Goal: Task Accomplishment & Management: Manage account settings

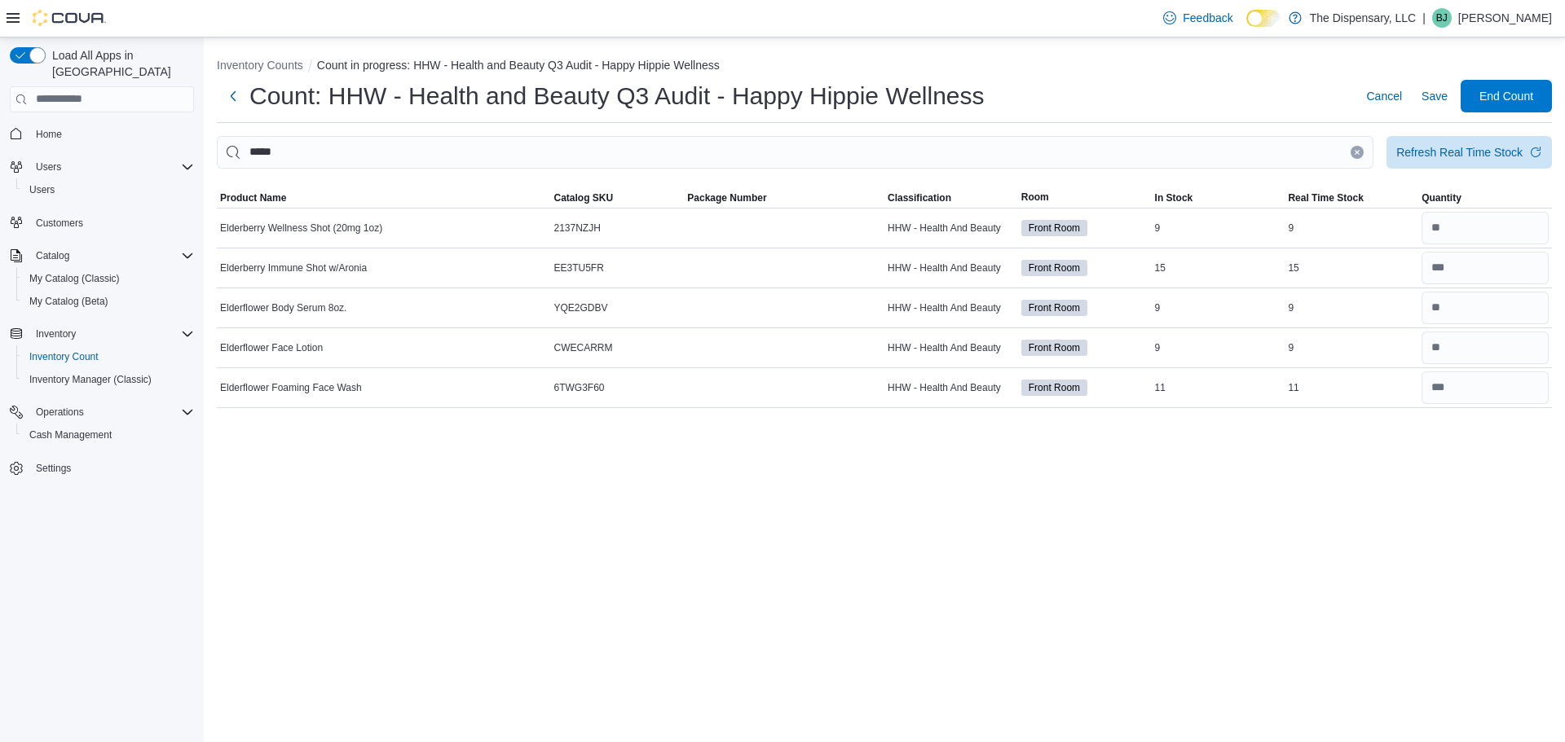
click at [951, 88] on h1 "Count: HHW - Health and Beauty Q3 Audit - Happy Hippie Wellness" at bounding box center [616, 96] width 735 height 33
click at [1352, 156] on button "Clear input" at bounding box center [1357, 152] width 13 height 13
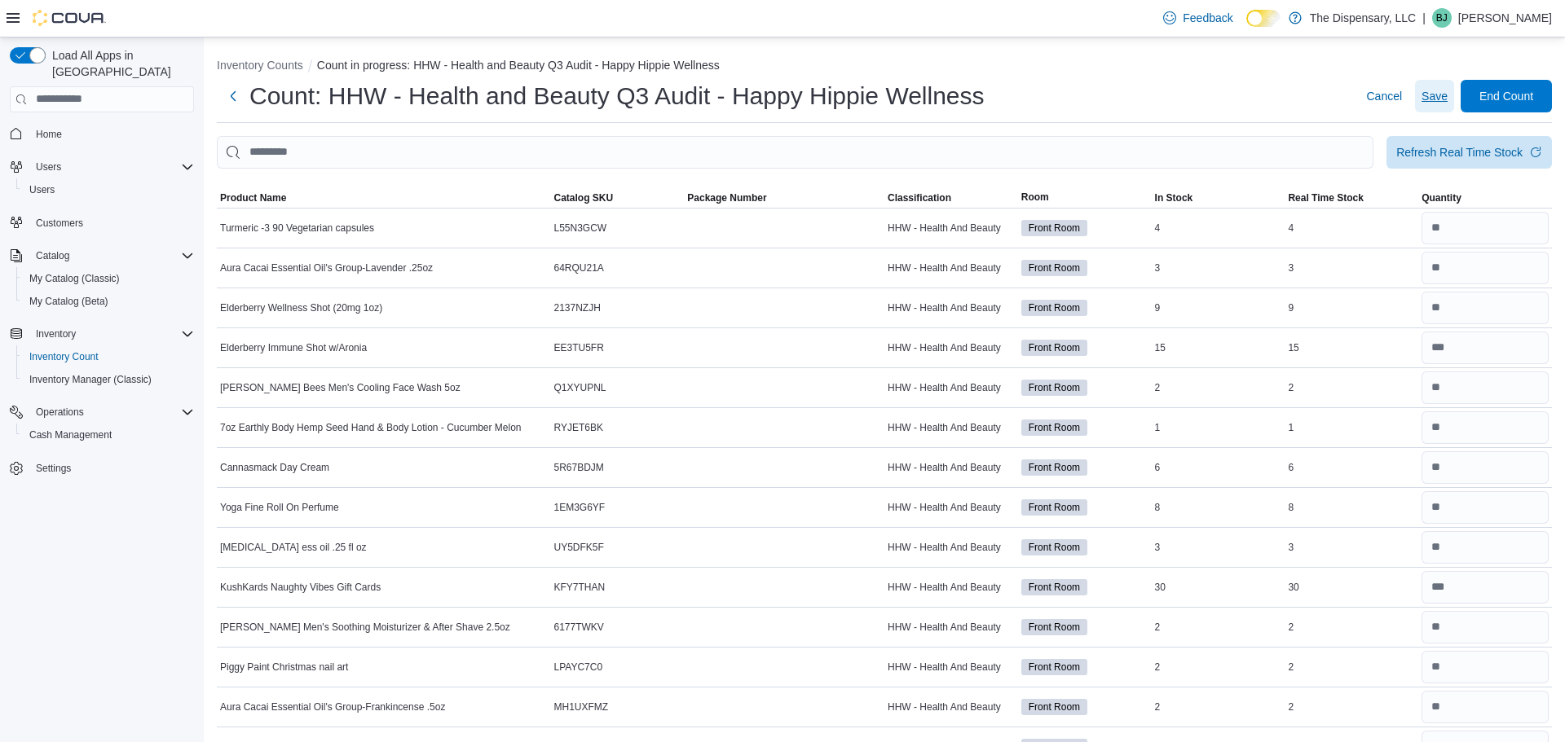
click at [1439, 89] on span "Save" at bounding box center [1434, 96] width 26 height 16
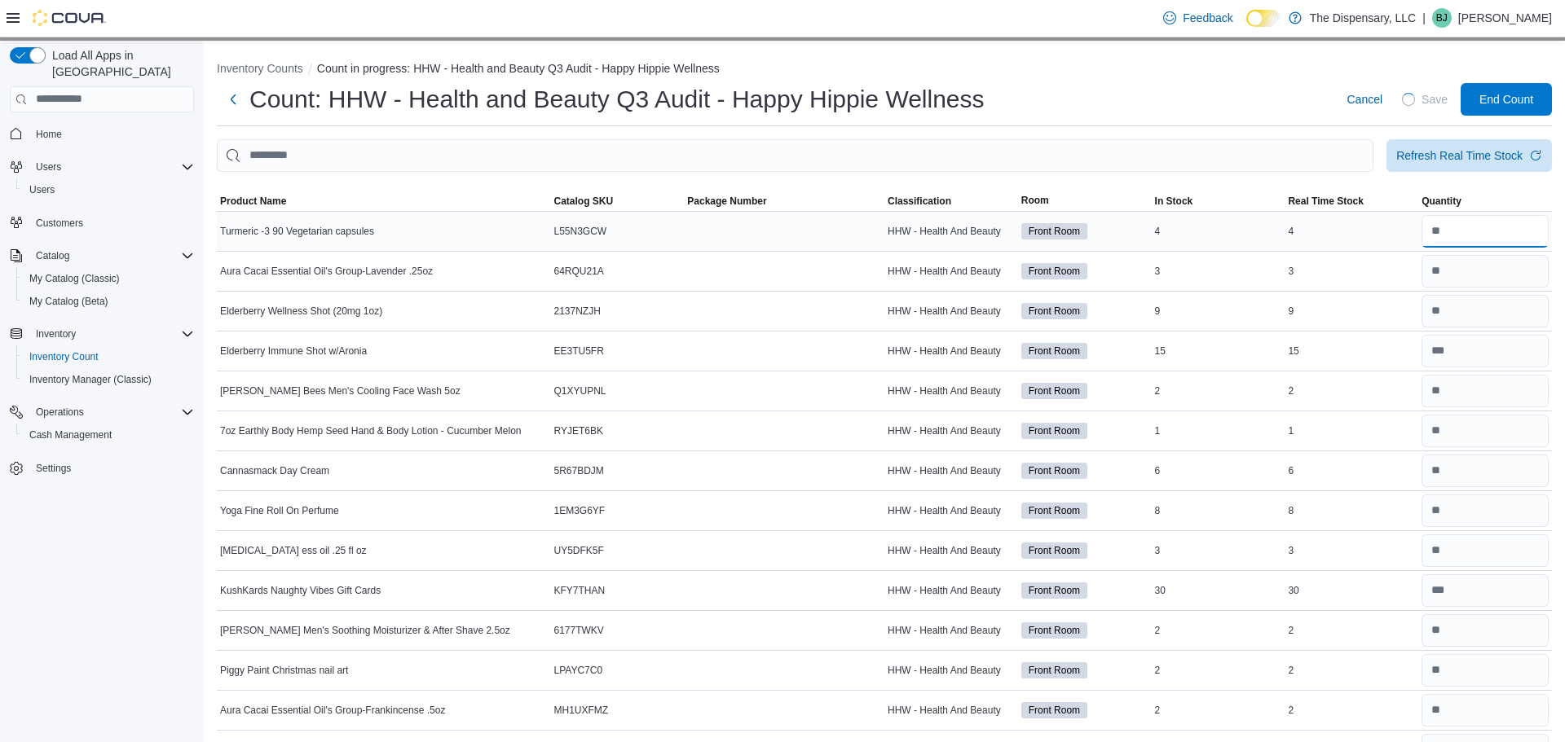
click at [1448, 243] on input "number" at bounding box center [1484, 231] width 127 height 33
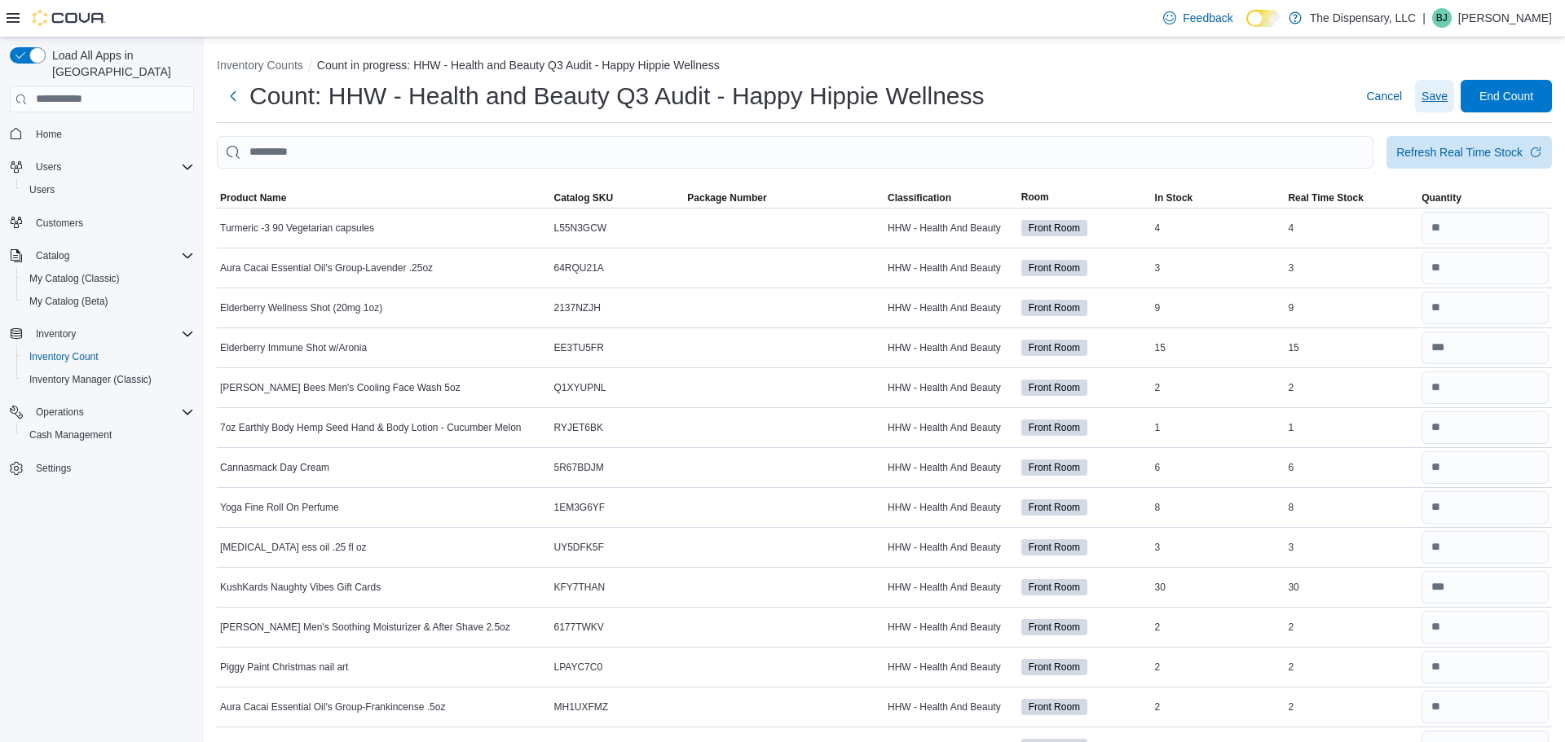
click at [1443, 100] on span "Save" at bounding box center [1434, 96] width 26 height 16
click at [265, 71] on button "Inventory Counts" at bounding box center [260, 65] width 86 height 13
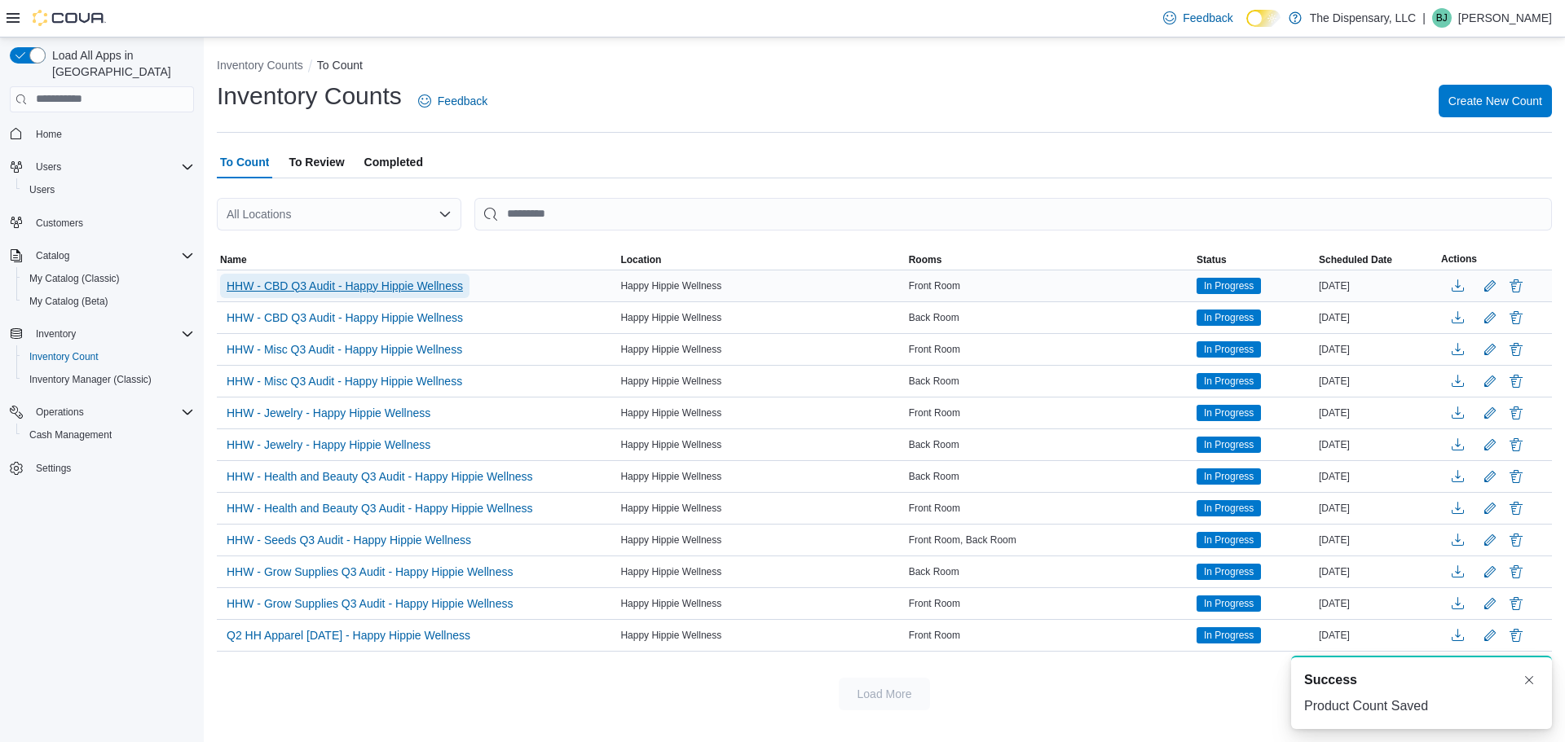
click at [432, 280] on span "HHW - CBD Q3 Audit - Happy Hippie Wellness" at bounding box center [345, 286] width 236 height 16
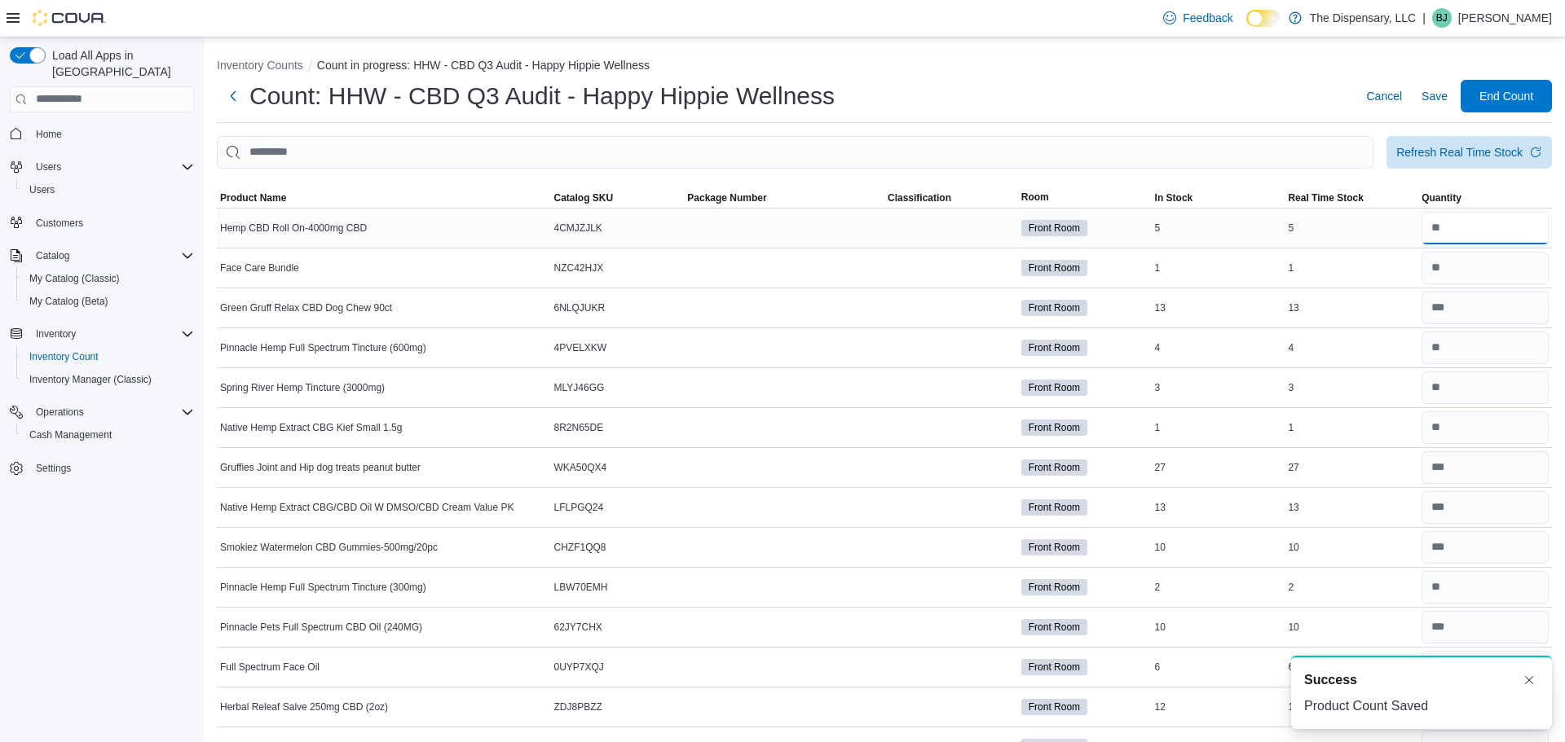
click at [1478, 221] on input "number" at bounding box center [1484, 228] width 127 height 33
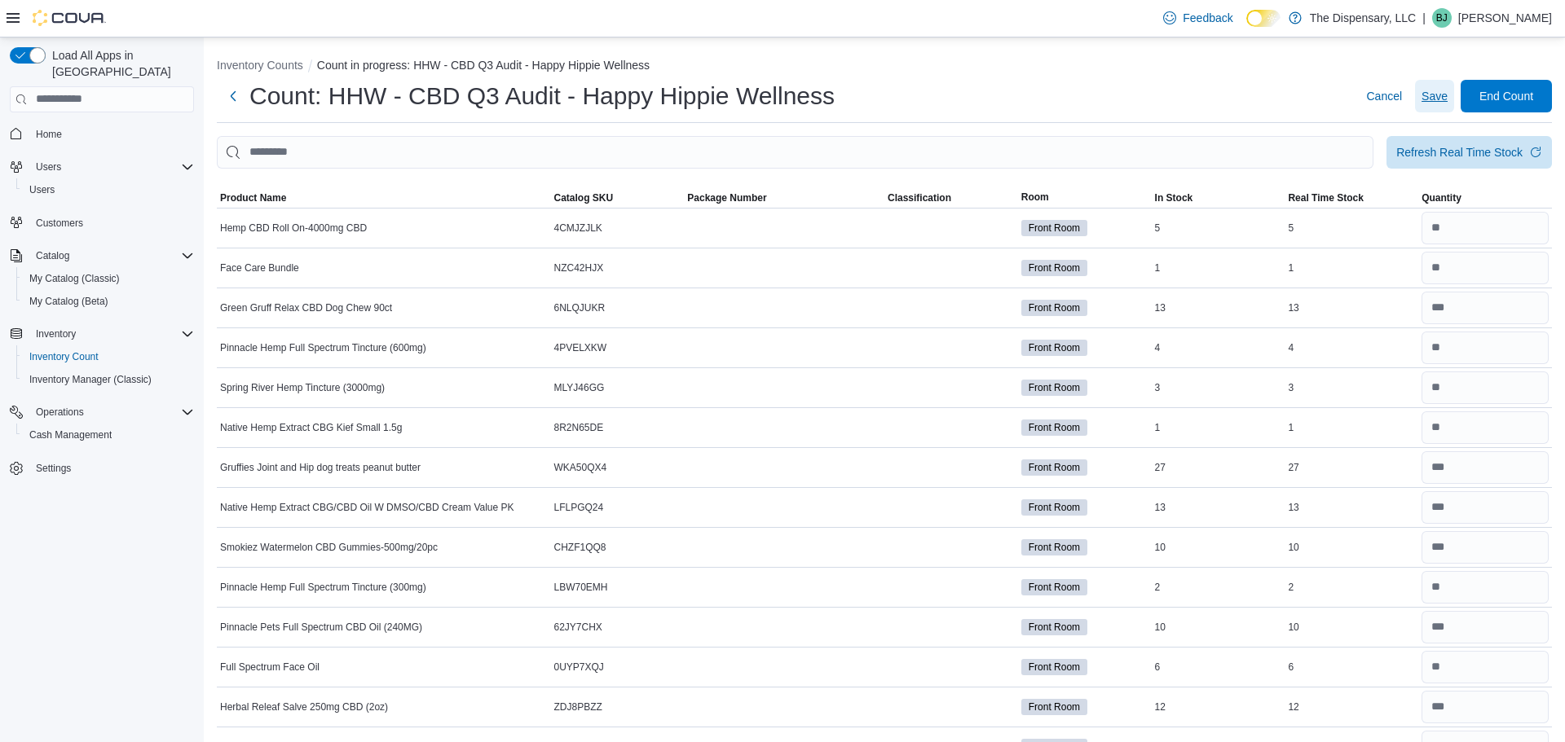
click at [1435, 100] on span "Save" at bounding box center [1434, 96] width 26 height 16
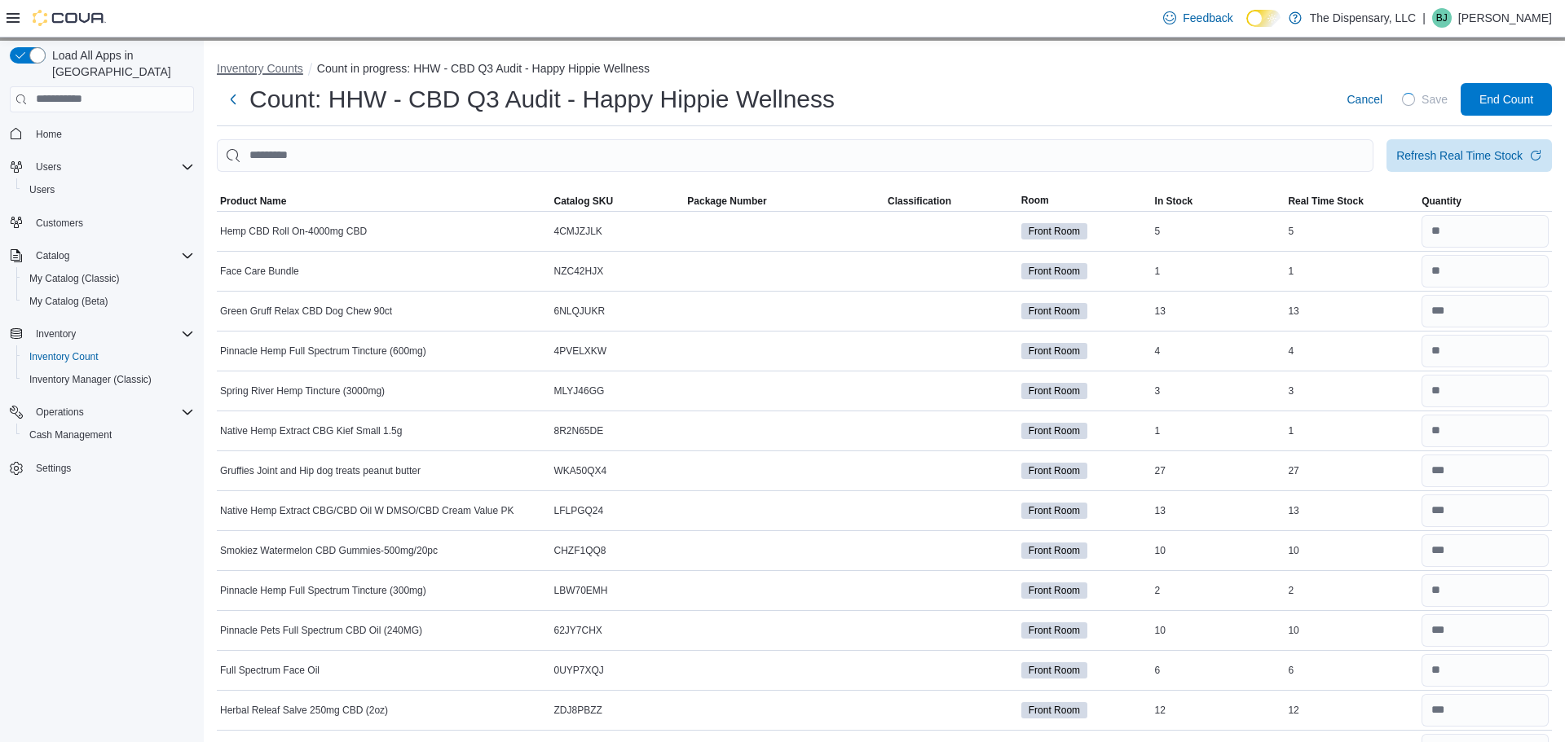
click at [277, 68] on button "Inventory Counts" at bounding box center [260, 68] width 86 height 13
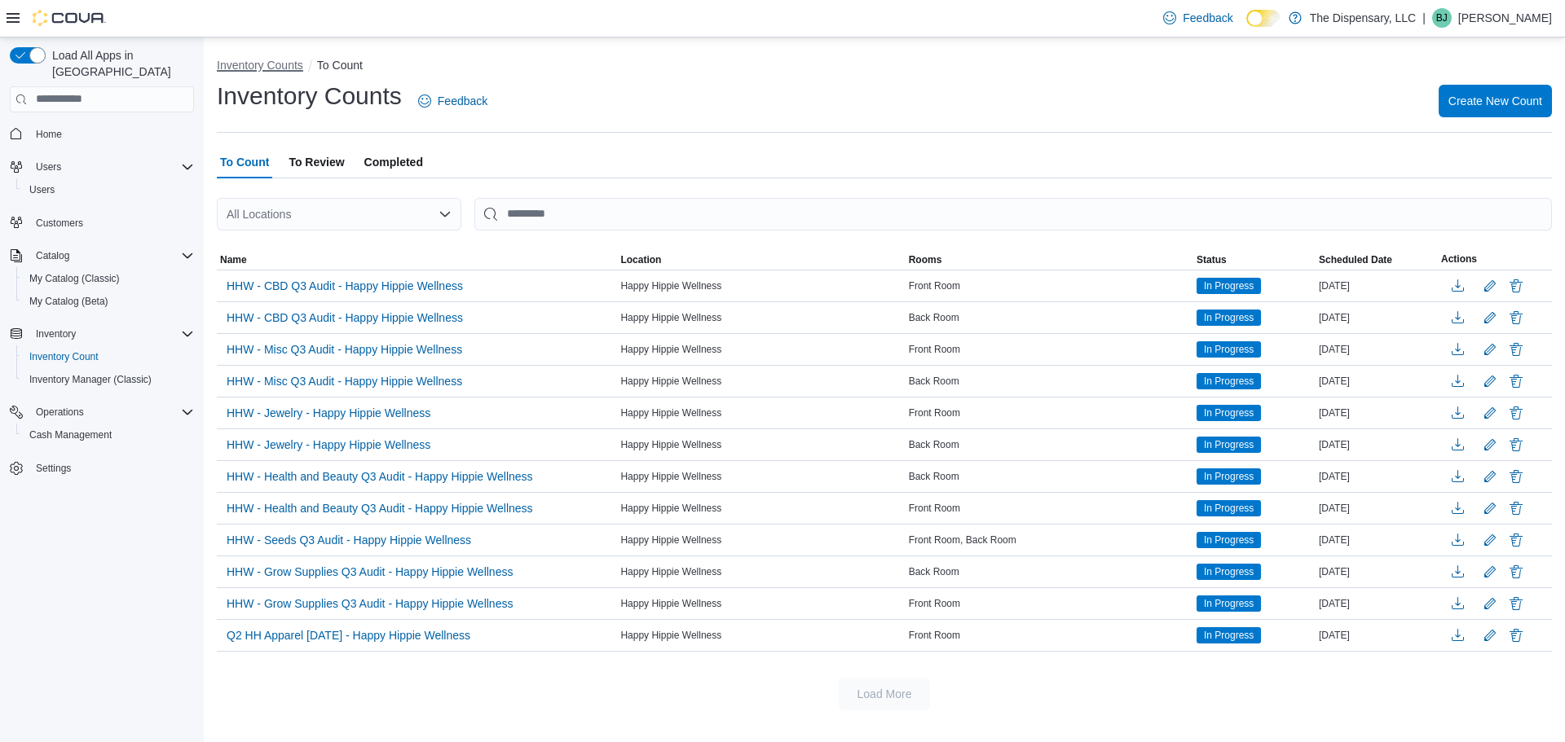
click at [299, 69] on button "Inventory Counts" at bounding box center [260, 65] width 86 height 13
click at [1501, 117] on div "Inventory Counts Feedback Create New Count" at bounding box center [884, 101] width 1335 height 42
click at [1483, 86] on span "Create New Count" at bounding box center [1495, 100] width 94 height 33
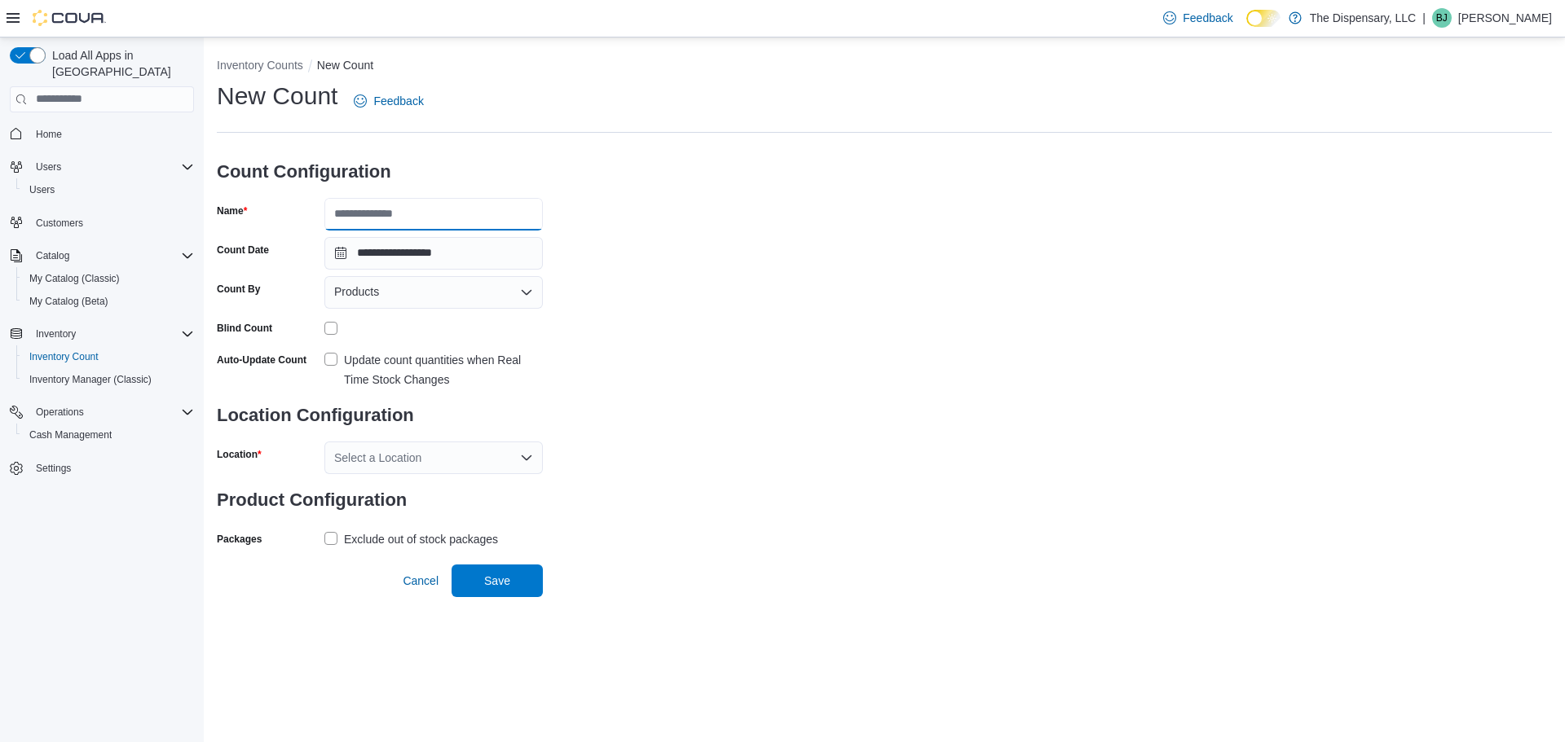
click at [387, 221] on input "Name" at bounding box center [433, 214] width 218 height 33
type input "*****"
click at [751, 373] on div "**********" at bounding box center [884, 316] width 1335 height 472
click at [447, 274] on form "**********" at bounding box center [380, 349] width 326 height 406
click at [437, 302] on div "Products" at bounding box center [433, 292] width 218 height 33
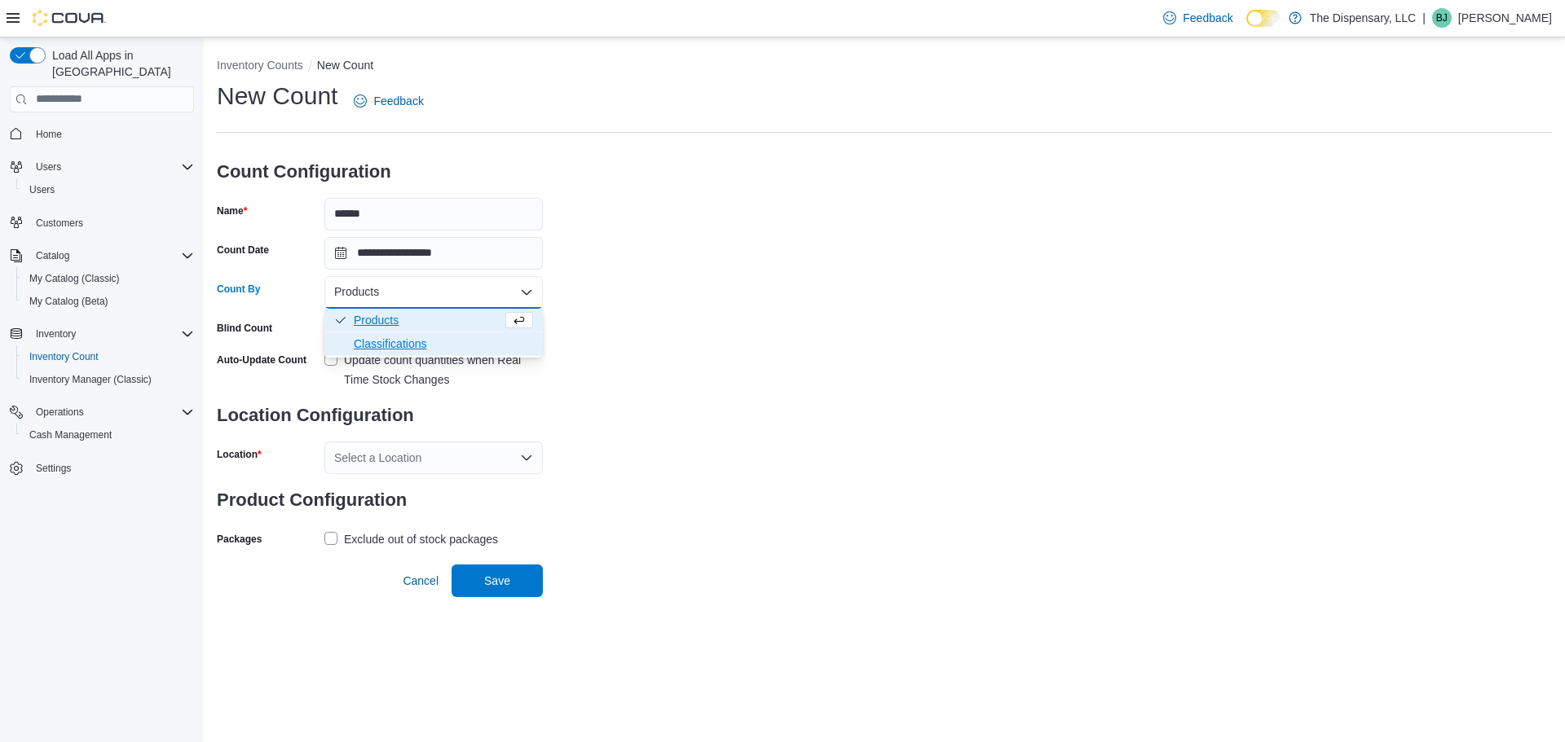
click at [403, 342] on span "Classifications" at bounding box center [443, 344] width 179 height 16
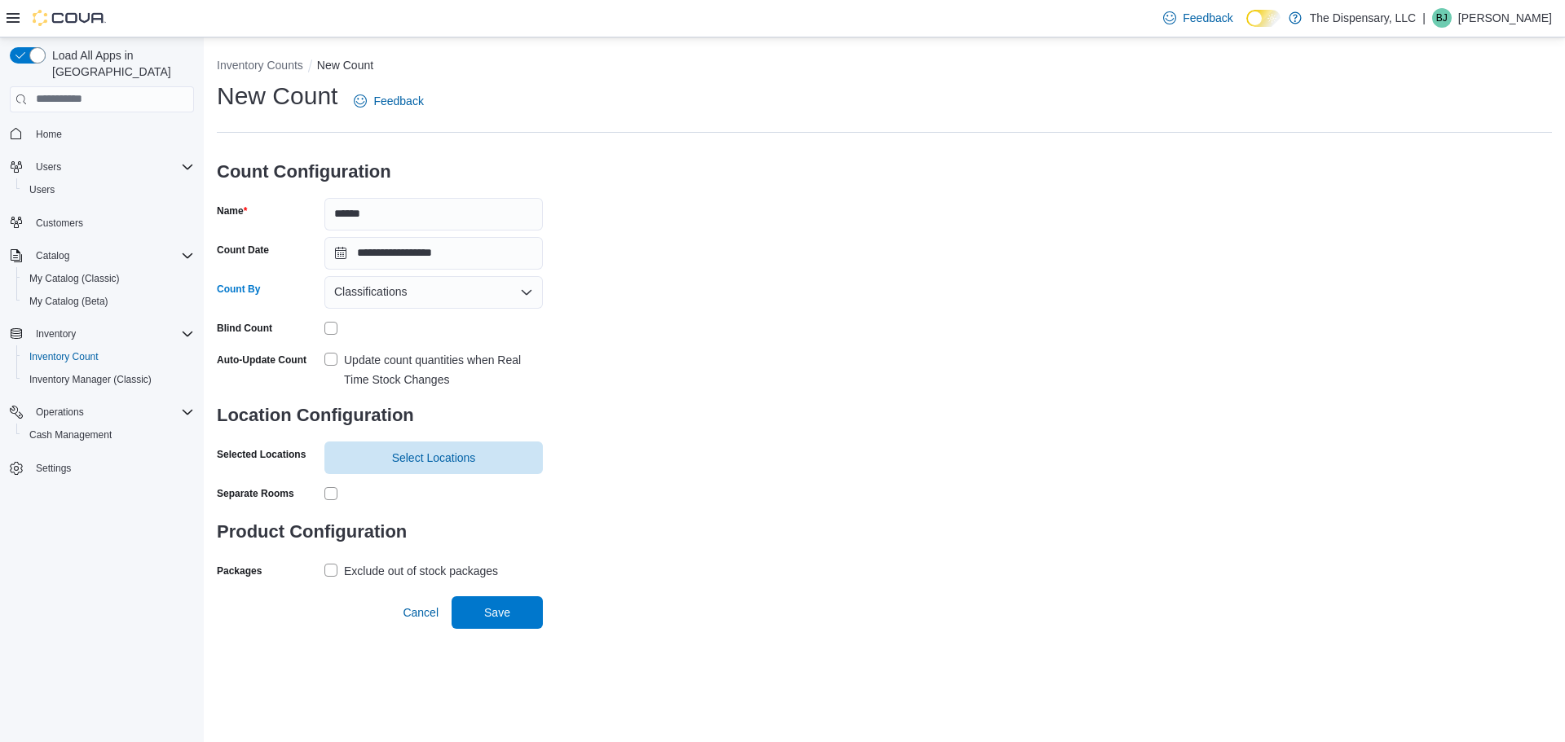
click at [333, 352] on label "Update count quantities when Real Time Stock Changes" at bounding box center [433, 369] width 218 height 39
click at [381, 450] on span "Select Locations" at bounding box center [433, 457] width 199 height 33
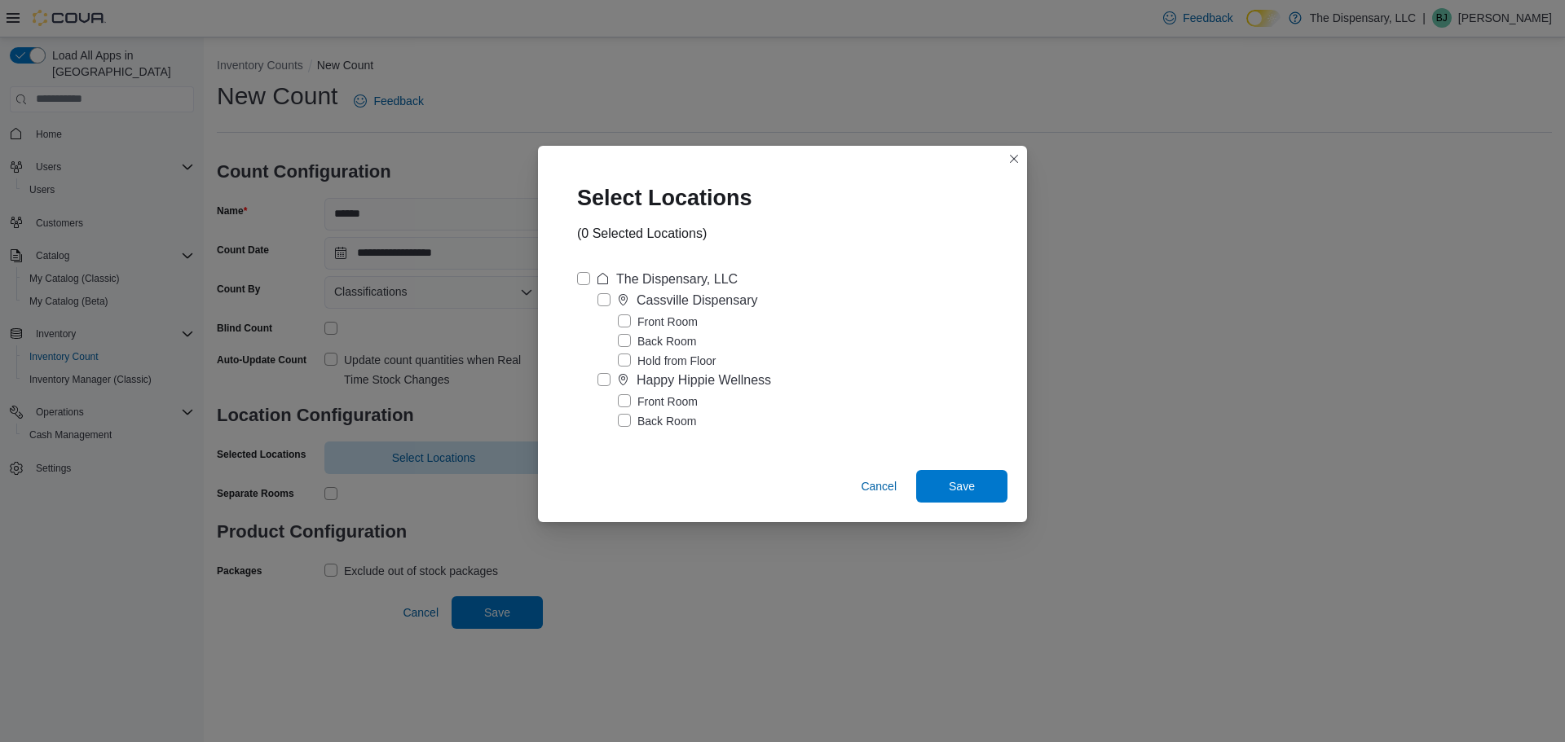
click at [606, 374] on label "Happy Hippie Wellness" at bounding box center [684, 381] width 174 height 20
click at [953, 480] on span "Save" at bounding box center [962, 486] width 26 height 16
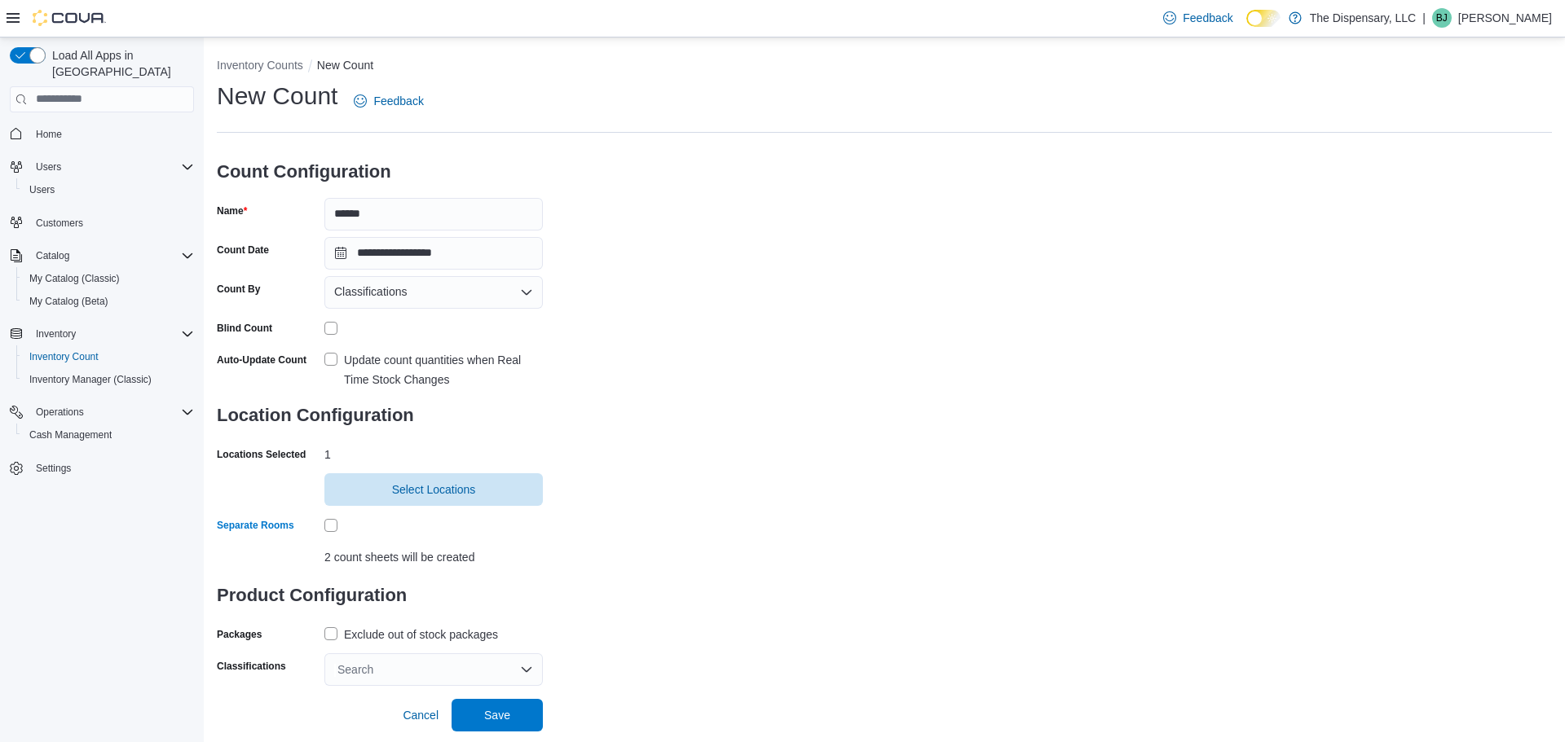
click at [408, 672] on div "Search" at bounding box center [433, 670] width 218 height 33
click at [566, 318] on div "**********" at bounding box center [884, 383] width 1335 height 606
click at [372, 668] on div "Search" at bounding box center [433, 670] width 218 height 33
click at [609, 511] on div "**********" at bounding box center [884, 383] width 1335 height 606
click at [341, 671] on div "Search" at bounding box center [433, 670] width 218 height 33
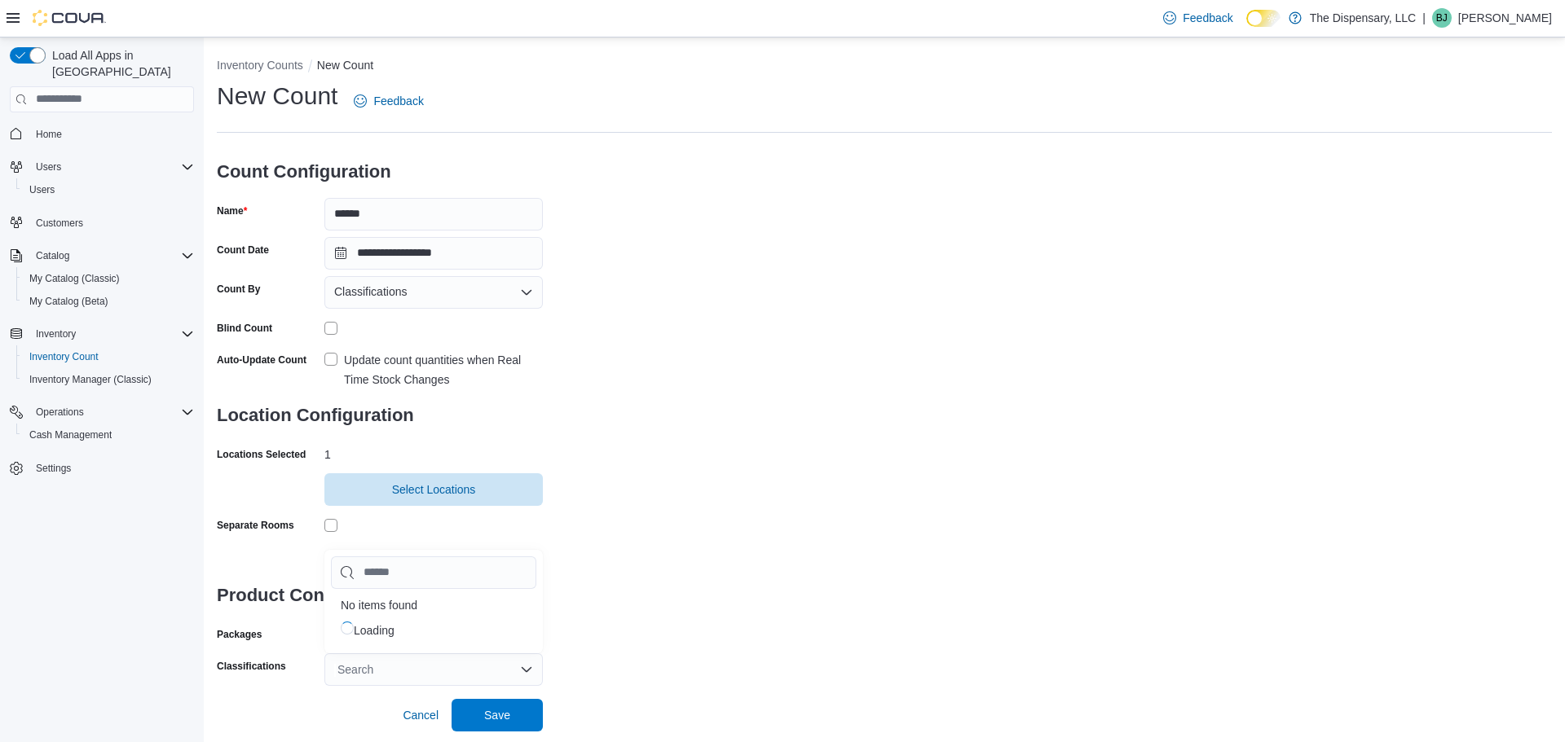
click at [371, 578] on input "Chip List selector" at bounding box center [433, 573] width 205 height 33
type input "*"
type input "**"
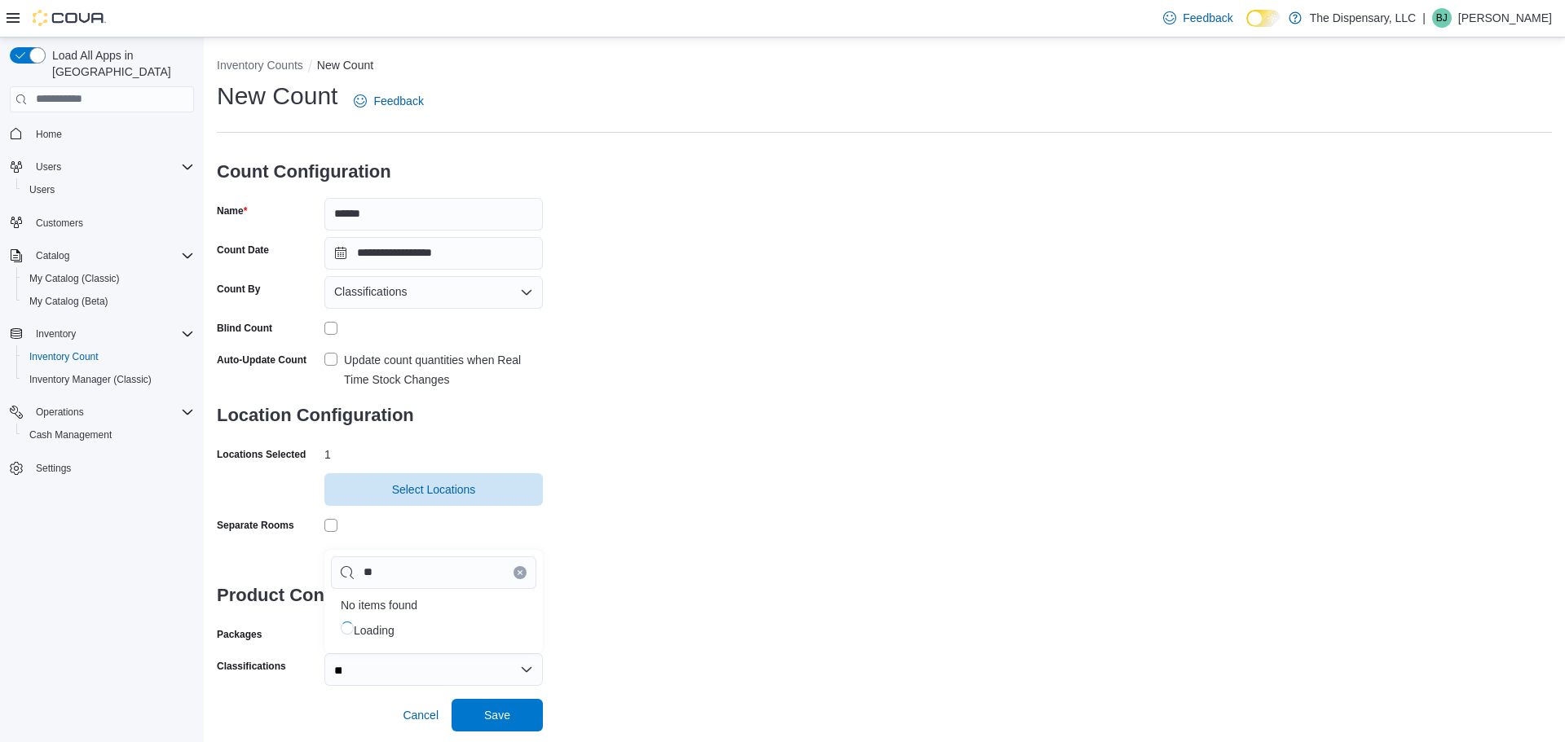
type input "***"
type input "****"
type input "*****"
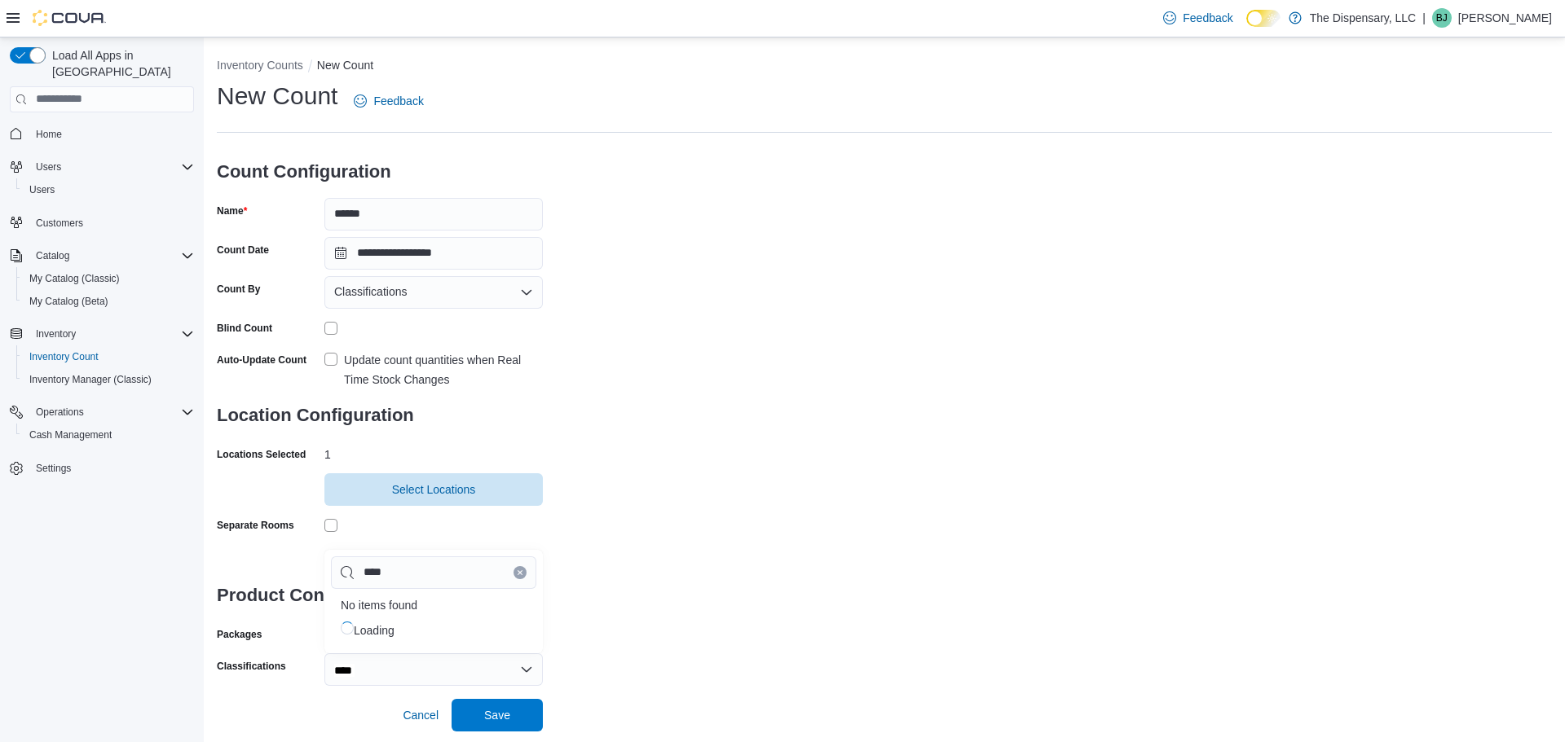
type input "*****"
type input "******"
type input "*******"
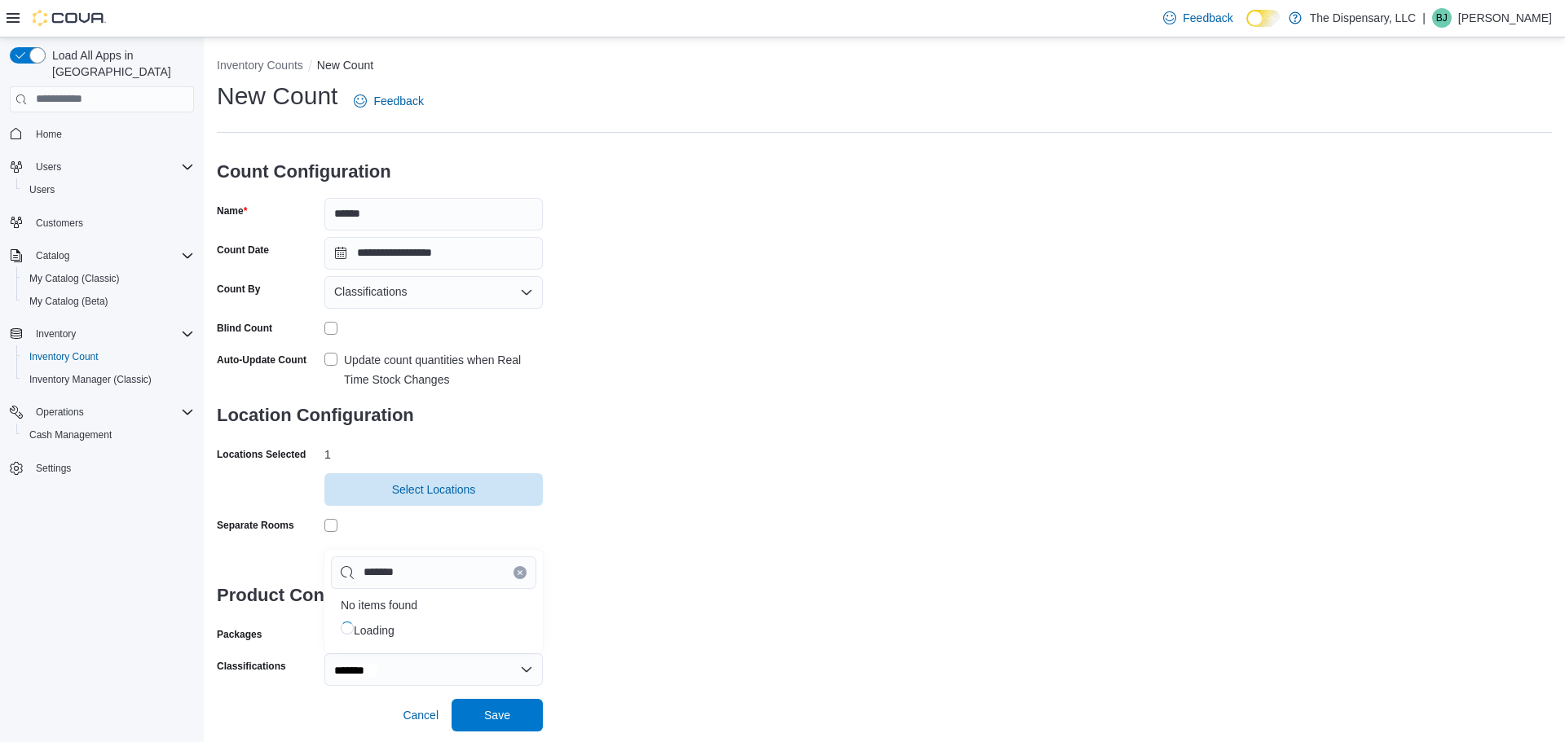
type input "********"
type input "*********"
type input "**********"
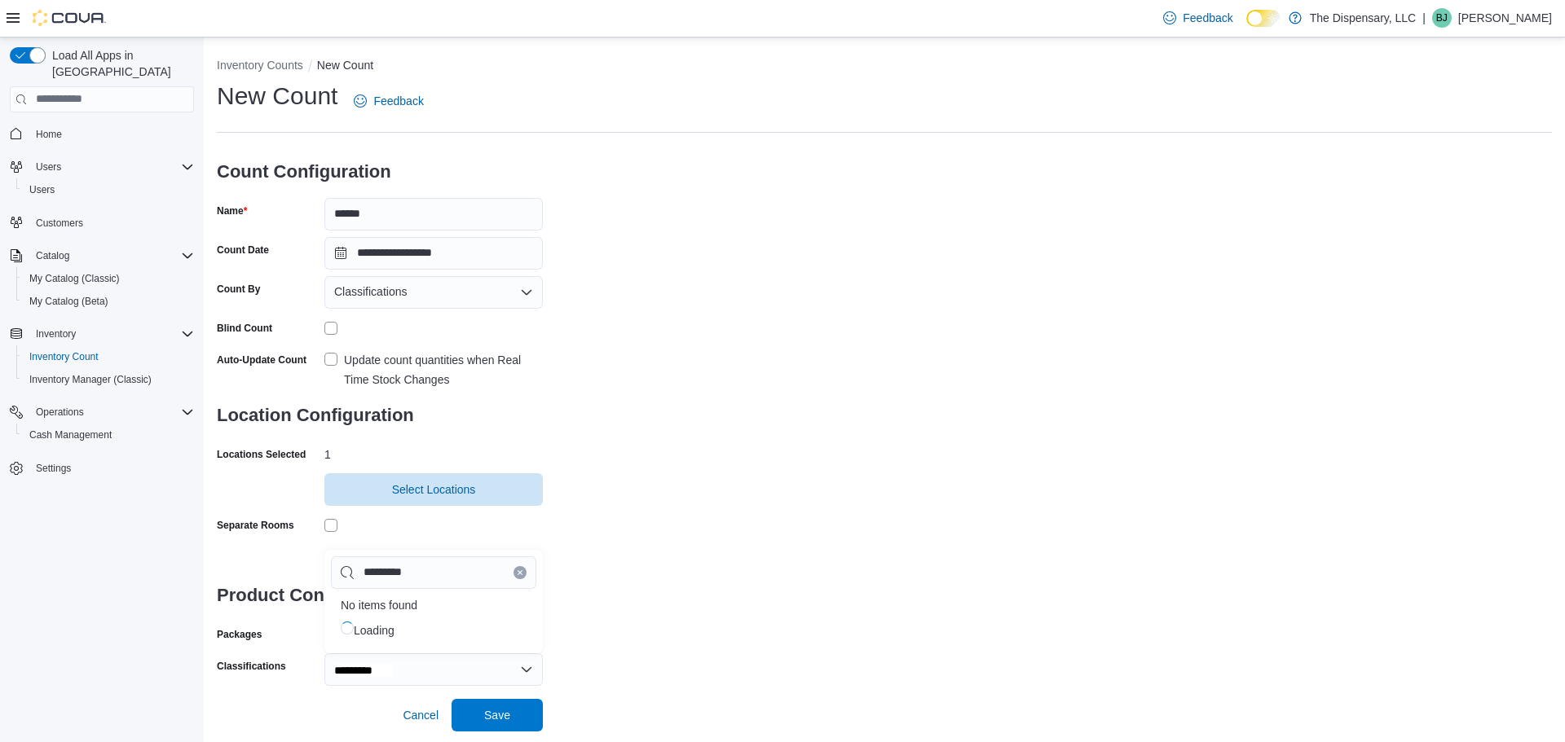
type input "**********"
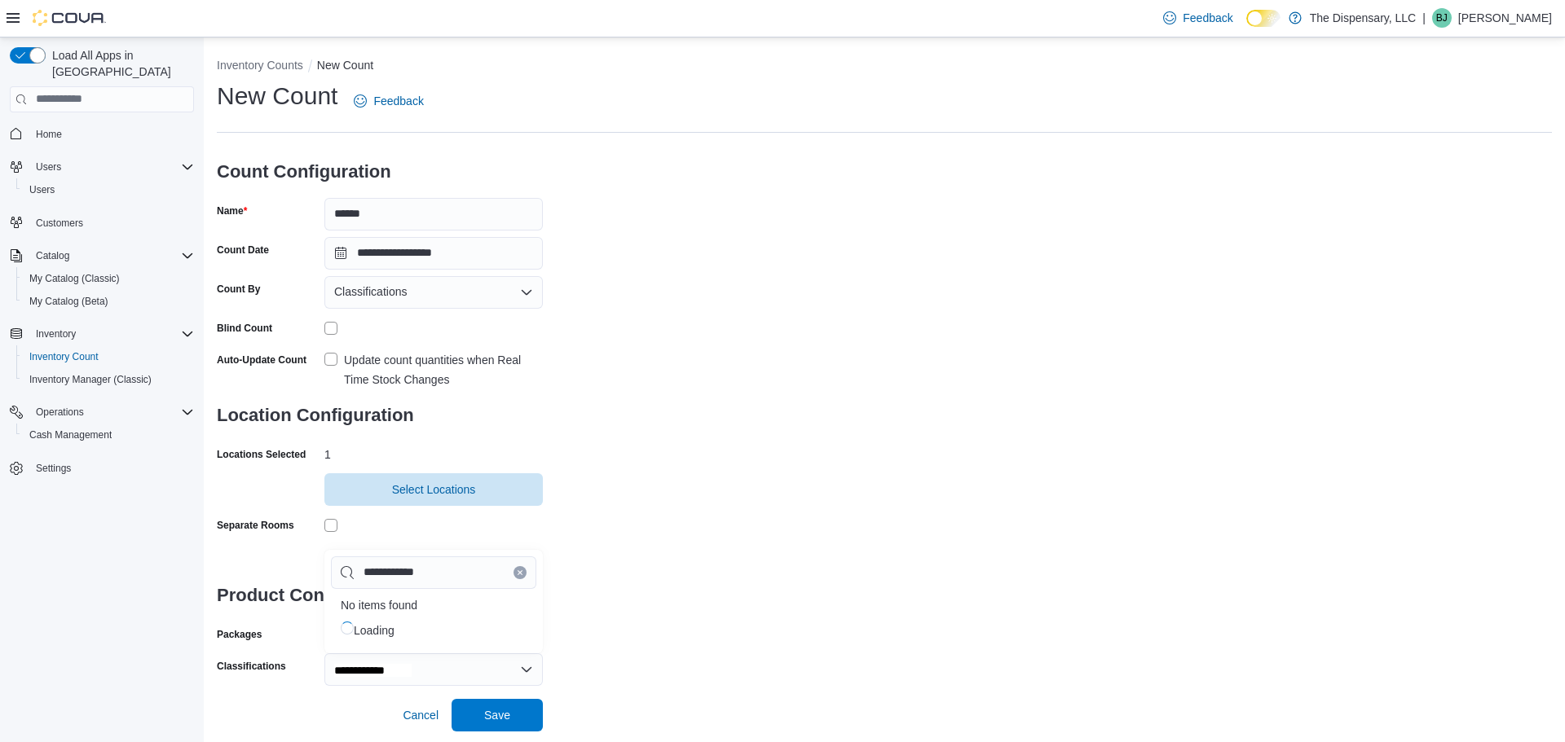
type input "**********"
type input "*********"
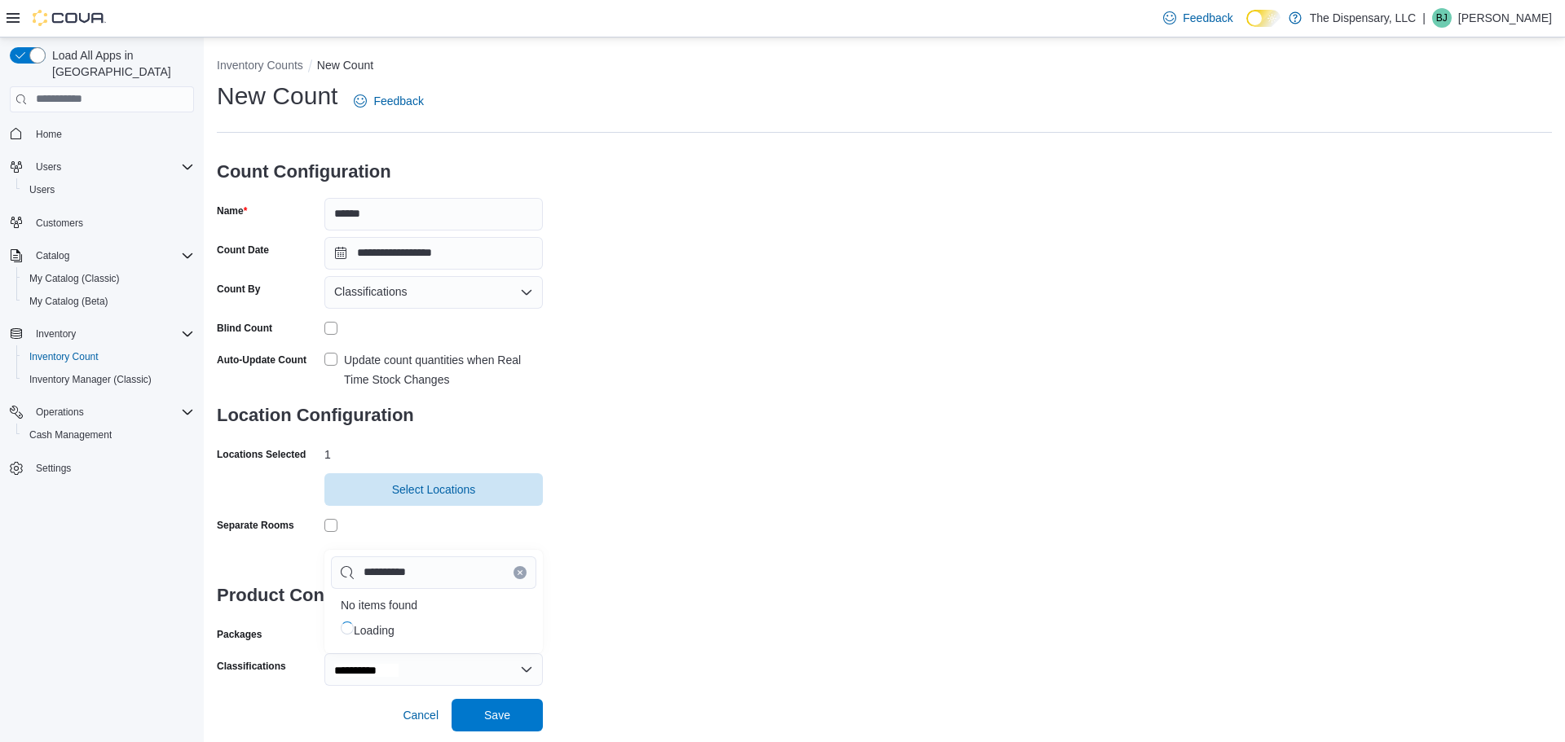
type input "*********"
type input "********"
type input "*******"
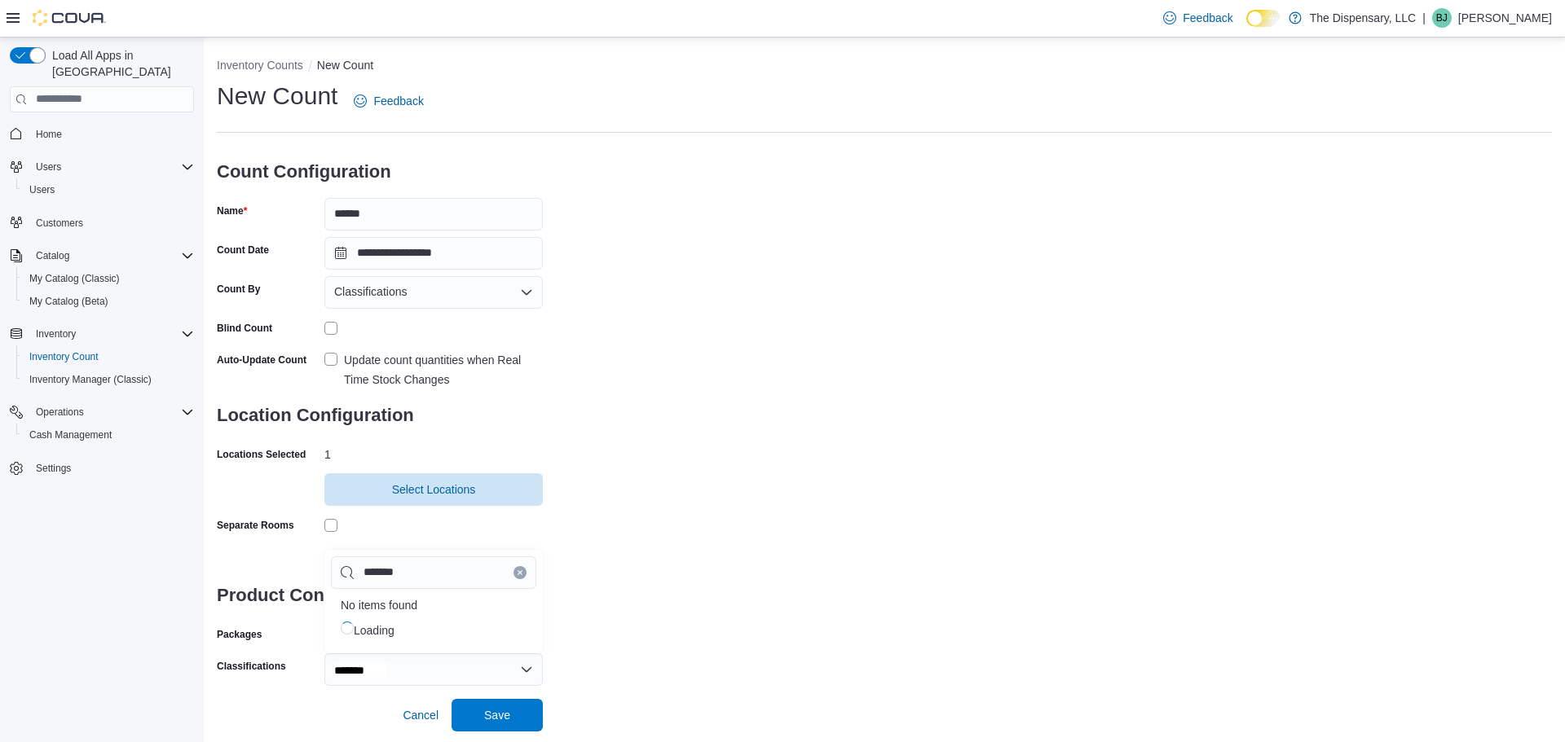
type input "******"
type input "*******"
type input "********"
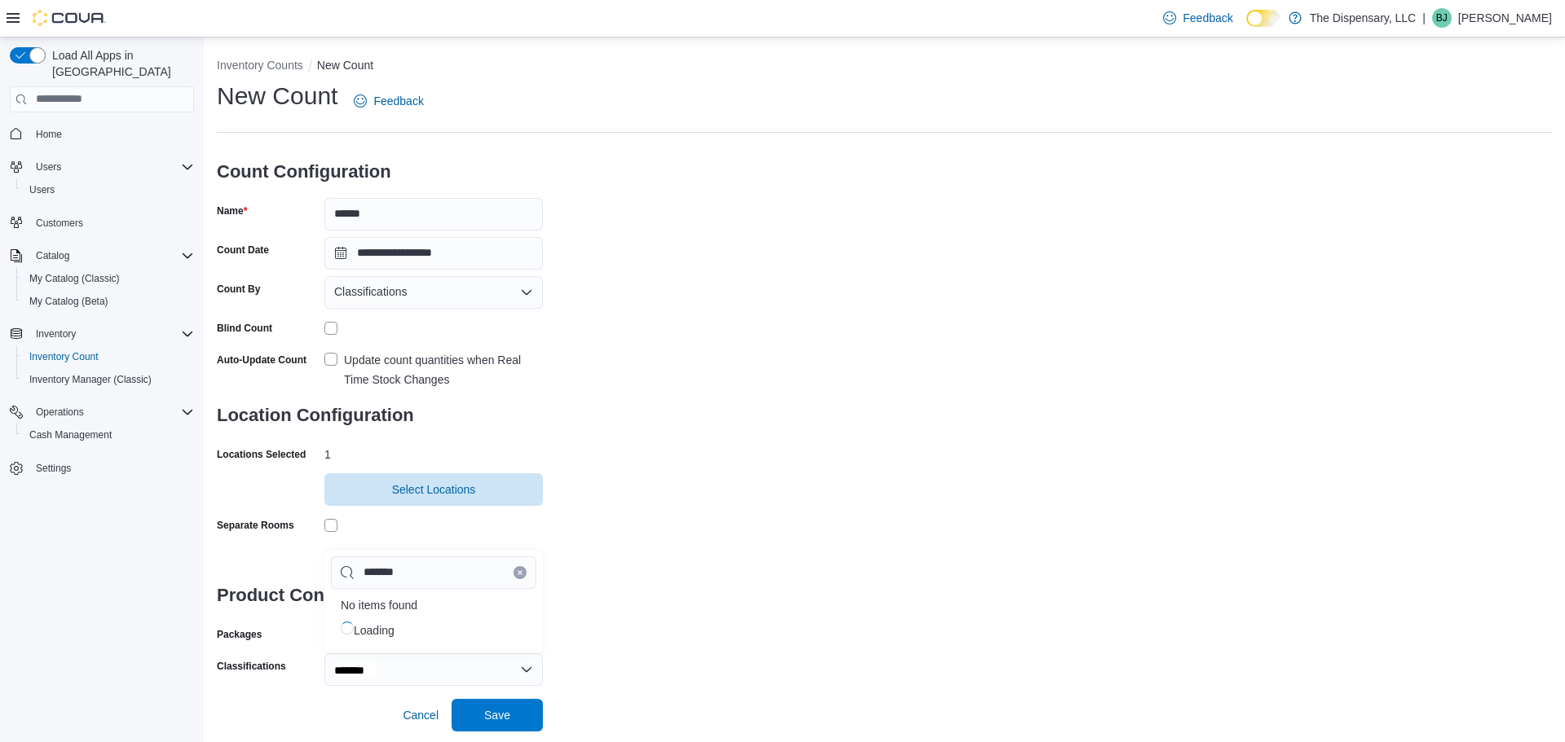
type input "********"
type input "*********"
type input "**********"
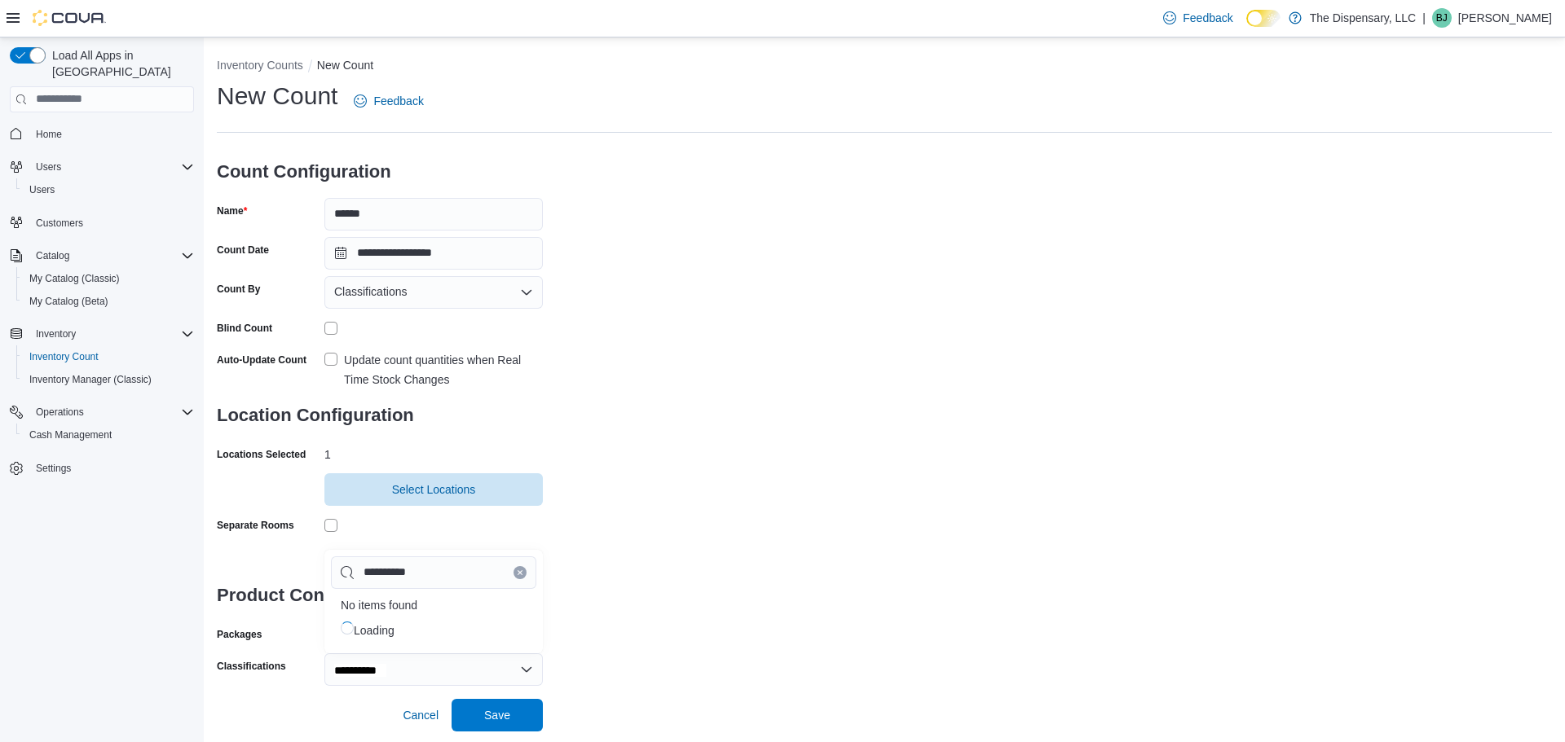
type input "**********"
click at [655, 535] on div "**********" at bounding box center [884, 383] width 1335 height 606
click at [293, 68] on button "Inventory Counts" at bounding box center [260, 65] width 86 height 13
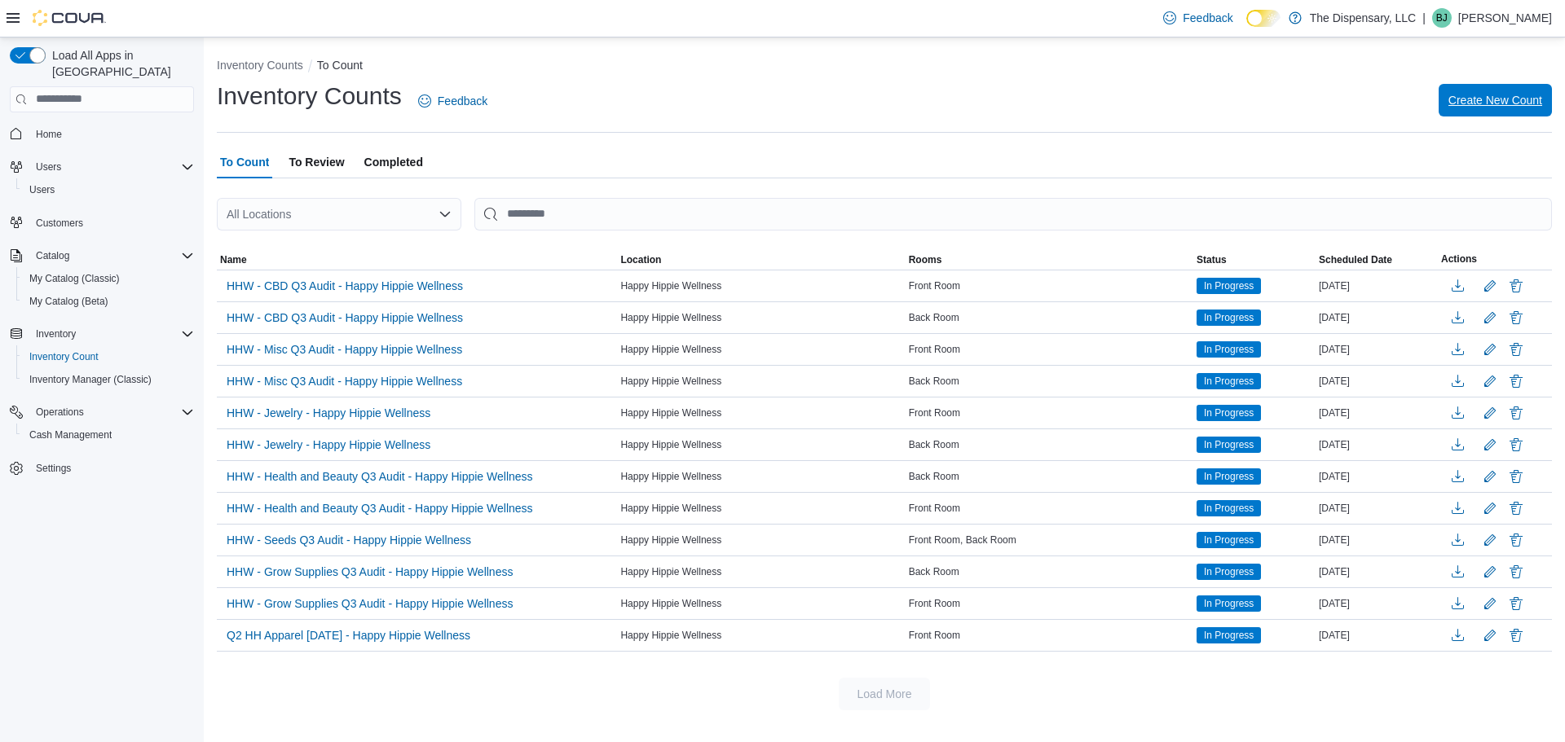
click at [1497, 104] on span "Create New Count" at bounding box center [1495, 100] width 94 height 16
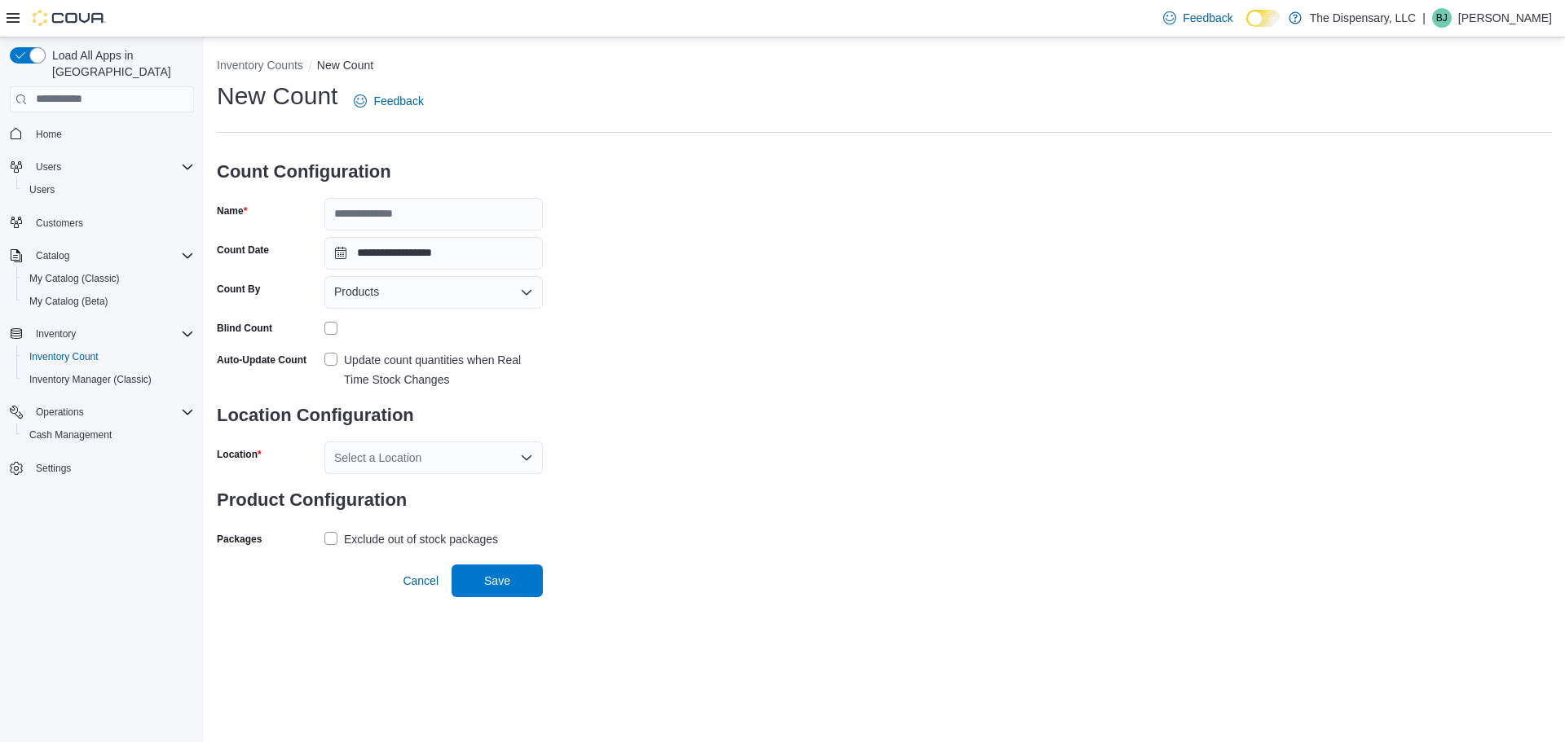
click at [445, 450] on div "Select a Location" at bounding box center [433, 458] width 218 height 33
click at [347, 290] on span "Products" at bounding box center [356, 292] width 45 height 20
click at [390, 339] on span "Classifications" at bounding box center [443, 344] width 179 height 16
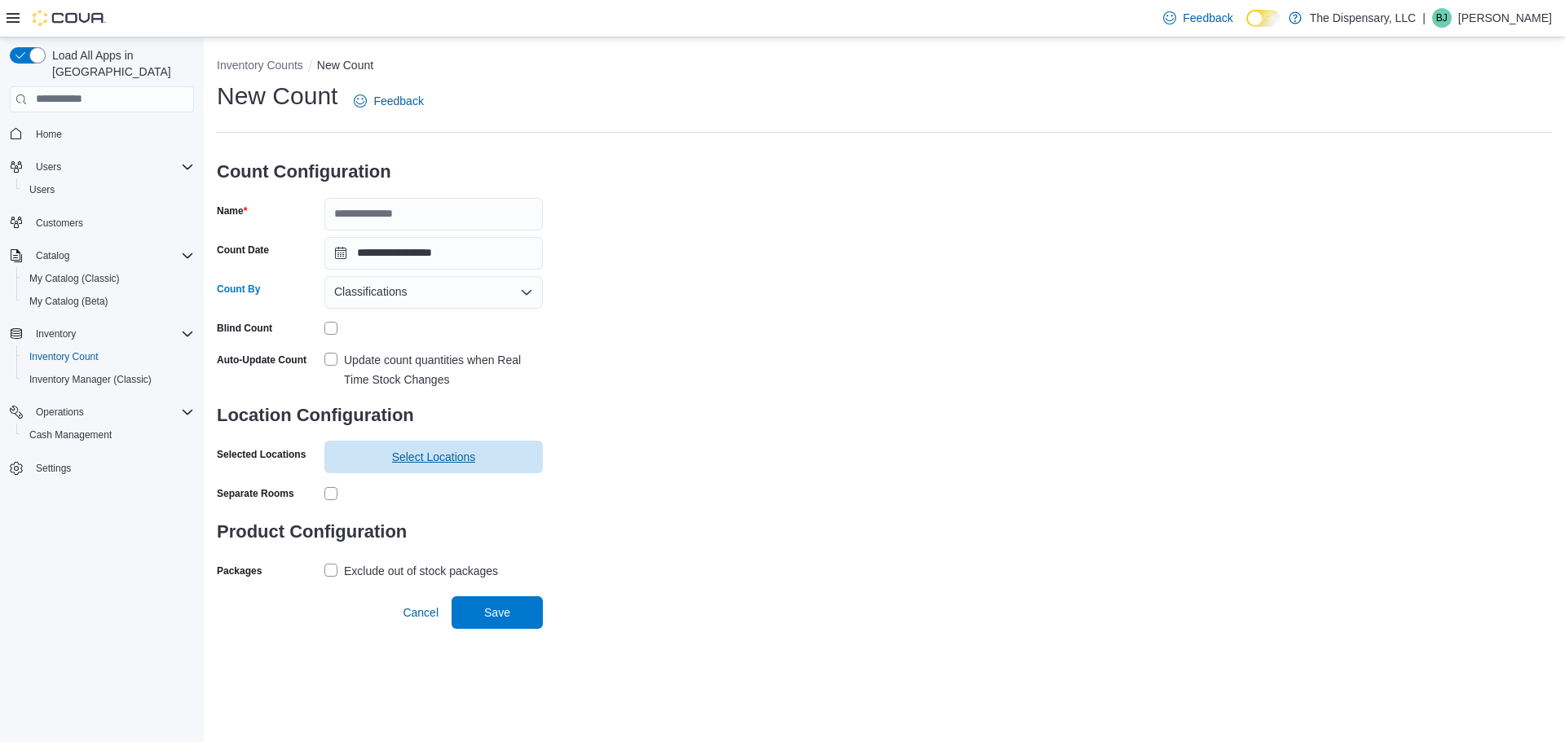
click at [433, 463] on span "Select Locations" at bounding box center [434, 457] width 84 height 16
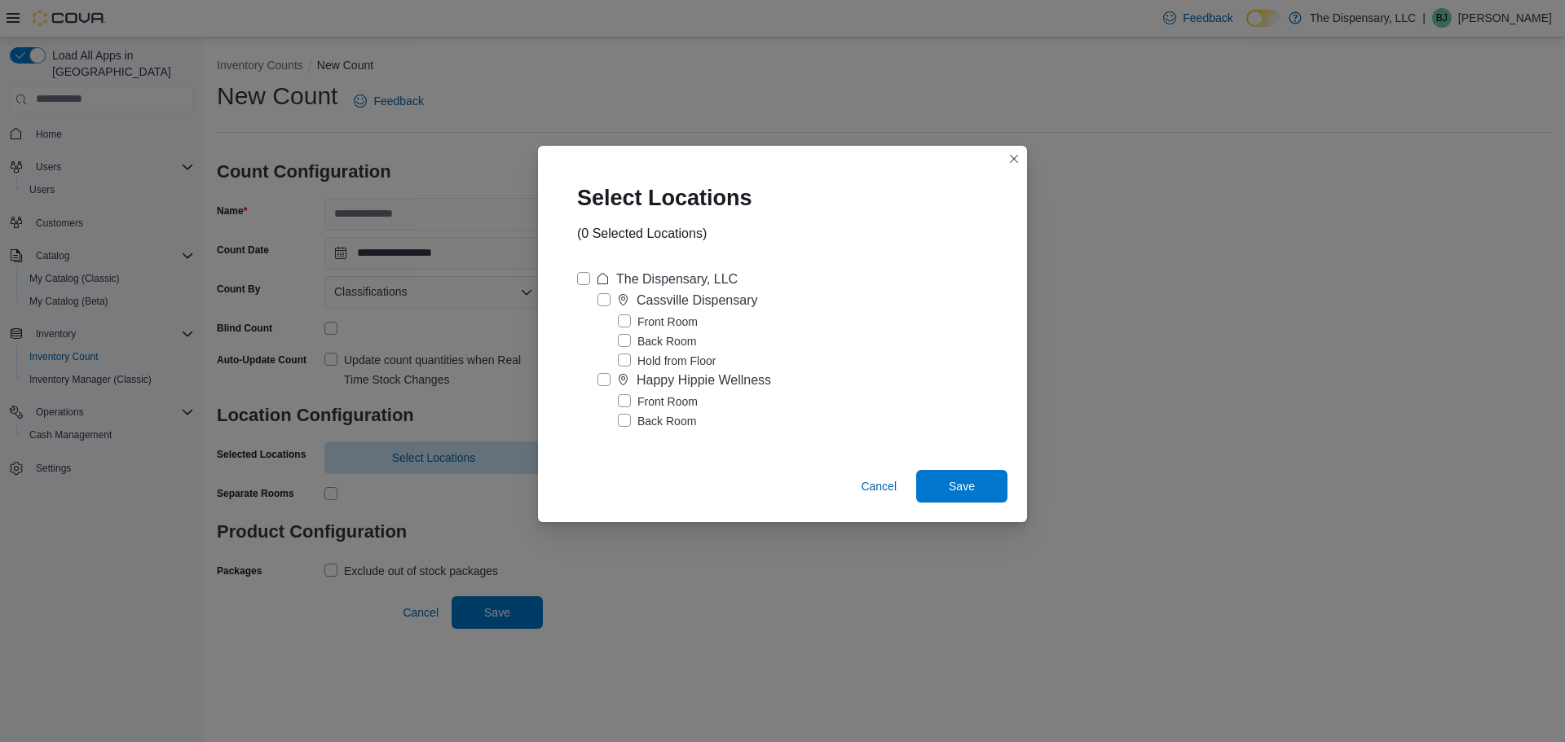
click at [602, 386] on label "Happy Hippie Wellness" at bounding box center [684, 381] width 174 height 20
click at [987, 489] on span "Save" at bounding box center [962, 485] width 72 height 33
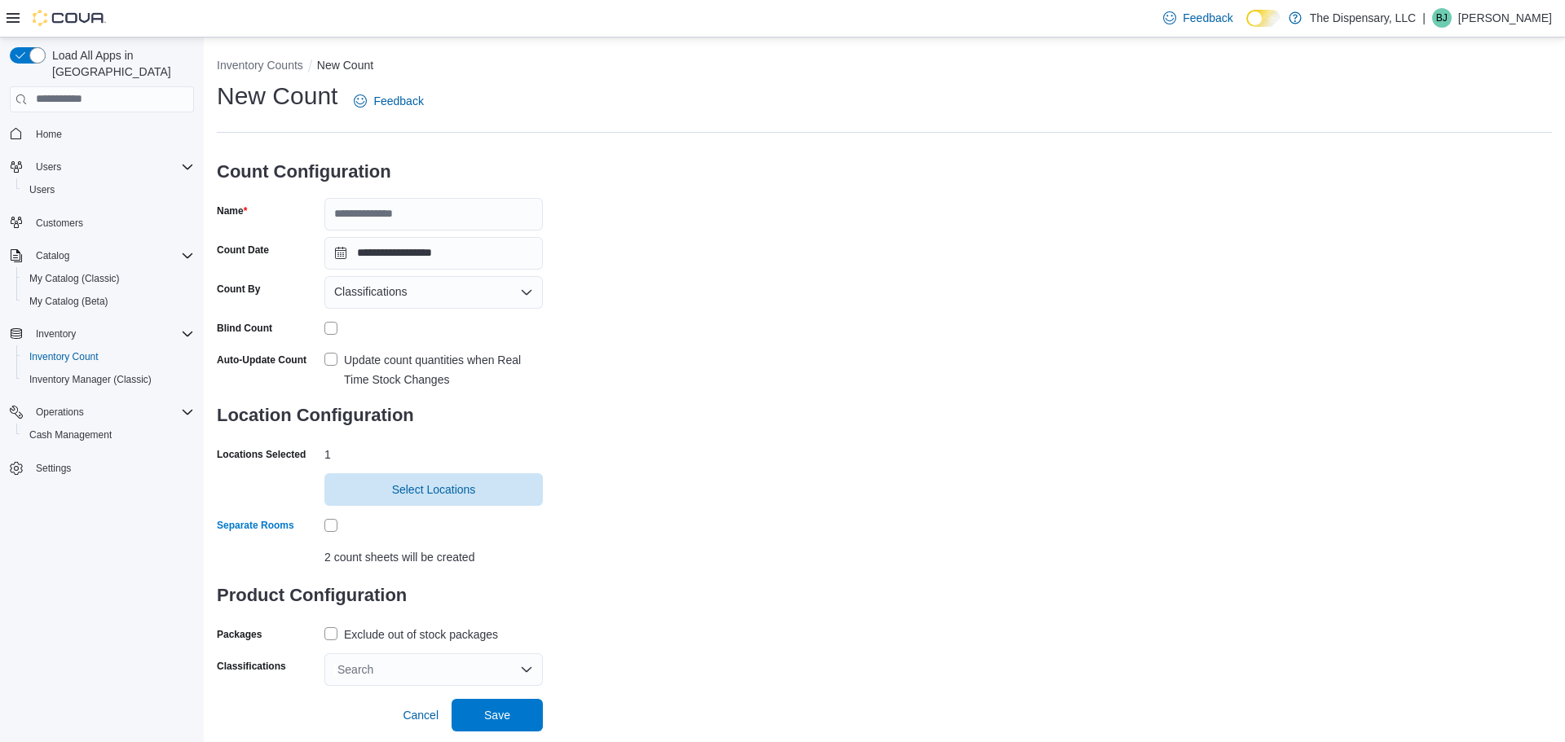
click at [377, 677] on div "Search" at bounding box center [433, 670] width 218 height 33
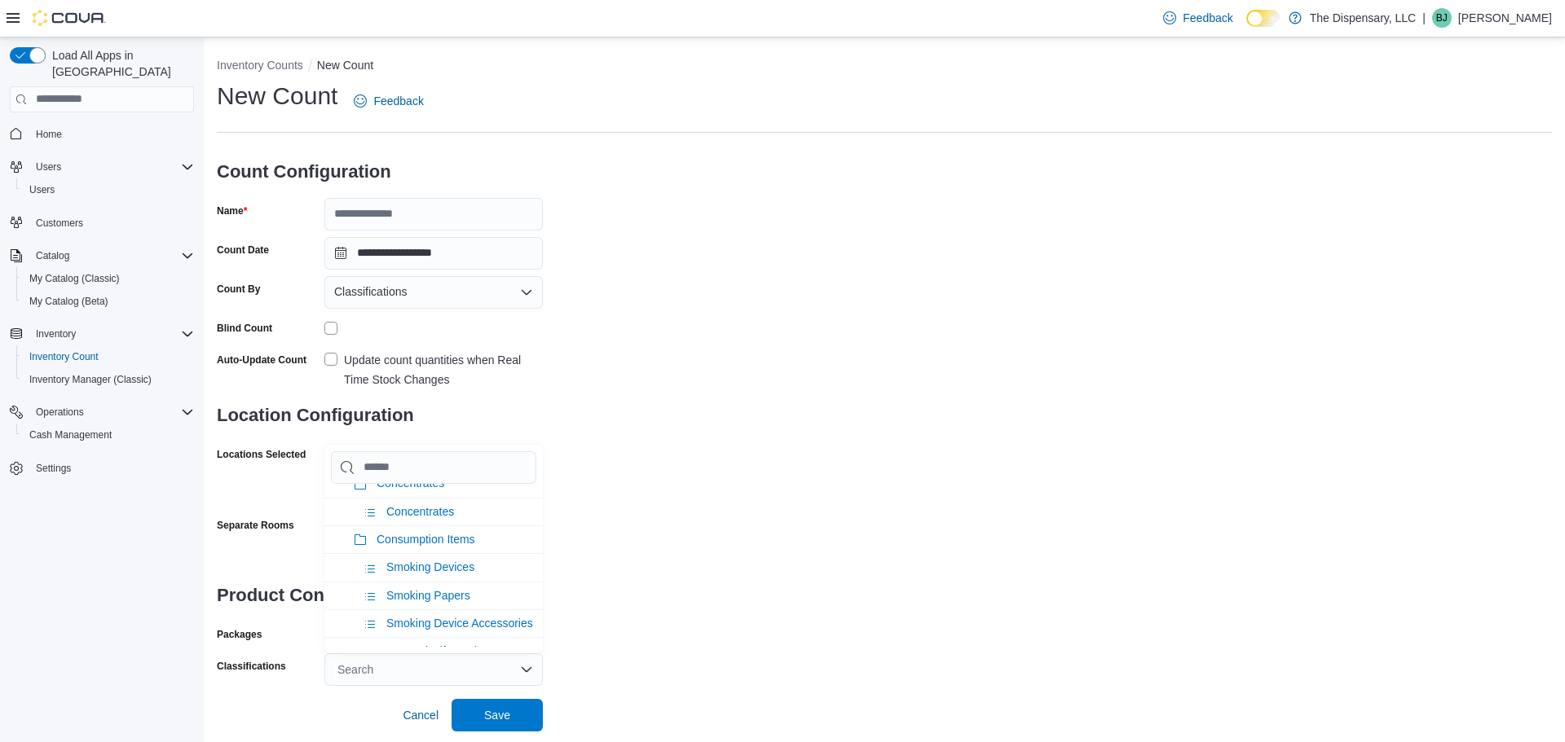
scroll to position [672, 0]
click at [421, 600] on span "Smoking Papers" at bounding box center [428, 597] width 84 height 13
click at [562, 535] on div "**********" at bounding box center [884, 383] width 1335 height 606
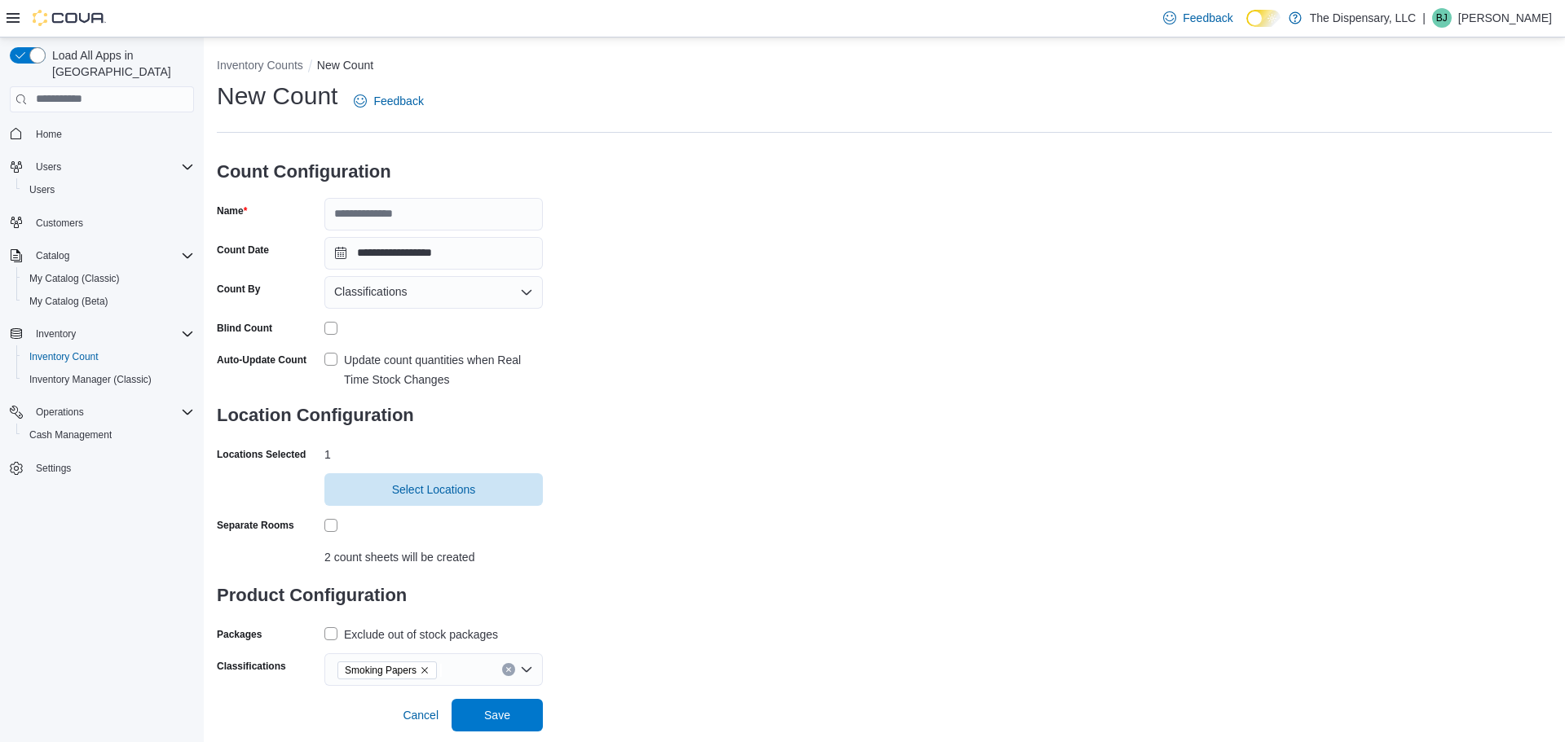
click at [334, 640] on label "Exclude out of stock packages" at bounding box center [411, 635] width 174 height 20
click at [386, 216] on input "Name" at bounding box center [433, 214] width 218 height 33
type input "**********"
click at [704, 266] on div "**********" at bounding box center [884, 383] width 1335 height 606
click at [337, 362] on label "Update count quantities when Real Time Stock Changes" at bounding box center [433, 369] width 218 height 39
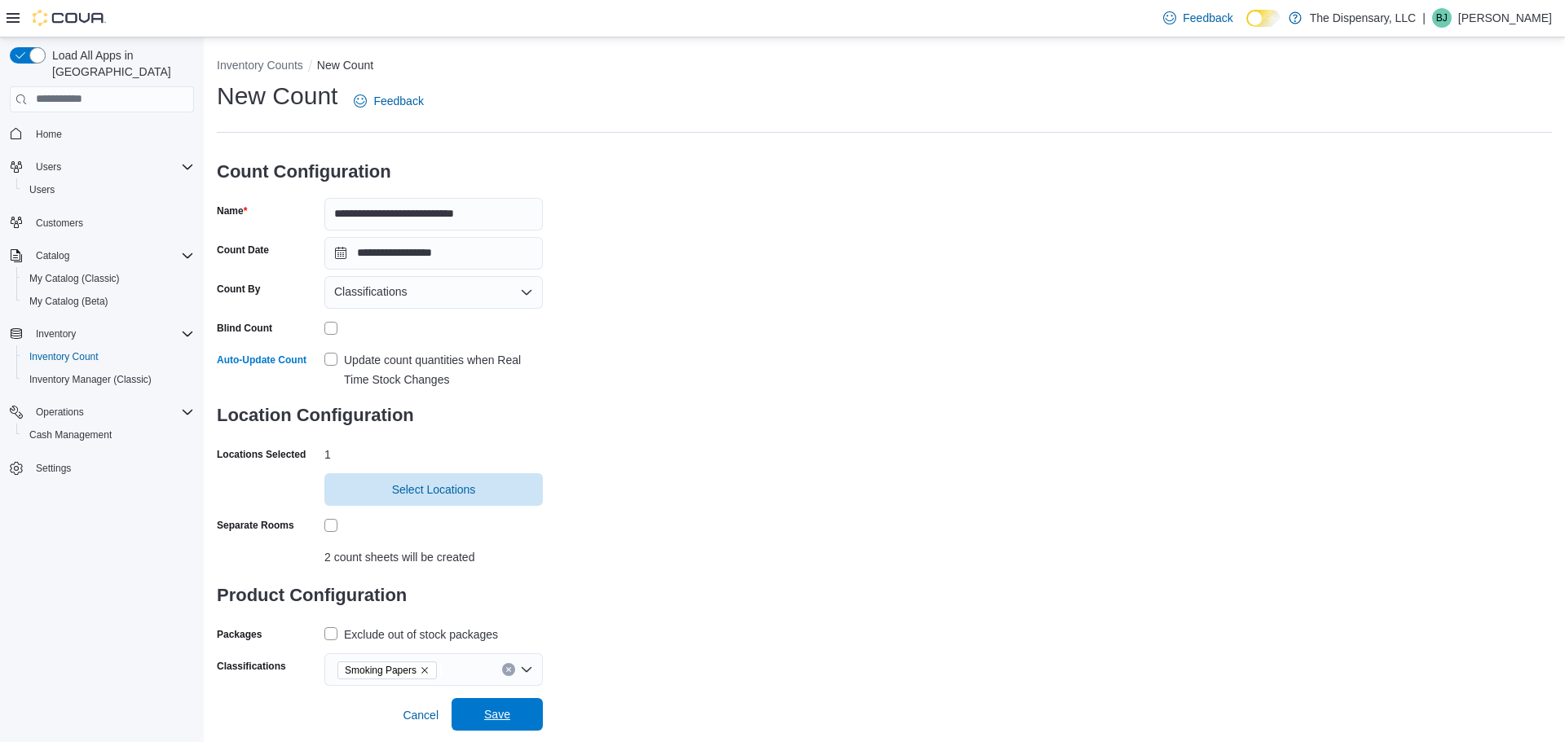
click at [511, 721] on span "Save" at bounding box center [497, 714] width 72 height 33
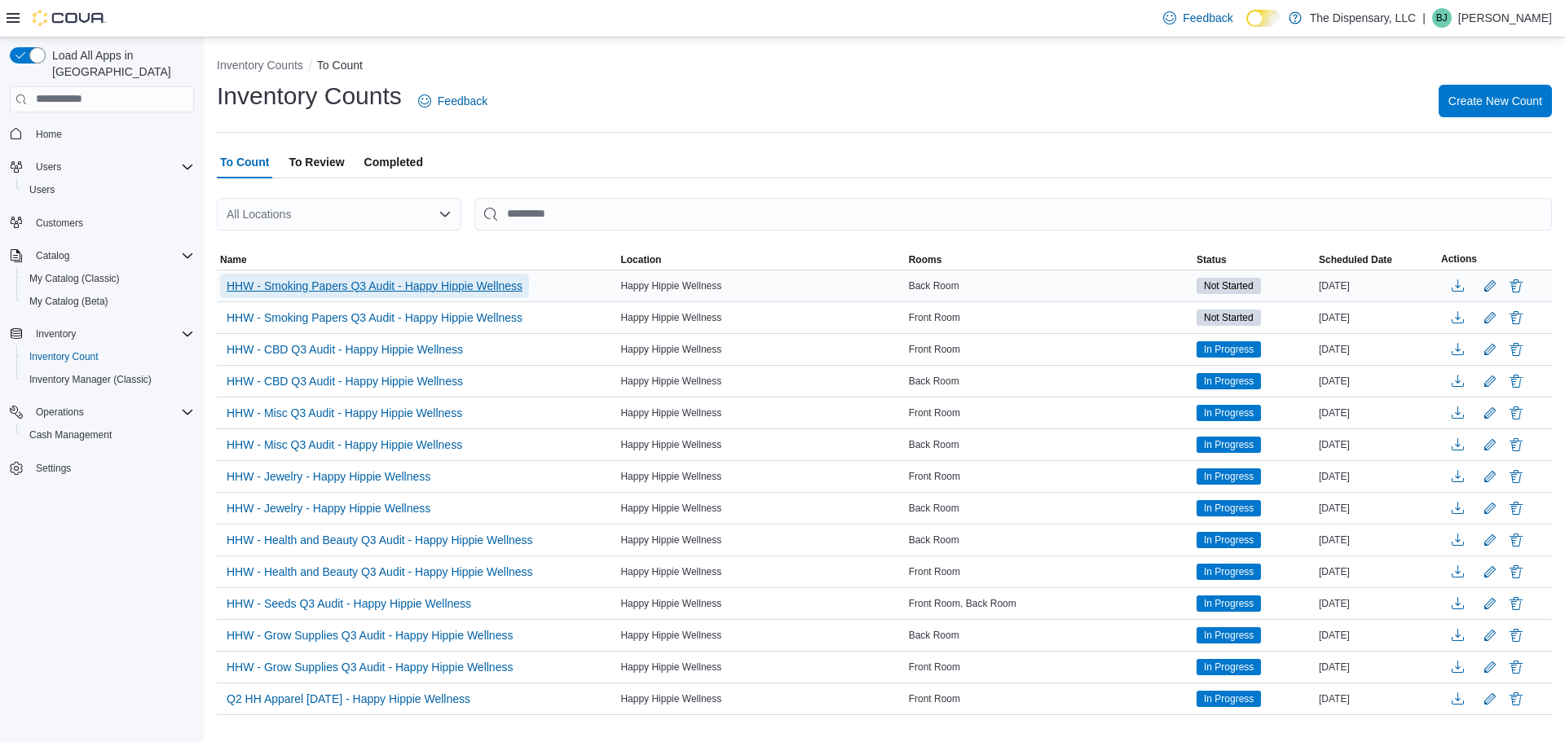
click at [429, 290] on span "HHW - Smoking Papers Q3 Audit - Happy Hippie Wellness" at bounding box center [375, 286] width 296 height 16
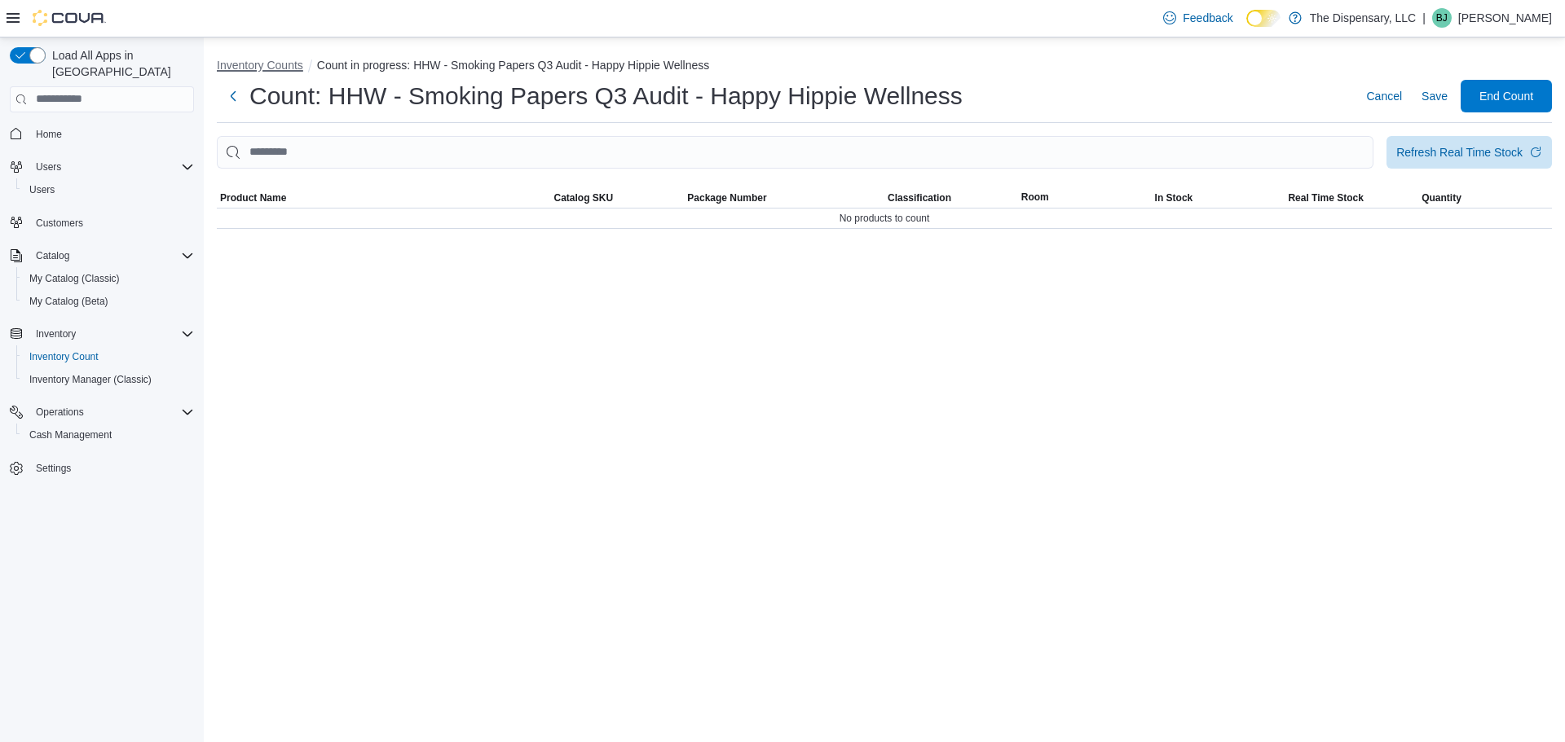
click at [285, 64] on button "Inventory Counts" at bounding box center [260, 65] width 86 height 13
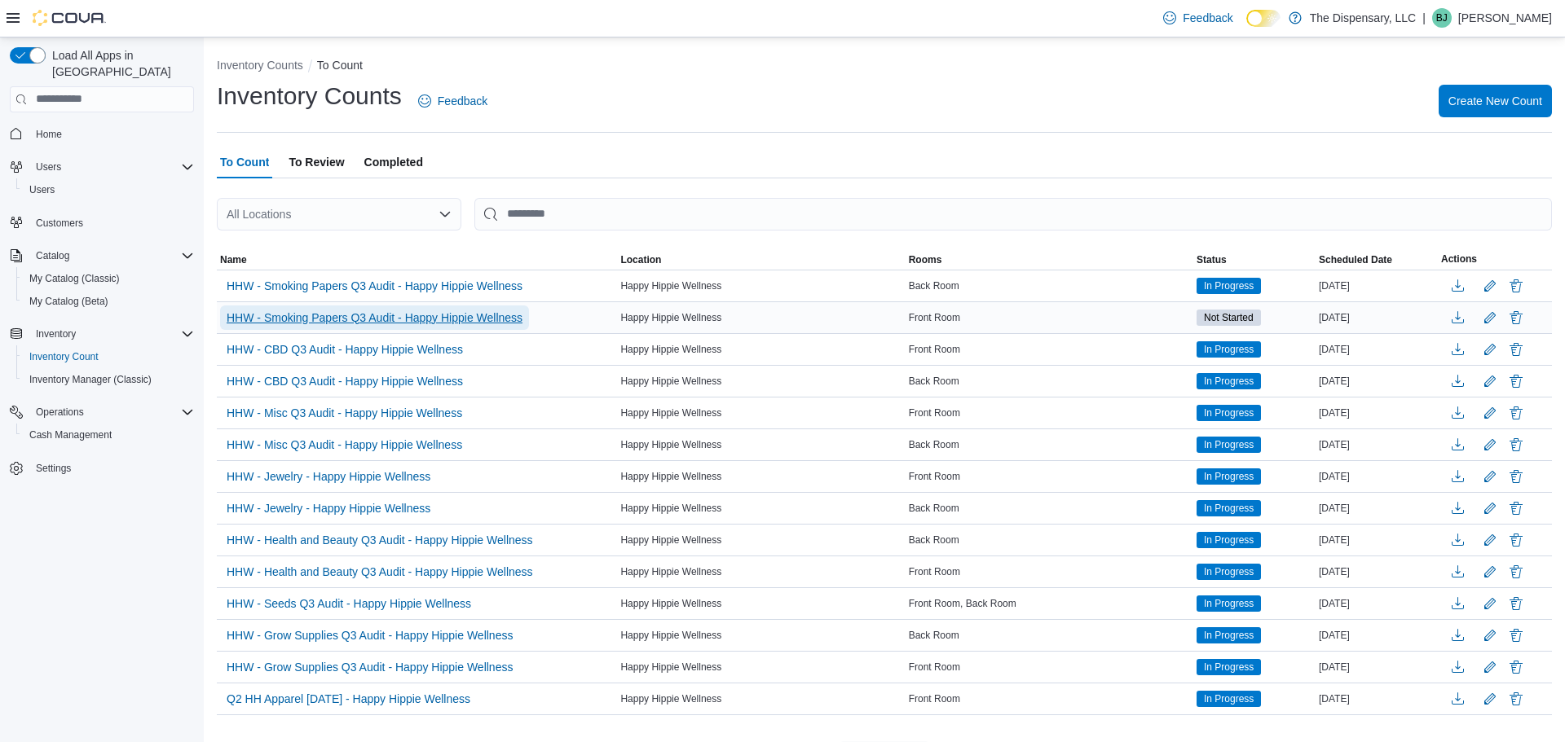
click at [515, 319] on span "HHW - Smoking Papers Q3 Audit - Happy Hippie Wellness" at bounding box center [375, 318] width 296 height 16
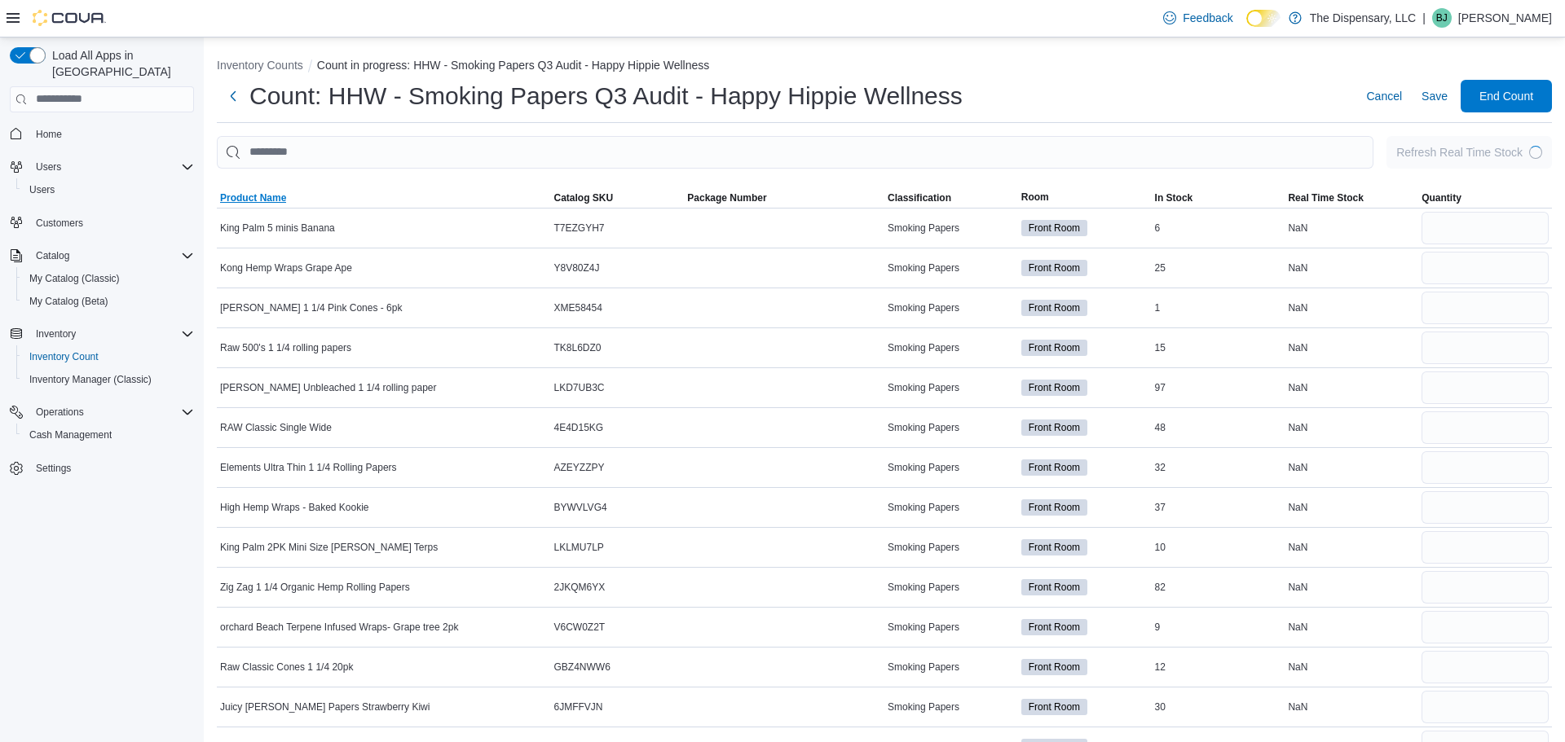
click at [246, 200] on span "Product Name" at bounding box center [253, 198] width 66 height 13
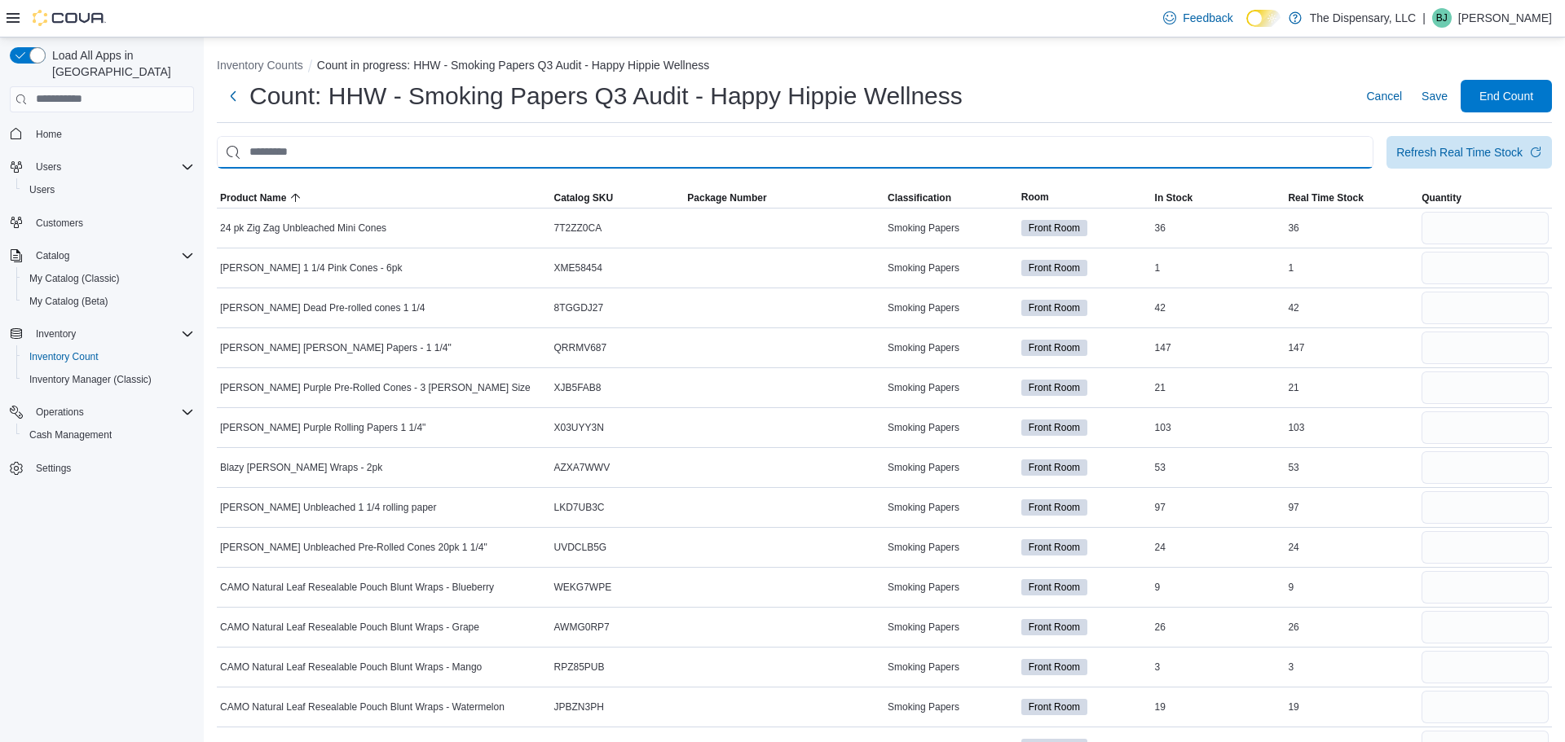
click at [408, 159] on input "This is a search bar. After typing your query, hit enter to filter the results …" at bounding box center [795, 152] width 1157 height 33
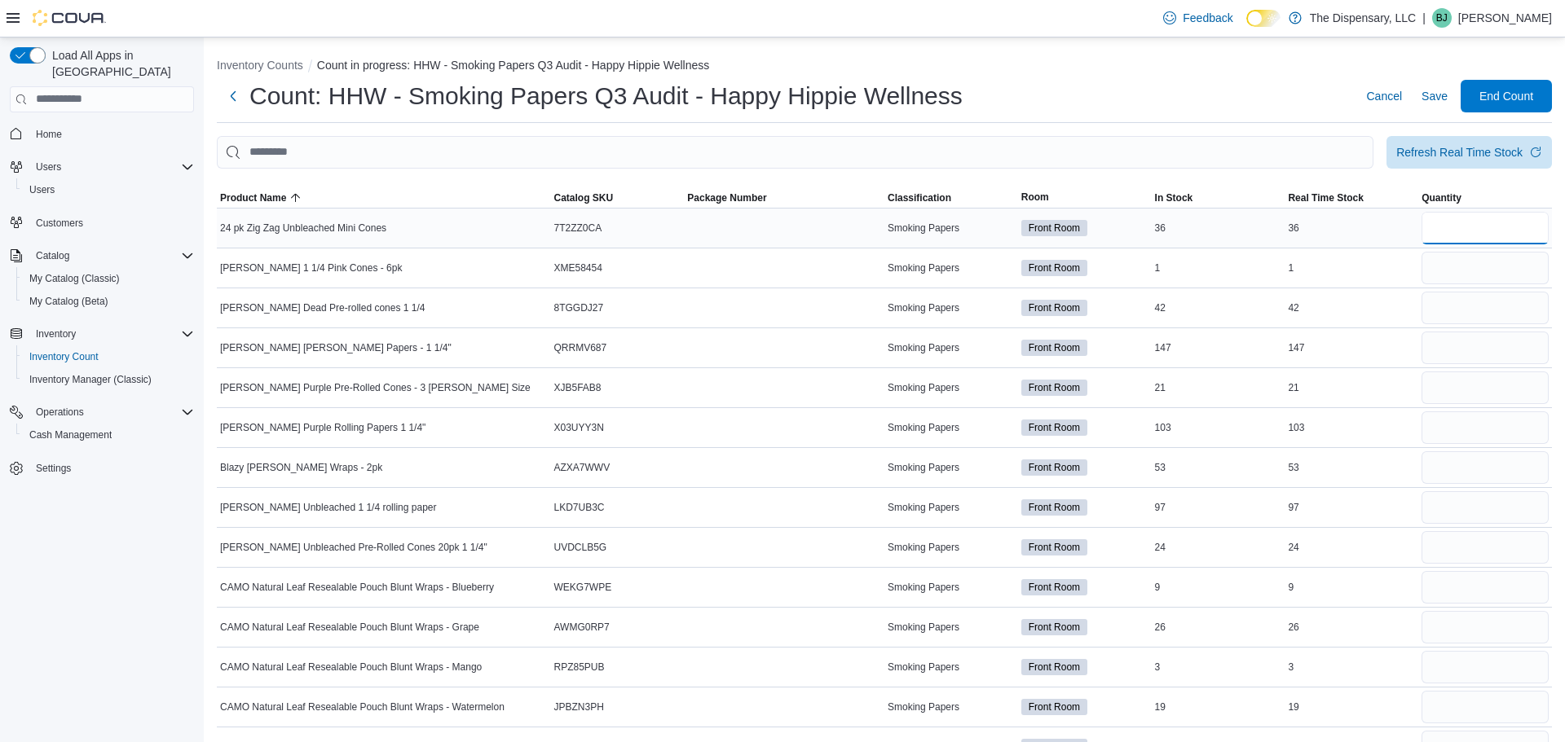
click at [1474, 223] on input "number" at bounding box center [1484, 228] width 127 height 33
type input "**"
click at [1437, 270] on input "number" at bounding box center [1484, 268] width 127 height 33
type input "*"
type input "**"
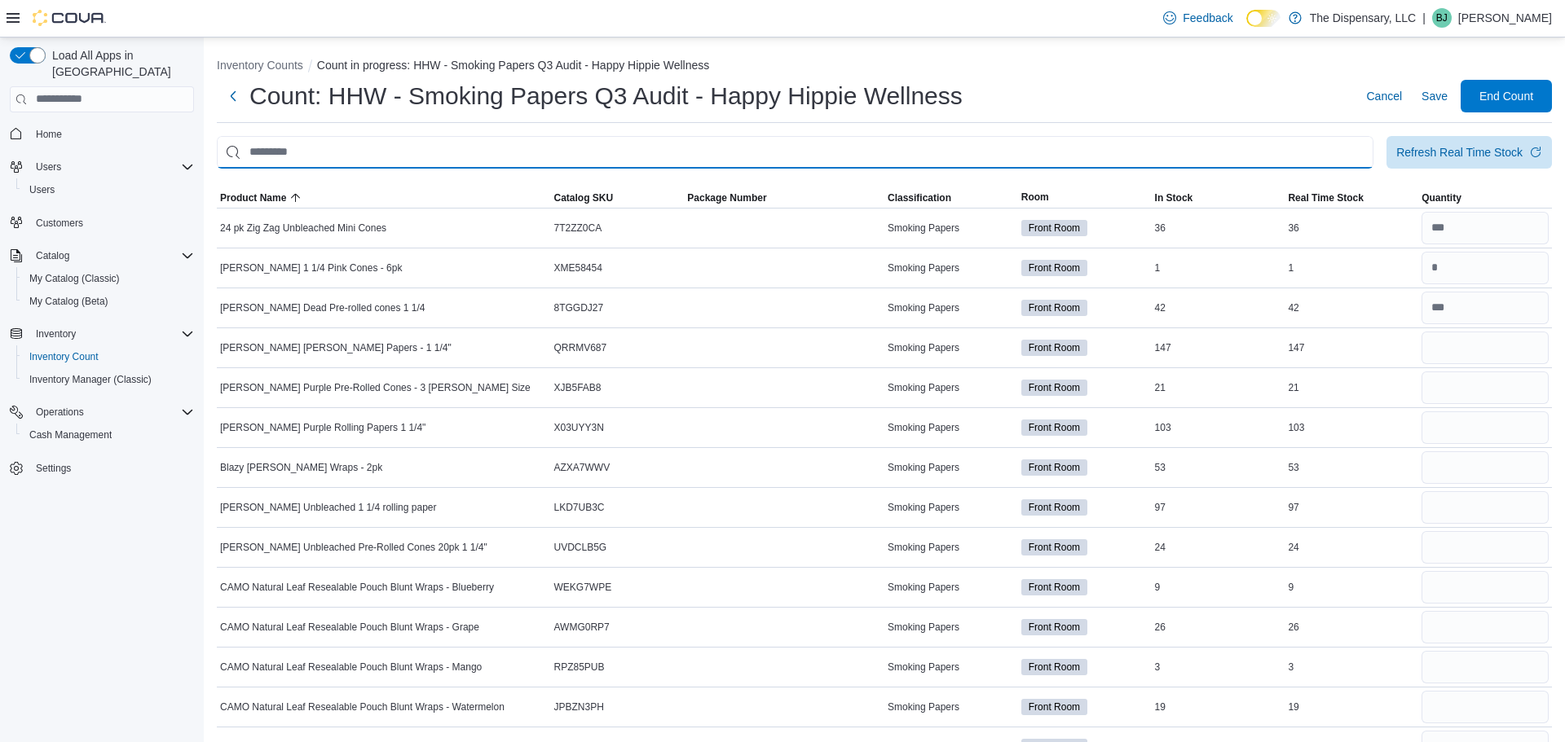
click at [923, 143] on input "This is a search bar. After typing your query, hit enter to filter the results …" at bounding box center [795, 152] width 1157 height 33
type input "****"
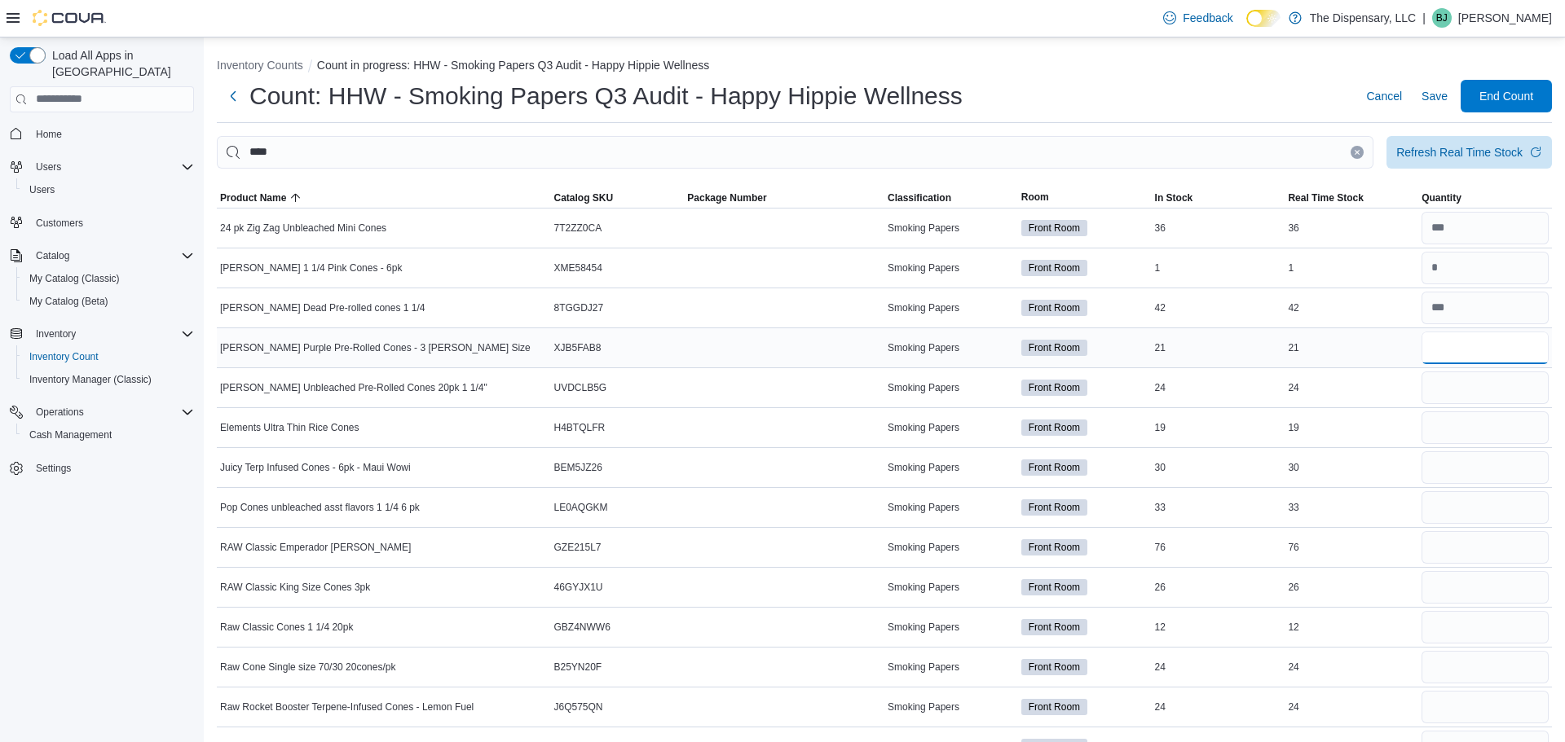
click at [1454, 353] on input "number" at bounding box center [1484, 348] width 127 height 33
type input "**"
click at [1465, 430] on input "number" at bounding box center [1484, 428] width 127 height 33
type input "**"
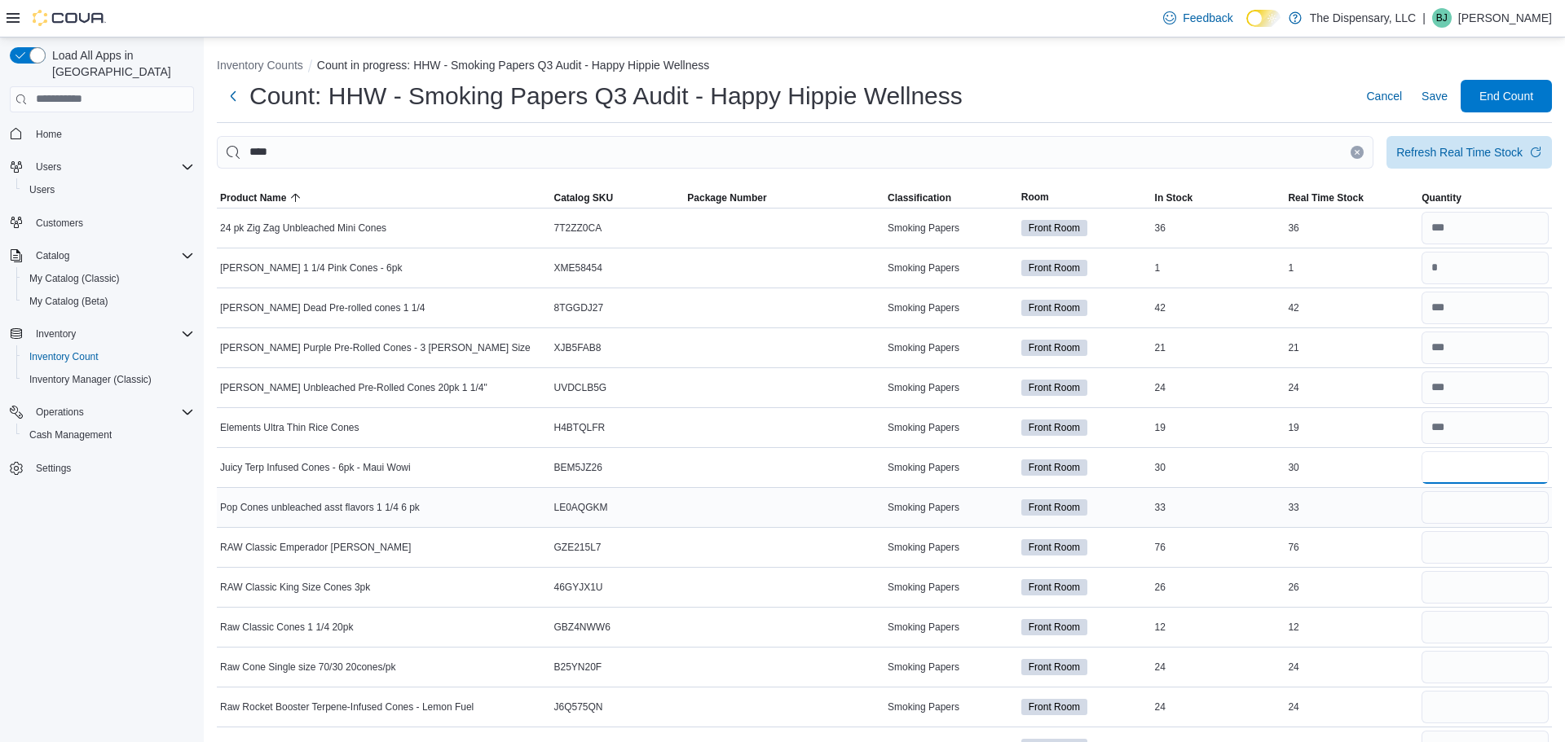
type input "**"
click at [1393, 505] on div "33" at bounding box center [1351, 508] width 134 height 20
click at [1426, 505] on input "number" at bounding box center [1484, 507] width 127 height 33
type input "**"
click at [1499, 467] on input "number" at bounding box center [1484, 468] width 127 height 33
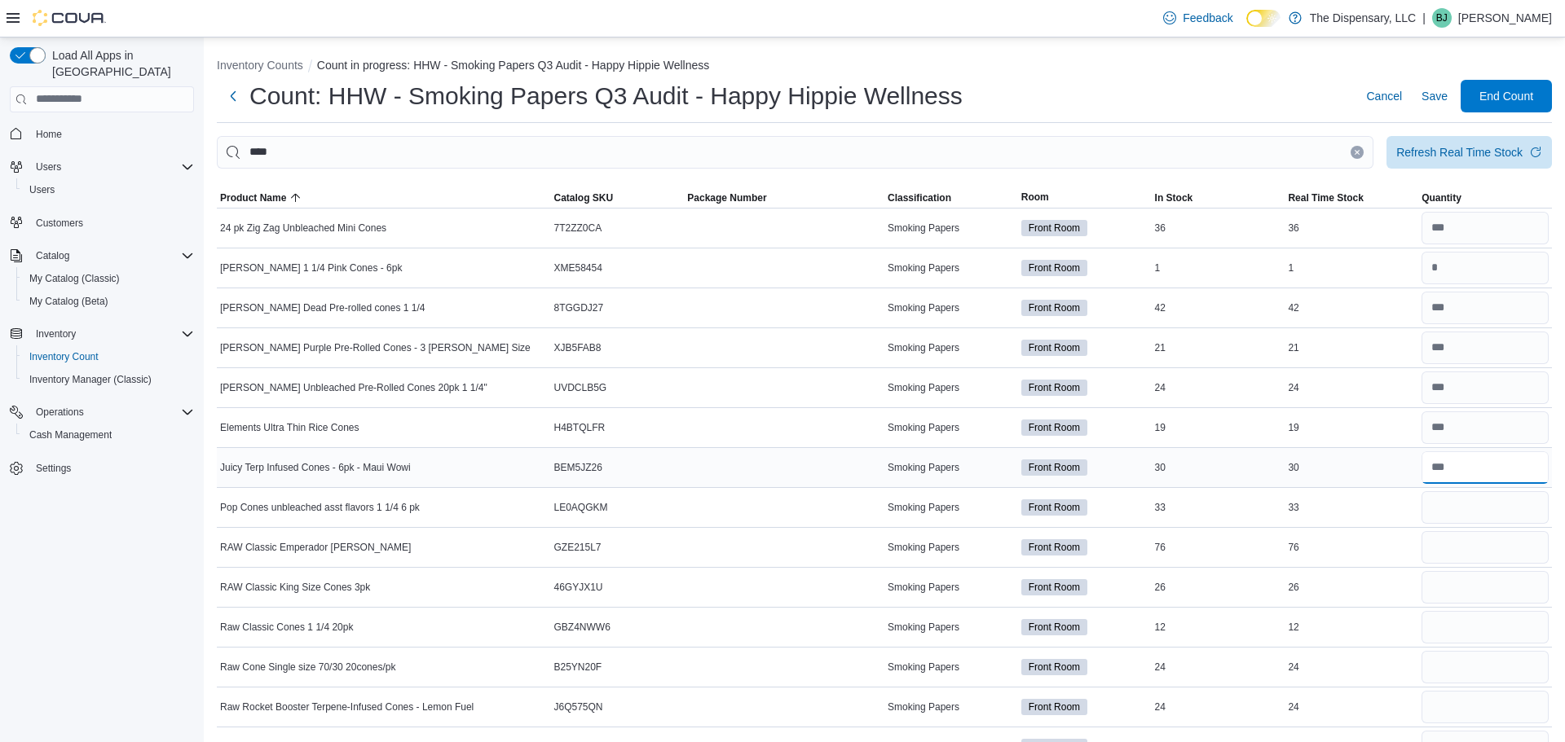
click at [1499, 467] on input "number" at bounding box center [1484, 468] width 127 height 33
type input "**"
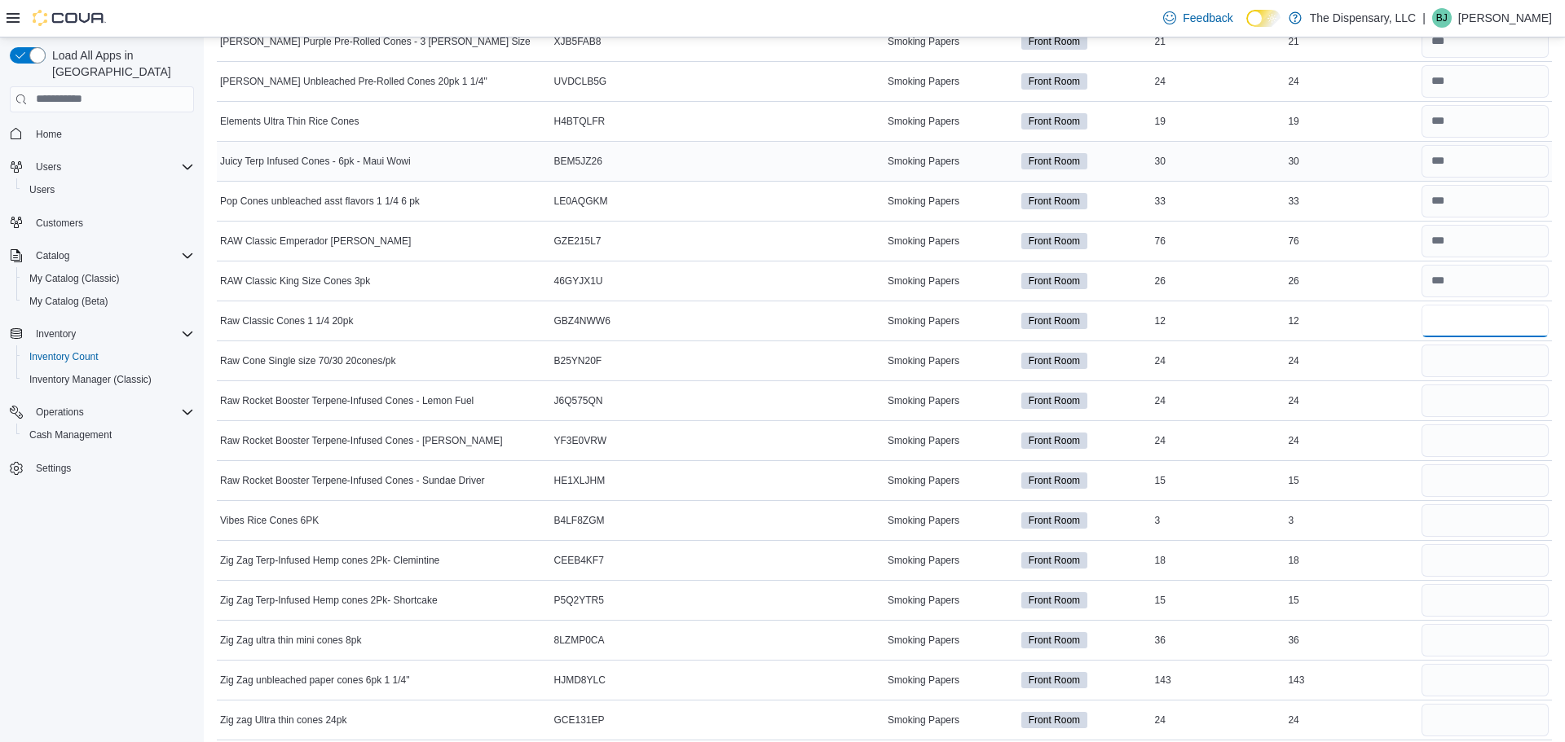
scroll to position [318, 0]
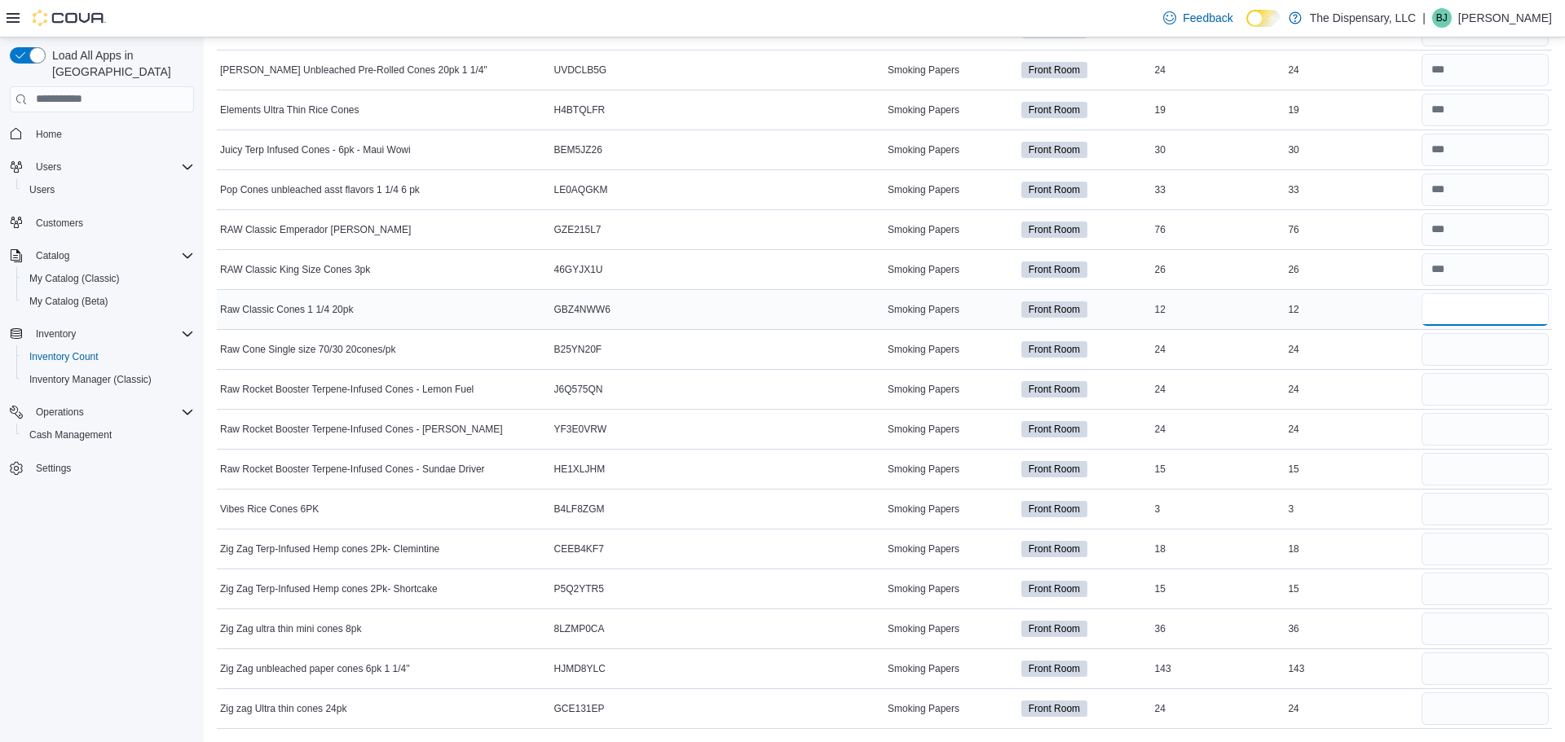
type input "**"
click at [1483, 425] on input "number" at bounding box center [1484, 429] width 127 height 33
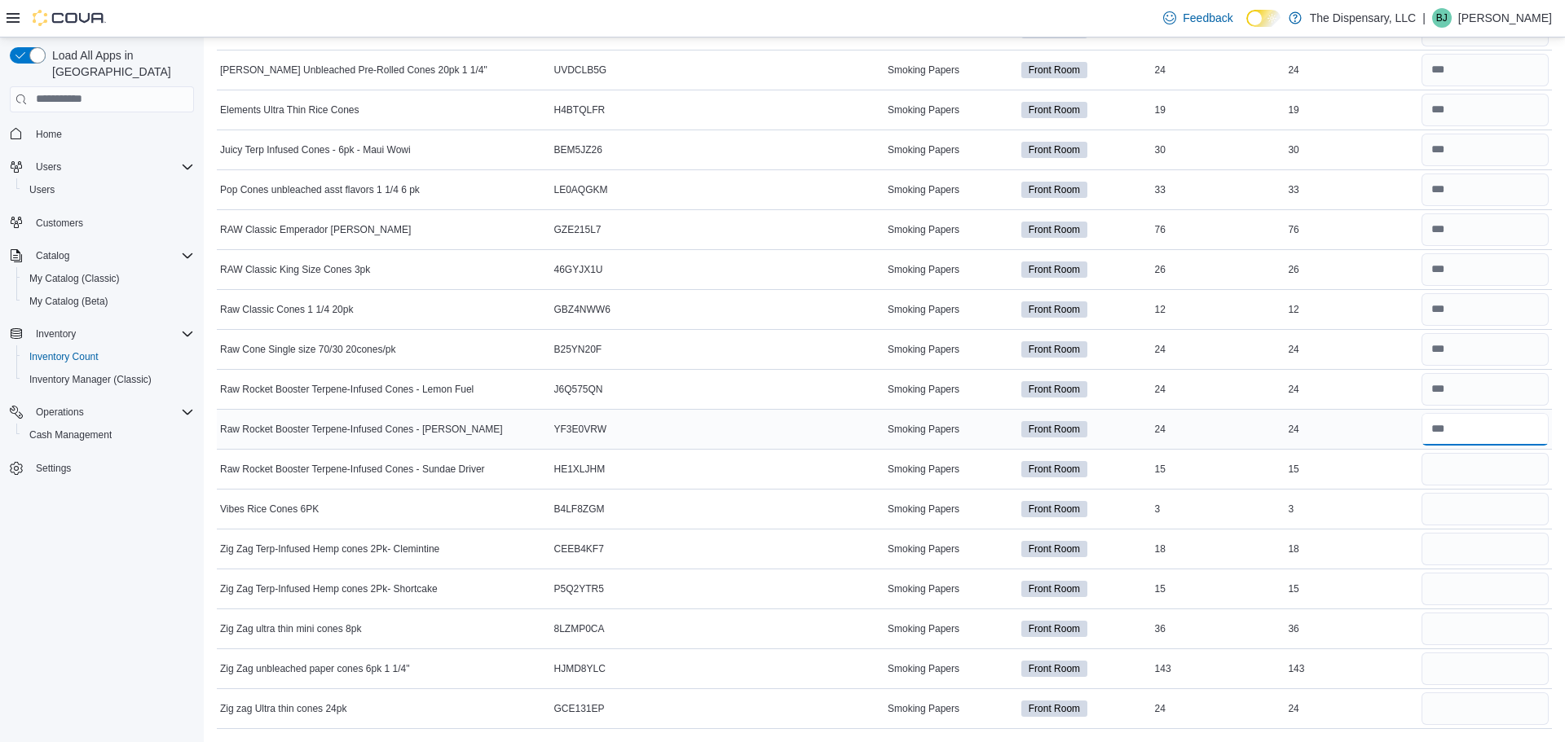
click at [1483, 425] on input "number" at bounding box center [1484, 429] width 127 height 33
type input "**"
click at [1476, 390] on input "number" at bounding box center [1484, 389] width 127 height 33
type input "**"
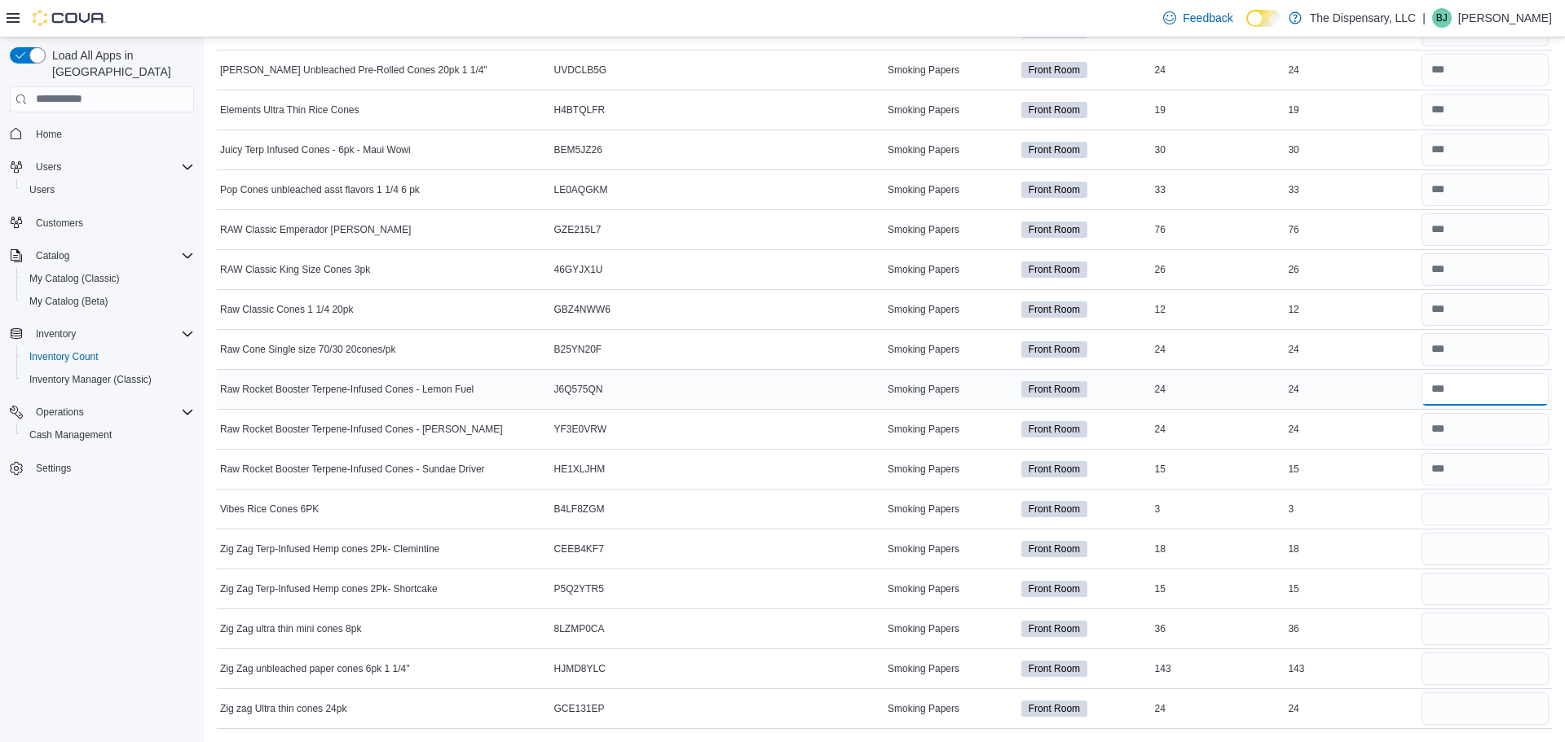
type input "**"
click at [1444, 498] on input "number" at bounding box center [1484, 509] width 127 height 33
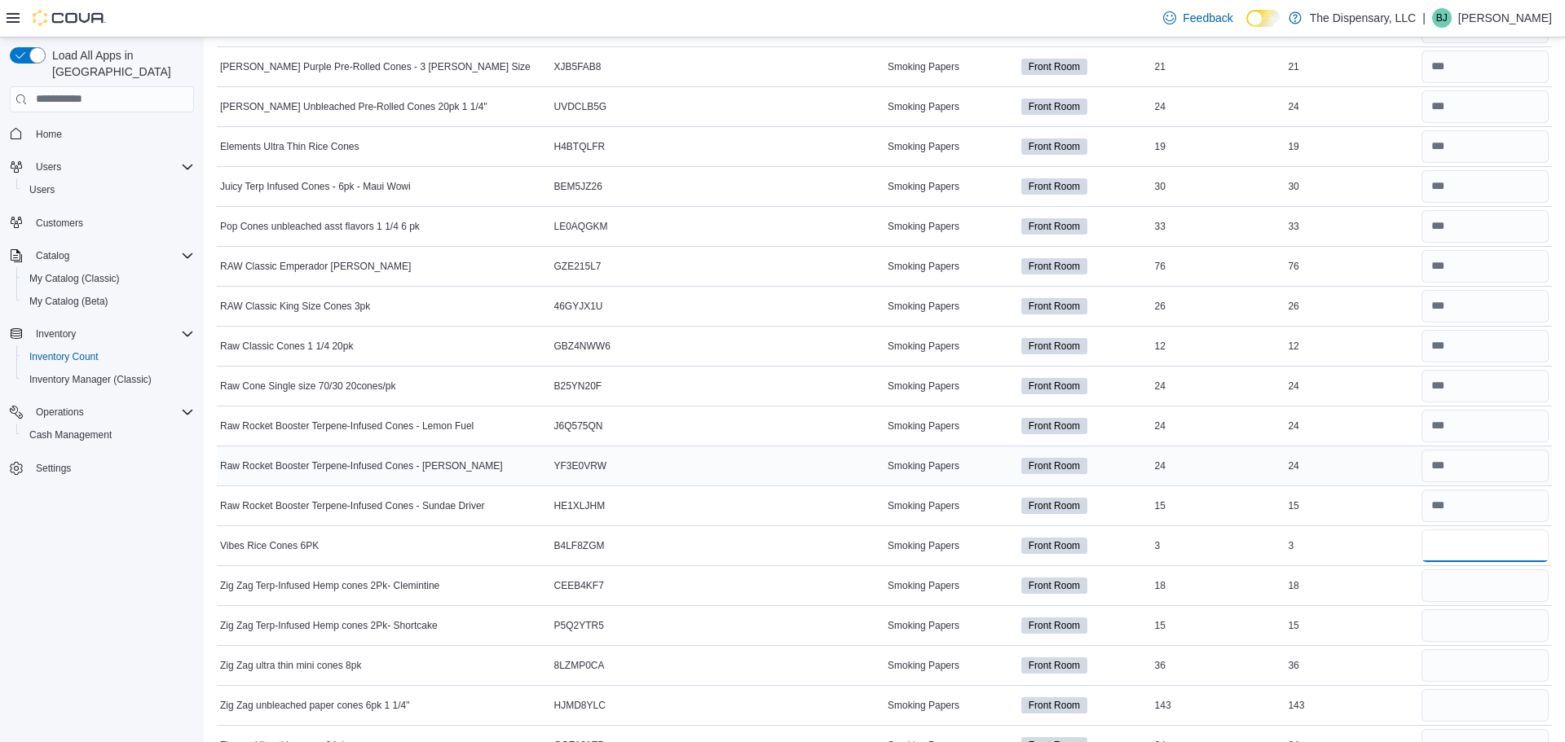
scroll to position [284, 0]
click at [1464, 260] on input "number" at bounding box center [1484, 264] width 127 height 33
type input "*"
click at [1456, 270] on input "number" at bounding box center [1484, 264] width 127 height 33
type input "**"
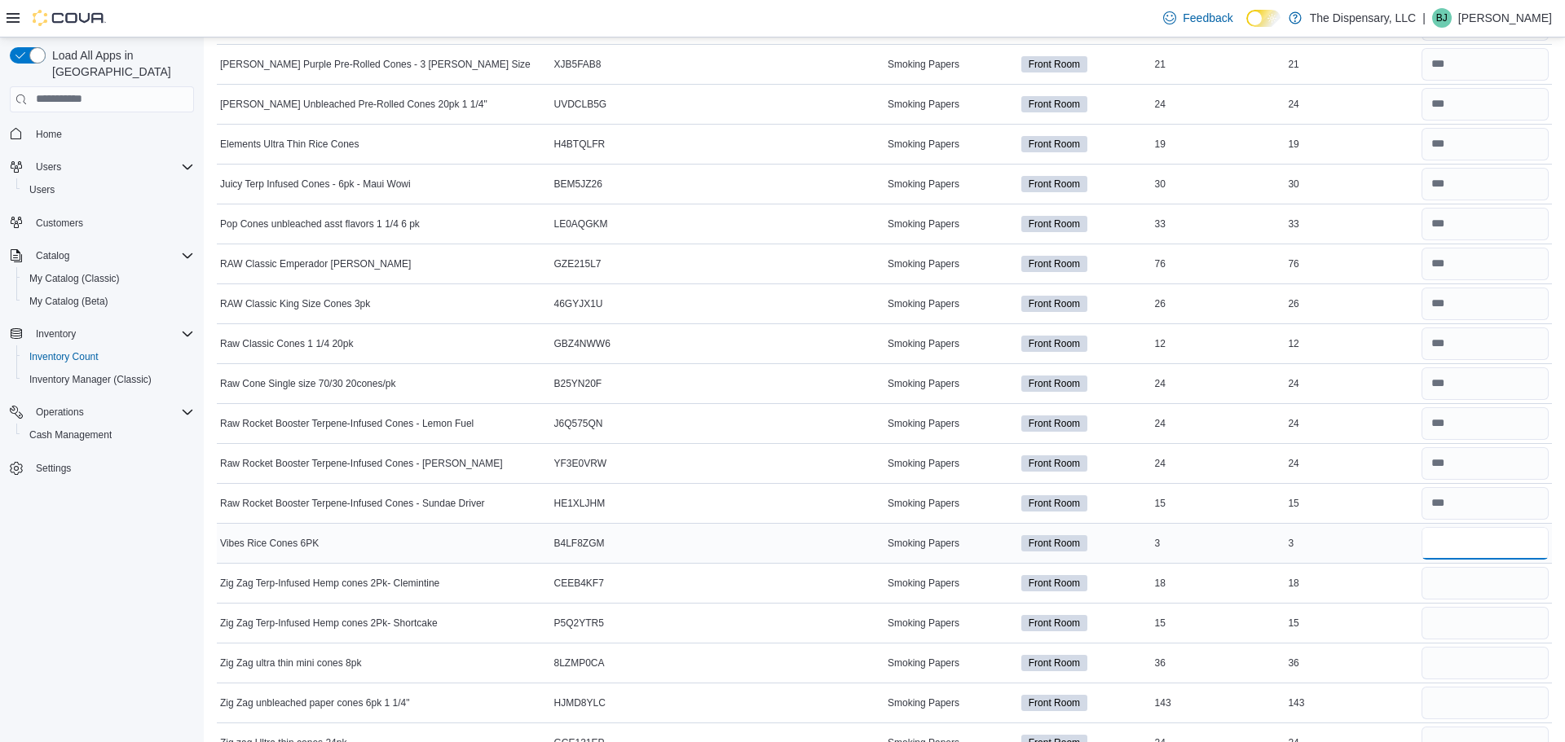
click at [1484, 540] on input "number" at bounding box center [1484, 543] width 127 height 33
type input "*"
click at [1451, 574] on input "number" at bounding box center [1484, 583] width 127 height 33
type input "**"
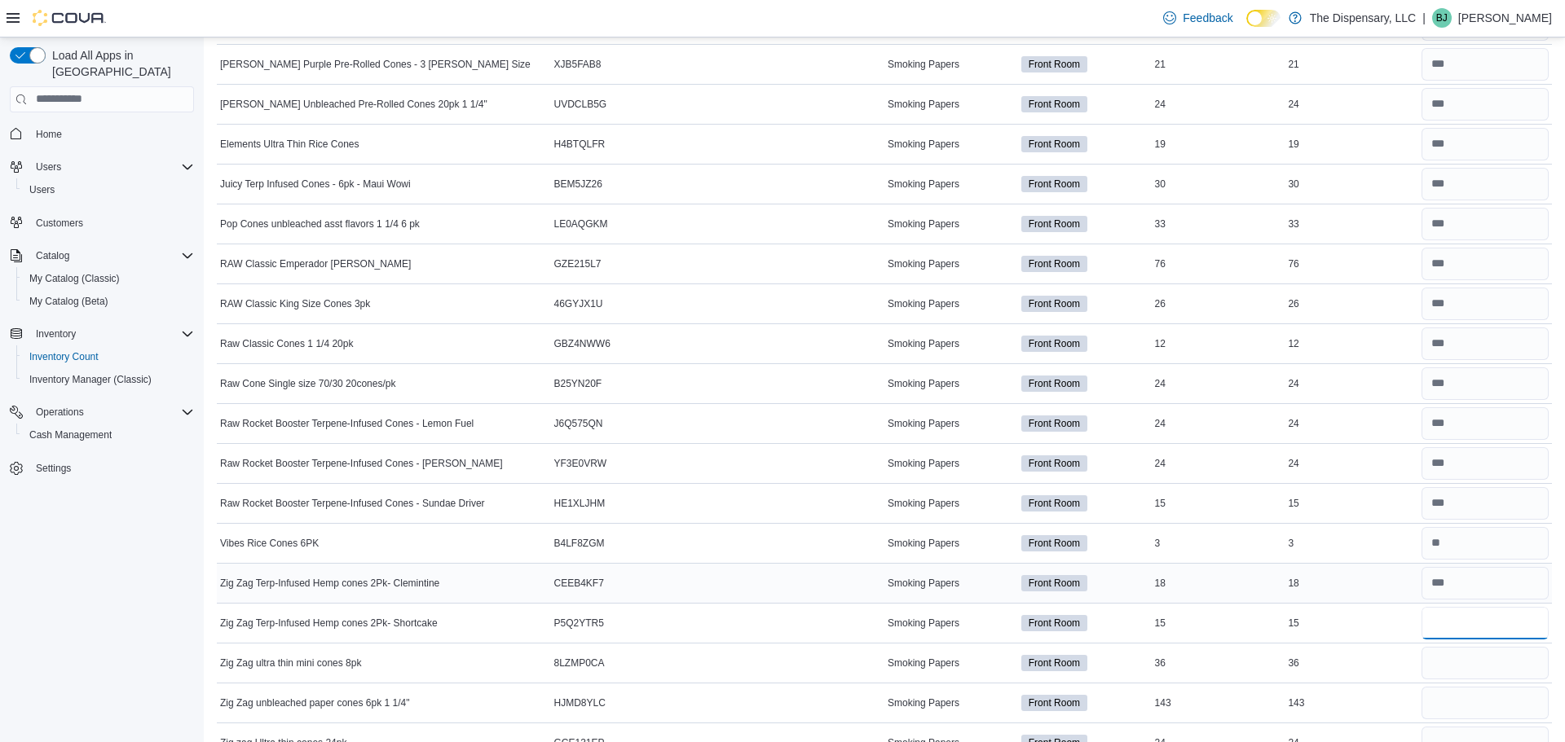
type input "**"
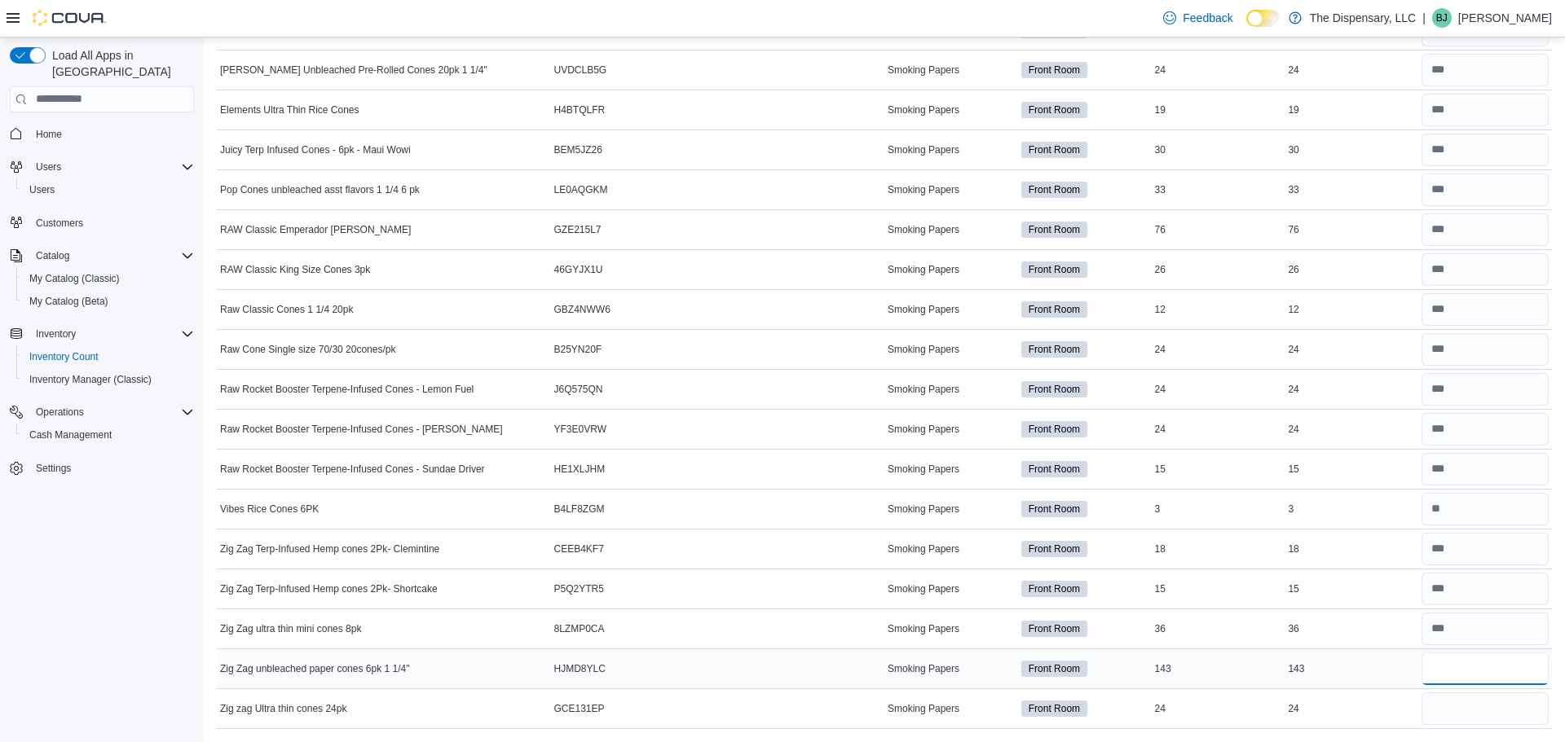
click at [1440, 658] on input "number" at bounding box center [1484, 669] width 127 height 33
type input "**"
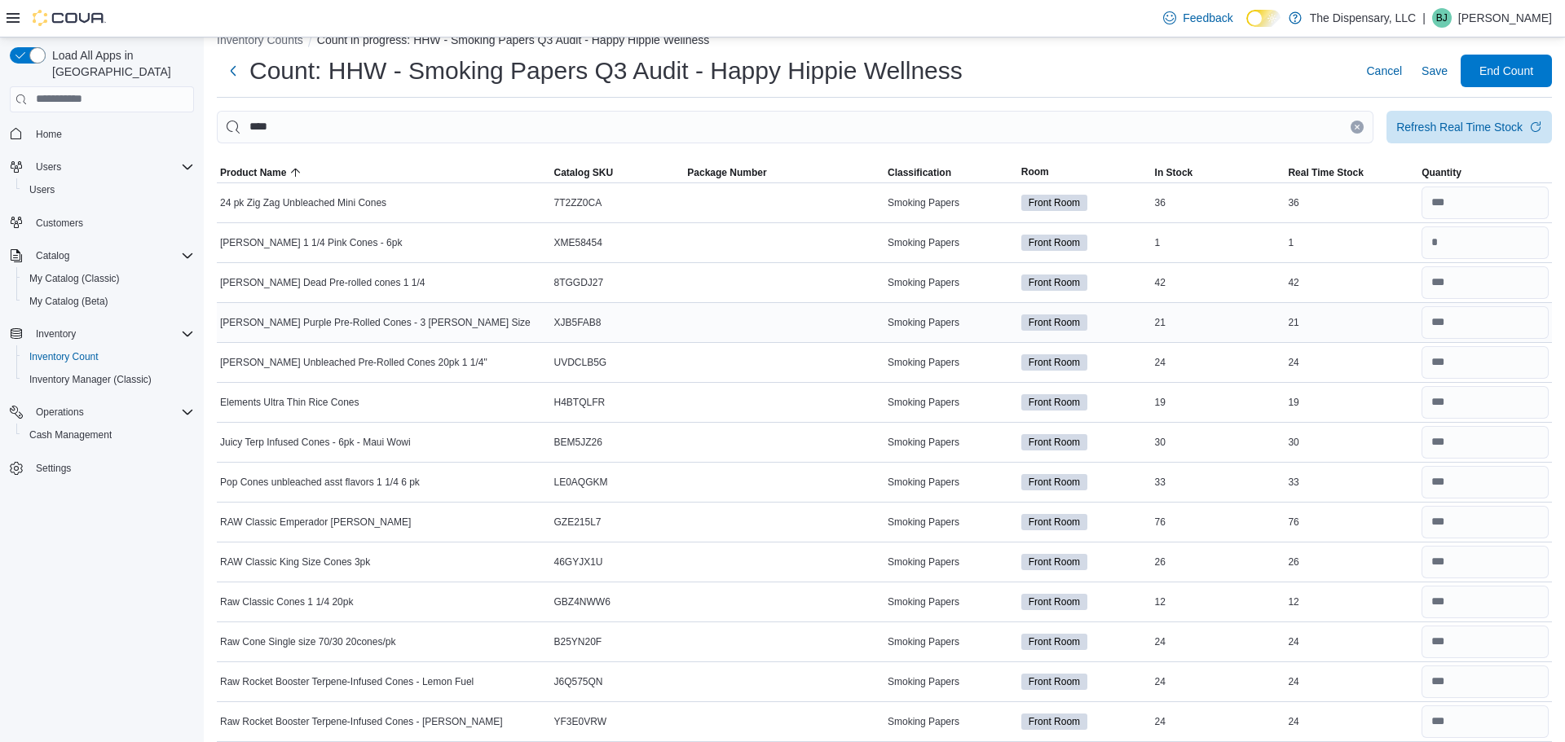
scroll to position [26, 0]
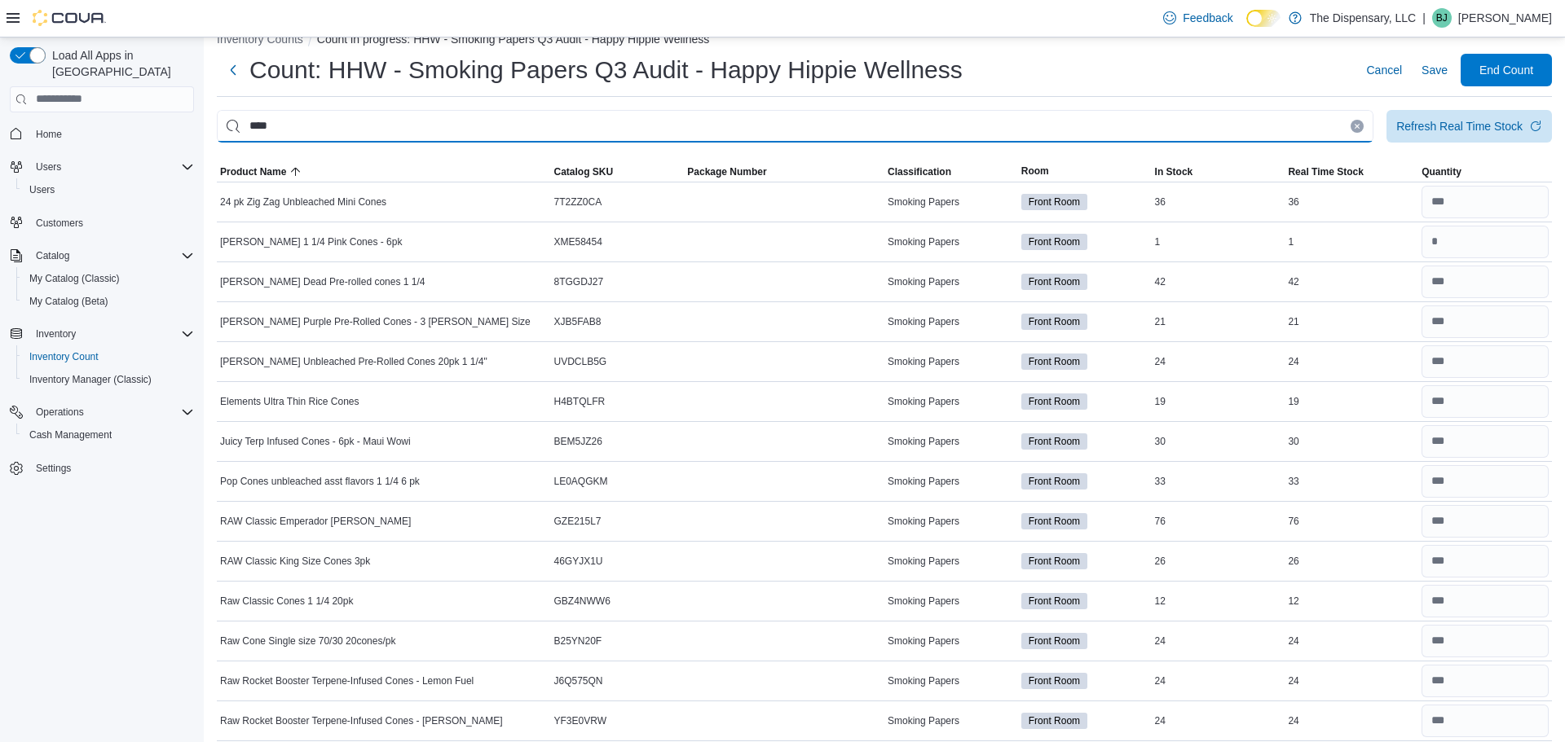
click at [701, 124] on input "****" at bounding box center [795, 126] width 1157 height 33
type input "***"
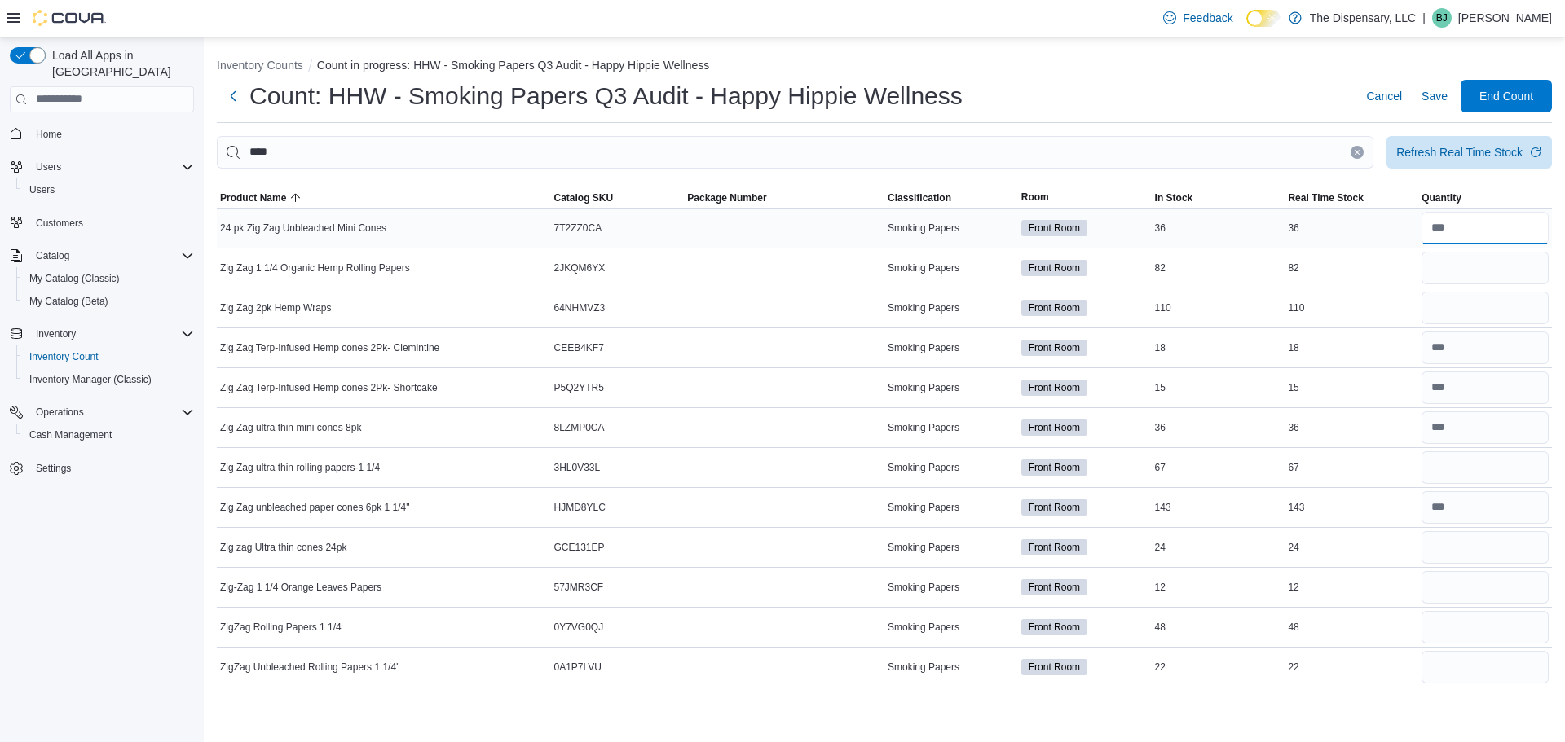
click at [1483, 223] on input "number" at bounding box center [1484, 228] width 127 height 33
click at [1476, 535] on input "number" at bounding box center [1484, 547] width 127 height 33
type input "*"
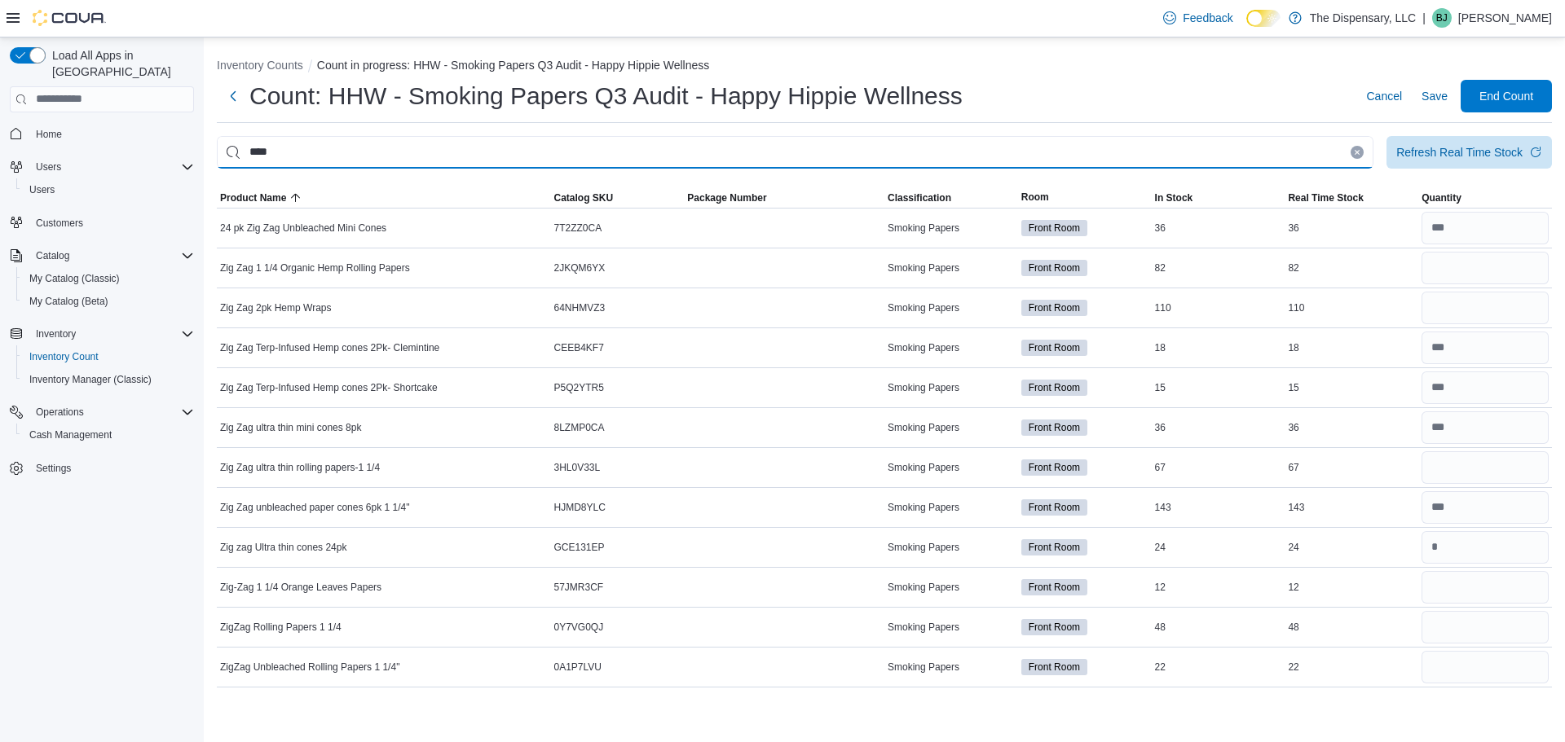
click at [1055, 158] on input "***" at bounding box center [795, 152] width 1157 height 33
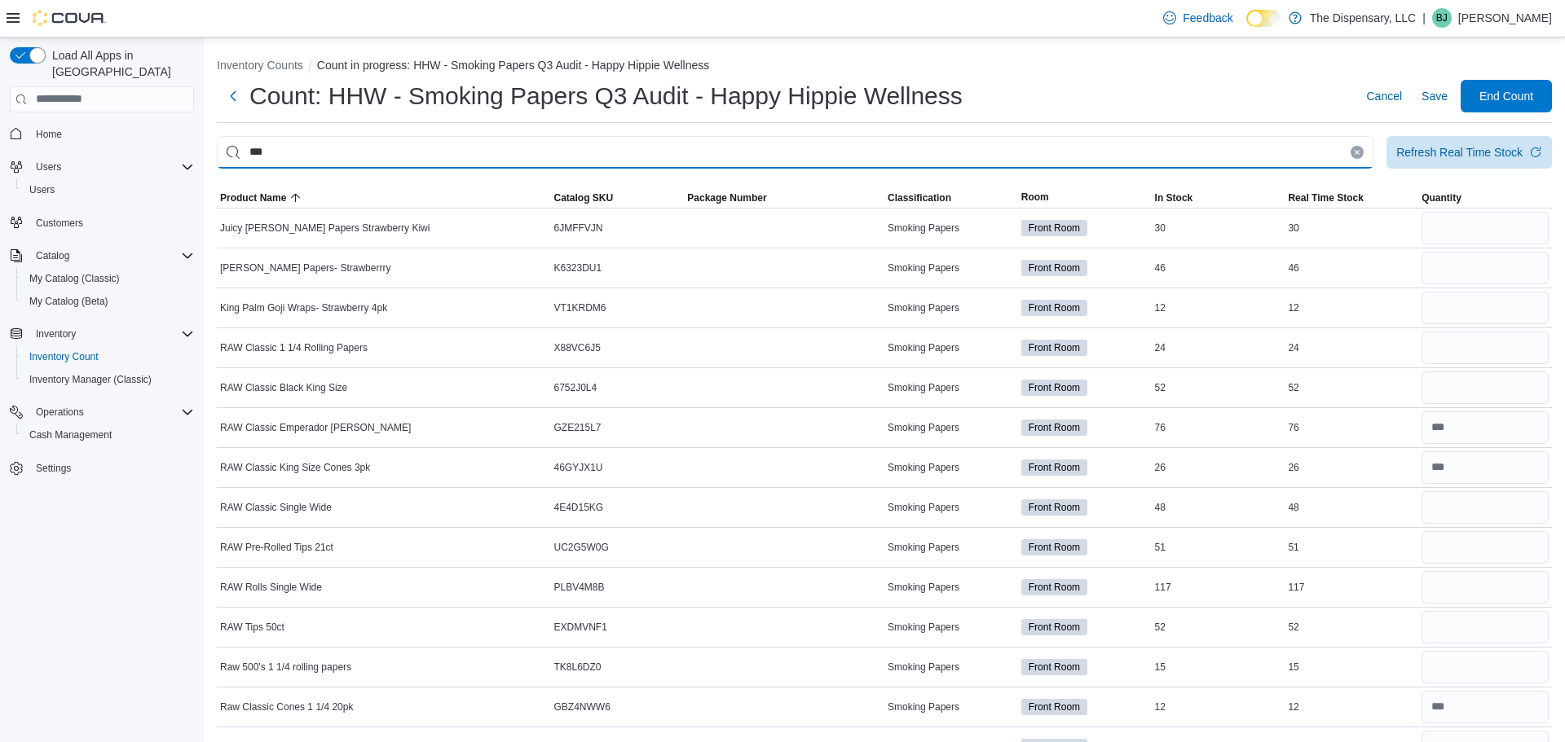
click at [1297, 157] on input "***" at bounding box center [795, 152] width 1157 height 33
type input "****"
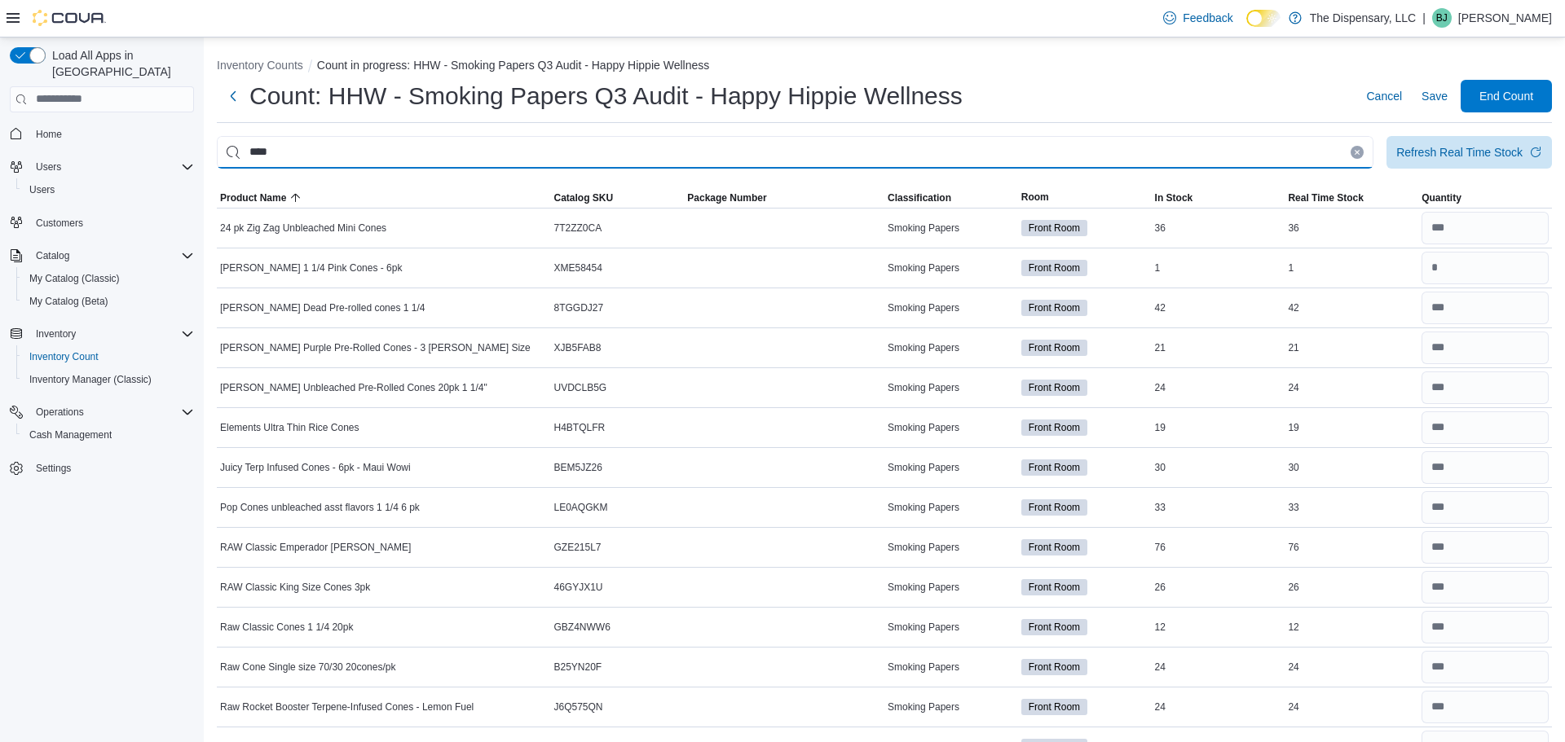
click at [1357, 159] on input "****" at bounding box center [795, 152] width 1157 height 33
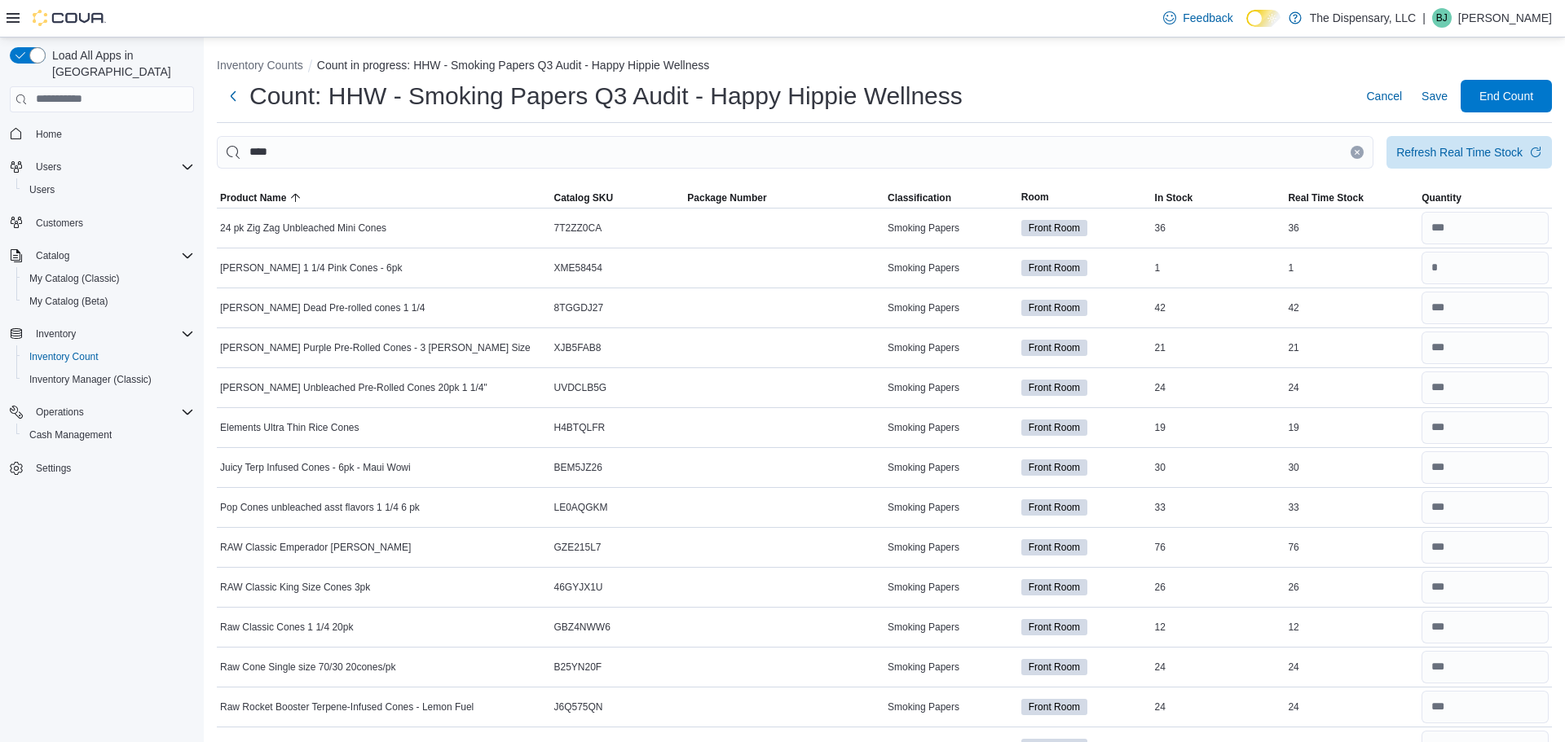
click at [1356, 152] on icon "Clear input" at bounding box center [1357, 152] width 4 height 4
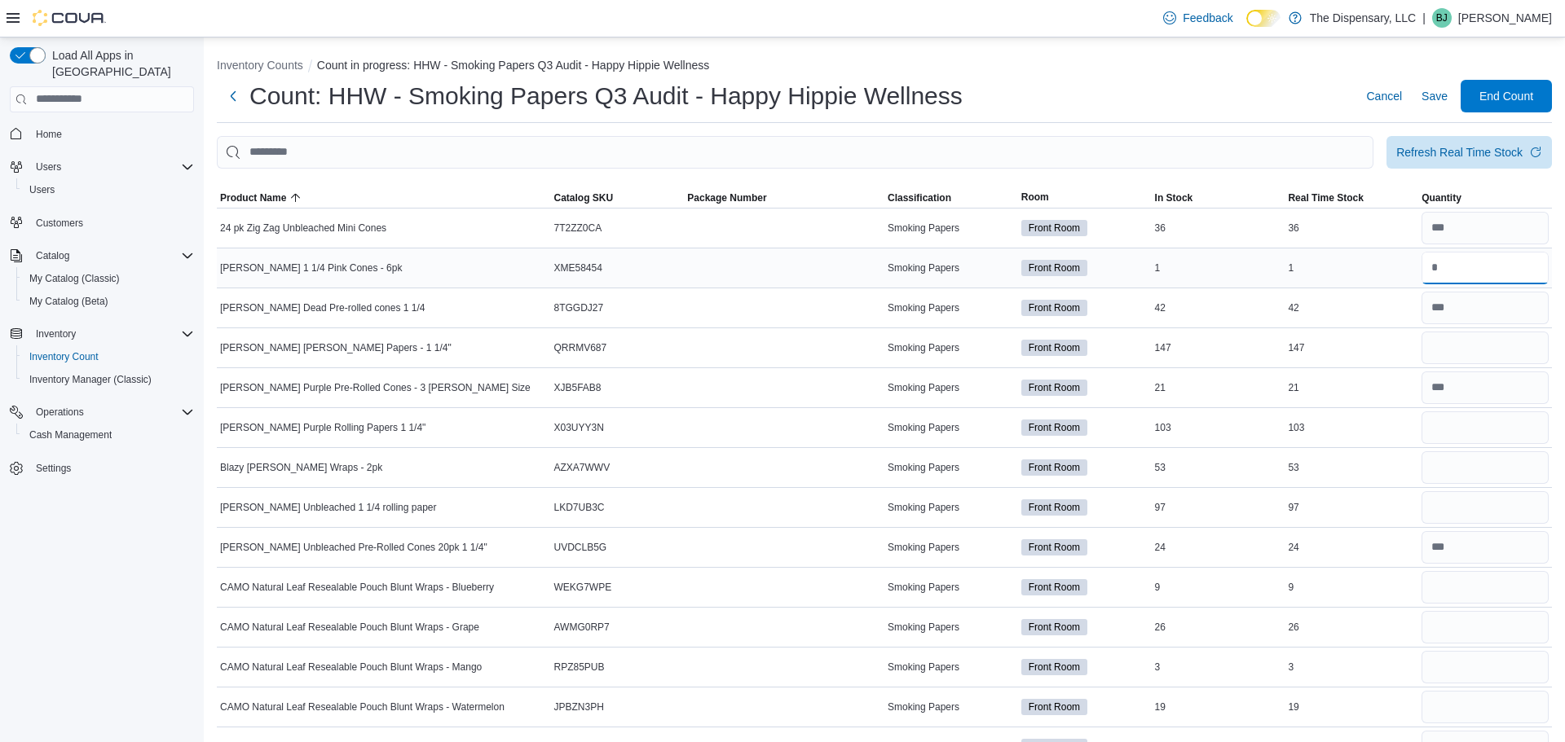
click at [1470, 264] on input "number" at bounding box center [1484, 268] width 127 height 33
type input "**"
type input "***"
type input "*"
type input "**"
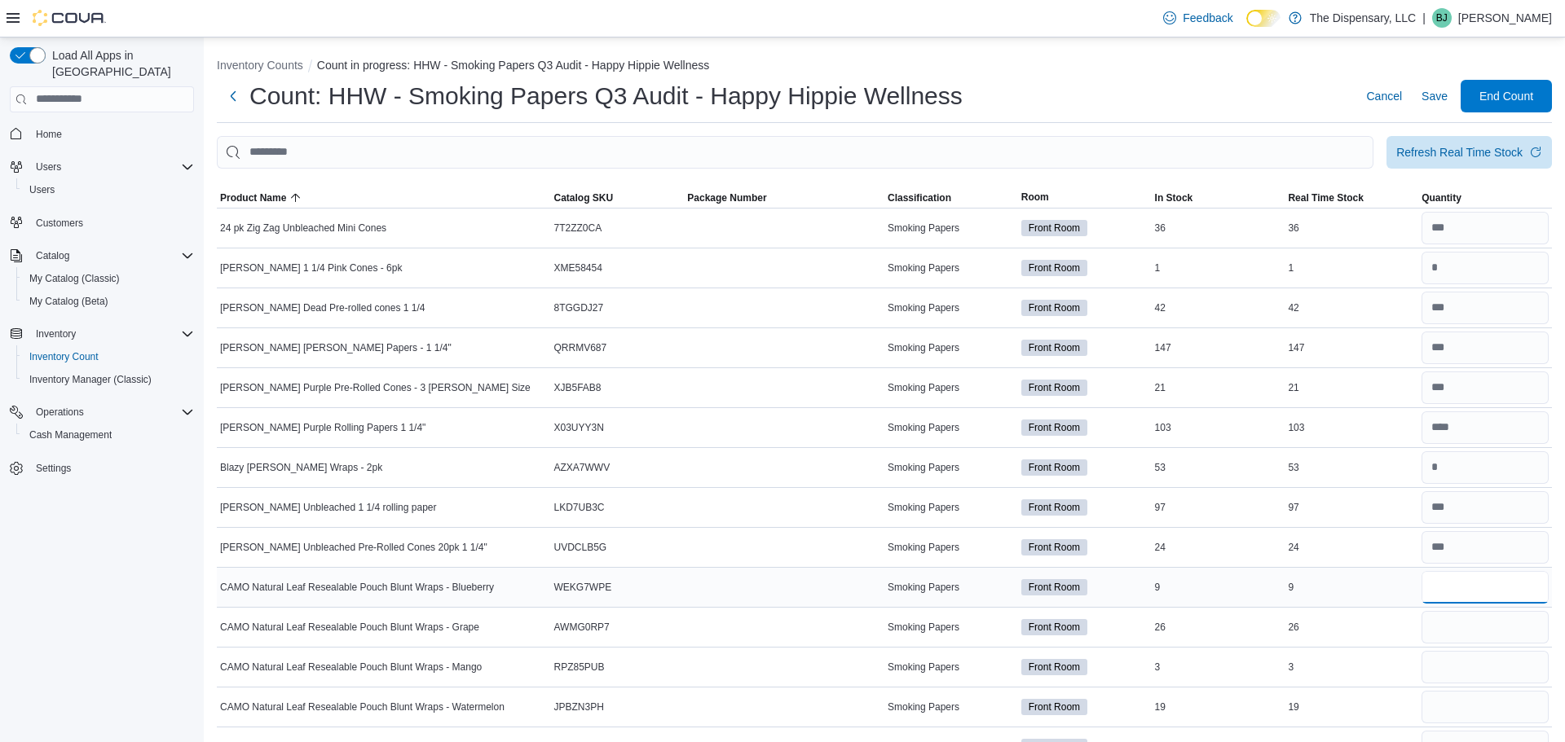
click at [1474, 584] on input "number" at bounding box center [1484, 587] width 127 height 33
click at [554, 174] on div at bounding box center [884, 179] width 1335 height 20
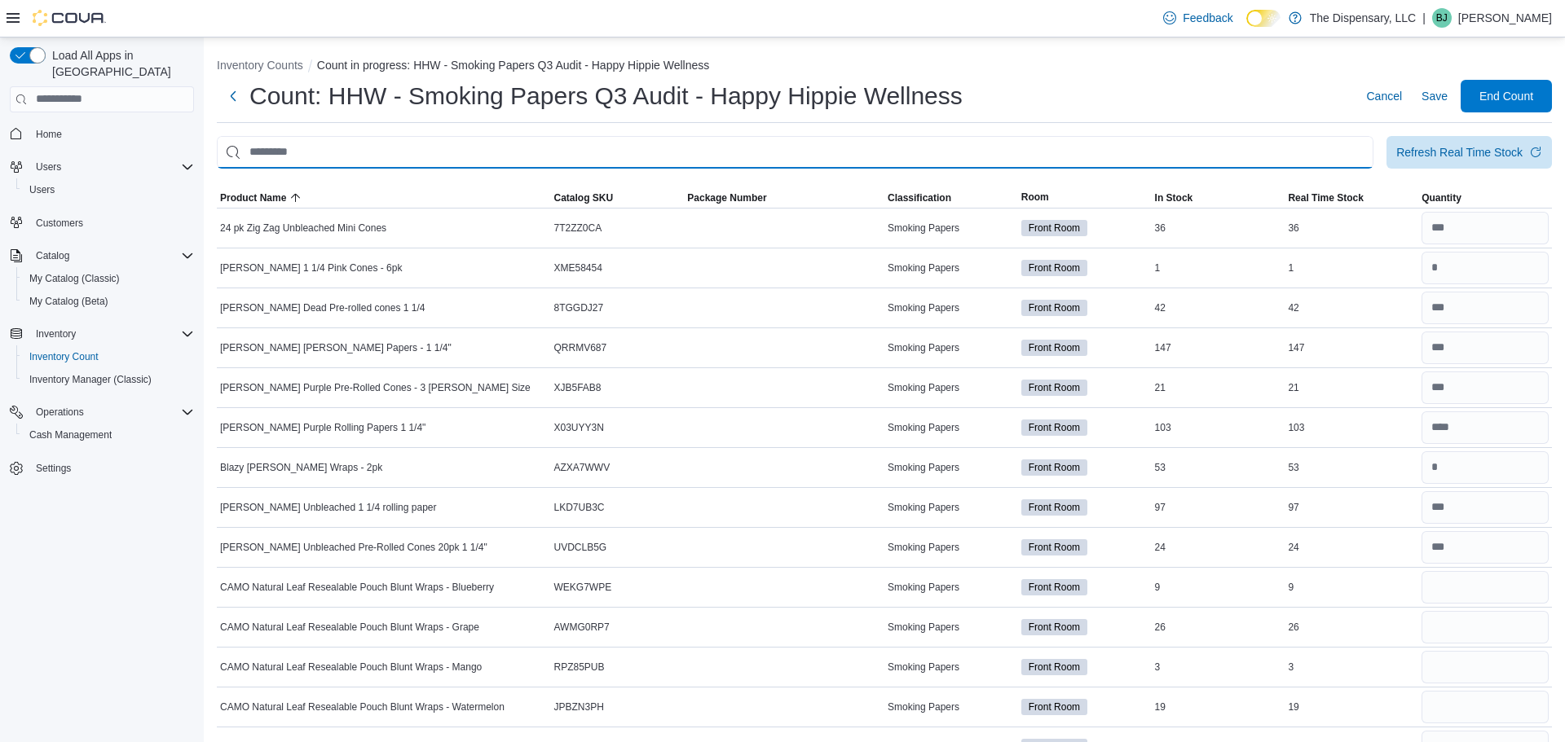
click at [509, 163] on input "This is a search bar. After typing your query, hit enter to filter the results …" at bounding box center [795, 152] width 1157 height 33
type input "****"
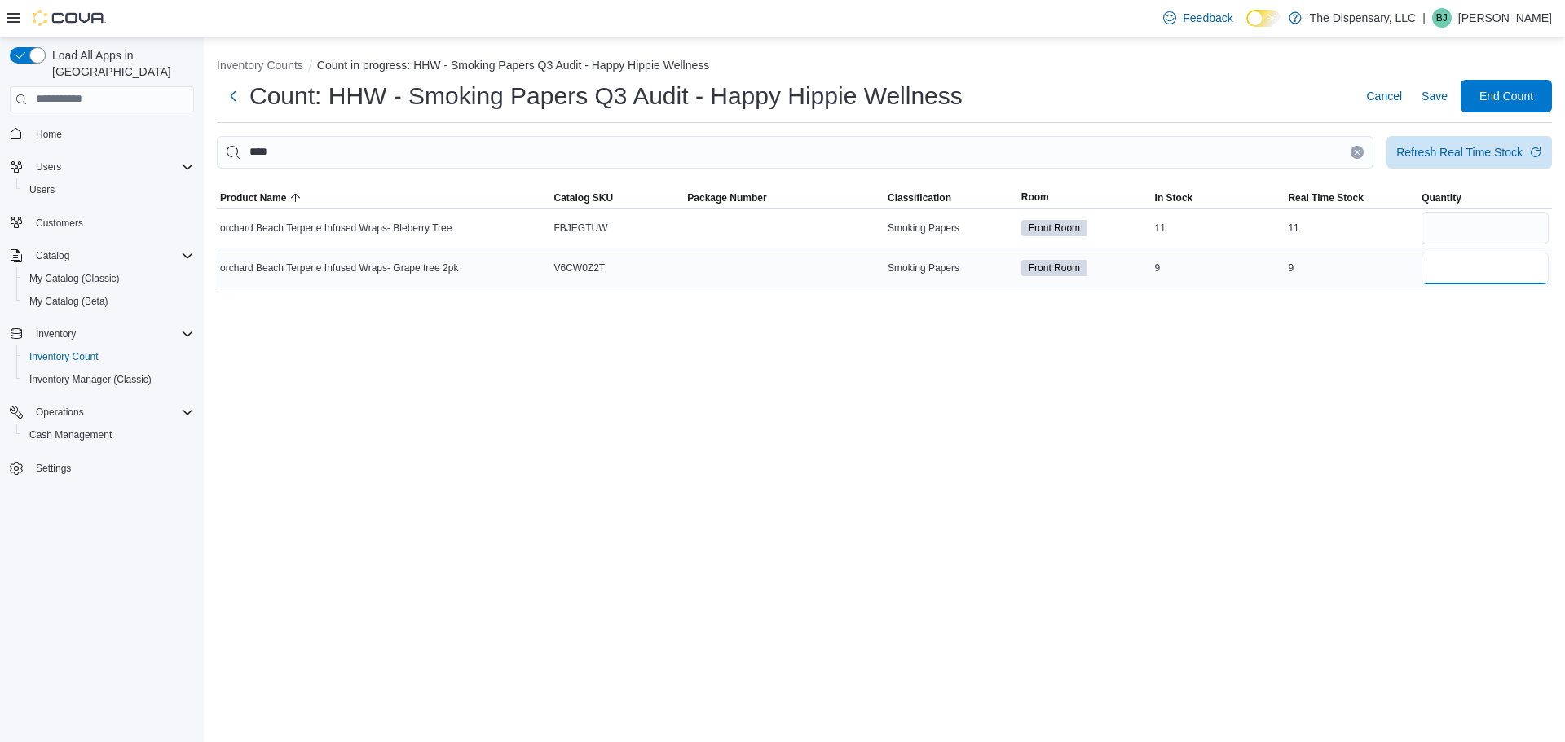
click at [1483, 271] on input "number" at bounding box center [1484, 268] width 127 height 33
type input "*"
click at [1503, 239] on input "number" at bounding box center [1484, 228] width 127 height 33
type input "**"
click at [1356, 156] on button "Clear input" at bounding box center [1357, 152] width 13 height 13
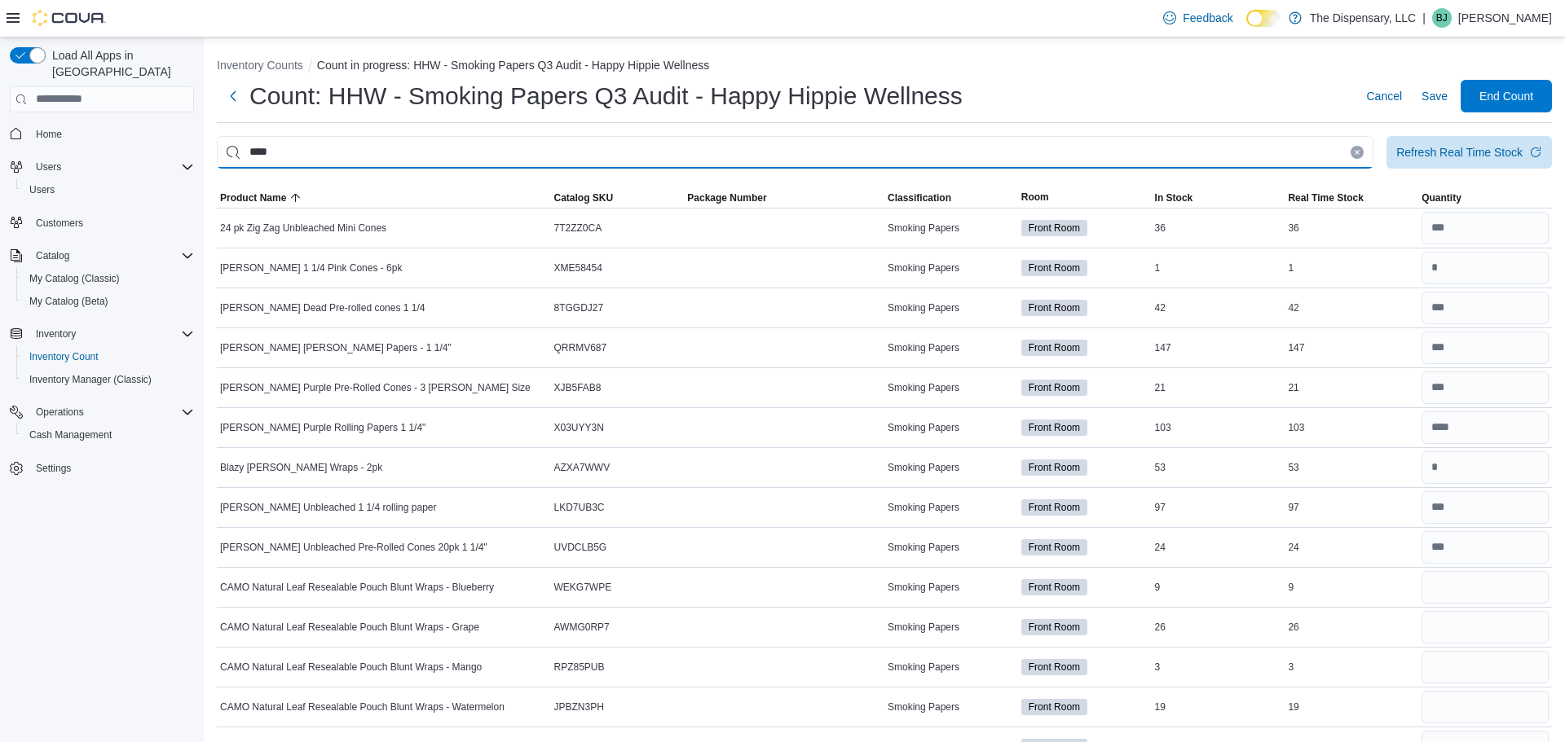
type input "****"
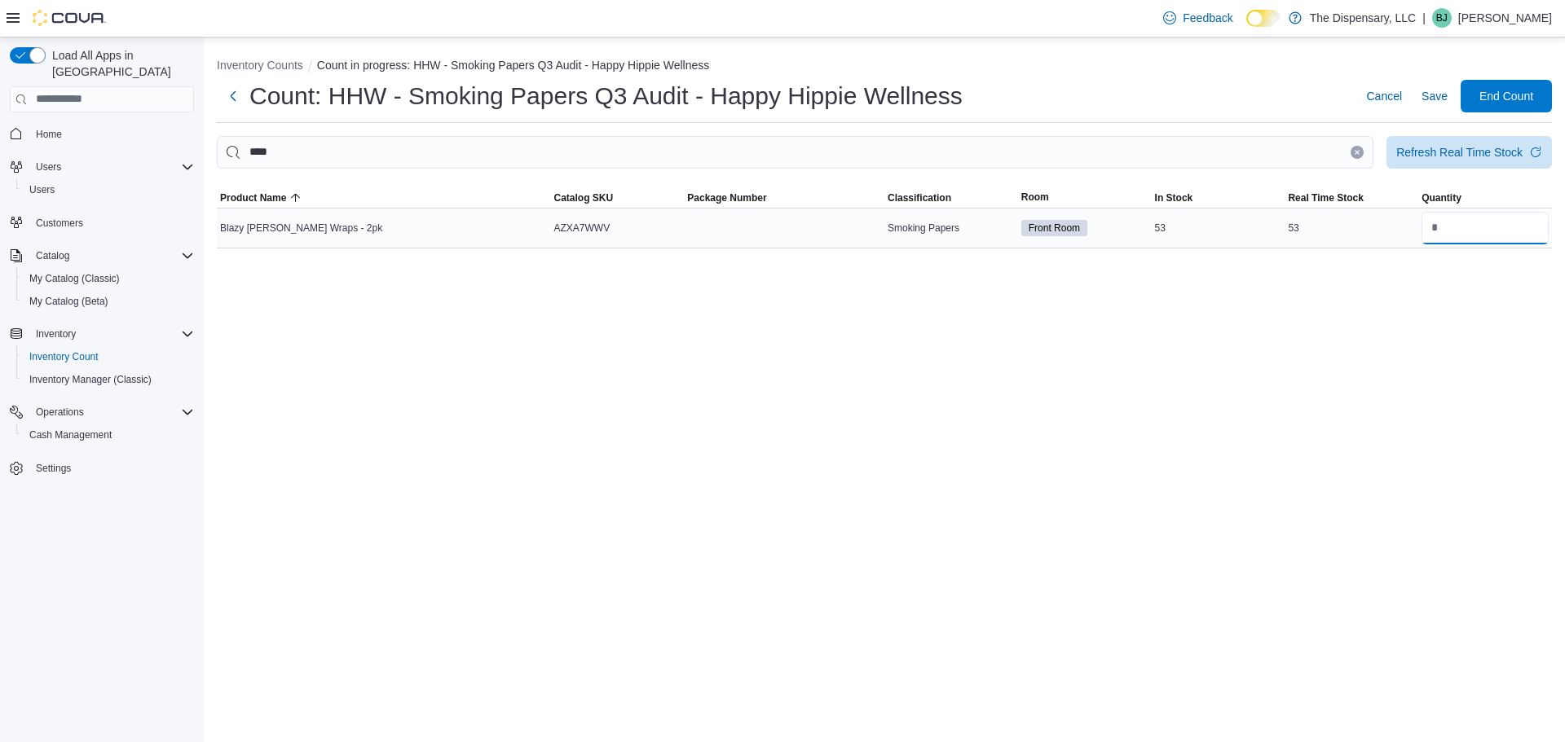
click at [1478, 214] on input "number" at bounding box center [1484, 228] width 127 height 33
type input "**"
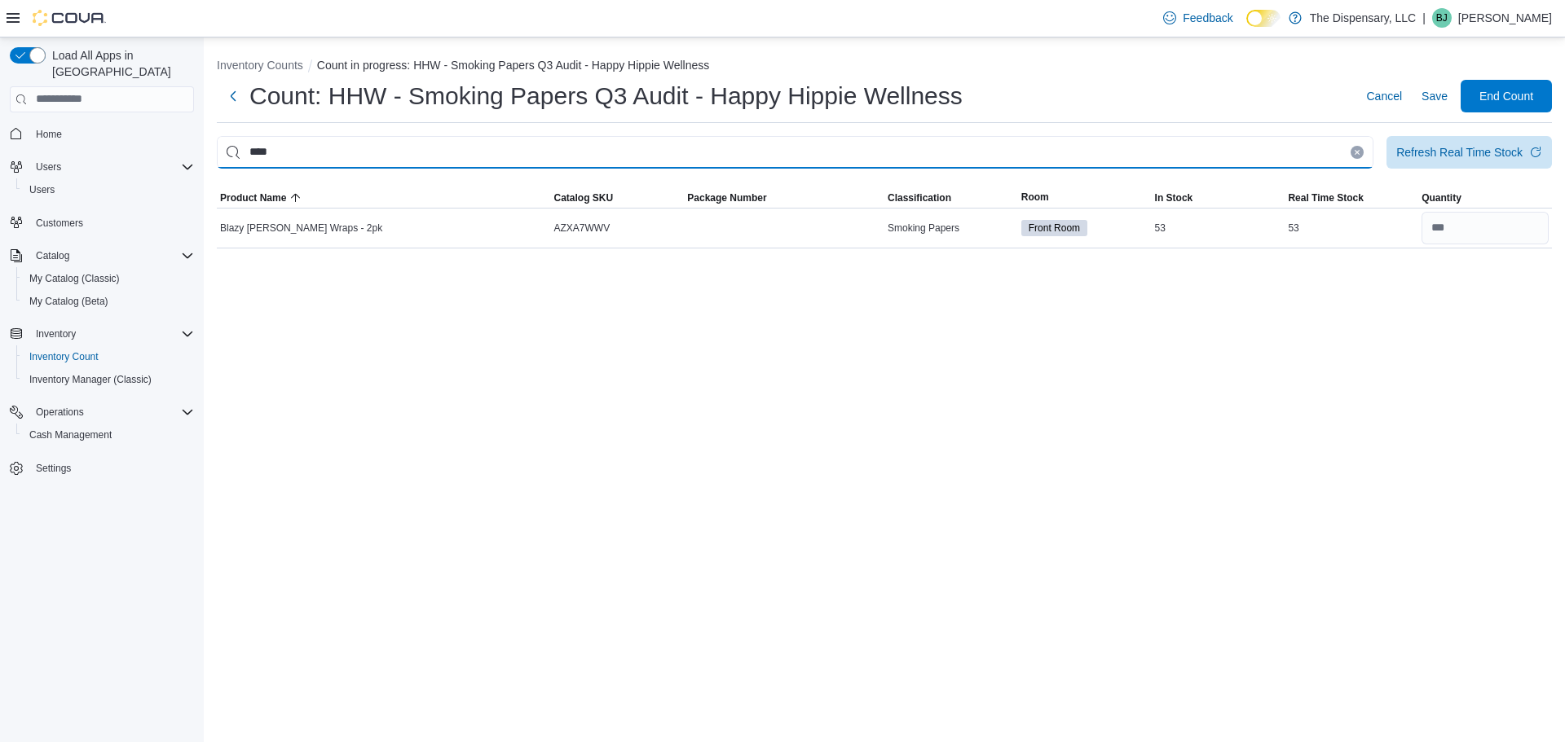
click at [925, 160] on input "****" at bounding box center [795, 152] width 1157 height 33
type input "*****"
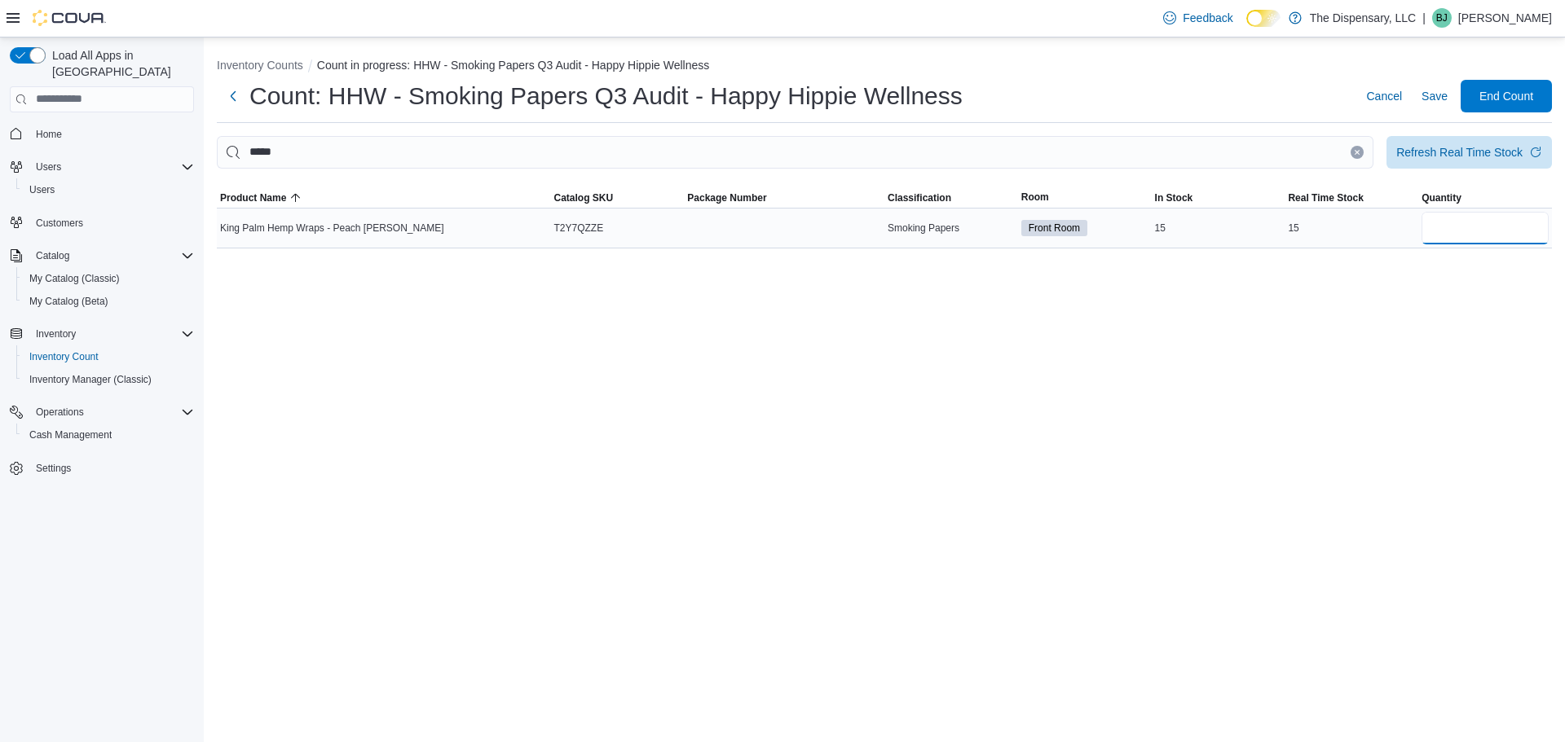
click at [1451, 229] on input "number" at bounding box center [1484, 228] width 127 height 33
type input "*"
type input "**"
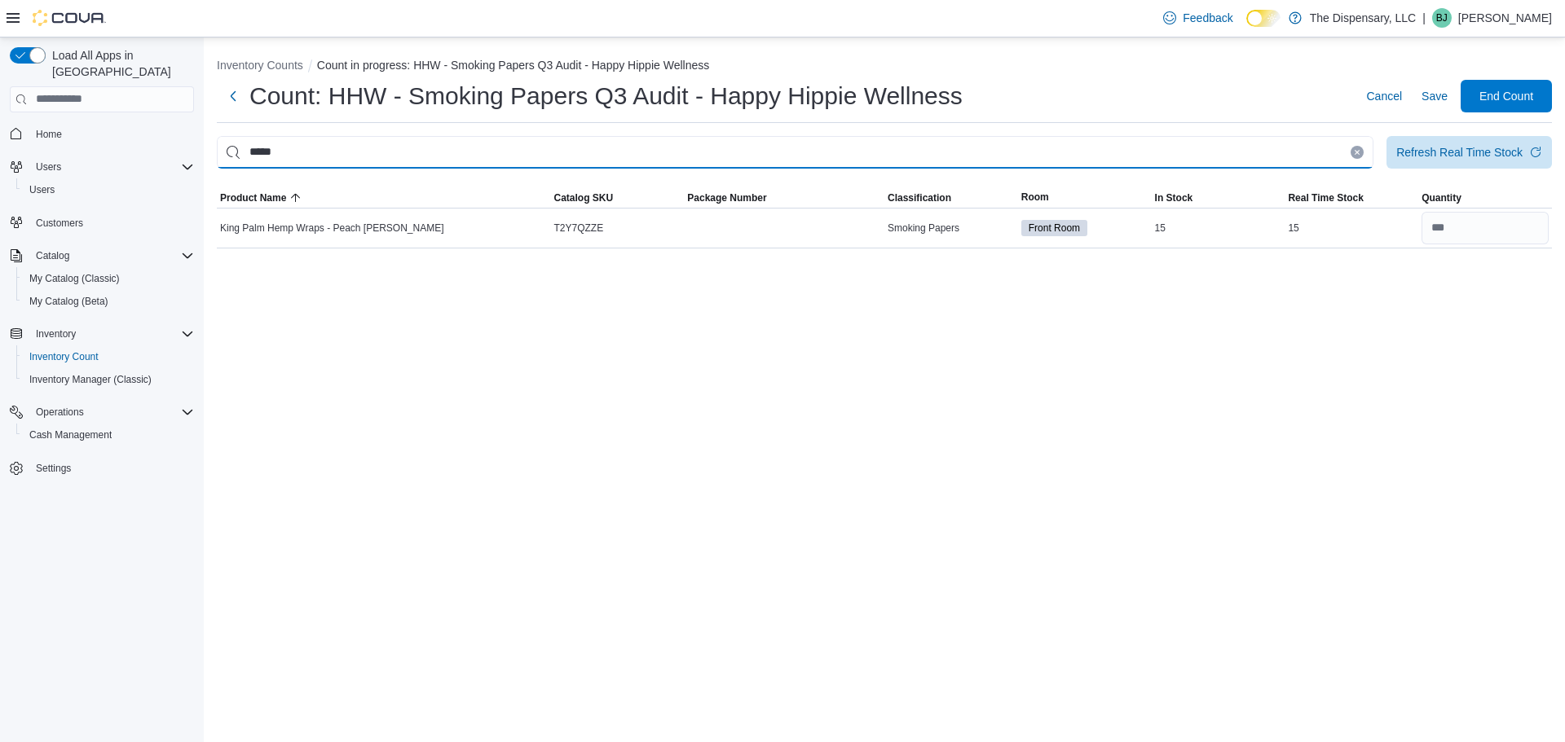
click at [1342, 145] on input "*****" at bounding box center [795, 152] width 1157 height 33
type input "****"
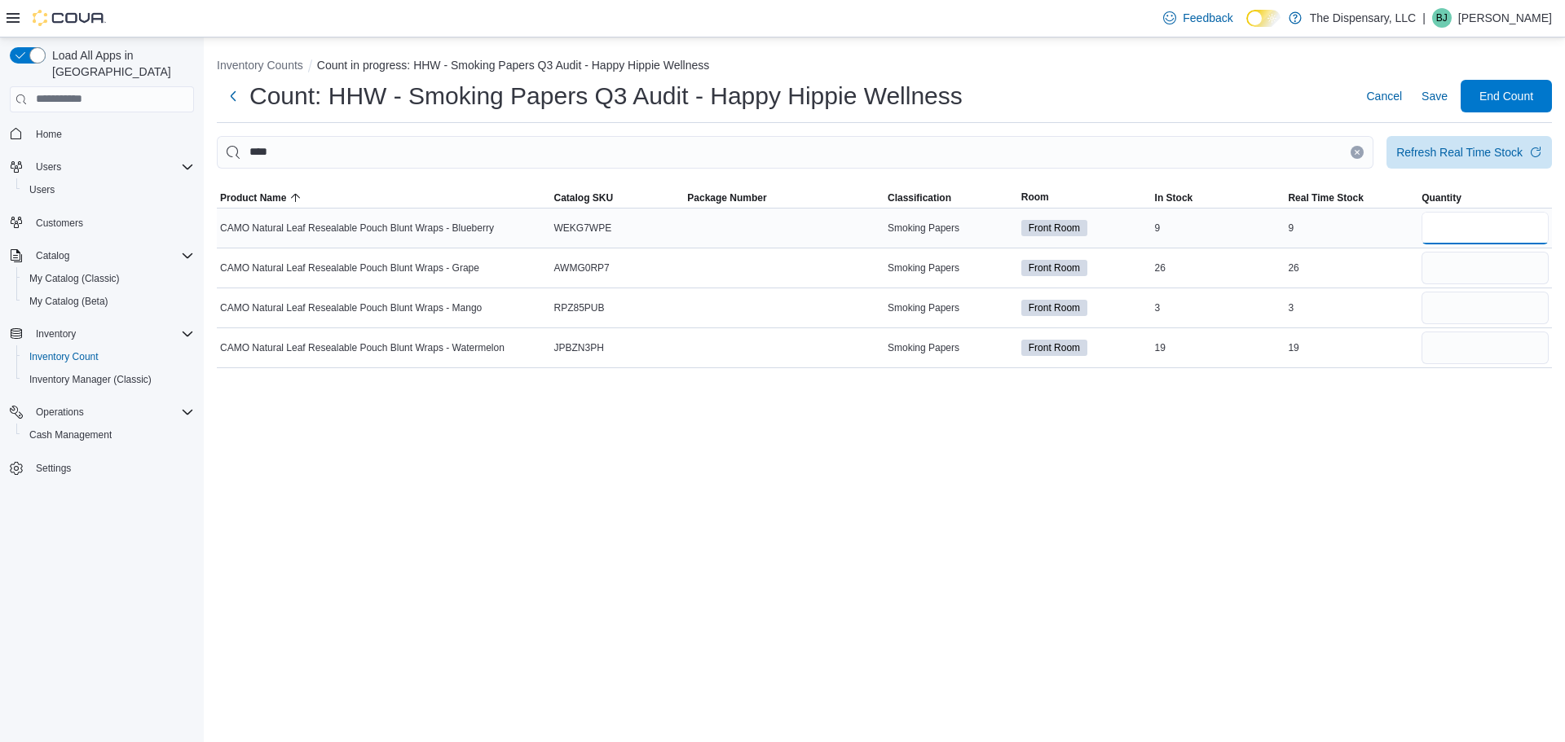
click at [1447, 227] on input "number" at bounding box center [1484, 228] width 127 height 33
type input "*"
type input "**"
click at [1505, 270] on input "number" at bounding box center [1484, 268] width 127 height 33
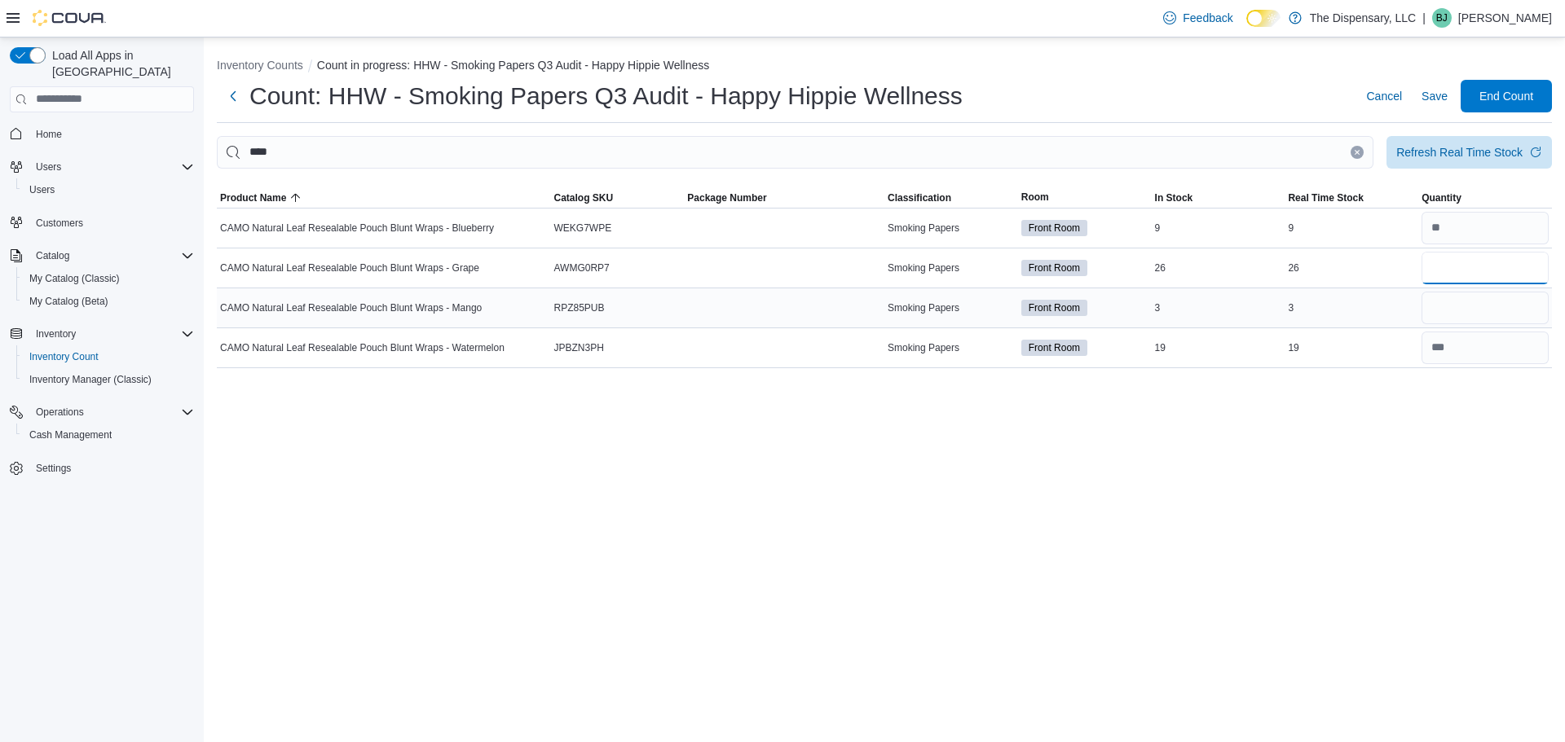
type input "**"
click at [1478, 305] on input "number" at bounding box center [1484, 308] width 127 height 33
type input "*"
click at [1360, 148] on button "Clear input" at bounding box center [1357, 152] width 13 height 13
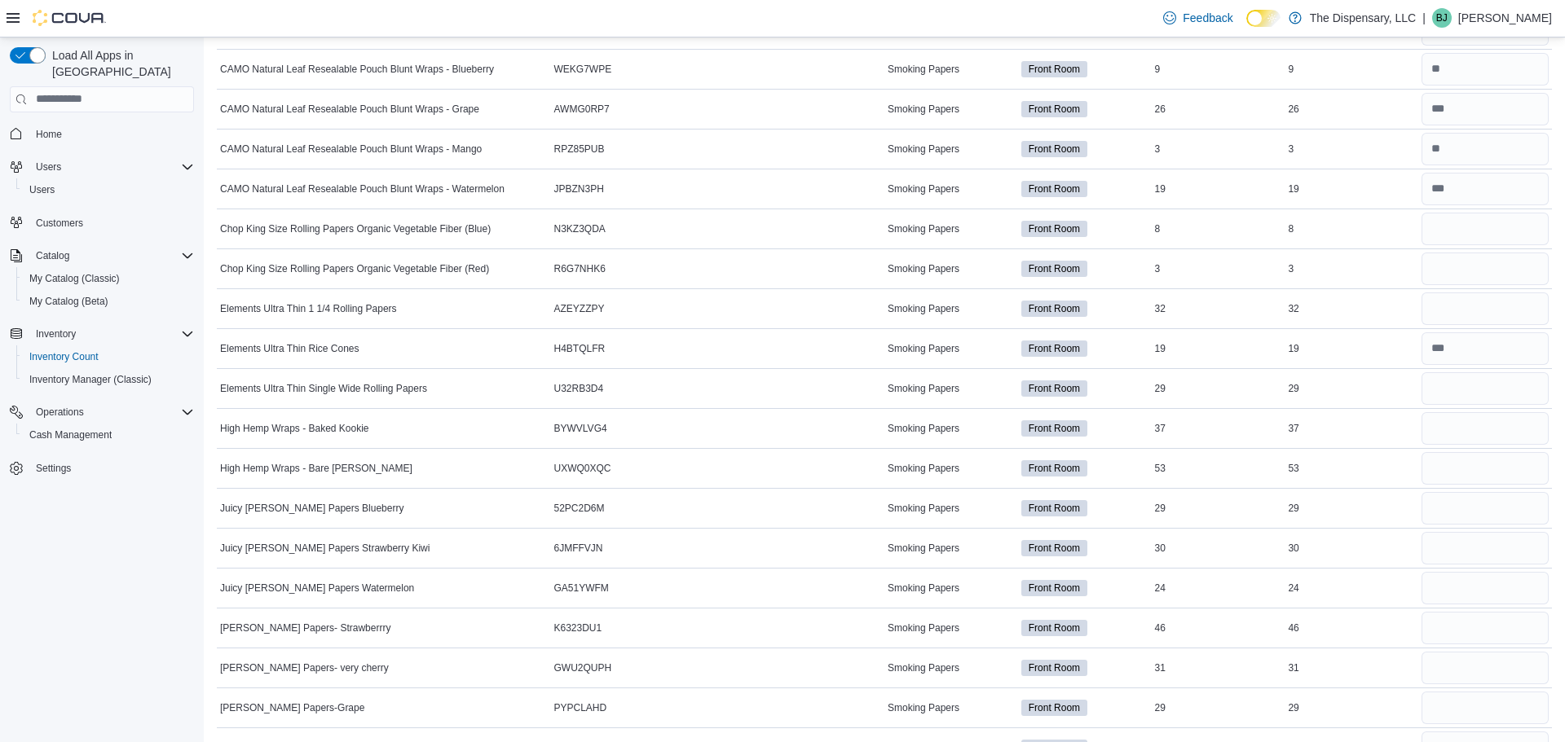
scroll to position [528, 0]
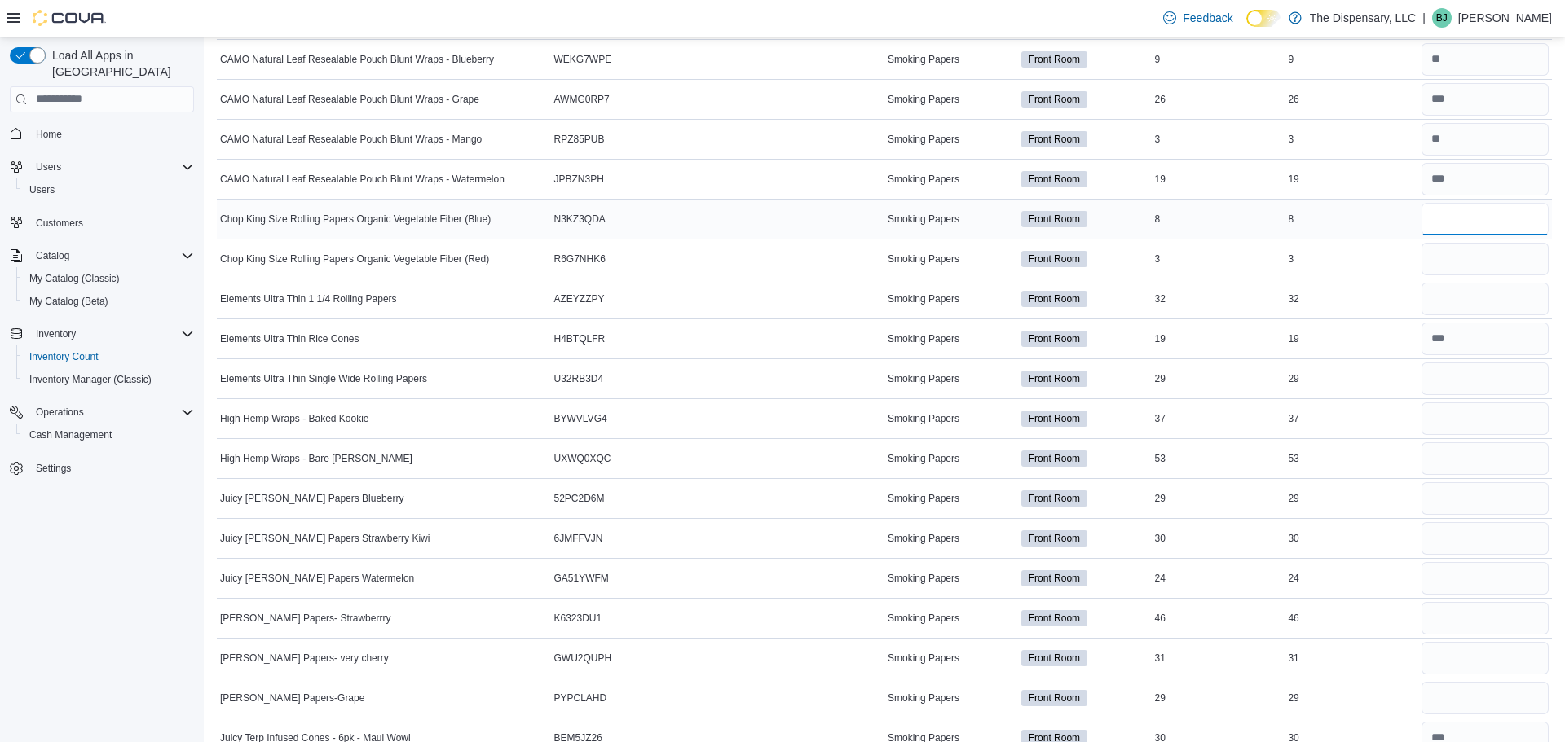
click at [1462, 221] on input "number" at bounding box center [1484, 219] width 127 height 33
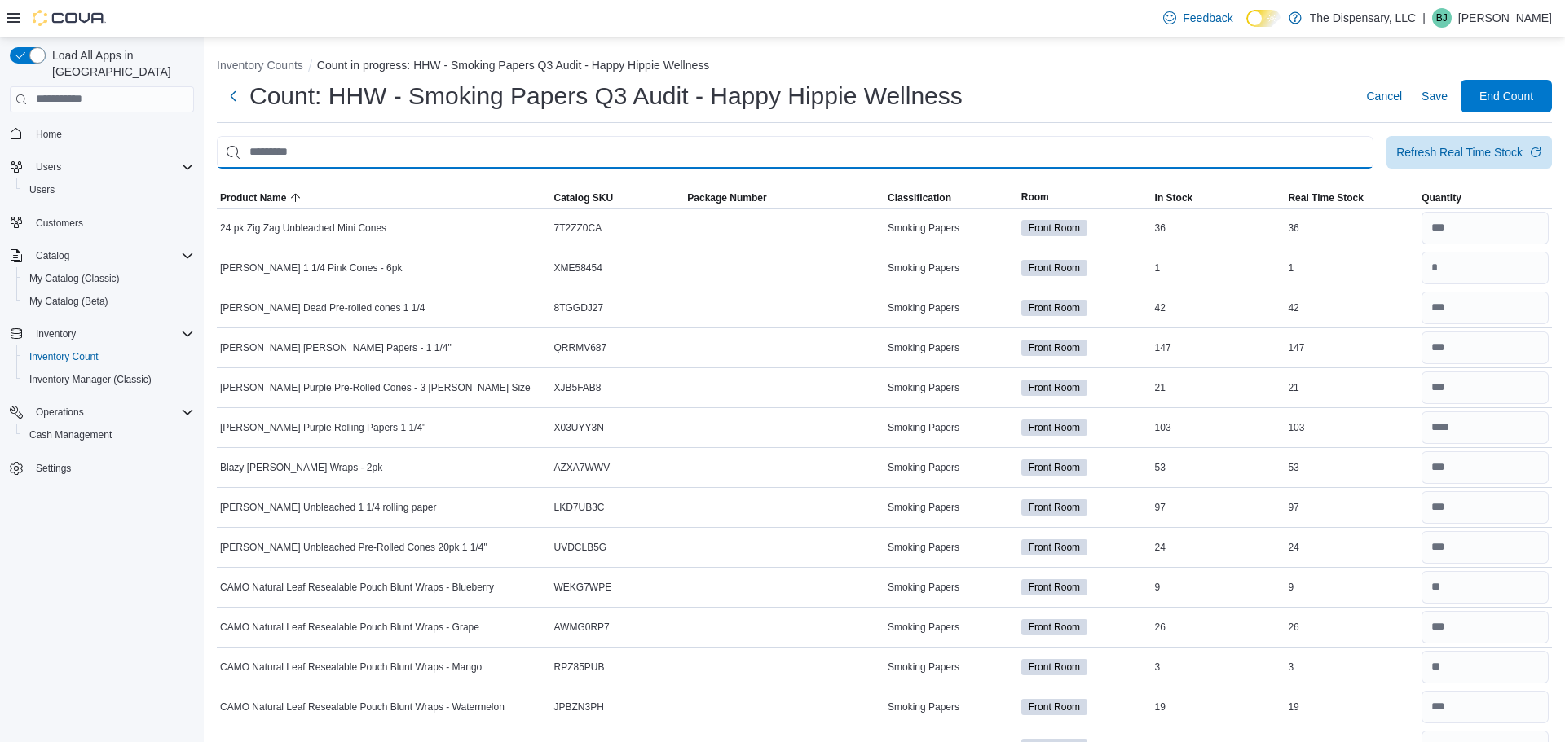
click at [792, 138] on input "This is a search bar. After typing your query, hit enter to filter the results …" at bounding box center [795, 152] width 1157 height 33
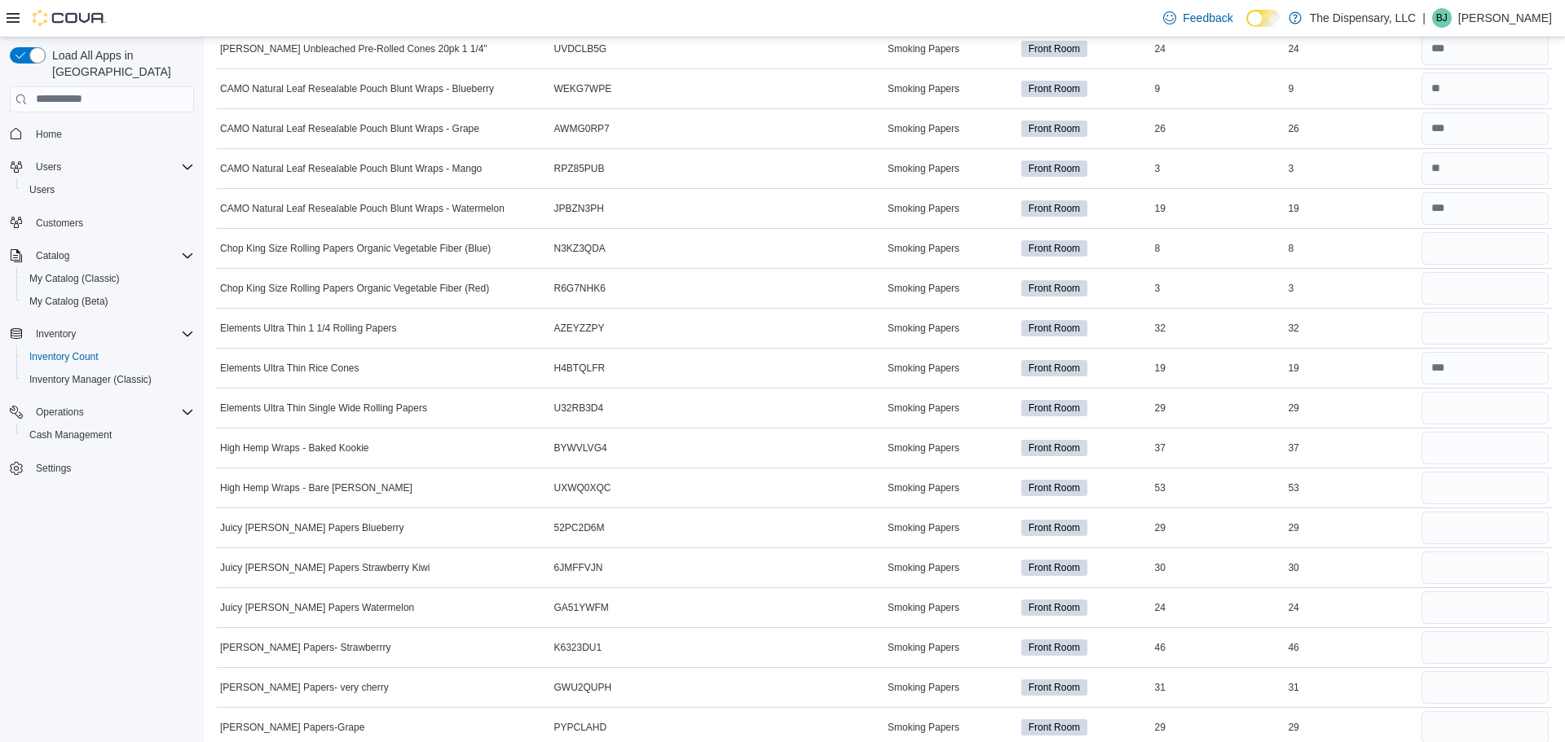
scroll to position [498, 0]
click at [1430, 250] on input "number" at bounding box center [1484, 249] width 127 height 33
type input "*"
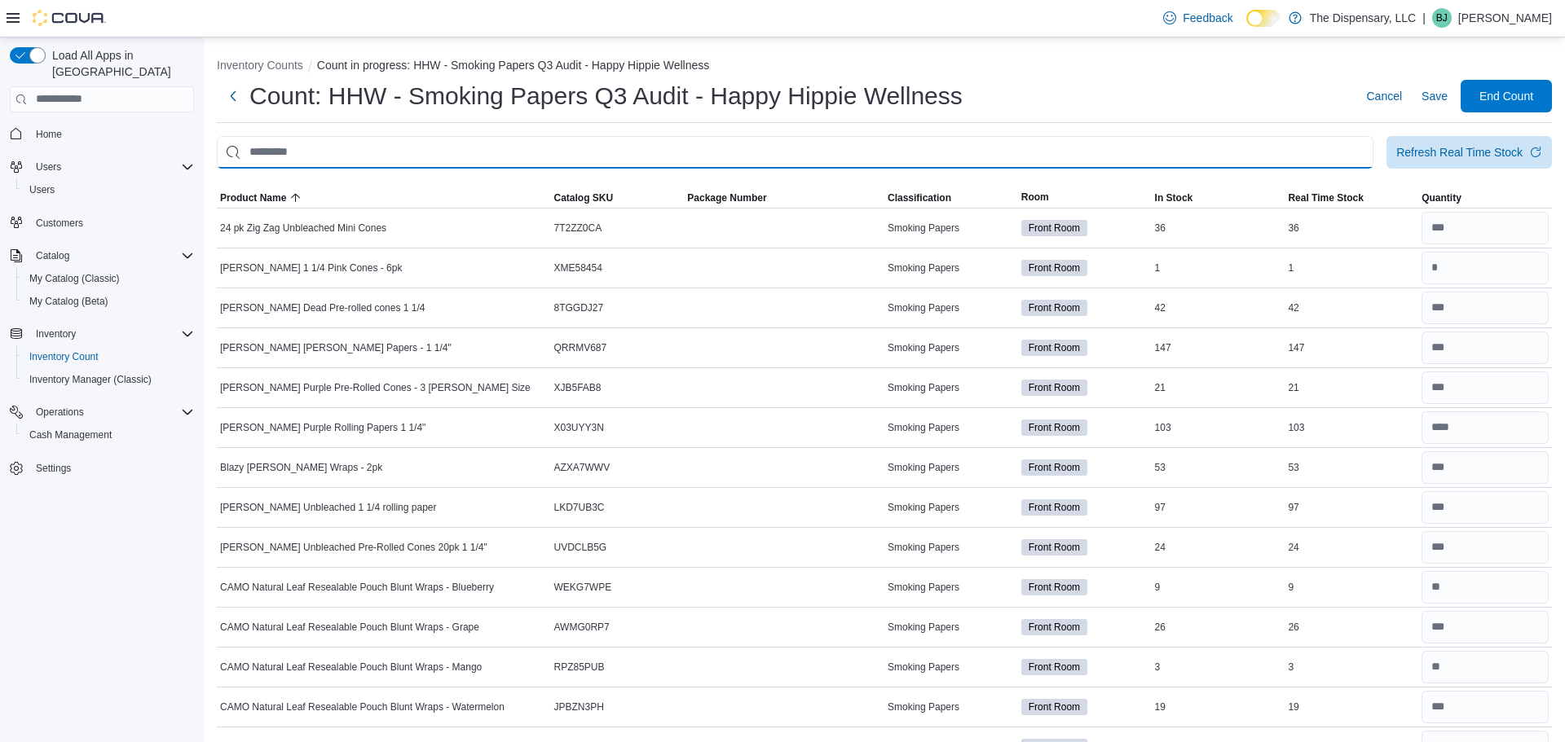
click at [1050, 150] on input "This is a search bar. After typing your query, hit enter to filter the results …" at bounding box center [795, 152] width 1157 height 33
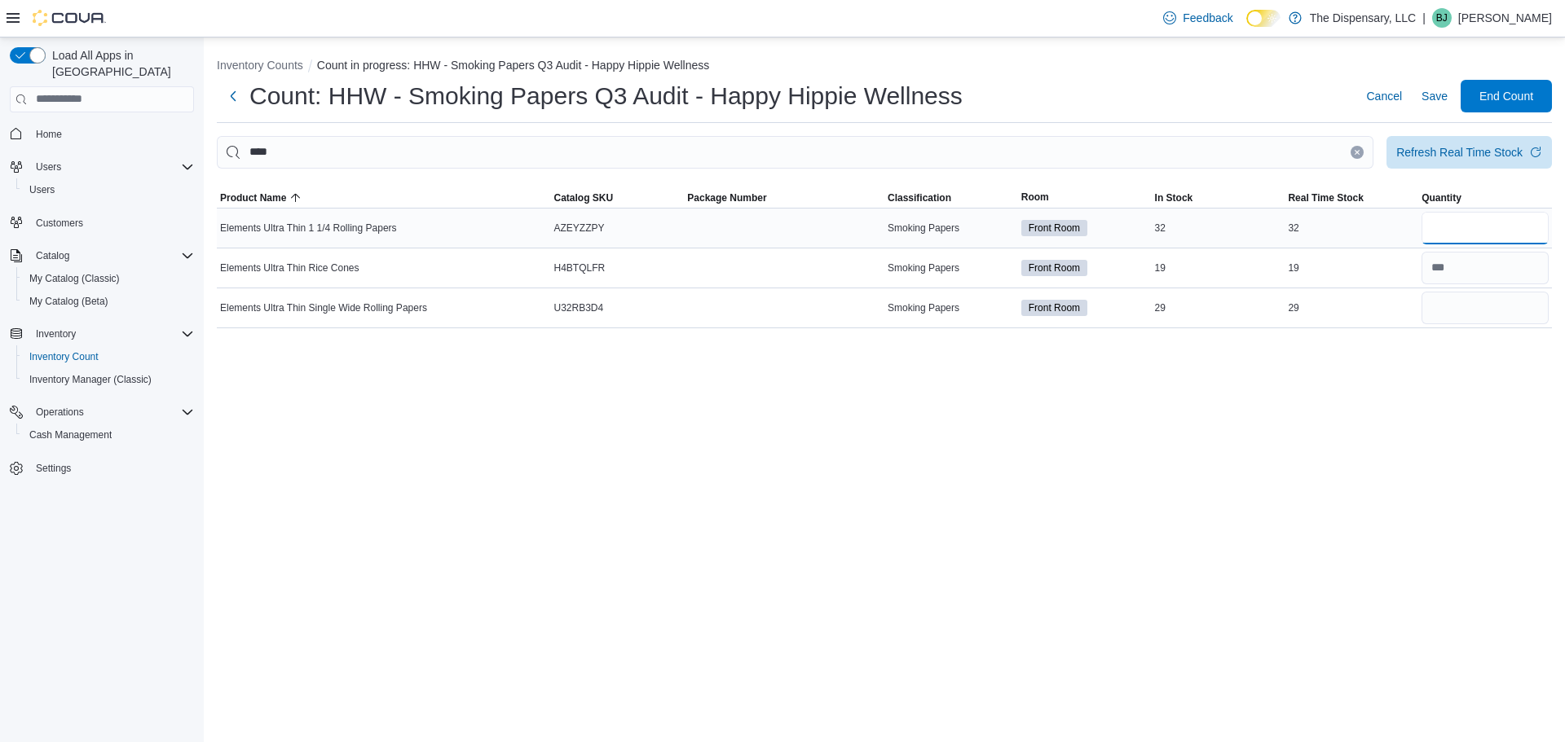
click at [1449, 231] on input "number" at bounding box center [1484, 228] width 127 height 33
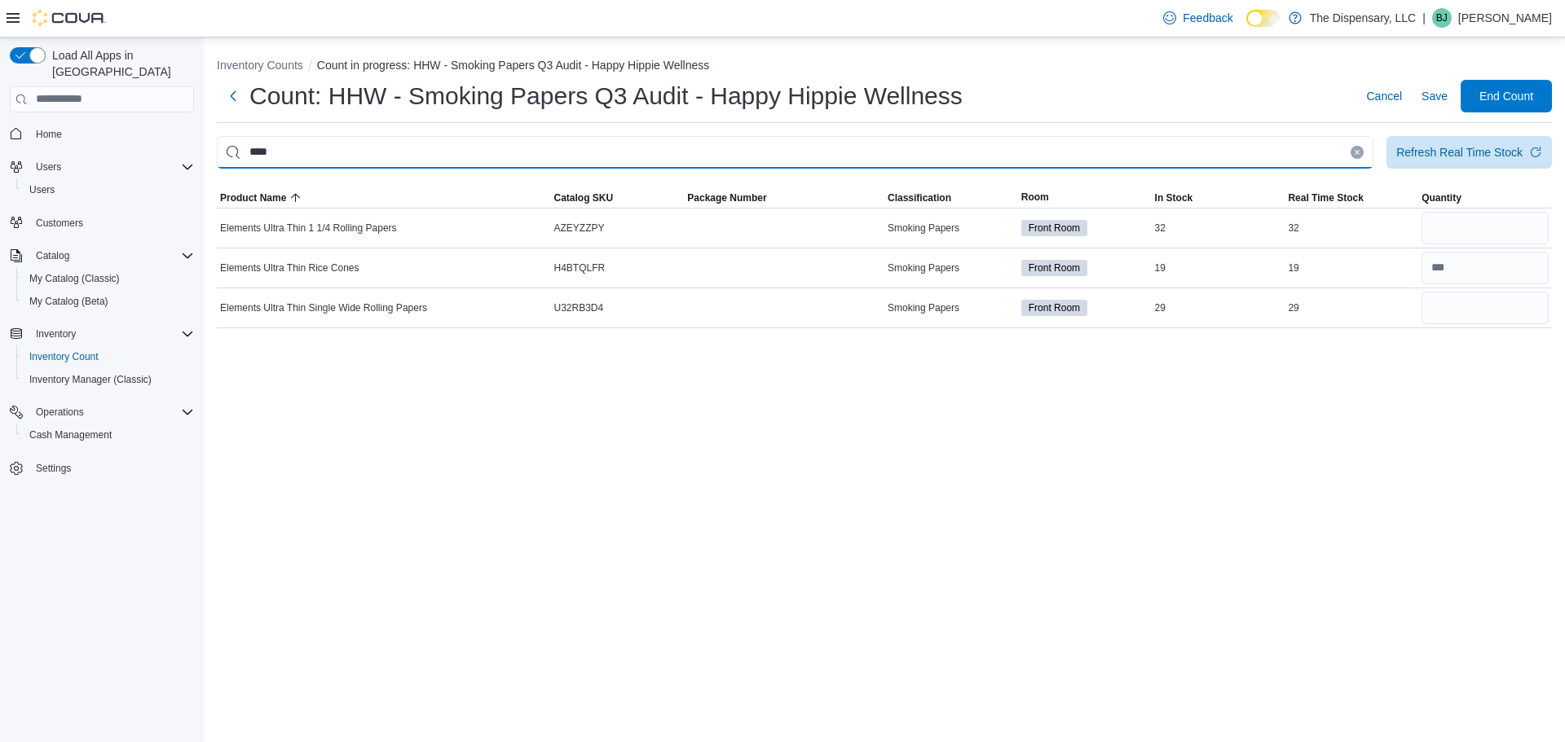
click at [991, 151] on input "****" at bounding box center [795, 152] width 1157 height 33
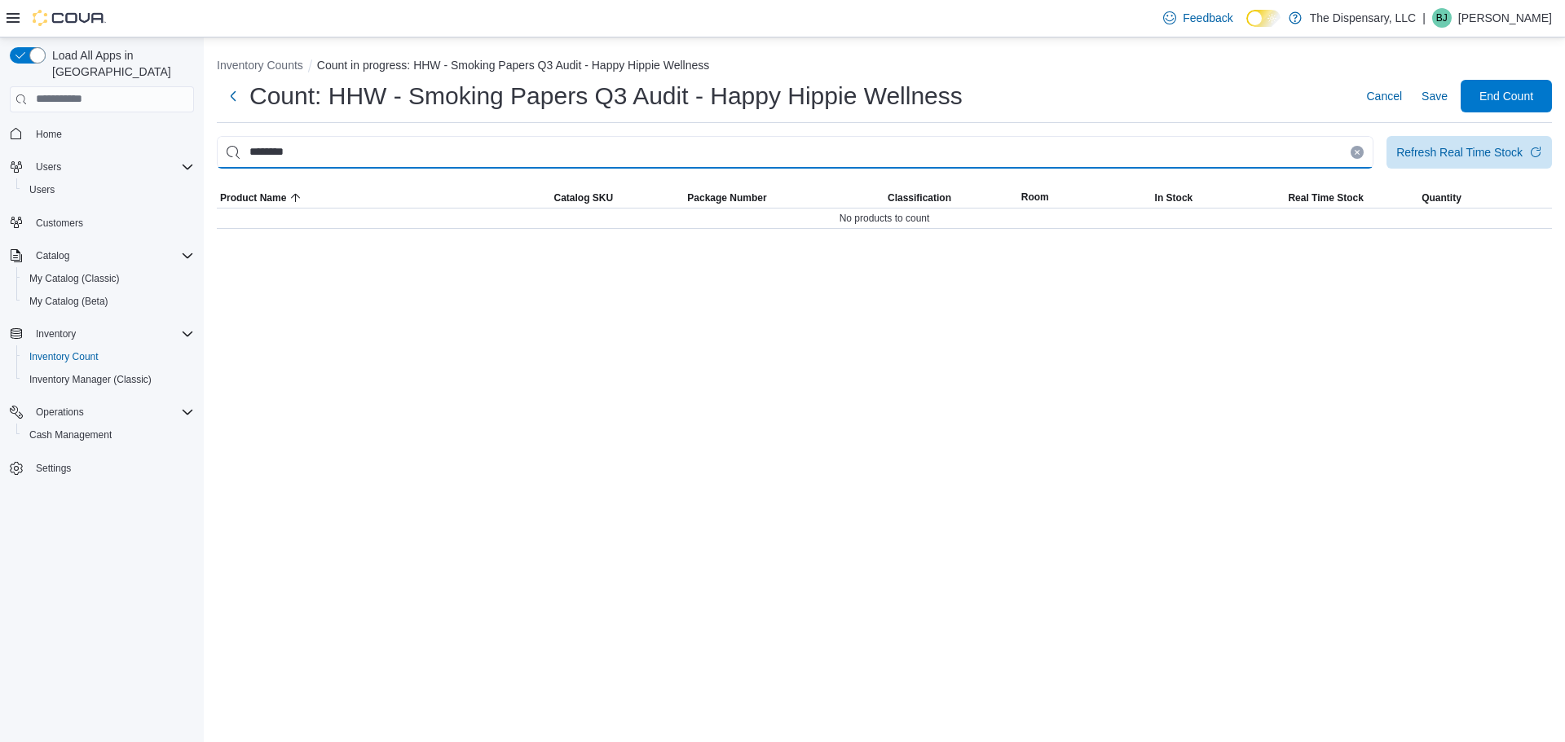
click at [1056, 155] on input "********" at bounding box center [795, 152] width 1157 height 33
type input "****"
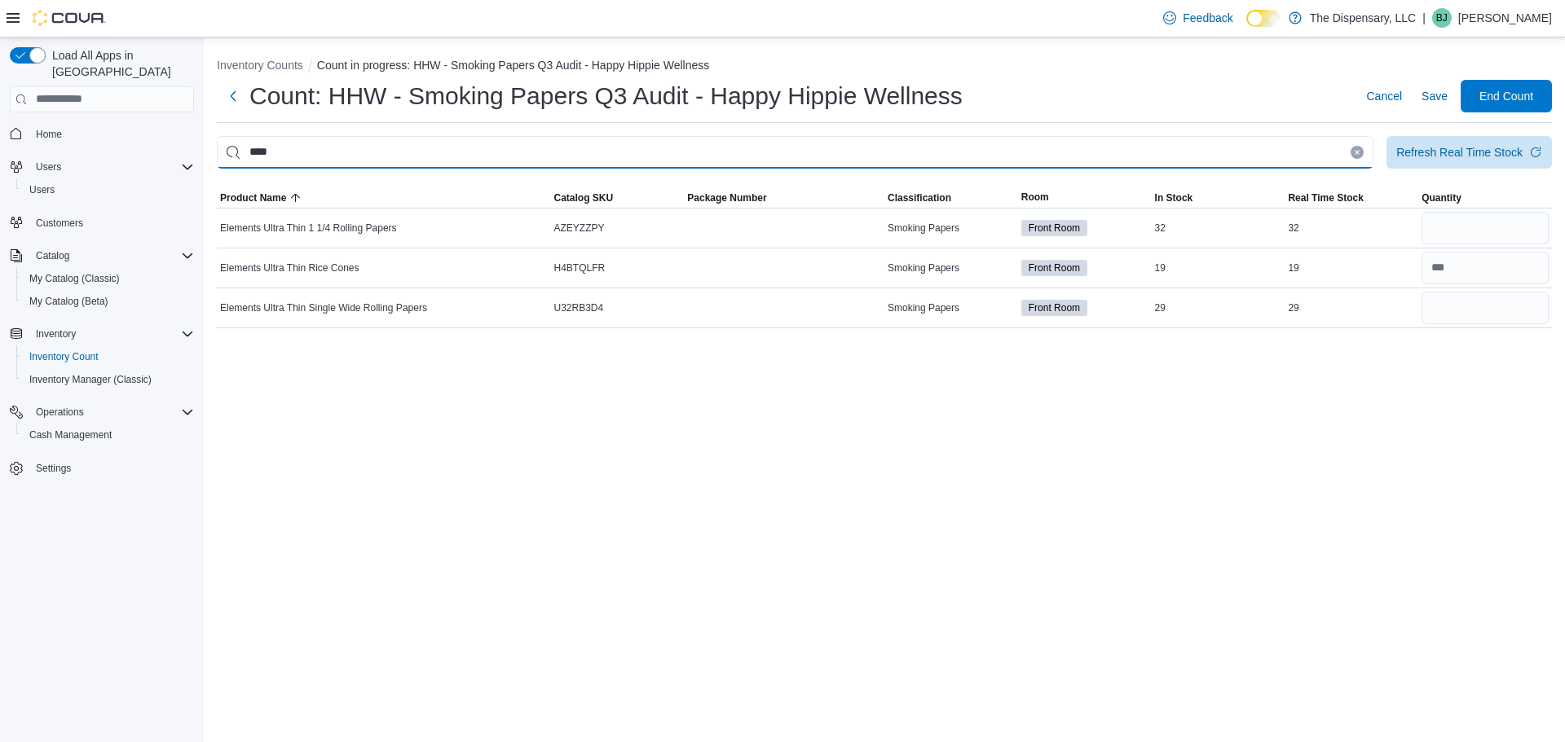
click at [602, 159] on input "****" at bounding box center [795, 152] width 1157 height 33
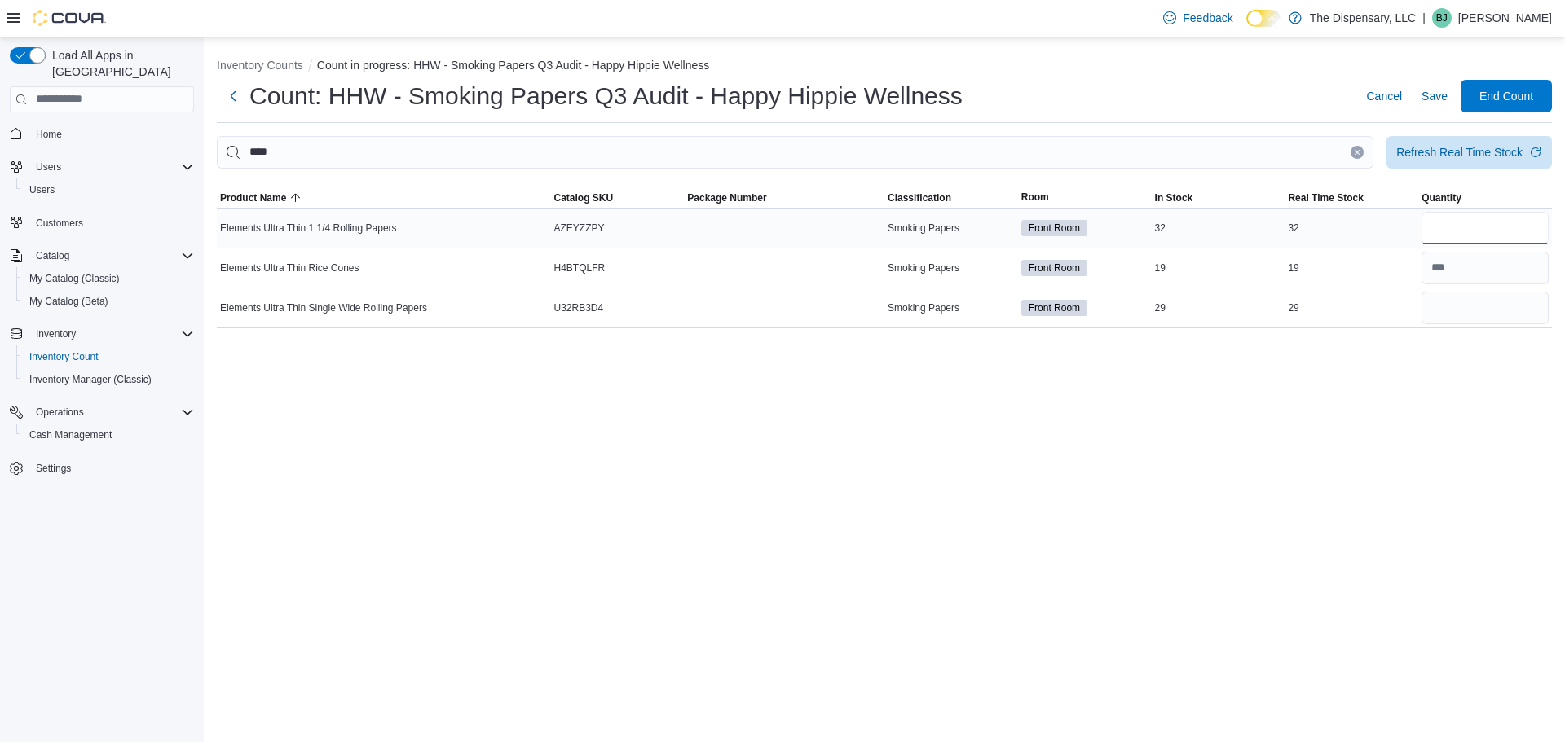
click at [1472, 218] on input "number" at bounding box center [1484, 228] width 127 height 33
click at [1498, 225] on input "number" at bounding box center [1484, 228] width 127 height 33
click at [1476, 319] on input "number" at bounding box center [1484, 308] width 127 height 33
type input "**"
click at [1452, 217] on input "number" at bounding box center [1484, 228] width 127 height 33
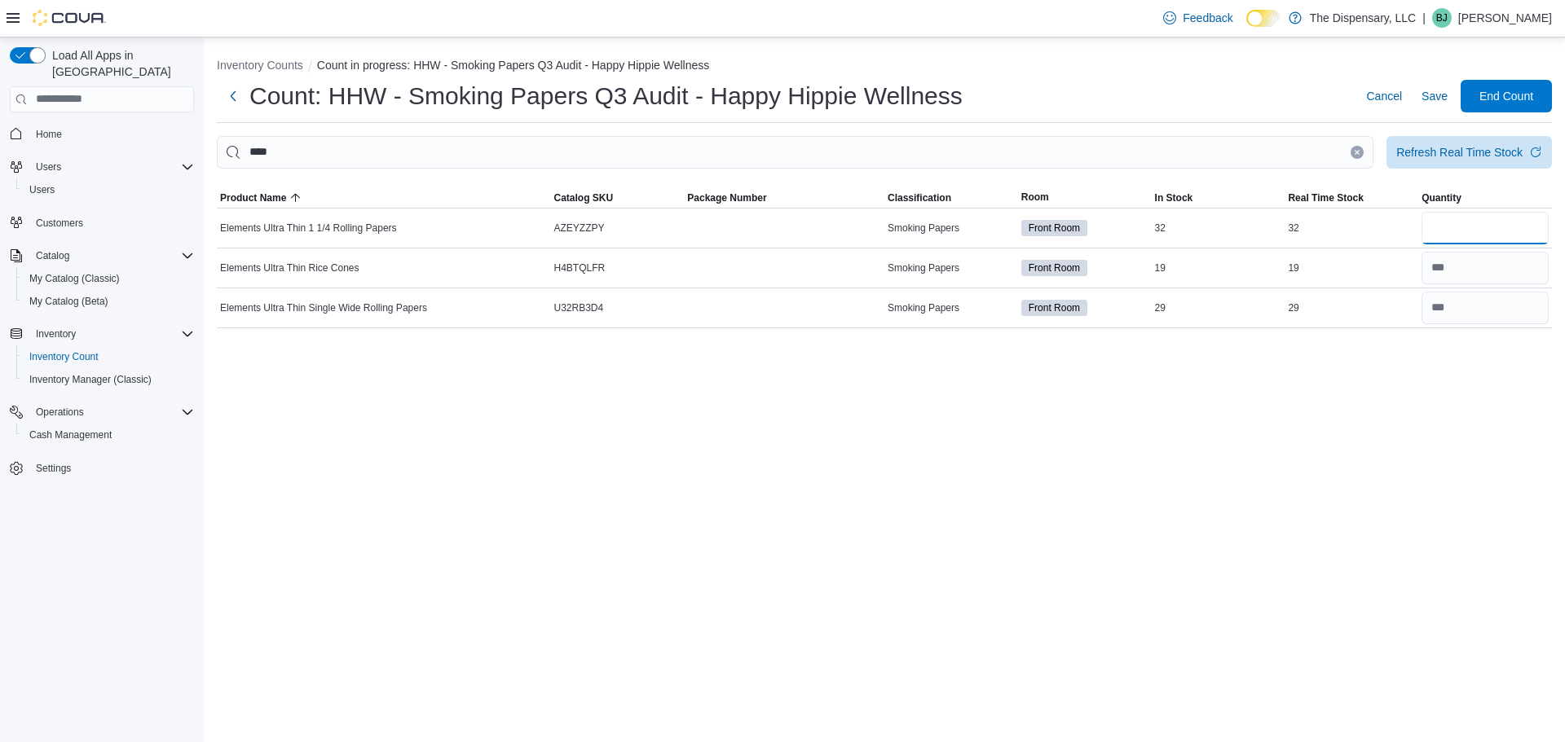
type input "**"
click at [1354, 153] on icon "Clear input" at bounding box center [1357, 152] width 7 height 7
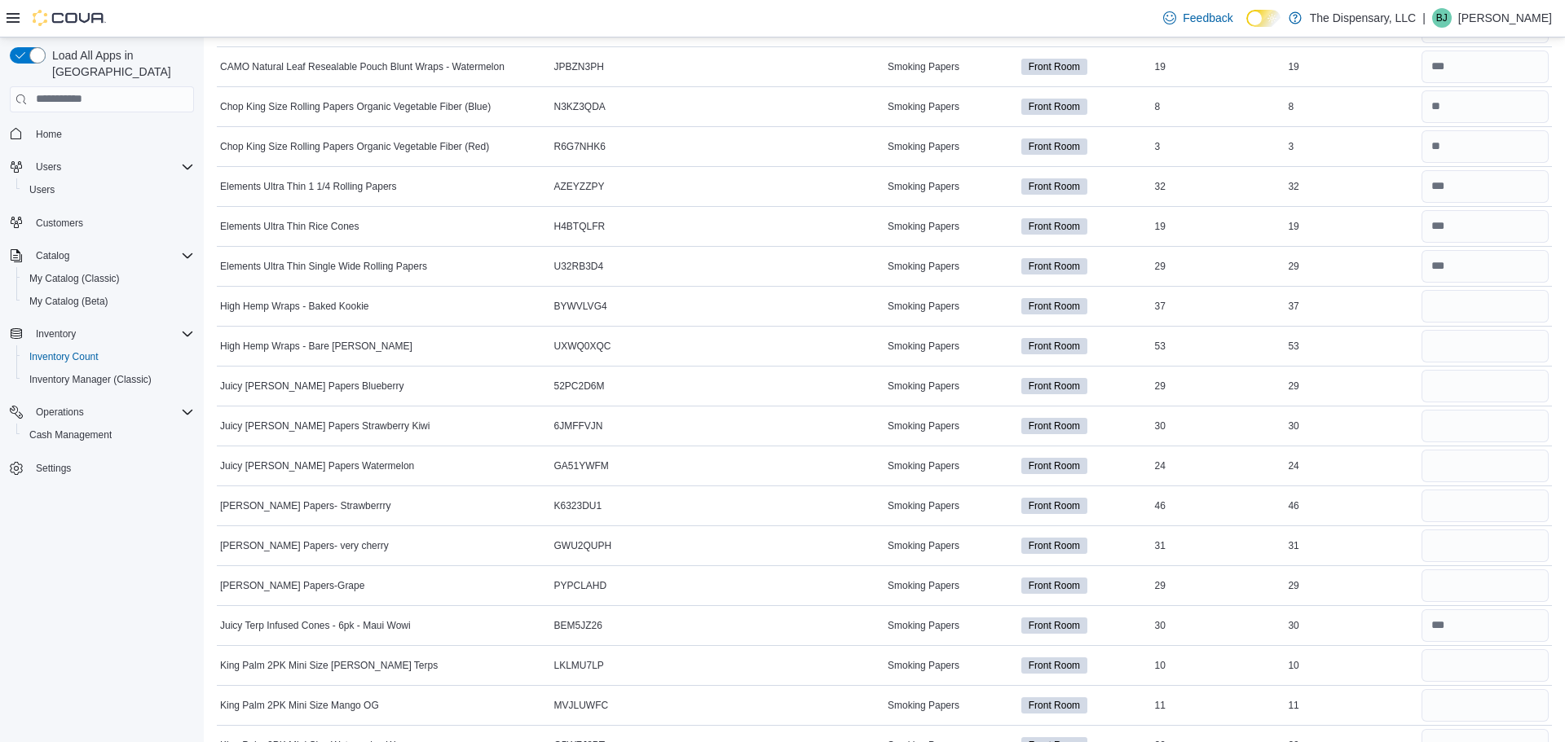
scroll to position [683, 0]
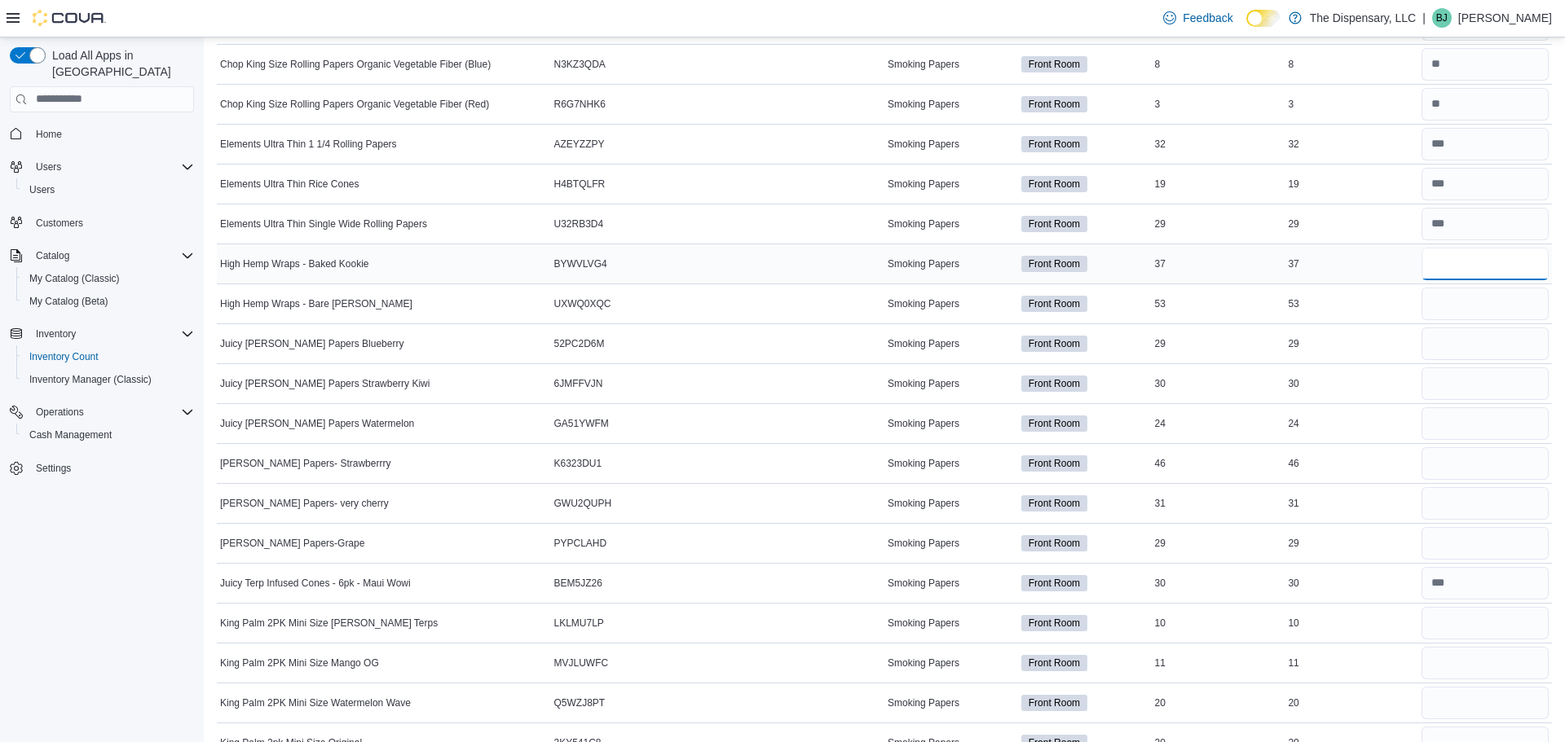
click at [1461, 265] on input "number" at bounding box center [1484, 264] width 127 height 33
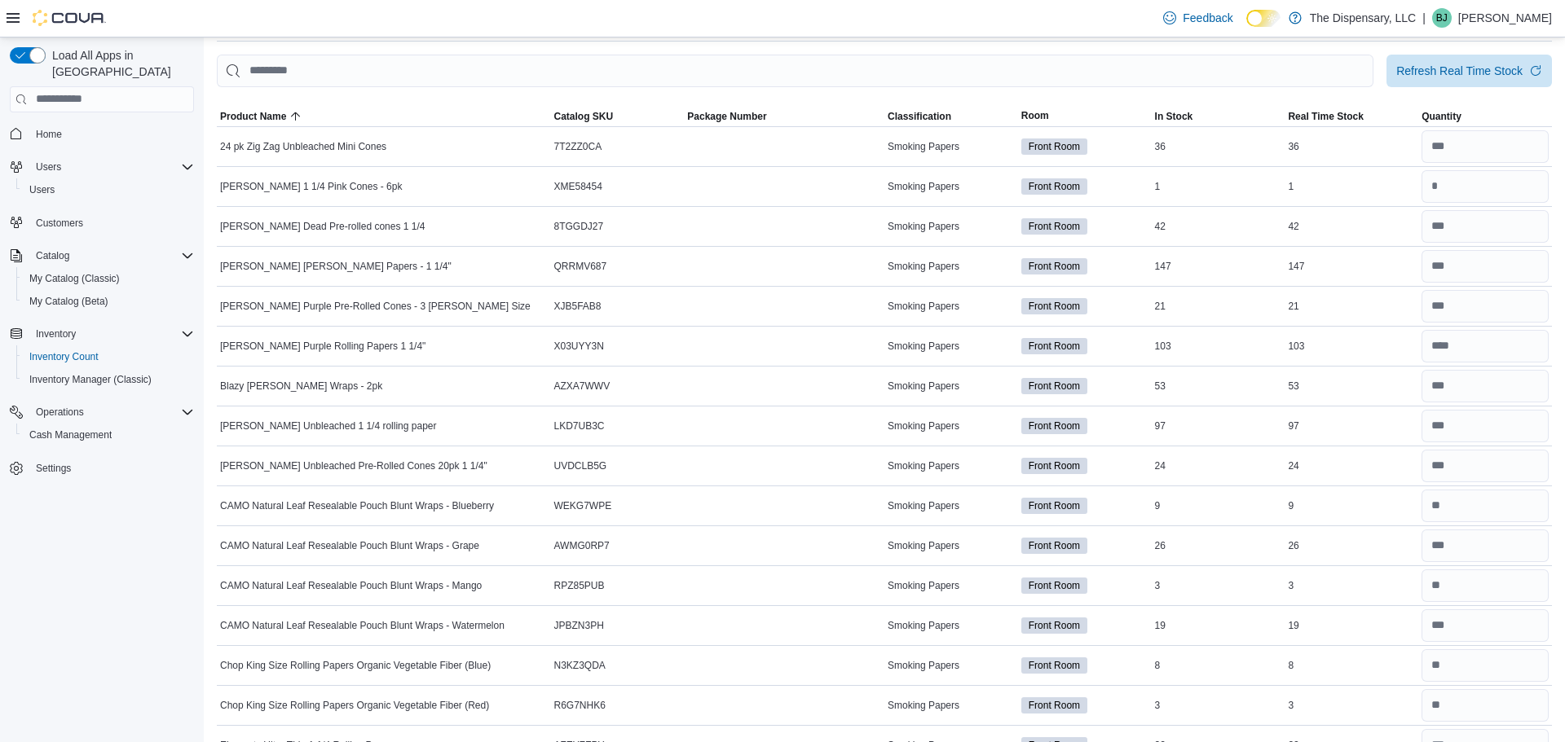
scroll to position [88, 0]
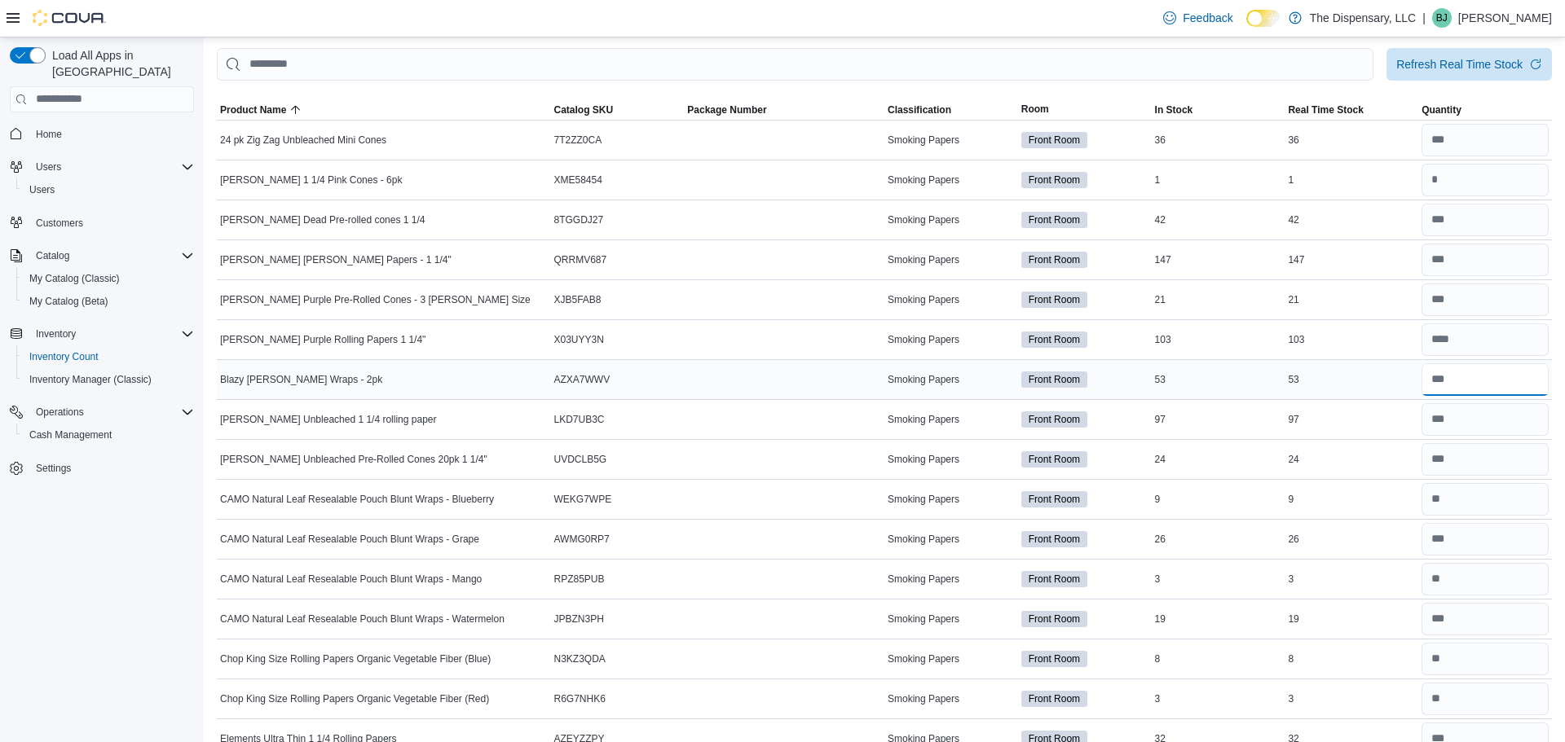
click at [1479, 386] on input "number" at bounding box center [1484, 380] width 127 height 33
click at [1445, 545] on input "number" at bounding box center [1484, 539] width 127 height 33
click at [1463, 390] on input "number" at bounding box center [1484, 380] width 127 height 33
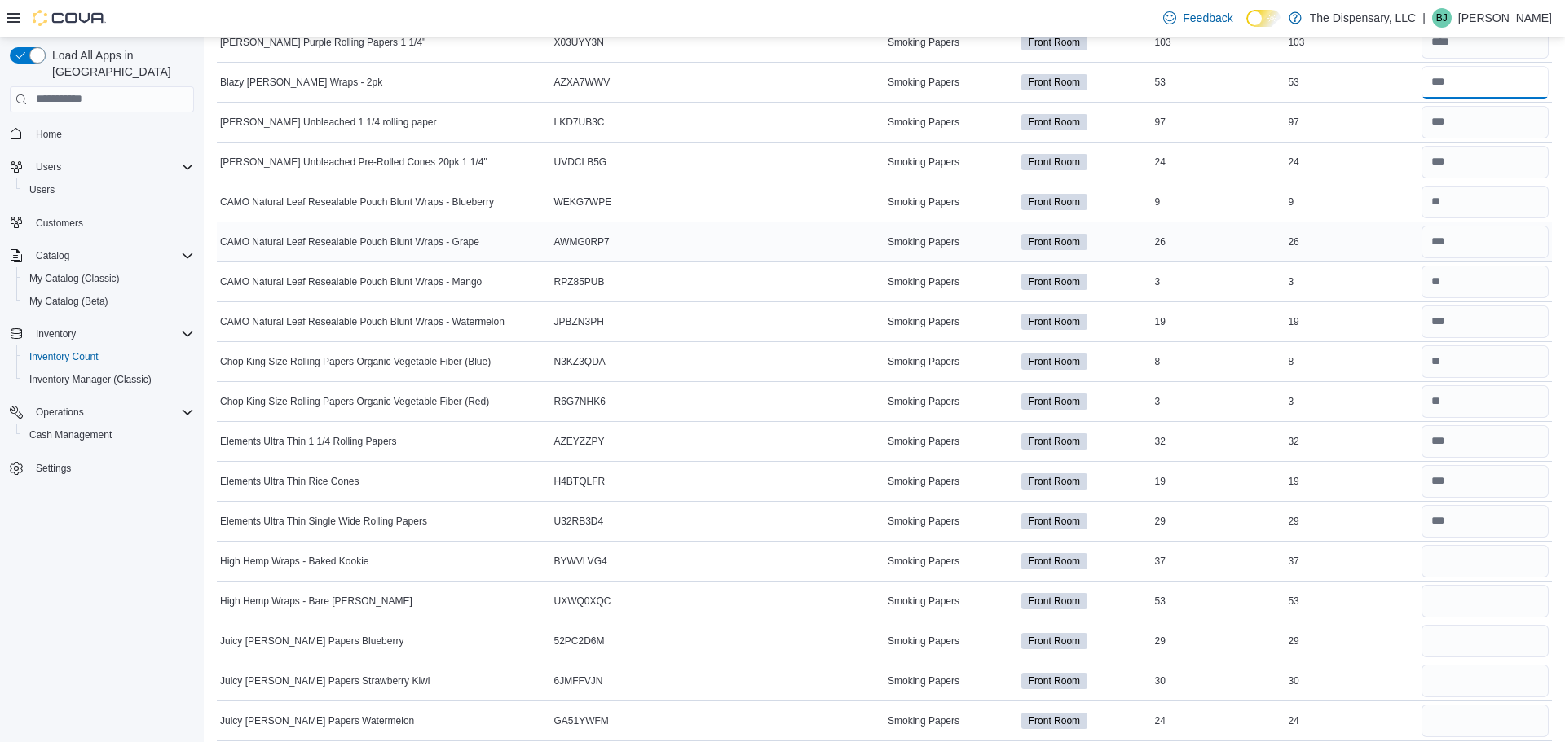
scroll to position [405, 0]
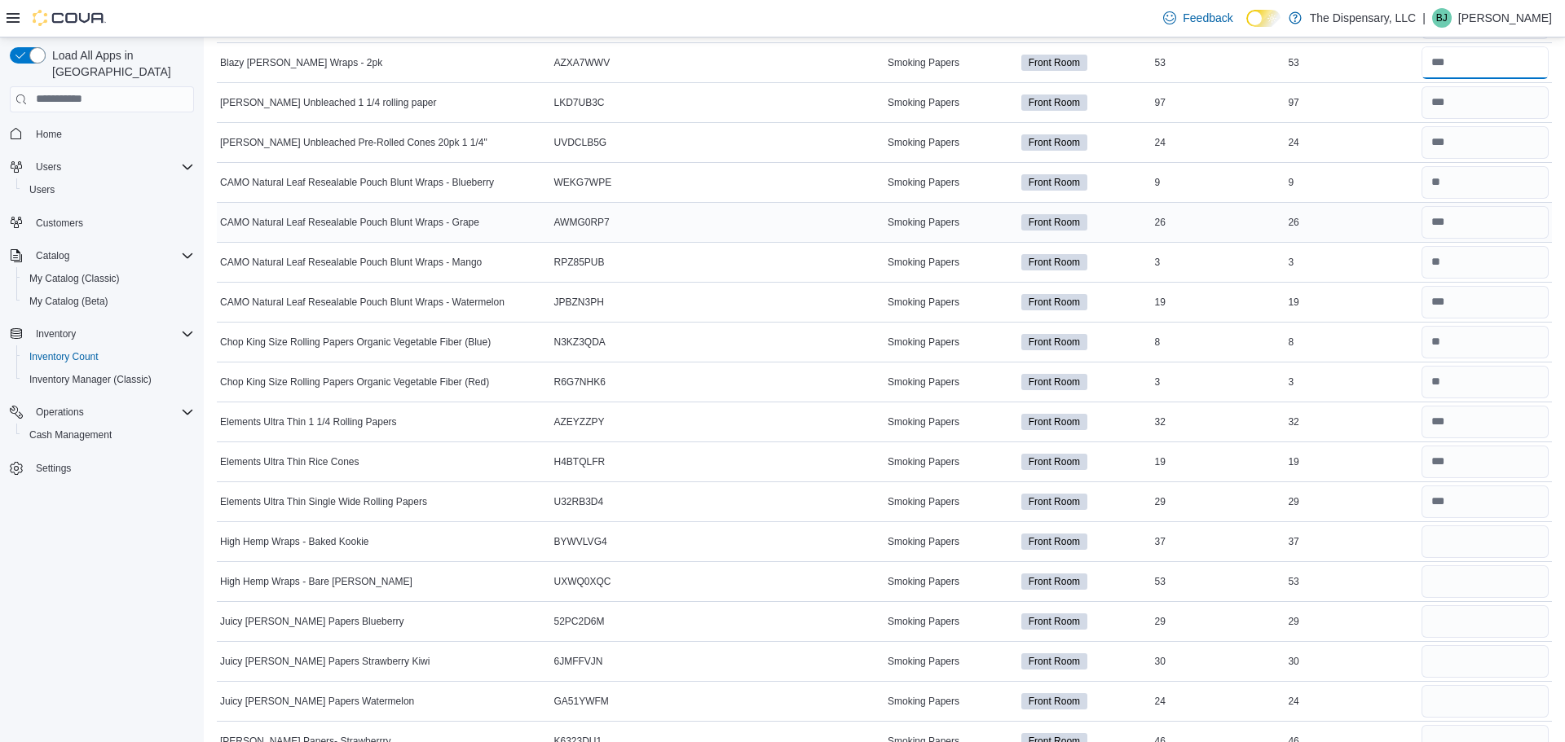
type input "**"
click at [1460, 539] on input "number" at bounding box center [1484, 542] width 127 height 33
type input "**"
type input "*"
type input "**"
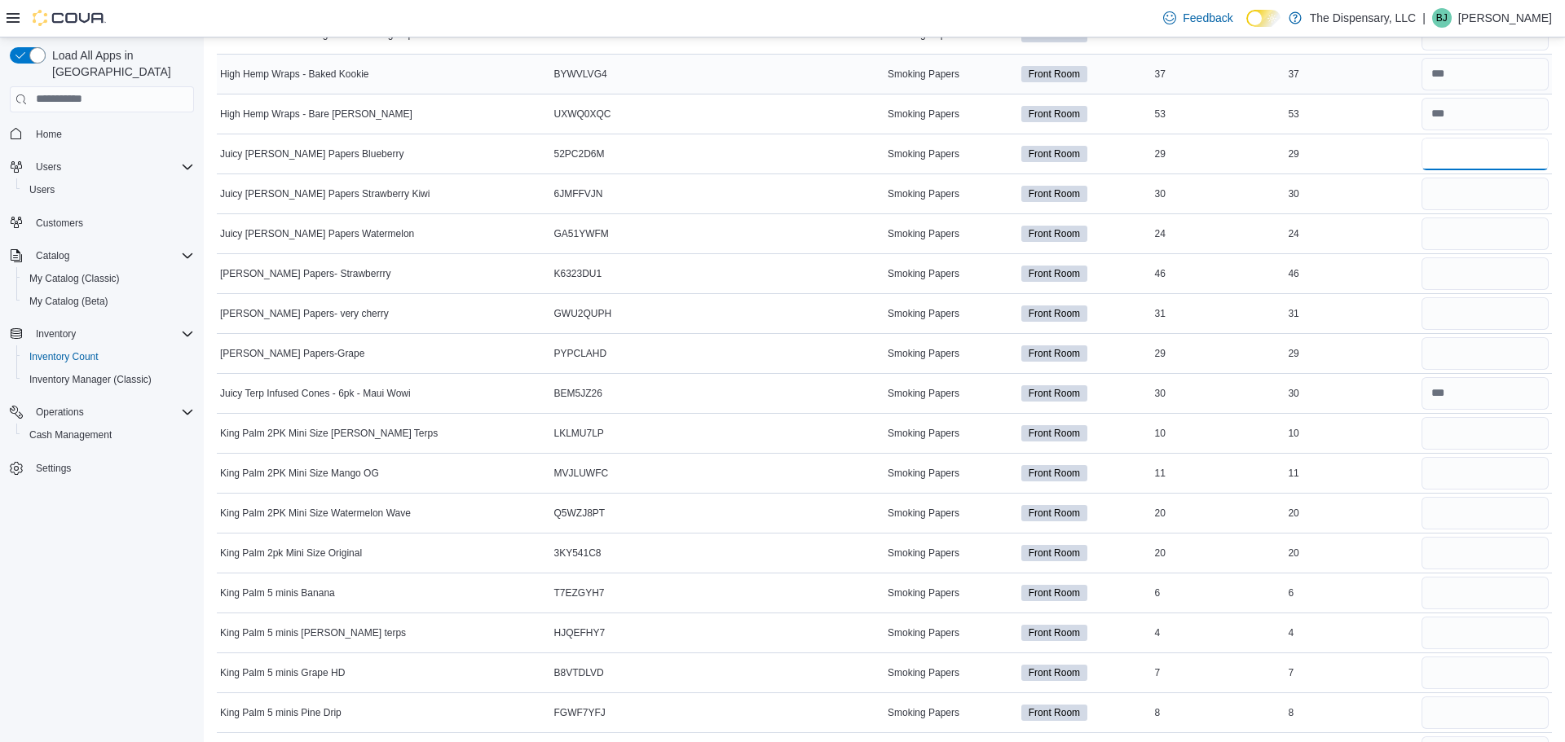
scroll to position [0, 0]
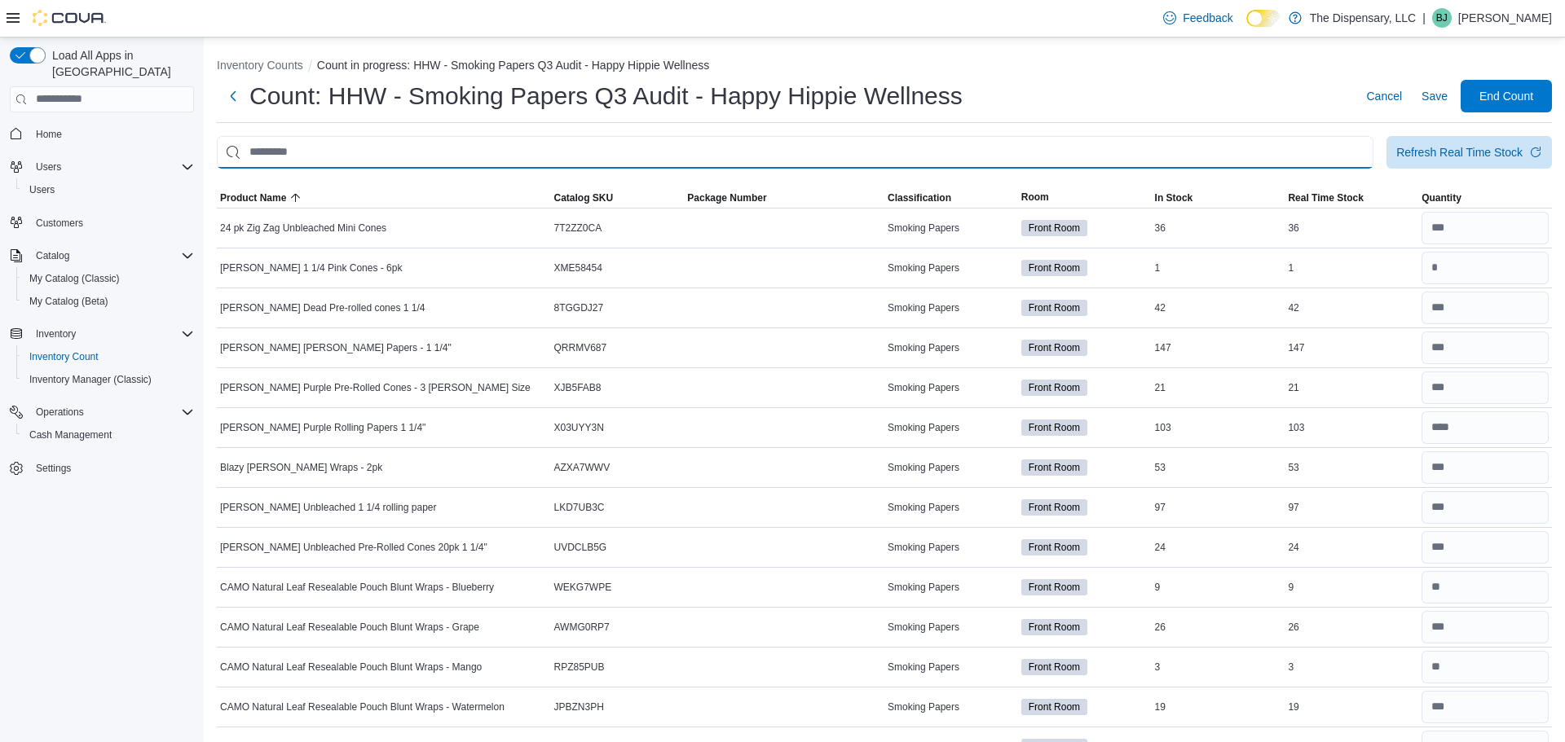
click at [836, 156] on input "This is a search bar. After typing your query, hit enter to filter the results …" at bounding box center [795, 152] width 1157 height 33
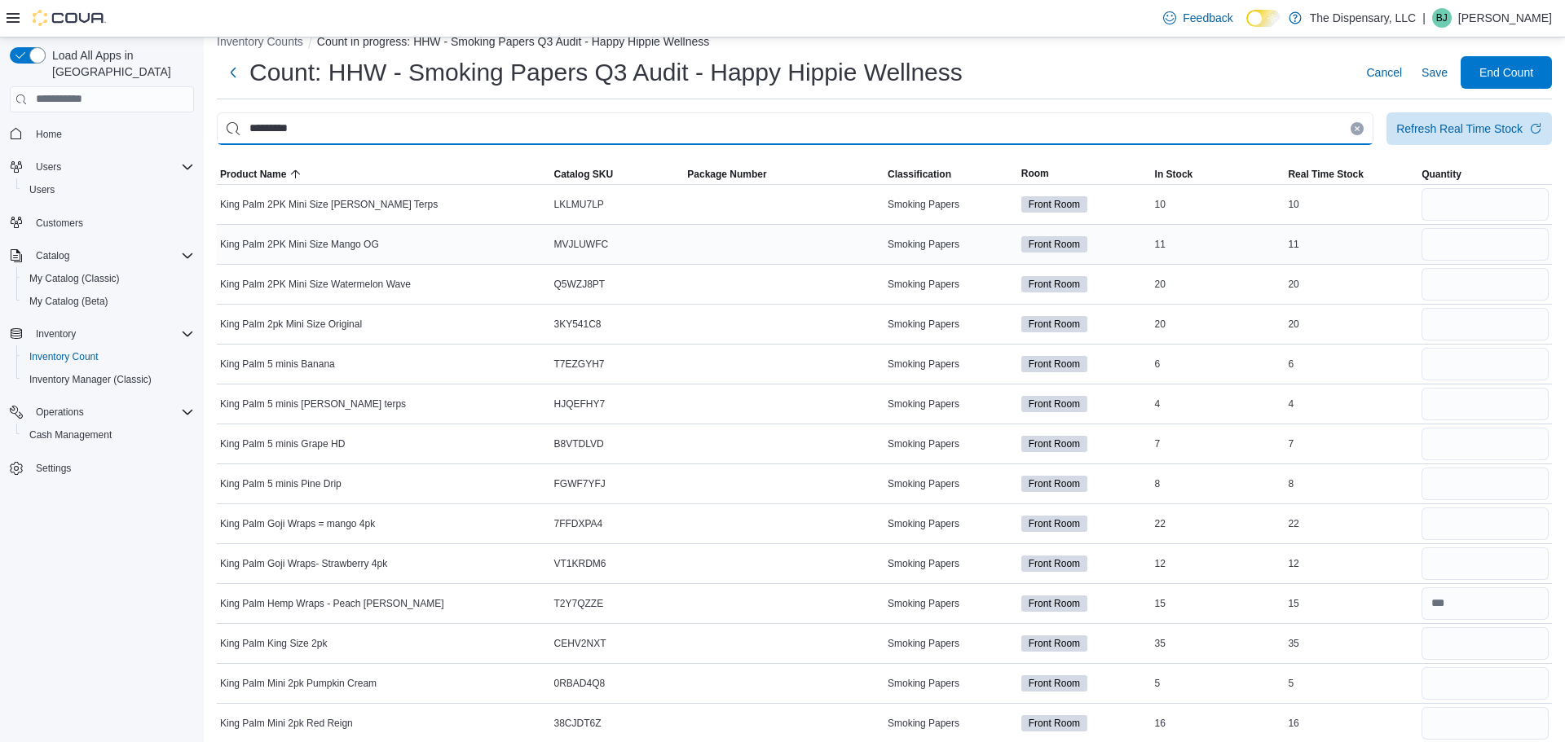
scroll to position [38, 0]
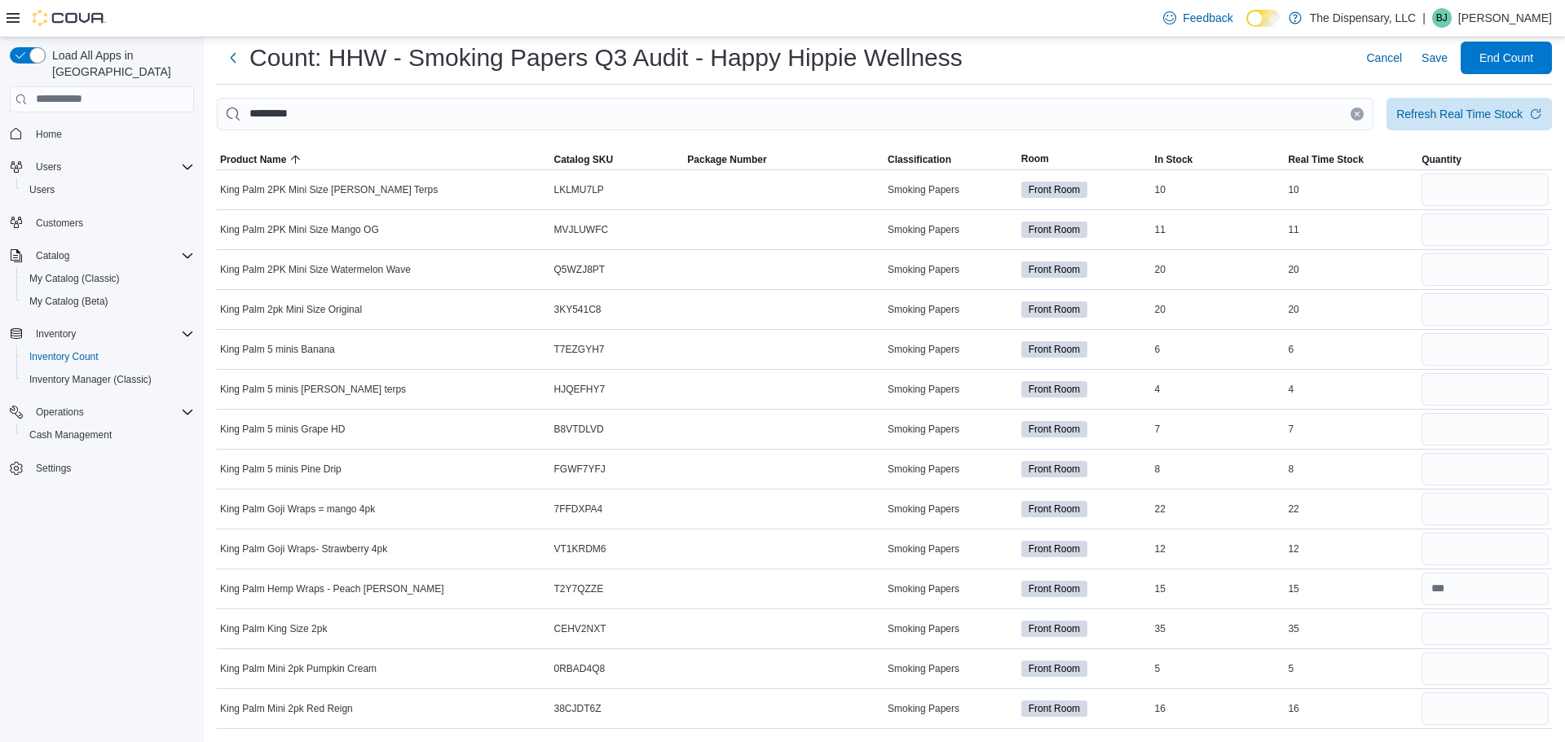
click at [345, 95] on div "Inventory Counts Count in progress: HHW - Smoking Papers Q3 Audit - Happy Hippi…" at bounding box center [884, 370] width 1361 height 743
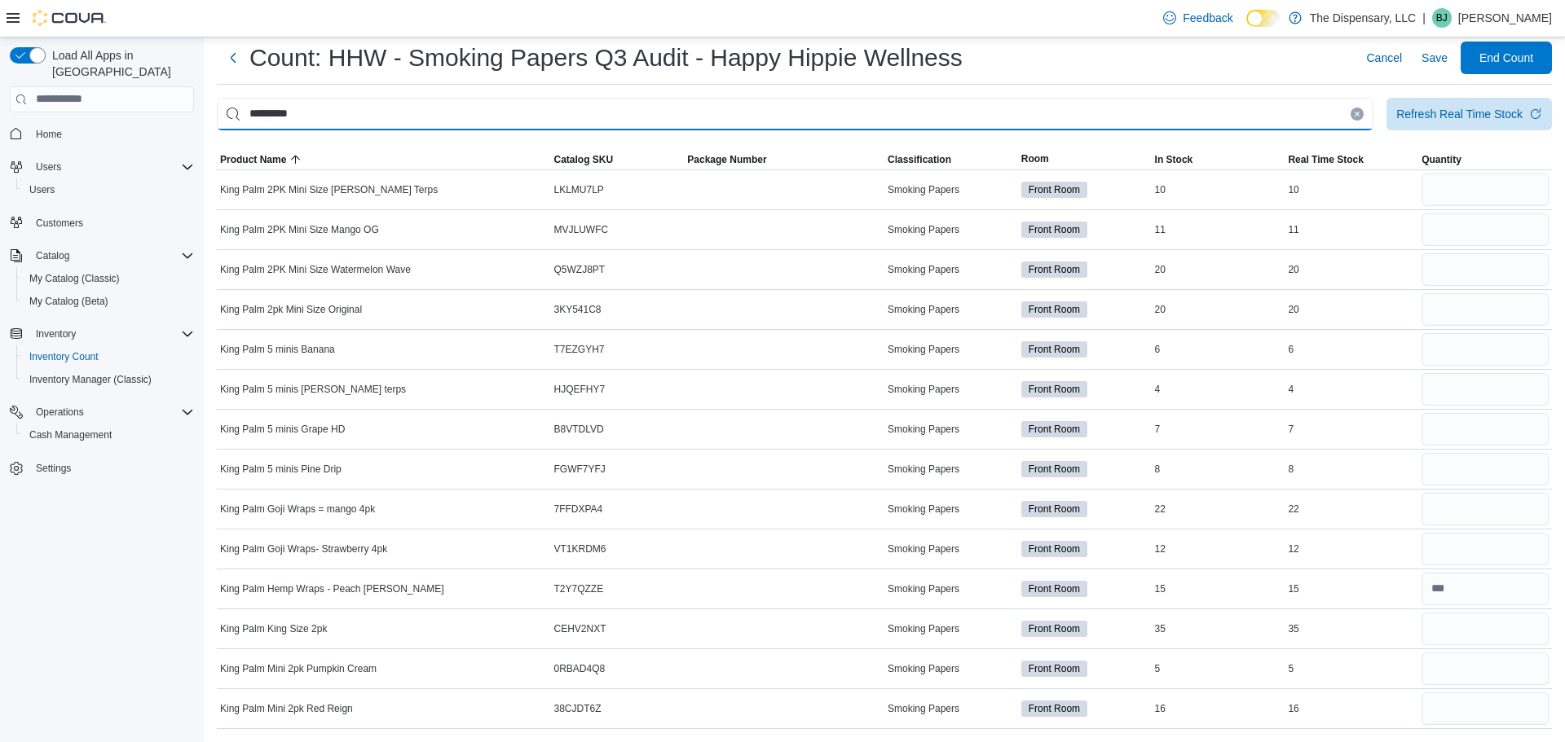
click at [348, 106] on input "*********" at bounding box center [795, 114] width 1157 height 33
type input "****"
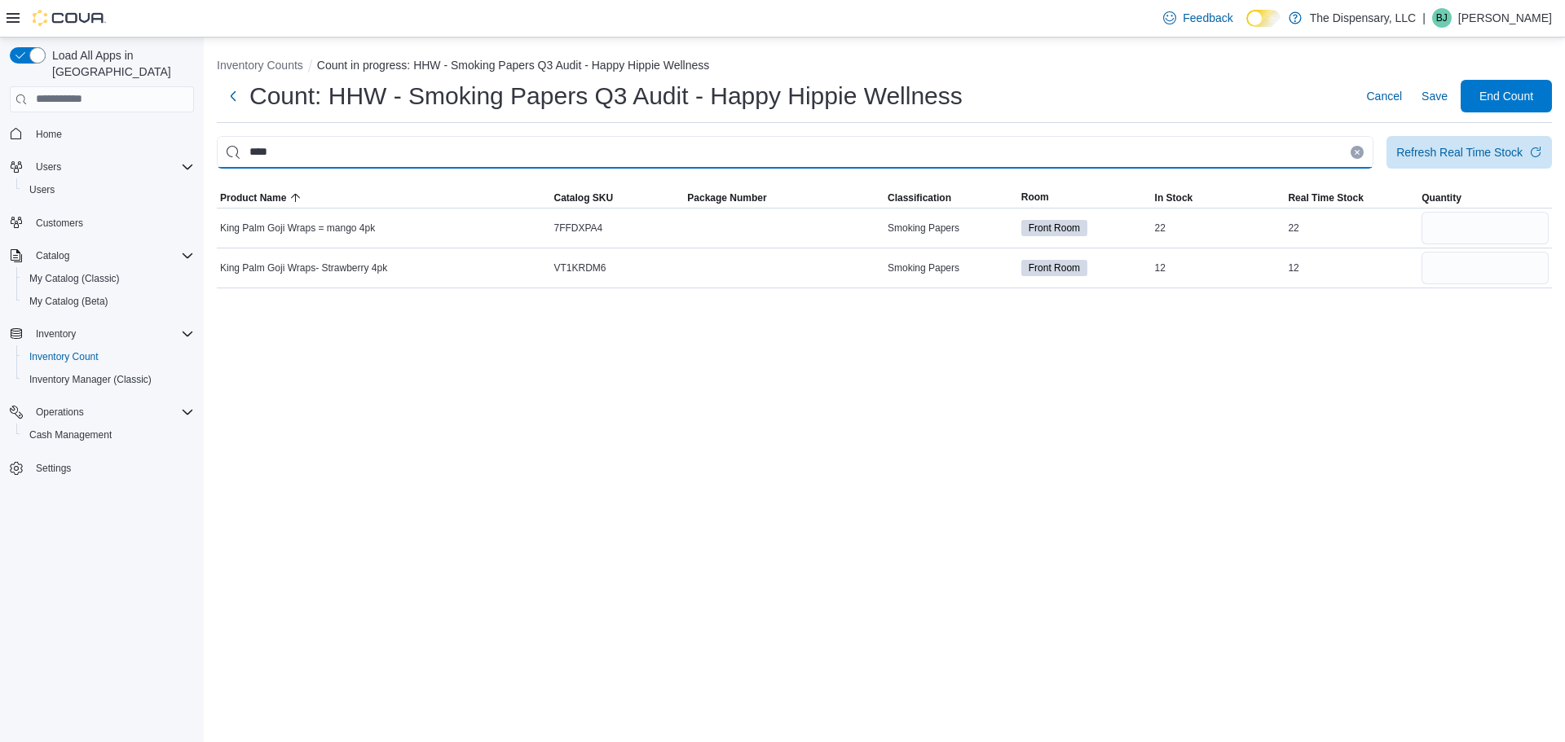
scroll to position [0, 0]
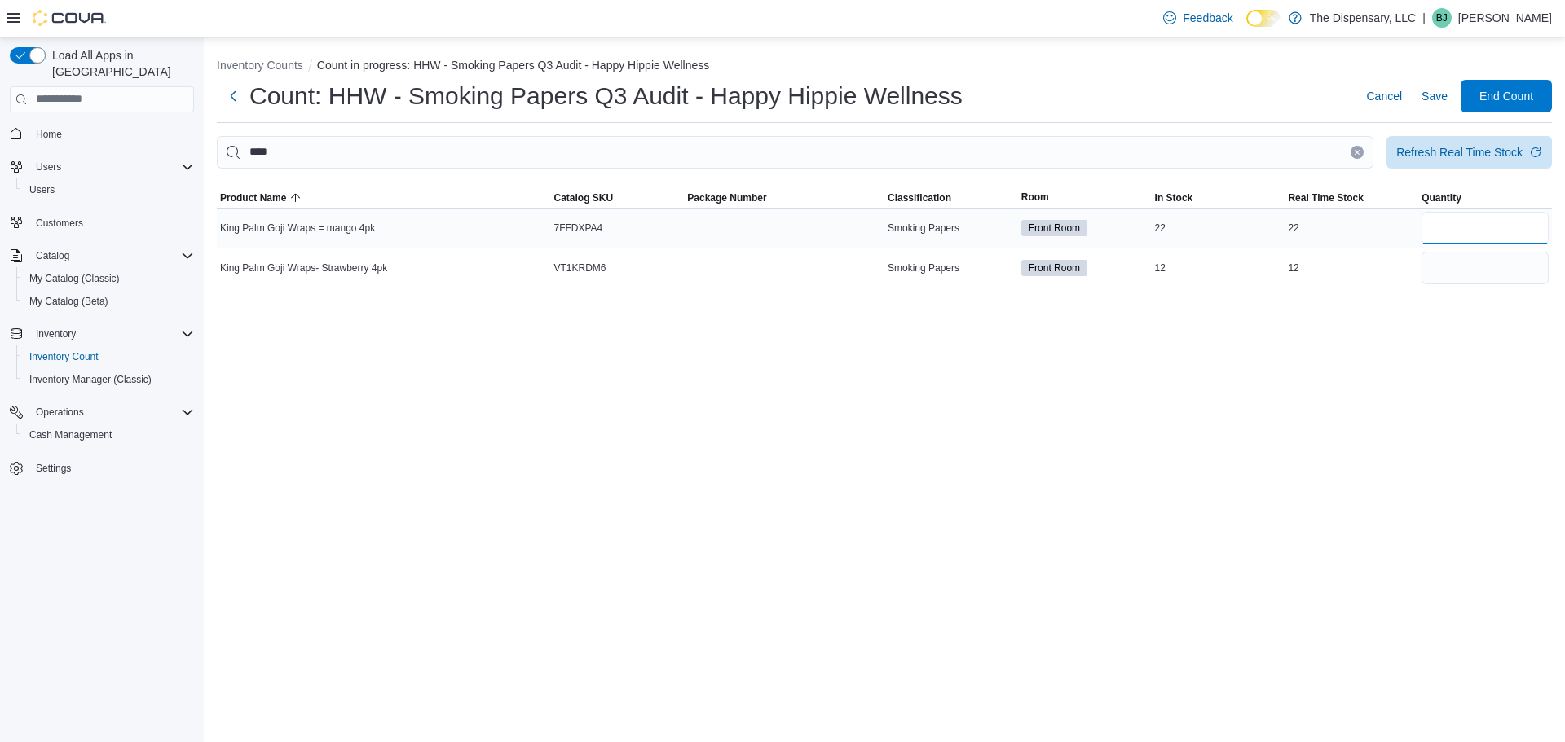
click at [1455, 231] on input "number" at bounding box center [1484, 228] width 127 height 33
type input "**"
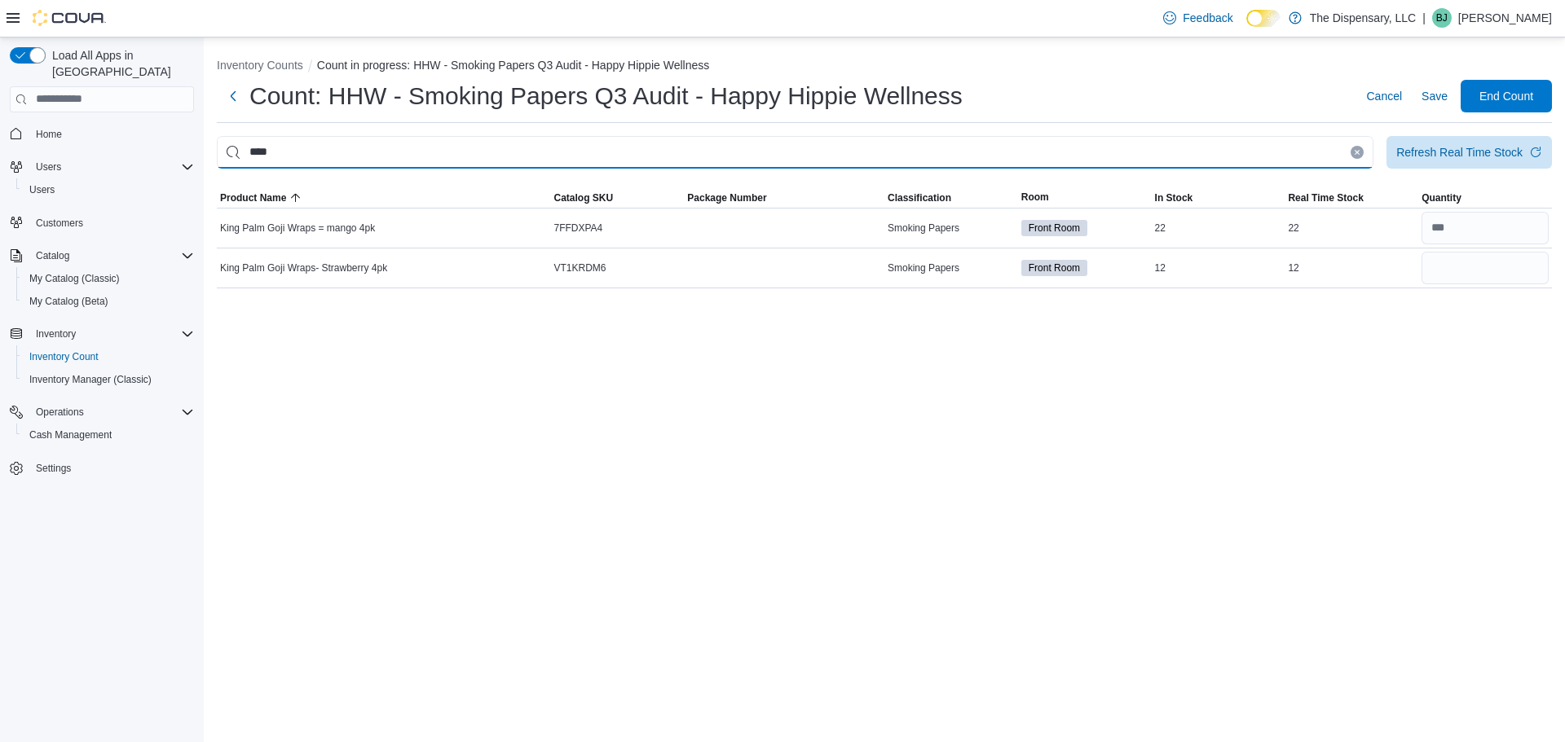
click at [705, 152] on input "****" at bounding box center [795, 152] width 1157 height 33
type input "*"
type input "****"
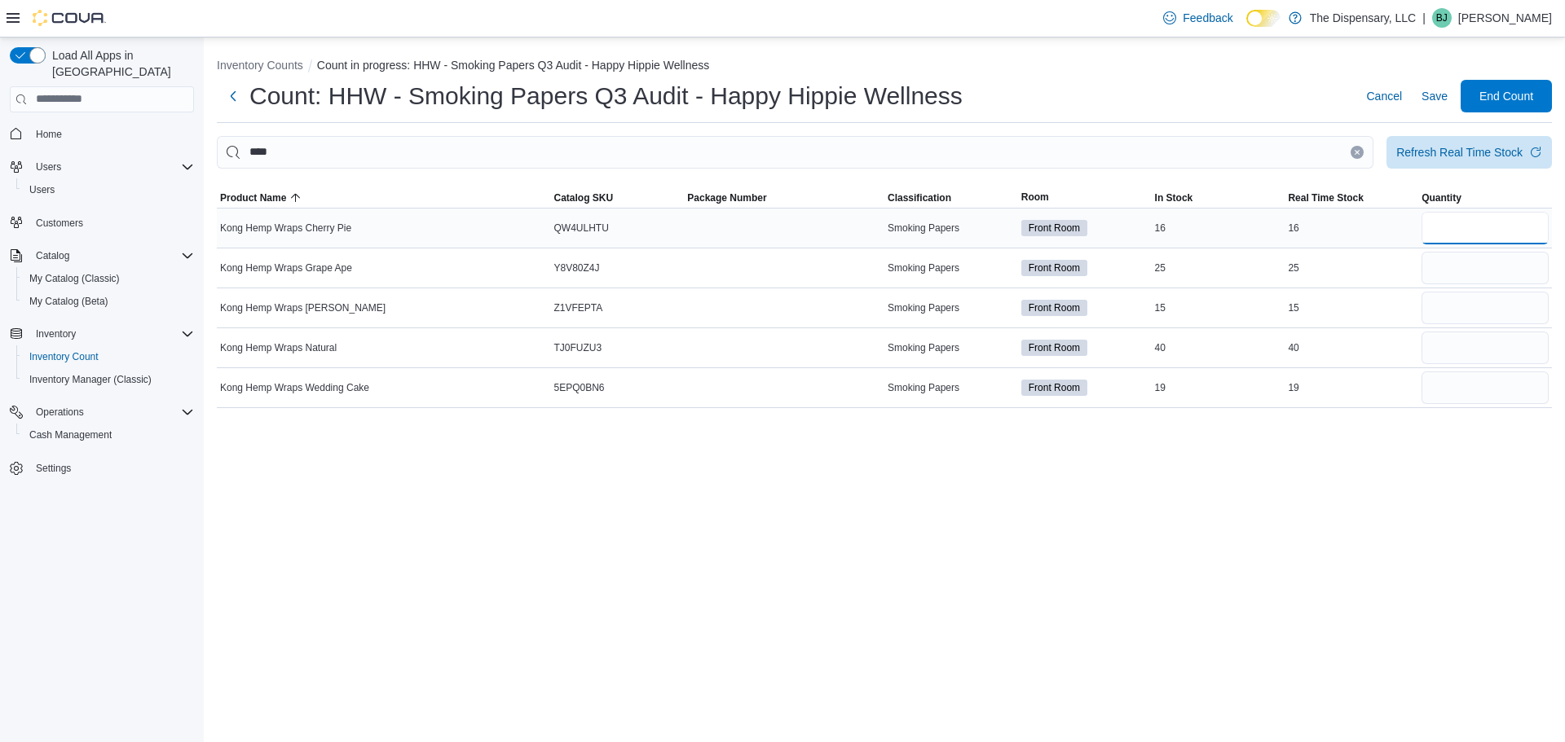
click at [1451, 218] on input "number" at bounding box center [1484, 228] width 127 height 33
type input "**"
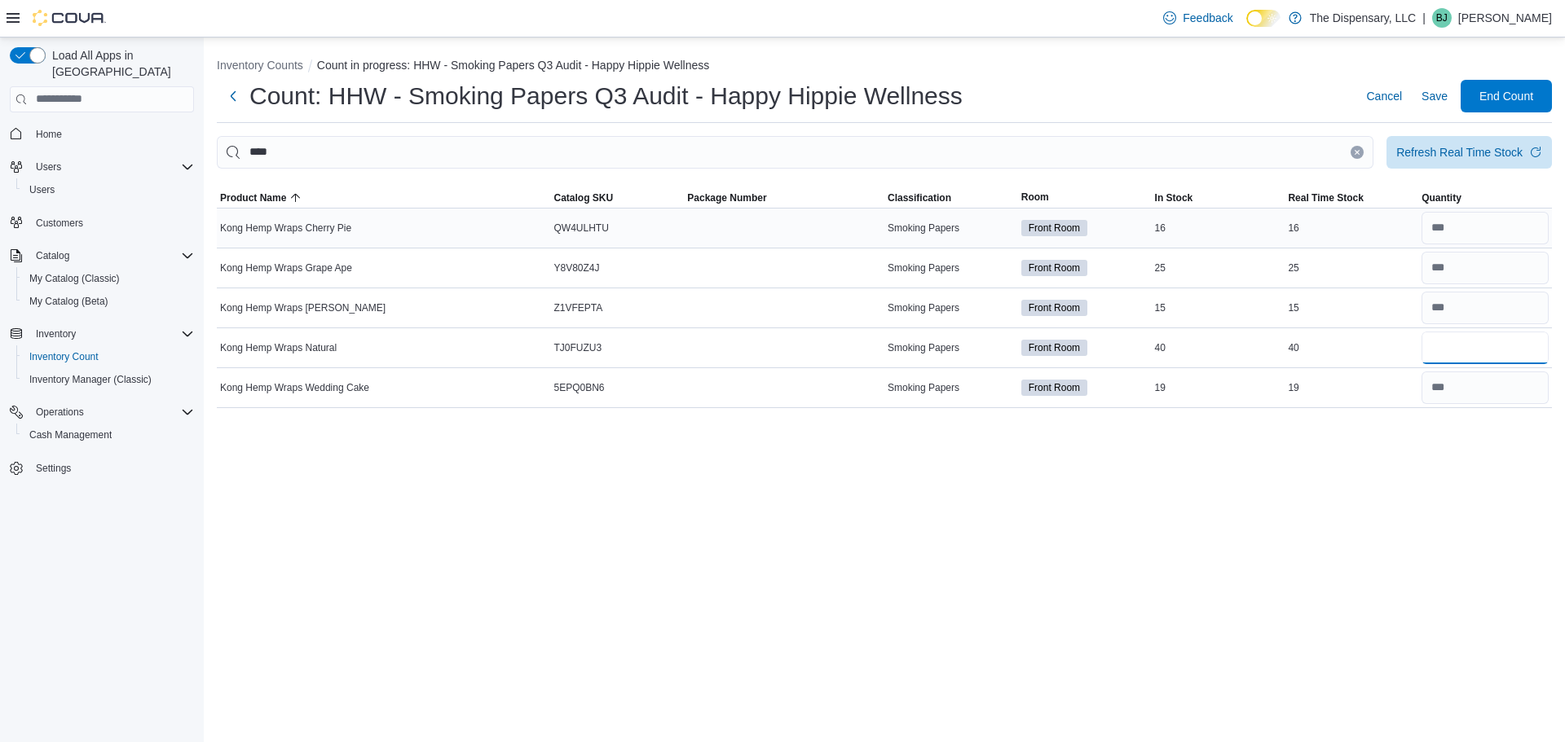
type input "*"
type input "**"
click at [1355, 155] on button "Clear input" at bounding box center [1357, 152] width 13 height 13
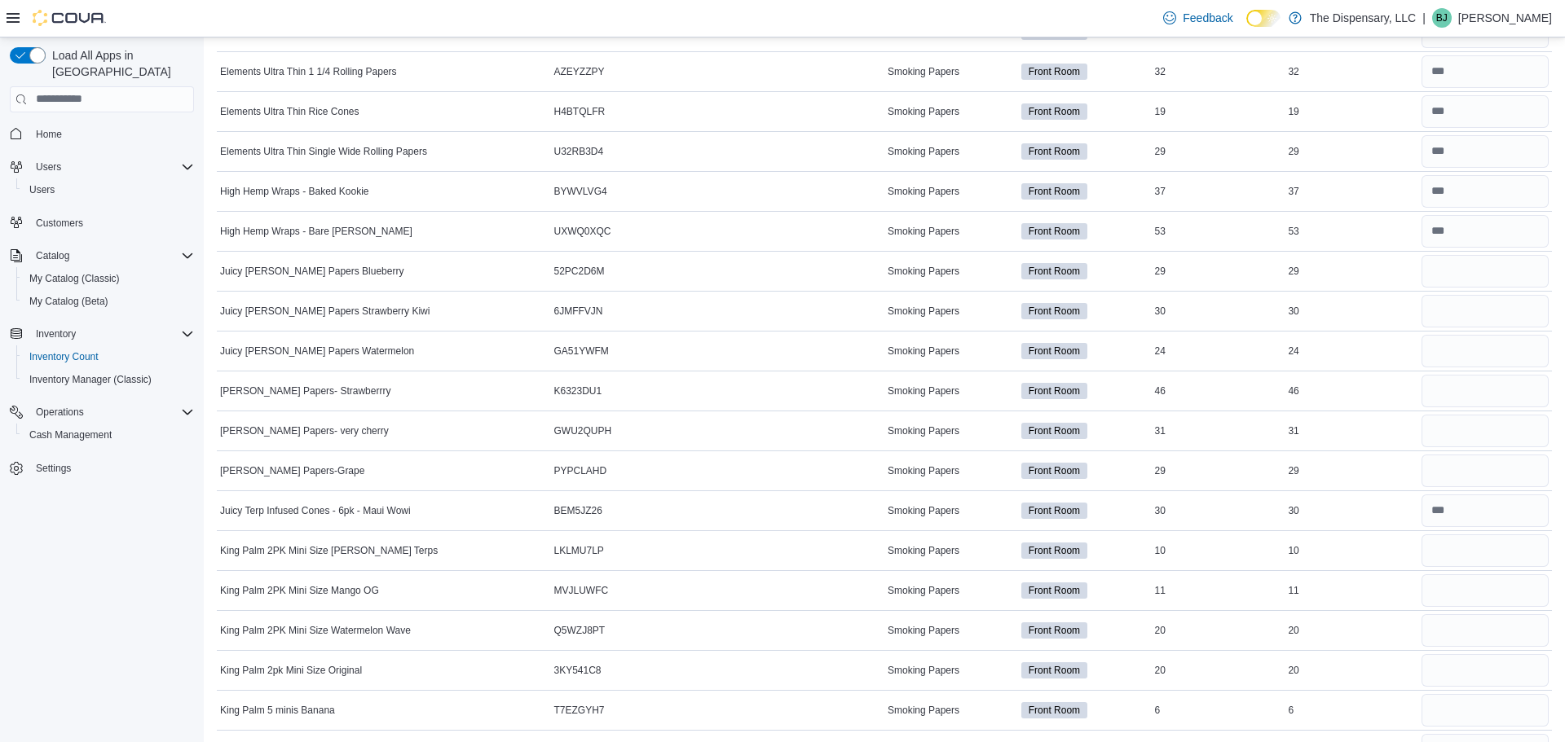
scroll to position [755, 0]
click at [1530, 268] on input "number" at bounding box center [1484, 272] width 127 height 33
type input "**"
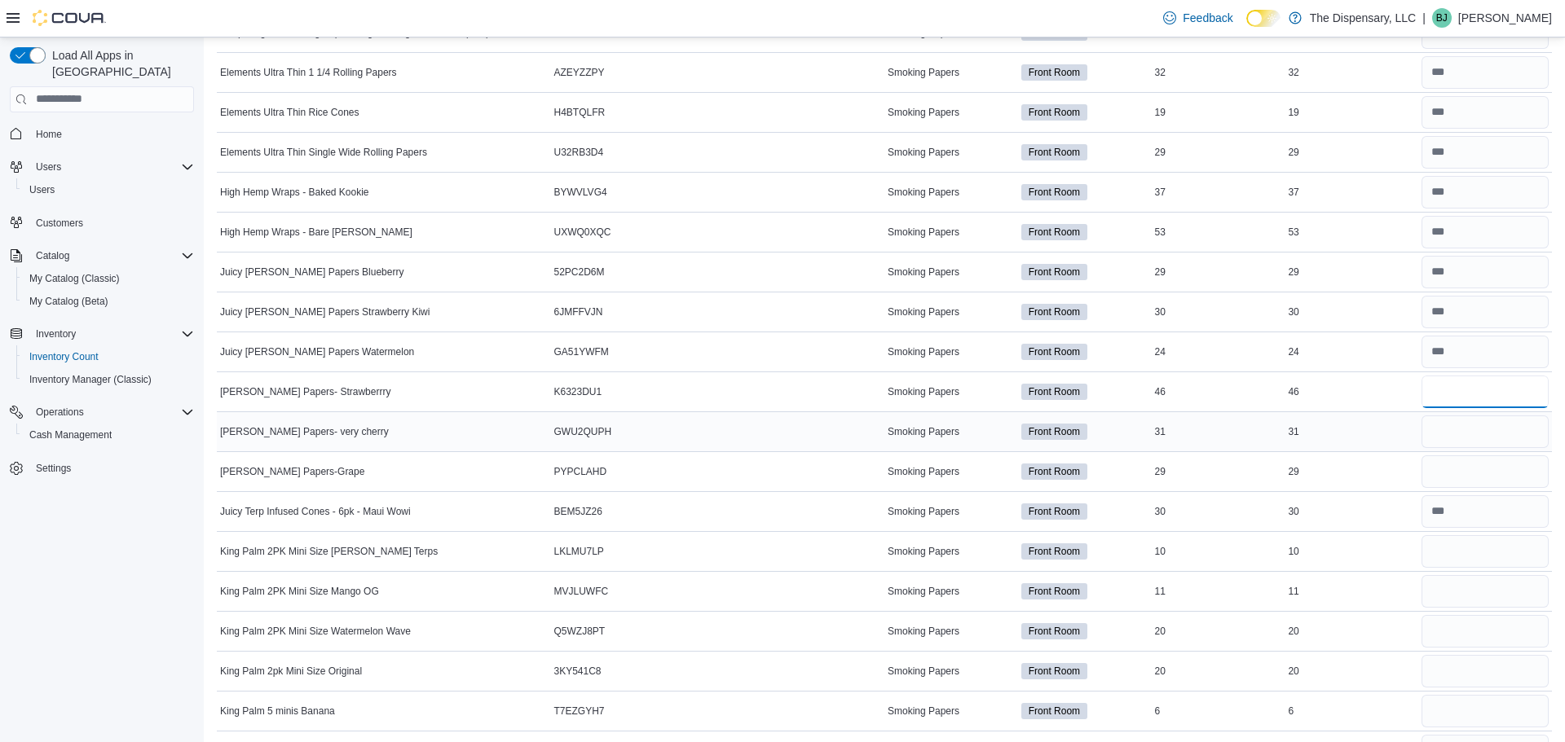
type input "**"
click at [1461, 426] on input "number" at bounding box center [1484, 432] width 127 height 33
type input "**"
type input "*"
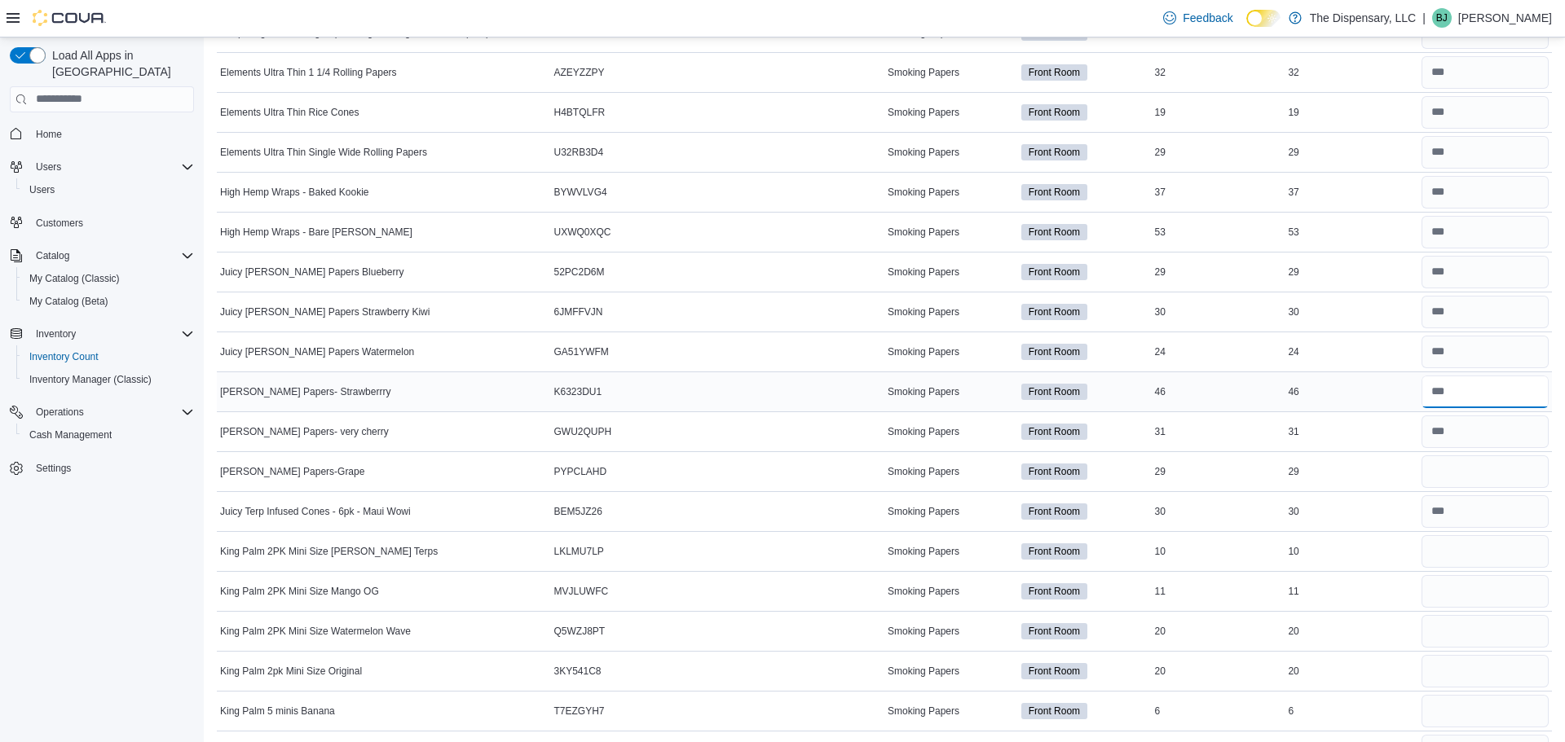
click at [1458, 400] on input "number" at bounding box center [1484, 392] width 127 height 33
type input "**"
click at [1461, 473] on input "number" at bounding box center [1484, 472] width 127 height 33
type input "**"
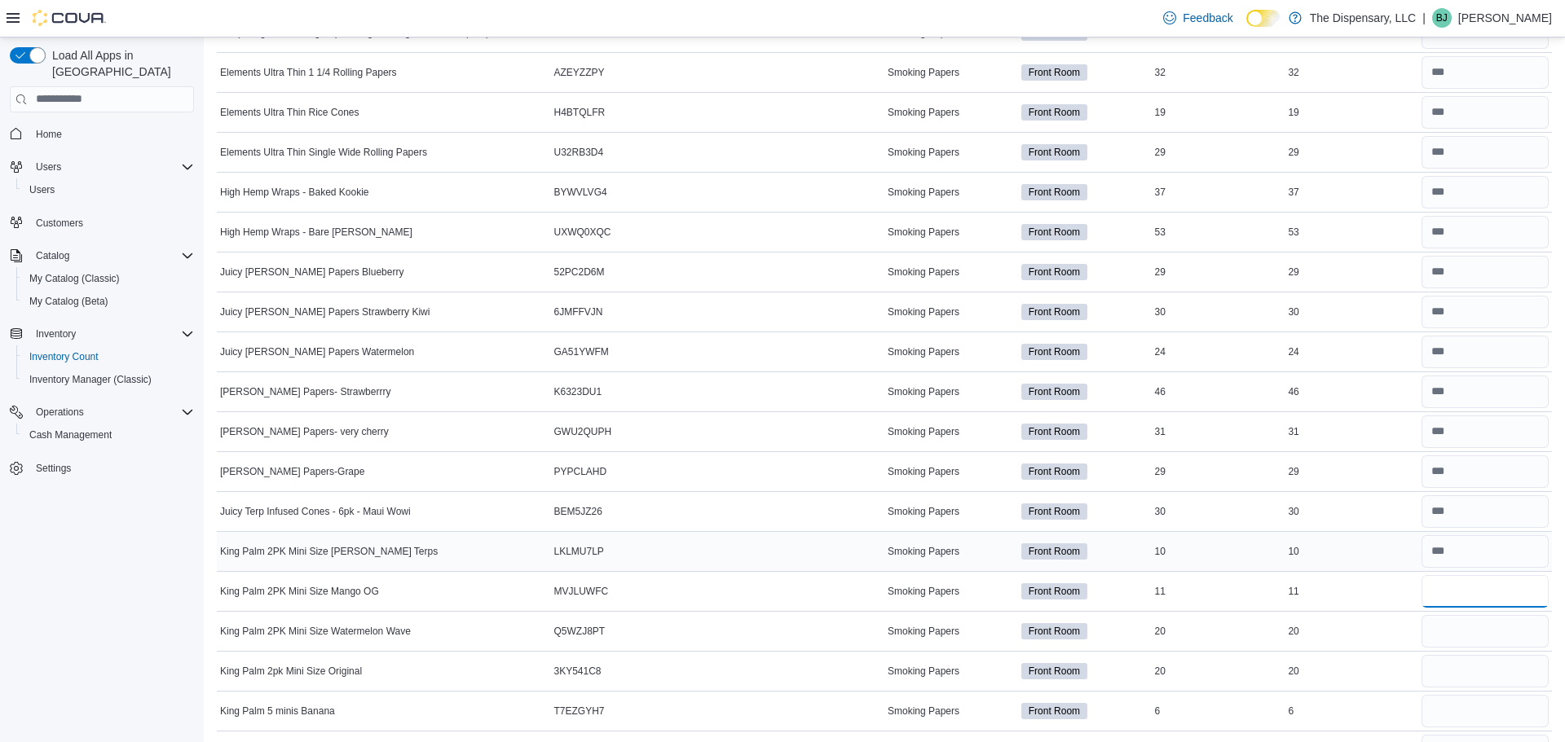
type input "**"
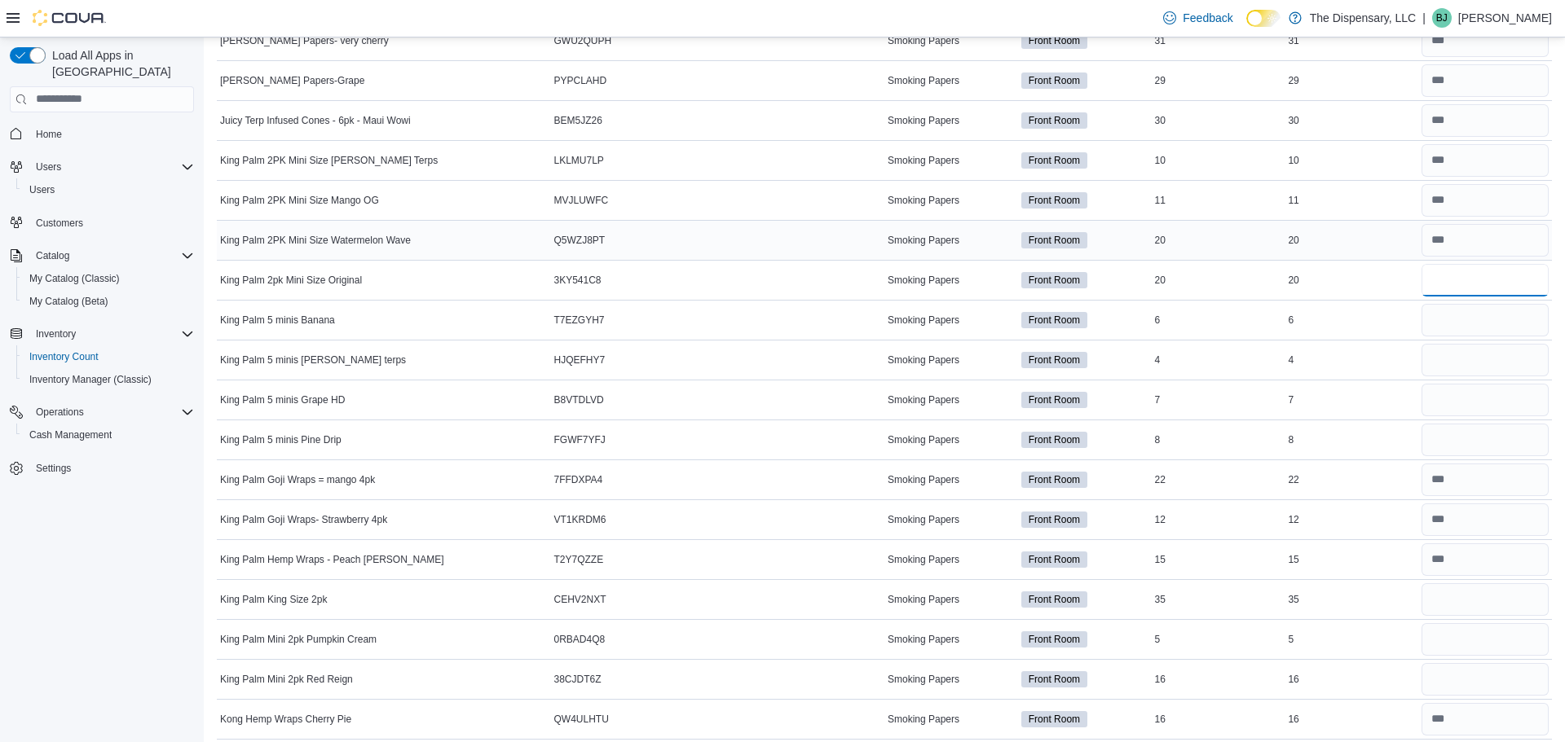
scroll to position [1144, 0]
click at [1447, 306] on input "number" at bounding box center [1484, 322] width 127 height 33
type input "*"
click at [1495, 259] on div at bounding box center [1485, 242] width 134 height 39
click at [1479, 271] on input "number" at bounding box center [1484, 282] width 127 height 33
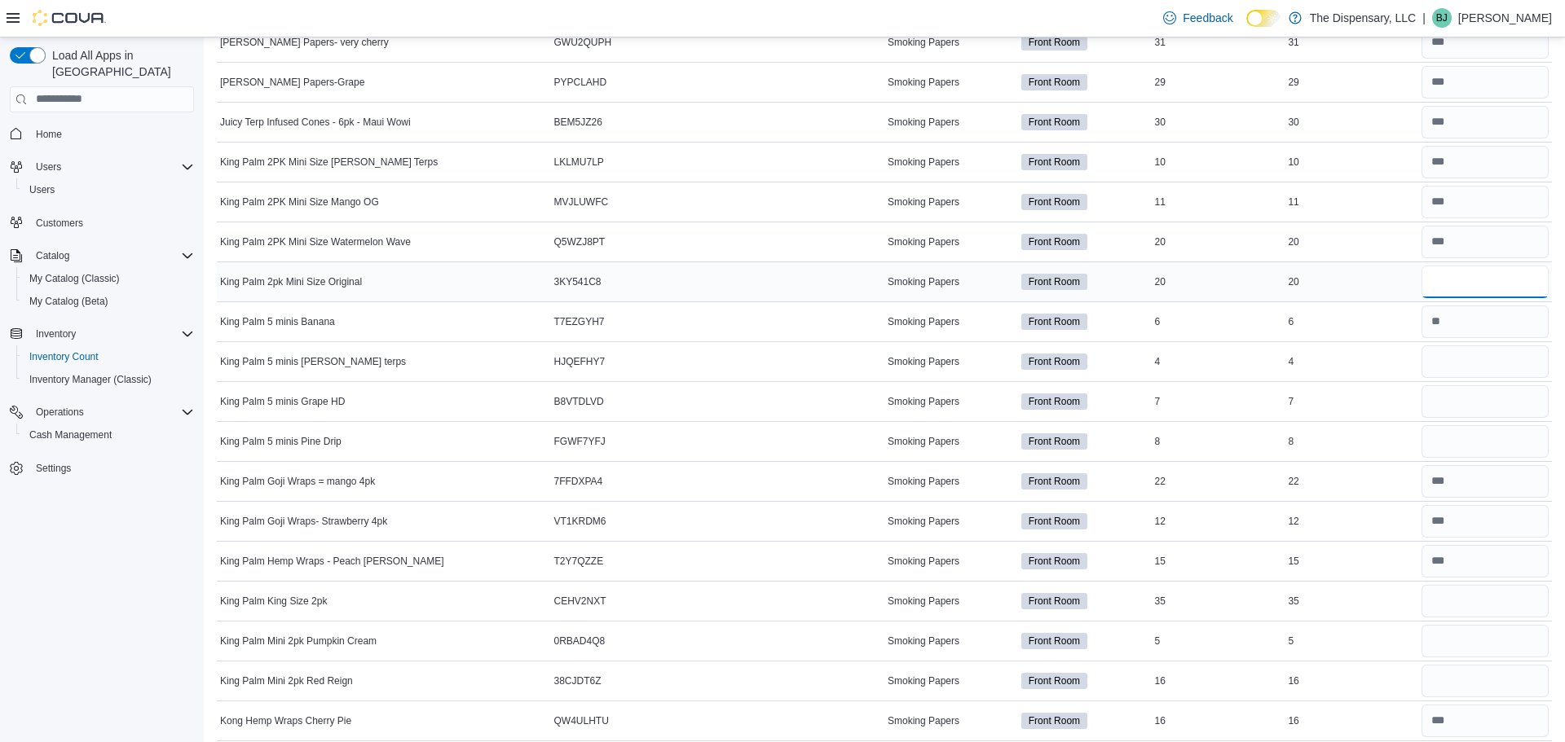
type input "**"
click at [1450, 362] on input "number" at bounding box center [1484, 362] width 127 height 33
type input "*"
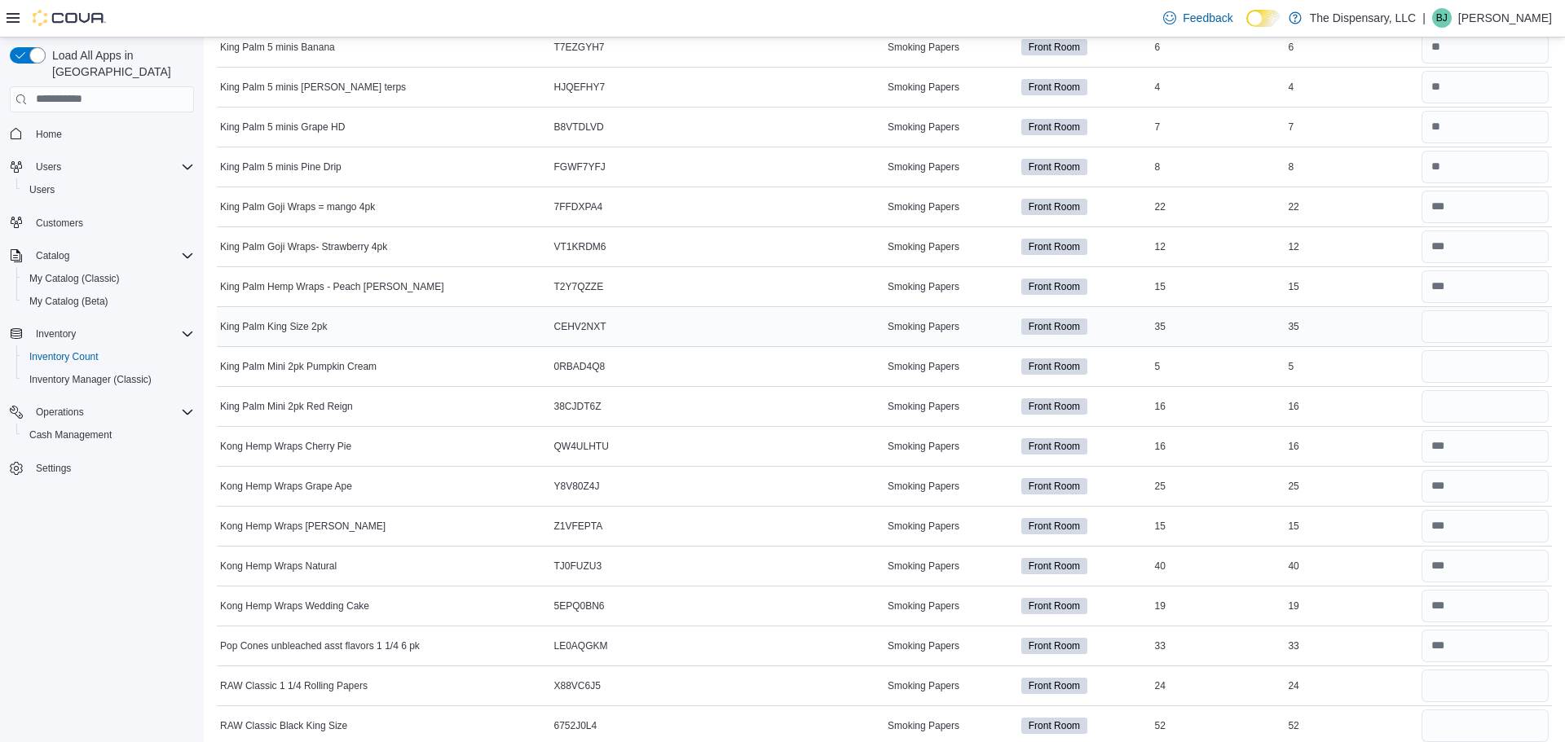
scroll to position [1438, 0]
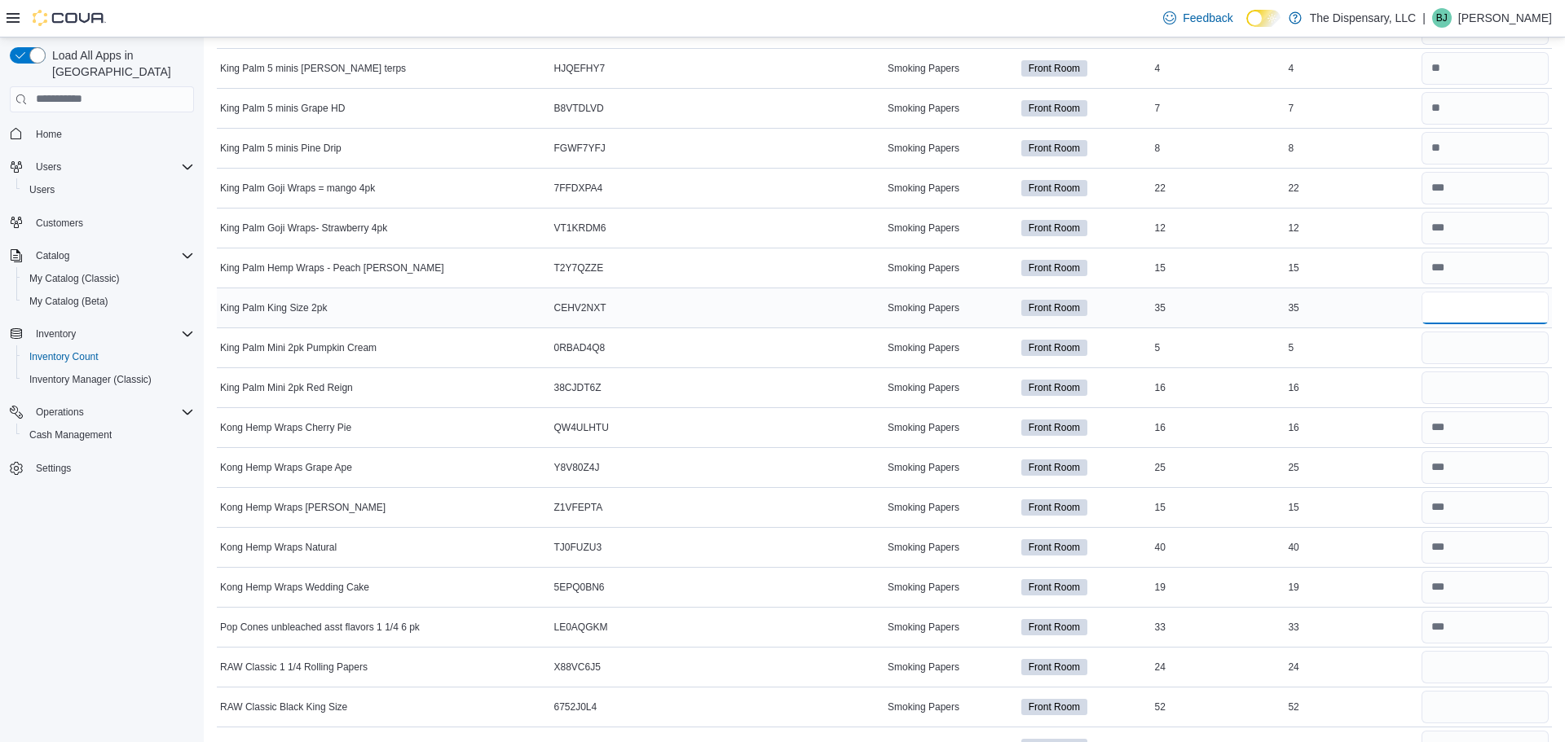
click at [1452, 308] on input "number" at bounding box center [1484, 308] width 127 height 33
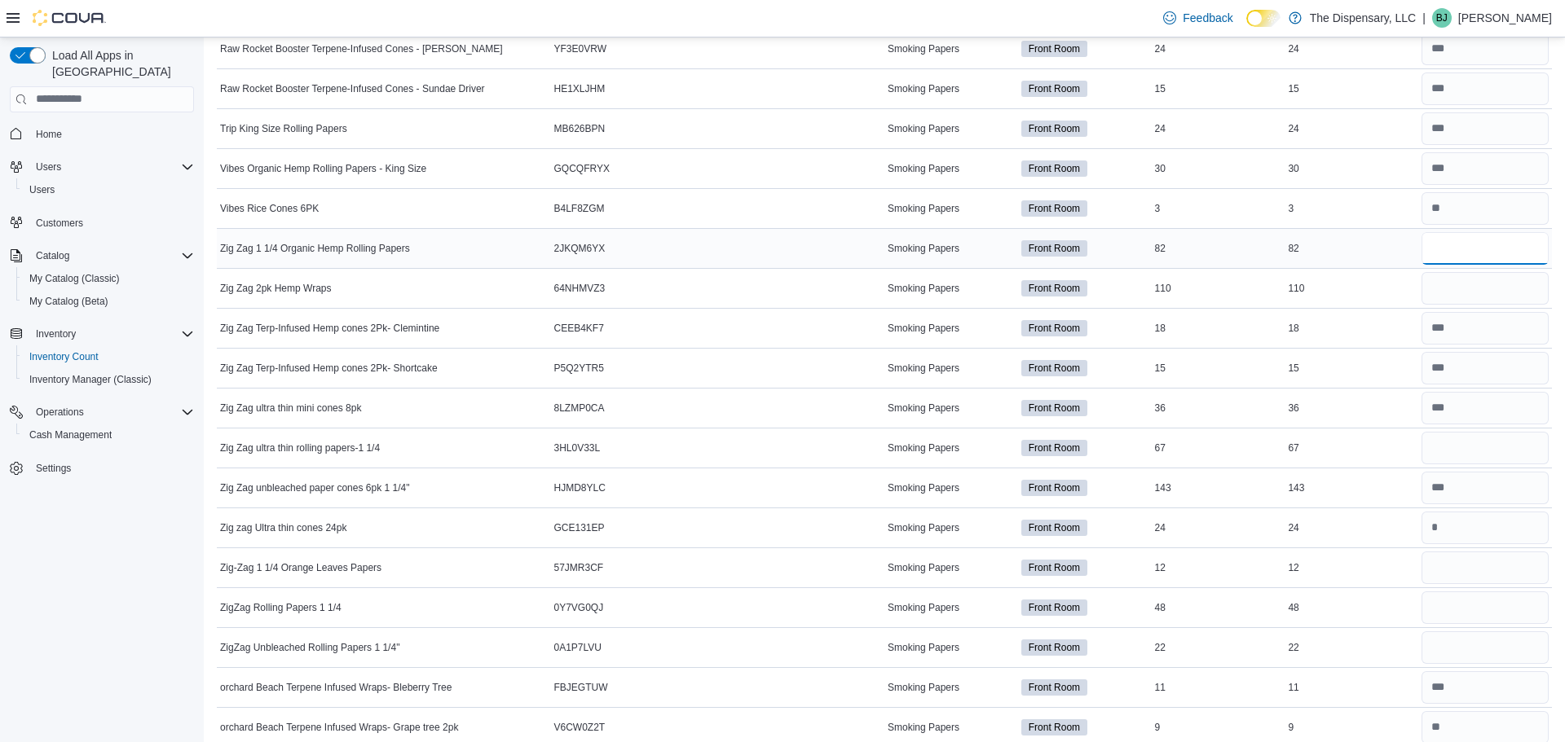
scroll to position [2634, 0]
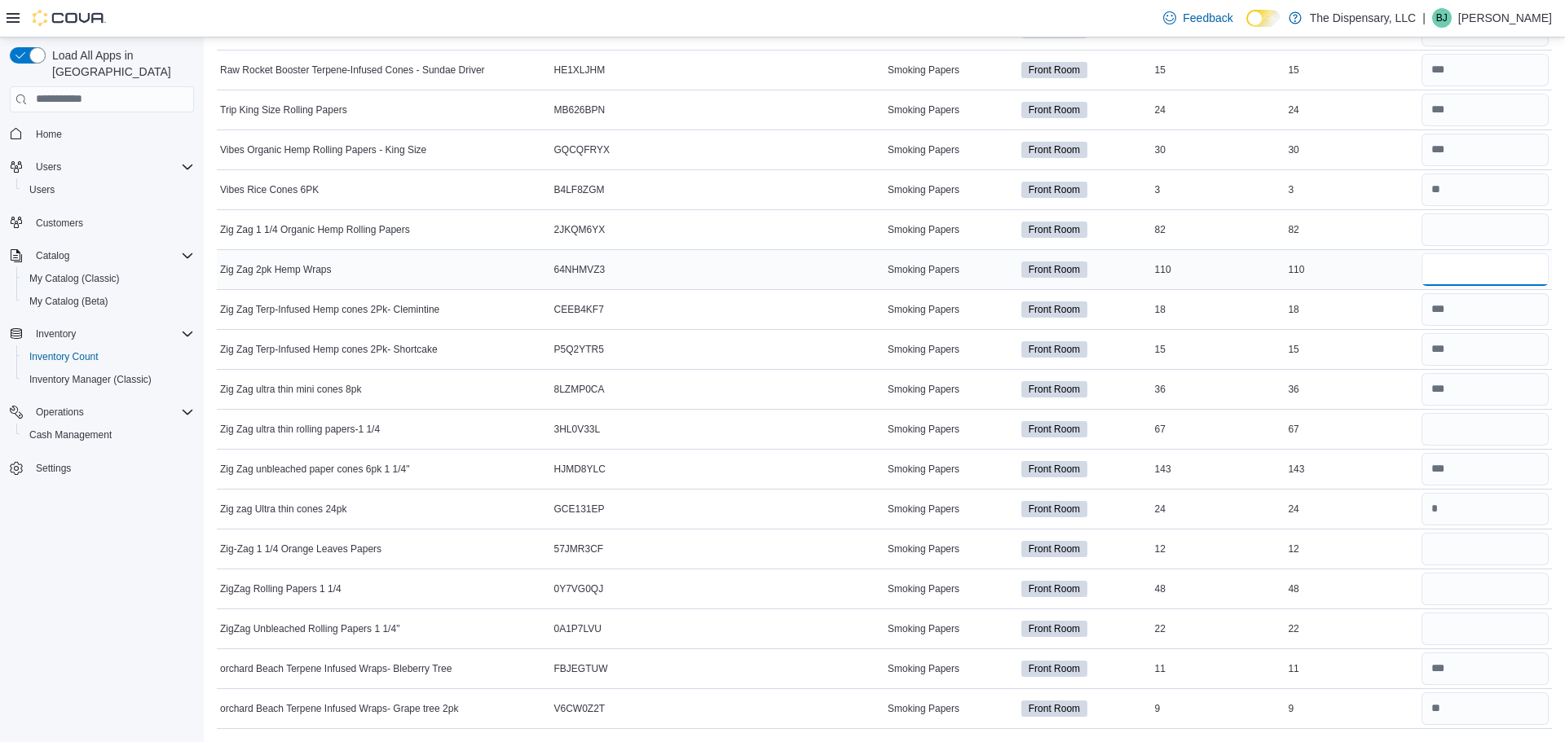
click at [1465, 262] on input "number" at bounding box center [1484, 269] width 127 height 33
click at [1458, 240] on input "number" at bounding box center [1484, 230] width 127 height 33
click at [1465, 269] on input "number" at bounding box center [1484, 269] width 127 height 33
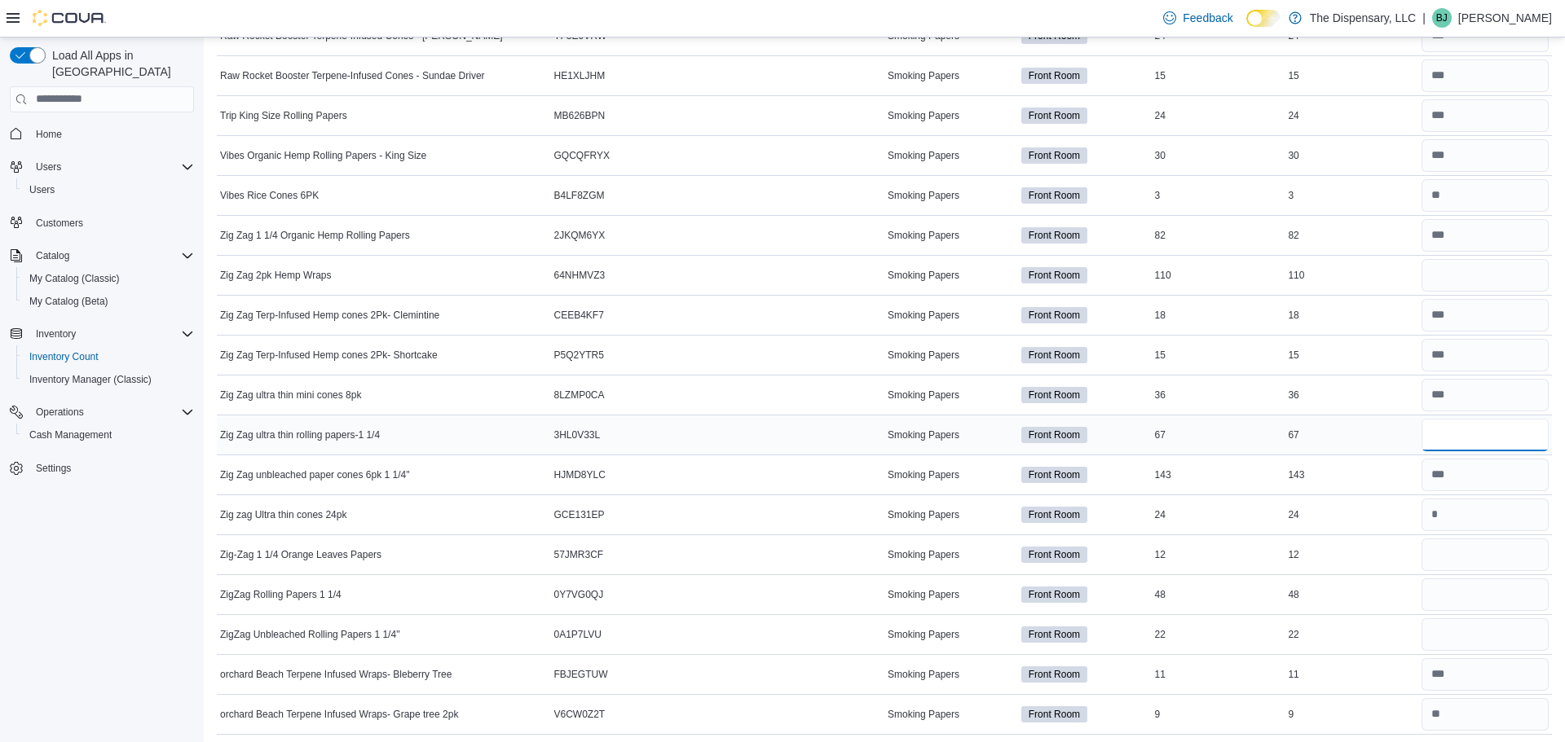
click at [1440, 432] on input "number" at bounding box center [1484, 435] width 127 height 33
click at [1436, 557] on input "number" at bounding box center [1484, 555] width 127 height 33
click at [1452, 599] on input "number" at bounding box center [1484, 595] width 127 height 33
click at [1458, 520] on input "number" at bounding box center [1484, 515] width 127 height 33
click at [1456, 601] on input "number" at bounding box center [1484, 595] width 127 height 33
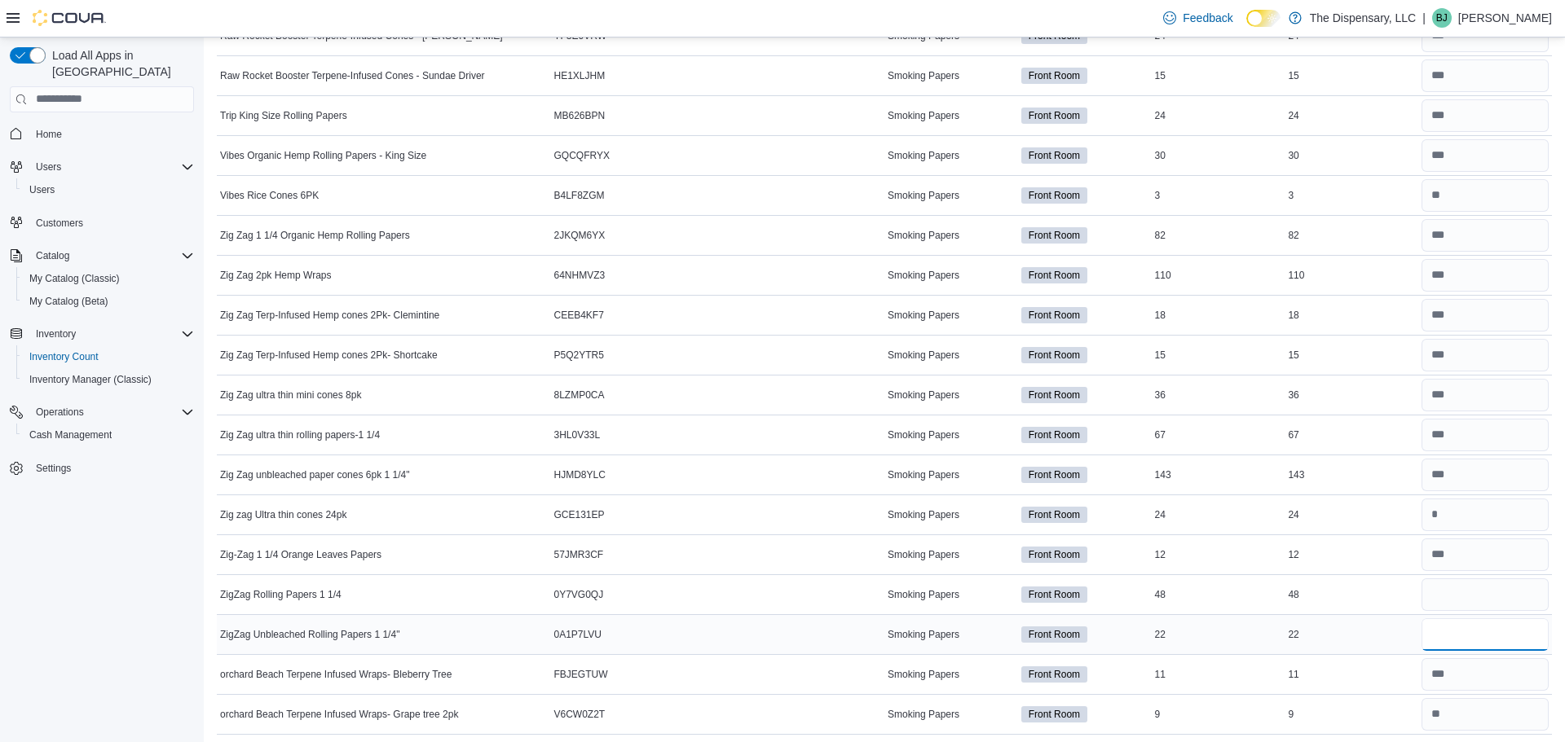
click at [1456, 641] on input "number" at bounding box center [1484, 635] width 127 height 33
click at [1468, 610] on input "number" at bounding box center [1484, 595] width 127 height 33
click at [1471, 432] on input "number" at bounding box center [1484, 435] width 127 height 33
click at [1483, 476] on input "number" at bounding box center [1484, 475] width 127 height 33
click at [1486, 521] on input "number" at bounding box center [1484, 515] width 127 height 33
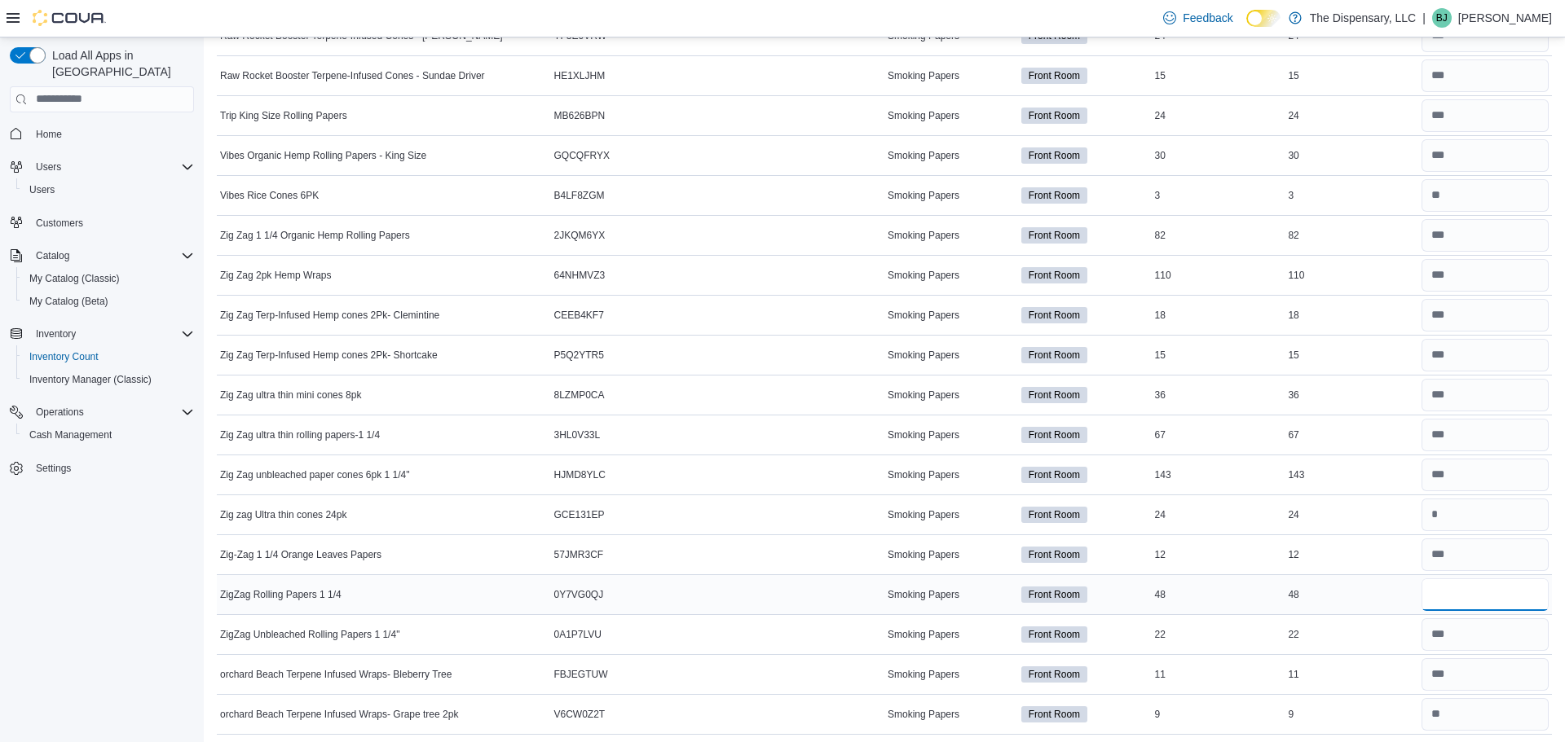
click at [1479, 602] on input "number" at bounding box center [1484, 595] width 127 height 33
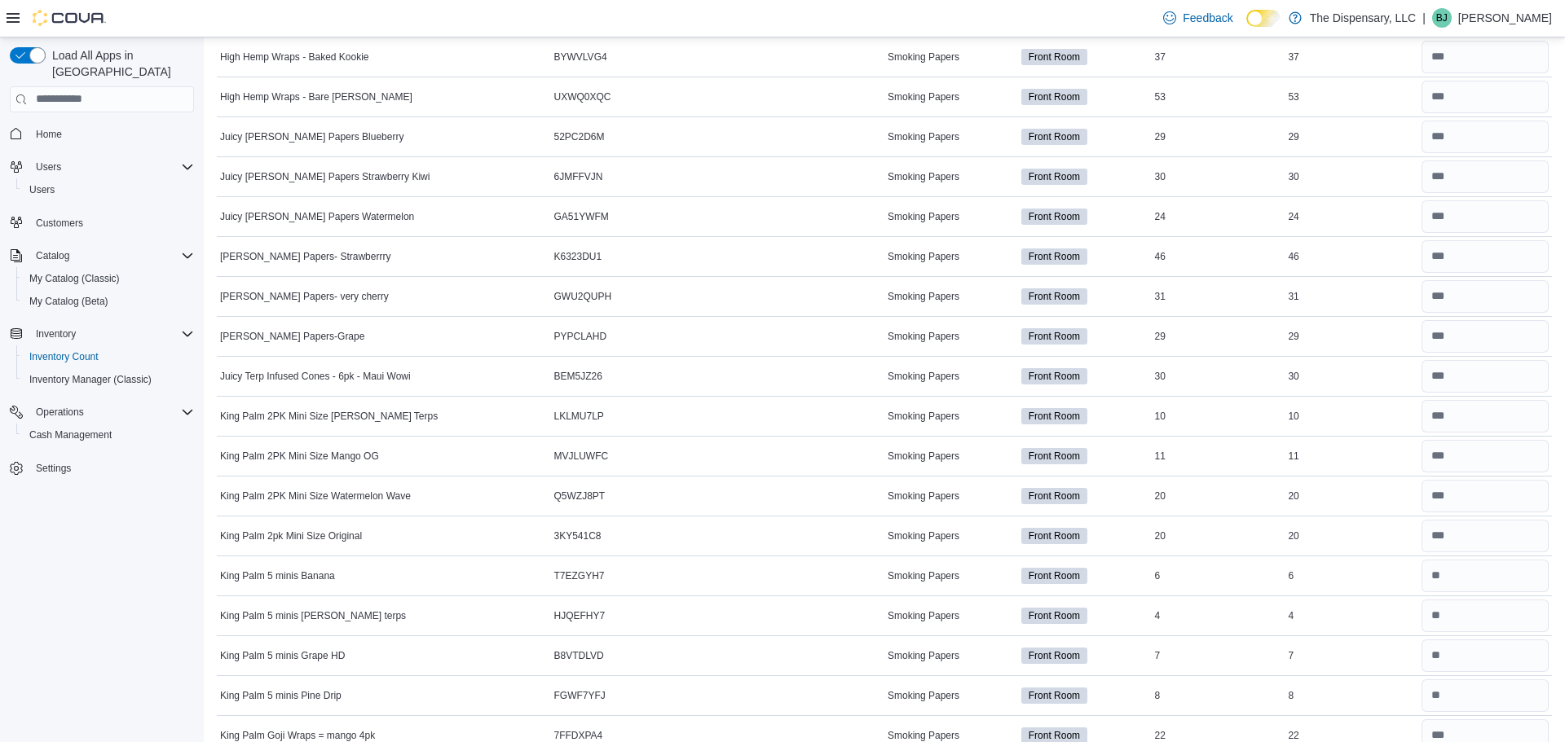
scroll to position [0, 0]
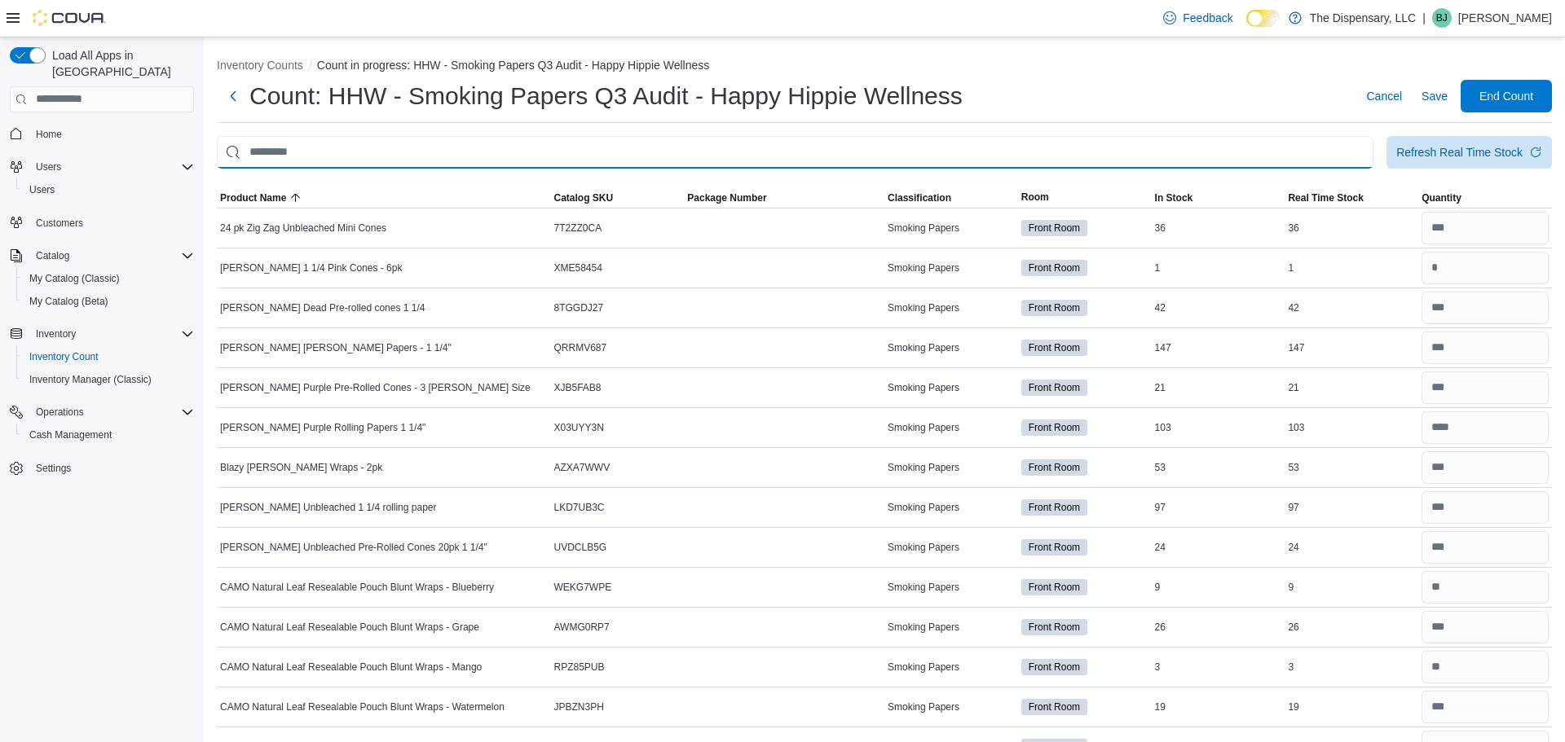
click at [661, 152] on input "This is a search bar. After typing your query, hit enter to filter the results …" at bounding box center [795, 152] width 1157 height 33
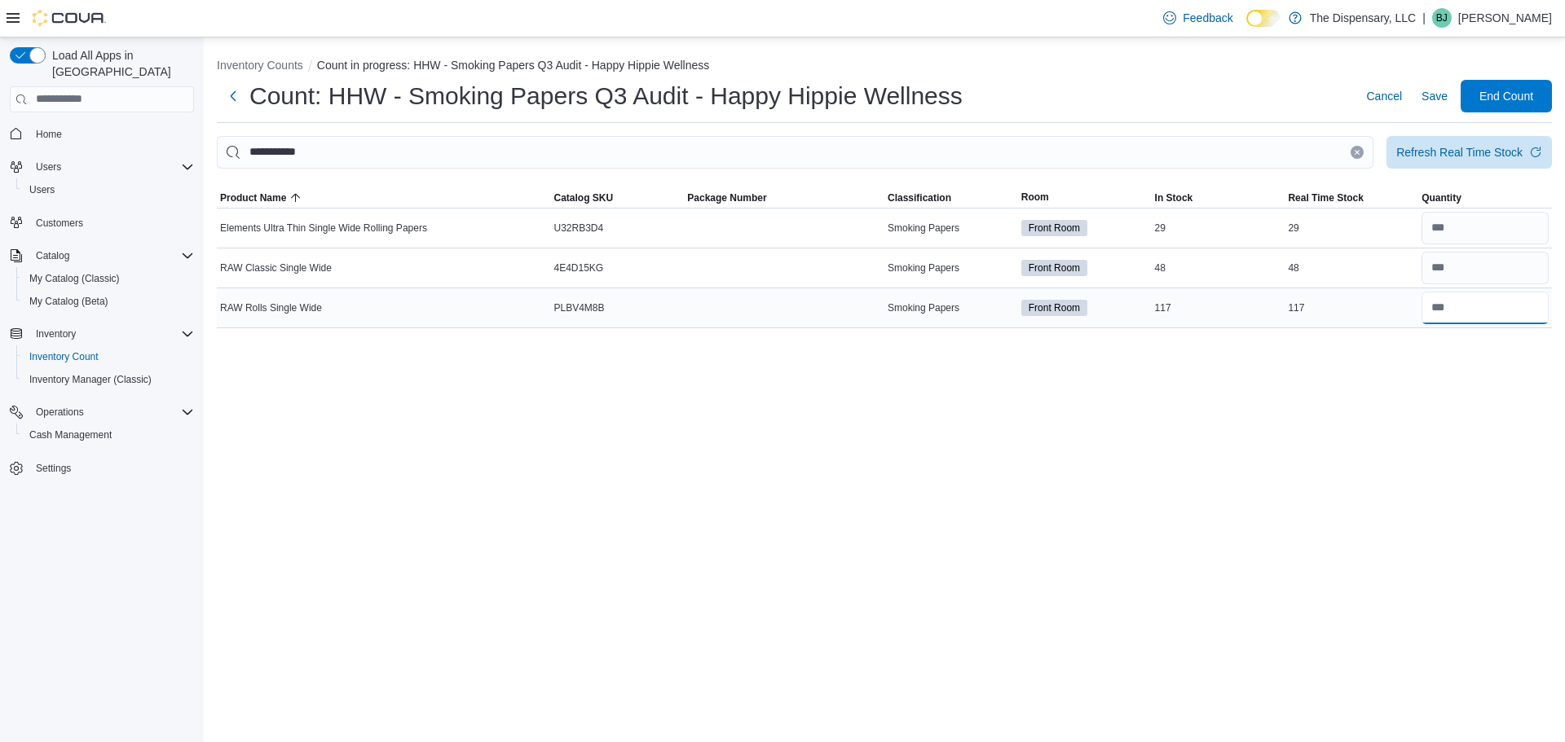
click at [1530, 299] on input "number" at bounding box center [1484, 308] width 127 height 33
click at [1474, 303] on input "number" at bounding box center [1484, 308] width 127 height 33
click at [983, 486] on div "**********" at bounding box center [884, 389] width 1361 height 705
click at [1356, 156] on button "Clear input" at bounding box center [1357, 152] width 13 height 13
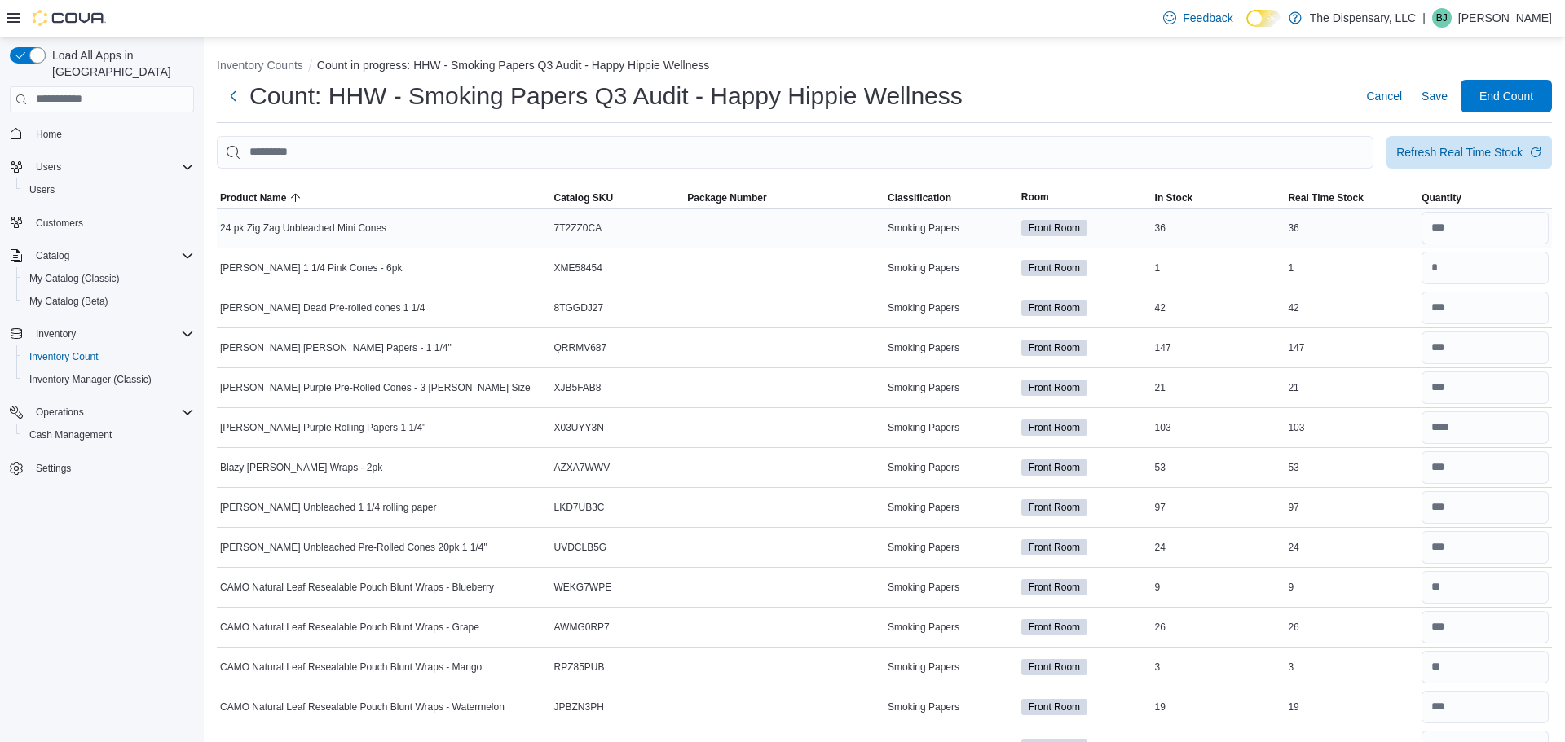
click at [1162, 235] on div "36" at bounding box center [1219, 228] width 134 height 20
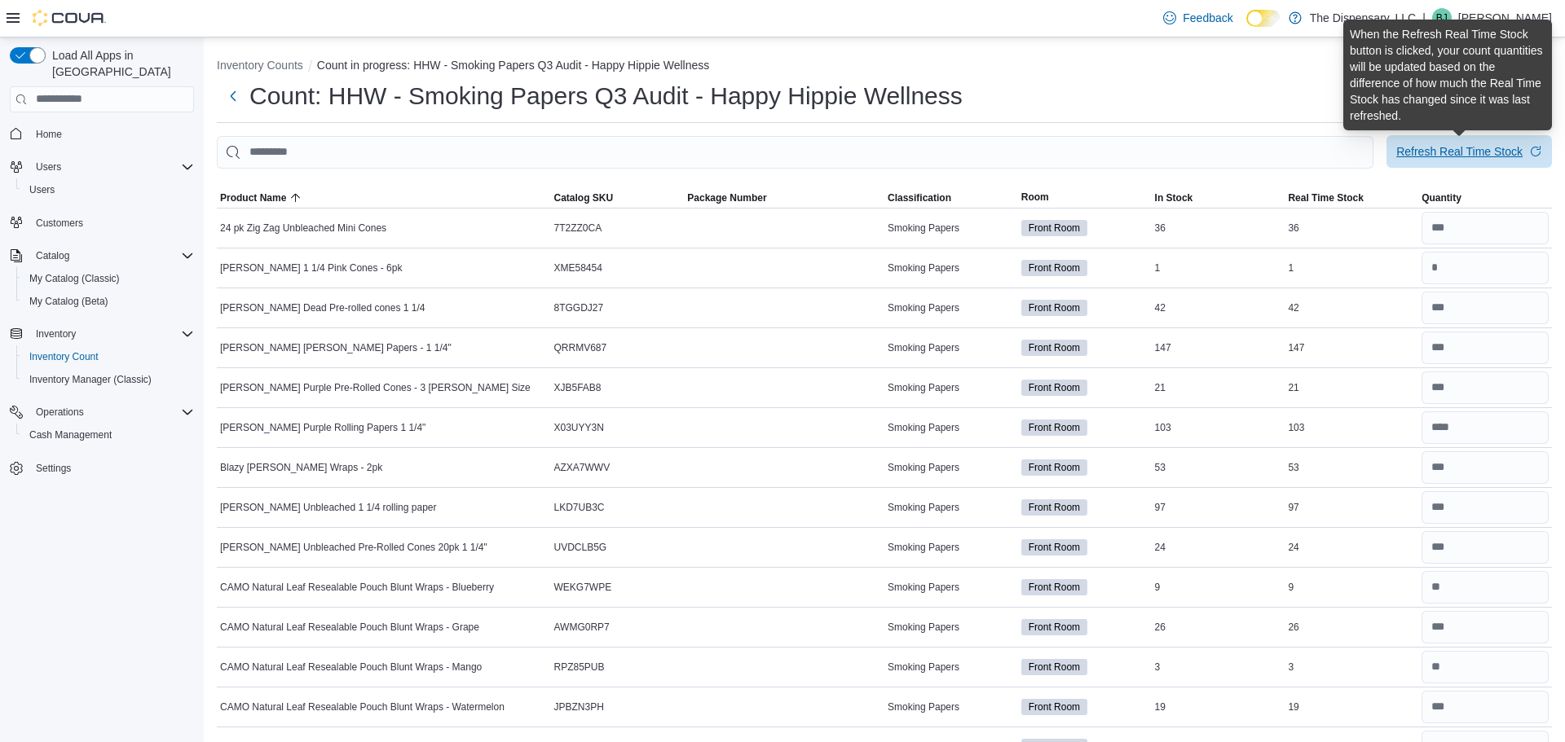
click at [1438, 148] on div "Refresh Real Time Stock" at bounding box center [1459, 151] width 126 height 16
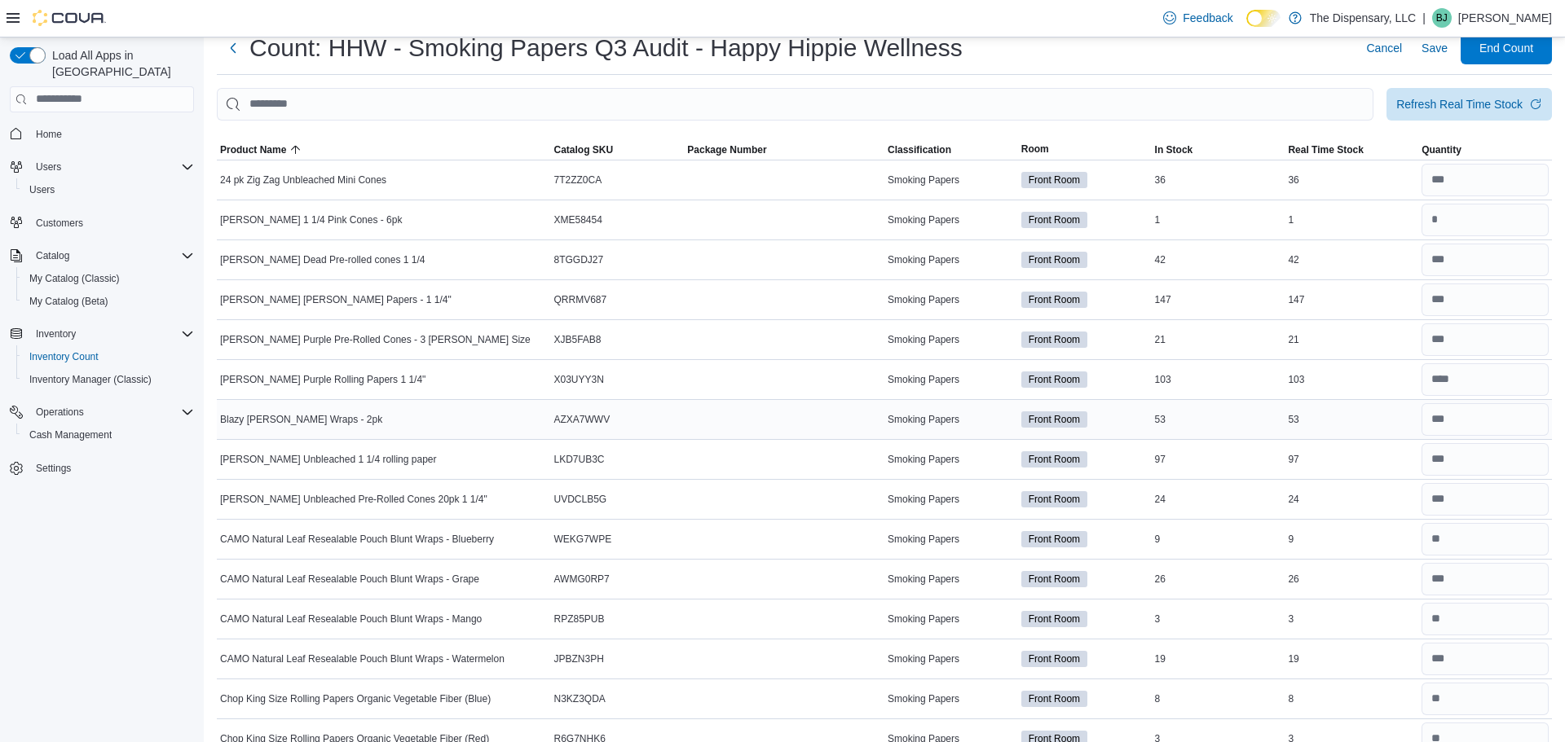
scroll to position [47, 0]
click at [1512, 182] on input "number" at bounding box center [1484, 181] width 127 height 33
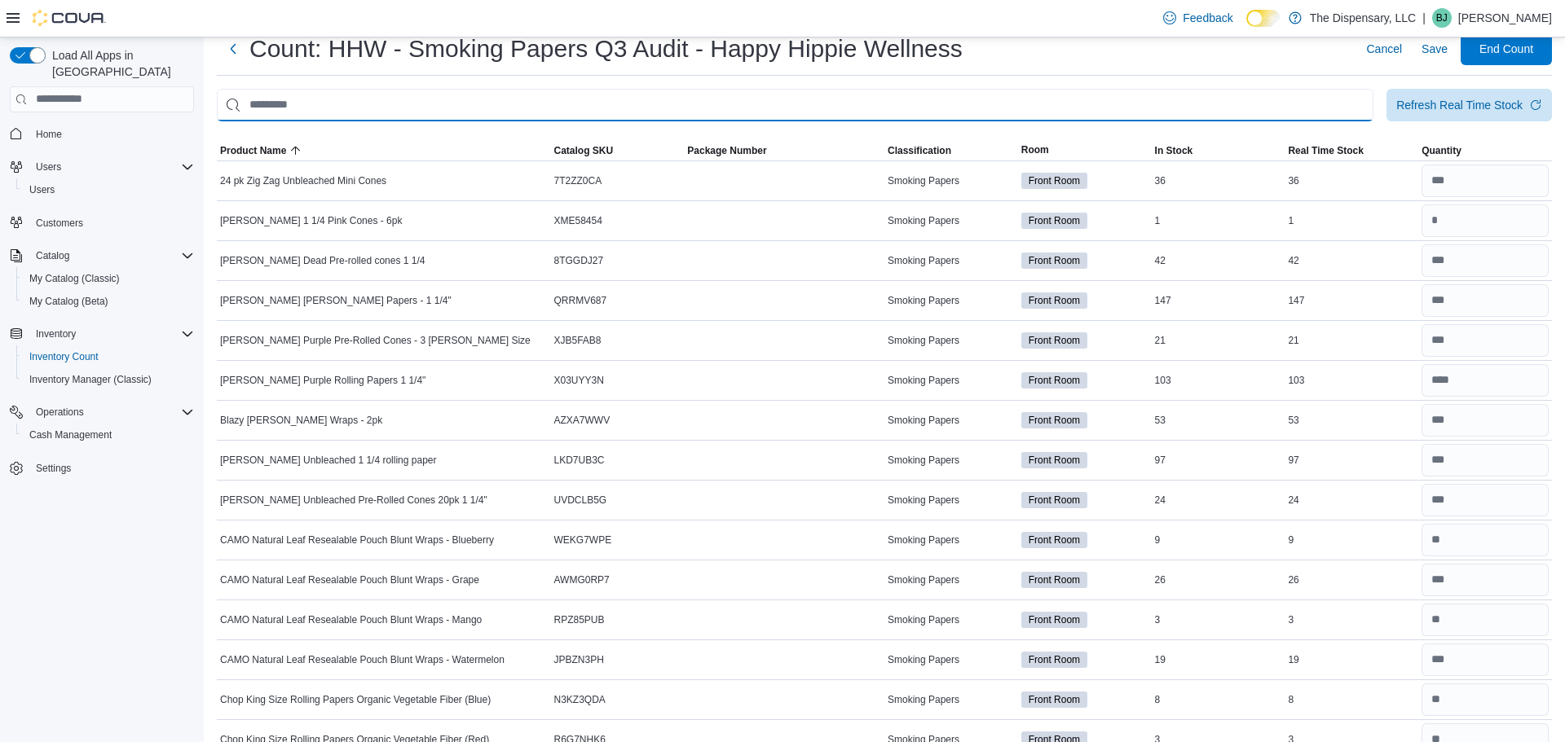
click at [997, 95] on input "This is a search bar. After typing your query, hit enter to filter the results …" at bounding box center [795, 105] width 1157 height 33
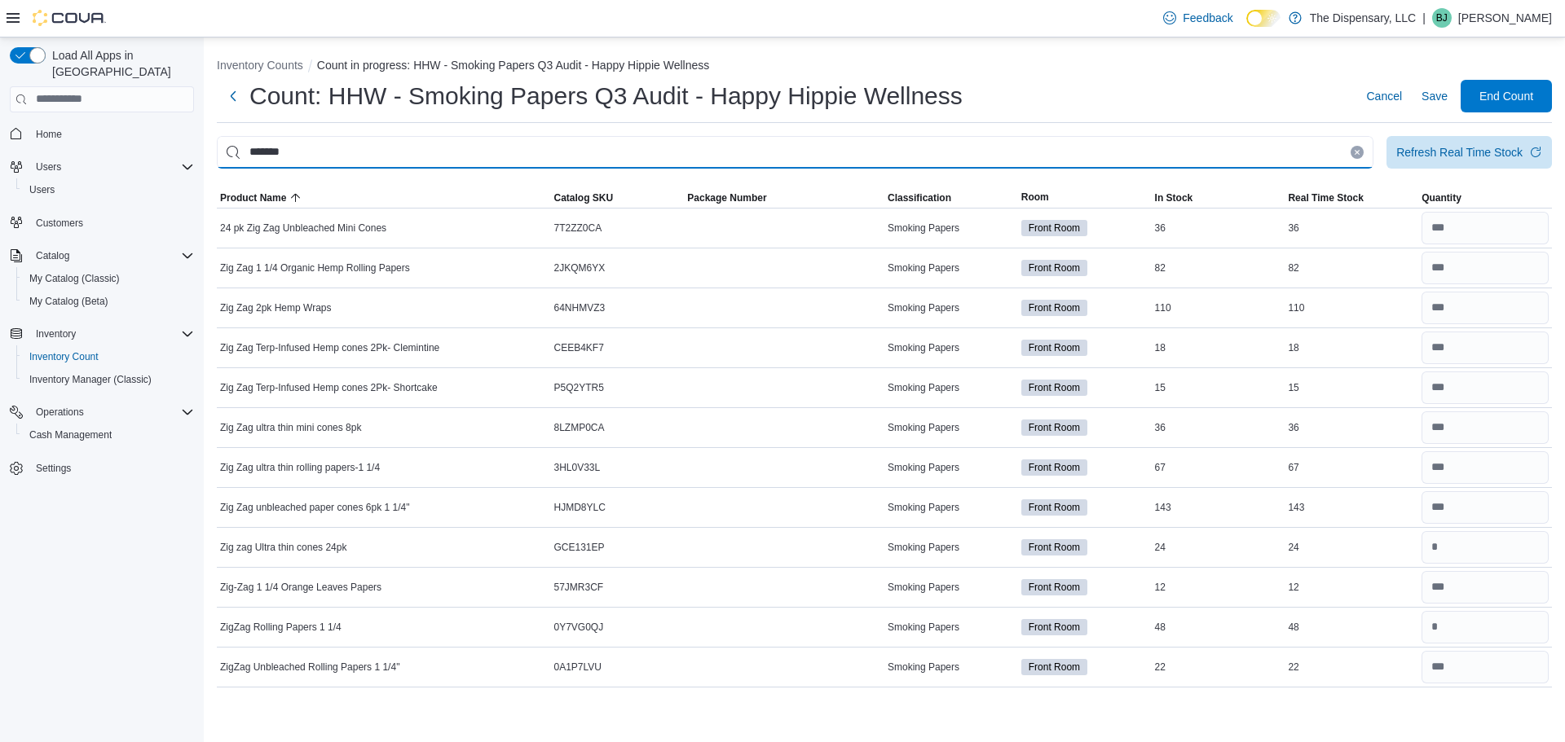
click at [404, 151] on input "*******" at bounding box center [795, 152] width 1157 height 33
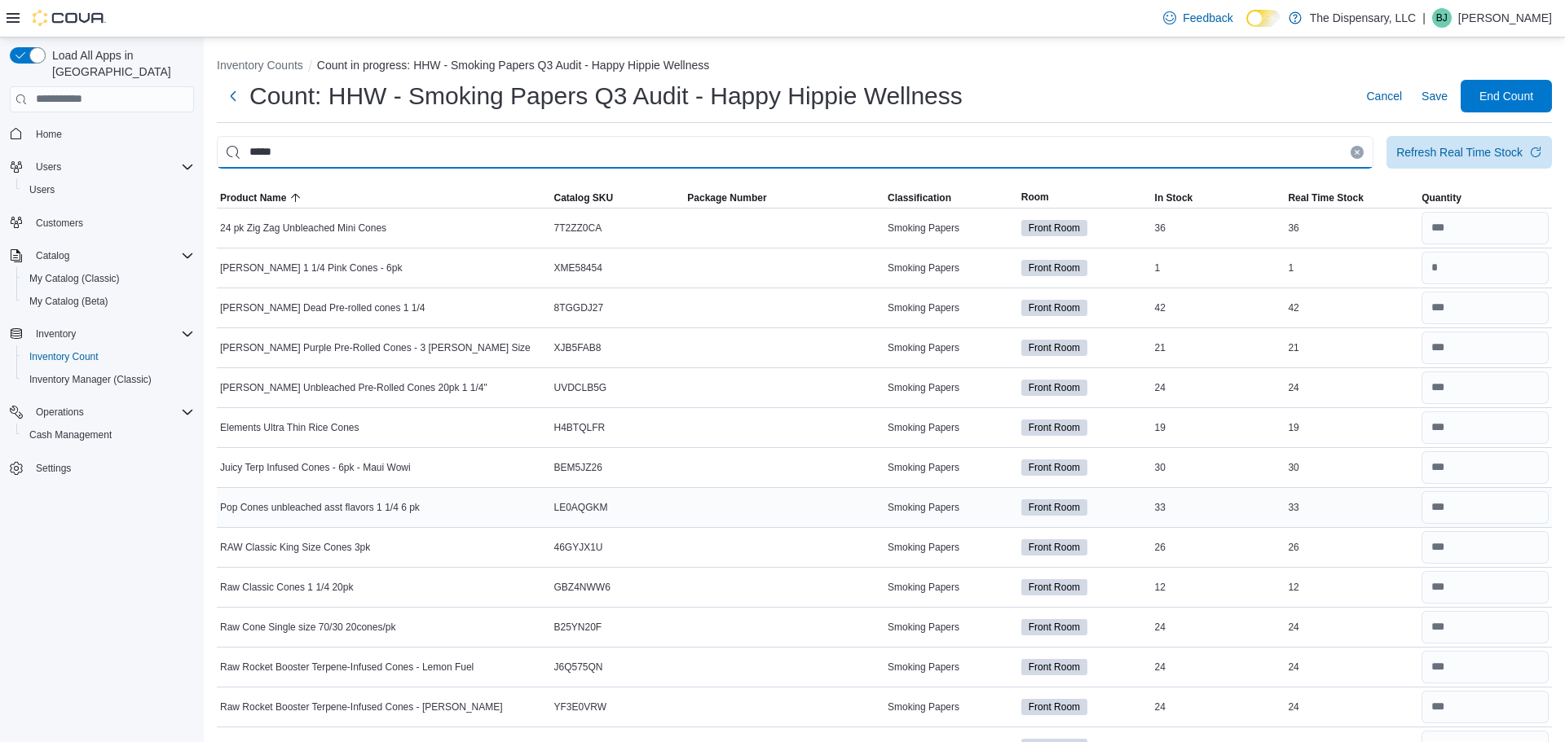
scroll to position [278, 0]
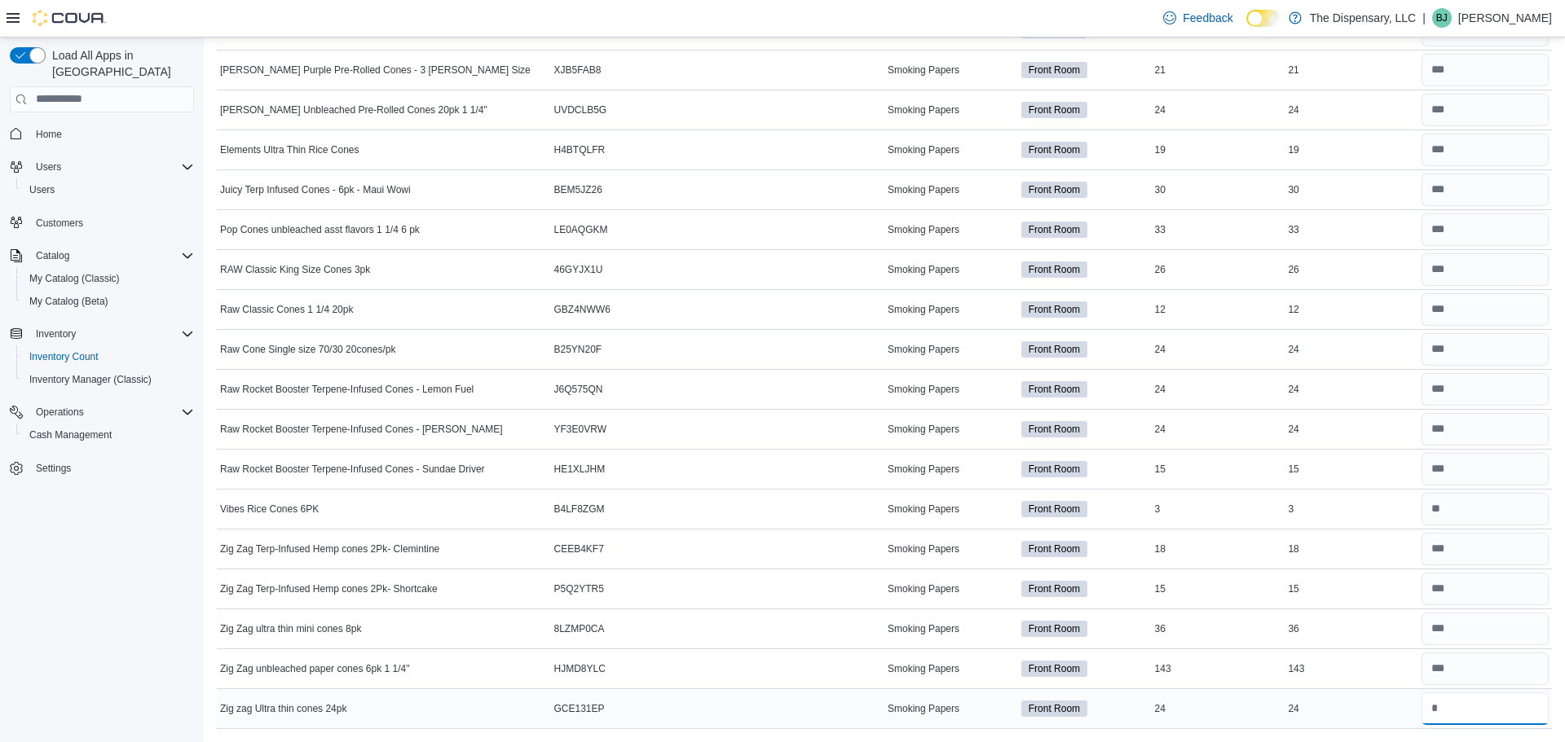
click at [1455, 702] on input "number" at bounding box center [1484, 709] width 127 height 33
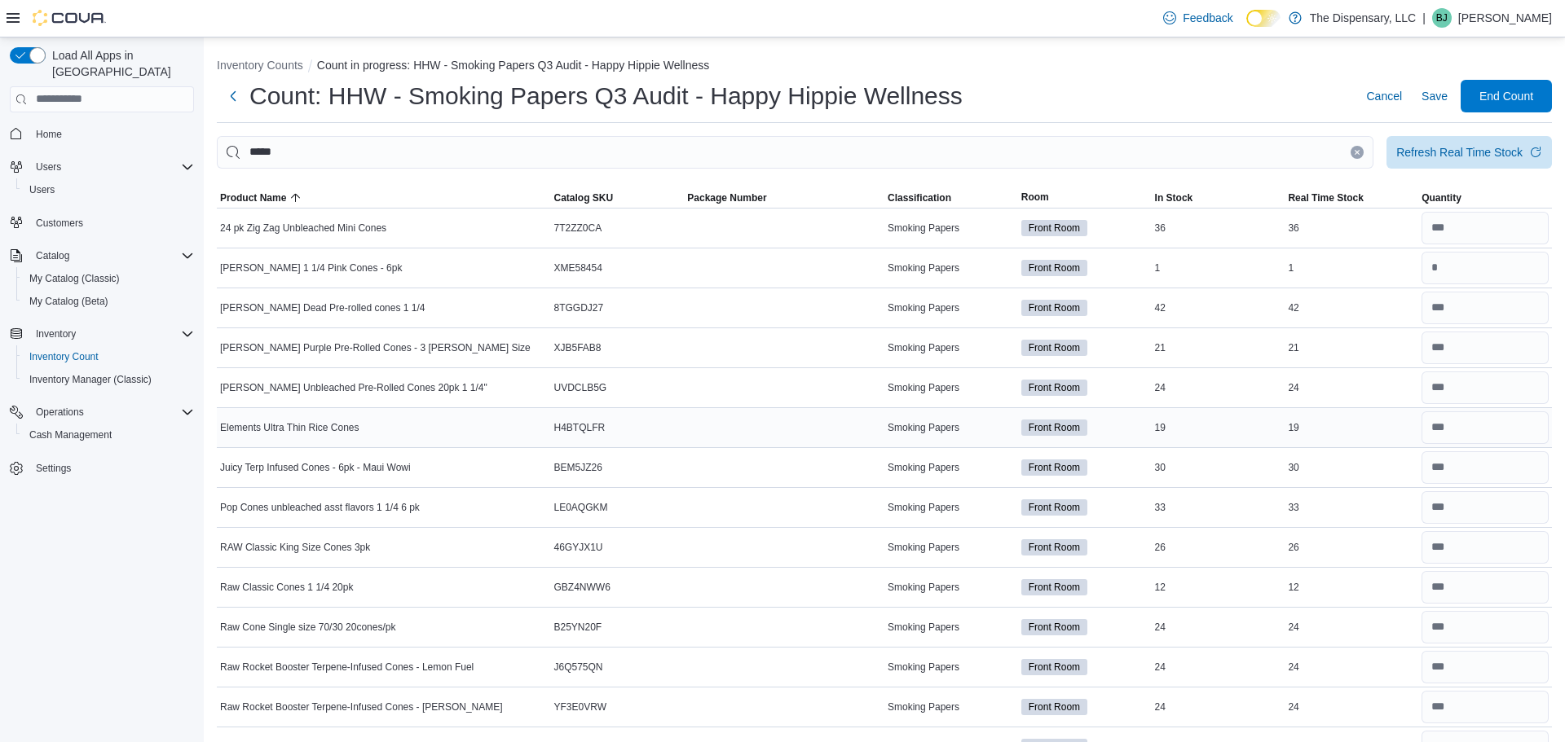
scroll to position [2, 0]
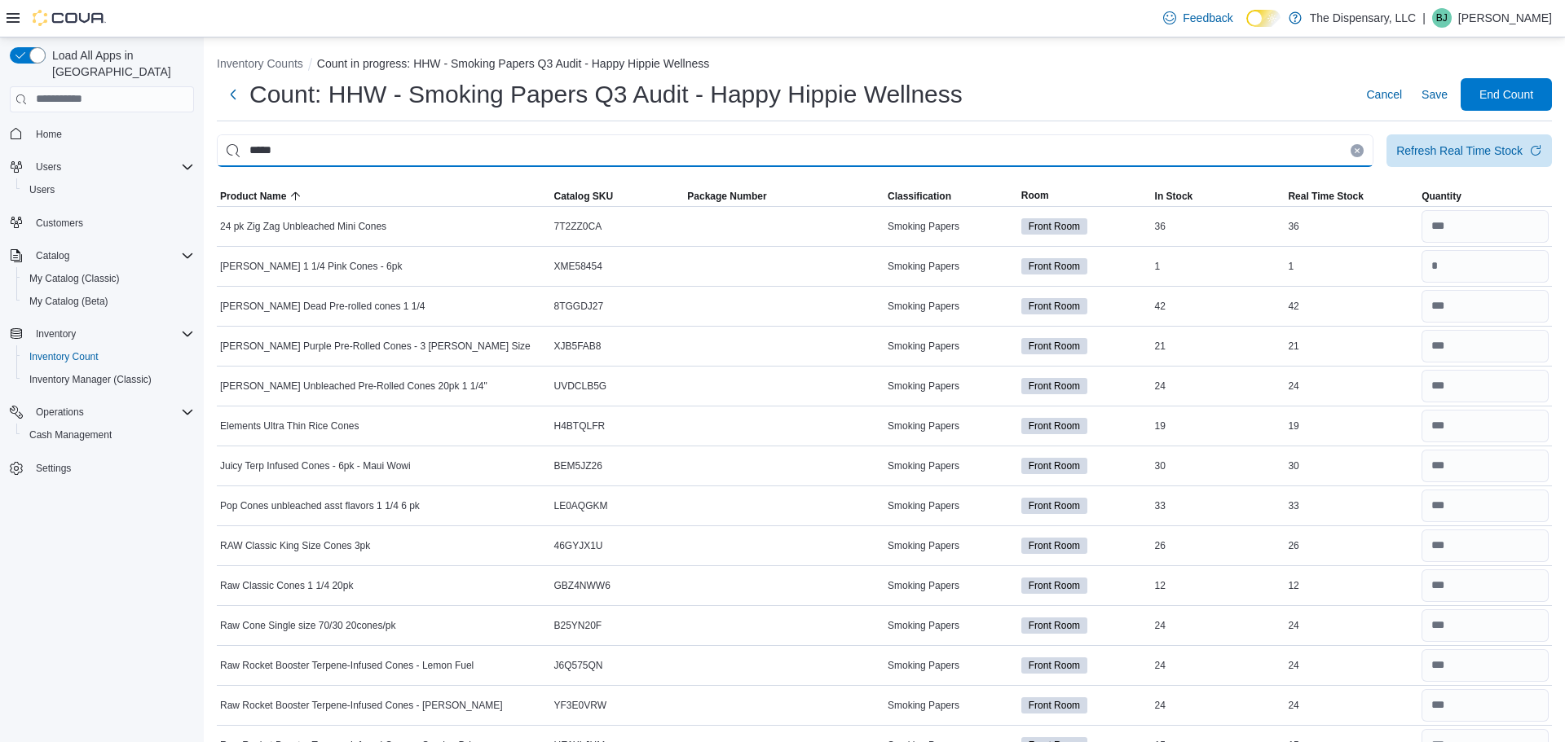
click at [892, 143] on input "*****" at bounding box center [795, 150] width 1157 height 33
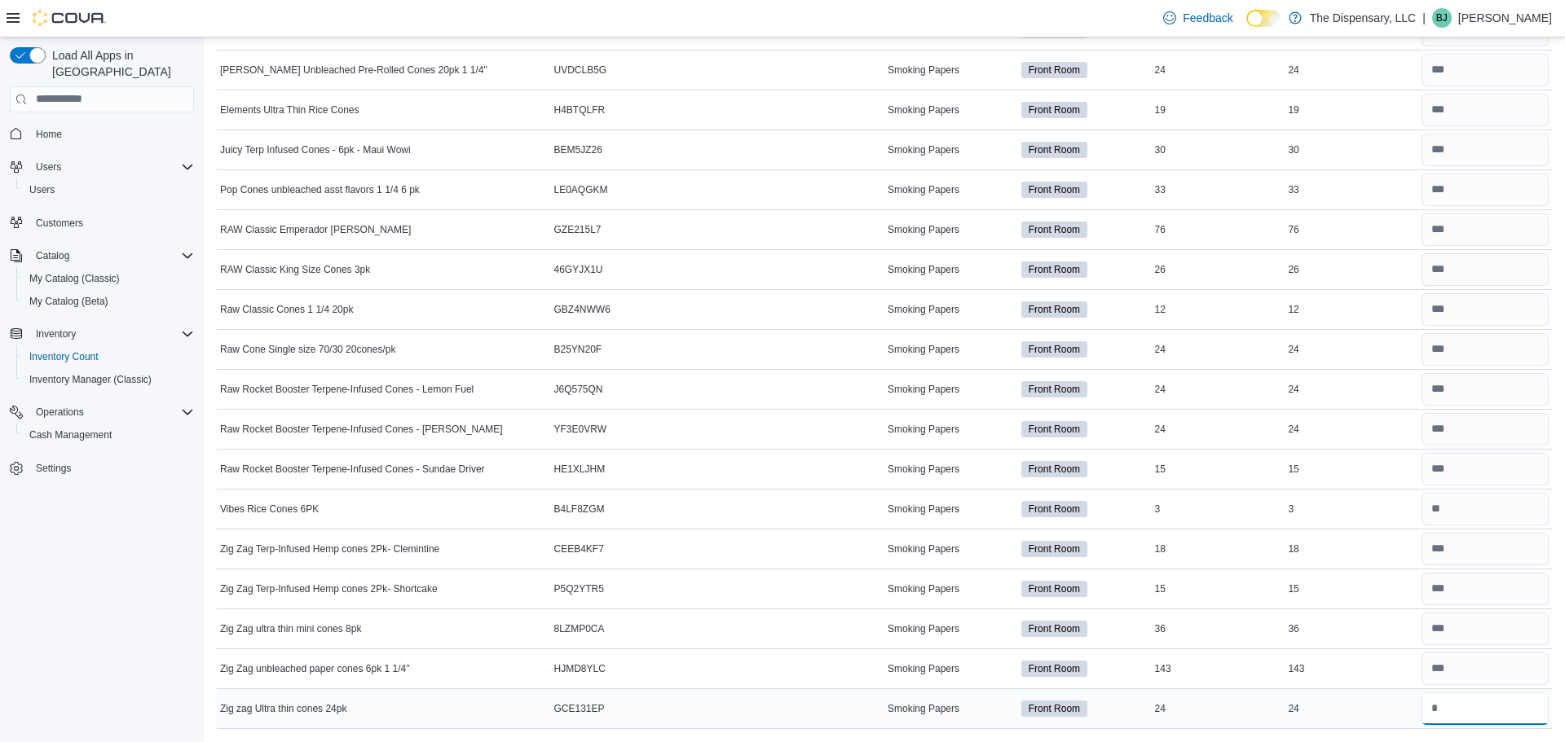
click at [1436, 720] on input "number" at bounding box center [1484, 709] width 127 height 33
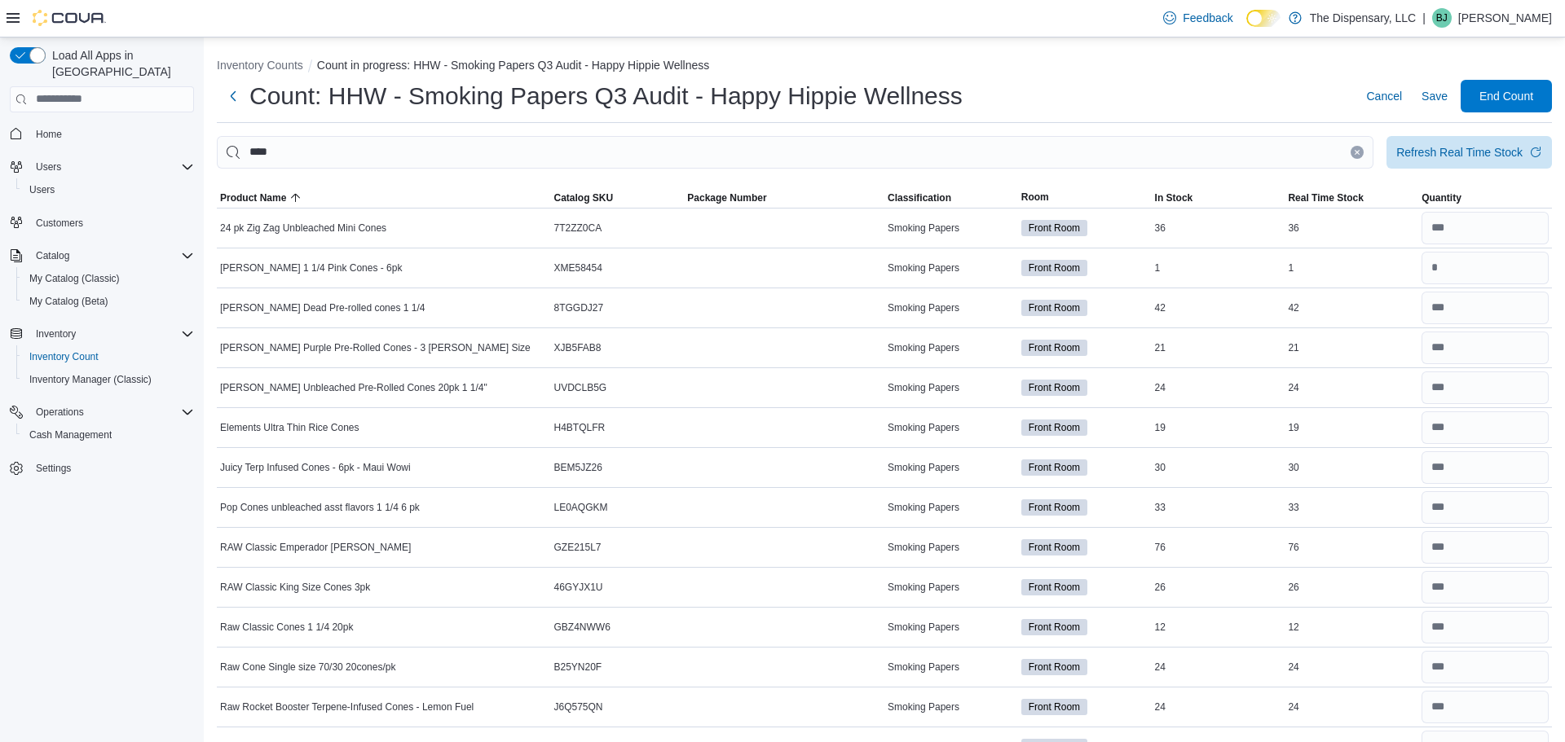
click at [1359, 156] on button "Clear input" at bounding box center [1357, 152] width 13 height 13
click at [1290, 230] on div "36" at bounding box center [1351, 228] width 134 height 20
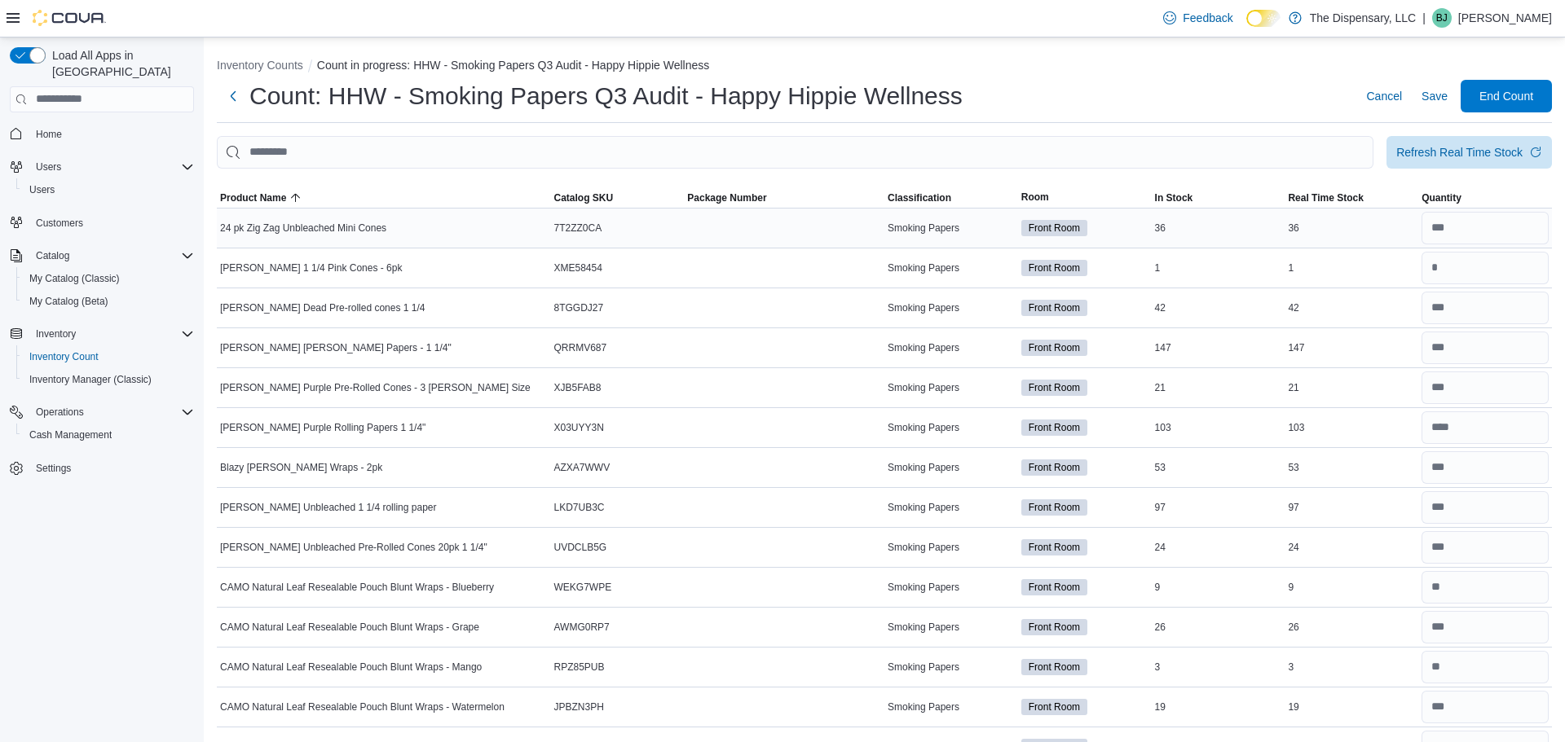
click at [1288, 231] on div "36" at bounding box center [1351, 228] width 134 height 20
click at [1451, 223] on input "number" at bounding box center [1484, 228] width 127 height 33
click at [1447, 278] on input "number" at bounding box center [1484, 268] width 127 height 33
click at [1461, 313] on input "number" at bounding box center [1484, 308] width 127 height 33
click at [1457, 353] on input "number" at bounding box center [1484, 348] width 127 height 33
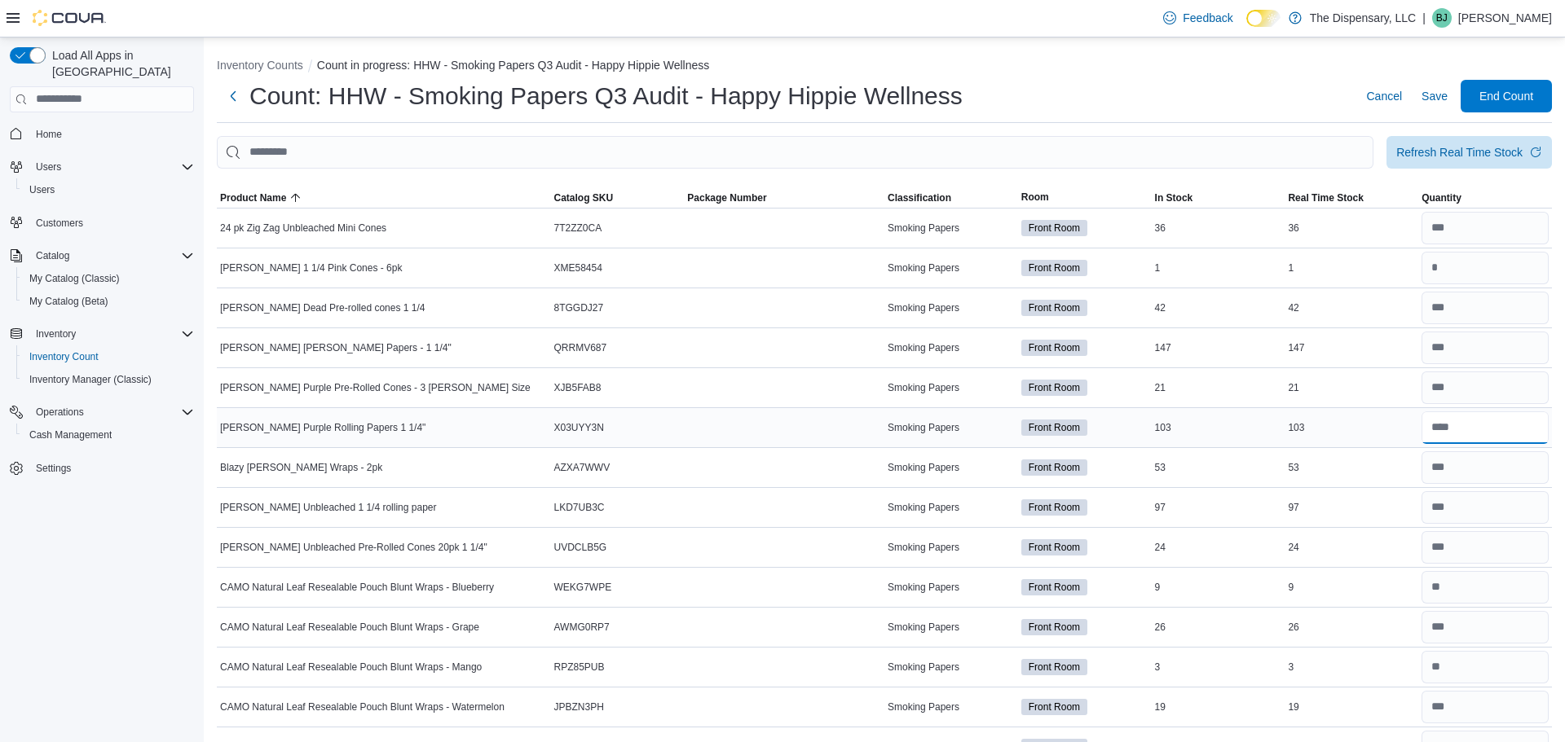
click at [1452, 431] on input "number" at bounding box center [1484, 428] width 127 height 33
click at [1471, 346] on input "number" at bounding box center [1484, 348] width 127 height 33
click at [1499, 386] on input "number" at bounding box center [1484, 388] width 127 height 33
click at [1491, 431] on input "number" at bounding box center [1484, 428] width 127 height 33
click at [1487, 547] on input "number" at bounding box center [1484, 547] width 127 height 33
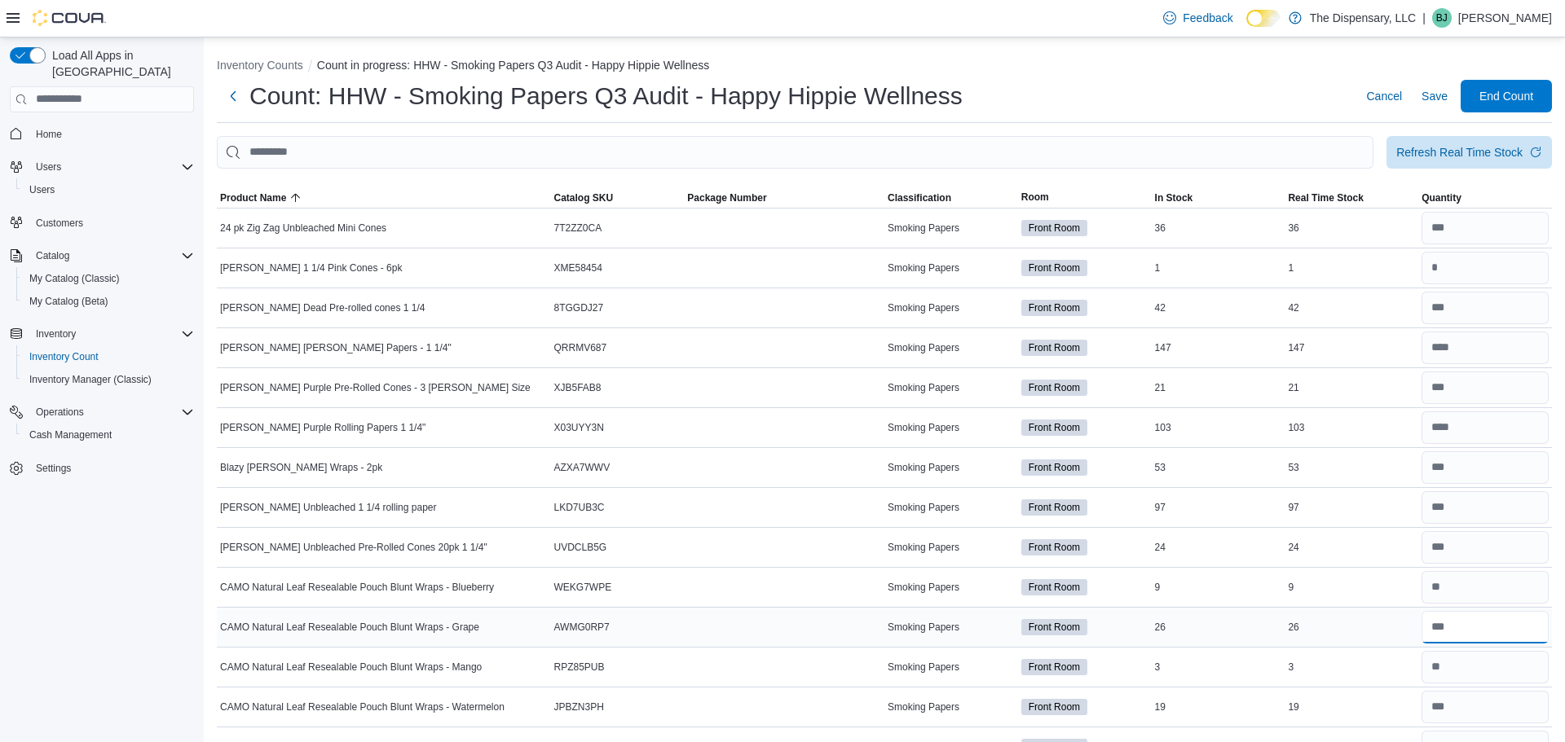
click at [1485, 623] on input "number" at bounding box center [1484, 627] width 127 height 33
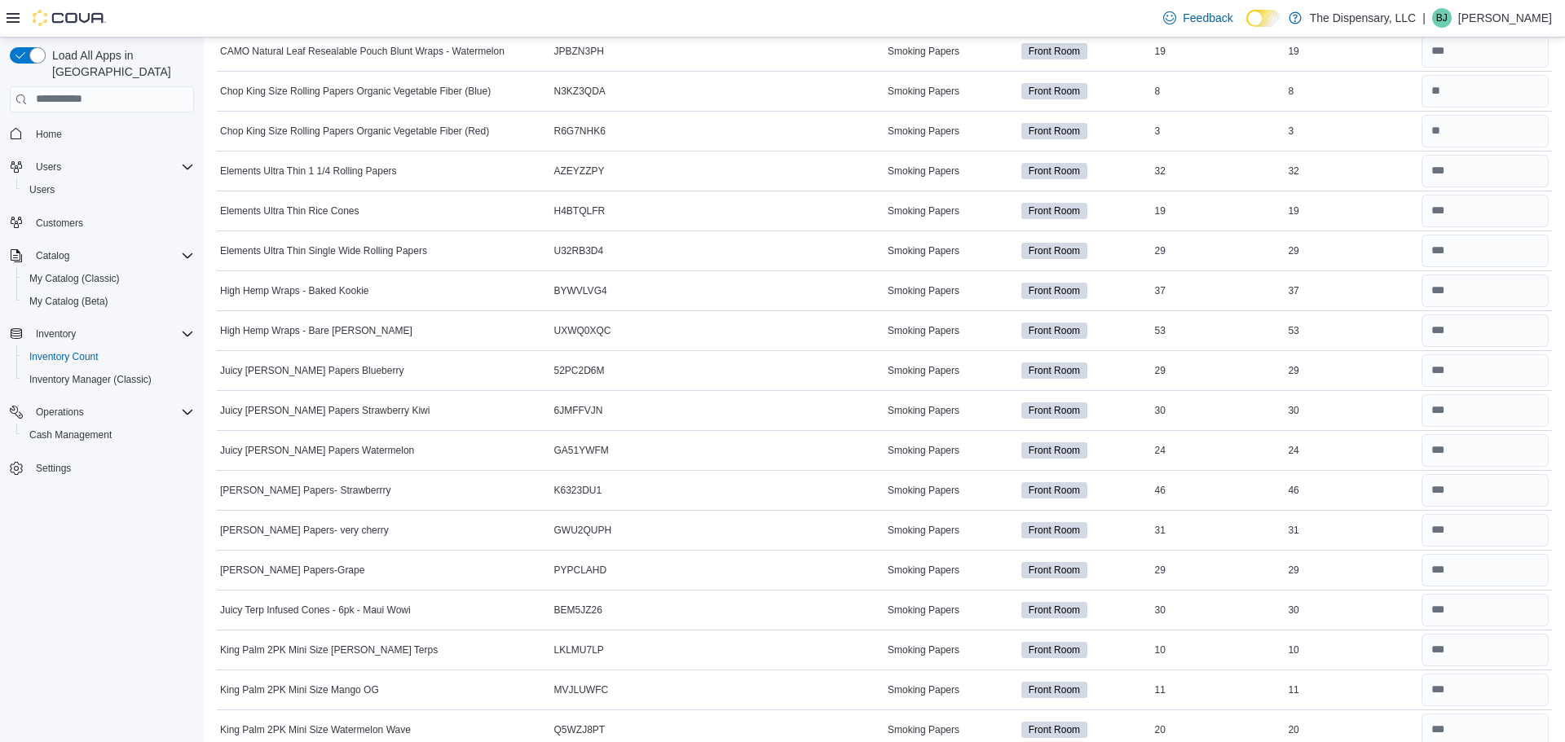
scroll to position [667, 0]
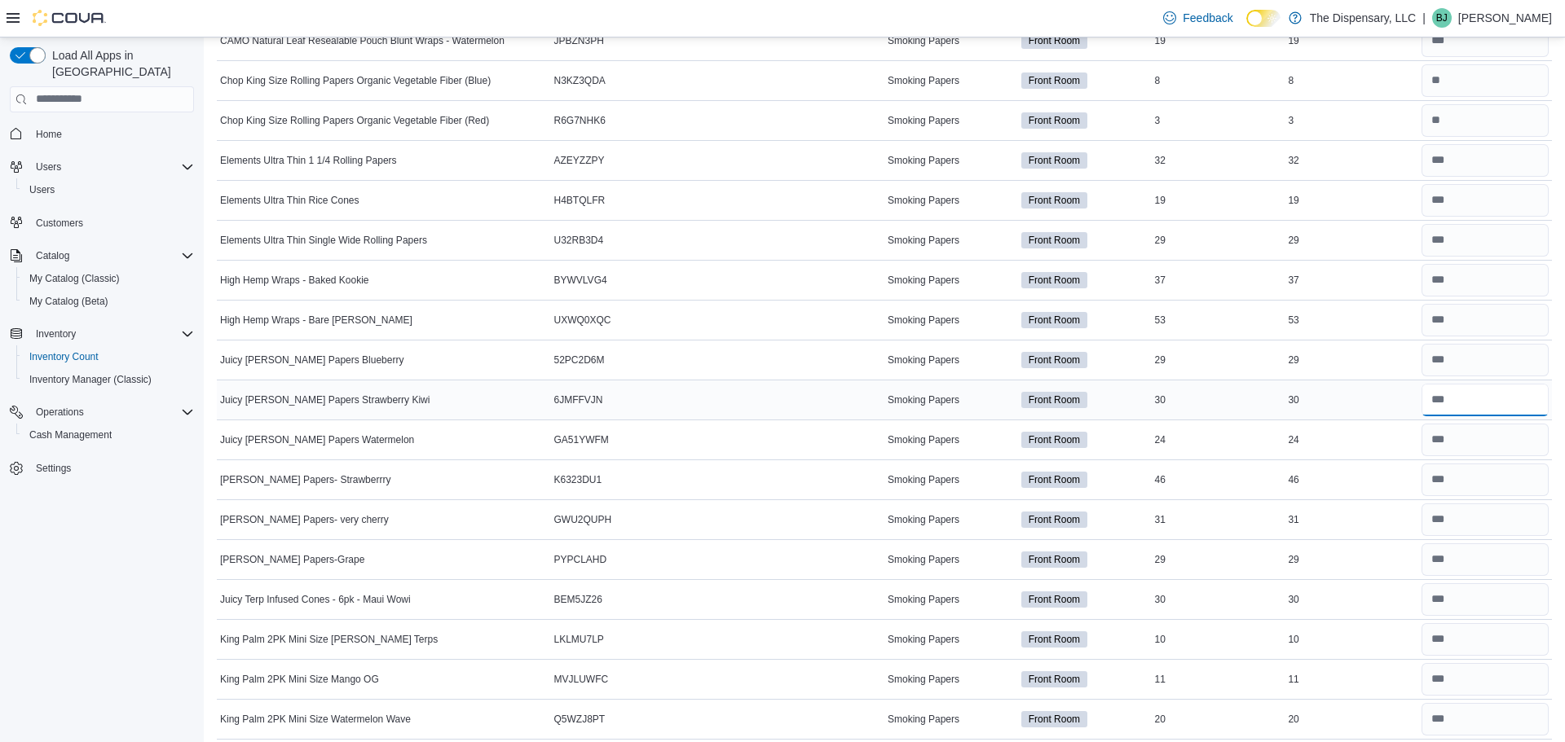
click at [1460, 407] on input "number" at bounding box center [1484, 400] width 127 height 33
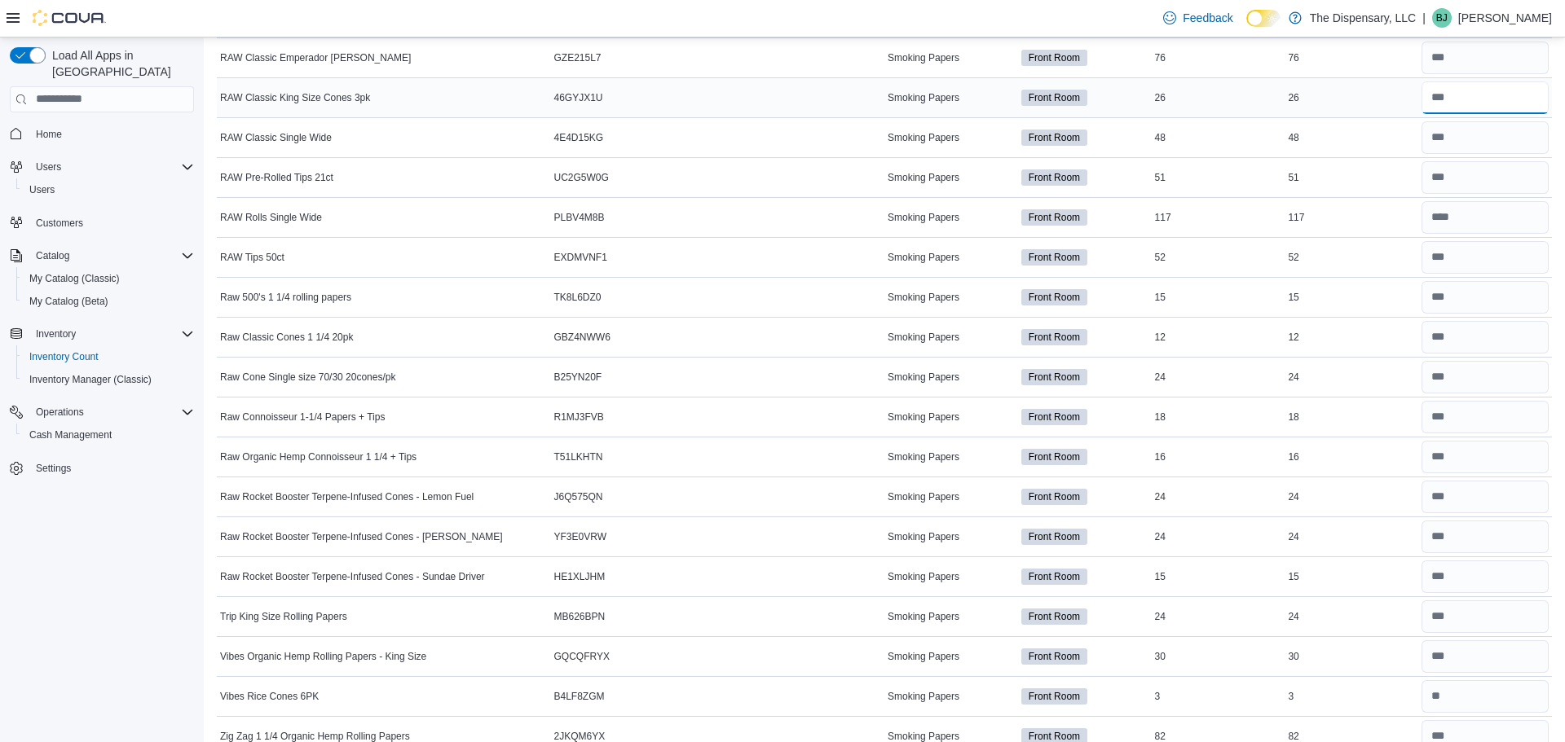
scroll to position [2128, 0]
click at [1457, 96] on input "number" at bounding box center [1484, 97] width 127 height 33
click at [1466, 265] on input "number" at bounding box center [1484, 256] width 127 height 33
click at [1474, 377] on input "number" at bounding box center [1484, 376] width 127 height 33
click at [1475, 371] on input "number" at bounding box center [1484, 376] width 127 height 33
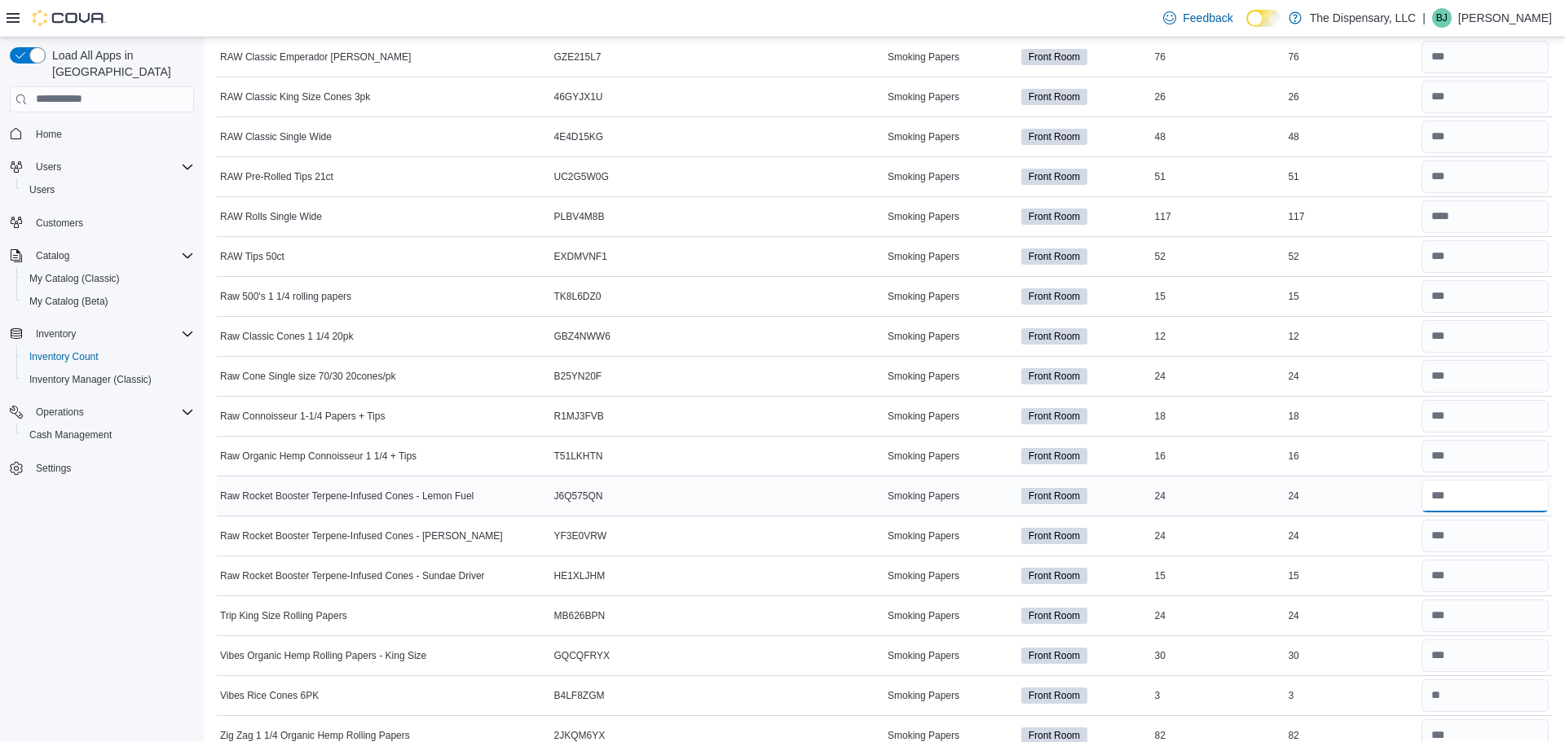
click at [1497, 493] on input "number" at bounding box center [1484, 496] width 127 height 33
click at [1491, 532] on input "number" at bounding box center [1484, 536] width 127 height 33
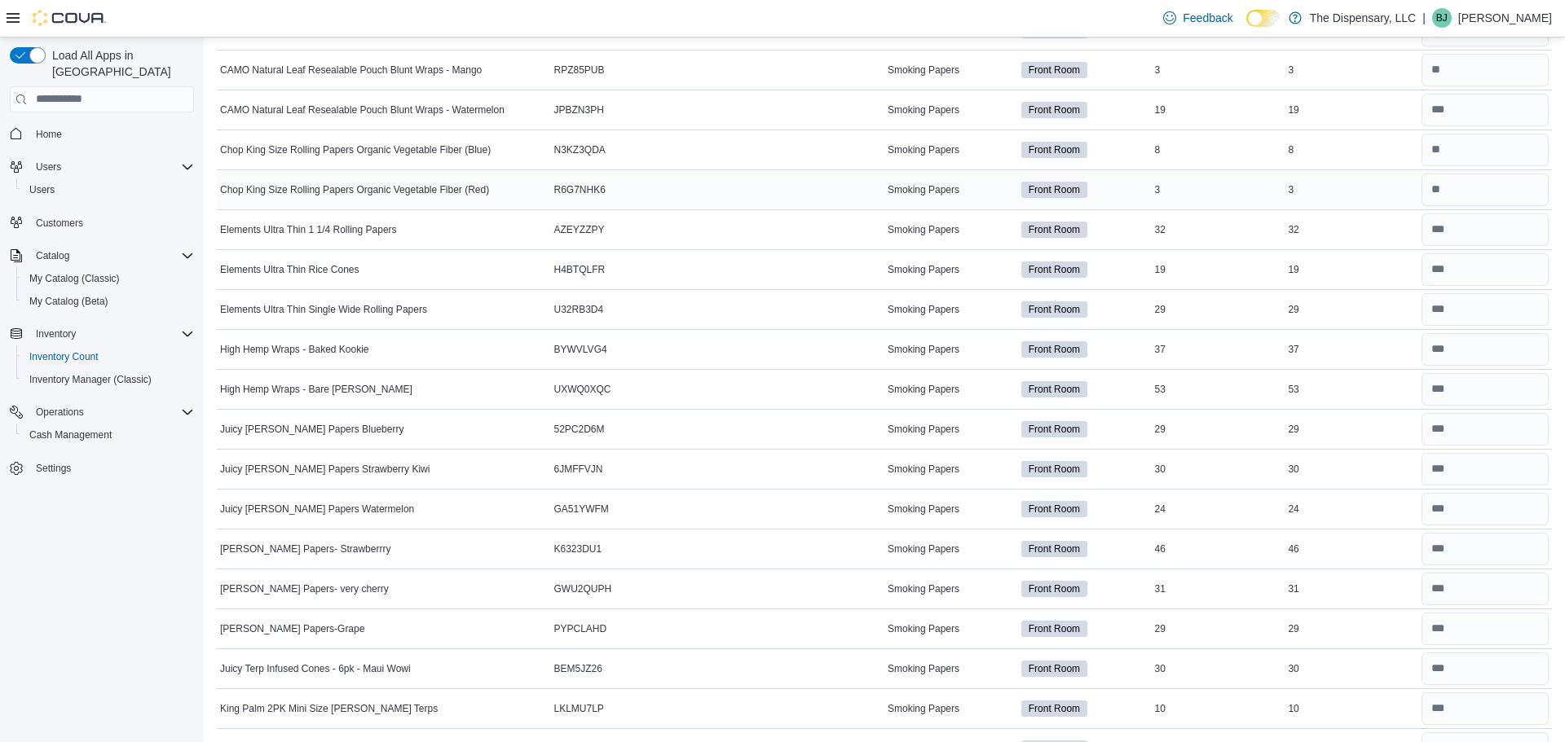
scroll to position [0, 0]
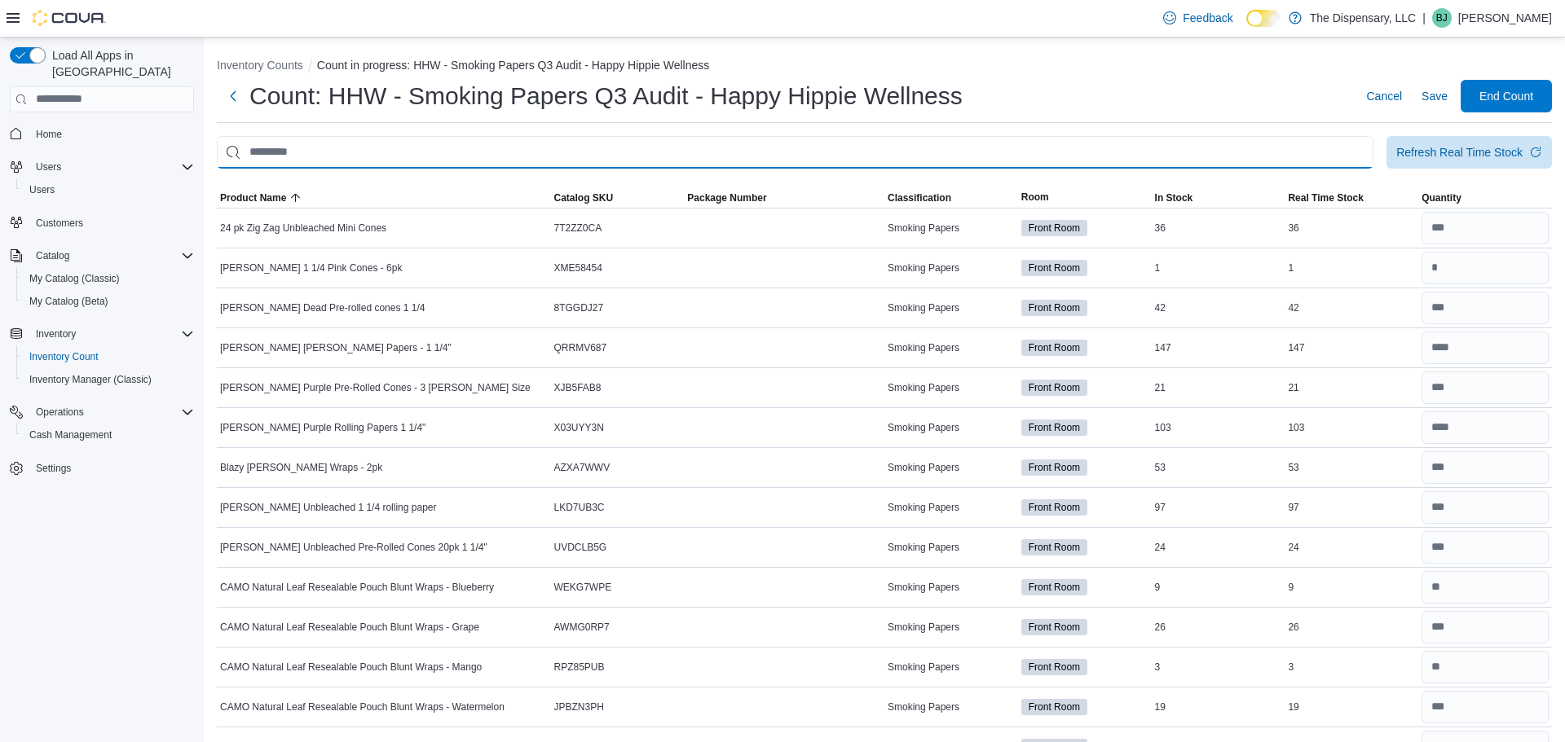
click at [445, 160] on input "This is a search bar. After typing your query, hit enter to filter the results …" at bounding box center [795, 152] width 1157 height 33
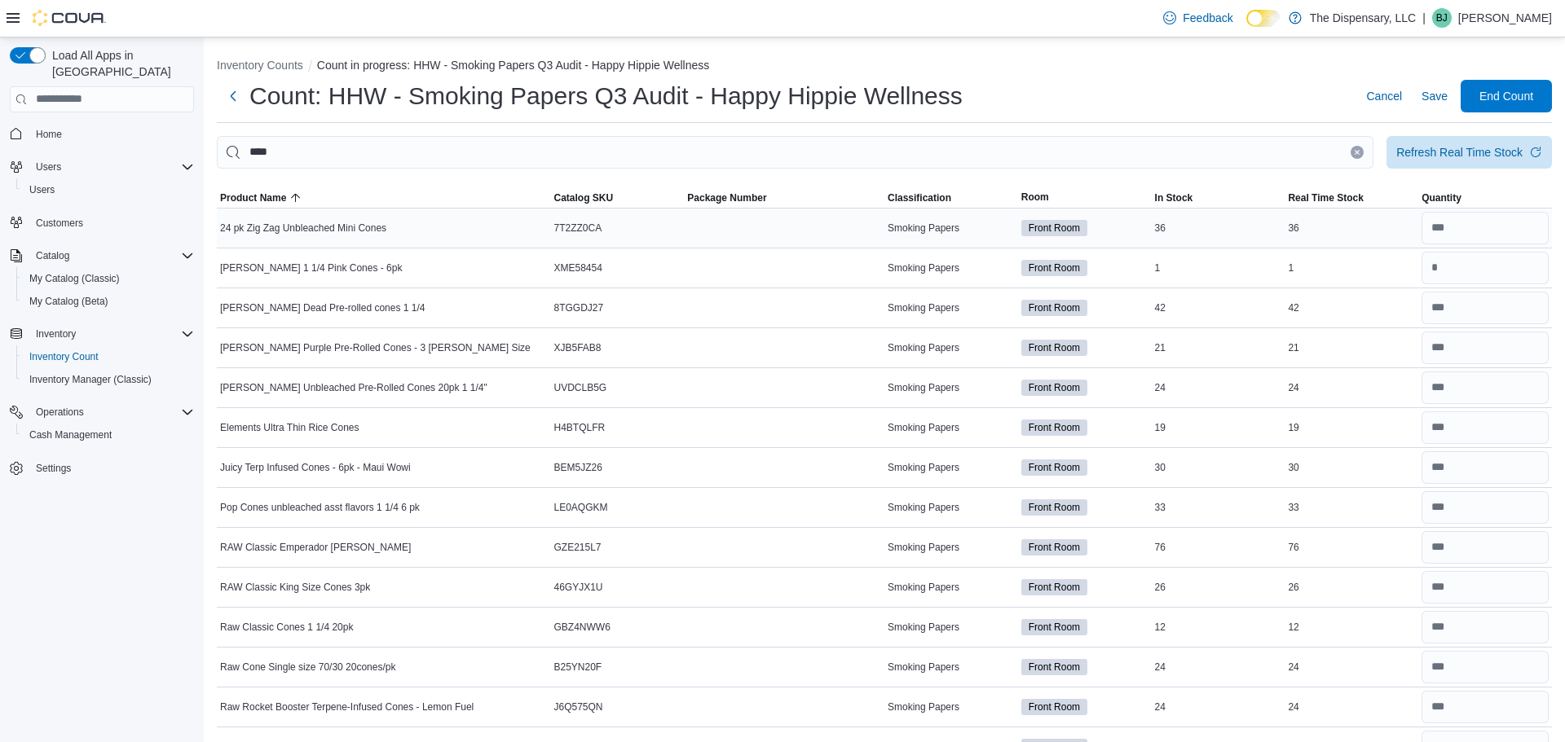
click at [300, 222] on span "24 pk Zig Zag Unbleached Mini Cones" at bounding box center [303, 228] width 166 height 13
click at [302, 224] on span "24 pk Zig Zag Unbleached Mini Cones" at bounding box center [303, 228] width 166 height 13
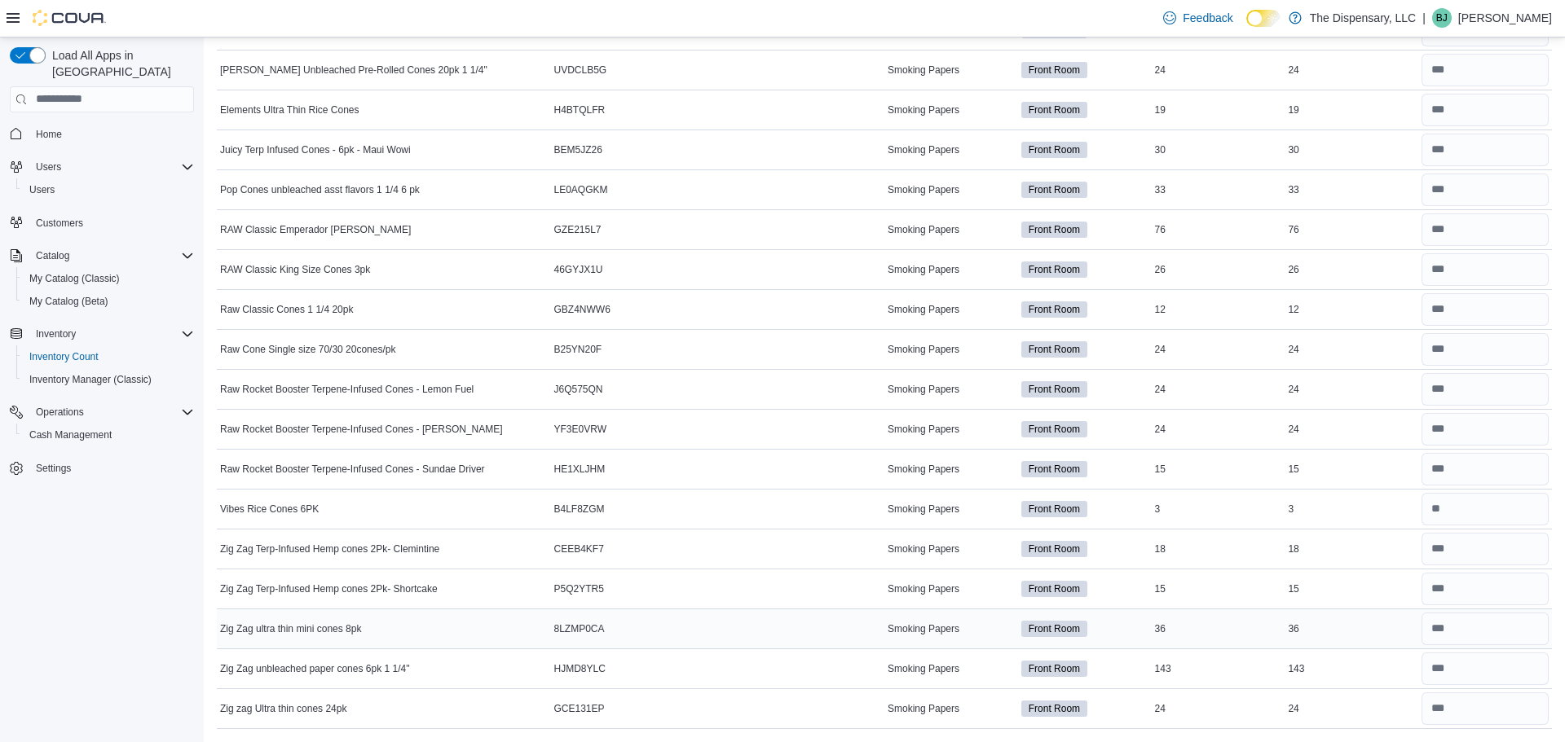
click at [328, 631] on span "Zig Zag ultra thin mini cones 8pk" at bounding box center [290, 629] width 141 height 13
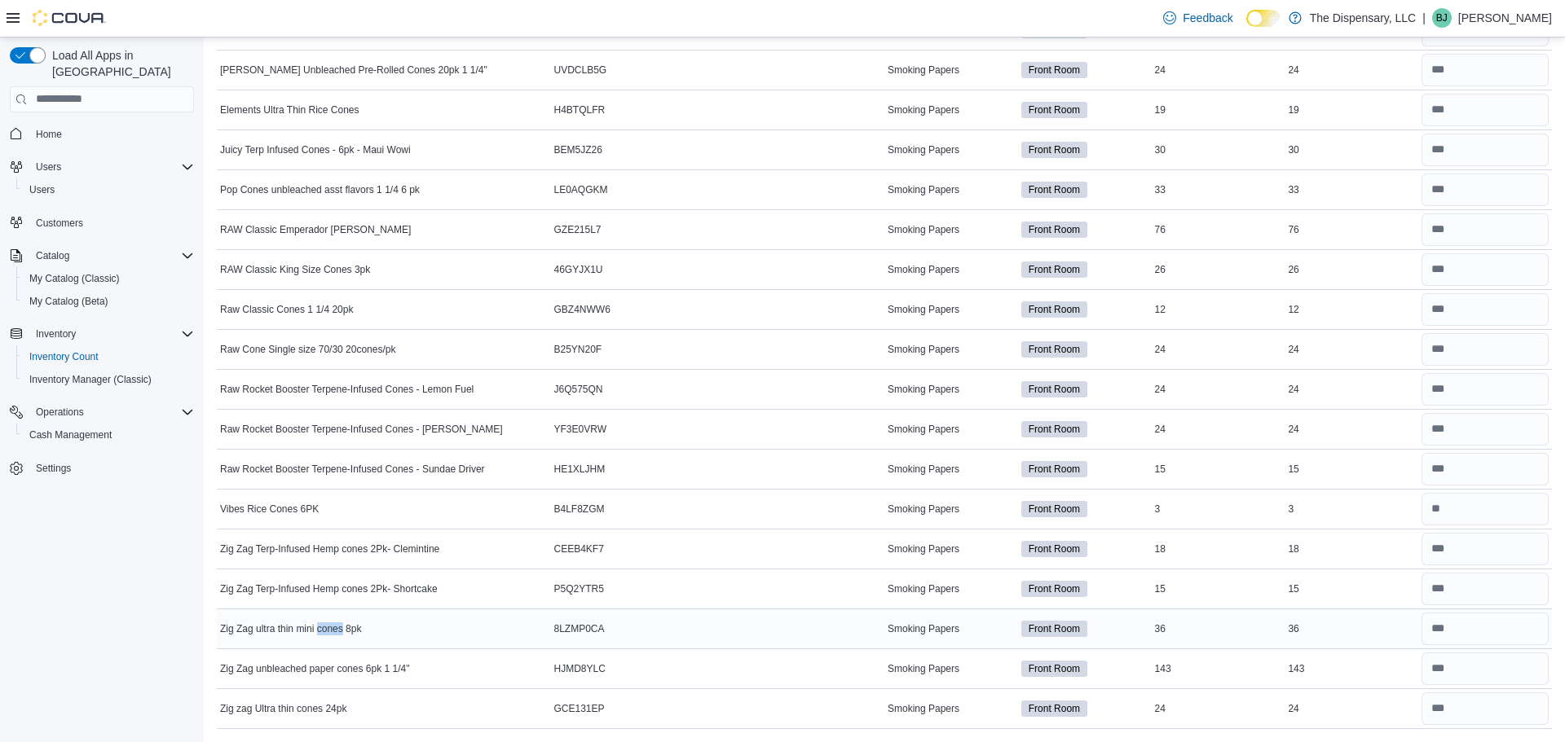
click at [328, 631] on span "Zig Zag ultra thin mini cones 8pk" at bounding box center [290, 629] width 141 height 13
click at [369, 673] on span "Zig Zag unbleached paper cones 6pk 1 1/4"" at bounding box center [314, 669] width 189 height 13
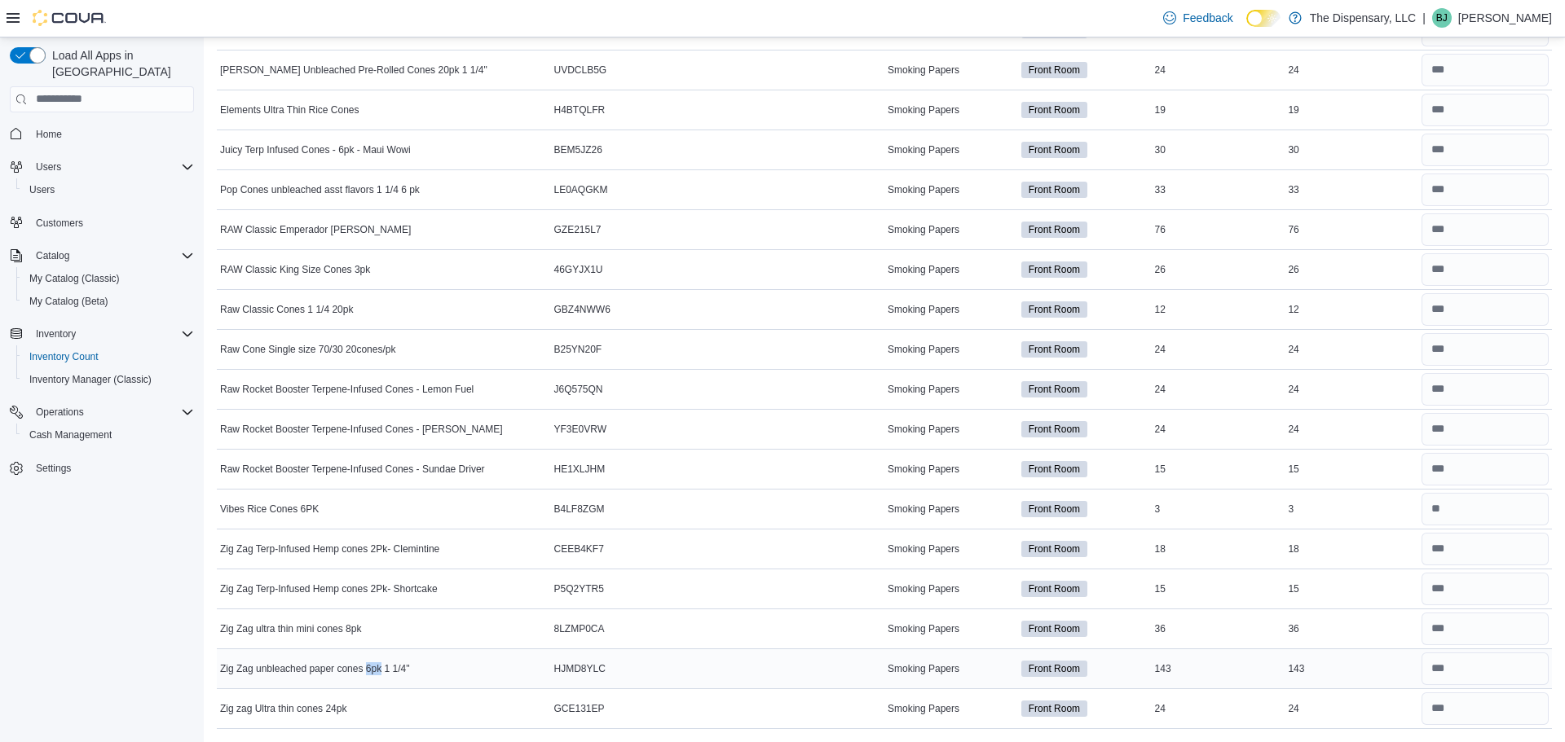
click at [369, 673] on span "Zig Zag unbleached paper cones 6pk 1 1/4"" at bounding box center [314, 669] width 189 height 13
click at [330, 703] on span "Zig zag Ultra thin cones 24pk" at bounding box center [283, 709] width 126 height 13
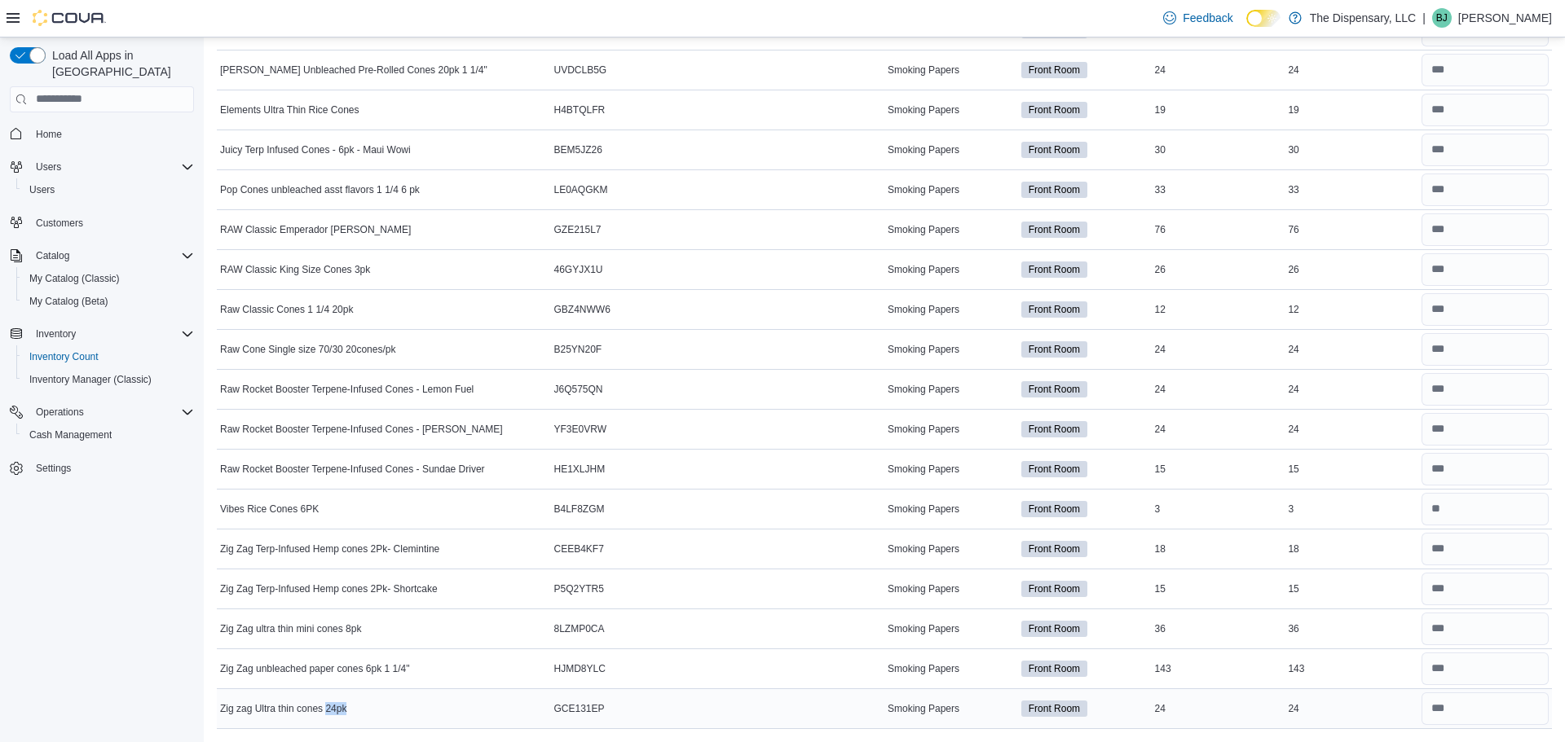
click at [330, 703] on span "Zig zag Ultra thin cones 24pk" at bounding box center [283, 709] width 126 height 13
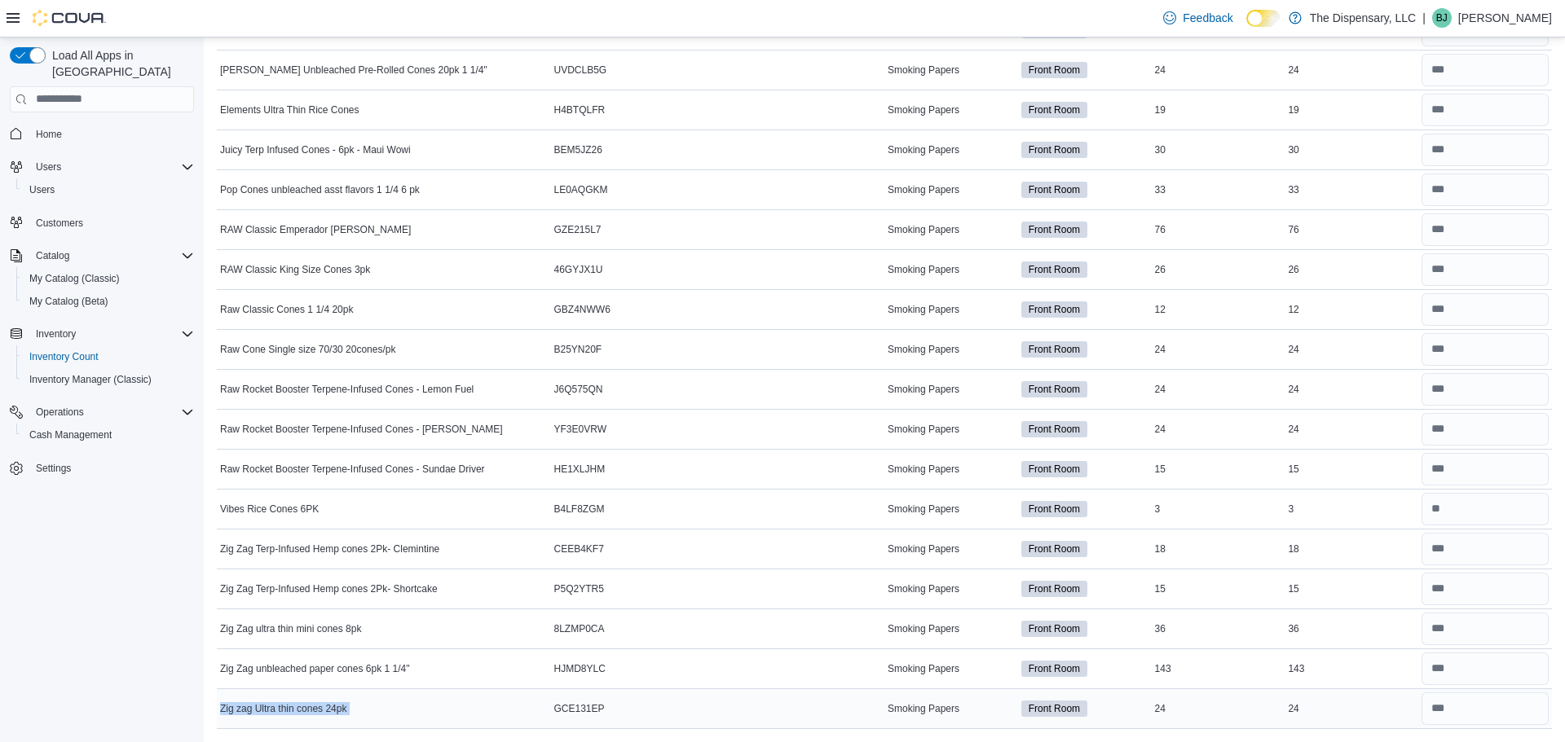
click at [324, 705] on span "Zig zag Ultra thin cones 24pk" at bounding box center [283, 709] width 126 height 13
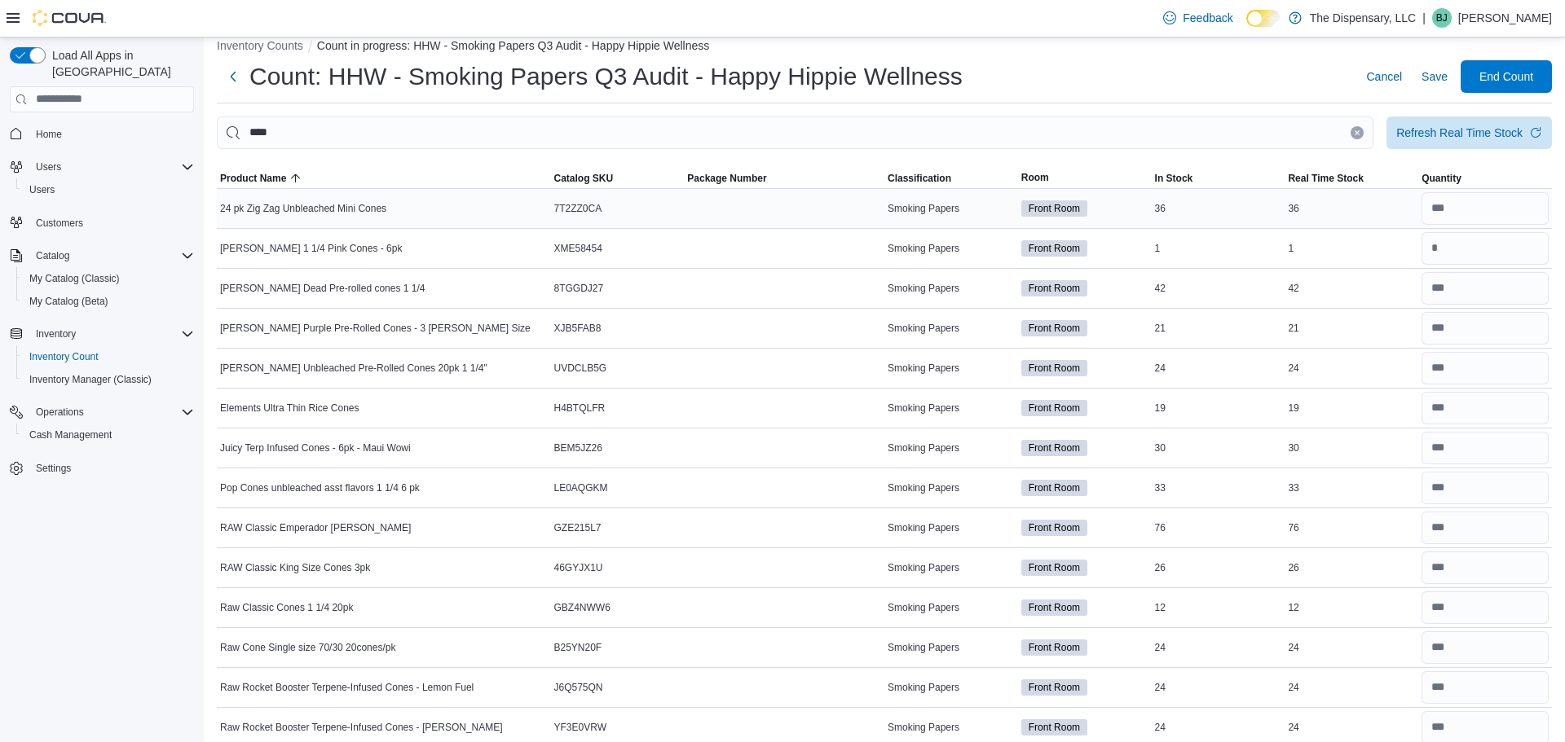
scroll to position [20, 0]
click at [1452, 205] on input "number" at bounding box center [1484, 208] width 127 height 33
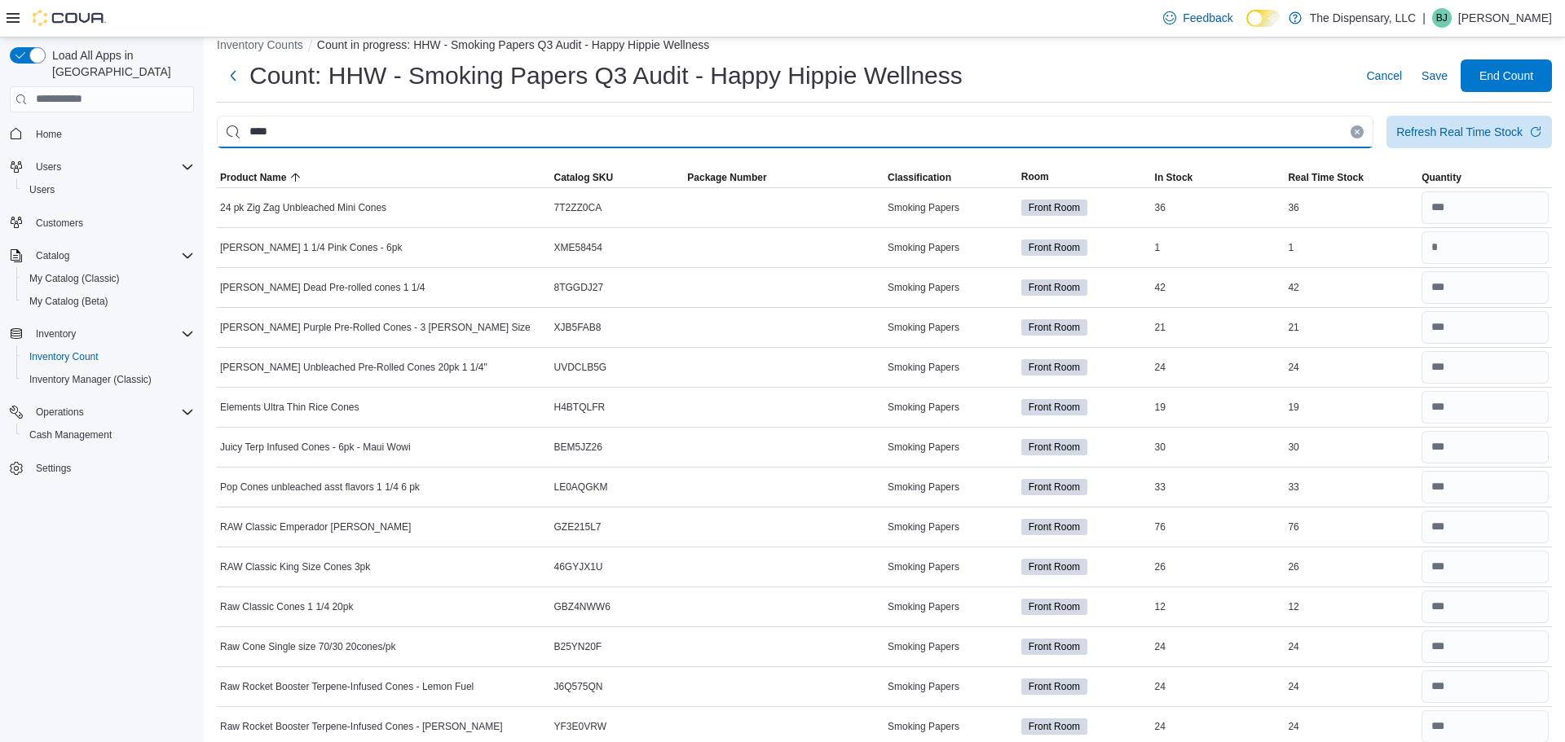
click at [1329, 134] on input "****" at bounding box center [795, 132] width 1157 height 33
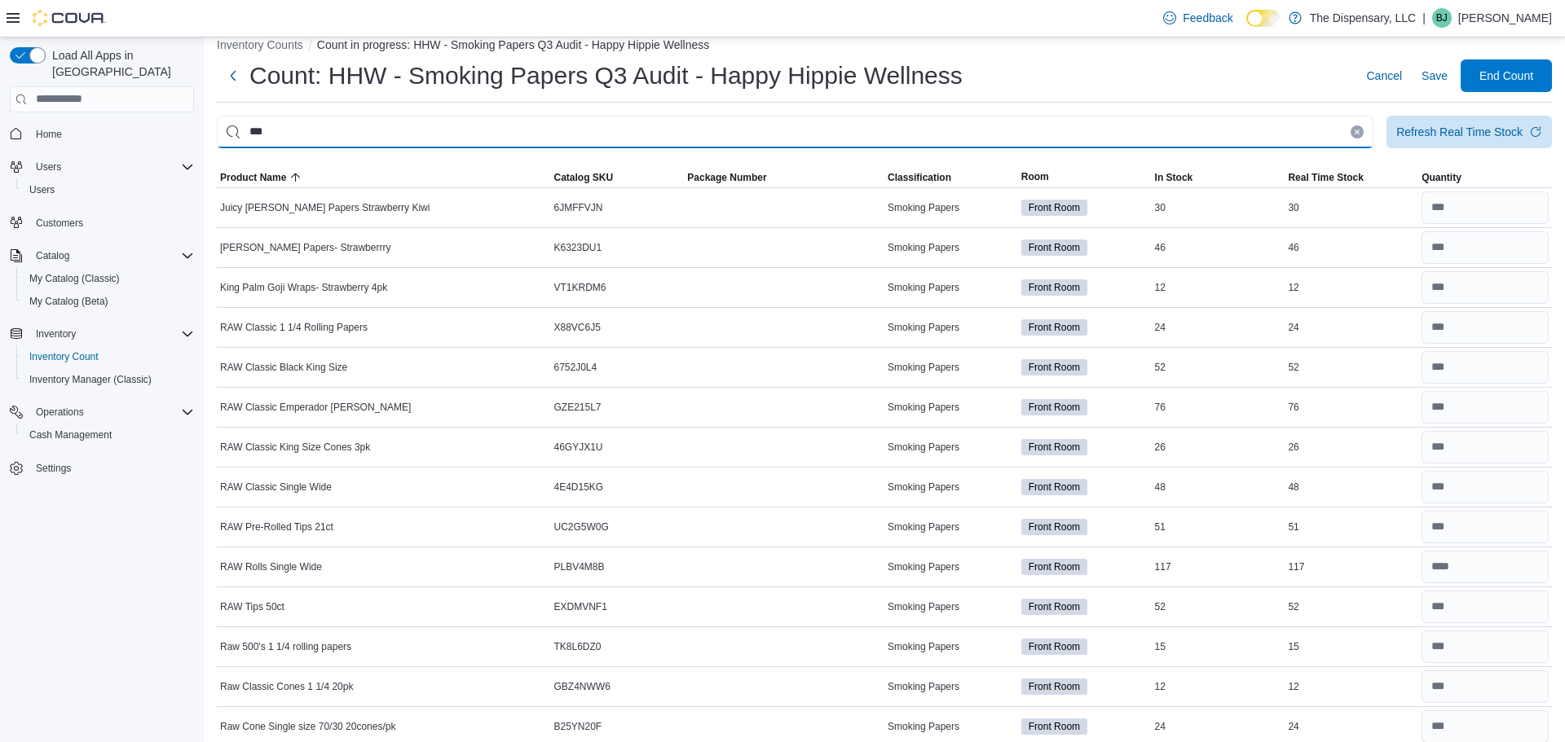
click at [1163, 131] on input "***" at bounding box center [795, 132] width 1157 height 33
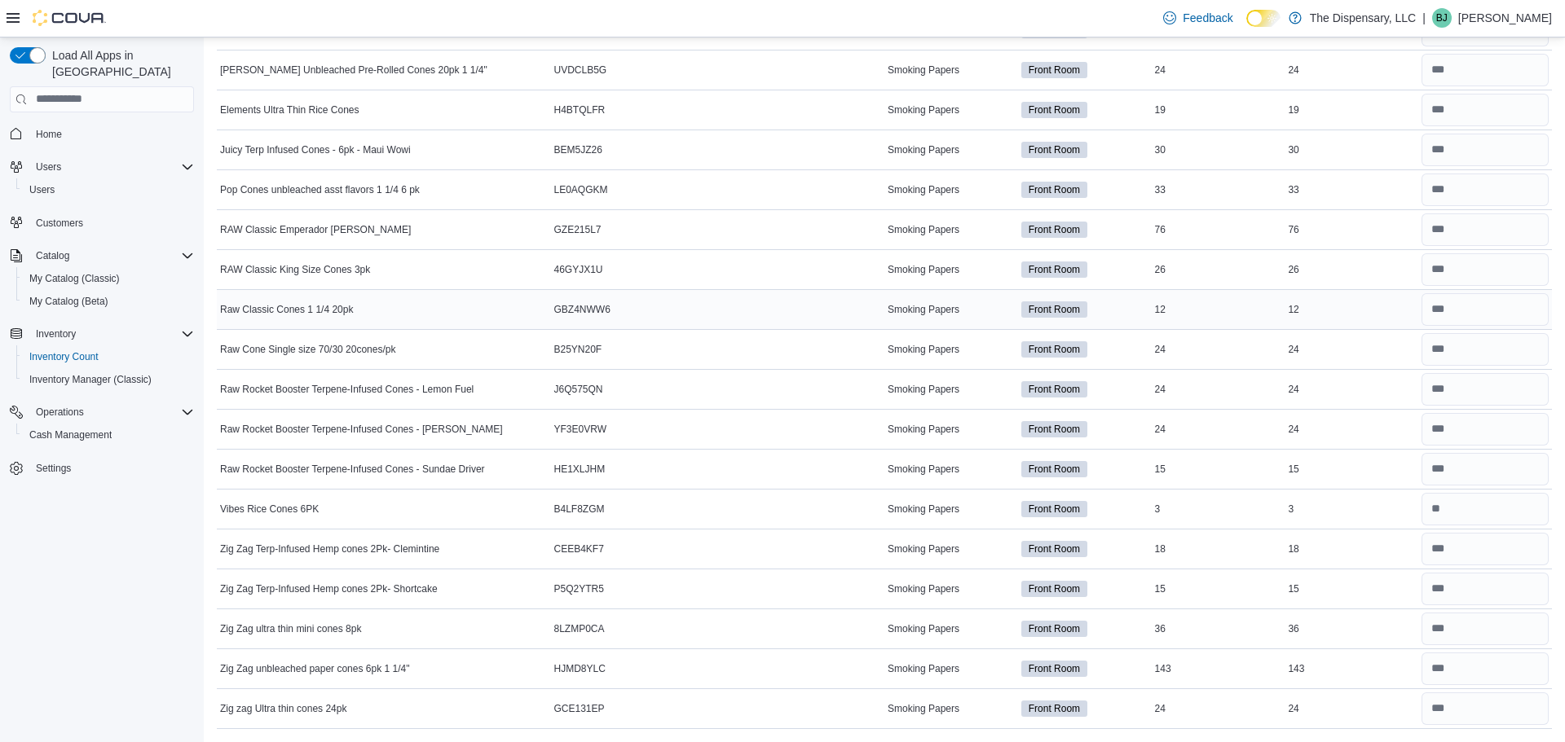
scroll to position [0, 0]
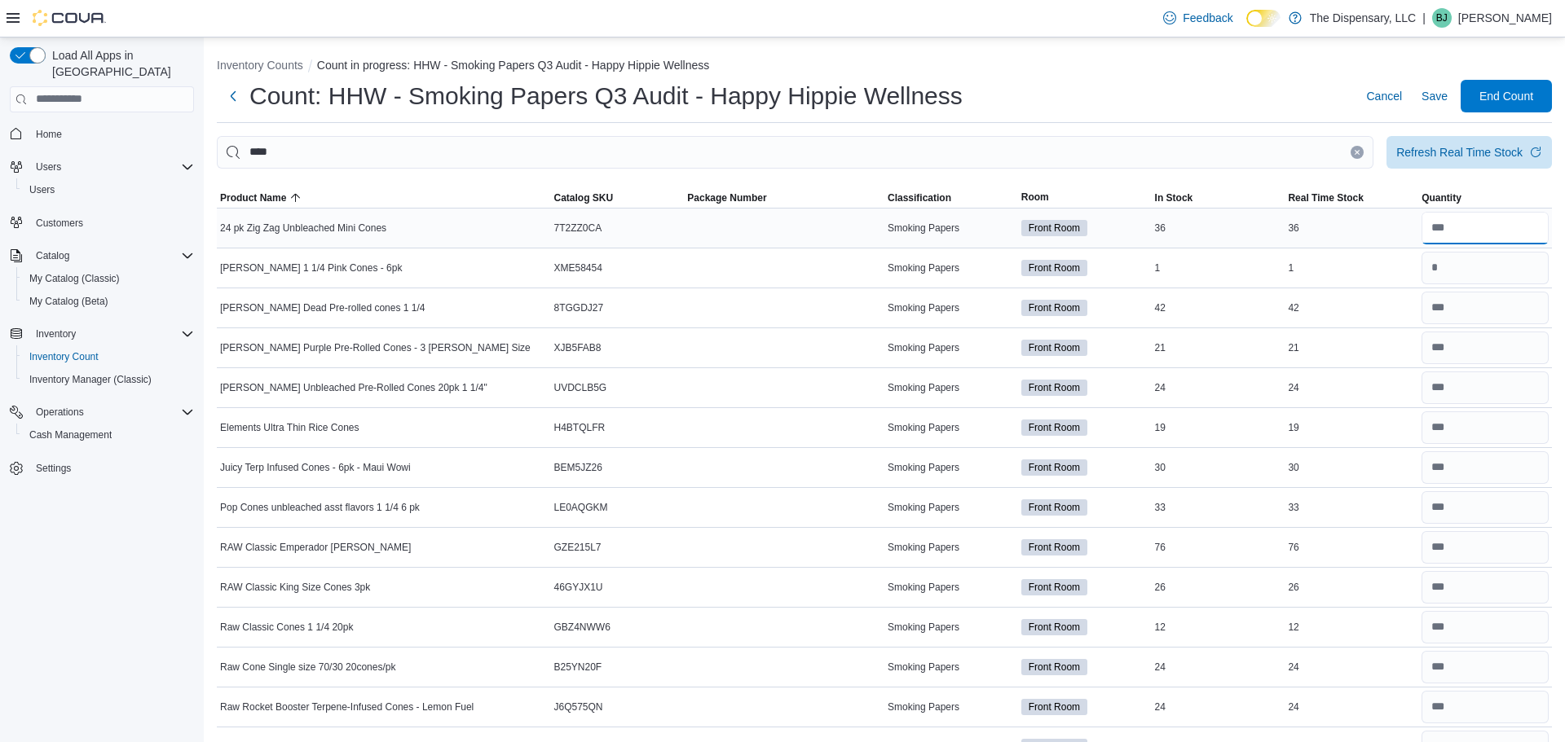
click at [1481, 243] on input "number" at bounding box center [1484, 228] width 127 height 33
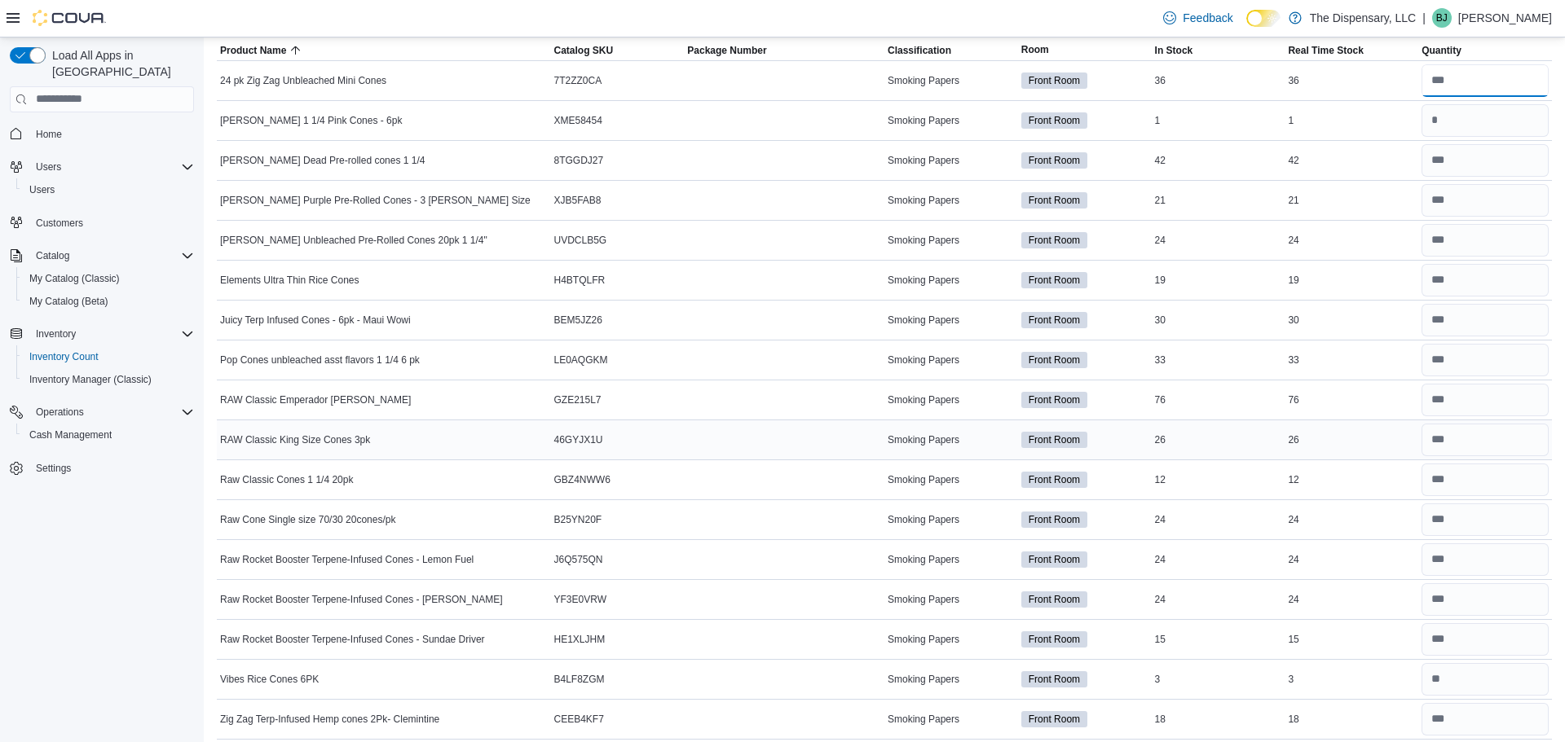
scroll to position [318, 0]
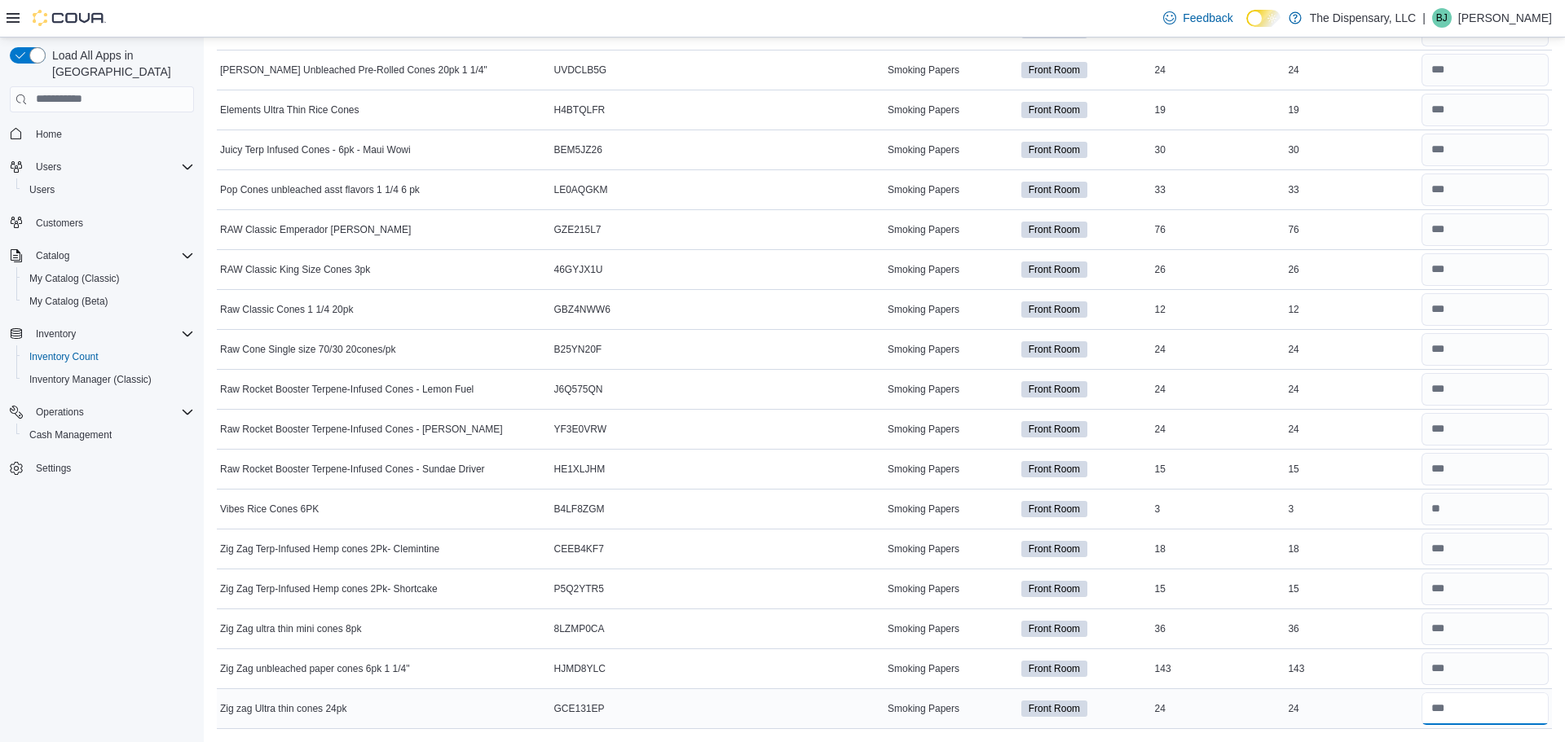
click at [1457, 720] on input "number" at bounding box center [1484, 709] width 127 height 33
click at [326, 703] on span "Zig zag Ultra thin cones 24pk" at bounding box center [283, 709] width 126 height 13
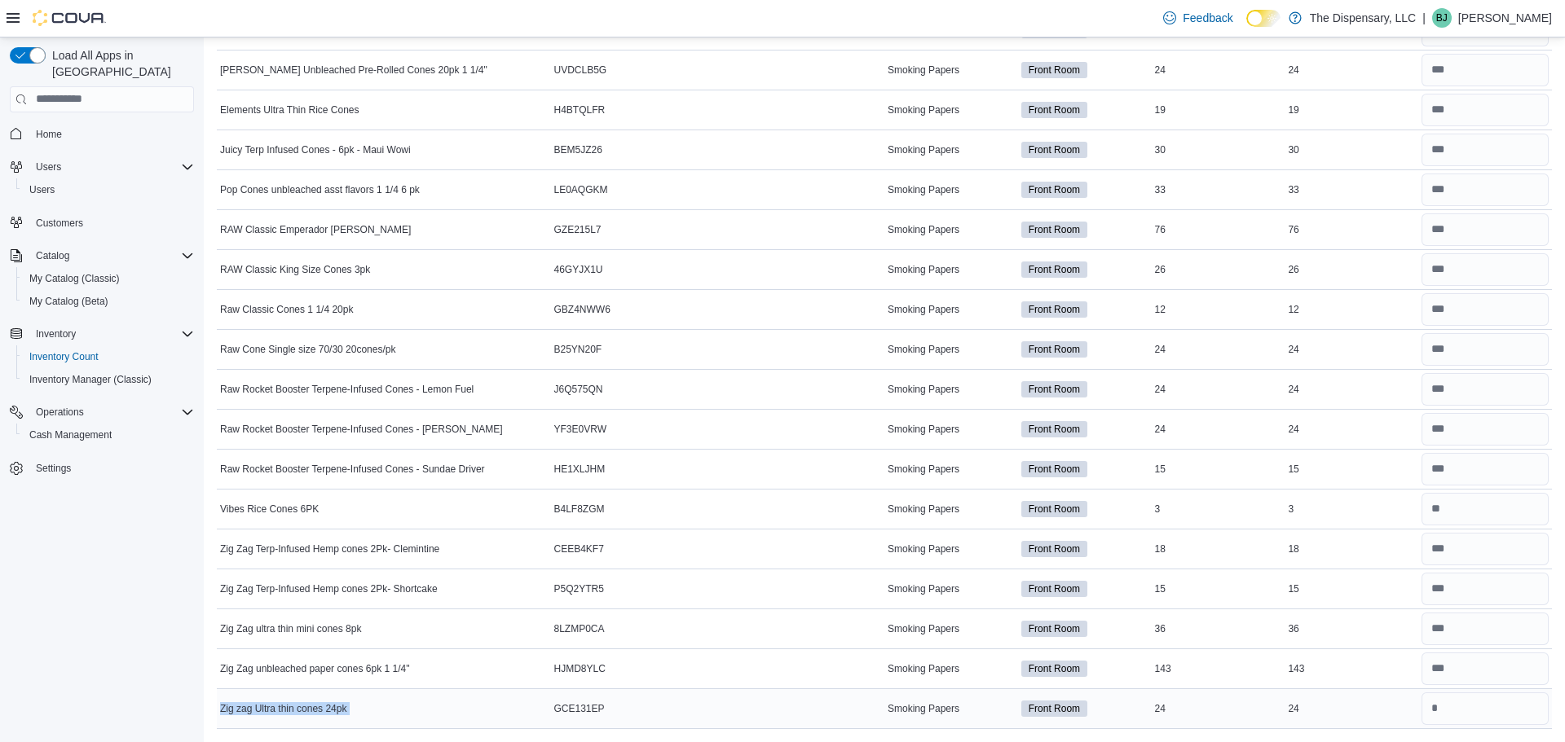
click at [326, 703] on span "Zig zag Ultra thin cones 24pk" at bounding box center [283, 709] width 126 height 13
drag, startPoint x: 216, startPoint y: 703, endPoint x: 605, endPoint y: 700, distance: 388.8
click at [605, 700] on tr "Zig zag Ultra thin cones 24pk Catalog SKU GCE131EP Package Number Smoking Paper…" at bounding box center [884, 709] width 1335 height 40
drag, startPoint x: 606, startPoint y: 709, endPoint x: 218, endPoint y: 709, distance: 388.0
click at [218, 709] on tr "Zig zag Ultra thin cones 24pk Catalog SKU GCE131EP Package Number Smoking Paper…" at bounding box center [884, 709] width 1335 height 40
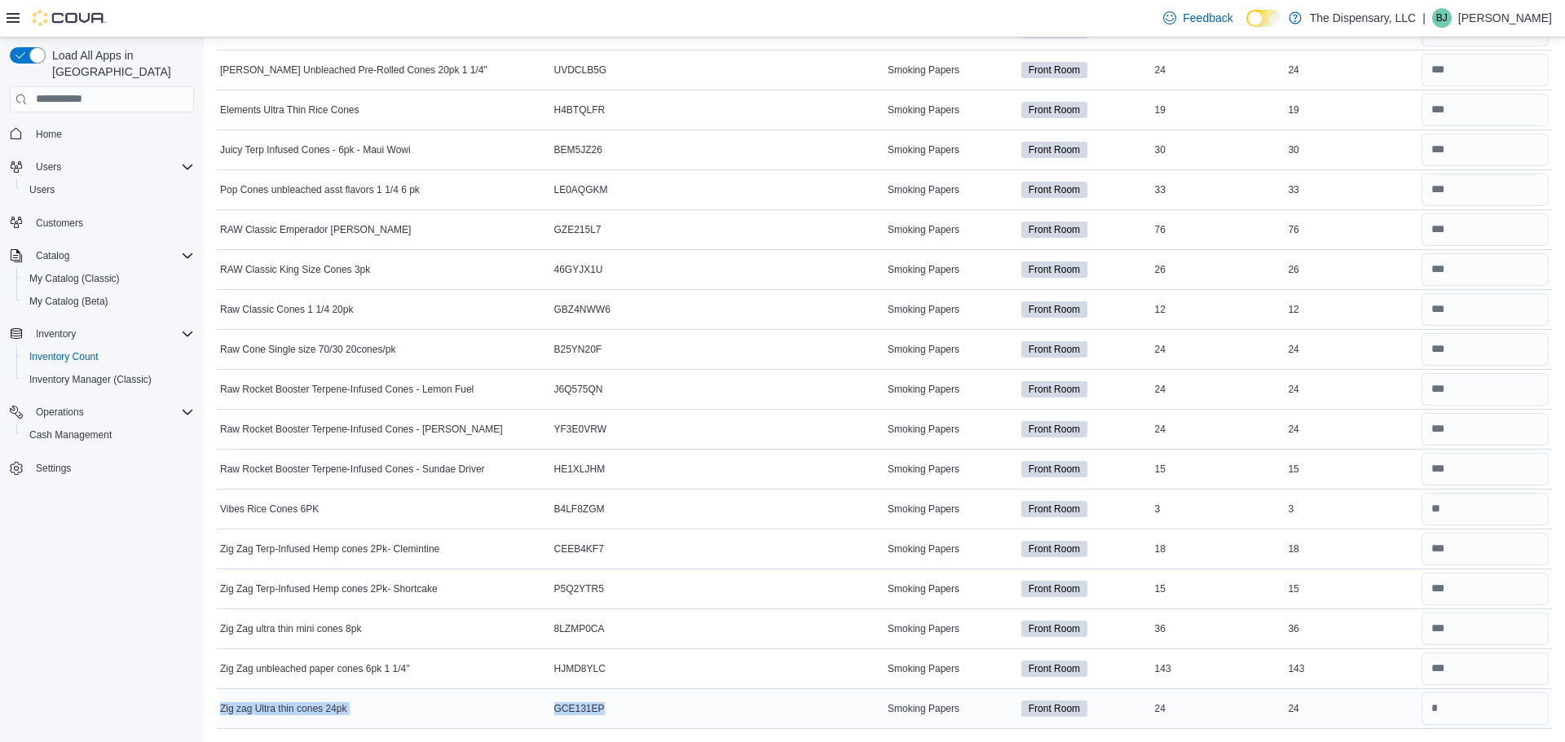
copy tr "Zig zag Ultra thin cones 24pk Catalog SKU GCE131EP"
click at [932, 703] on span "Smoking Papers" at bounding box center [924, 709] width 72 height 13
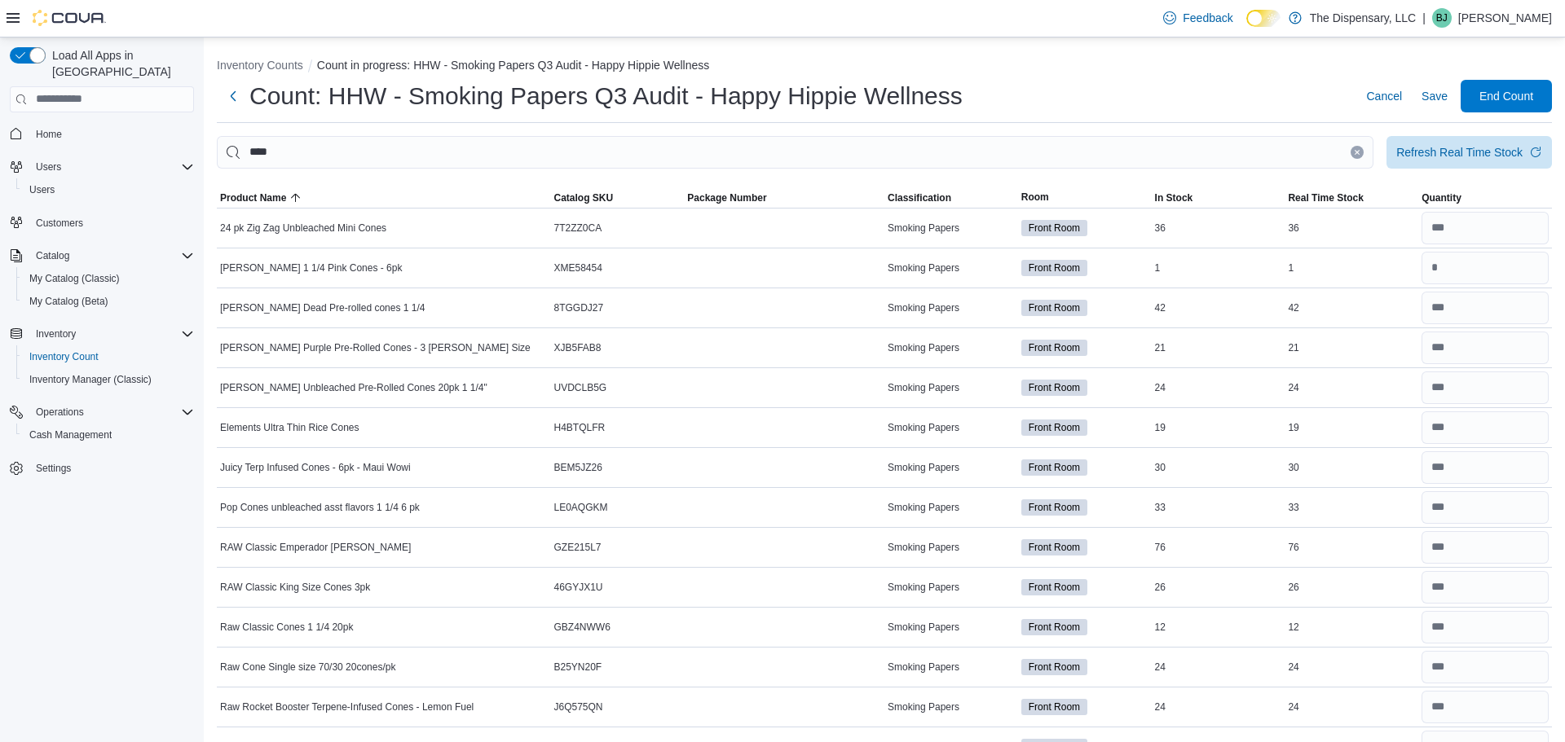
scroll to position [9, 0]
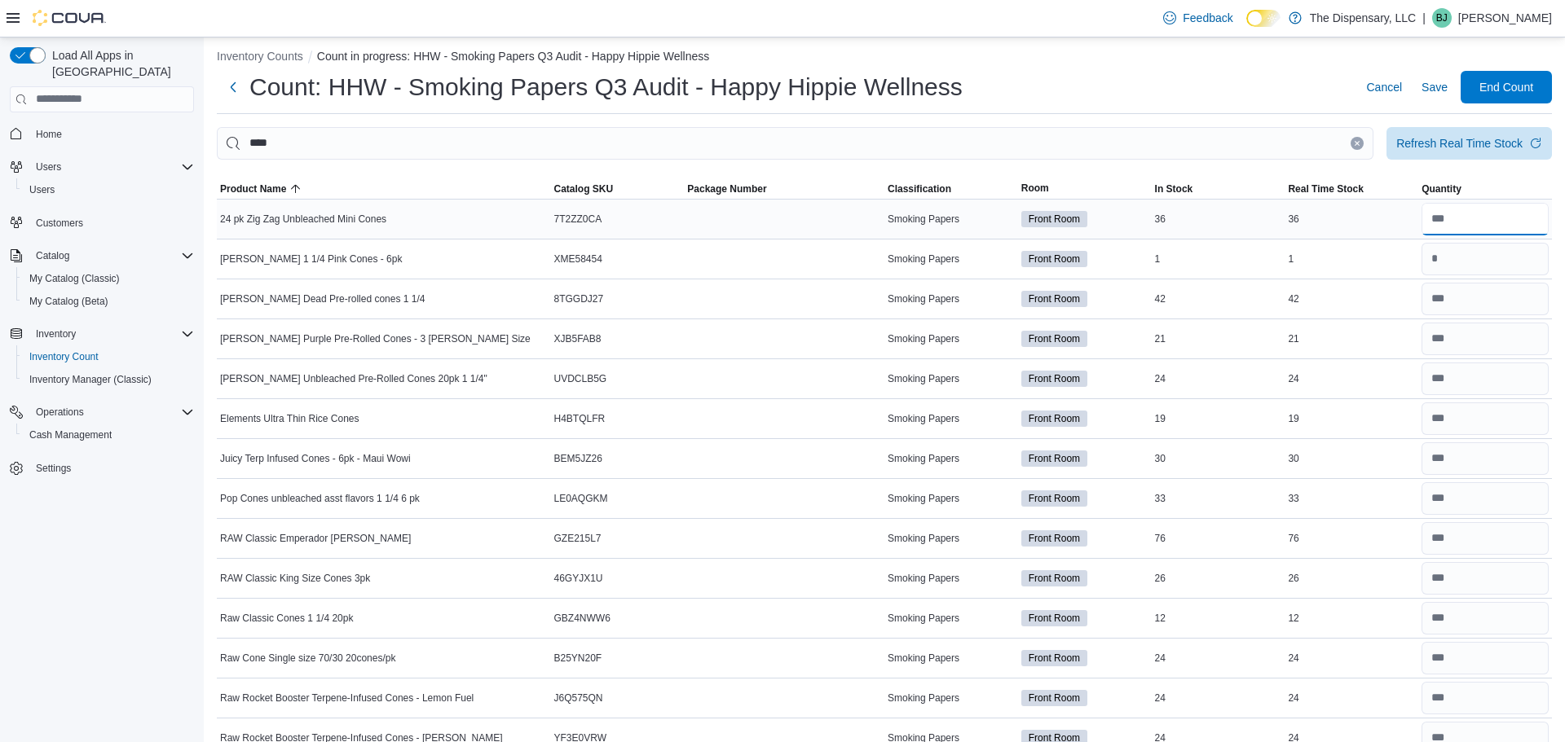
click at [1489, 219] on input "number" at bounding box center [1484, 219] width 127 height 33
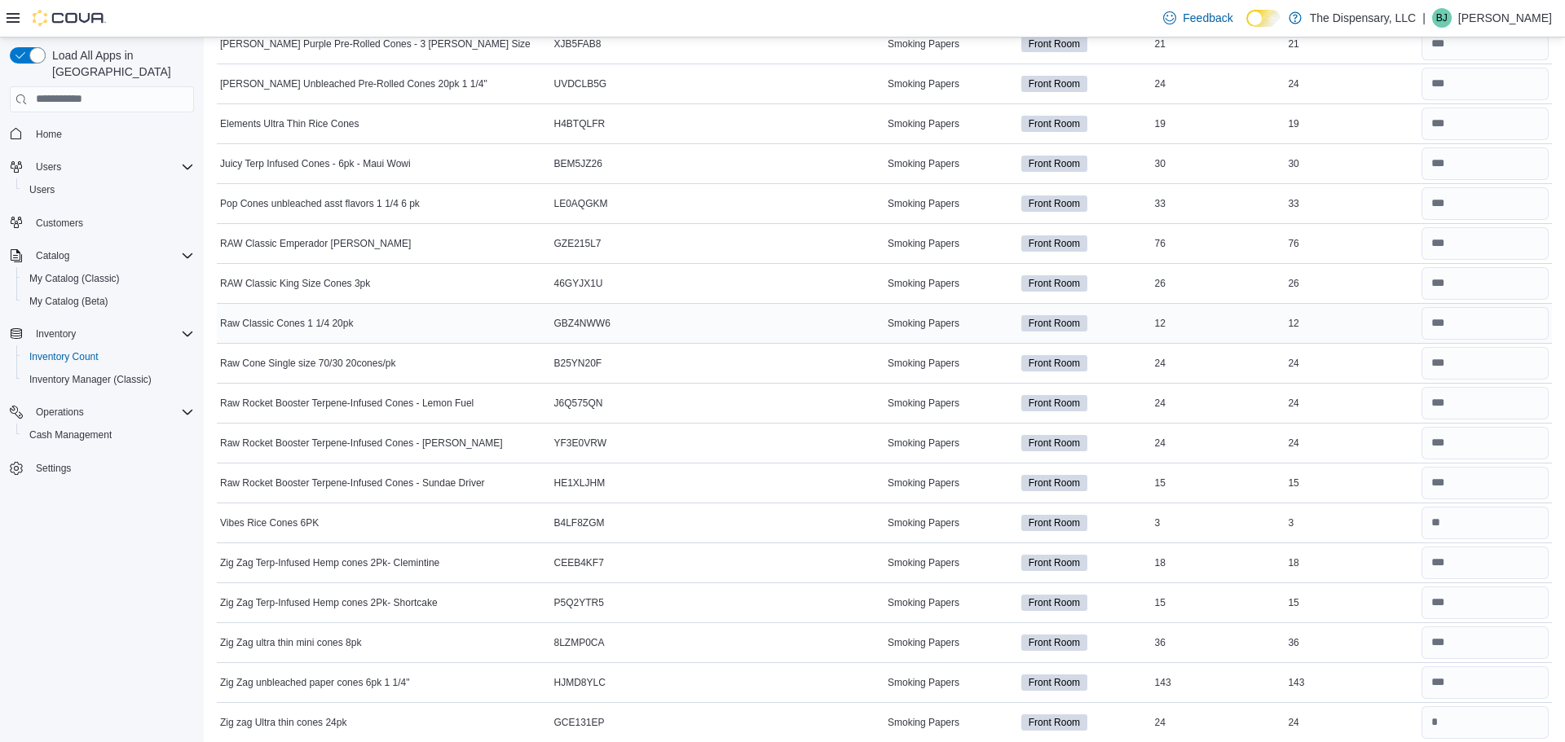
scroll to position [0, 0]
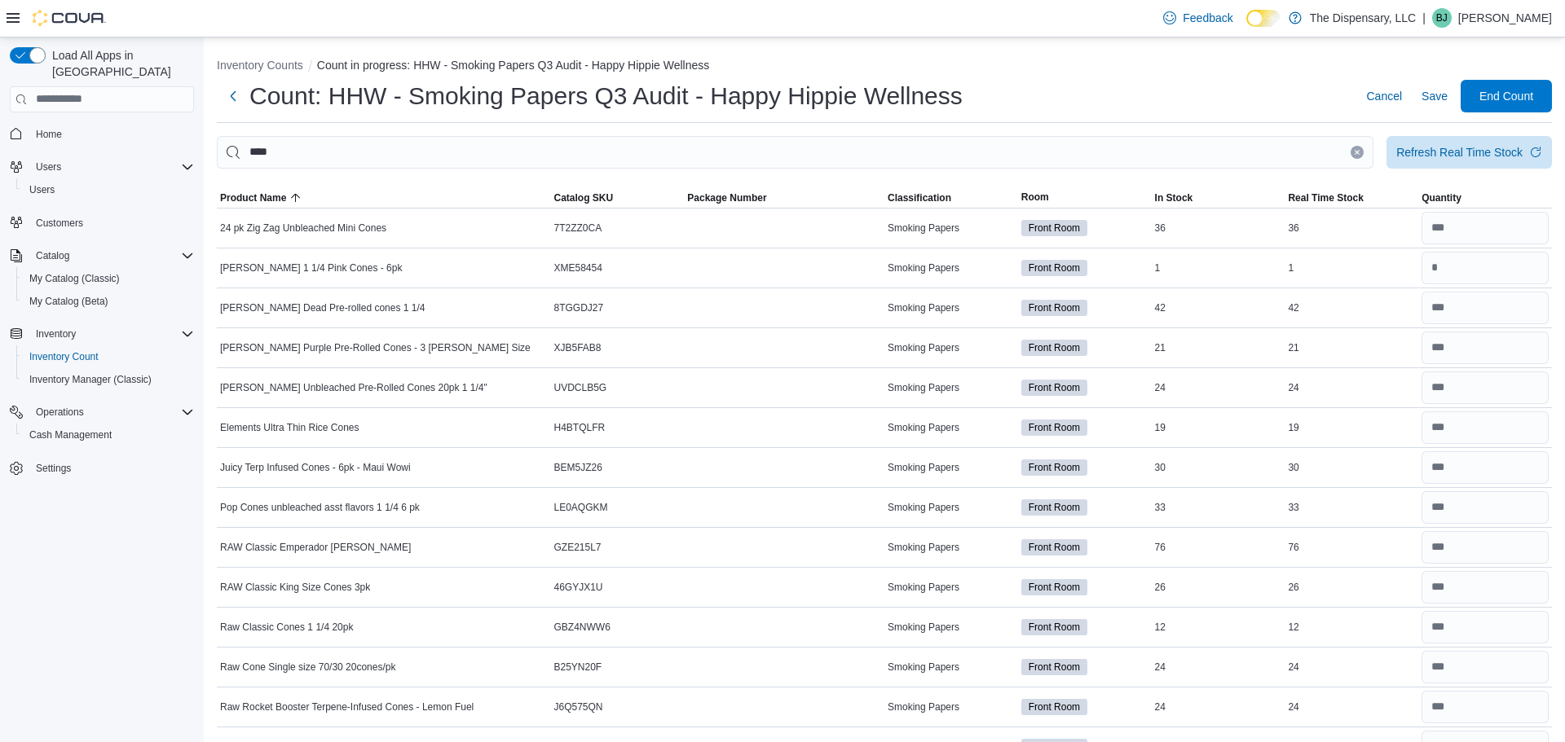
click at [1354, 156] on button "Clear input" at bounding box center [1357, 152] width 13 height 13
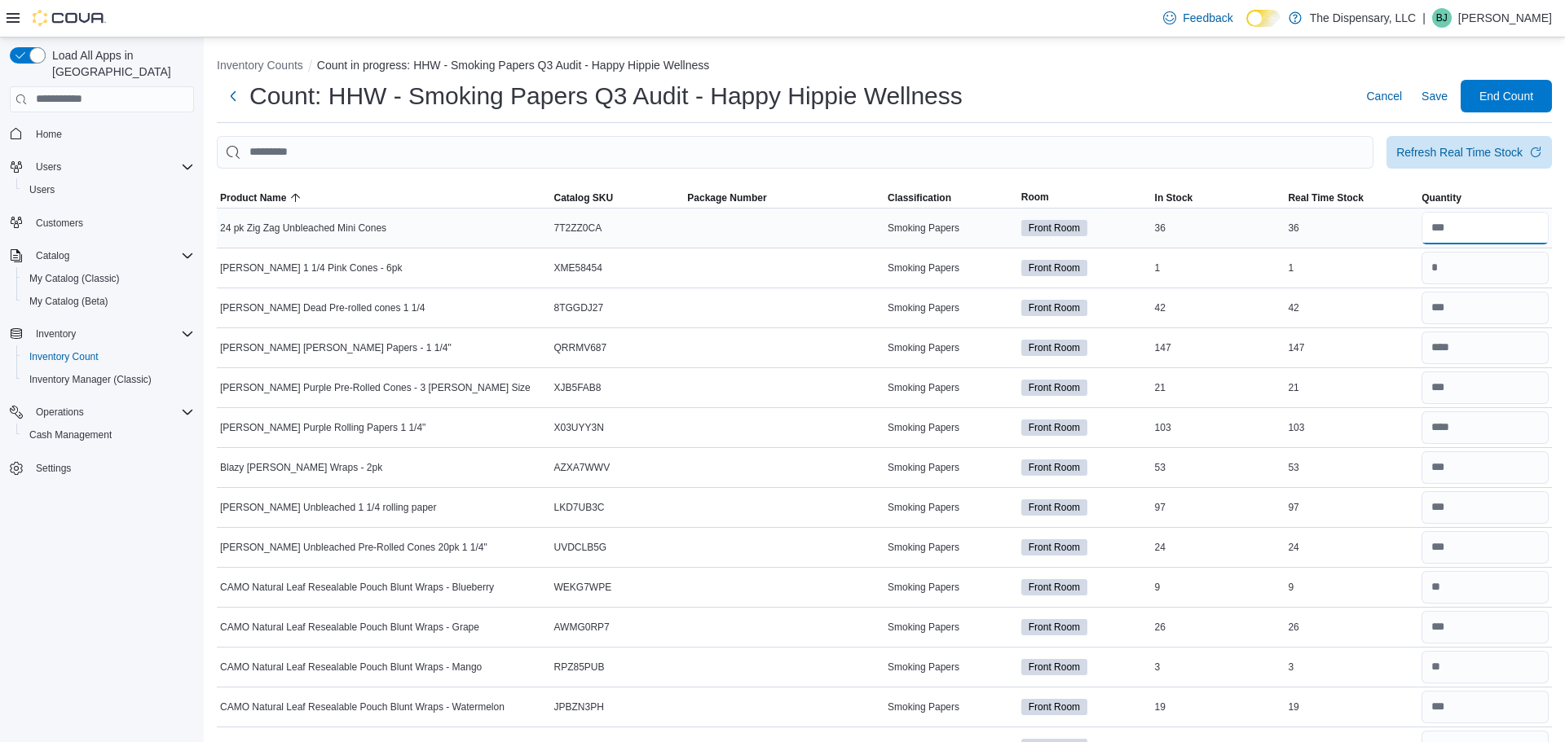
click at [1471, 223] on input "number" at bounding box center [1484, 228] width 127 height 33
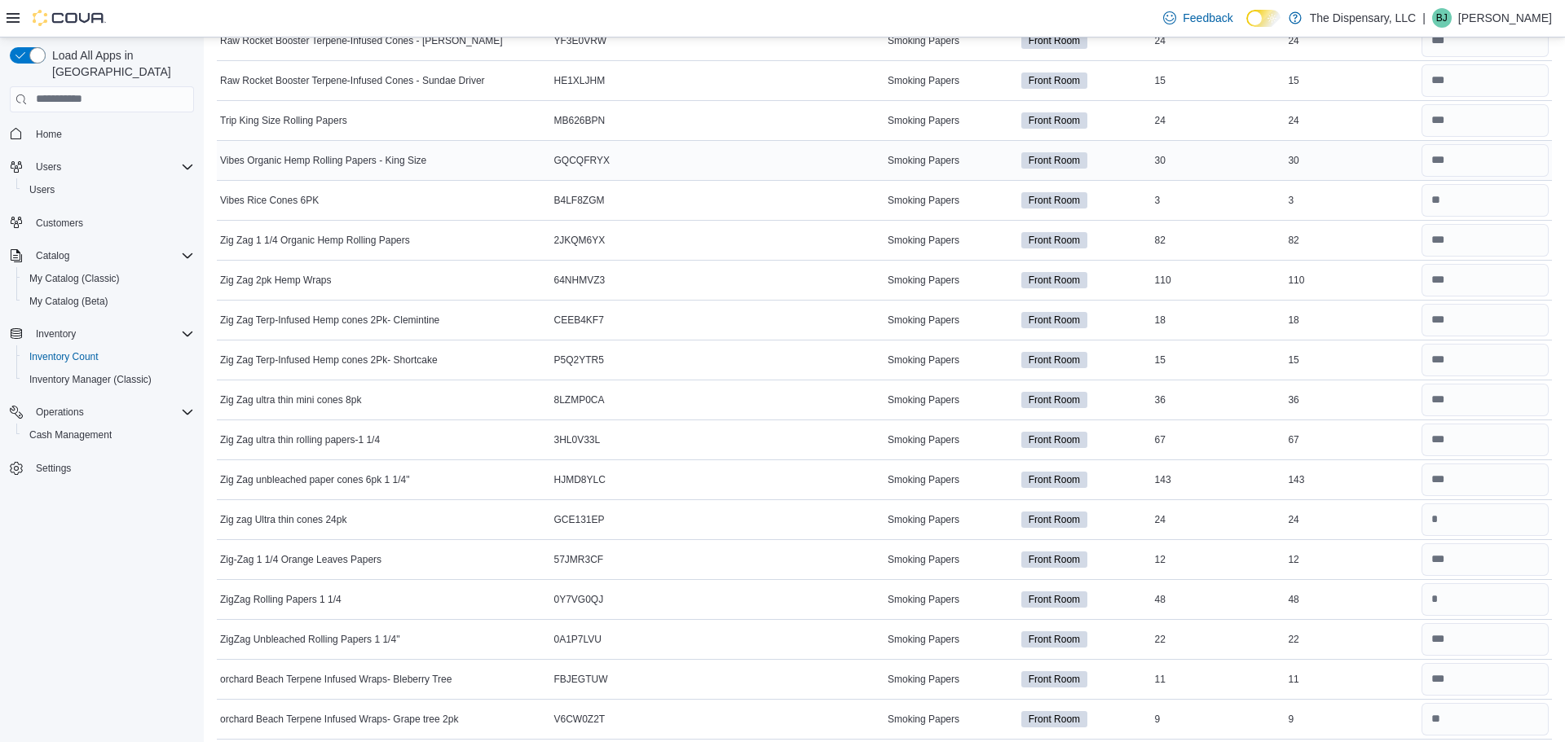
scroll to position [2628, 0]
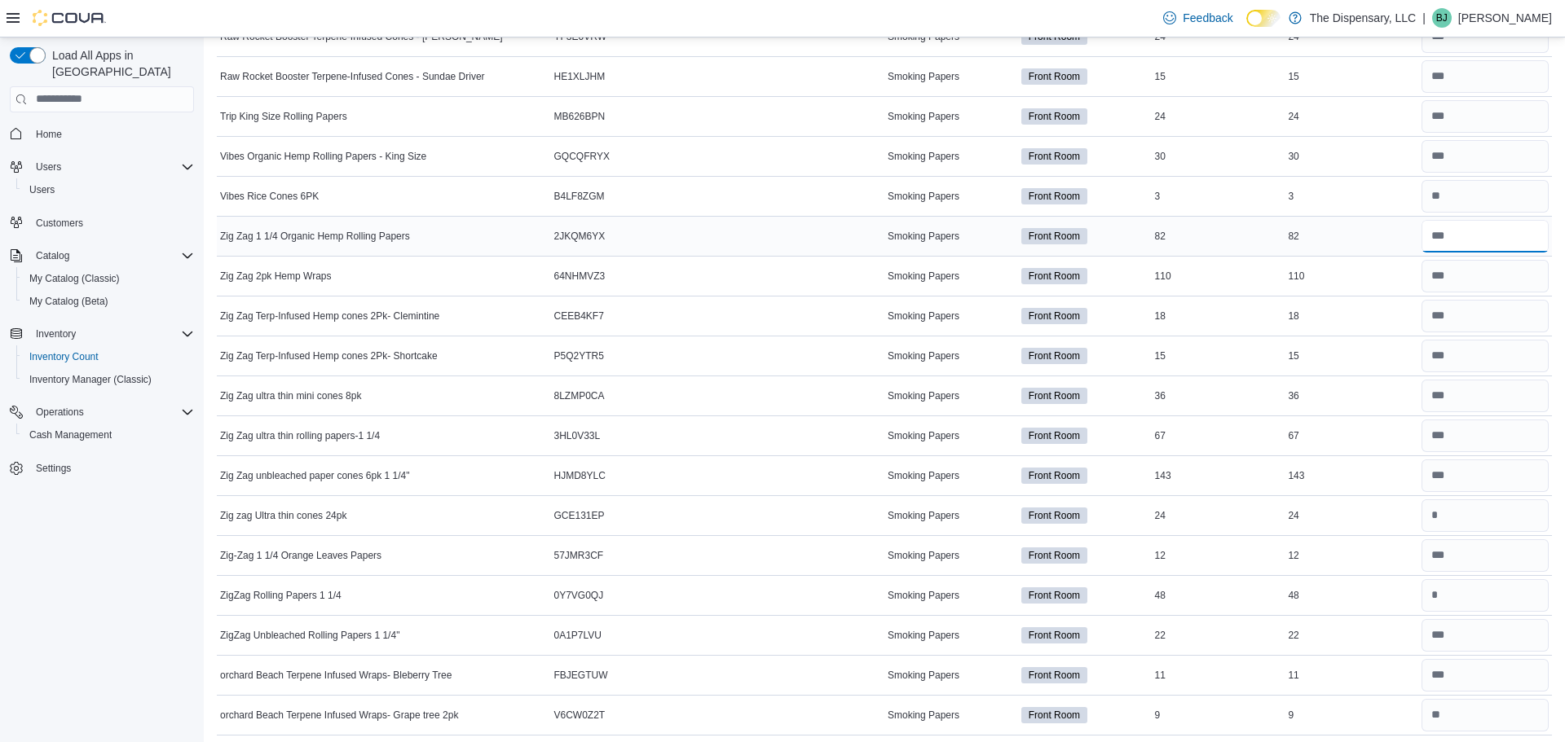
click at [1500, 234] on input "number" at bounding box center [1484, 236] width 127 height 33
click at [1496, 279] on input "number" at bounding box center [1484, 276] width 127 height 33
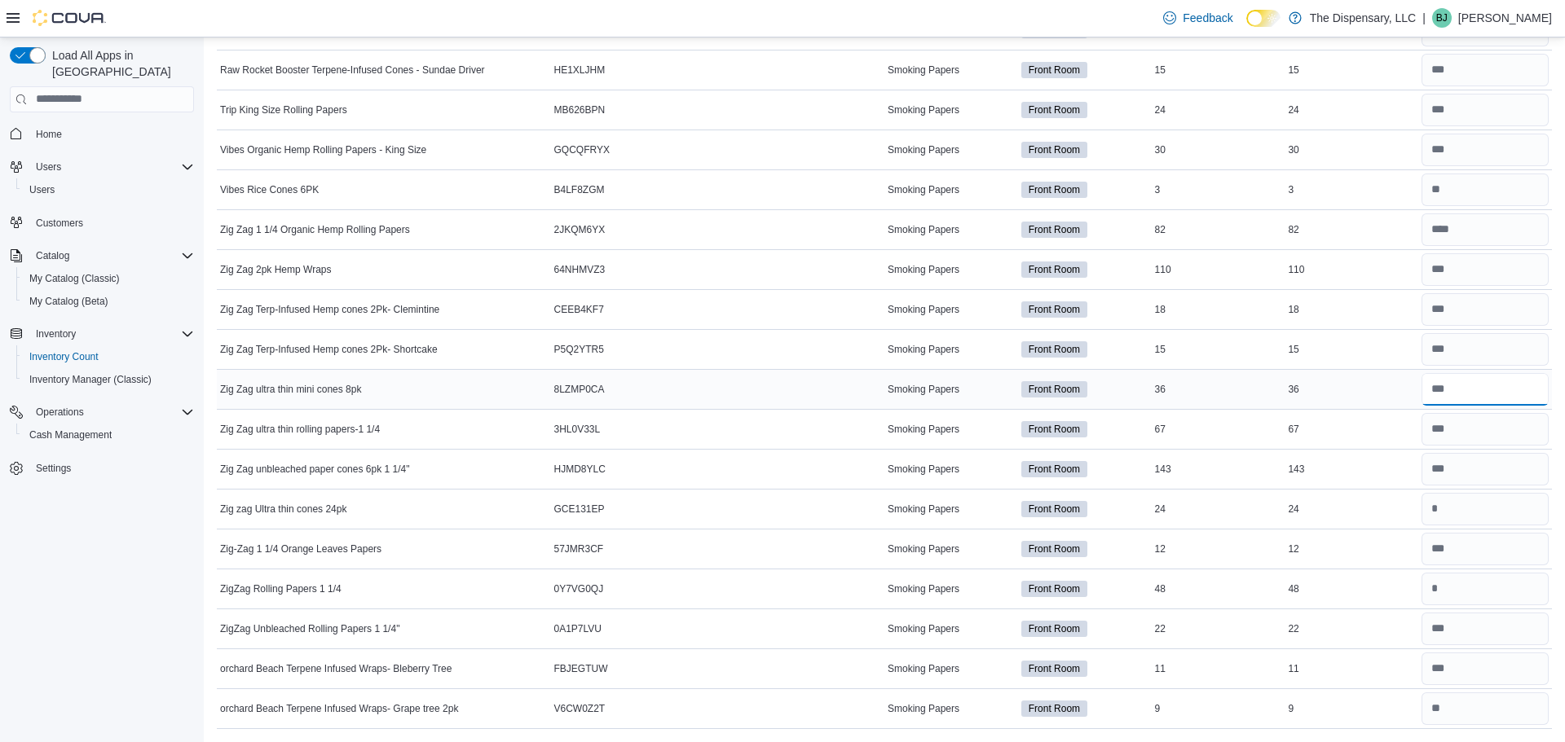
click at [1505, 389] on input "number" at bounding box center [1484, 389] width 127 height 33
click at [1454, 440] on input "number" at bounding box center [1484, 429] width 127 height 33
click at [1461, 461] on input "number" at bounding box center [1484, 469] width 127 height 33
click at [1471, 438] on input "number" at bounding box center [1484, 429] width 127 height 33
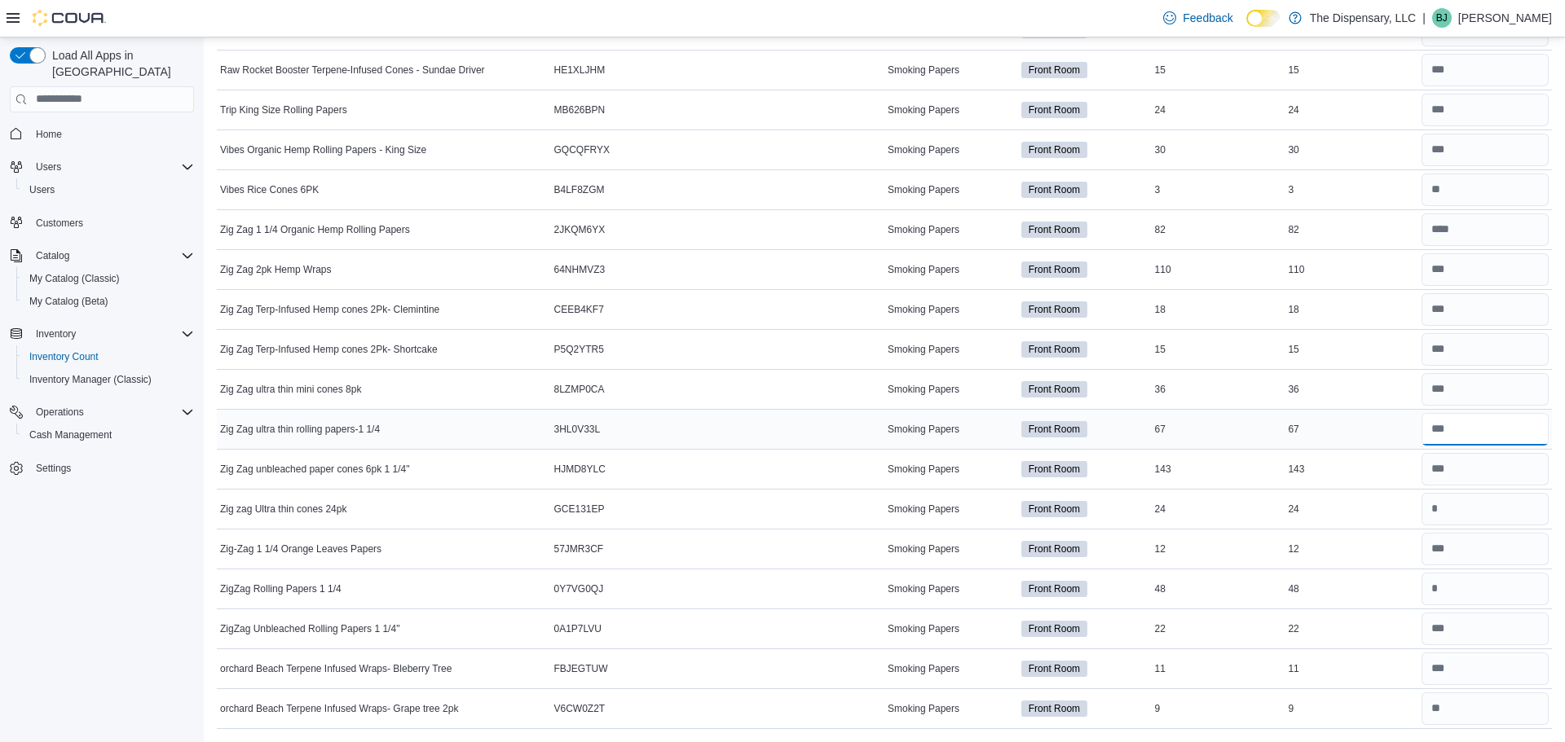
click at [1476, 433] on input "number" at bounding box center [1484, 429] width 127 height 33
click at [1478, 465] on input "number" at bounding box center [1484, 469] width 127 height 33
click at [1462, 461] on input "number" at bounding box center [1484, 469] width 127 height 33
click at [1479, 500] on input "number" at bounding box center [1484, 509] width 127 height 33
click at [1480, 544] on input "number" at bounding box center [1484, 549] width 127 height 33
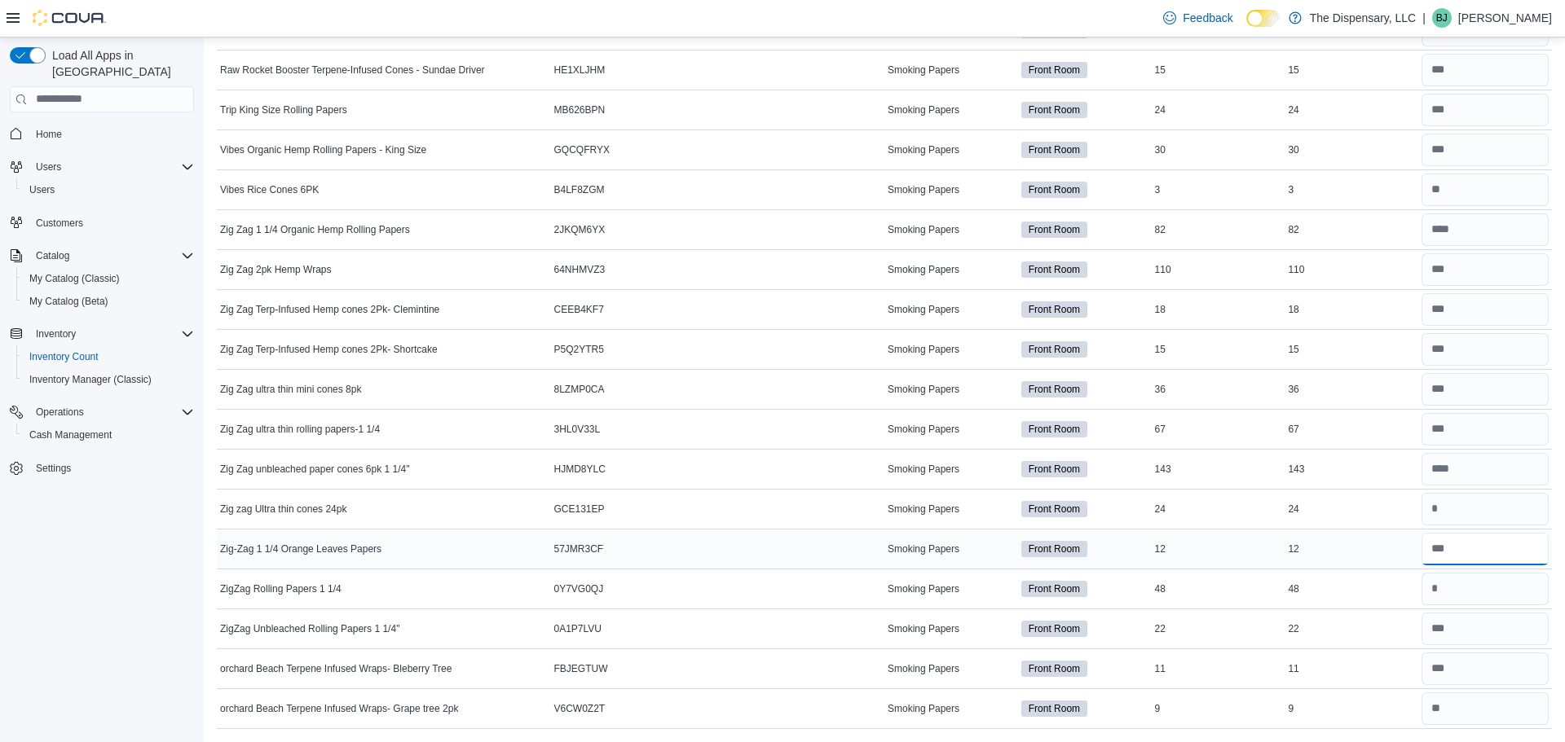
click at [1473, 556] on input "number" at bounding box center [1484, 549] width 127 height 33
click at [1448, 586] on input "number" at bounding box center [1484, 589] width 127 height 33
click at [1487, 224] on input "number" at bounding box center [1484, 230] width 127 height 33
click at [1481, 425] on input "number" at bounding box center [1484, 429] width 127 height 33
click at [1205, 600] on td "In Stock 48" at bounding box center [1219, 589] width 134 height 40
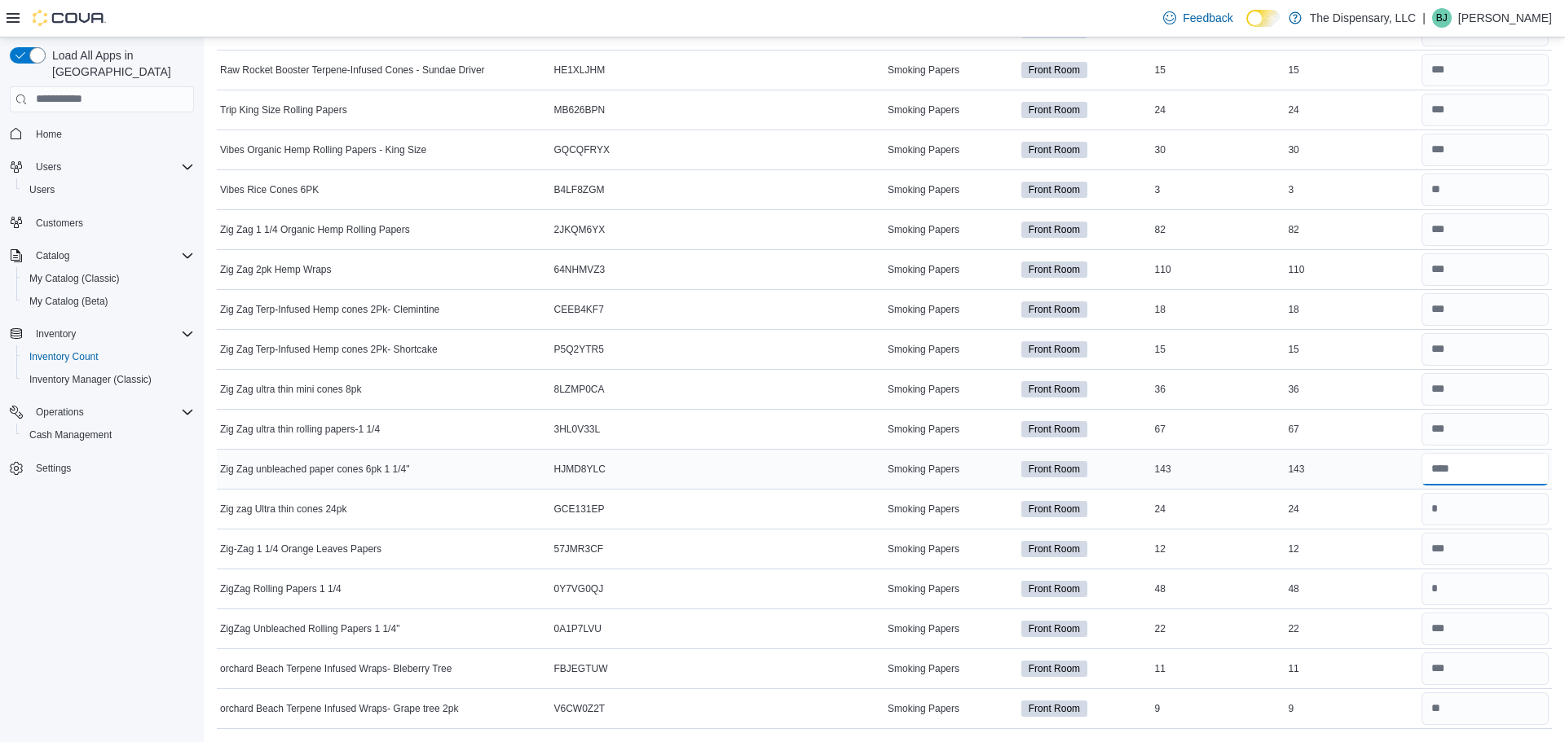
click at [1461, 465] on input "number" at bounding box center [1484, 469] width 127 height 33
click at [1467, 541] on input "number" at bounding box center [1484, 549] width 127 height 33
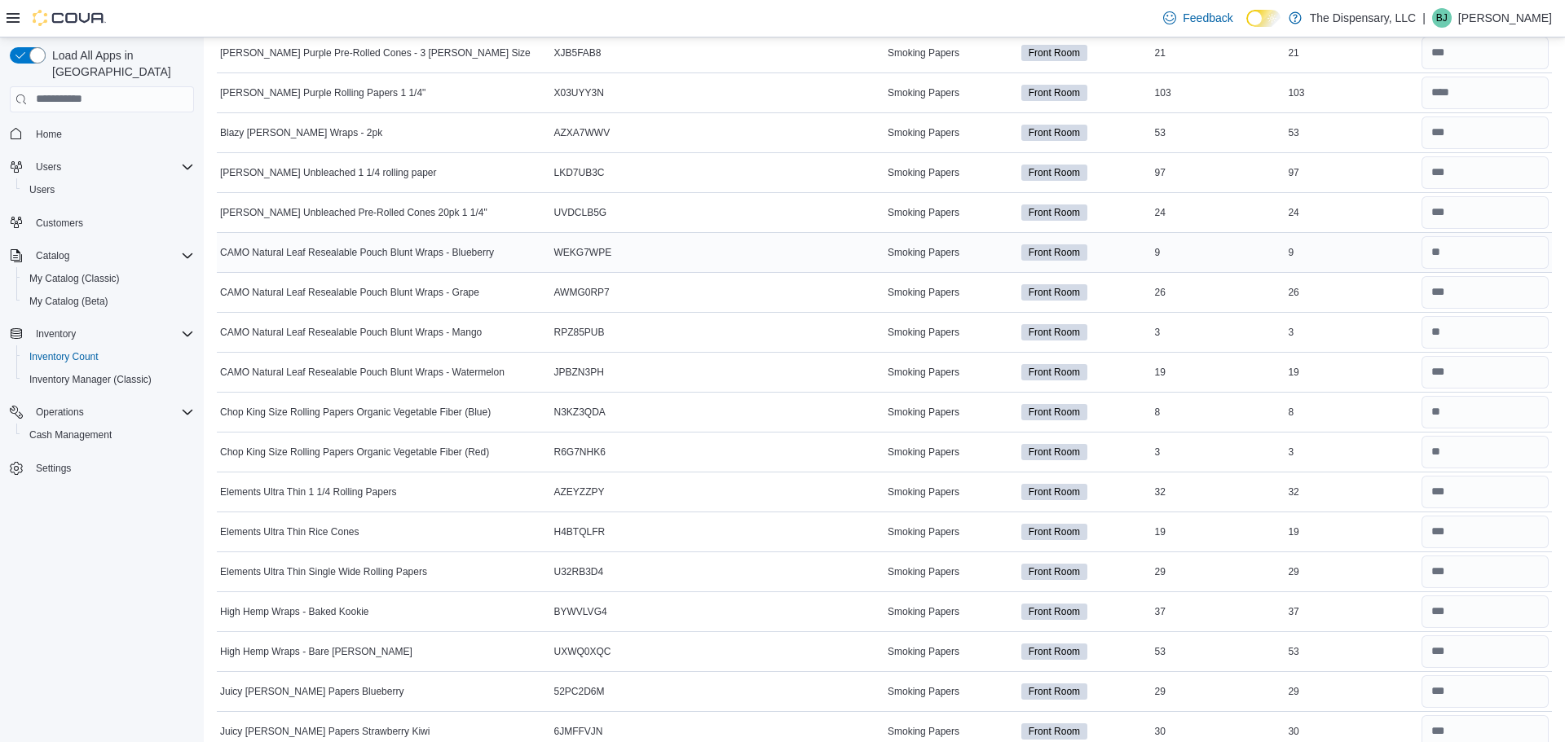
scroll to position [0, 0]
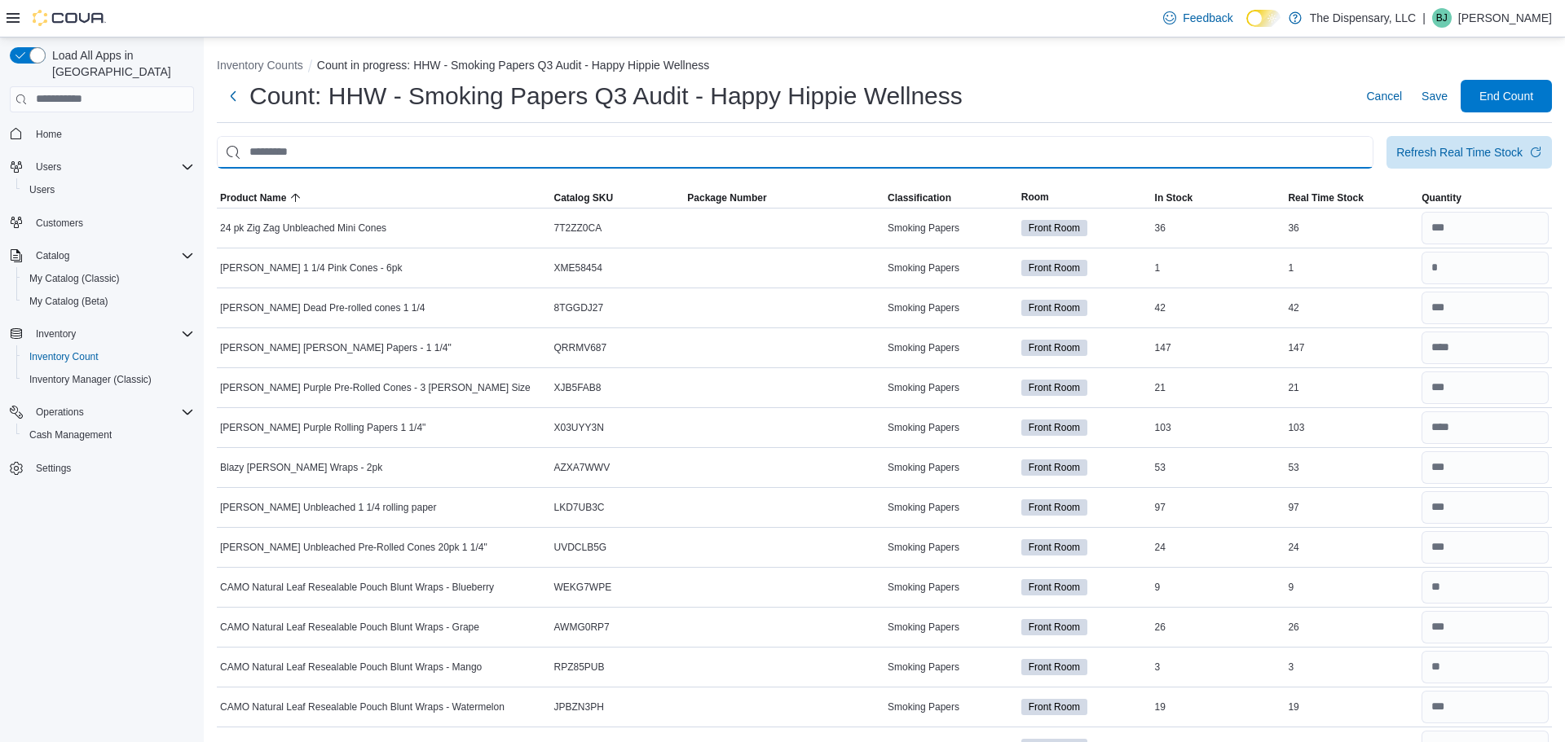
click at [651, 156] on input "This is a search bar. After typing your query, hit enter to filter the results …" at bounding box center [795, 152] width 1157 height 33
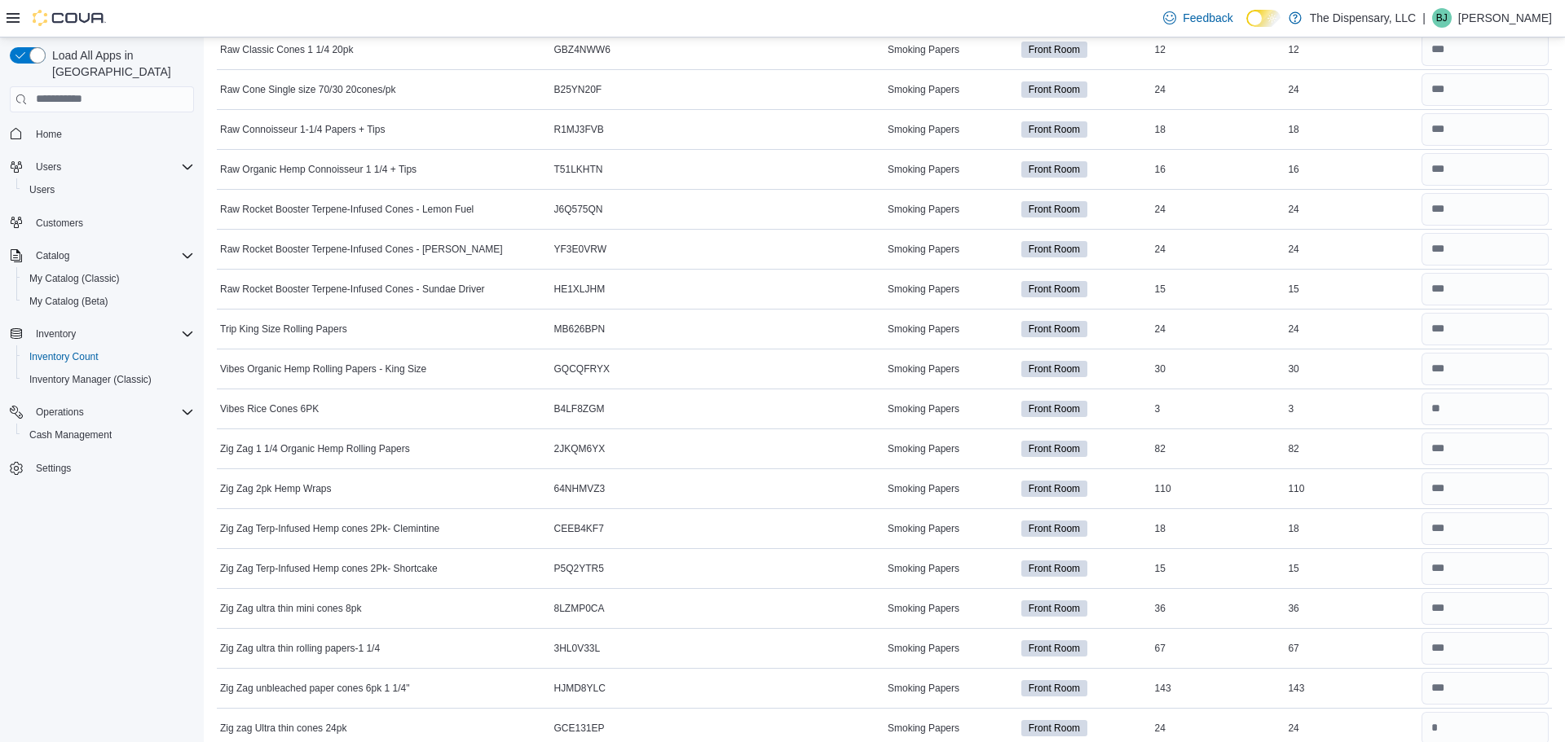
scroll to position [2634, 0]
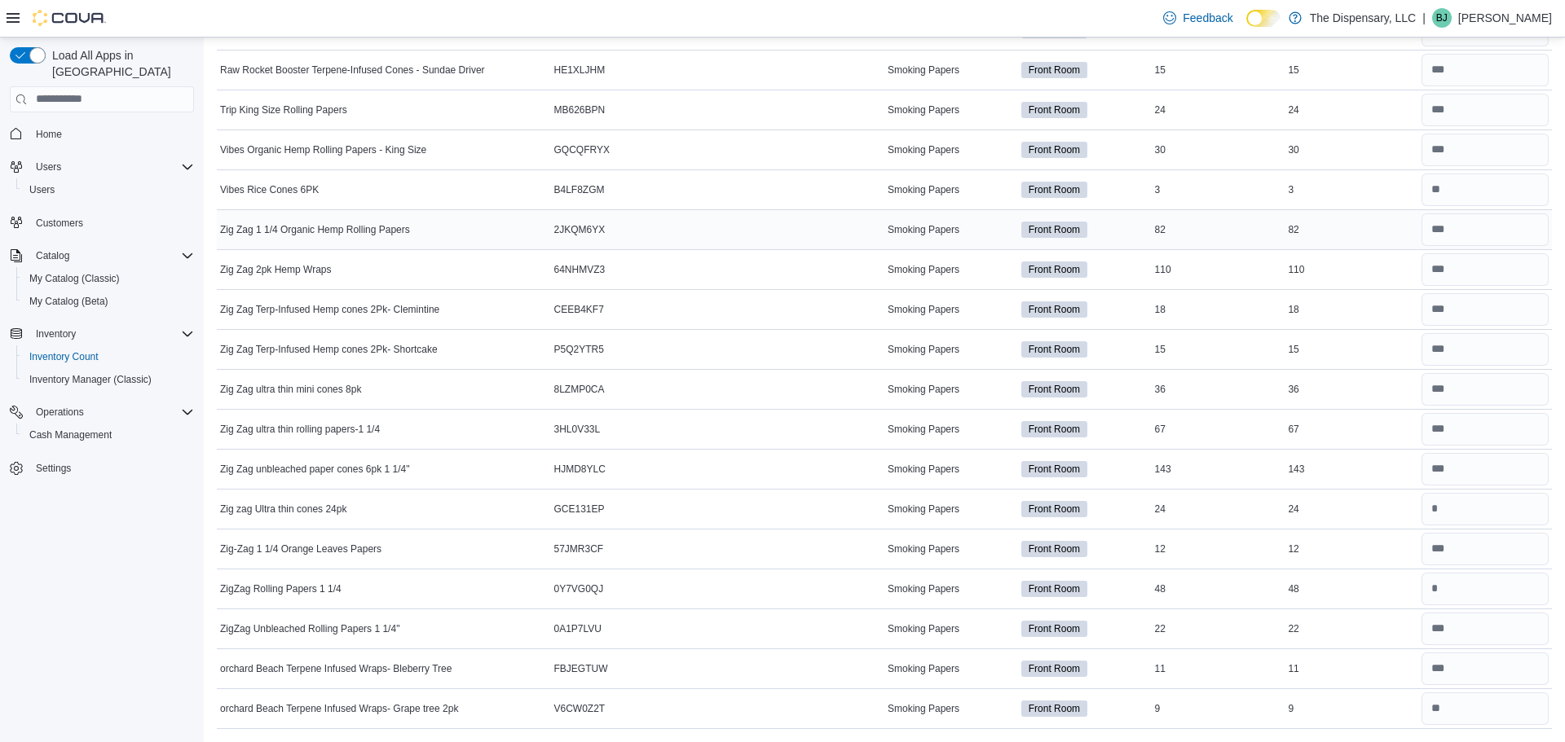
click at [390, 231] on span "Zig Zag 1 1/4 Organic Hemp Rolling Papers" at bounding box center [315, 229] width 190 height 13
click at [1450, 234] on input "number" at bounding box center [1484, 230] width 127 height 33
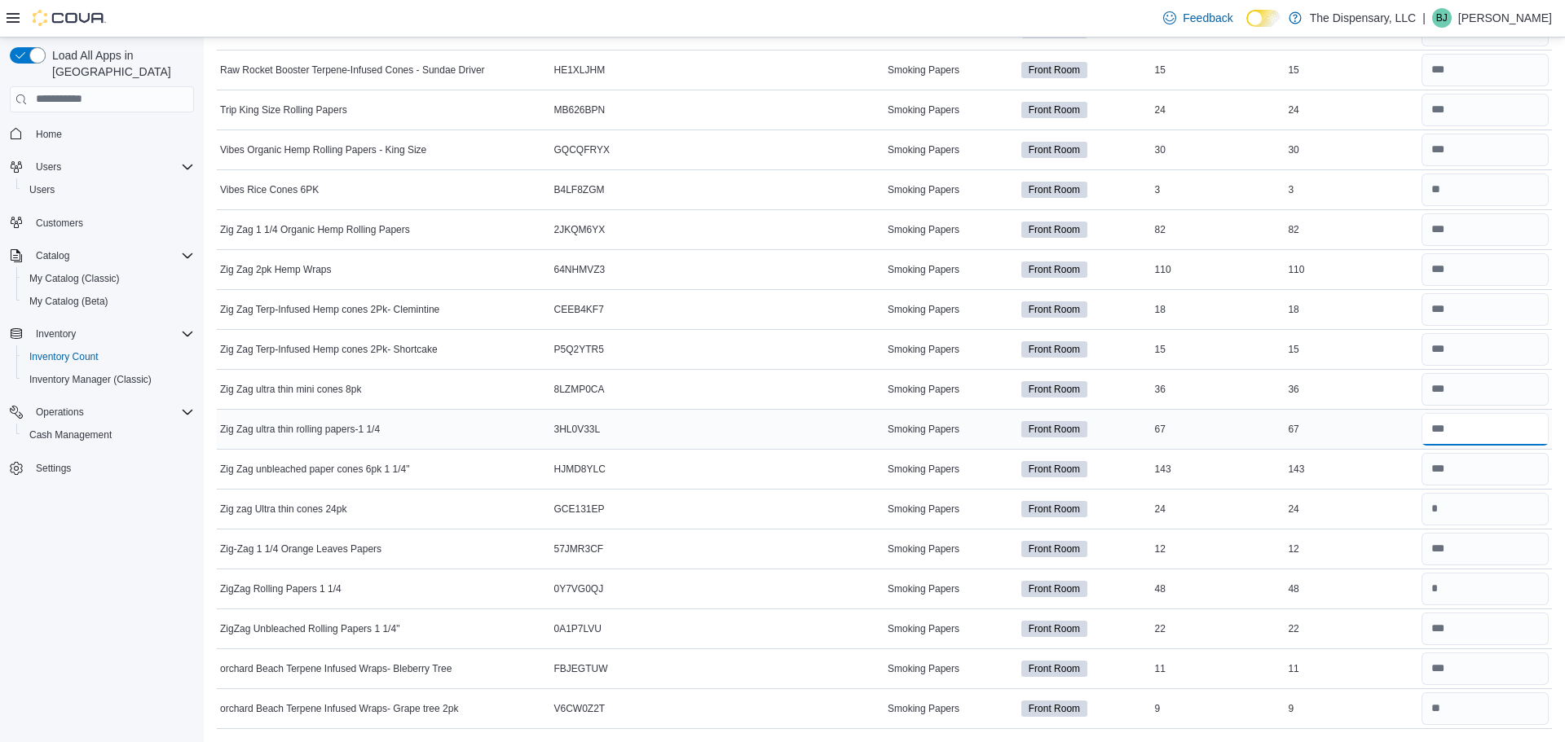
click at [1468, 425] on input "number" at bounding box center [1484, 429] width 127 height 33
click at [1491, 551] on input "number" at bounding box center [1484, 549] width 127 height 33
click at [1467, 434] on input "number" at bounding box center [1484, 429] width 127 height 33
click at [1466, 469] on input "number" at bounding box center [1484, 469] width 127 height 33
click at [1508, 597] on input "number" at bounding box center [1484, 589] width 127 height 33
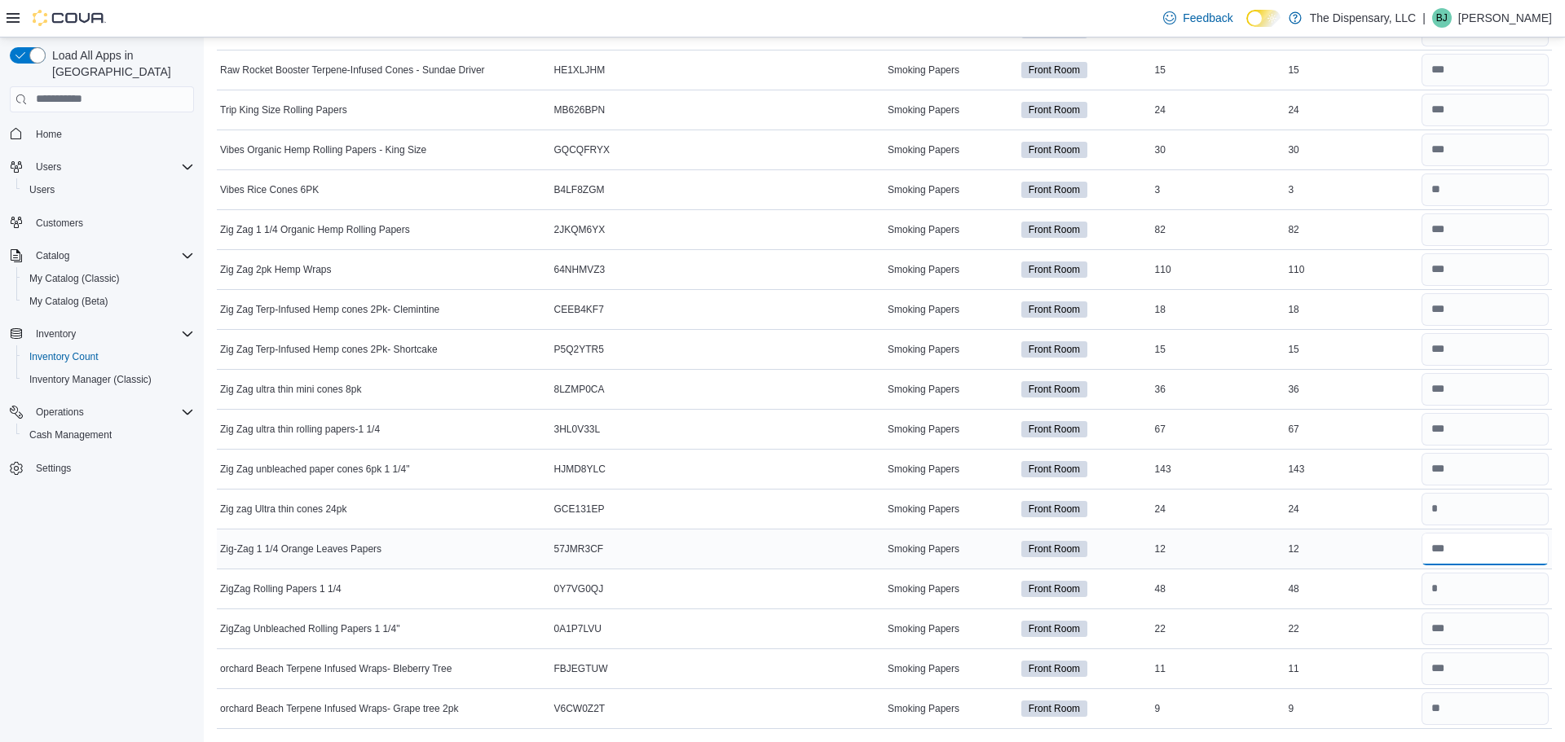
click at [1492, 552] on input "number" at bounding box center [1484, 549] width 127 height 33
click at [1465, 544] on input "number" at bounding box center [1484, 549] width 127 height 33
click at [1466, 583] on input "number" at bounding box center [1484, 589] width 127 height 33
click at [1452, 548] on input "number" at bounding box center [1484, 549] width 127 height 33
click at [1487, 464] on input "number" at bounding box center [1484, 469] width 127 height 33
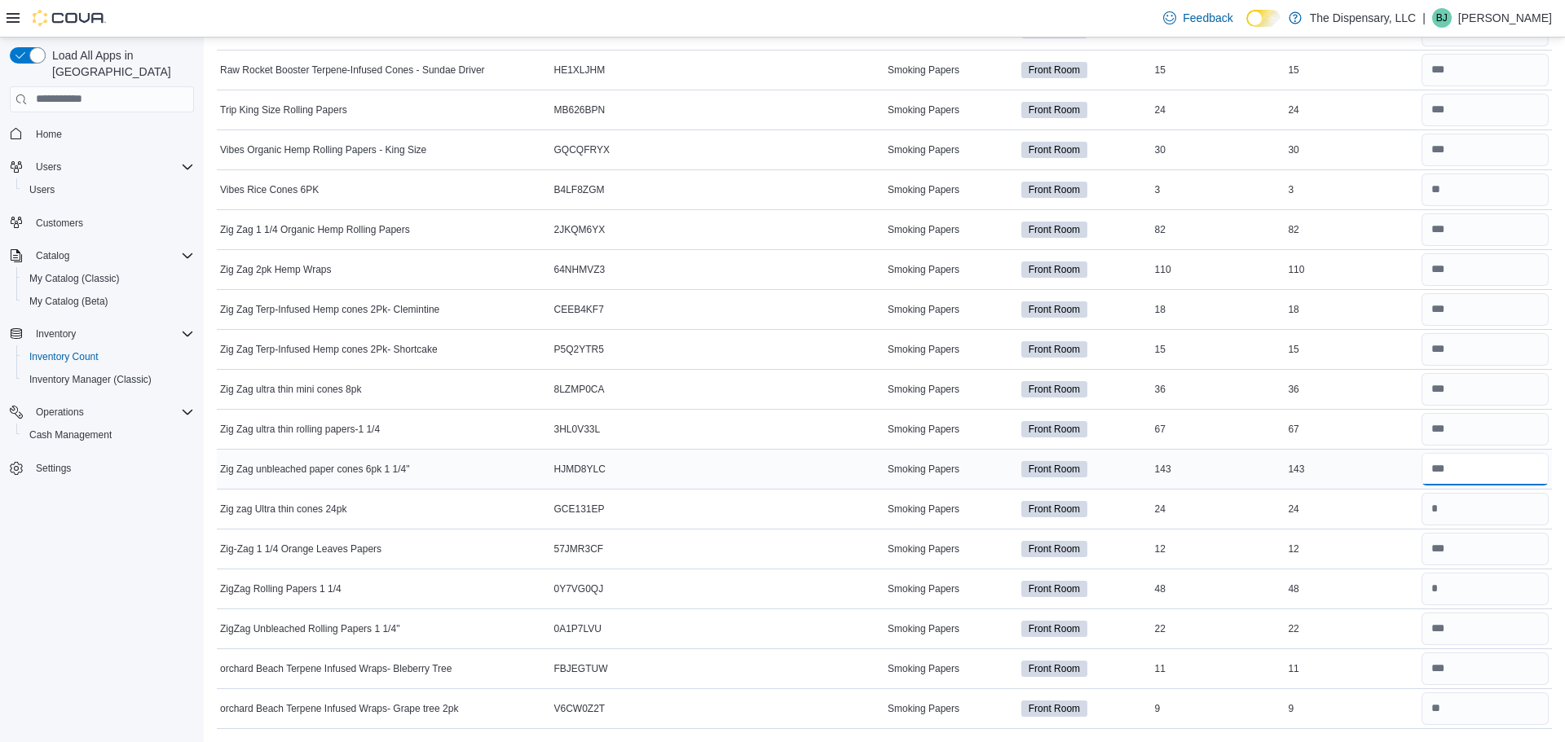
click at [1447, 481] on input "number" at bounding box center [1484, 469] width 127 height 33
click at [1469, 494] on input "number" at bounding box center [1484, 509] width 127 height 33
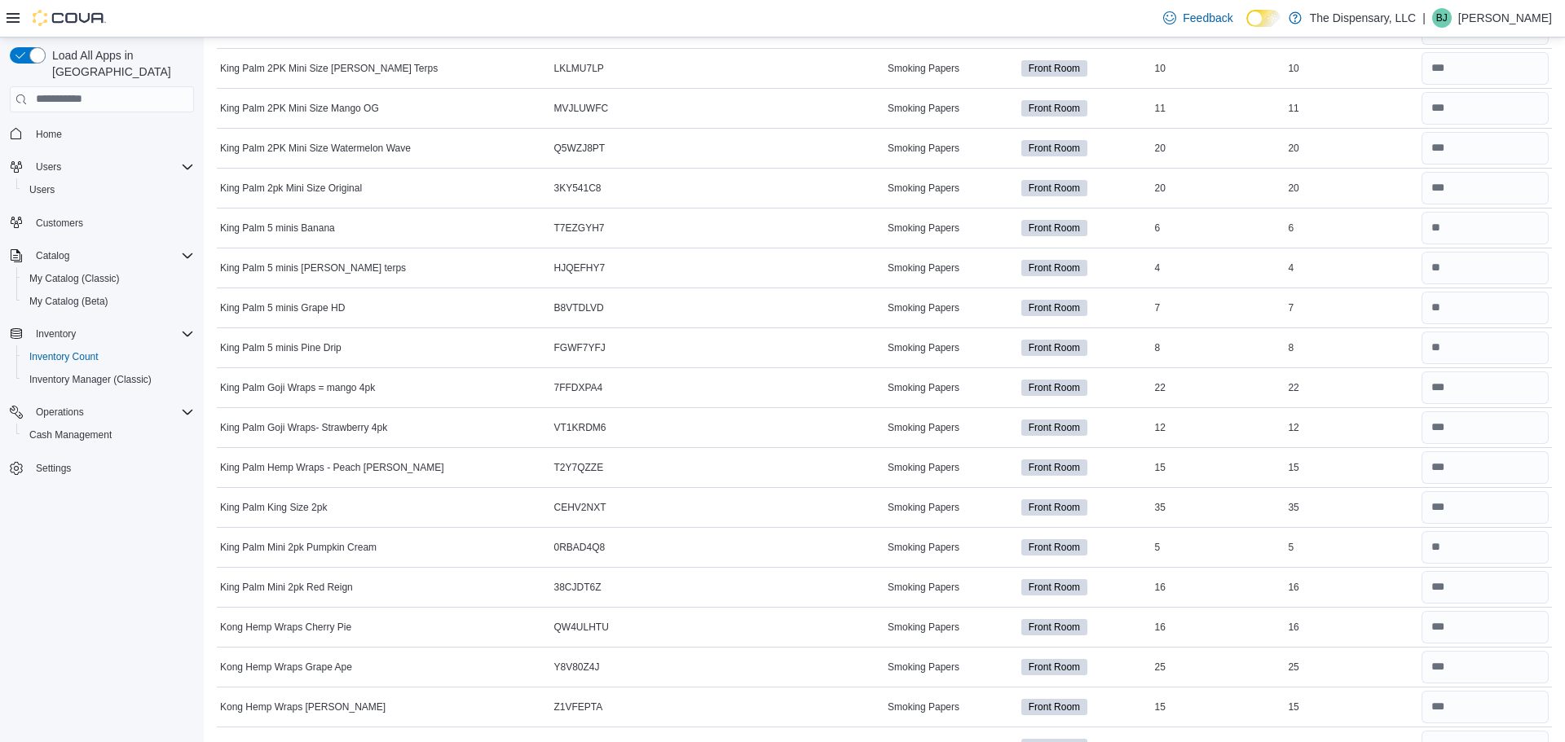
scroll to position [0, 0]
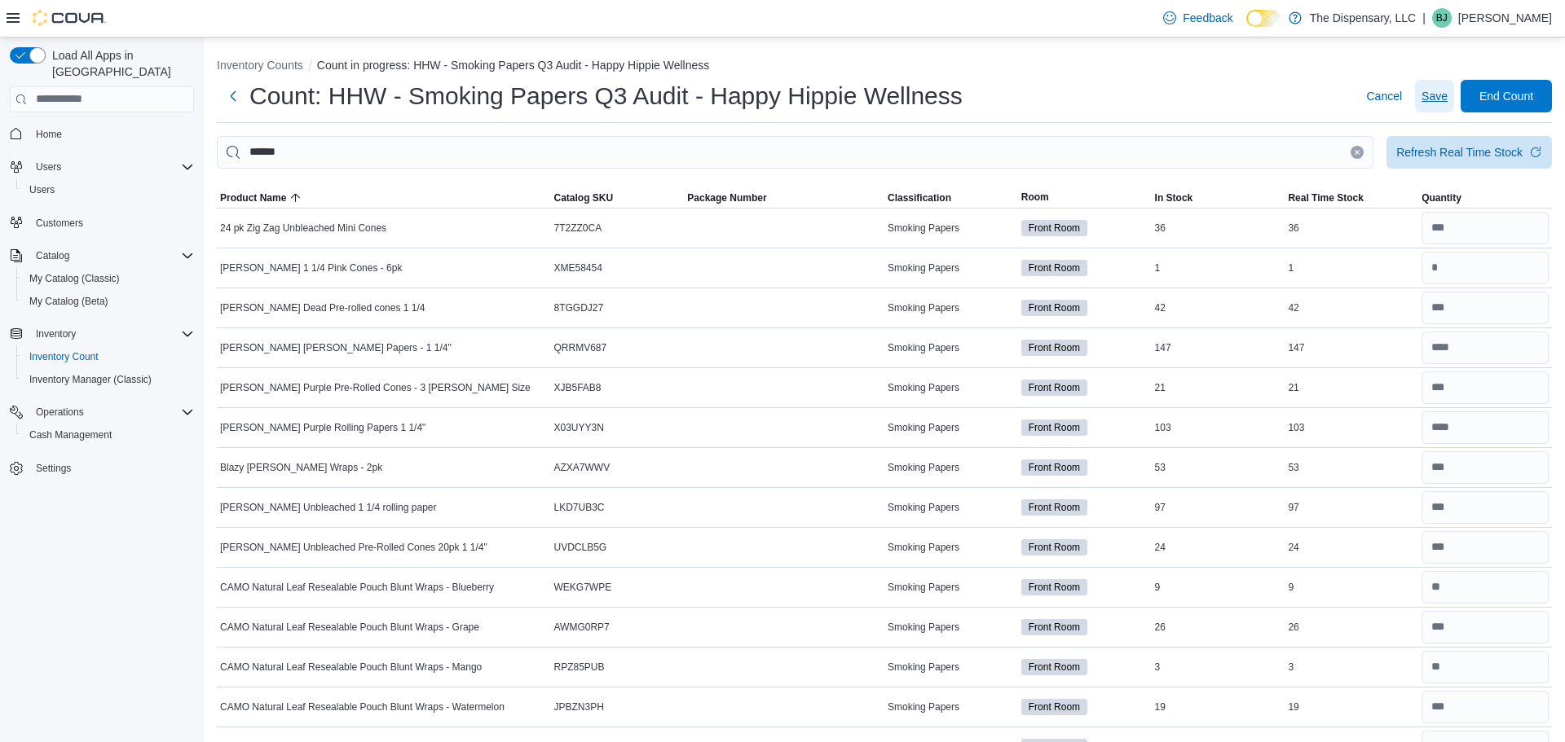
click at [1437, 91] on span "Save" at bounding box center [1434, 96] width 26 height 16
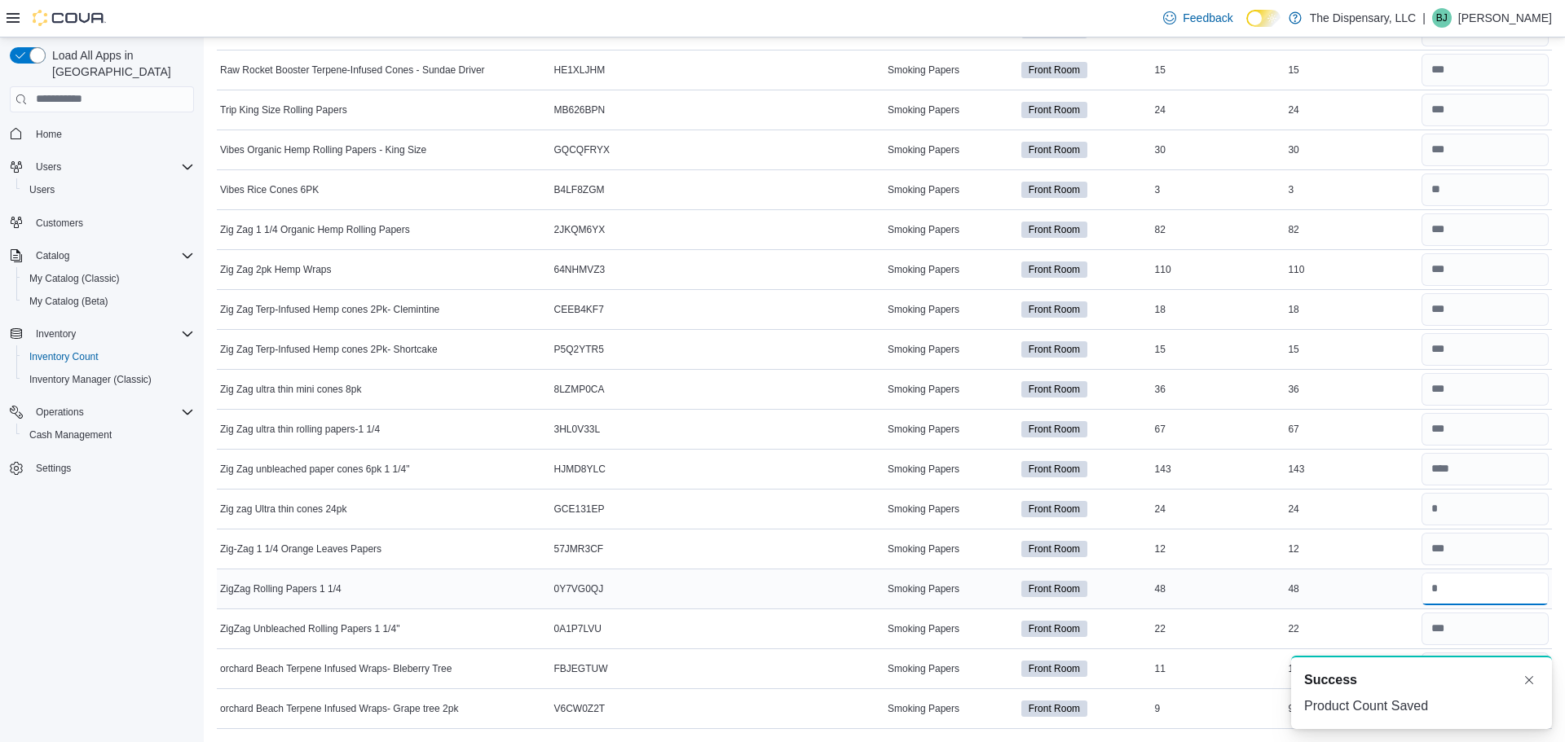
click at [1471, 580] on input "number" at bounding box center [1484, 589] width 127 height 33
click at [1475, 560] on input "number" at bounding box center [1484, 549] width 127 height 33
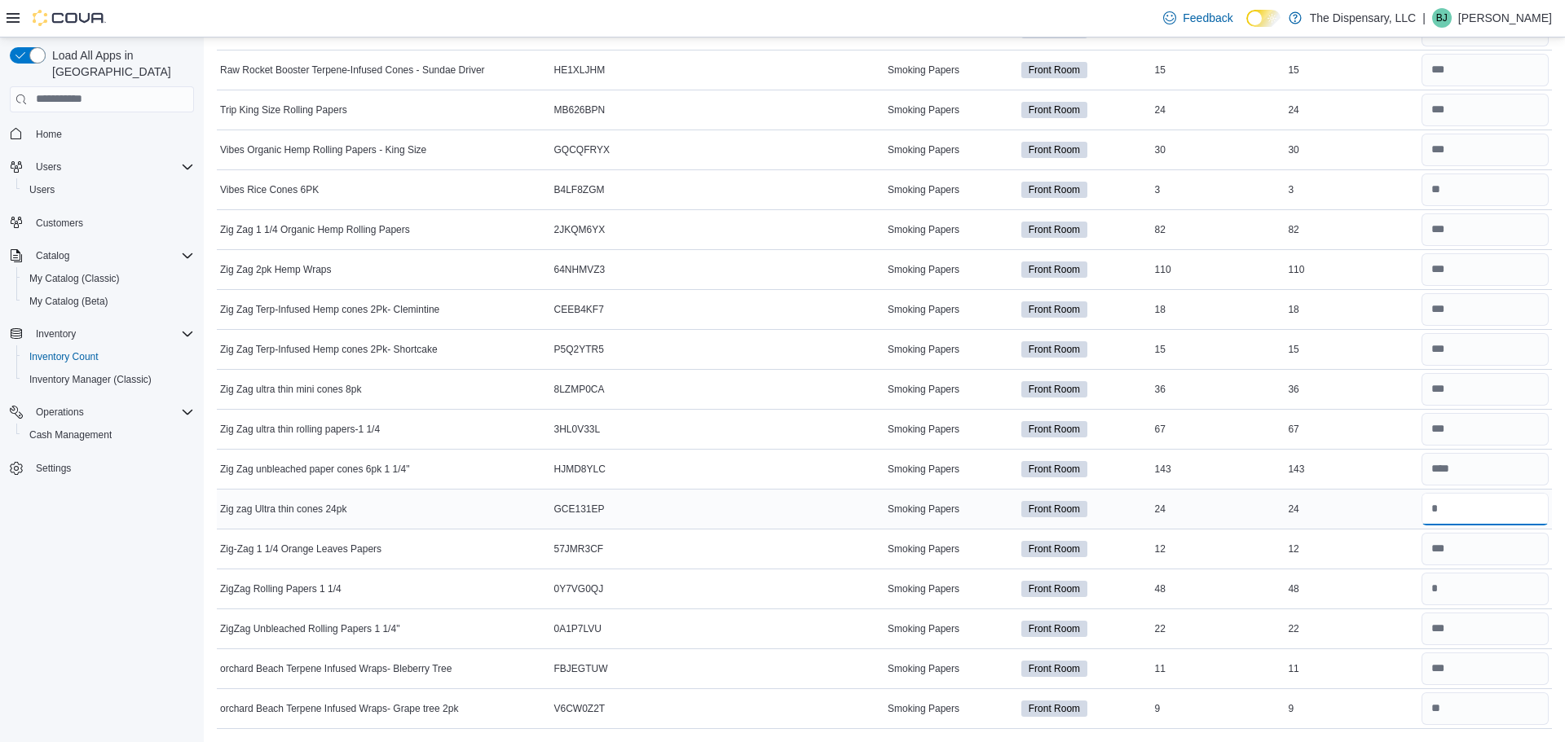
click at [1492, 514] on input "number" at bounding box center [1484, 509] width 127 height 33
click at [1495, 481] on input "number" at bounding box center [1484, 469] width 127 height 33
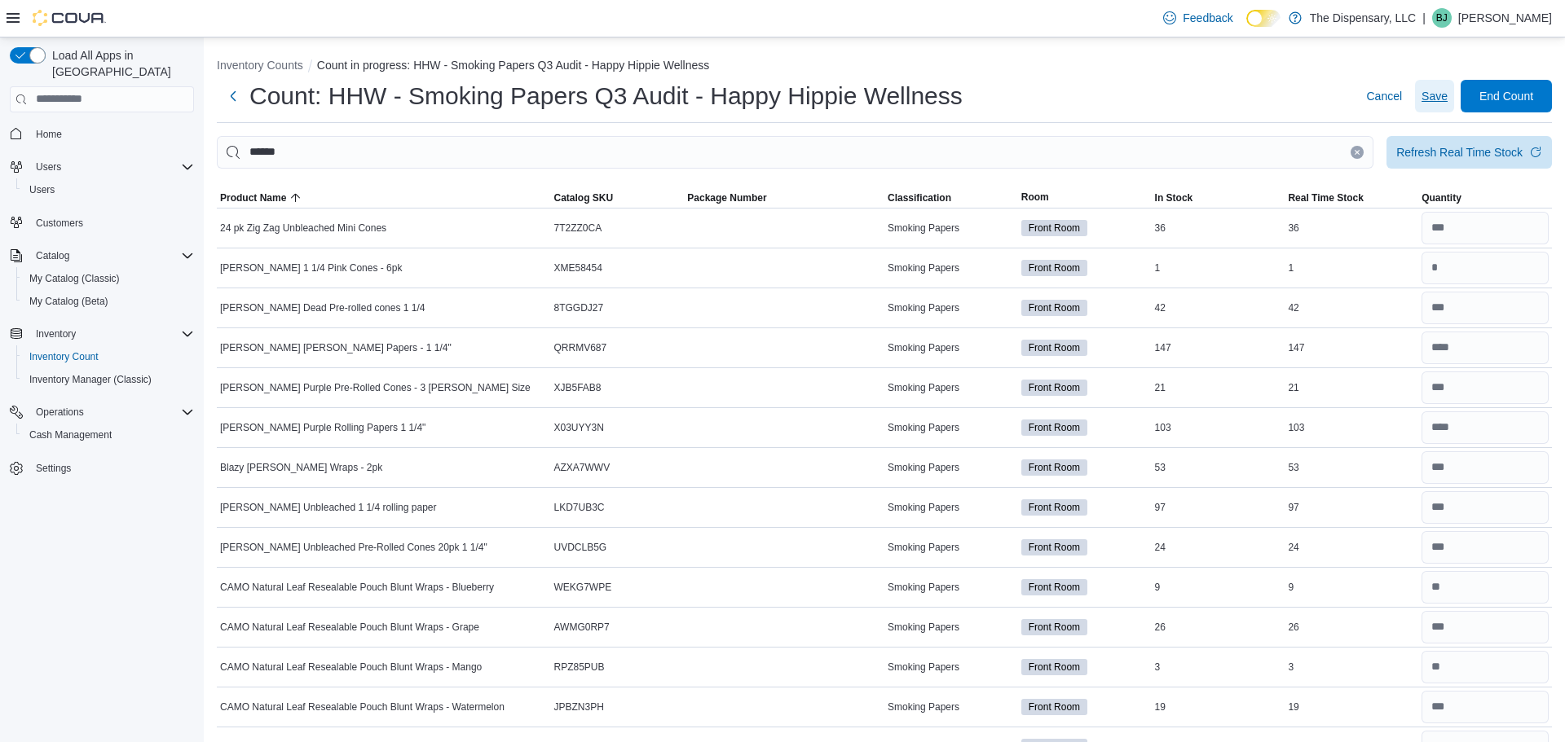
click at [1430, 105] on span "Save" at bounding box center [1434, 96] width 26 height 33
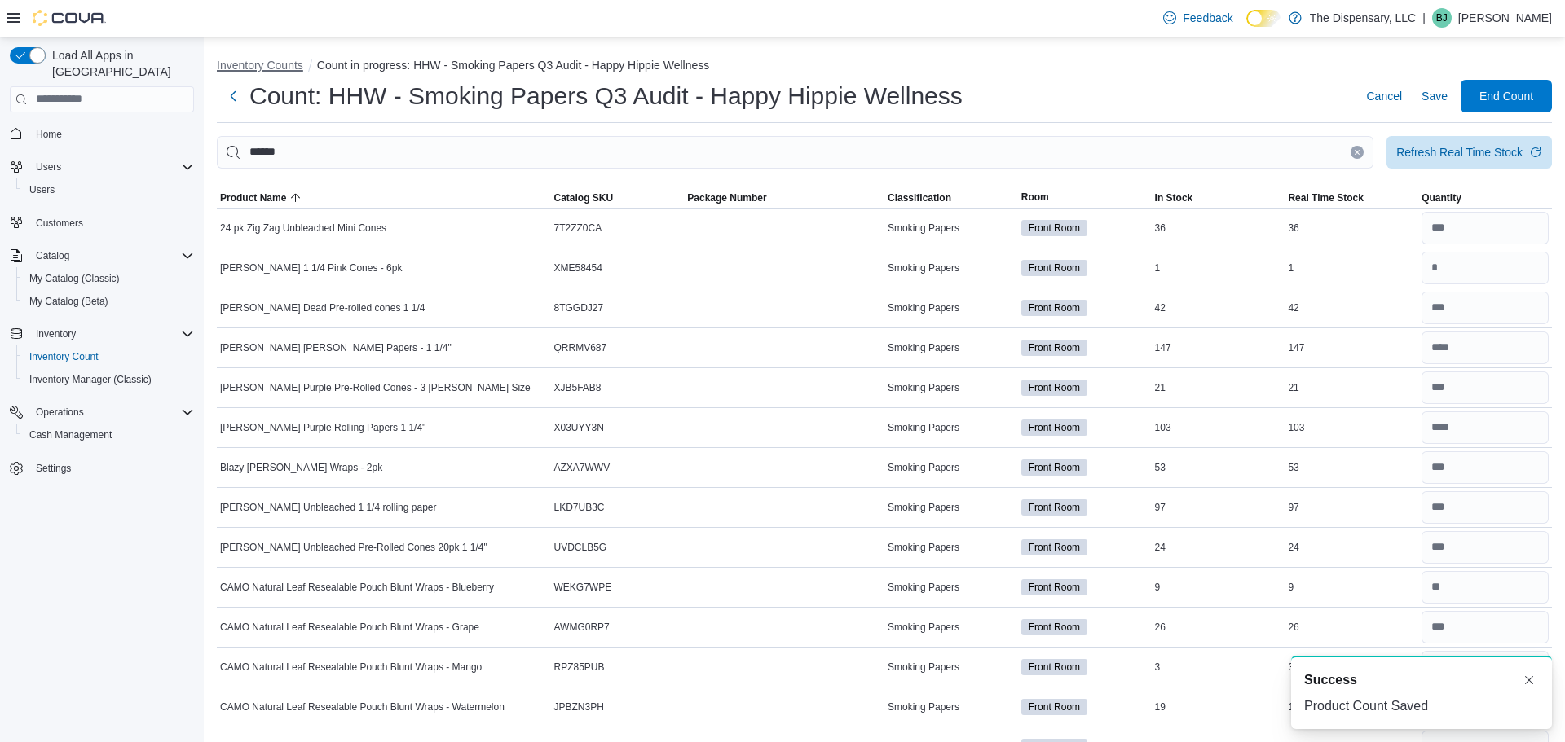
click at [283, 67] on button "Inventory Counts" at bounding box center [260, 65] width 86 height 13
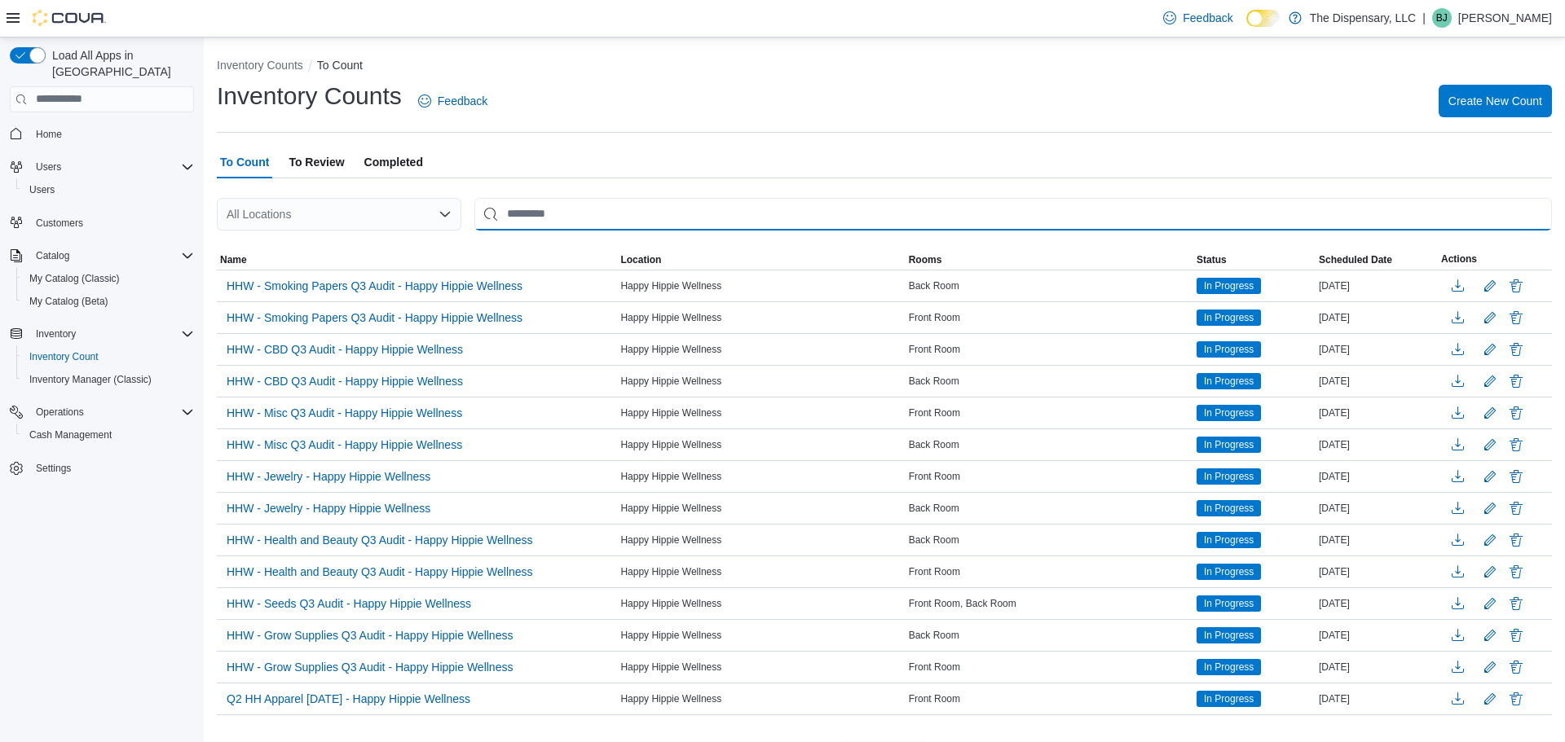
click at [658, 223] on input "This is a search bar. After typing your query, hit enter to filter the results …" at bounding box center [1012, 214] width 1077 height 33
click at [690, 285] on span "Happy Hippie Wellness" at bounding box center [670, 286] width 101 height 13
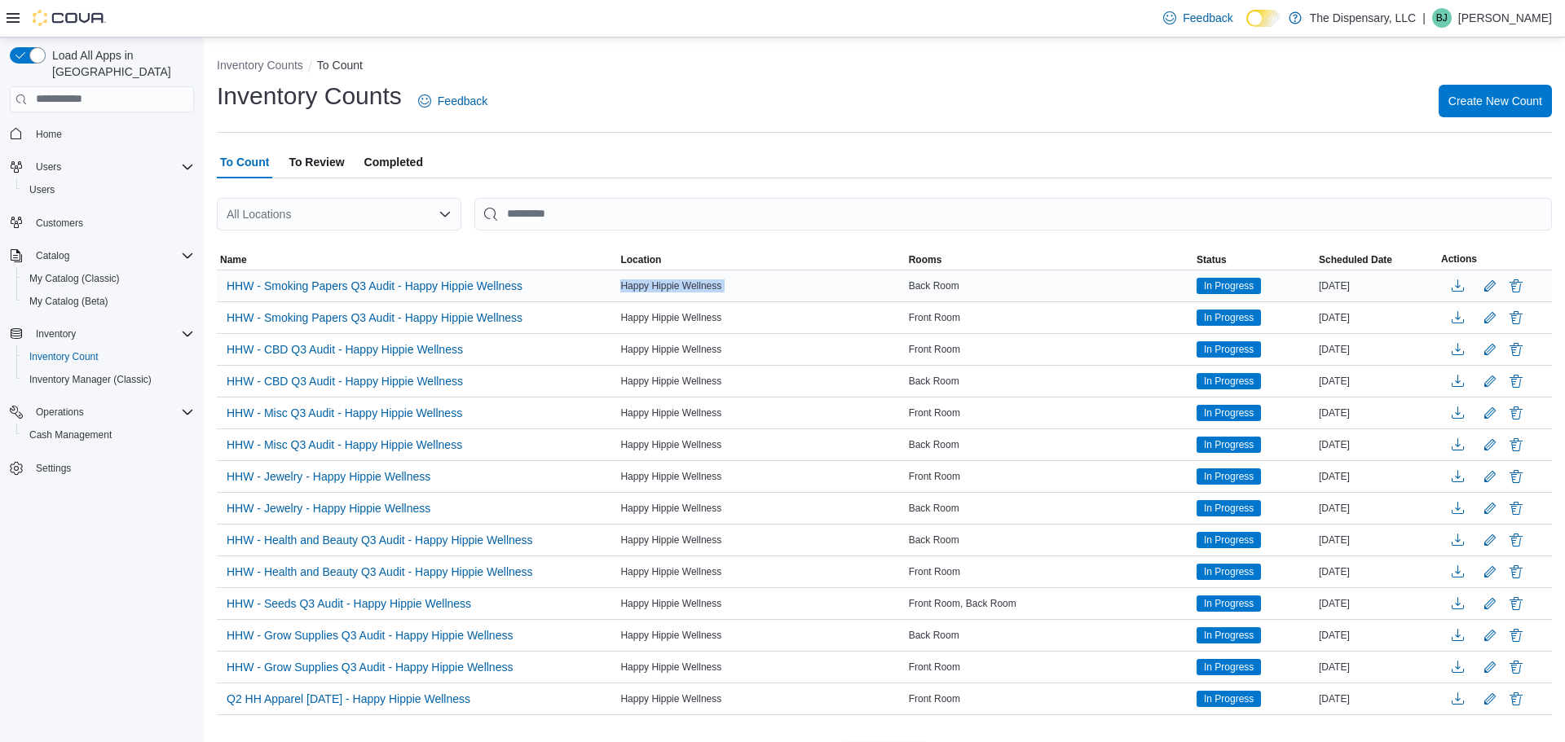
click at [690, 285] on span "Happy Hippie Wellness" at bounding box center [670, 286] width 101 height 13
click at [691, 340] on div "Happy Hippie Wellness" at bounding box center [761, 350] width 288 height 20
click at [1496, 113] on span "Create New Count" at bounding box center [1495, 100] width 94 height 33
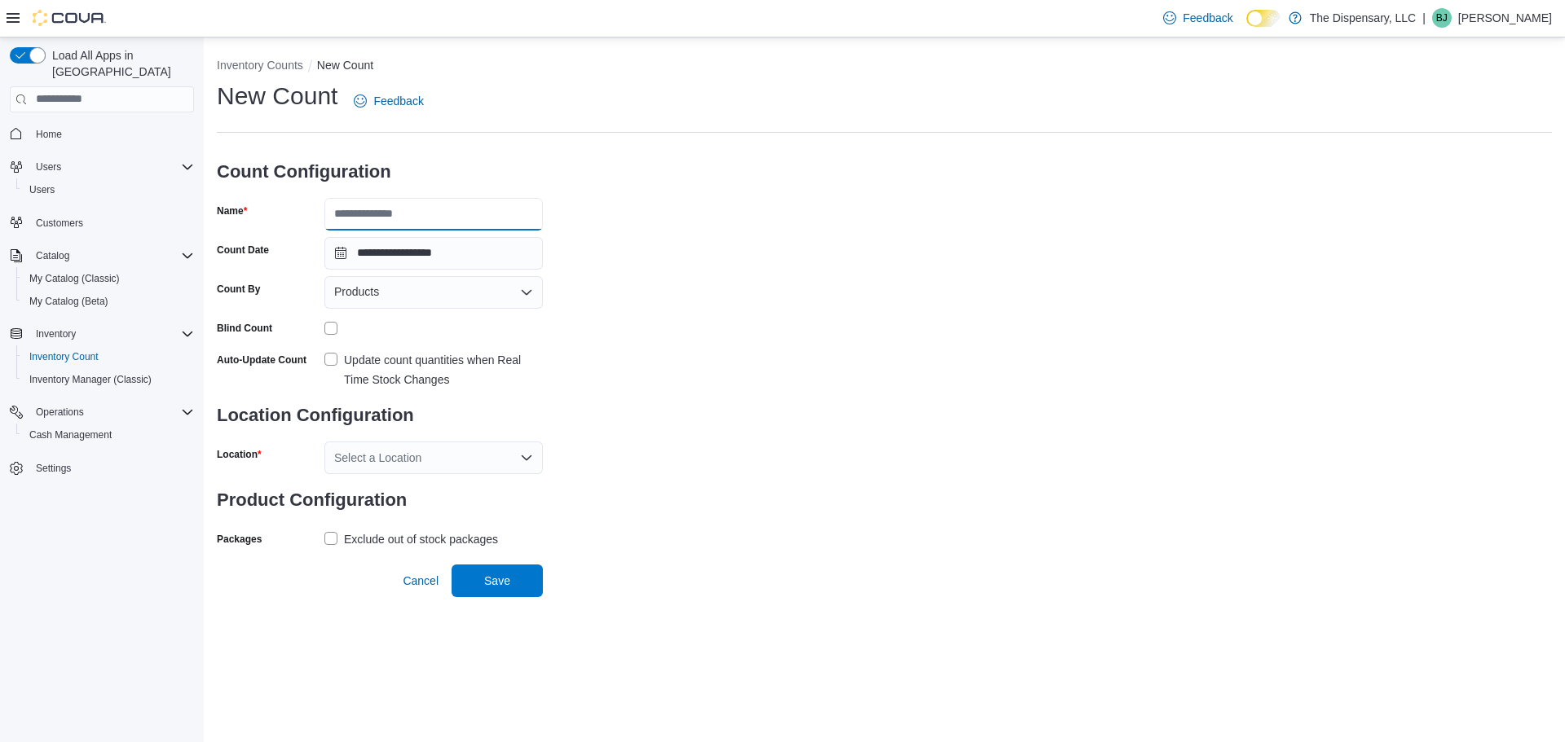
click at [477, 223] on input "Name" at bounding box center [433, 214] width 218 height 33
click at [697, 345] on div "**********" at bounding box center [884, 316] width 1335 height 472
click at [465, 283] on div "Products" at bounding box center [433, 292] width 218 height 33
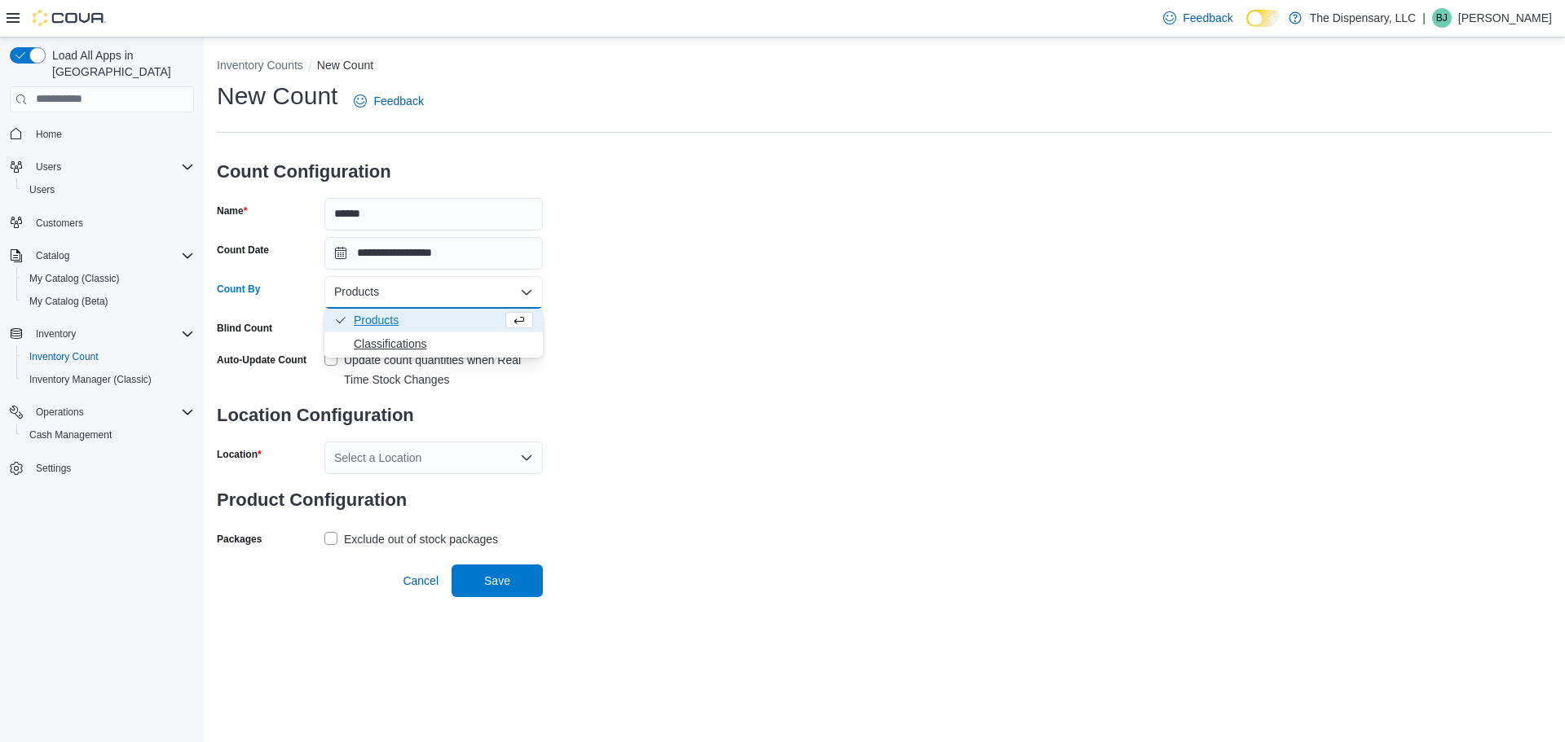
click at [362, 341] on span "Classifications" at bounding box center [443, 344] width 179 height 16
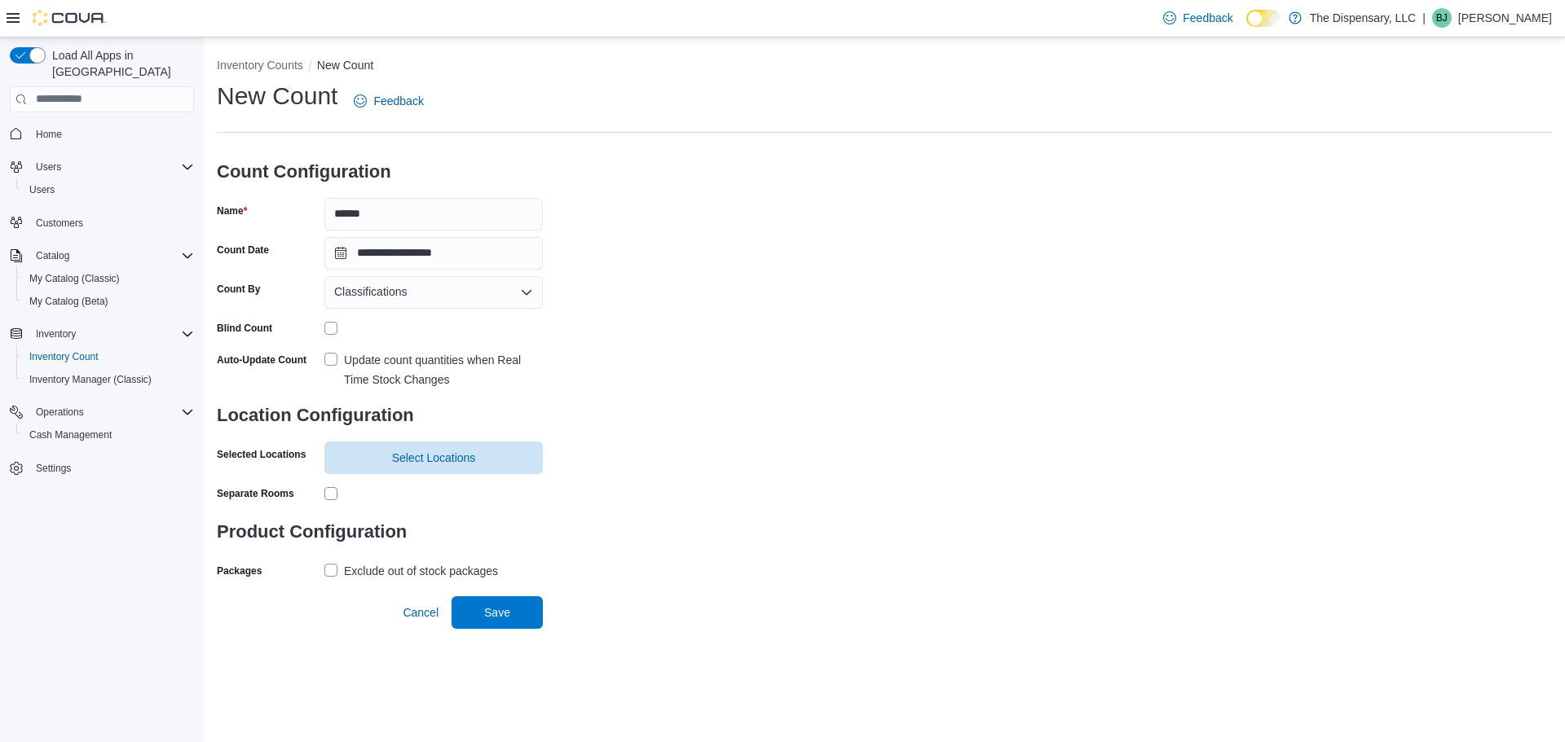
click at [328, 358] on label "Update count quantities when Real Time Stock Changes" at bounding box center [433, 369] width 218 height 39
click at [395, 462] on span "Select Locations" at bounding box center [434, 457] width 84 height 16
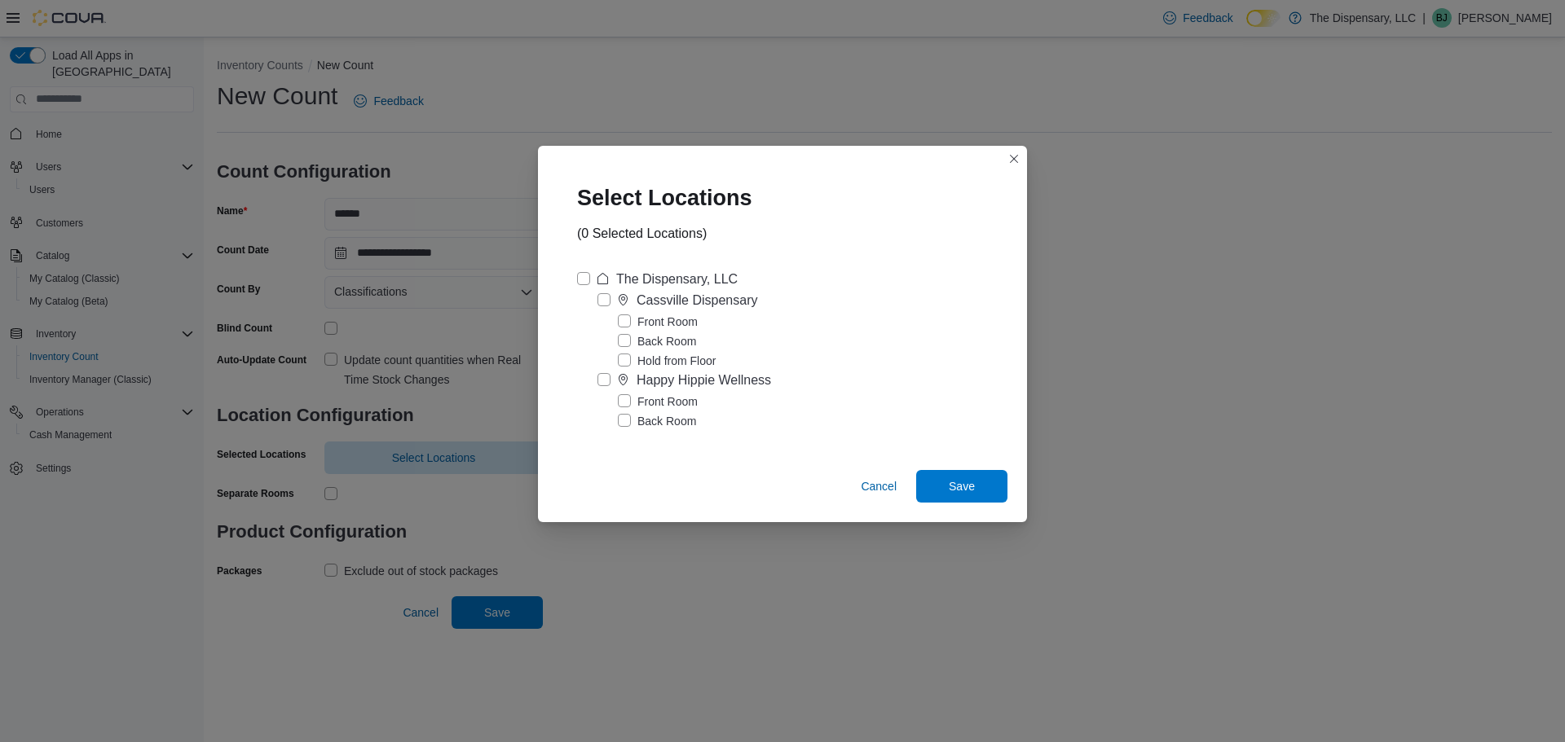
click at [606, 382] on label "Happy Hippie Wellness" at bounding box center [684, 381] width 174 height 20
click at [971, 487] on span "Save" at bounding box center [962, 486] width 26 height 16
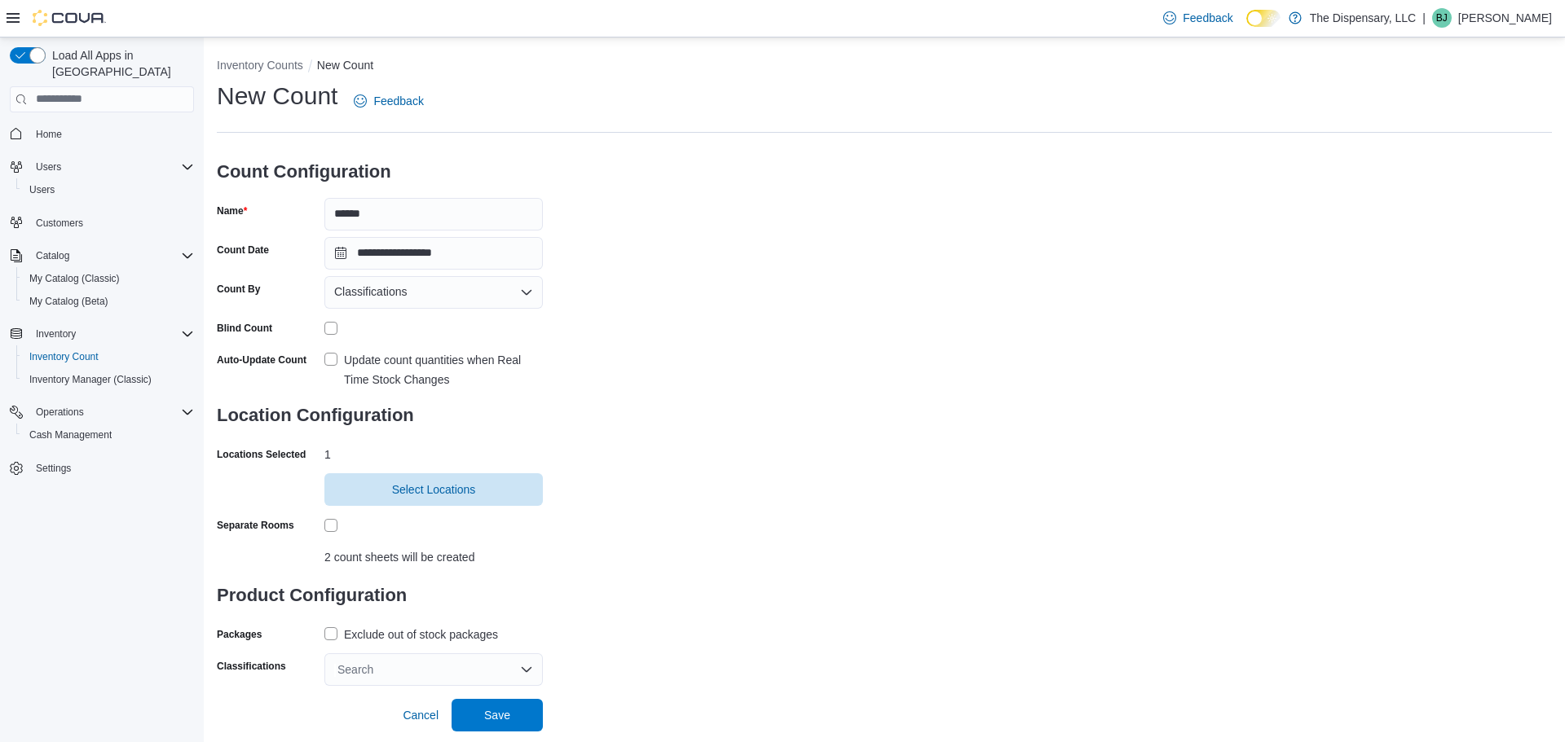
click at [366, 661] on div "Search" at bounding box center [433, 670] width 218 height 33
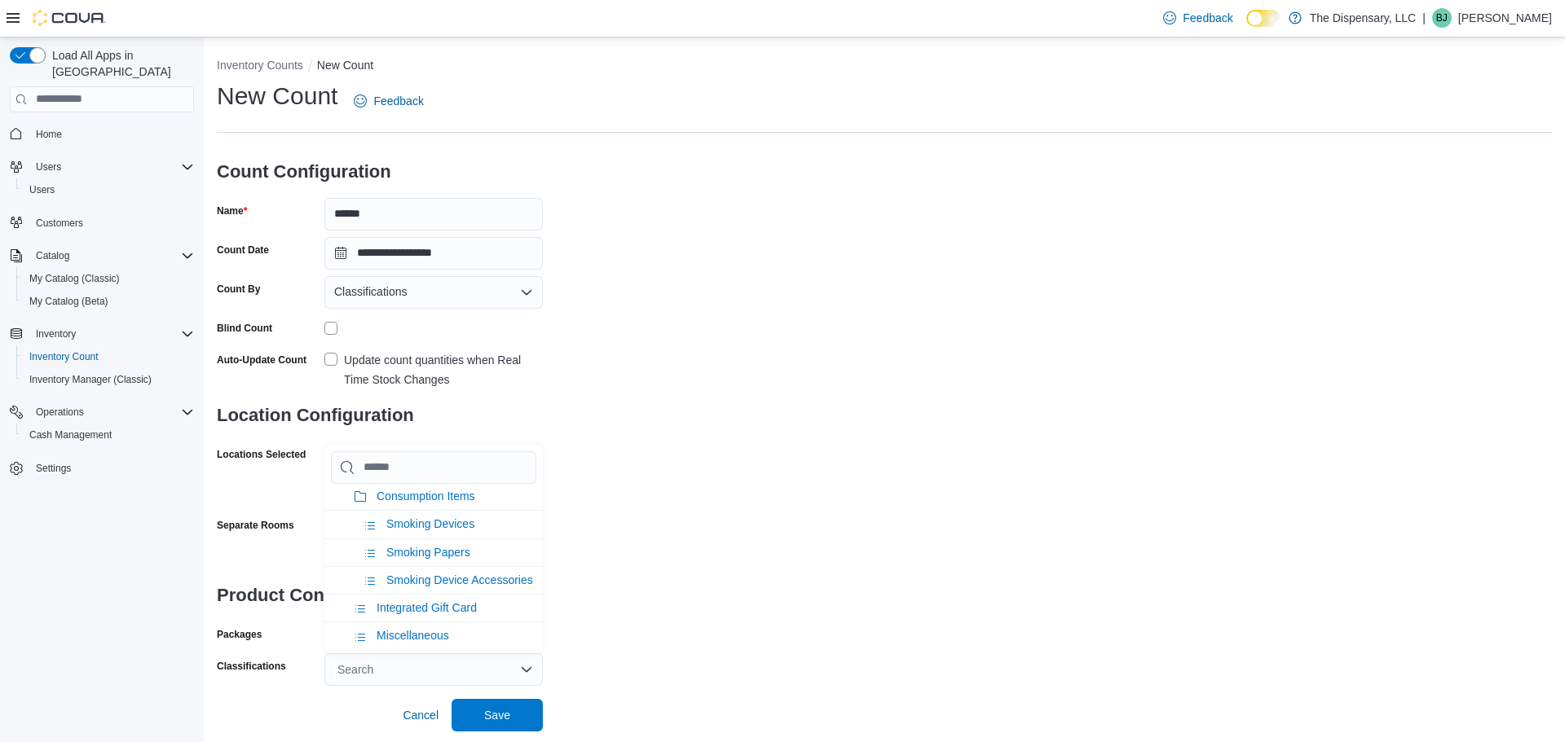
scroll to position [718, 0]
click at [452, 518] on span "Smoking Devices" at bounding box center [430, 522] width 88 height 13
click at [635, 468] on div "**********" at bounding box center [884, 383] width 1335 height 606
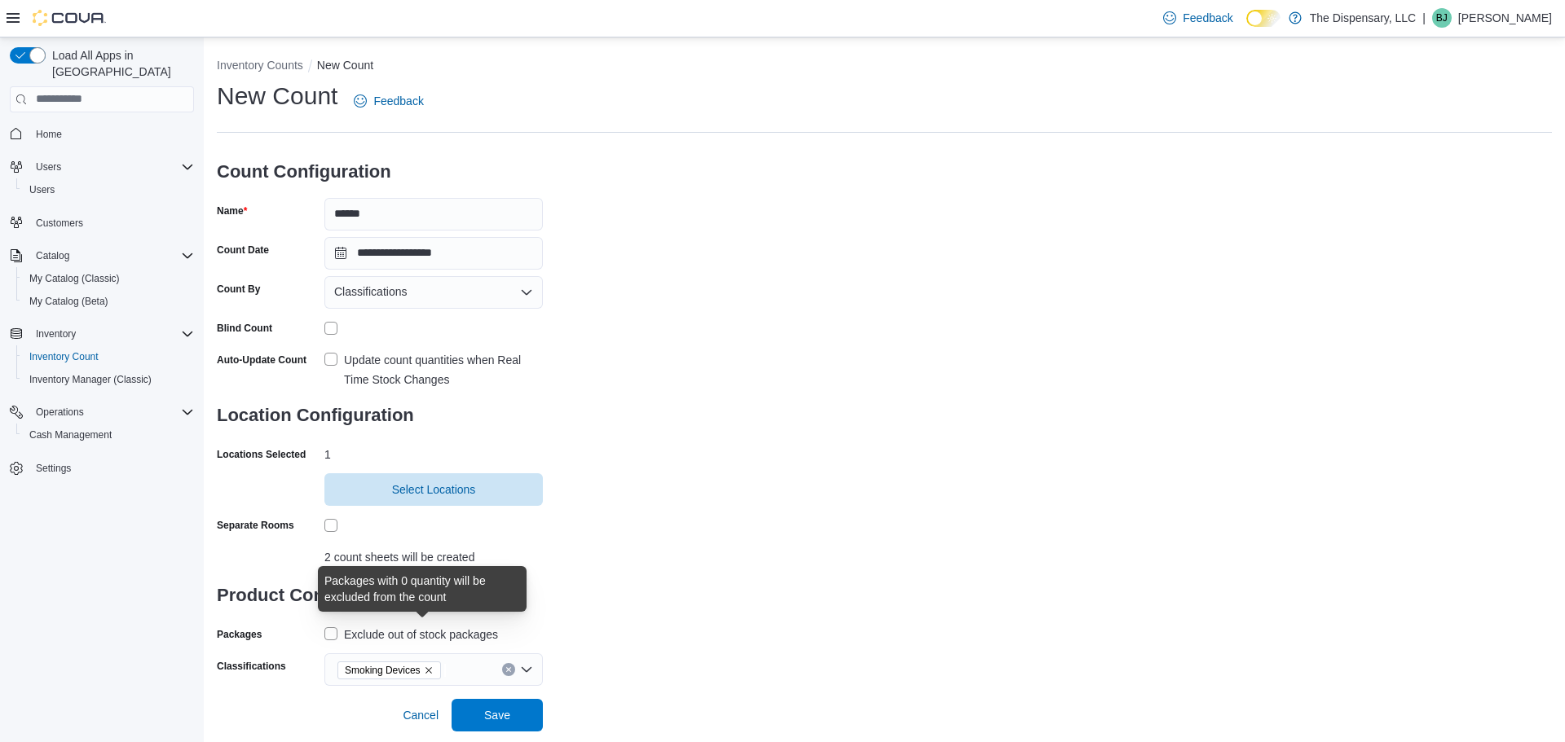
click at [394, 629] on div "Exclude out of stock packages" at bounding box center [421, 635] width 154 height 20
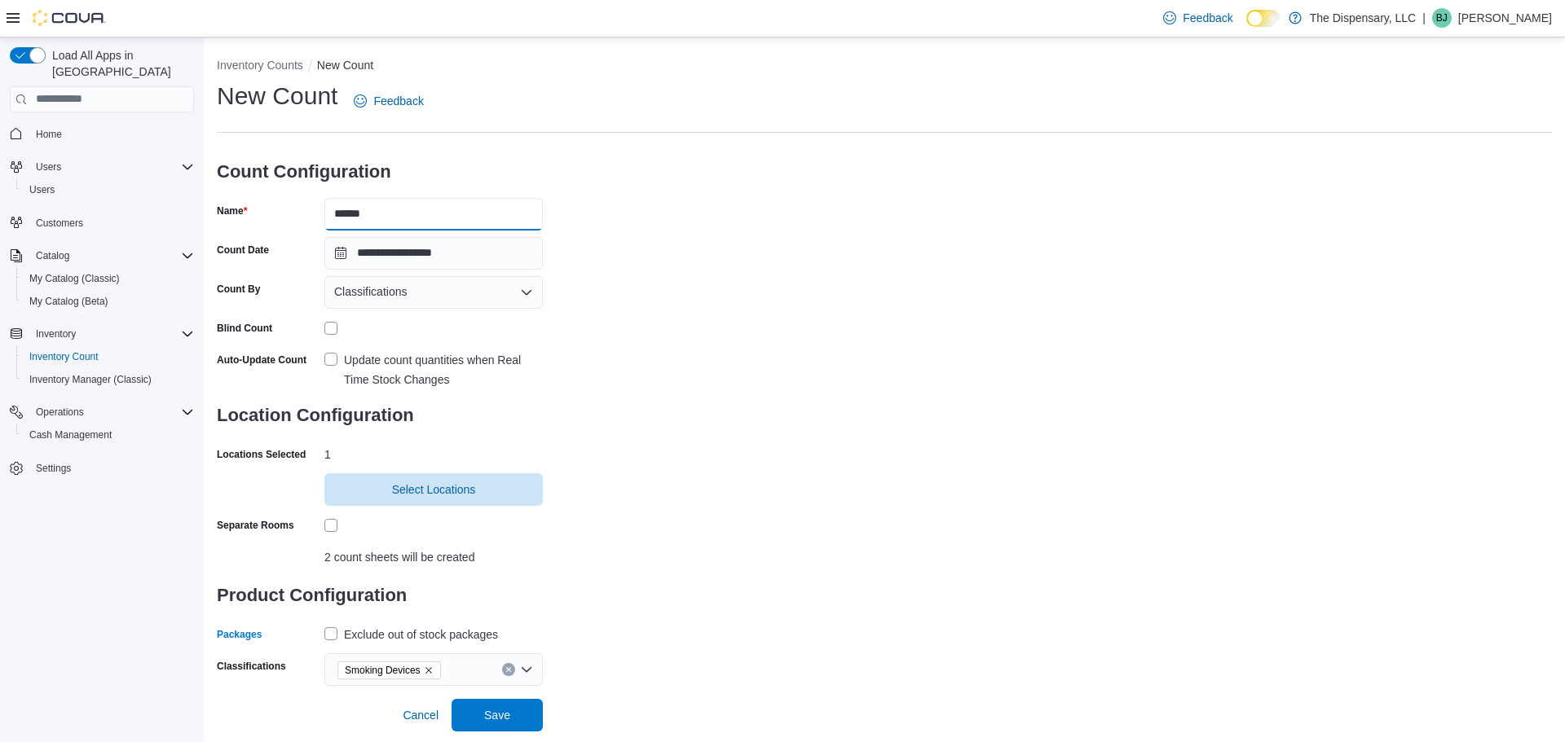
click at [426, 224] on input "*****" at bounding box center [433, 214] width 218 height 33
click at [484, 700] on span "Save" at bounding box center [497, 714] width 72 height 33
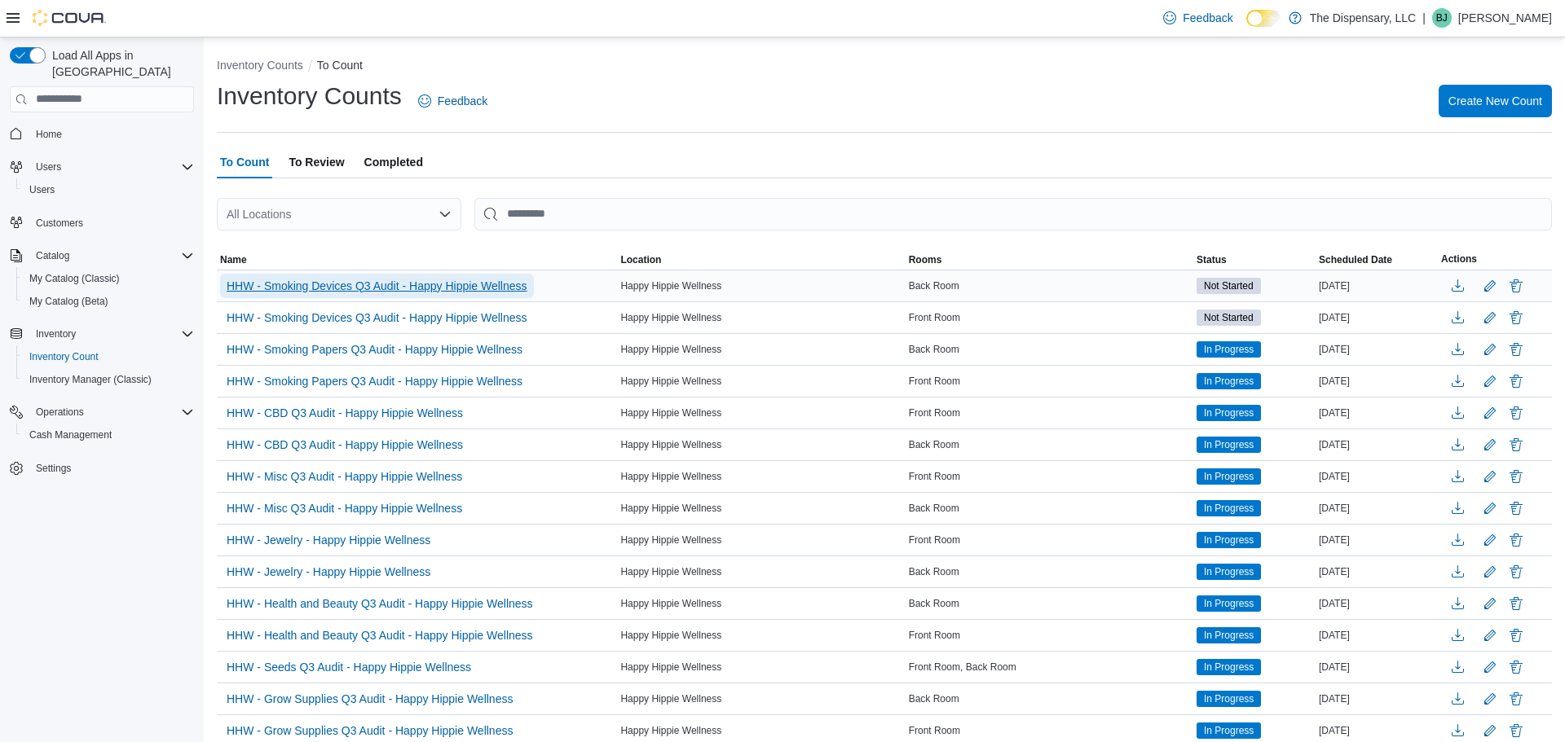
click at [527, 291] on span "HHW - Smoking Devices Q3 Audit - Happy Hippie Wellness" at bounding box center [377, 286] width 301 height 16
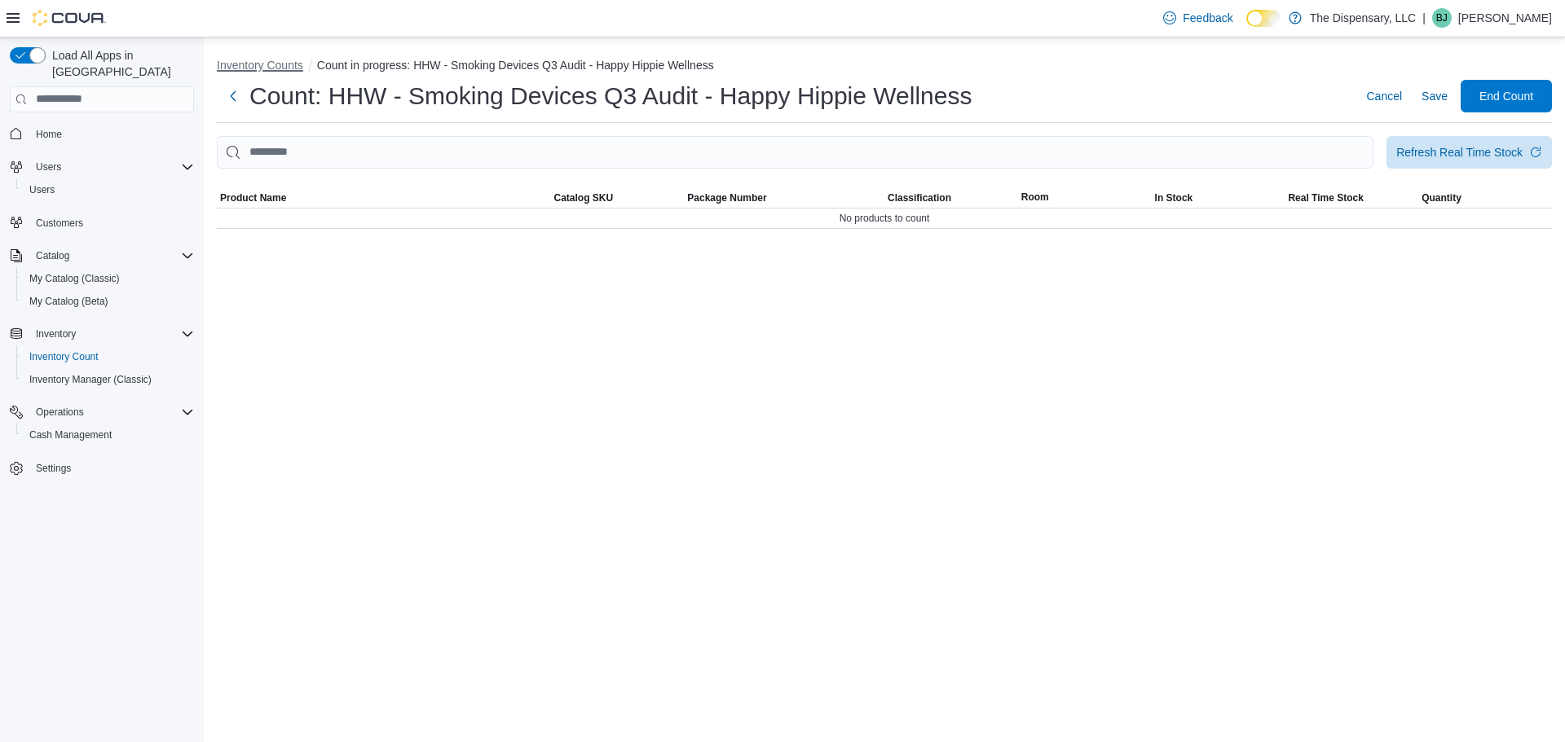
click at [258, 63] on button "Inventory Counts" at bounding box center [260, 65] width 86 height 13
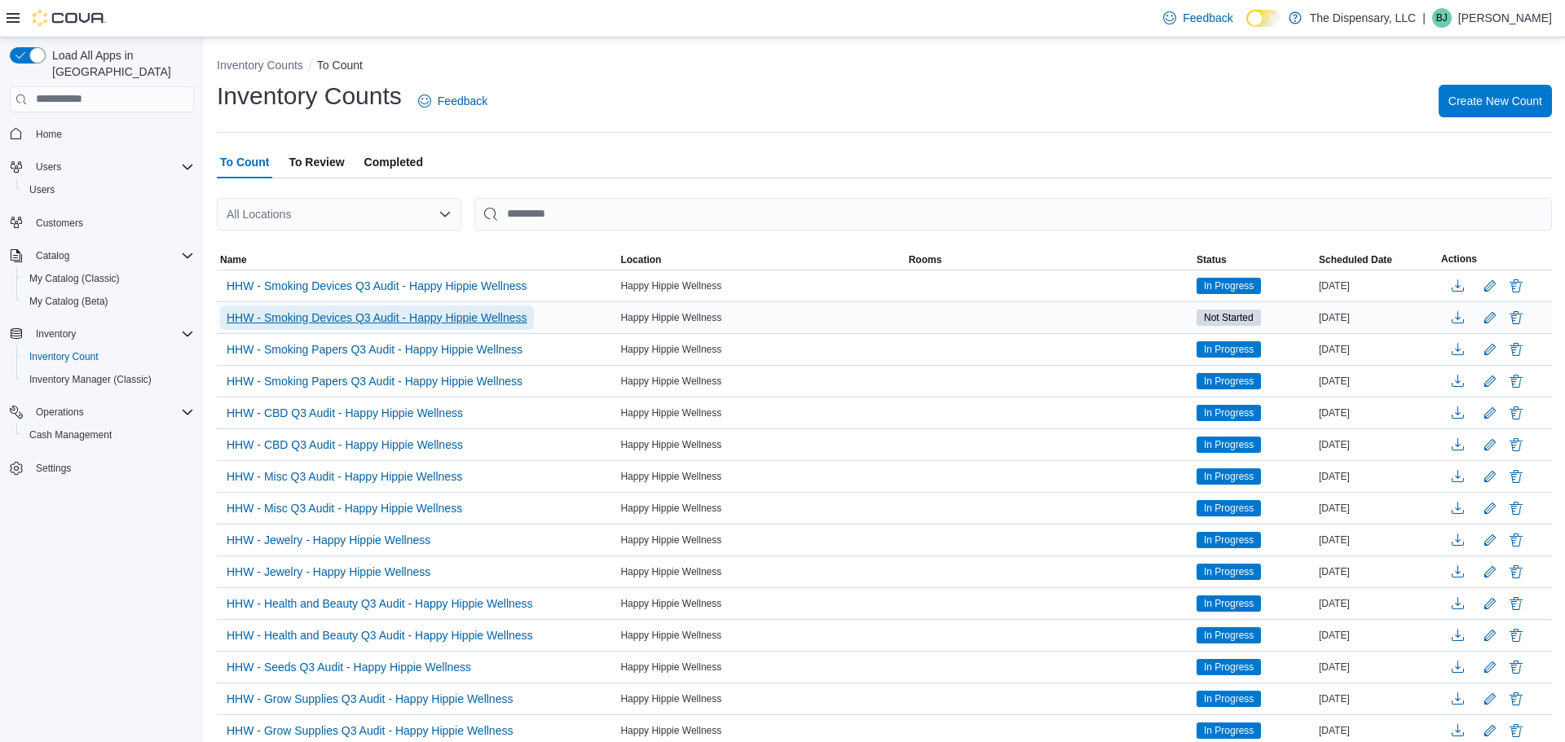
click at [430, 323] on span "HHW - Smoking Devices Q3 Audit - Happy Hippie Wellness" at bounding box center [377, 318] width 301 height 16
click at [474, 323] on span "HHW - Smoking Devices Q3 Audit - Happy Hippie Wellness" at bounding box center [377, 318] width 301 height 16
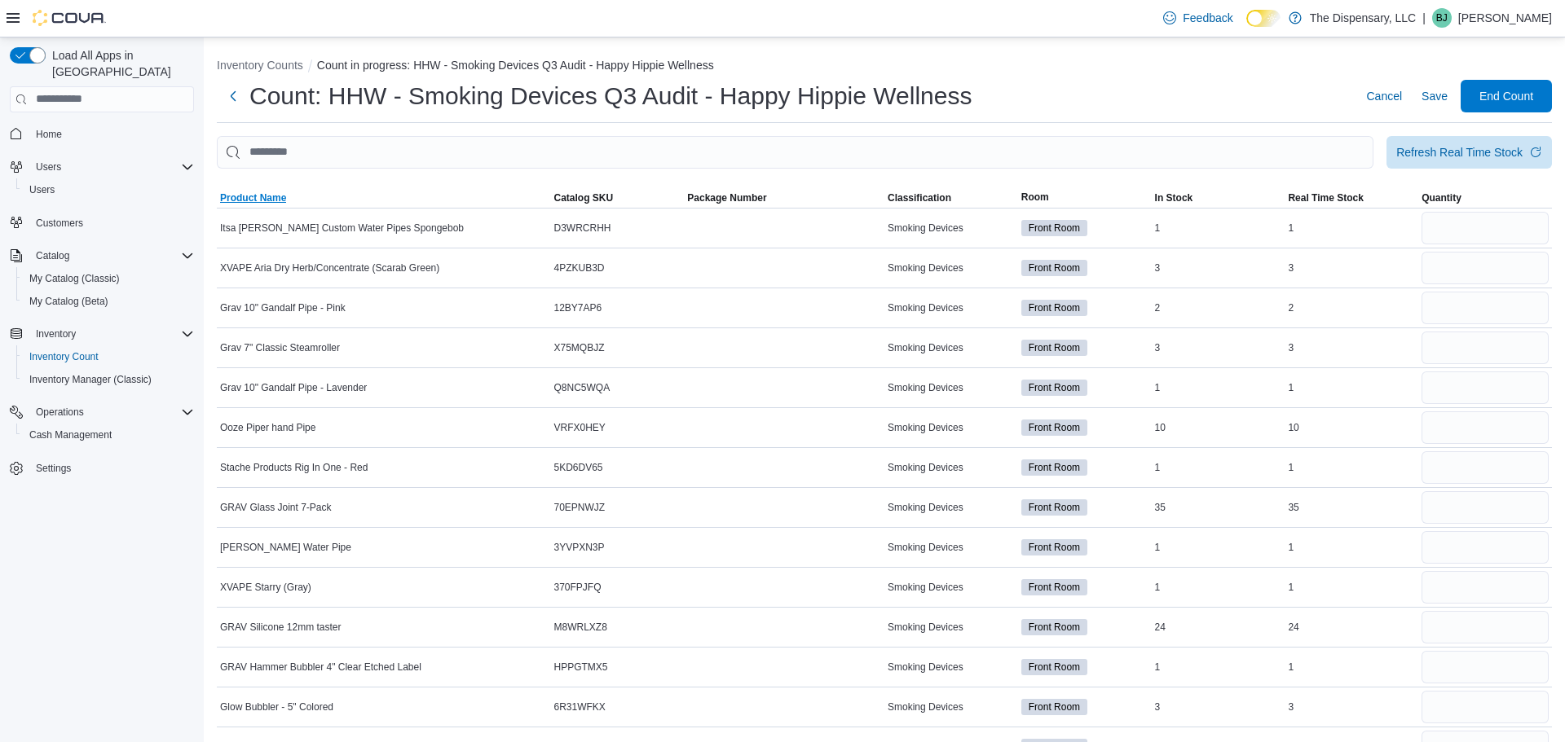
click at [290, 193] on span "Product Name" at bounding box center [384, 198] width 334 height 20
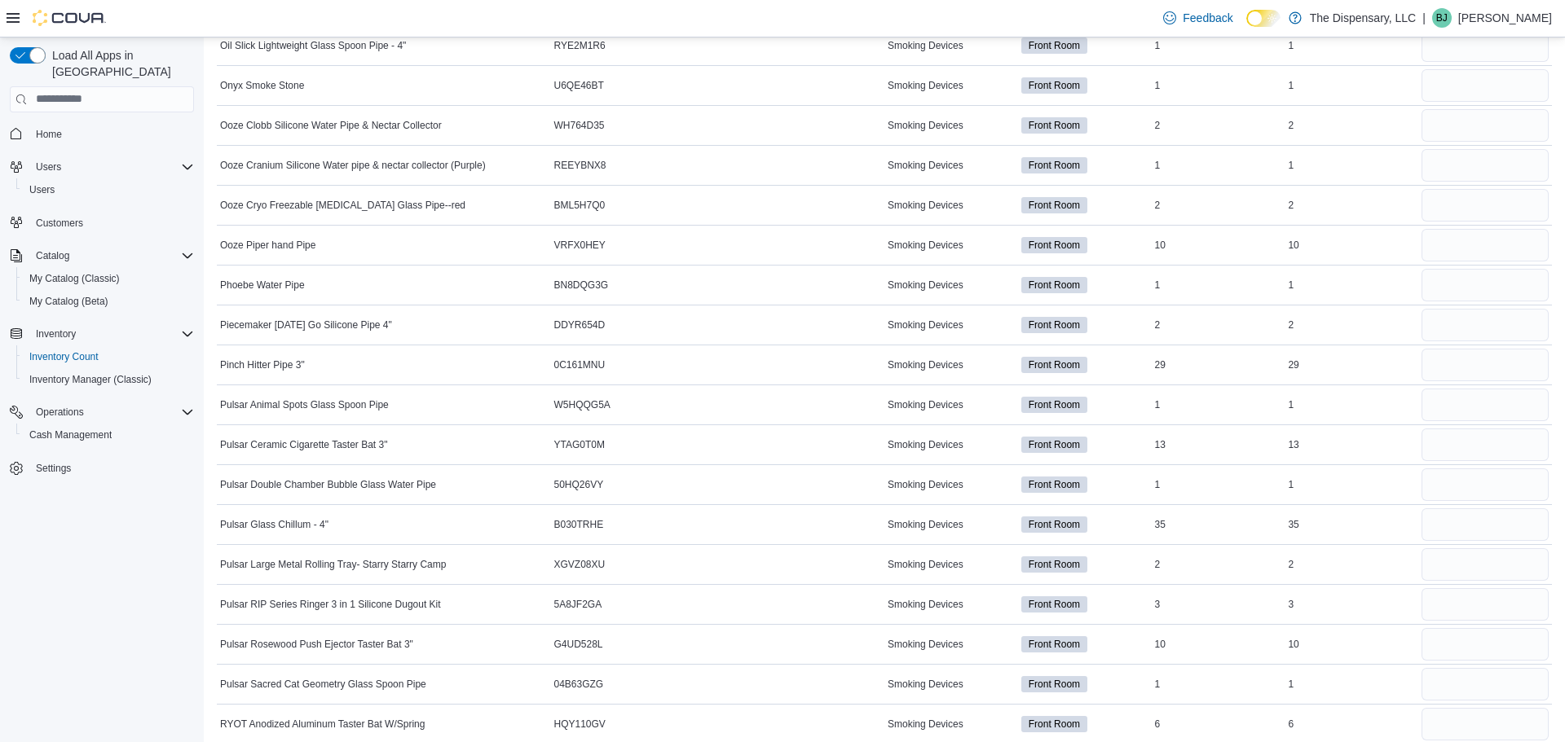
scroll to position [5869, 0]
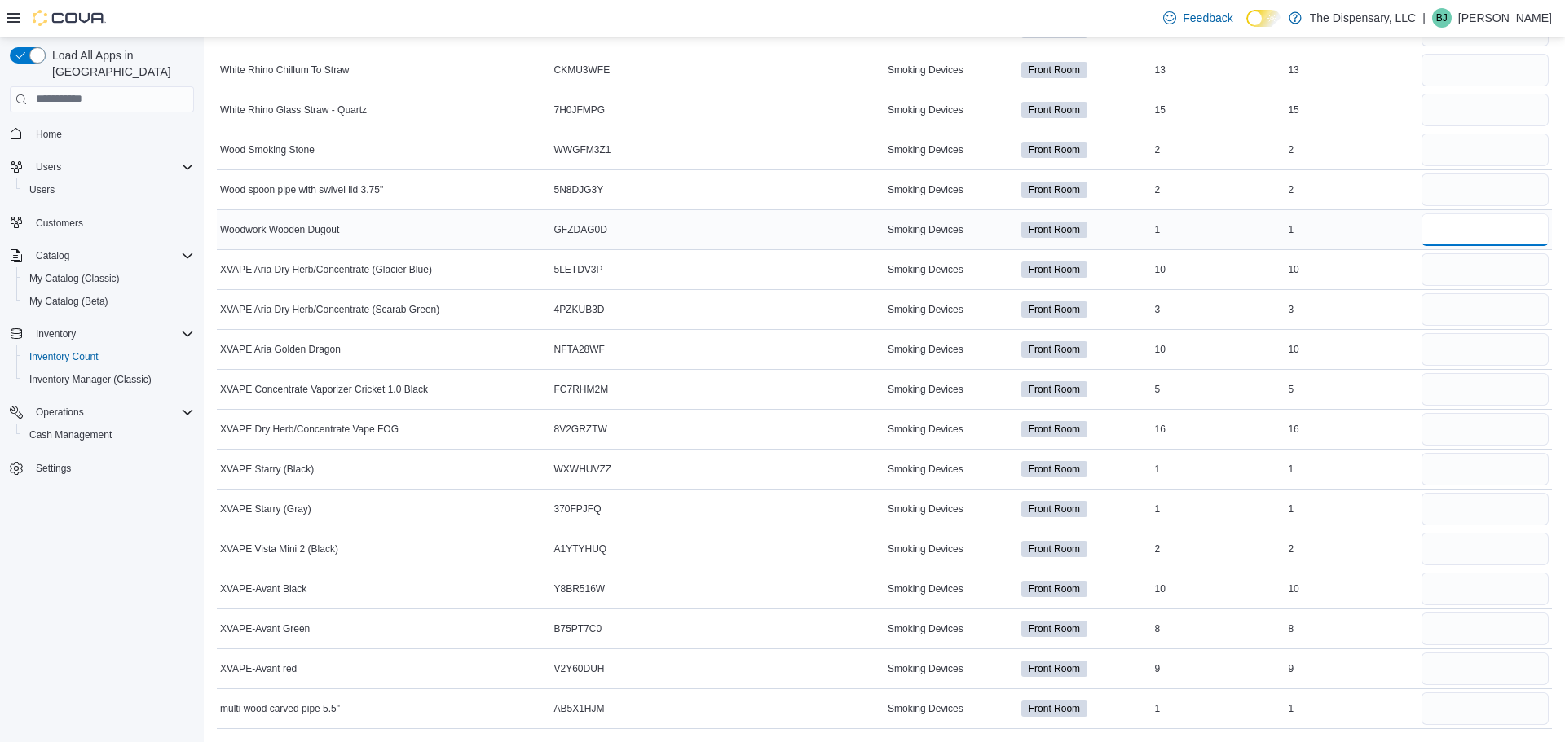
click at [1481, 219] on input "number" at bounding box center [1484, 230] width 127 height 33
click at [1474, 192] on input "number" at bounding box center [1484, 190] width 127 height 33
click at [1453, 275] on input "number" at bounding box center [1484, 269] width 127 height 33
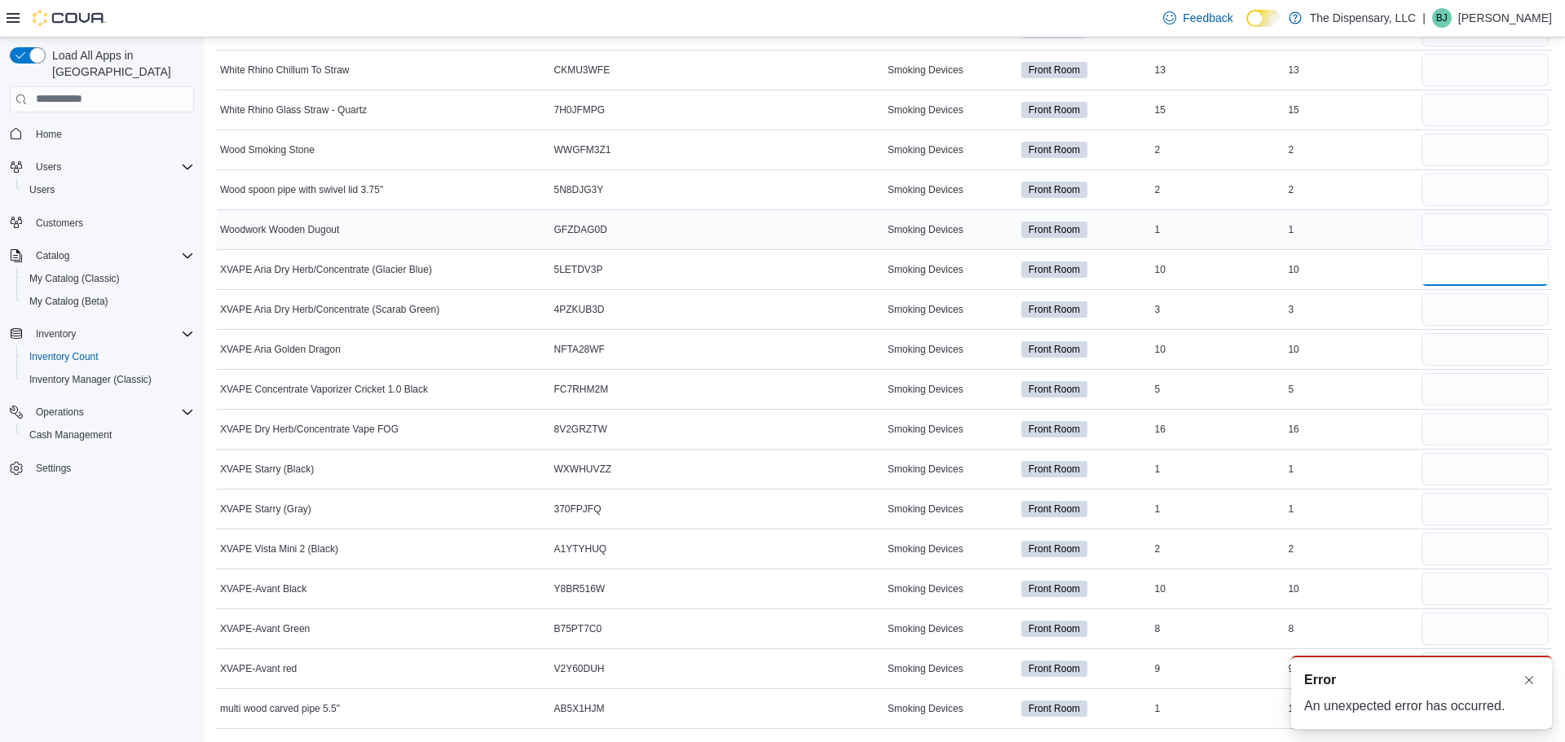
scroll to position [0, 0]
click at [1461, 272] on input "number" at bounding box center [1484, 269] width 127 height 33
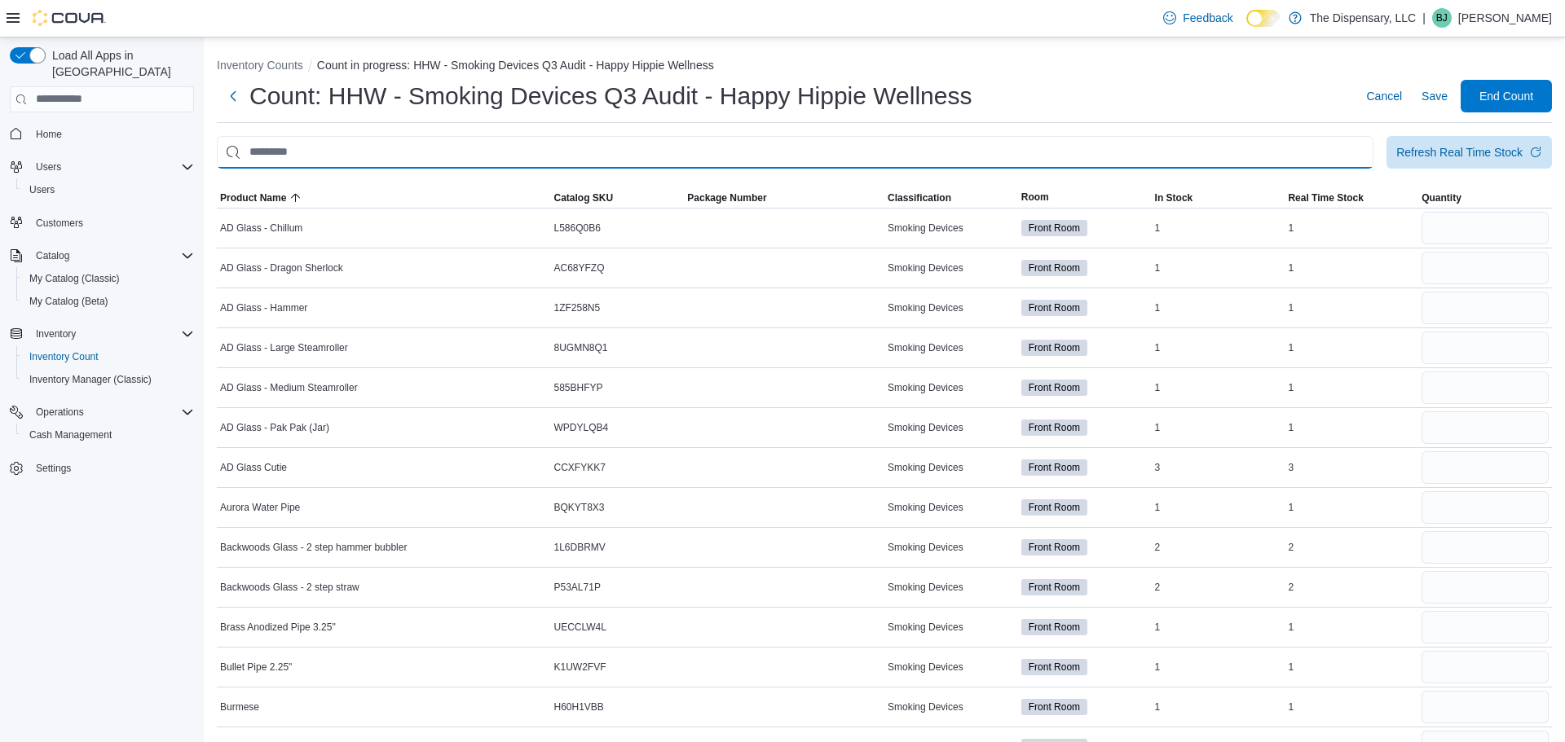
click at [814, 159] on input "This is a search bar. After typing your query, hit enter to filter the results …" at bounding box center [795, 152] width 1157 height 33
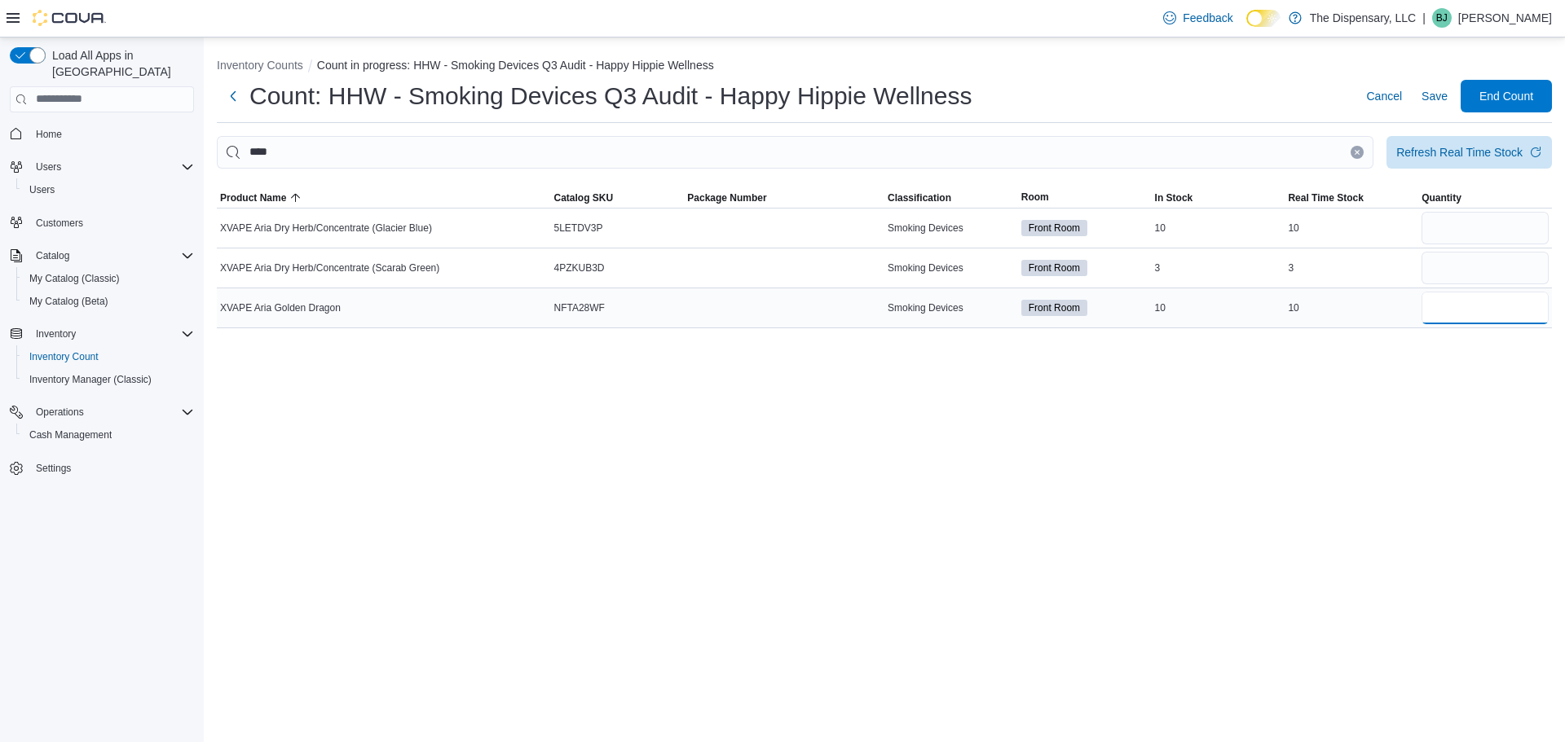
click at [1452, 315] on input "number" at bounding box center [1484, 308] width 127 height 33
click at [1469, 221] on input "number" at bounding box center [1484, 228] width 127 height 33
click at [1351, 154] on button "Clear input" at bounding box center [1357, 152] width 13 height 13
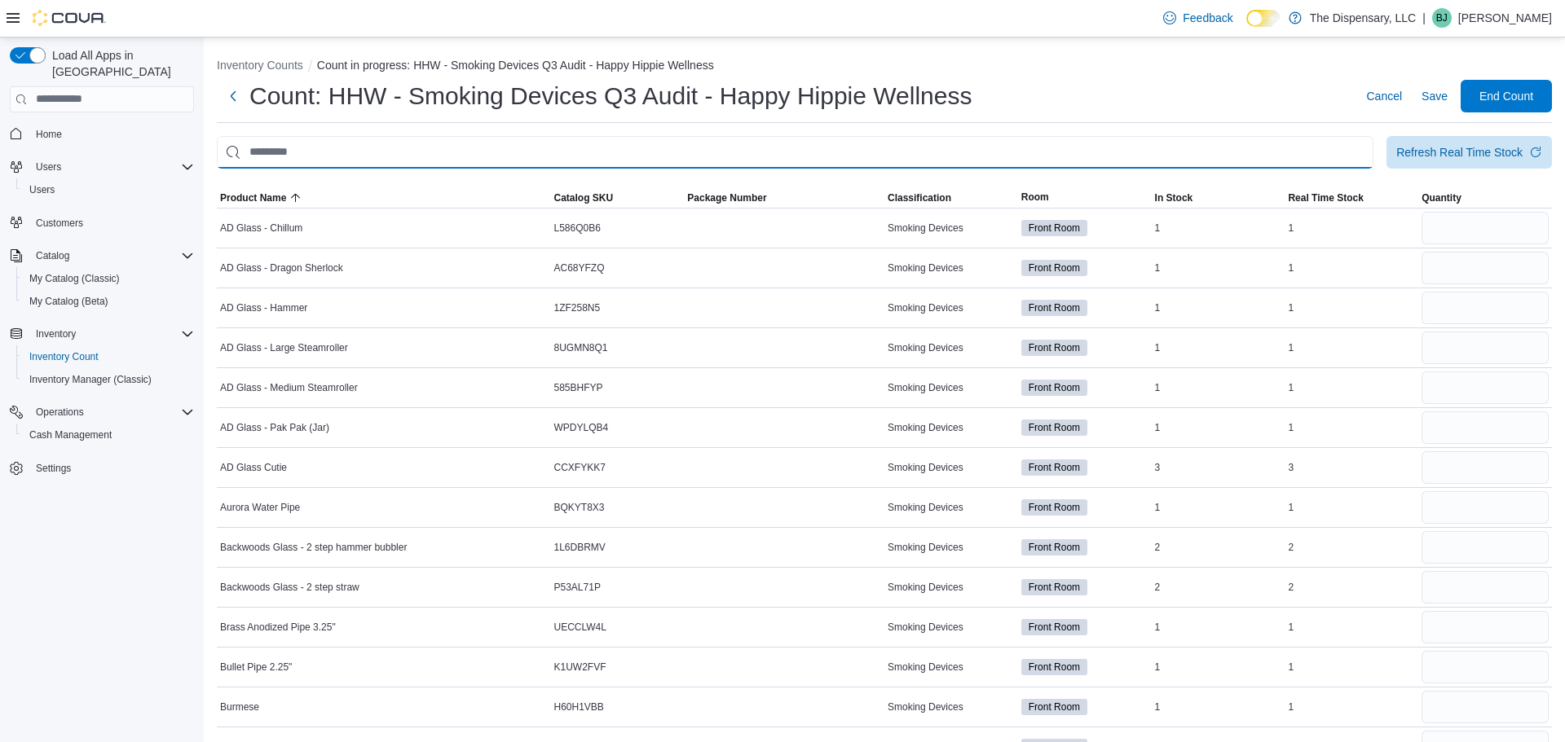
click at [1301, 155] on input "This is a search bar. After typing your query, hit enter to filter the results …" at bounding box center [795, 152] width 1157 height 33
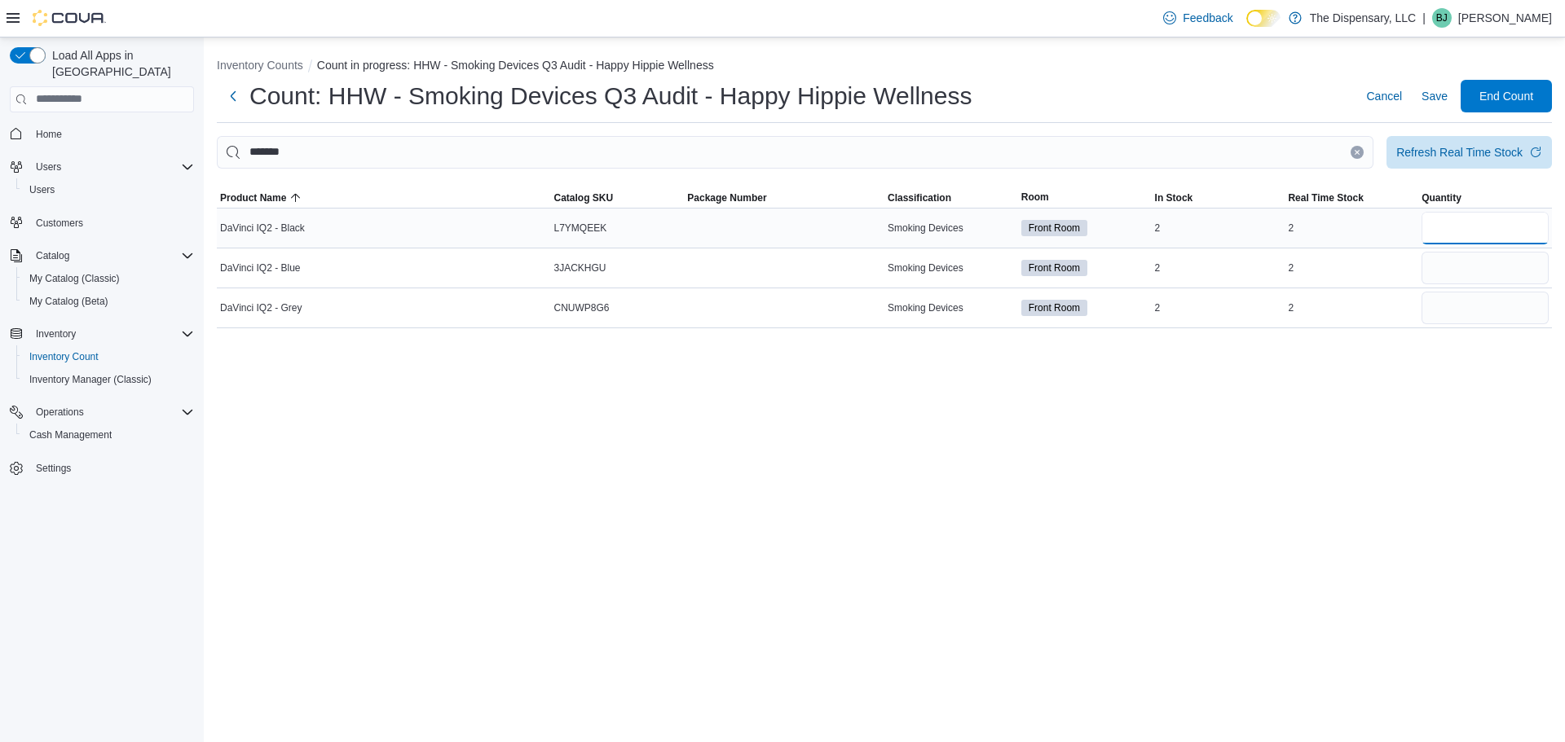
click at [1464, 230] on input "number" at bounding box center [1484, 228] width 127 height 33
click at [1527, 284] on div at bounding box center [1485, 268] width 134 height 39
click at [1518, 278] on input "number" at bounding box center [1484, 268] width 127 height 33
click at [1493, 273] on input "number" at bounding box center [1484, 268] width 127 height 33
click at [1228, 491] on div "Inventory Counts Count in progress: HHW - Smoking Devices Q3 Audit - Happy Hipp…" at bounding box center [884, 389] width 1361 height 705
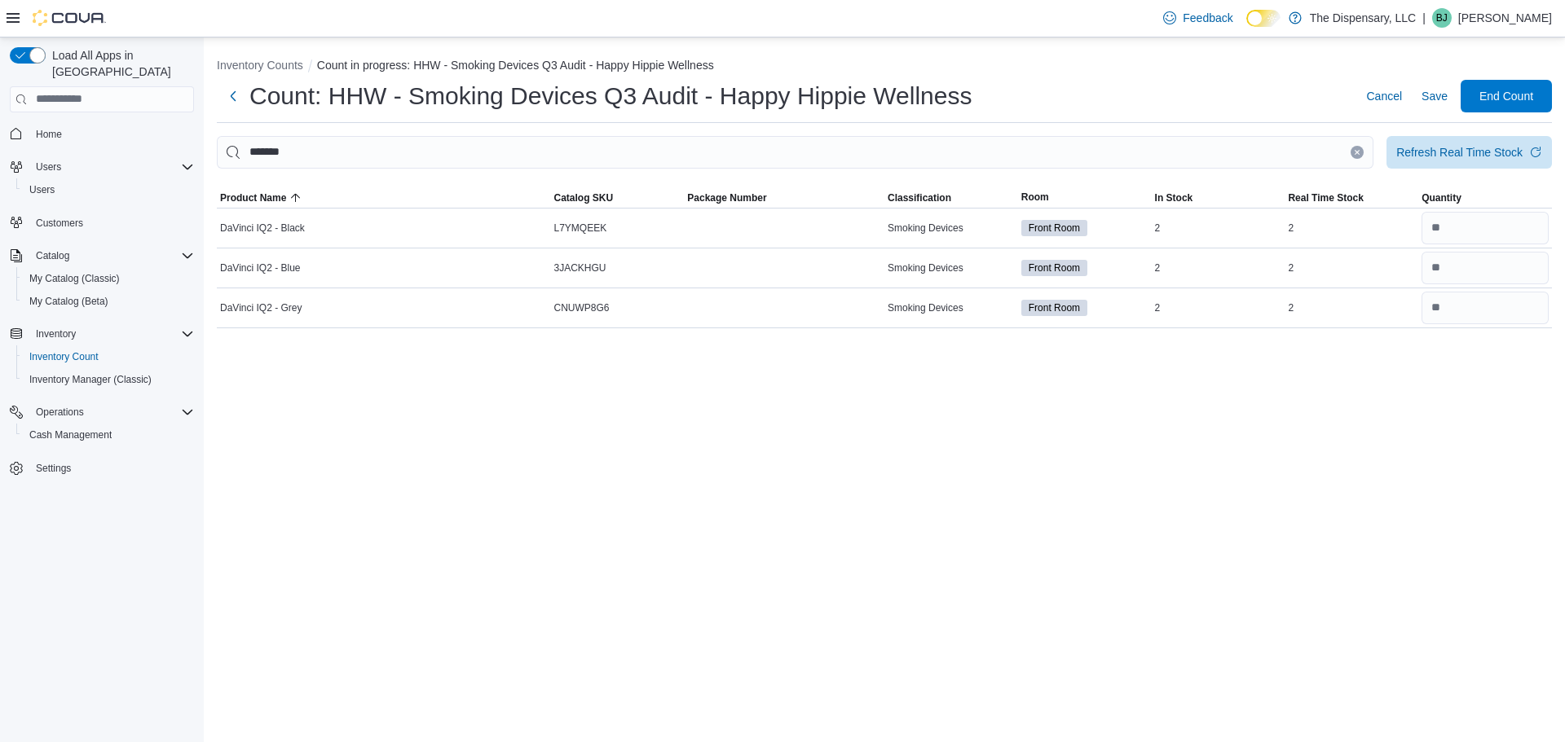
click at [879, 171] on div at bounding box center [884, 179] width 1335 height 20
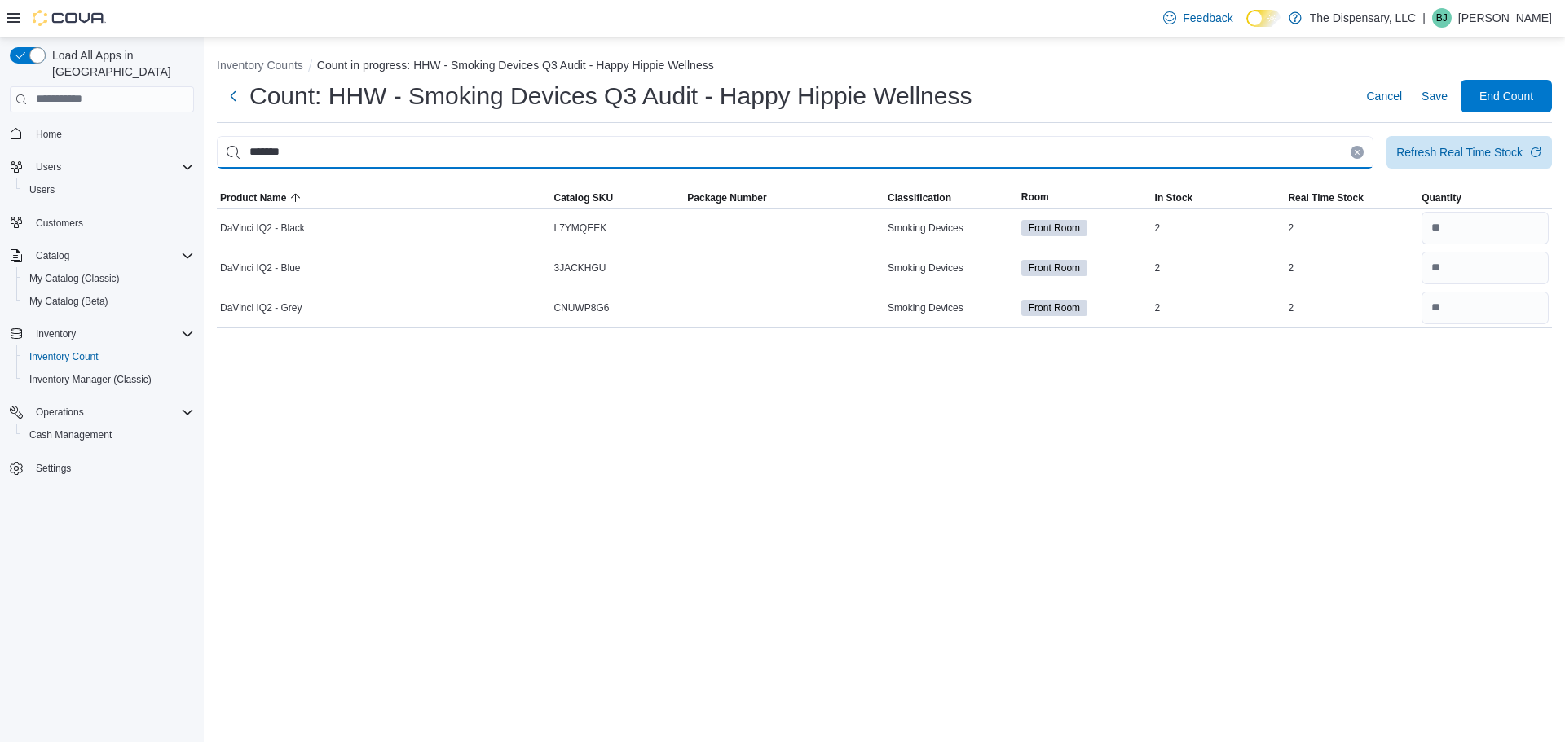
click at [871, 152] on input "*******" at bounding box center [795, 152] width 1157 height 33
click at [1271, 158] on input "****" at bounding box center [795, 152] width 1157 height 33
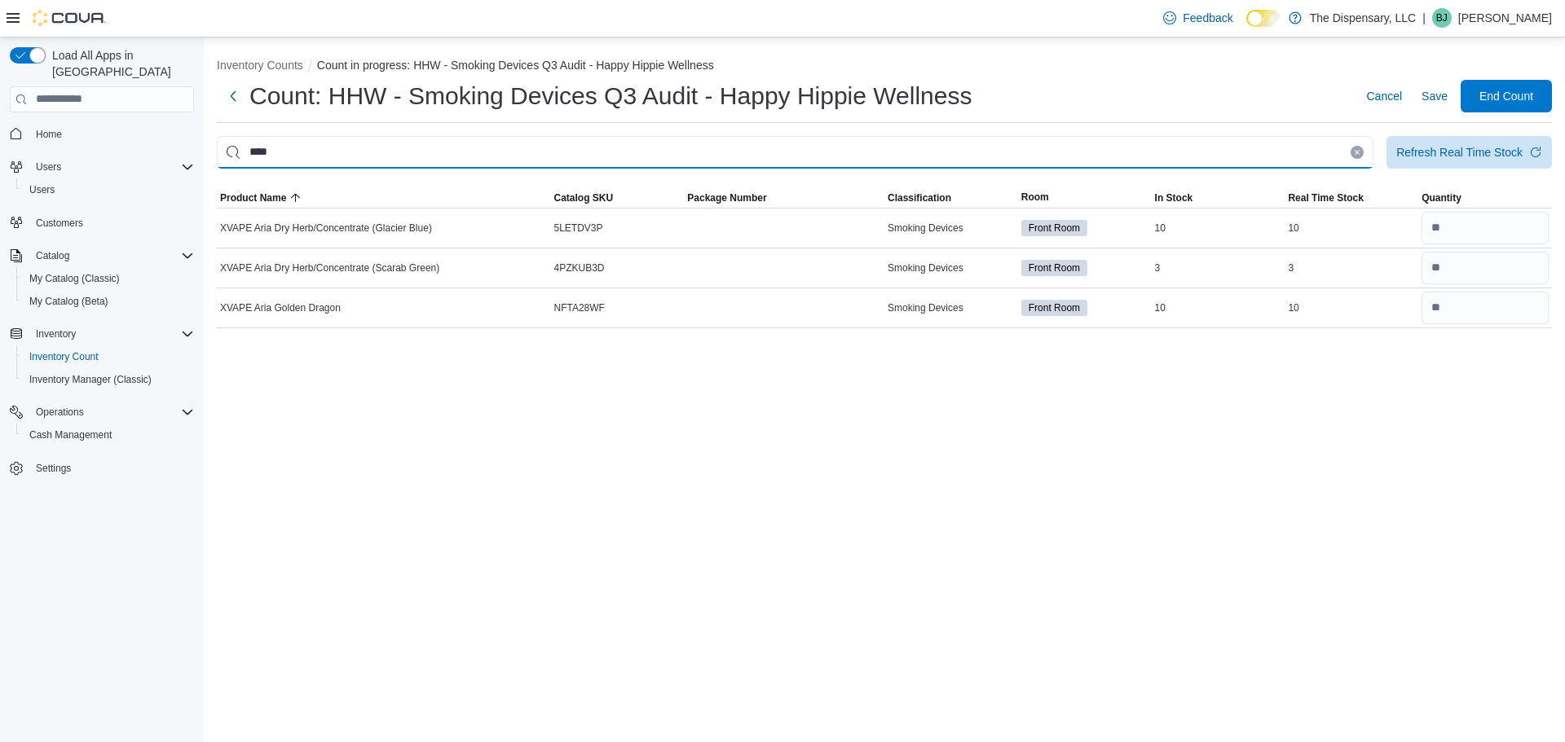
click at [1271, 158] on input "****" at bounding box center [795, 152] width 1157 height 33
click at [804, 139] on input "This is a search bar. After typing your query, hit enter to filter the results …" at bounding box center [795, 152] width 1157 height 33
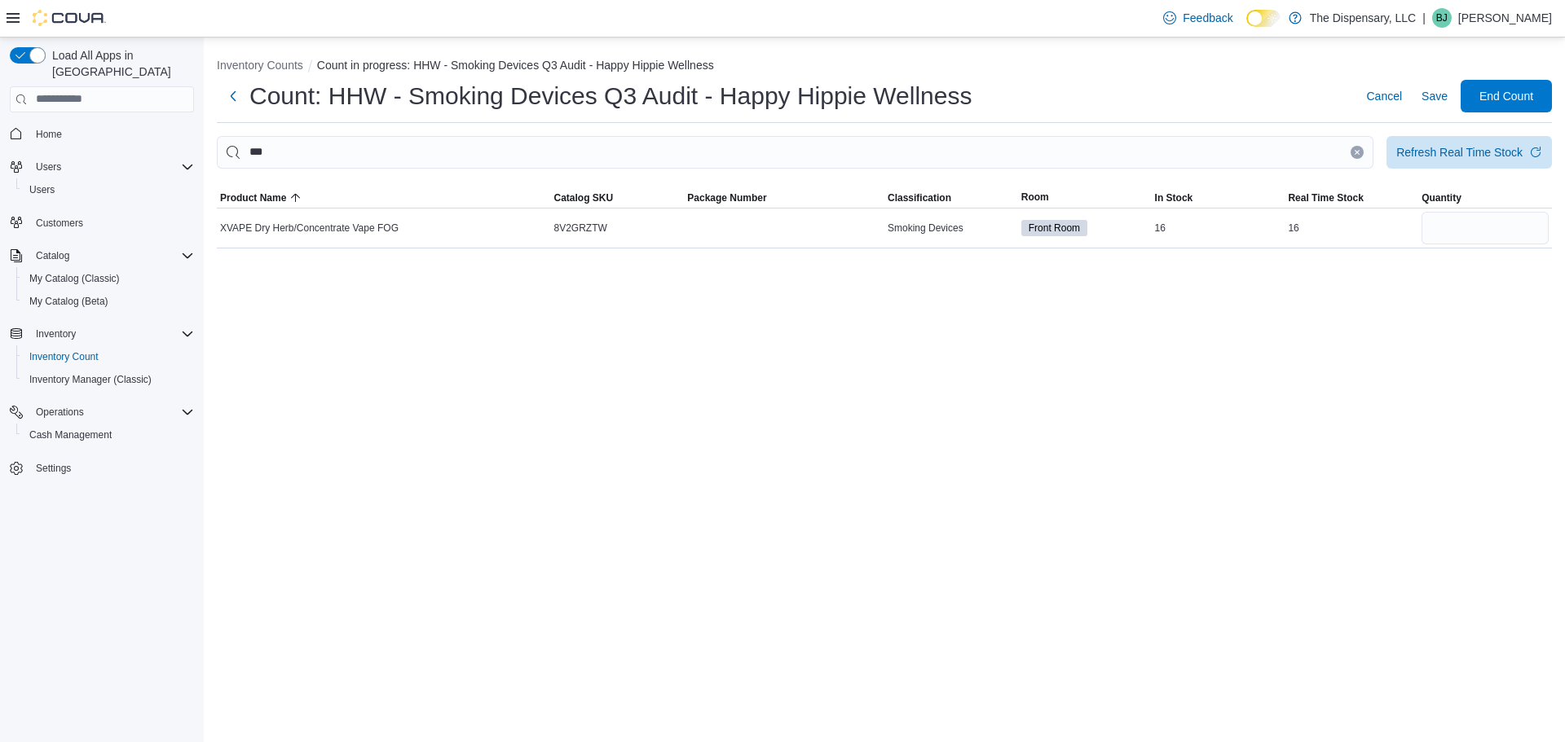
click at [873, 324] on div "Inventory Counts Count in progress: HHW - Smoking Devices Q3 Audit - Happy Hipp…" at bounding box center [884, 389] width 1361 height 705
click at [1519, 223] on input "number" at bounding box center [1484, 228] width 127 height 33
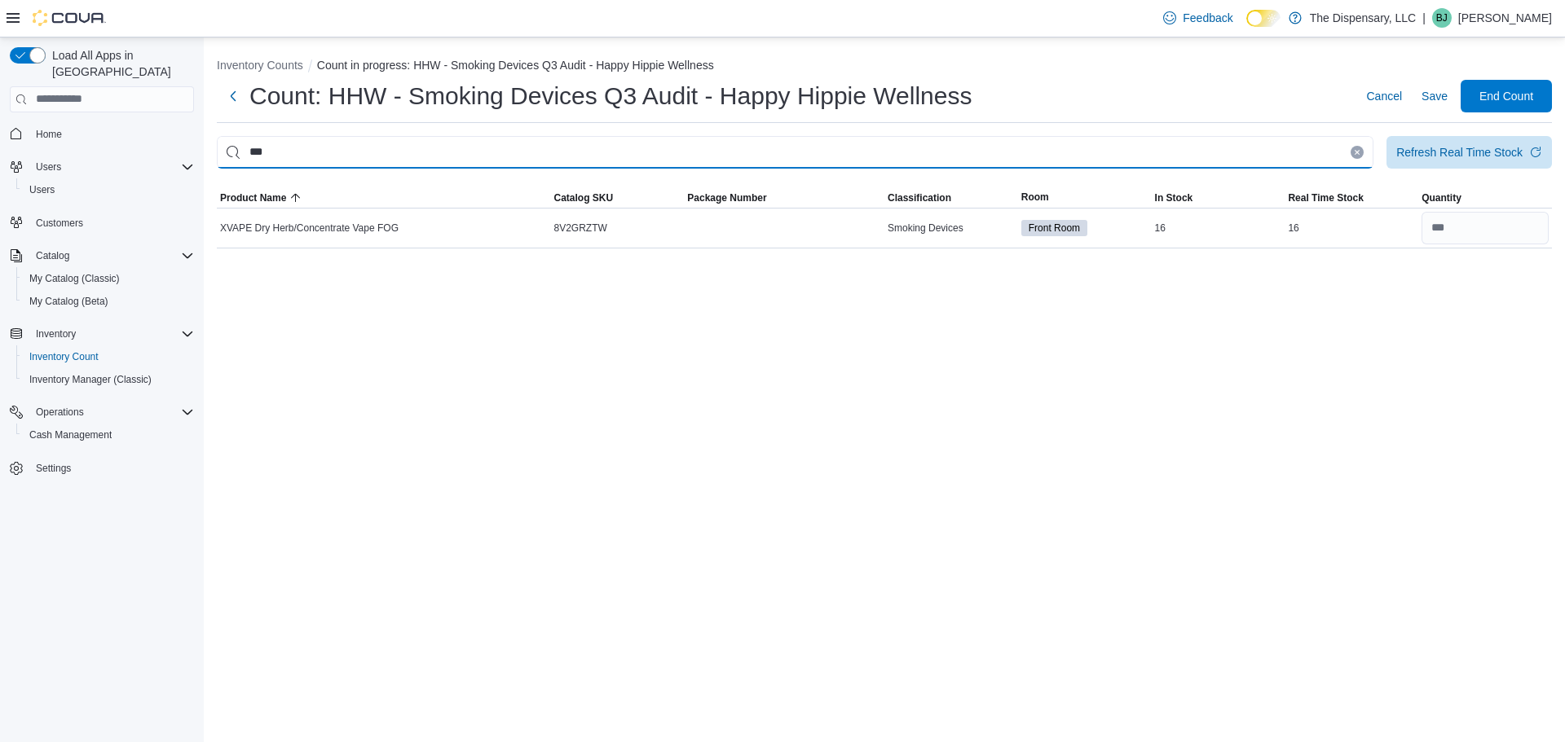
click at [980, 149] on input "***" at bounding box center [795, 152] width 1157 height 33
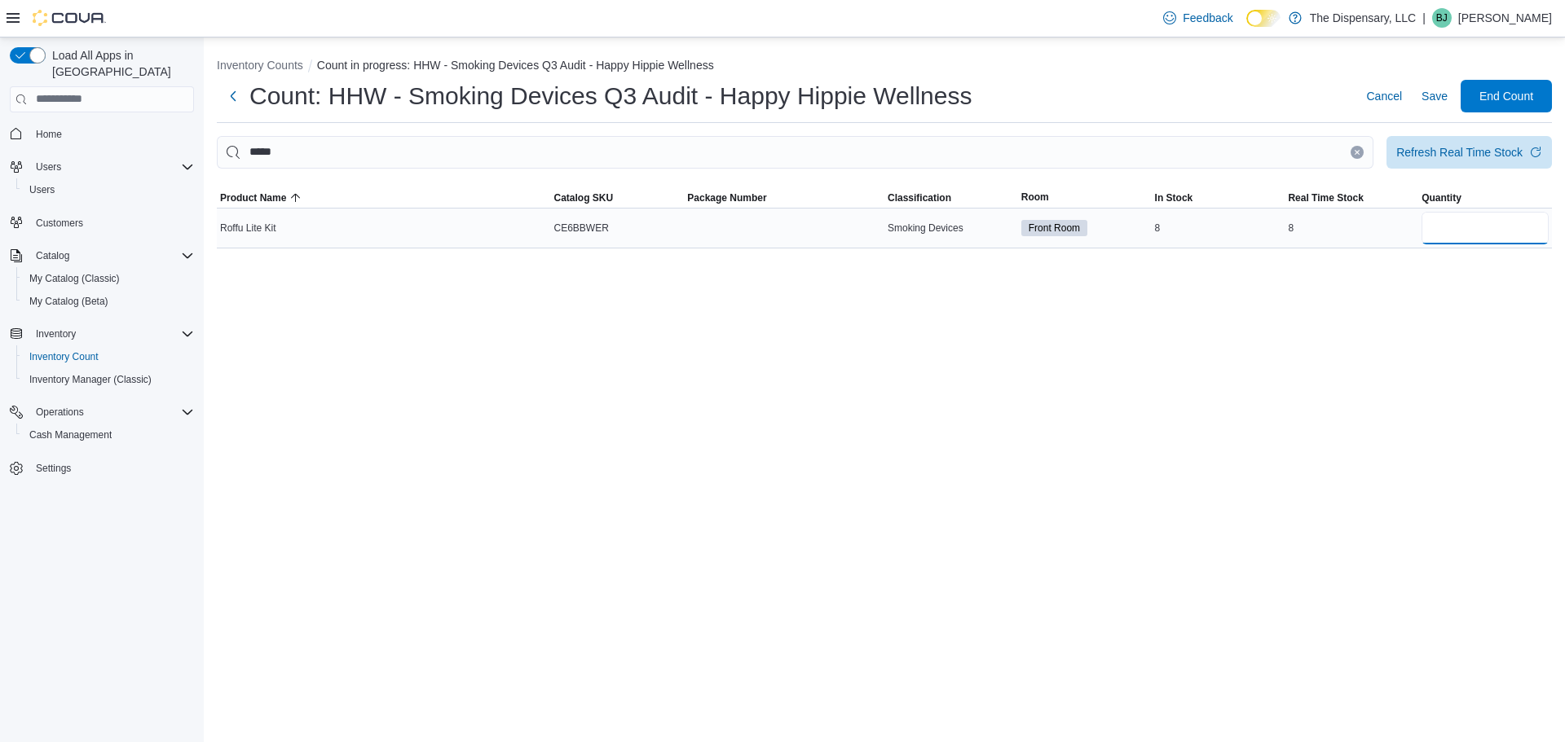
click at [1469, 233] on input "number" at bounding box center [1484, 228] width 127 height 33
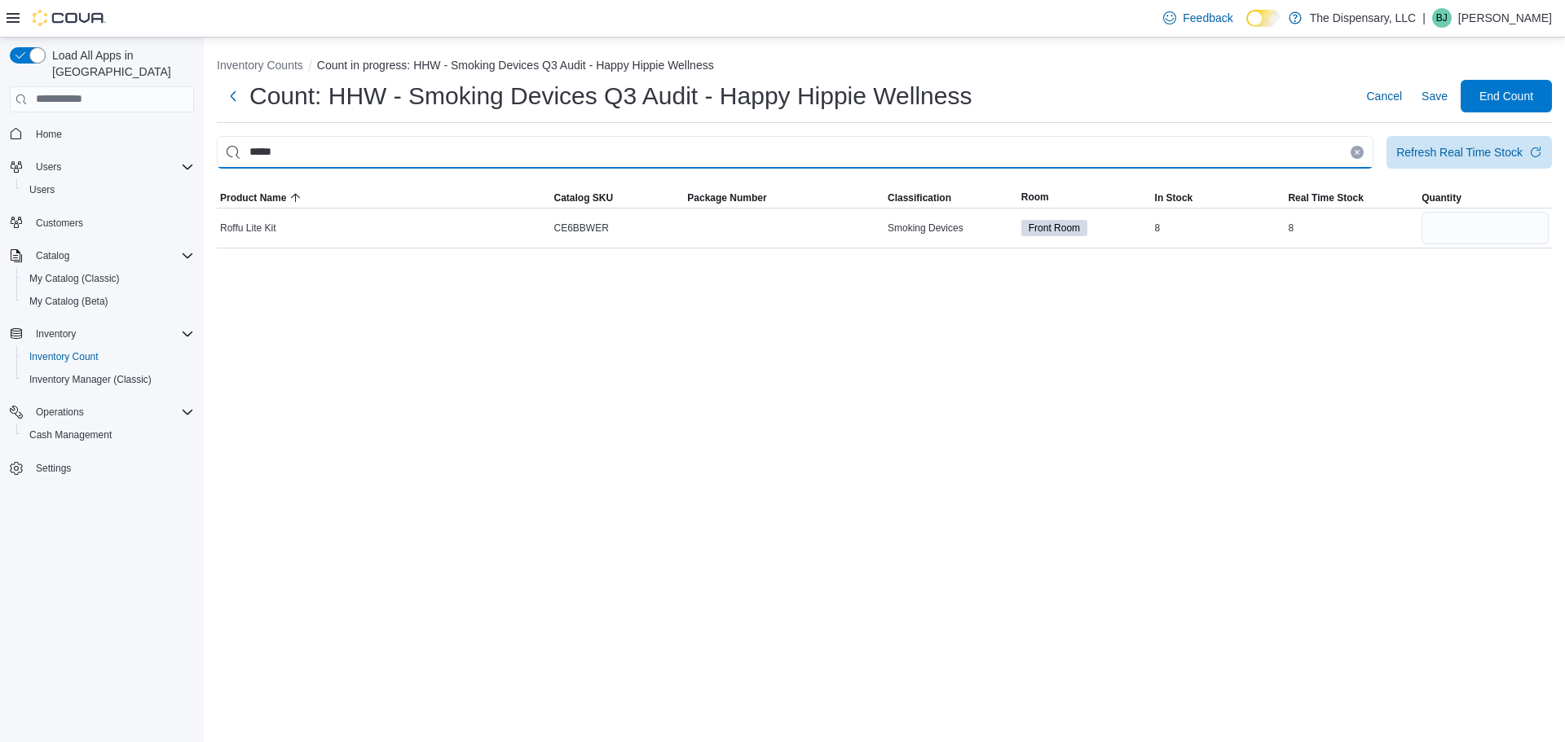
click at [1126, 157] on input "*****" at bounding box center [795, 152] width 1157 height 33
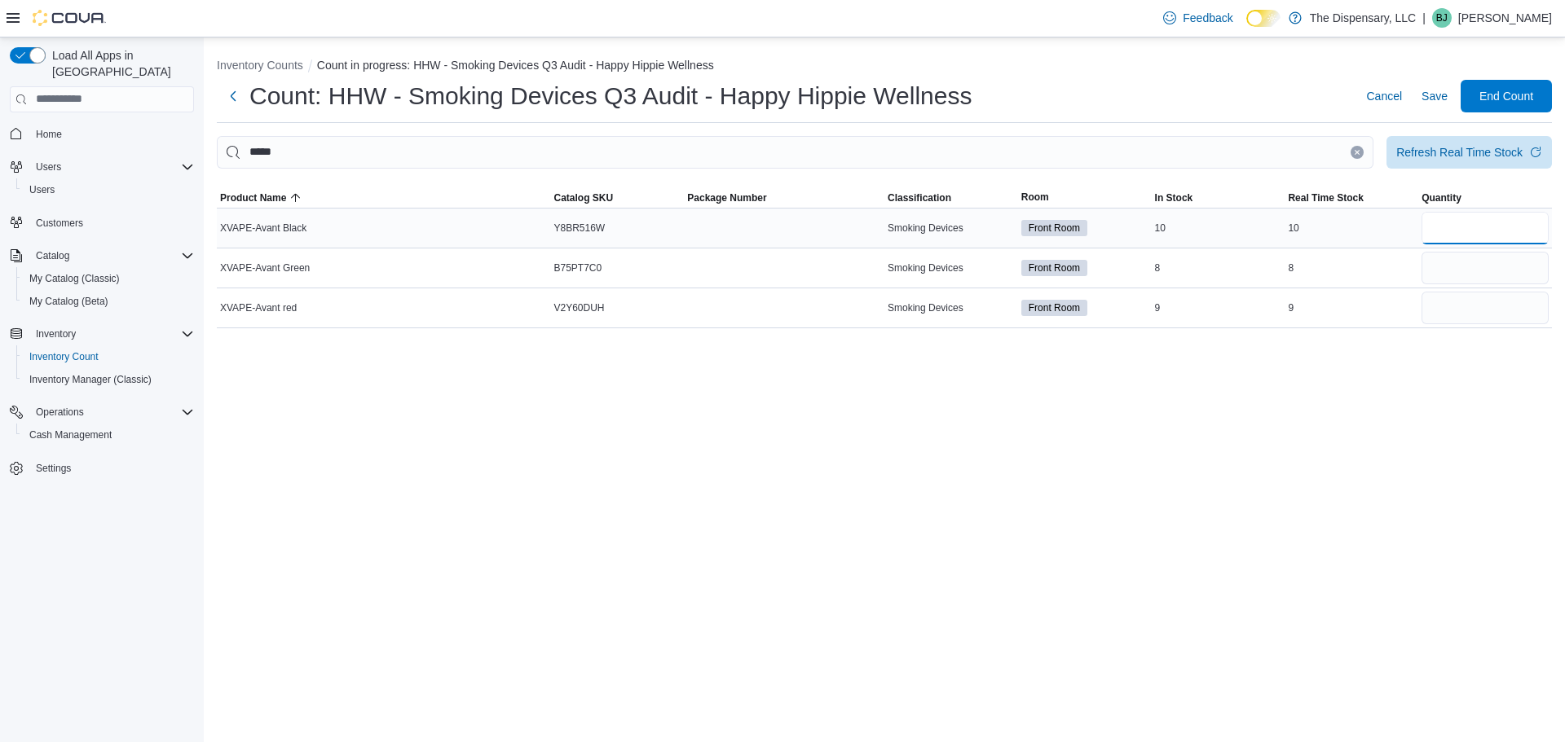
click at [1439, 222] on input "number" at bounding box center [1484, 228] width 127 height 33
click at [1355, 153] on icon "Clear input" at bounding box center [1357, 152] width 4 height 4
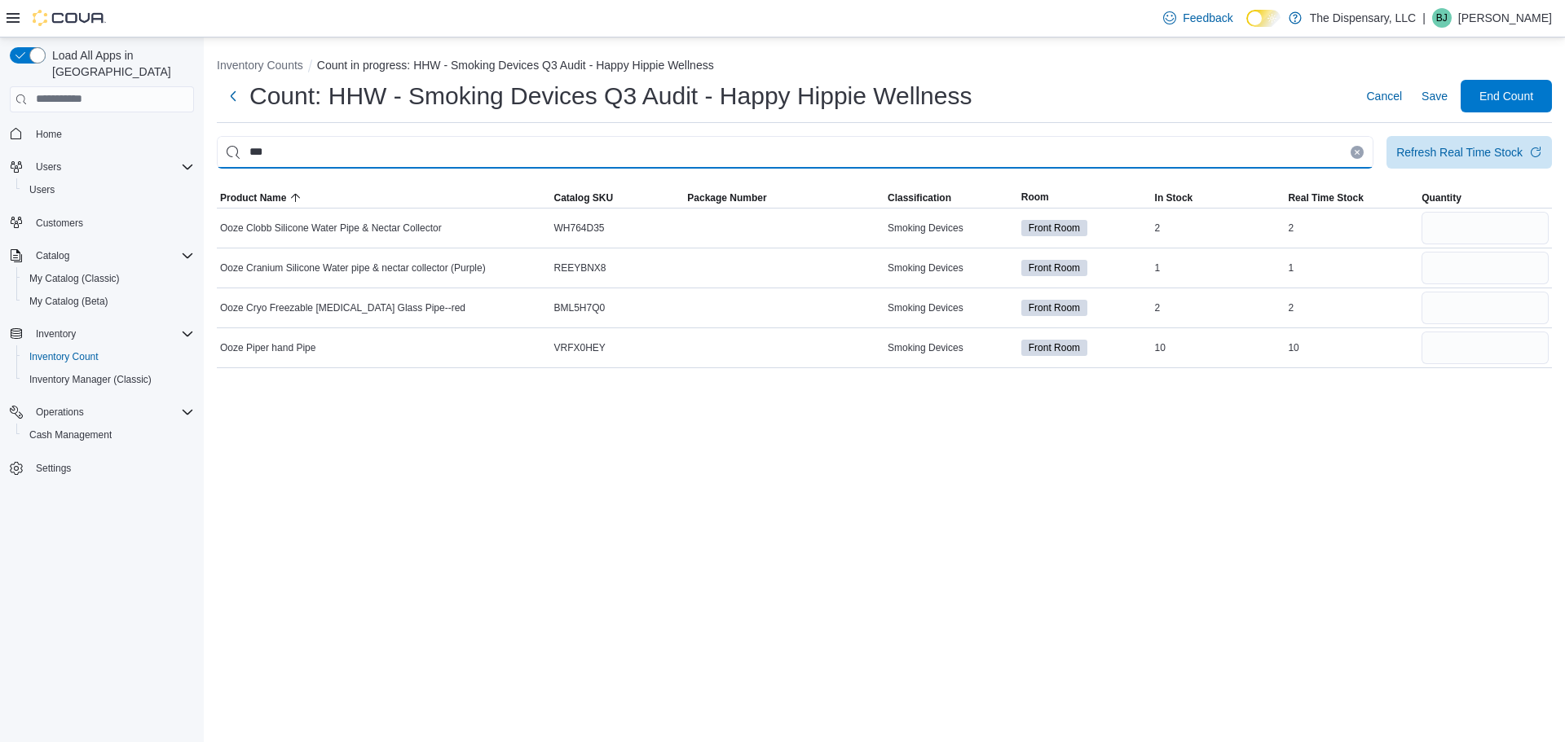
click at [782, 141] on input "***" at bounding box center [795, 152] width 1157 height 33
click at [461, 155] on input "This is a search bar. After typing your query, hit enter to filter the results …" at bounding box center [795, 152] width 1157 height 33
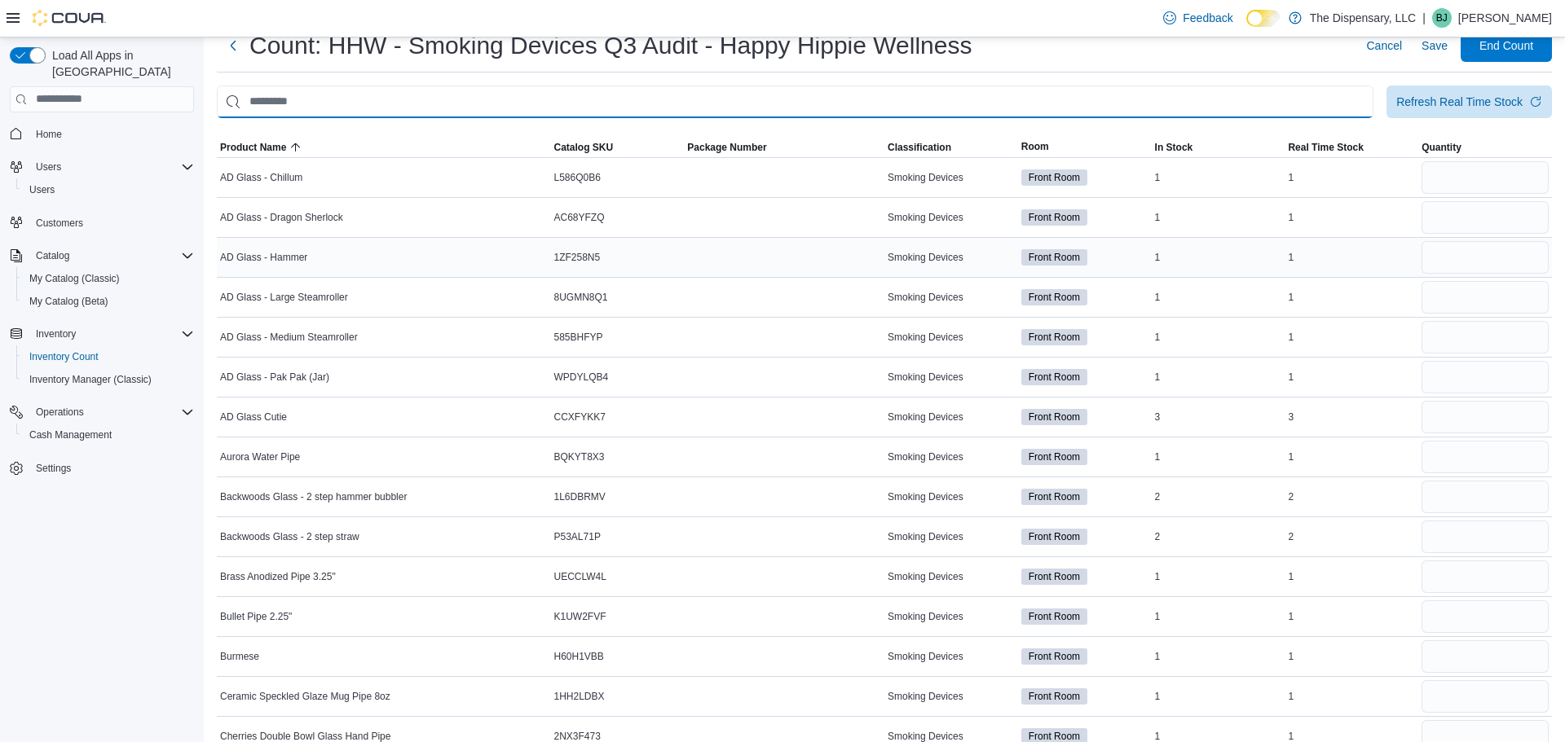
scroll to position [50, 0]
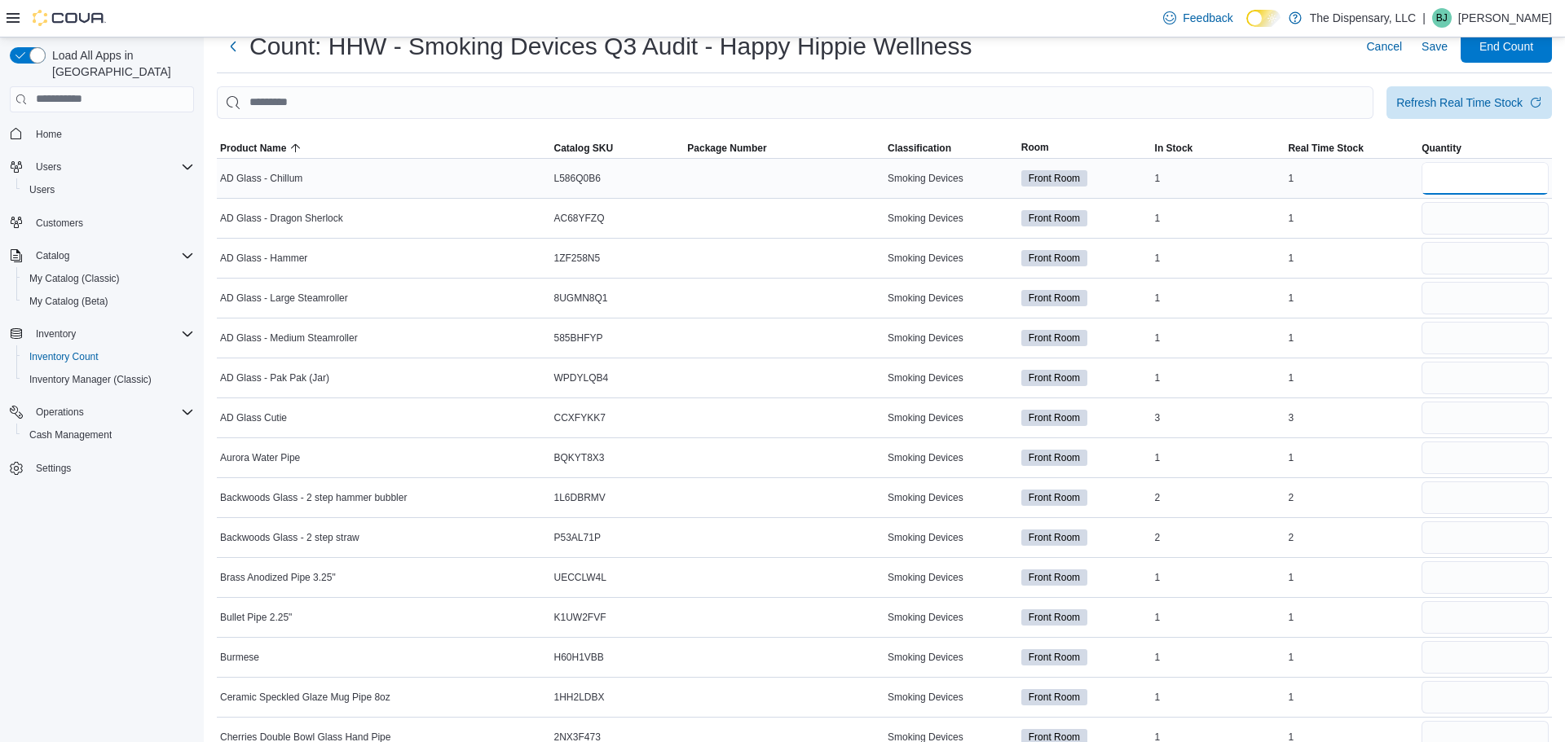
click at [1471, 169] on input "number" at bounding box center [1484, 178] width 127 height 33
click at [1487, 216] on input "number" at bounding box center [1484, 218] width 127 height 33
click at [1492, 266] on input "number" at bounding box center [1484, 258] width 127 height 33
click at [1478, 449] on input "number" at bounding box center [1484, 458] width 127 height 33
click at [1451, 512] on input "number" at bounding box center [1484, 498] width 127 height 33
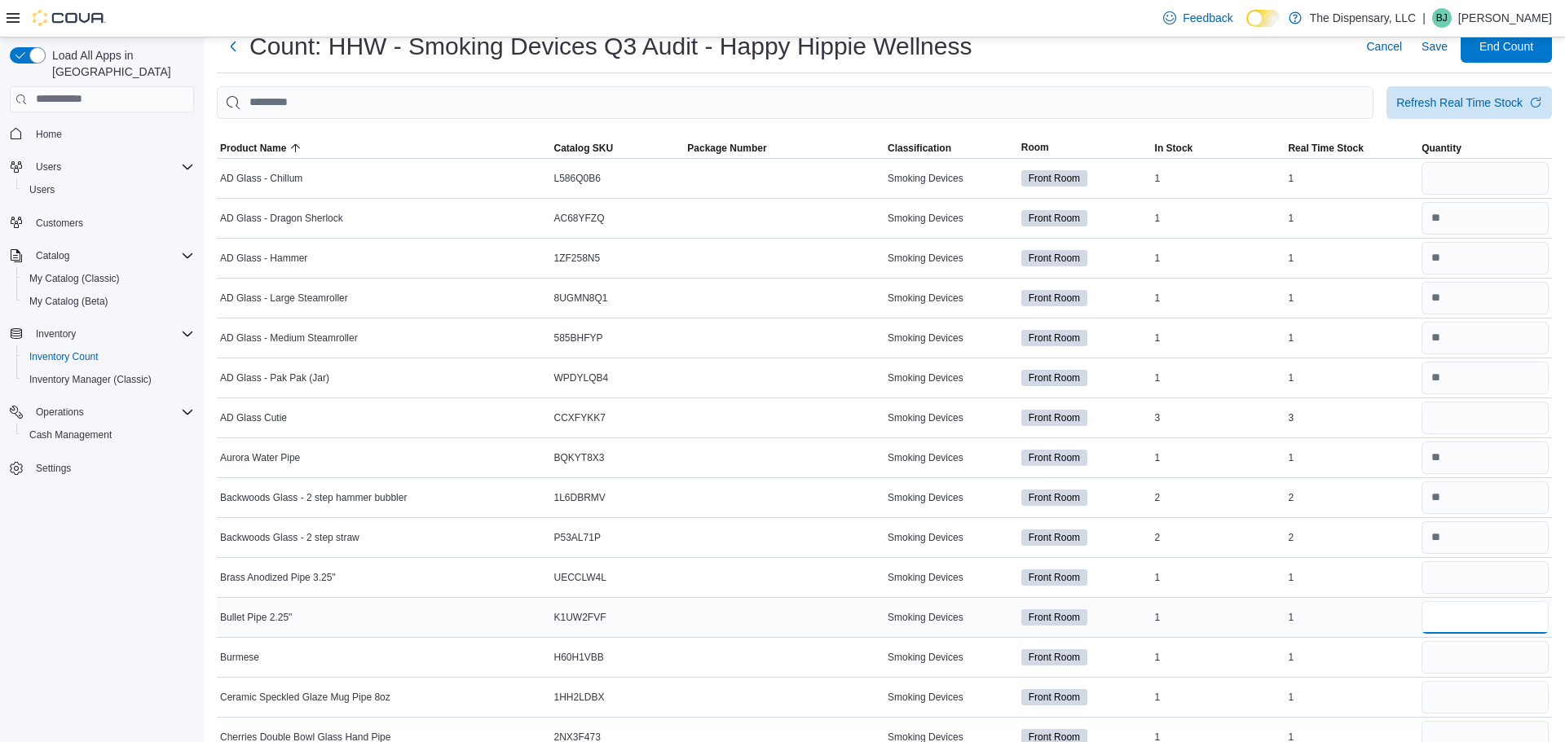
click at [1484, 608] on input "number" at bounding box center [1484, 617] width 127 height 33
click at [1486, 658] on input "number" at bounding box center [1484, 657] width 127 height 33
click at [1493, 576] on input "number" at bounding box center [1484, 578] width 127 height 33
click at [1486, 617] on input "number" at bounding box center [1484, 617] width 127 height 33
click at [1478, 650] on input "number" at bounding box center [1484, 657] width 127 height 33
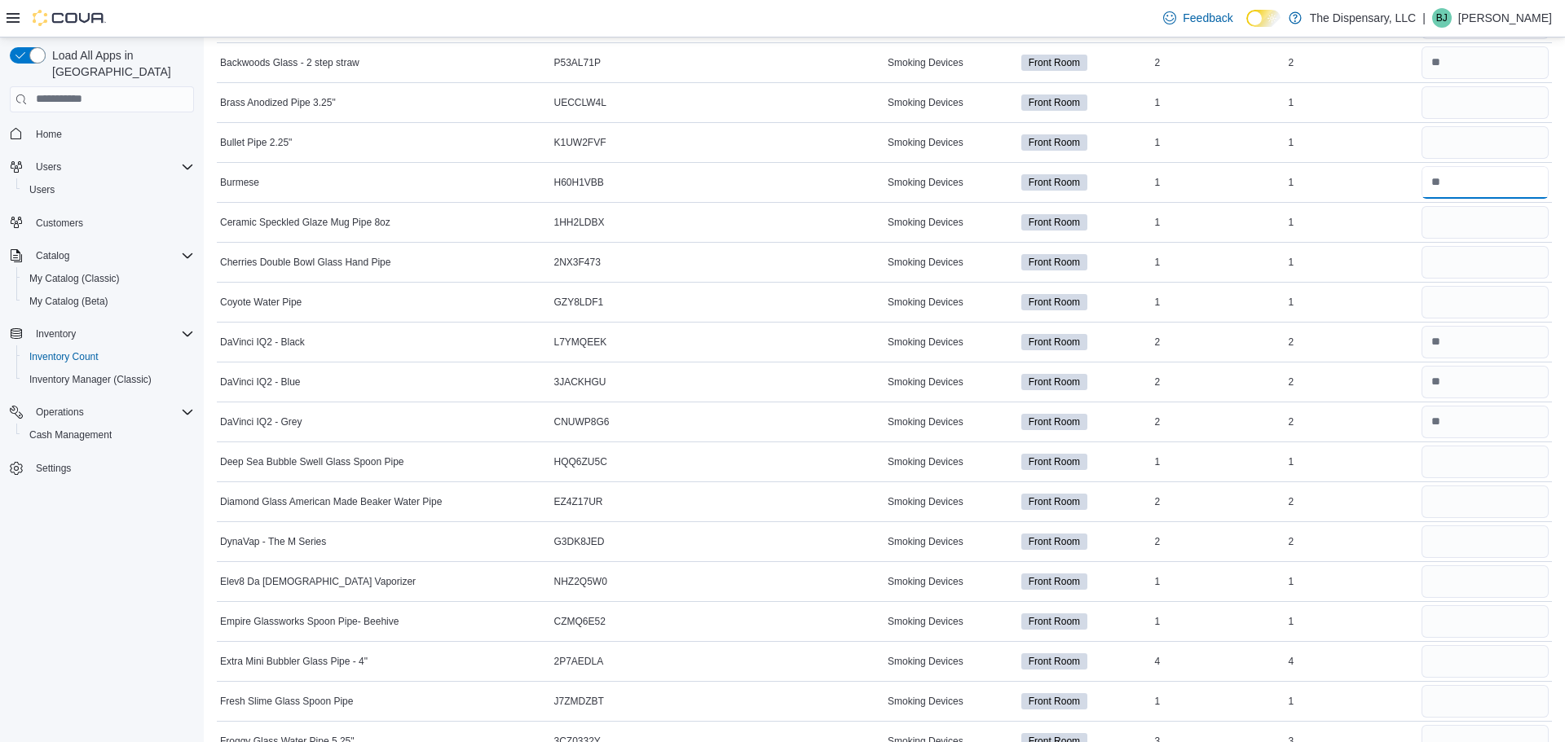
scroll to position [547, 0]
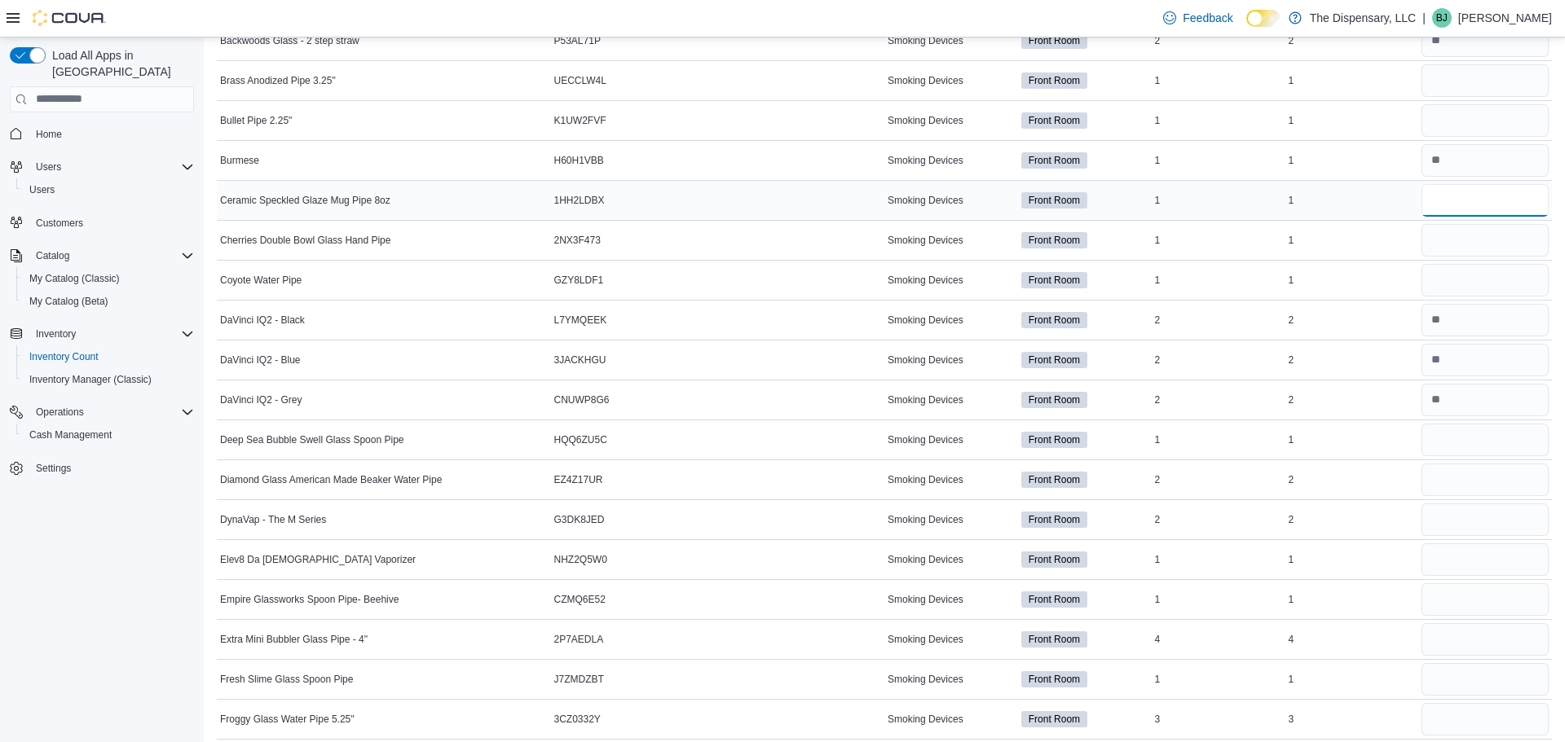
click at [1446, 198] on input "number" at bounding box center [1484, 200] width 127 height 33
click at [1448, 201] on input "number" at bounding box center [1484, 200] width 127 height 33
click at [1458, 229] on input "number" at bounding box center [1484, 240] width 127 height 33
click at [1467, 275] on input "number" at bounding box center [1484, 280] width 127 height 33
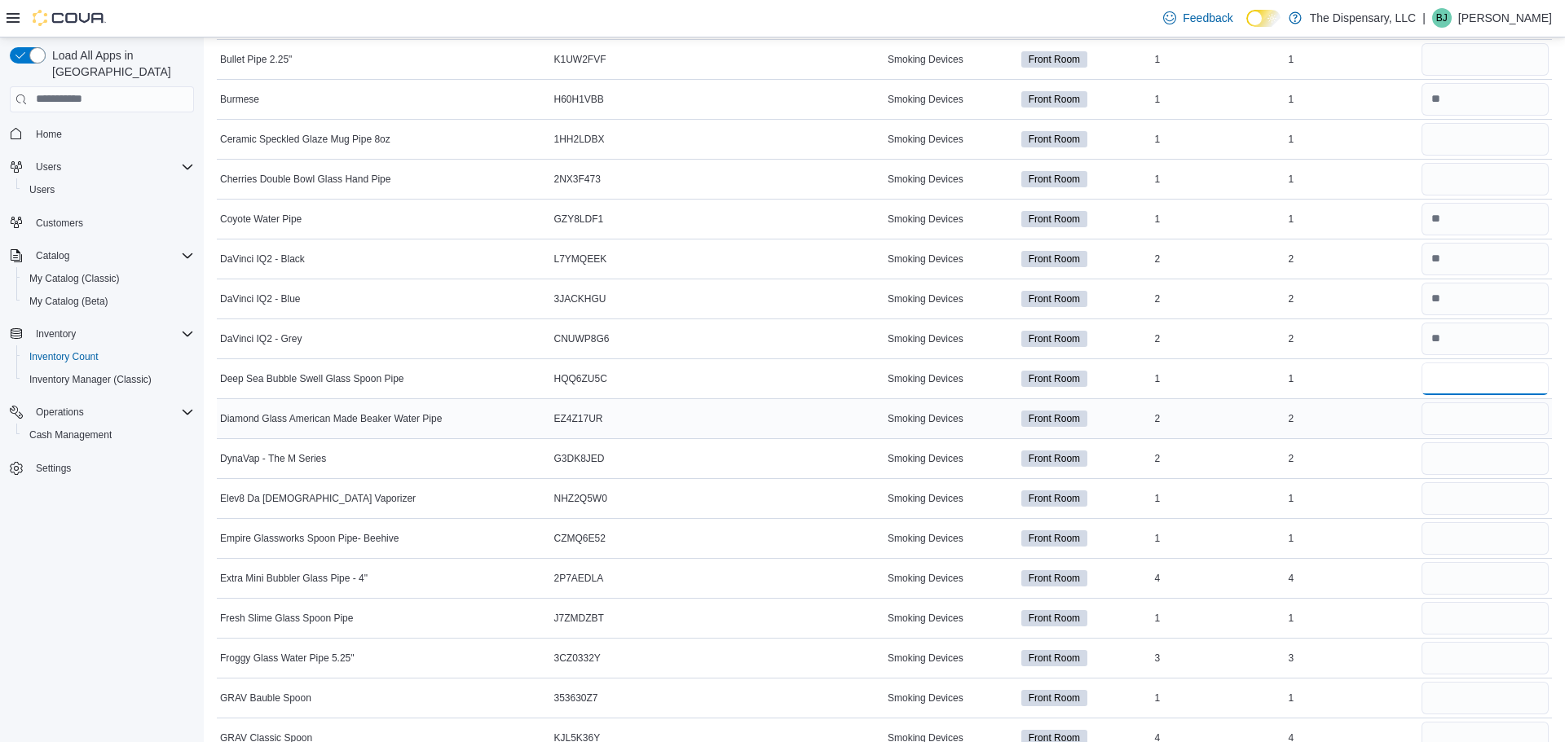
scroll to position [609, 0]
click at [1458, 459] on input "number" at bounding box center [1484, 458] width 127 height 33
click at [1461, 499] on input "number" at bounding box center [1484, 498] width 127 height 33
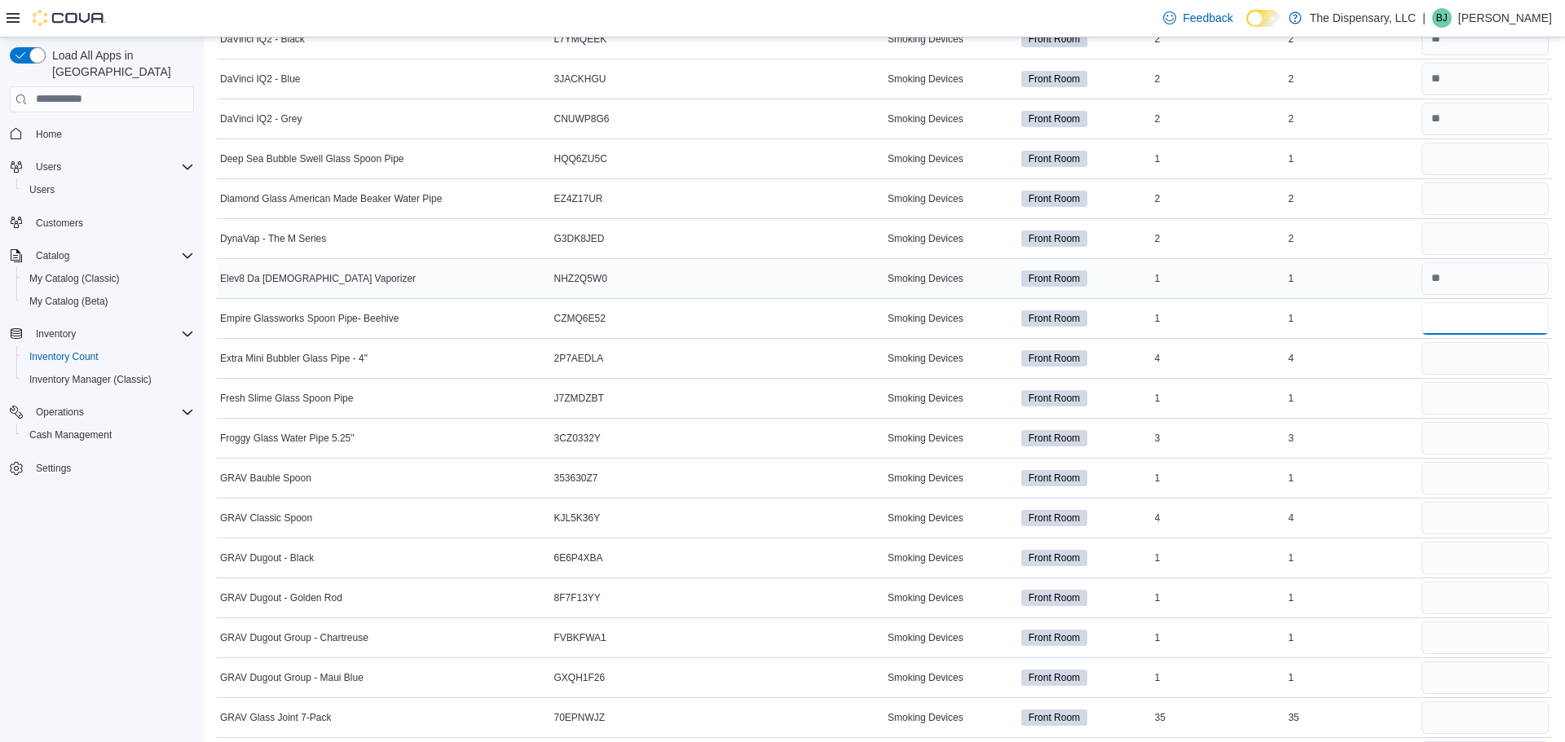
scroll to position [838, 0]
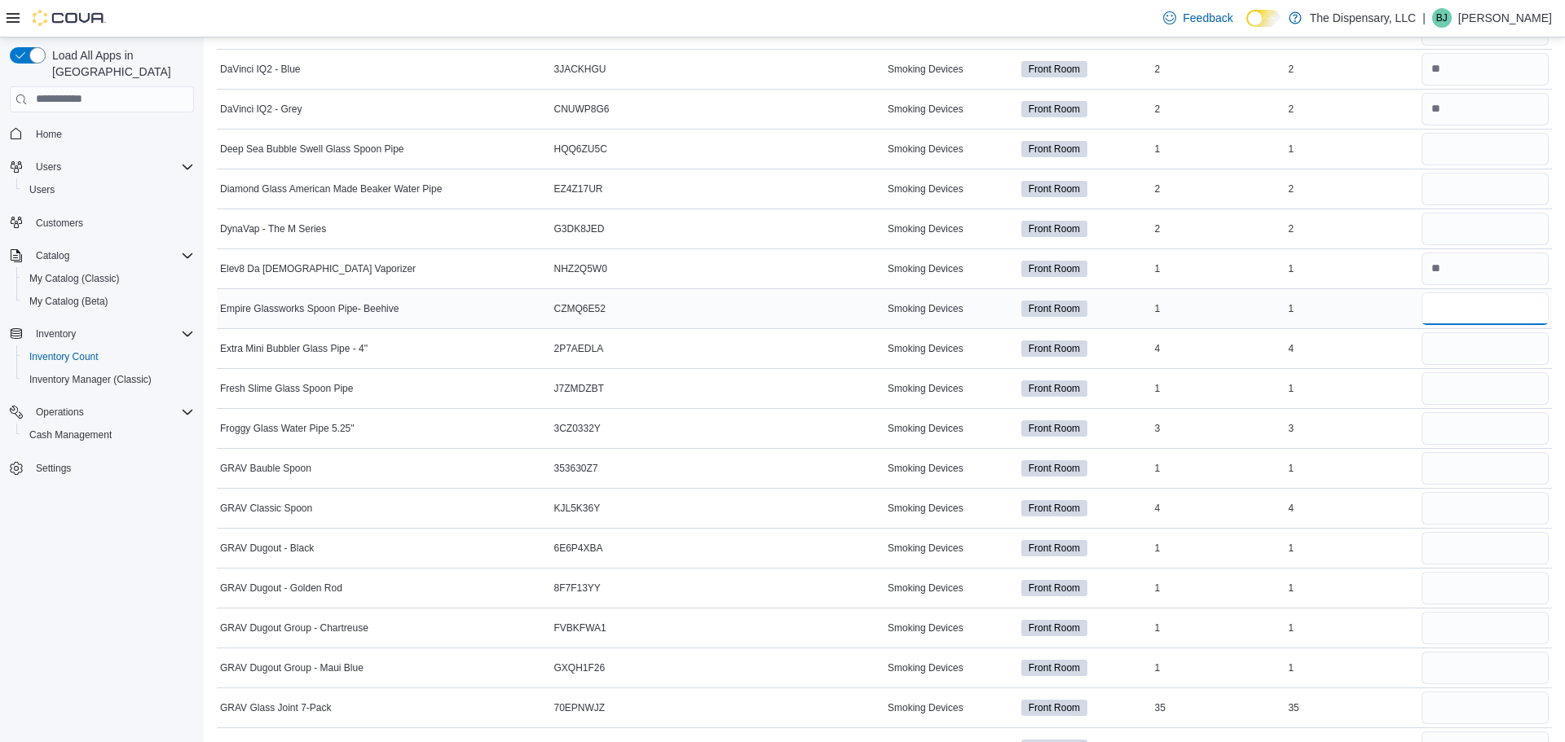
click at [1491, 314] on input "number" at bounding box center [1484, 309] width 127 height 33
click at [1497, 343] on input "number" at bounding box center [1484, 349] width 127 height 33
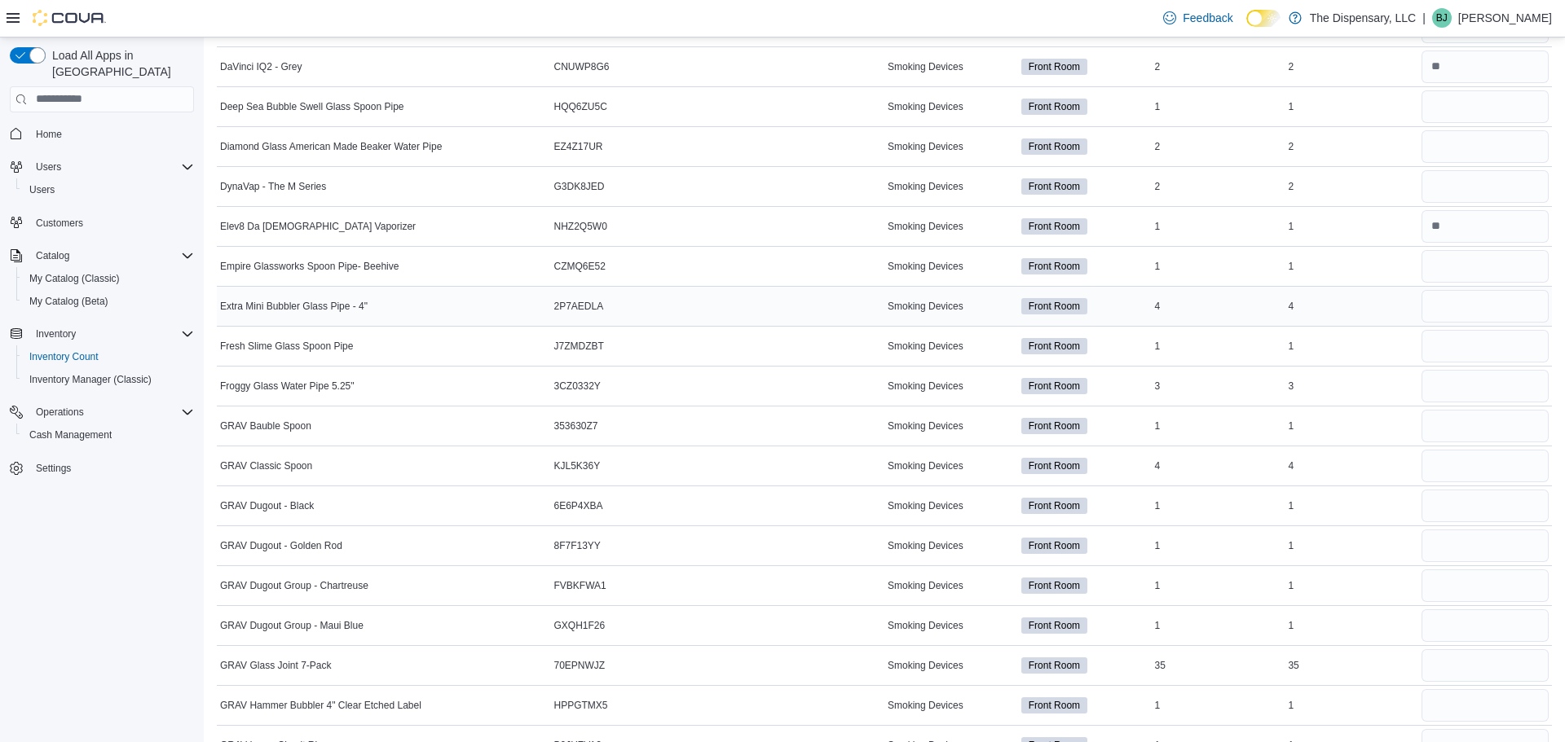
scroll to position [886, 0]
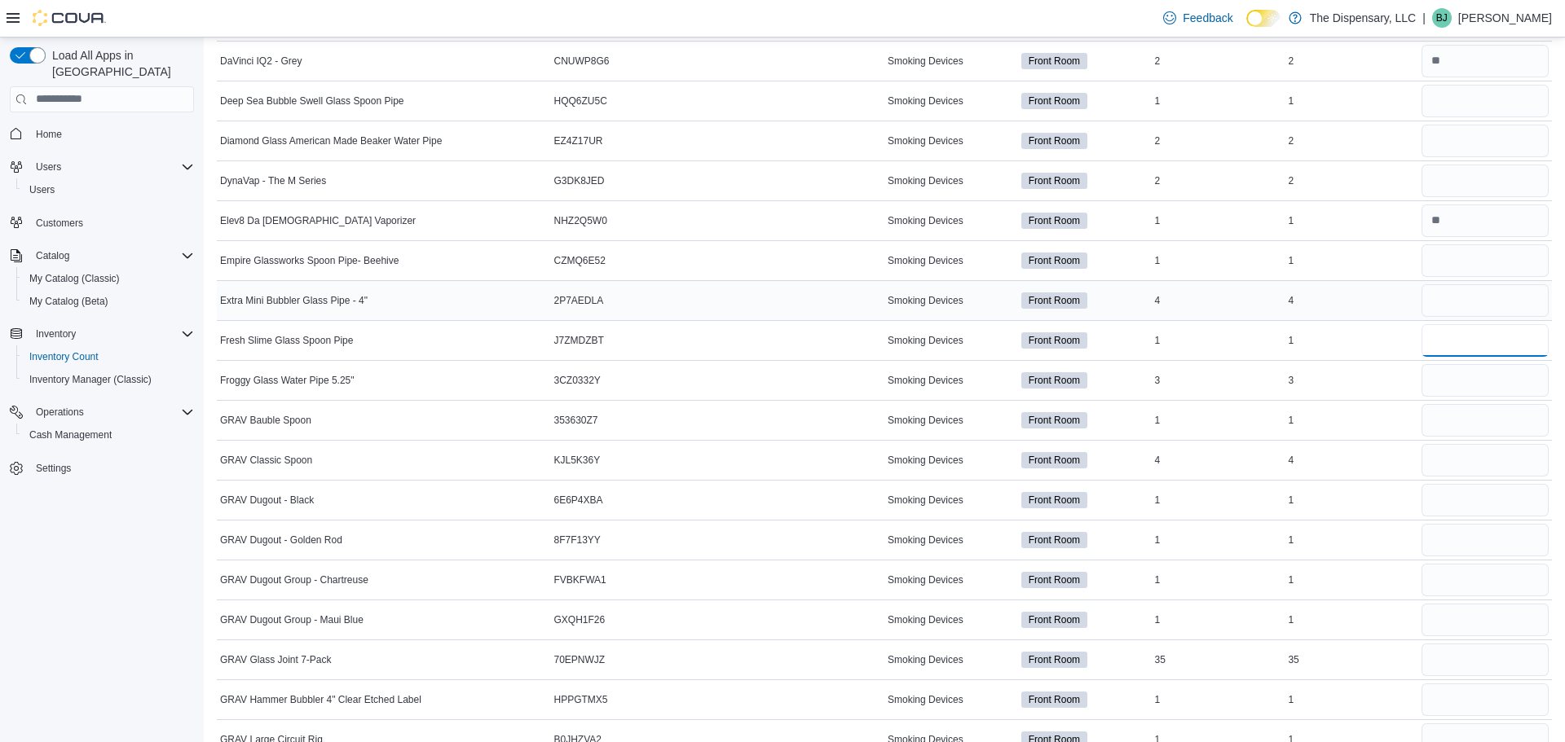
click at [1497, 343] on input "number" at bounding box center [1484, 340] width 127 height 33
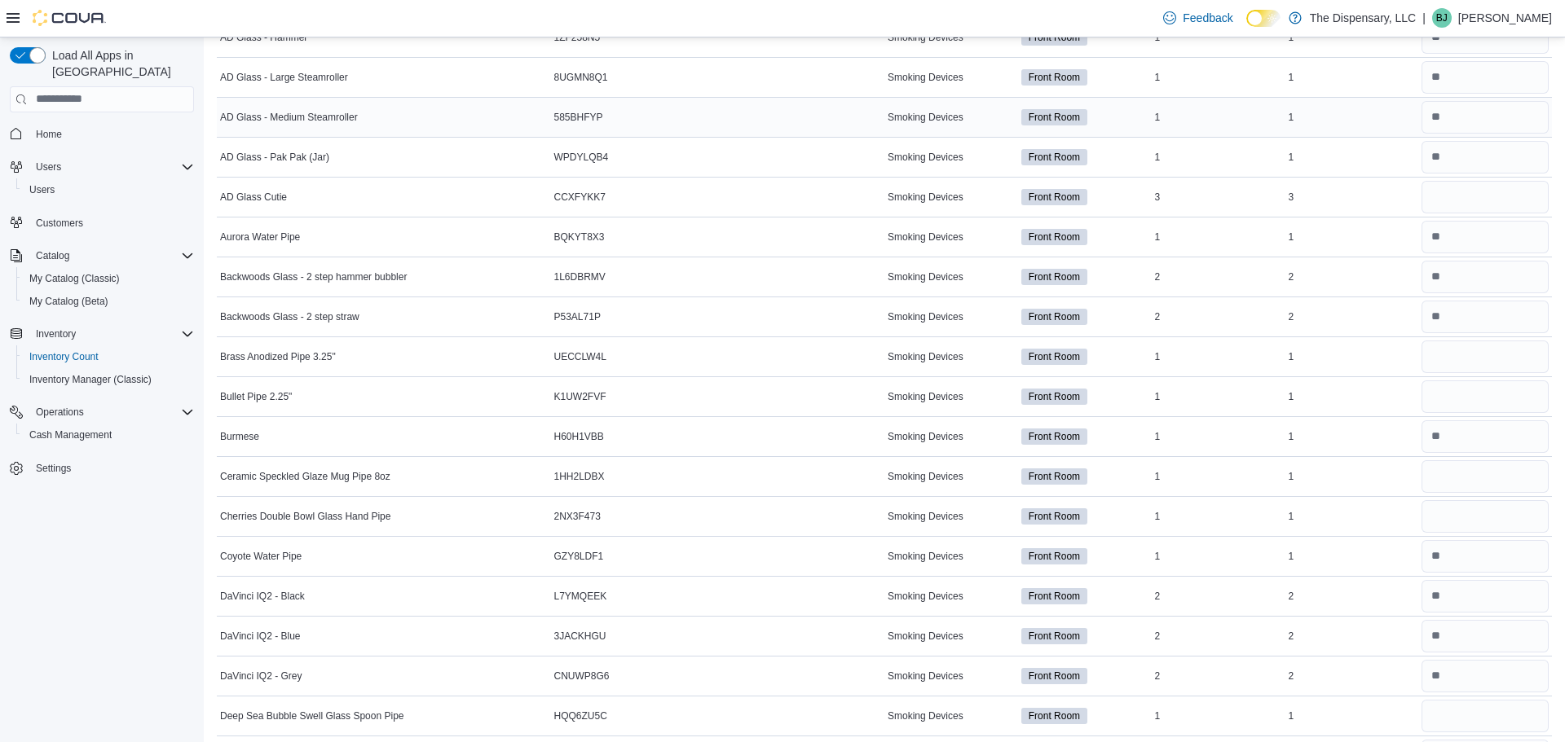
scroll to position [272, 0]
click at [1295, 360] on div "1" at bounding box center [1351, 356] width 134 height 20
click at [1458, 364] on input "number" at bounding box center [1484, 355] width 127 height 33
click at [1465, 394] on input "number" at bounding box center [1484, 395] width 127 height 33
click at [1469, 474] on input "number" at bounding box center [1484, 475] width 127 height 33
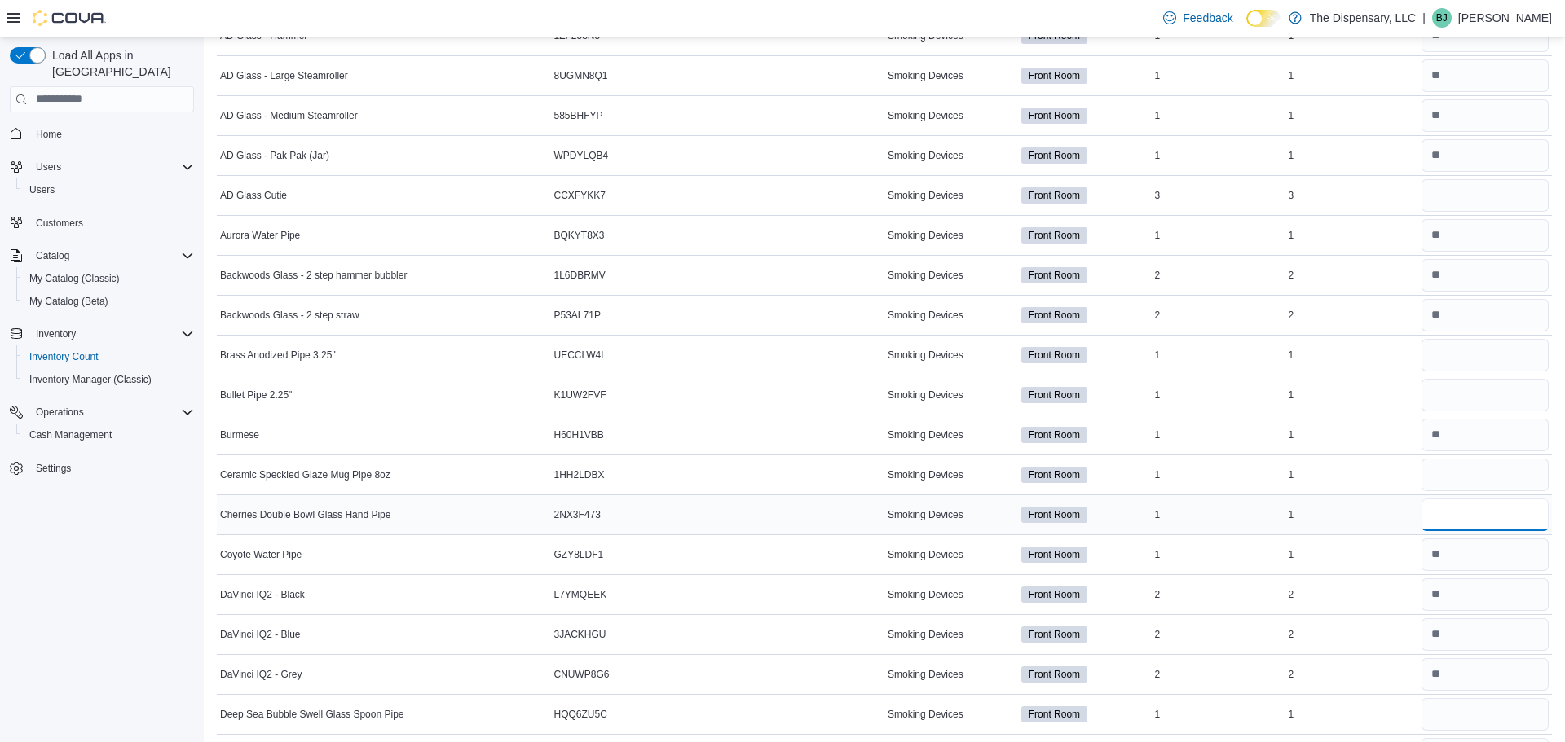
click at [1475, 499] on input "number" at bounding box center [1484, 515] width 127 height 33
click at [1476, 504] on input "number" at bounding box center [1484, 515] width 127 height 33
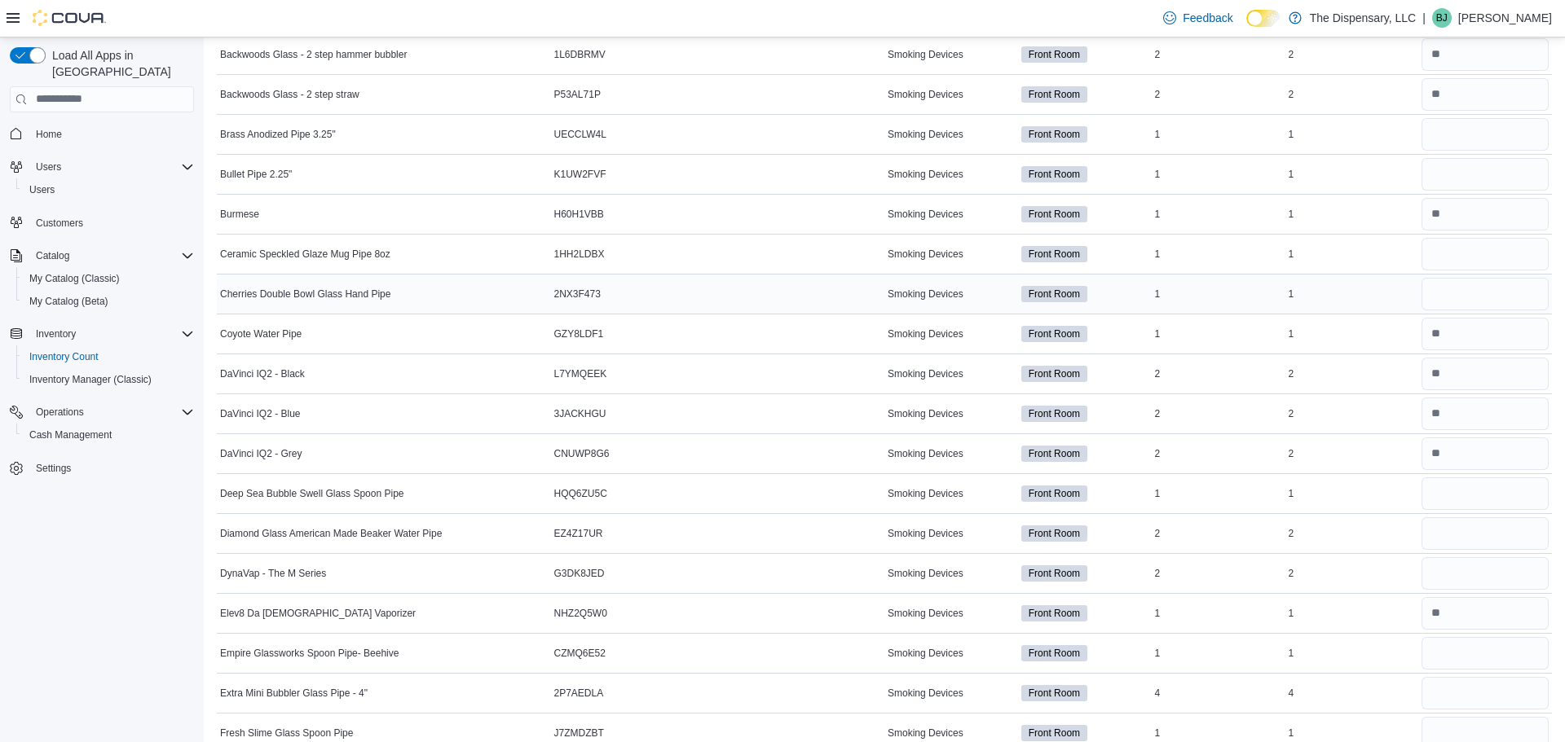
scroll to position [500, 0]
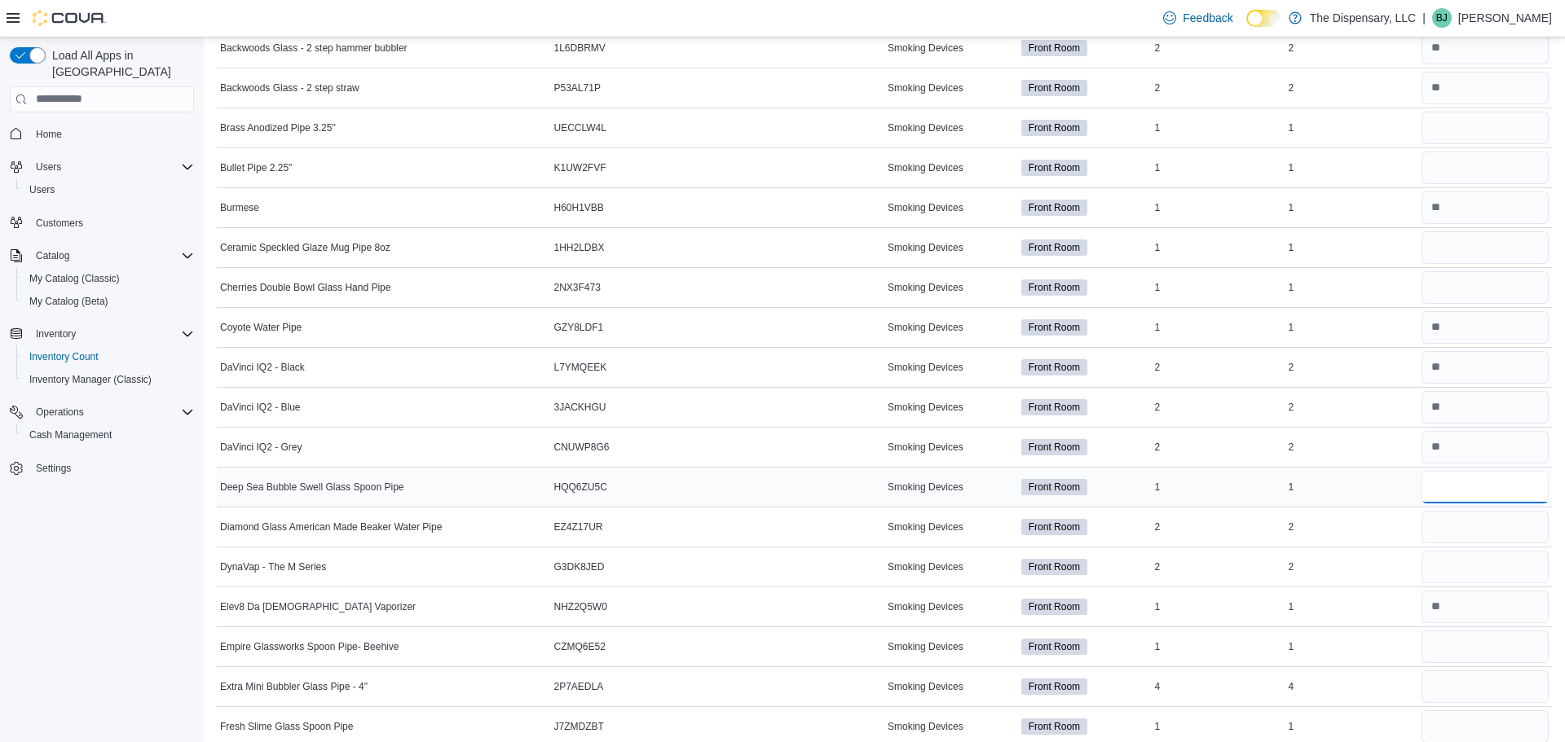
click at [1447, 498] on input "number" at bounding box center [1484, 487] width 127 height 33
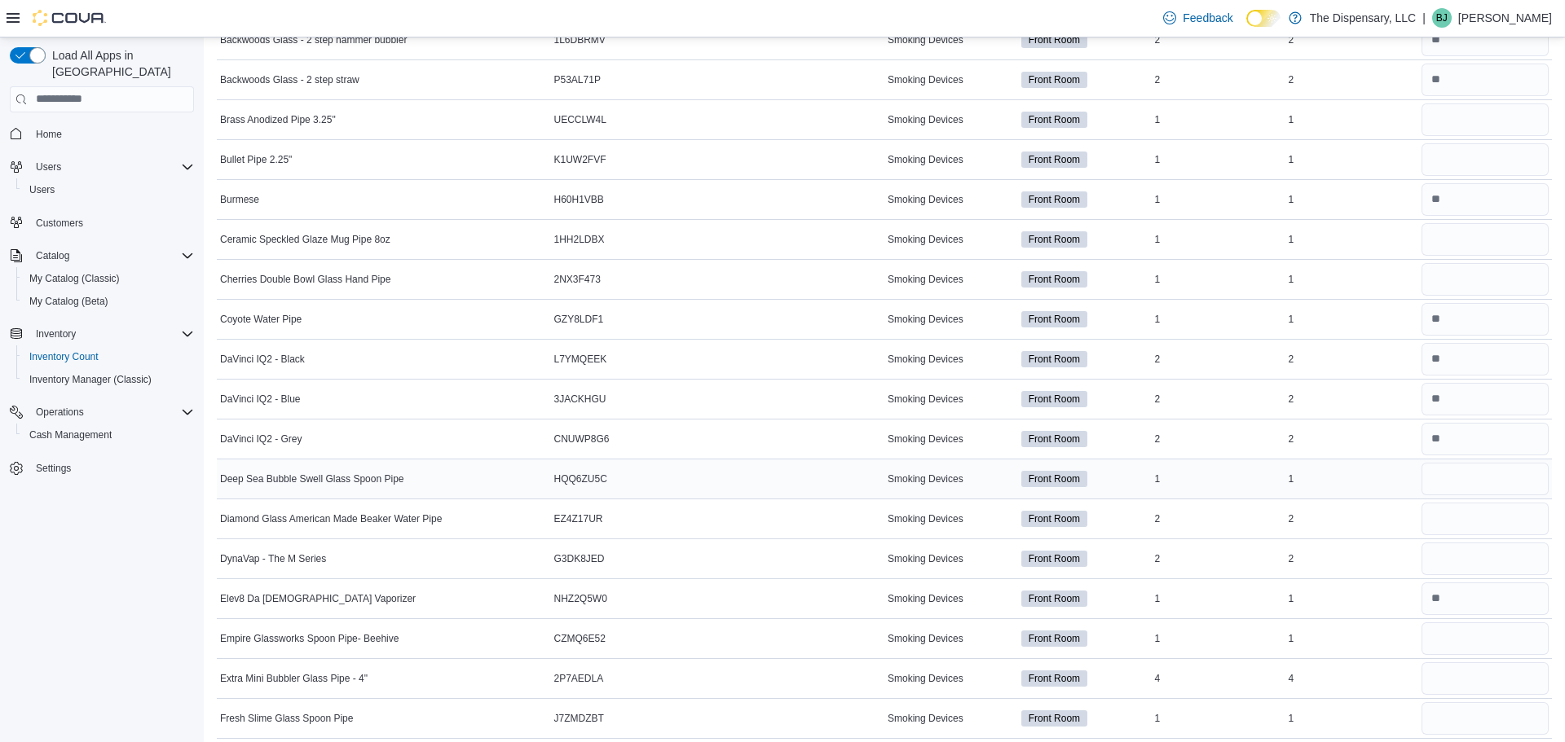
scroll to position [511, 0]
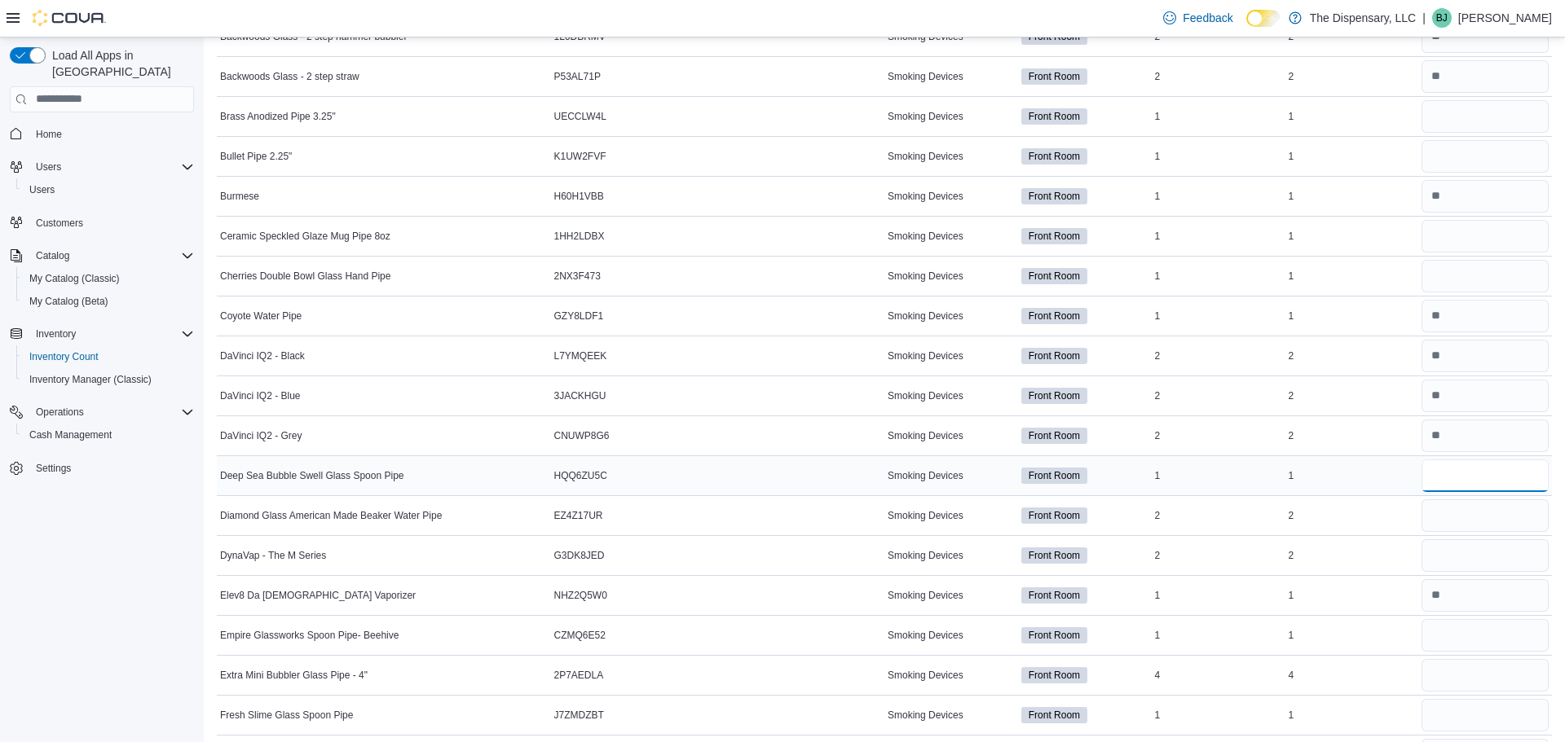
click at [1446, 481] on input "number" at bounding box center [1484, 476] width 127 height 33
click at [1469, 553] on input "*" at bounding box center [1484, 556] width 127 height 33
click at [1480, 633] on input "number" at bounding box center [1484, 635] width 127 height 33
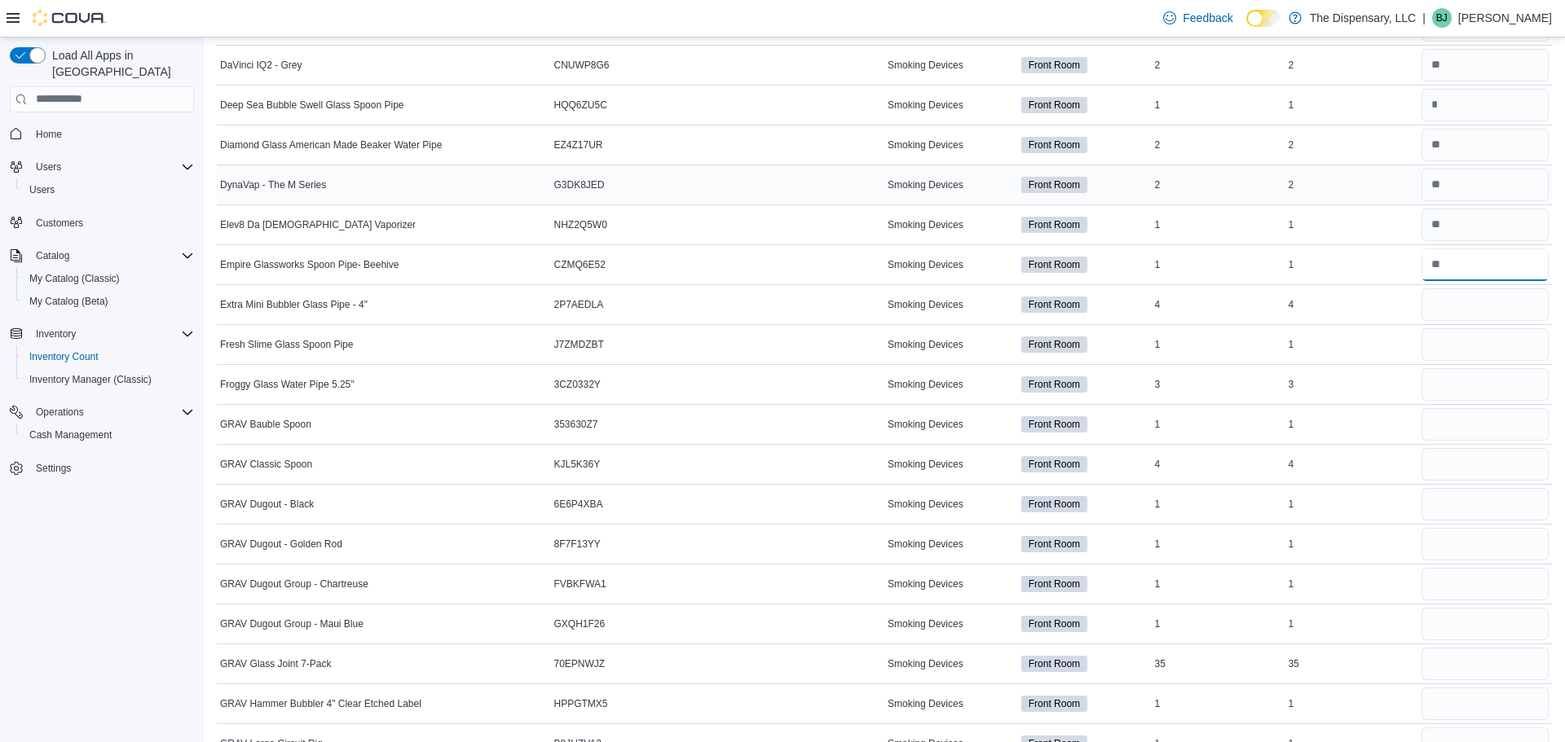
scroll to position [879, 0]
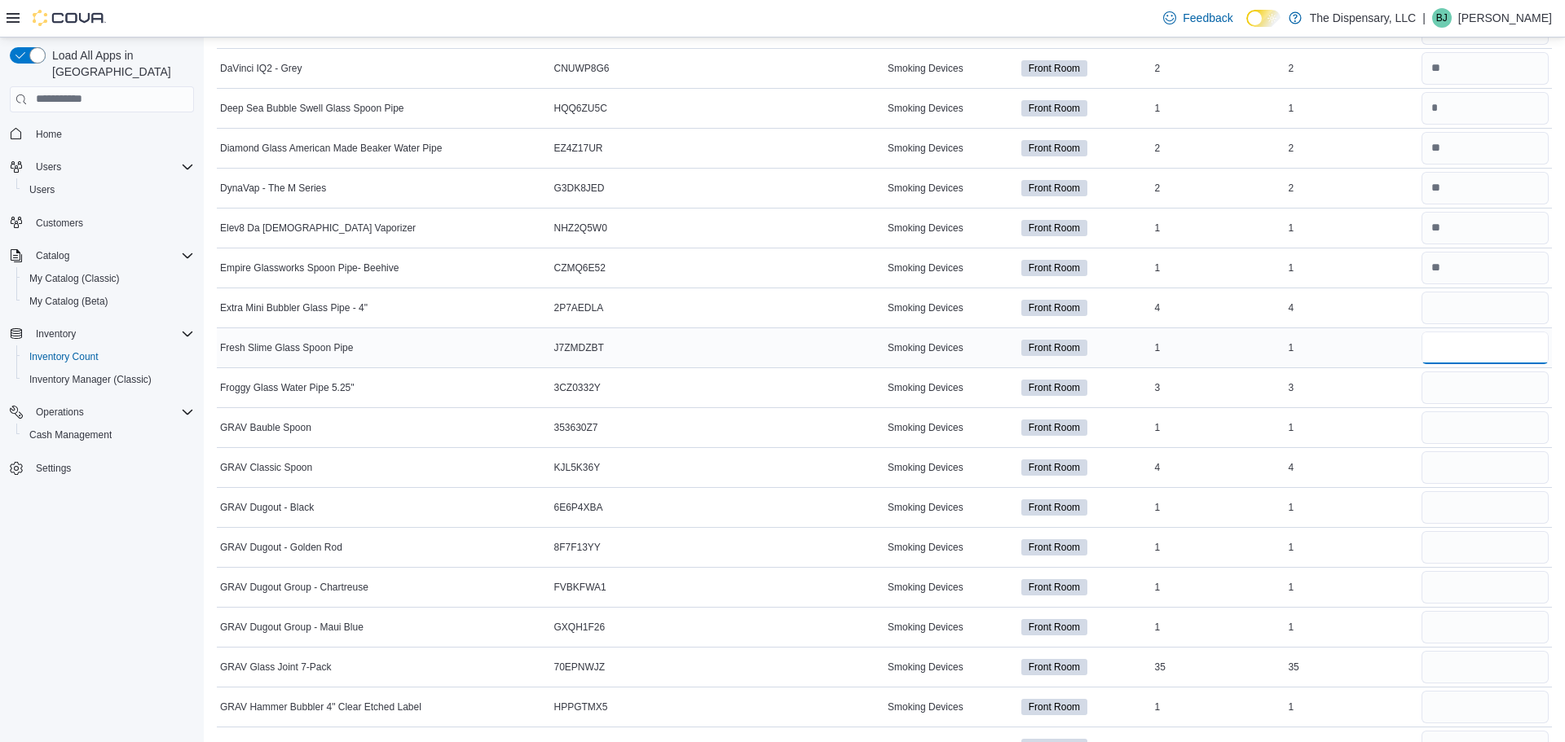
click at [1449, 346] on input "number" at bounding box center [1484, 348] width 127 height 33
click at [1461, 383] on input "number" at bounding box center [1484, 388] width 127 height 33
click at [1456, 343] on input "number" at bounding box center [1484, 348] width 127 height 33
click at [1481, 339] on input "number" at bounding box center [1484, 348] width 127 height 33
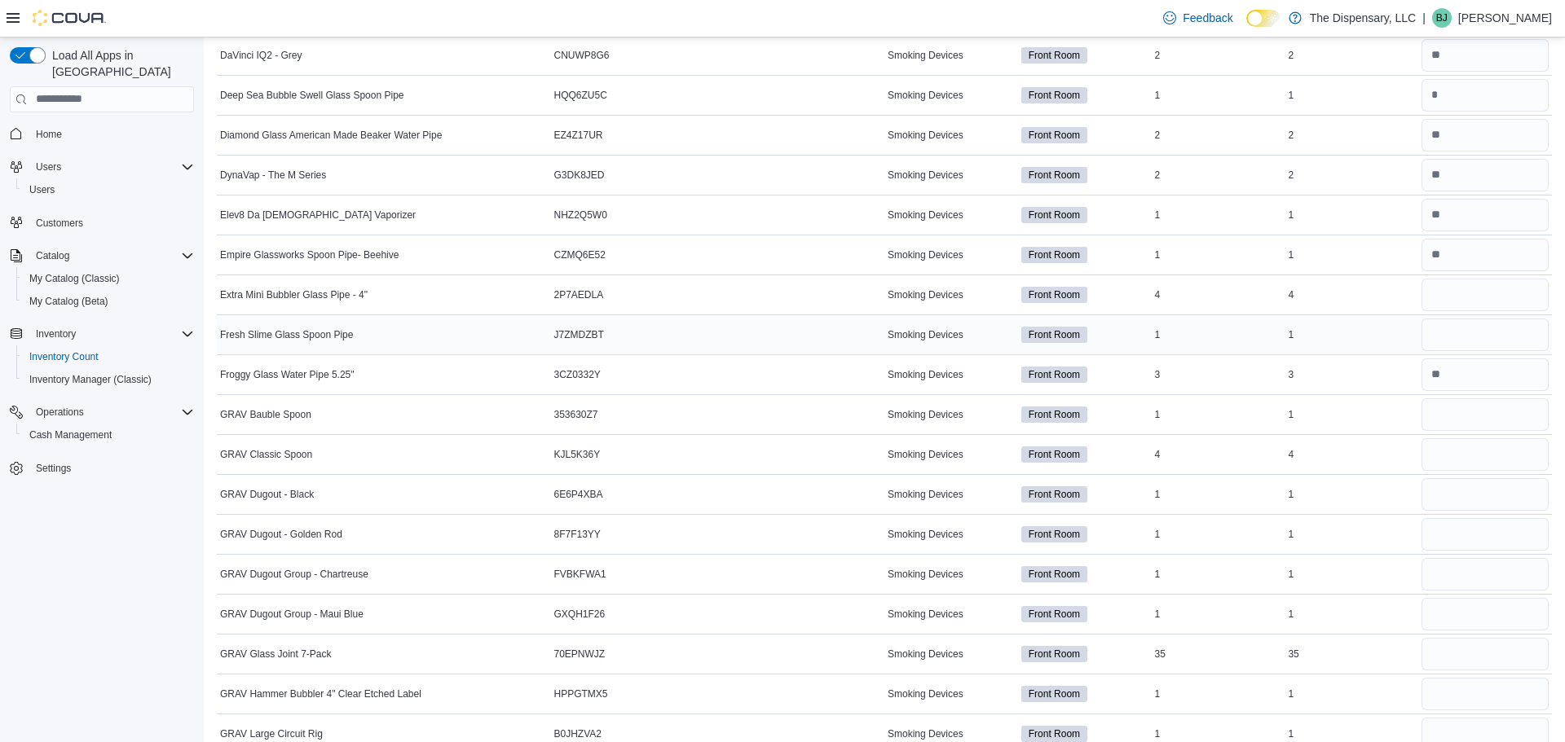
scroll to position [891, 0]
click at [1485, 276] on div at bounding box center [1485, 295] width 134 height 39
click at [1489, 290] on input "number" at bounding box center [1484, 296] width 127 height 33
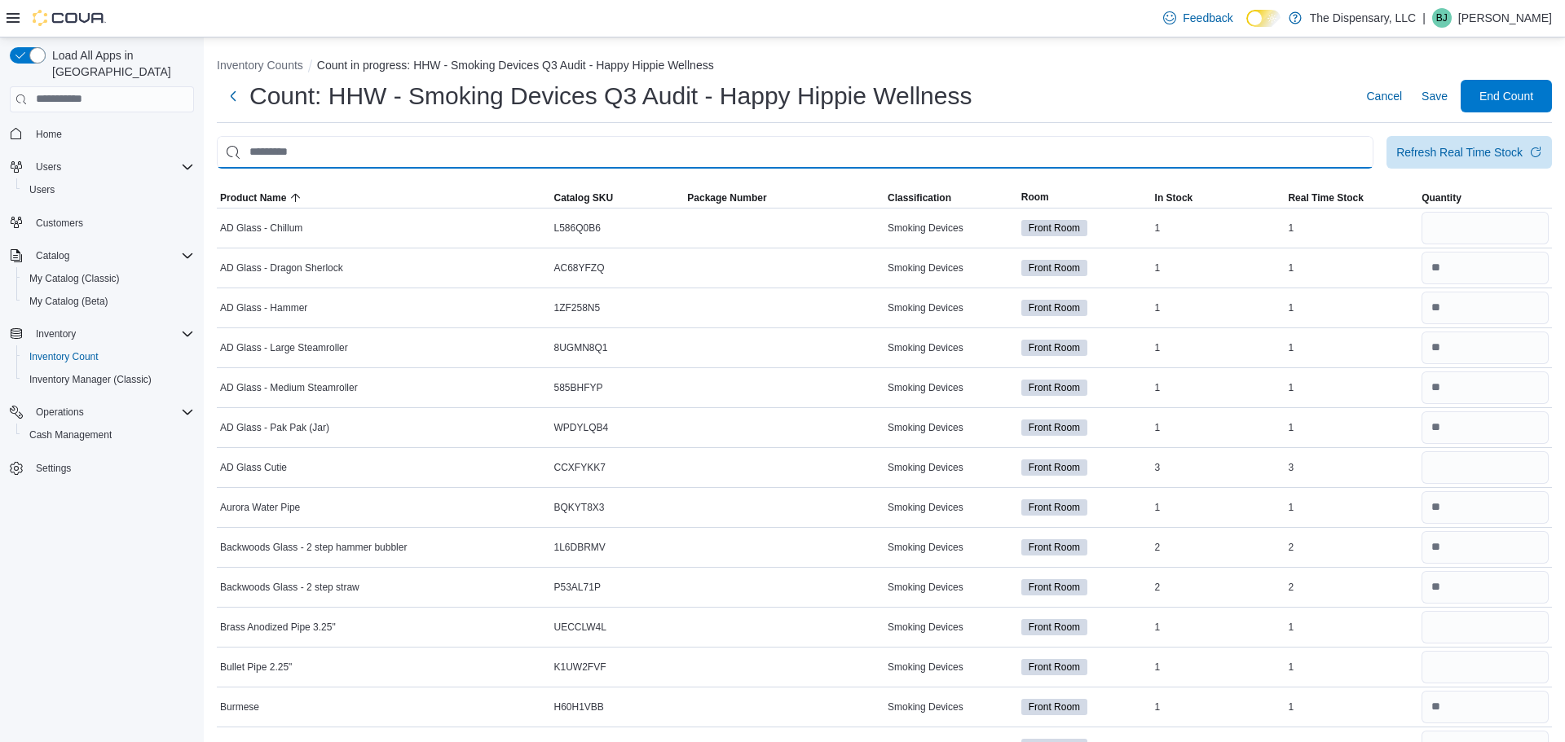
click at [1095, 144] on input "This is a search bar. After typing your query, hit enter to filter the results …" at bounding box center [795, 152] width 1157 height 33
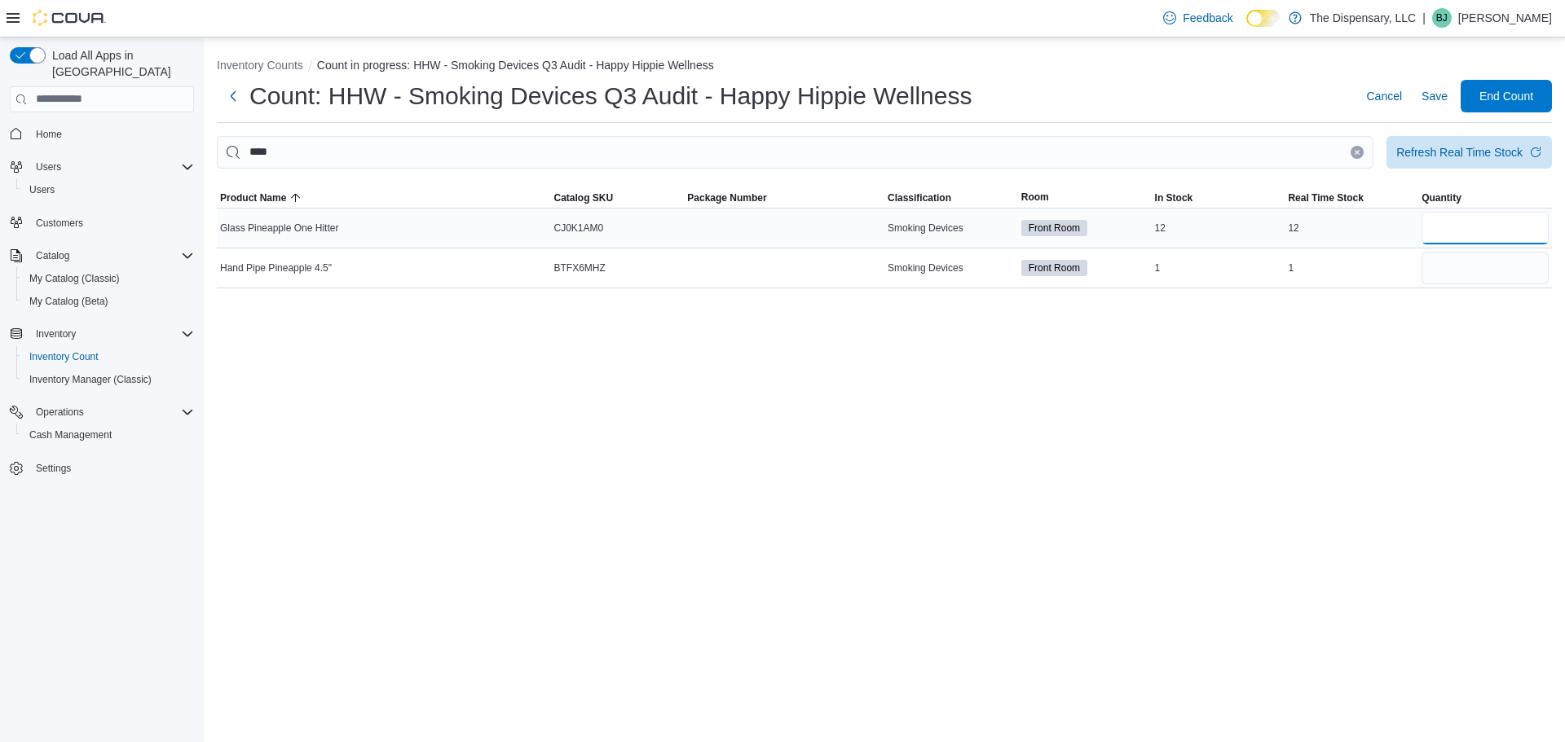
click at [1433, 231] on input "number" at bounding box center [1484, 228] width 127 height 33
click at [1506, 261] on input "number" at bounding box center [1484, 268] width 127 height 33
click at [1353, 156] on button "Clear input" at bounding box center [1357, 152] width 13 height 13
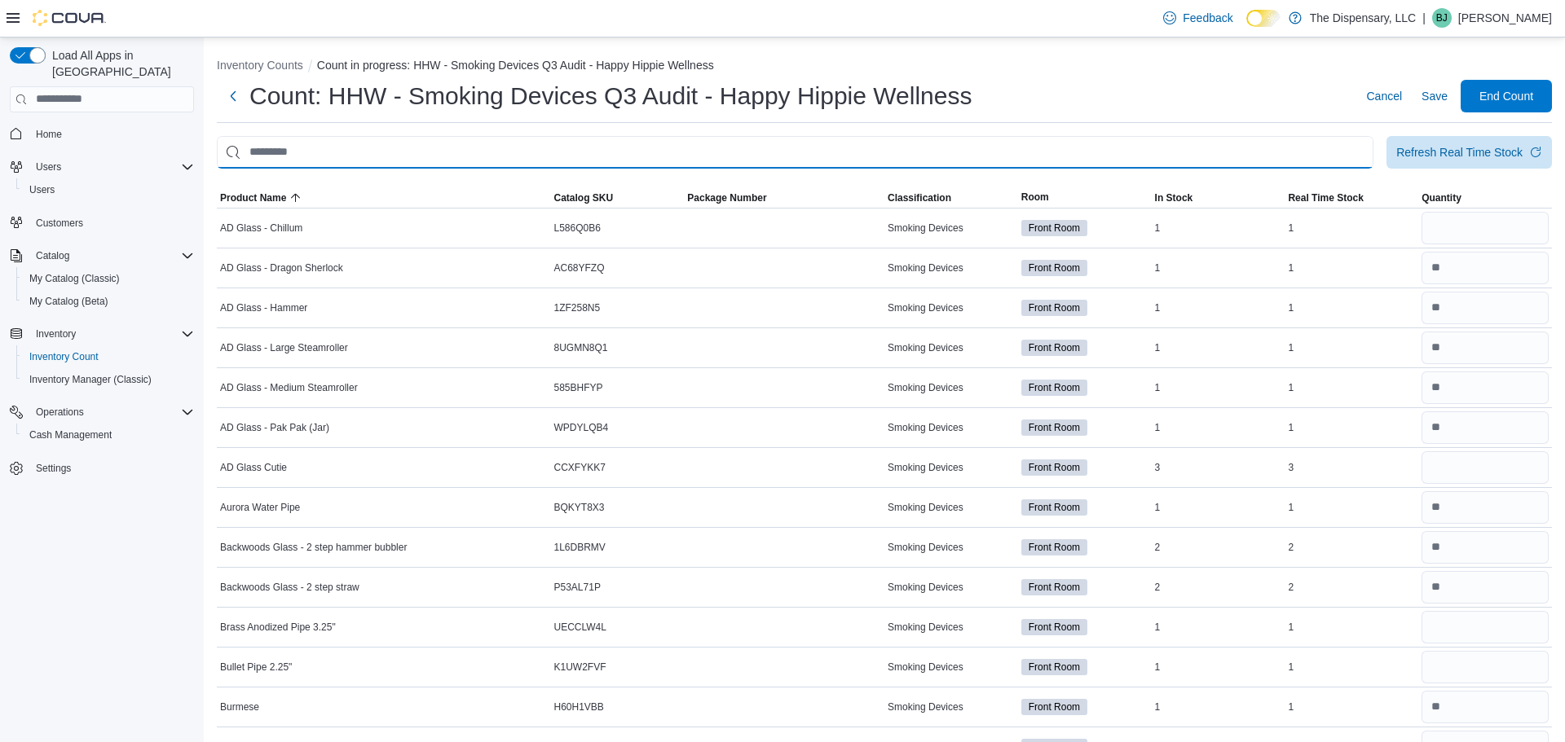
click at [1114, 157] on input "This is a search bar. After typing your query, hit enter to filter the results …" at bounding box center [795, 152] width 1157 height 33
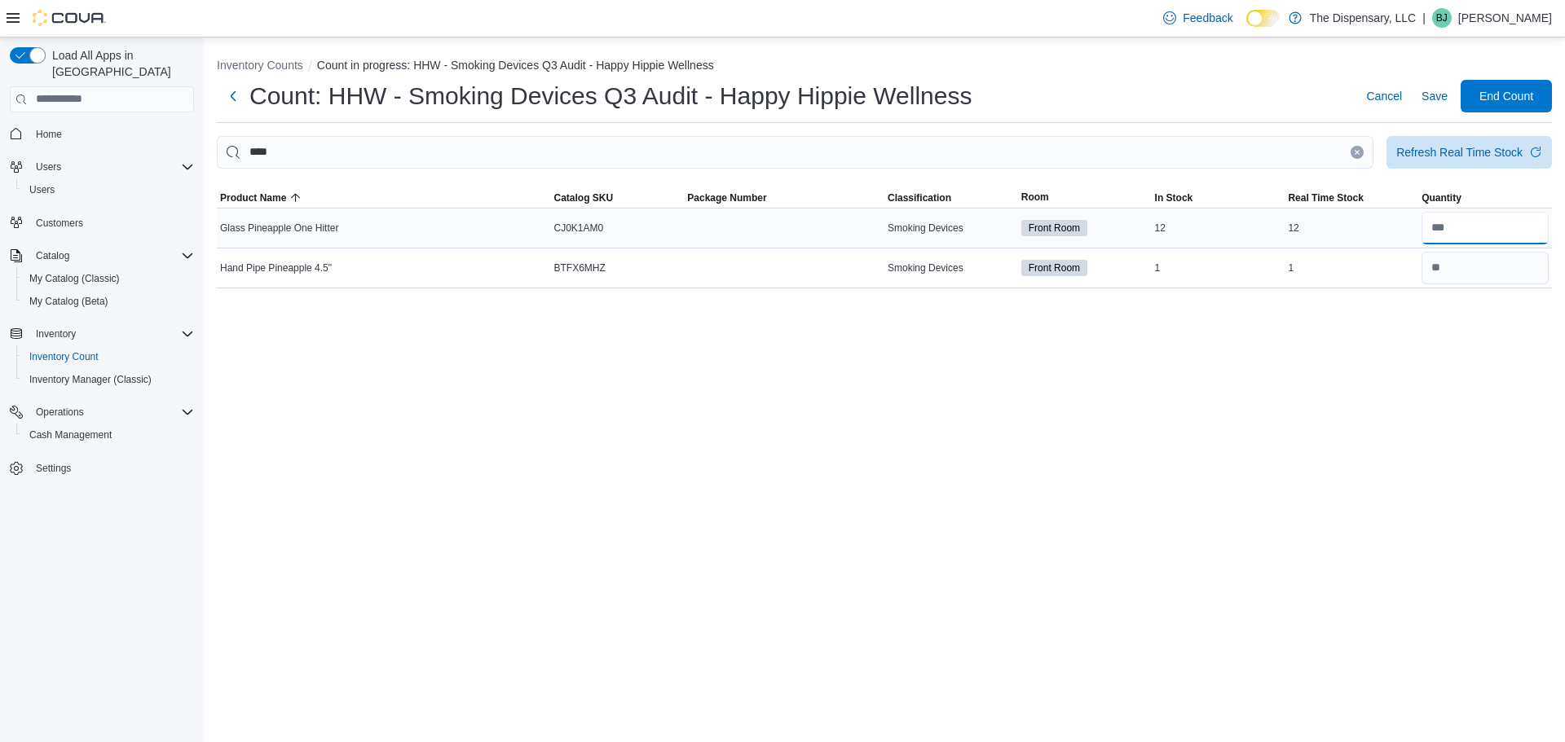
click at [1518, 236] on input "number" at bounding box center [1484, 228] width 127 height 33
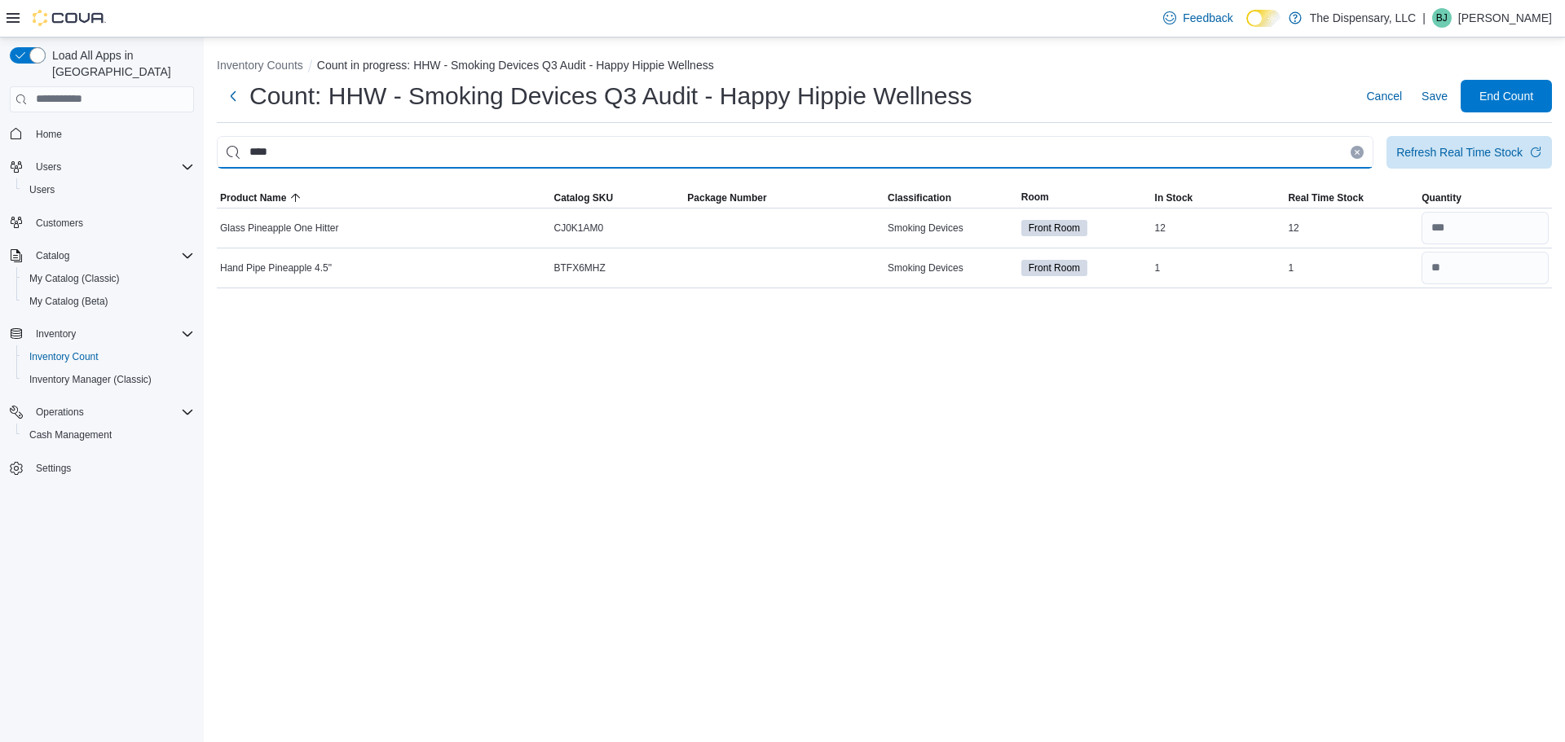
click at [463, 148] on input "****" at bounding box center [795, 152] width 1157 height 33
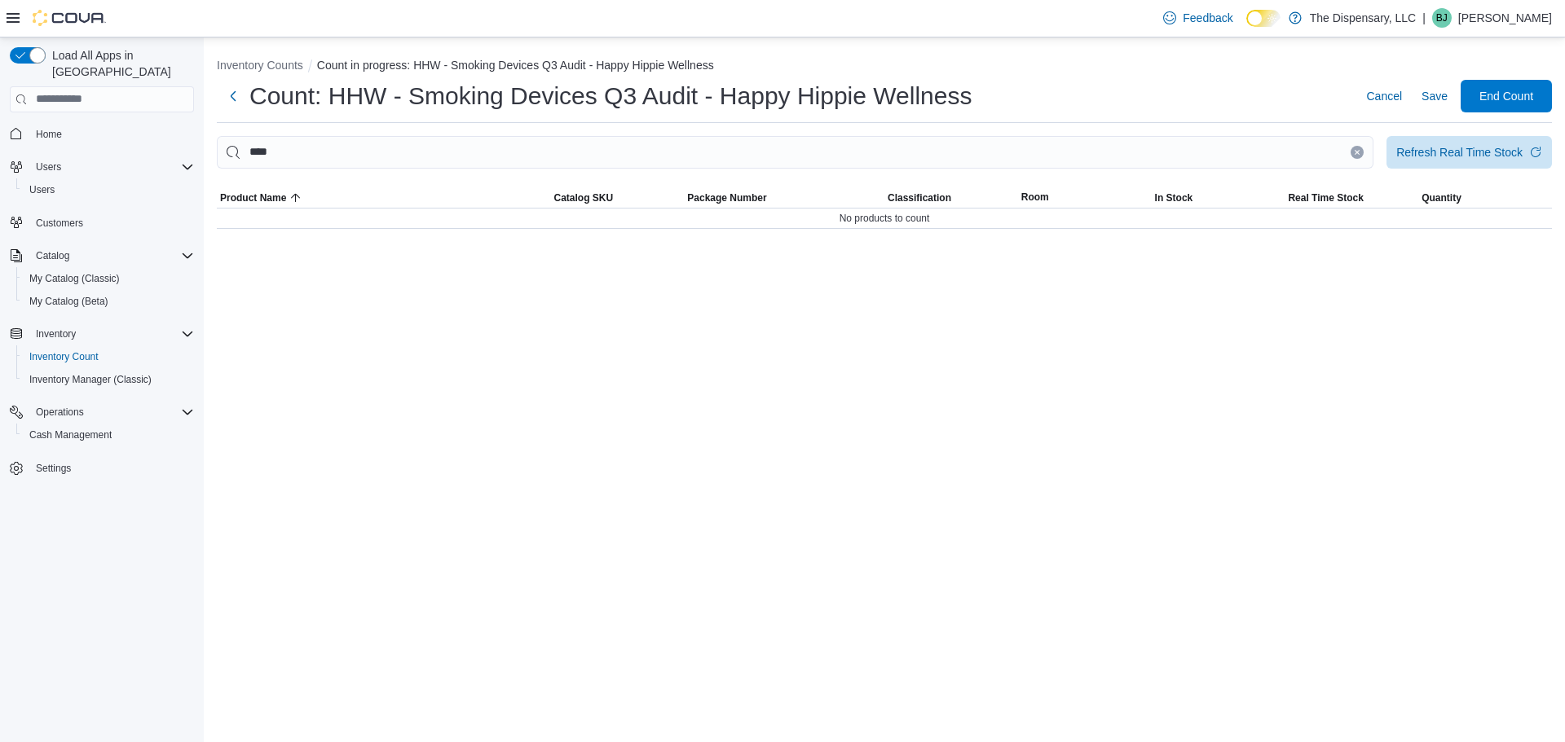
click at [498, 86] on h1 "Count: HHW - Smoking Devices Q3 Audit - Happy Hippie Wellness" at bounding box center [610, 96] width 722 height 33
click at [499, 130] on div "Inventory Counts Count in progress: HHW - Smoking Devices Q3 Audit - Happy Hipp…" at bounding box center [884, 139] width 1361 height 205
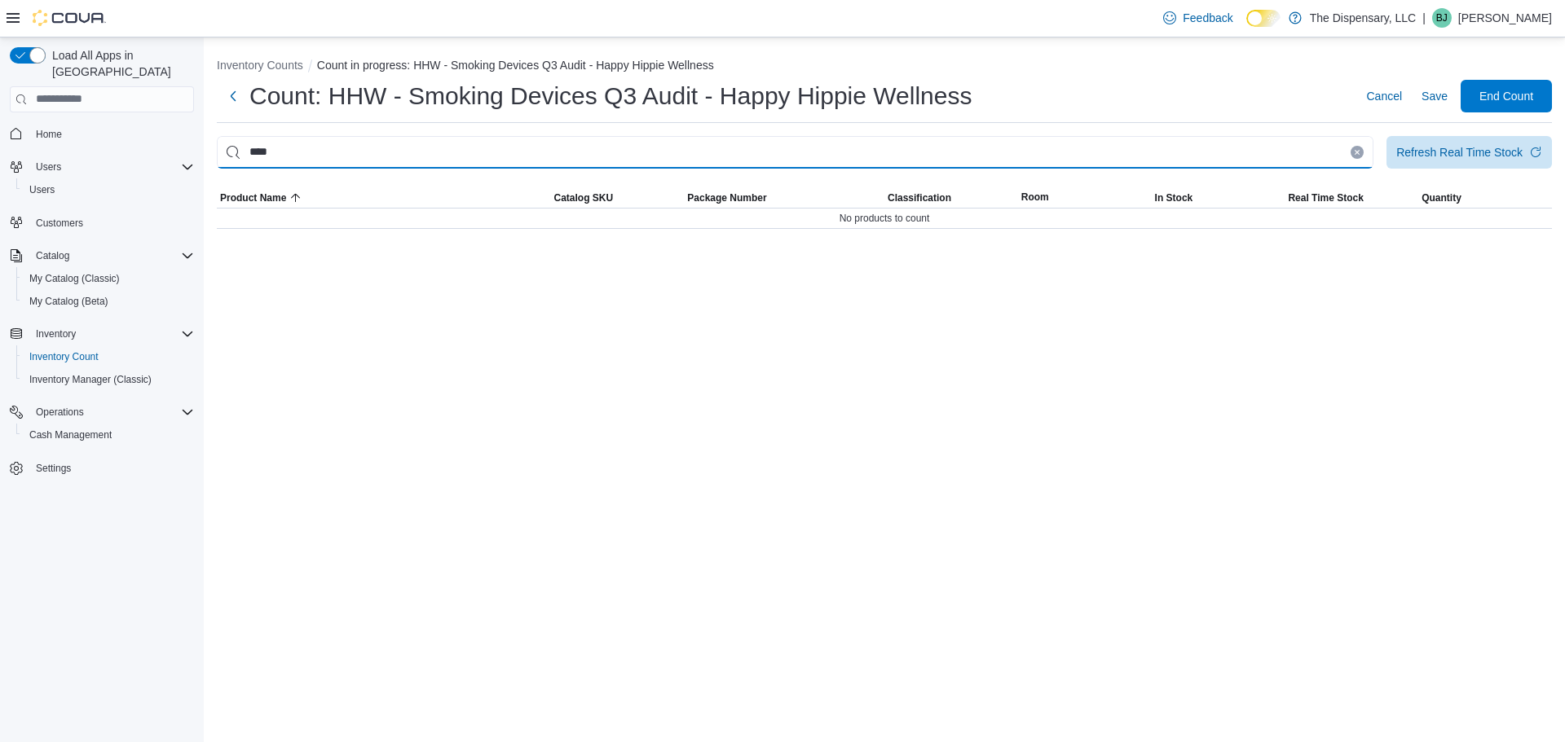
click at [513, 151] on input "****" at bounding box center [795, 152] width 1157 height 33
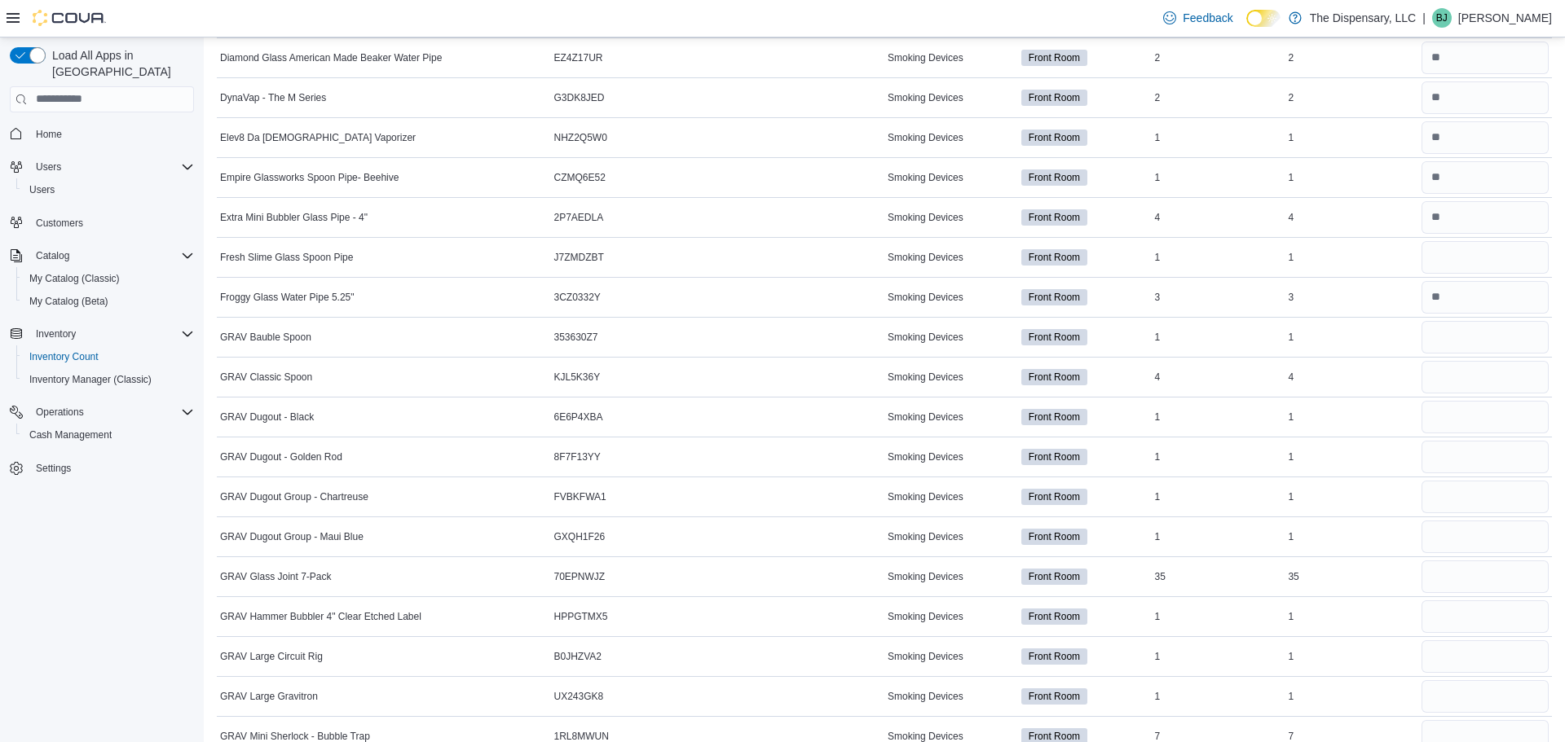
scroll to position [970, 0]
click at [1474, 342] on input "number" at bounding box center [1484, 336] width 127 height 33
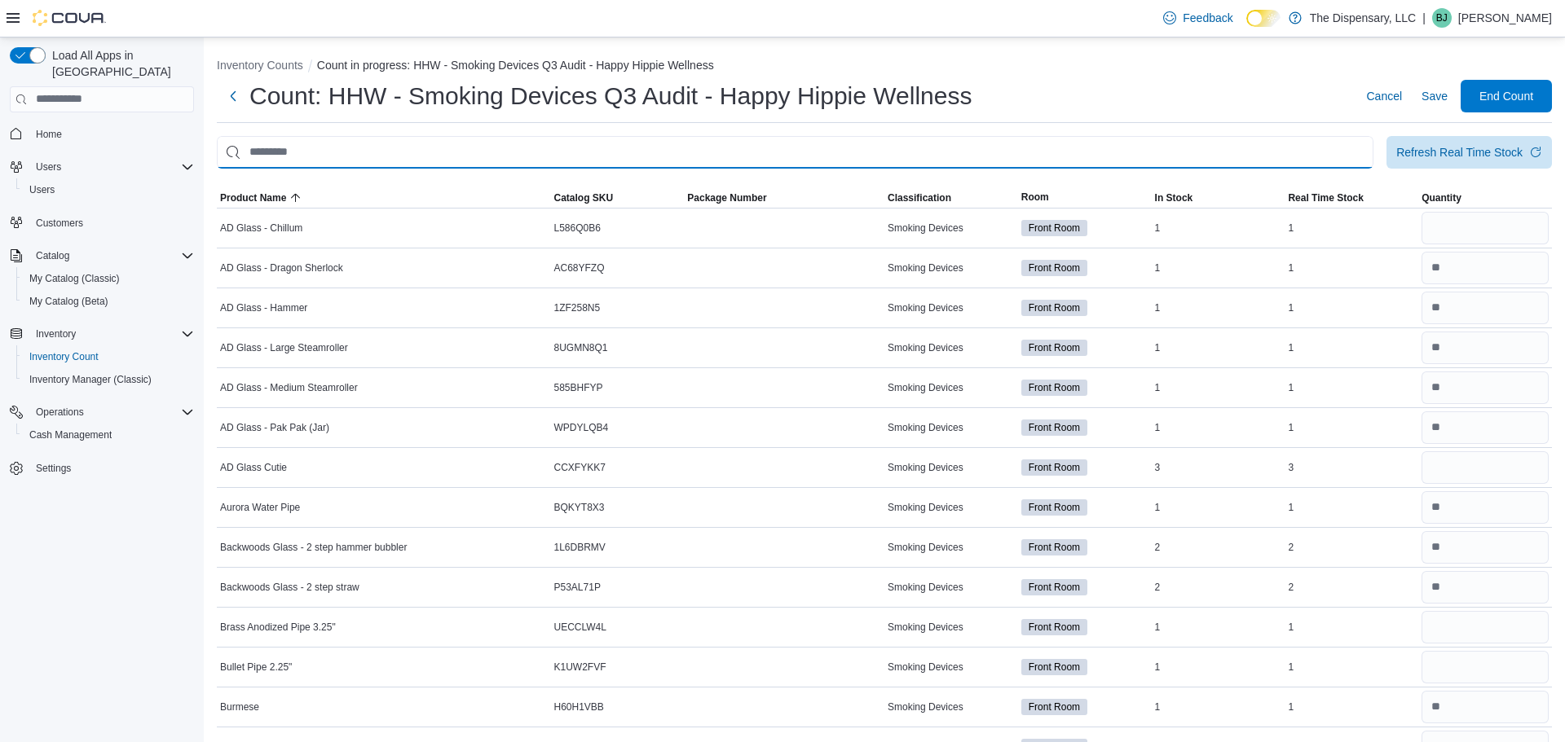
click at [768, 166] on input "This is a search bar. After typing your query, hit enter to filter the results …" at bounding box center [795, 152] width 1157 height 33
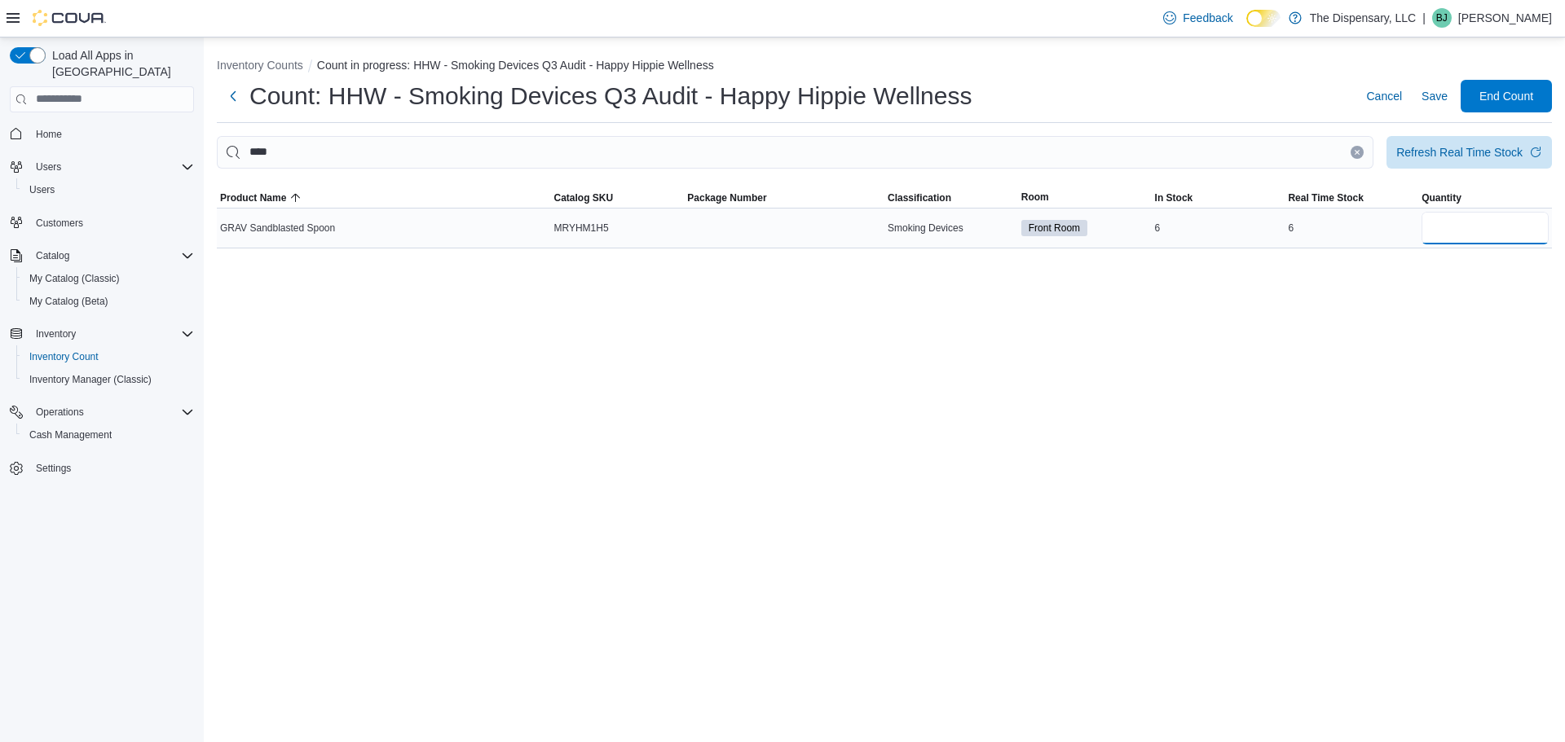
click at [1434, 224] on input "number" at bounding box center [1484, 228] width 127 height 33
click at [238, 67] on button "Inventory Counts" at bounding box center [260, 65] width 86 height 13
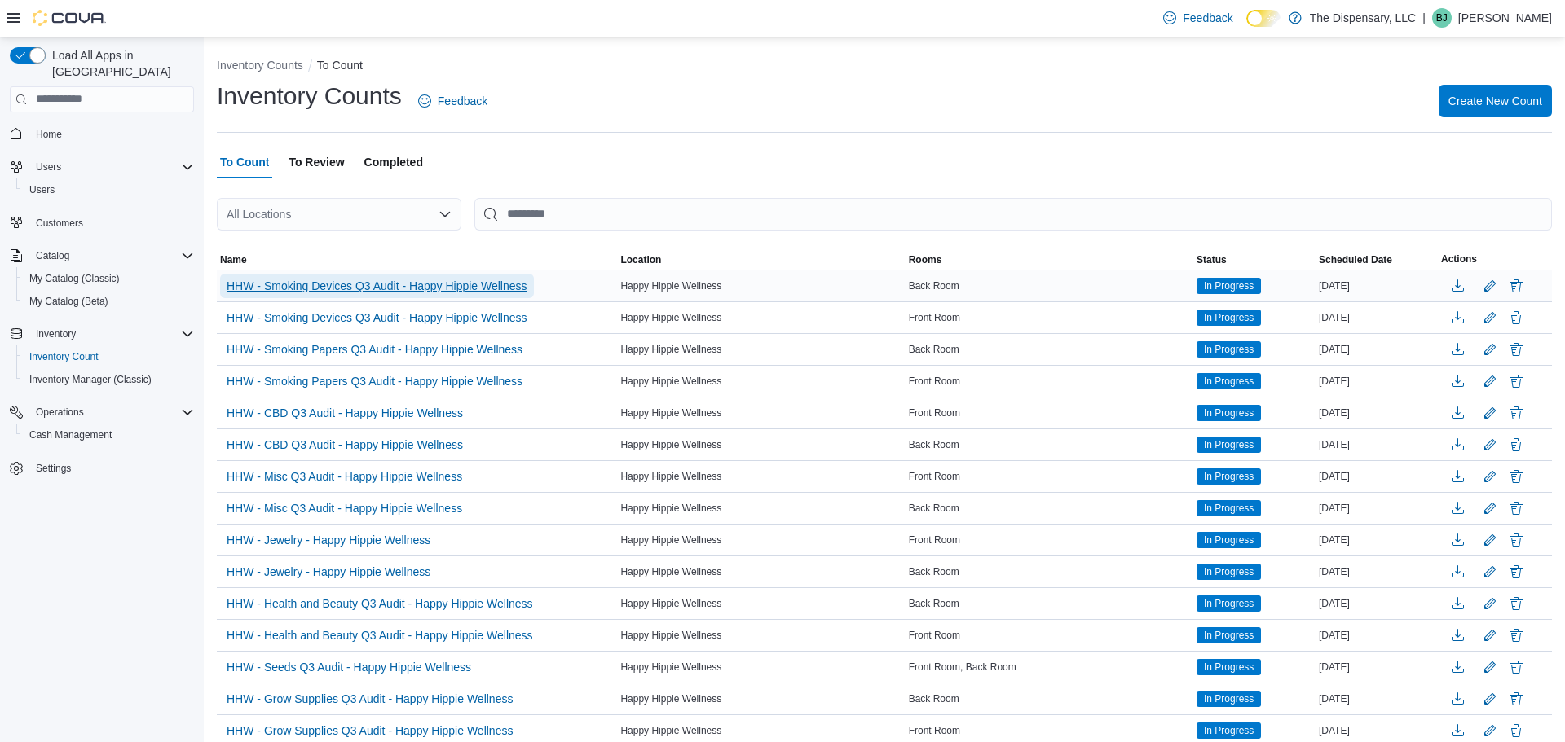
click at [378, 280] on span "HHW - Smoking Devices Q3 Audit - Happy Hippie Wellness" at bounding box center [377, 286] width 301 height 16
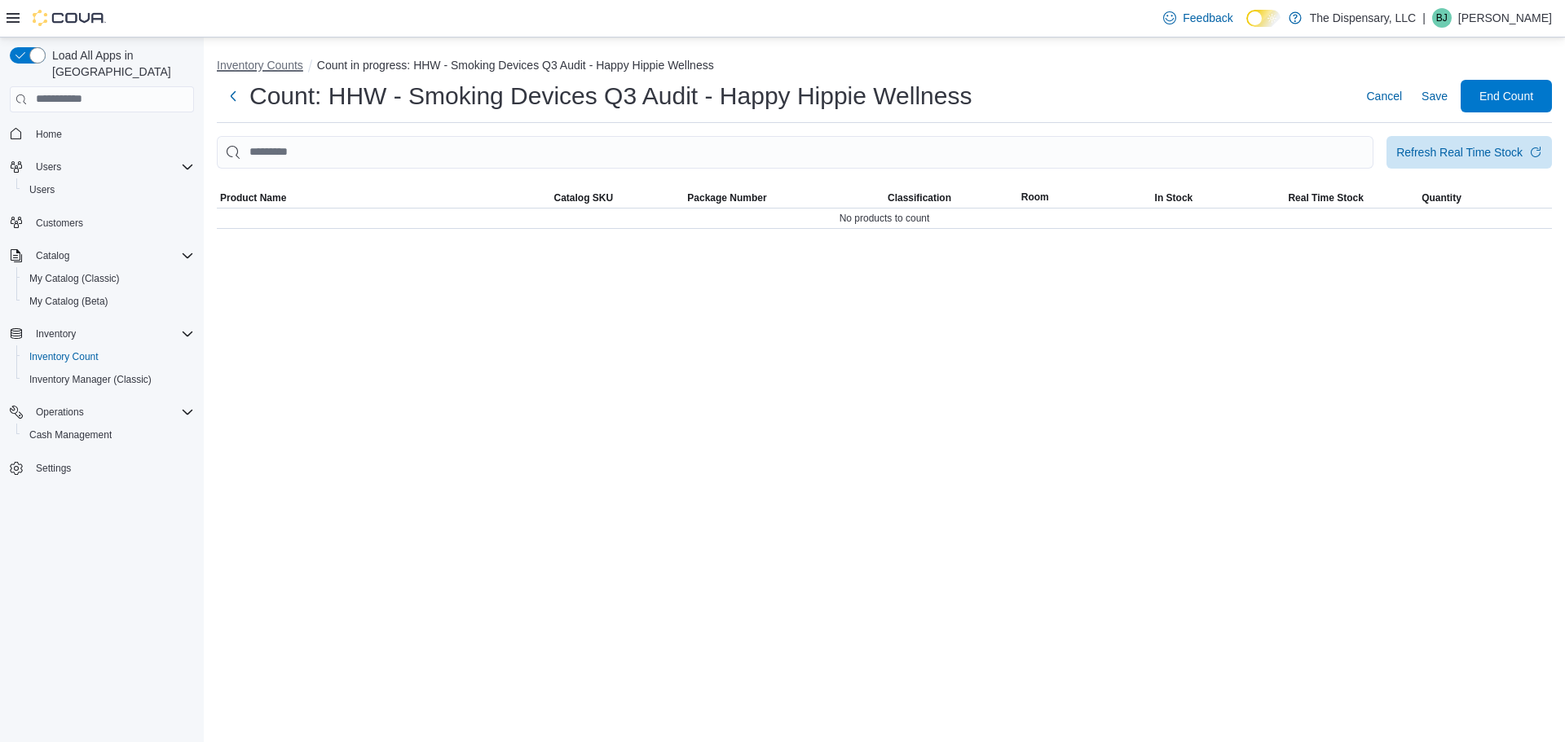
click at [255, 64] on button "Inventory Counts" at bounding box center [260, 65] width 86 height 13
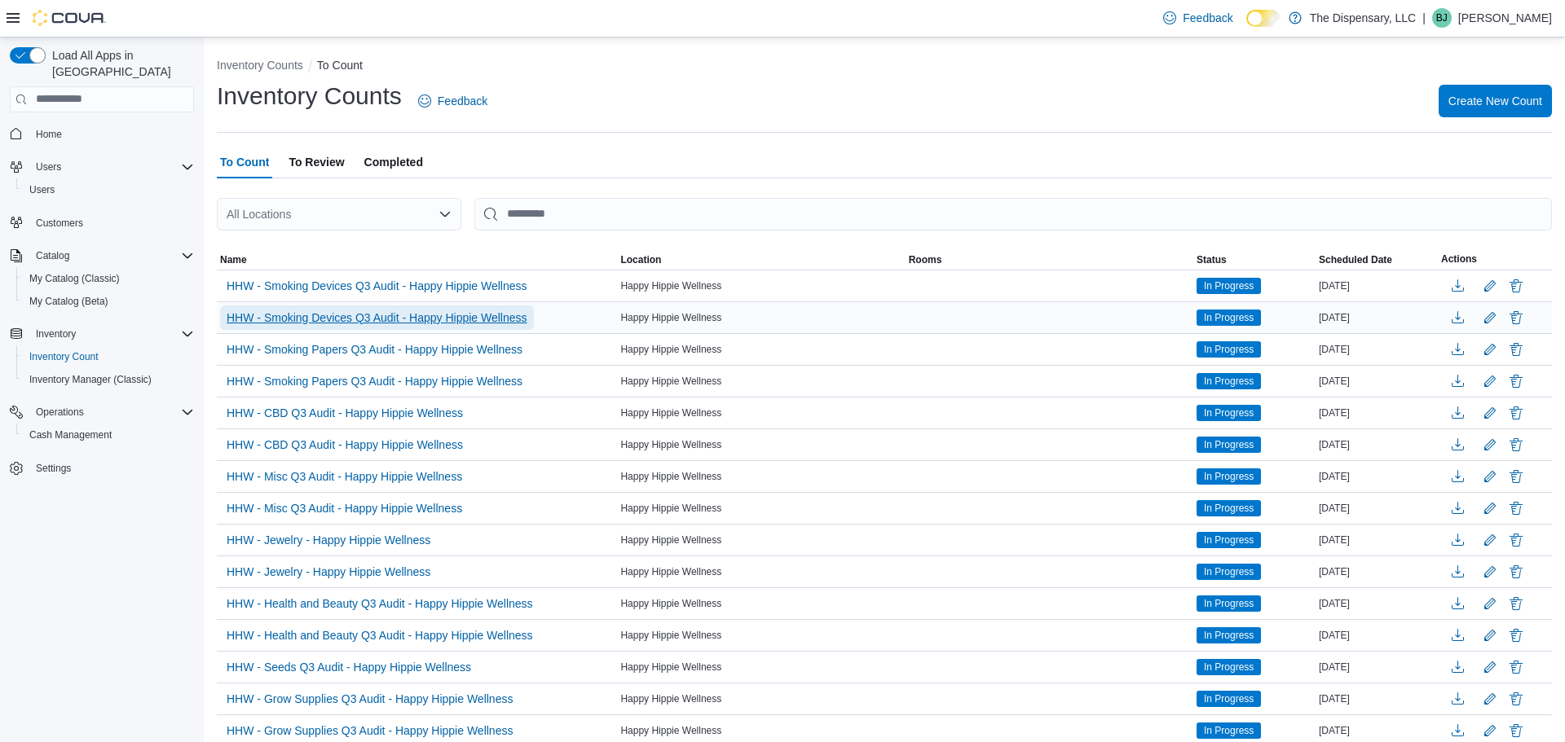
click at [433, 320] on span "HHW - Smoking Devices Q3 Audit - Happy Hippie Wellness" at bounding box center [377, 318] width 301 height 16
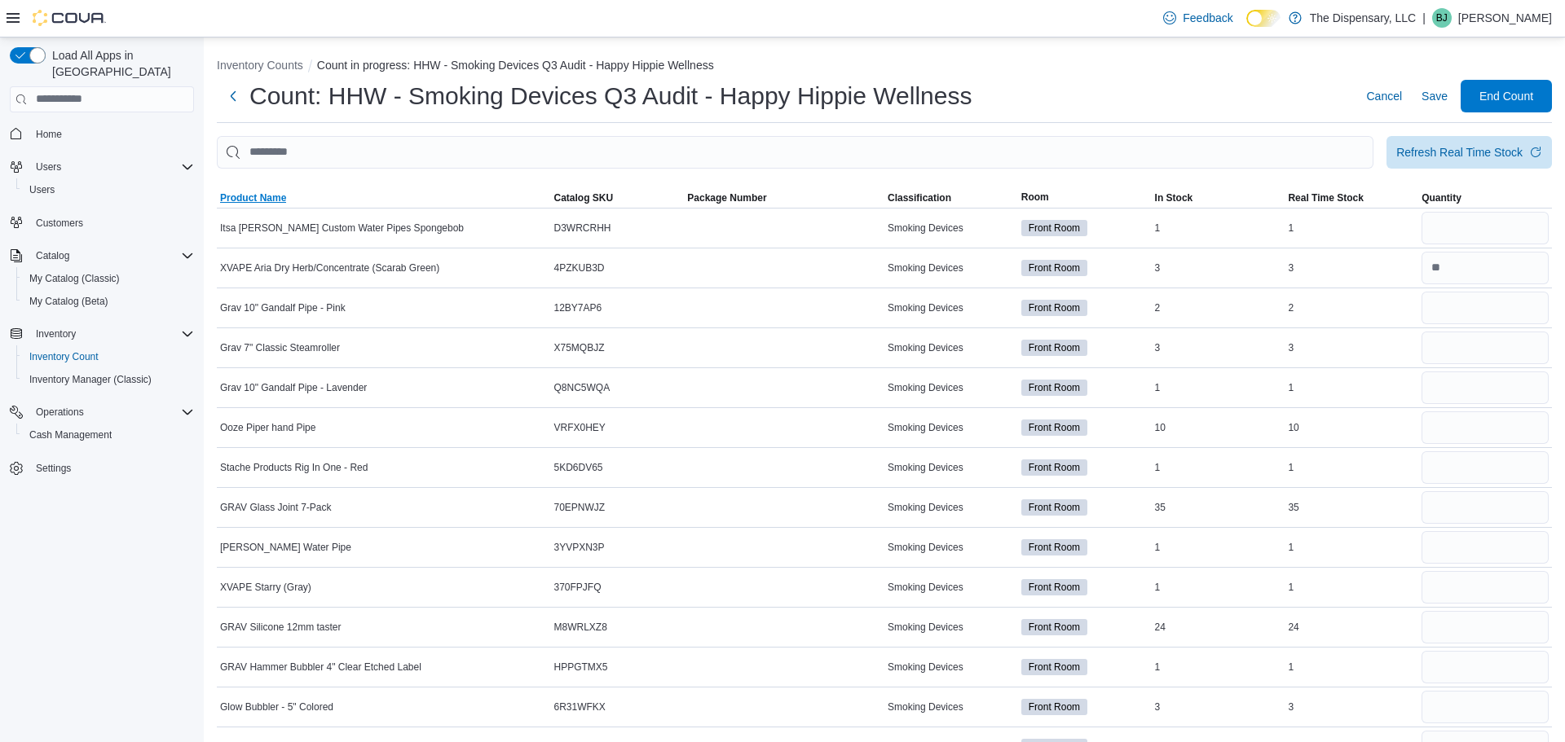
click at [333, 198] on span "Product Name" at bounding box center [384, 198] width 334 height 20
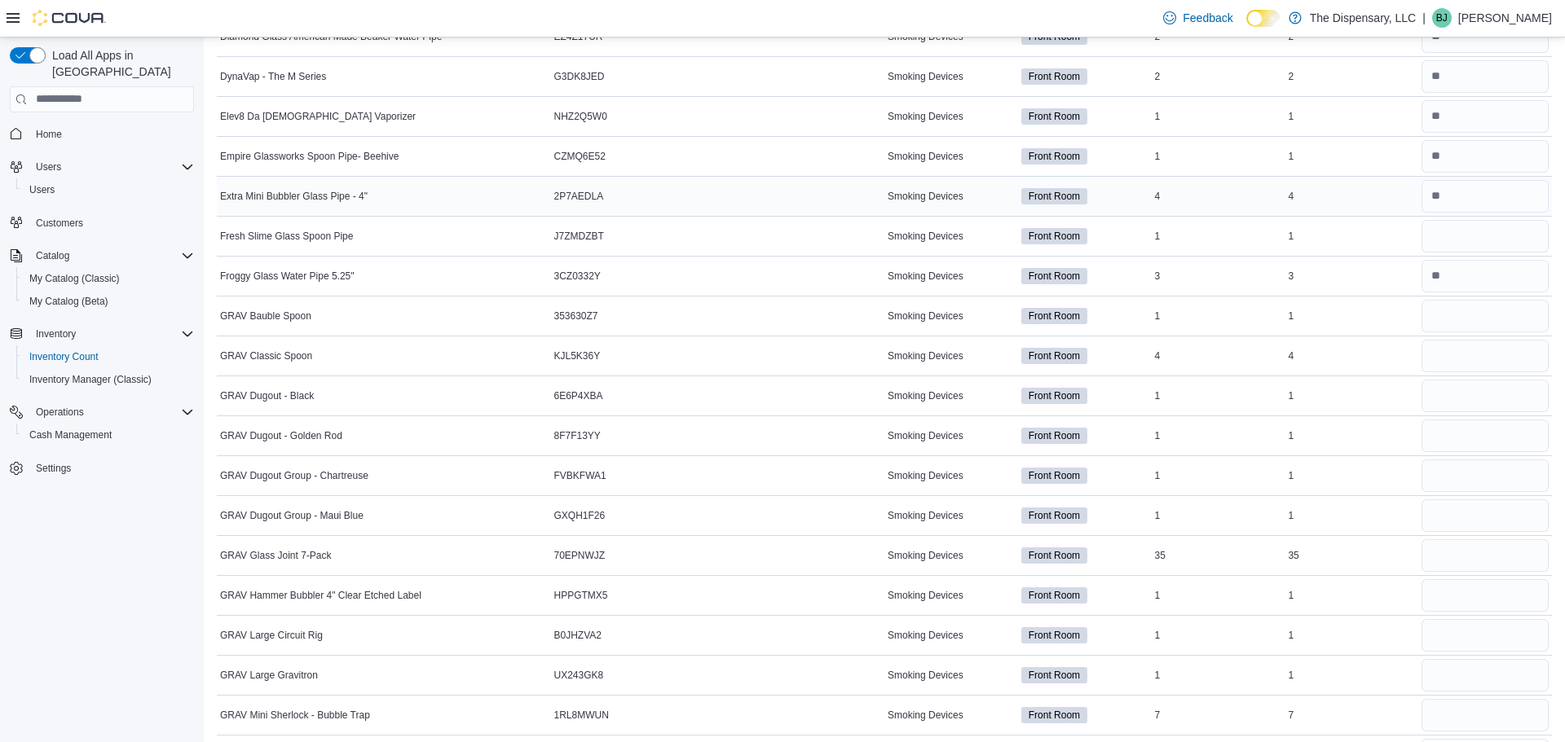
scroll to position [991, 0]
click at [1447, 327] on input "number" at bounding box center [1484, 315] width 127 height 33
click at [1451, 390] on input "number" at bounding box center [1484, 395] width 127 height 33
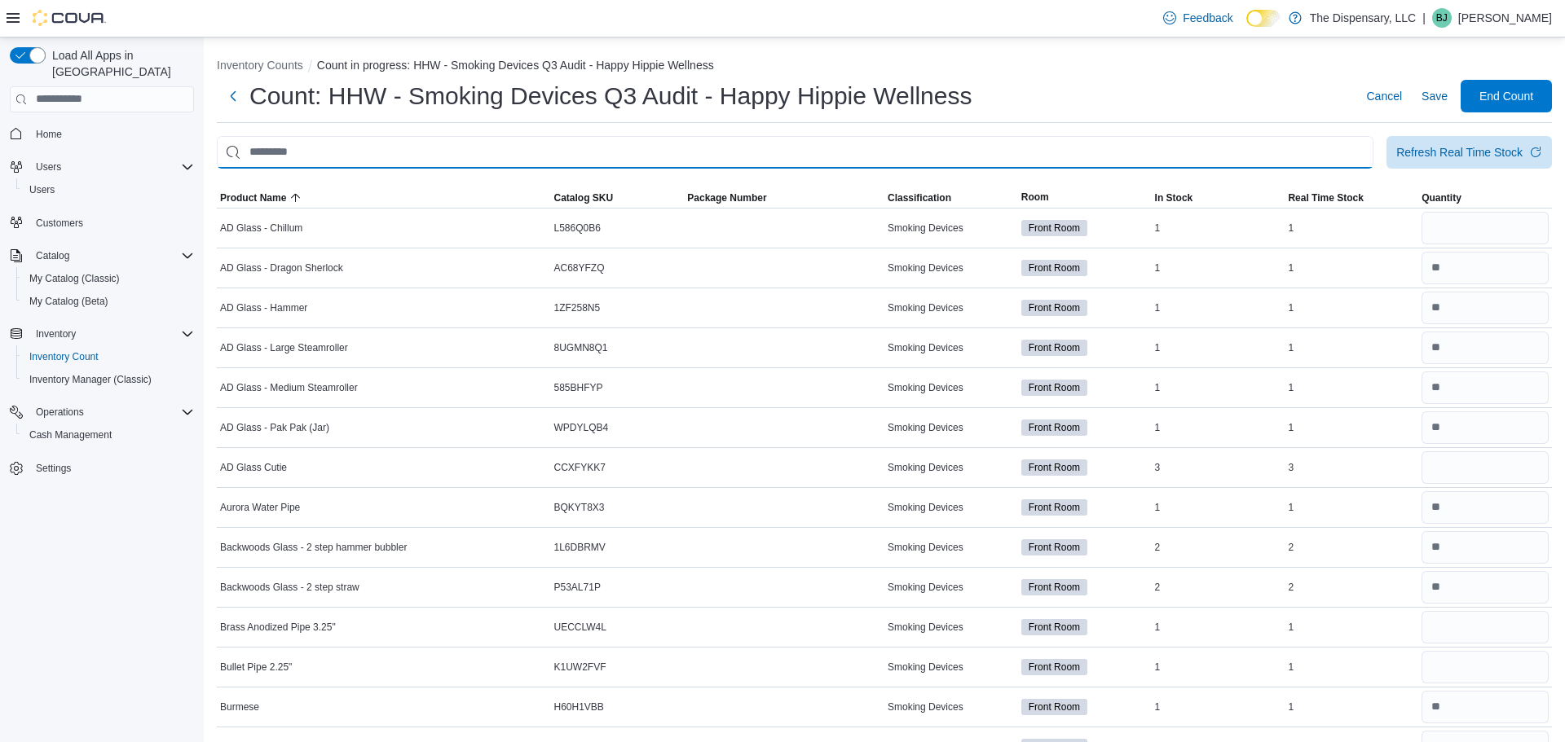
click at [963, 154] on input "This is a search bar. After typing your query, hit enter to filter the results …" at bounding box center [795, 152] width 1157 height 33
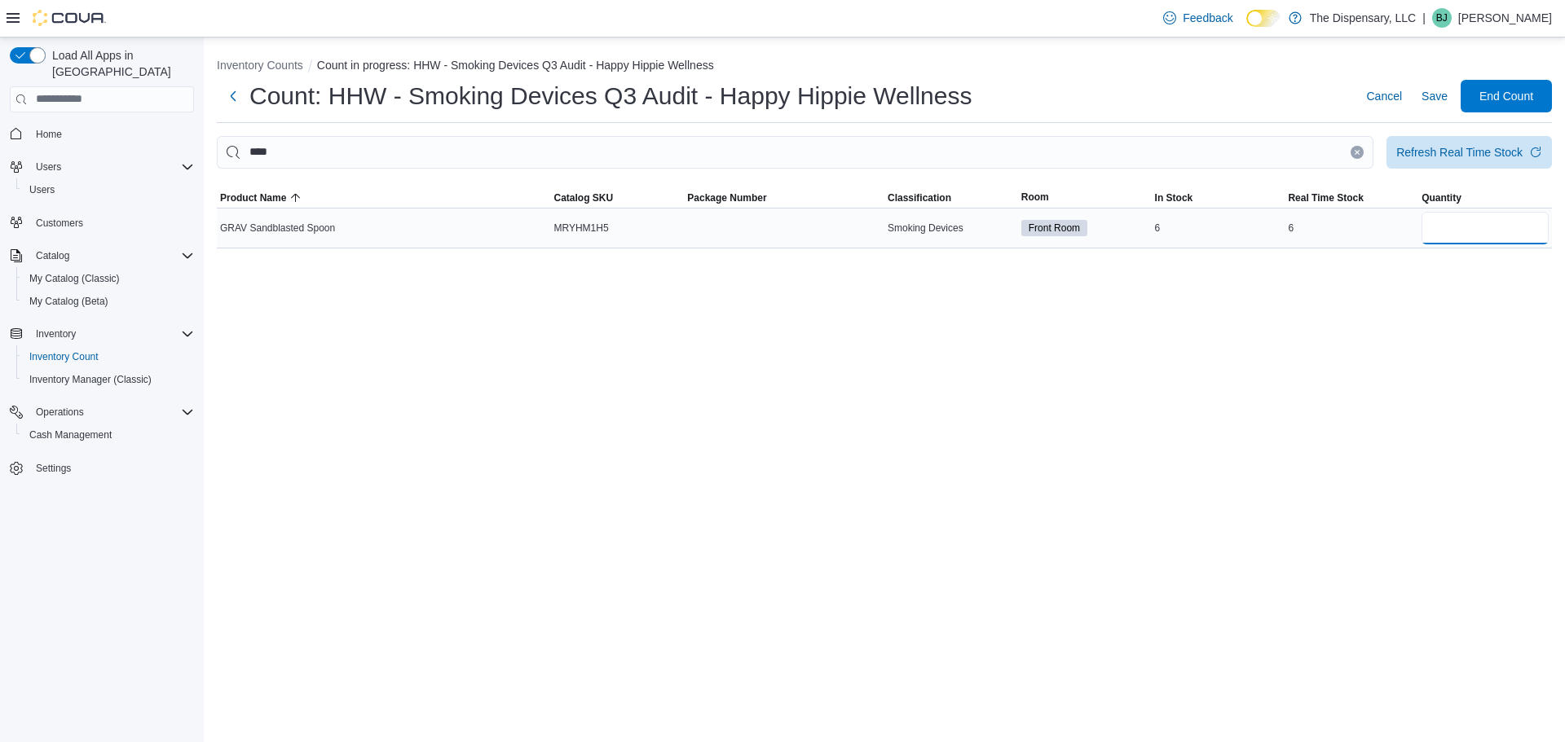
click at [1443, 225] on input "number" at bounding box center [1484, 228] width 127 height 33
click at [1358, 149] on icon "Clear input" at bounding box center [1357, 152] width 7 height 7
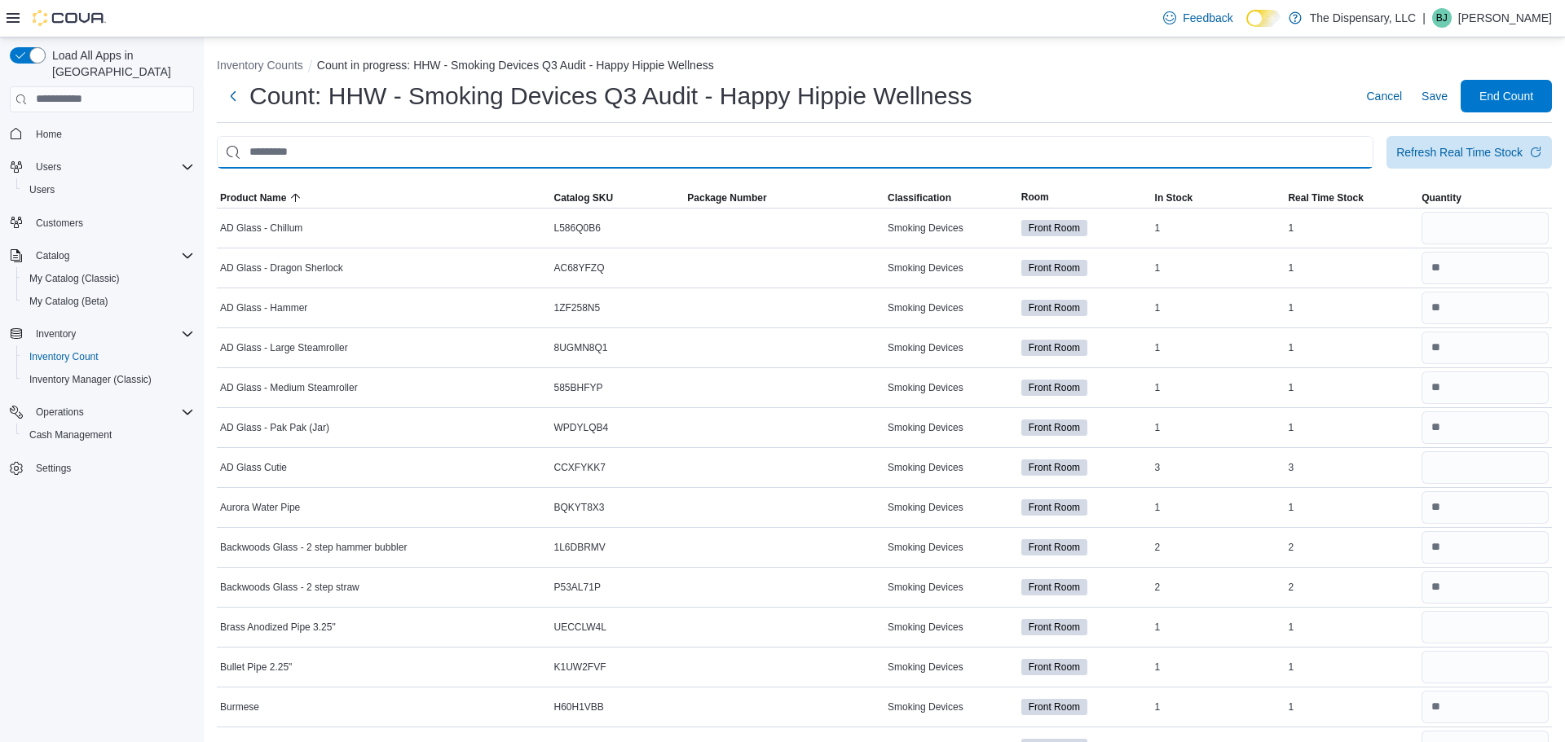
click at [1279, 148] on input "This is a search bar. After typing your query, hit enter to filter the results …" at bounding box center [795, 152] width 1157 height 33
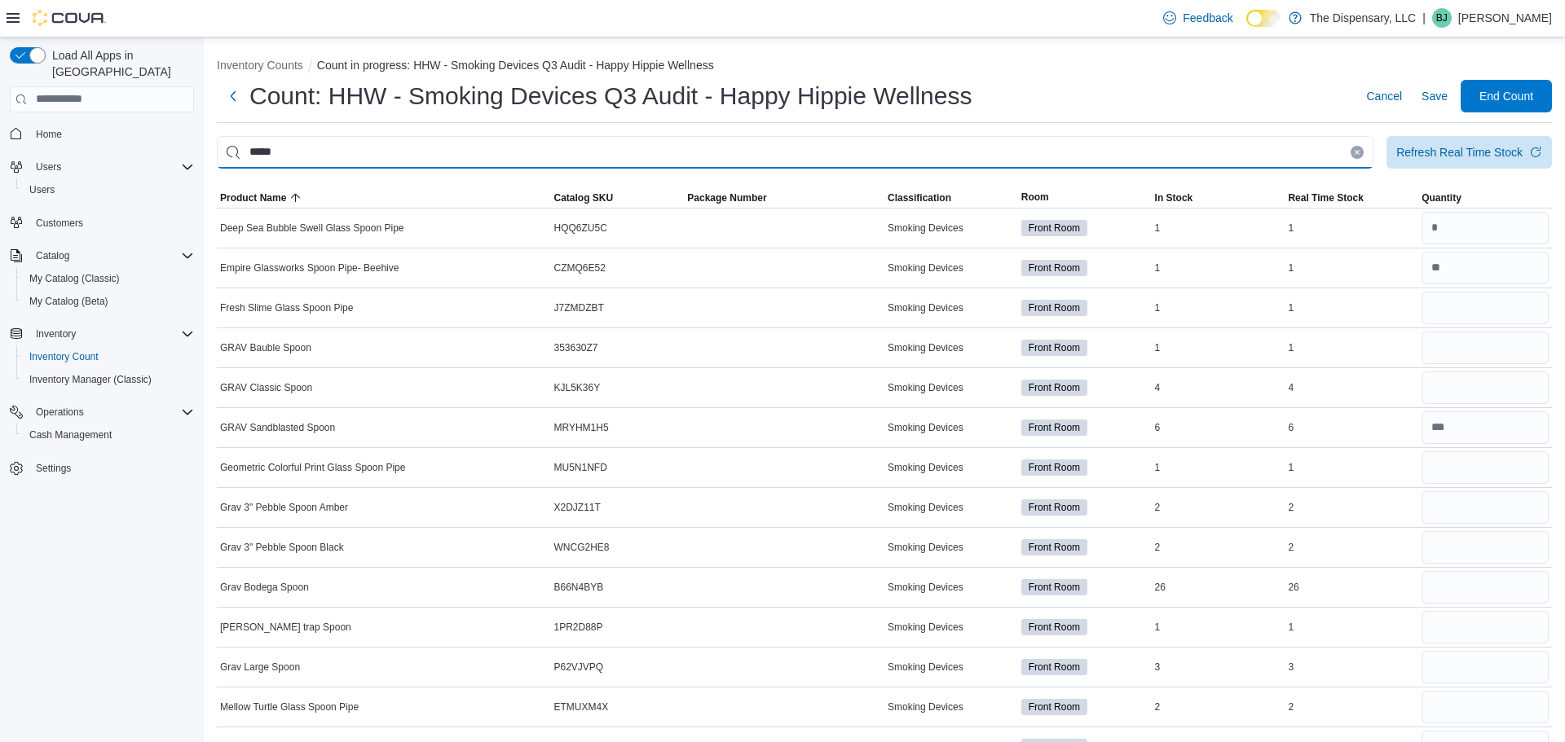
click at [1129, 163] on input "*****" at bounding box center [795, 152] width 1157 height 33
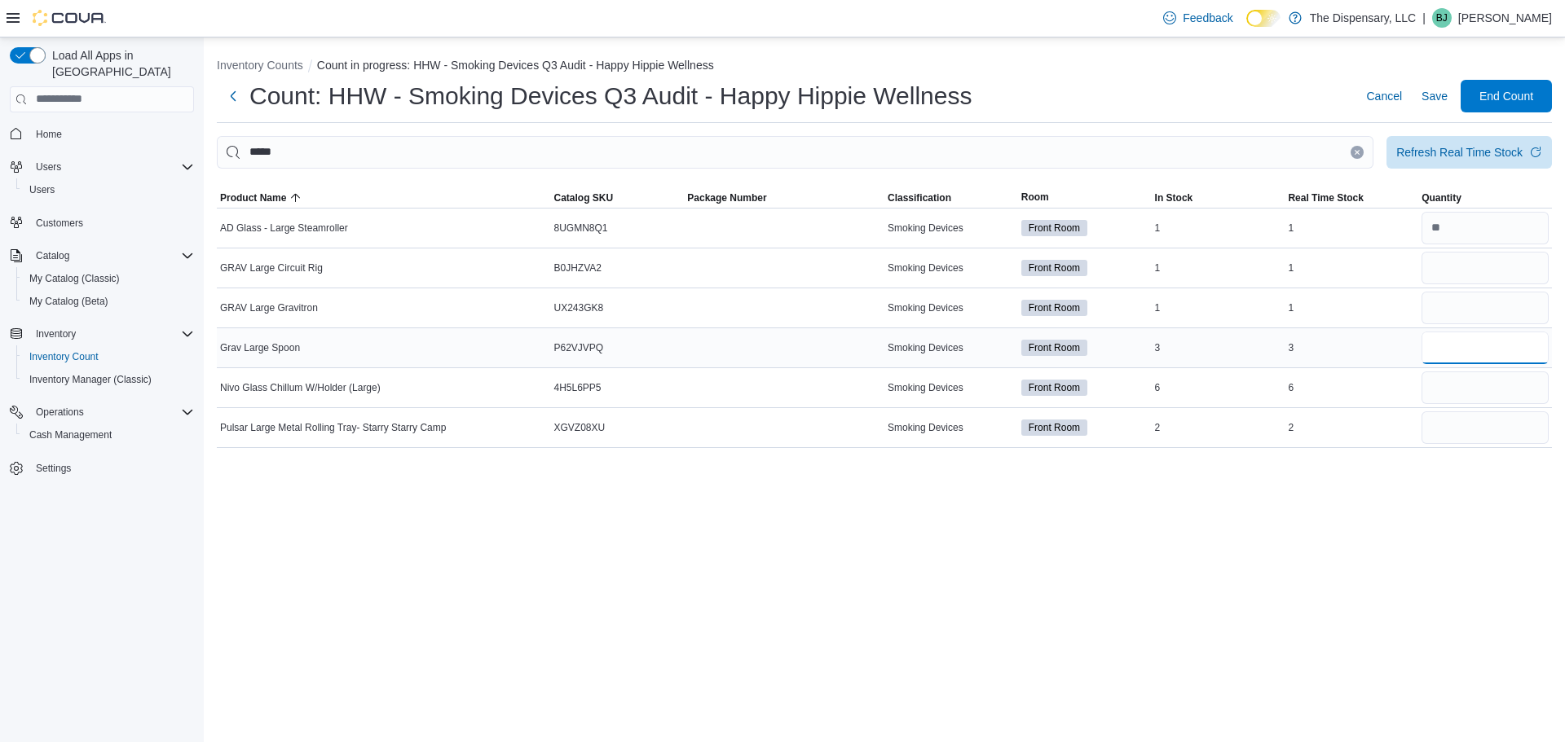
click at [1480, 341] on input "number" at bounding box center [1484, 348] width 127 height 33
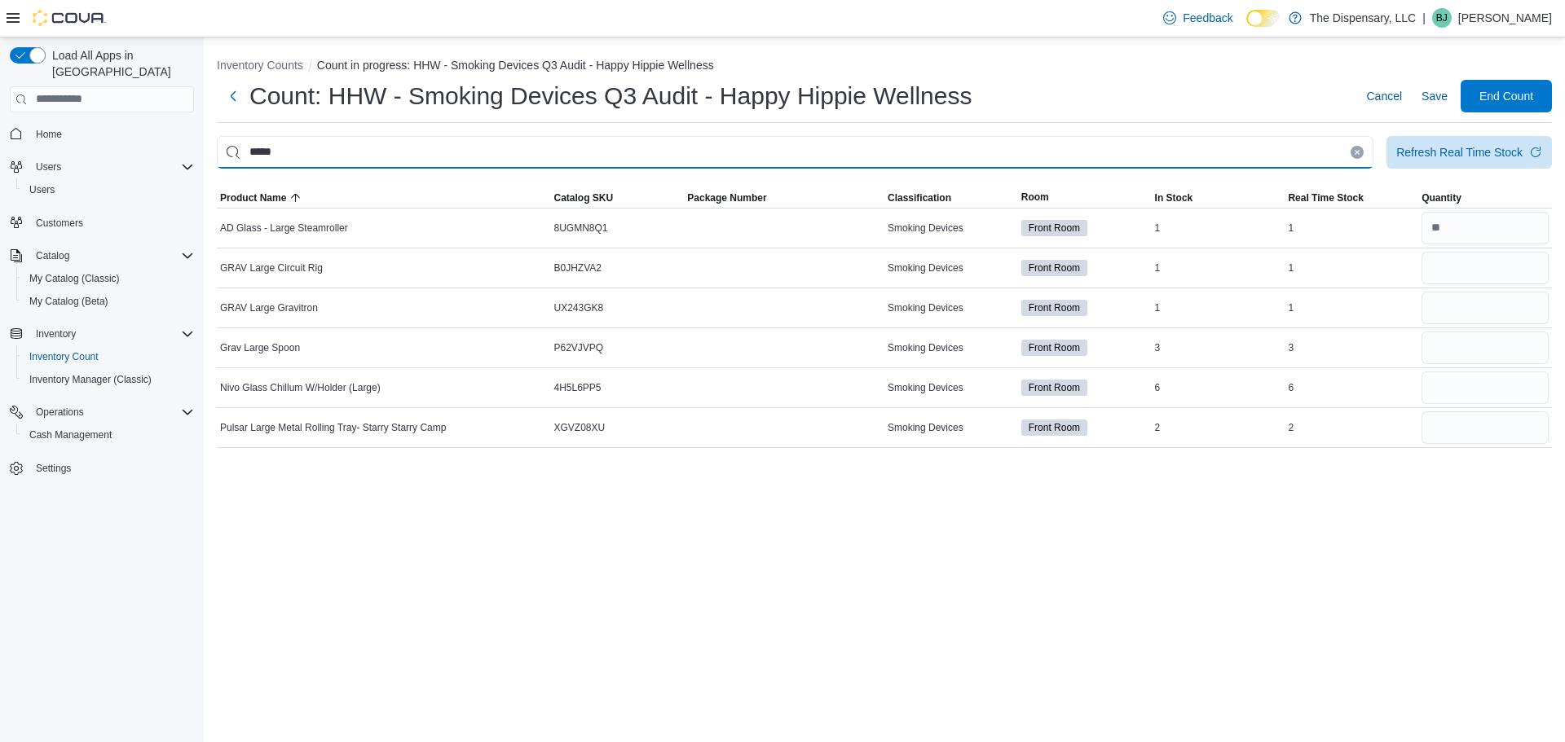
click at [448, 149] on input "*****" at bounding box center [795, 152] width 1157 height 33
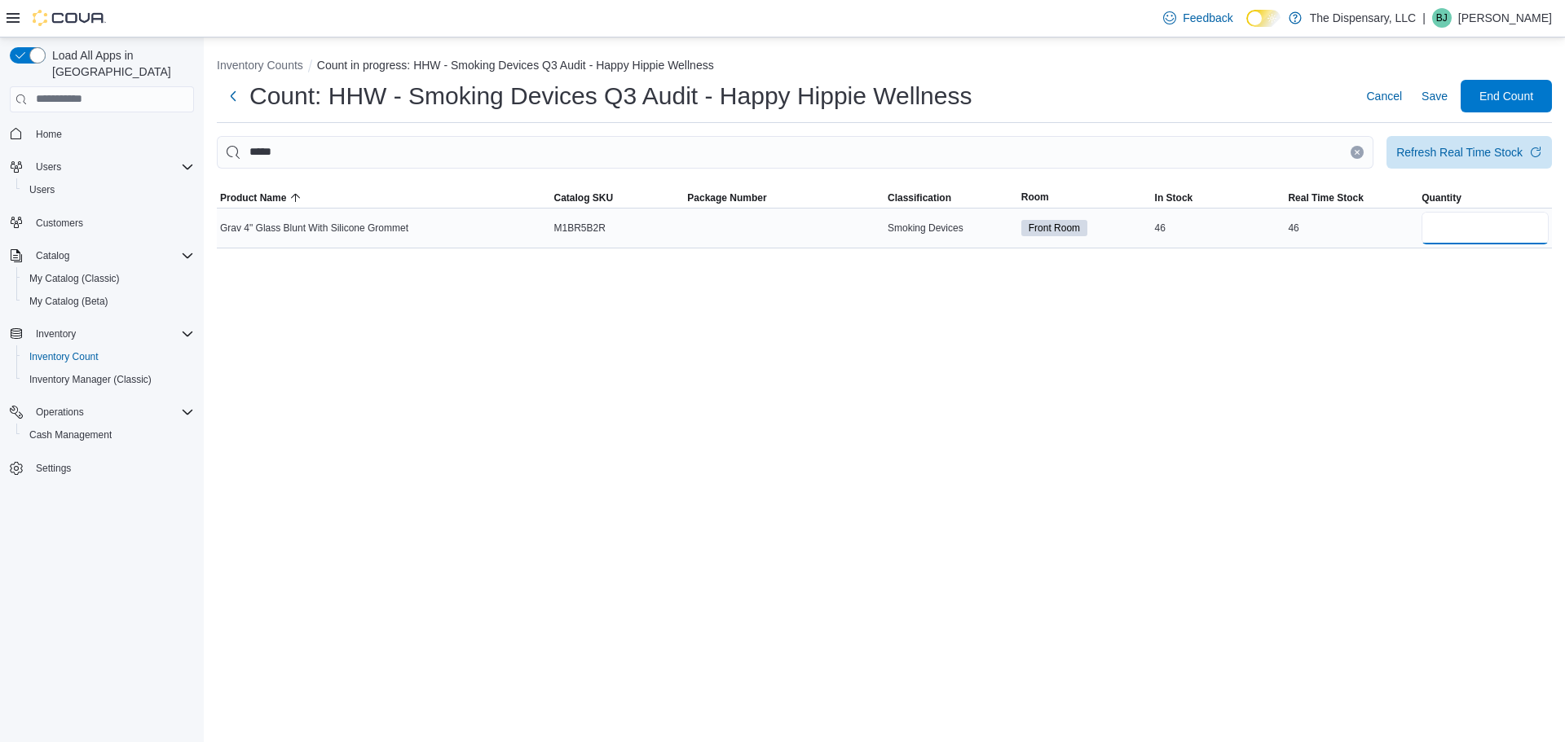
click at [1444, 237] on input "number" at bounding box center [1484, 228] width 127 height 33
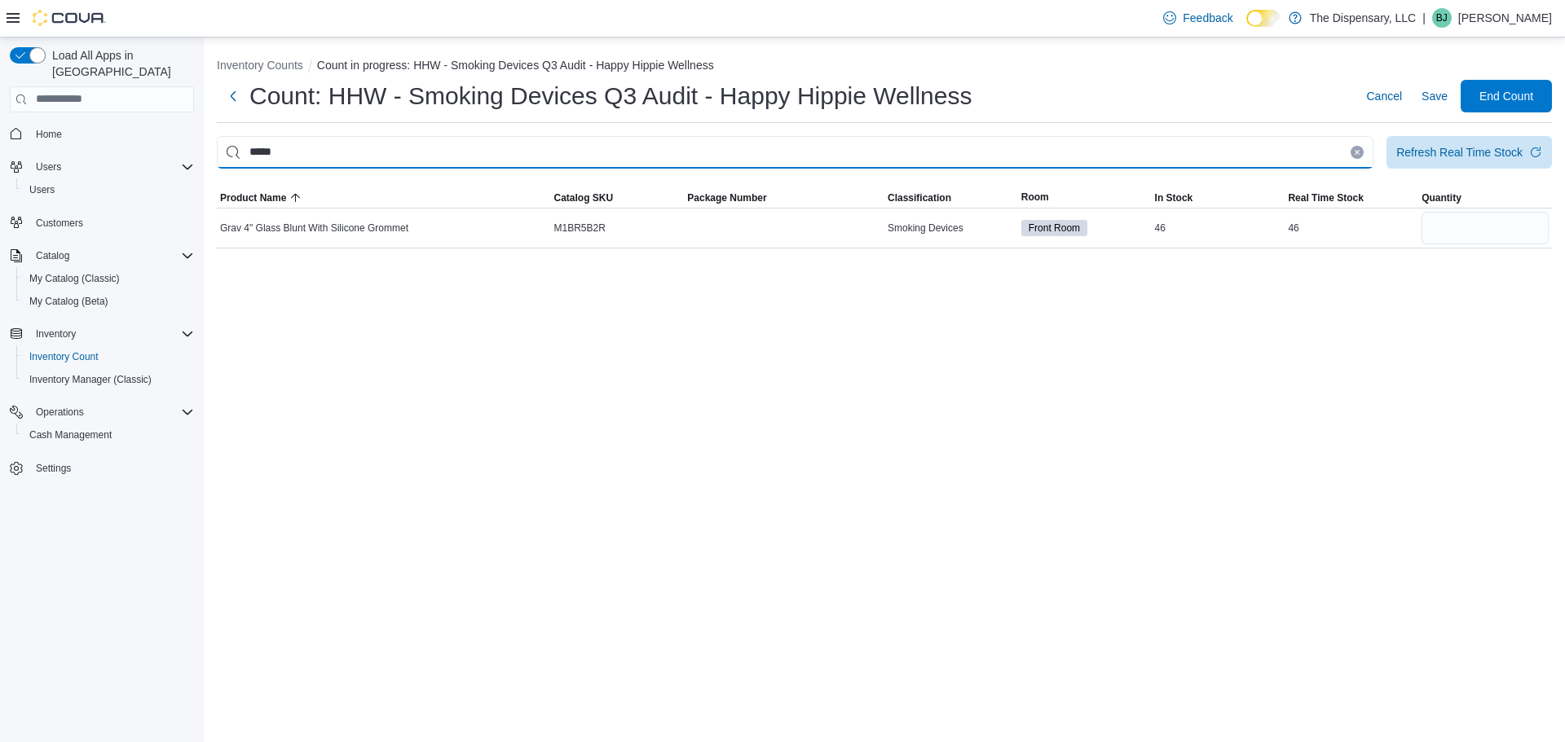
click at [936, 161] on input "*****" at bounding box center [795, 152] width 1157 height 33
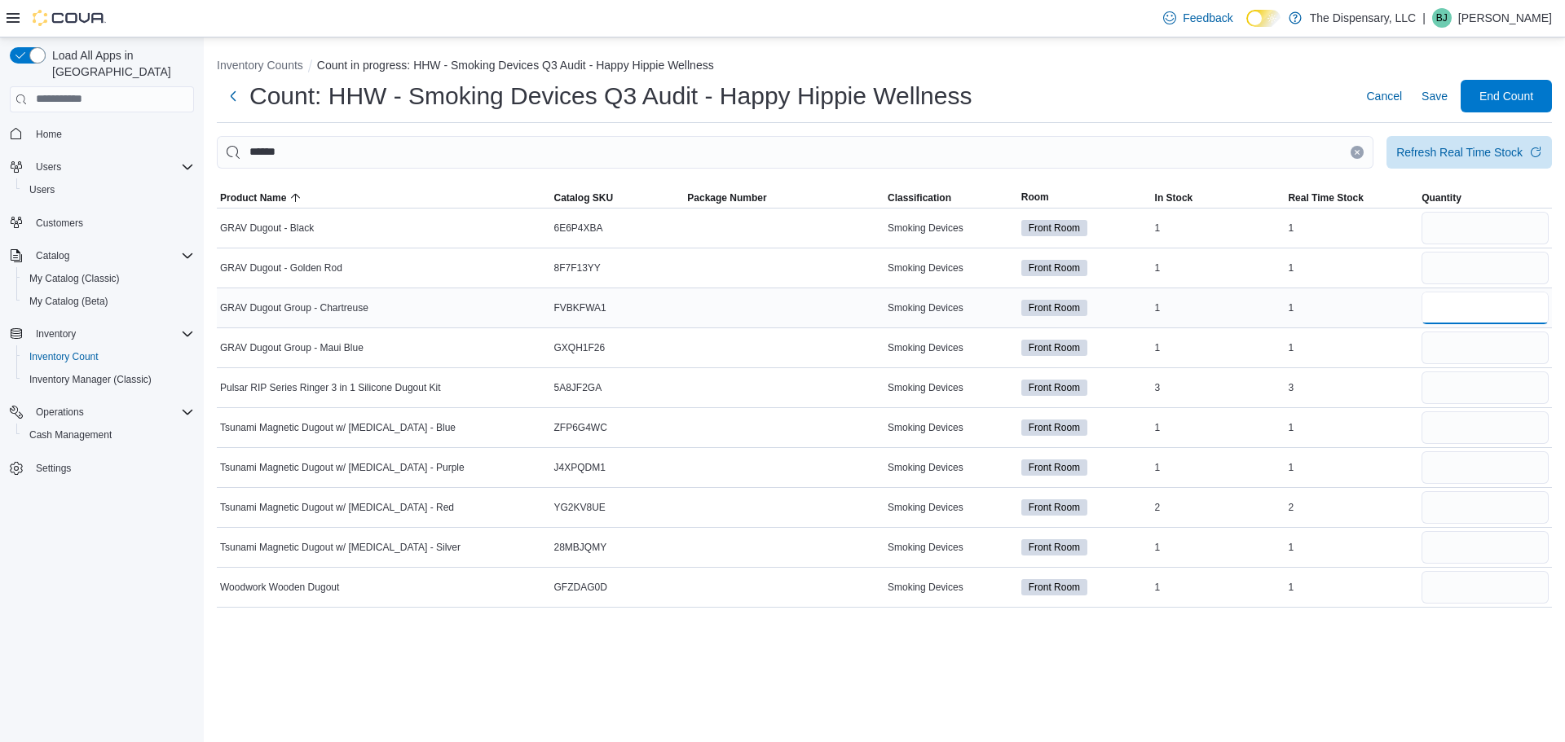
click at [1459, 306] on input "number" at bounding box center [1484, 308] width 127 height 33
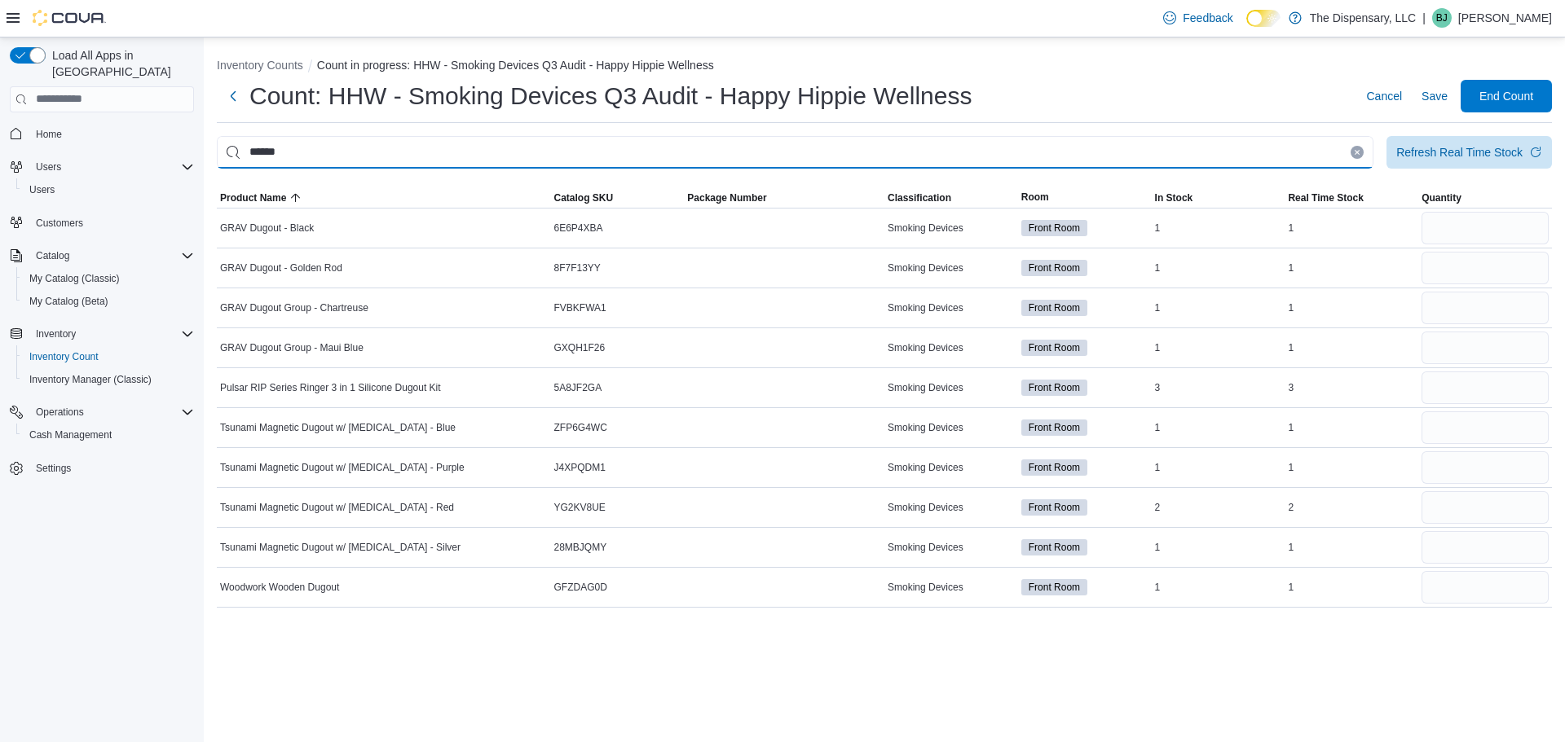
click at [559, 143] on input "******" at bounding box center [795, 152] width 1157 height 33
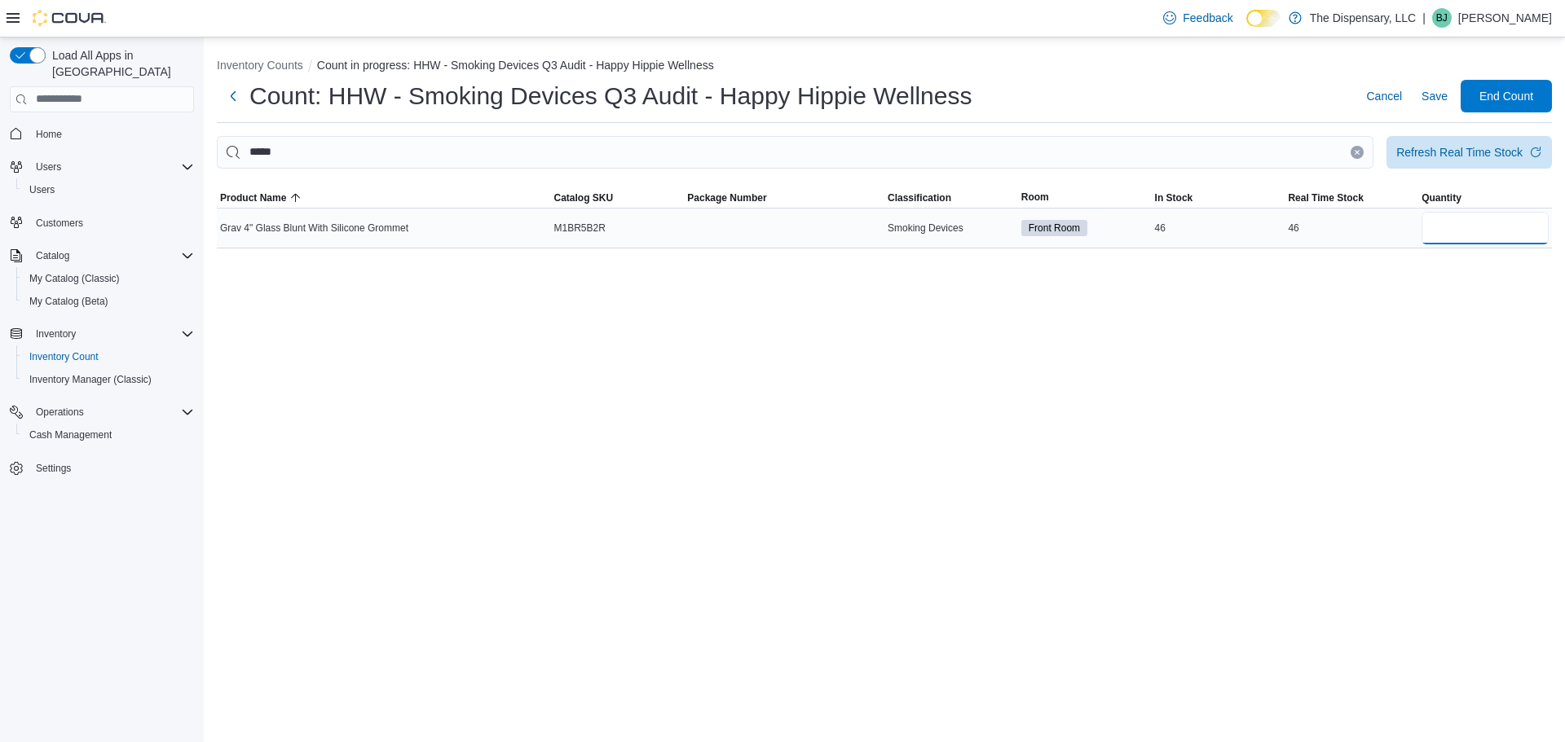
click at [1473, 234] on input "number" at bounding box center [1484, 228] width 127 height 33
click at [852, 126] on div "Inventory Counts Count in progress: HHW - Smoking Devices Q3 Audit - Happy Hipp…" at bounding box center [884, 149] width 1361 height 224
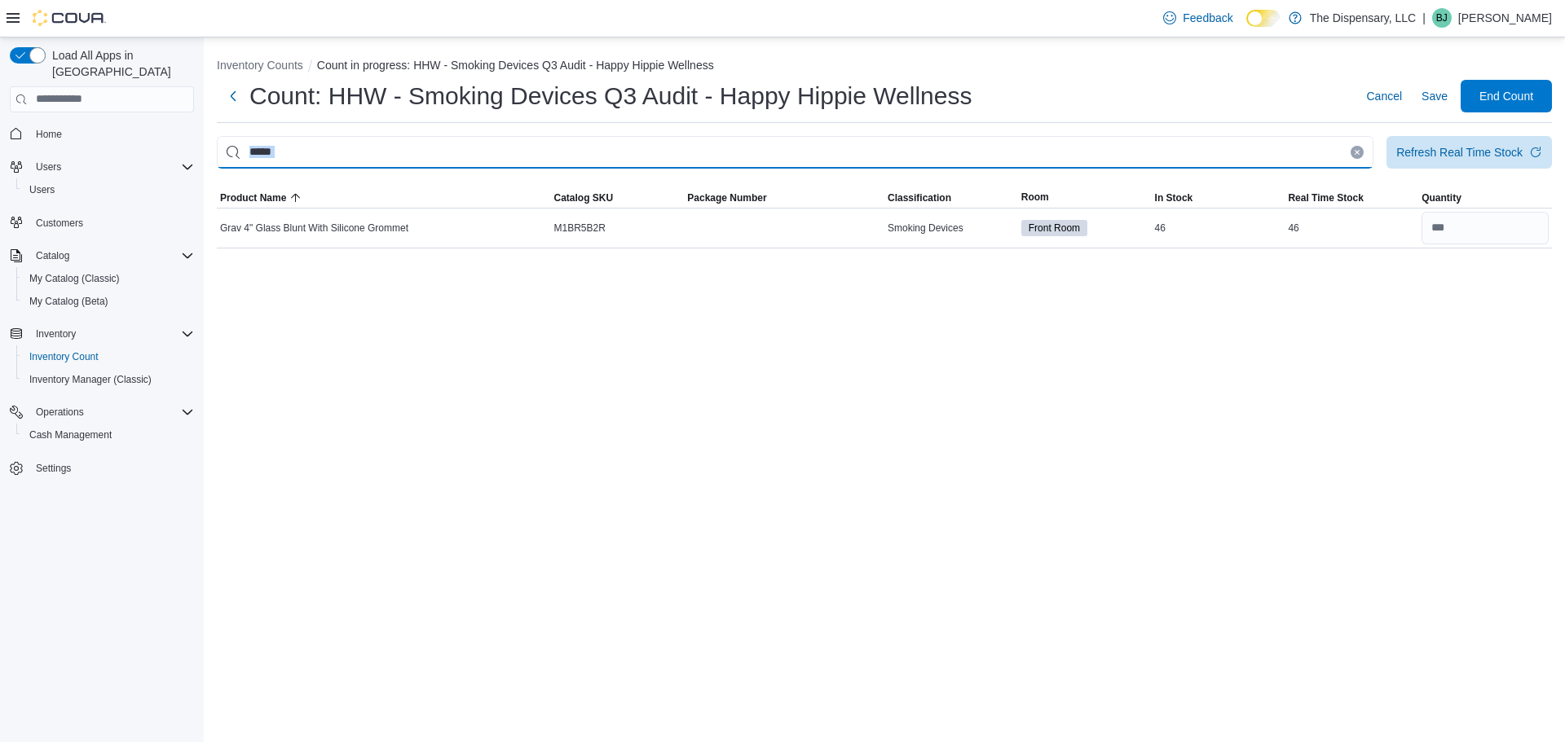
click at [852, 141] on input "*****" at bounding box center [795, 152] width 1157 height 33
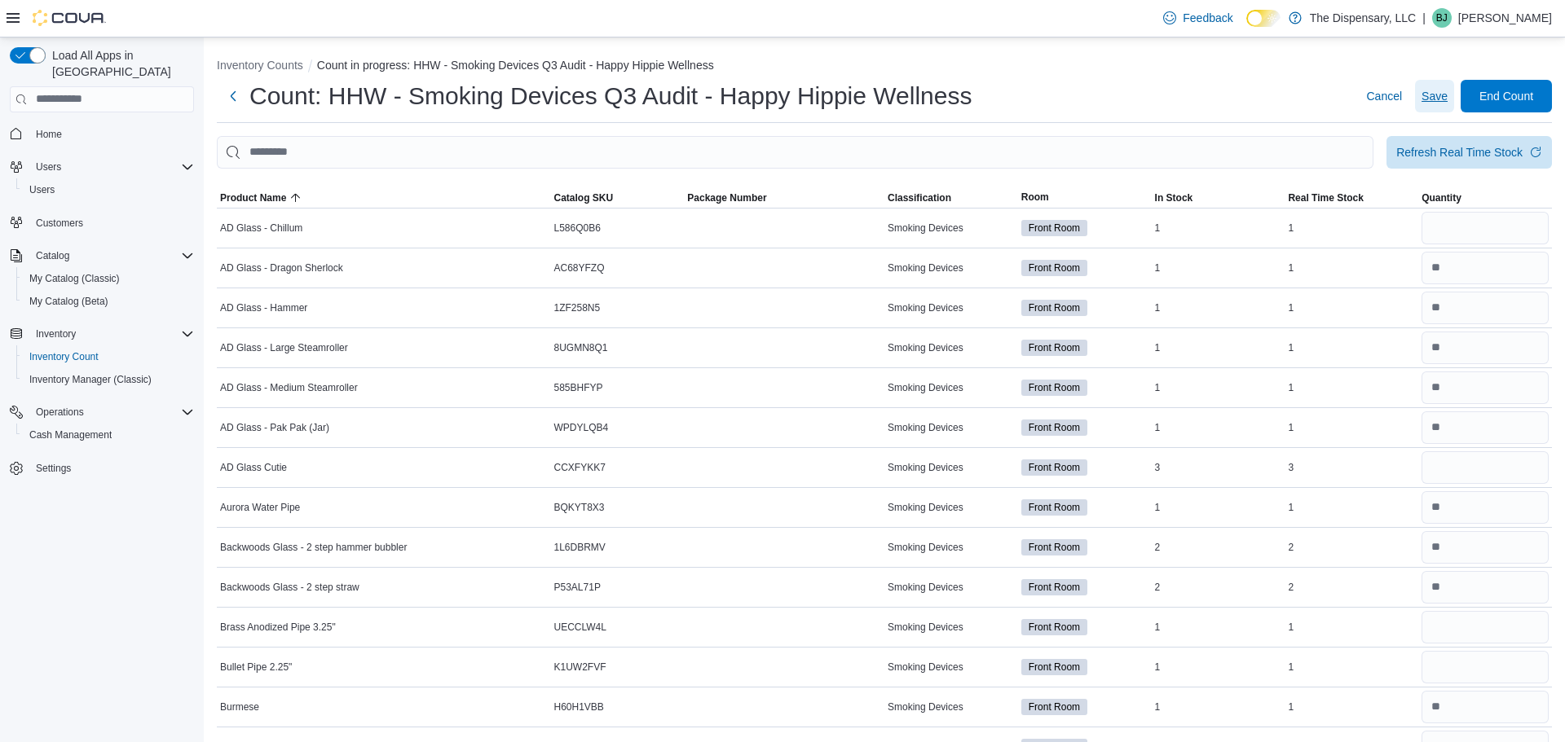
click at [1430, 102] on span "Save" at bounding box center [1434, 96] width 26 height 16
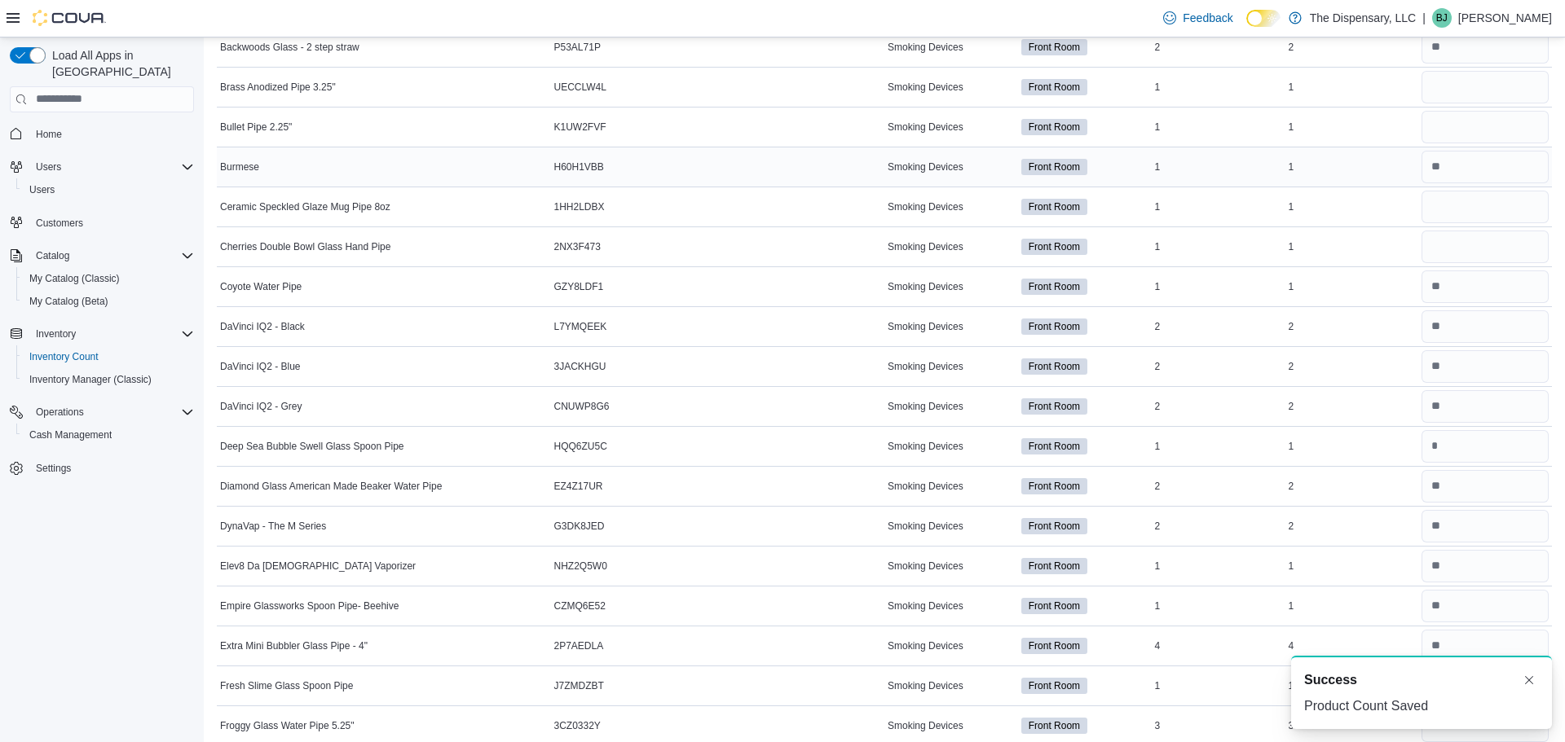
scroll to position [540, 0]
click at [1462, 207] on input "number" at bounding box center [1484, 208] width 127 height 33
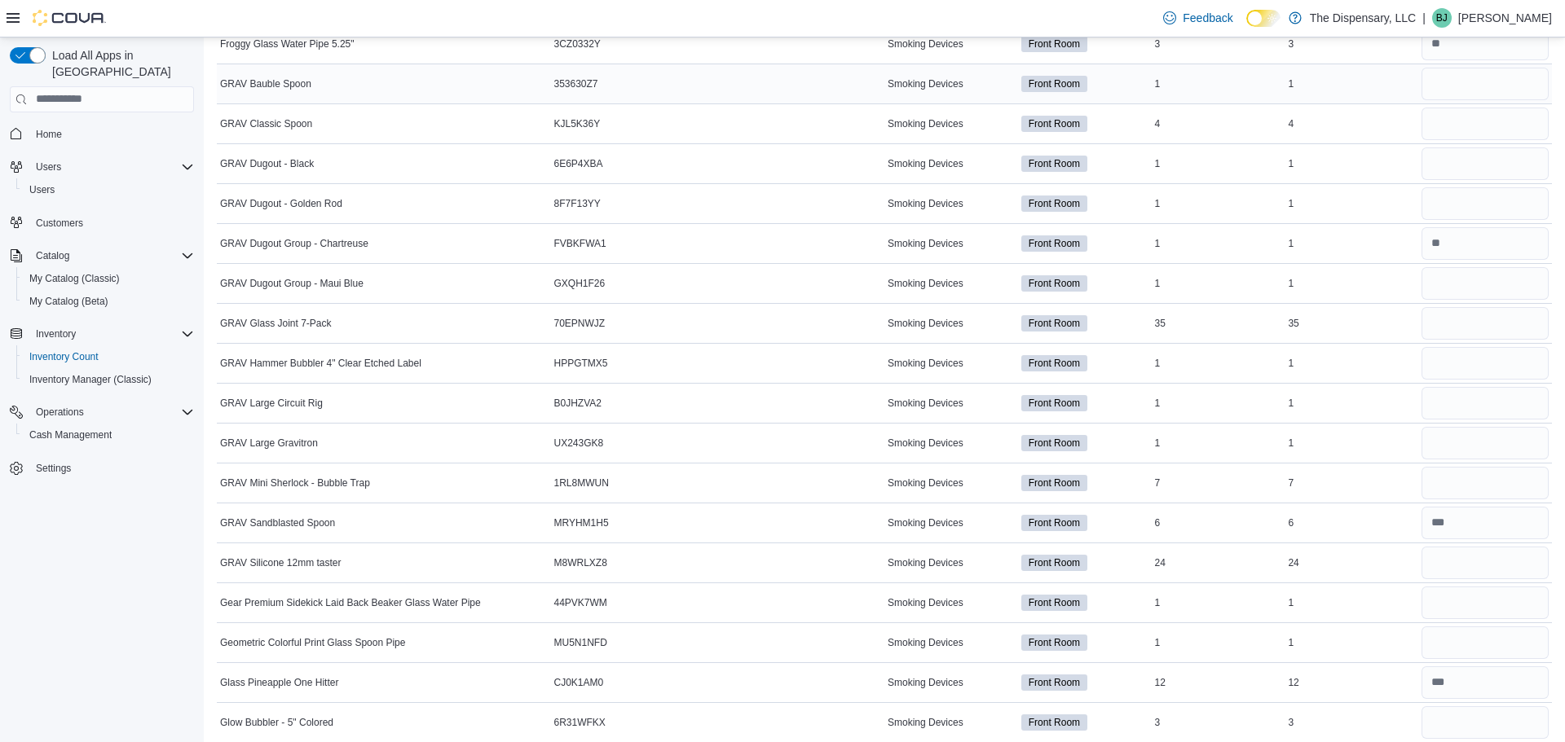
scroll to position [1249, 0]
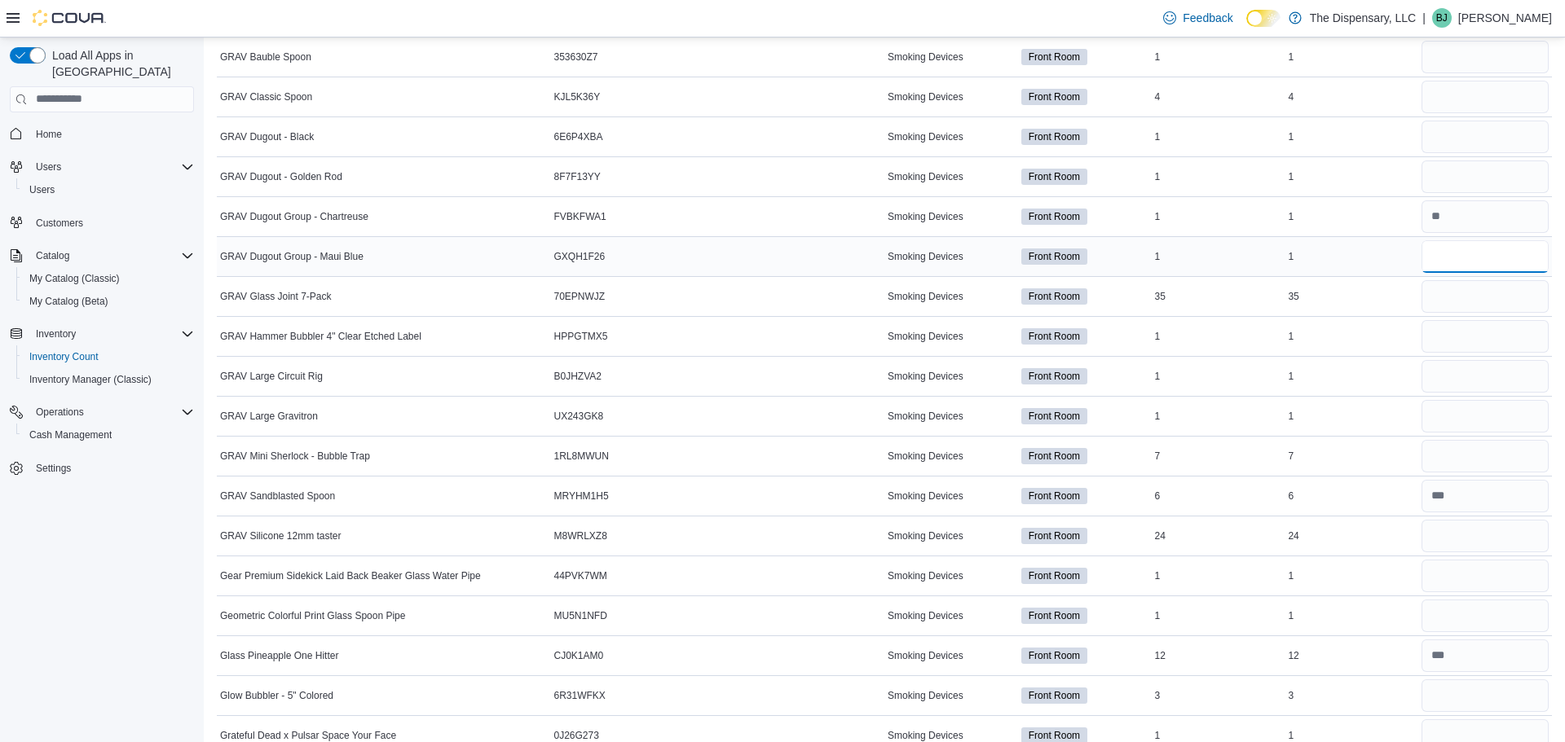
click at [1475, 249] on input "number" at bounding box center [1484, 256] width 127 height 33
click at [1479, 146] on input "number" at bounding box center [1484, 137] width 127 height 33
click at [1485, 181] on input "number" at bounding box center [1484, 177] width 127 height 33
click at [1474, 300] on input "number" at bounding box center [1484, 296] width 127 height 33
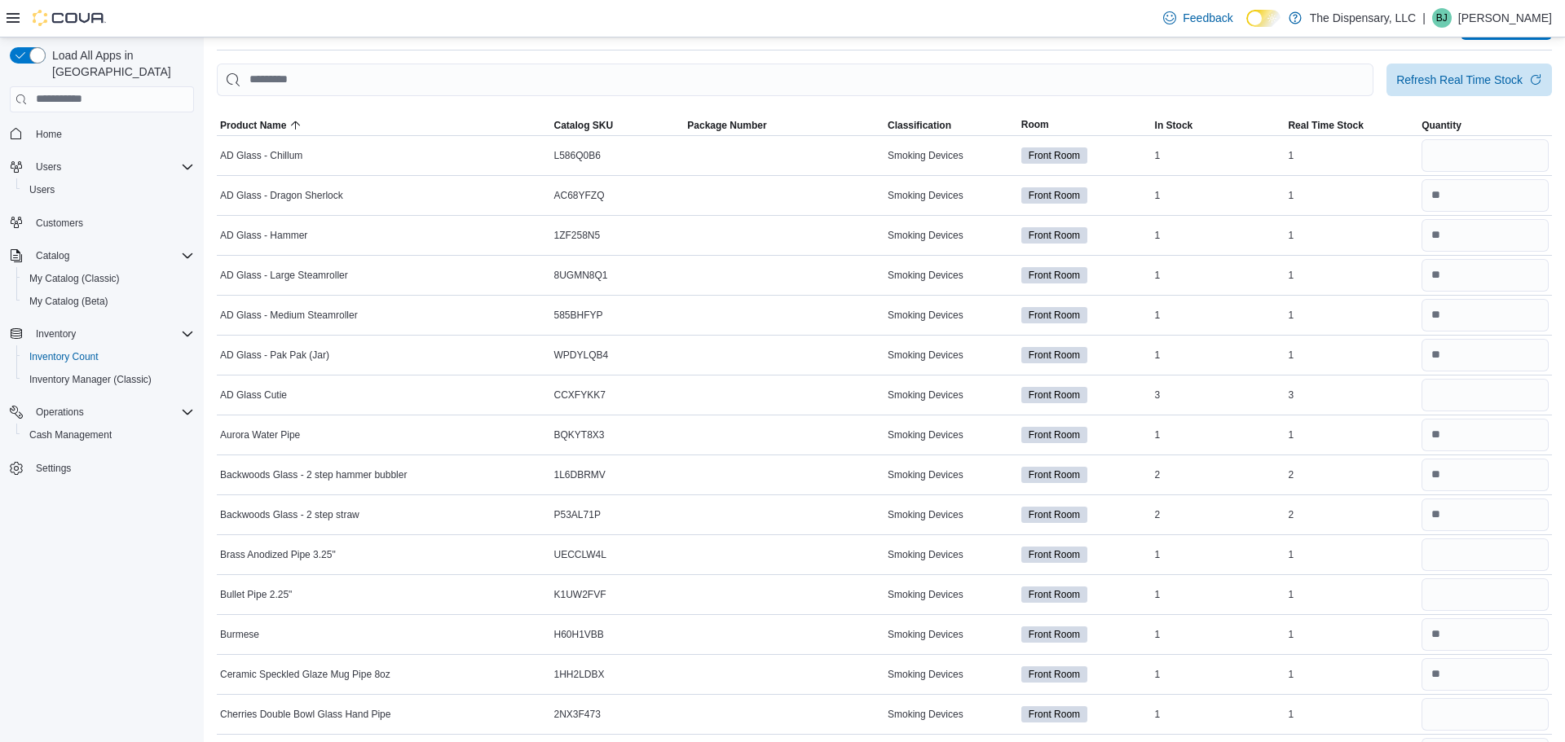
scroll to position [0, 0]
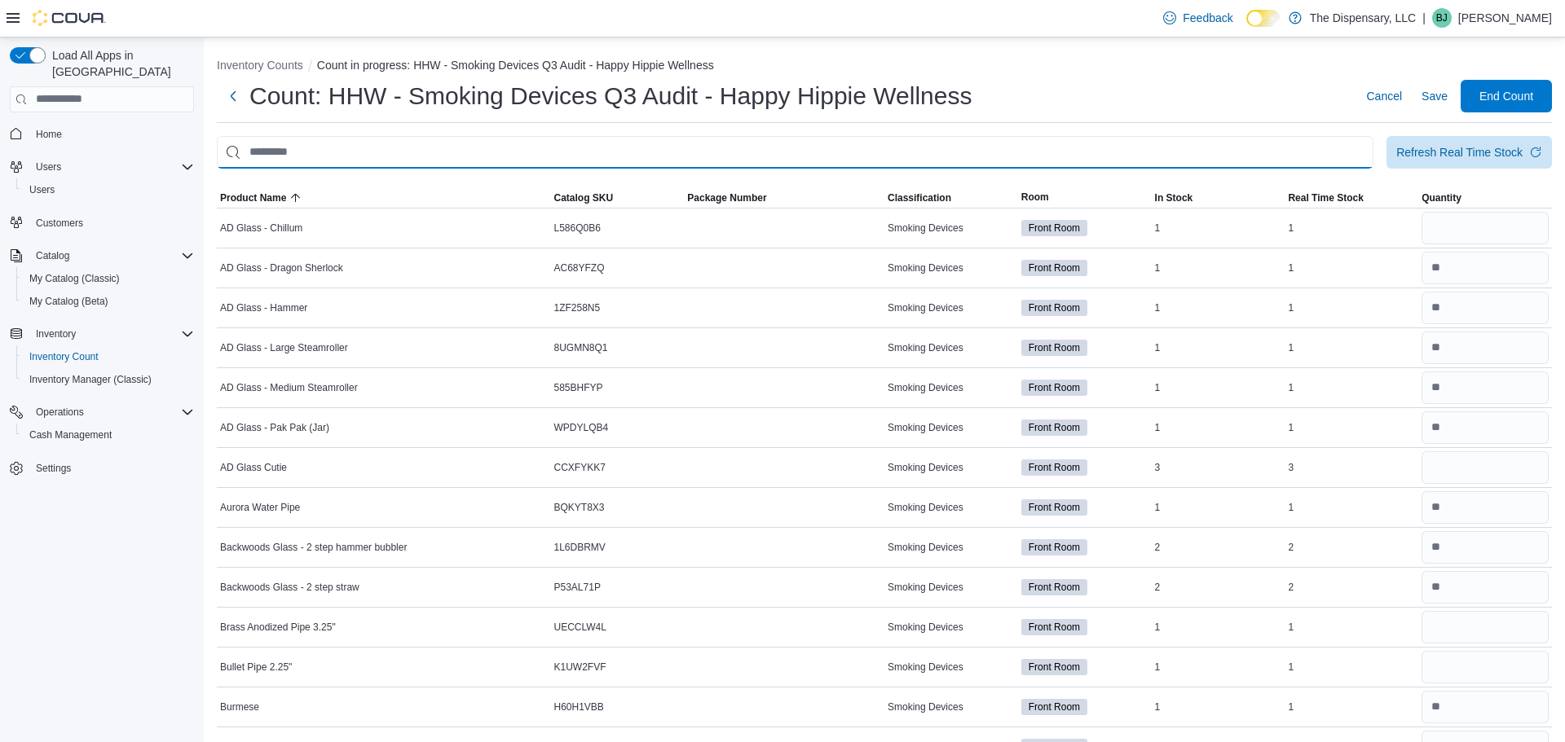
click at [974, 147] on input "This is a search bar. After typing your query, hit enter to filter the results …" at bounding box center [795, 152] width 1157 height 33
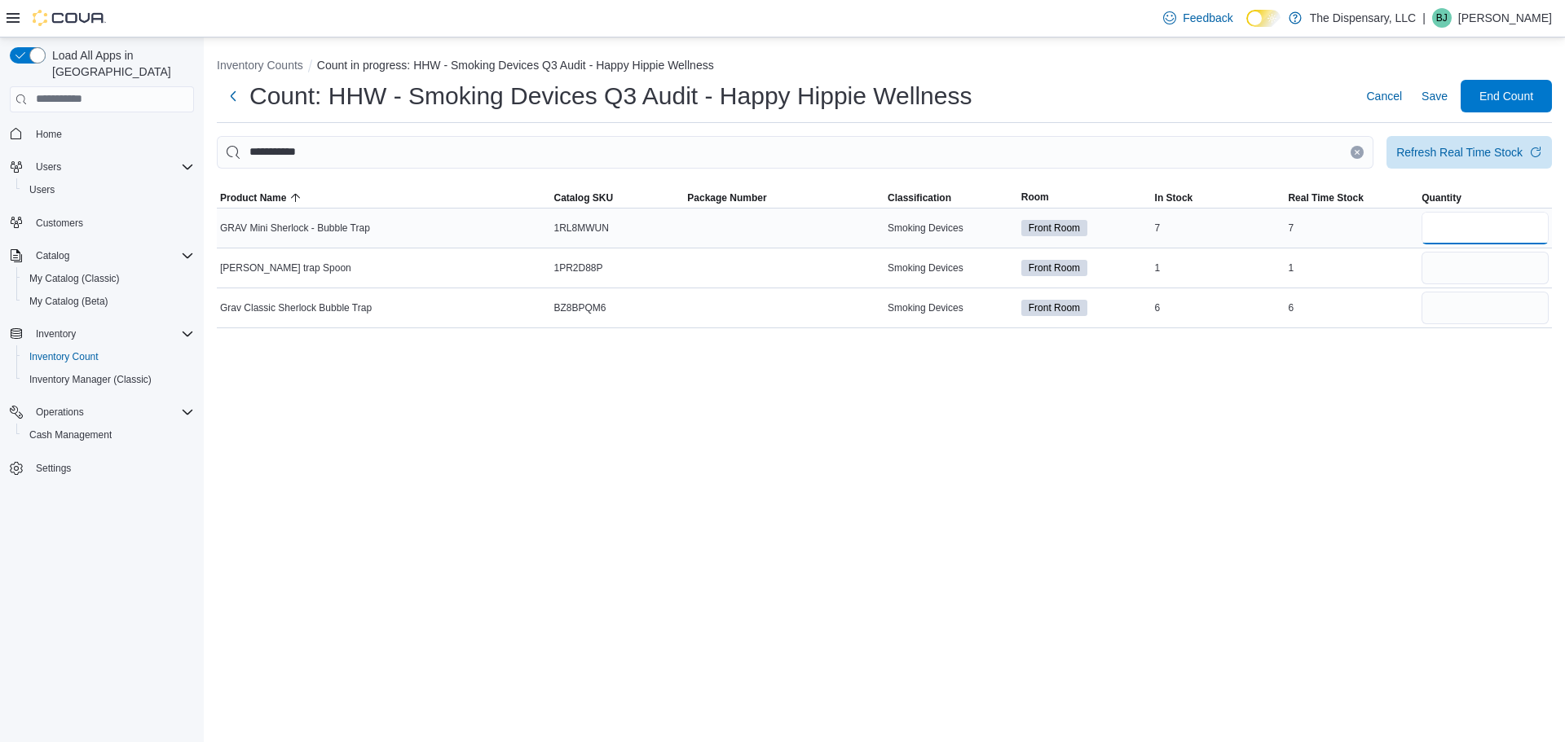
click at [1465, 228] on input "number" at bounding box center [1484, 228] width 127 height 33
click at [1483, 262] on input "number" at bounding box center [1484, 268] width 127 height 33
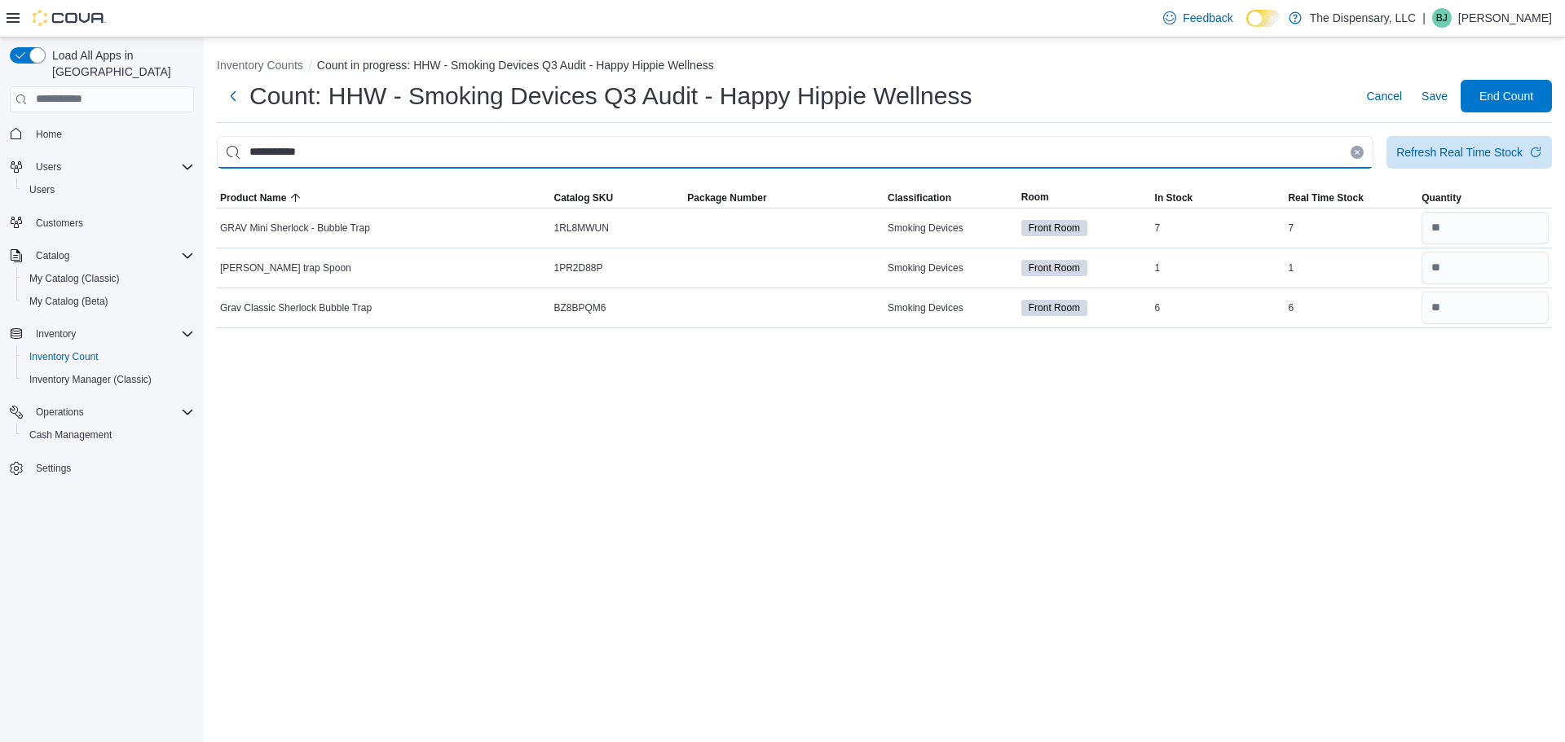
click at [1360, 159] on input "**********" at bounding box center [795, 152] width 1157 height 33
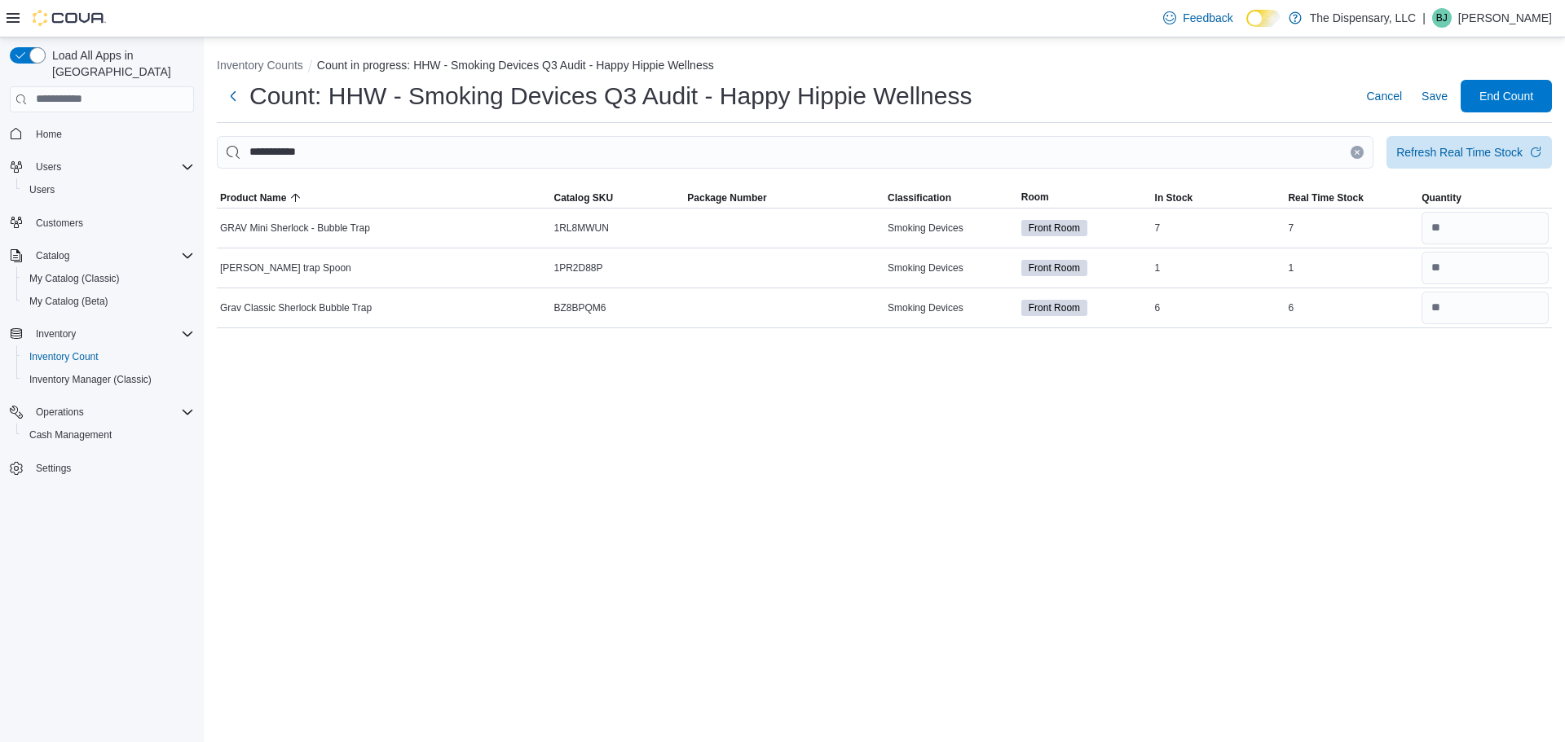
click at [1355, 156] on button "Clear input" at bounding box center [1357, 152] width 13 height 13
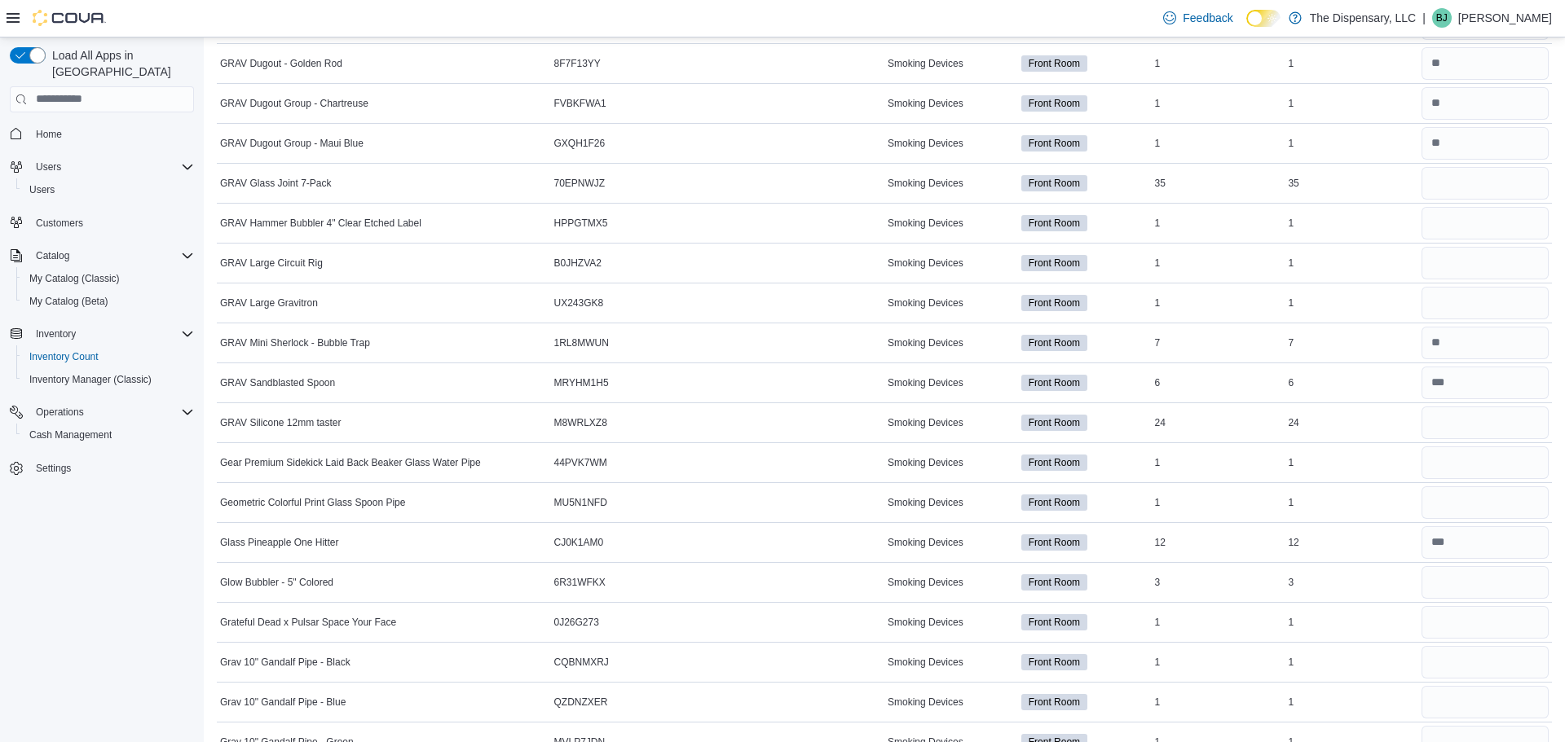
scroll to position [1362, 0]
click at [575, 426] on span "M8WRLXZ8" at bounding box center [580, 423] width 53 height 13
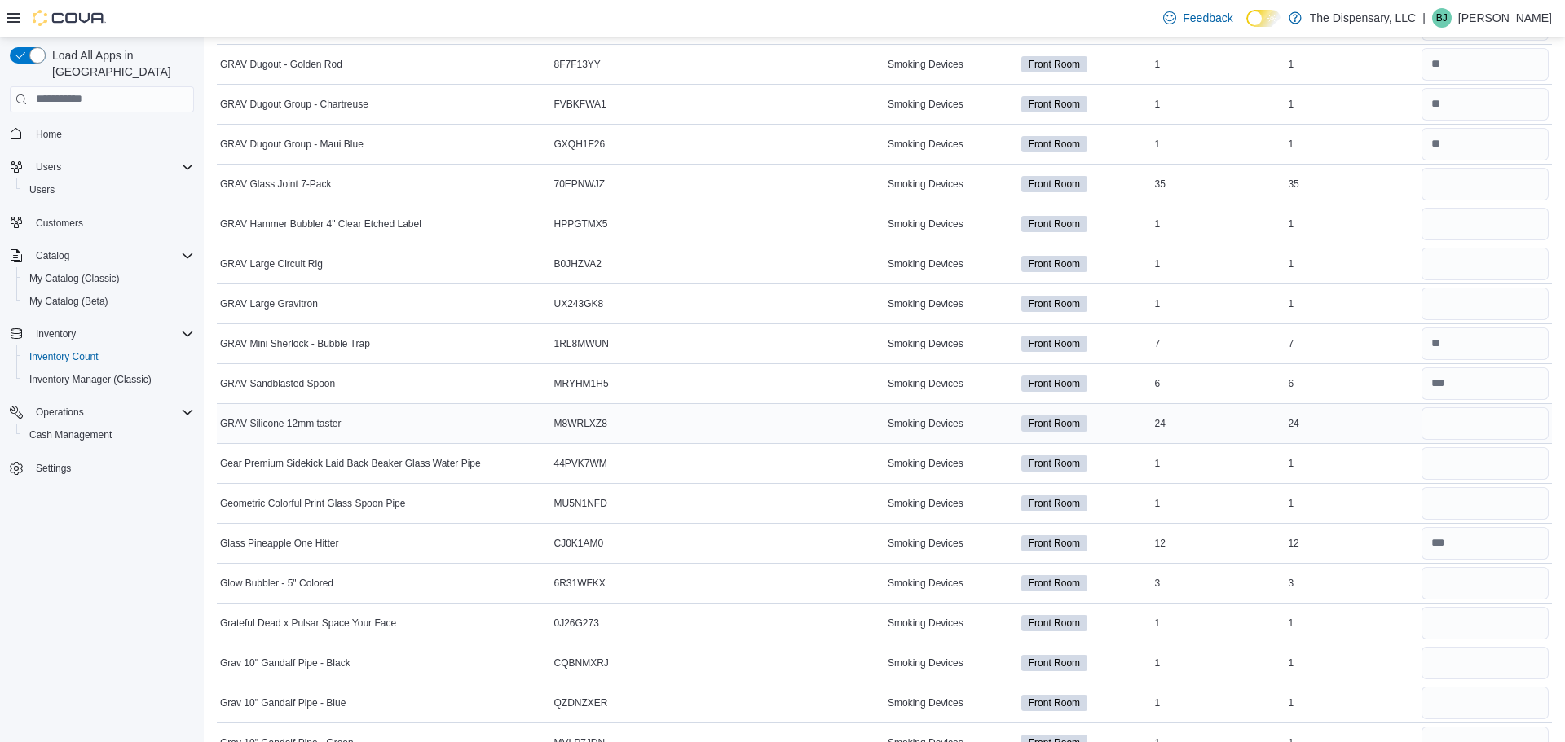
click at [578, 425] on span "M8WRLXZ8" at bounding box center [580, 423] width 53 height 13
click at [1465, 423] on input "number" at bounding box center [1484, 424] width 127 height 33
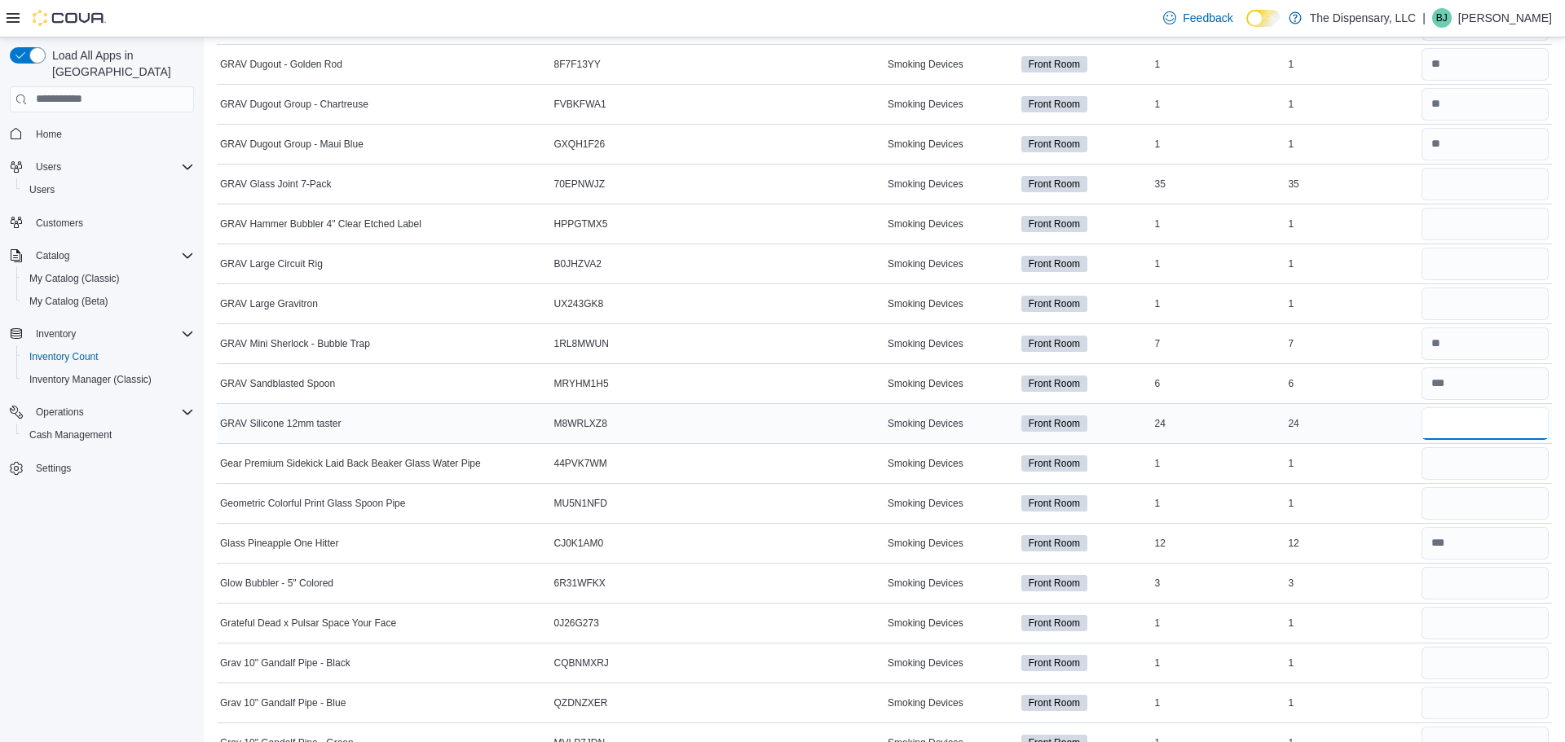
scroll to position [0, 0]
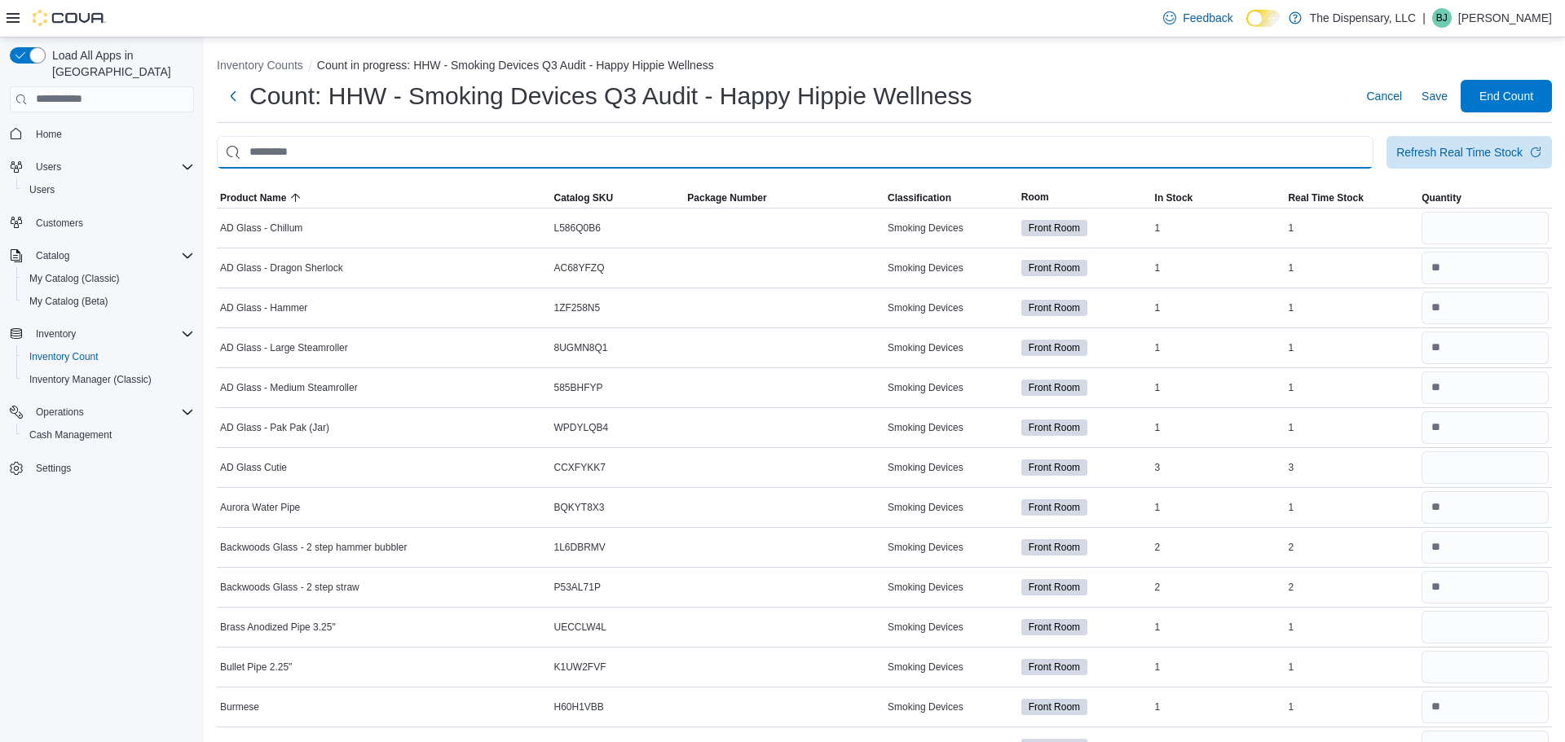
click at [818, 161] on input "This is a search bar. After typing your query, hit enter to filter the results …" at bounding box center [795, 152] width 1157 height 33
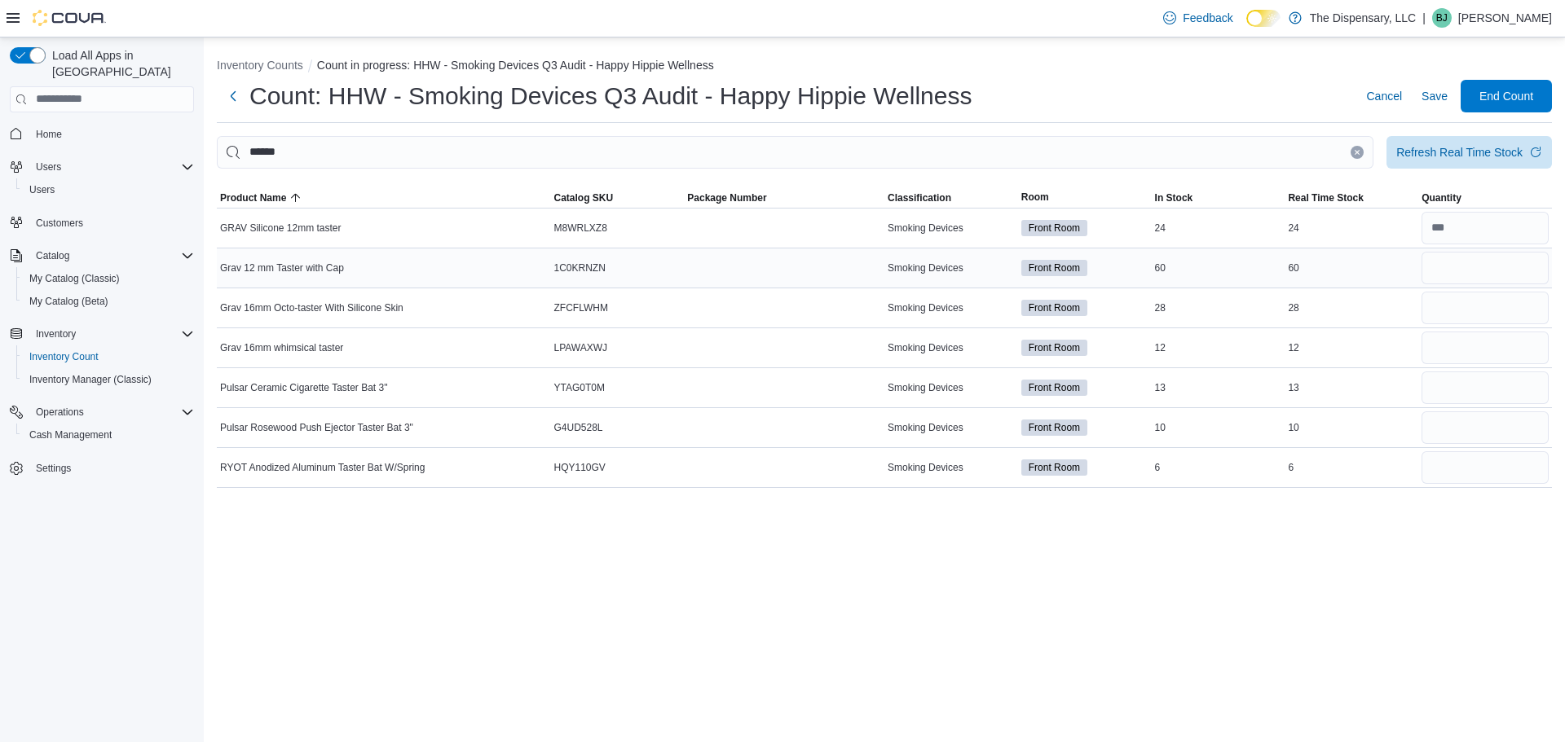
click at [825, 267] on div at bounding box center [784, 268] width 200 height 7
click at [827, 300] on td "Package Number" at bounding box center [784, 308] width 200 height 40
click at [1357, 154] on icon "Clear input" at bounding box center [1357, 152] width 4 height 4
click at [1463, 231] on input "number" at bounding box center [1484, 228] width 127 height 33
click at [1461, 229] on input "number" at bounding box center [1484, 228] width 127 height 33
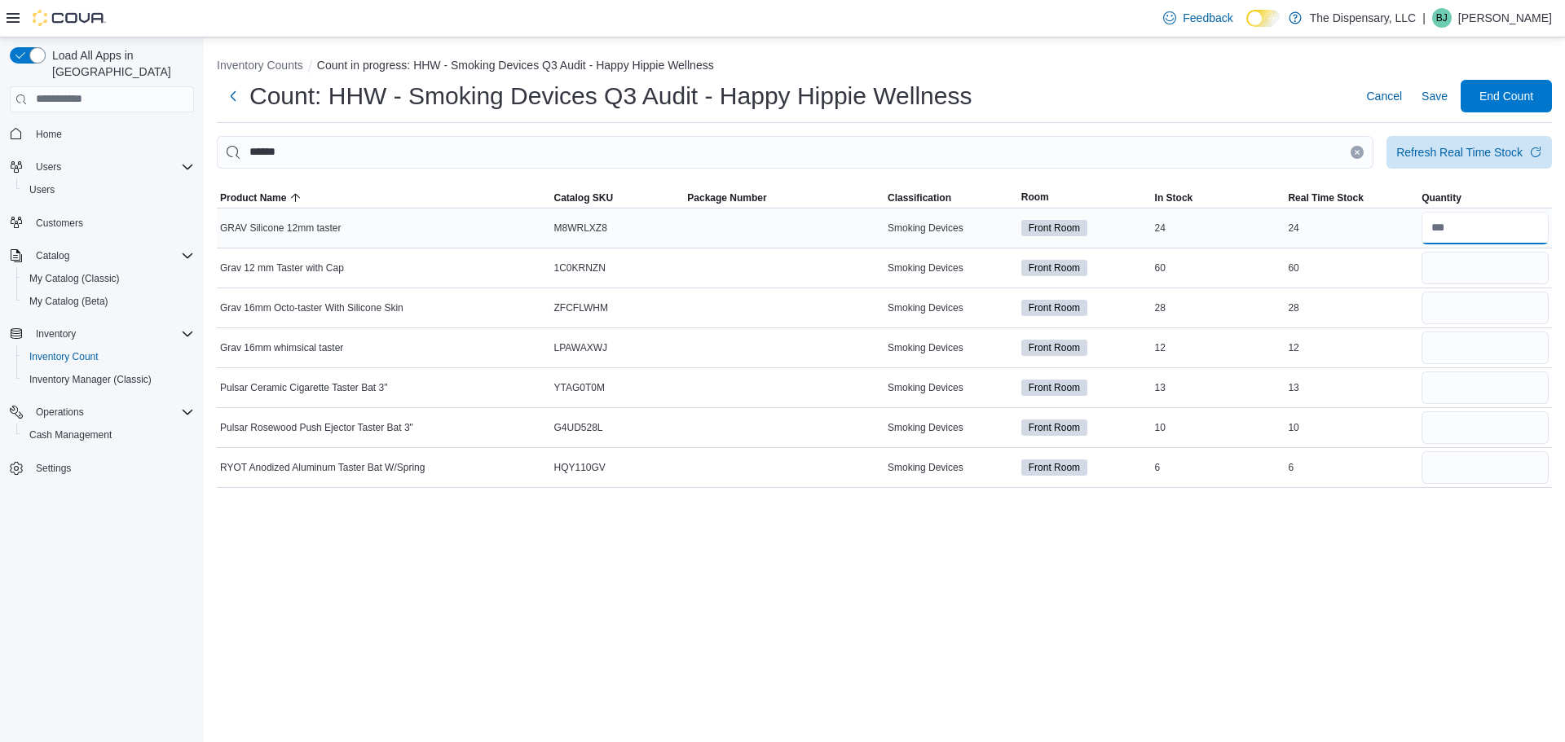
click at [1461, 229] on input "number" at bounding box center [1484, 228] width 127 height 33
click at [1471, 266] on input "number" at bounding box center [1484, 268] width 127 height 33
click at [1482, 298] on input "number" at bounding box center [1484, 308] width 127 height 33
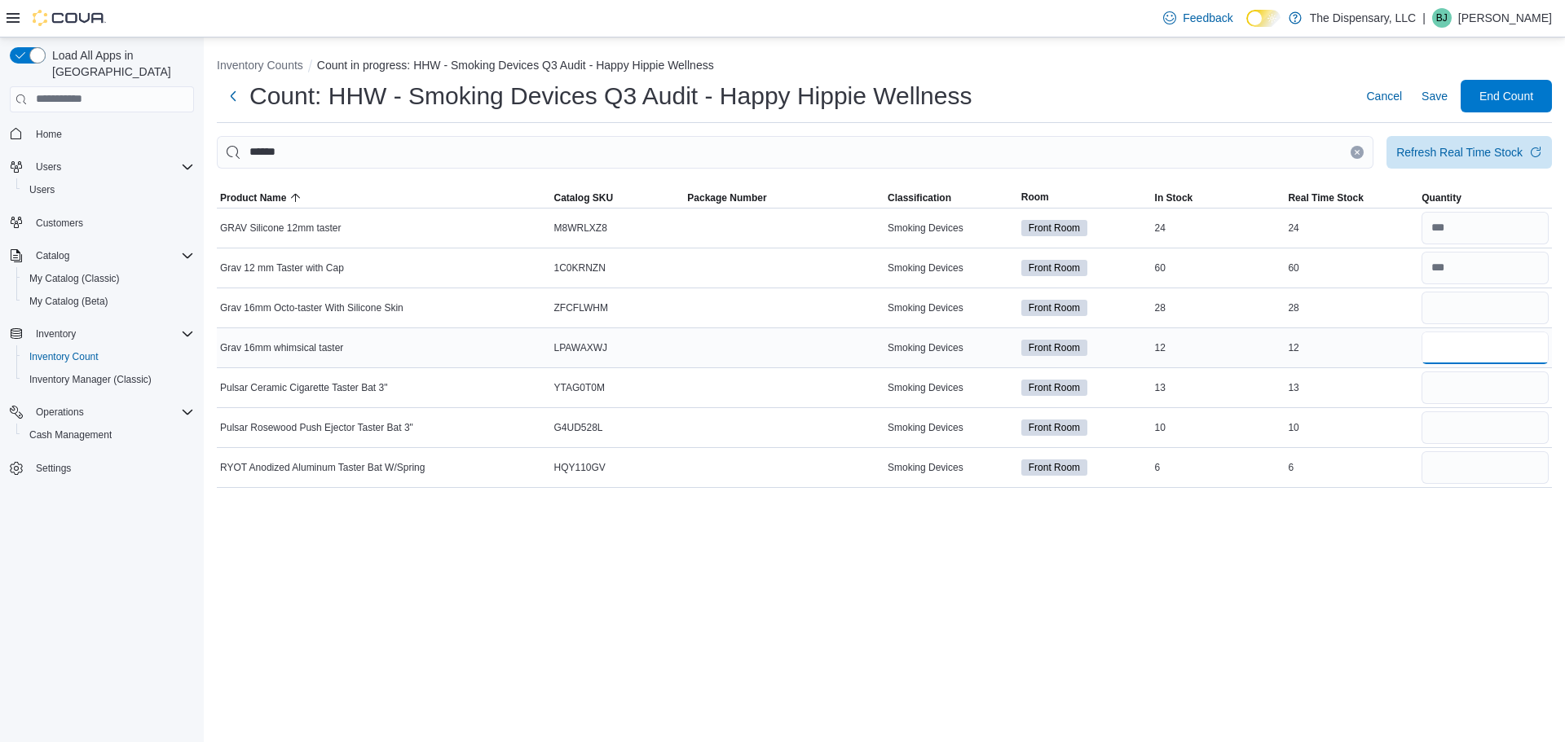
click at [1460, 357] on input "number" at bounding box center [1484, 348] width 127 height 33
click at [1481, 394] on input "number" at bounding box center [1484, 388] width 127 height 33
click at [1357, 152] on icon "Clear input" at bounding box center [1357, 152] width 7 height 7
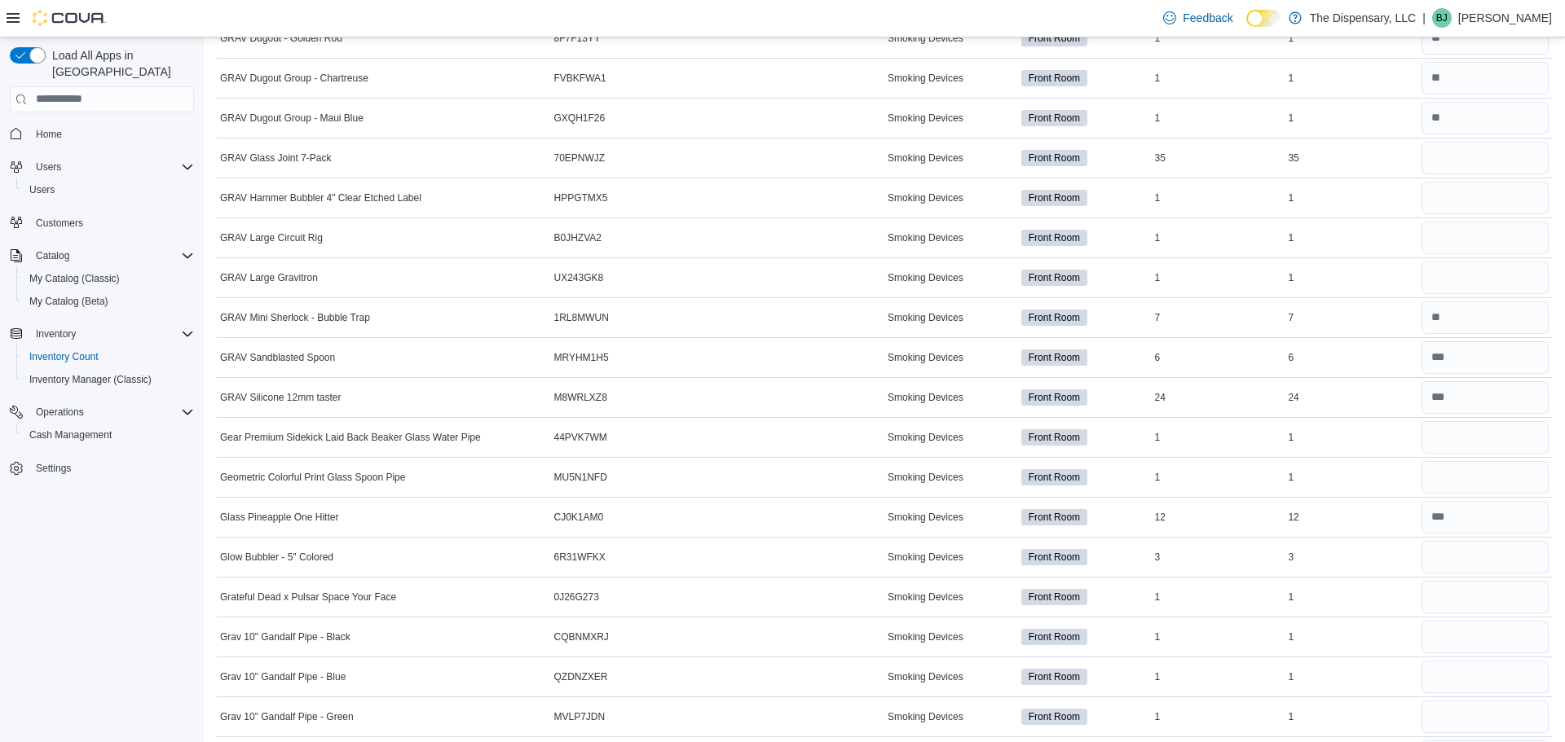
scroll to position [1284, 0]
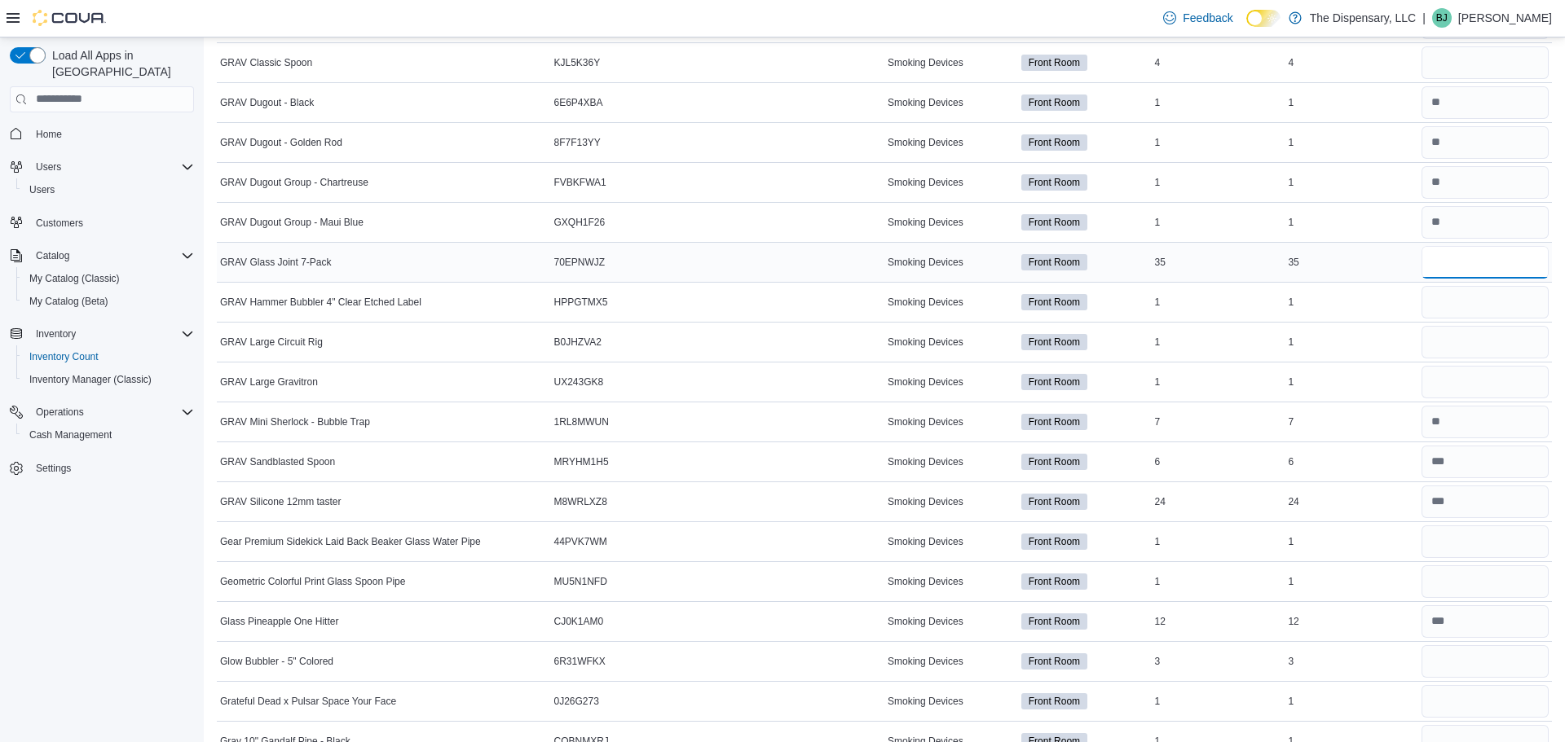
click at [1455, 257] on input "number" at bounding box center [1484, 262] width 127 height 33
click at [1482, 310] on input "number" at bounding box center [1484, 302] width 127 height 33
click at [1492, 356] on input "number" at bounding box center [1484, 342] width 127 height 33
click at [464, 31] on div "Feedback Dark Mode The Dispensary, LLC | BJ Bayli Judd" at bounding box center [782, 18] width 1565 height 37
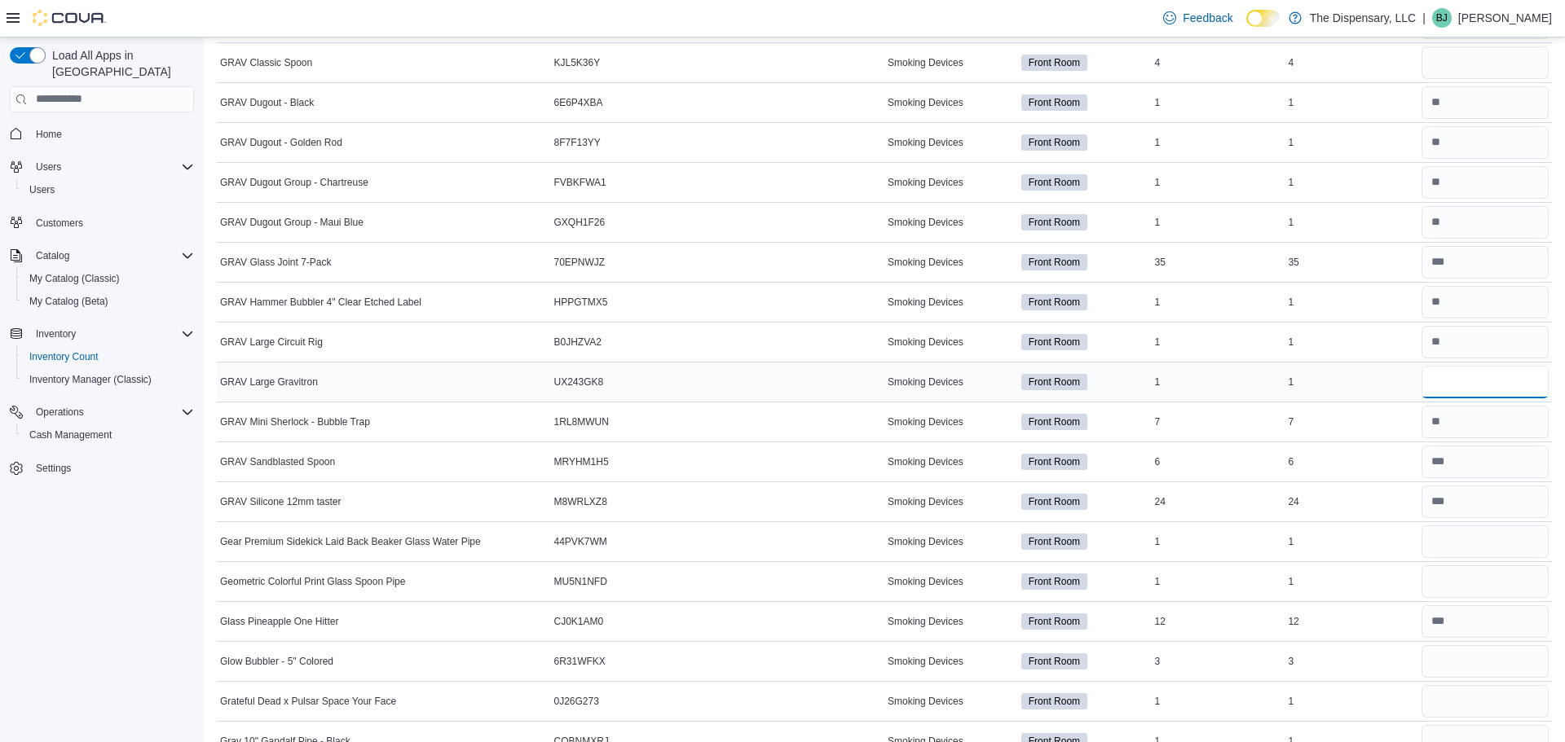
click at [1437, 382] on input "number" at bounding box center [1484, 382] width 127 height 33
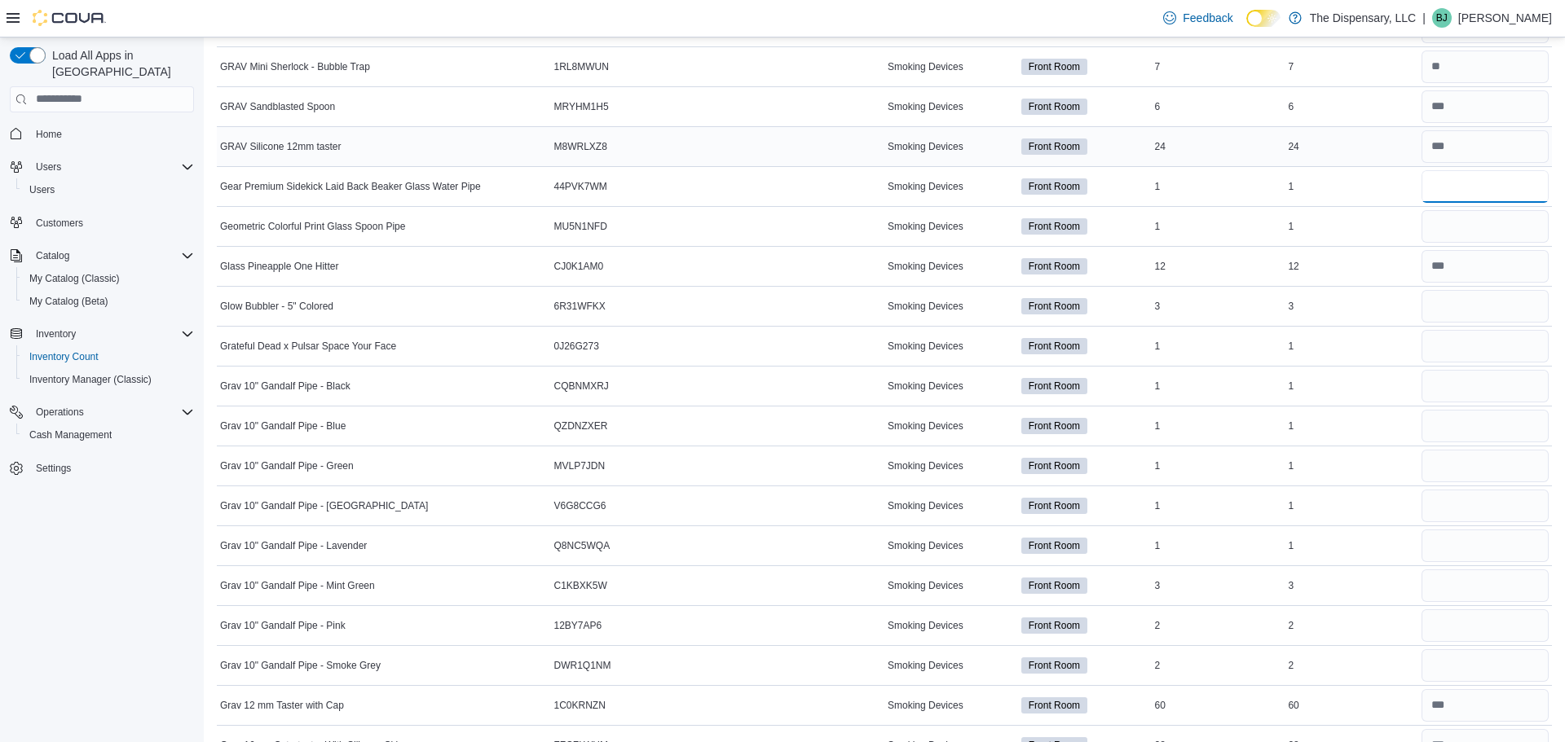
scroll to position [1641, 0]
click at [1494, 213] on input "number" at bounding box center [1484, 225] width 127 height 33
click at [1444, 341] on input "number" at bounding box center [1484, 344] width 127 height 33
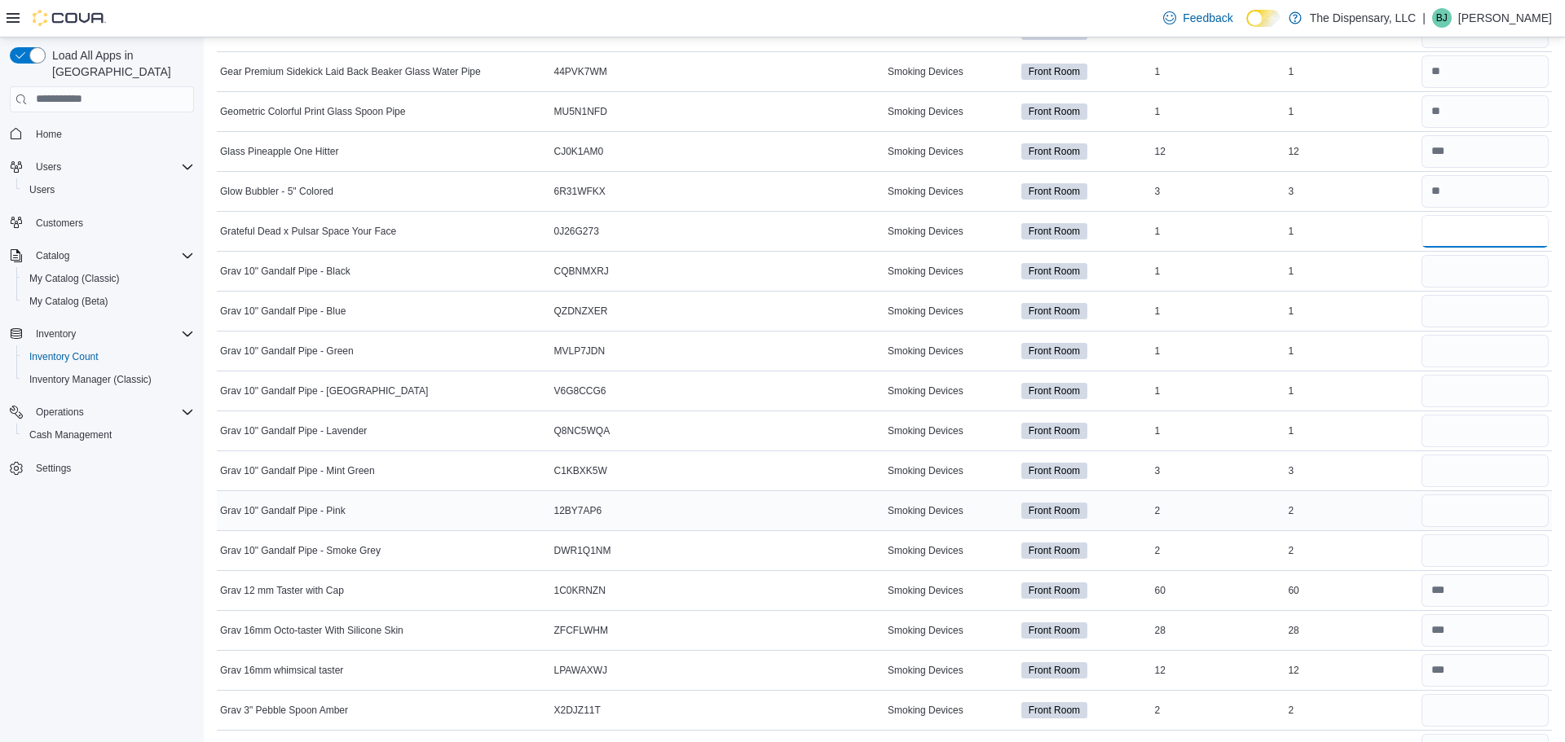
scroll to position [1756, 0]
click at [565, 591] on span "1C0KRNZN" at bounding box center [579, 588] width 51 height 13
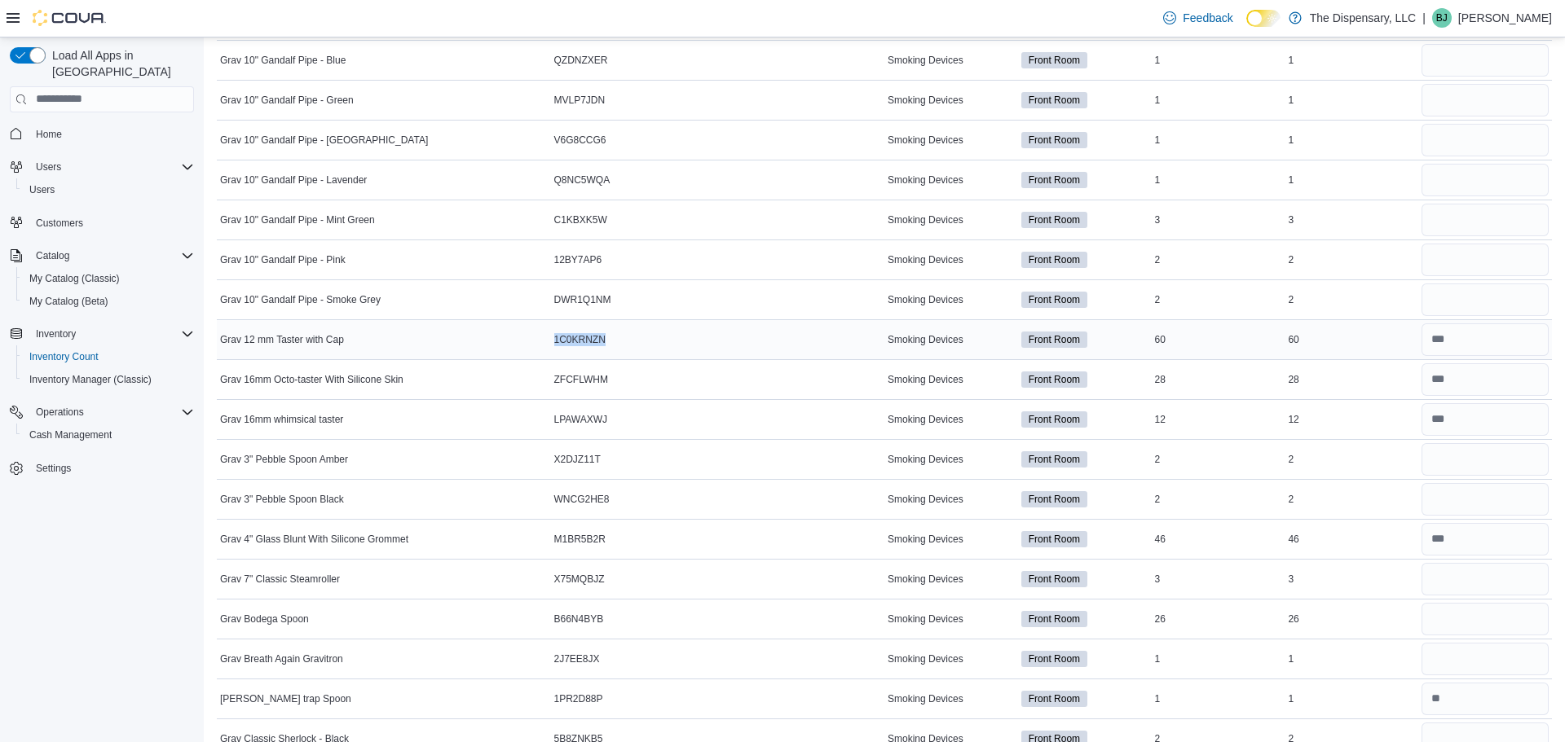
scroll to position [2006, 0]
click at [1437, 465] on input "number" at bounding box center [1484, 459] width 127 height 33
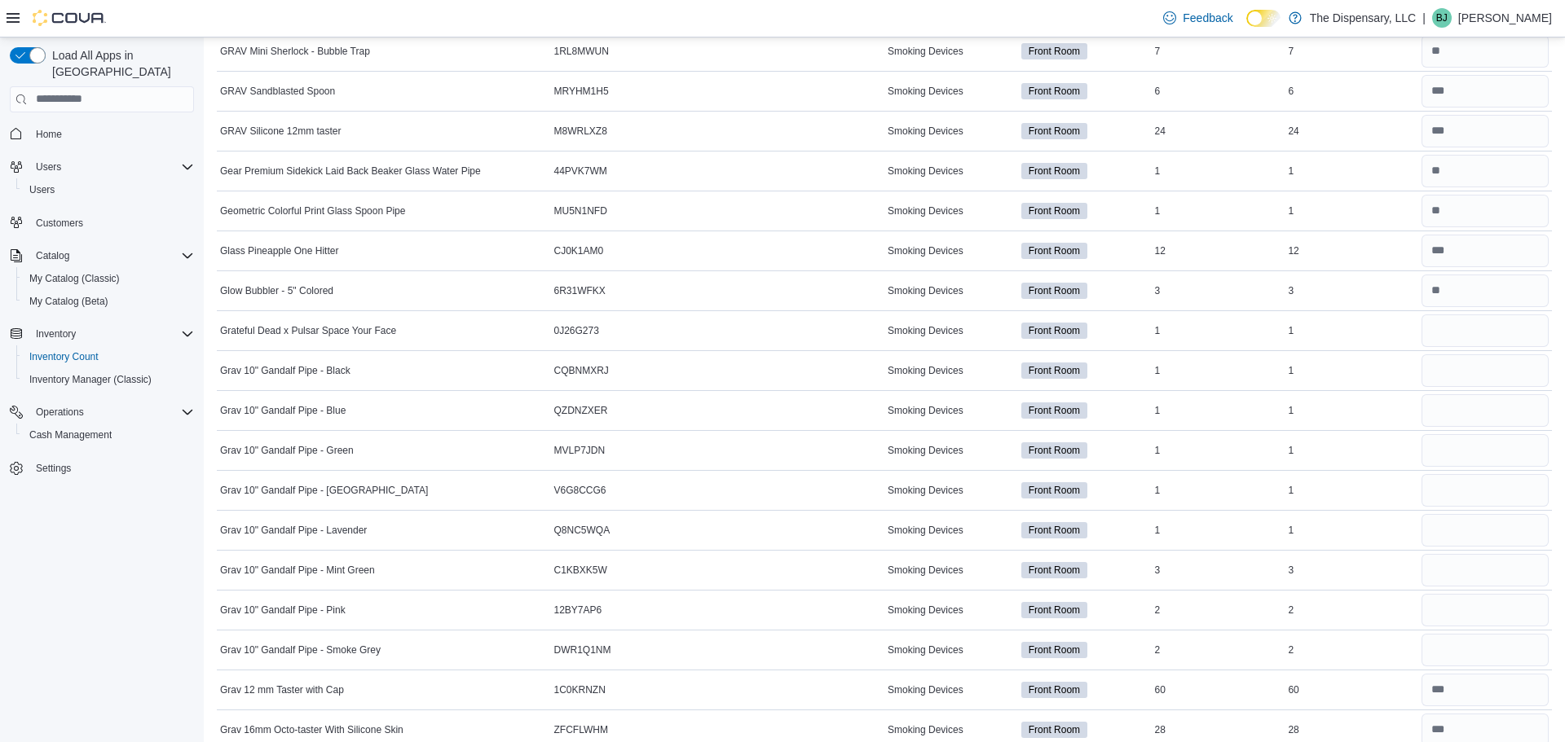
scroll to position [1677, 0]
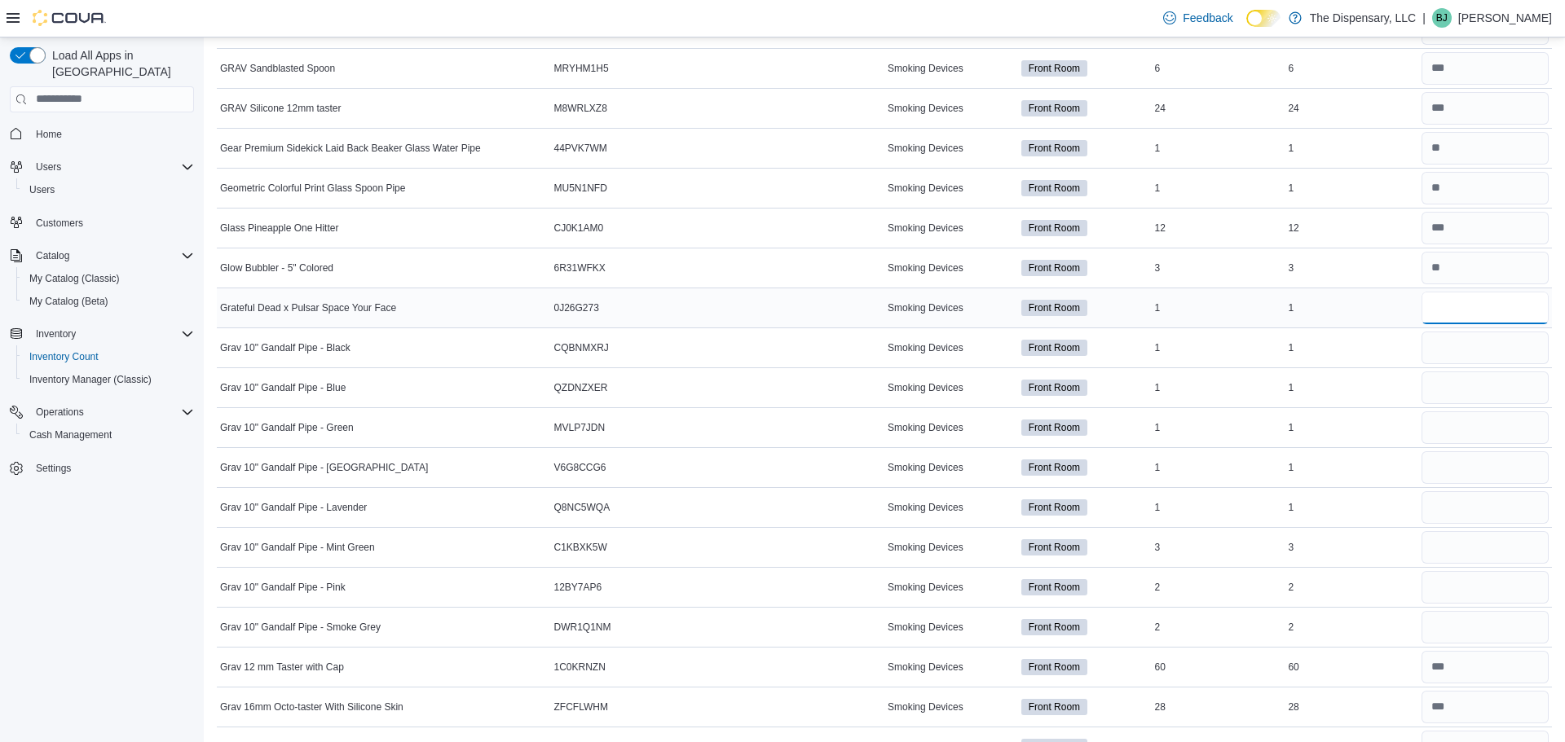
click at [1443, 315] on input "number" at bounding box center [1484, 308] width 127 height 33
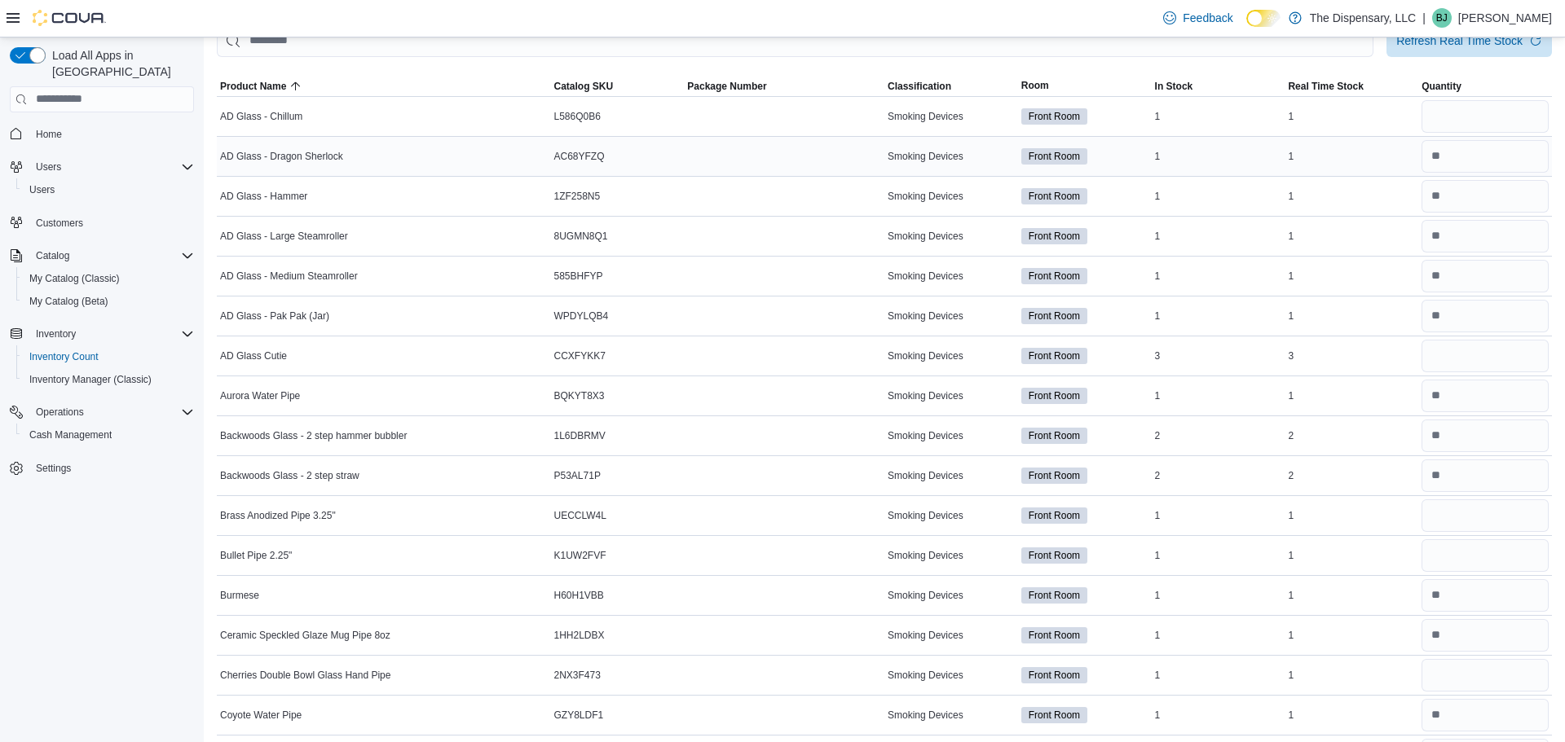
scroll to position [0, 0]
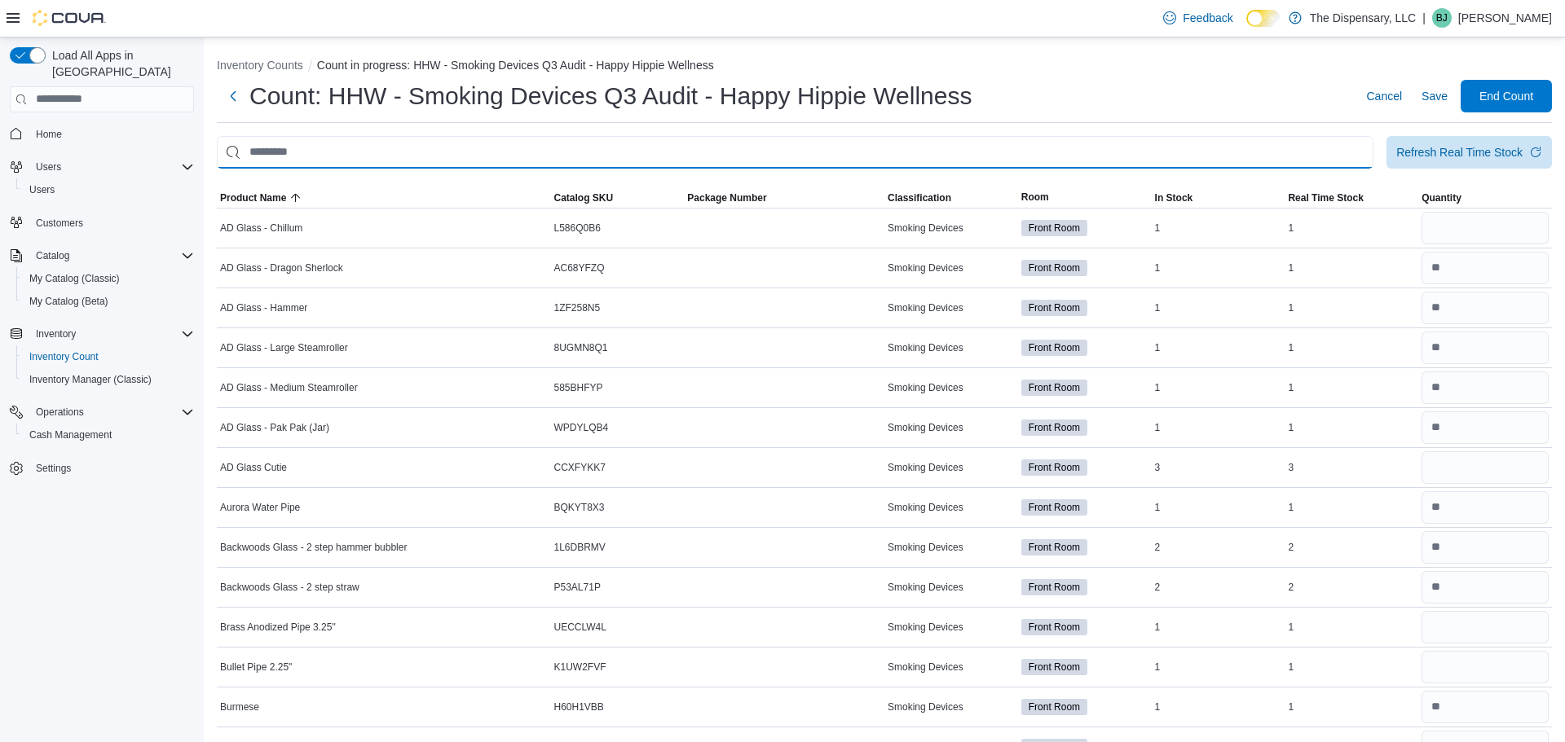
click at [953, 152] on input "This is a search bar. After typing your query, hit enter to filter the results …" at bounding box center [795, 152] width 1157 height 33
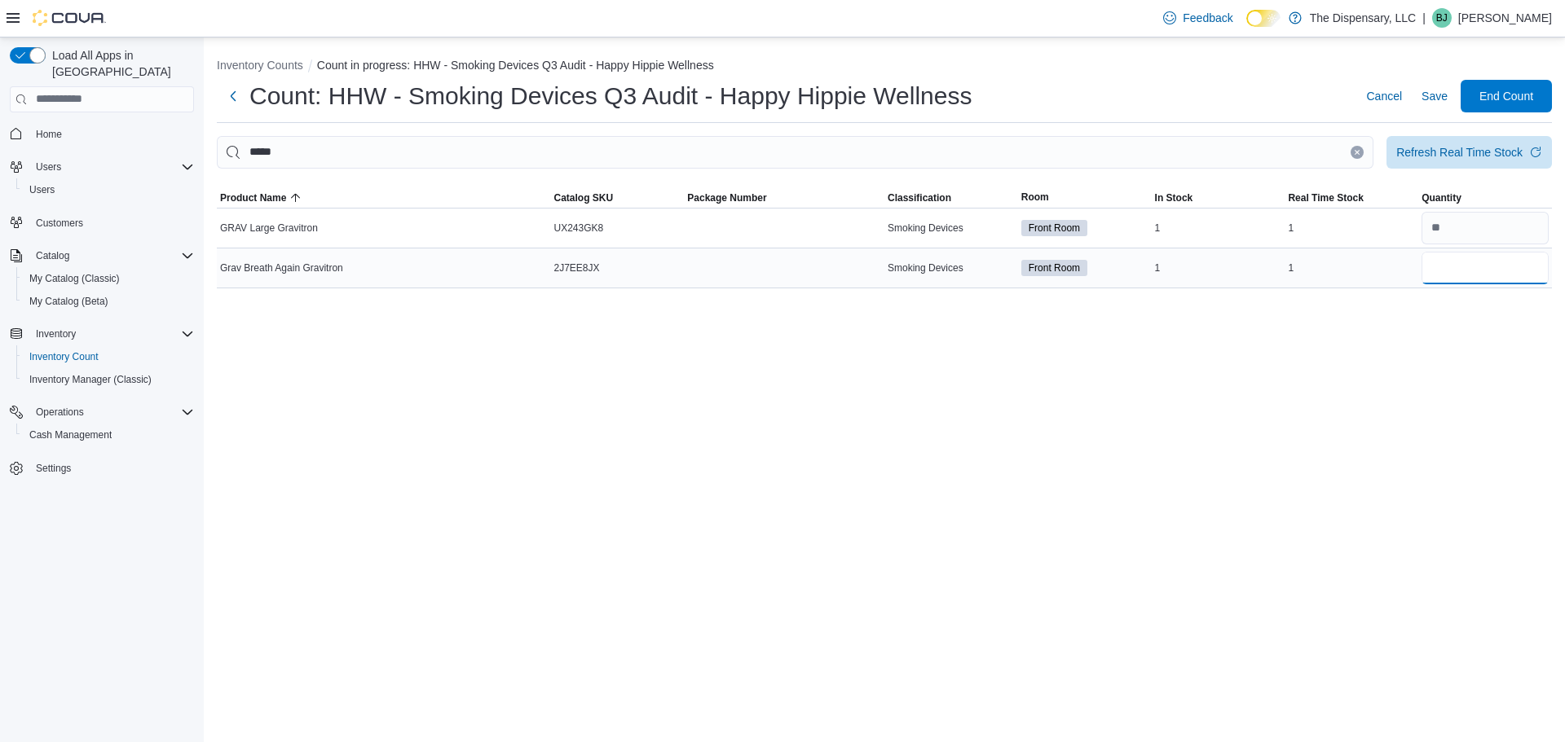
click at [1518, 267] on input "number" at bounding box center [1484, 268] width 127 height 33
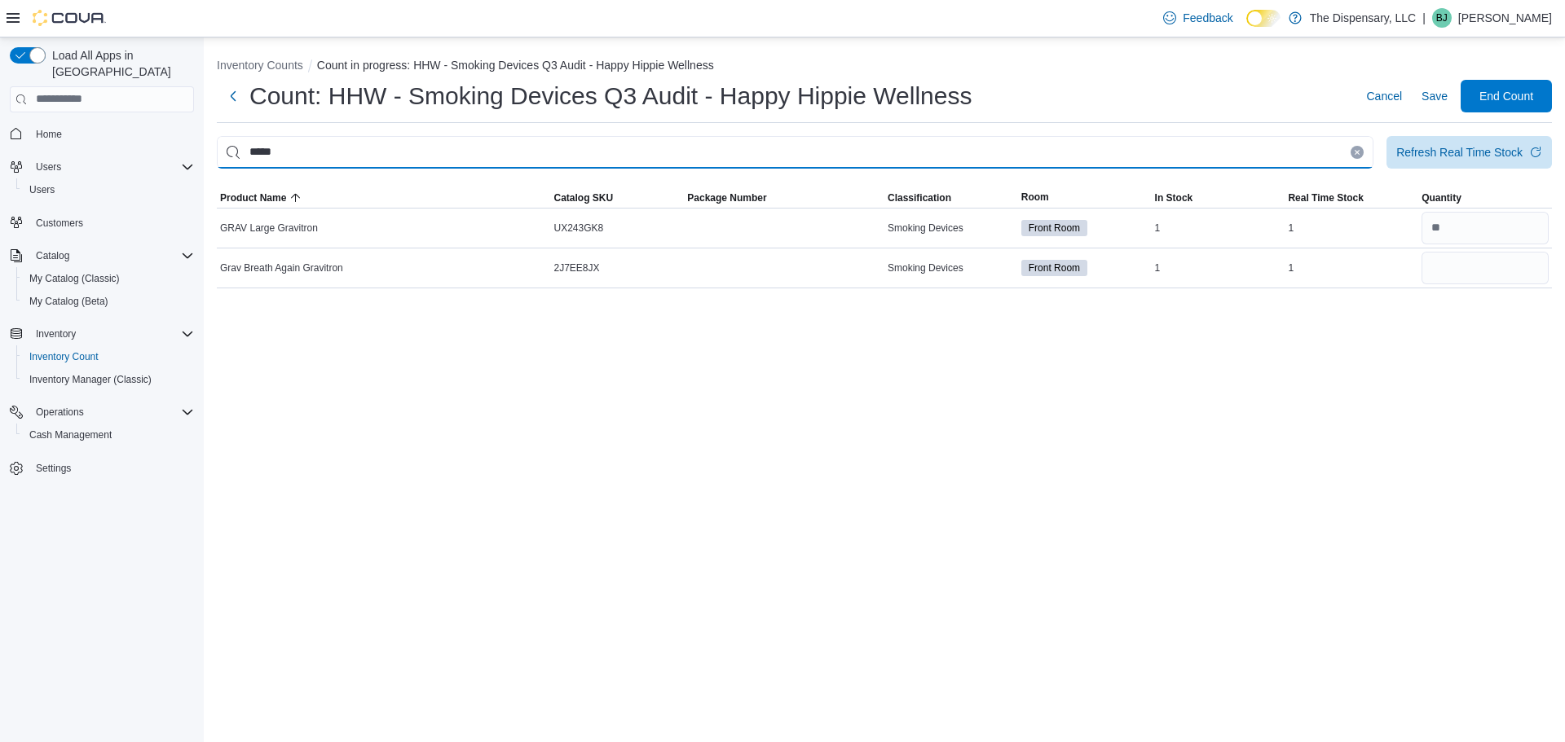
click at [1353, 159] on input "*****" at bounding box center [795, 152] width 1157 height 33
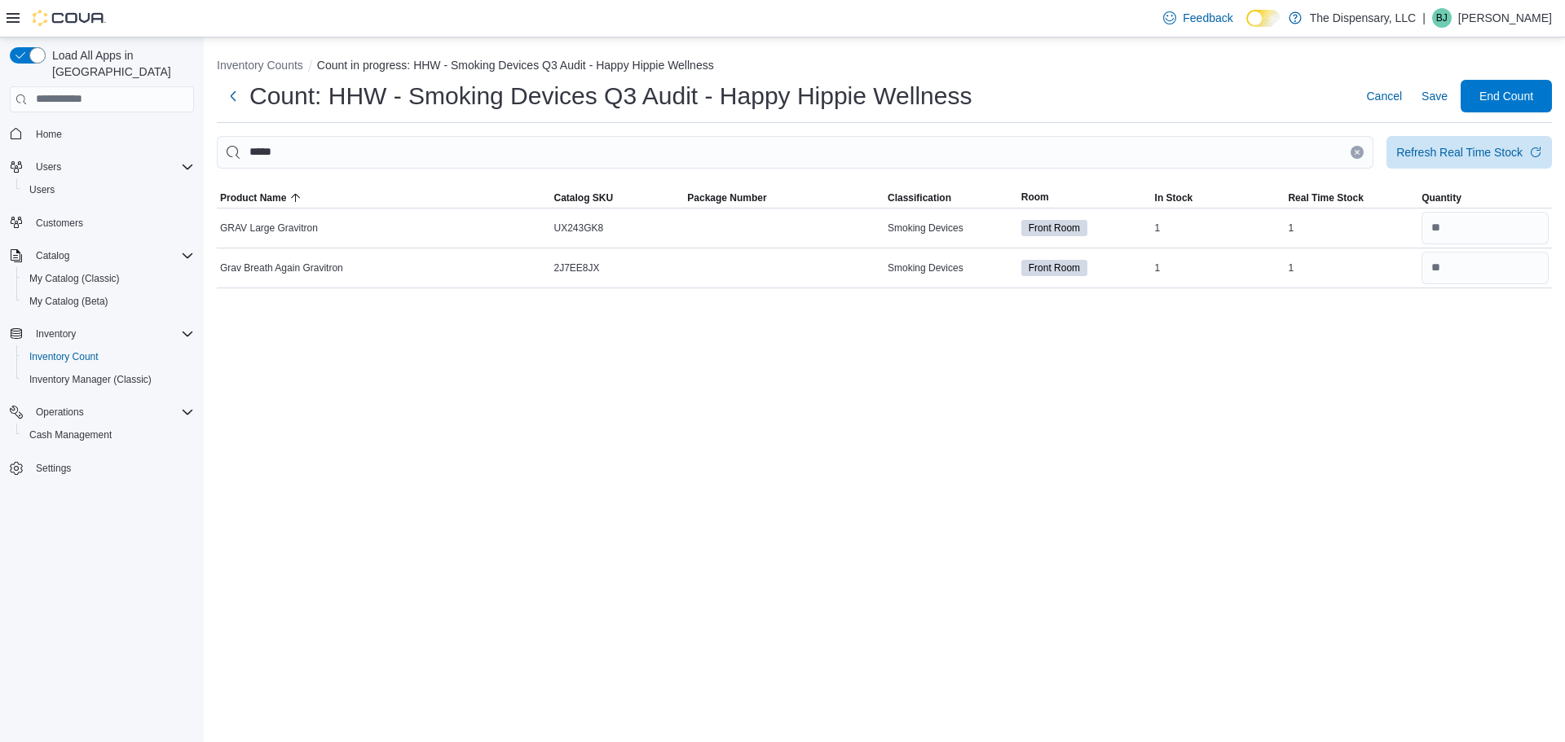
click at [1358, 151] on icon "Clear input" at bounding box center [1357, 152] width 7 height 7
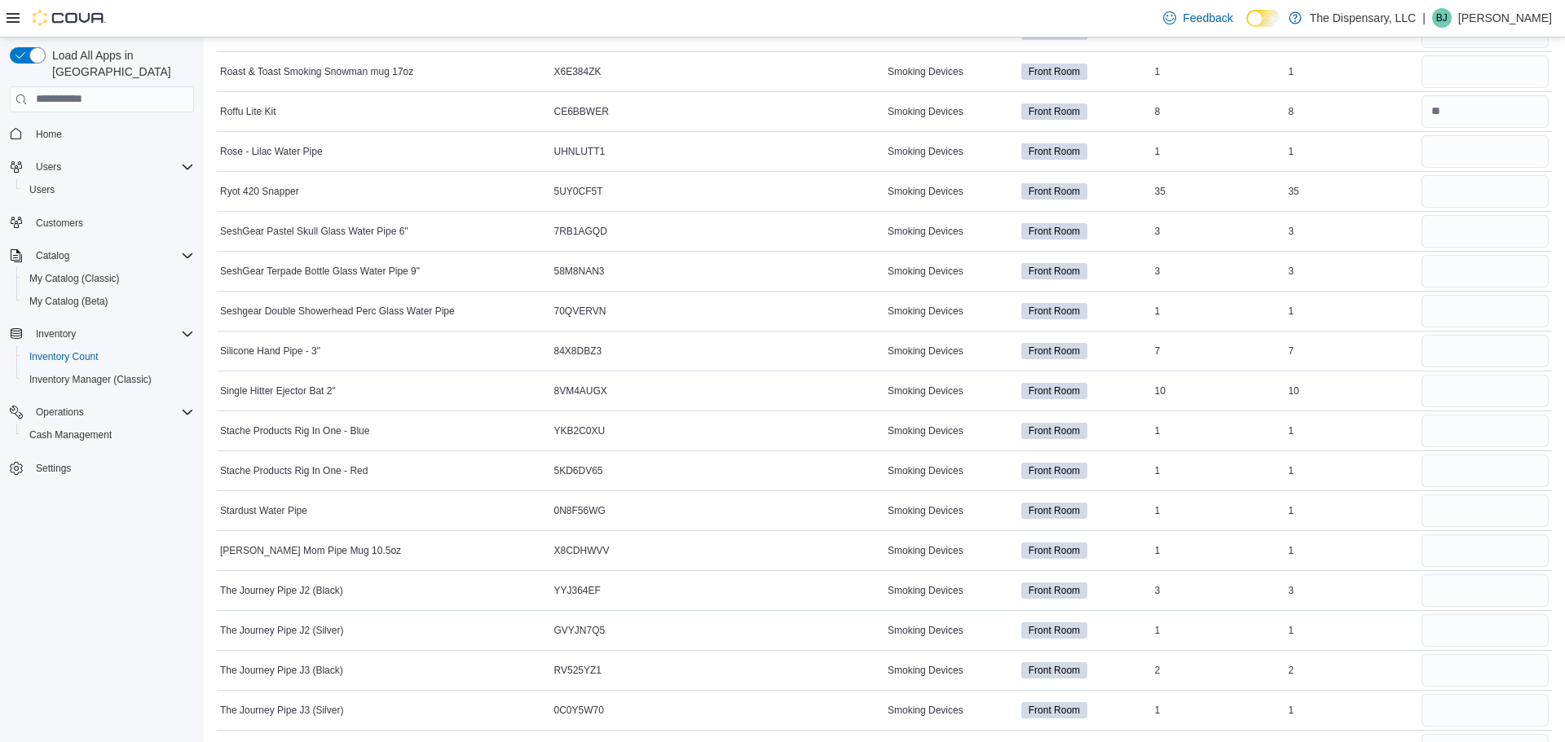
scroll to position [4830, 0]
click at [1459, 350] on input "number" at bounding box center [1484, 350] width 127 height 33
click at [1464, 386] on input "number" at bounding box center [1484, 390] width 127 height 33
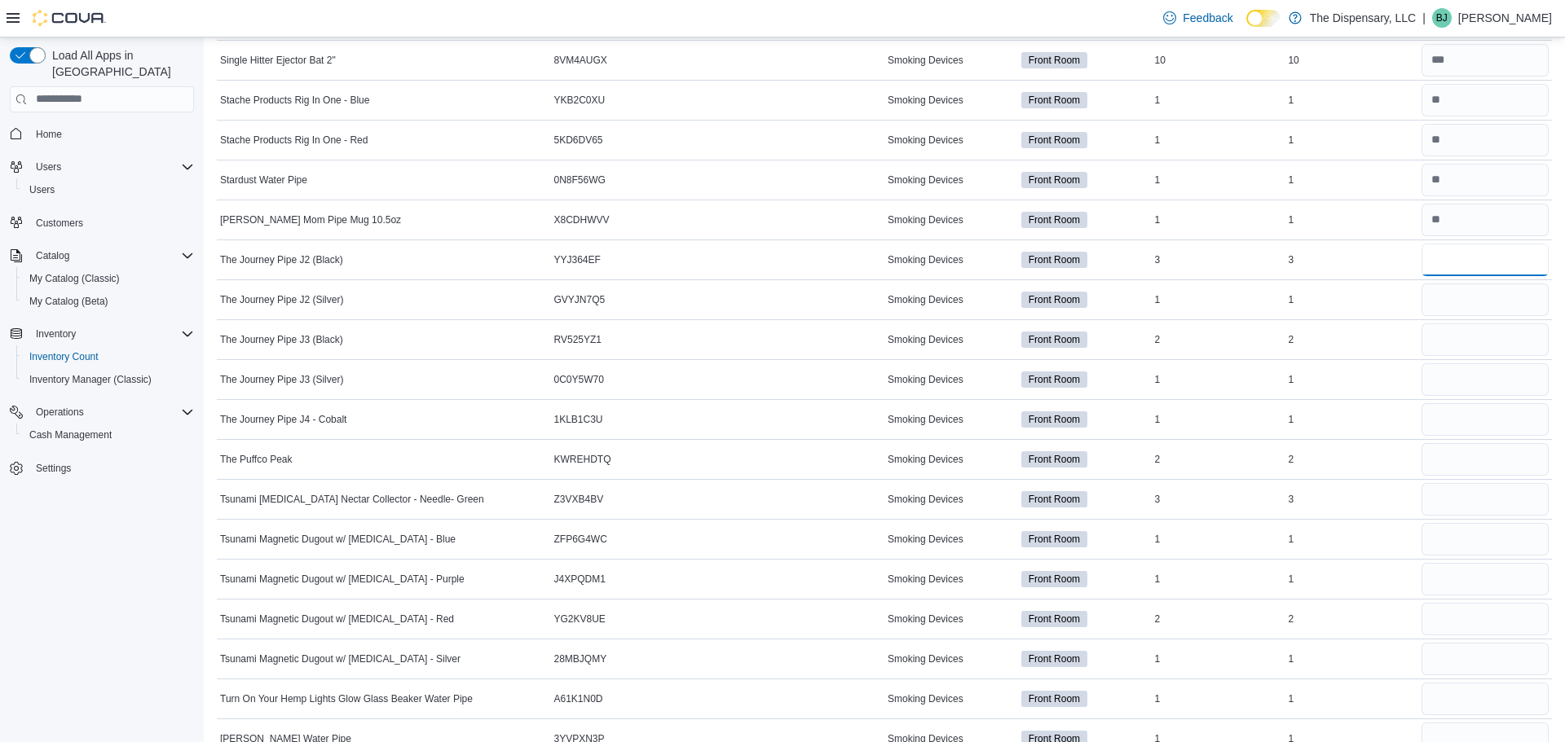
scroll to position [5171, 0]
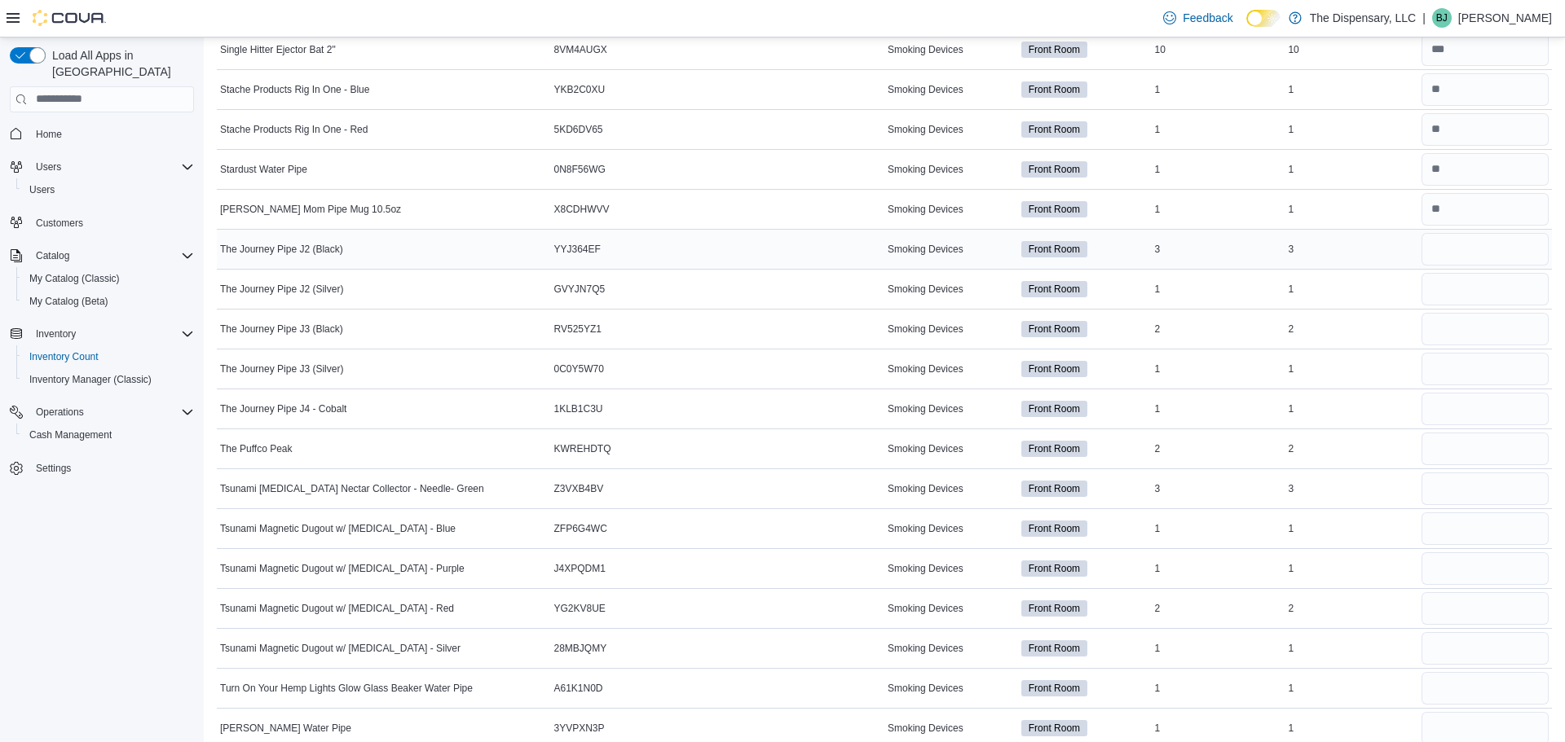
click at [1293, 255] on div "3" at bounding box center [1351, 250] width 134 height 20
click at [1448, 249] on input "number" at bounding box center [1484, 249] width 127 height 33
click at [1471, 299] on input "number" at bounding box center [1484, 289] width 127 height 33
click at [1482, 257] on input "number" at bounding box center [1484, 249] width 127 height 33
click at [1519, 238] on input "number" at bounding box center [1484, 249] width 127 height 33
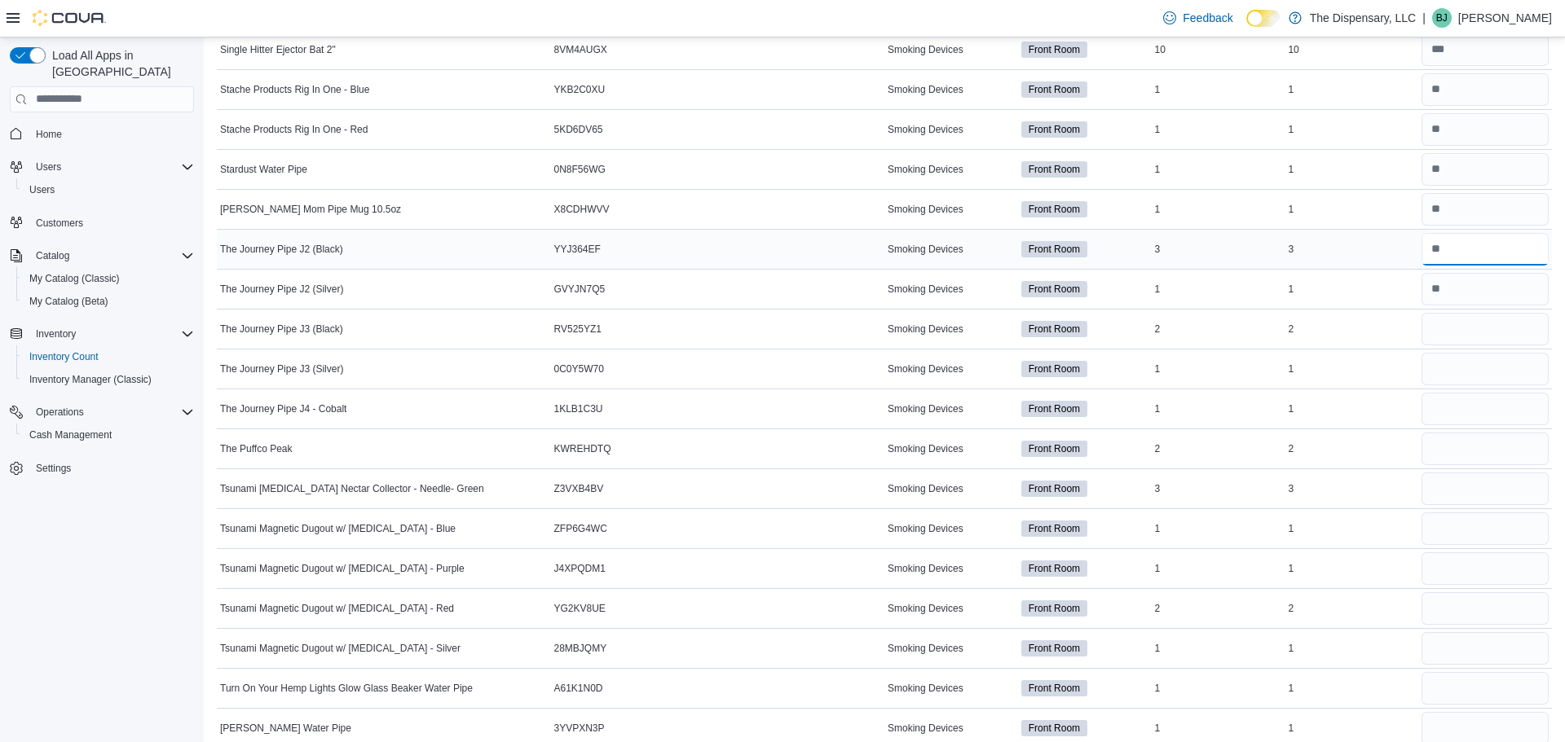
click at [1519, 238] on input "number" at bounding box center [1484, 249] width 127 height 33
click at [1516, 237] on input "number" at bounding box center [1484, 249] width 127 height 33
click at [1515, 237] on input "number" at bounding box center [1484, 249] width 127 height 33
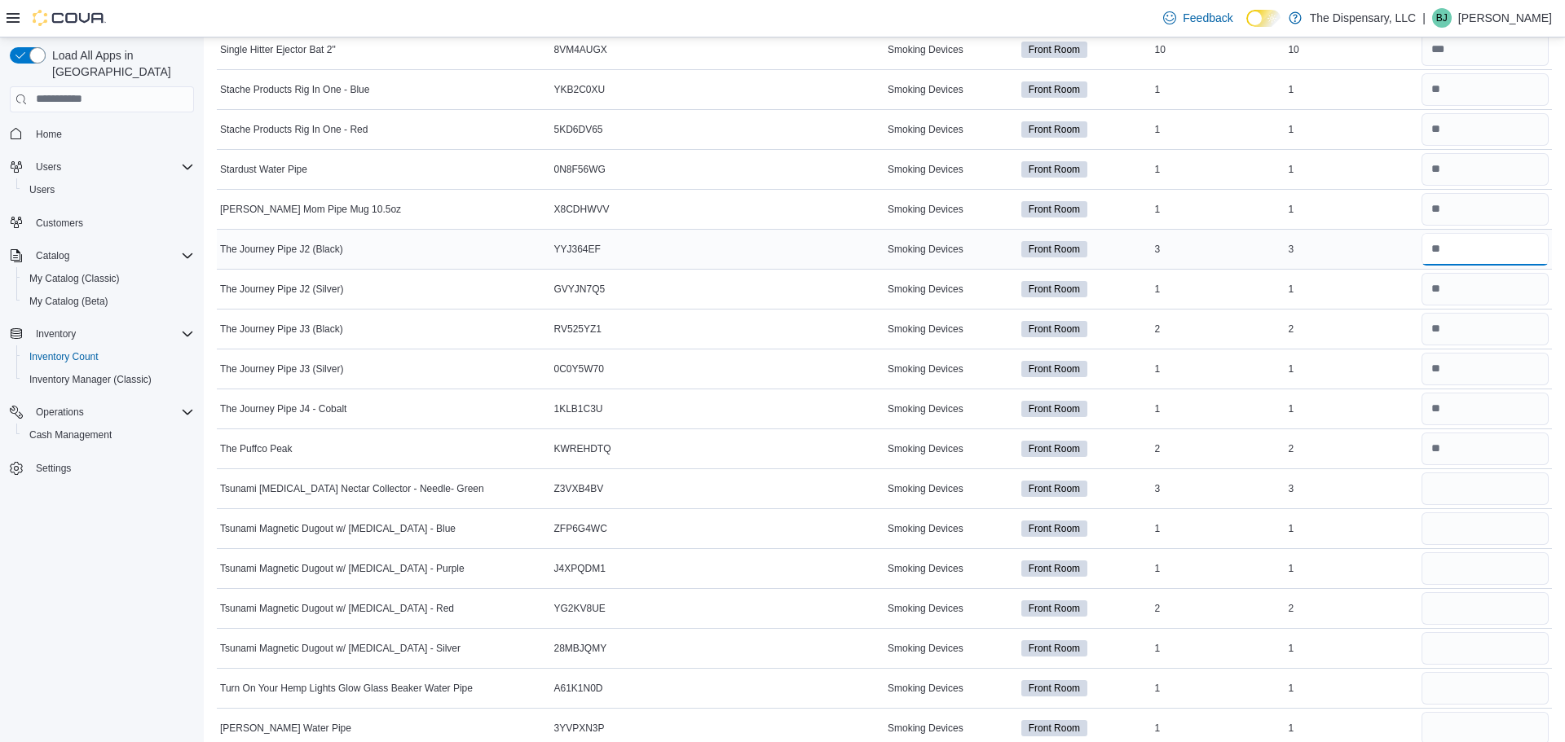
click at [1517, 235] on input "number" at bounding box center [1484, 249] width 127 height 33
drag, startPoint x: 1517, startPoint y: 235, endPoint x: 1511, endPoint y: 223, distance: 13.5
click at [1468, 487] on input "number" at bounding box center [1484, 489] width 127 height 33
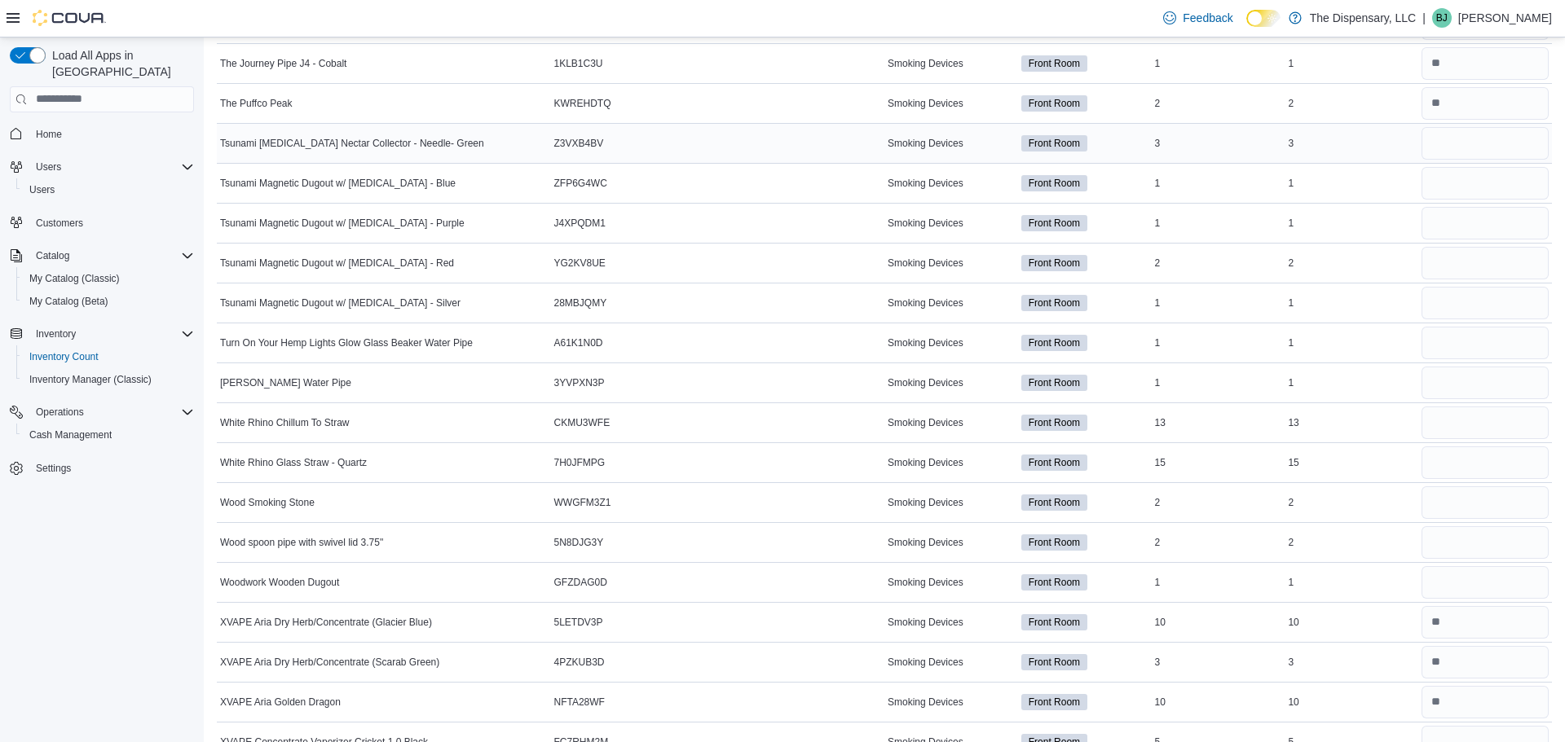
scroll to position [5515, 0]
click at [1483, 428] on input "number" at bounding box center [1484, 424] width 127 height 33
click at [1480, 386] on input "number" at bounding box center [1484, 384] width 127 height 33
click at [1485, 152] on input "number" at bounding box center [1484, 144] width 127 height 33
click at [1487, 257] on input "number" at bounding box center [1484, 264] width 127 height 33
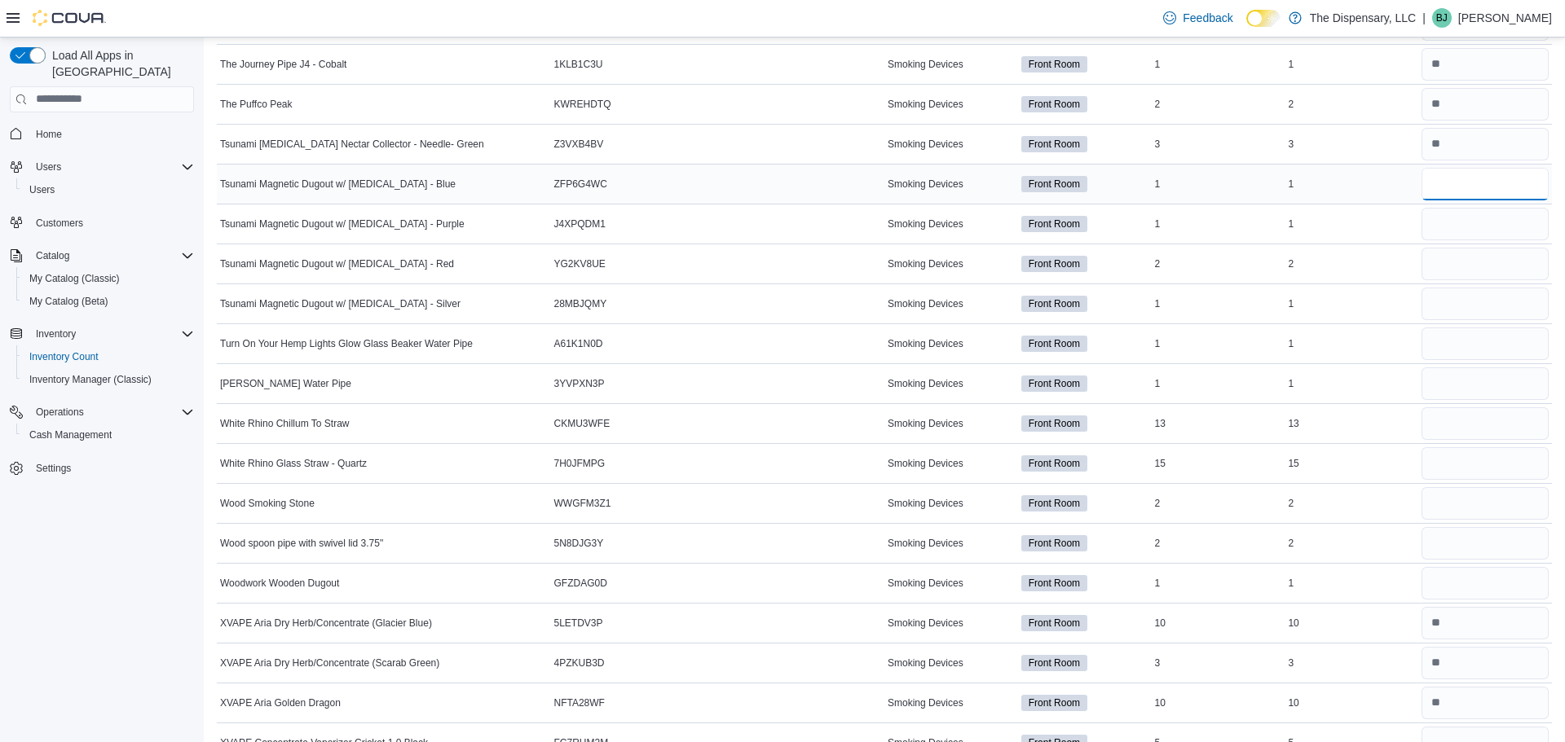
click at [1465, 183] on input "number" at bounding box center [1484, 184] width 127 height 33
click at [1491, 345] on input "number" at bounding box center [1484, 344] width 127 height 33
click at [1446, 355] on input "number" at bounding box center [1484, 344] width 127 height 33
click at [1461, 412] on input "number" at bounding box center [1484, 424] width 127 height 33
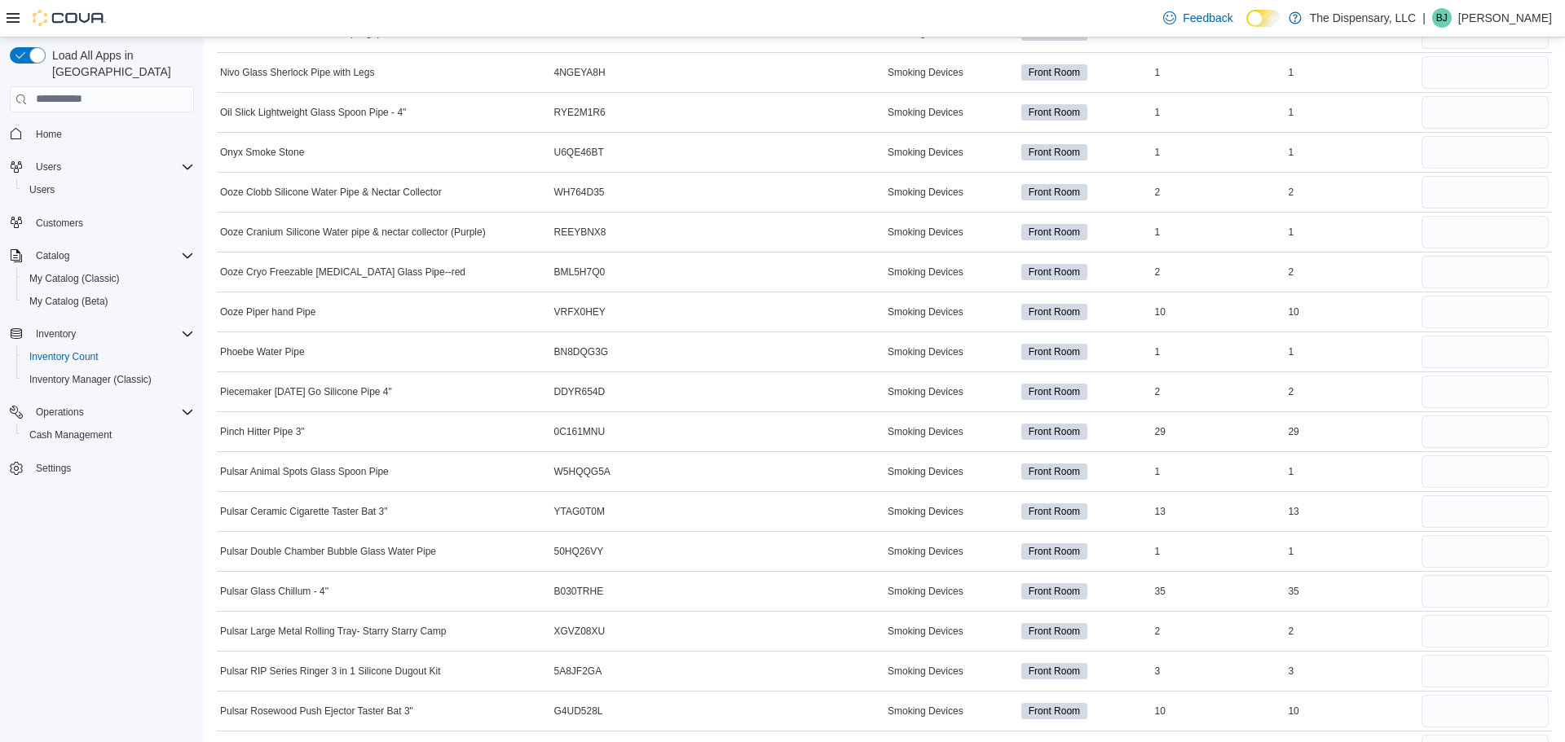
scroll to position [3918, 0]
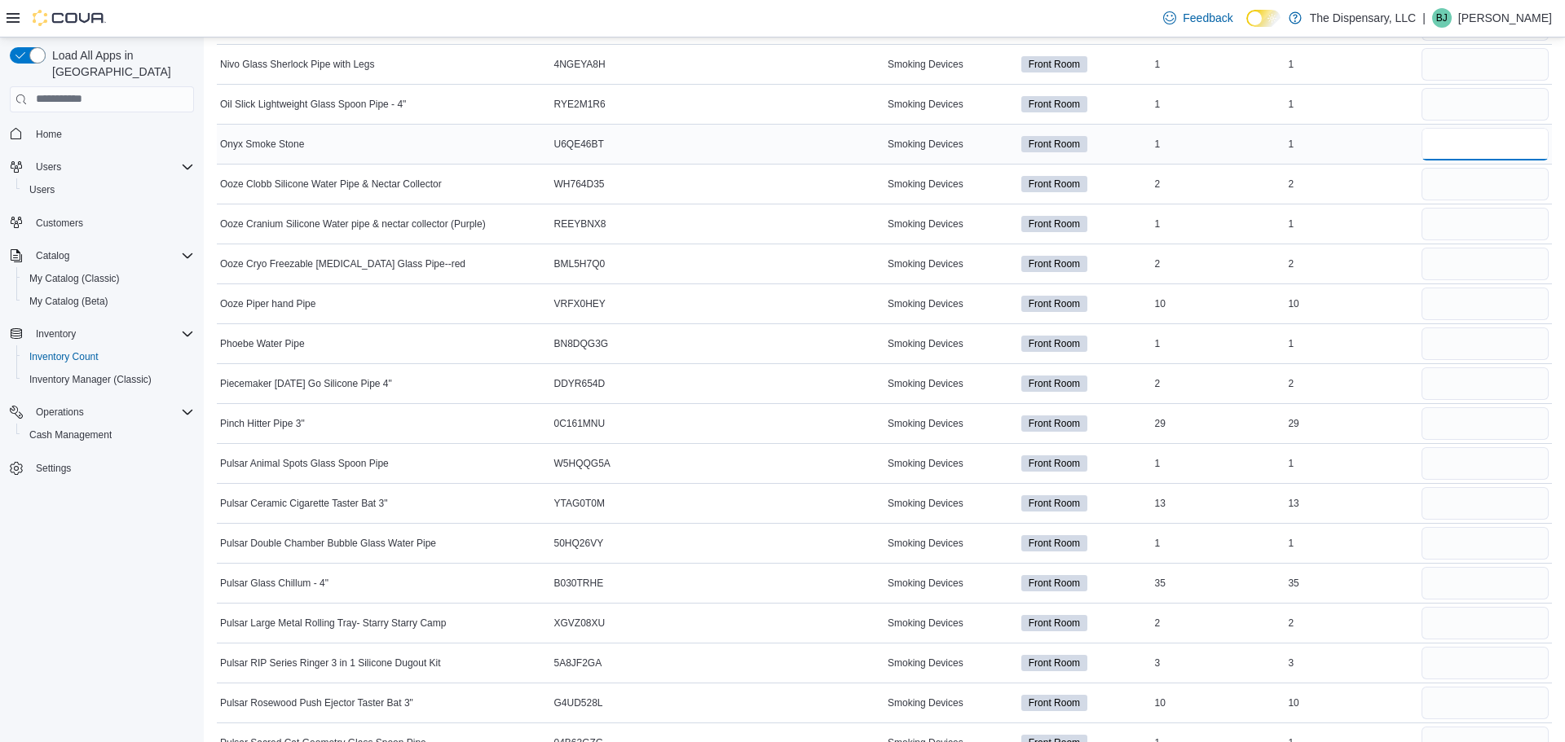
click at [1493, 149] on input "number" at bounding box center [1484, 144] width 127 height 33
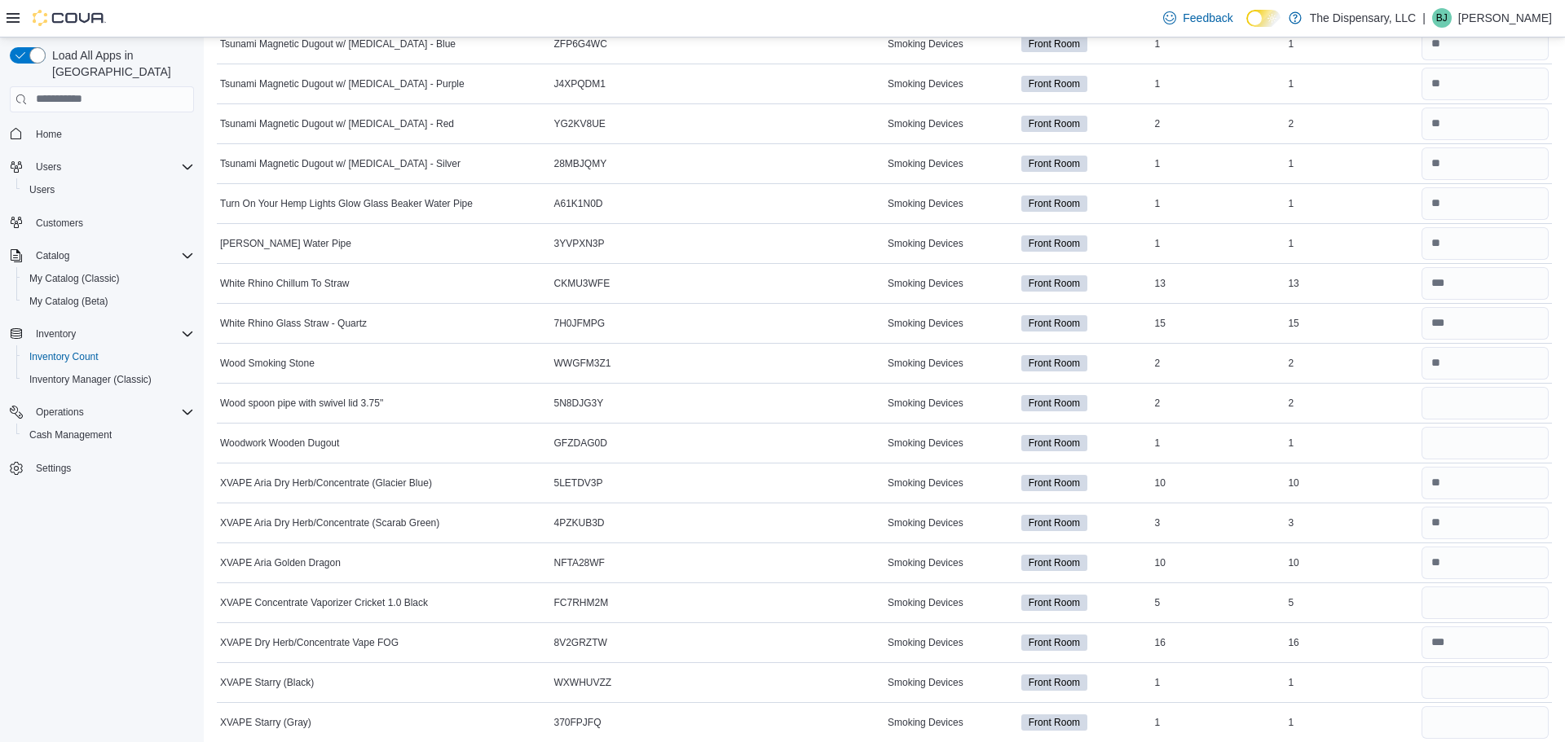
scroll to position [5726, 0]
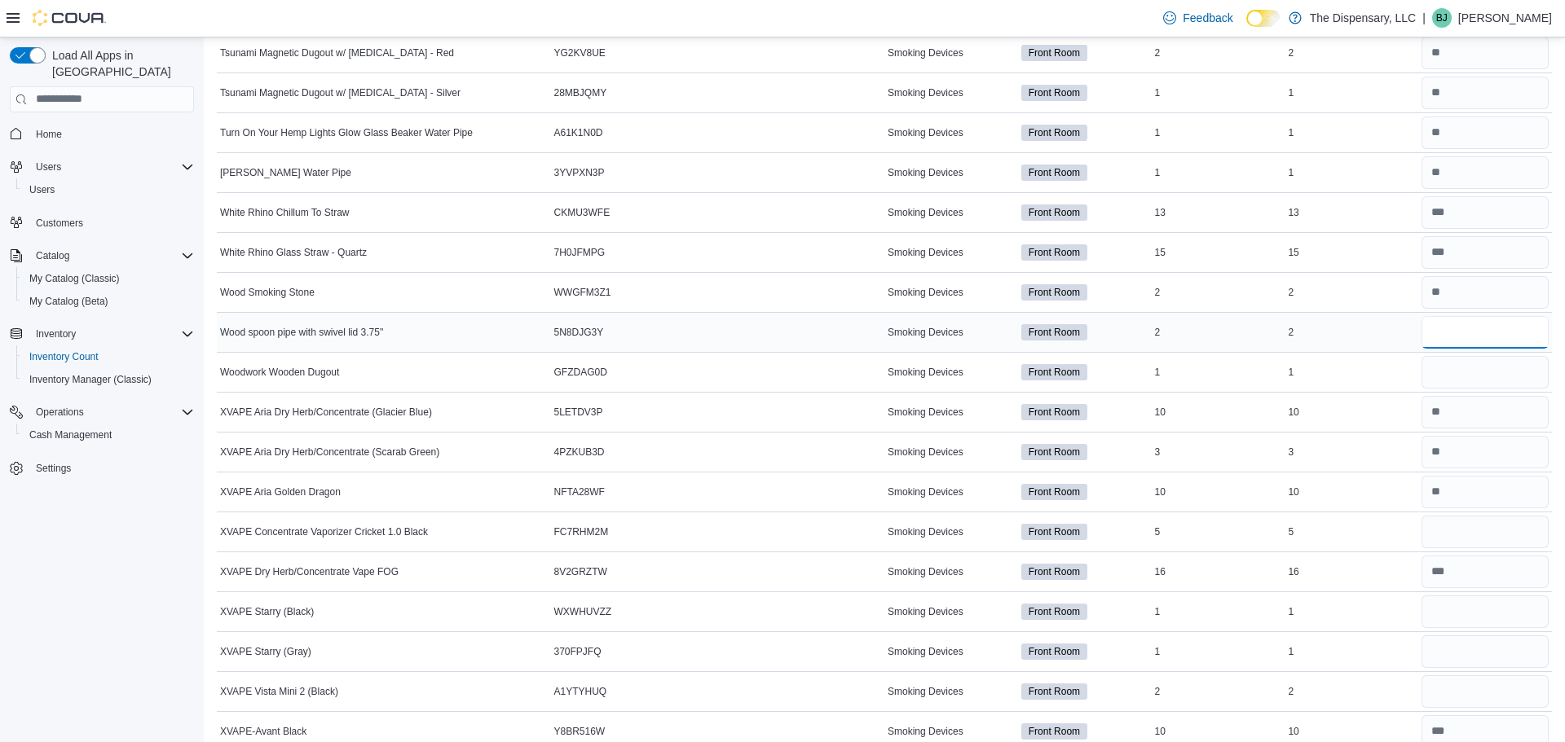
click at [1452, 338] on input "number" at bounding box center [1484, 332] width 127 height 33
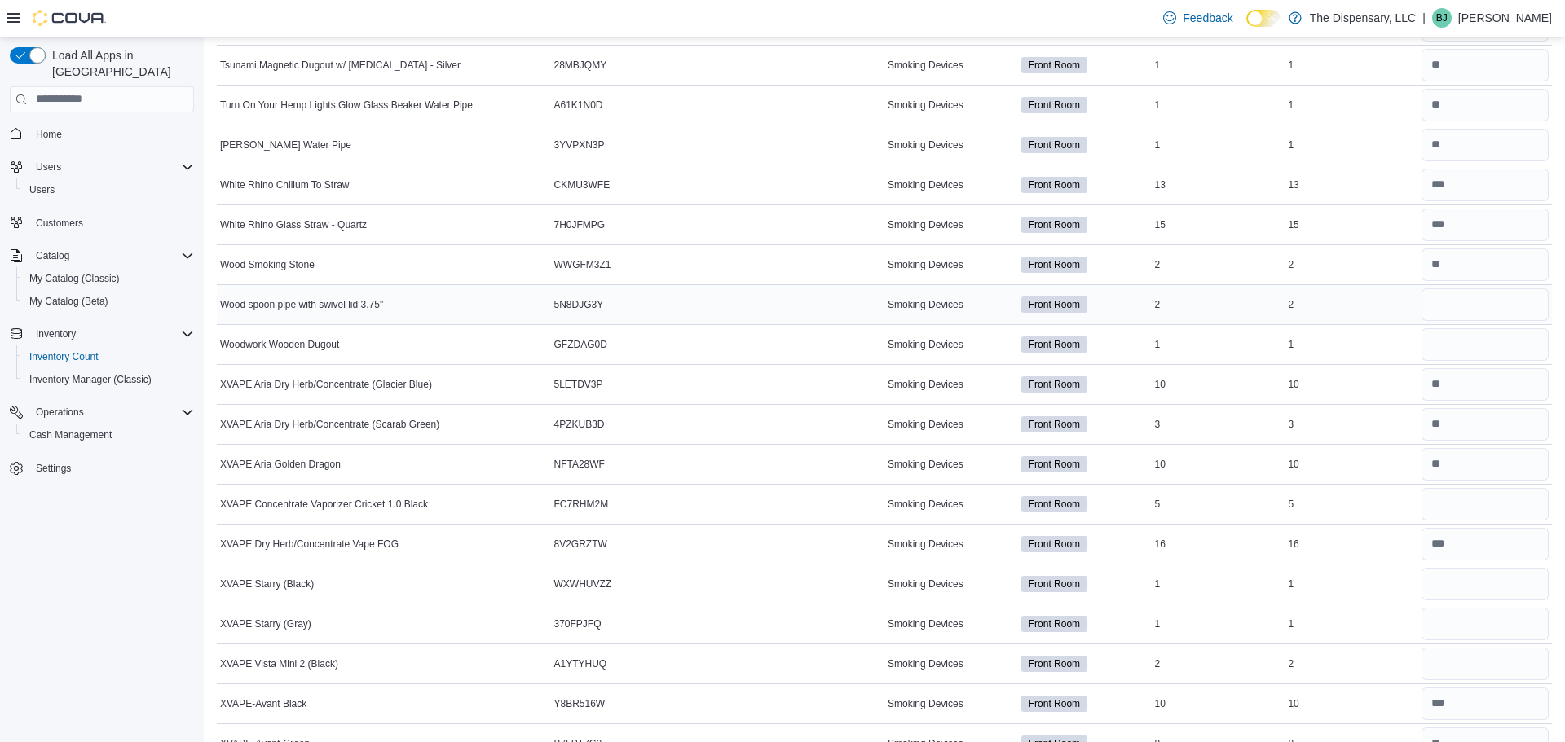
scroll to position [5752, 0]
click at [1461, 305] on input "number" at bounding box center [1484, 306] width 127 height 33
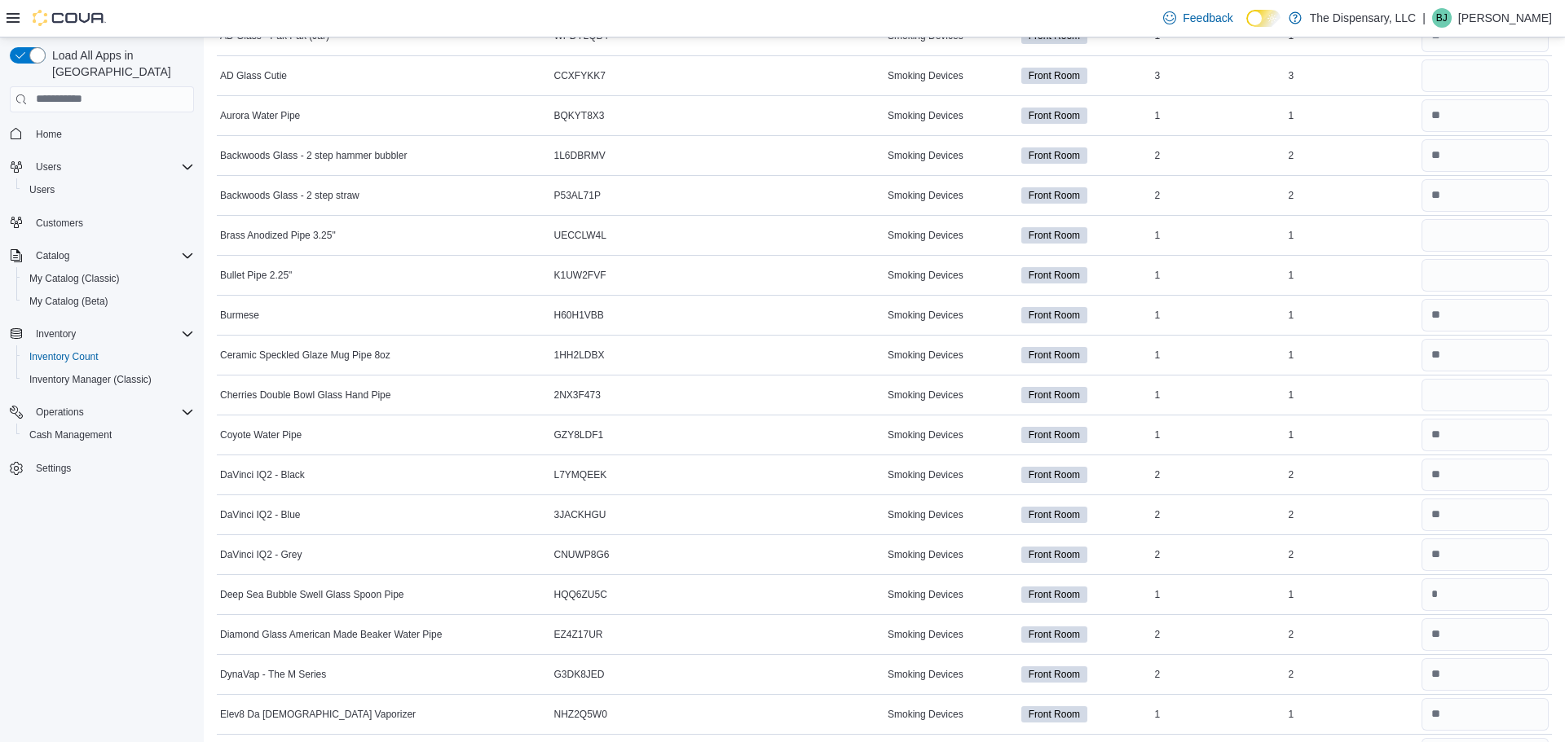
scroll to position [374, 0]
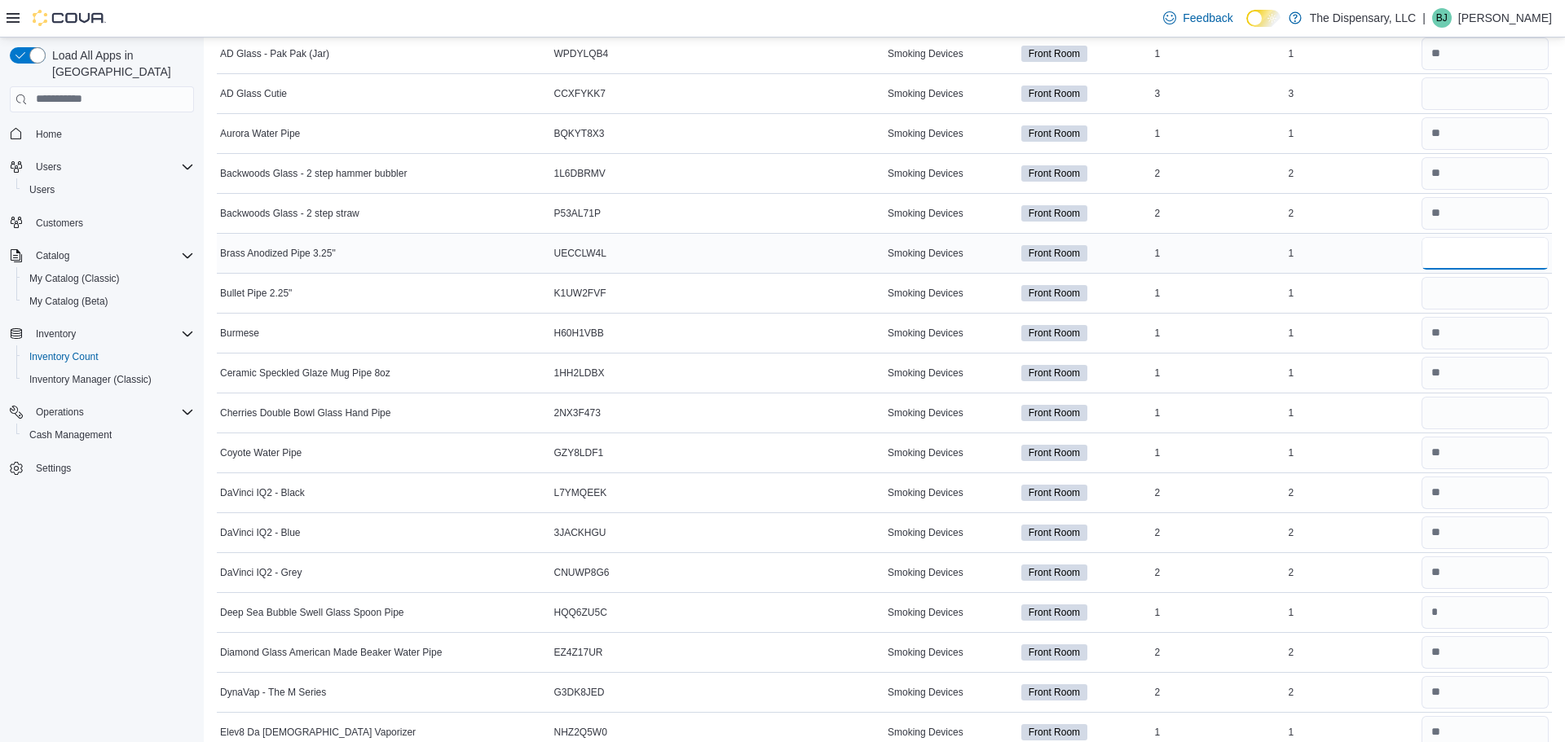
click at [1505, 265] on input "number" at bounding box center [1484, 253] width 127 height 33
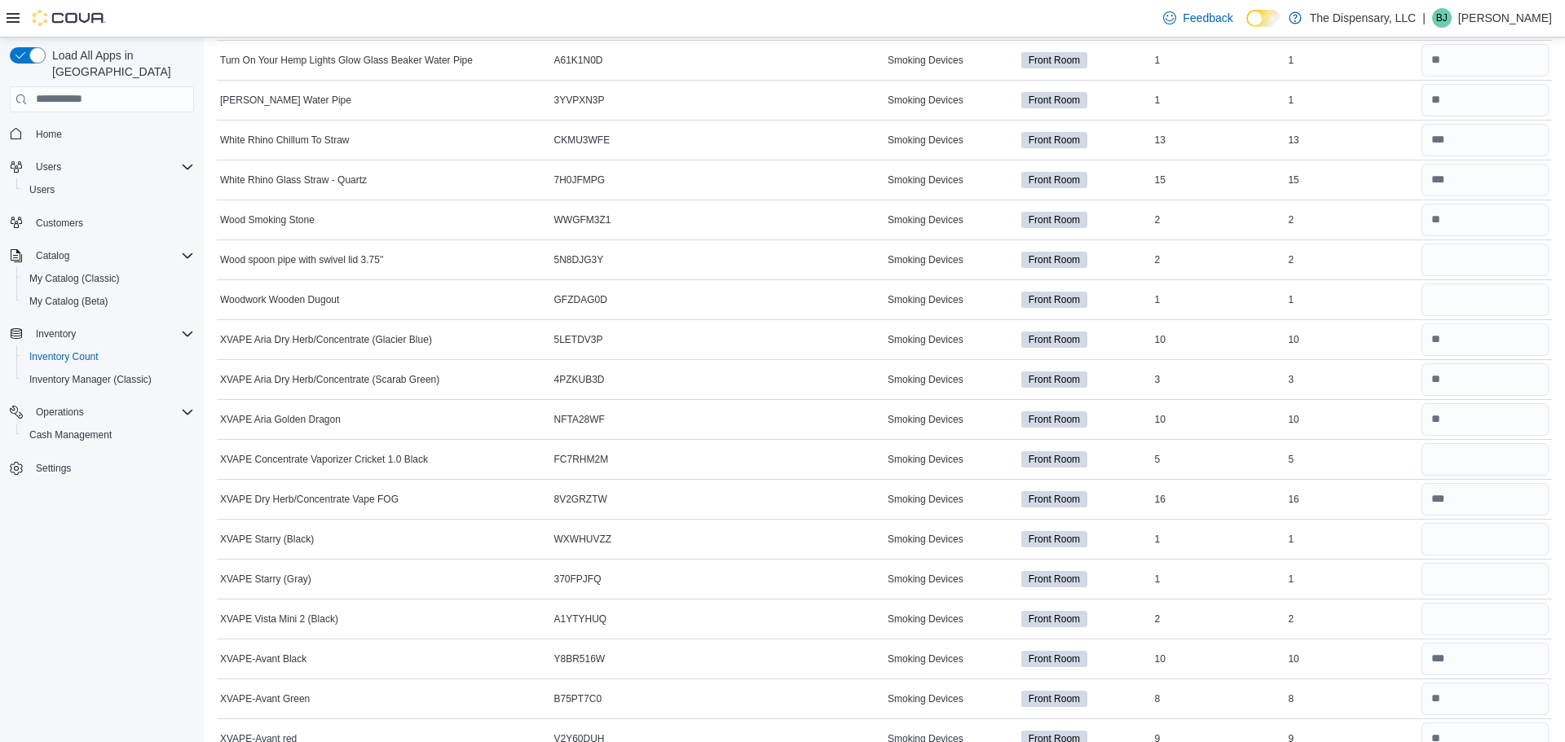
scroll to position [5801, 0]
click at [1459, 266] on input "number" at bounding box center [1484, 258] width 127 height 33
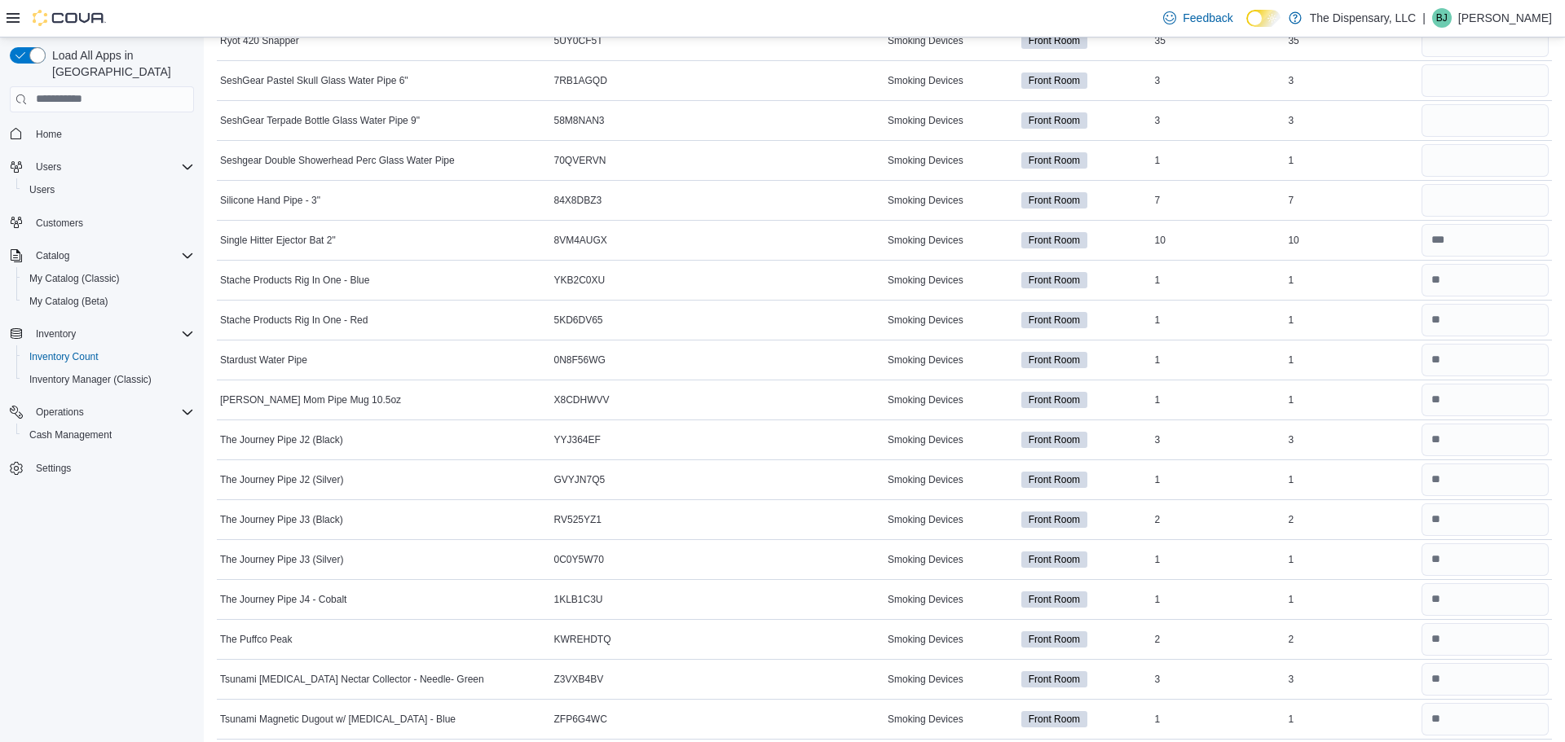
scroll to position [4978, 0]
click at [1455, 218] on div at bounding box center [1485, 202] width 134 height 39
click at [1447, 210] on input "number" at bounding box center [1484, 202] width 127 height 33
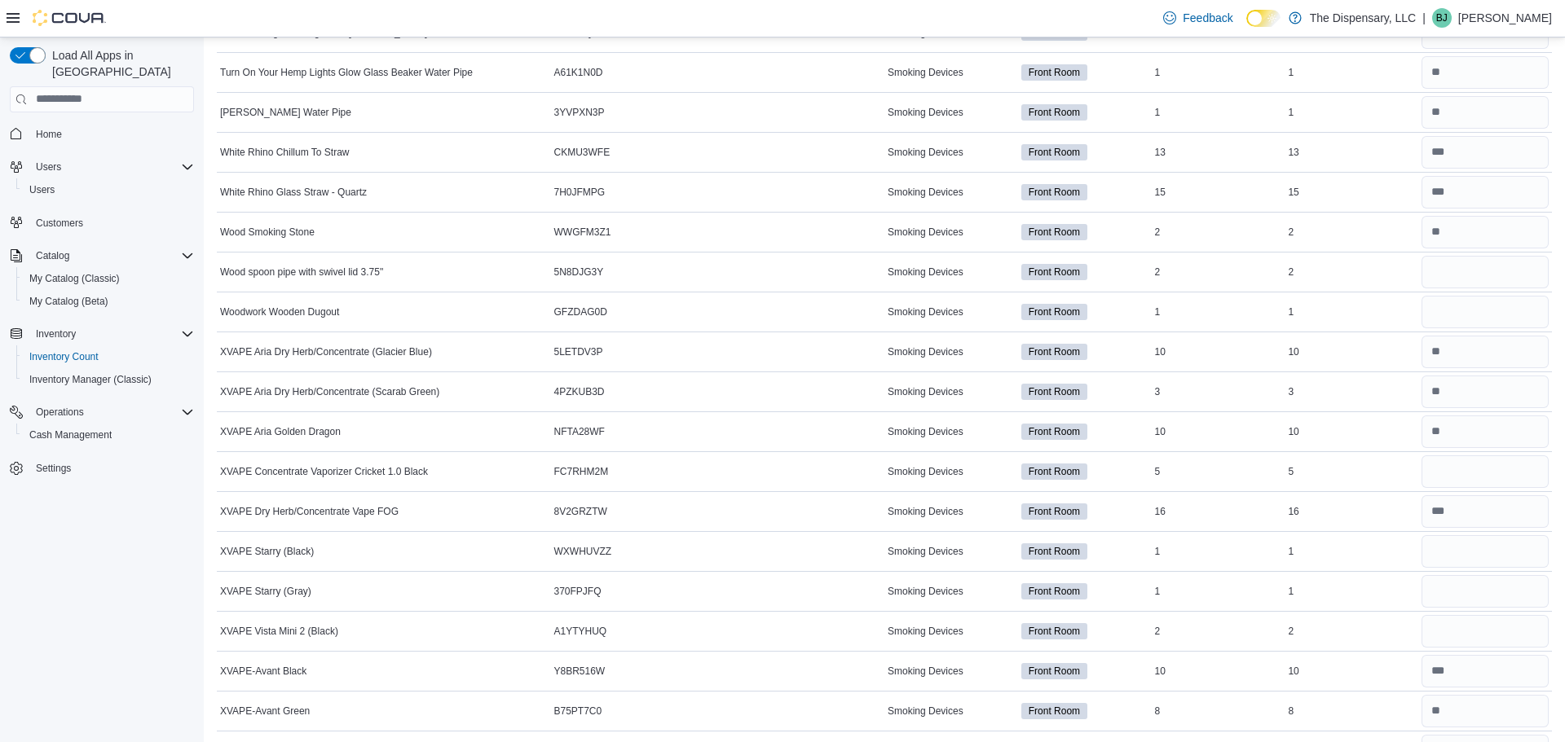
scroll to position [5869, 0]
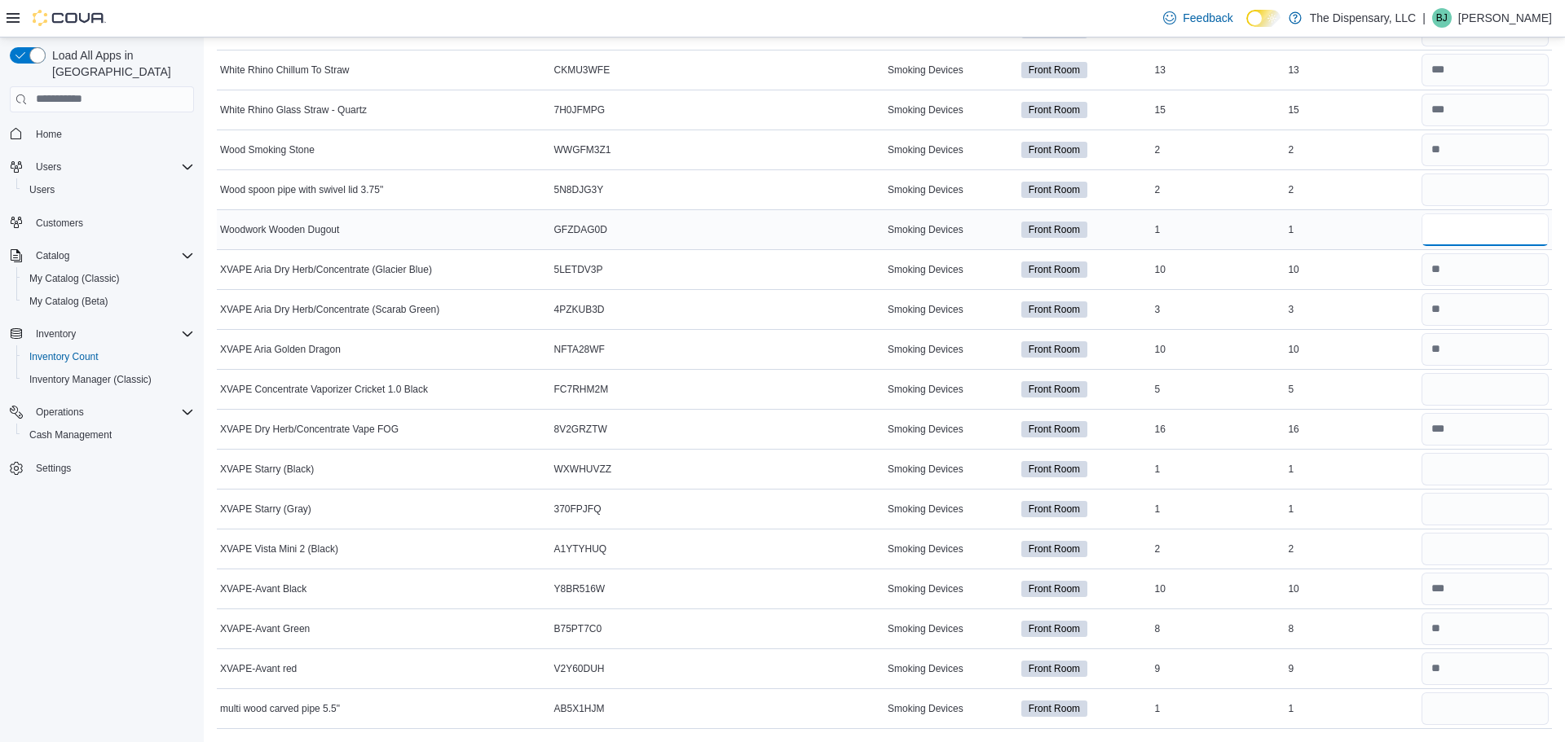
click at [1471, 225] on input "number" at bounding box center [1484, 230] width 127 height 33
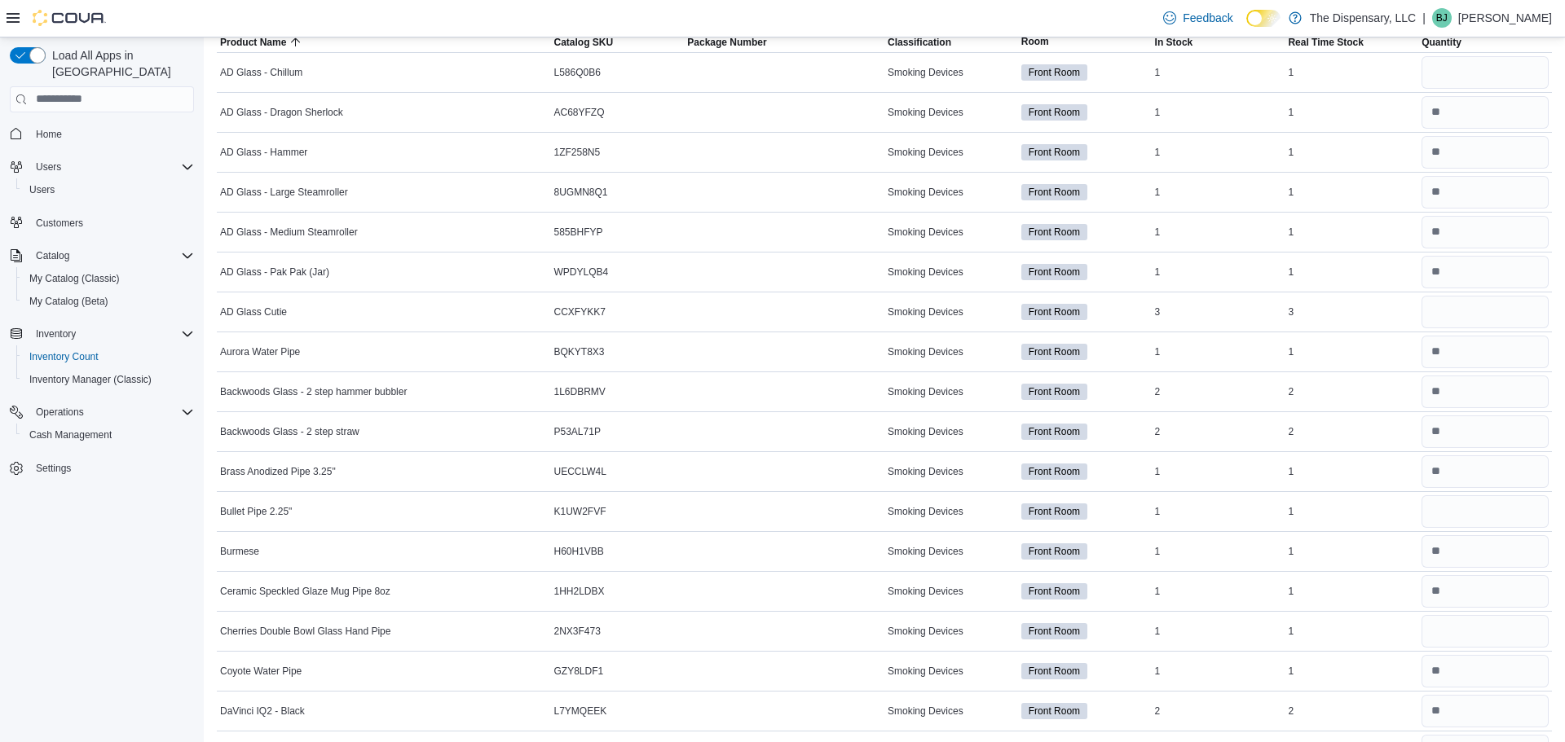
scroll to position [0, 0]
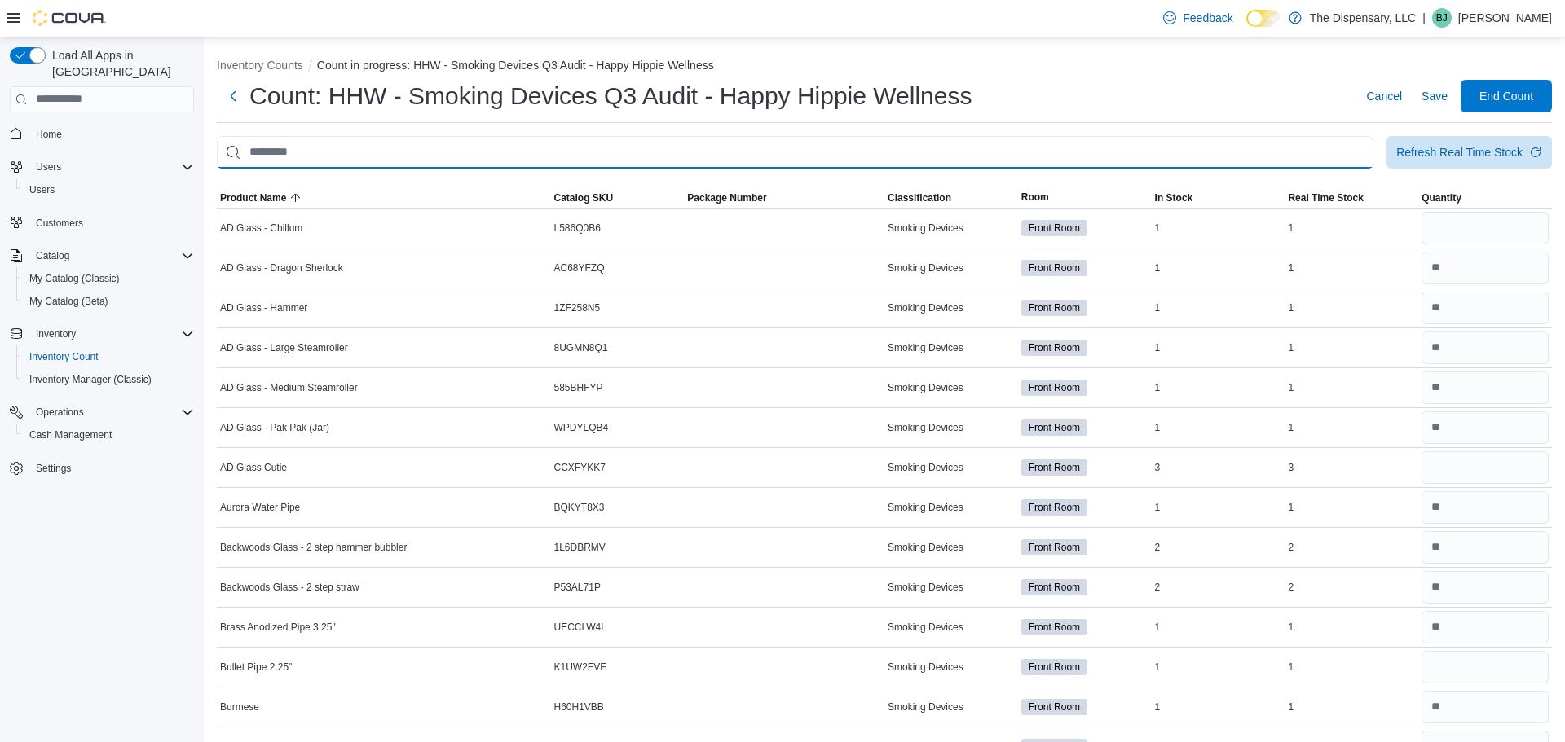
click at [982, 163] on input "This is a search bar. After typing your query, hit enter to filter the results …" at bounding box center [795, 152] width 1157 height 33
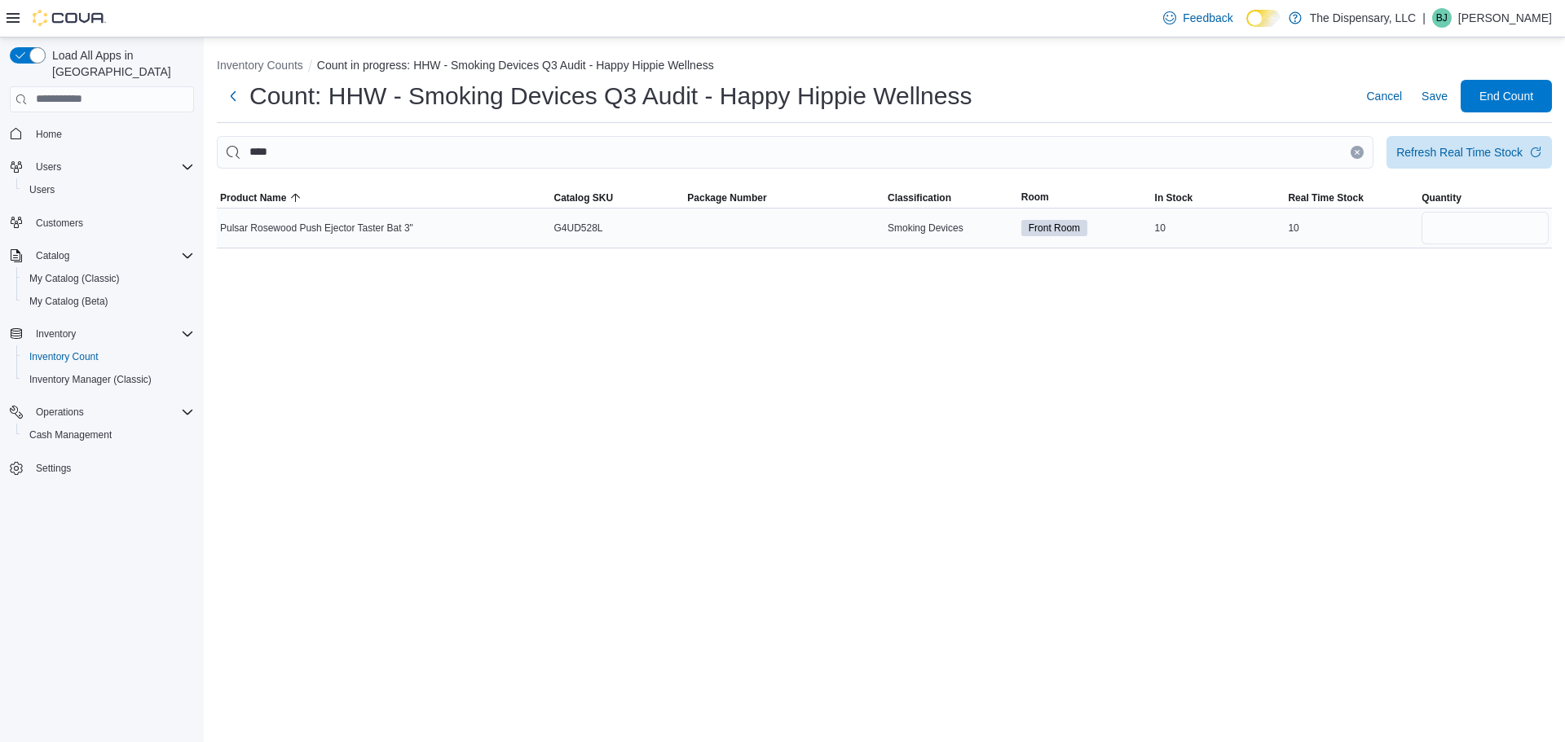
click at [1412, 233] on div "10" at bounding box center [1351, 228] width 134 height 20
click at [1423, 232] on input "number" at bounding box center [1484, 228] width 127 height 33
click at [1355, 156] on button "Clear input" at bounding box center [1357, 152] width 13 height 13
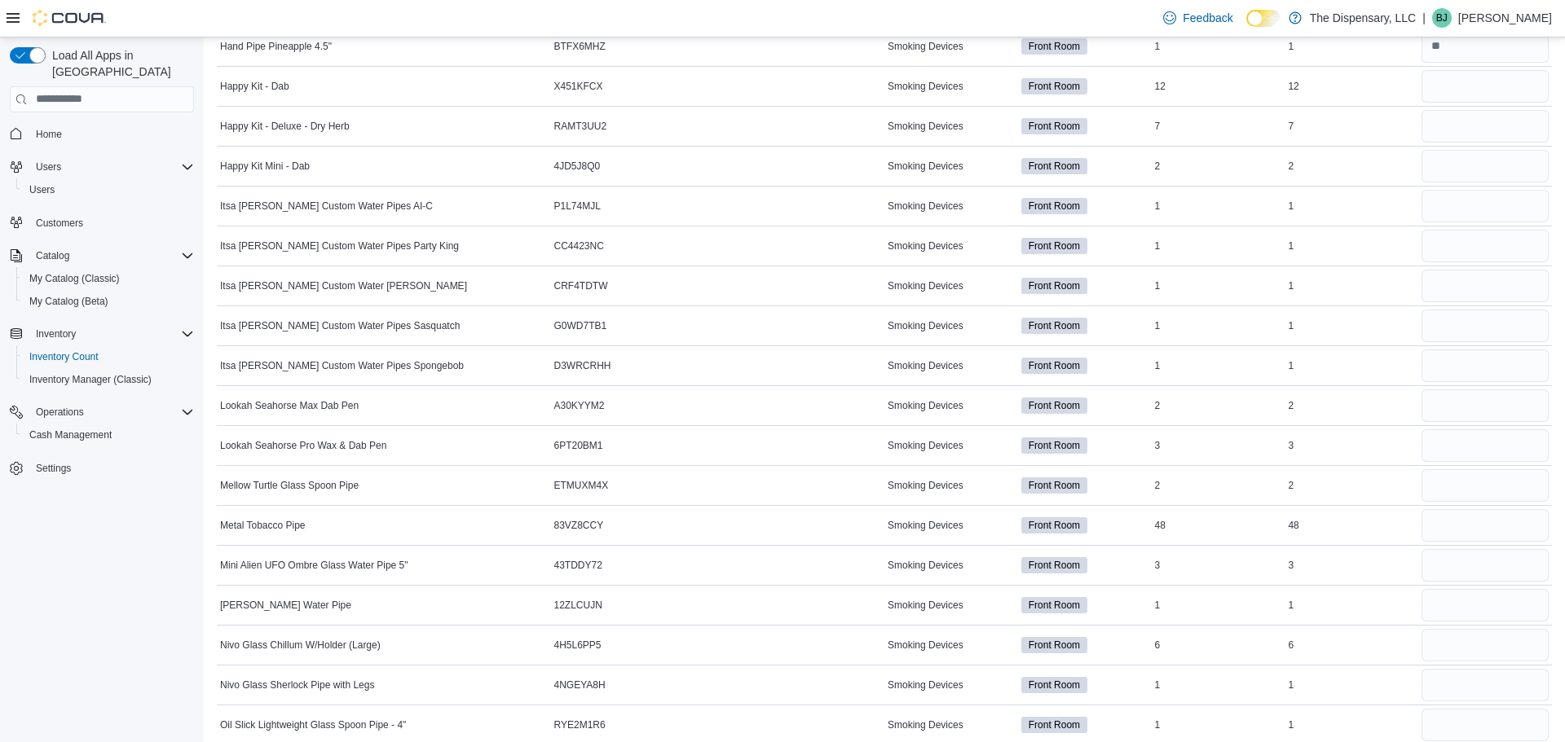
scroll to position [5869, 0]
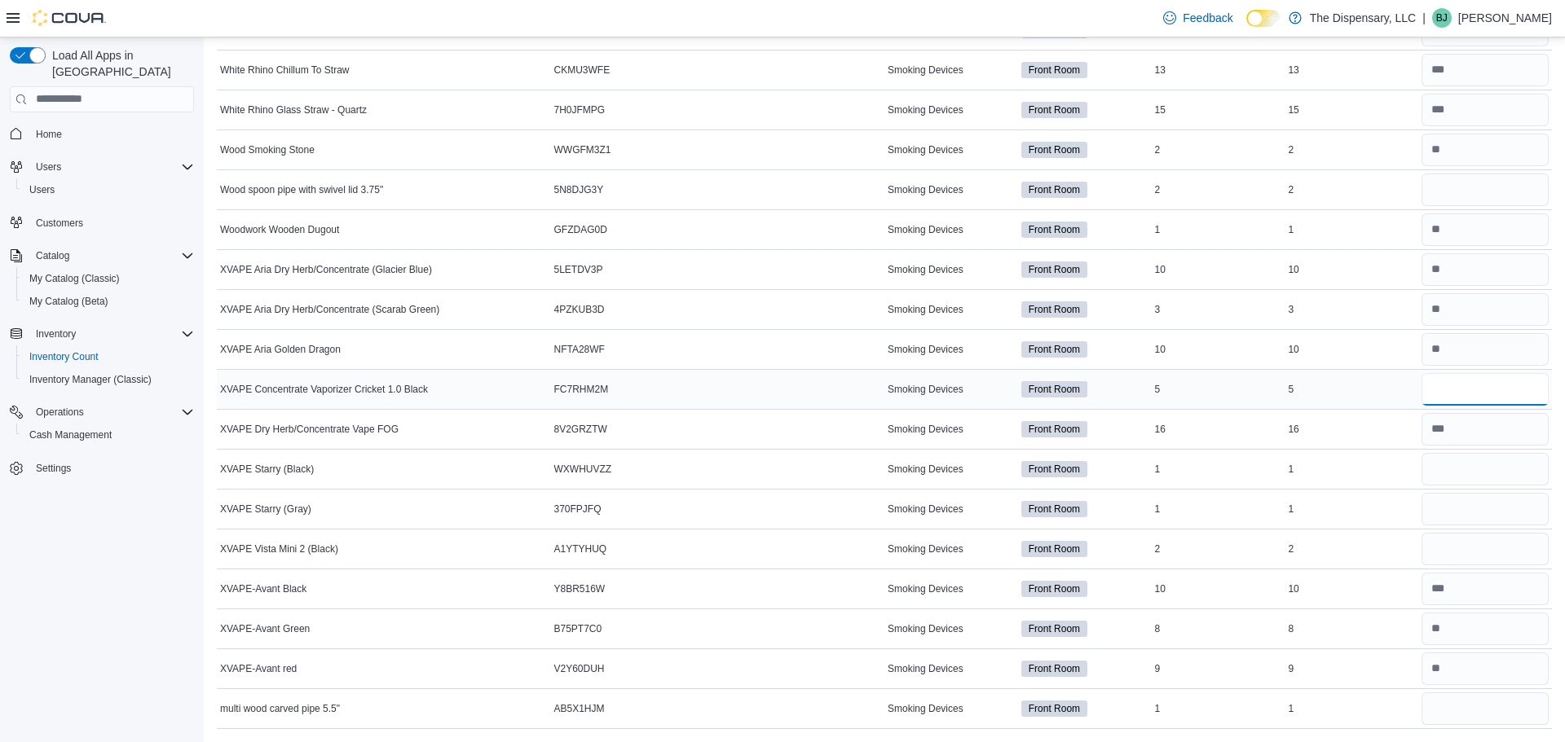
click at [1465, 386] on input "number" at bounding box center [1484, 389] width 127 height 33
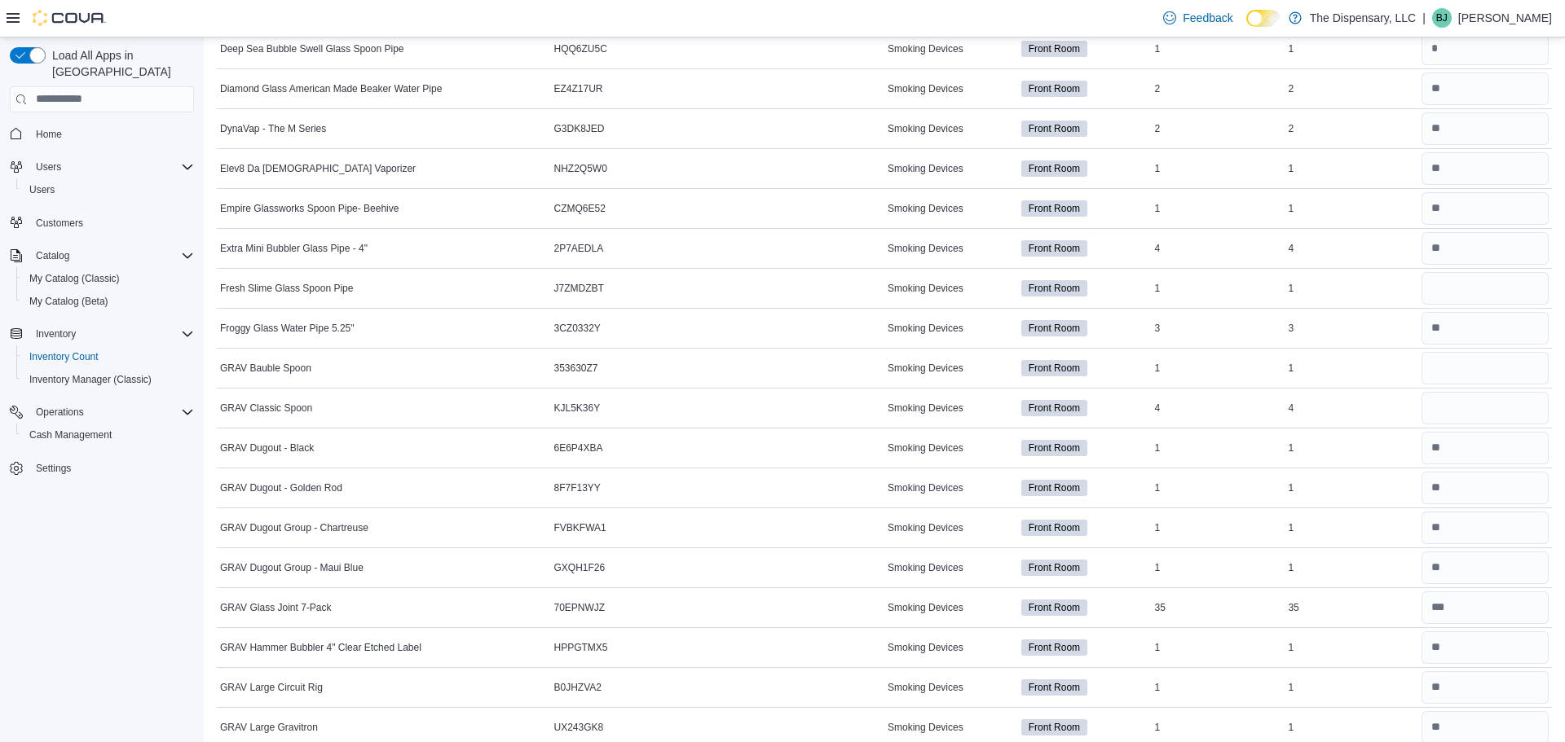
scroll to position [0, 0]
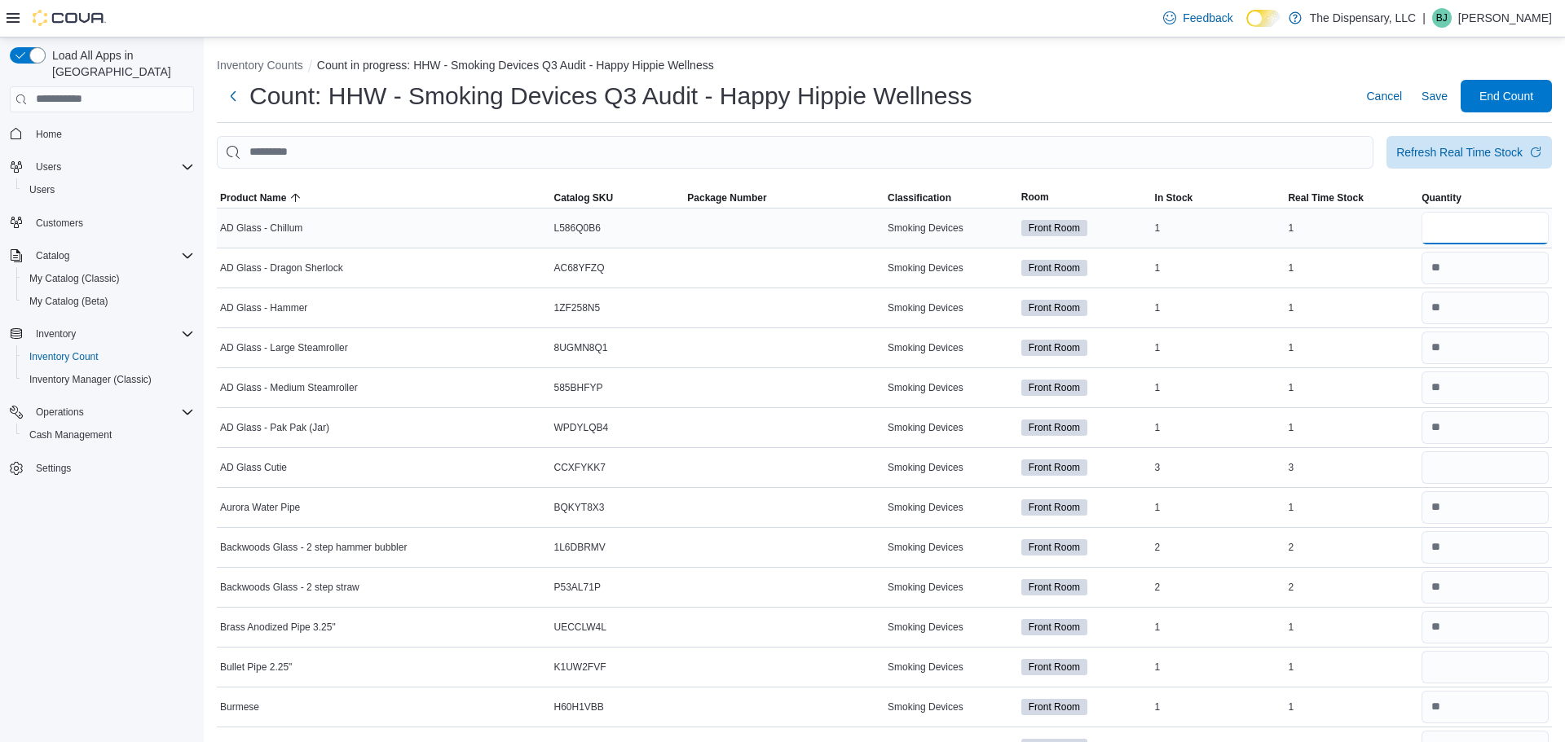
click at [1494, 240] on input "number" at bounding box center [1484, 228] width 127 height 33
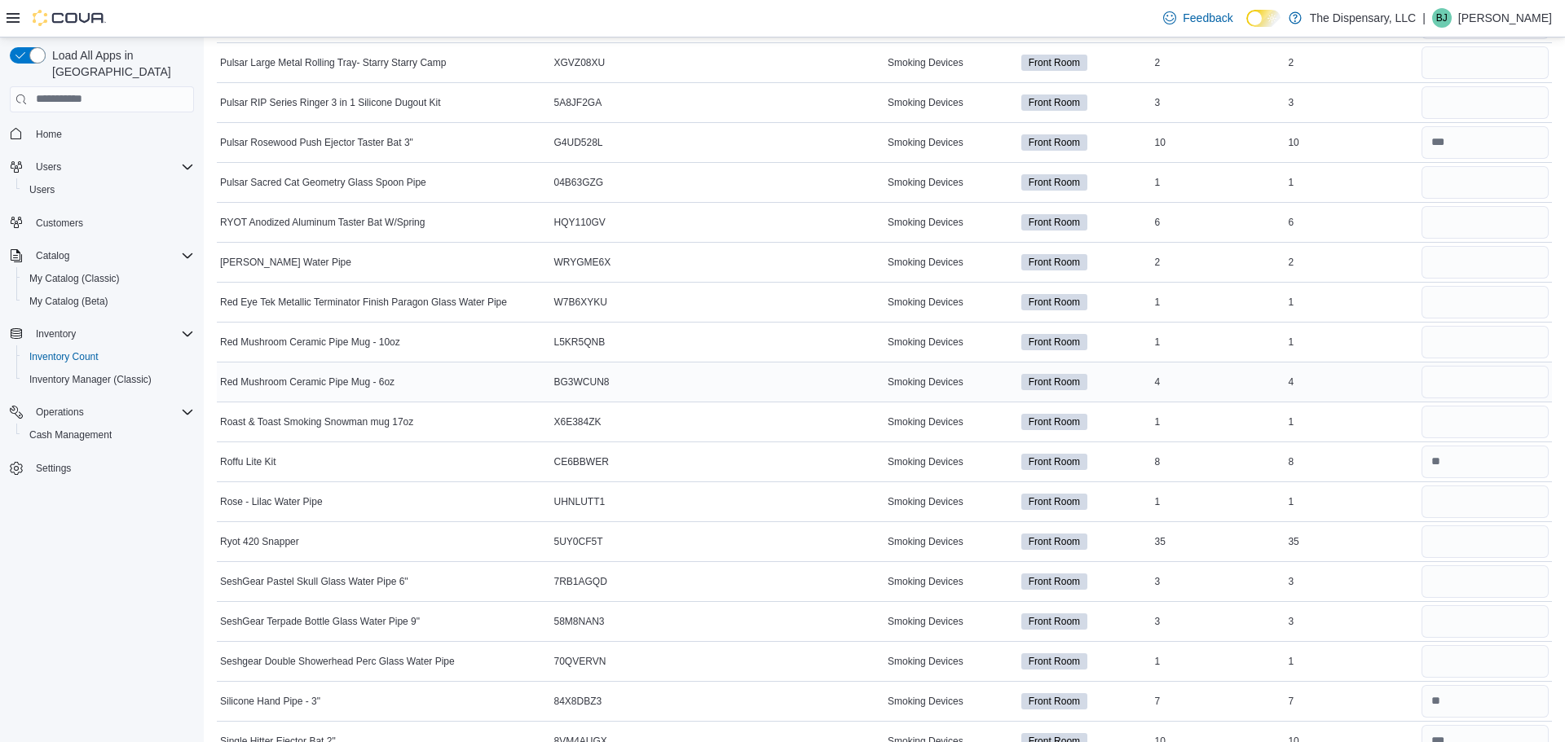
scroll to position [4478, 0]
click at [1510, 218] on input "number" at bounding box center [1484, 223] width 127 height 33
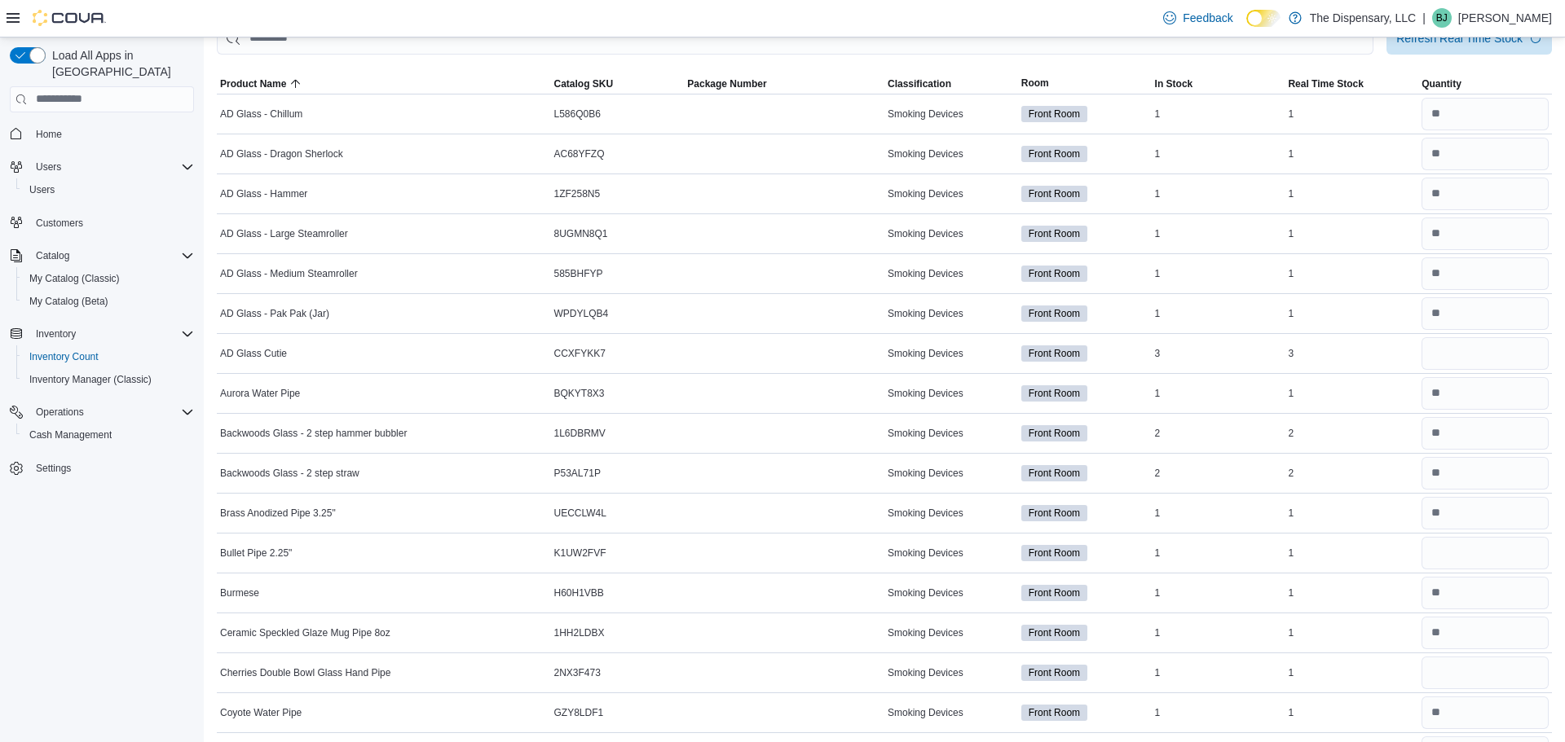
scroll to position [135, 0]
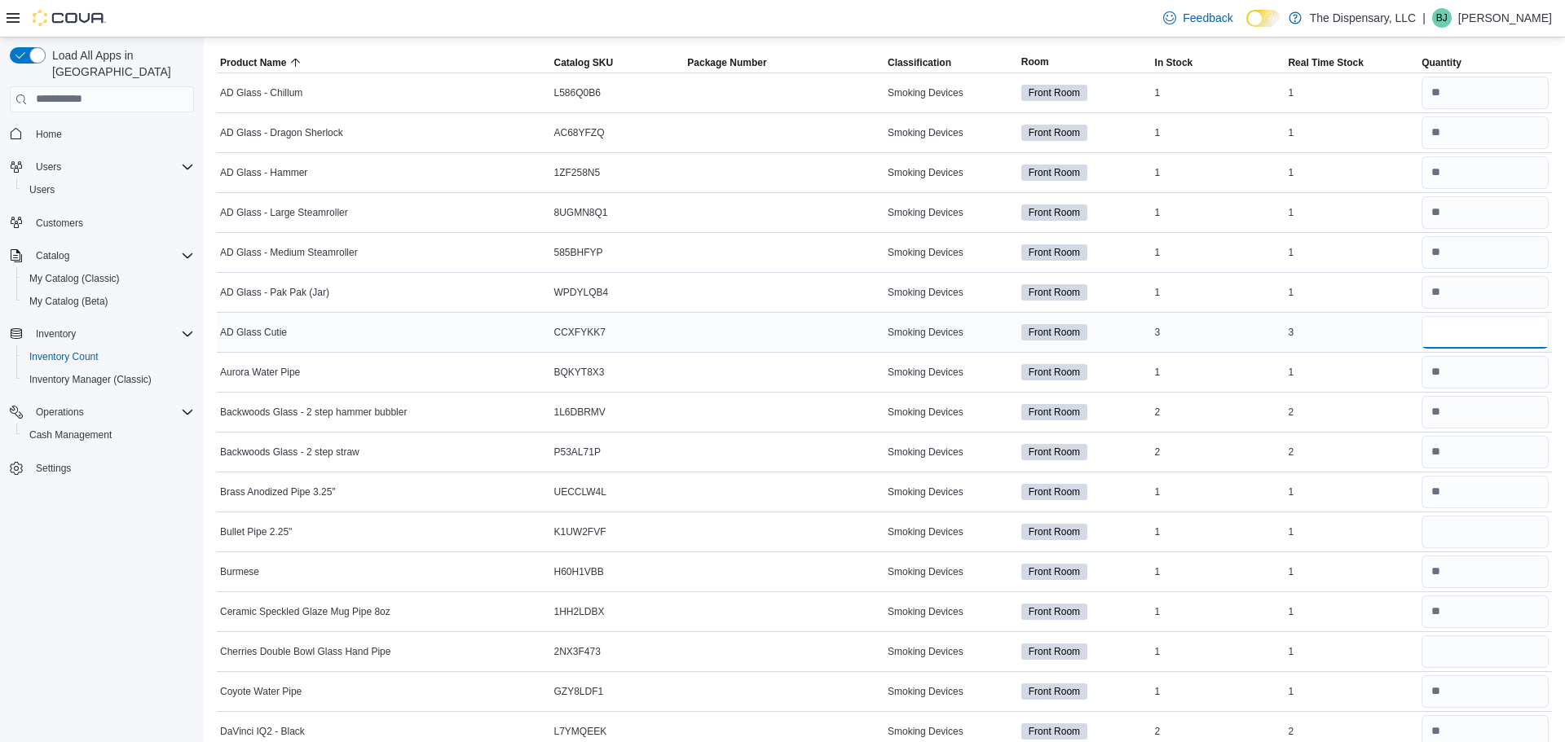
click at [1495, 333] on input "number" at bounding box center [1484, 332] width 127 height 33
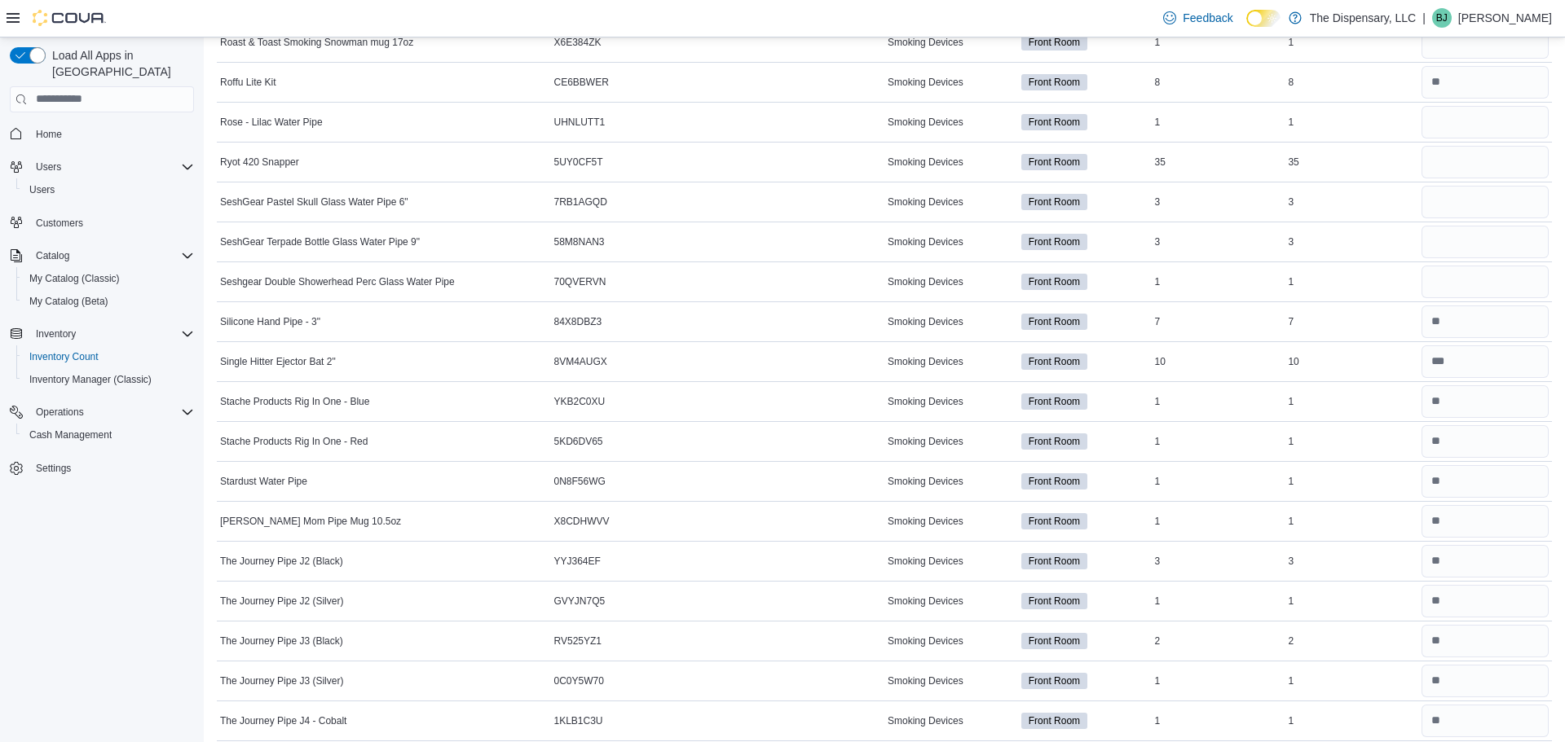
scroll to position [5869, 0]
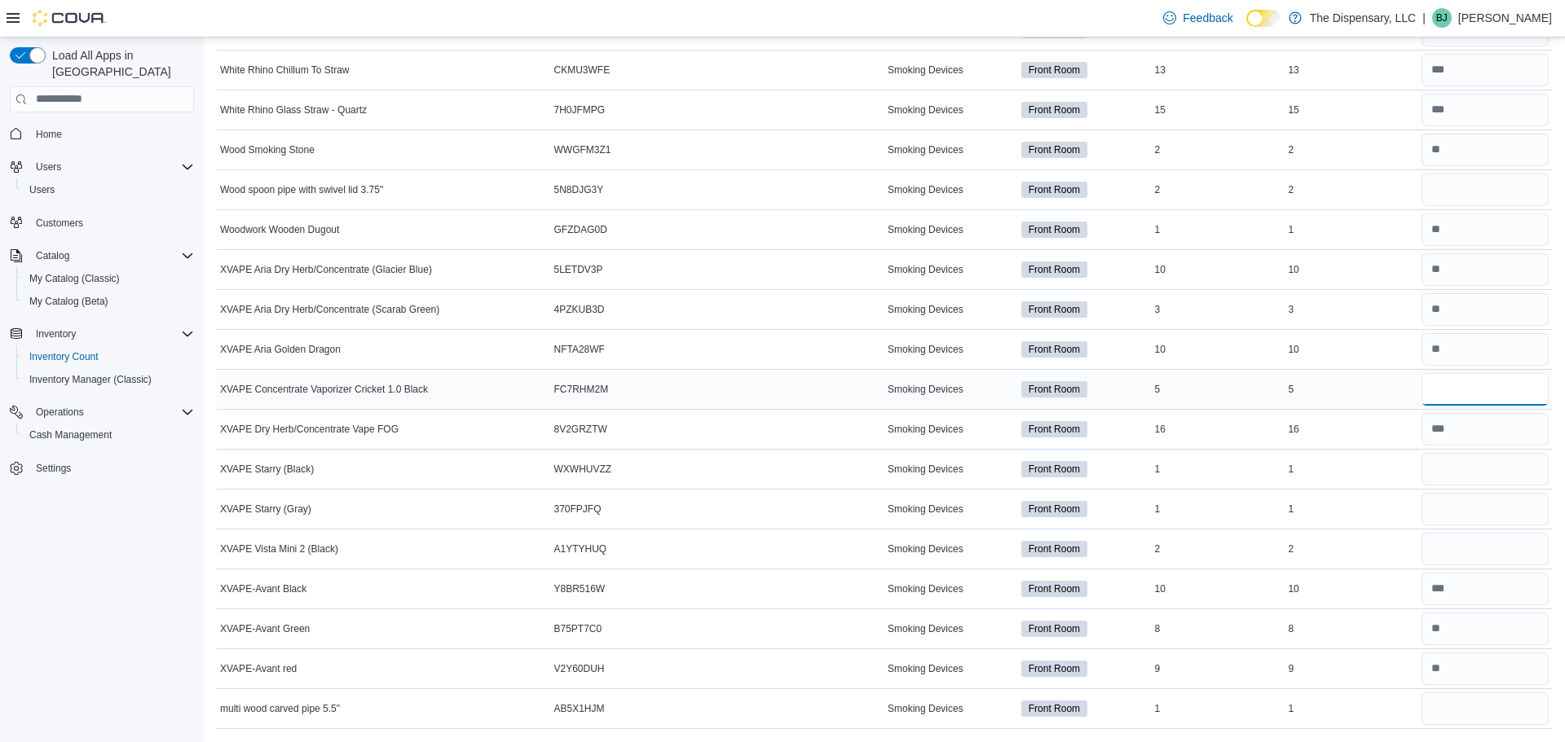
click at [1512, 393] on input "number" at bounding box center [1484, 389] width 127 height 33
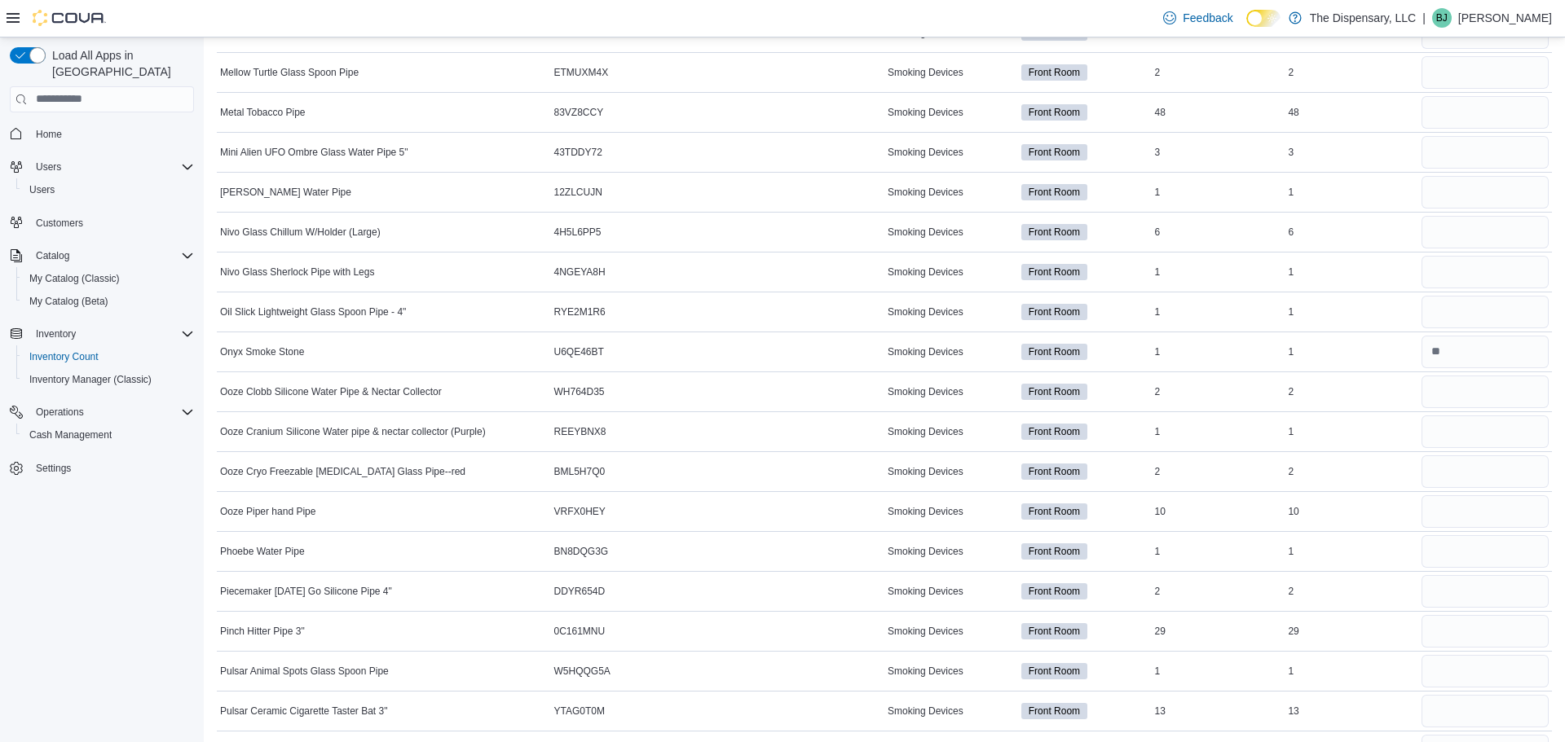
scroll to position [3711, 0]
click at [1434, 198] on input "number" at bounding box center [1484, 191] width 127 height 33
click at [1441, 225] on input "number" at bounding box center [1484, 231] width 127 height 33
click at [1500, 272] on input "number" at bounding box center [1484, 271] width 127 height 33
click at [1475, 311] on input "number" at bounding box center [1484, 311] width 127 height 33
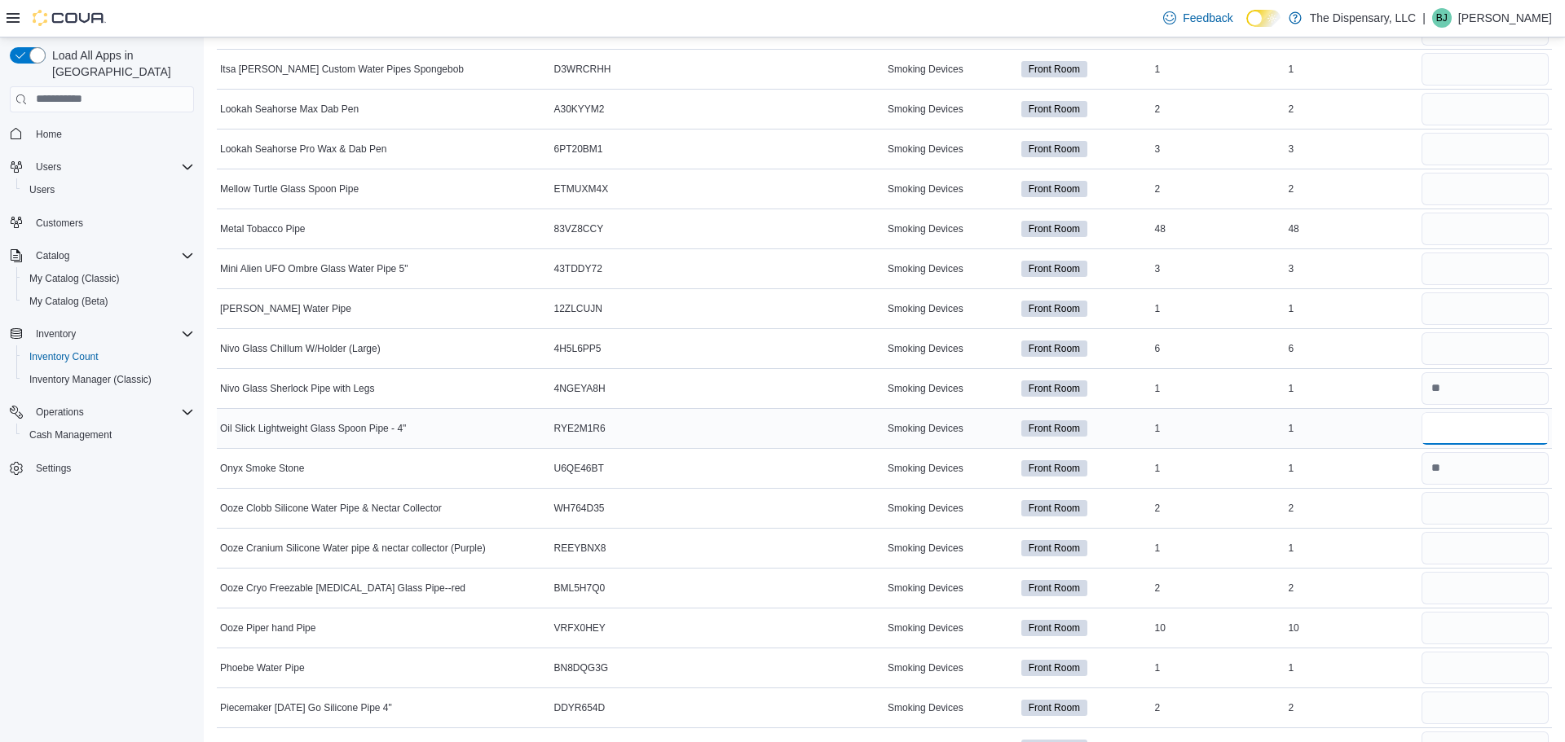
scroll to position [3657, 0]
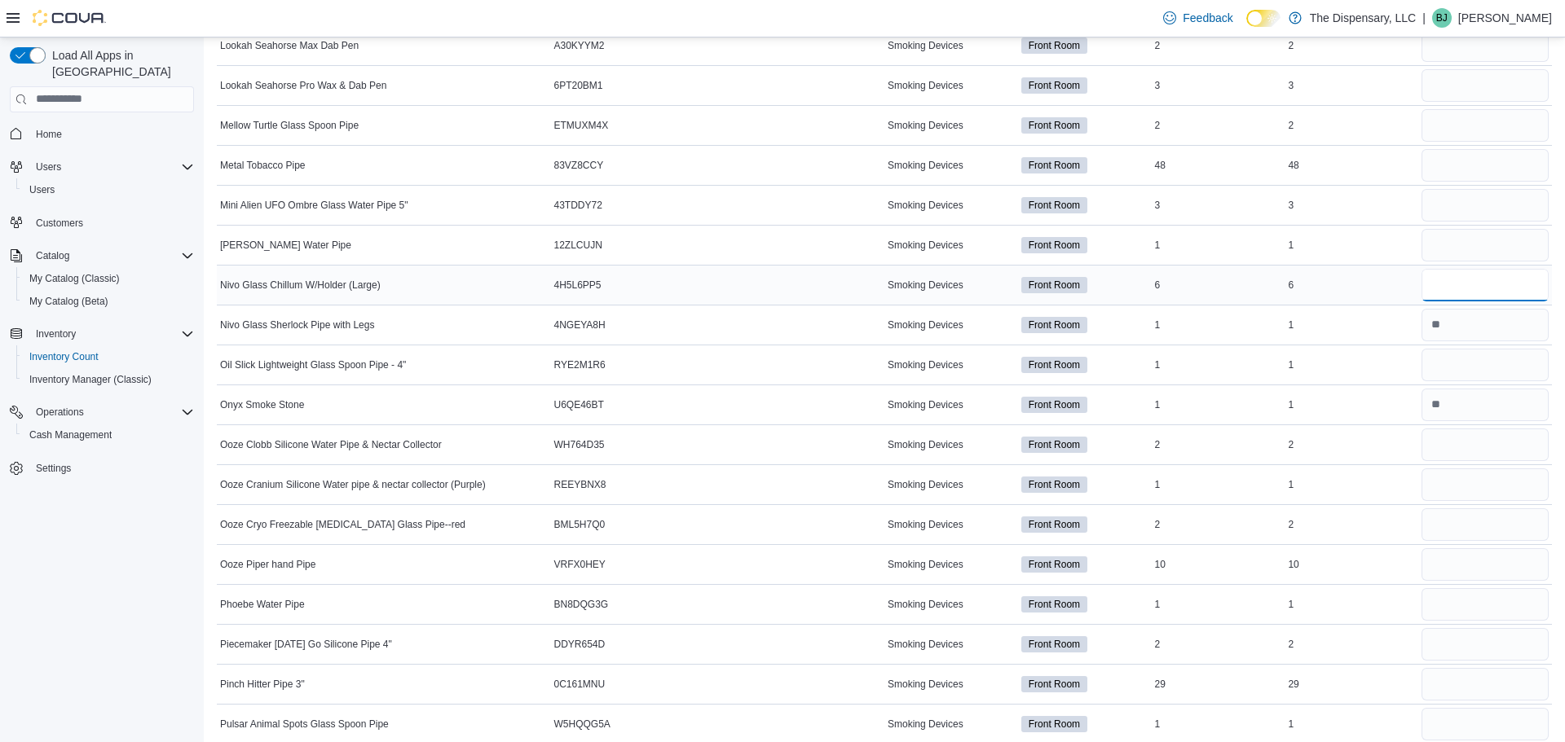
click at [1461, 294] on input "number" at bounding box center [1484, 285] width 127 height 33
click at [1476, 374] on input "number" at bounding box center [1484, 365] width 127 height 33
click at [1437, 447] on input "number" at bounding box center [1484, 445] width 127 height 33
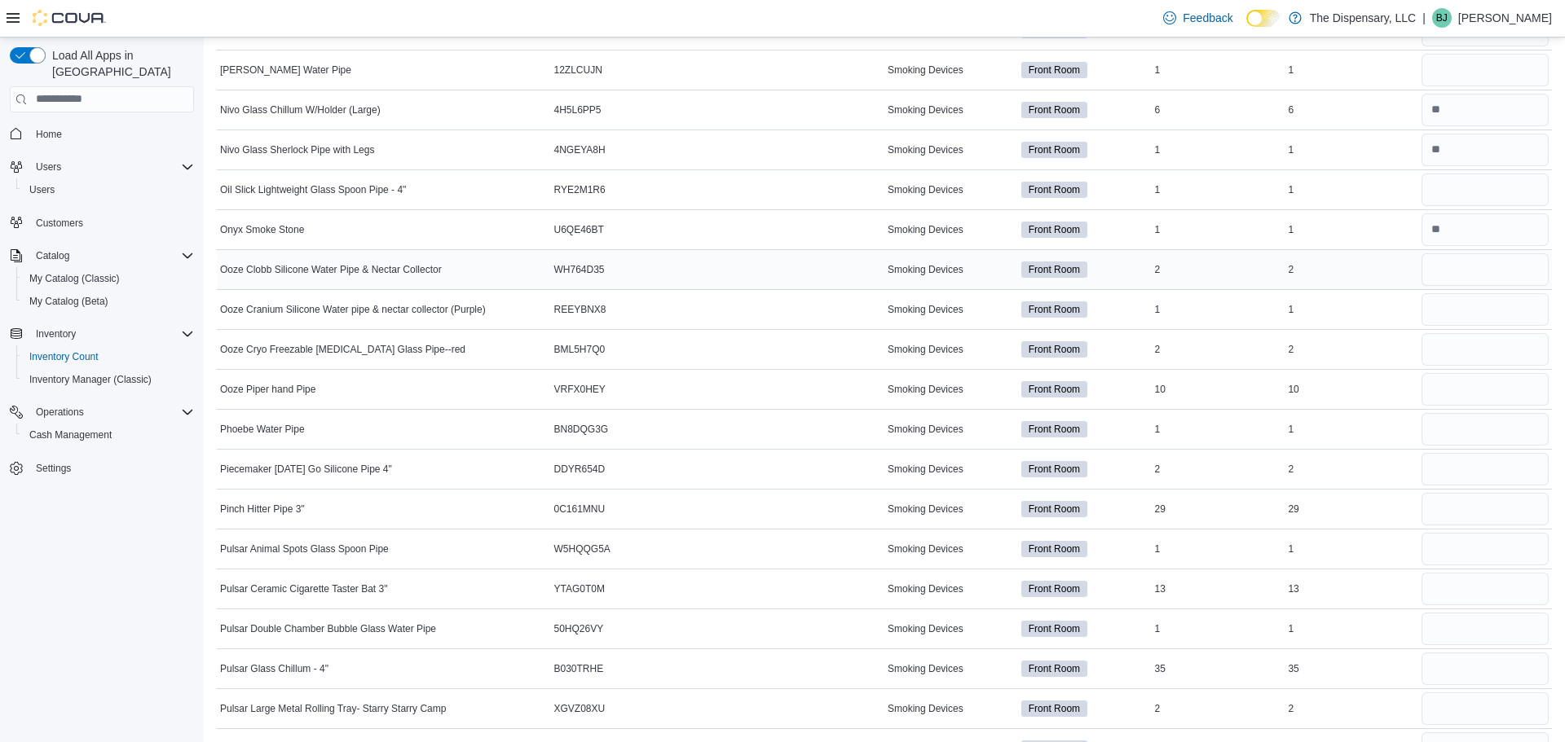
scroll to position [3838, 0]
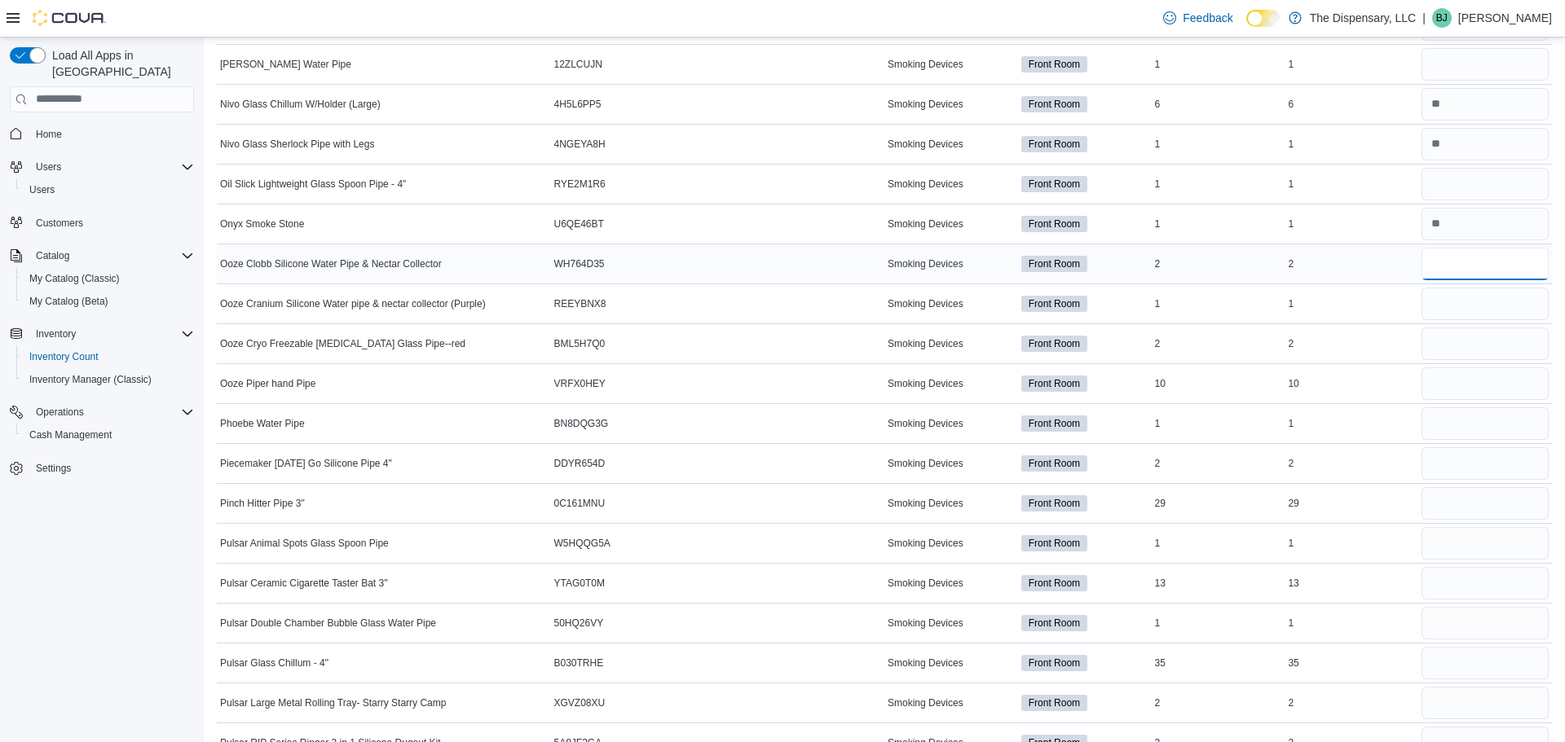
click at [1472, 257] on input "number" at bounding box center [1484, 264] width 127 height 33
click at [1451, 315] on input "number" at bounding box center [1484, 304] width 127 height 33
click at [1462, 271] on input "number" at bounding box center [1484, 264] width 127 height 33
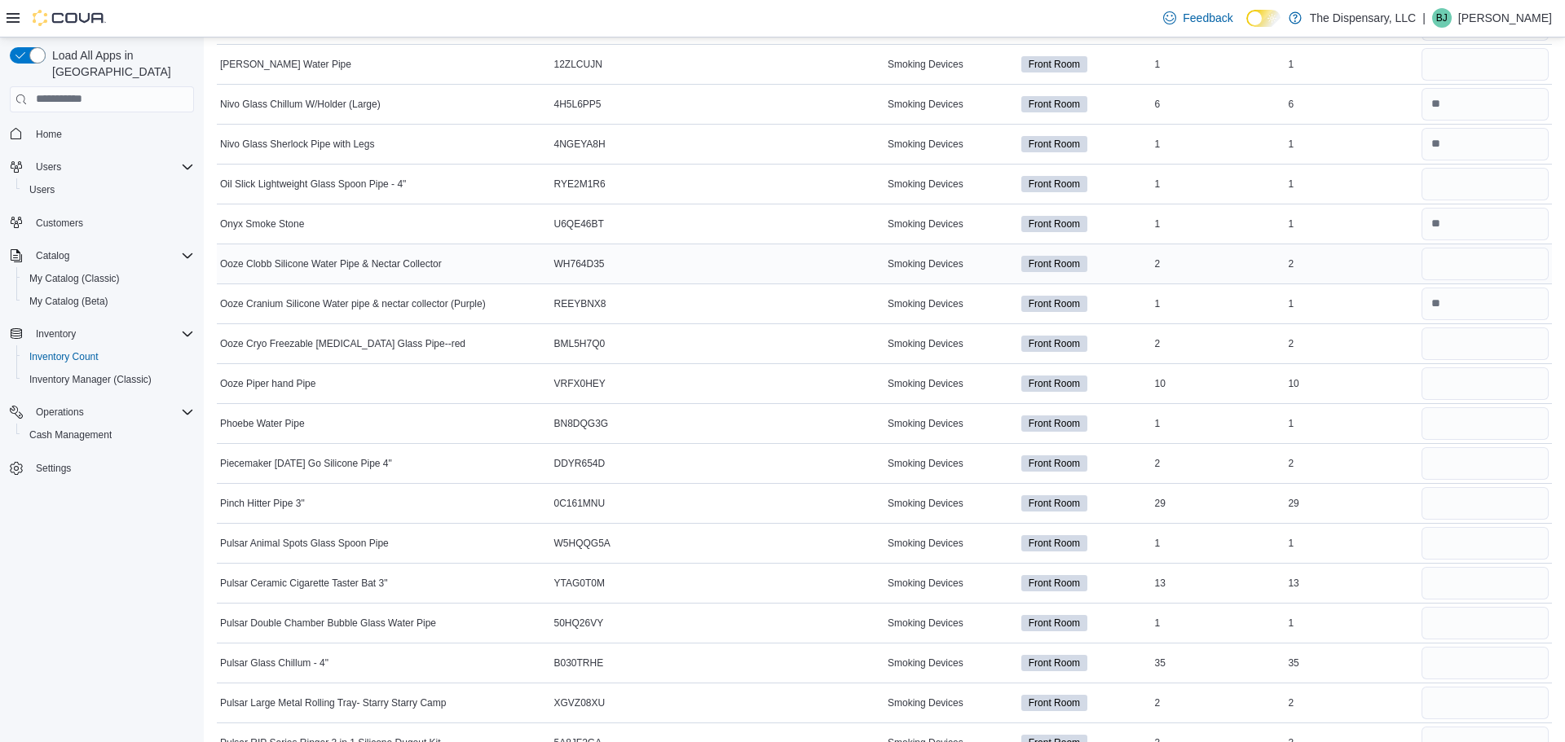
click at [1460, 246] on div at bounding box center [1485, 264] width 134 height 39
click at [1461, 254] on input "number" at bounding box center [1484, 264] width 127 height 33
click at [1461, 329] on input "number" at bounding box center [1484, 344] width 127 height 33
click at [1468, 386] on input "number" at bounding box center [1484, 384] width 127 height 33
click at [1488, 461] on input "number" at bounding box center [1484, 463] width 127 height 33
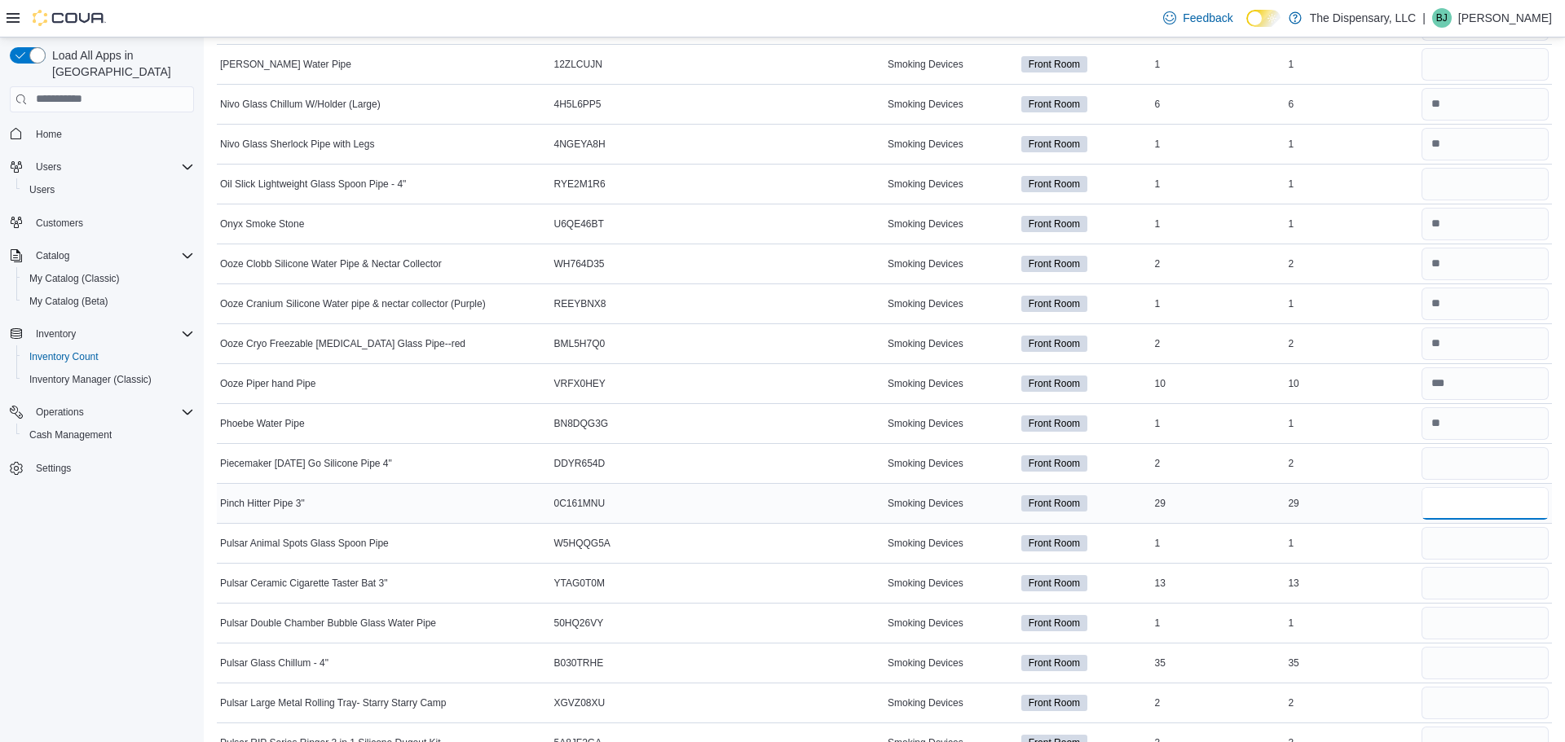
click at [1427, 506] on input "number" at bounding box center [1484, 503] width 127 height 33
click at [1443, 511] on input "number" at bounding box center [1484, 503] width 127 height 33
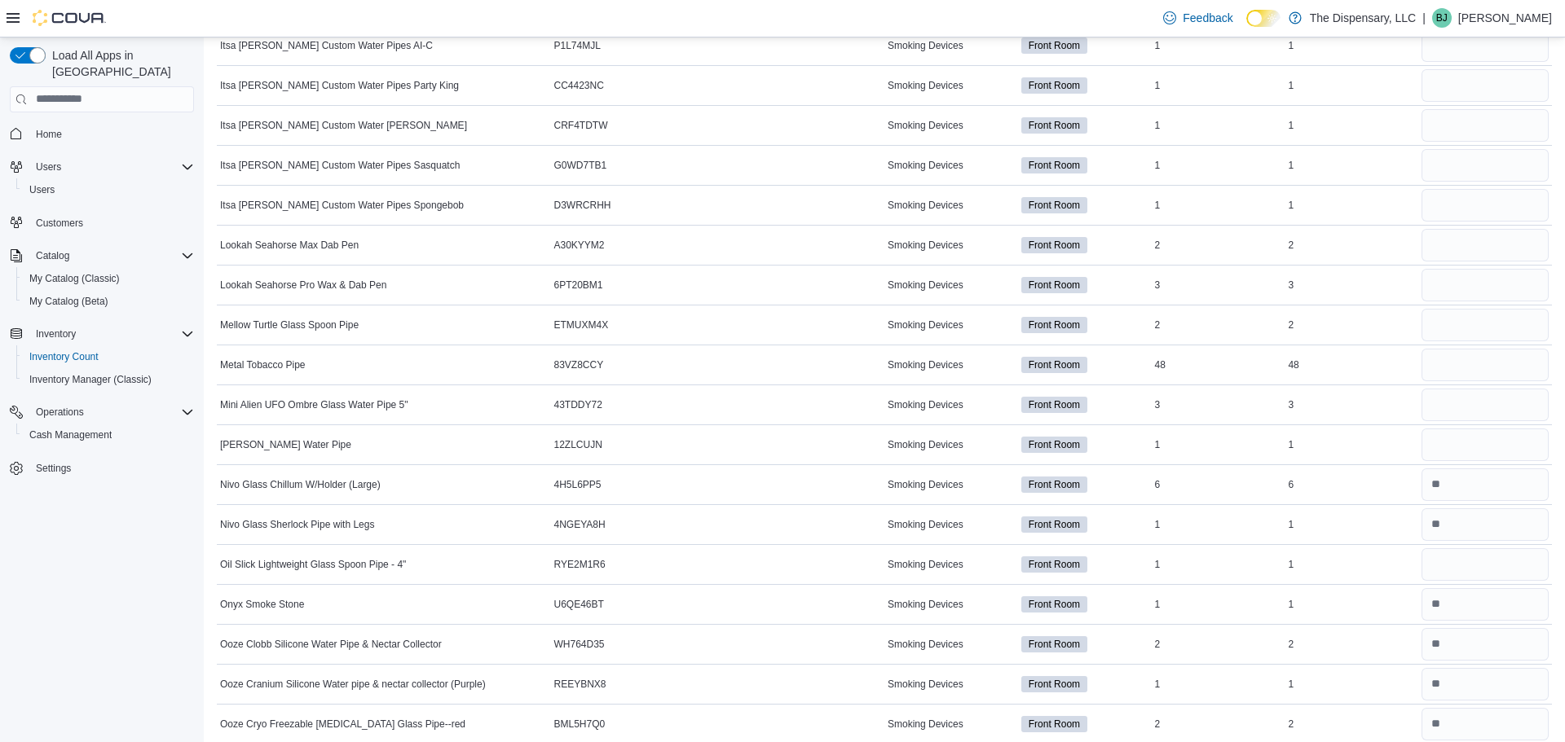
scroll to position [3461, 0]
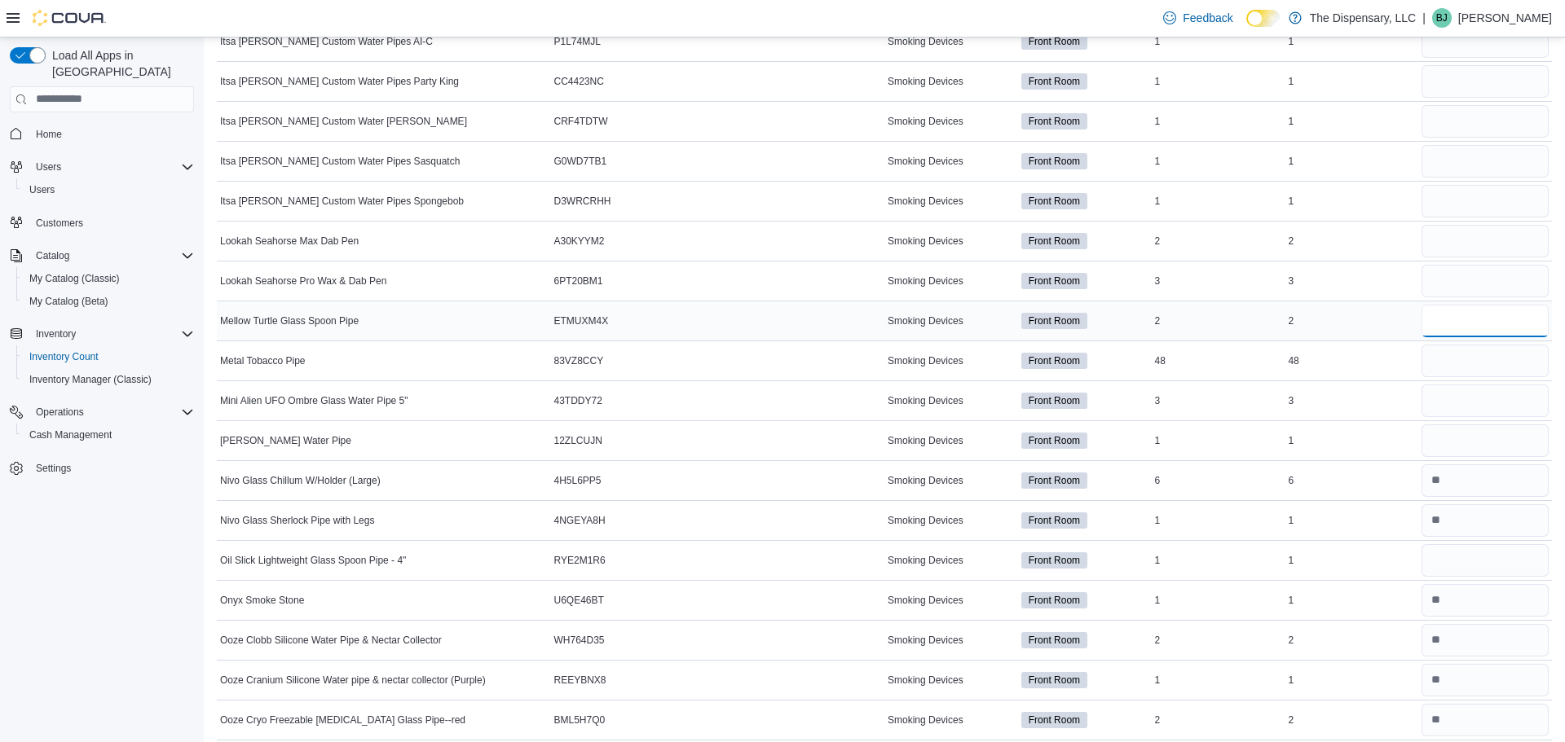
click at [1443, 325] on input "number" at bounding box center [1484, 321] width 127 height 33
click at [1492, 361] on input "number" at bounding box center [1484, 361] width 127 height 33
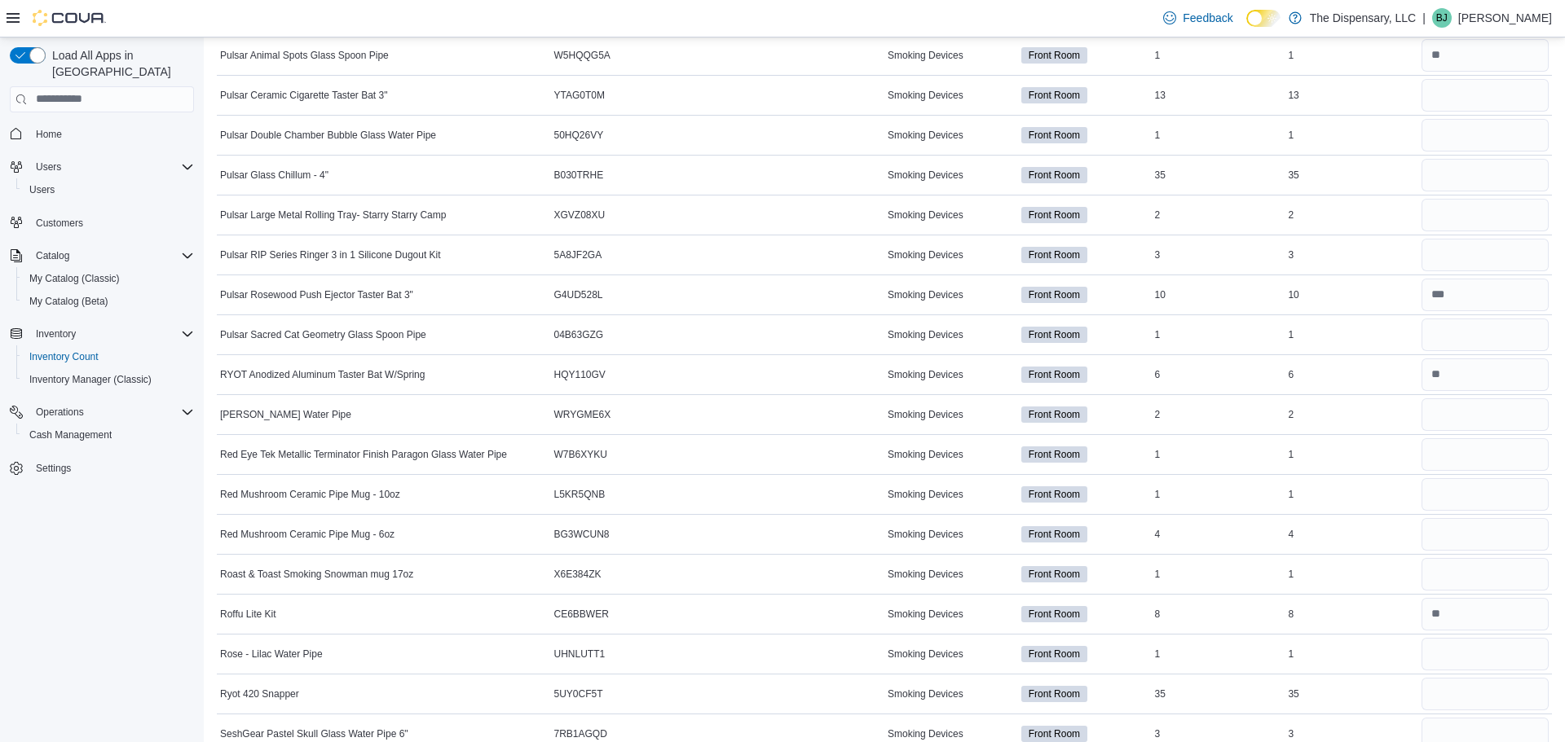
scroll to position [4303, 0]
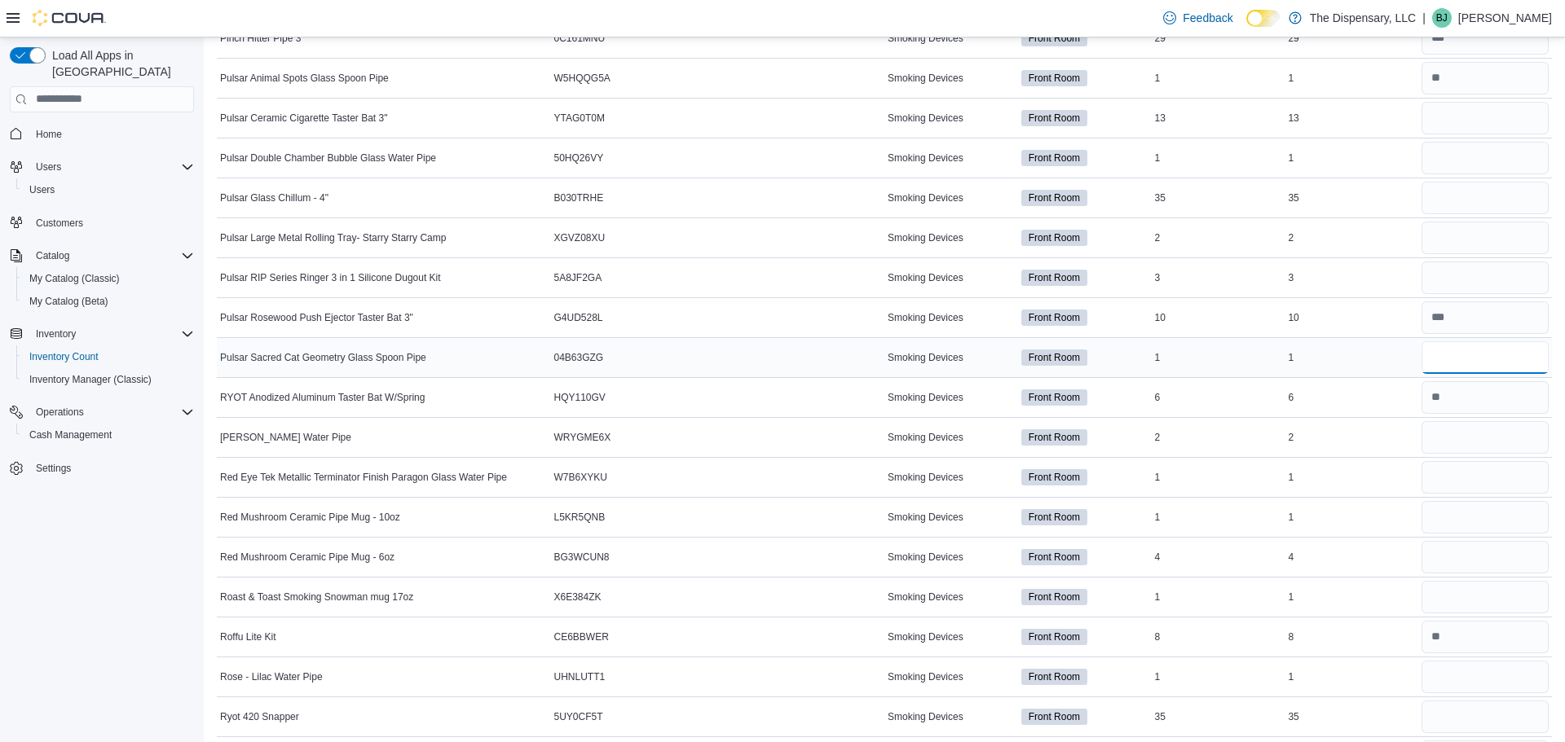
click at [1483, 367] on input "number" at bounding box center [1484, 357] width 127 height 33
click at [1506, 434] on input "number" at bounding box center [1484, 437] width 127 height 33
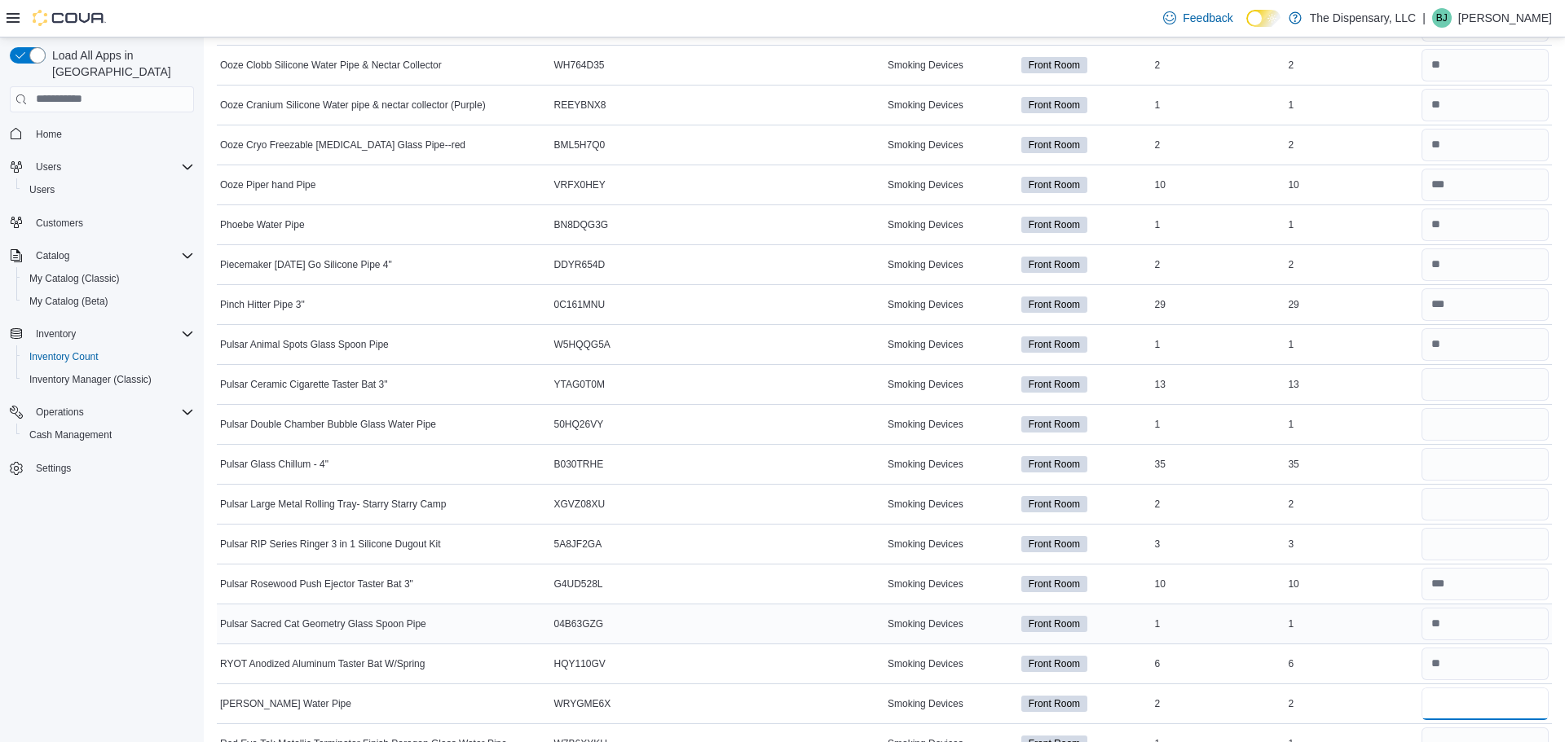
scroll to position [4044, 0]
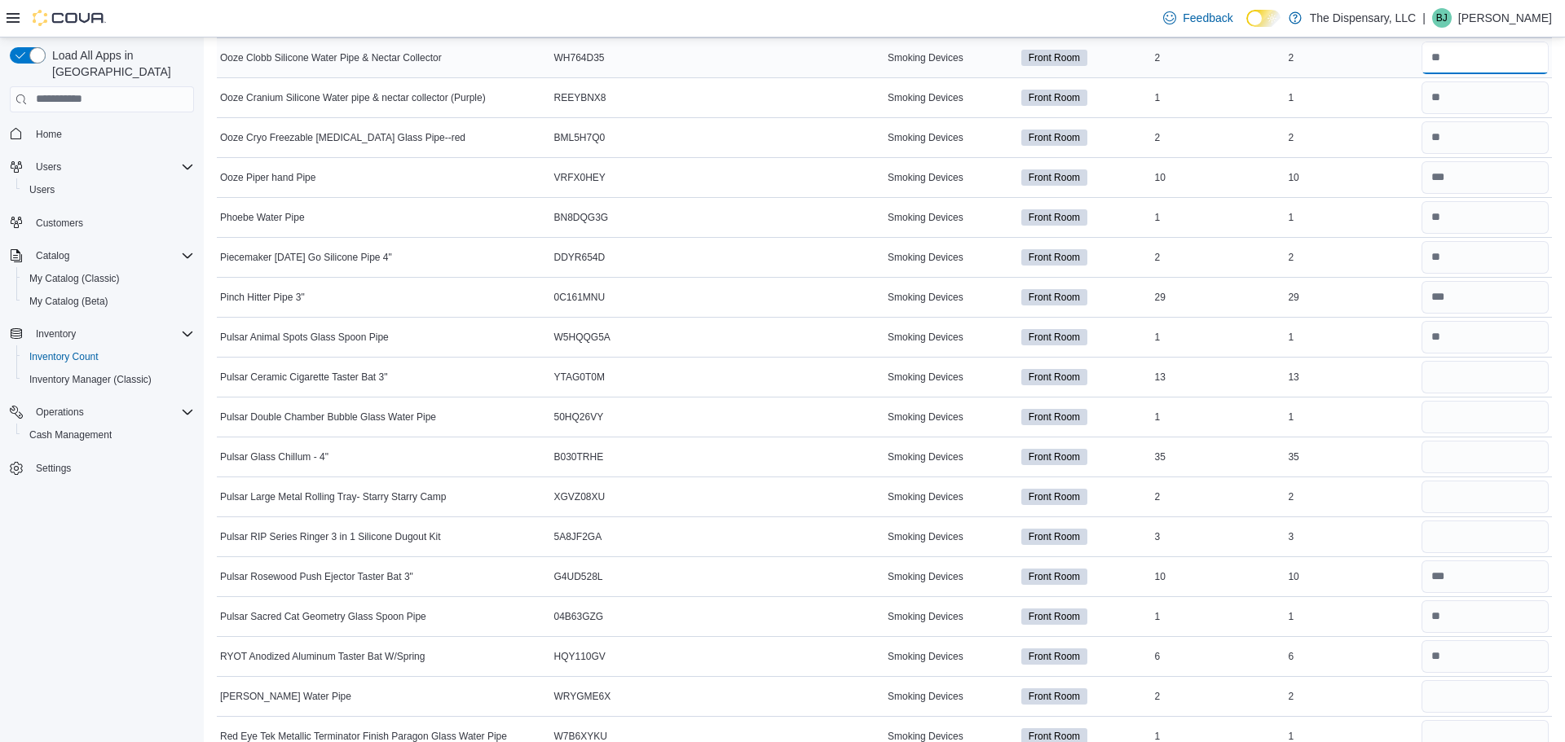
click at [1497, 66] on input "number" at bounding box center [1484, 58] width 127 height 33
click at [1462, 386] on input "number" at bounding box center [1484, 377] width 127 height 33
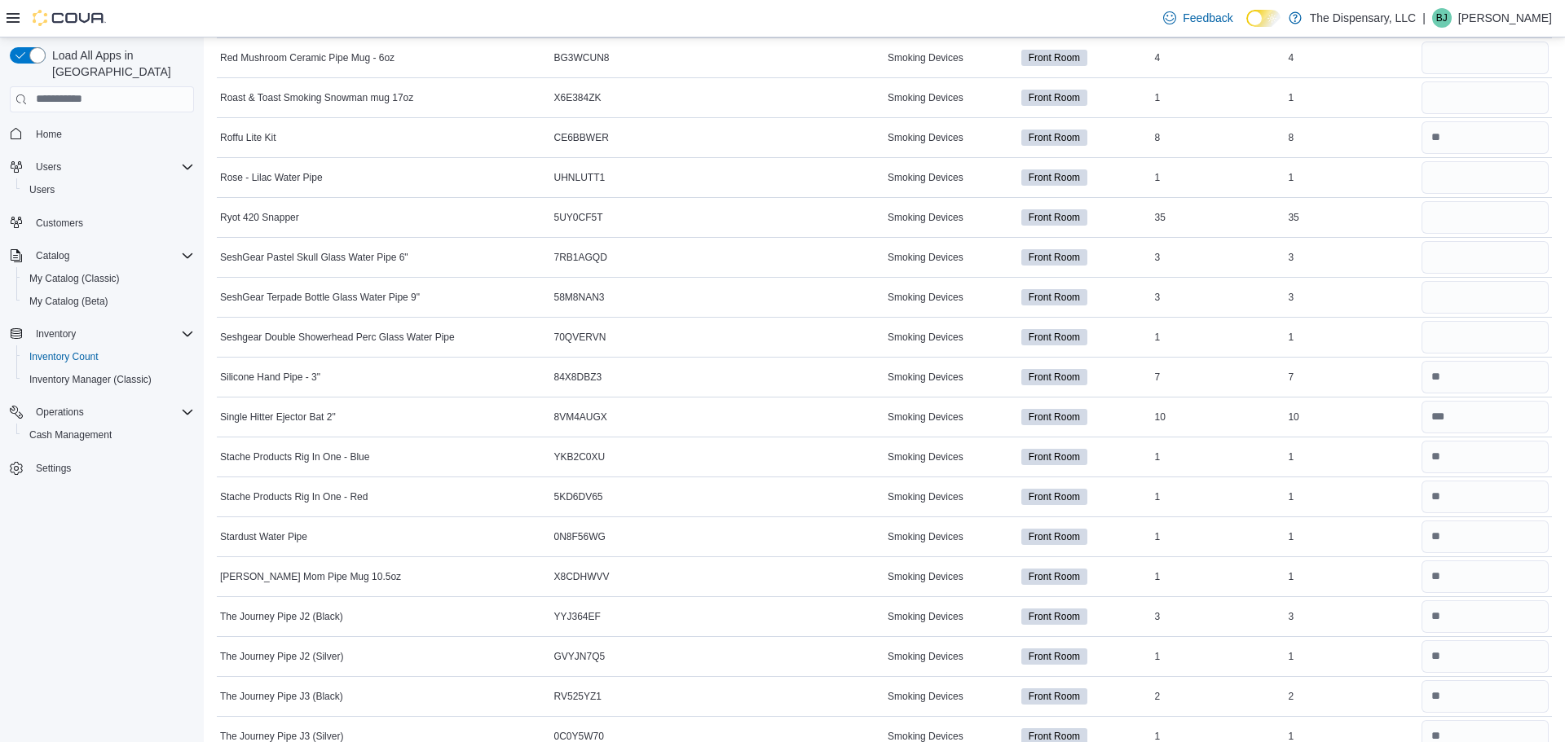
scroll to position [4802, 0]
click at [1447, 343] on input "number" at bounding box center [1484, 338] width 127 height 33
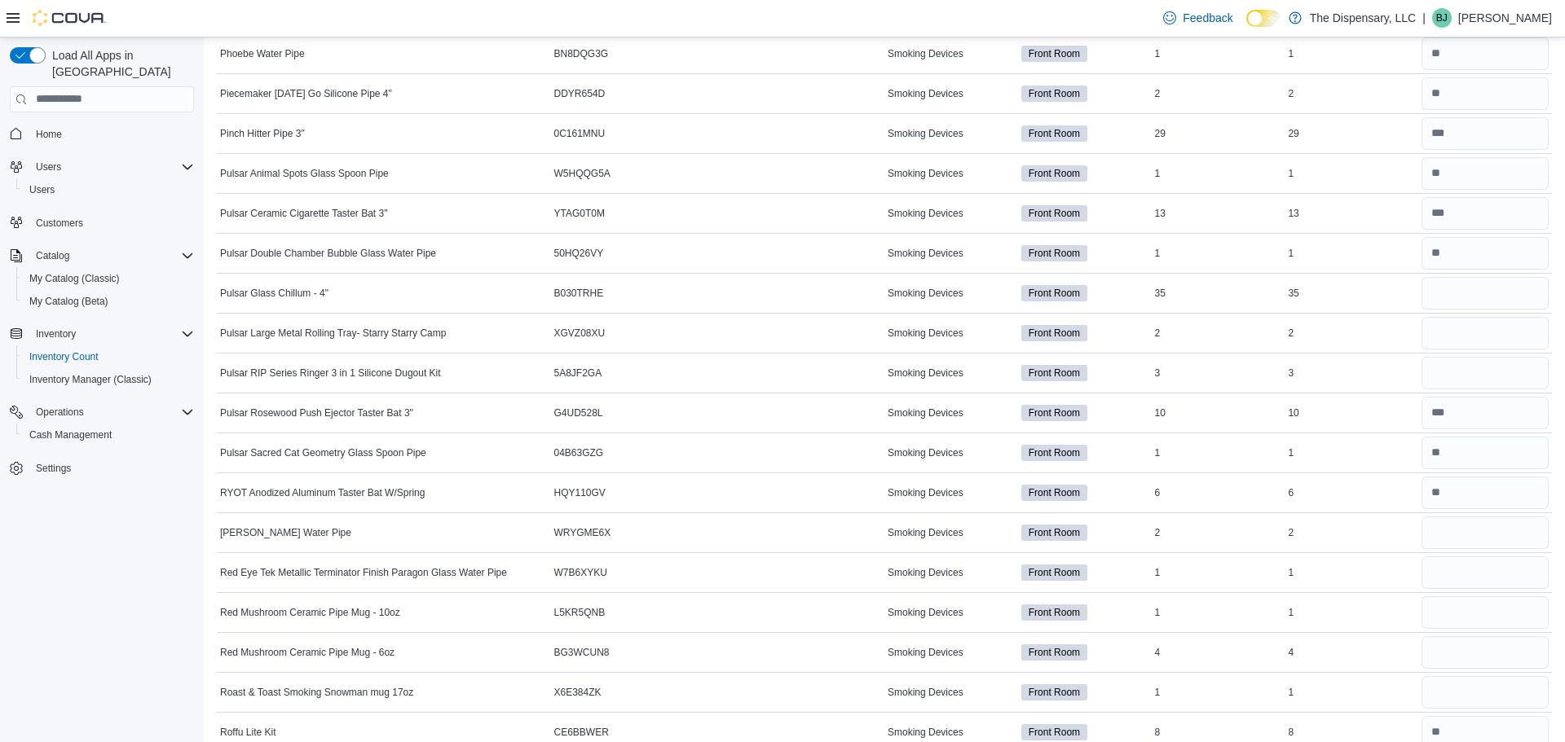
scroll to position [4210, 0]
click at [1446, 293] on input "number" at bounding box center [1484, 291] width 127 height 33
click at [1445, 322] on input "number" at bounding box center [1484, 331] width 127 height 33
click at [1467, 368] on input "number" at bounding box center [1484, 371] width 127 height 33
click at [1461, 324] on input "number" at bounding box center [1484, 331] width 127 height 33
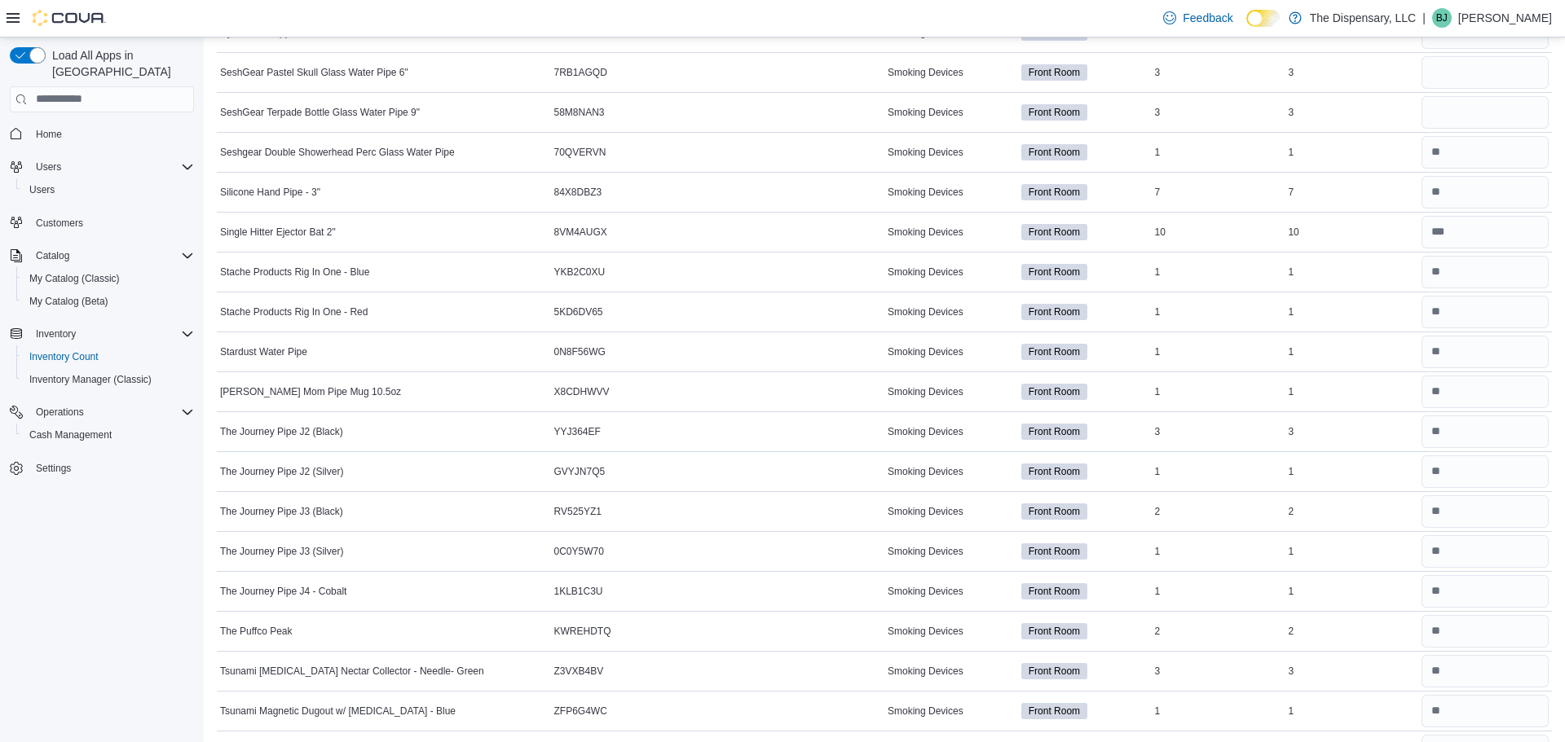
scroll to position [4990, 0]
click at [1492, 361] on input "number" at bounding box center [1484, 350] width 127 height 33
click at [1362, 363] on td "Real Time Stock 1" at bounding box center [1351, 350] width 134 height 40
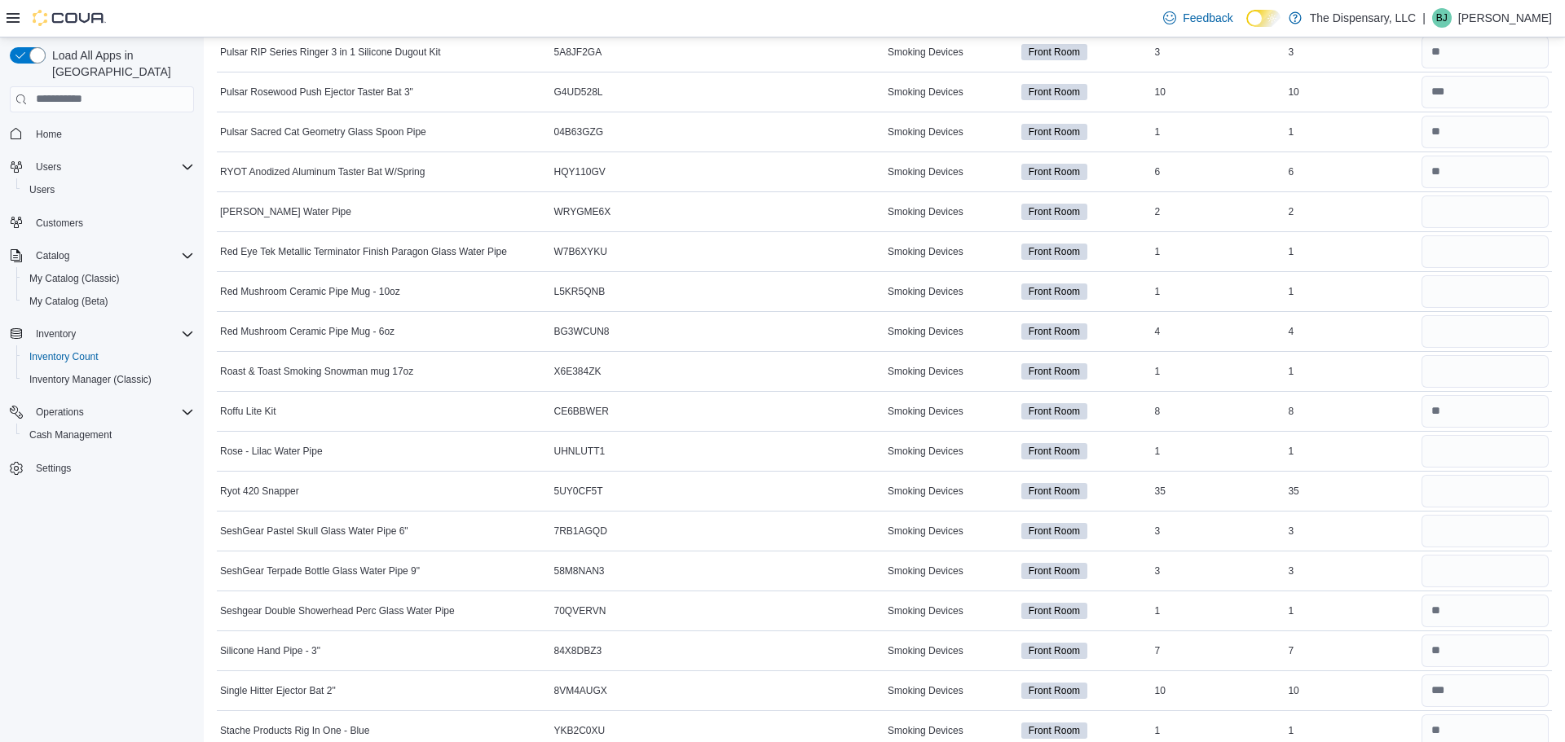
scroll to position [4527, 0]
click at [1447, 223] on input "number" at bounding box center [1484, 214] width 127 height 33
click at [1458, 249] on input "number" at bounding box center [1484, 254] width 127 height 33
click at [1500, 307] on input "number" at bounding box center [1484, 294] width 127 height 33
click at [1461, 334] on input "number" at bounding box center [1484, 334] width 127 height 33
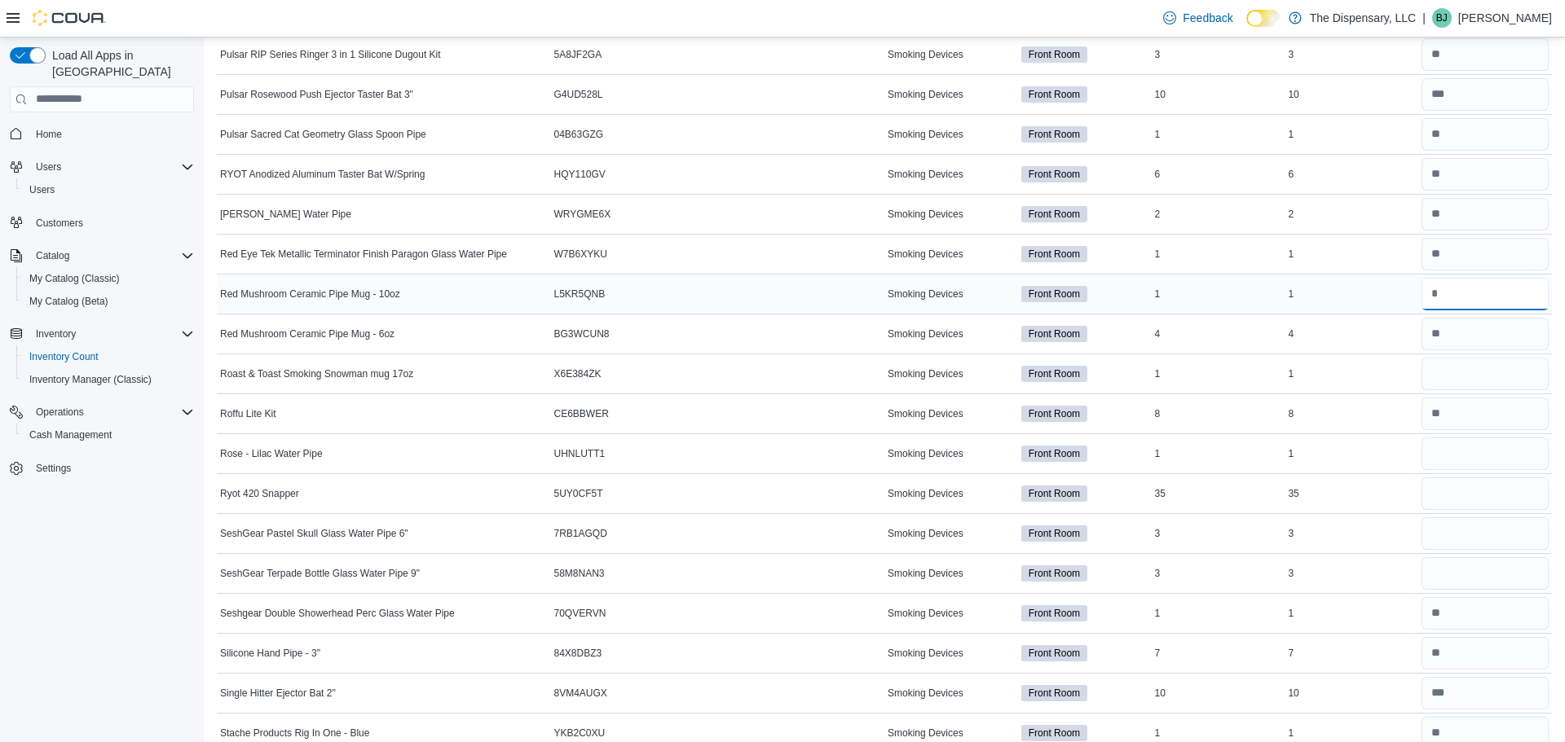
click at [1467, 305] on input "number" at bounding box center [1484, 294] width 127 height 33
click at [1493, 444] on input "number" at bounding box center [1484, 454] width 127 height 33
click at [1502, 584] on input "number" at bounding box center [1484, 573] width 127 height 33
click at [1500, 607] on input "number" at bounding box center [1484, 613] width 127 height 33
click at [1456, 575] on input "number" at bounding box center [1484, 573] width 127 height 33
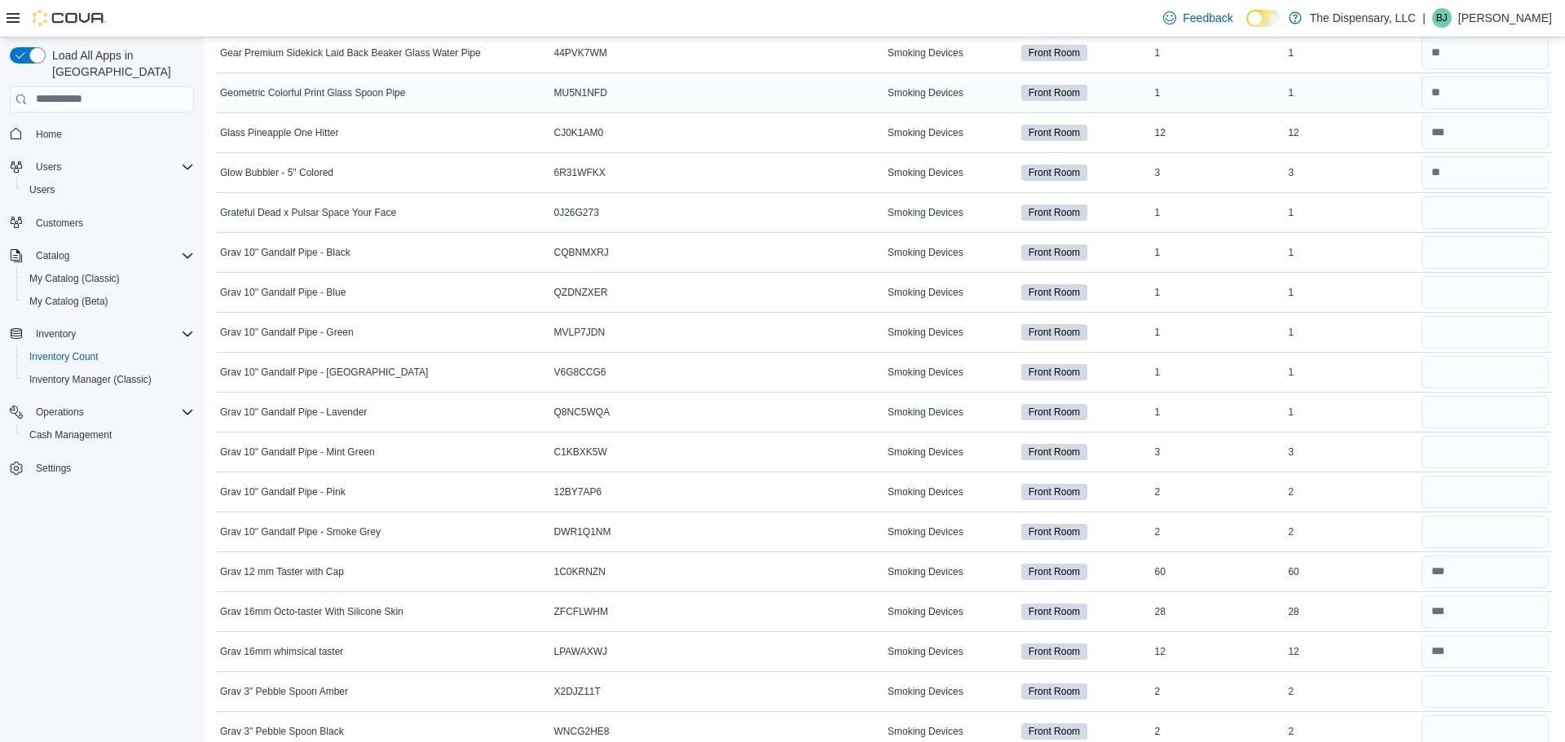
scroll to position [1775, 0]
click at [1443, 250] on input "number" at bounding box center [1484, 250] width 127 height 33
click at [1440, 294] on input "number" at bounding box center [1484, 290] width 127 height 33
click at [1456, 330] on input "number" at bounding box center [1484, 330] width 127 height 33
click at [1463, 372] on input "number" at bounding box center [1484, 370] width 127 height 33
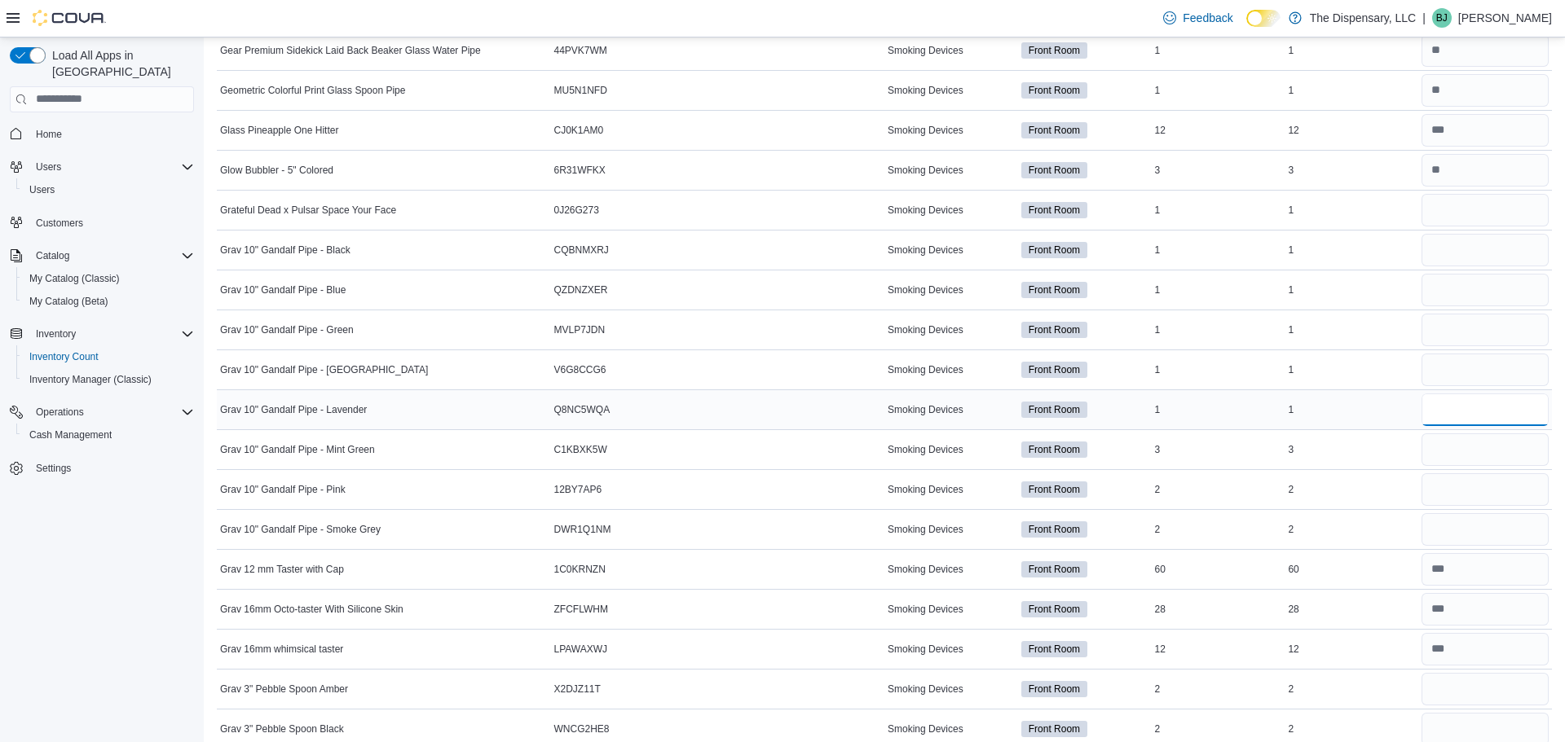
click at [1464, 403] on input "number" at bounding box center [1484, 410] width 127 height 33
click at [1457, 469] on td at bounding box center [1485, 489] width 134 height 40
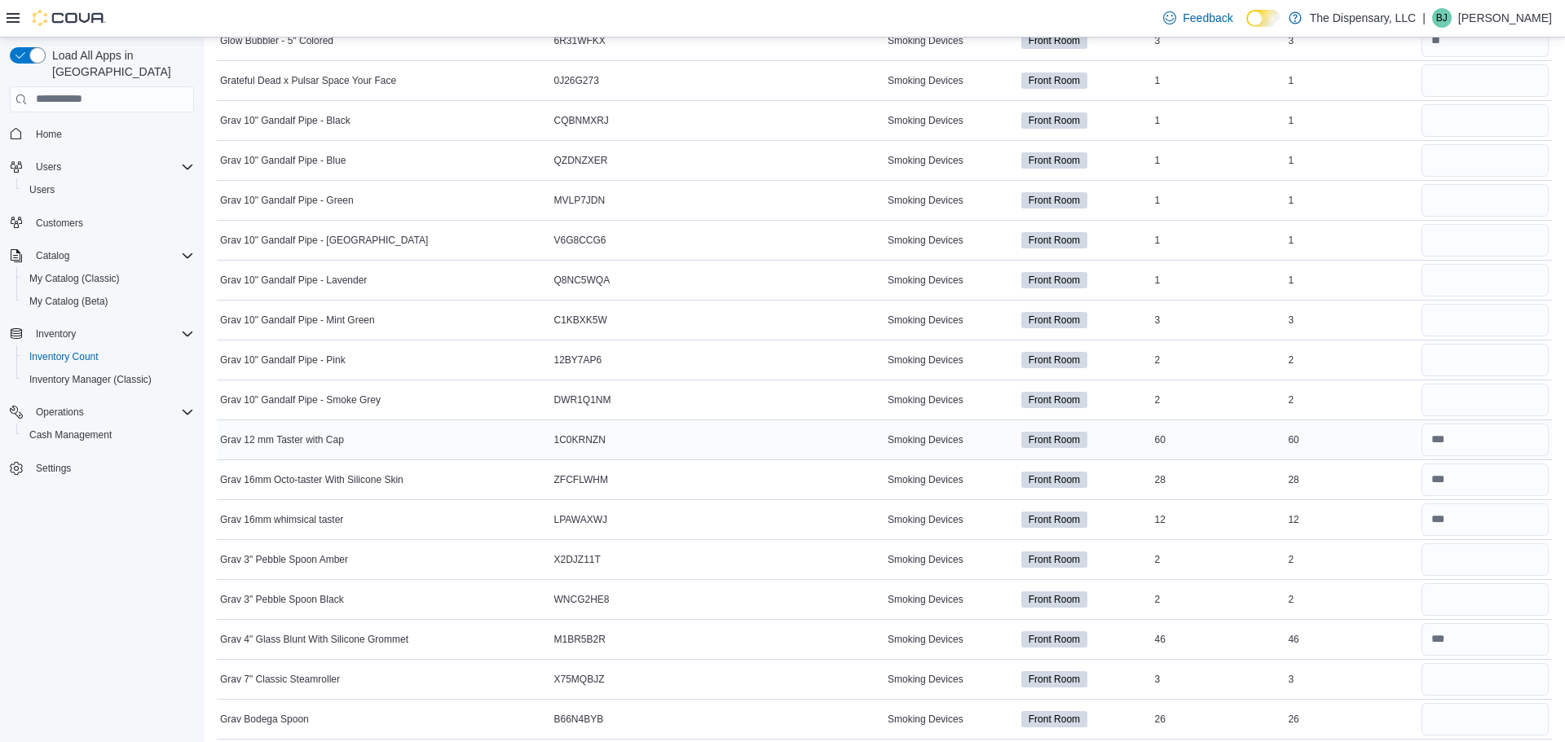
scroll to position [1906, 0]
click at [1465, 72] on input "number" at bounding box center [1484, 79] width 127 height 33
click at [1474, 113] on input "number" at bounding box center [1484, 119] width 127 height 33
click at [1508, 553] on input "number" at bounding box center [1484, 558] width 127 height 33
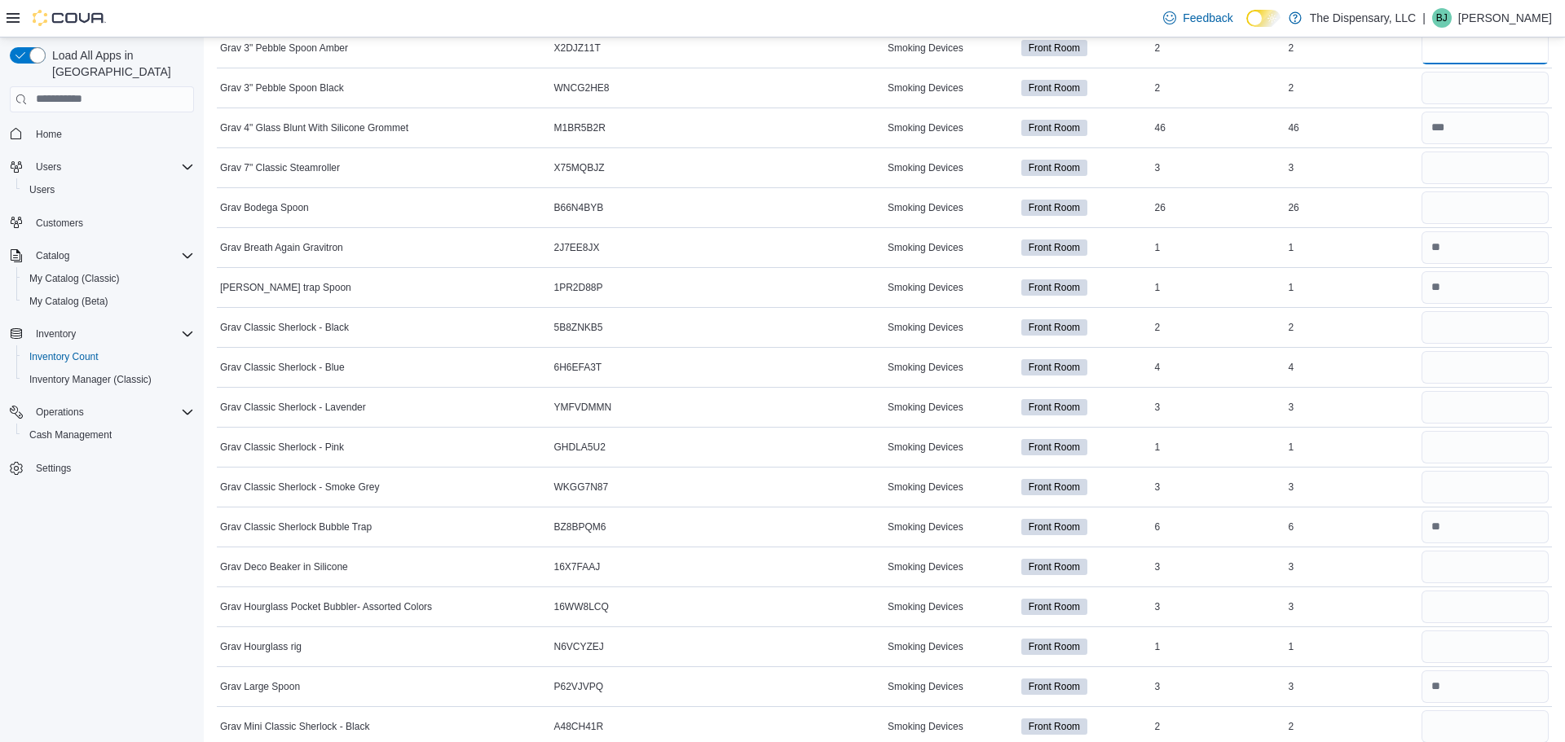
scroll to position [2419, 0]
click at [1519, 319] on input "number" at bounding box center [1484, 325] width 127 height 33
click at [1485, 496] on input "number" at bounding box center [1484, 485] width 127 height 33
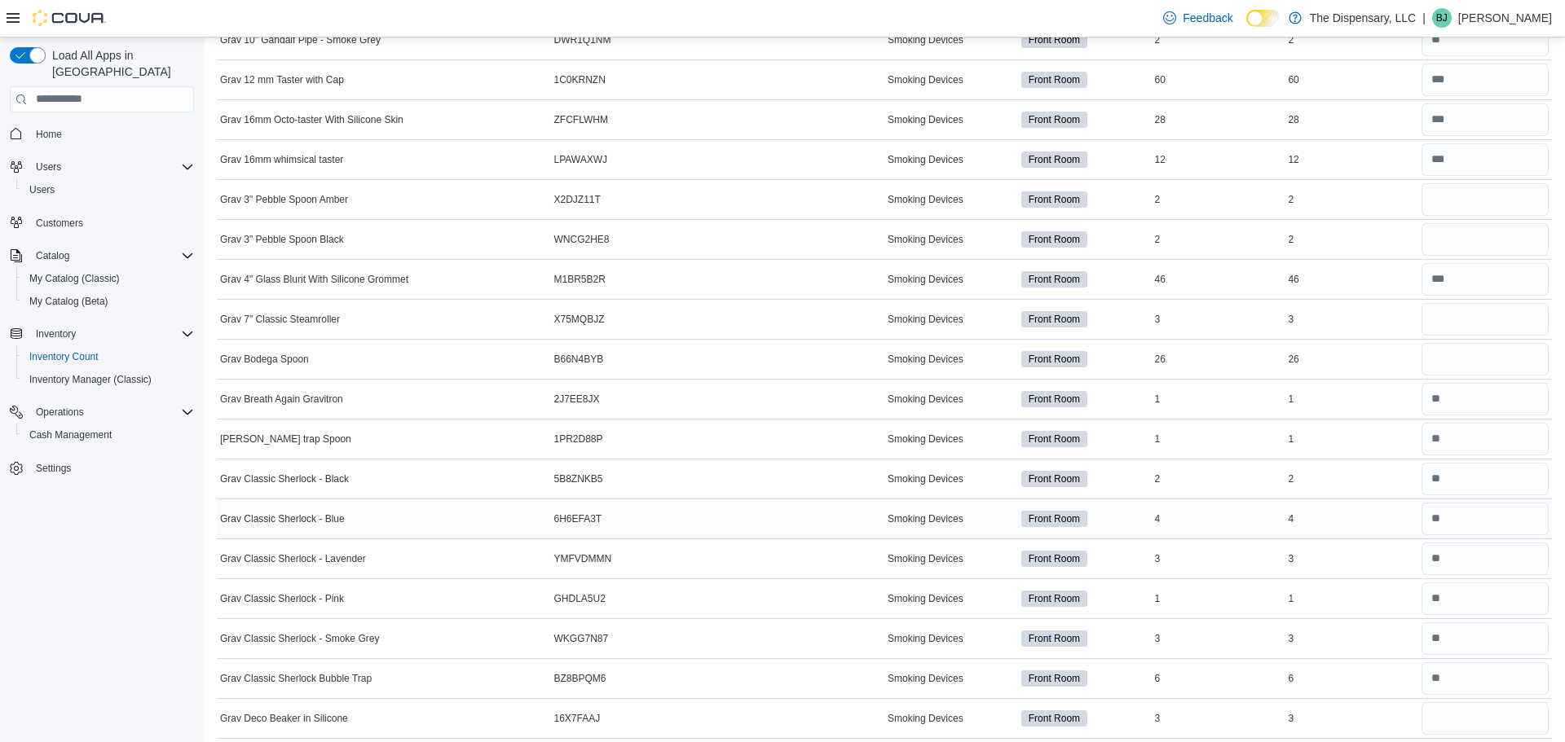
scroll to position [2264, 0]
click at [1531, 196] on input "number" at bounding box center [1484, 200] width 127 height 33
click at [1500, 184] on input "number" at bounding box center [1484, 200] width 127 height 33
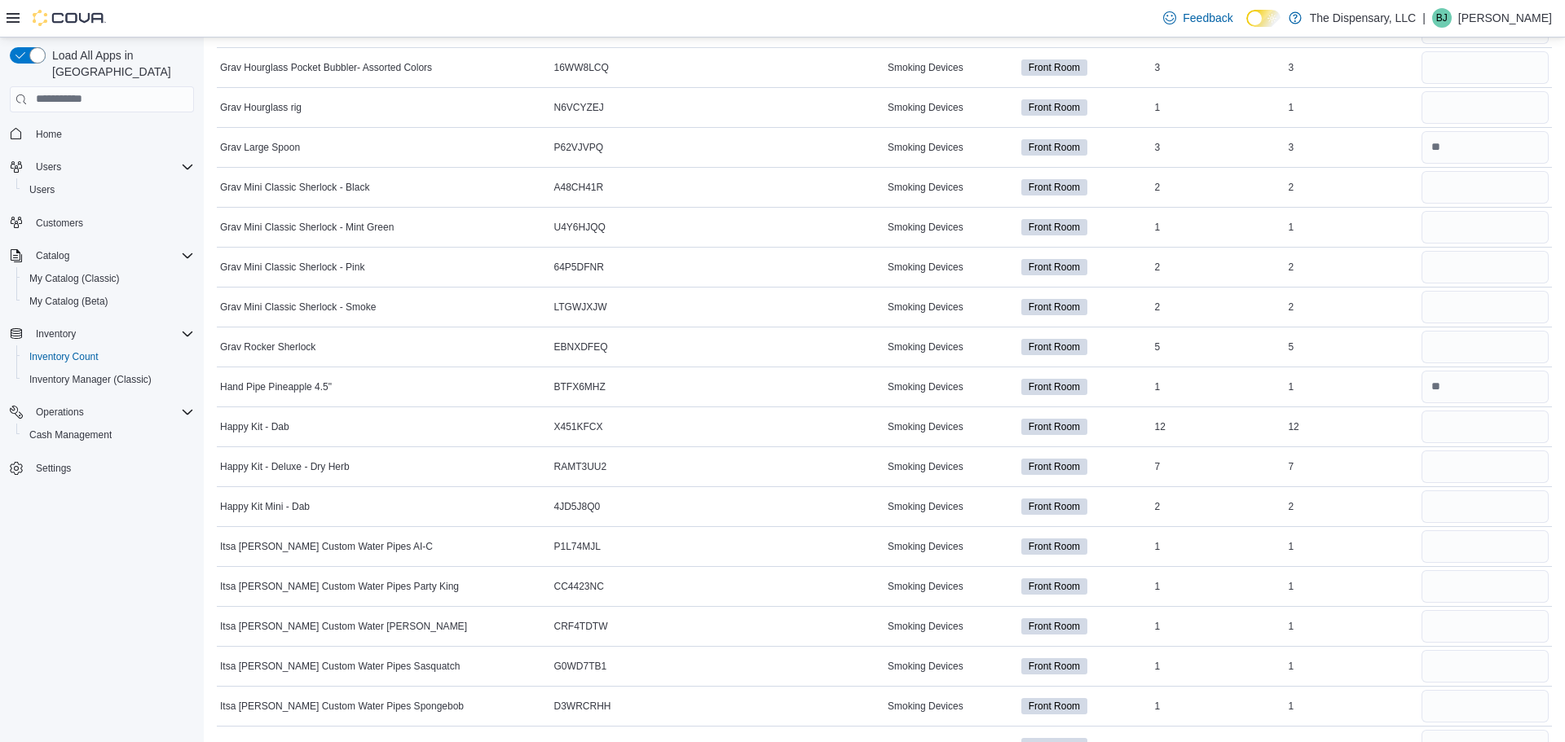
scroll to position [2954, 0]
click at [1429, 184] on input "number" at bounding box center [1484, 190] width 127 height 33
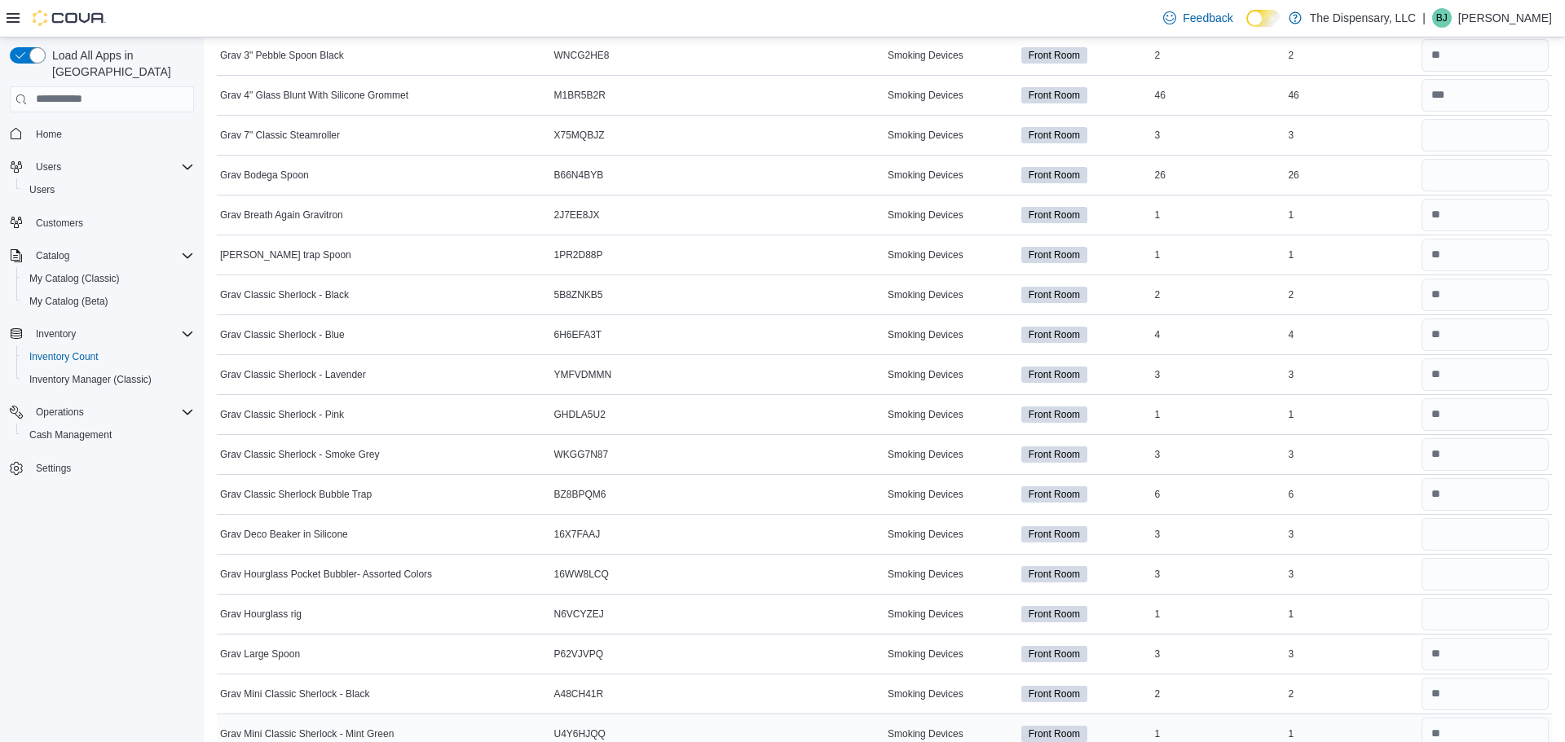
scroll to position [2446, 0]
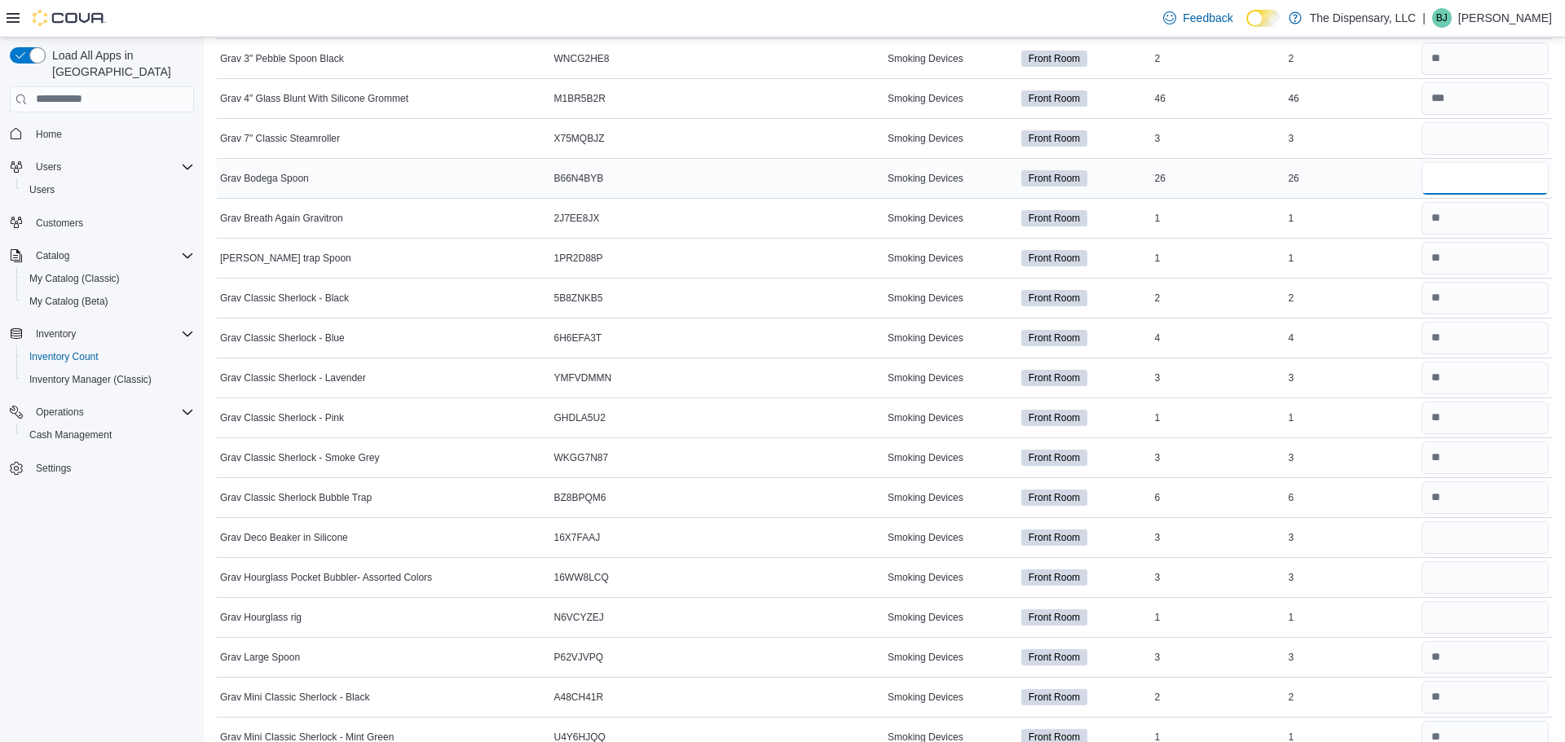
click at [1491, 168] on input "number" at bounding box center [1484, 178] width 127 height 33
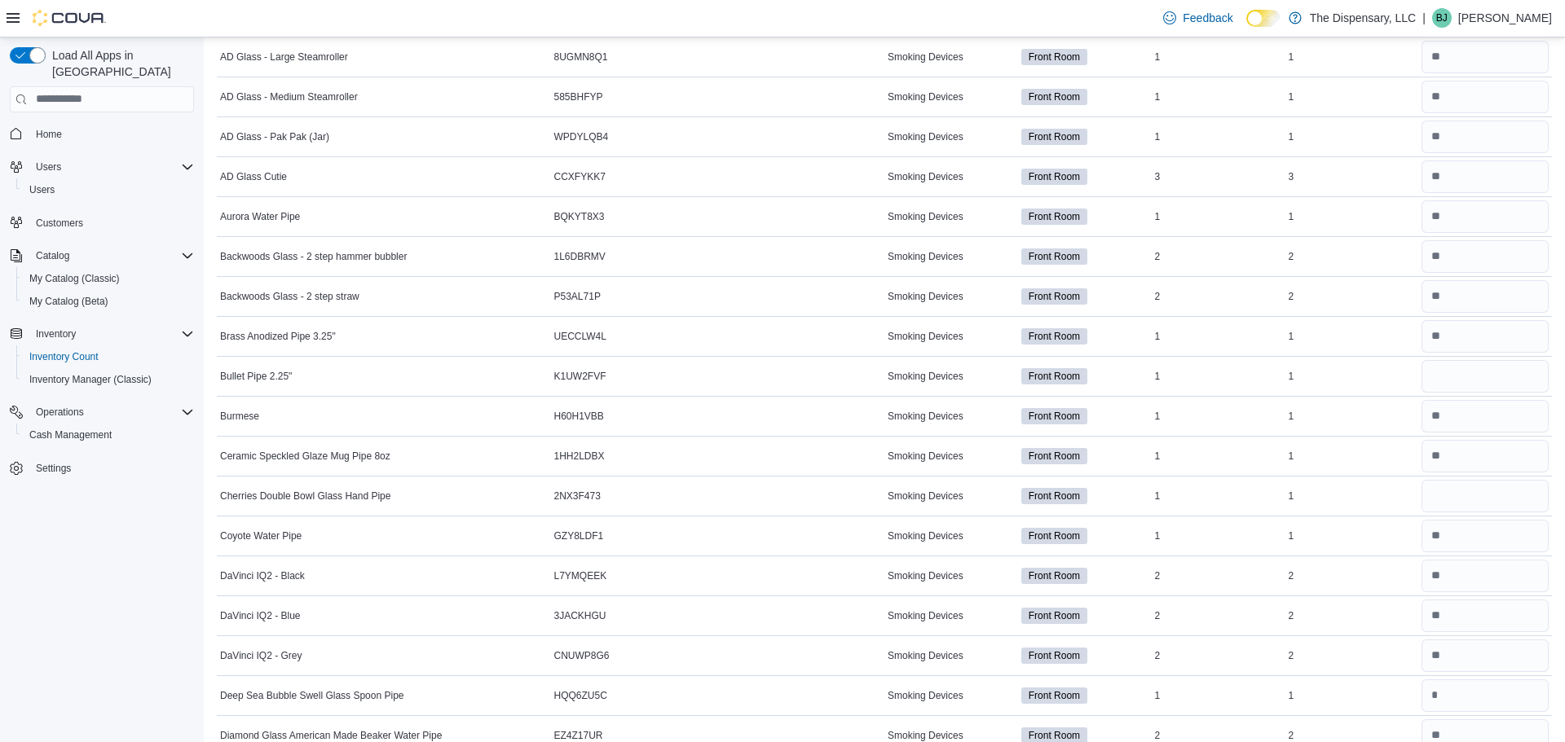
scroll to position [0, 0]
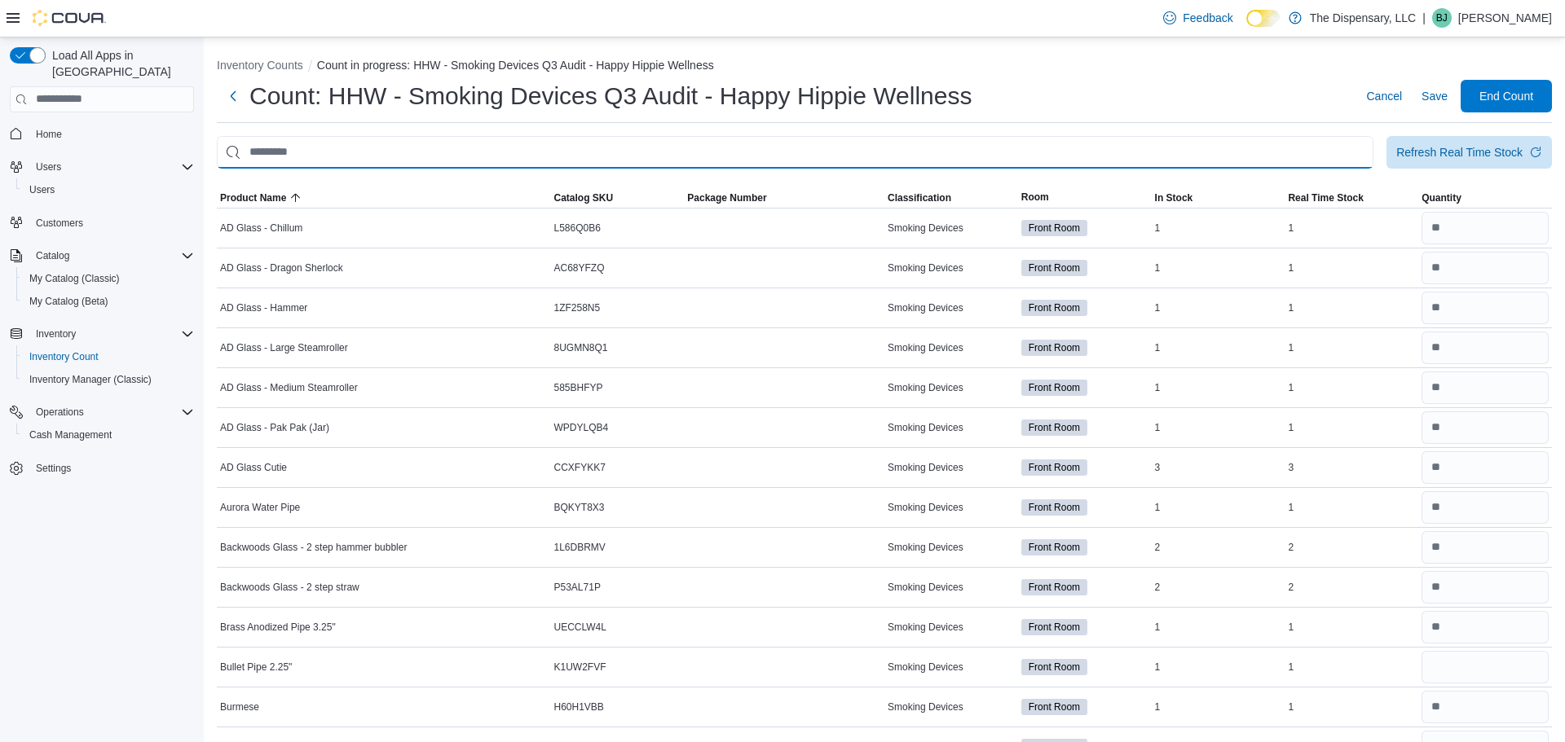
click at [1066, 162] on input "This is a search bar. After typing your query, hit enter to filter the results …" at bounding box center [795, 152] width 1157 height 33
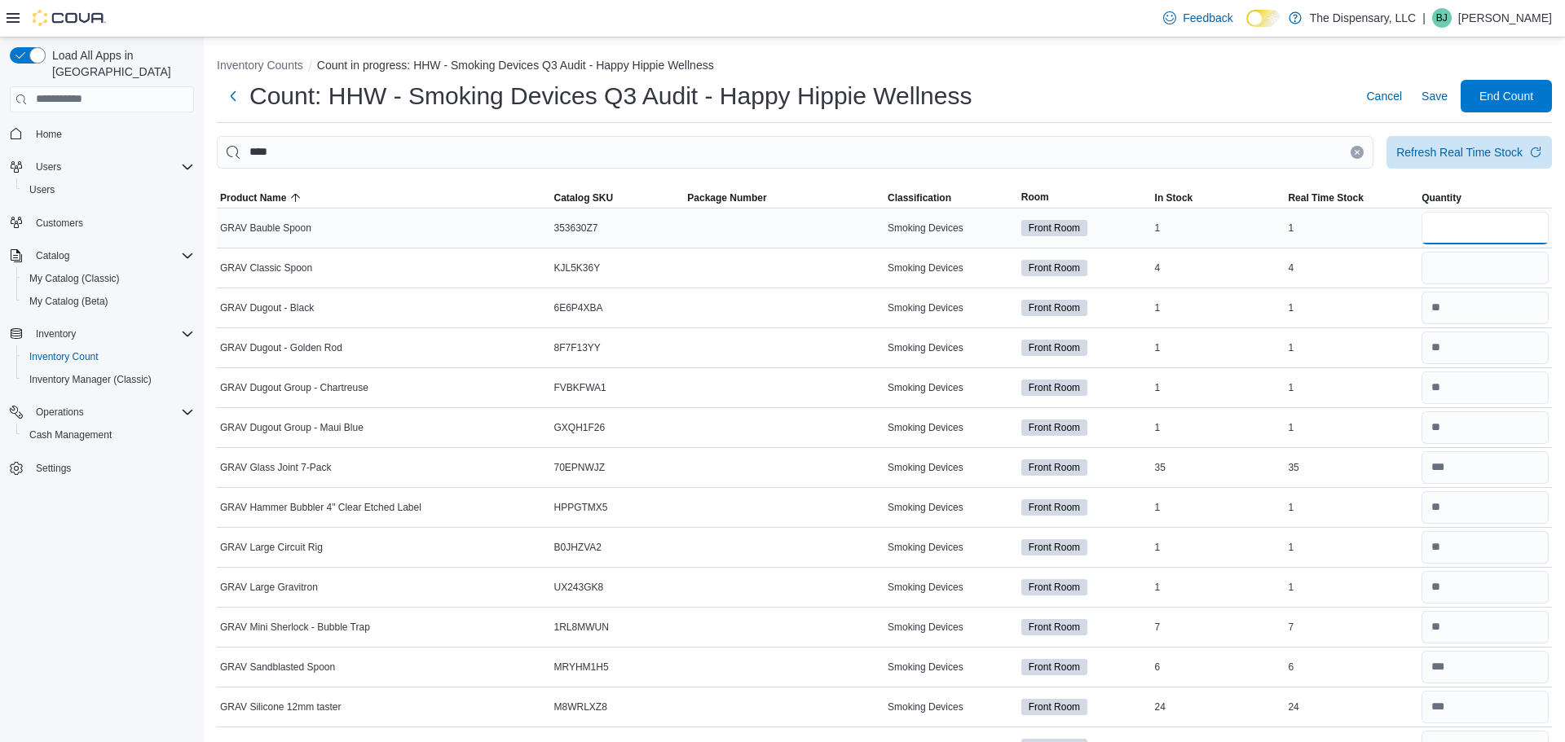
click at [1476, 220] on input "number" at bounding box center [1484, 228] width 127 height 33
click at [1475, 263] on input "number" at bounding box center [1484, 268] width 127 height 33
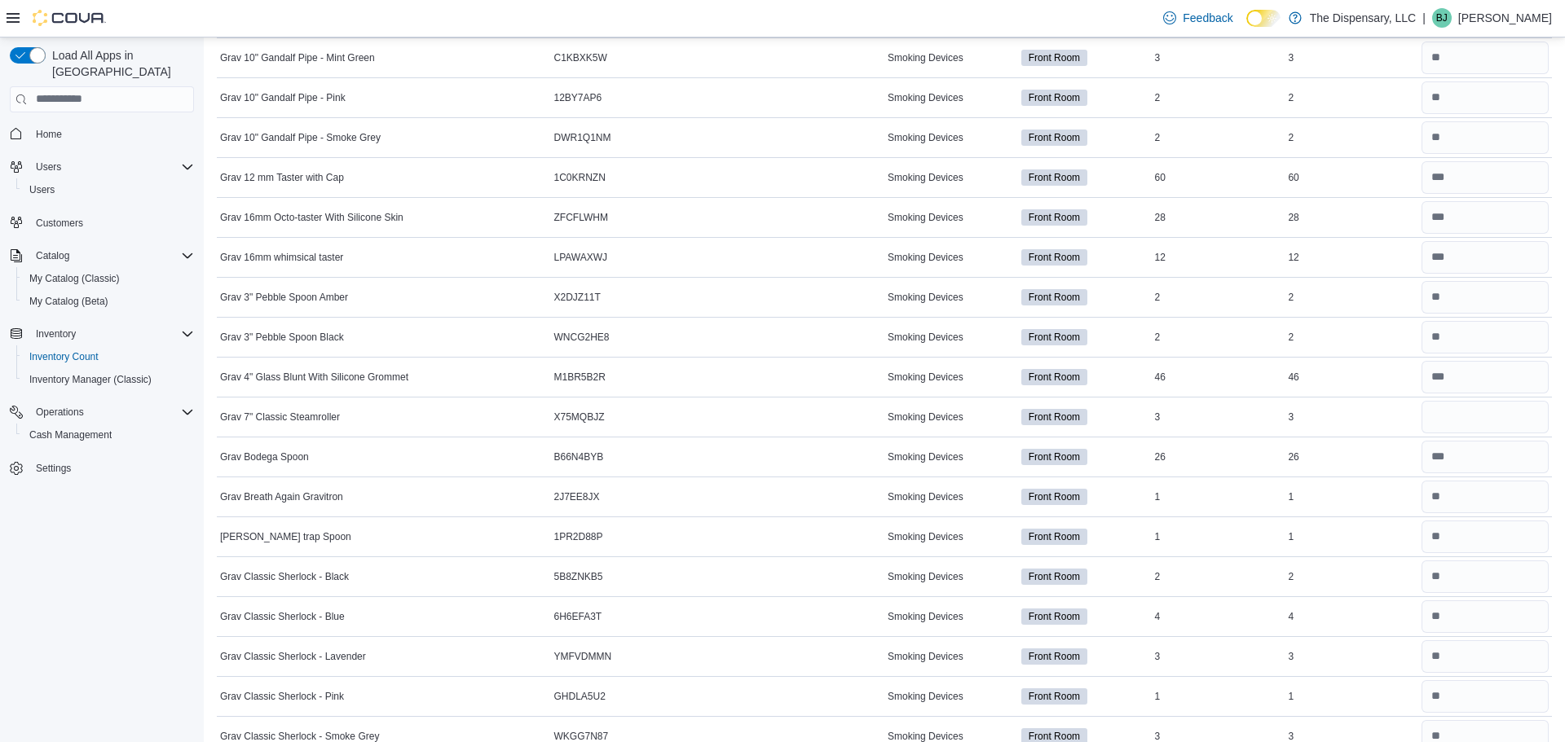
scroll to position [888, 0]
click at [1500, 305] on input "number" at bounding box center [1484, 299] width 127 height 33
click at [1487, 408] on input "number" at bounding box center [1484, 419] width 127 height 33
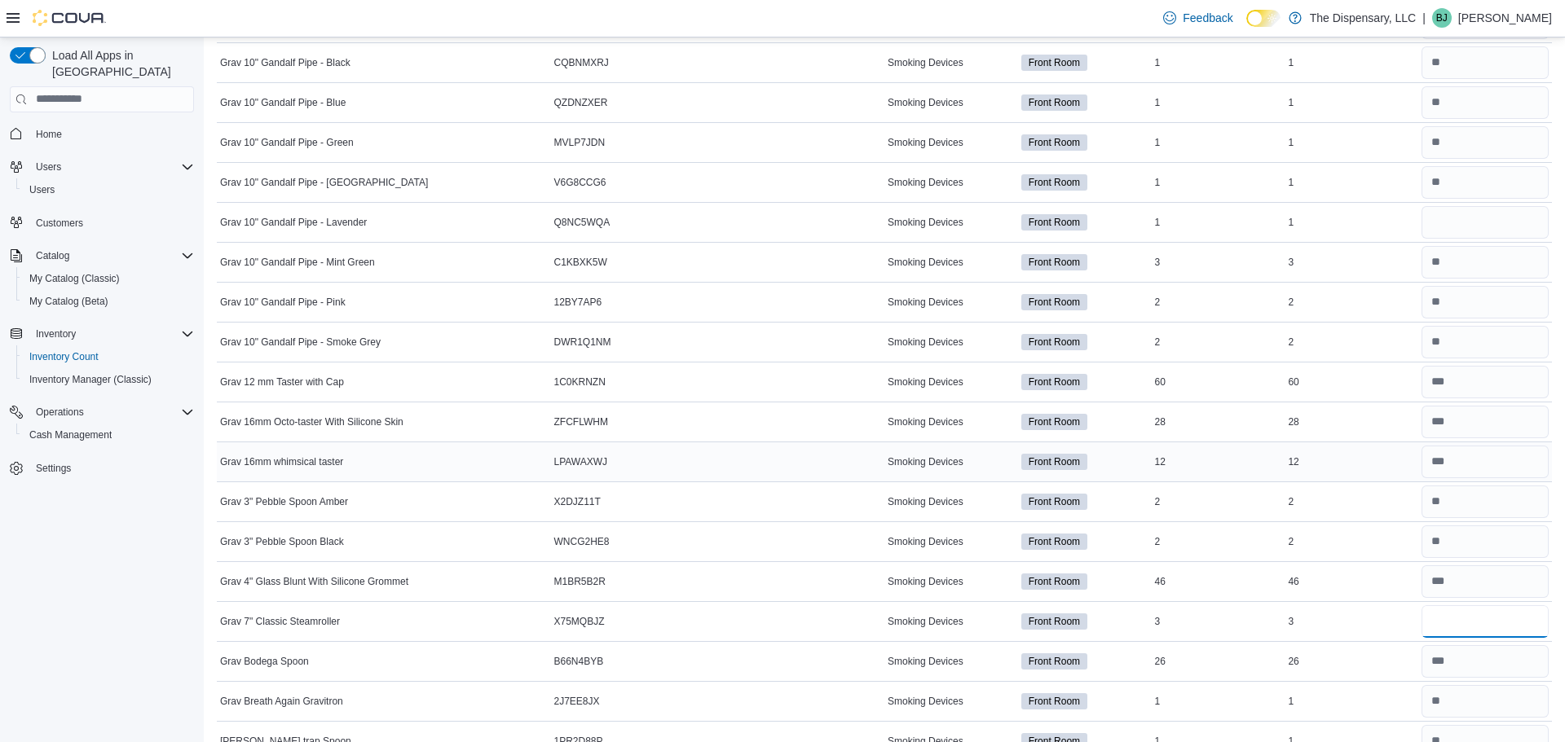
scroll to position [681, 0]
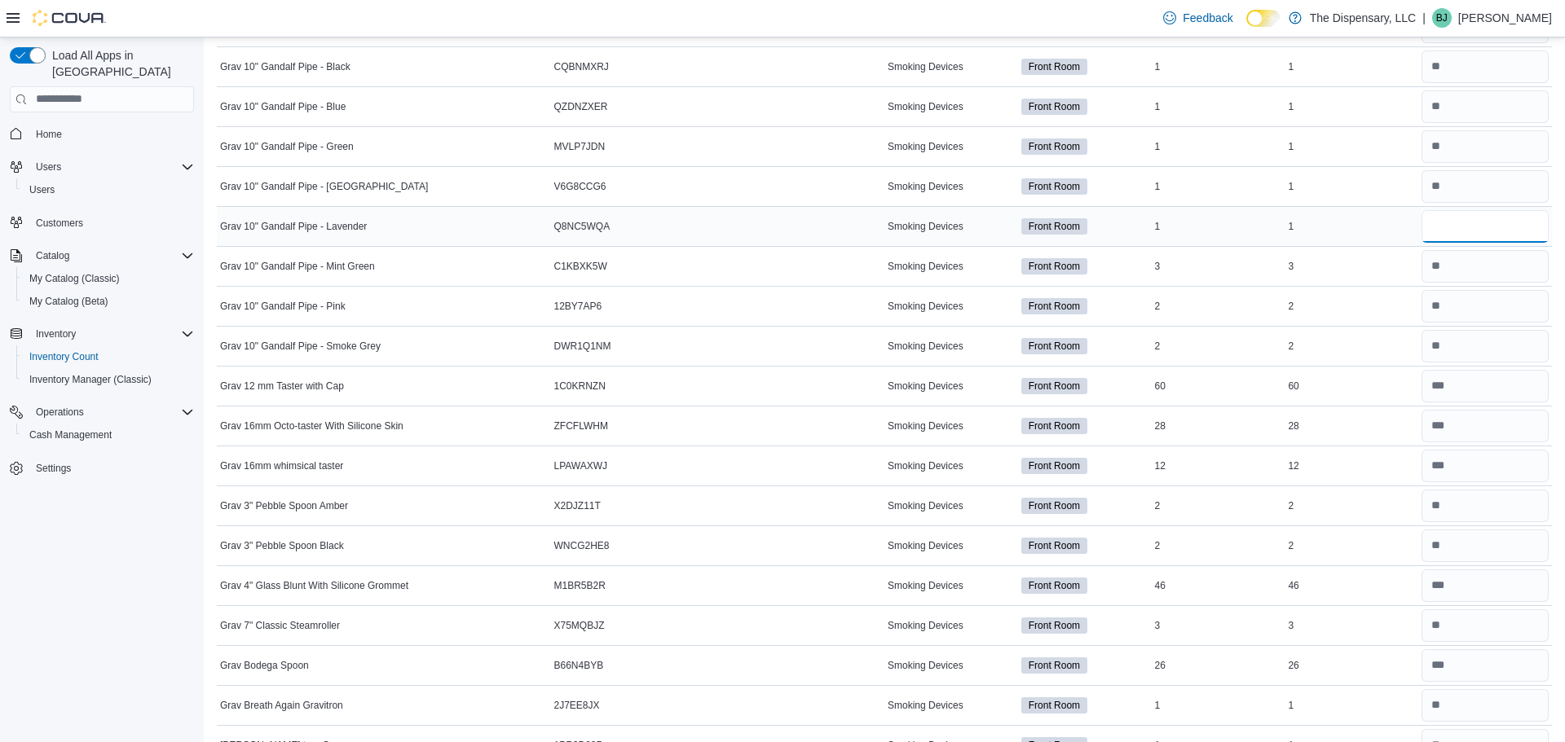
click at [1438, 230] on input "number" at bounding box center [1484, 226] width 127 height 33
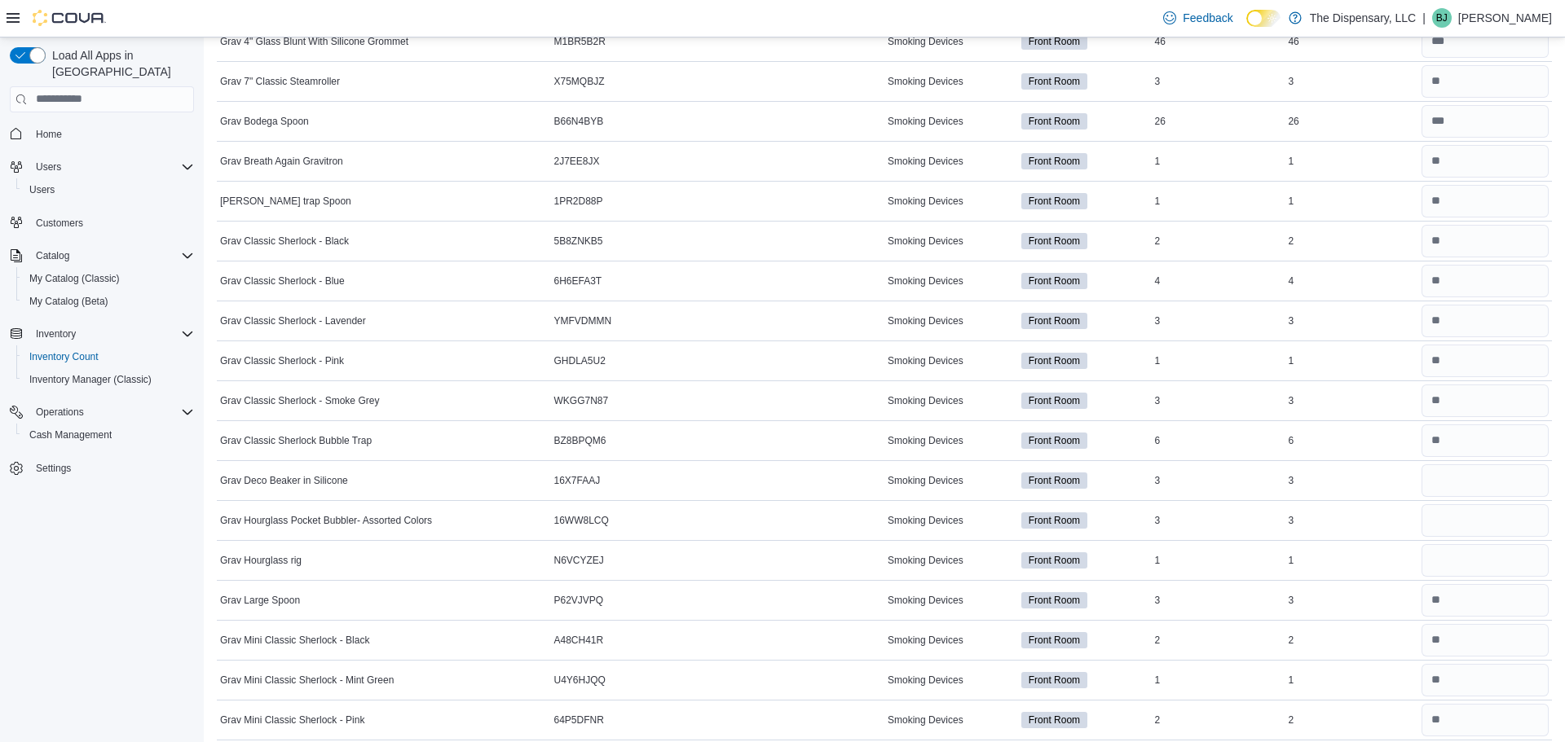
scroll to position [1223, 0]
click at [1447, 487] on input "number" at bounding box center [1484, 483] width 127 height 33
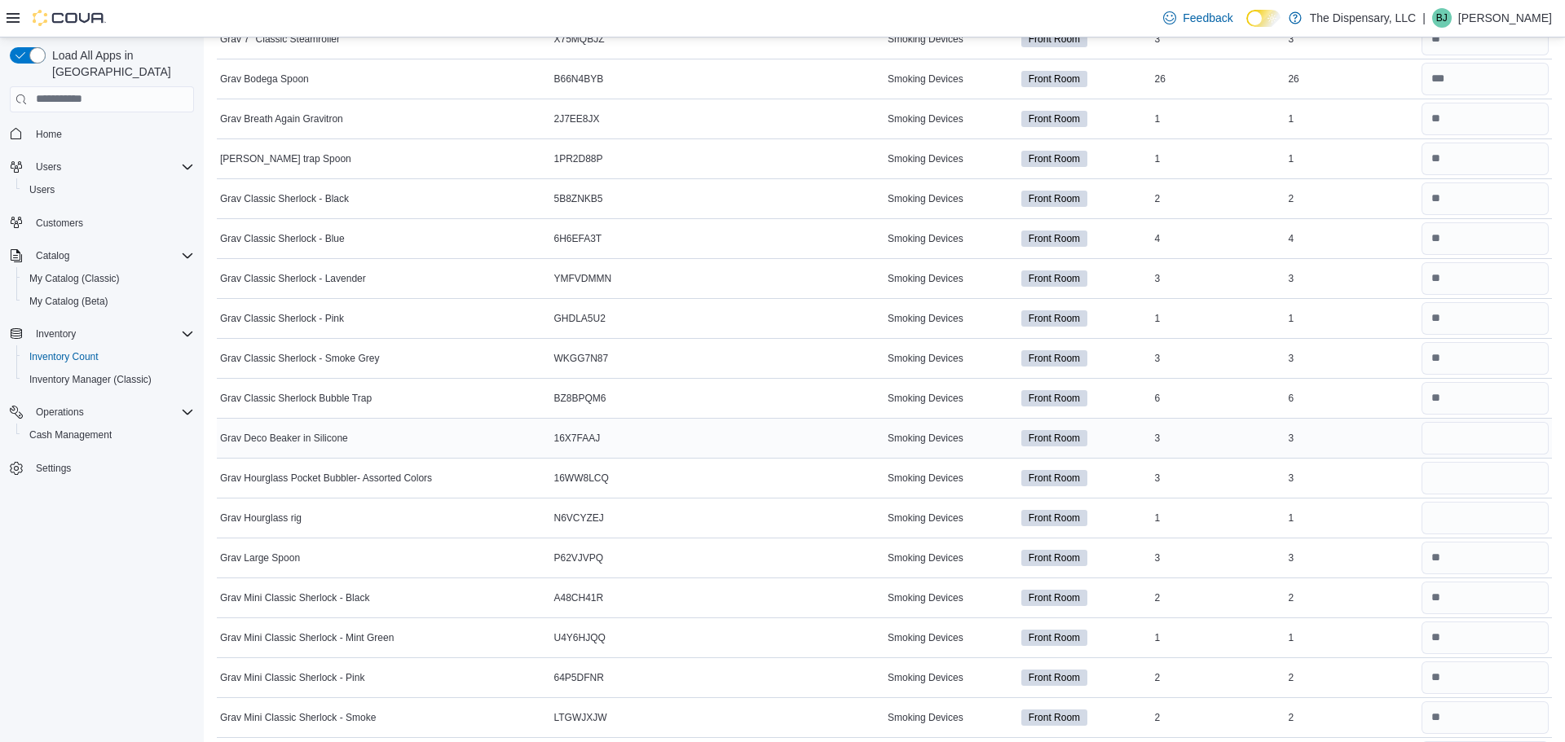
scroll to position [1265, 0]
click at [1456, 450] on input "number" at bounding box center [1484, 441] width 127 height 33
click at [1461, 481] on input "number" at bounding box center [1484, 481] width 127 height 33
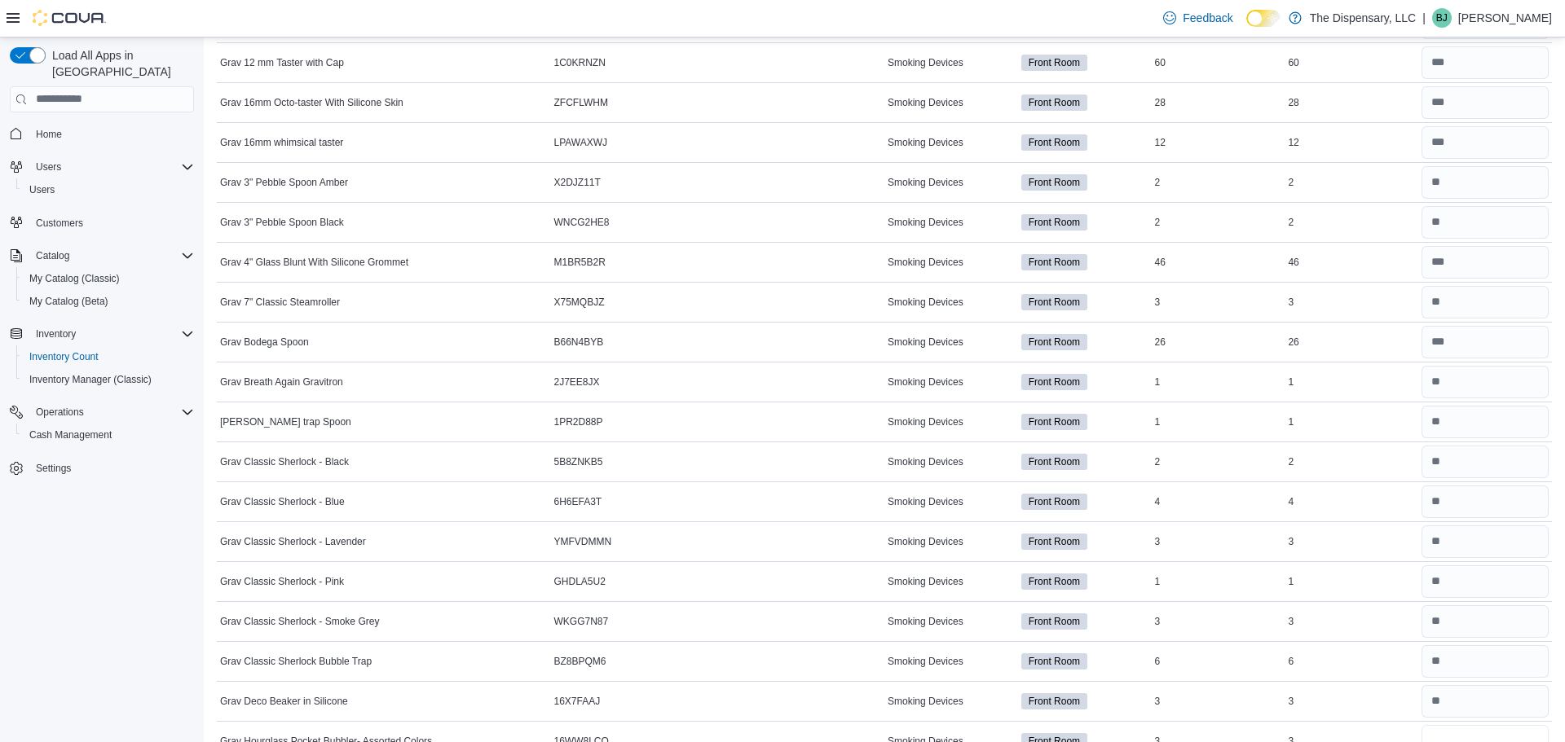
scroll to position [1000, 0]
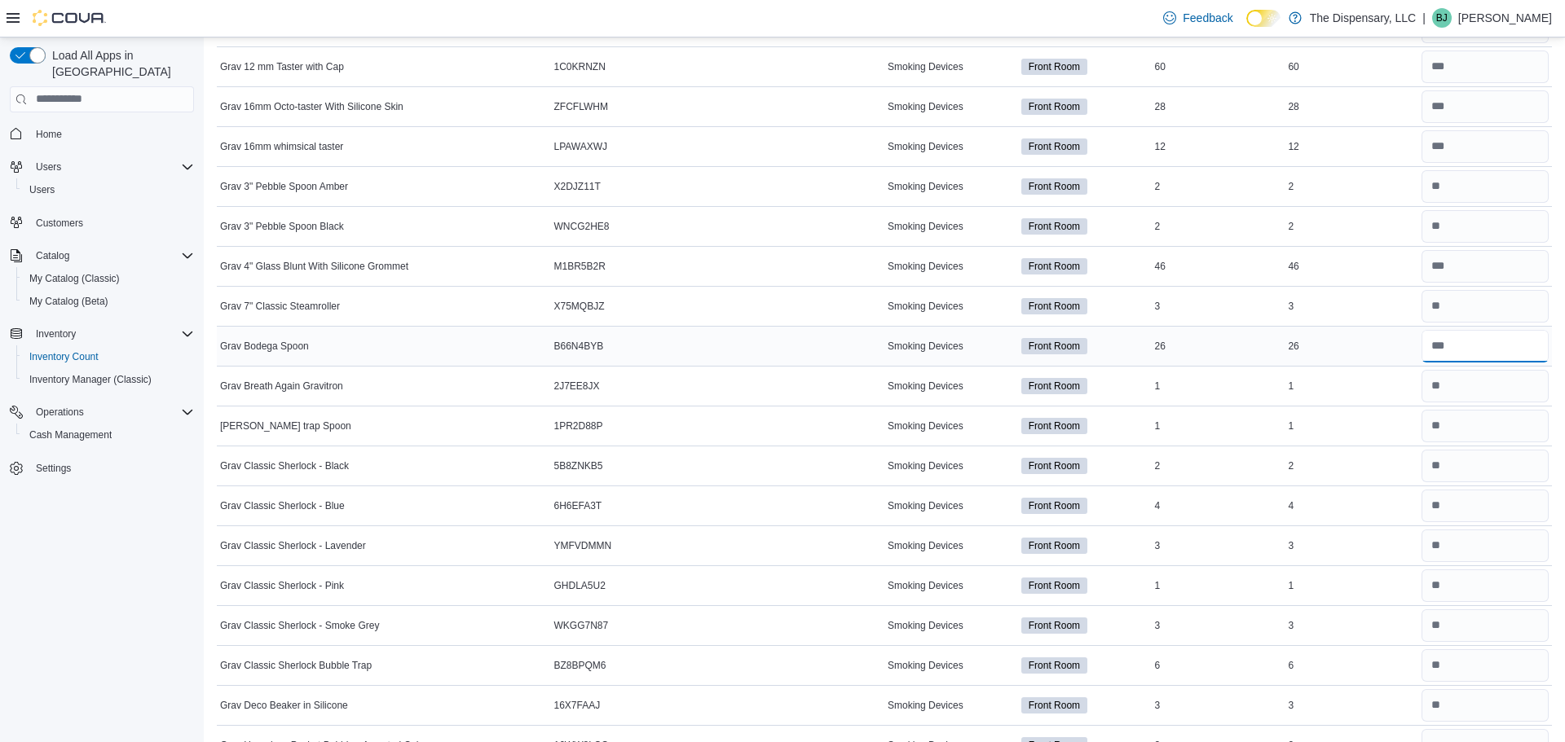
click at [1470, 346] on input "number" at bounding box center [1484, 346] width 127 height 33
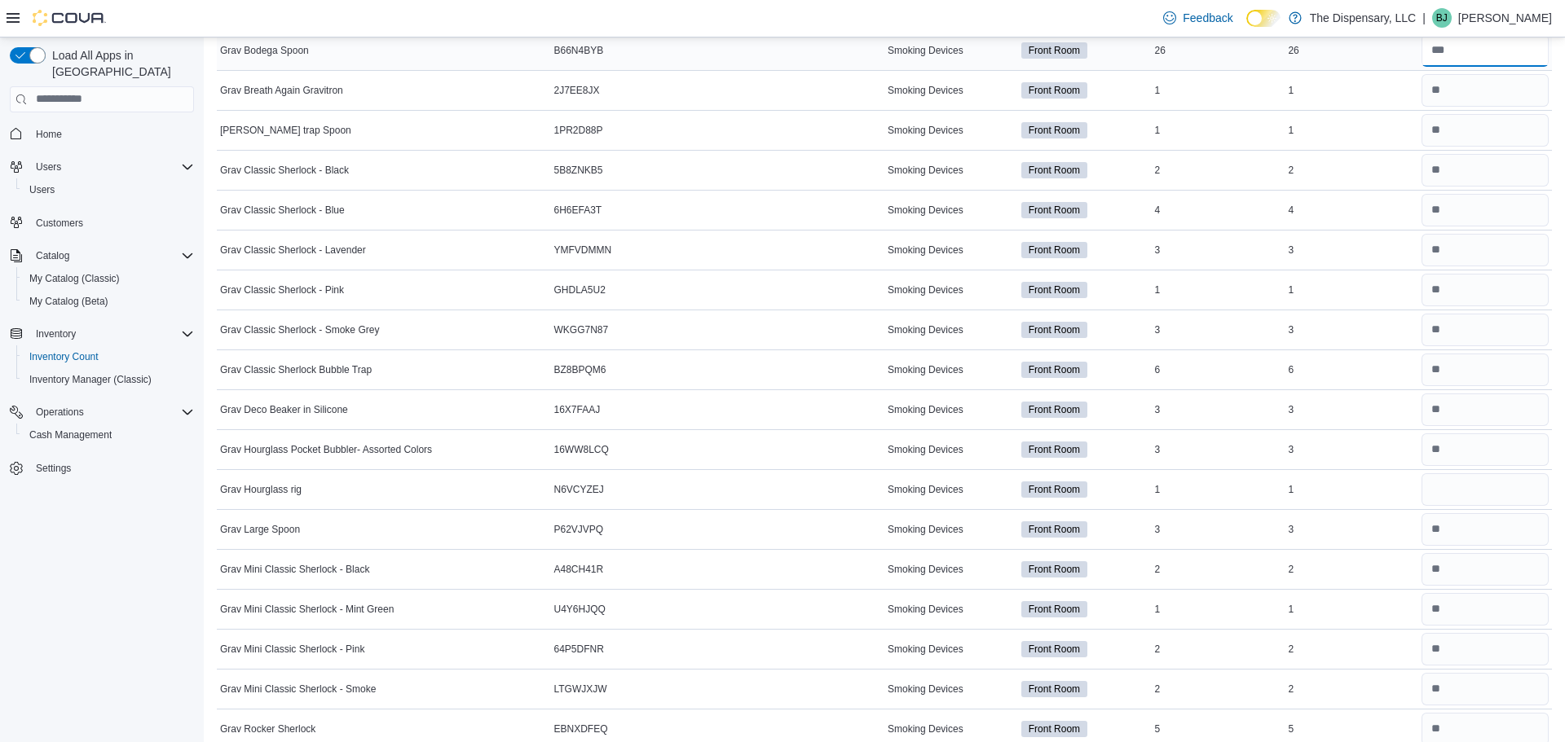
scroll to position [1316, 0]
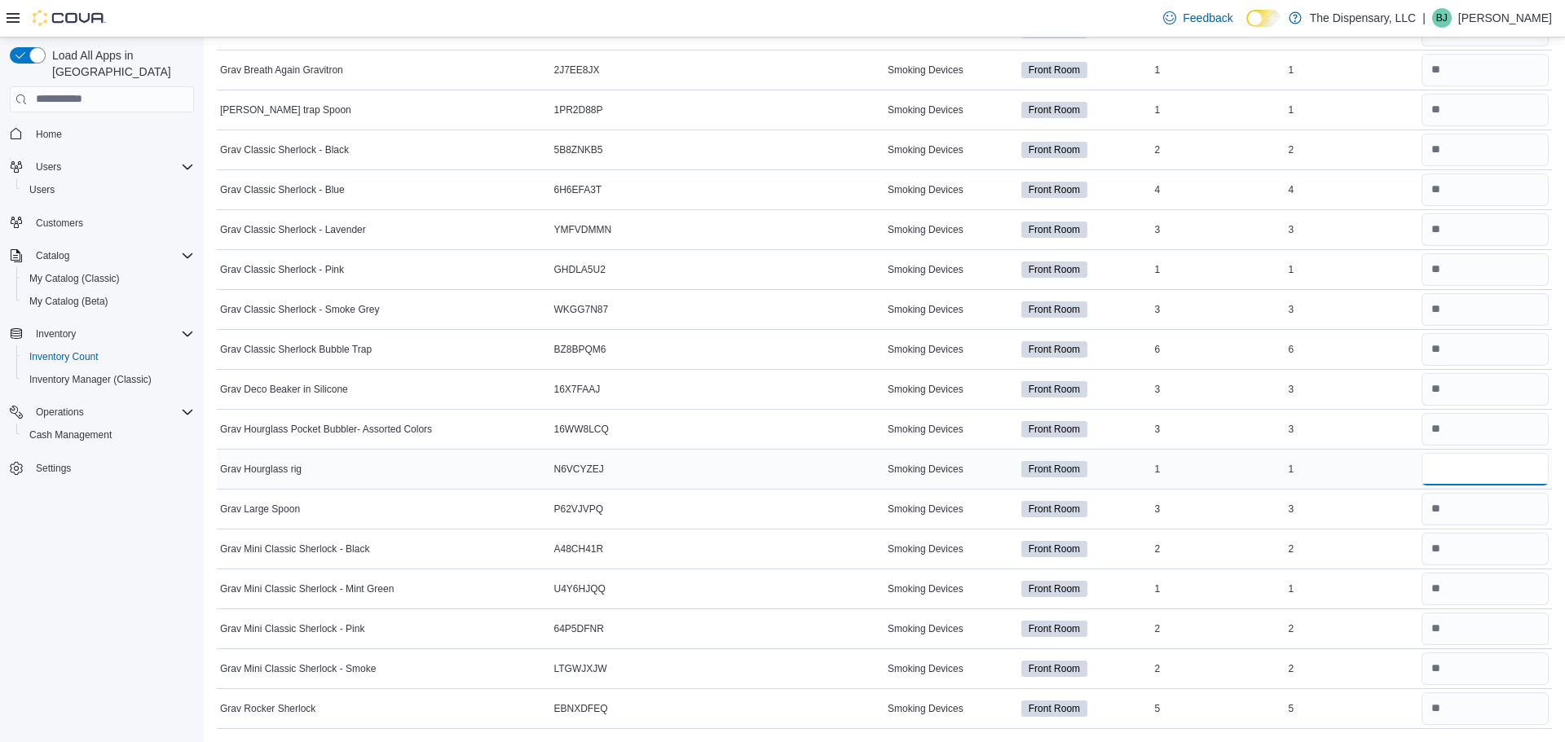
click at [1439, 478] on input "number" at bounding box center [1484, 469] width 127 height 33
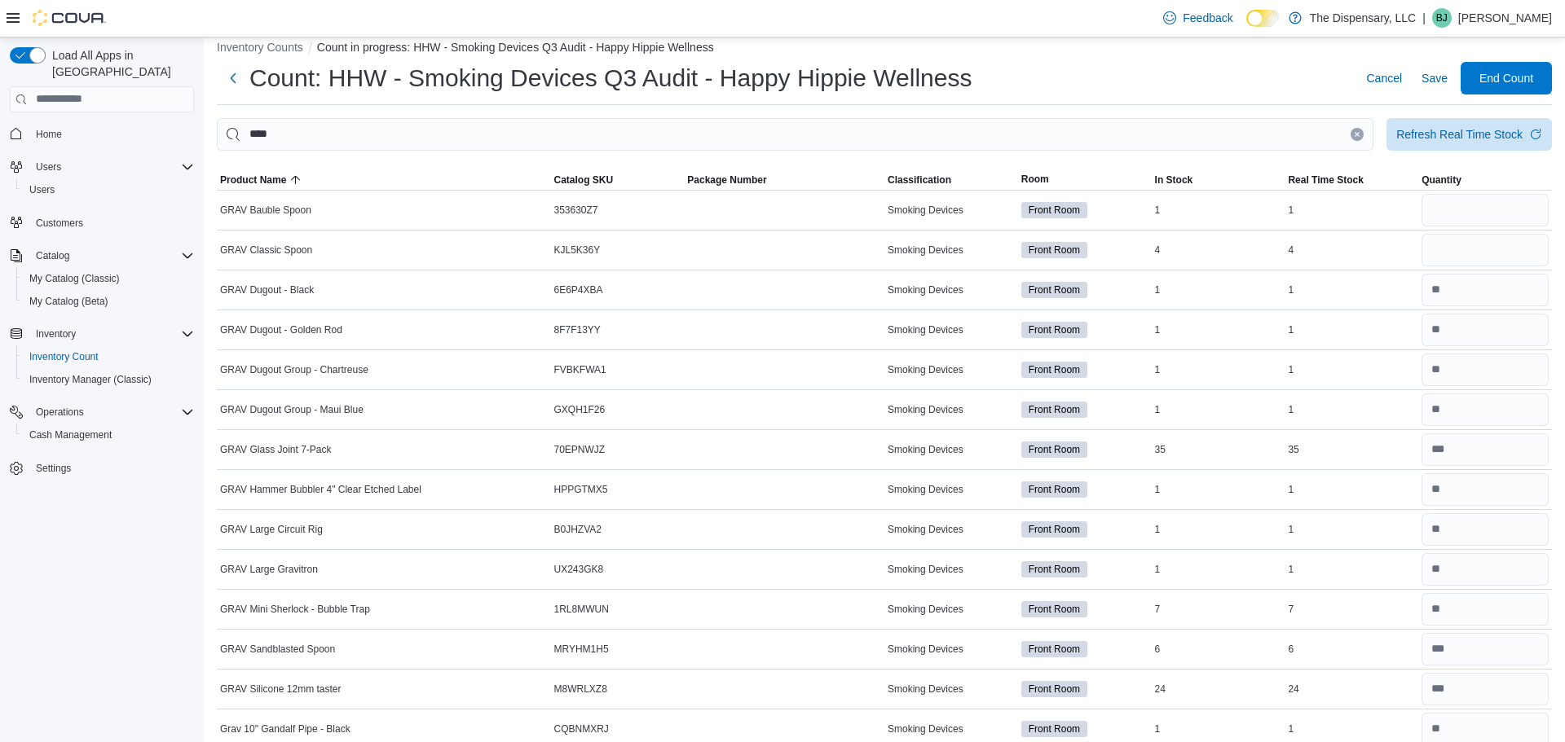
scroll to position [0, 0]
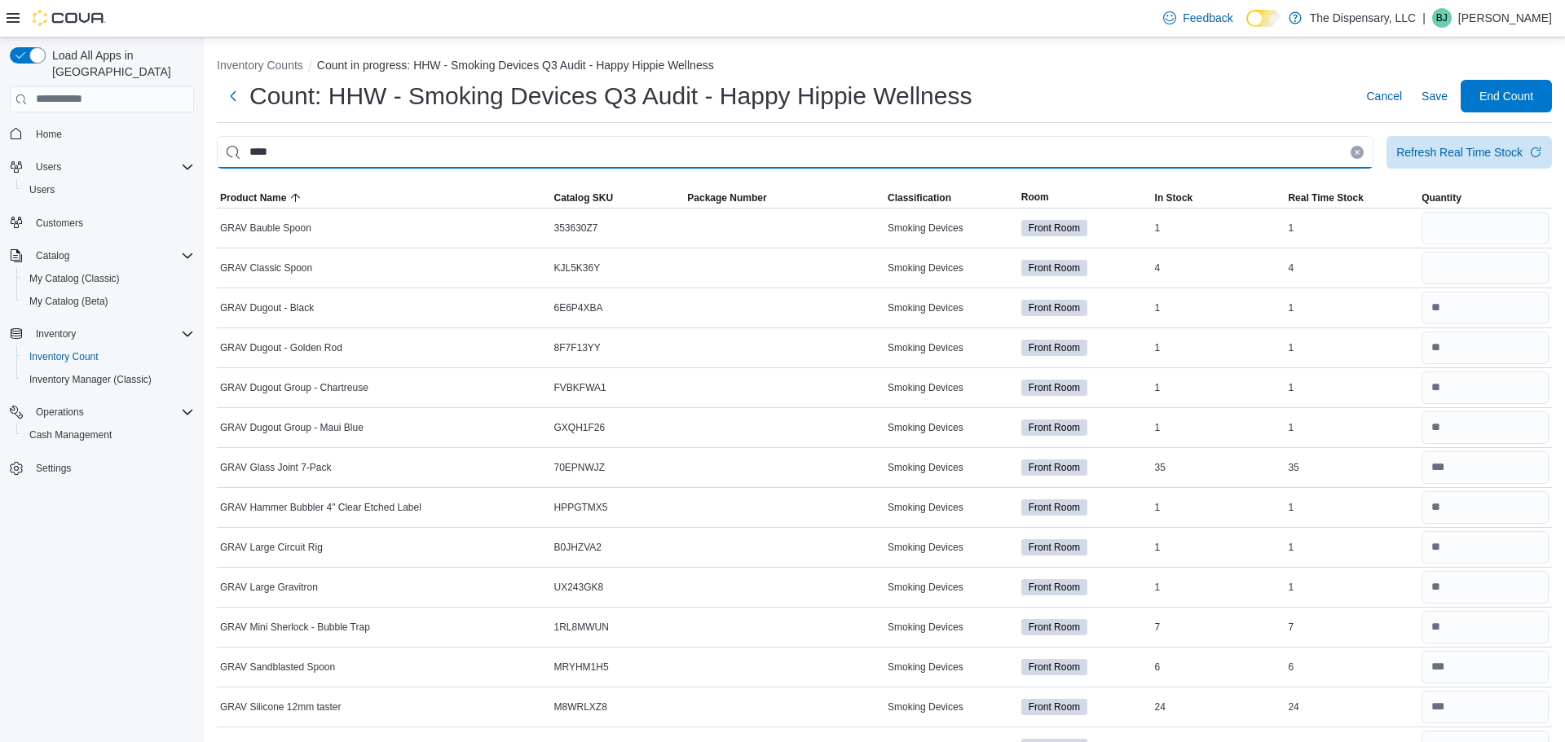
click at [353, 161] on input "****" at bounding box center [795, 152] width 1157 height 33
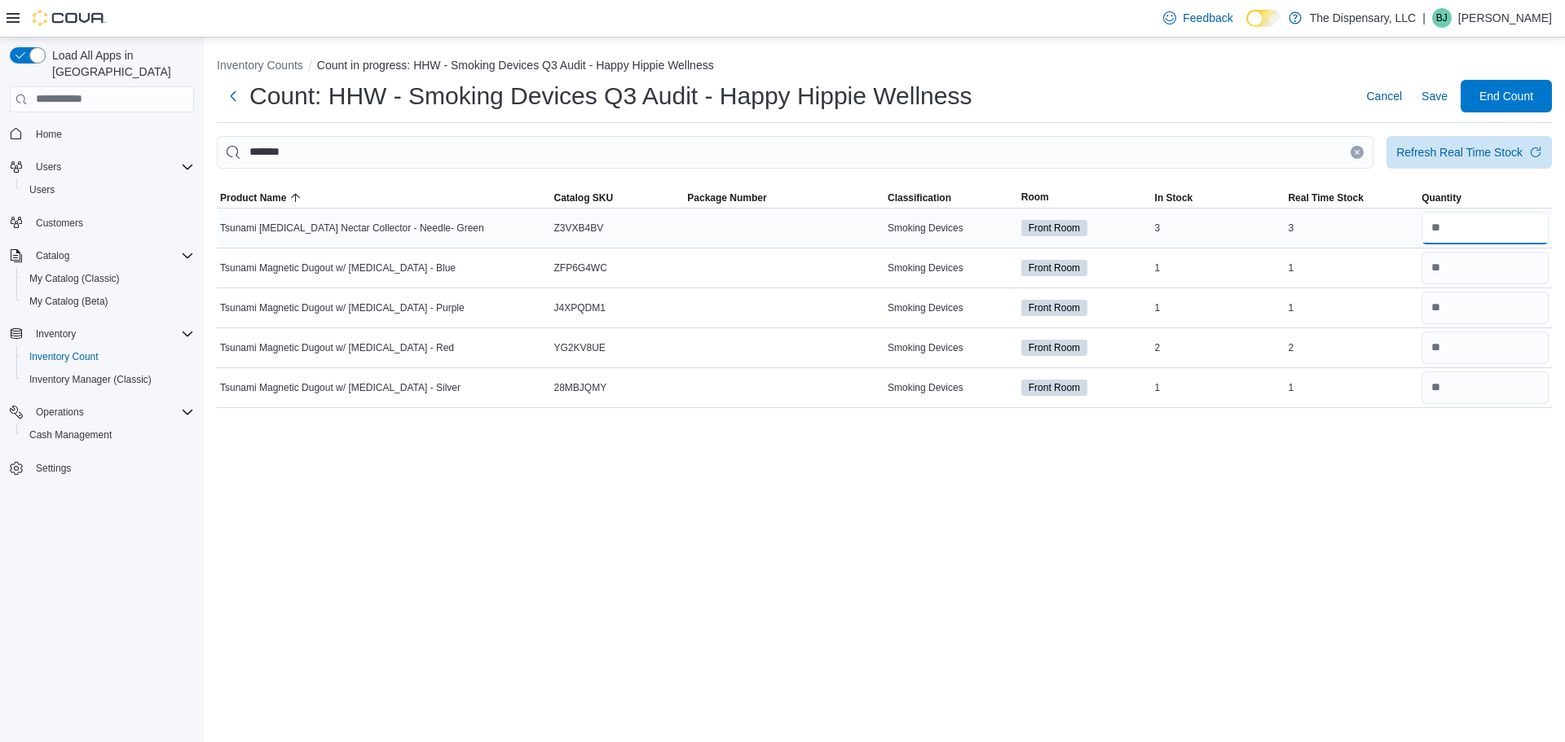
click at [1513, 234] on input "number" at bounding box center [1484, 228] width 127 height 33
click at [1356, 150] on icon "Clear input" at bounding box center [1357, 152] width 4 height 4
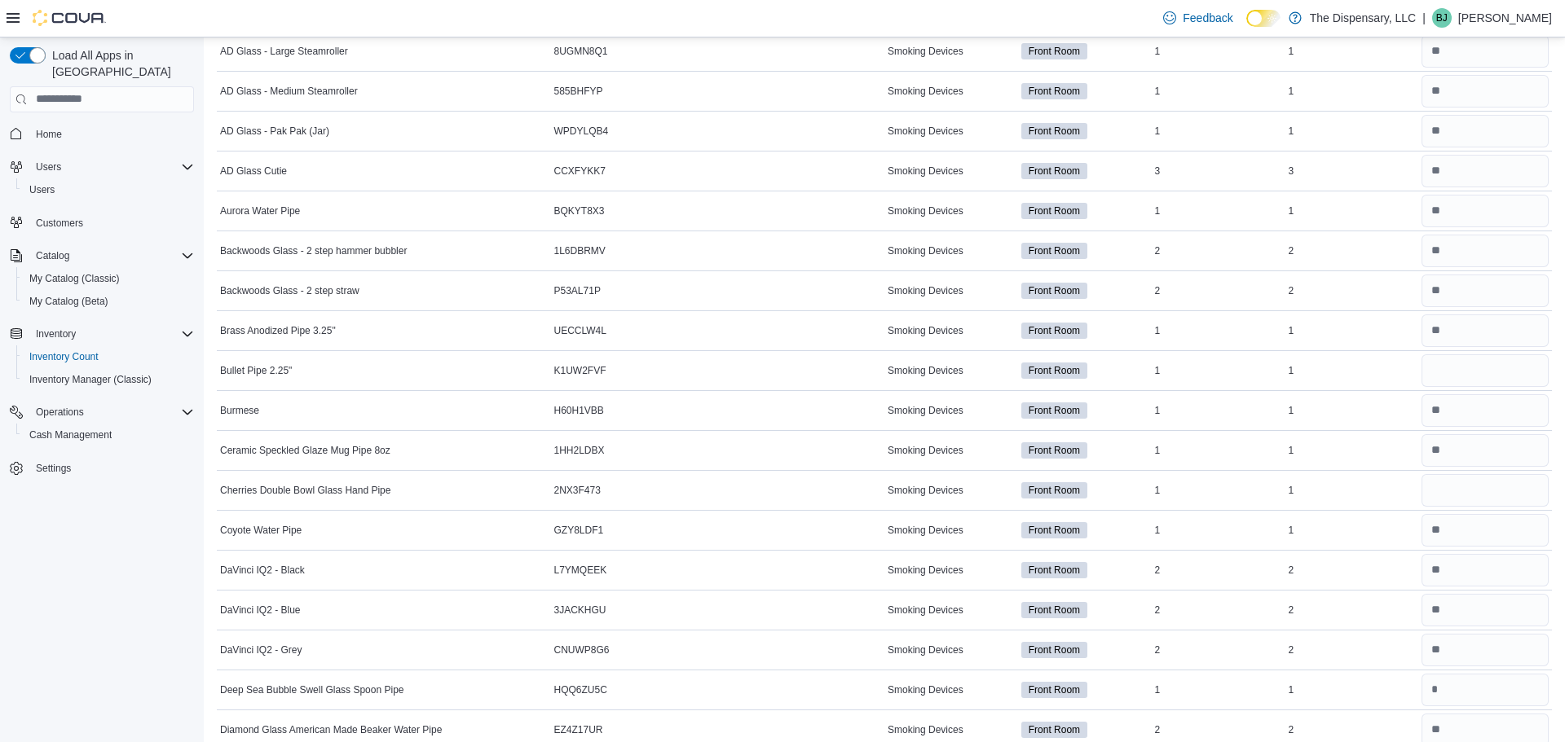
scroll to position [305, 0]
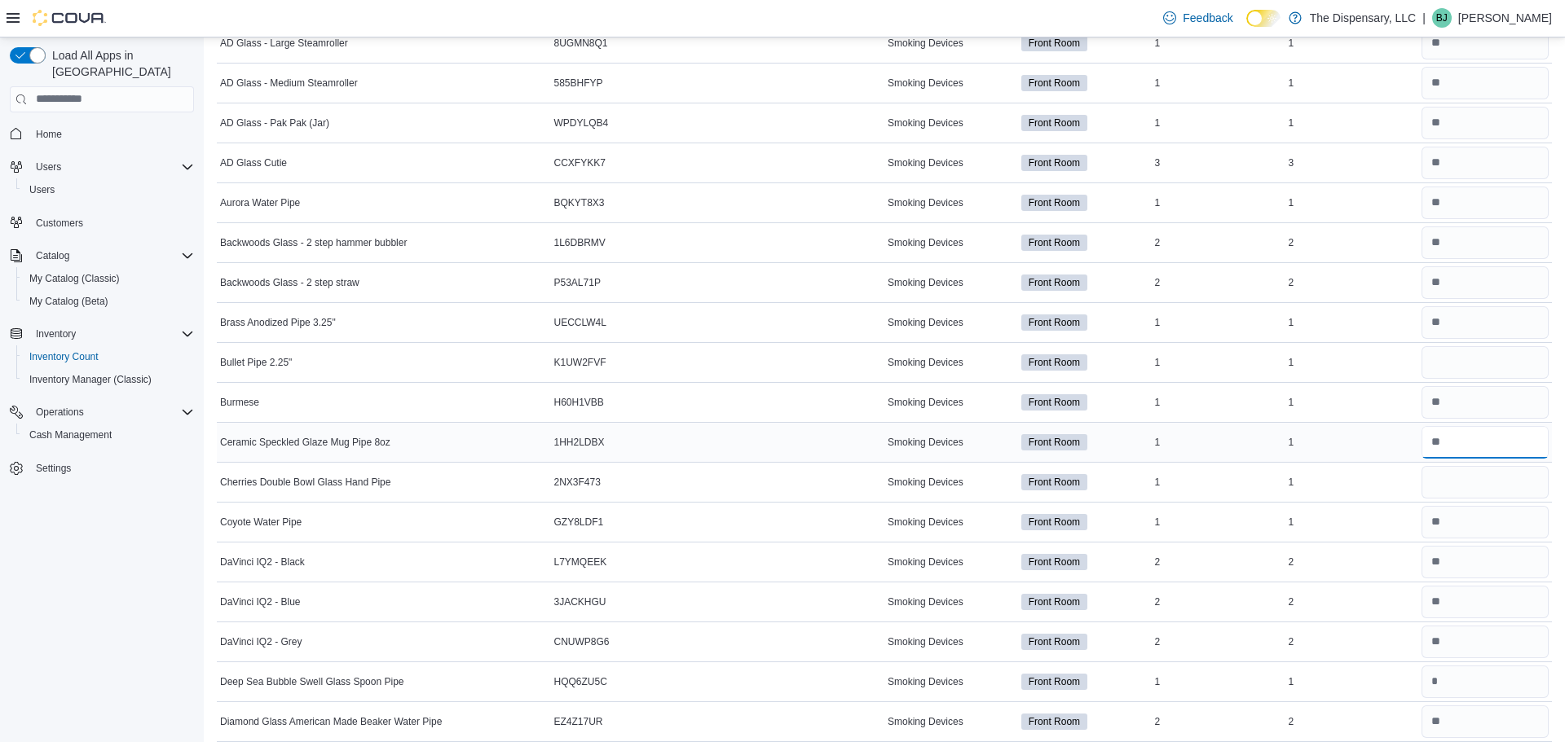
click at [1467, 443] on input "number" at bounding box center [1484, 442] width 127 height 33
click at [1458, 473] on input "number" at bounding box center [1484, 482] width 127 height 33
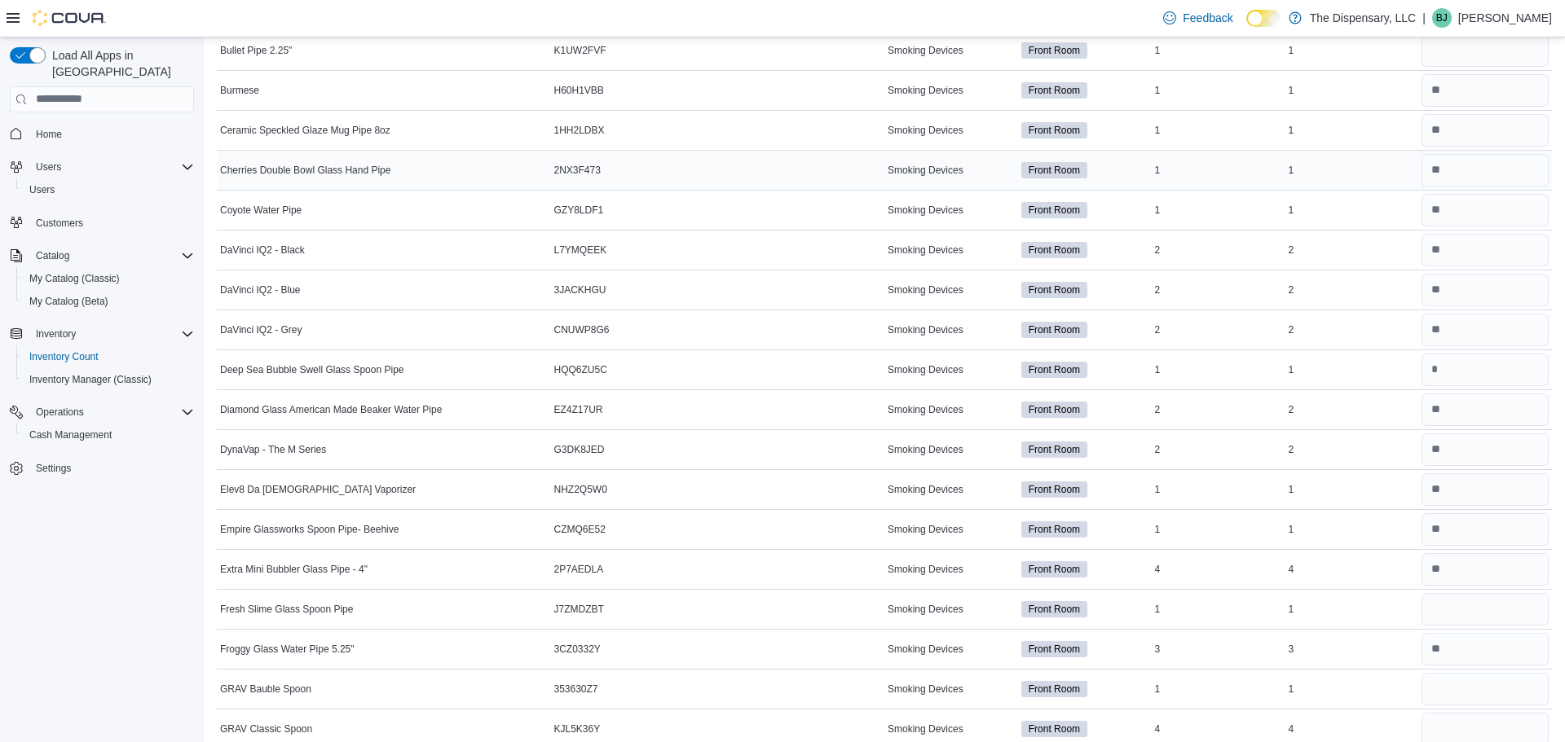
scroll to position [629, 0]
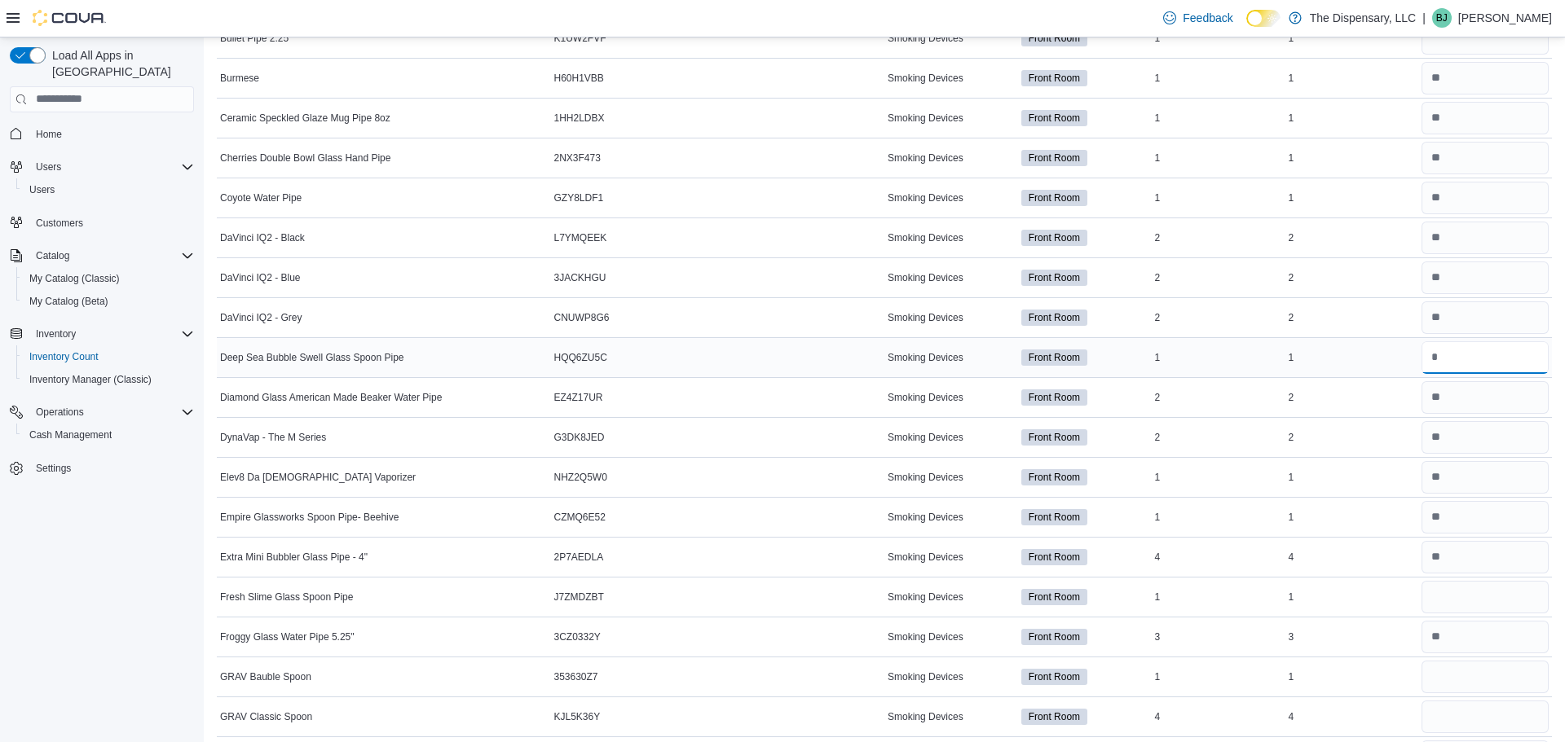
click at [1520, 350] on input "number" at bounding box center [1484, 357] width 127 height 33
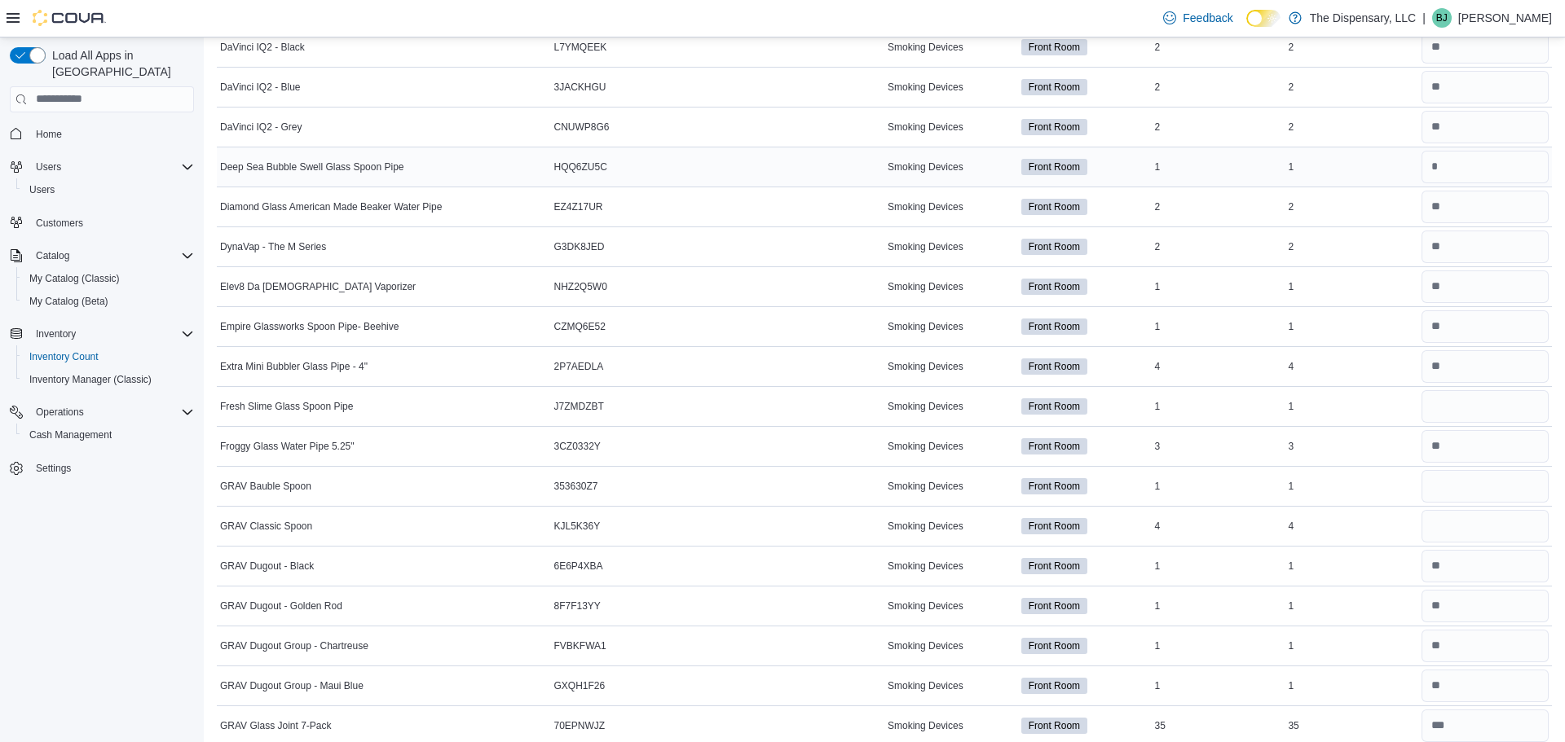
scroll to position [868, 0]
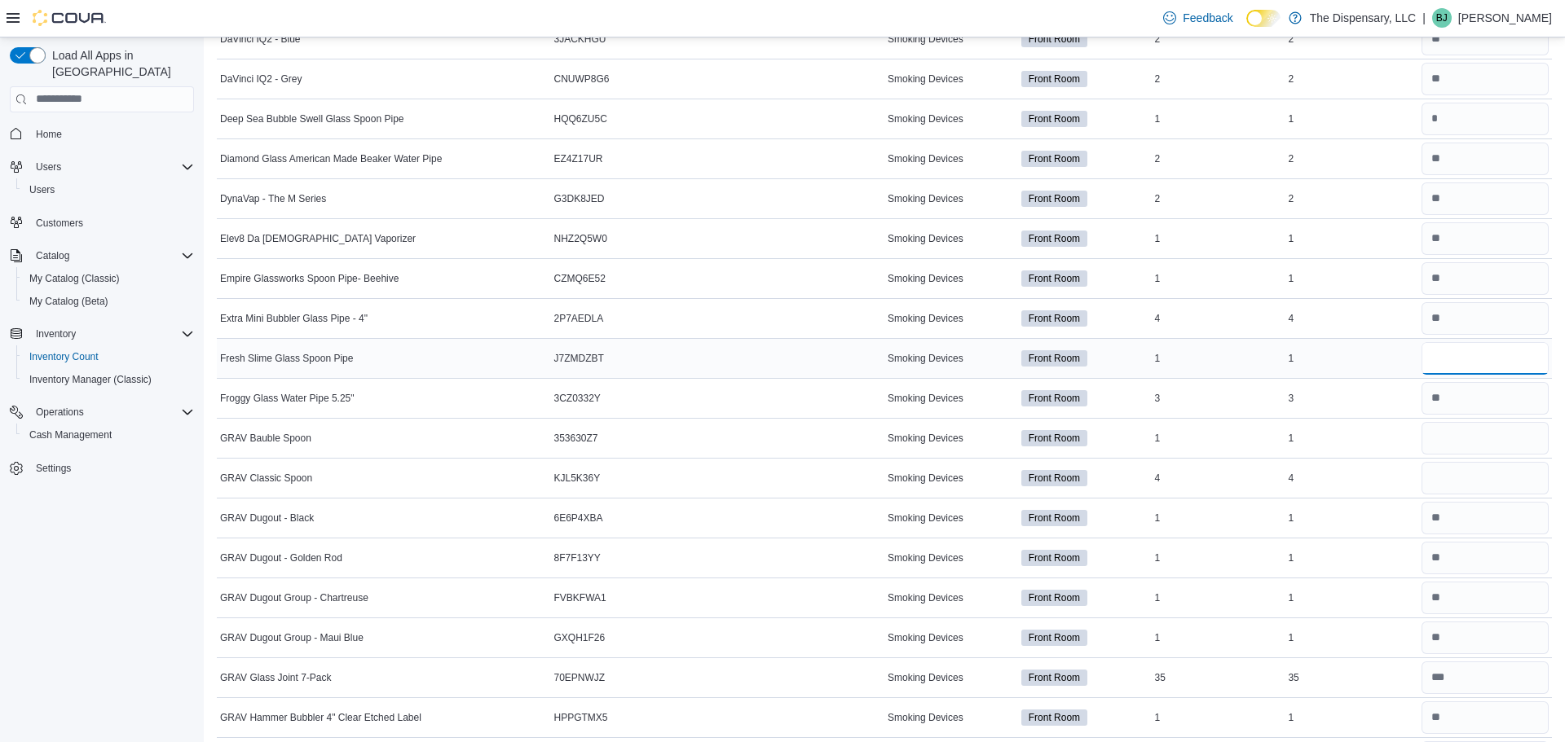
click at [1488, 352] on input "number" at bounding box center [1484, 358] width 127 height 33
click at [1465, 441] on input "number" at bounding box center [1484, 438] width 127 height 33
click at [1469, 478] on input "number" at bounding box center [1484, 478] width 127 height 33
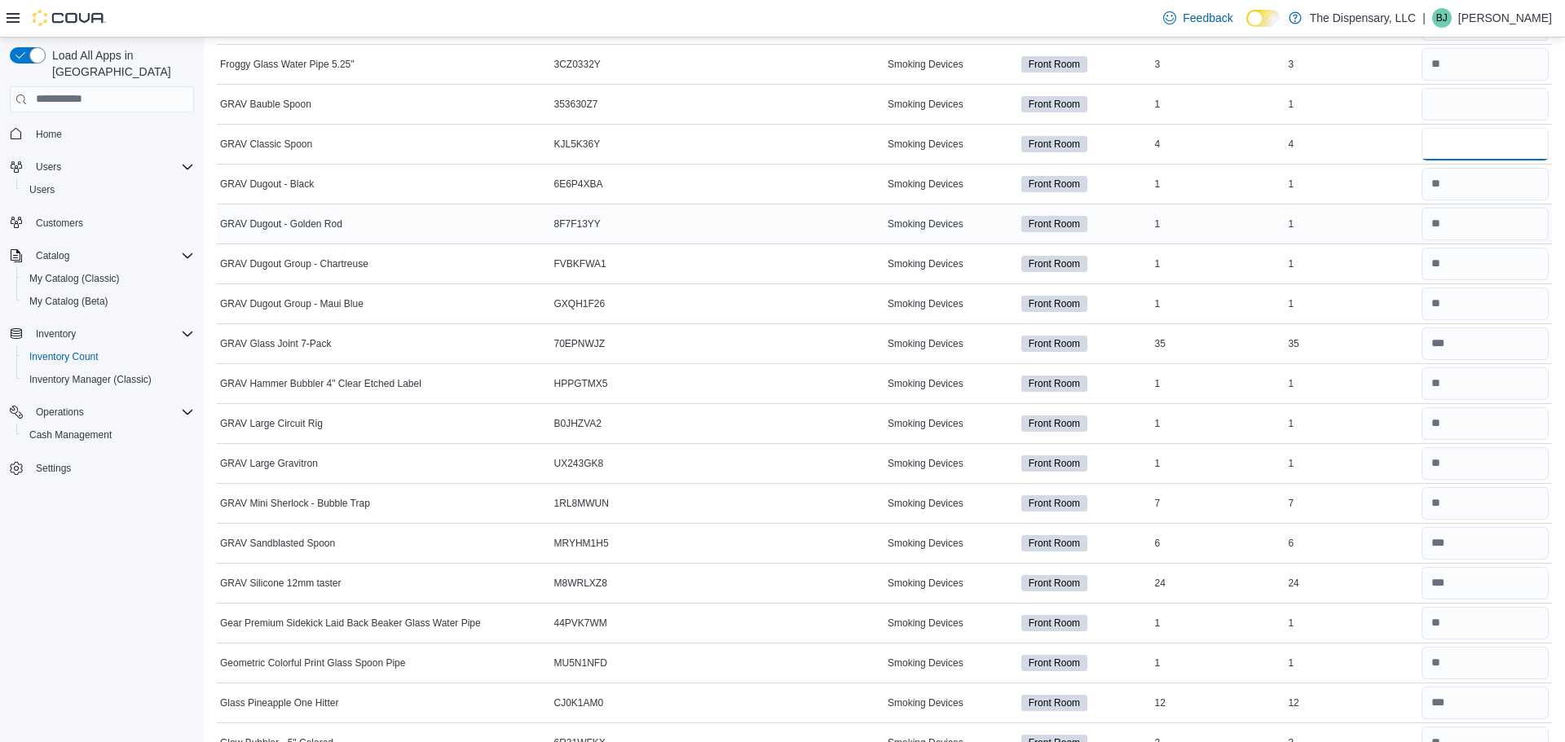
scroll to position [1203, 0]
click at [1483, 549] on input "number" at bounding box center [1484, 543] width 127 height 33
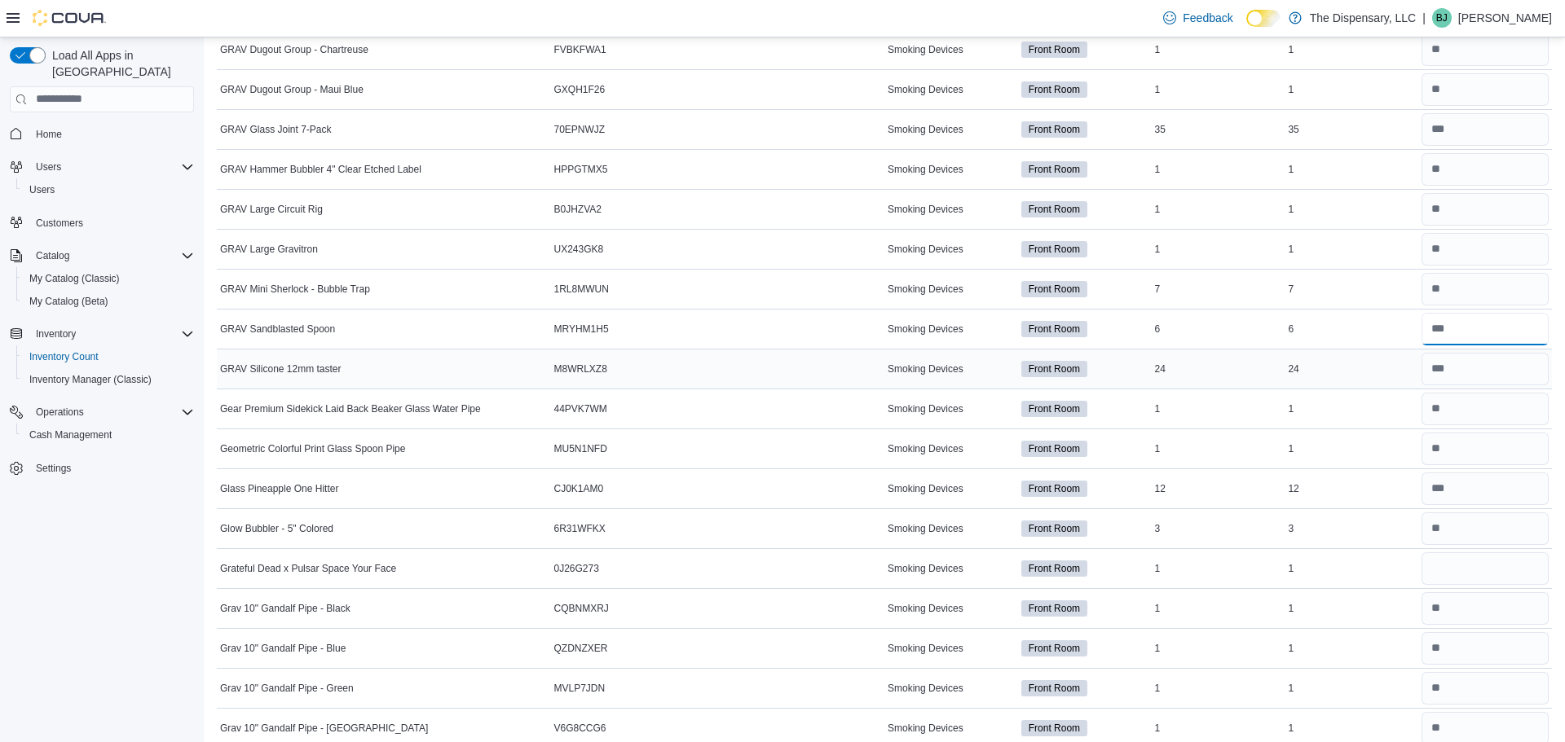
scroll to position [1415, 0]
click at [1480, 578] on input "number" at bounding box center [1484, 570] width 127 height 33
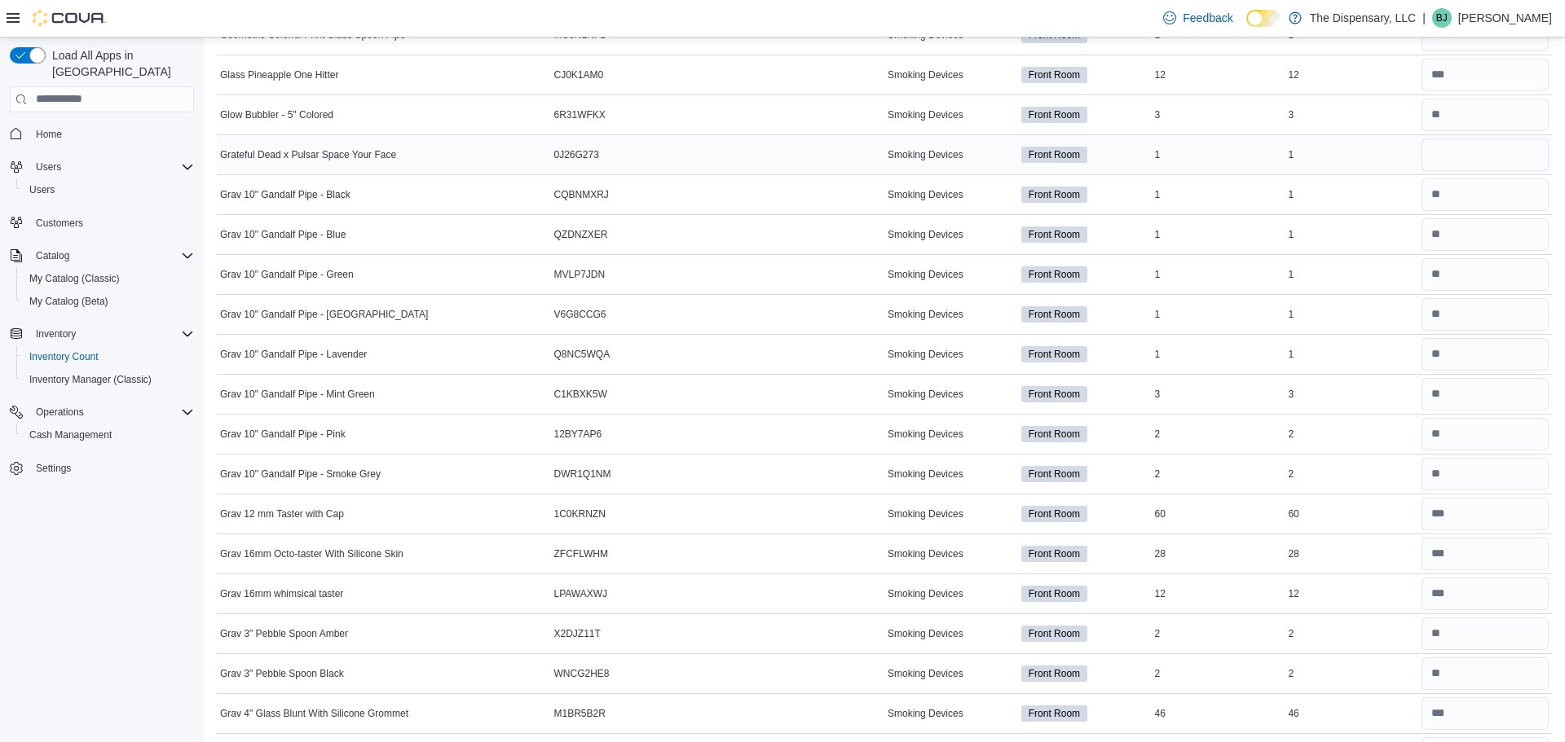
scroll to position [1829, 0]
click at [1478, 525] on input "number" at bounding box center [1484, 516] width 127 height 33
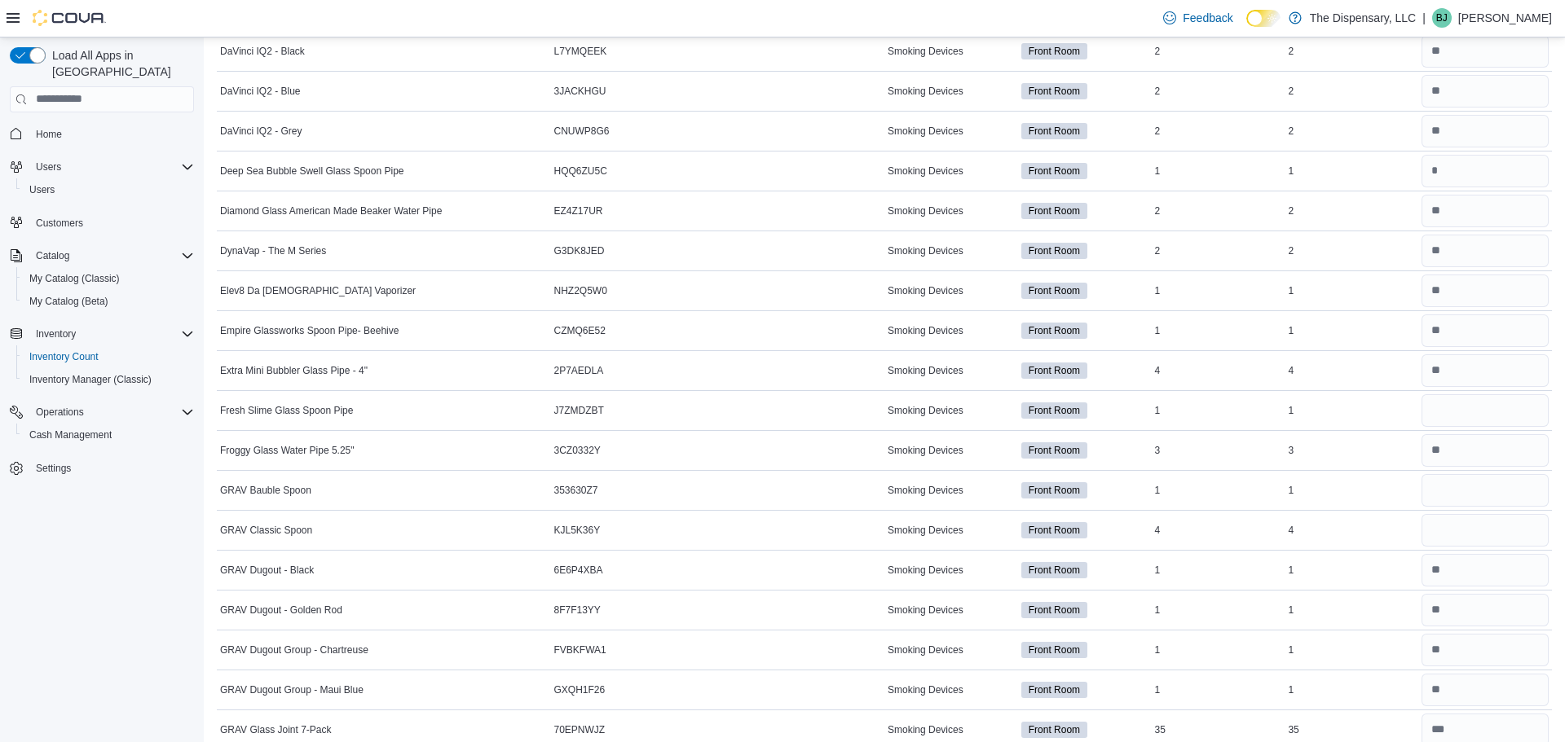
scroll to position [0, 0]
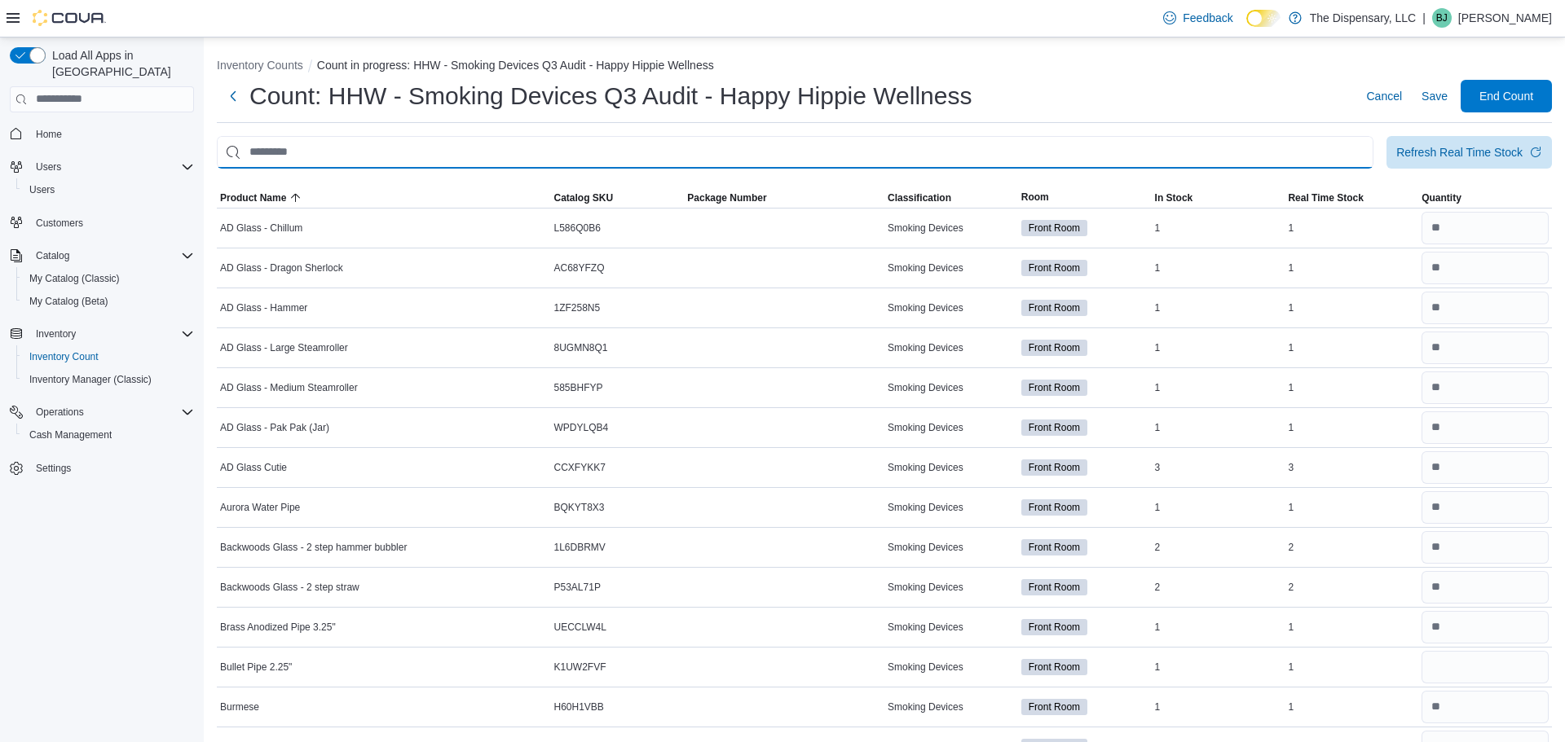
click at [1221, 143] on input "This is a search bar. After typing your query, hit enter to filter the results …" at bounding box center [795, 152] width 1157 height 33
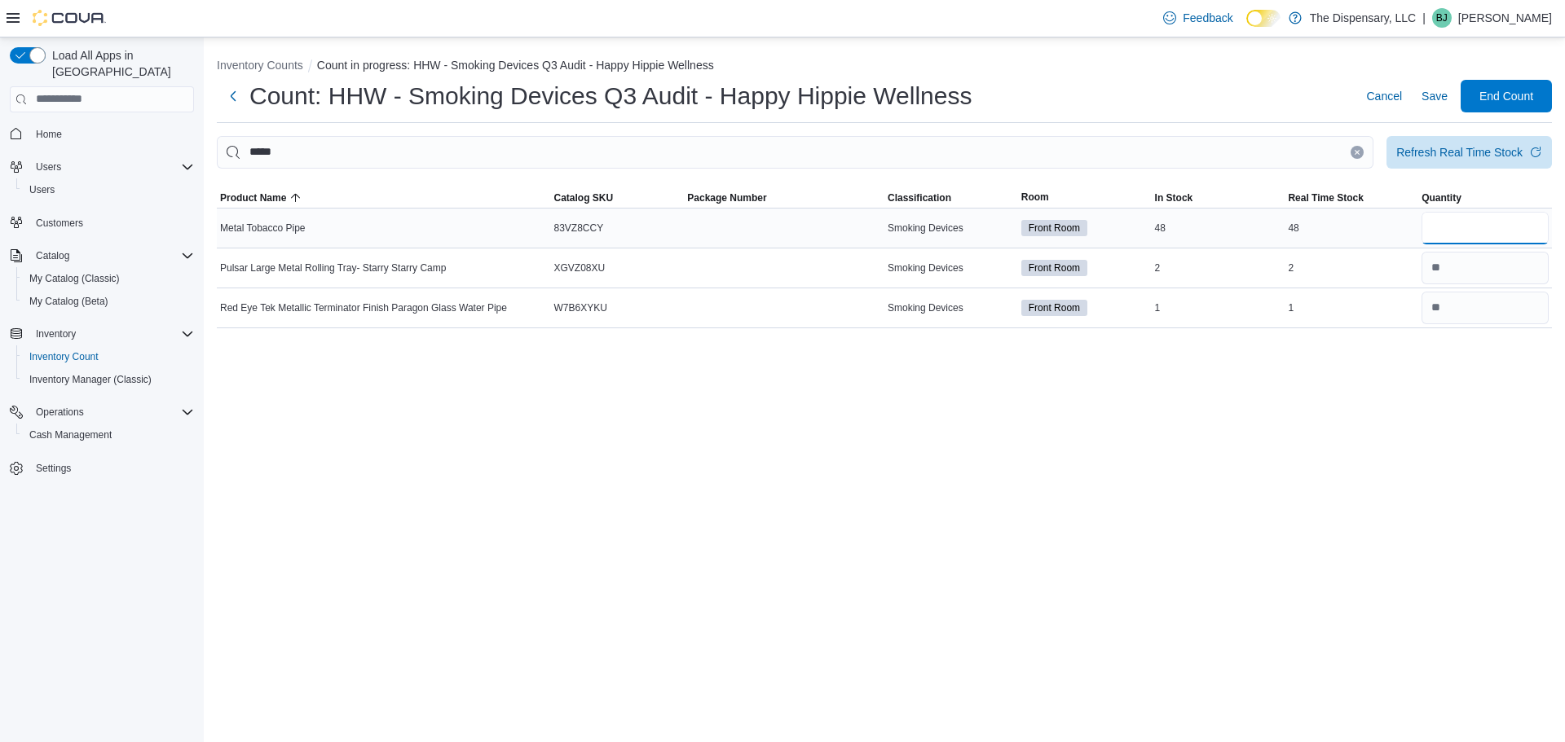
click at [1476, 239] on input "number" at bounding box center [1484, 228] width 127 height 33
click at [1359, 156] on button "Clear input" at bounding box center [1357, 152] width 13 height 13
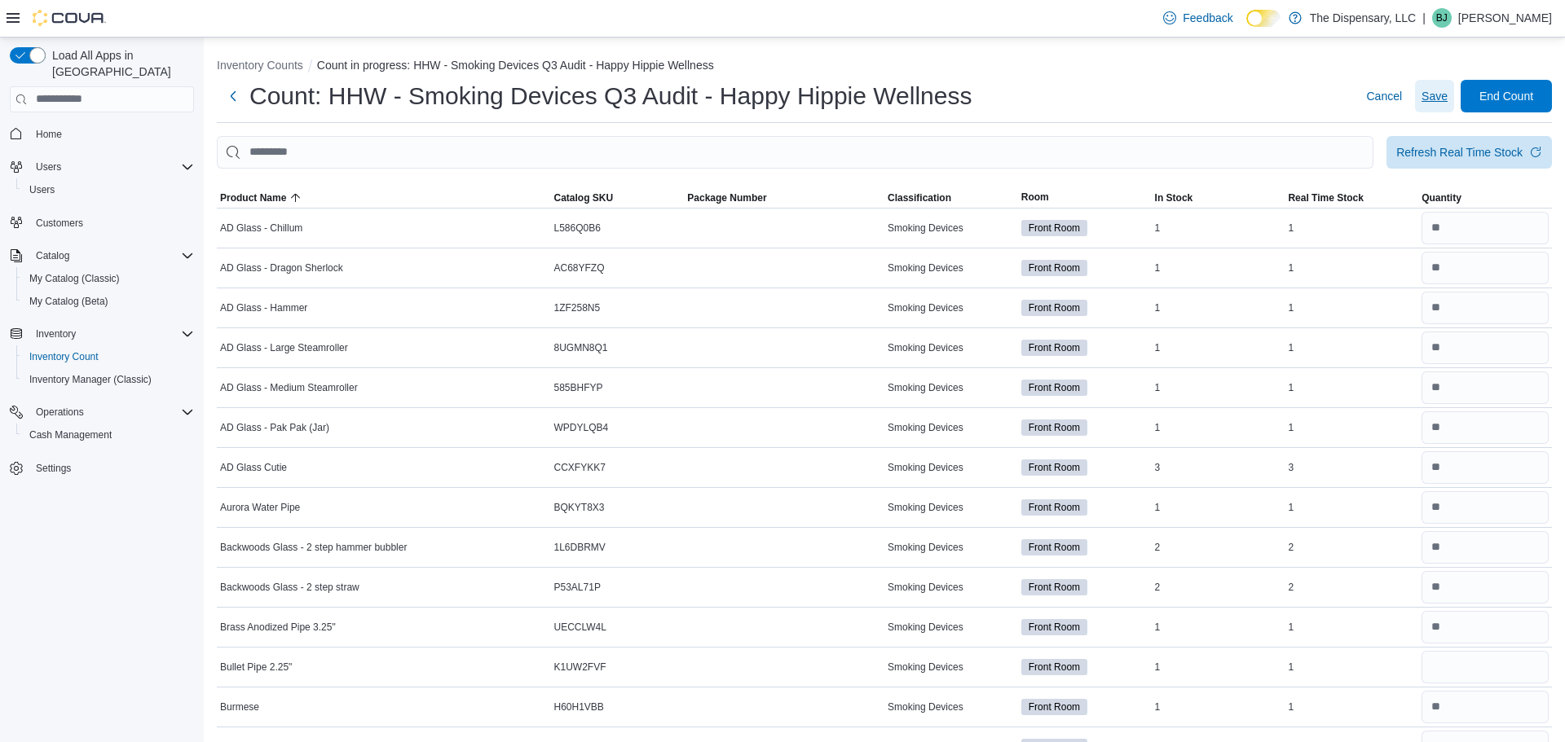
click at [1434, 93] on span "Save" at bounding box center [1434, 96] width 26 height 16
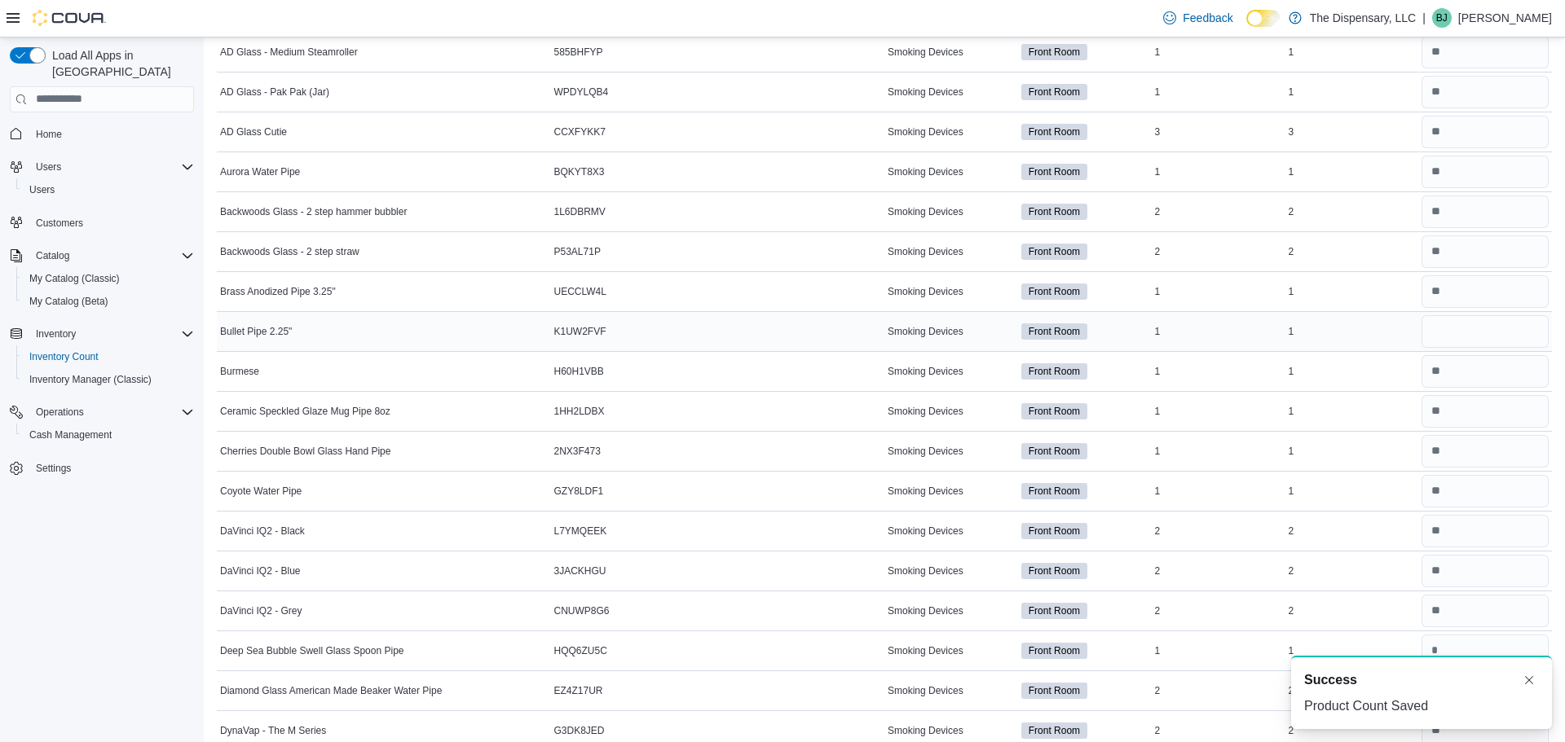
scroll to position [333, 0]
click at [1257, 335] on div "1" at bounding box center [1219, 335] width 134 height 20
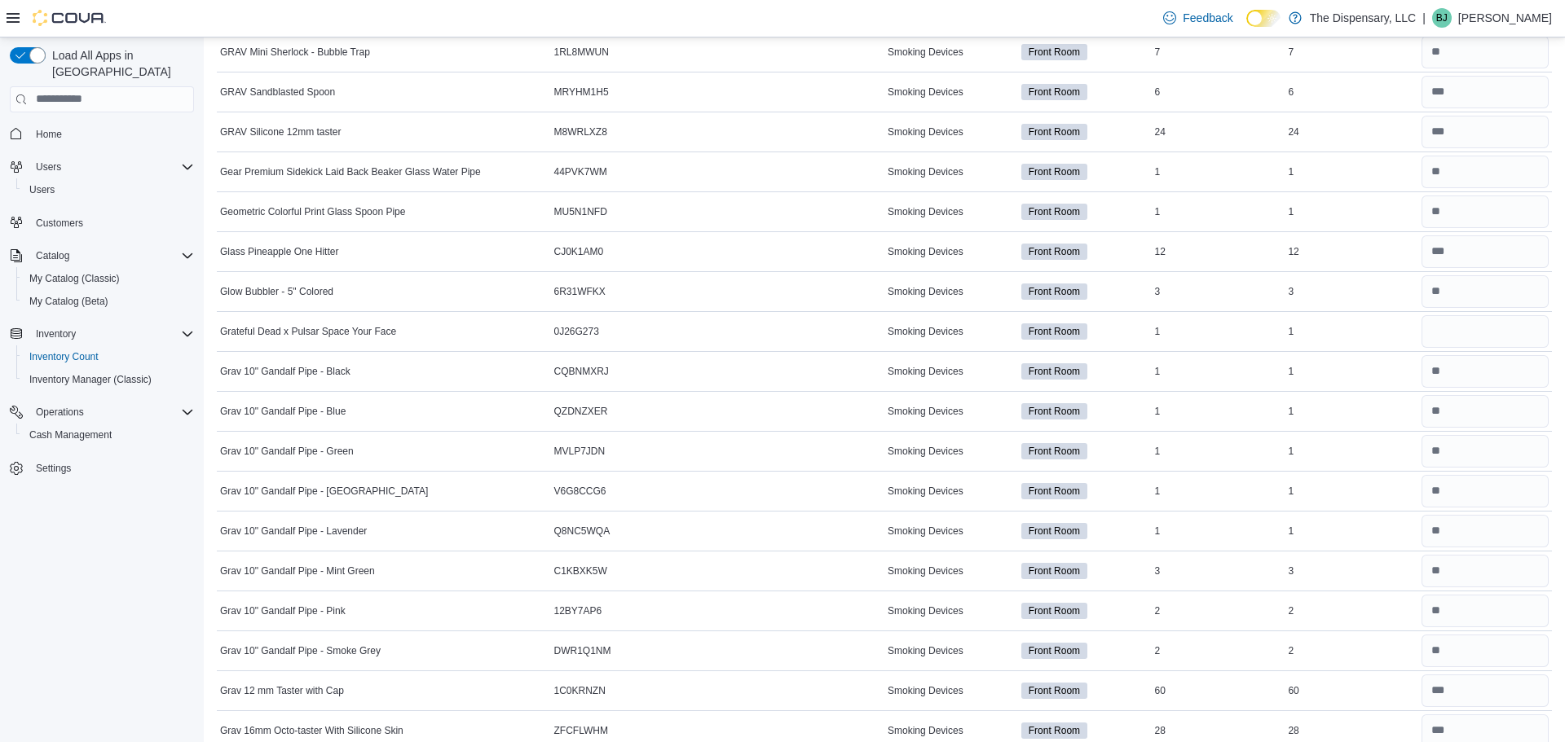
scroll to position [1664, 0]
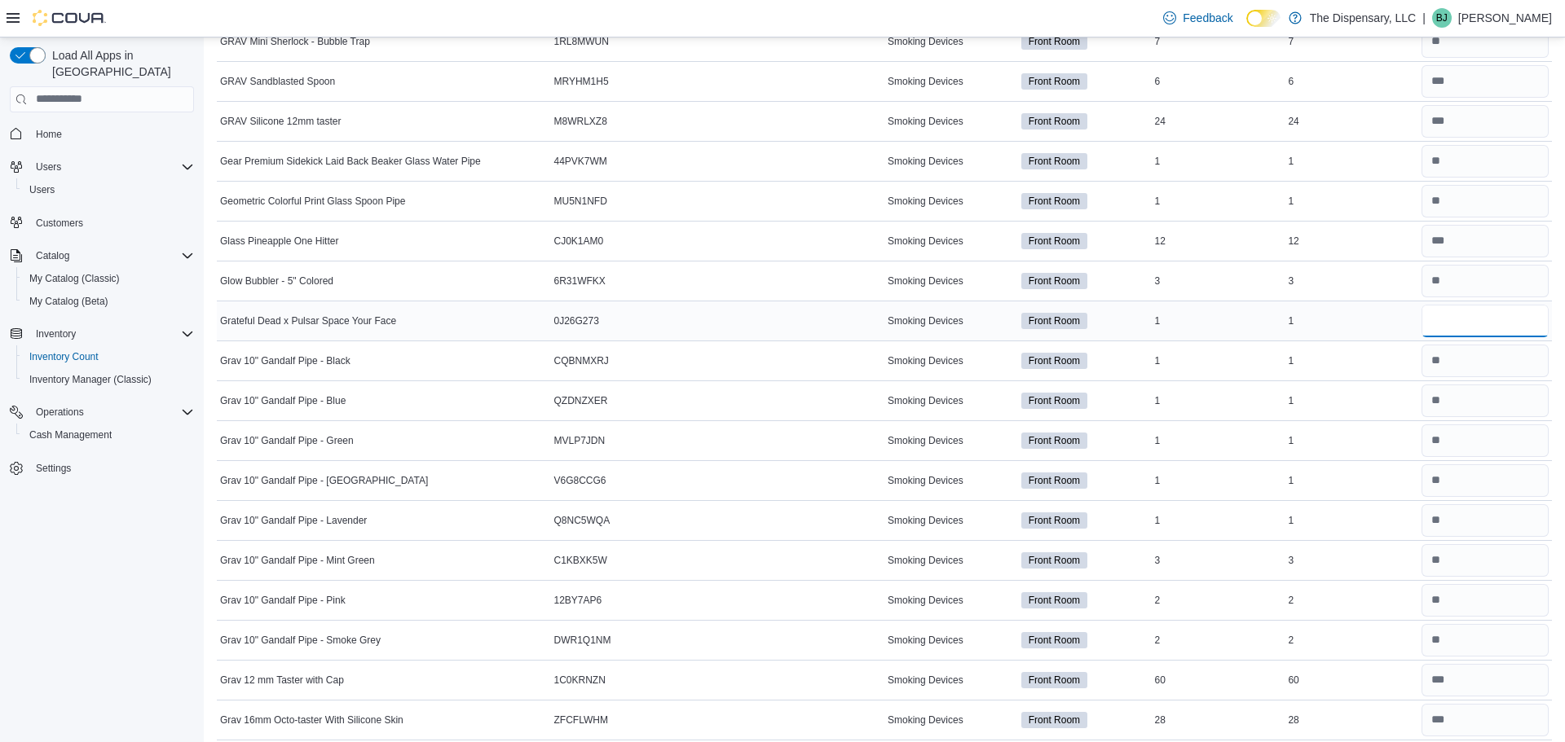
click at [1438, 332] on input "number" at bounding box center [1484, 321] width 127 height 33
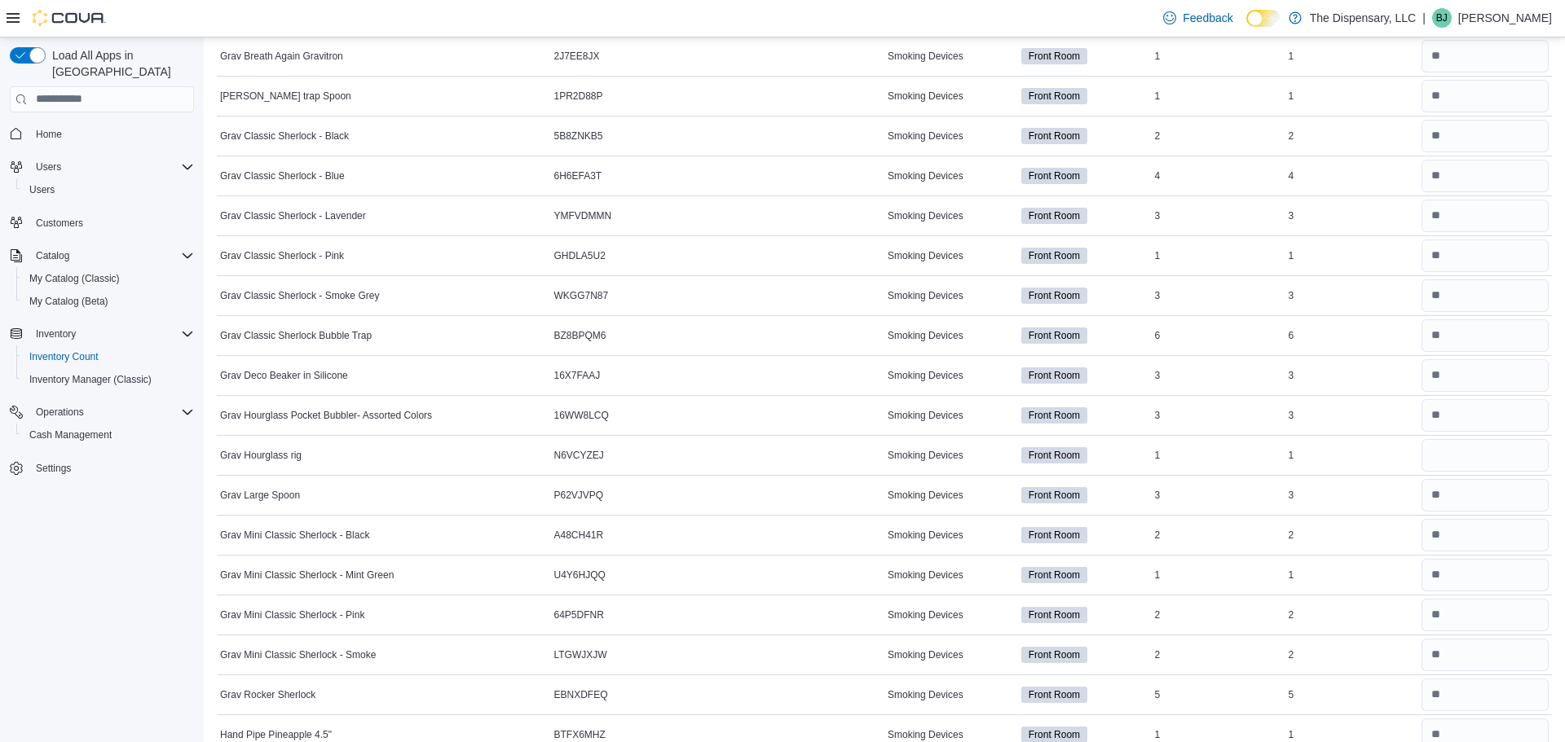
scroll to position [2617, 0]
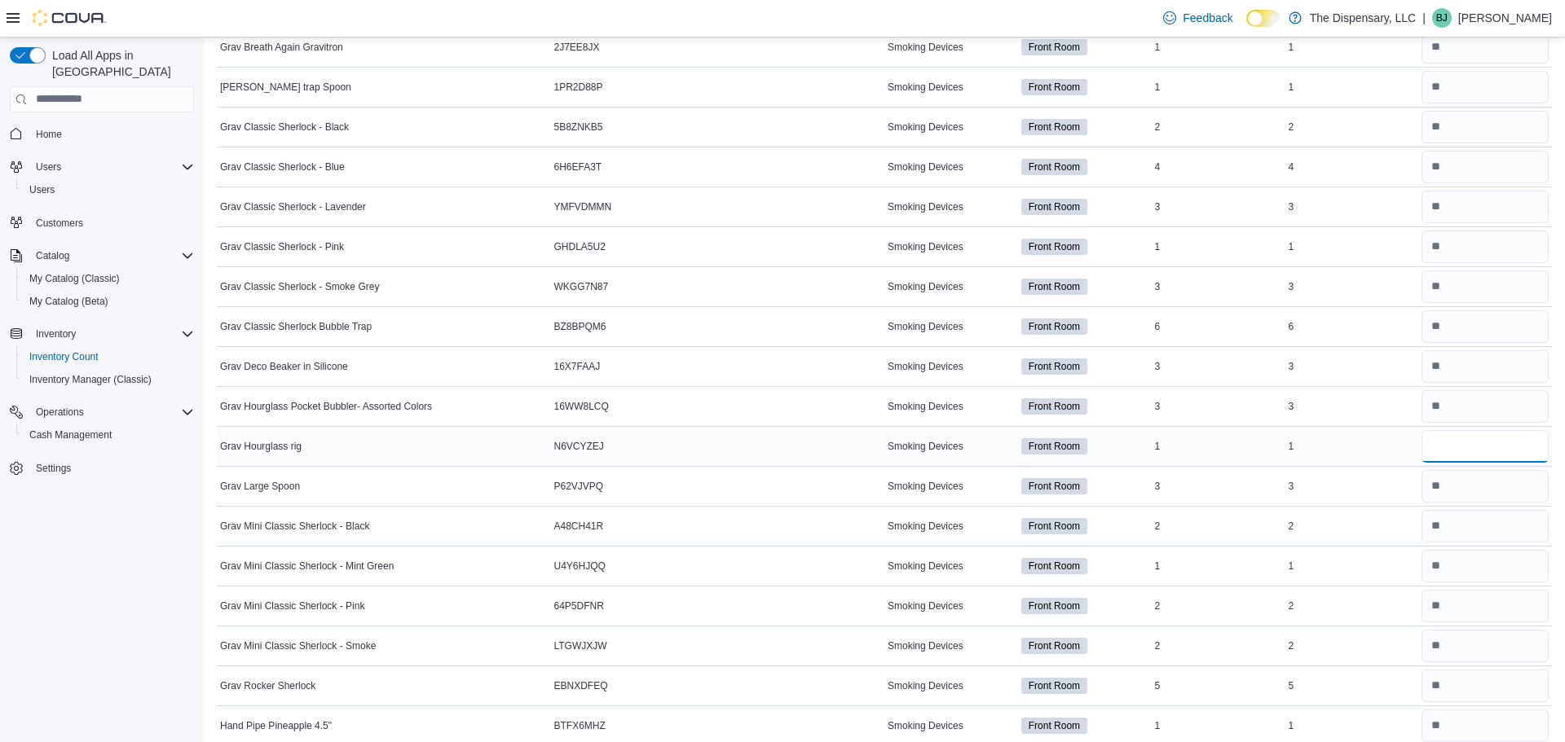
click at [1436, 449] on input "number" at bounding box center [1484, 446] width 127 height 33
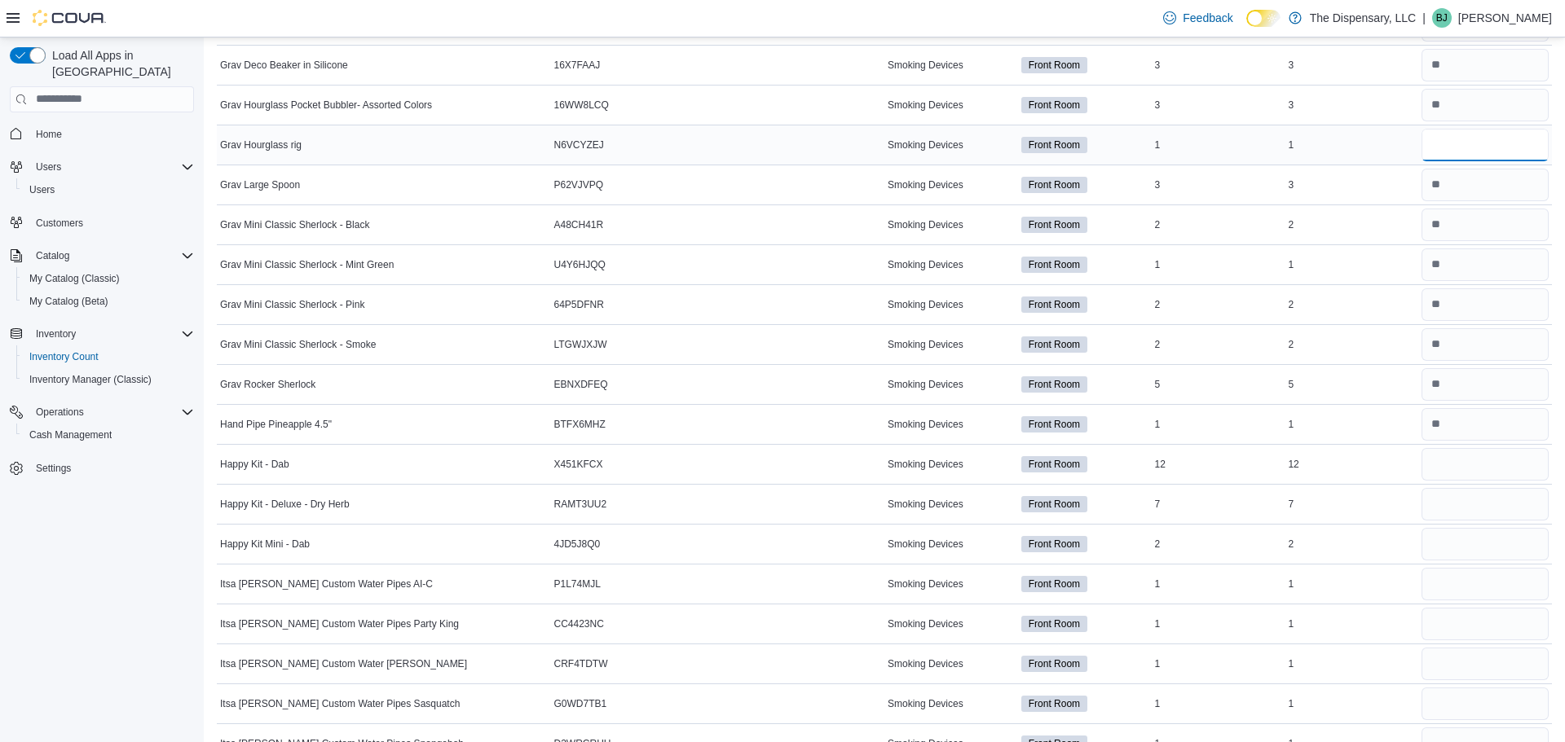
scroll to position [2918, 0]
click at [1442, 469] on input "number" at bounding box center [1484, 465] width 127 height 33
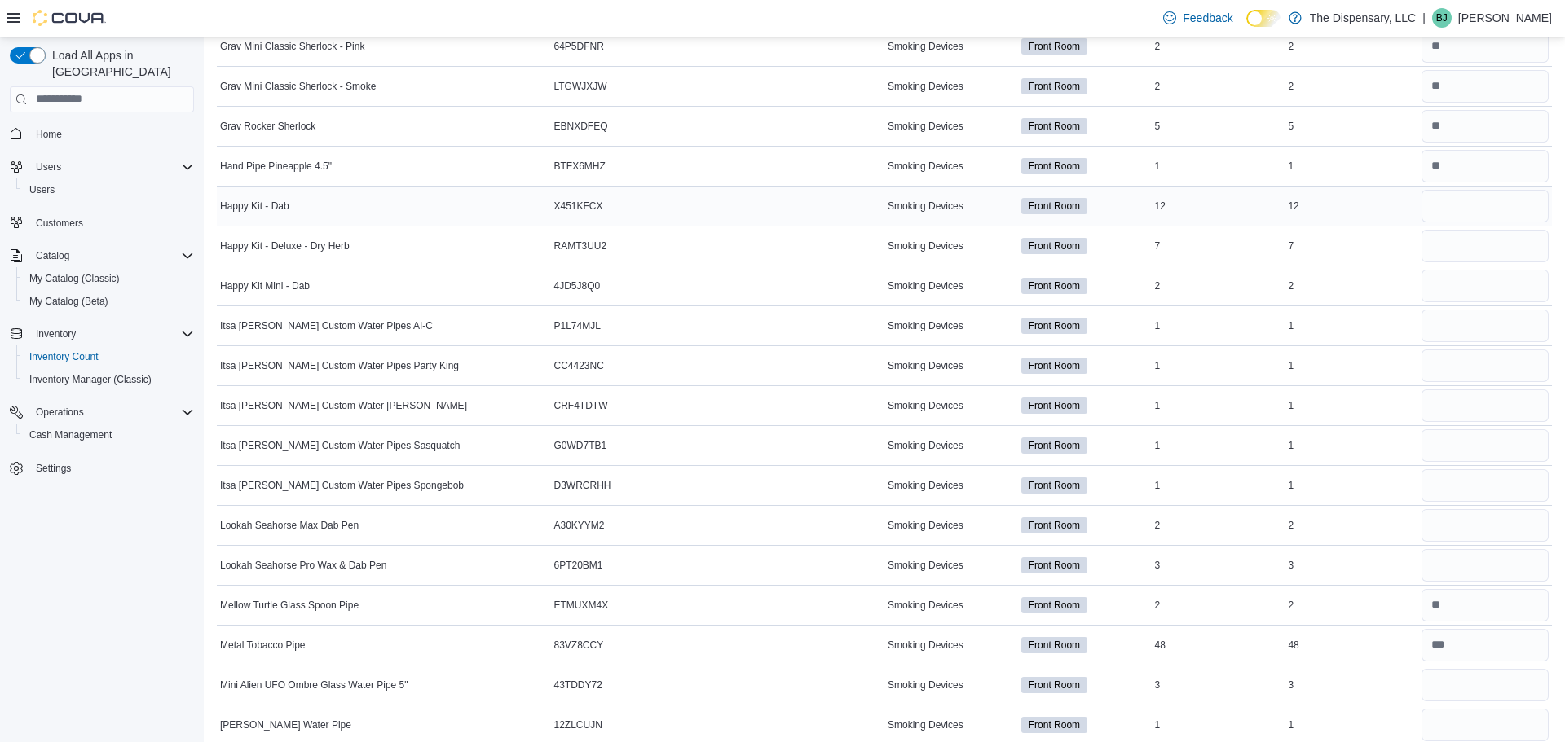
scroll to position [3186, 0]
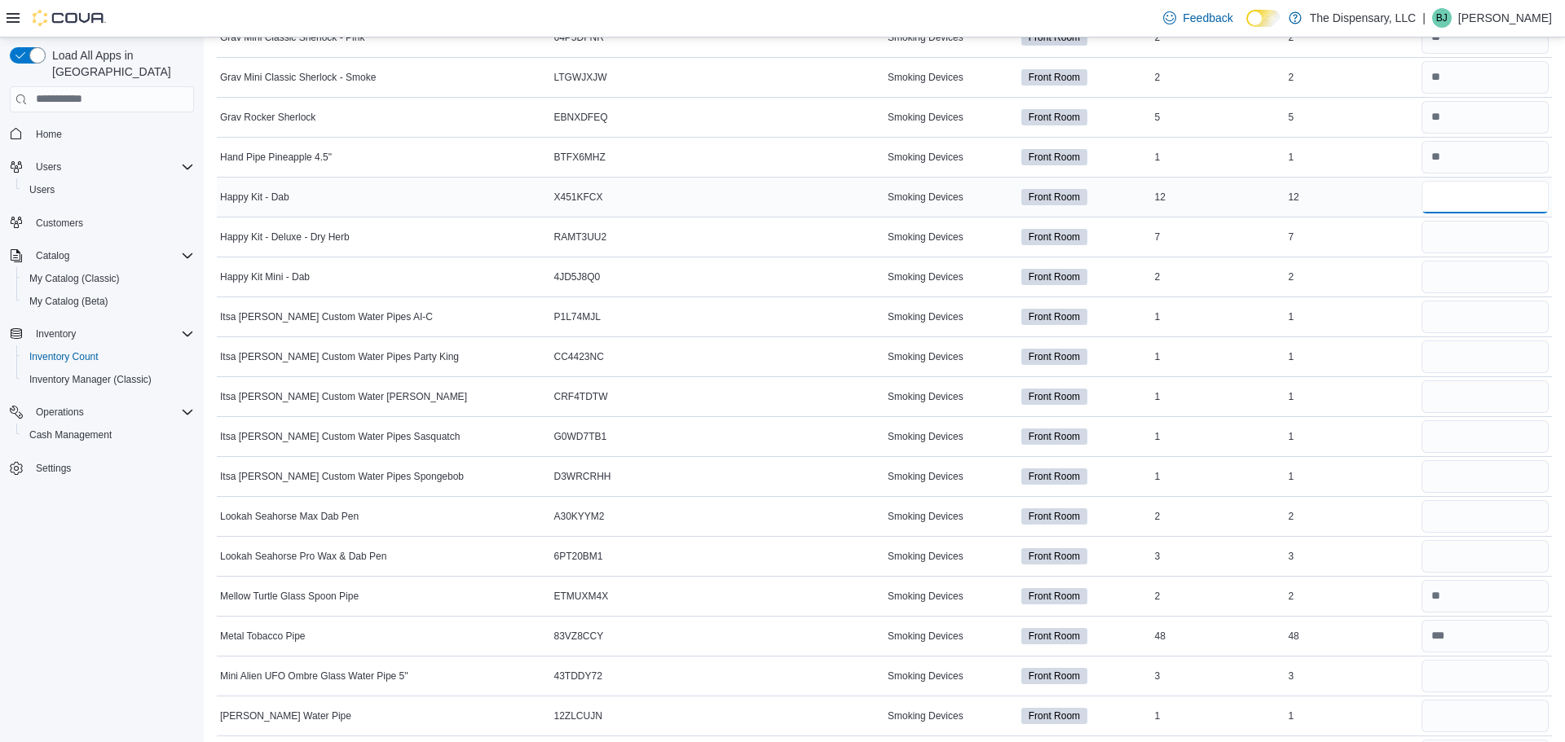
click at [1439, 191] on input "number" at bounding box center [1484, 197] width 127 height 33
click at [1487, 313] on input "number" at bounding box center [1484, 317] width 127 height 33
click at [1488, 352] on input "number" at bounding box center [1484, 357] width 127 height 33
click at [1454, 315] on input "number" at bounding box center [1484, 317] width 127 height 33
click at [1512, 519] on input "number" at bounding box center [1484, 516] width 127 height 33
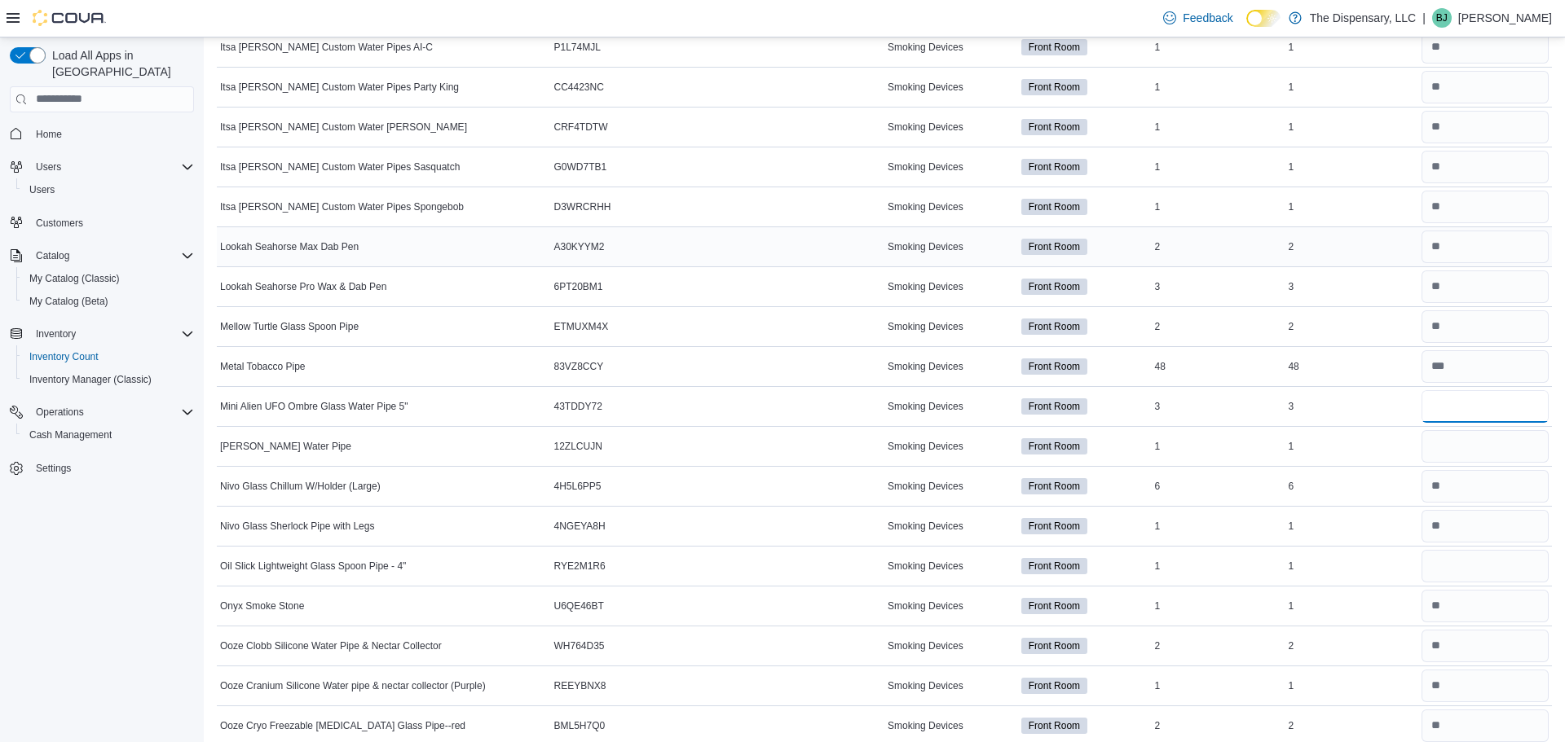
scroll to position [3466, 0]
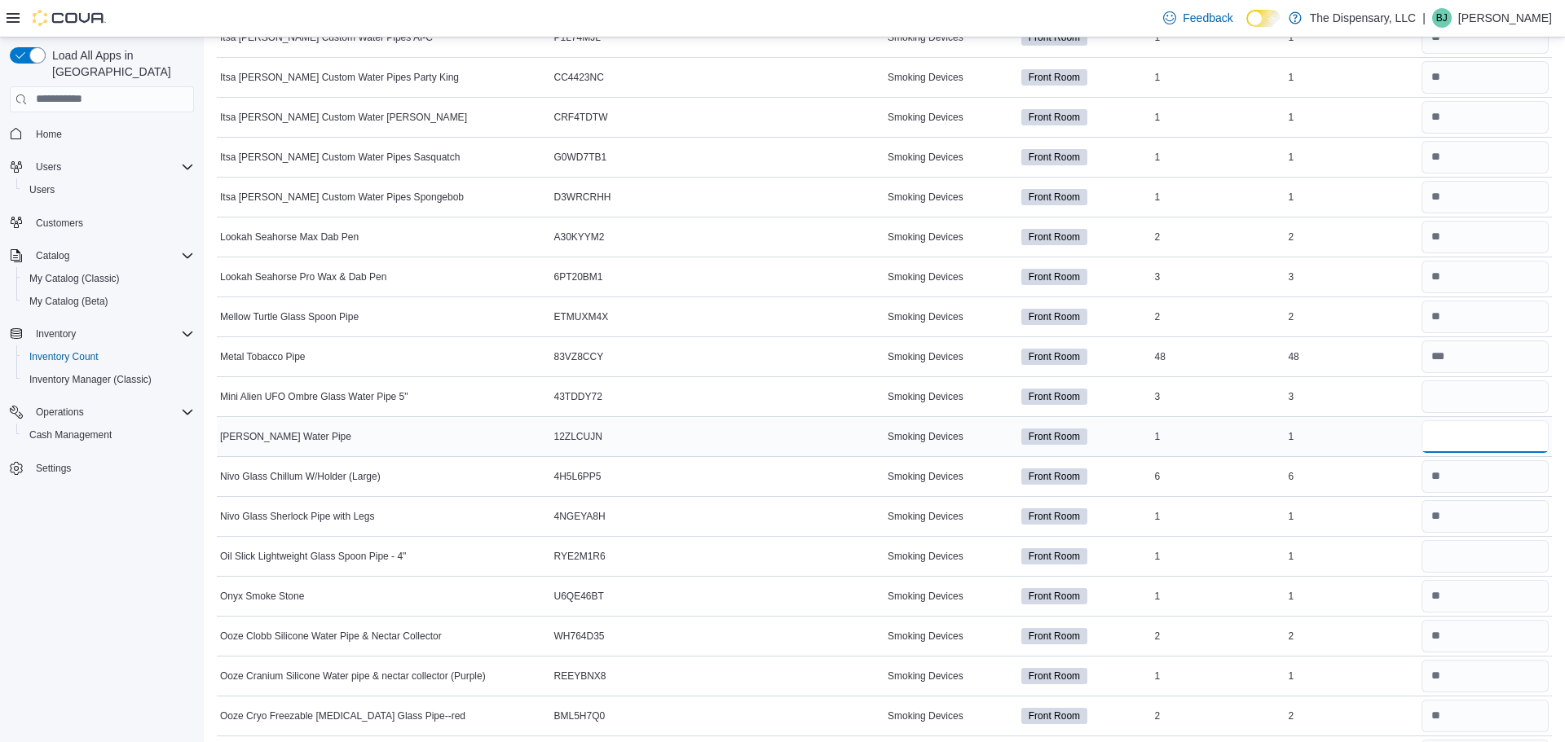
click at [1455, 439] on input "number" at bounding box center [1484, 437] width 127 height 33
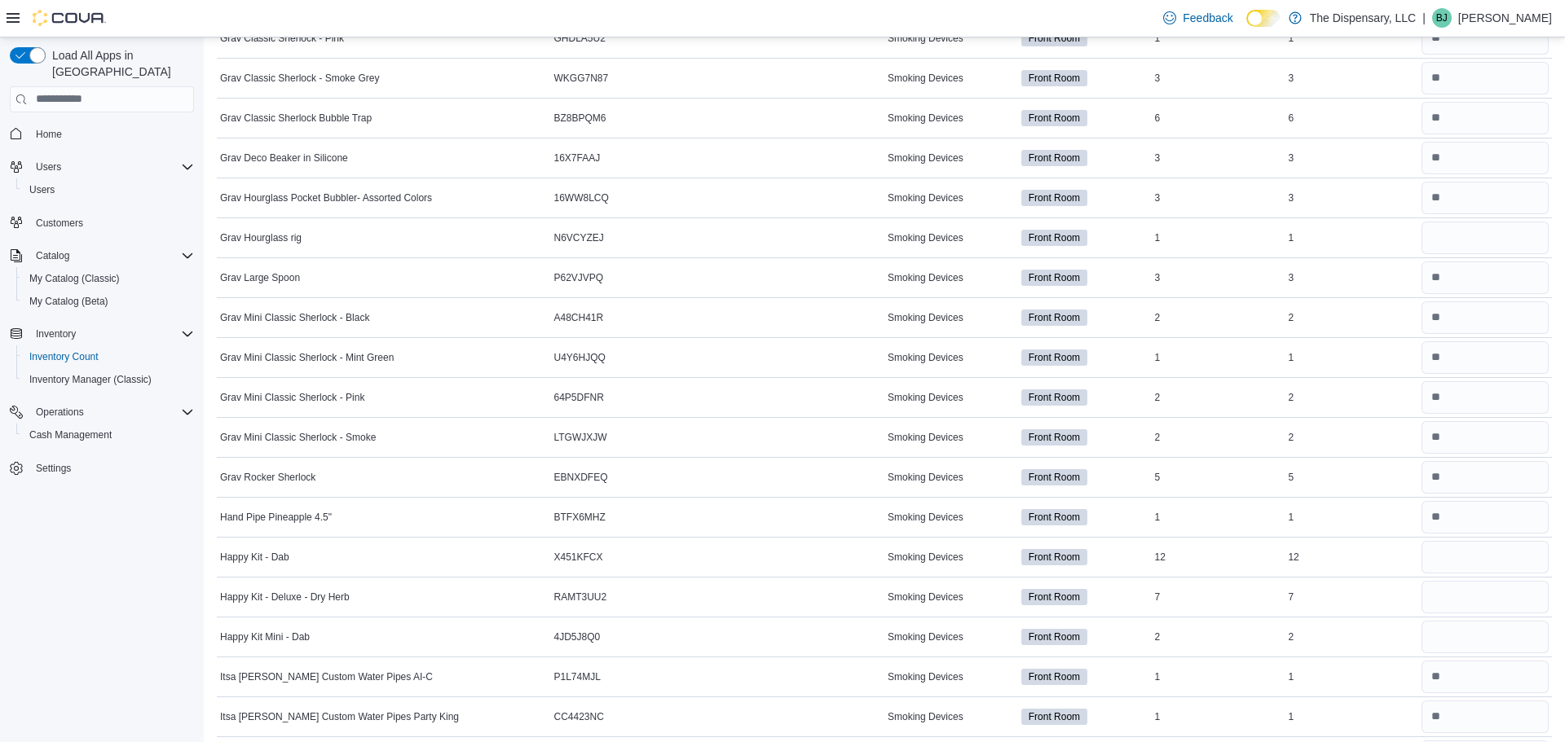
scroll to position [2824, 0]
click at [1524, 197] on input "number" at bounding box center [1484, 199] width 127 height 33
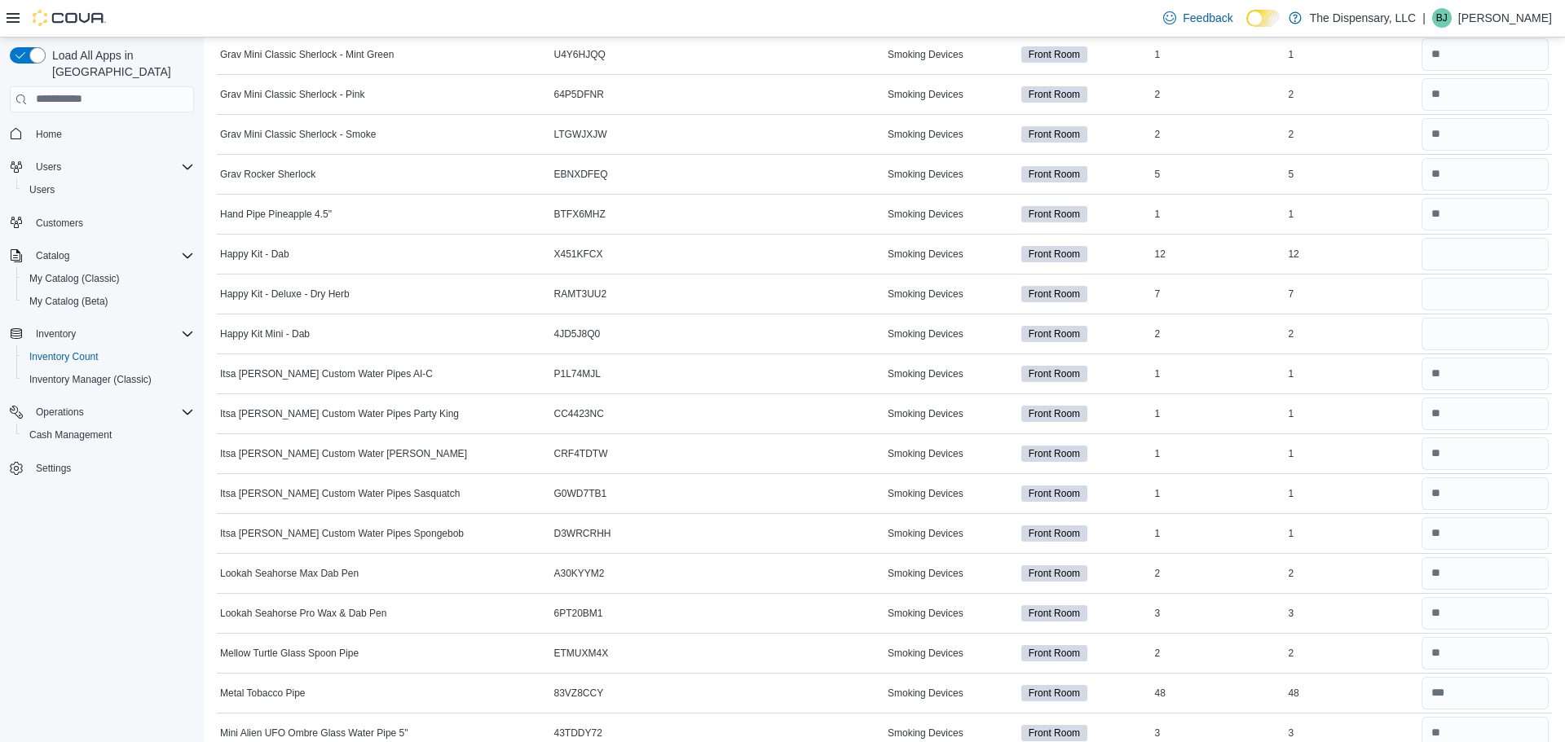
scroll to position [3137, 0]
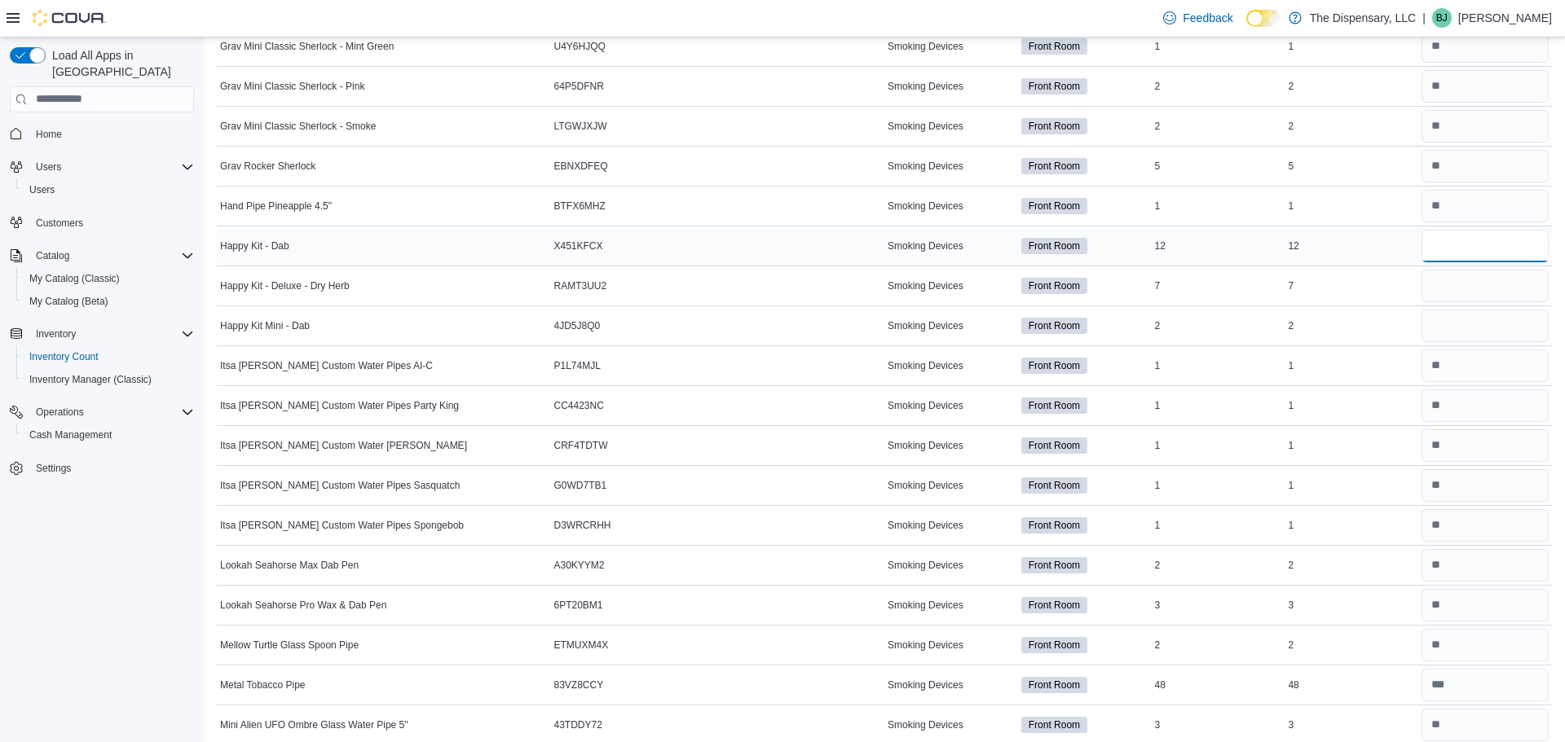
click at [1476, 245] on input "number" at bounding box center [1484, 246] width 127 height 33
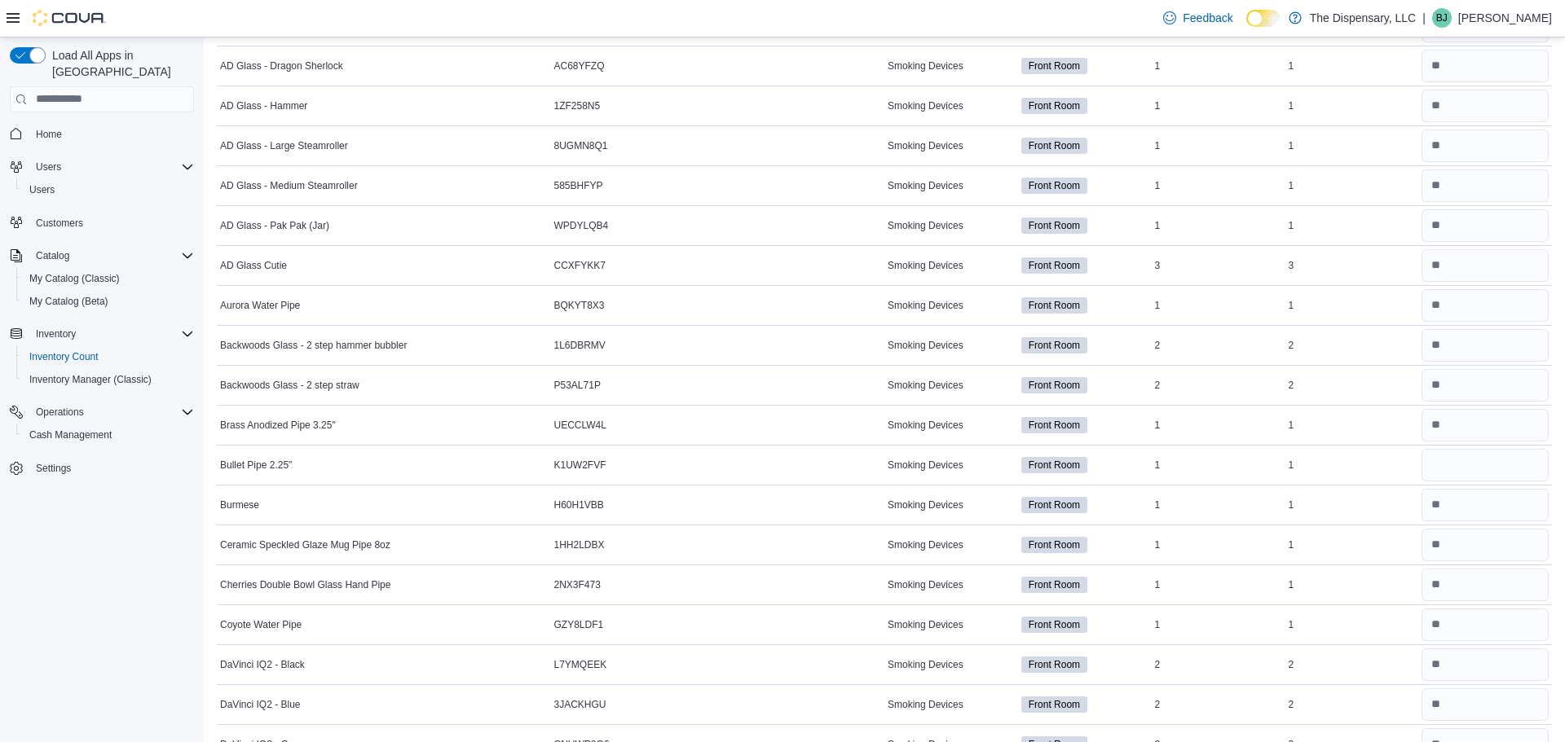
scroll to position [0, 0]
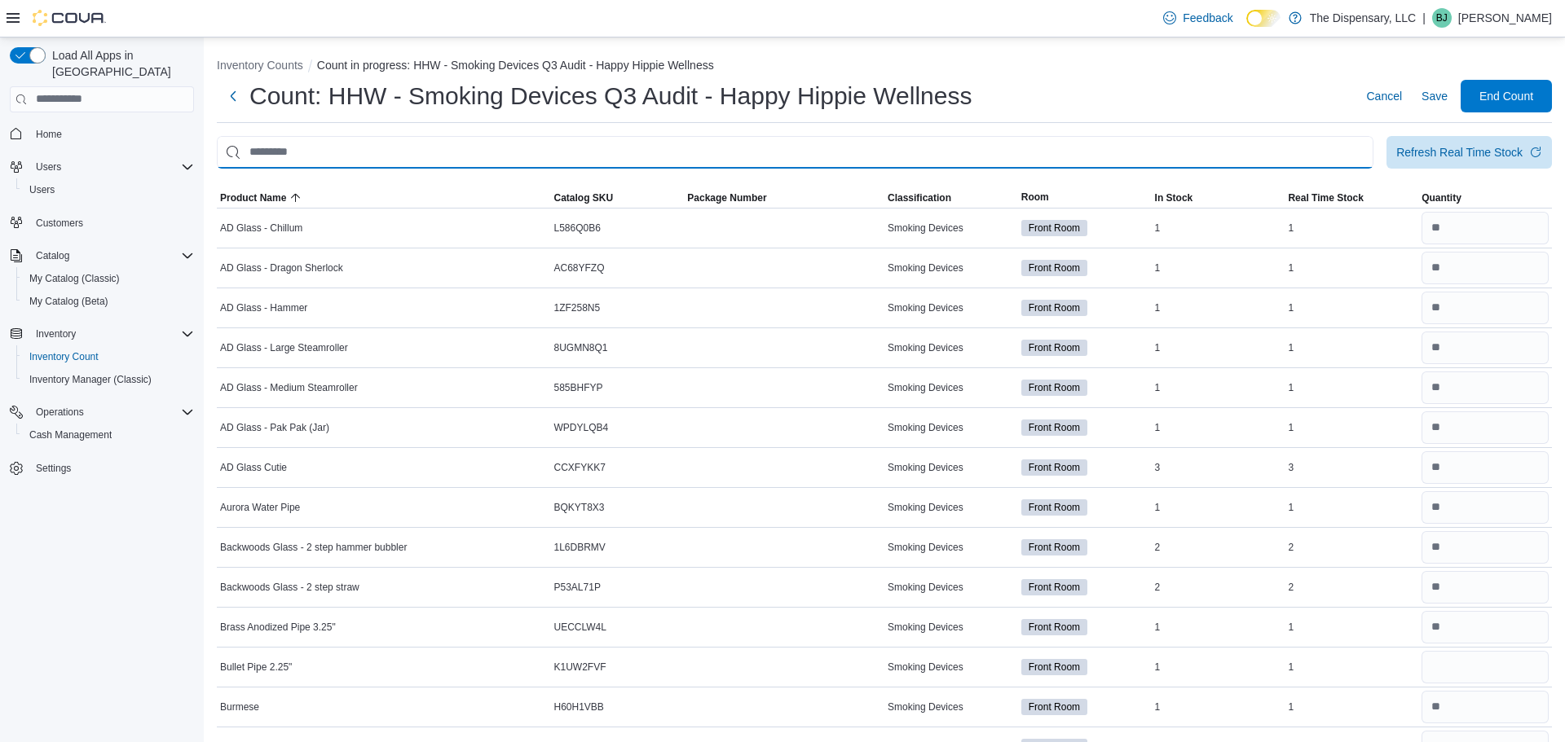
click at [659, 151] on input "This is a search bar. After typing your query, hit enter to filter the results …" at bounding box center [795, 152] width 1157 height 33
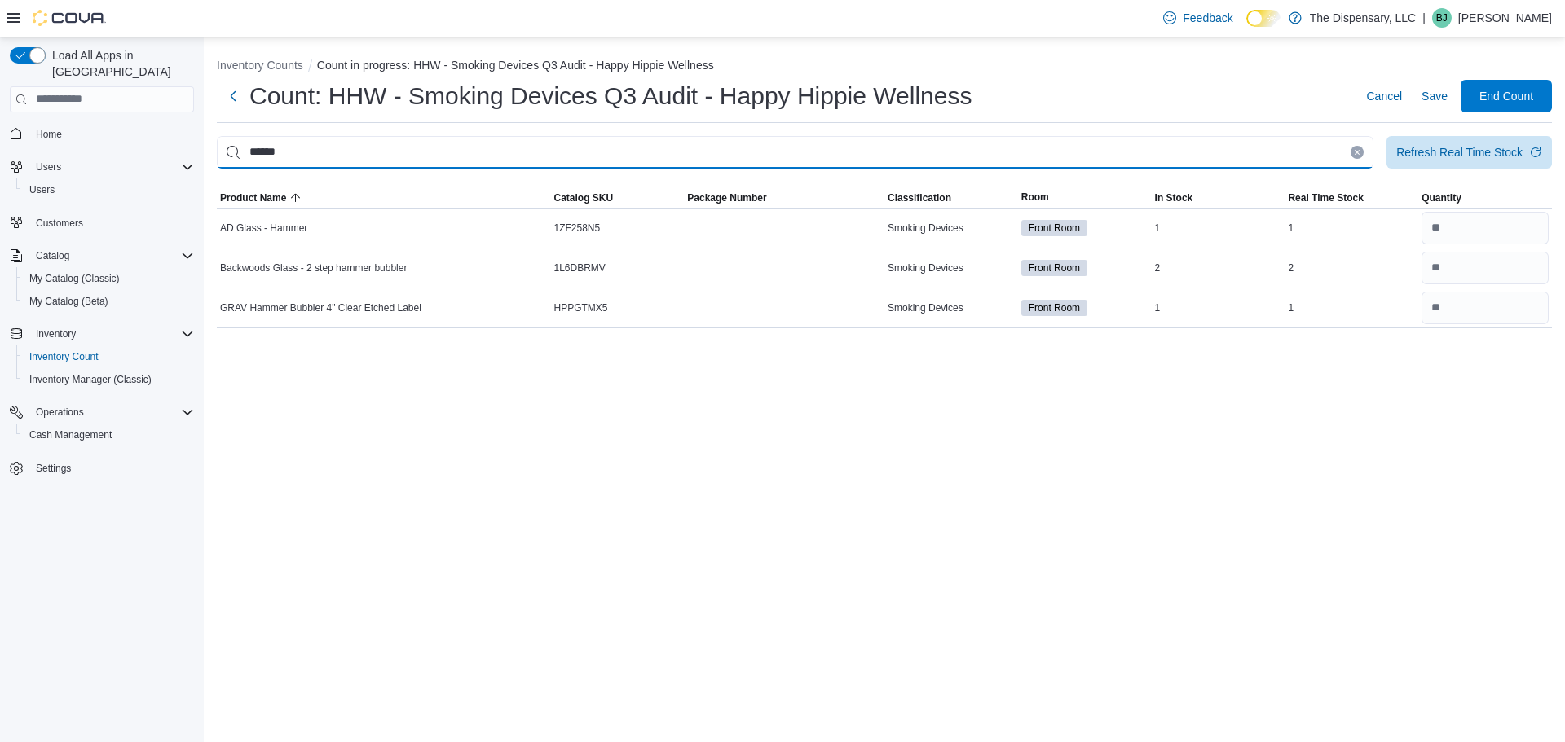
click at [1359, 161] on input "******" at bounding box center [795, 152] width 1157 height 33
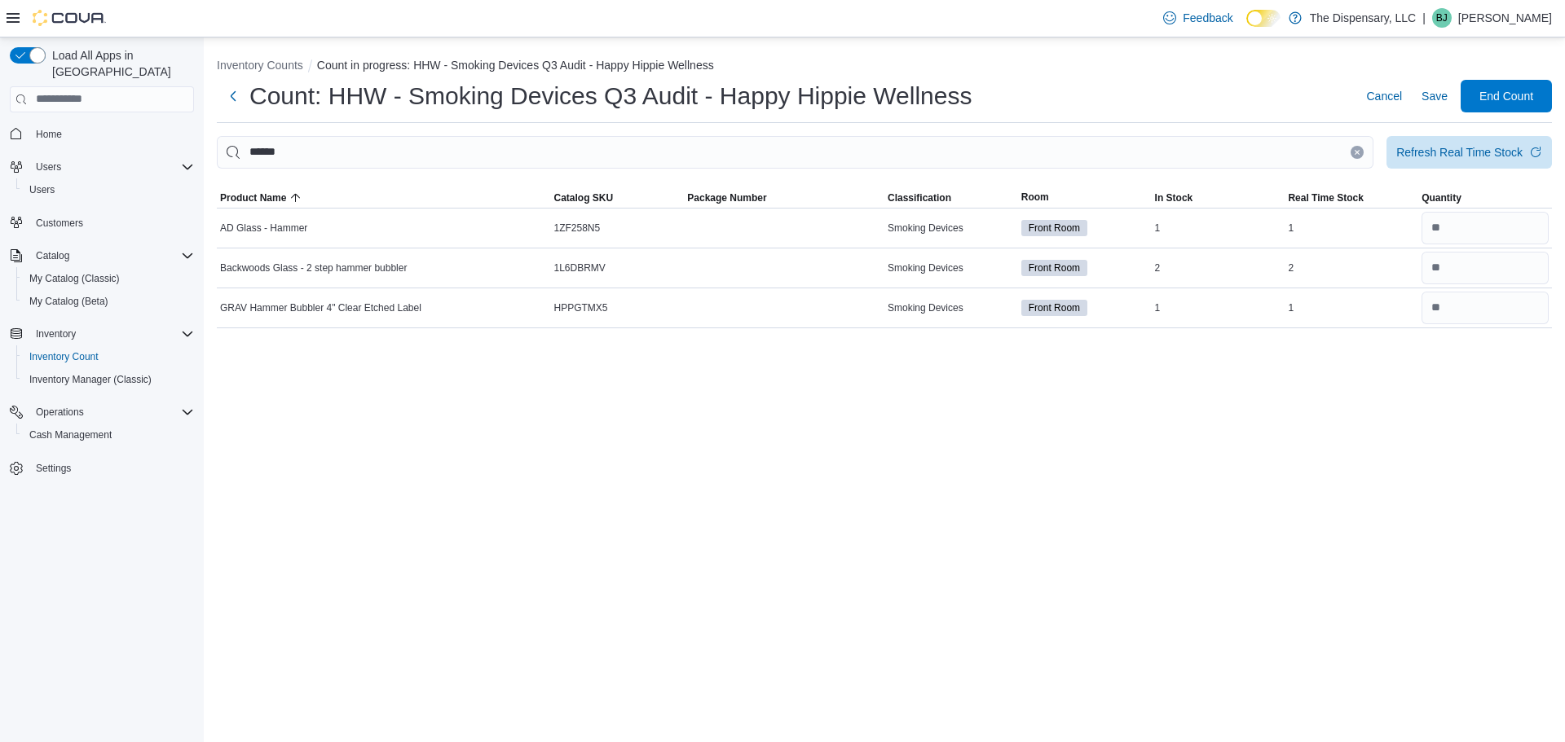
click at [1354, 152] on icon "Clear input" at bounding box center [1357, 152] width 7 height 7
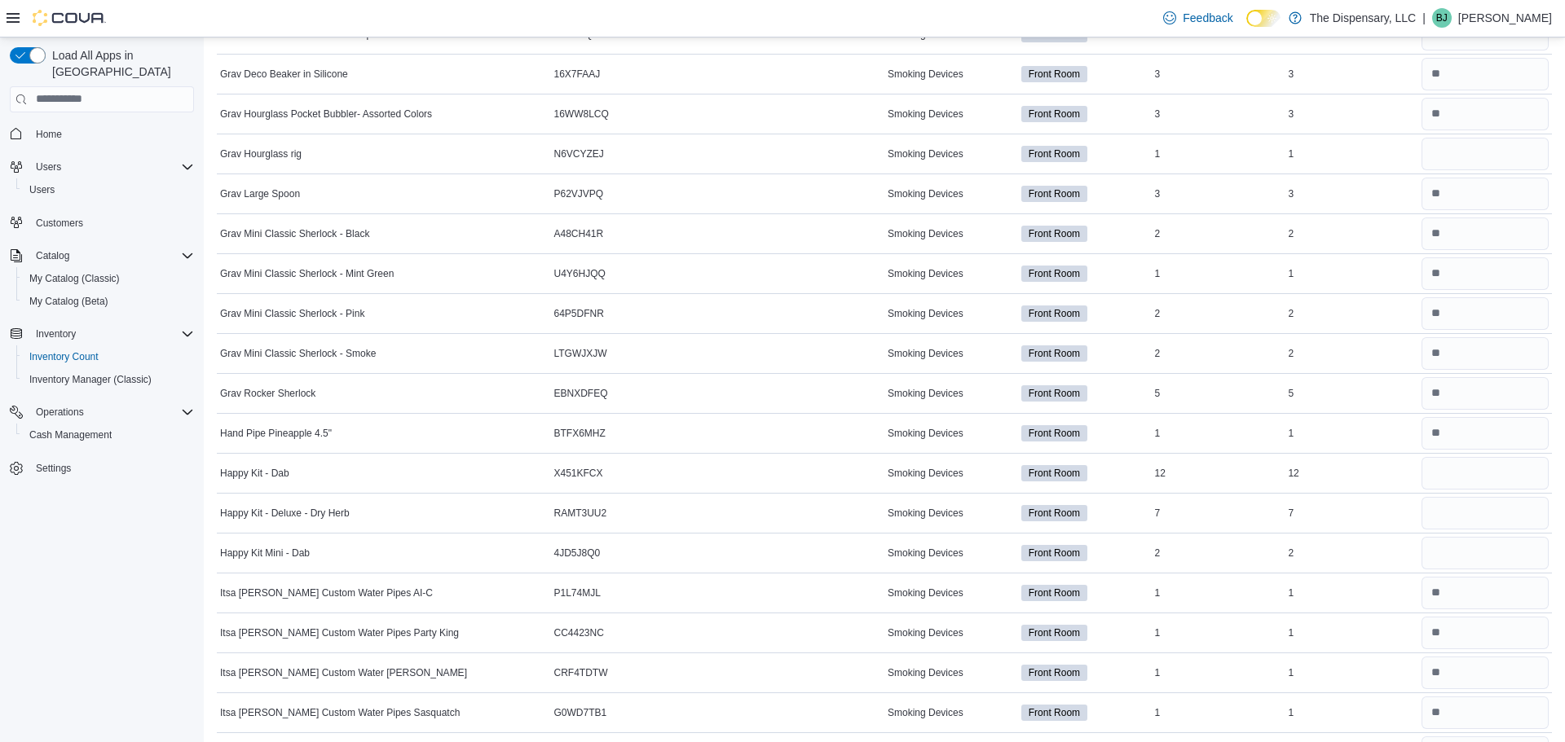
scroll to position [2909, 0]
click at [1298, 475] on div "12" at bounding box center [1351, 475] width 134 height 20
click at [1456, 469] on input "number" at bounding box center [1484, 474] width 127 height 33
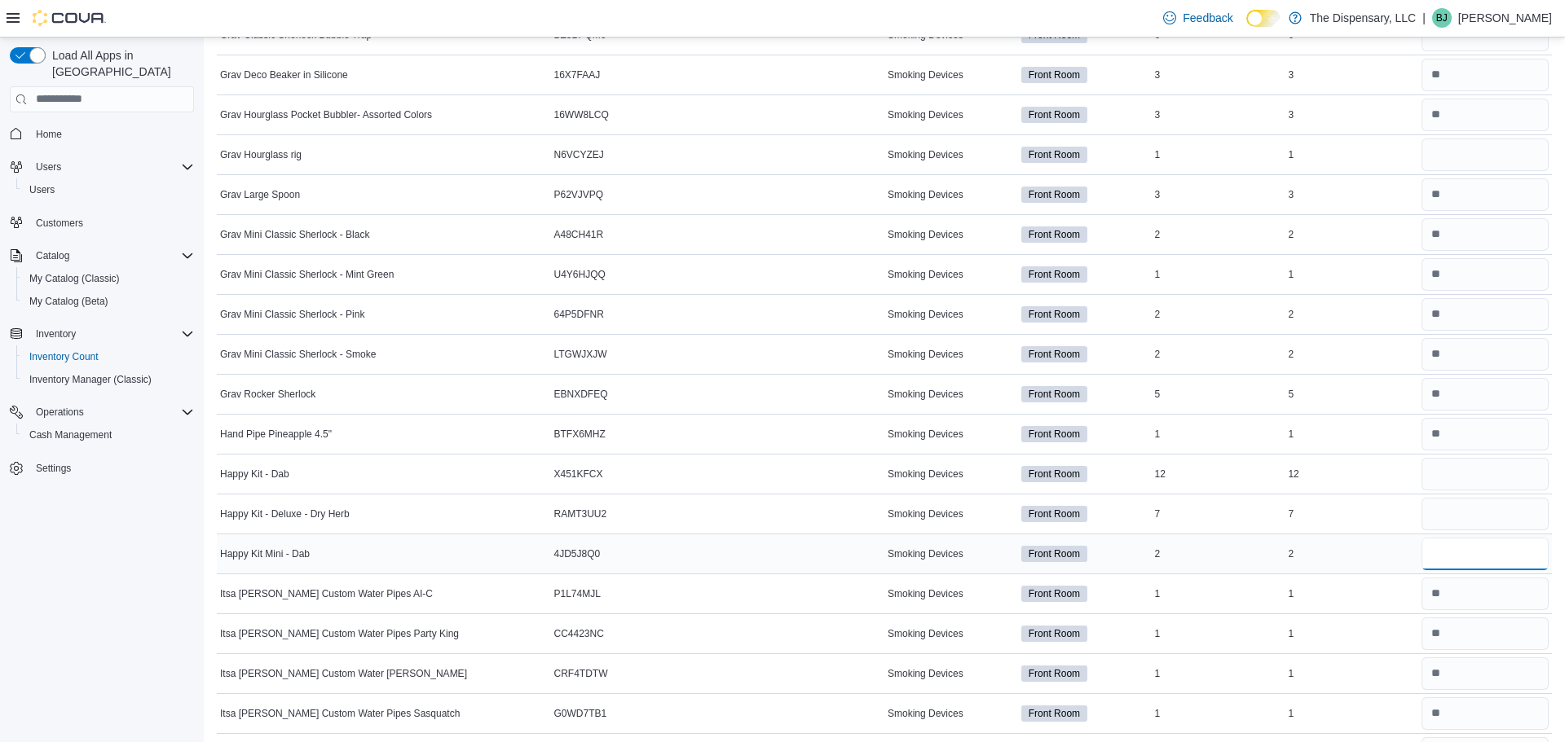
click at [1470, 549] on input "number" at bounding box center [1484, 554] width 127 height 33
click at [1507, 465] on input "number" at bounding box center [1484, 474] width 127 height 33
click at [1490, 455] on div at bounding box center [1485, 474] width 134 height 39
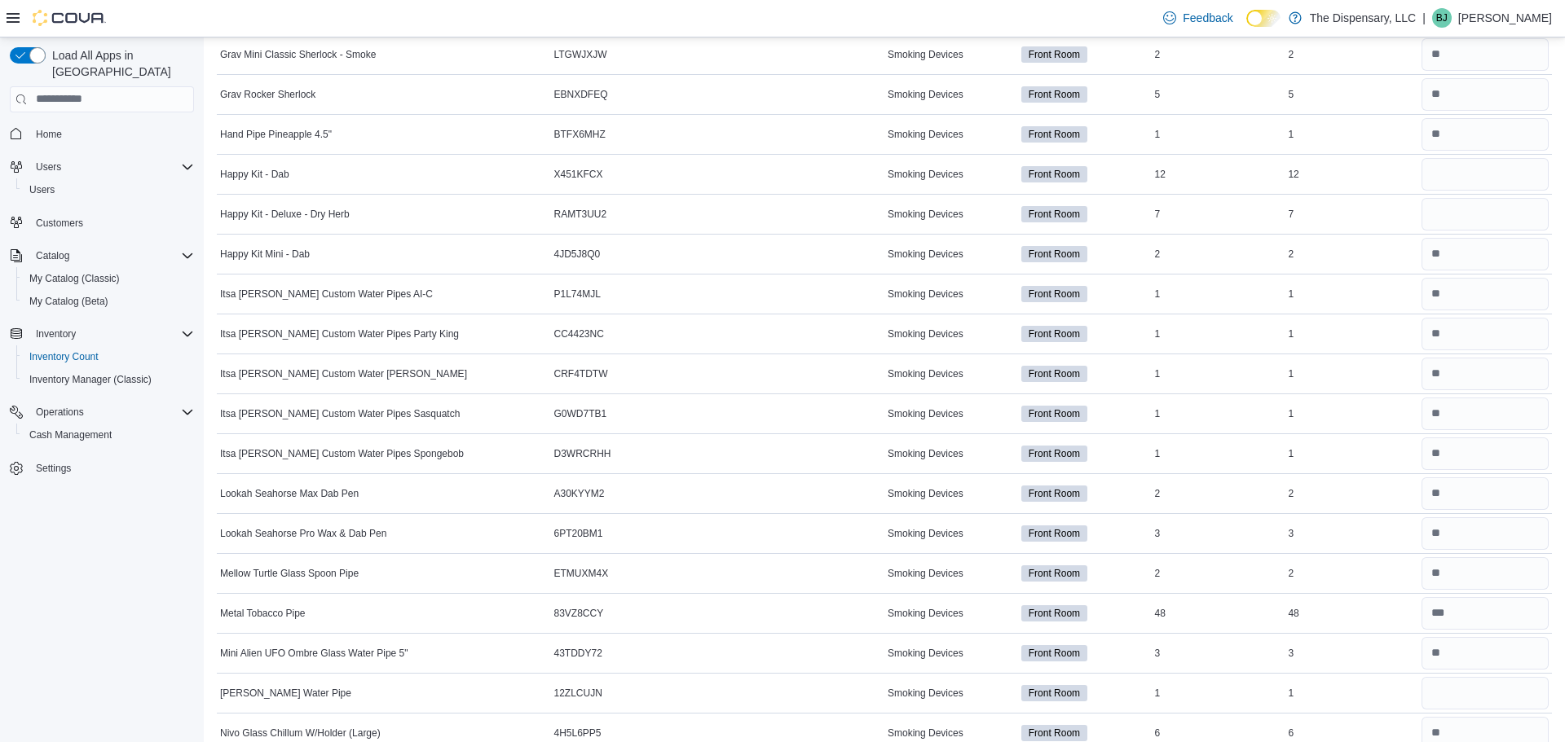
scroll to position [3266, 0]
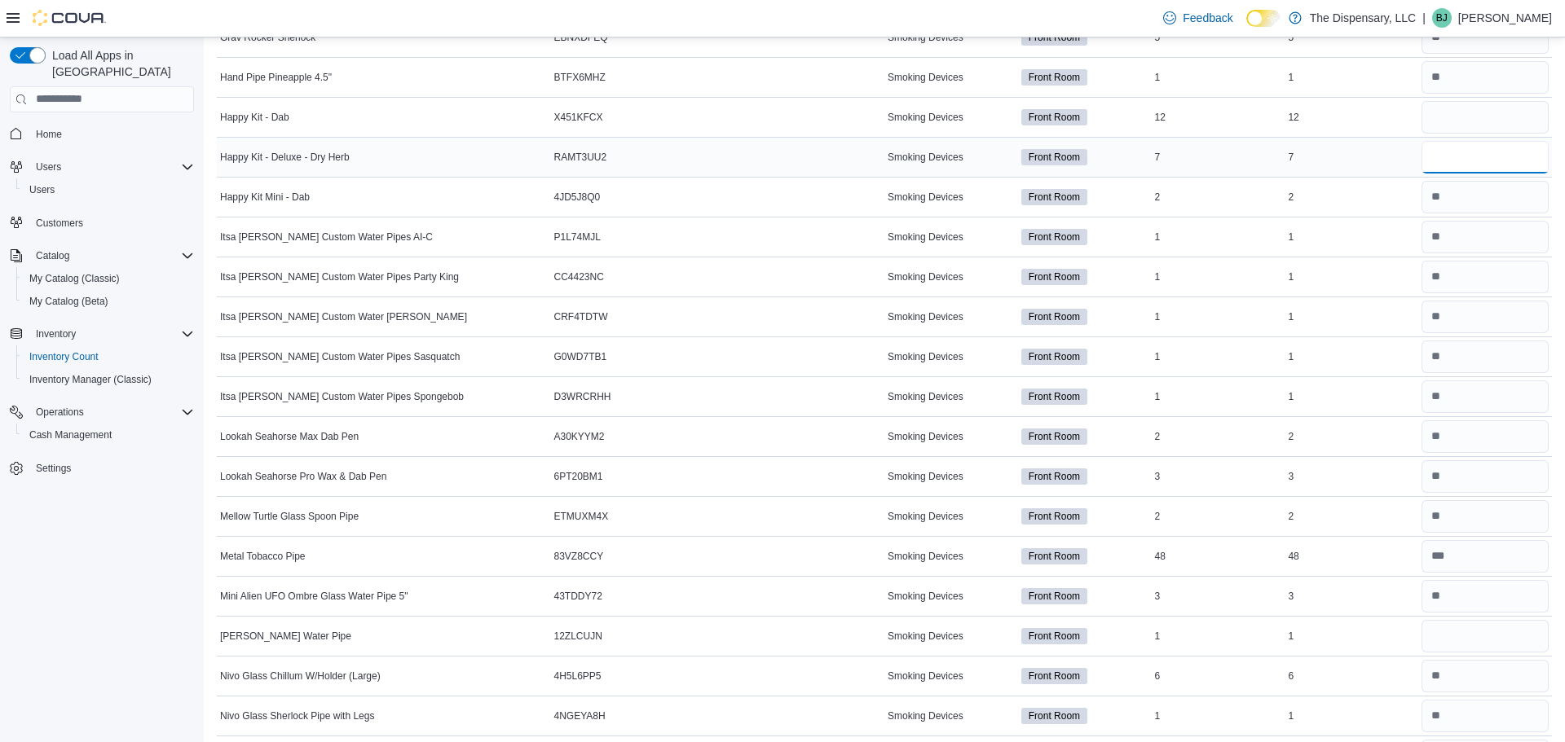
click at [1457, 169] on input "number" at bounding box center [1484, 157] width 127 height 33
click at [1445, 111] on input "number" at bounding box center [1484, 117] width 127 height 33
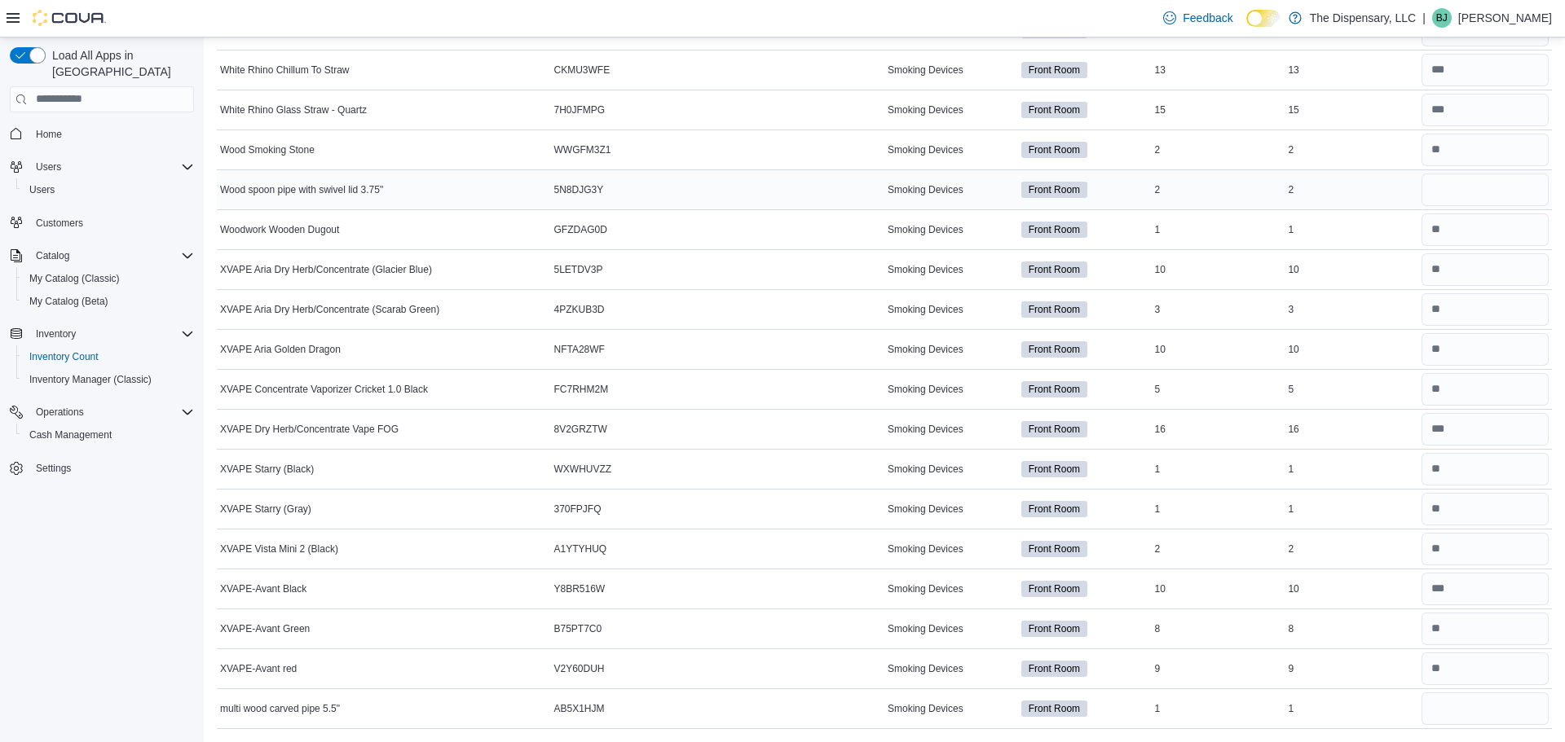
scroll to position [5864, 0]
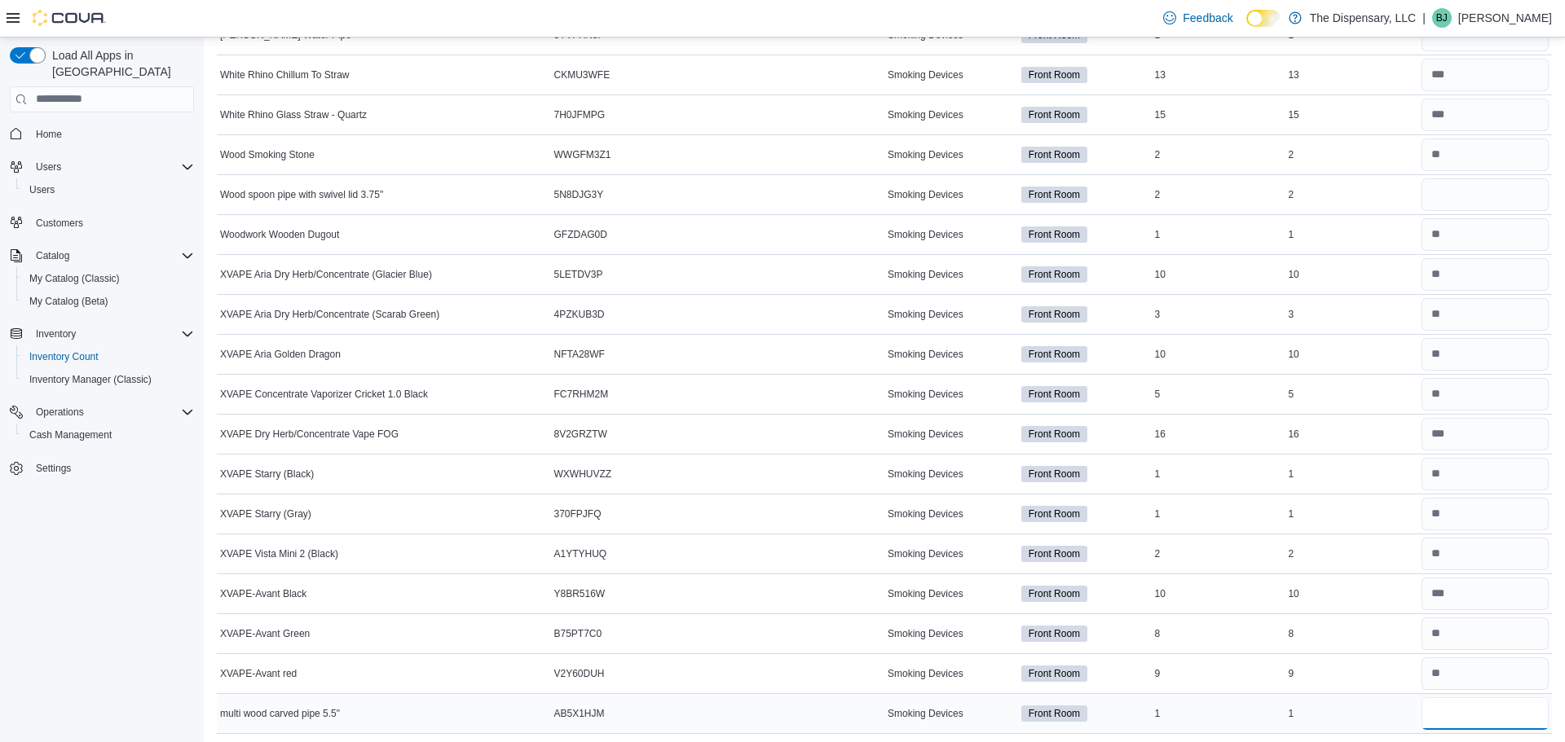
click at [1468, 721] on input "number" at bounding box center [1484, 714] width 127 height 33
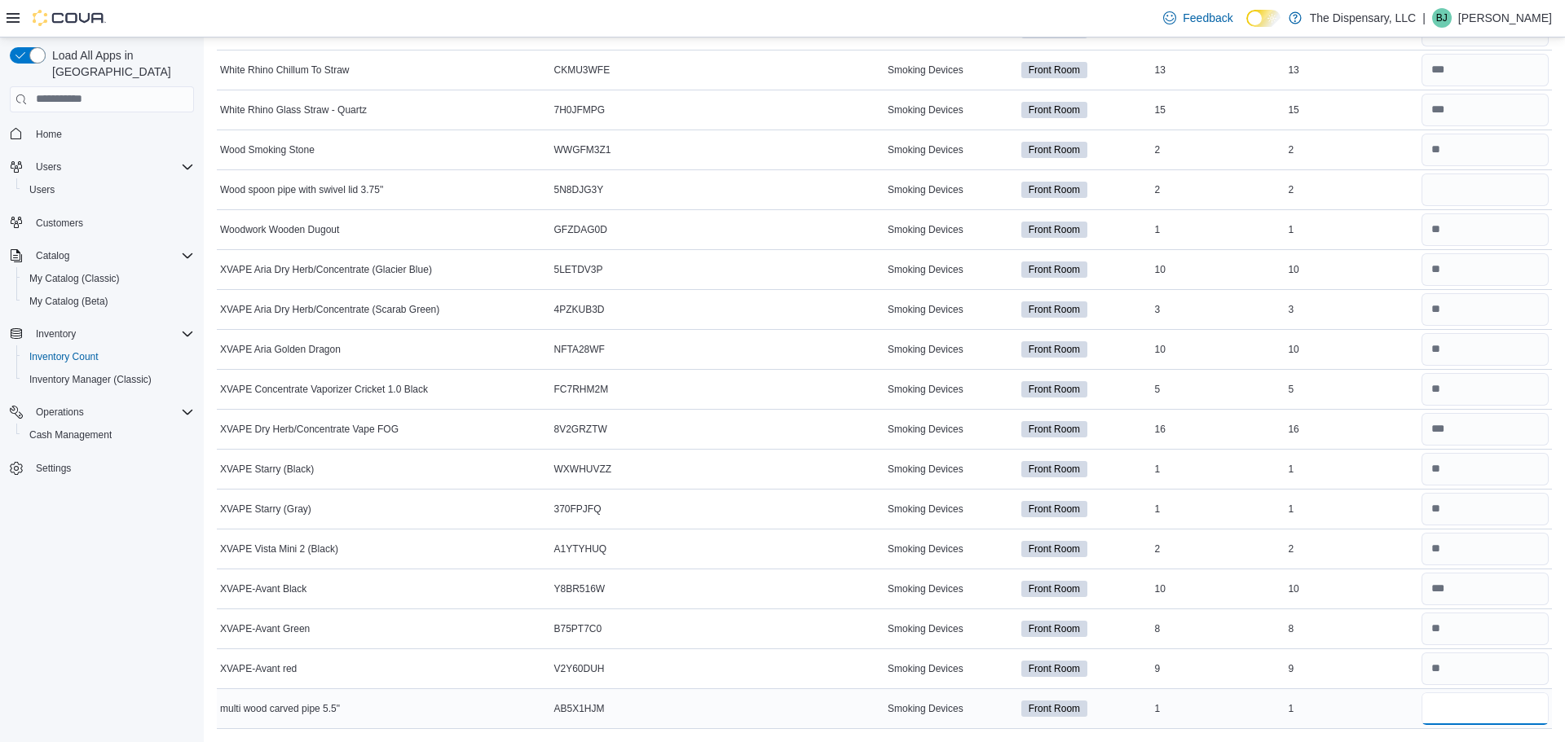
click at [1439, 707] on input "number" at bounding box center [1484, 709] width 127 height 33
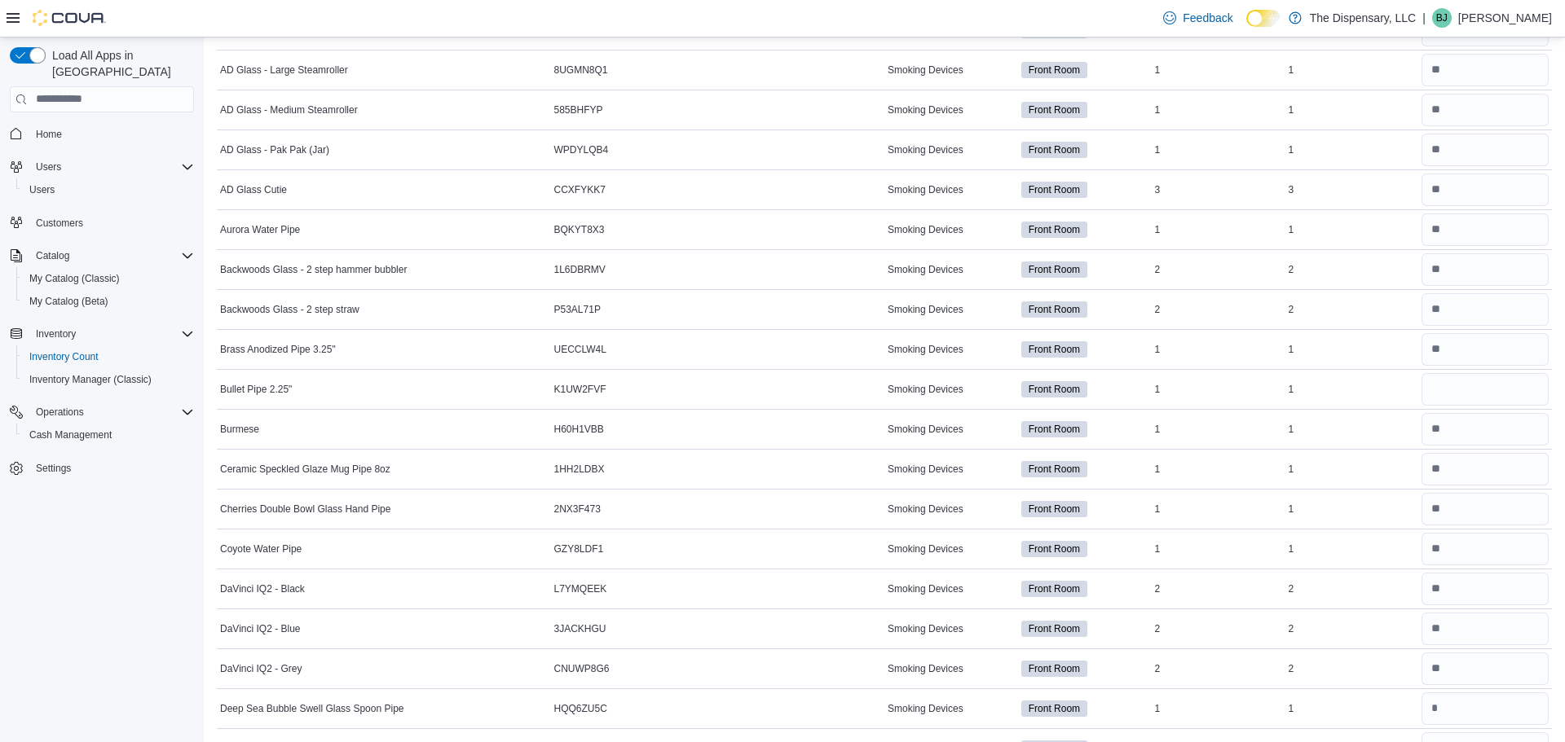
scroll to position [0, 0]
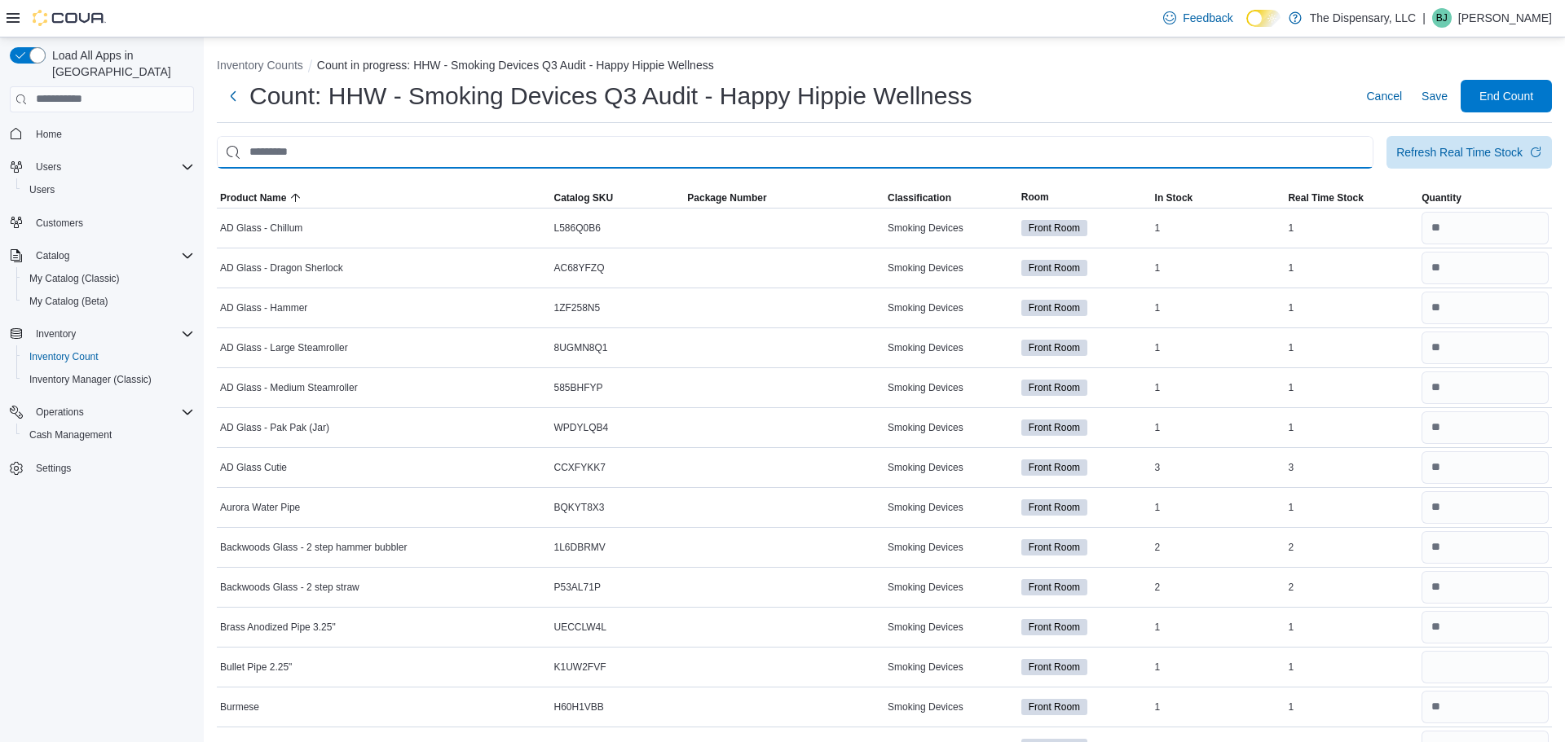
click at [560, 140] on input "This is a search bar. After typing your query, hit enter to filter the results …" at bounding box center [795, 152] width 1157 height 33
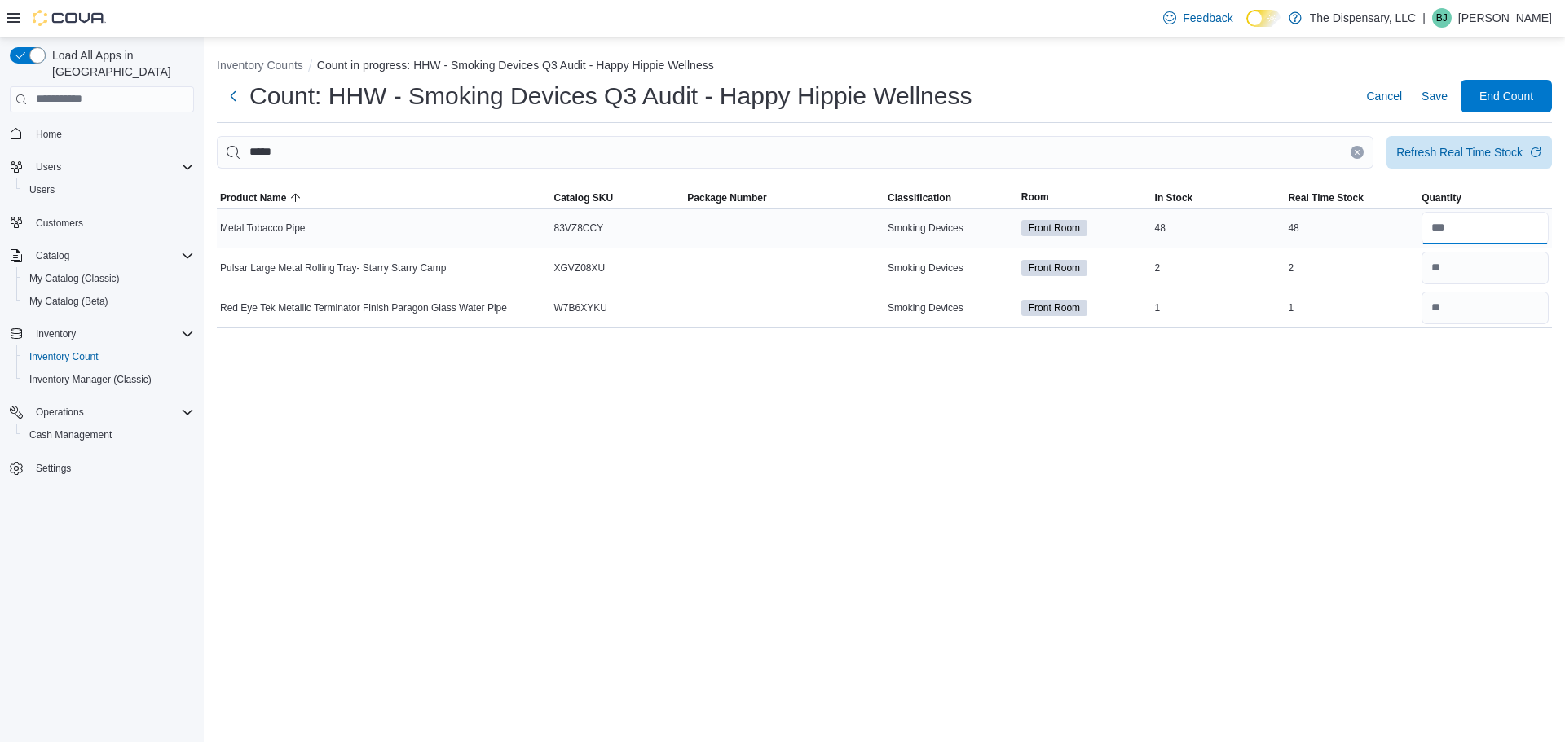
click at [1483, 222] on input "number" at bounding box center [1484, 228] width 127 height 33
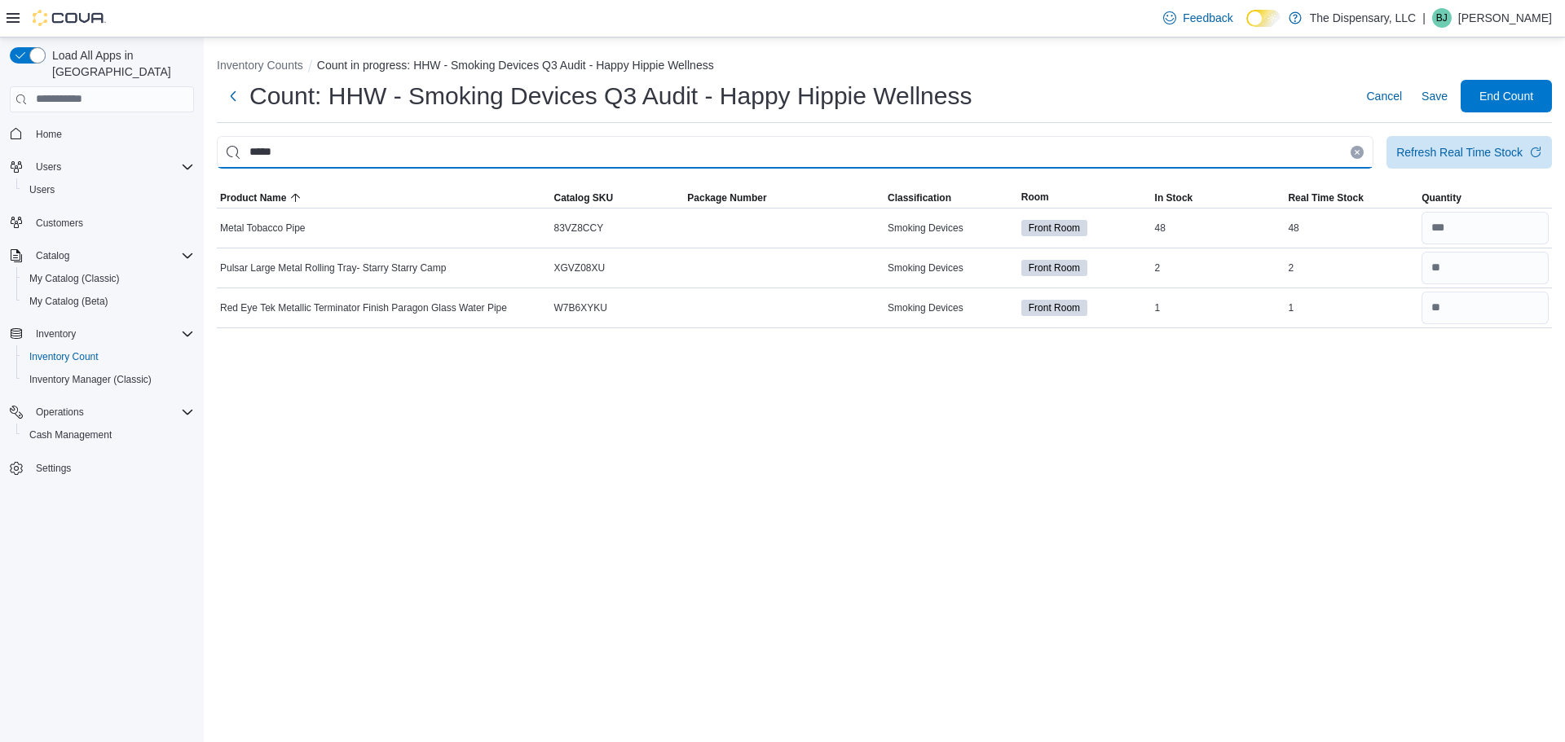
click at [1293, 166] on input "*****" at bounding box center [795, 152] width 1157 height 33
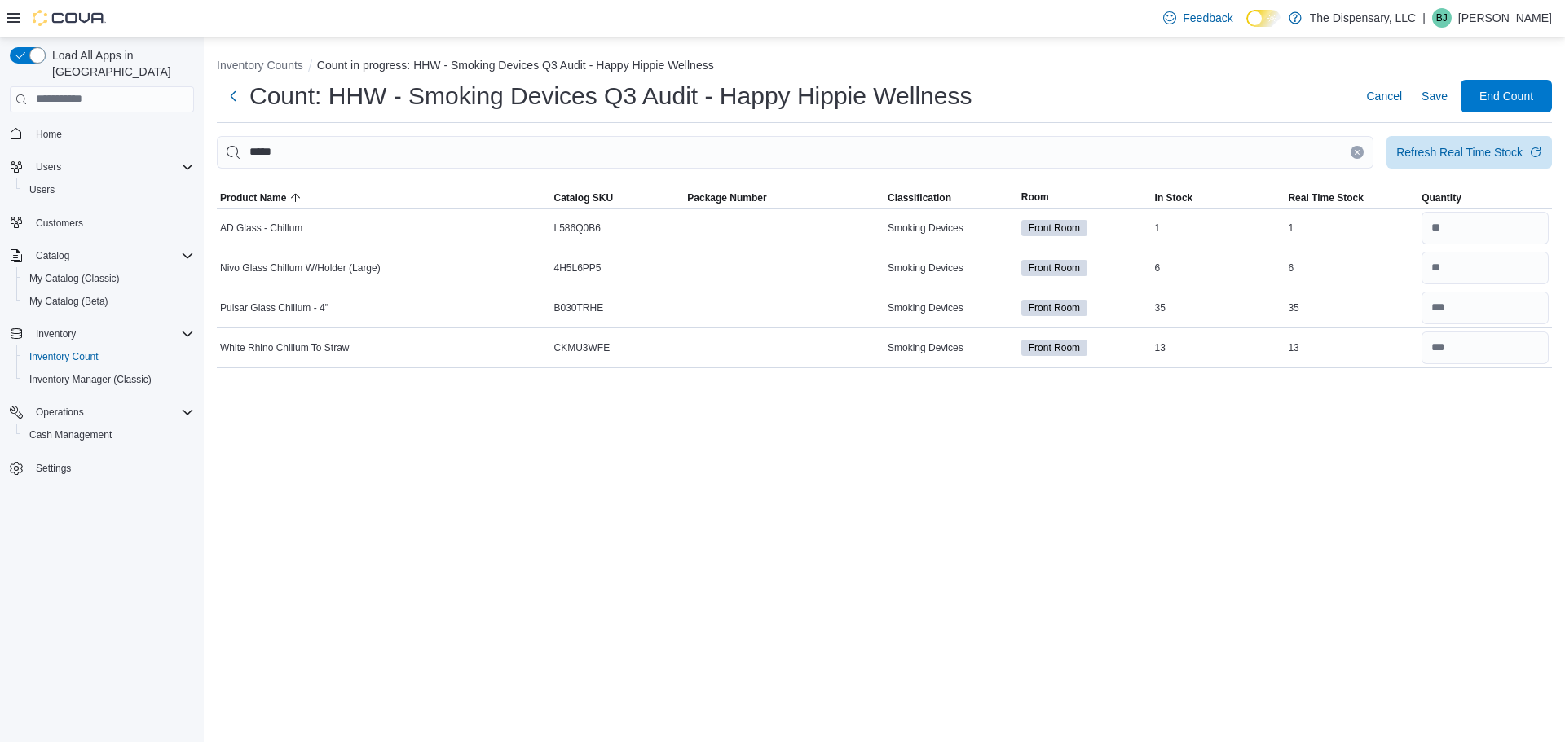
click at [1354, 157] on button "Clear input" at bounding box center [1357, 152] width 13 height 13
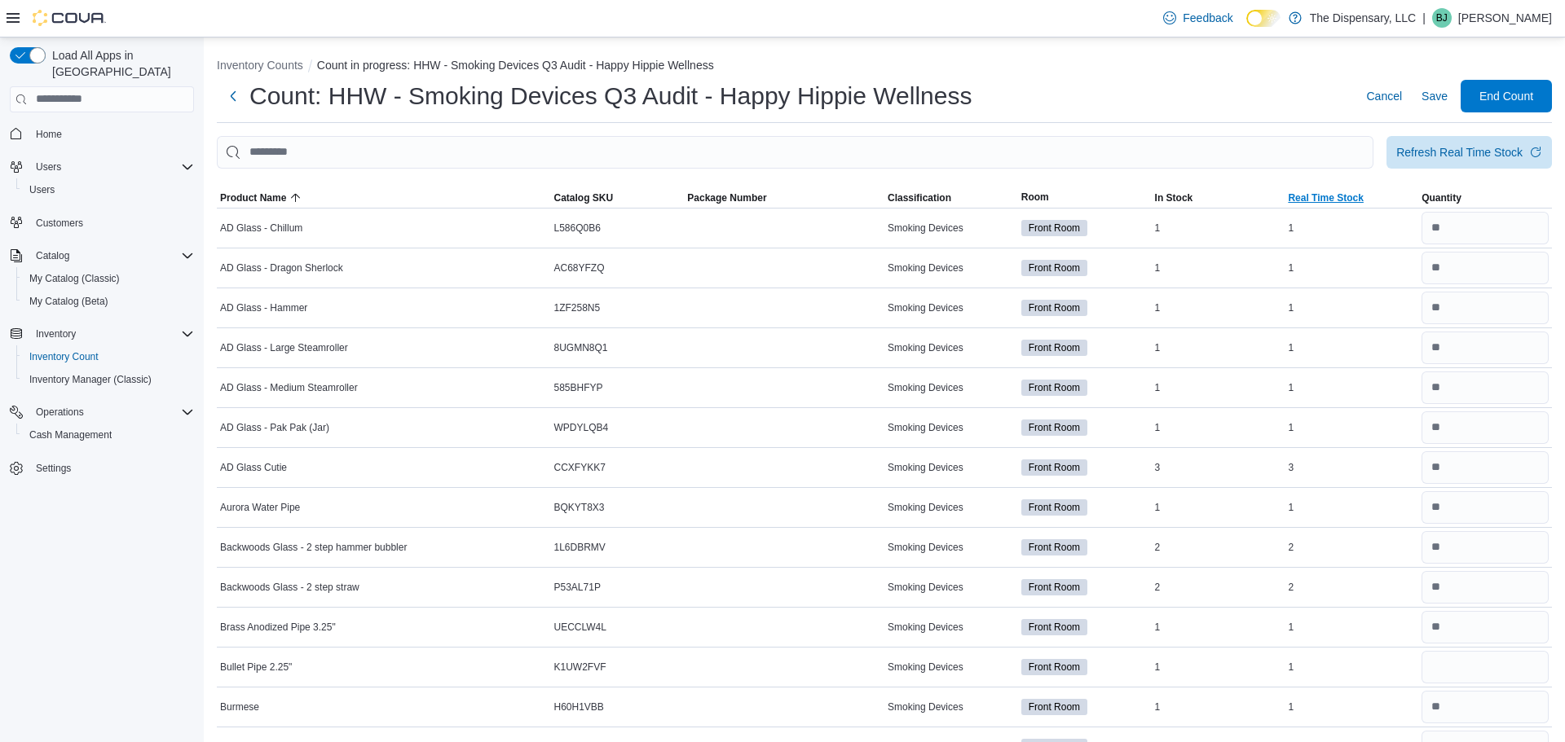
click at [1328, 192] on span "Real Time Stock" at bounding box center [1325, 198] width 75 height 13
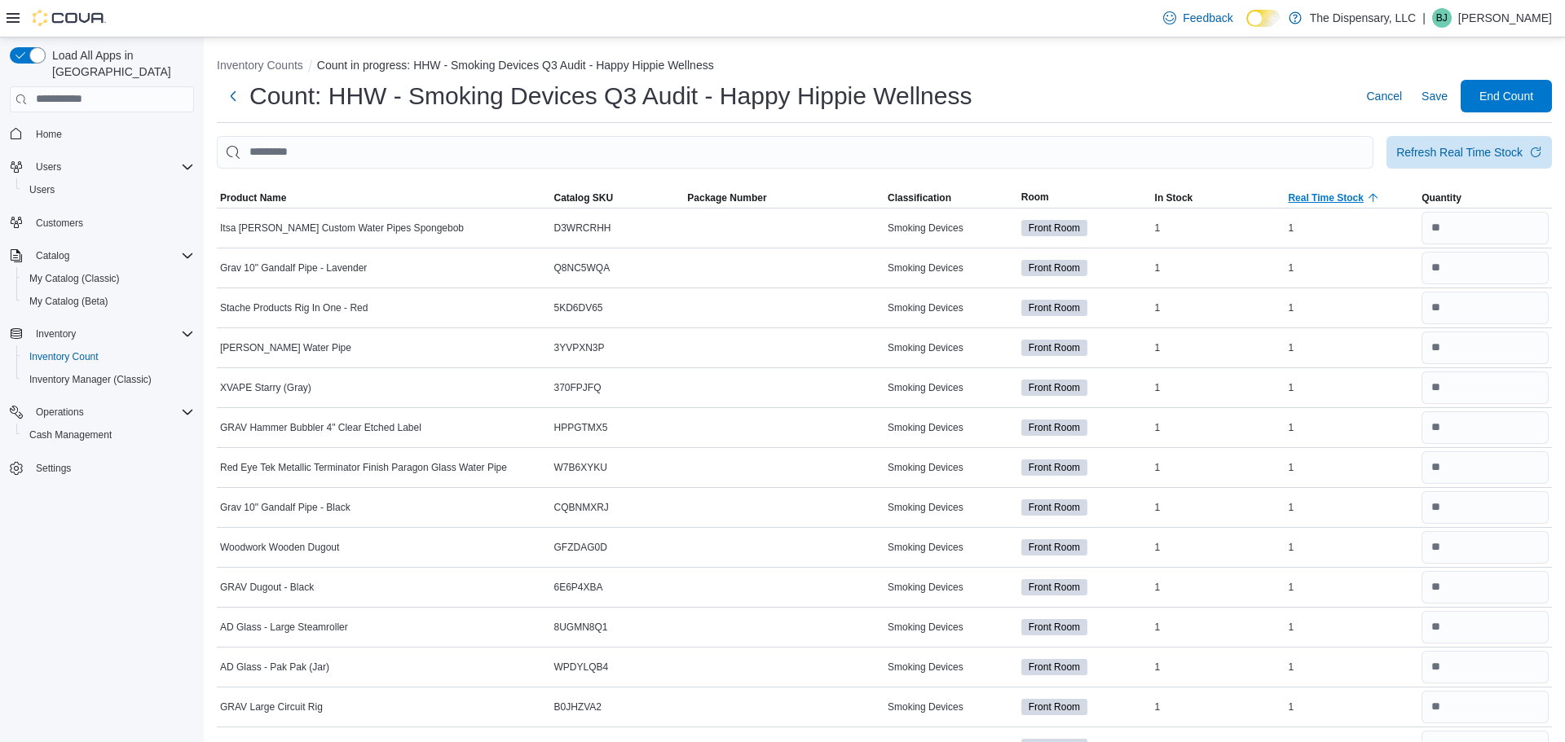
click at [1328, 192] on span "Real Time Stock" at bounding box center [1325, 198] width 75 height 13
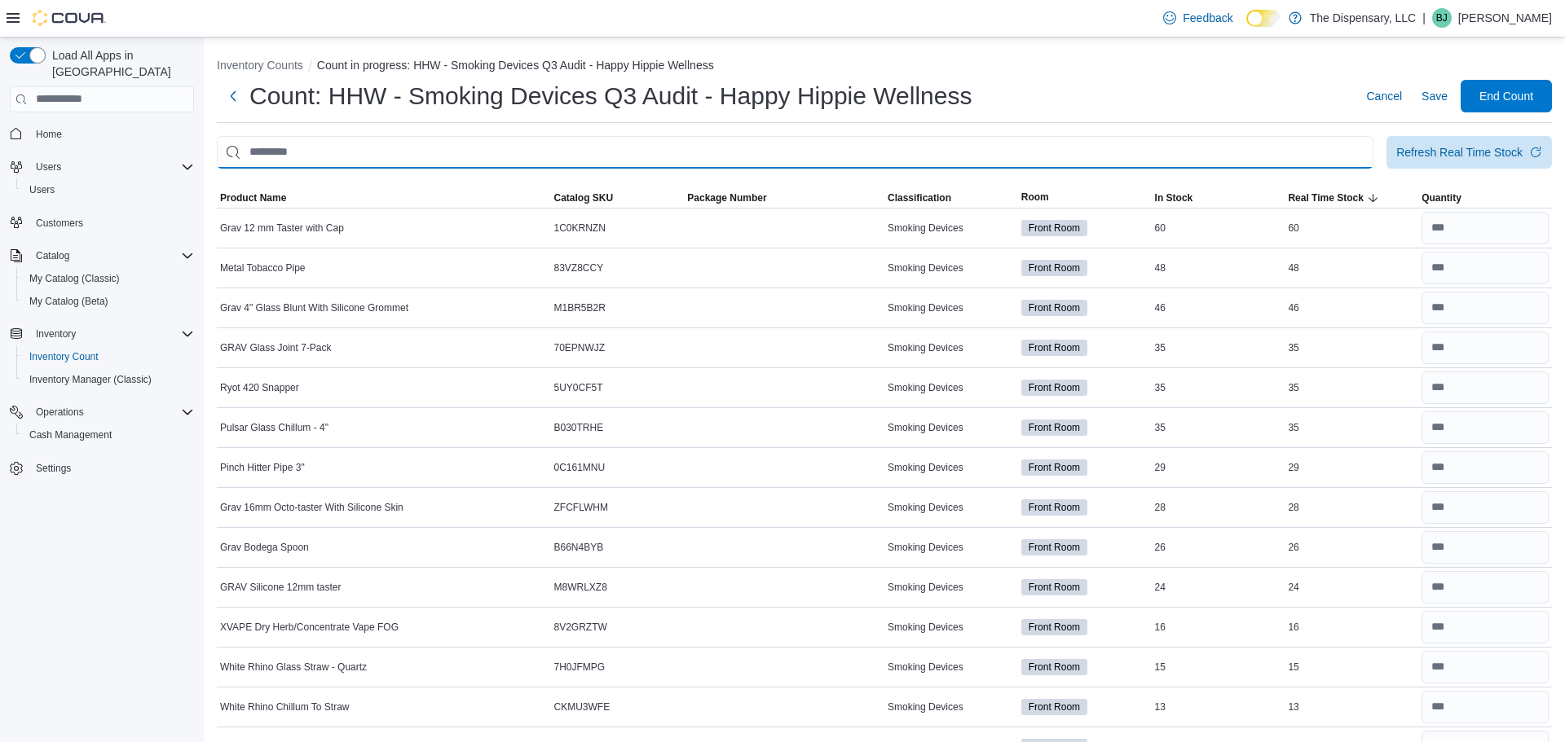
click at [1084, 157] on input "This is a search bar. After typing your query, hit enter to filter the results …" at bounding box center [795, 152] width 1157 height 33
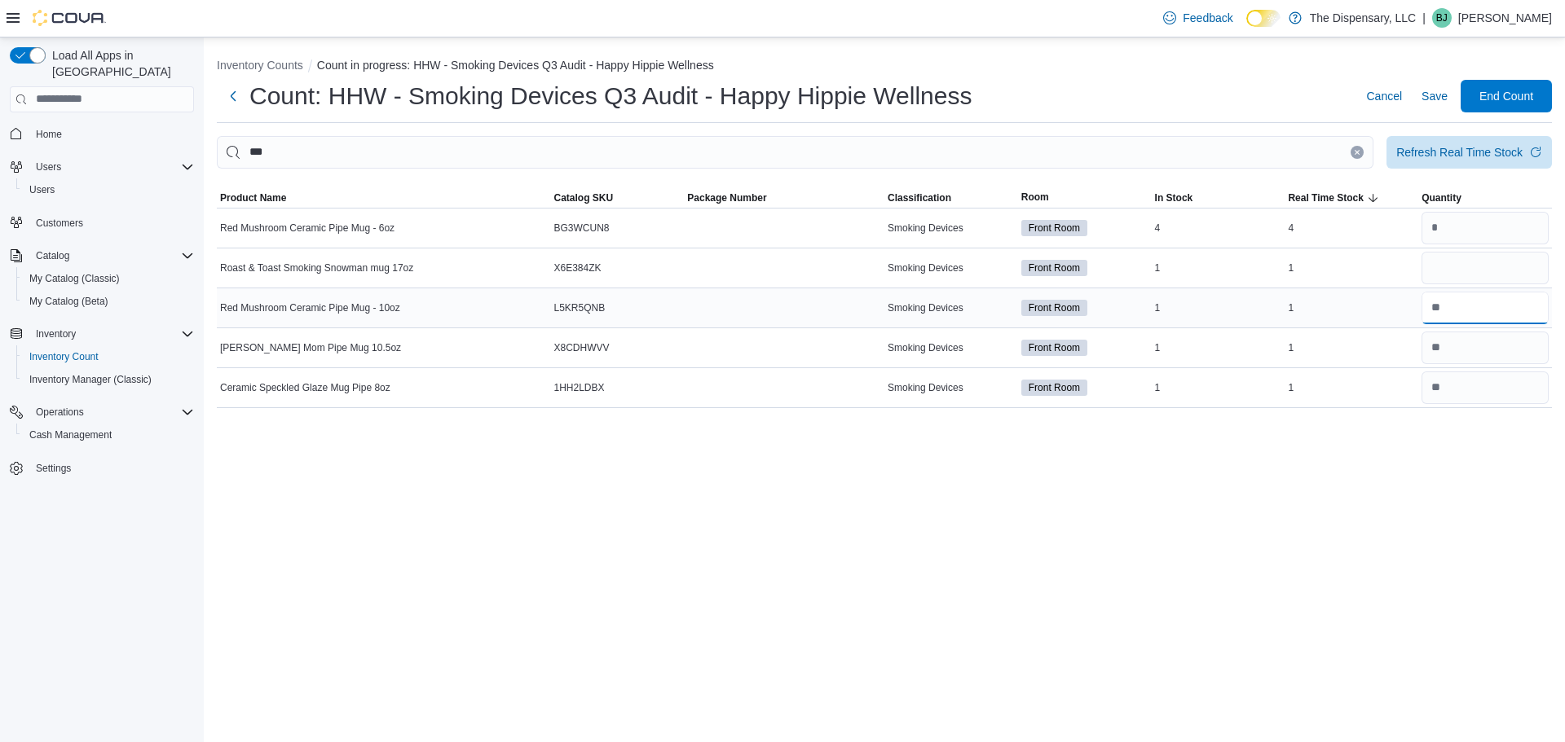
click at [1499, 302] on input "number" at bounding box center [1484, 308] width 127 height 33
click at [1434, 479] on div "Inventory Counts Count in progress: HHW - Smoking Devices Q3 Audit - Happy Hipp…" at bounding box center [884, 389] width 1361 height 705
click at [1415, 86] on button "Save" at bounding box center [1434, 96] width 39 height 33
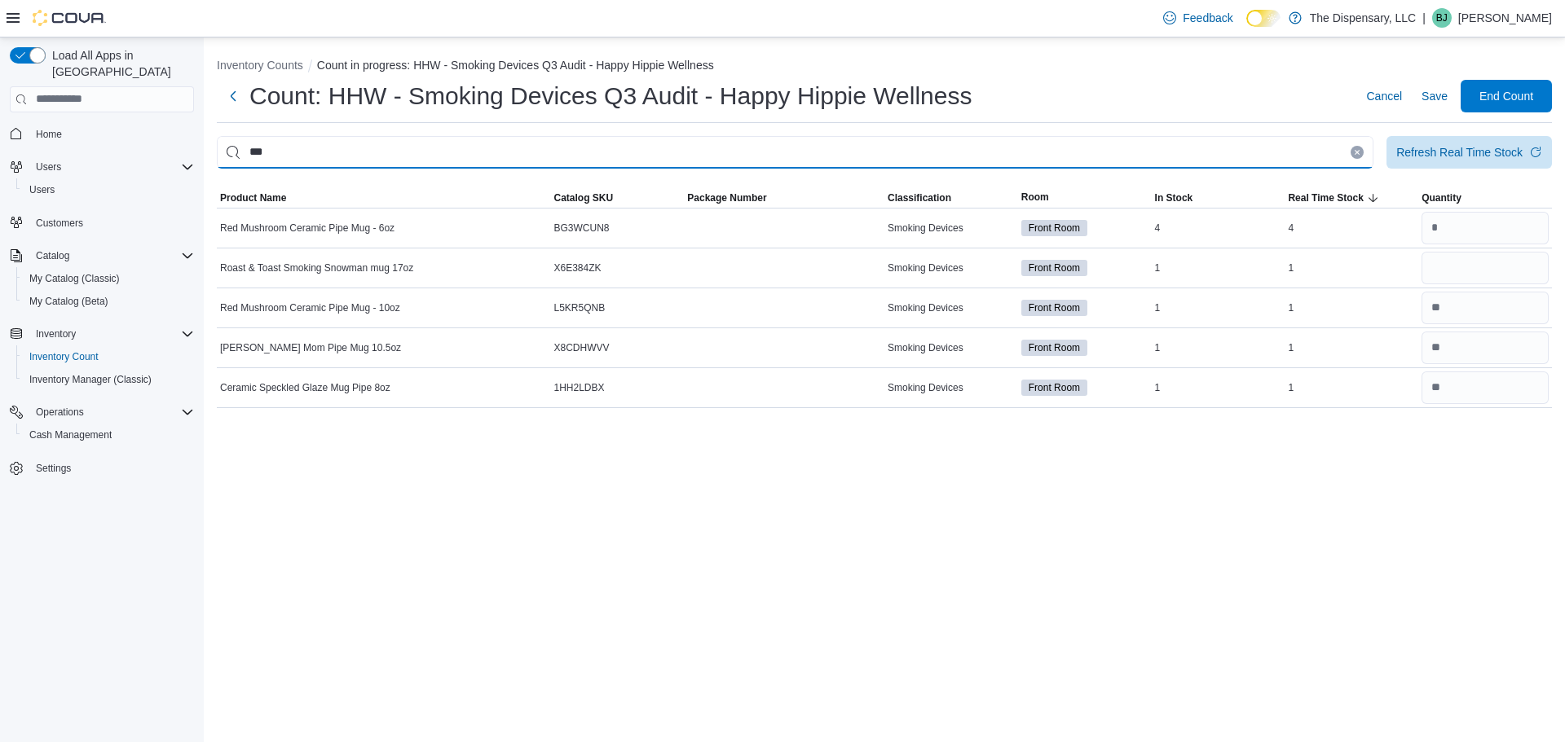
click at [1356, 160] on input "***" at bounding box center [795, 152] width 1157 height 33
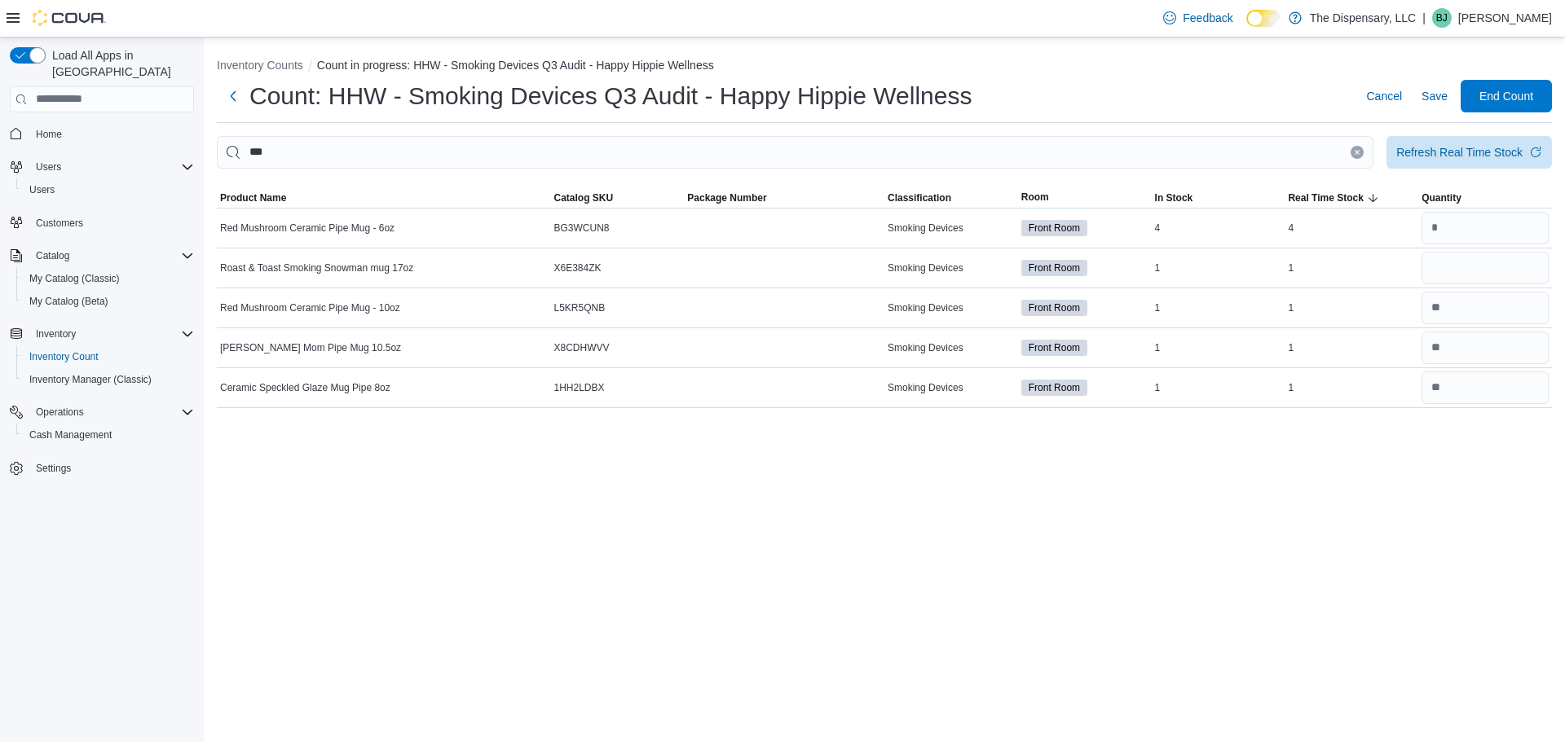
click at [1355, 155] on button "Clear input" at bounding box center [1357, 152] width 13 height 13
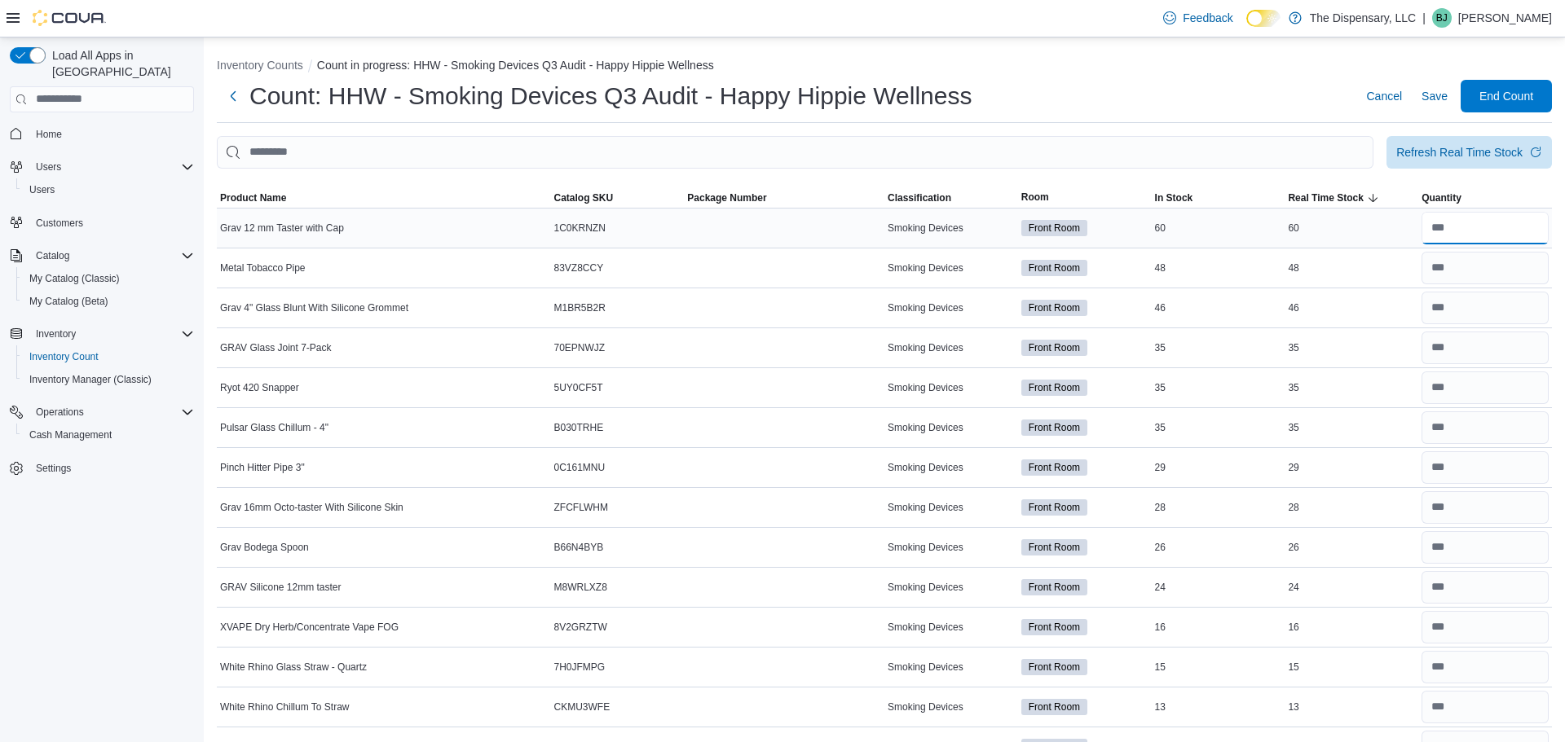
click at [1518, 223] on input "number" at bounding box center [1484, 228] width 127 height 33
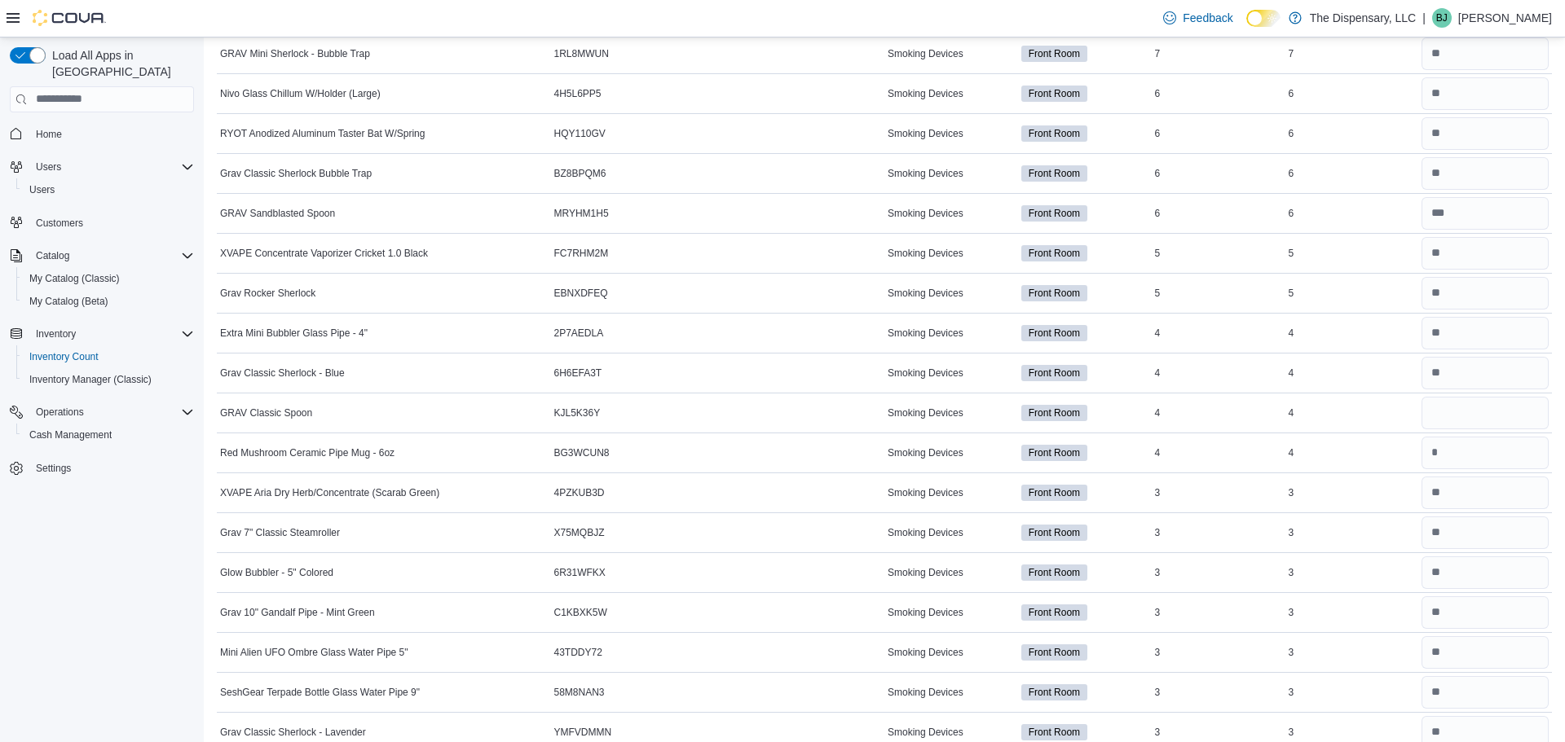
scroll to position [1289, 0]
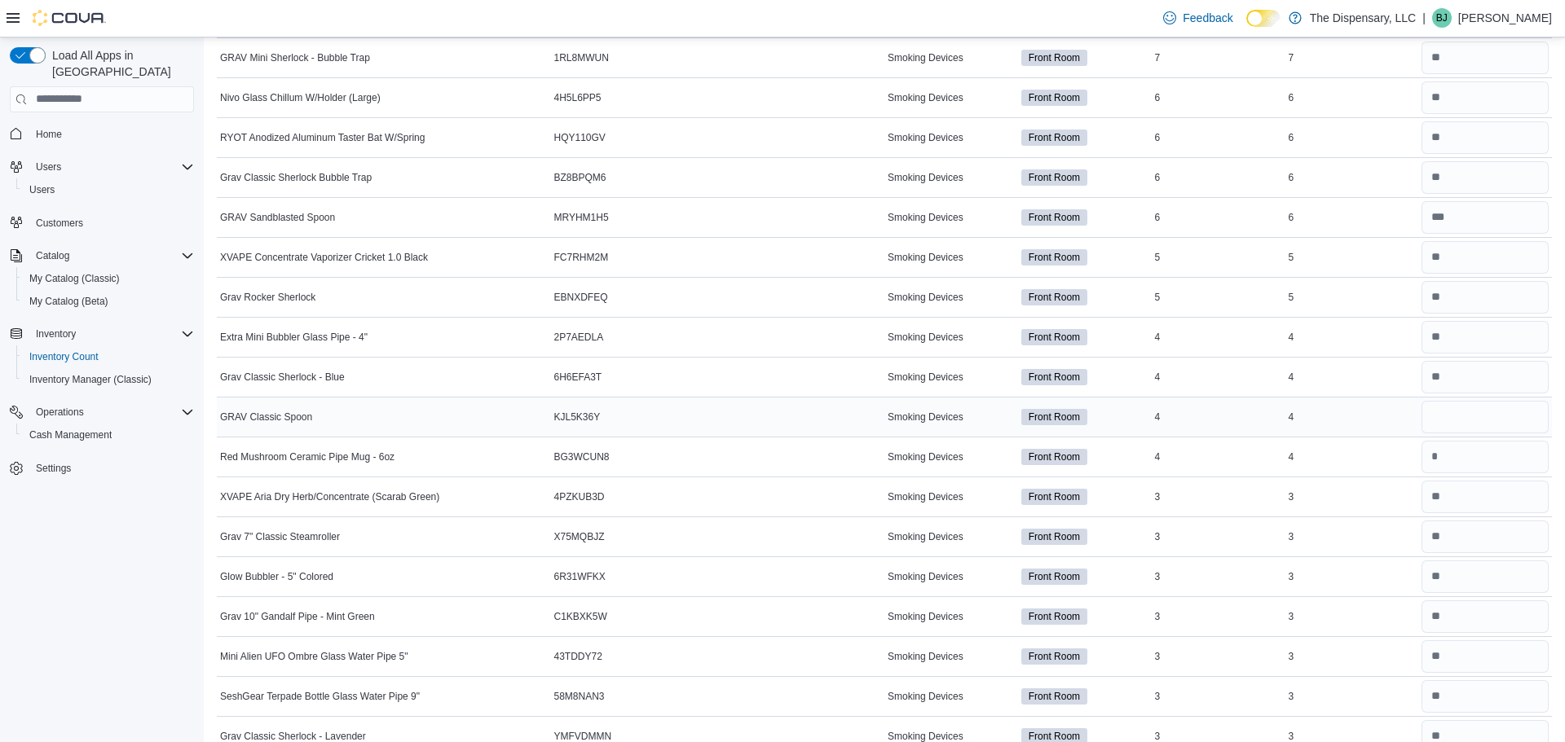
click at [1396, 415] on div "4" at bounding box center [1351, 418] width 134 height 20
click at [1459, 424] on input "number" at bounding box center [1484, 417] width 127 height 33
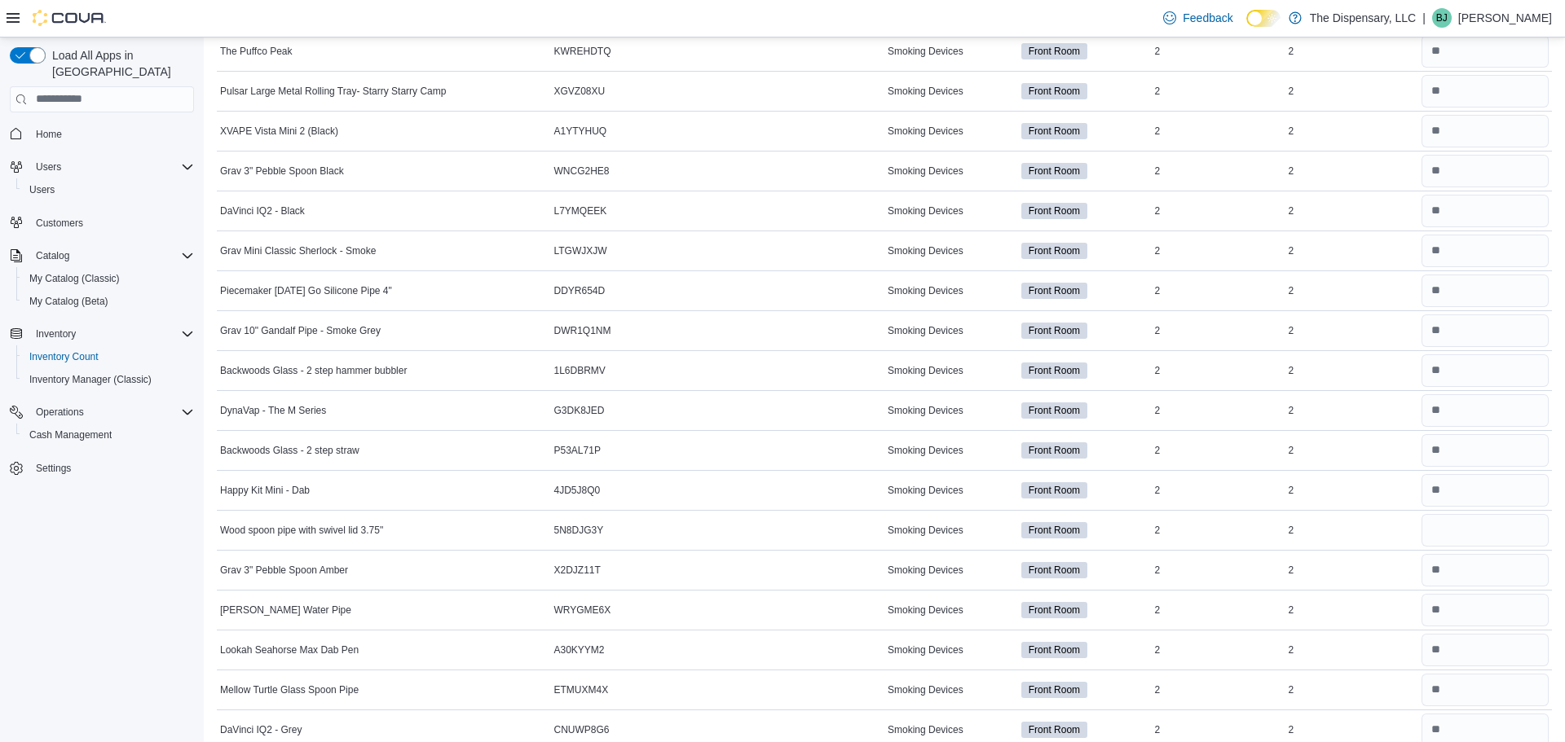
scroll to position [2815, 0]
click at [1463, 552] on div at bounding box center [1484, 568] width 127 height 33
click at [1458, 544] on div at bounding box center [1485, 528] width 134 height 39
click at [1449, 526] on input "number" at bounding box center [1484, 528] width 127 height 33
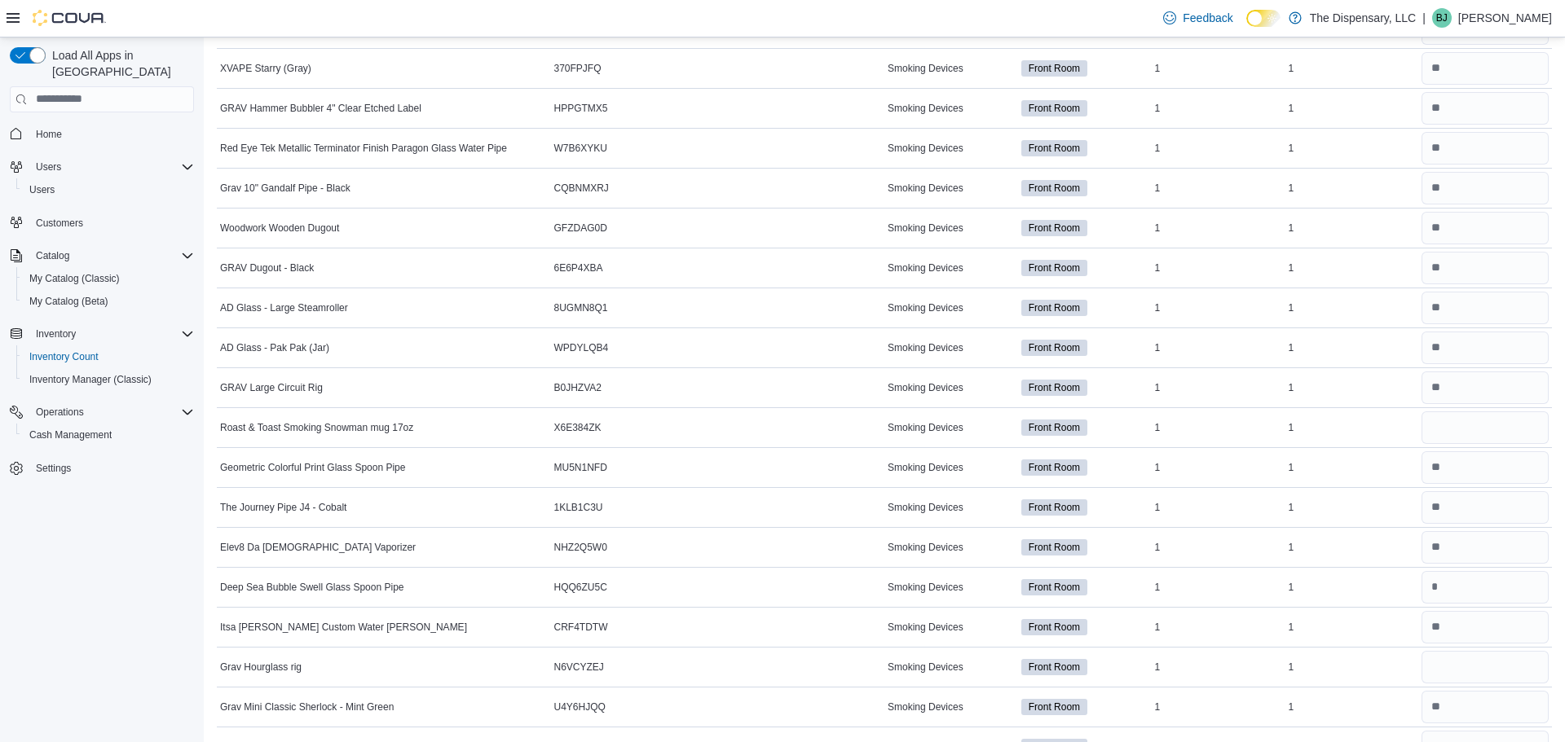
scroll to position [3762, 0]
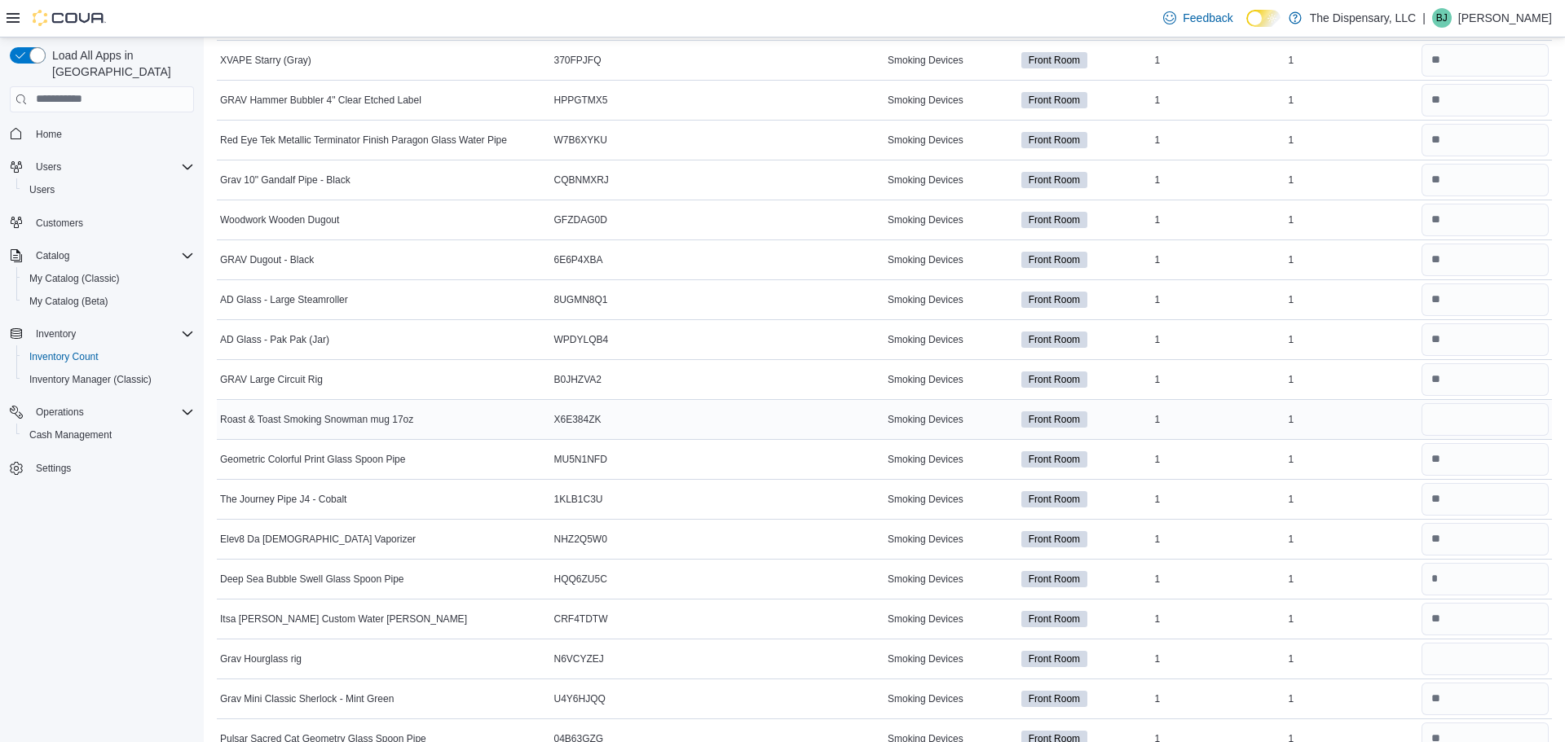
click at [1203, 417] on div "1" at bounding box center [1219, 420] width 134 height 20
click at [1503, 419] on input "number" at bounding box center [1484, 419] width 127 height 33
click at [1441, 669] on input "number" at bounding box center [1484, 659] width 127 height 33
click at [1461, 585] on input "number" at bounding box center [1484, 579] width 127 height 33
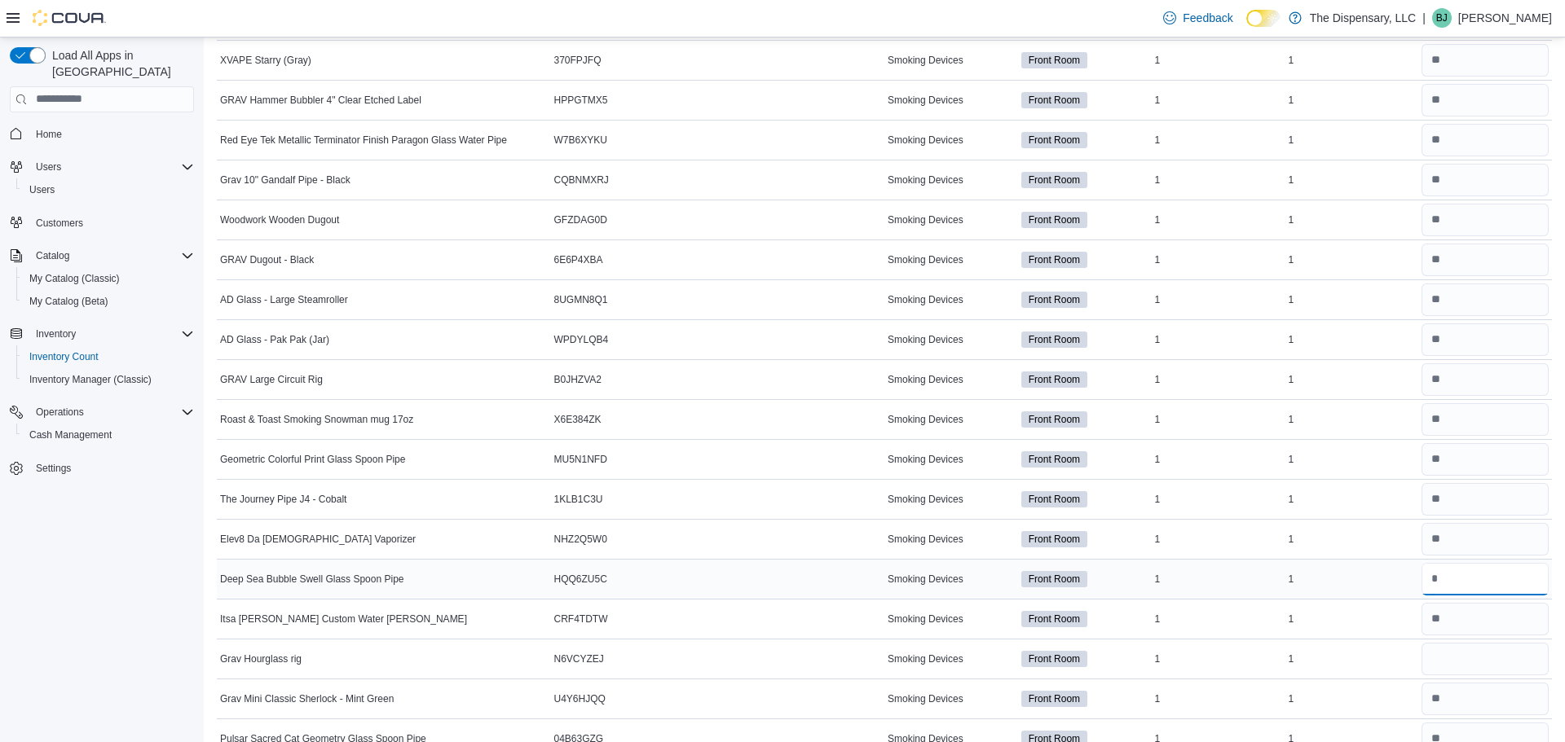
click at [1453, 574] on input "number" at bounding box center [1484, 579] width 127 height 33
click at [1484, 665] on input "number" at bounding box center [1484, 659] width 127 height 33
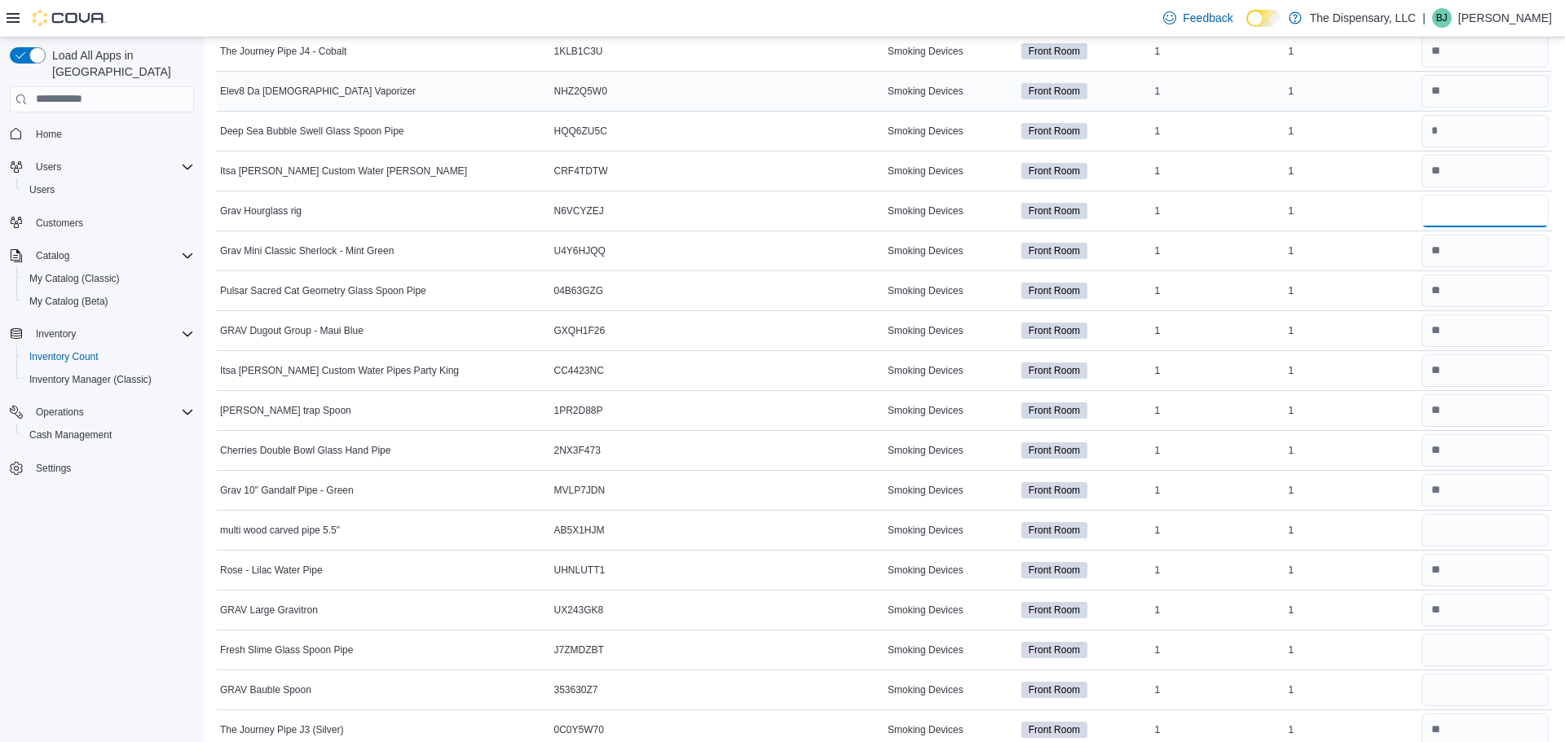
scroll to position [4212, 0]
click at [1434, 540] on input "number" at bounding box center [1484, 529] width 127 height 33
click at [1434, 644] on input "number" at bounding box center [1484, 648] width 127 height 33
click at [1488, 694] on input "number" at bounding box center [1484, 688] width 127 height 33
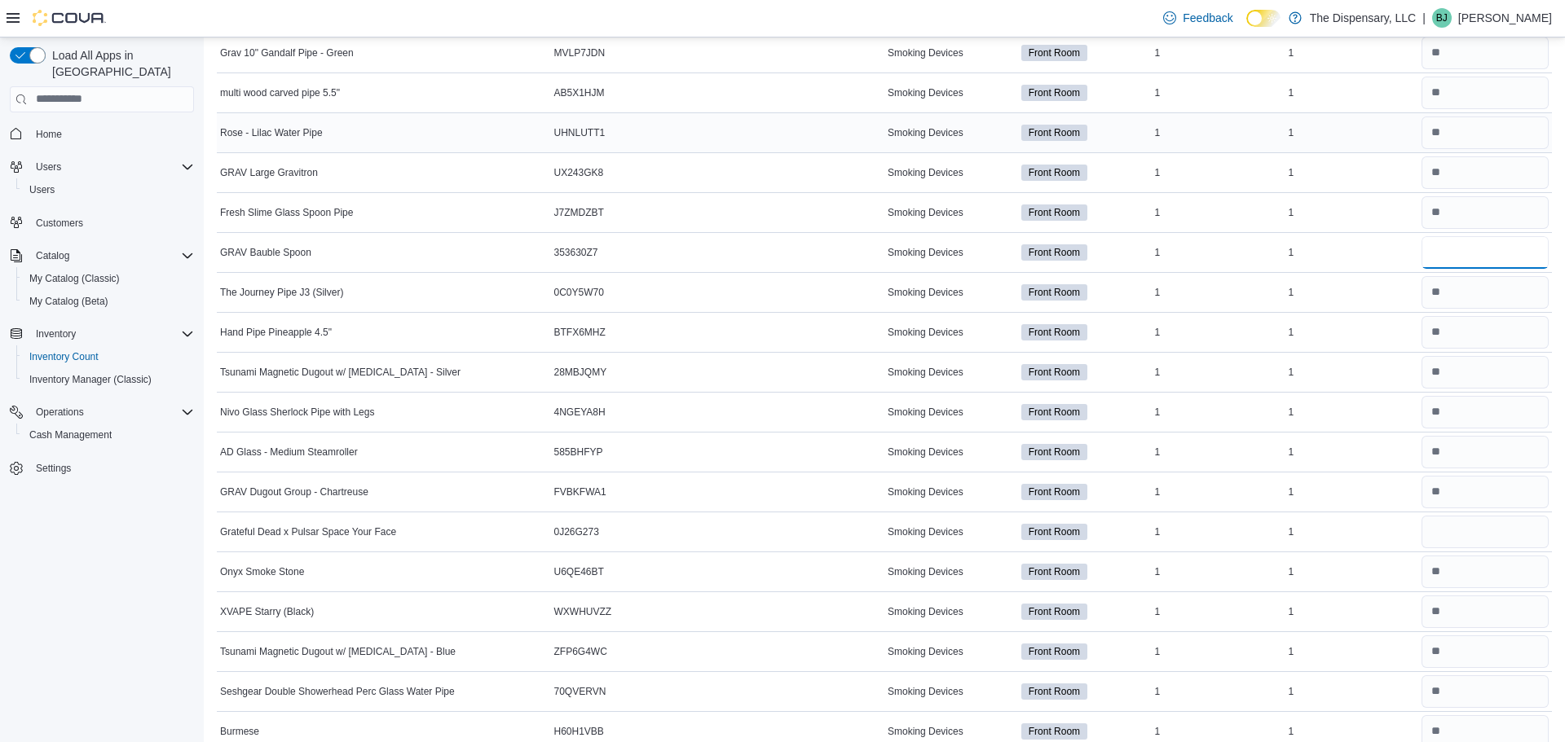
scroll to position [4654, 0]
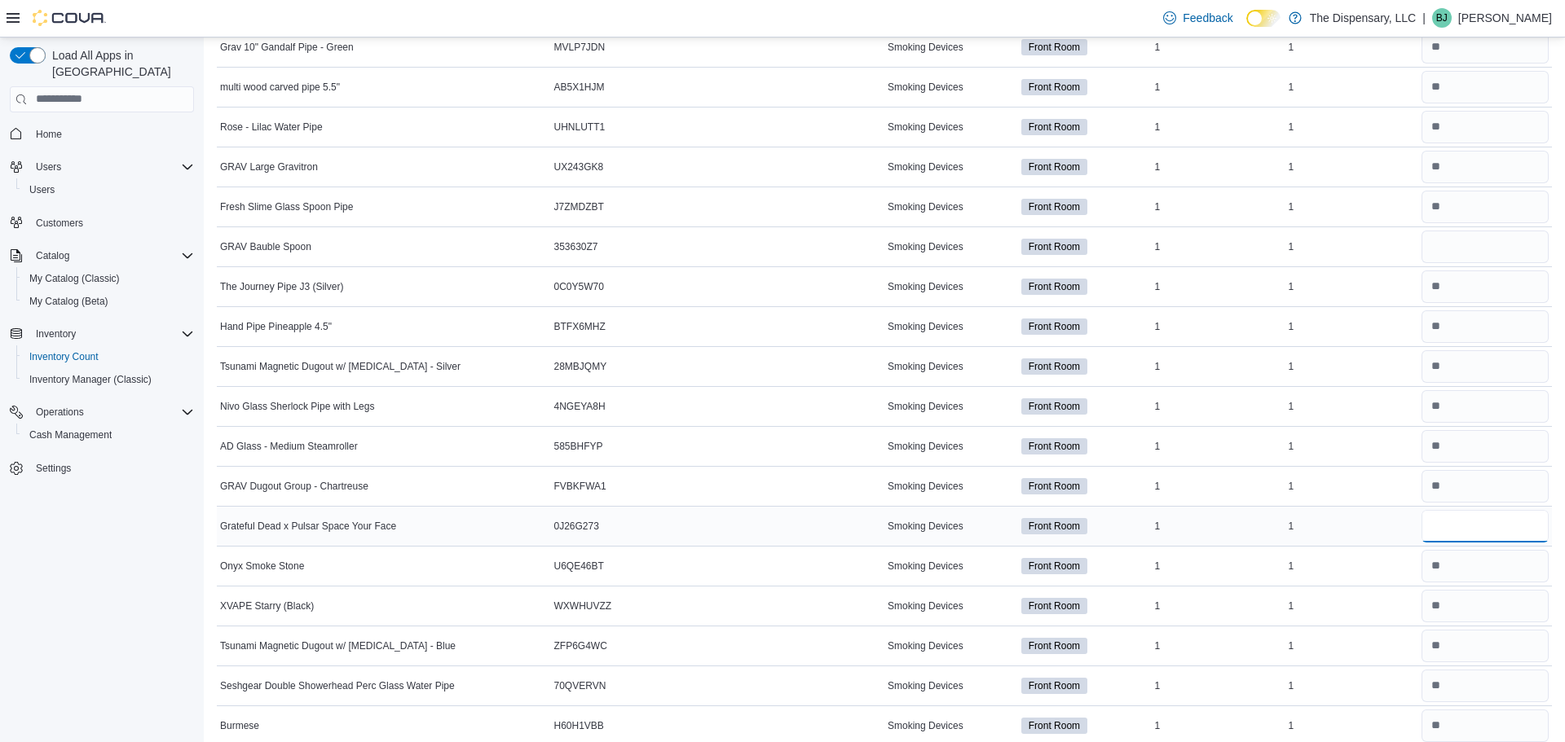
click at [1439, 532] on input "number" at bounding box center [1484, 526] width 127 height 33
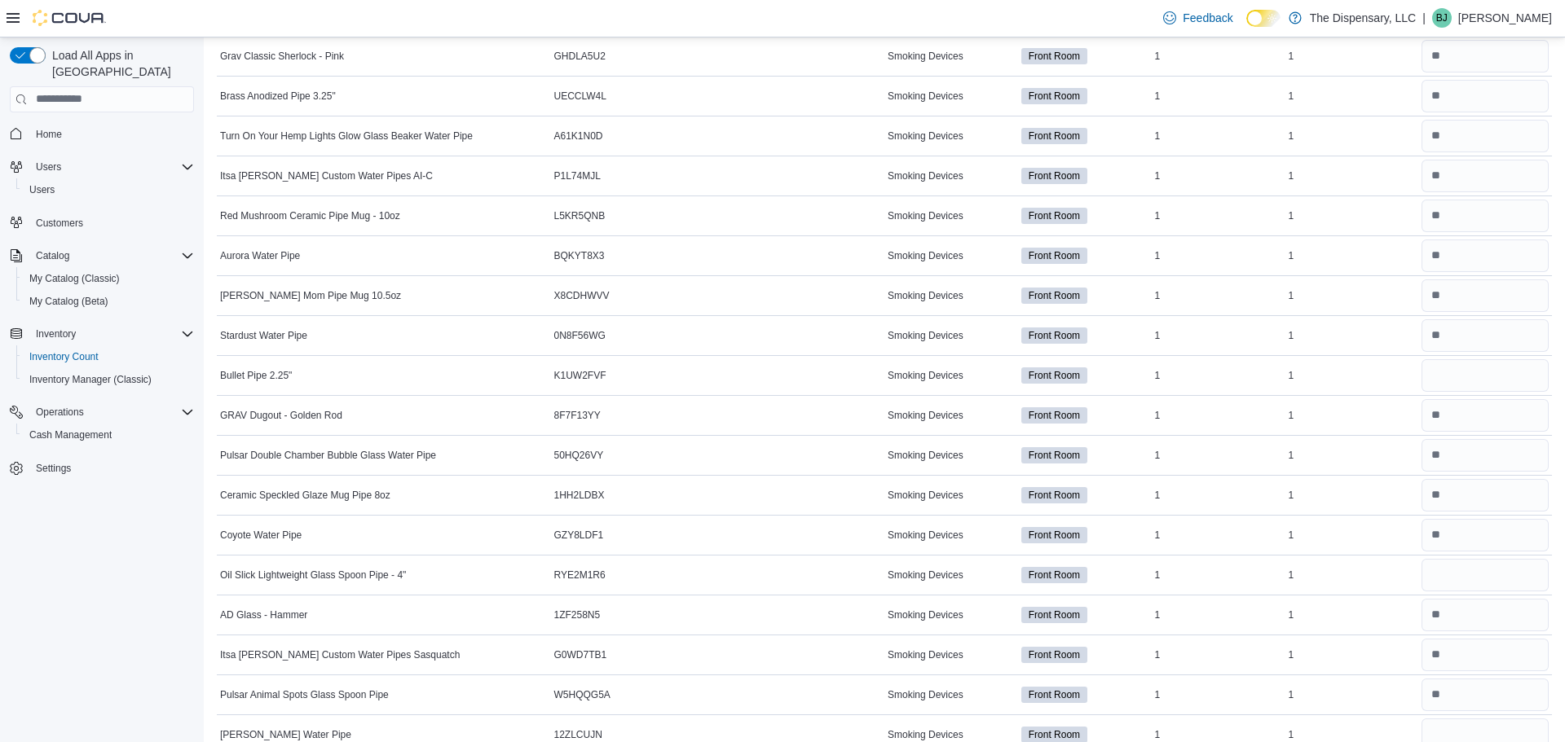
scroll to position [5448, 0]
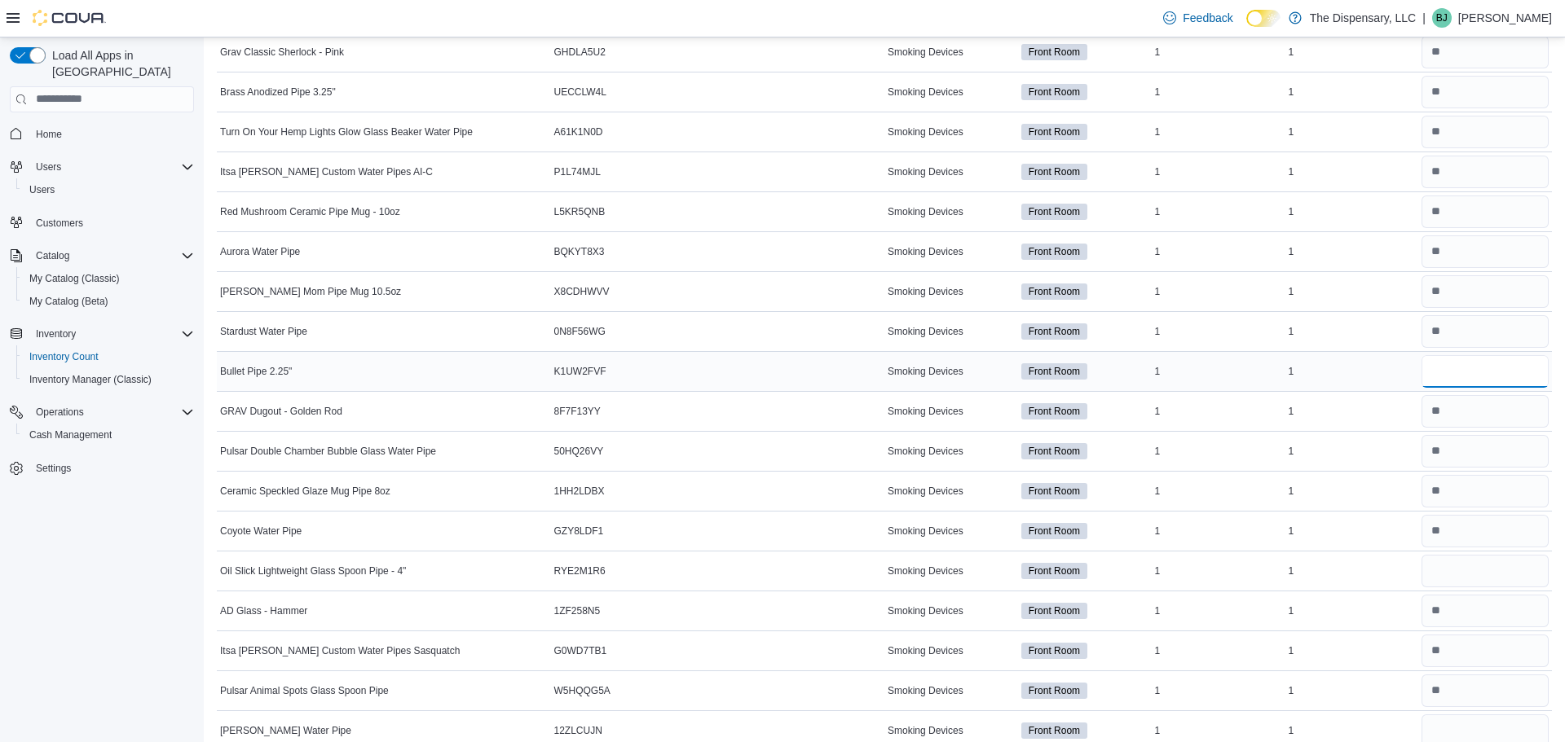
click at [1431, 372] on input "number" at bounding box center [1484, 371] width 127 height 33
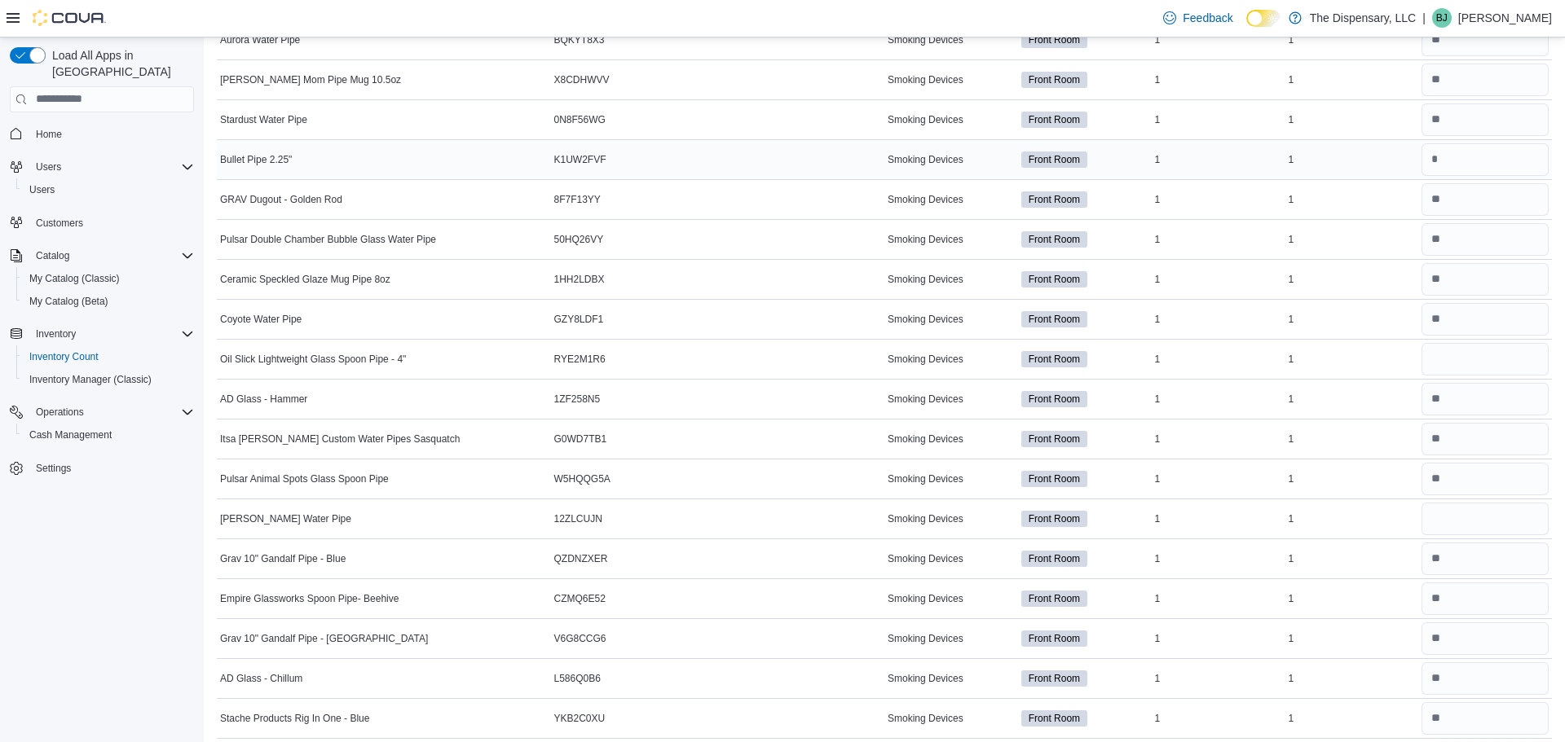
scroll to position [5698, 0]
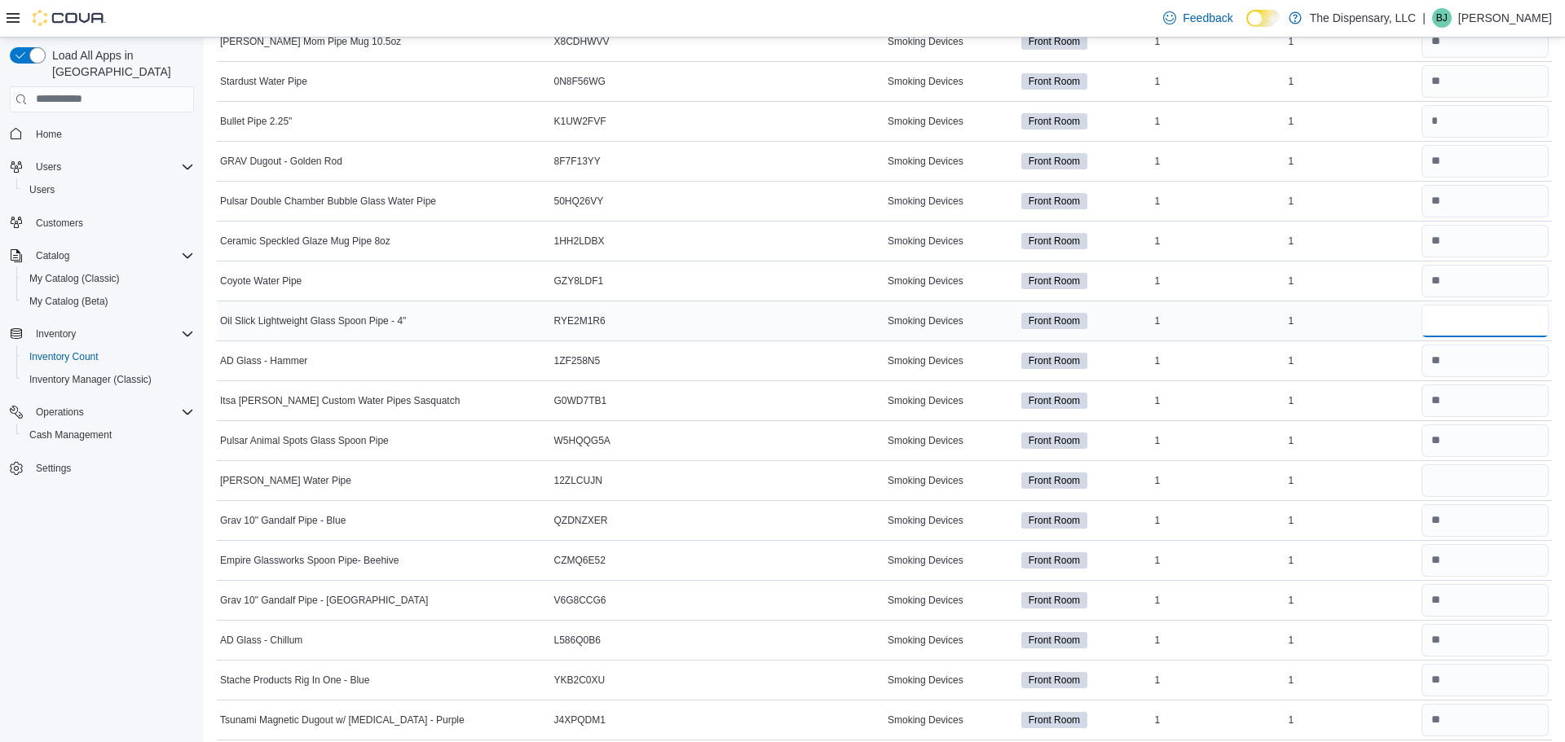
click at [1475, 329] on input "number" at bounding box center [1484, 321] width 127 height 33
click at [1457, 490] on input "number" at bounding box center [1484, 481] width 127 height 33
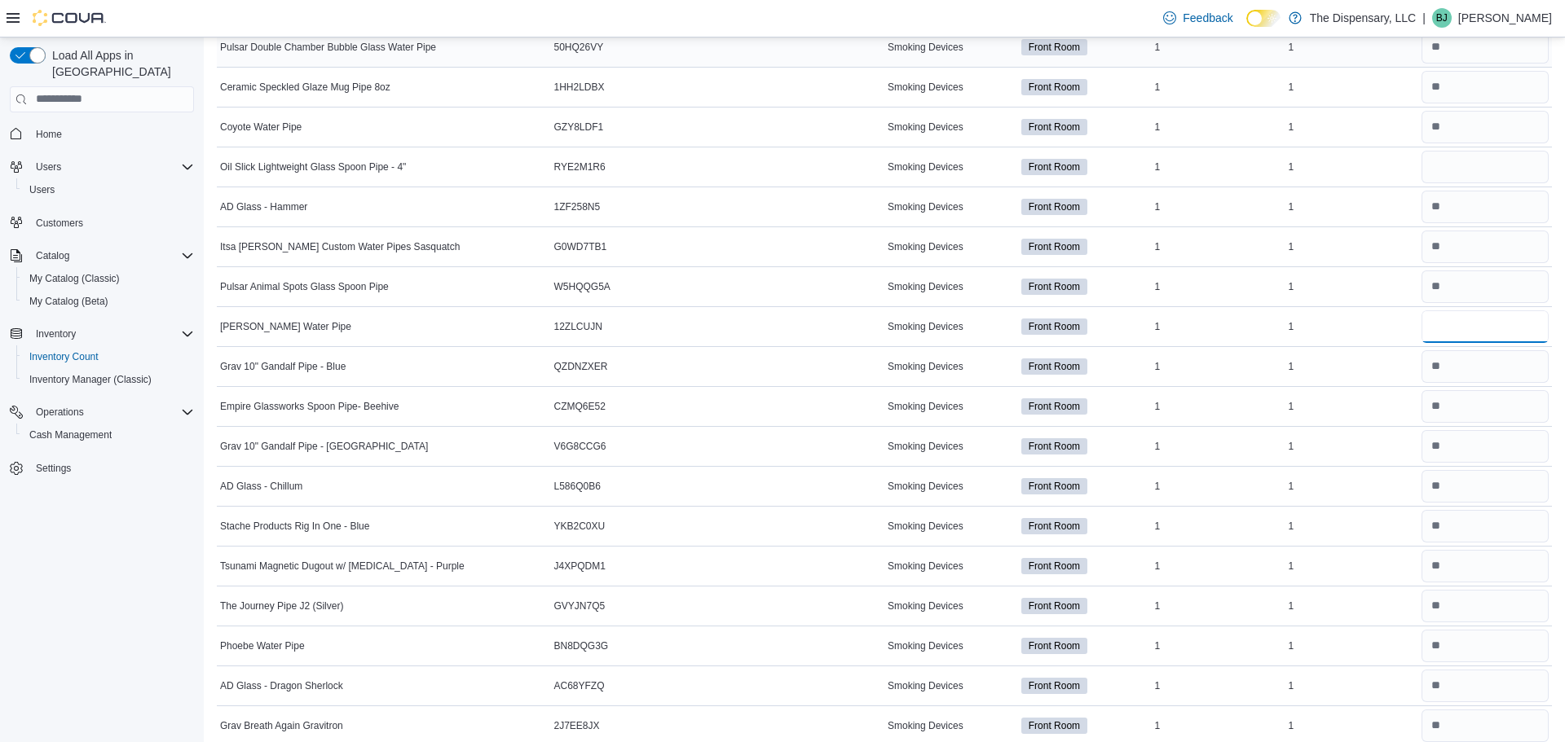
scroll to position [5869, 0]
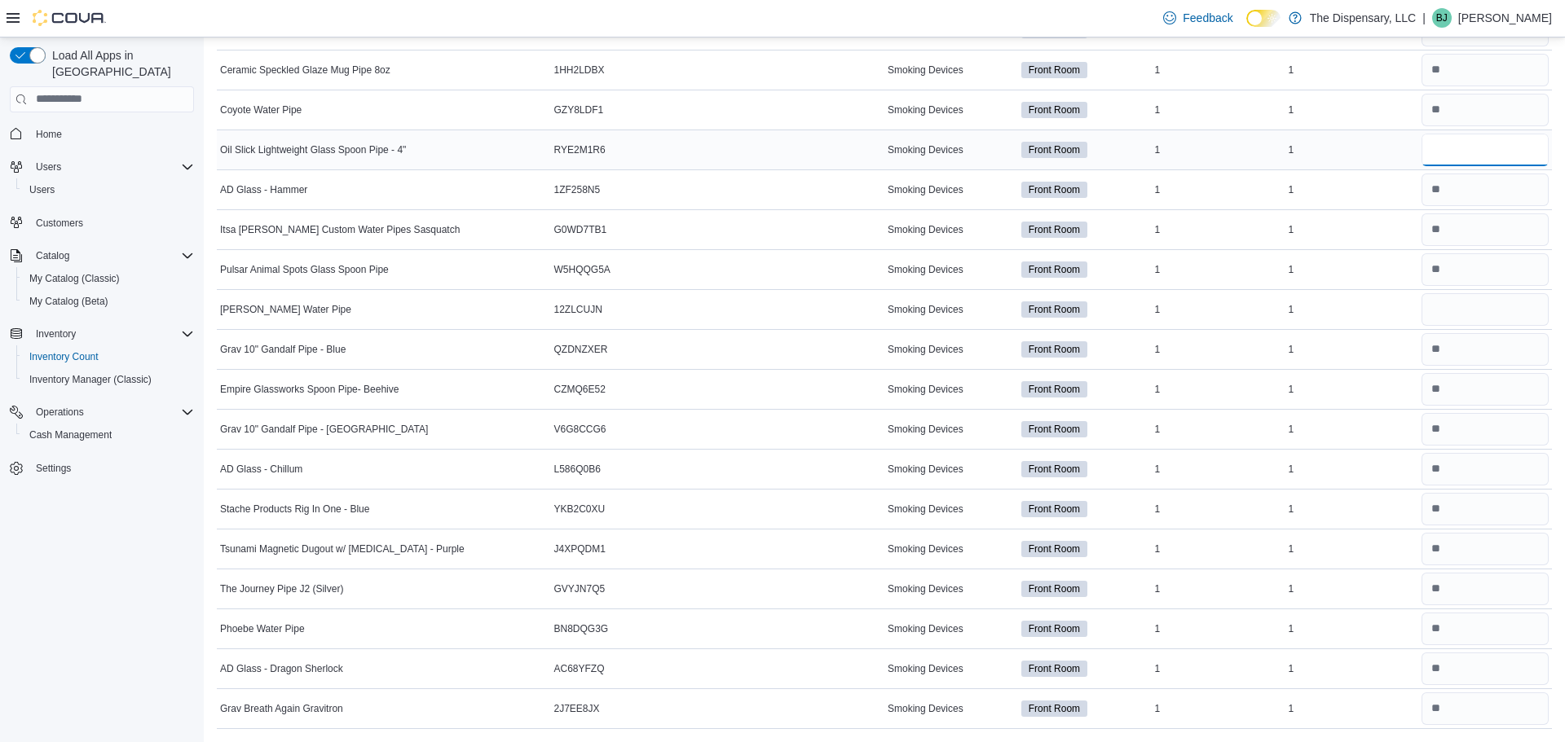
click at [1435, 142] on input "number" at bounding box center [1484, 150] width 127 height 33
click at [1461, 302] on input "number" at bounding box center [1484, 309] width 127 height 33
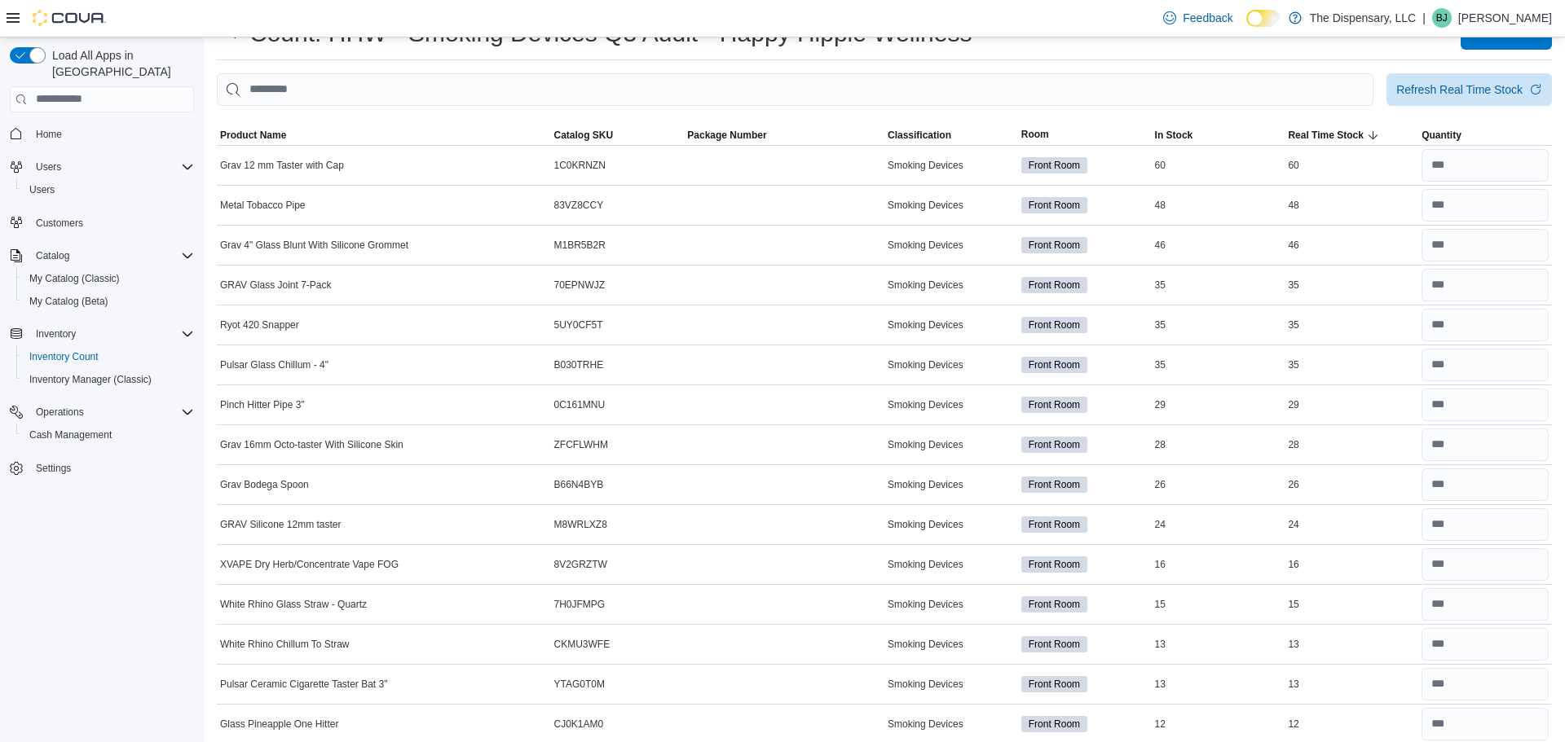
scroll to position [0, 0]
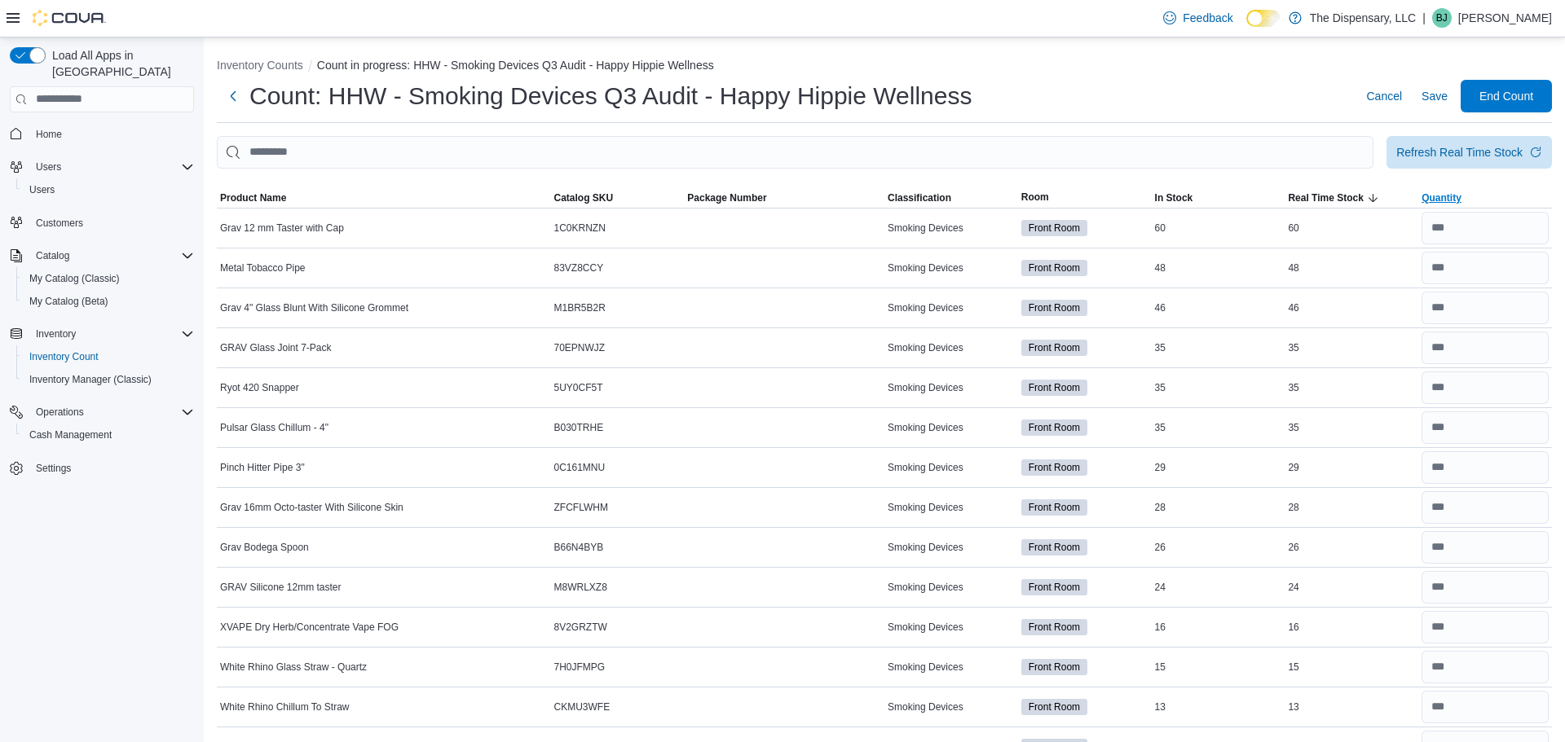
click at [1447, 196] on span "Quantity" at bounding box center [1441, 198] width 40 height 13
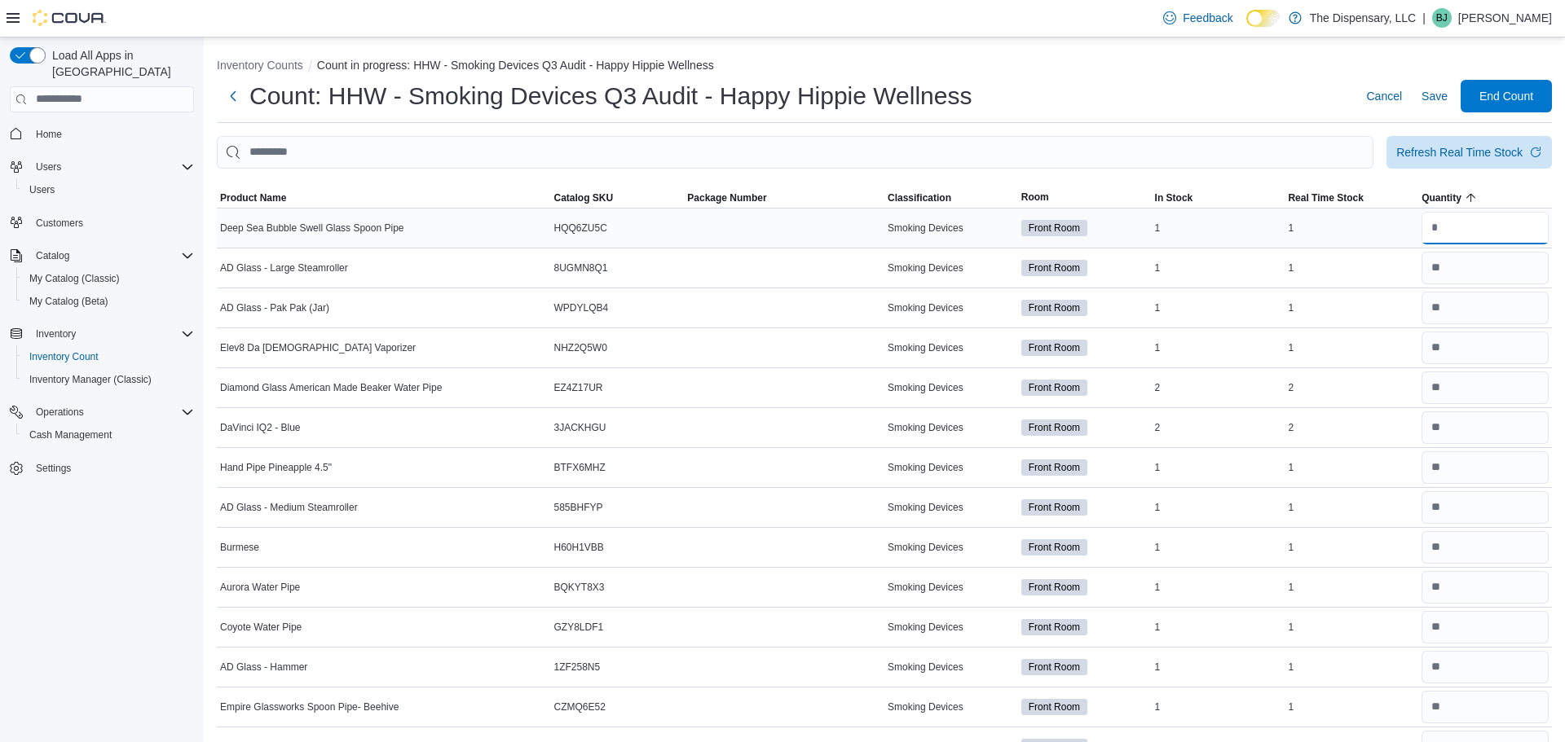
click at [1458, 223] on input "number" at bounding box center [1484, 228] width 127 height 33
click at [1465, 192] on icon "button" at bounding box center [1471, 197] width 13 height 13
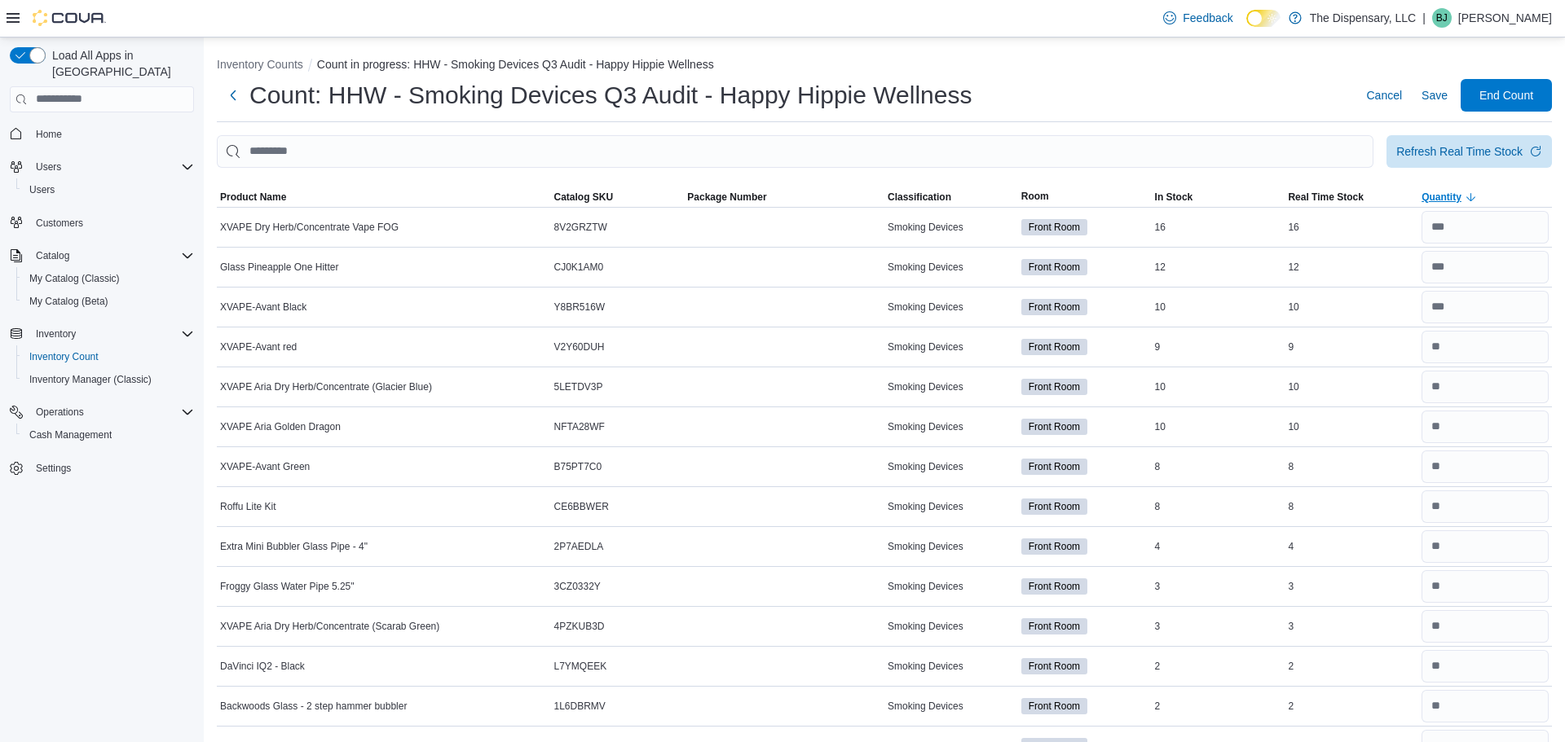
click at [1465, 192] on icon "button" at bounding box center [1471, 197] width 13 height 13
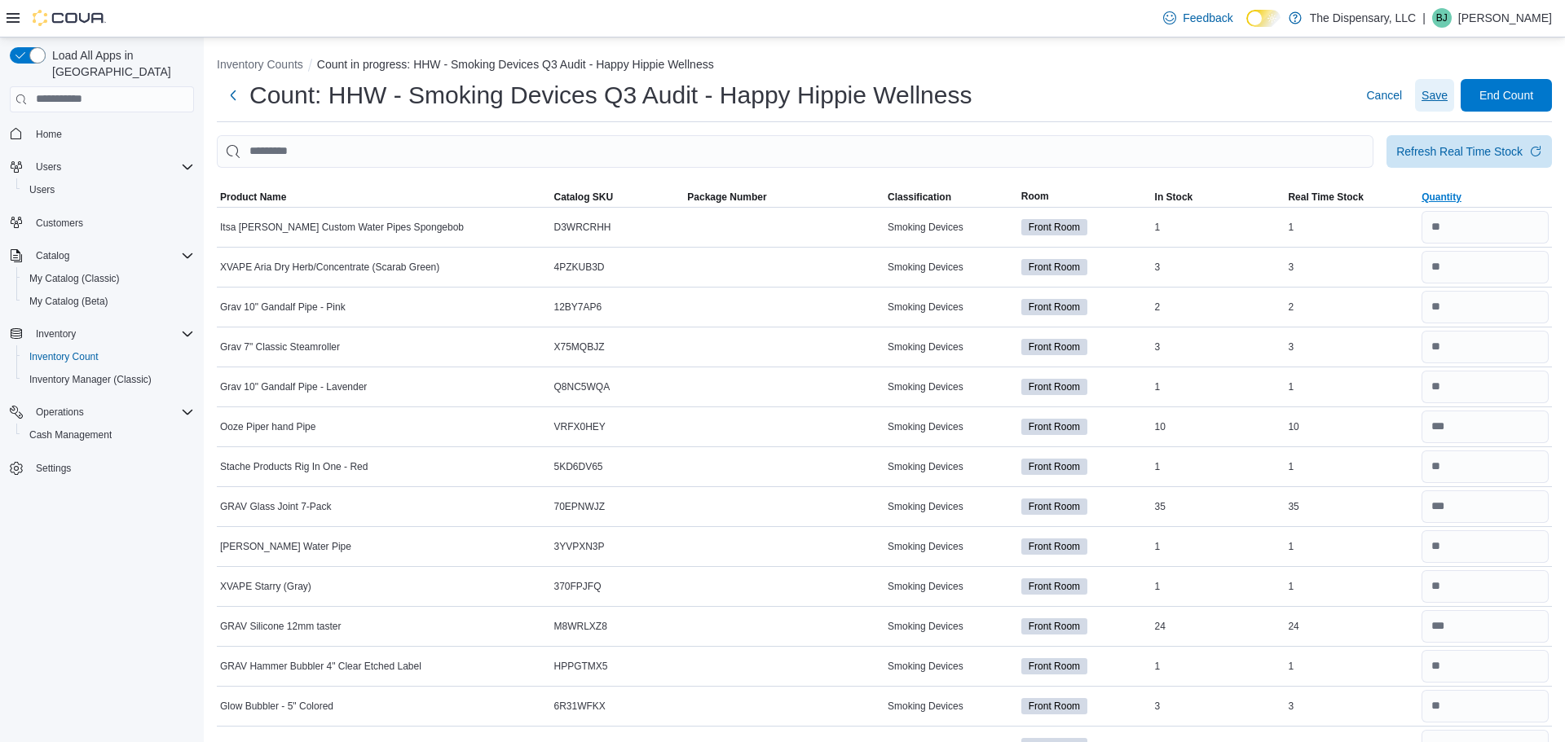
click at [1451, 91] on button "Save" at bounding box center [1434, 95] width 39 height 33
click at [1443, 95] on span "Save" at bounding box center [1434, 95] width 26 height 16
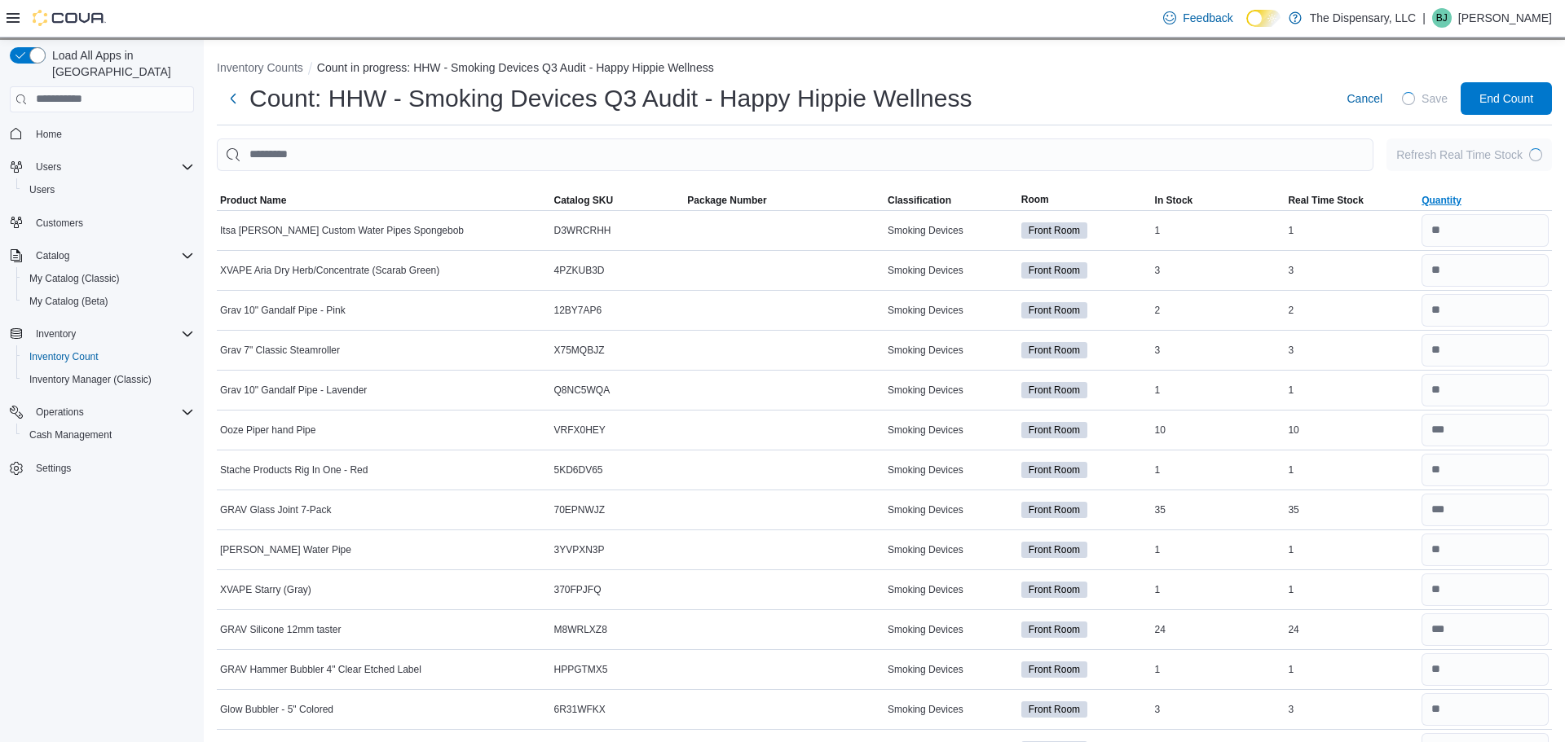
scroll to position [4, 0]
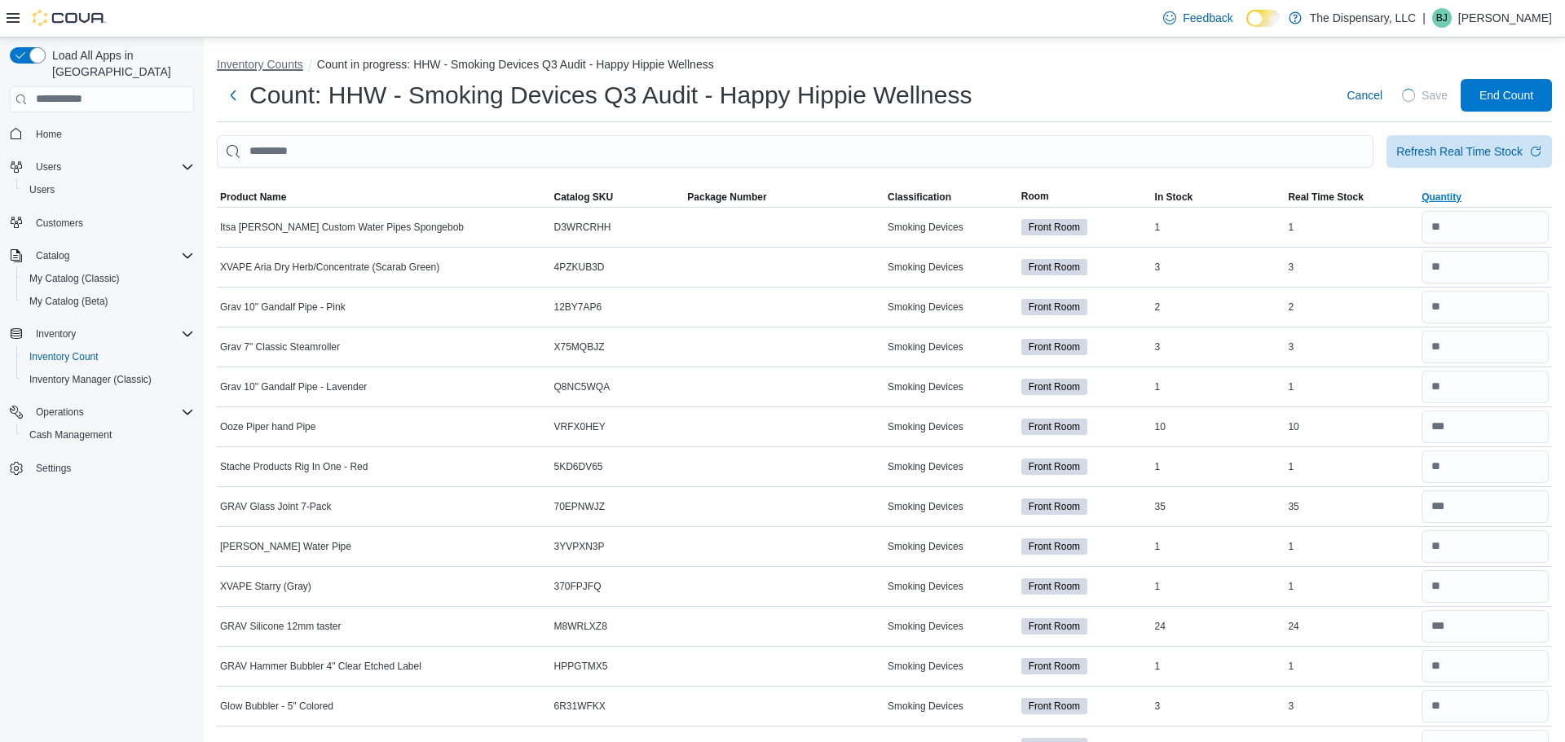
click at [267, 60] on button "Inventory Counts" at bounding box center [260, 64] width 86 height 13
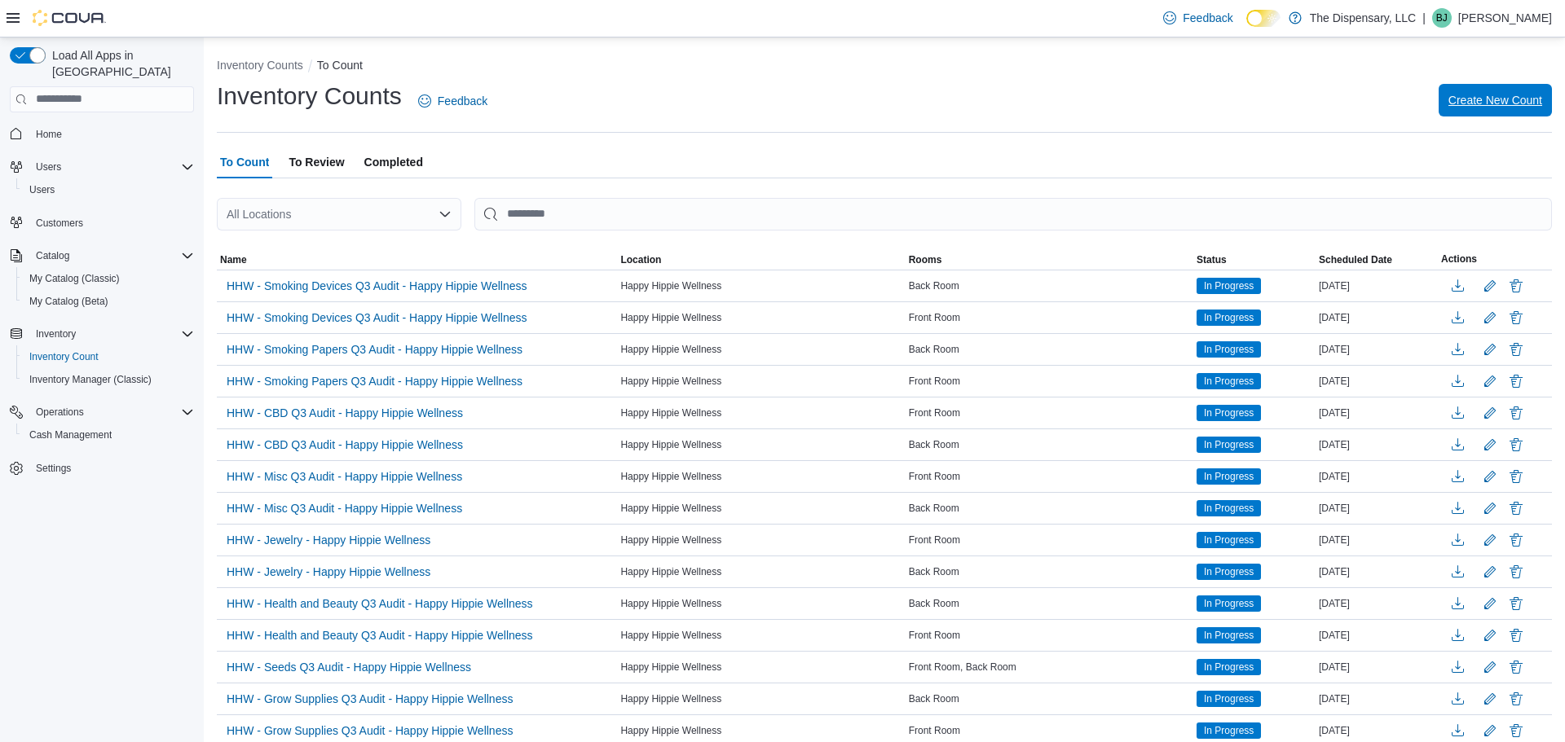
click at [1465, 103] on span "Create New Count" at bounding box center [1495, 100] width 94 height 16
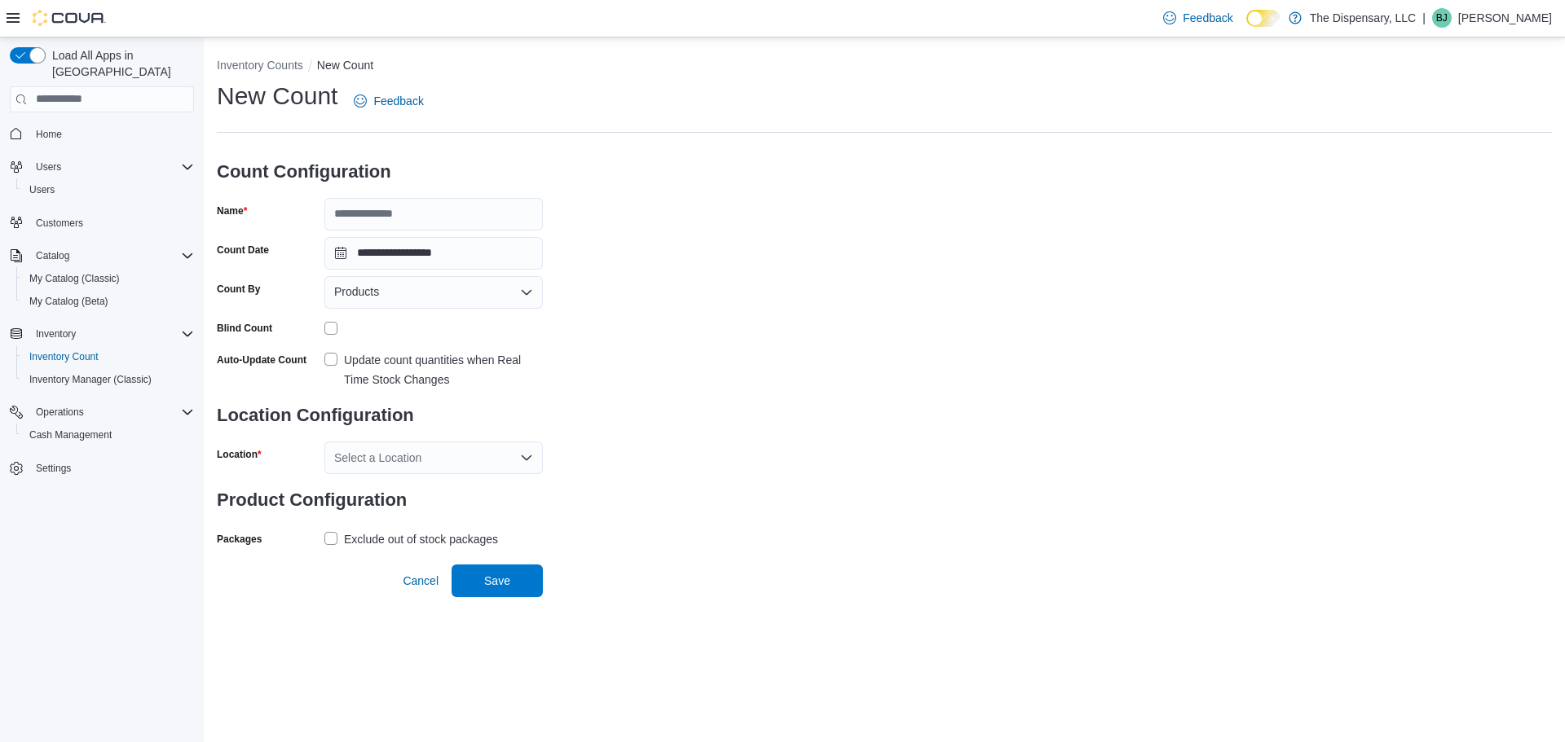
click at [417, 456] on div "Select a Location" at bounding box center [433, 458] width 218 height 33
click at [365, 287] on span "Products" at bounding box center [356, 292] width 45 height 20
click at [385, 345] on span "Classifications" at bounding box center [443, 344] width 179 height 16
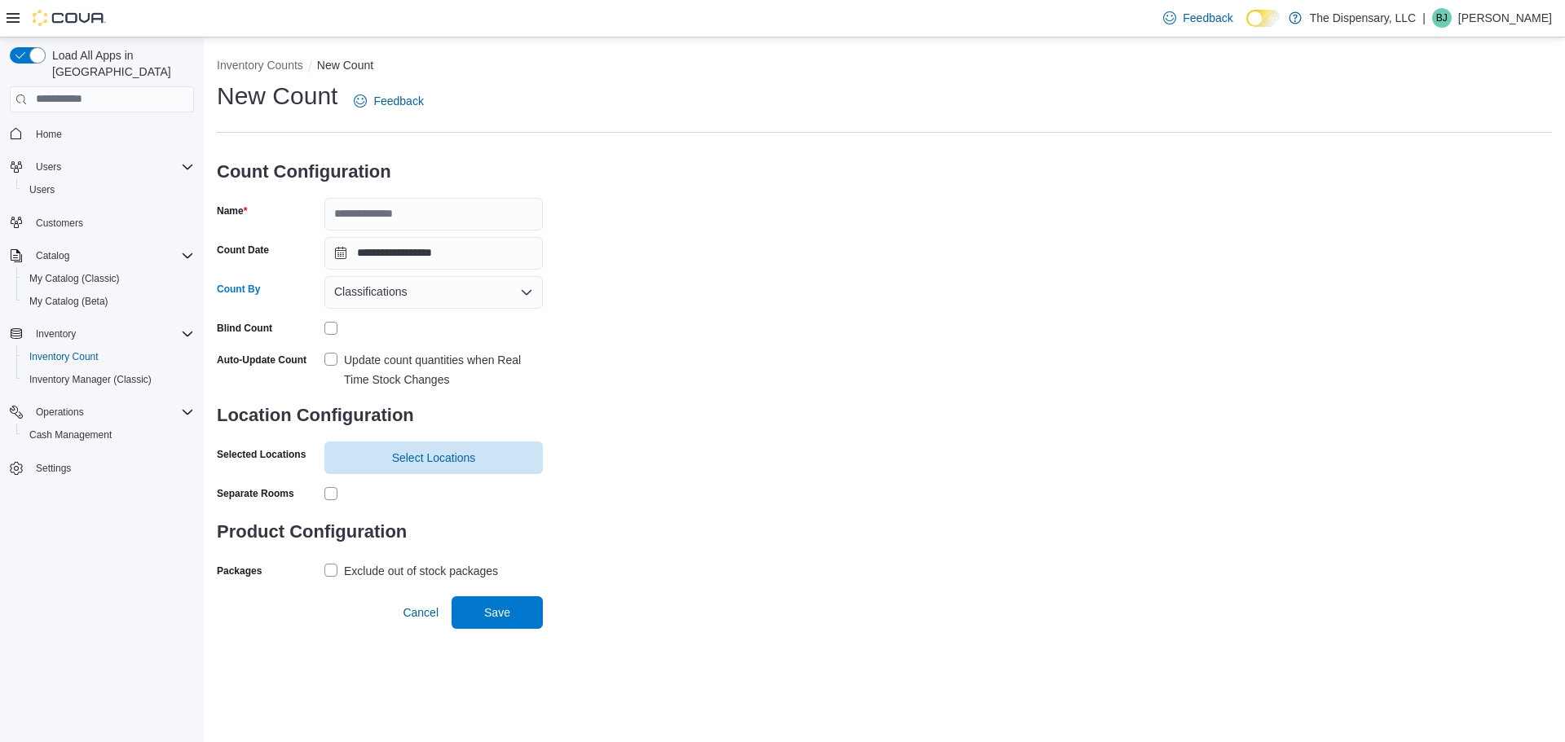
click at [373, 364] on div "Update count quantities when Real Time Stock Changes" at bounding box center [443, 369] width 199 height 39
click at [397, 451] on span "Select Locations" at bounding box center [434, 457] width 84 height 16
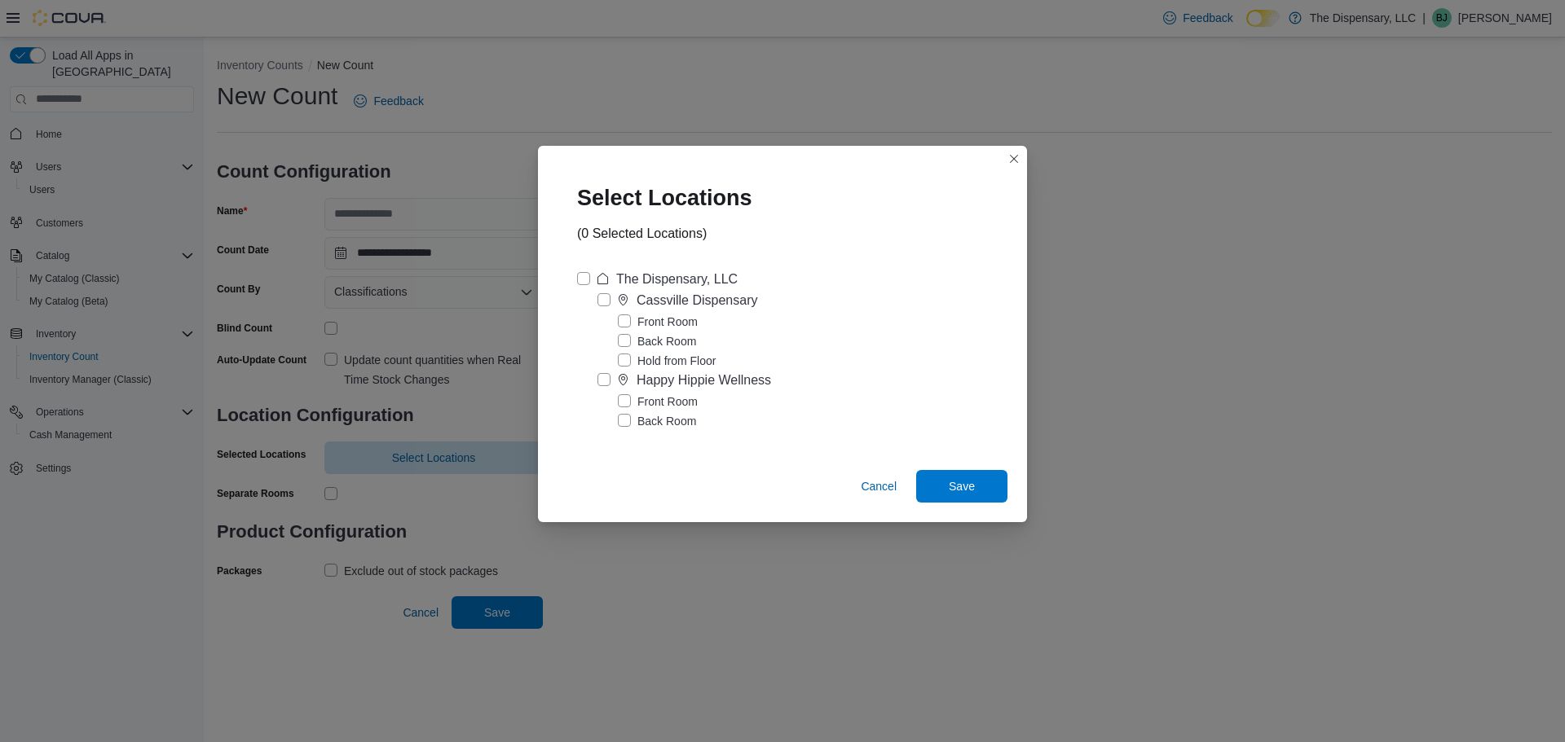
click at [606, 385] on label "Happy Hippie Wellness" at bounding box center [684, 381] width 174 height 20
click at [982, 496] on span "Save" at bounding box center [962, 485] width 72 height 33
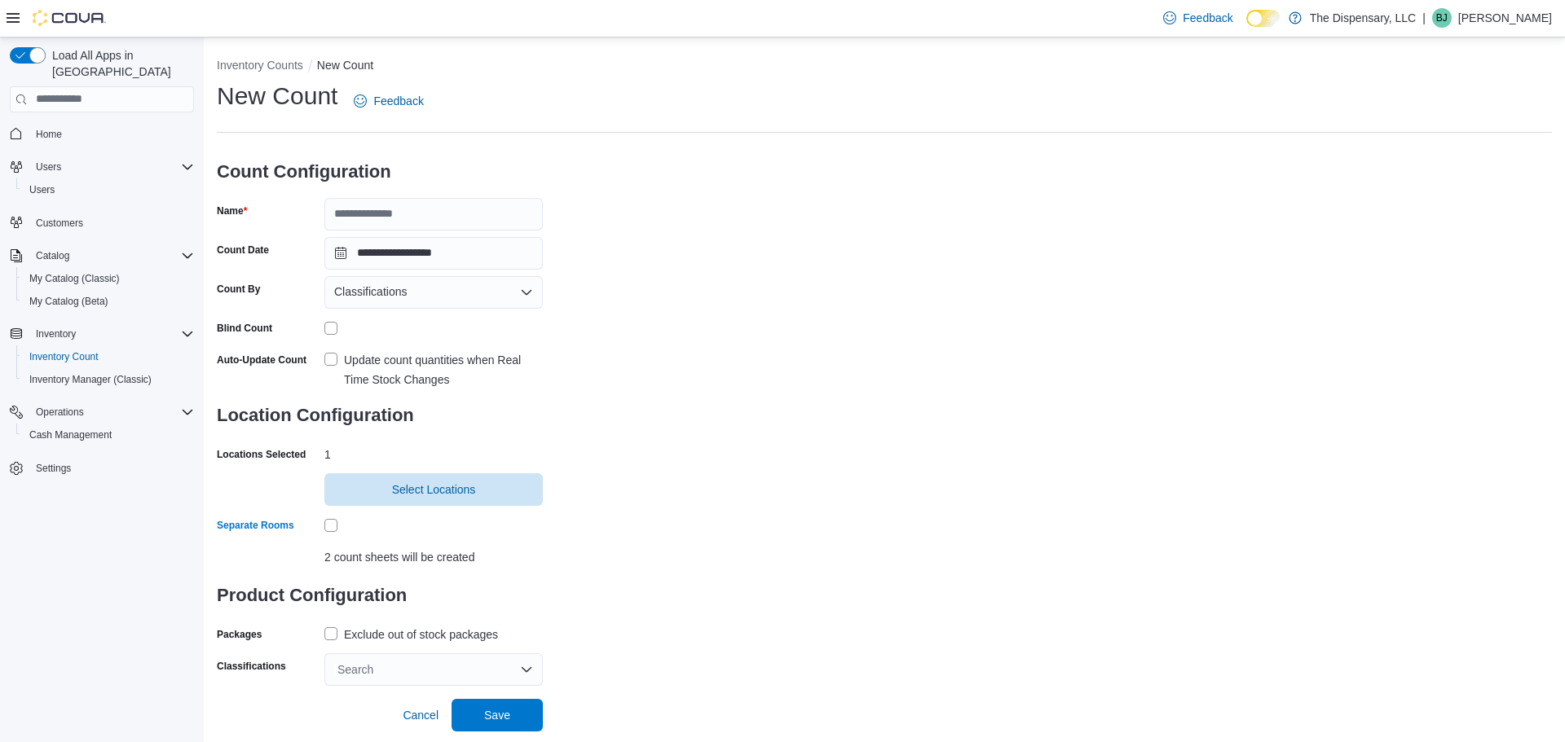
click at [349, 668] on div "Search" at bounding box center [433, 670] width 218 height 33
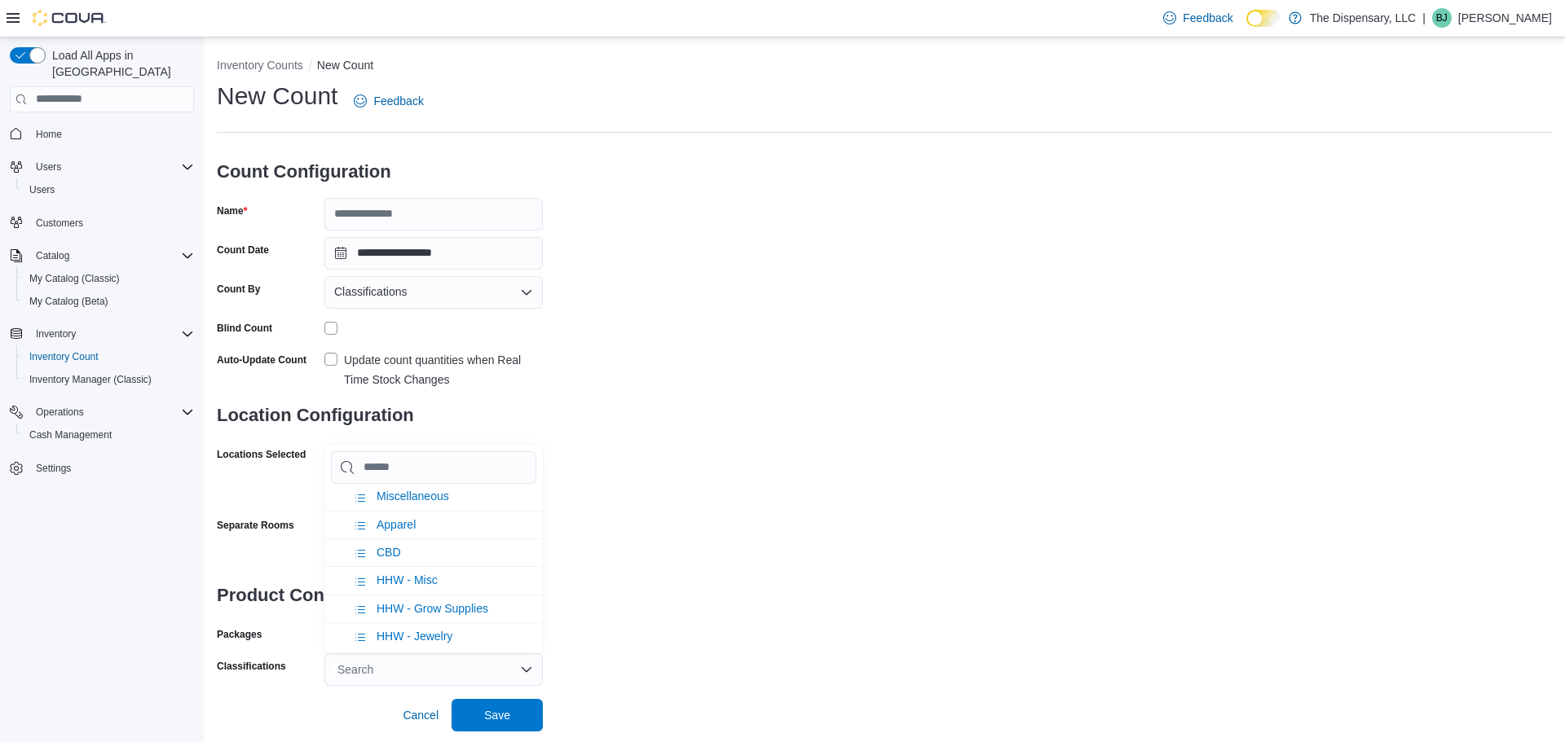
scroll to position [866, 0]
click at [428, 493] on span "Miscellaneous" at bounding box center [413, 486] width 73 height 13
click at [431, 205] on input "Name" at bounding box center [433, 214] width 218 height 33
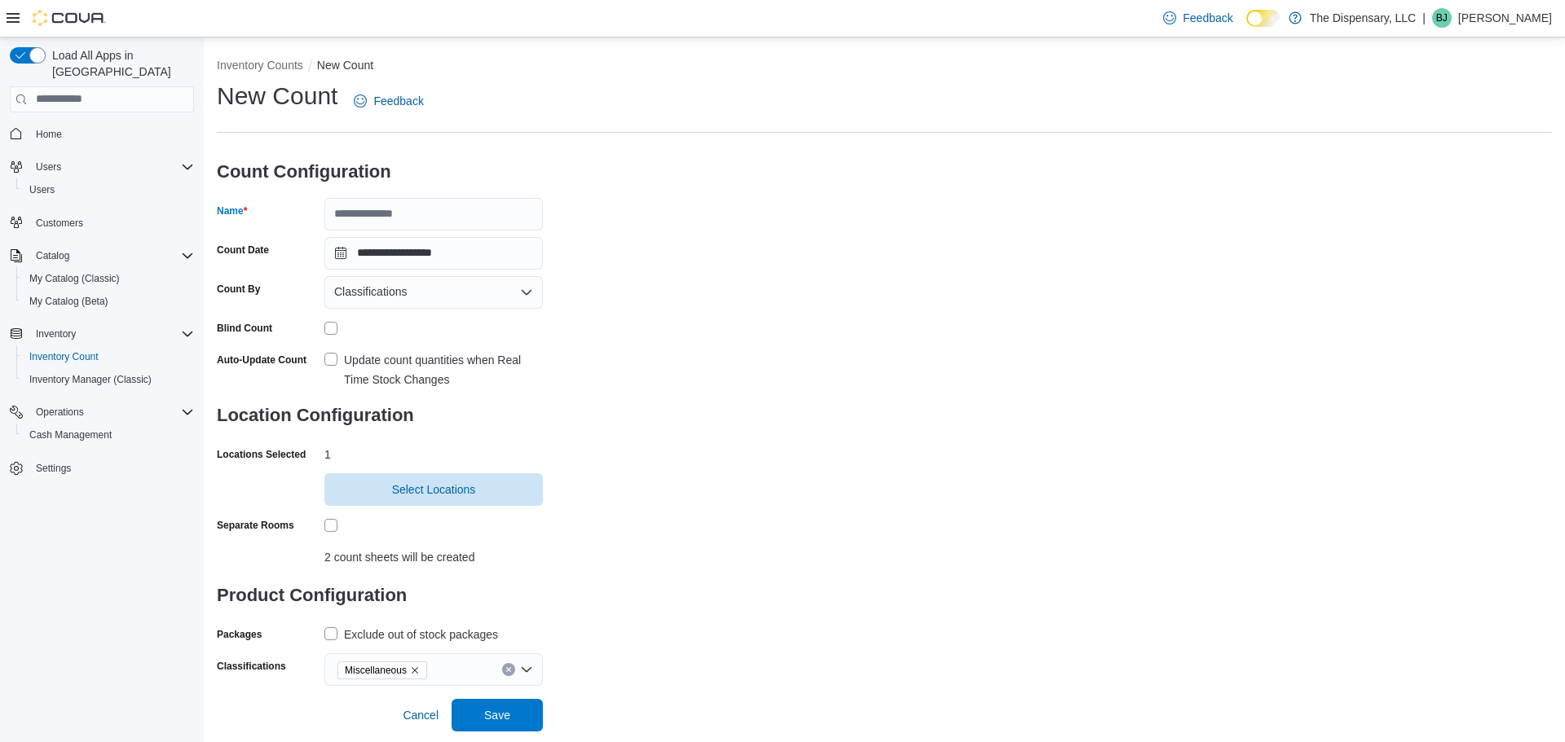
click at [638, 434] on div "**********" at bounding box center [884, 383] width 1335 height 606
click at [438, 227] on input "Name" at bounding box center [433, 214] width 218 height 33
click at [350, 640] on div "Exclude out of stock packages" at bounding box center [421, 635] width 154 height 20
click at [512, 720] on span "Save" at bounding box center [497, 714] width 72 height 33
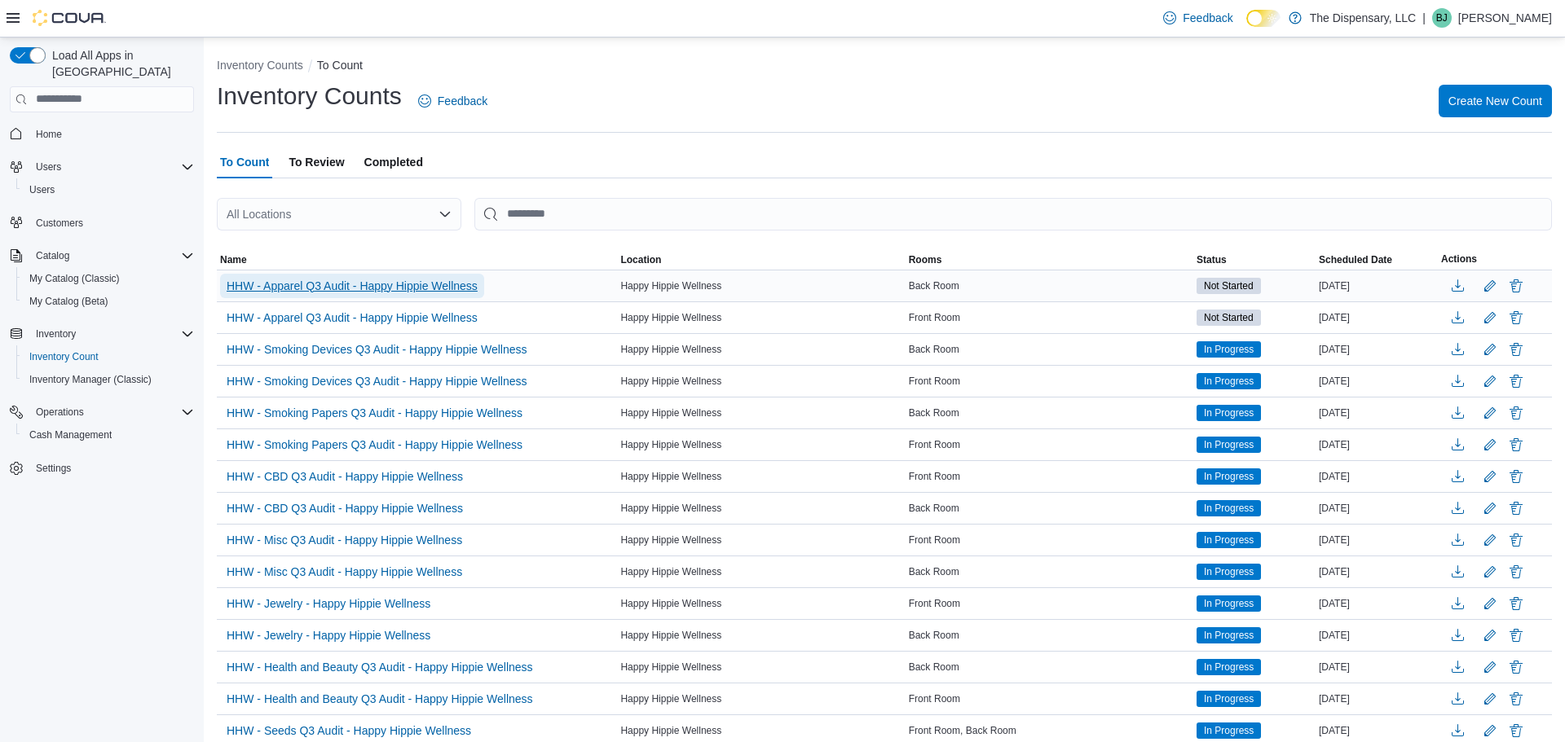
click at [423, 291] on span "HHW - Apparel Q3 Audit - Happy Hippie Wellness" at bounding box center [352, 286] width 251 height 16
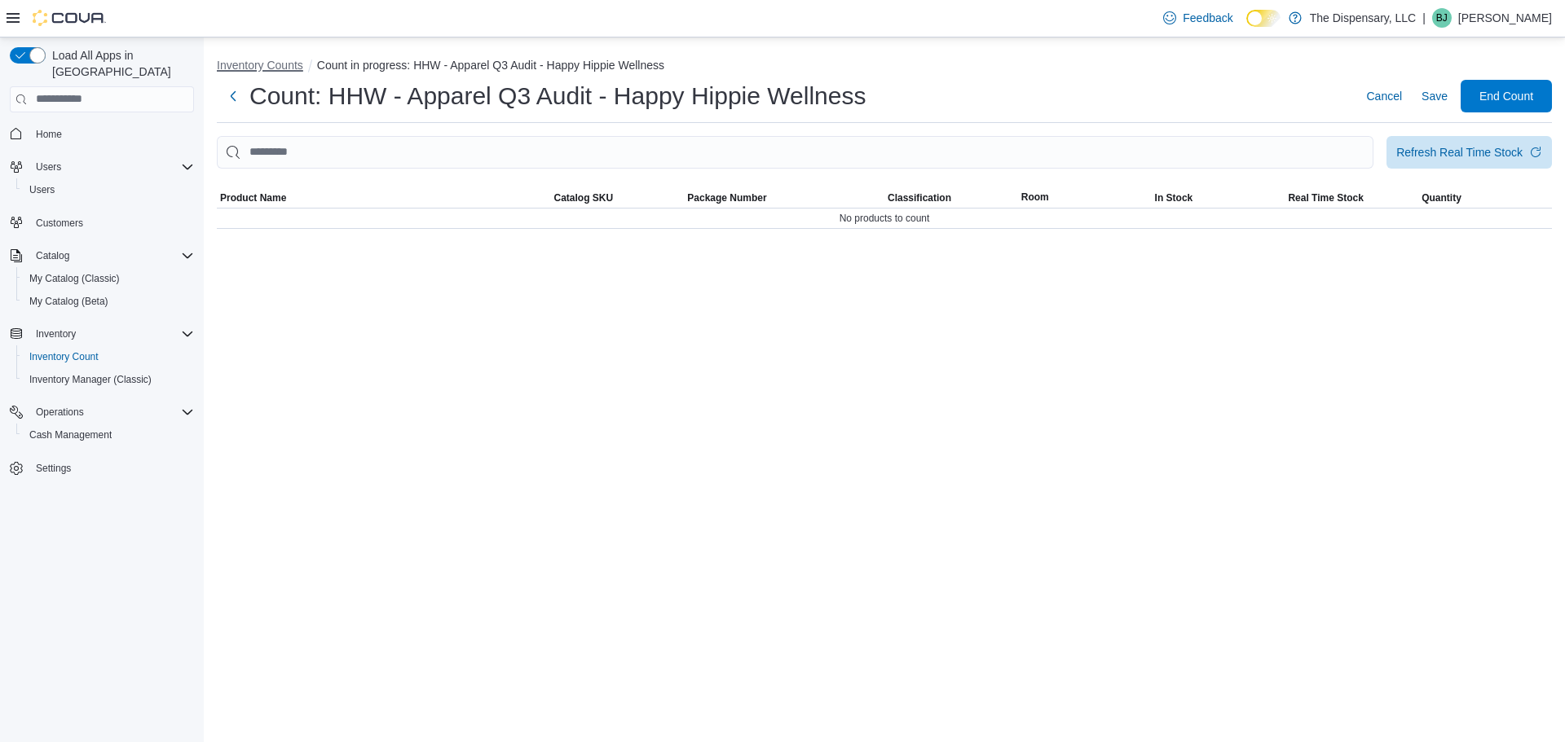
click at [286, 65] on button "Inventory Counts" at bounding box center [260, 65] width 86 height 13
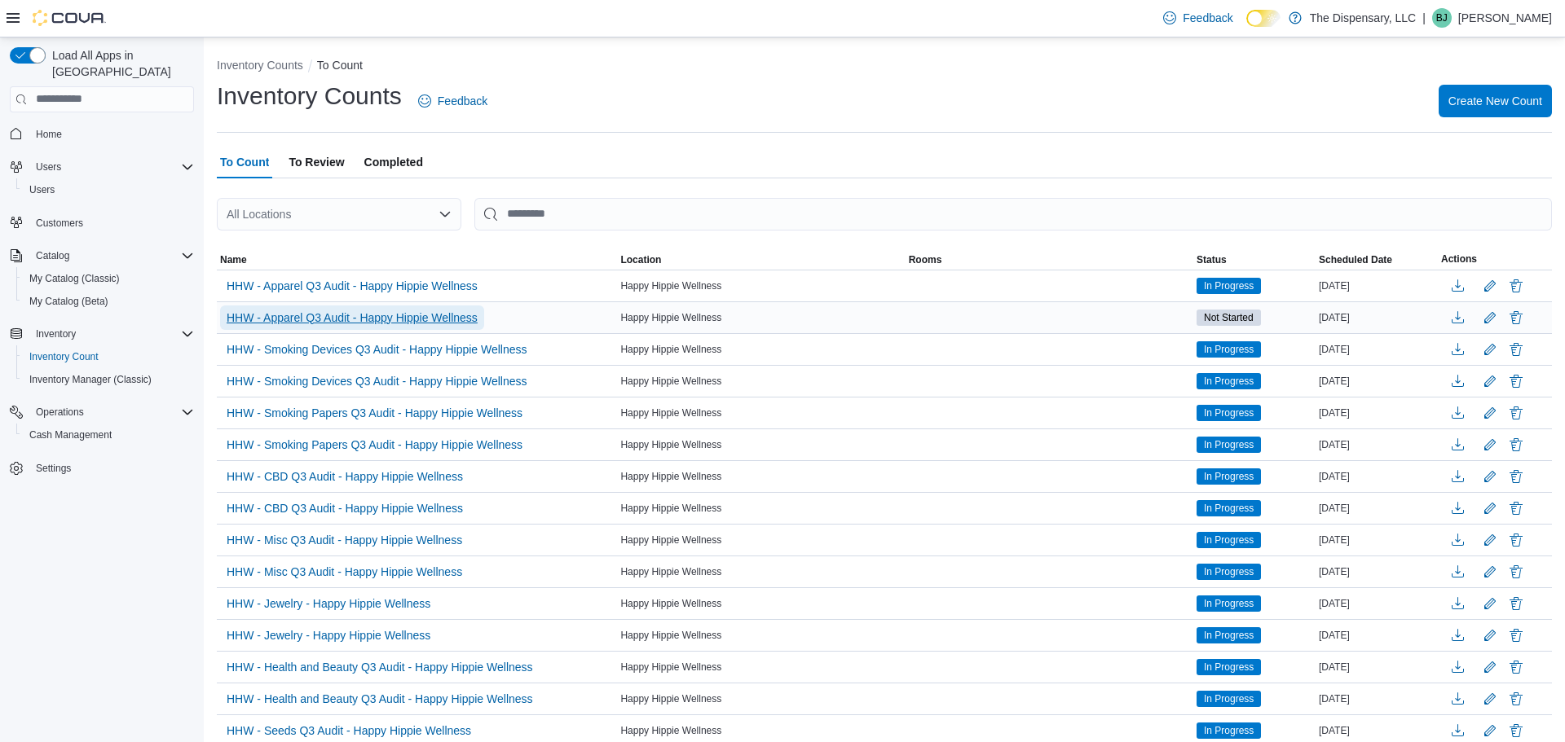
click at [446, 310] on span "HHW - Apparel Q3 Audit - Happy Hippie Wellness" at bounding box center [352, 318] width 251 height 16
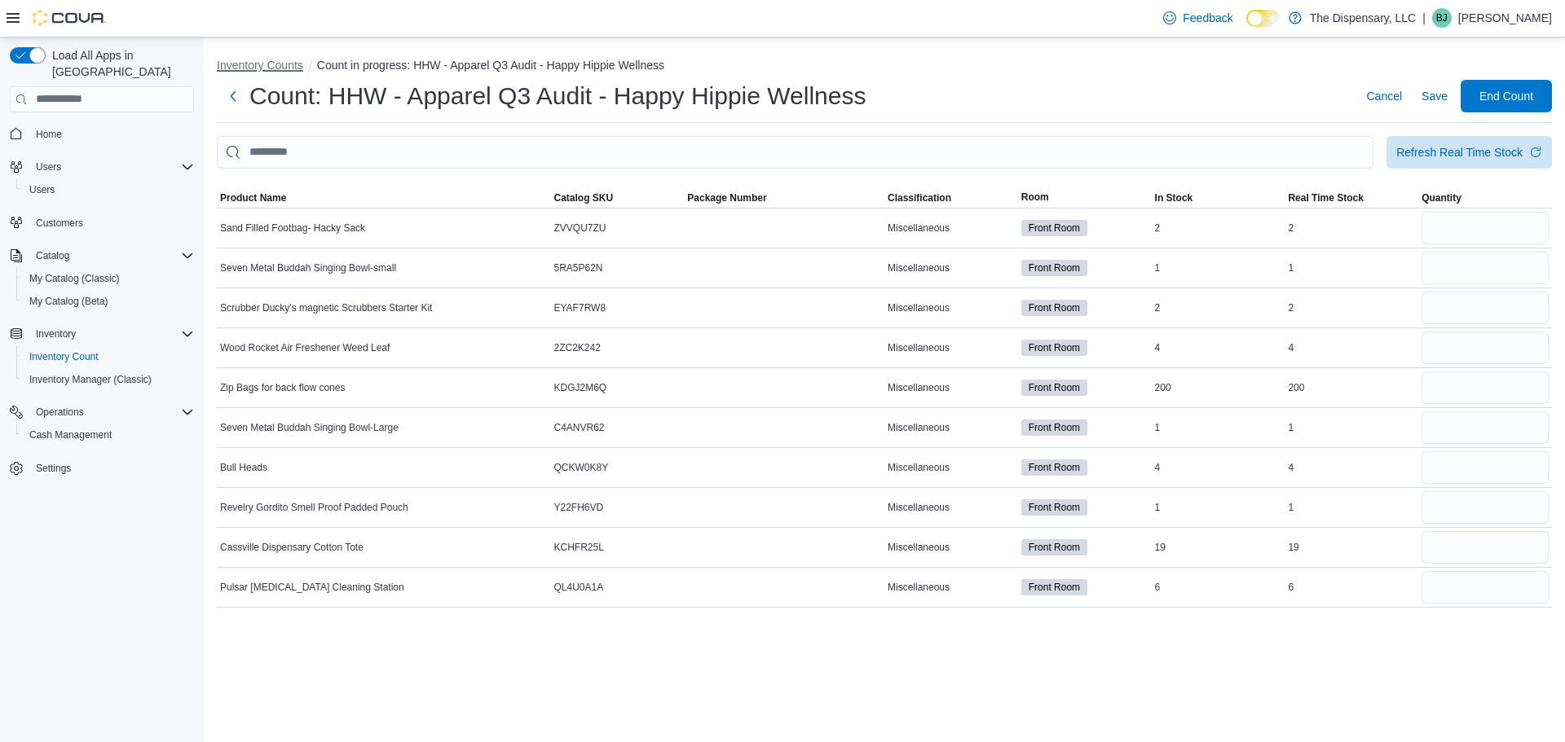
click at [280, 61] on button "Inventory Counts" at bounding box center [260, 65] width 86 height 13
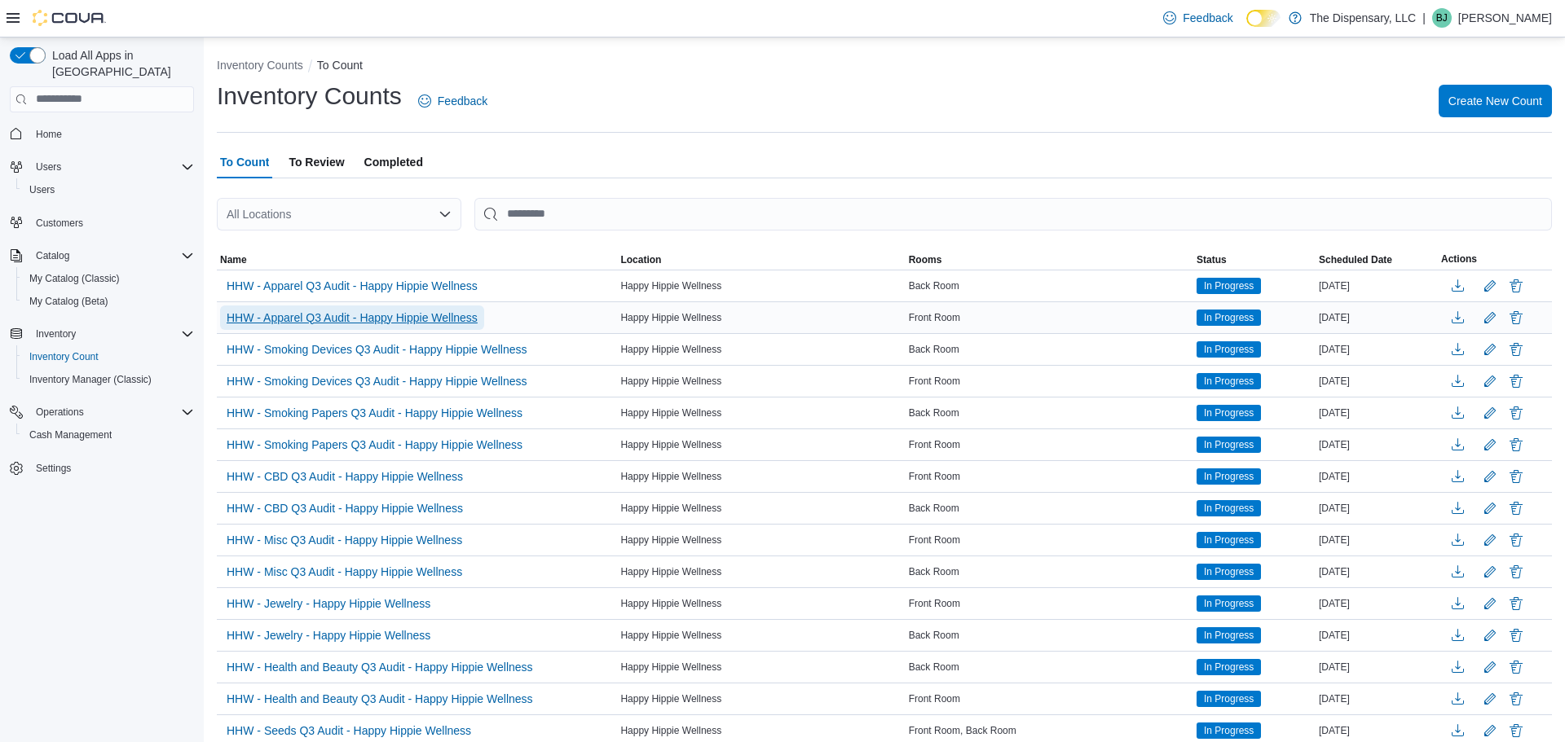
click at [429, 317] on span "HHW - Apparel Q3 Audit - Happy Hippie Wellness" at bounding box center [352, 318] width 251 height 16
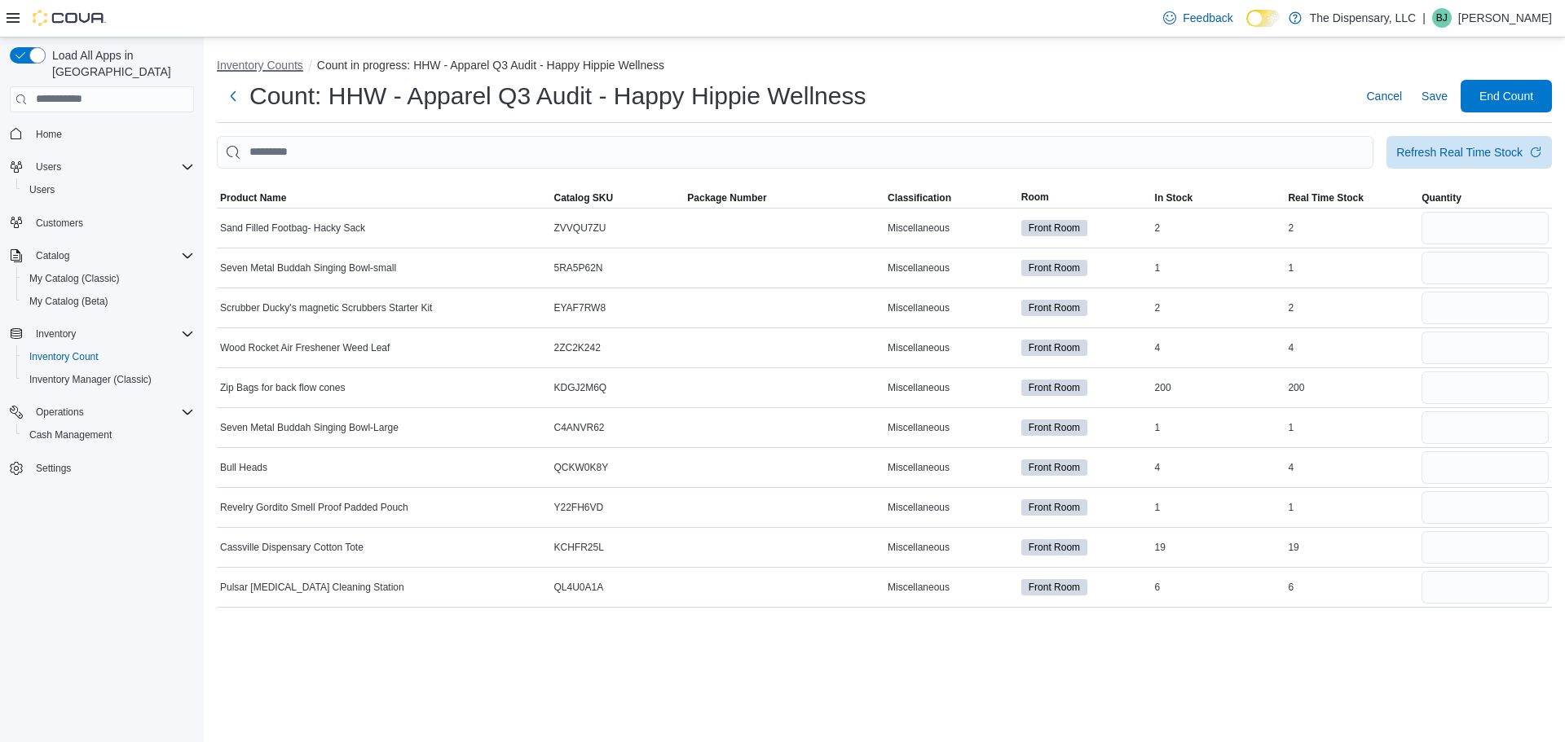
click at [272, 65] on button "Inventory Counts" at bounding box center [260, 65] width 86 height 13
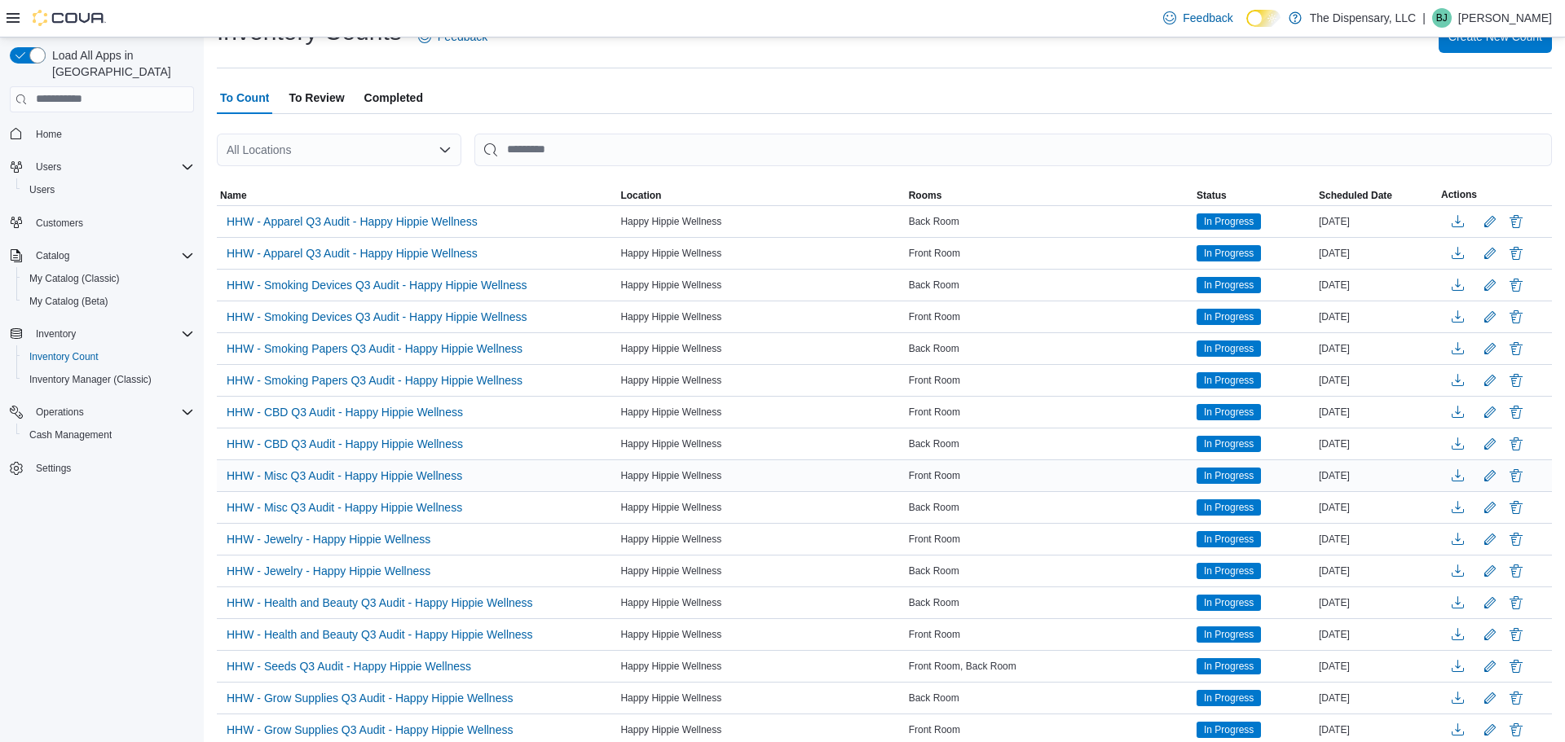
scroll to position [66, 0]
click at [1522, 218] on button "Delete" at bounding box center [1516, 219] width 20 height 20
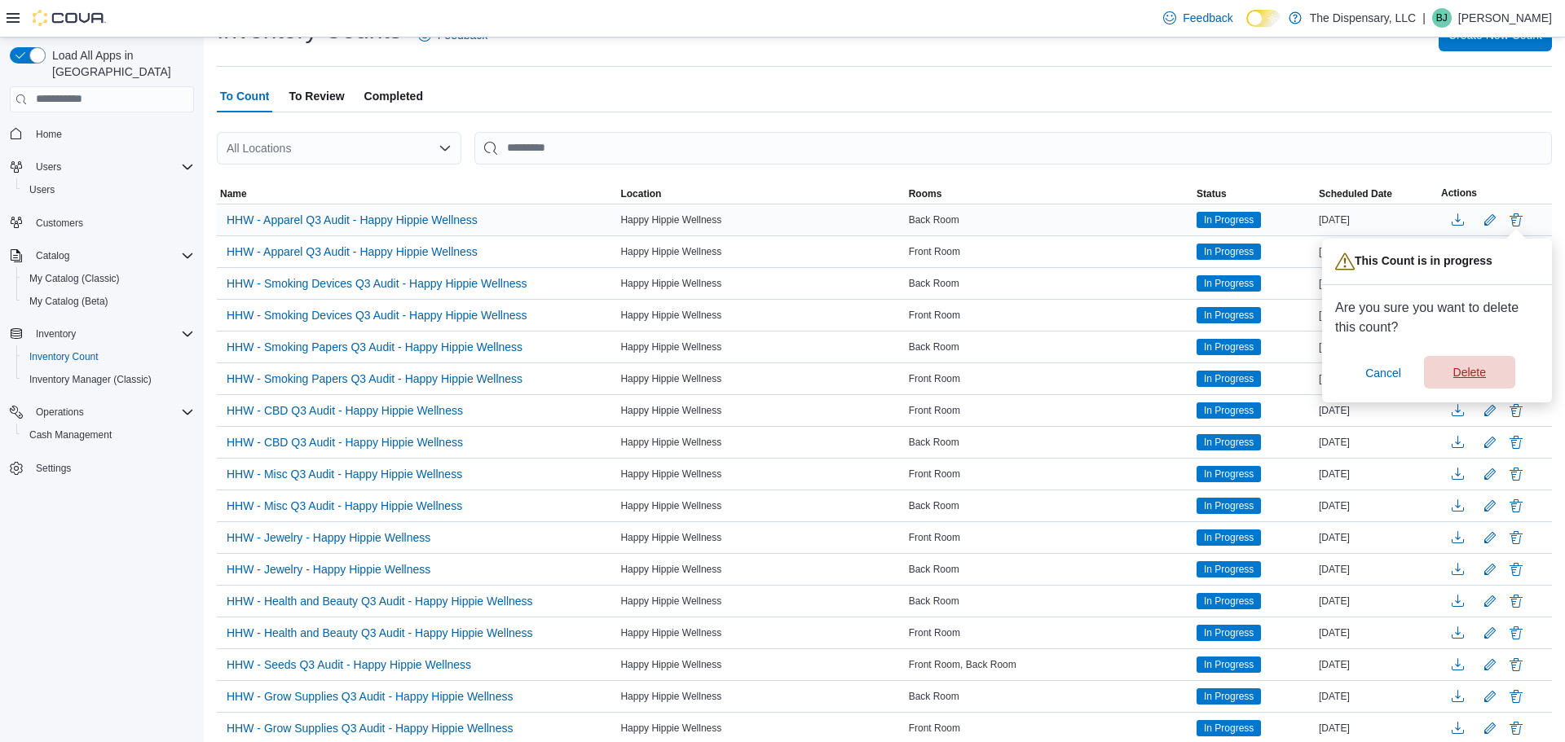
click at [1476, 361] on span "Delete" at bounding box center [1470, 372] width 72 height 33
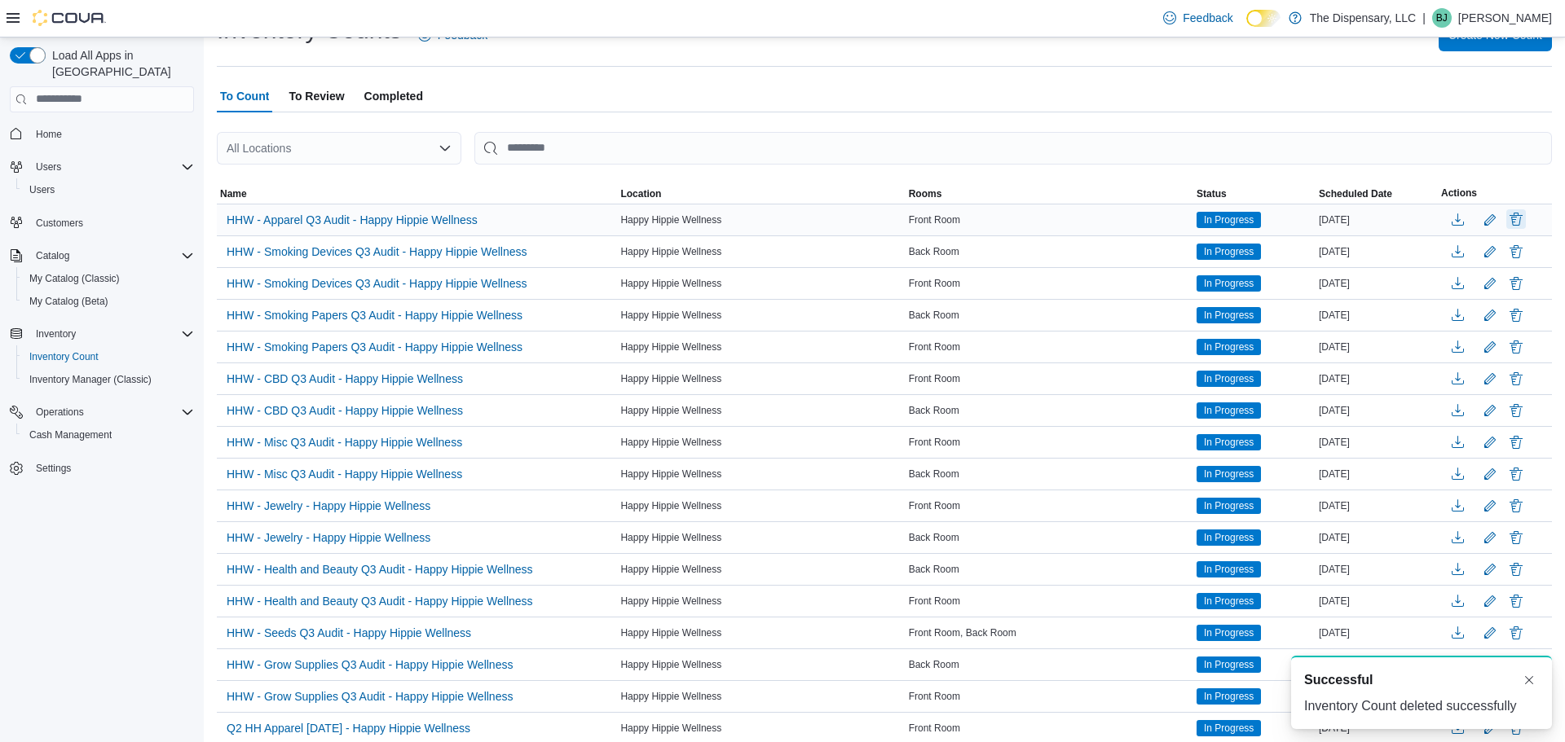
scroll to position [0, 0]
click at [1518, 218] on button "Delete" at bounding box center [1516, 219] width 20 height 20
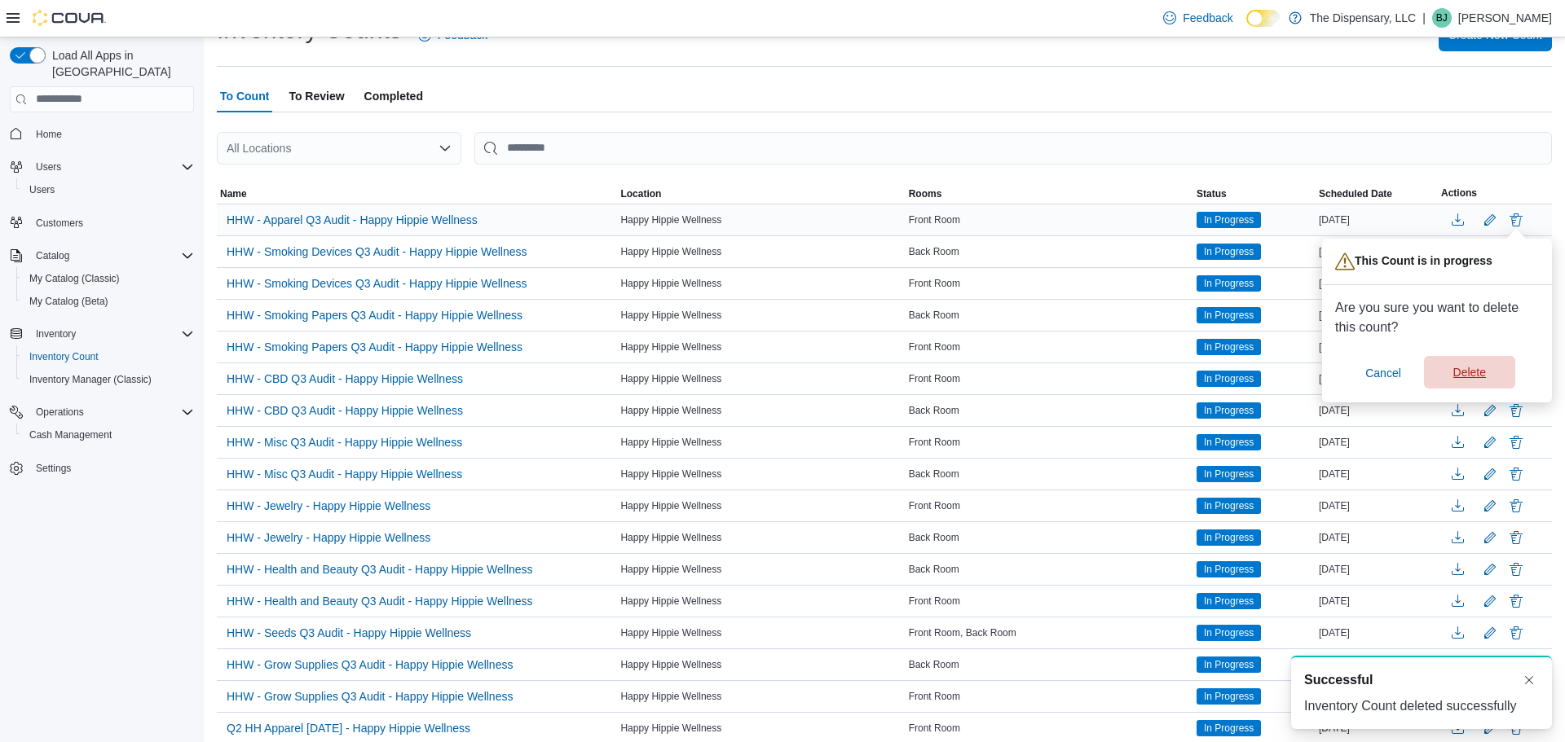
click at [1491, 362] on span "Delete" at bounding box center [1470, 372] width 72 height 33
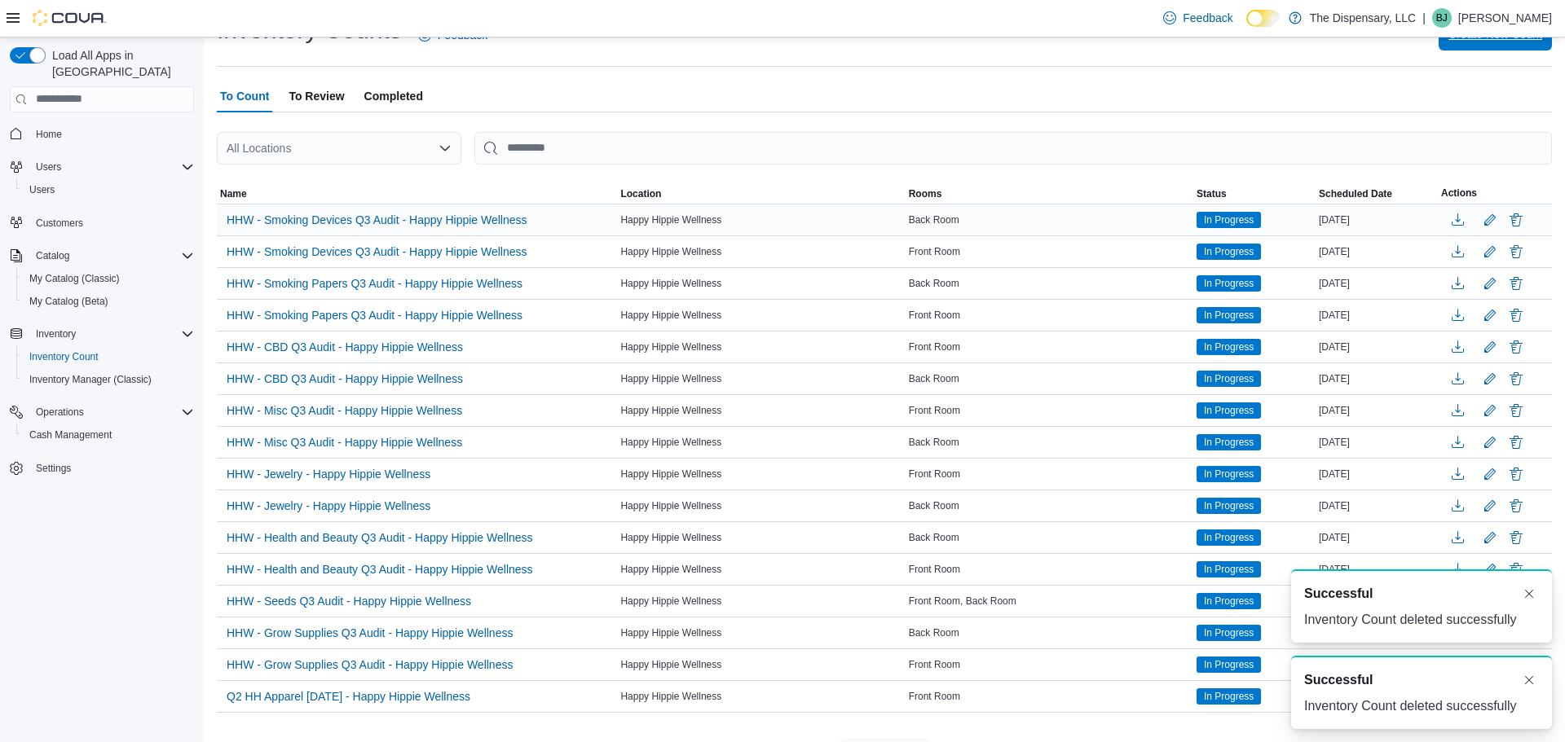
click at [1454, 42] on span "Create New Count" at bounding box center [1495, 34] width 94 height 33
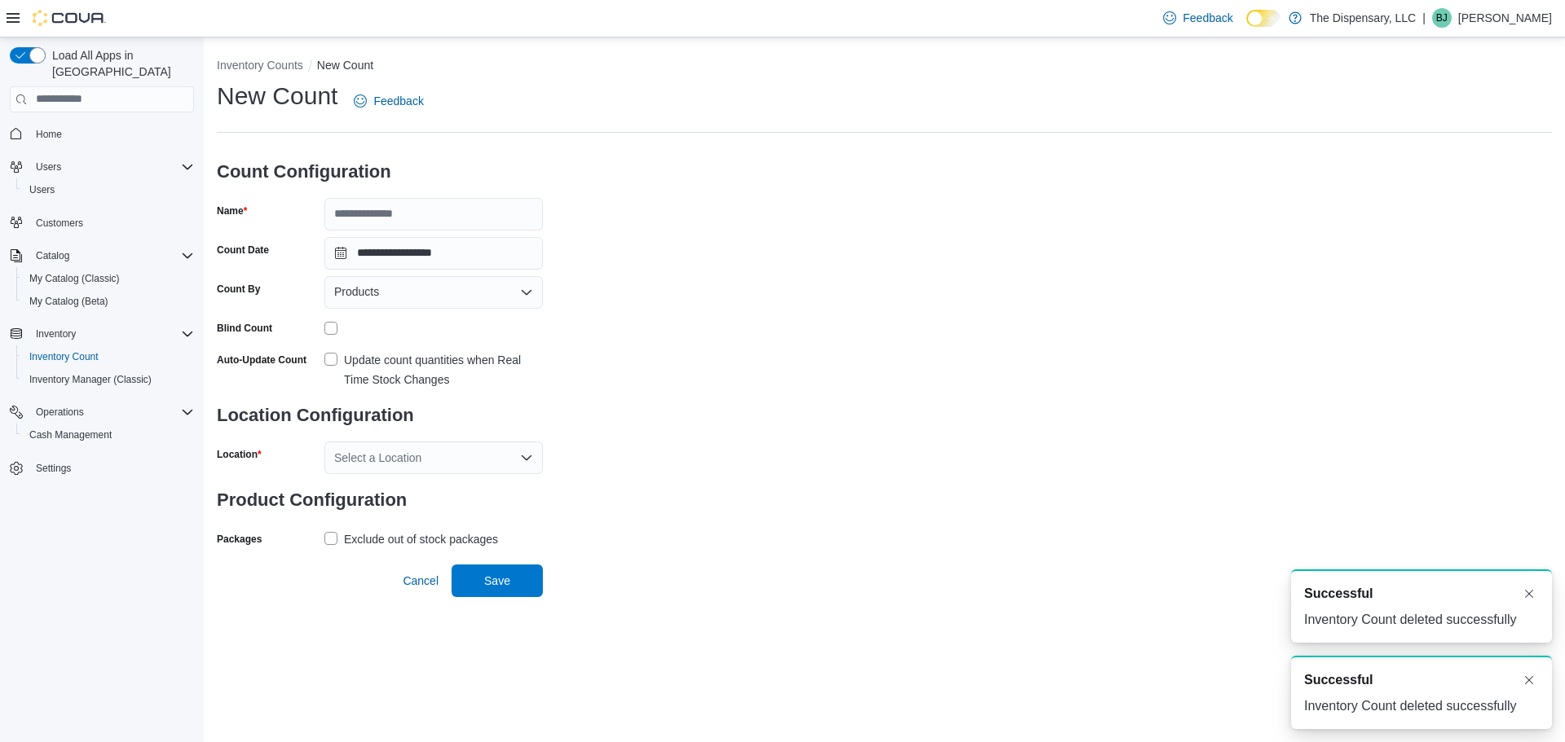
click at [418, 282] on div "Products" at bounding box center [433, 292] width 218 height 33
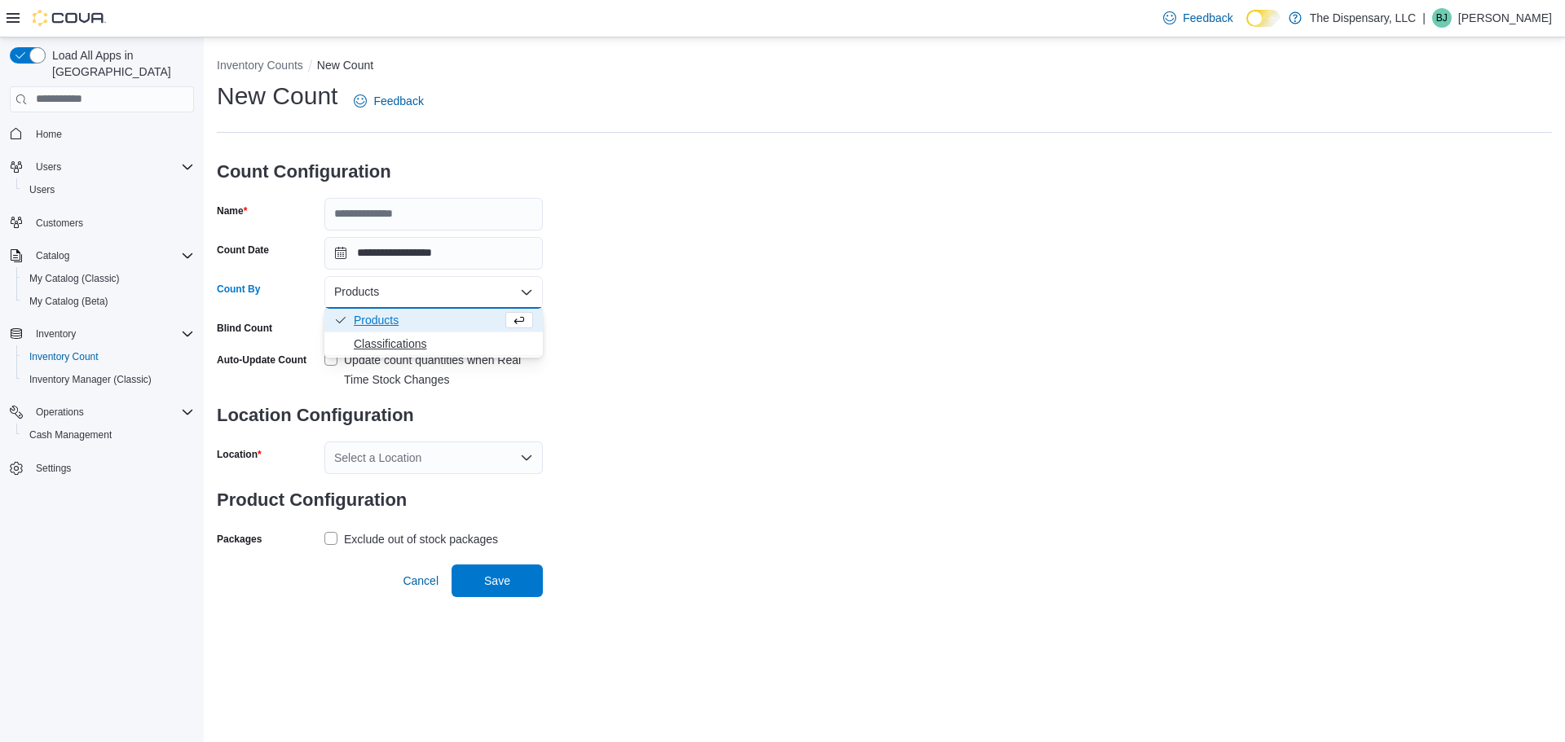
click at [418, 346] on span "Classifications" at bounding box center [443, 344] width 179 height 16
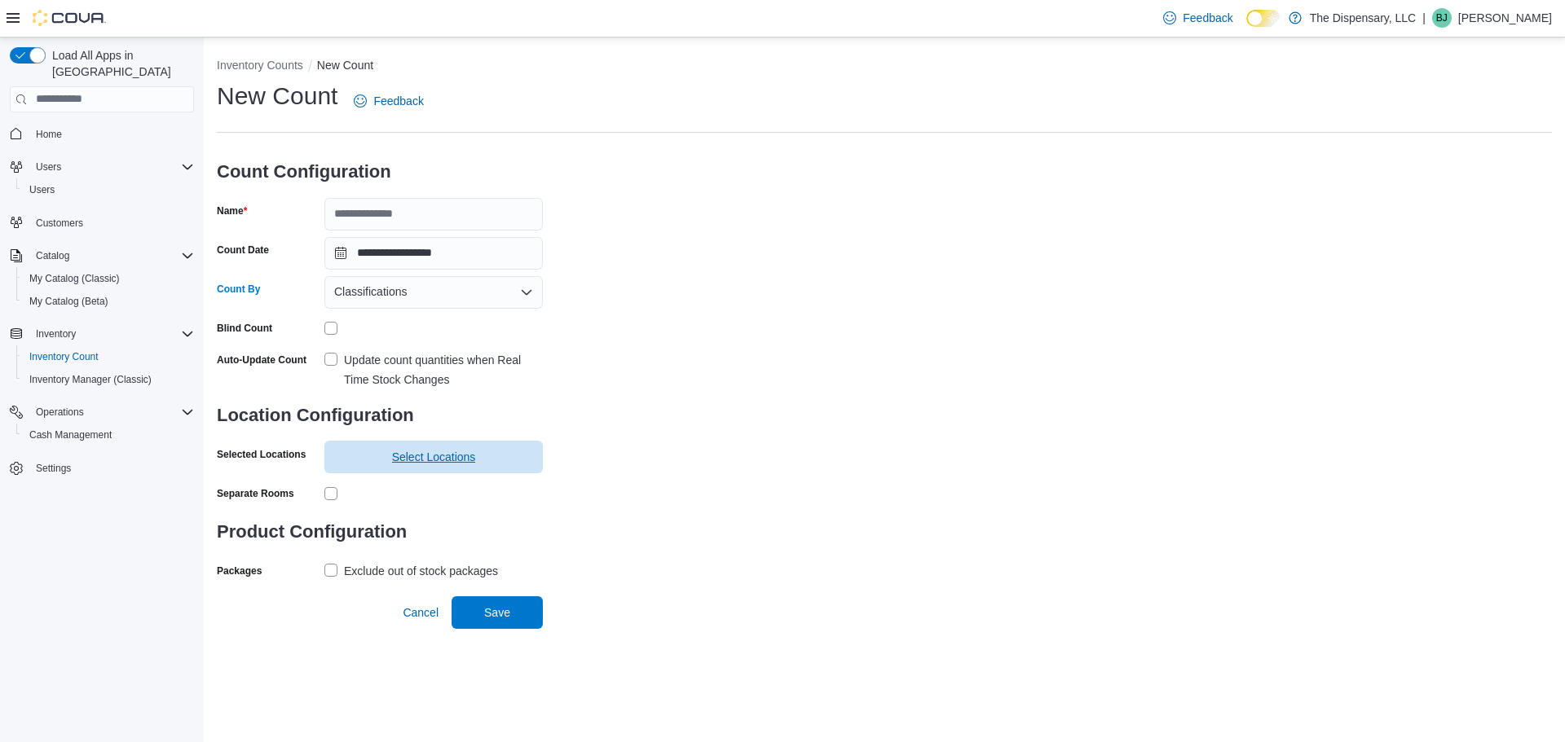
click at [436, 465] on span "Select Locations" at bounding box center [434, 457] width 84 height 16
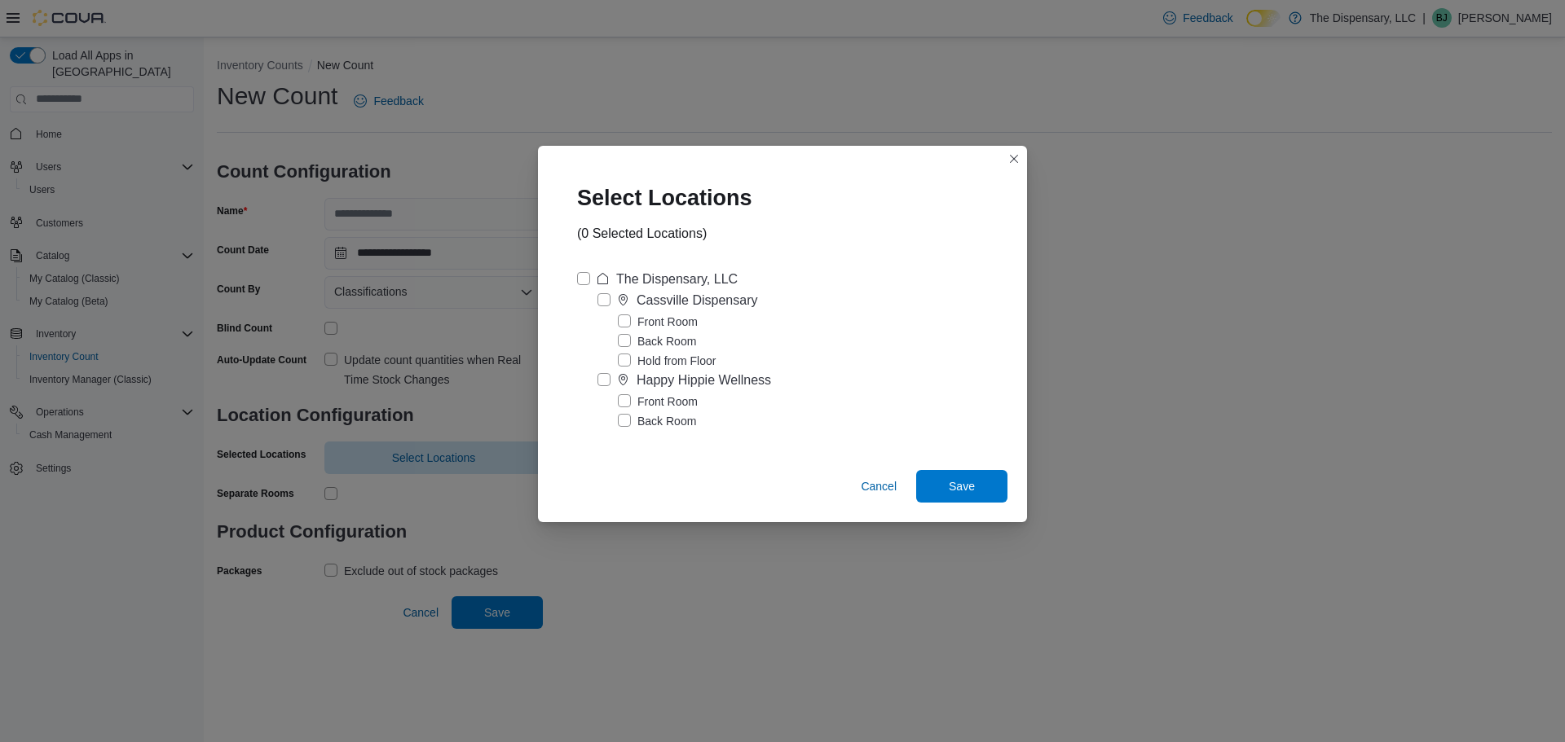
click at [603, 381] on label "Happy Hippie Wellness" at bounding box center [684, 381] width 174 height 20
click at [961, 485] on span "Save" at bounding box center [962, 486] width 26 height 16
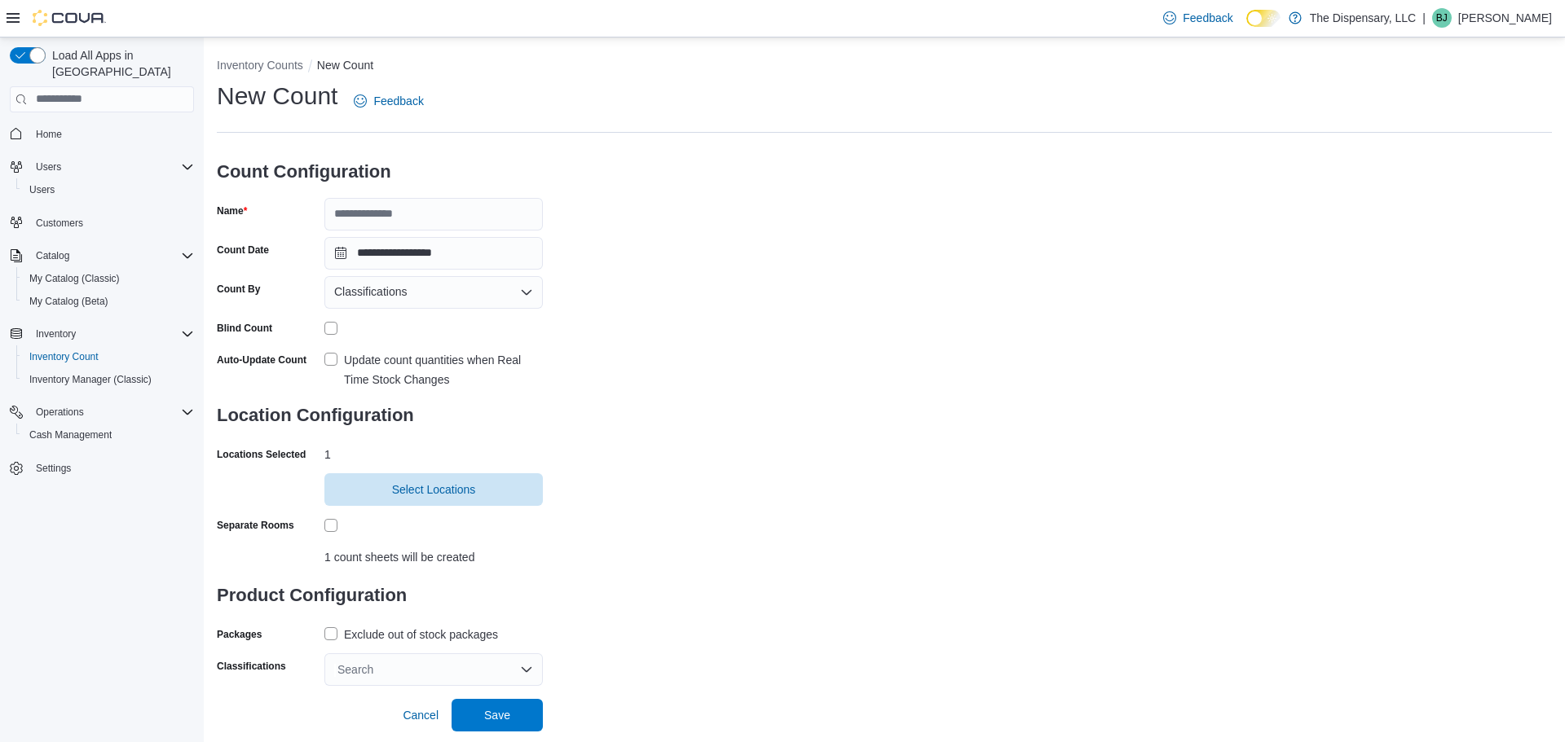
click at [329, 668] on div "Search" at bounding box center [433, 670] width 218 height 33
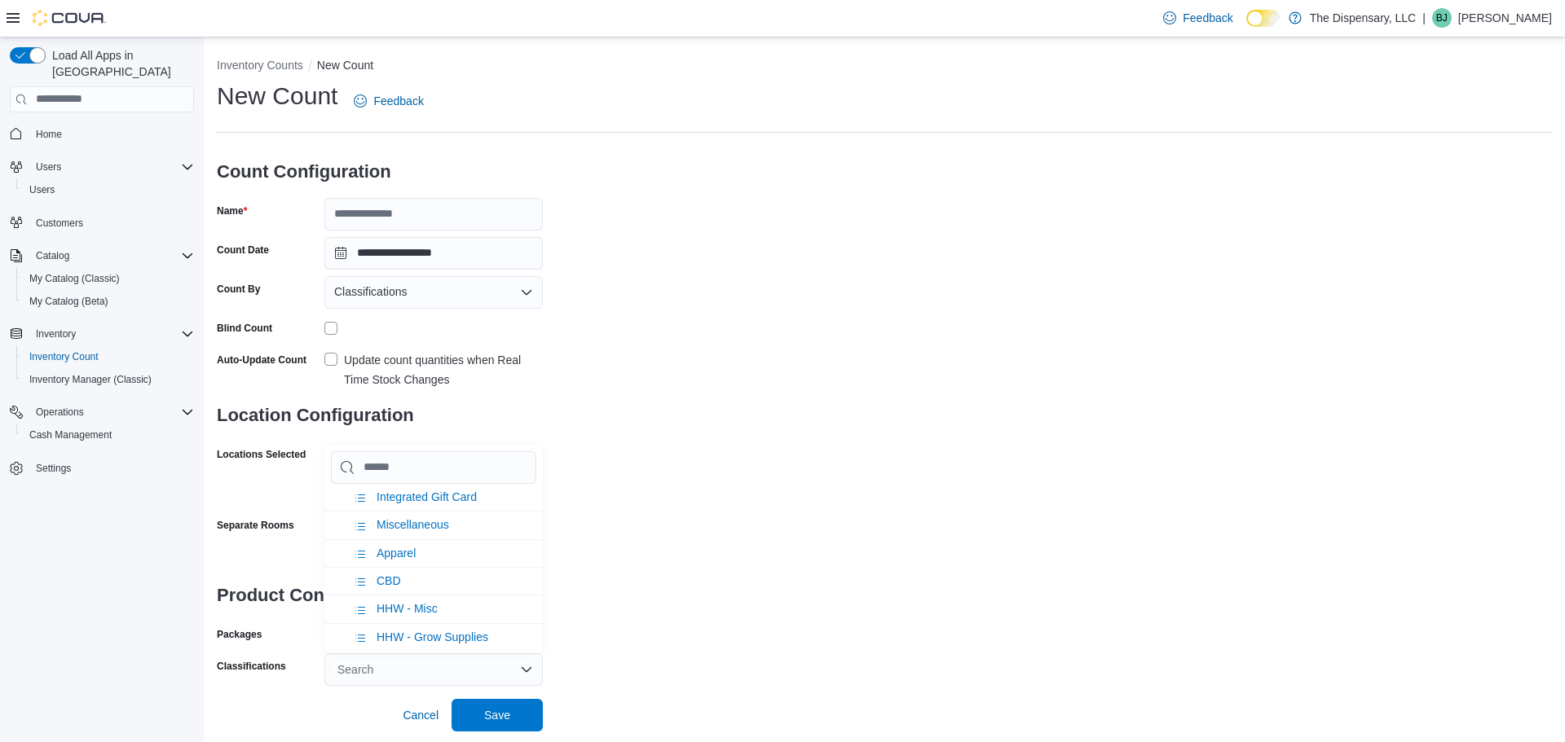
scroll to position [831, 0]
click at [388, 556] on span "Apparel" at bounding box center [396, 549] width 39 height 13
click at [694, 346] on div "**********" at bounding box center [884, 383] width 1335 height 606
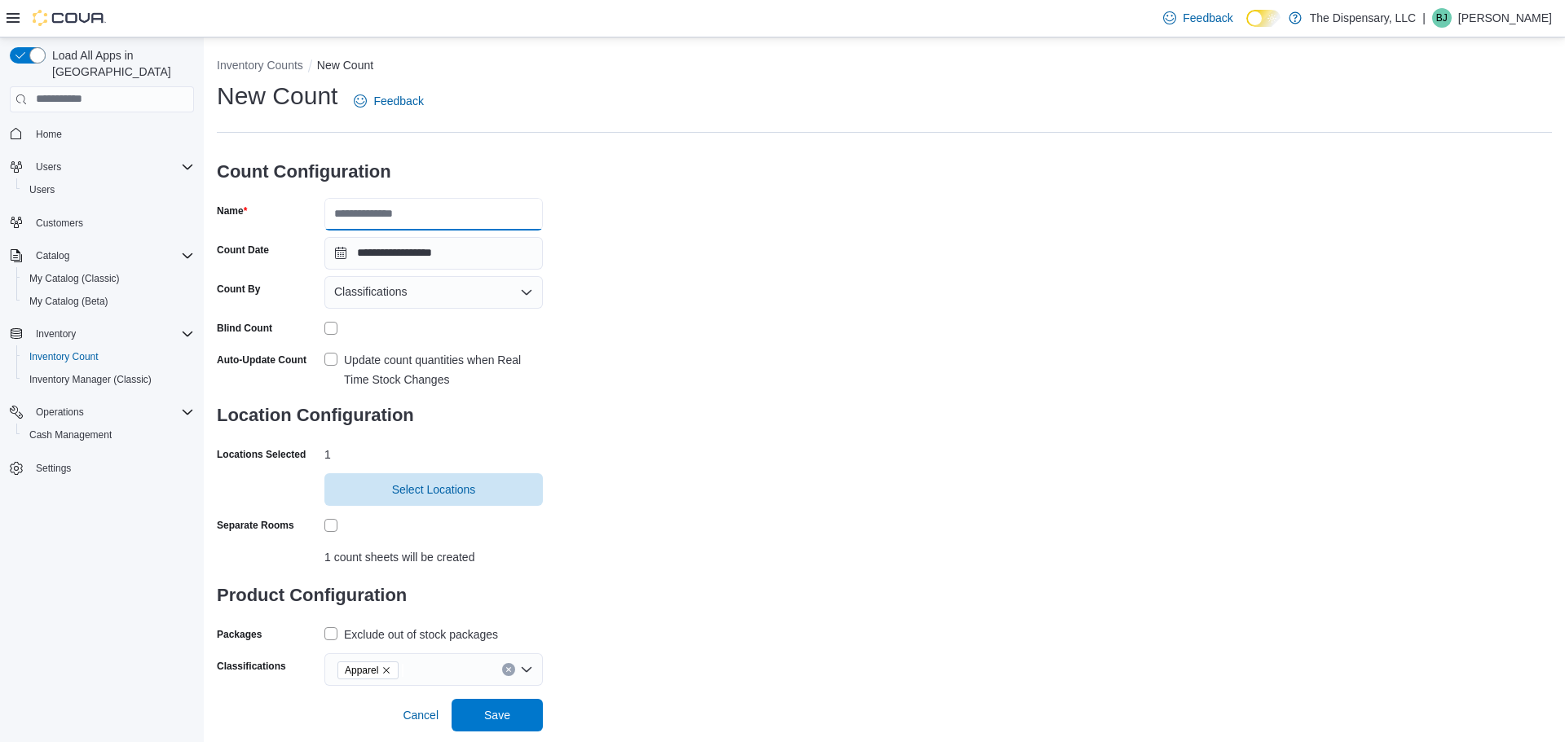
click at [498, 220] on input "Name" at bounding box center [433, 214] width 218 height 33
click at [328, 357] on label "Update count quantities when Real Time Stock Changes" at bounding box center [433, 369] width 218 height 39
click at [328, 535] on div at bounding box center [433, 525] width 218 height 25
click at [449, 475] on span "Select Locations" at bounding box center [433, 489] width 199 height 33
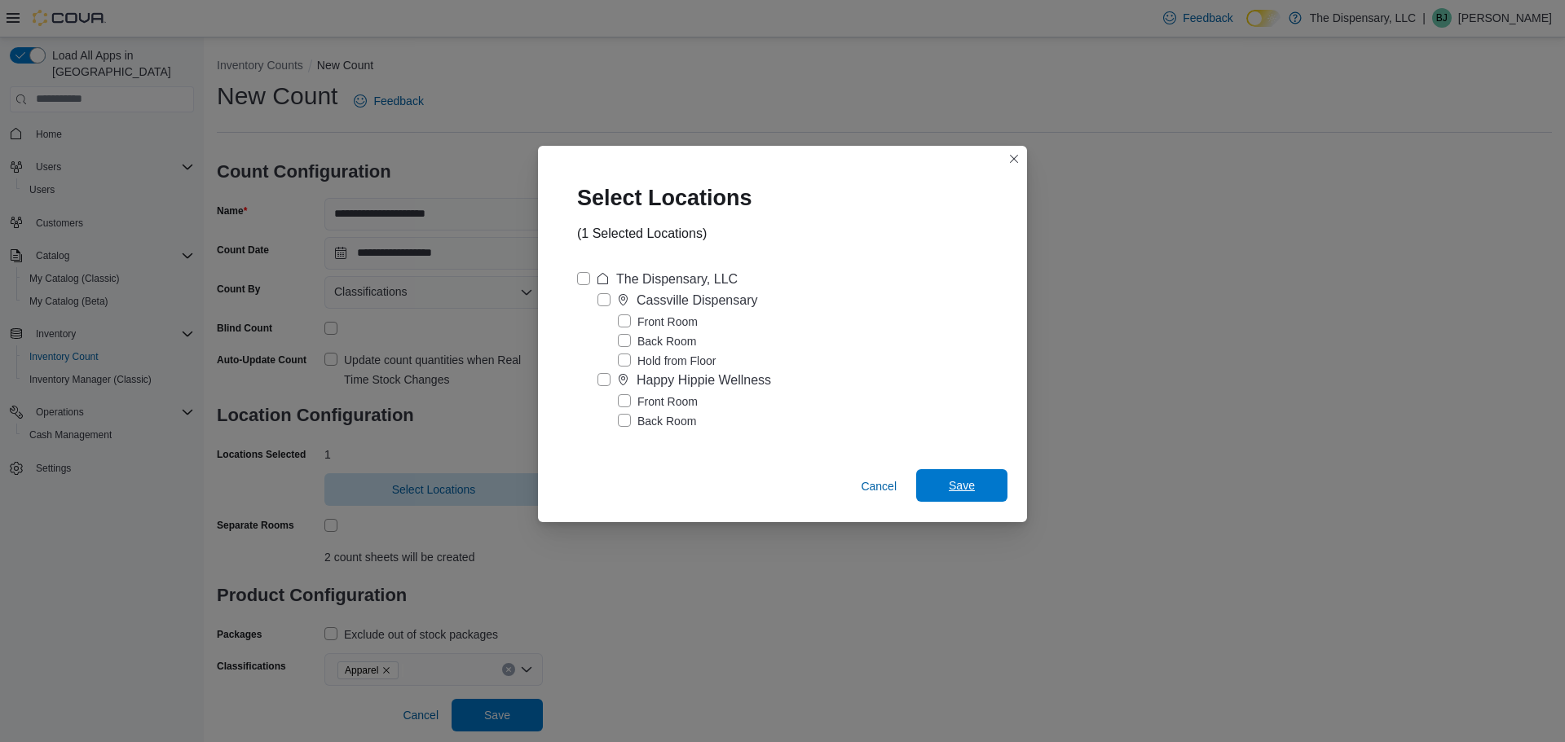
click at [963, 498] on span "Save" at bounding box center [962, 485] width 72 height 33
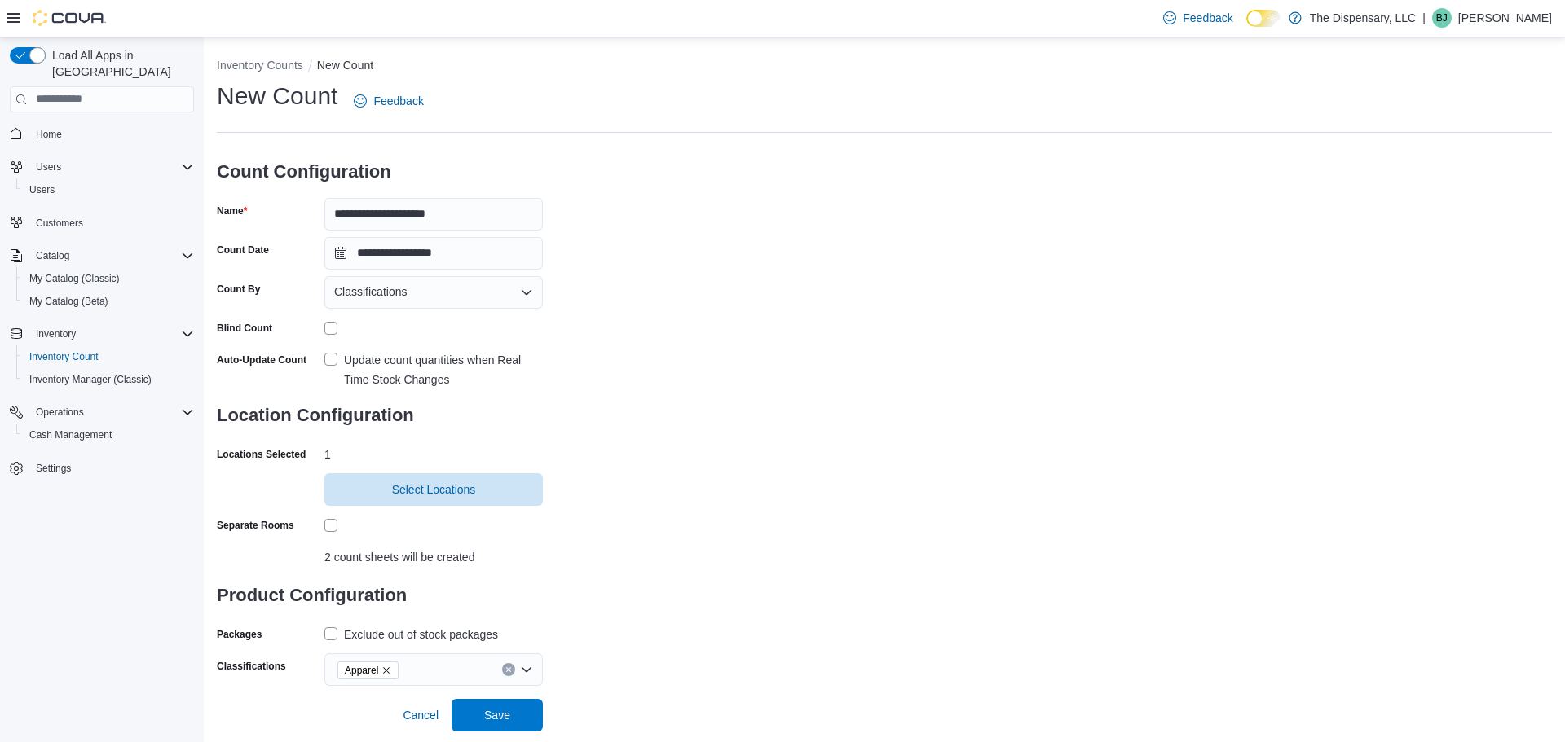
click at [642, 564] on div "**********" at bounding box center [884, 383] width 1335 height 606
click at [441, 638] on div "Exclude out of stock packages" at bounding box center [421, 635] width 154 height 20
click at [491, 715] on span "Save" at bounding box center [497, 715] width 26 height 16
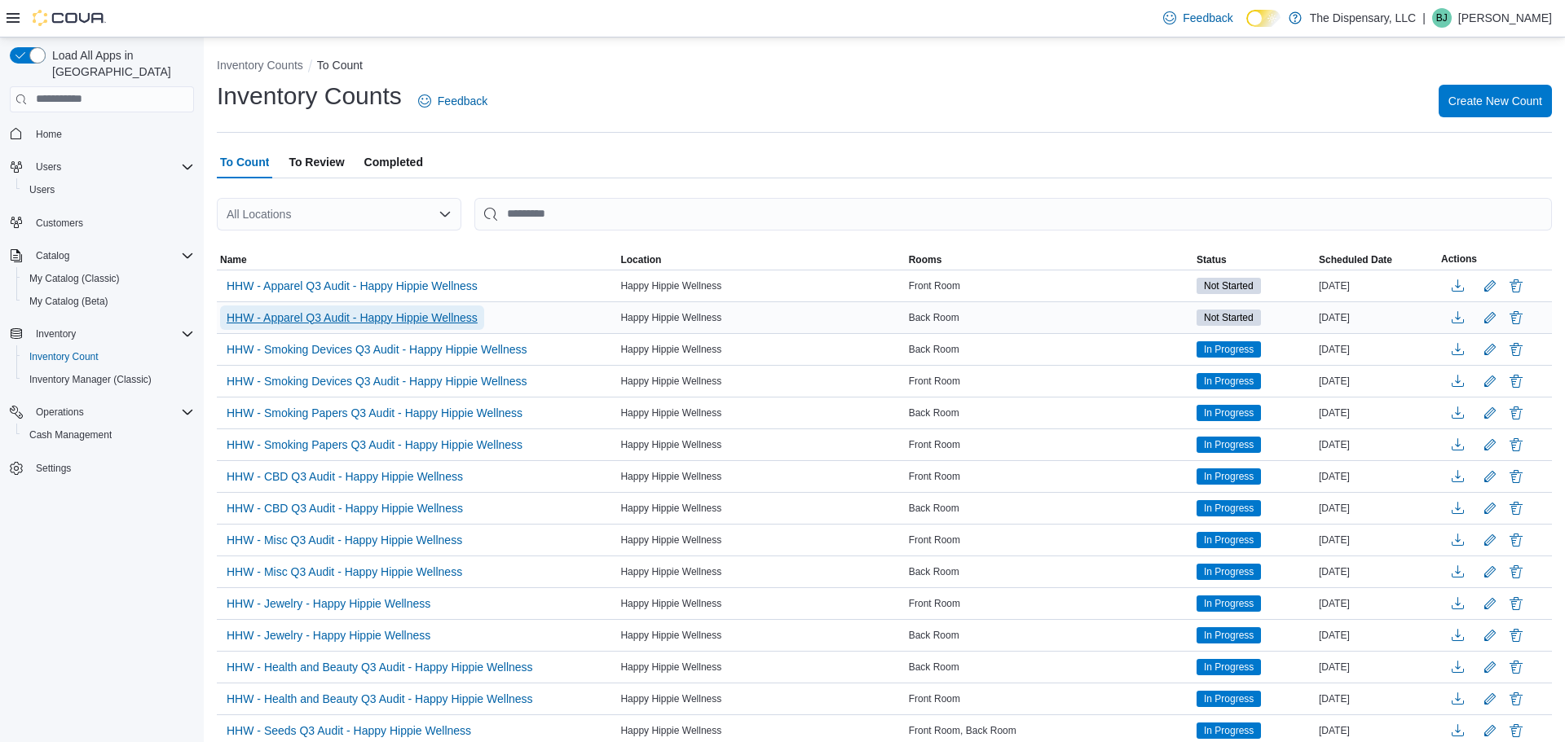
click at [441, 315] on span "HHW - Apparel Q3 Audit - Happy Hippie Wellness" at bounding box center [352, 318] width 251 height 16
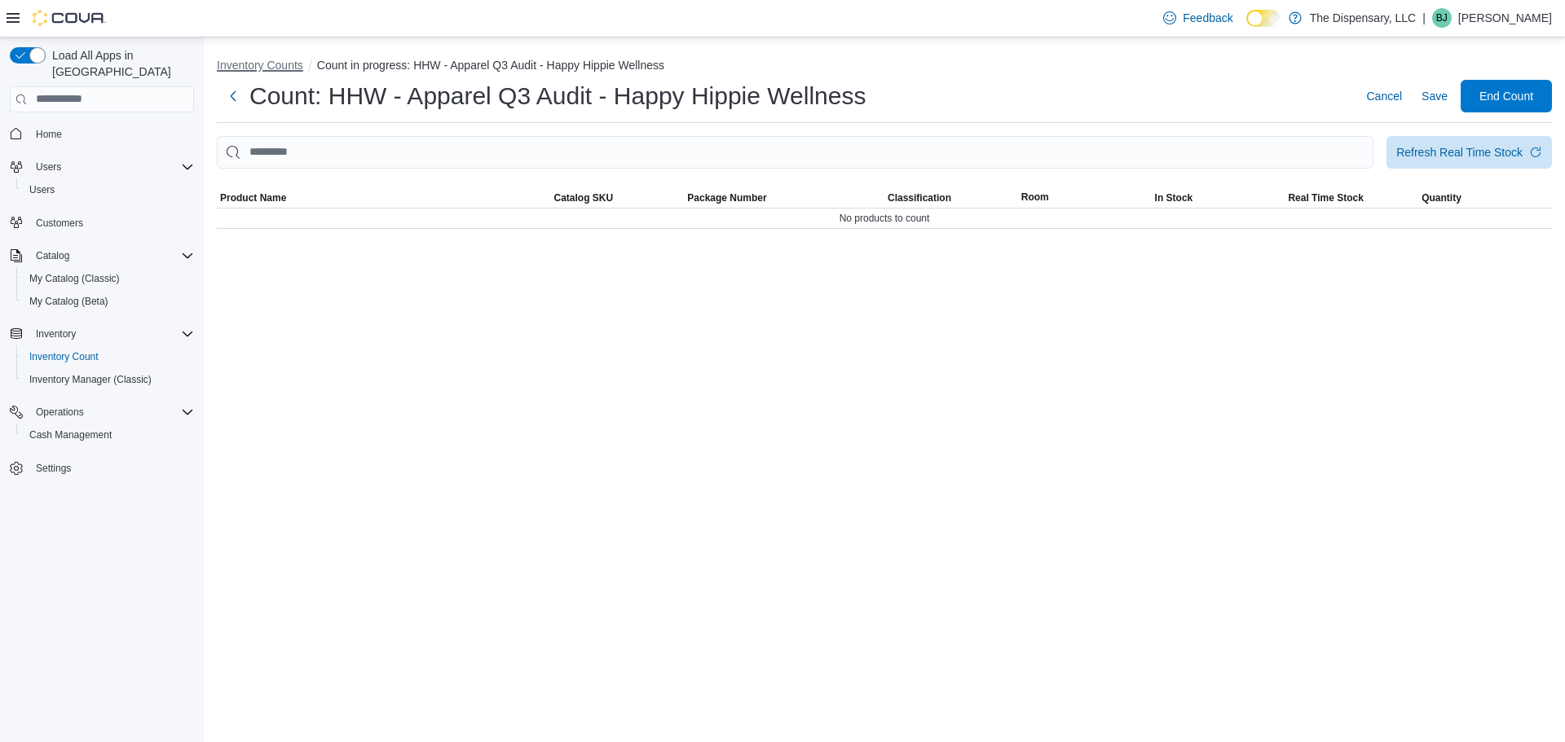
click at [288, 63] on button "Inventory Counts" at bounding box center [260, 65] width 86 height 13
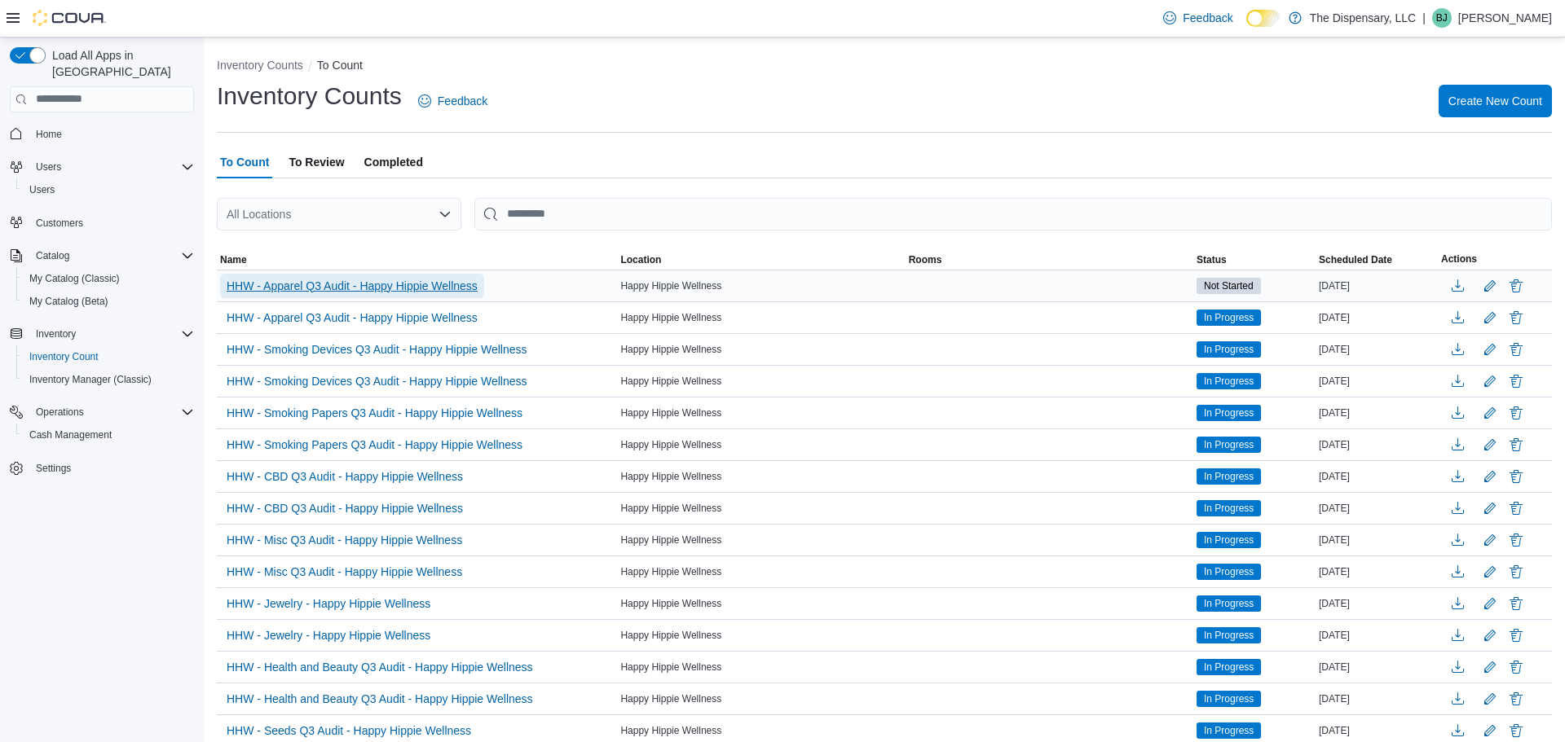
click at [397, 290] on span "HHW - Apparel Q3 Audit - Happy Hippie Wellness" at bounding box center [352, 286] width 251 height 16
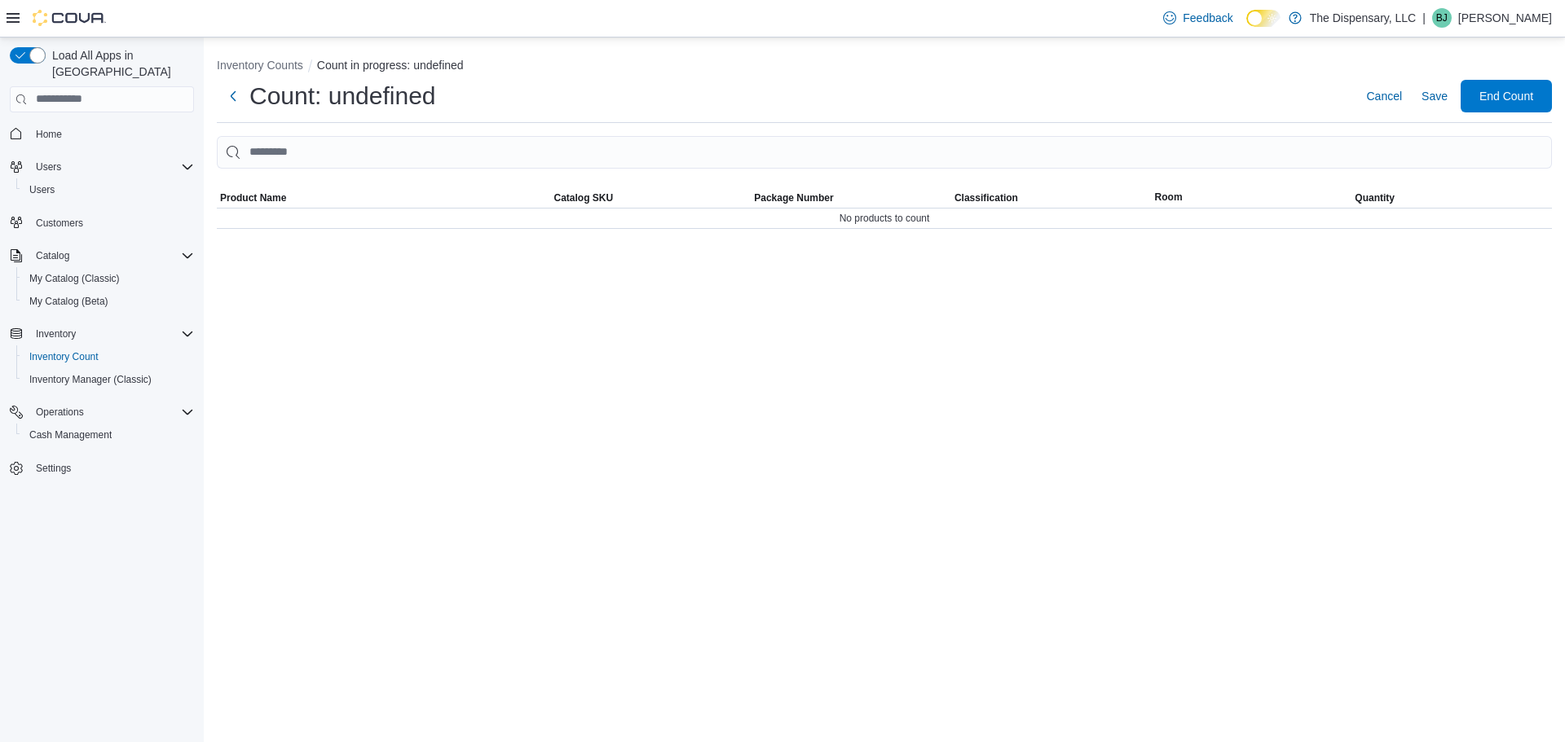
click at [445, 284] on div "Inventory Counts Count in progress: undefined Count: undefined Cancel Save End …" at bounding box center [884, 389] width 1361 height 705
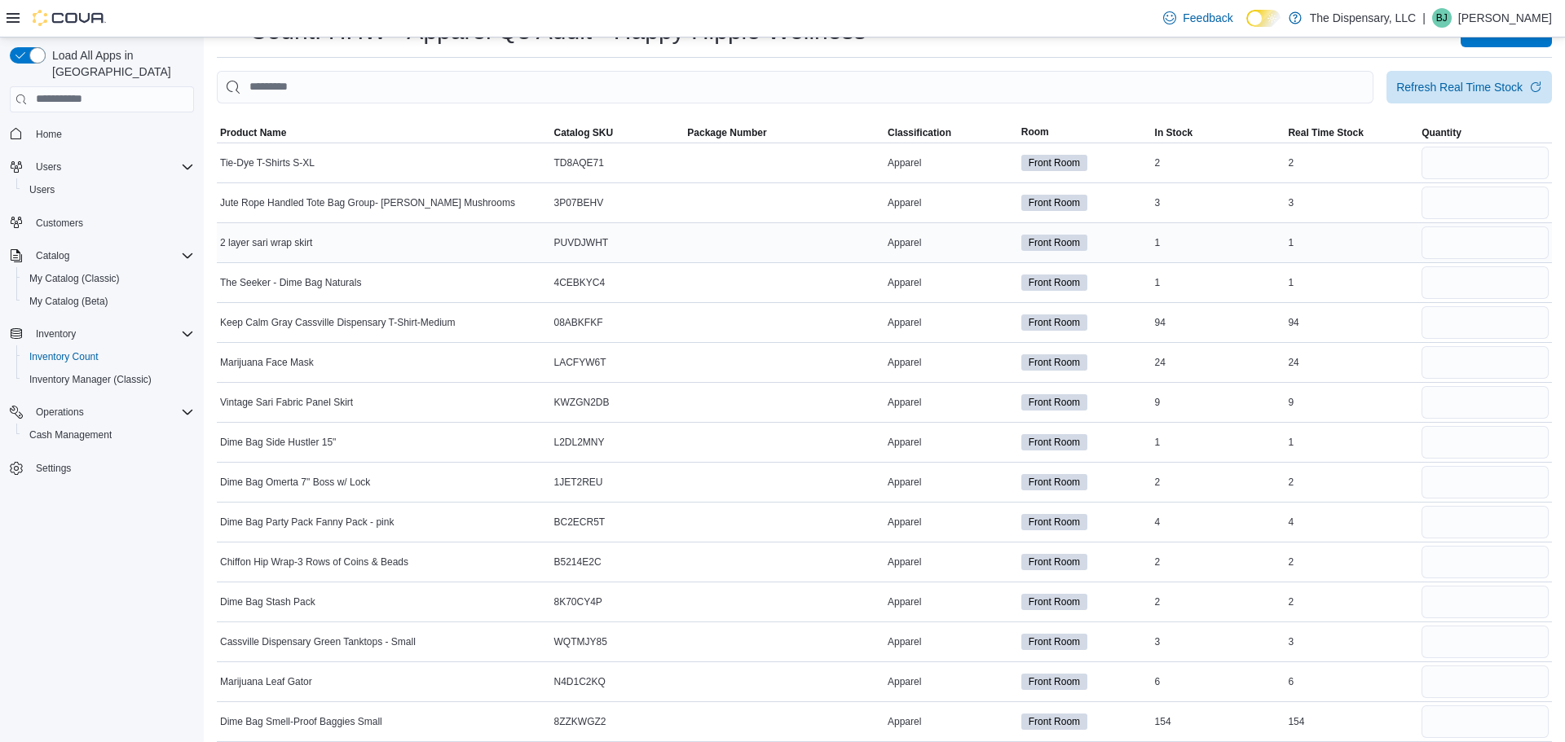
scroll to position [67, 0]
click at [271, 127] on span "Product Name" at bounding box center [253, 131] width 66 height 13
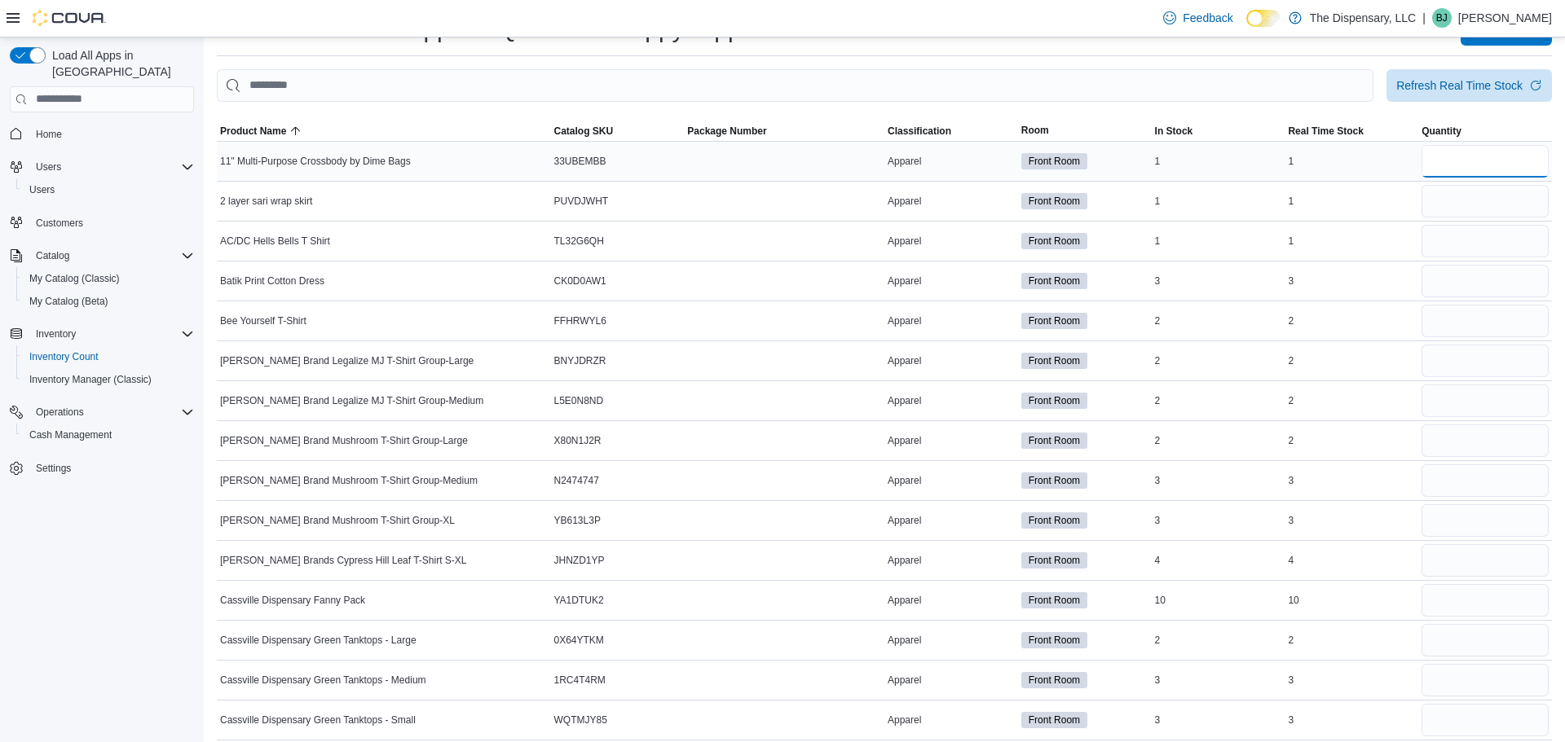
click at [1536, 153] on input "number" at bounding box center [1484, 161] width 127 height 33
click at [1439, 473] on input "number" at bounding box center [1484, 481] width 127 height 33
click at [1470, 428] on input "number" at bounding box center [1484, 441] width 127 height 33
click at [1464, 510] on input "number" at bounding box center [1484, 521] width 127 height 33
click at [1449, 447] on input "number" at bounding box center [1484, 441] width 127 height 33
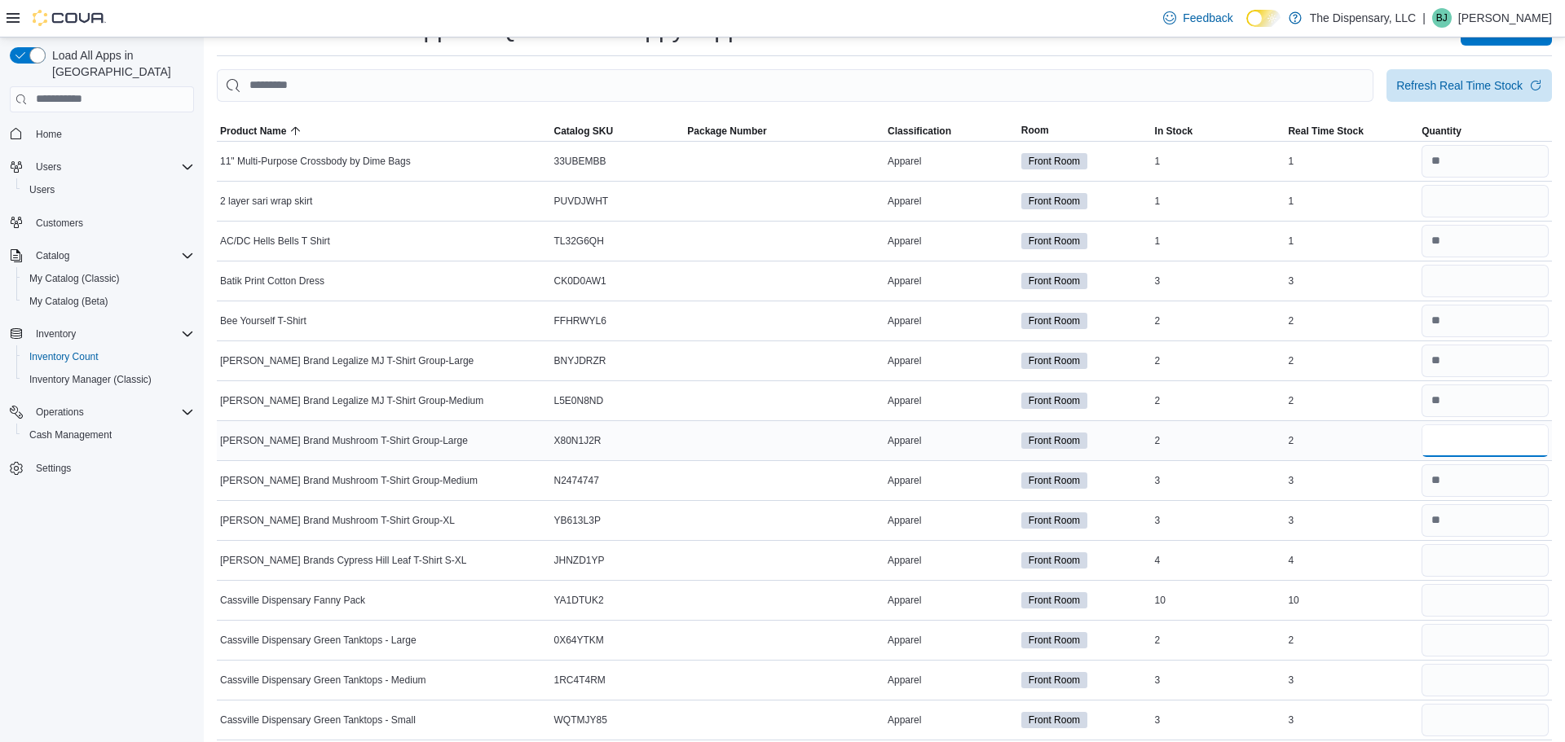
click at [1448, 445] on input "number" at bounding box center [1484, 441] width 127 height 33
click at [1466, 544] on input "number" at bounding box center [1484, 560] width 127 height 33
click at [1476, 594] on input "number" at bounding box center [1484, 600] width 127 height 33
click at [1466, 565] on input "number" at bounding box center [1484, 560] width 127 height 33
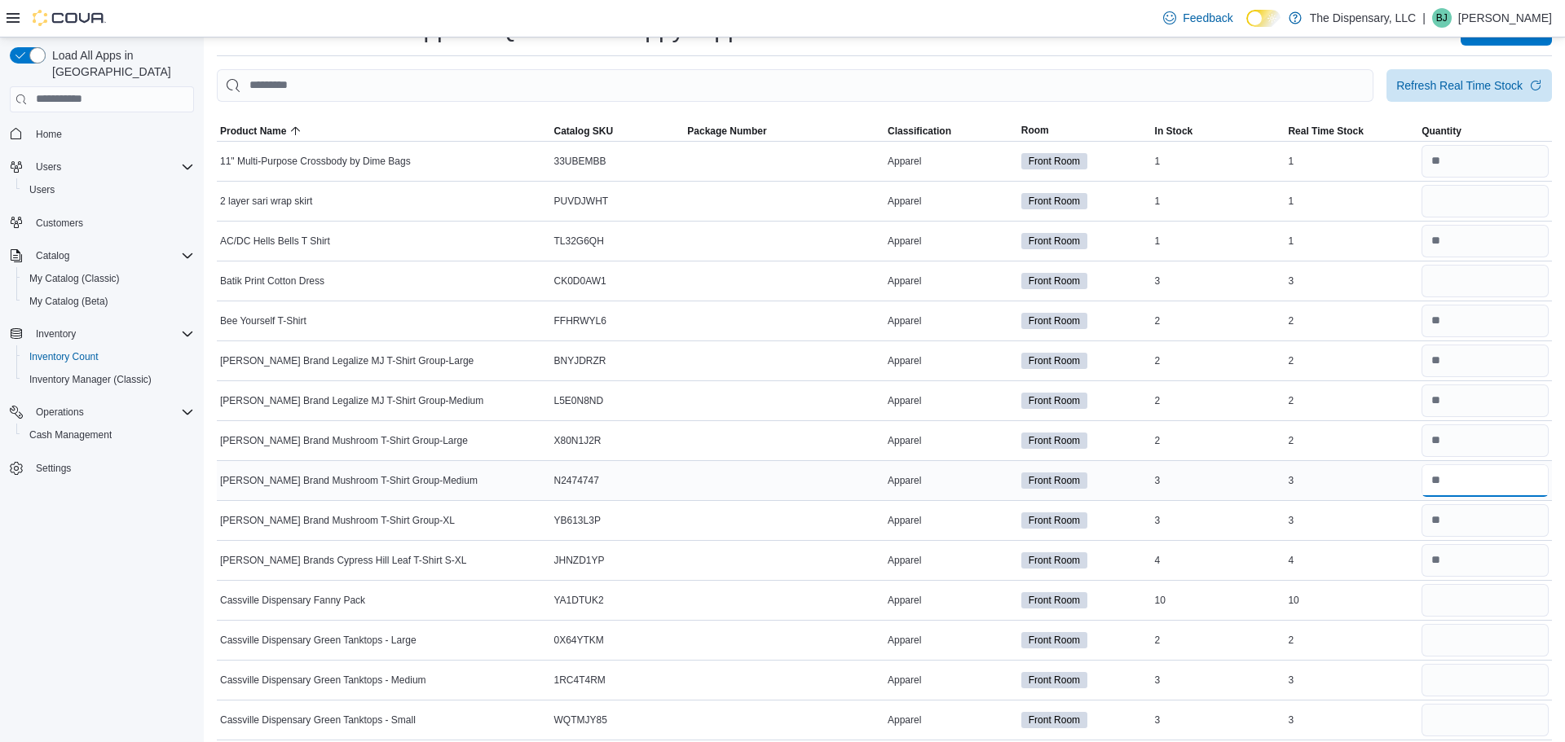
click at [1474, 472] on input "number" at bounding box center [1484, 481] width 127 height 33
click at [1449, 601] on input "number" at bounding box center [1484, 600] width 127 height 33
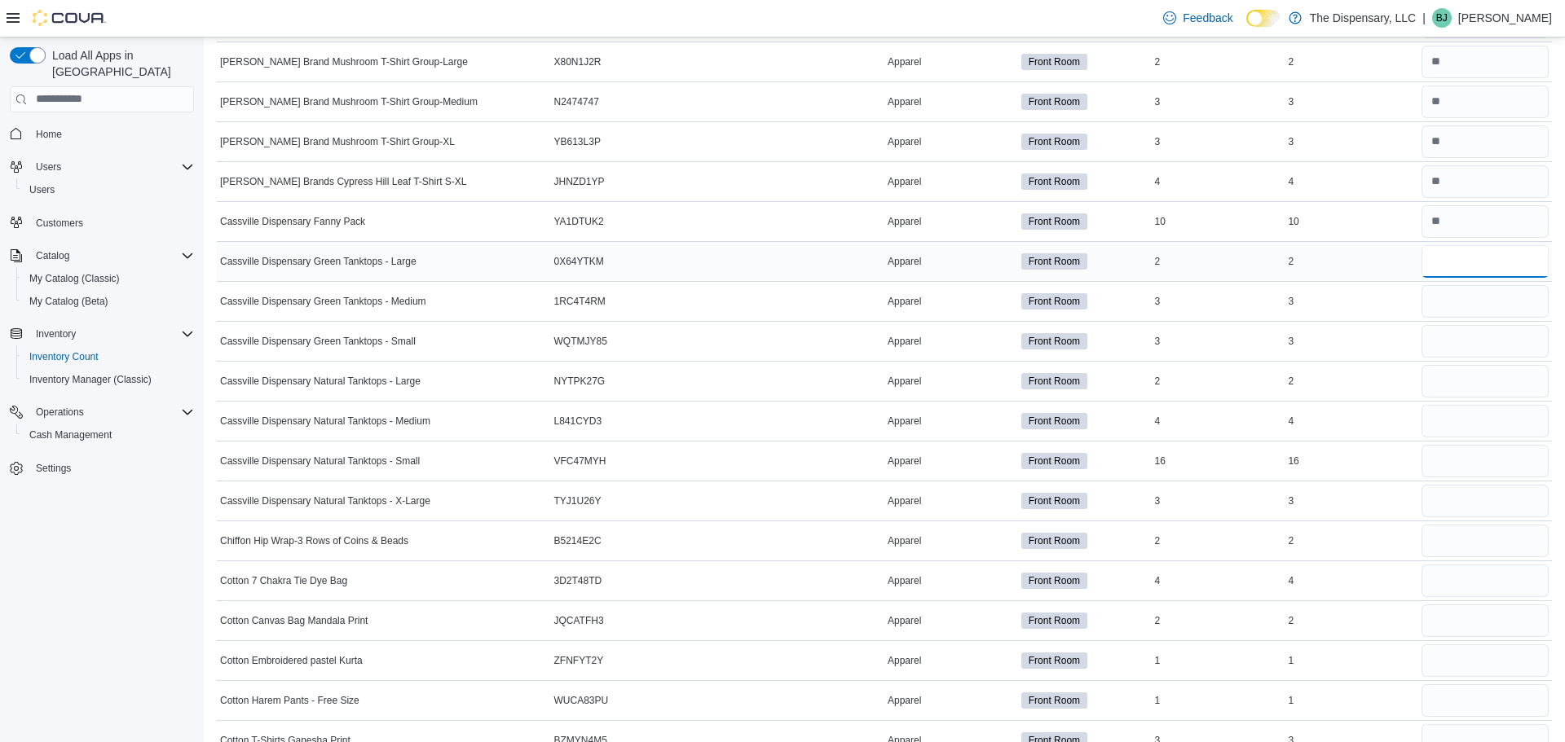
scroll to position [452, 0]
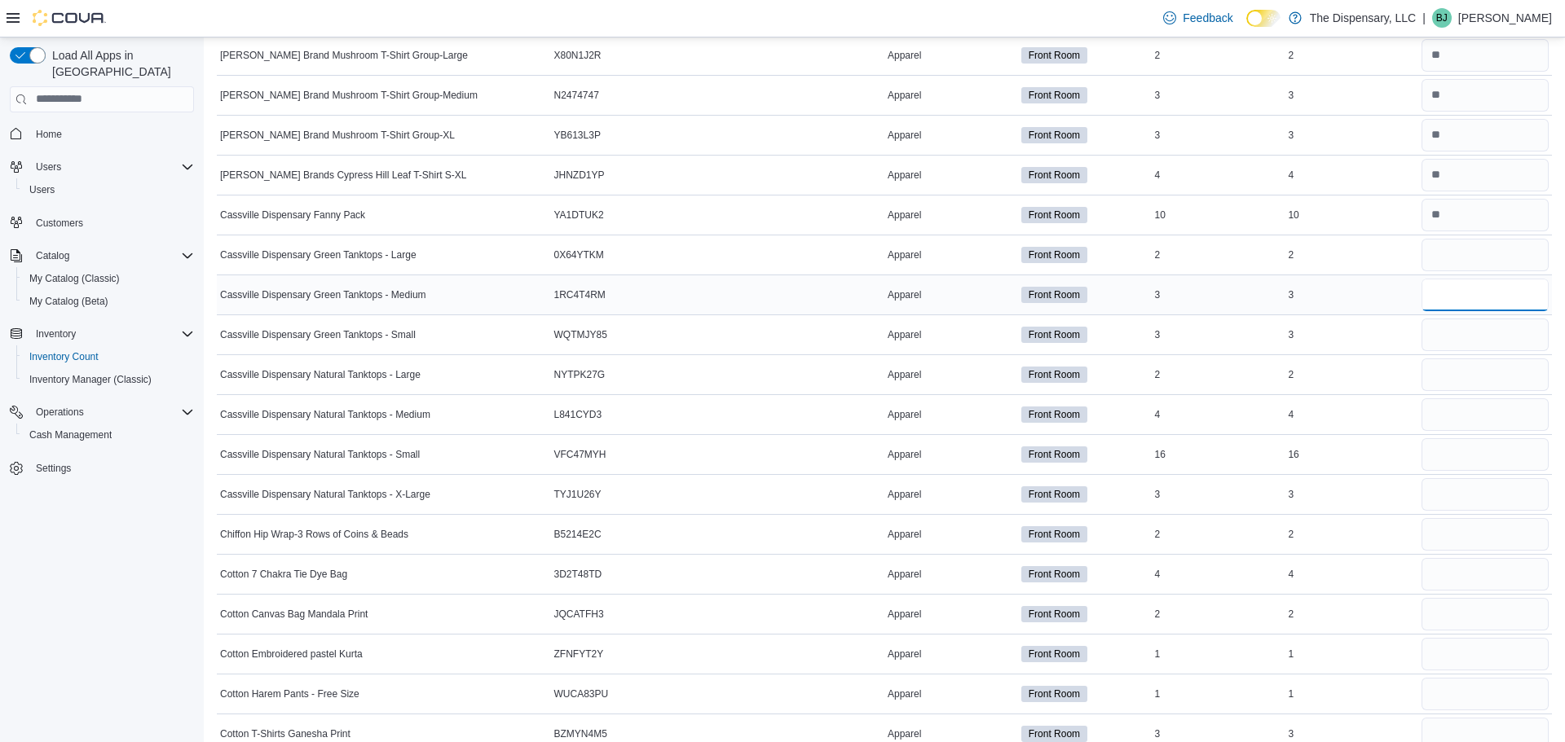
click at [1442, 292] on input "number" at bounding box center [1484, 295] width 127 height 33
click at [1438, 258] on input "number" at bounding box center [1484, 255] width 127 height 33
click at [1452, 328] on input "number" at bounding box center [1484, 335] width 127 height 33
click at [1445, 370] on input "number" at bounding box center [1484, 375] width 127 height 33
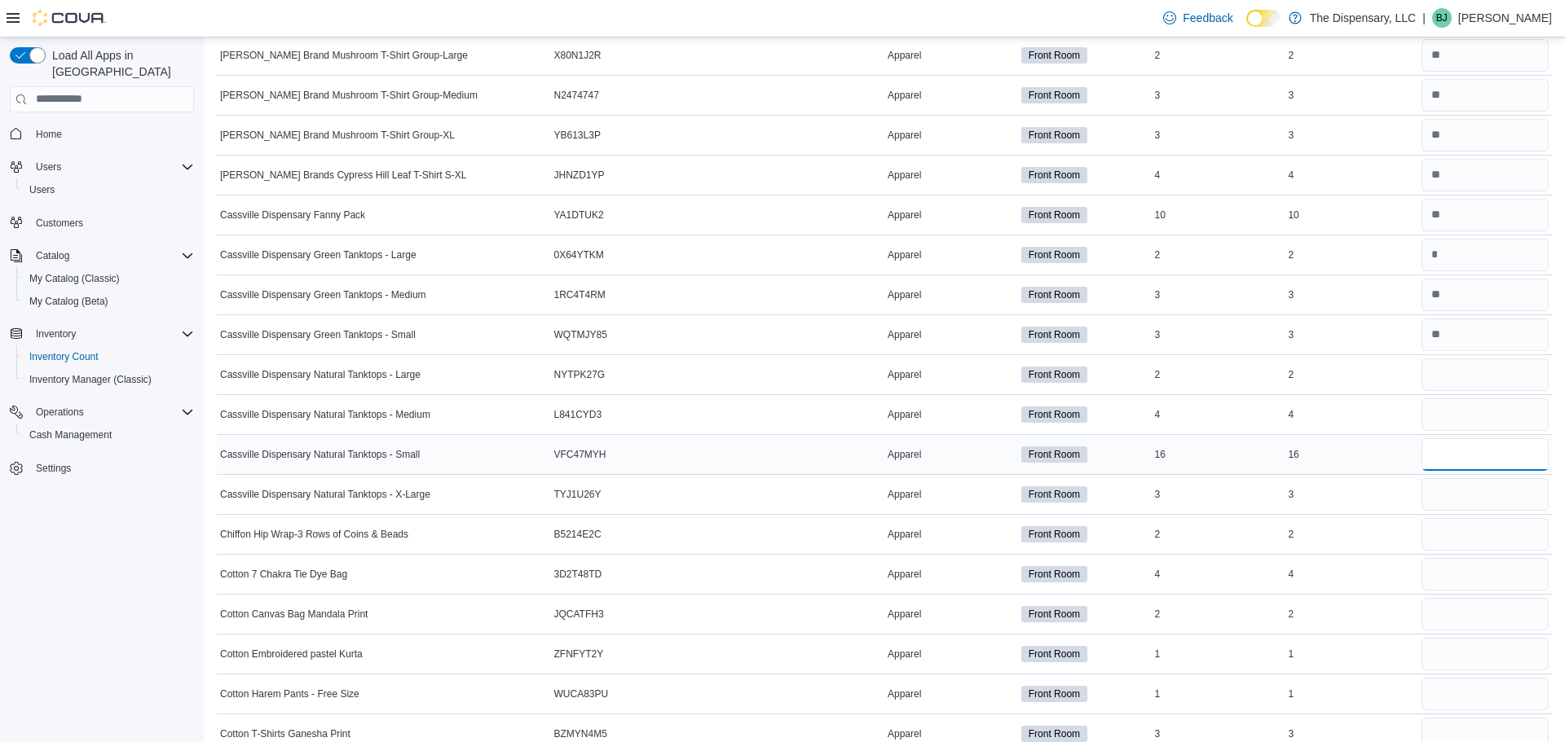
click at [1434, 457] on input "number" at bounding box center [1484, 454] width 127 height 33
click at [1443, 422] on input "number" at bounding box center [1484, 415] width 127 height 33
click at [1439, 377] on input "number" at bounding box center [1484, 375] width 127 height 33
click at [1469, 531] on input "number" at bounding box center [1484, 534] width 127 height 33
click at [1456, 496] on input "number" at bounding box center [1484, 494] width 127 height 33
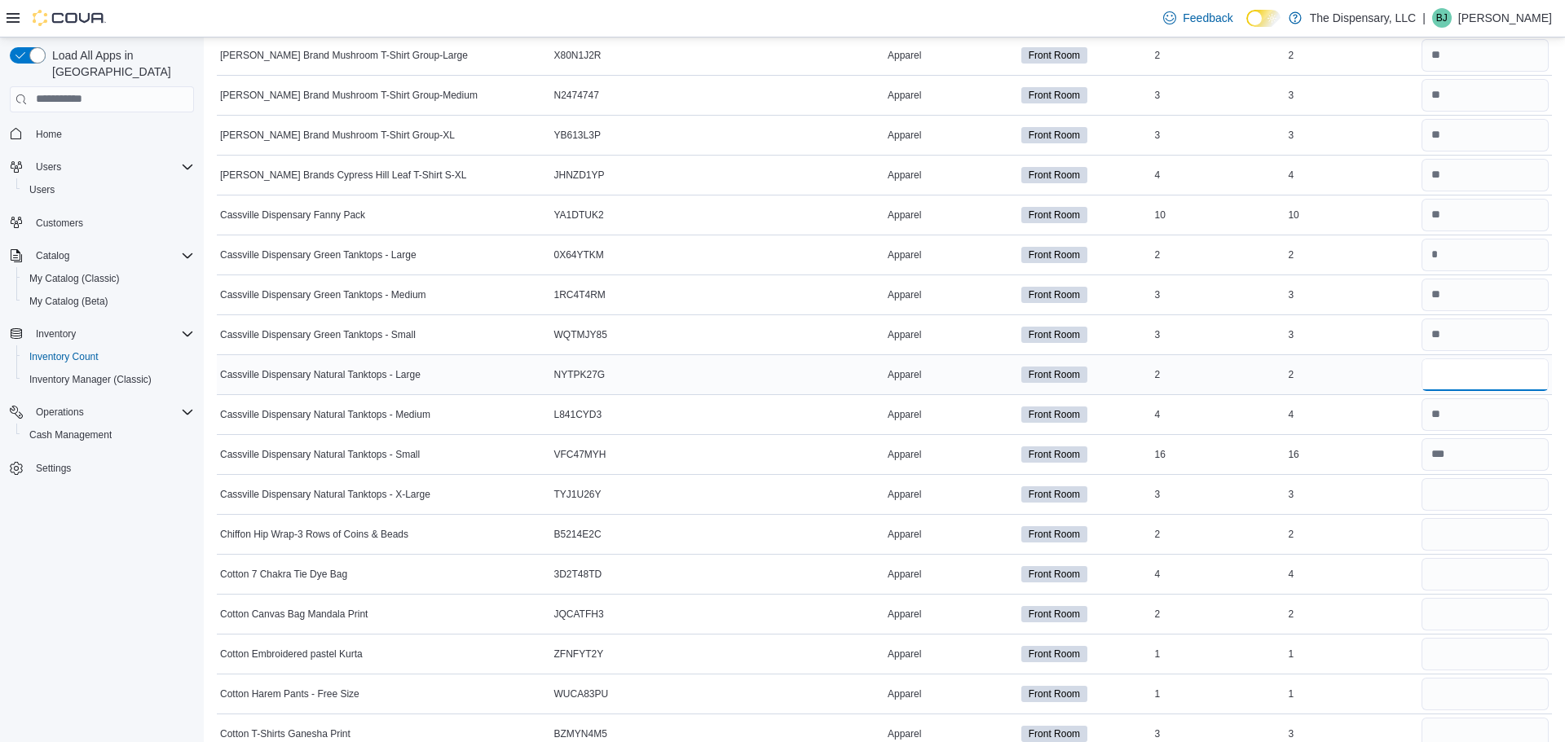
click at [1455, 374] on input "number" at bounding box center [1484, 375] width 127 height 33
click at [1454, 532] on input "number" at bounding box center [1484, 534] width 127 height 33
click at [1446, 104] on input "number" at bounding box center [1484, 95] width 127 height 33
click at [1446, 573] on input "number" at bounding box center [1484, 574] width 127 height 33
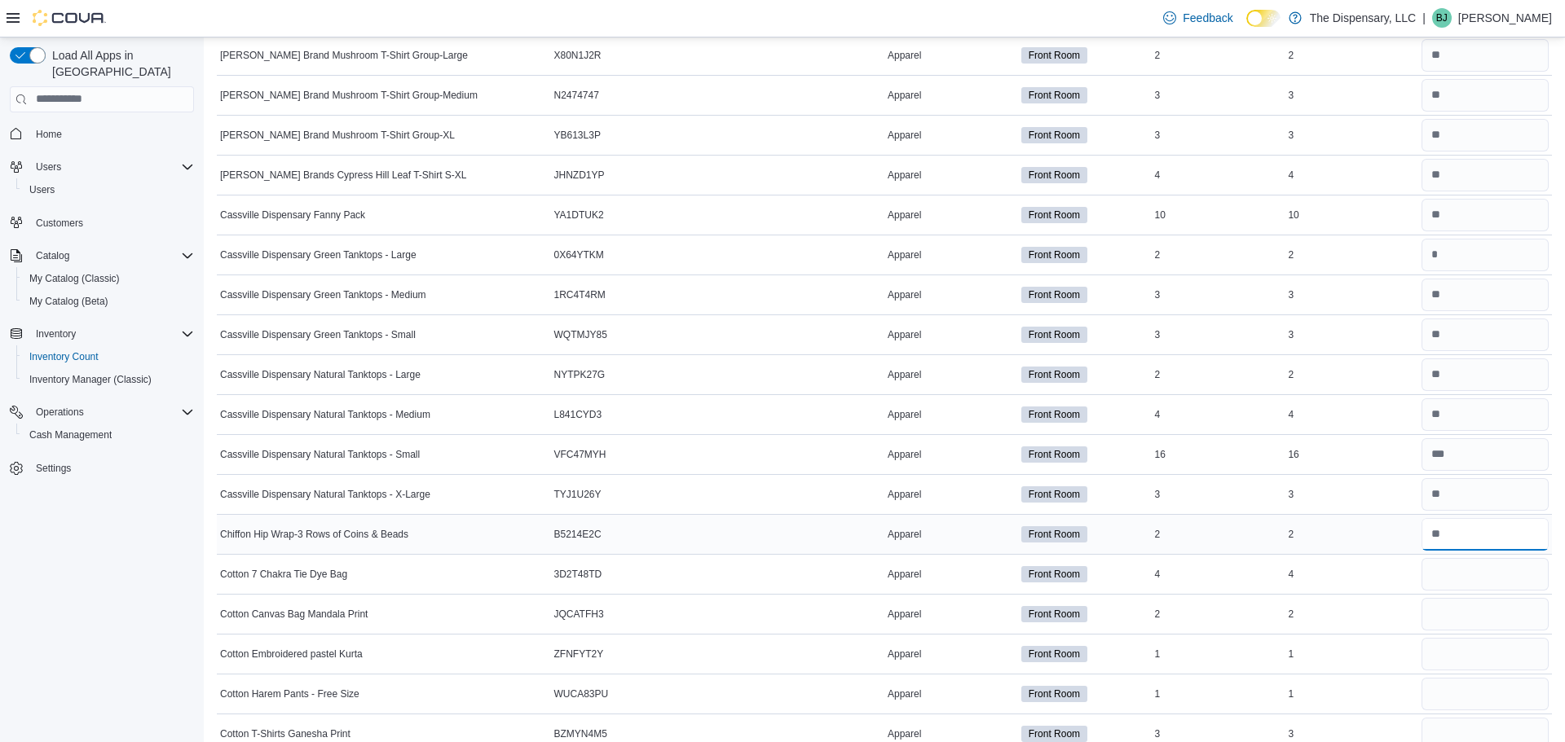
click at [1468, 536] on input "number" at bounding box center [1484, 534] width 127 height 33
click at [1473, 569] on input "number" at bounding box center [1484, 574] width 127 height 33
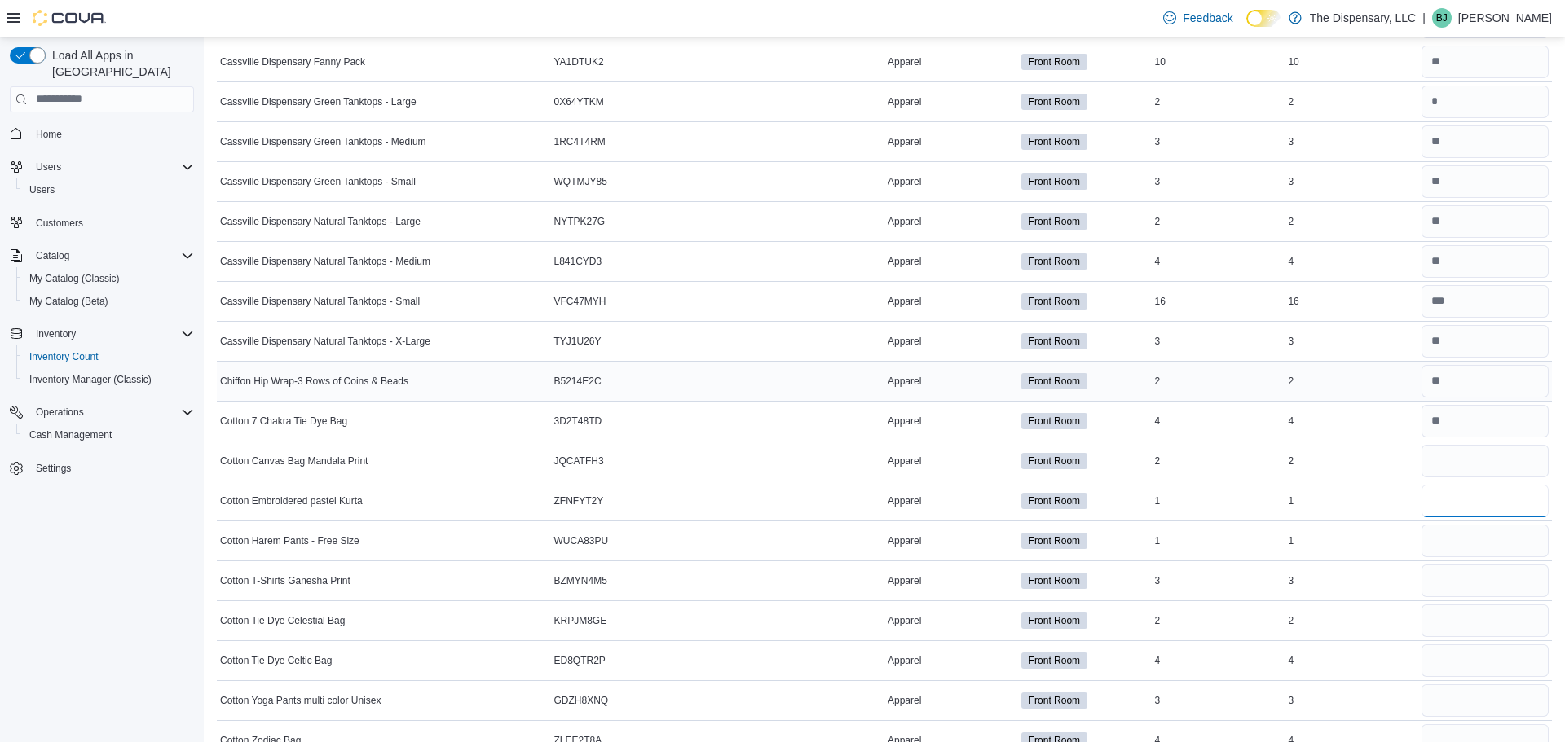
scroll to position [629, 0]
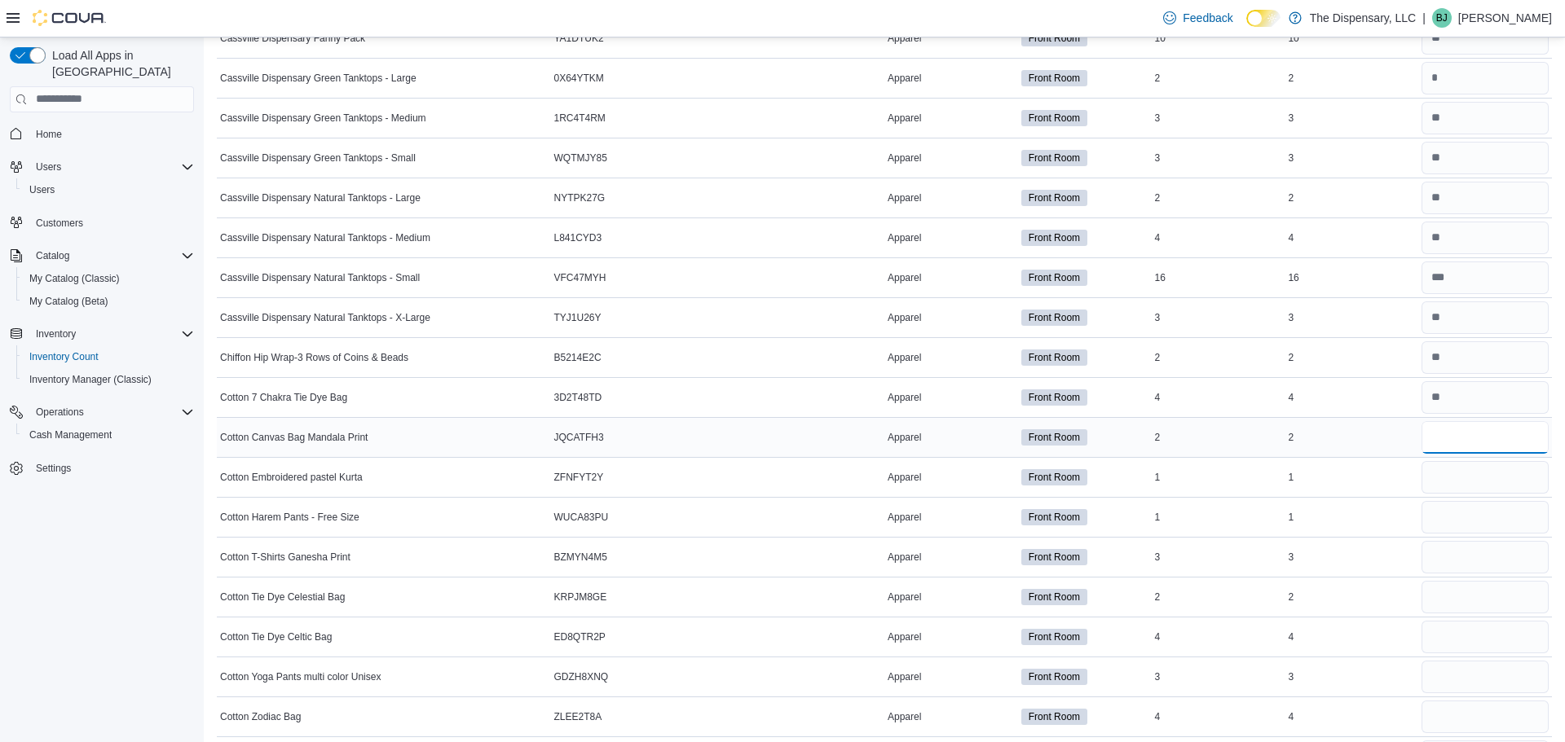
click at [1469, 438] on input "number" at bounding box center [1484, 437] width 127 height 33
click at [1479, 468] on input "number" at bounding box center [1484, 477] width 127 height 33
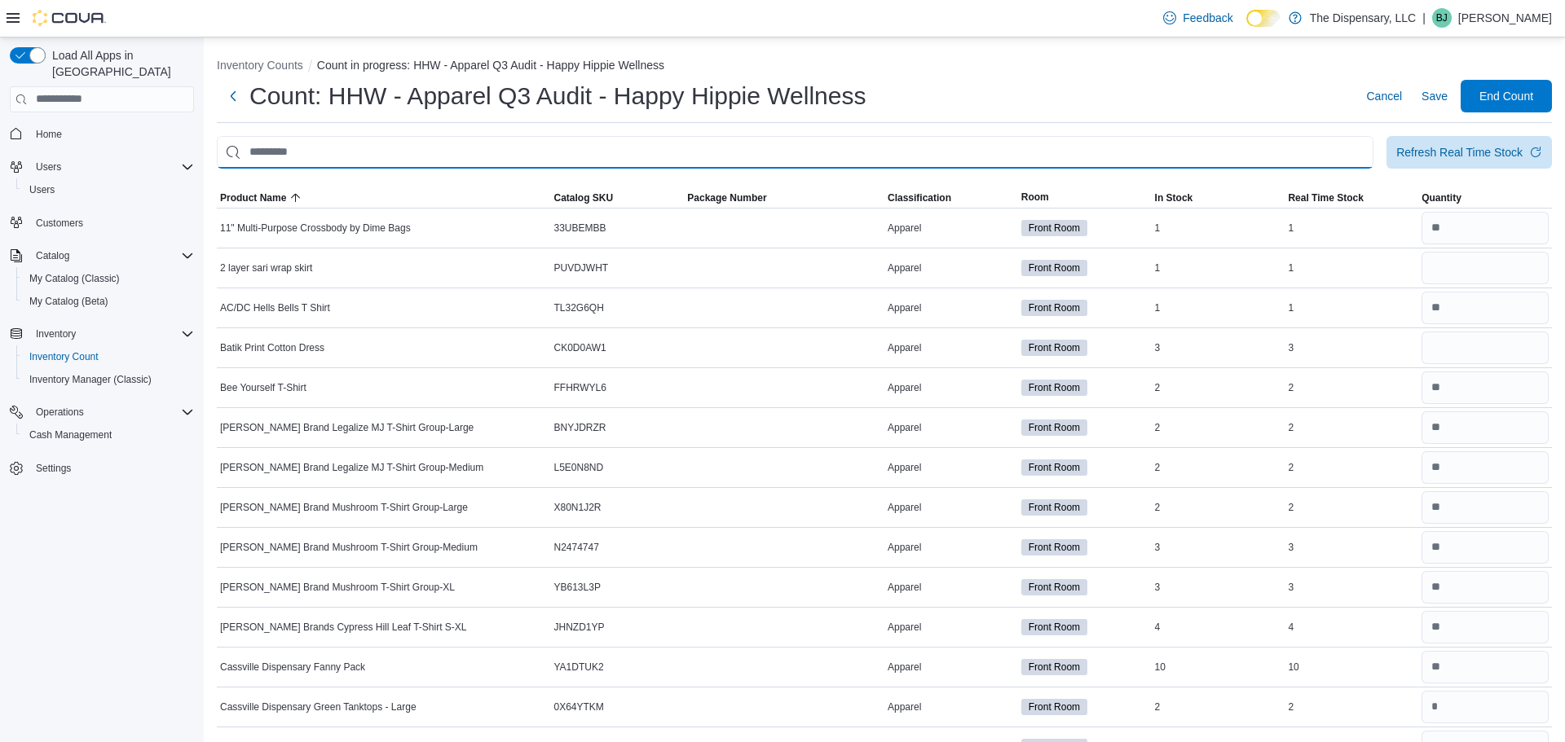
click at [439, 165] on input "This is a search bar. After typing your query, hit enter to filter the results …" at bounding box center [795, 152] width 1157 height 33
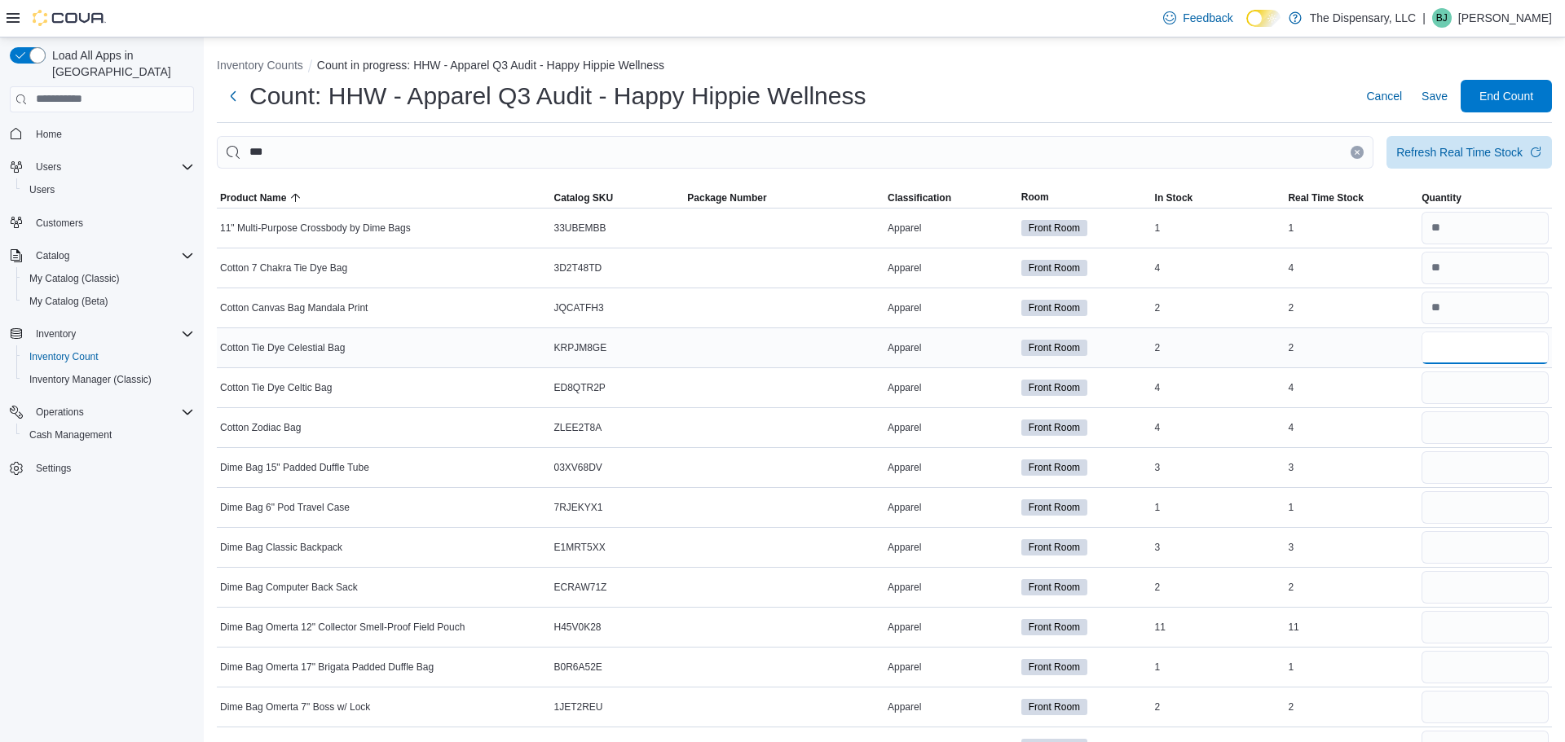
click at [1477, 353] on input "number" at bounding box center [1484, 348] width 127 height 33
click at [1465, 383] on input "number" at bounding box center [1484, 388] width 127 height 33
click at [1463, 466] on input "number" at bounding box center [1484, 468] width 127 height 33
click at [1359, 152] on button "Clear input" at bounding box center [1357, 152] width 13 height 13
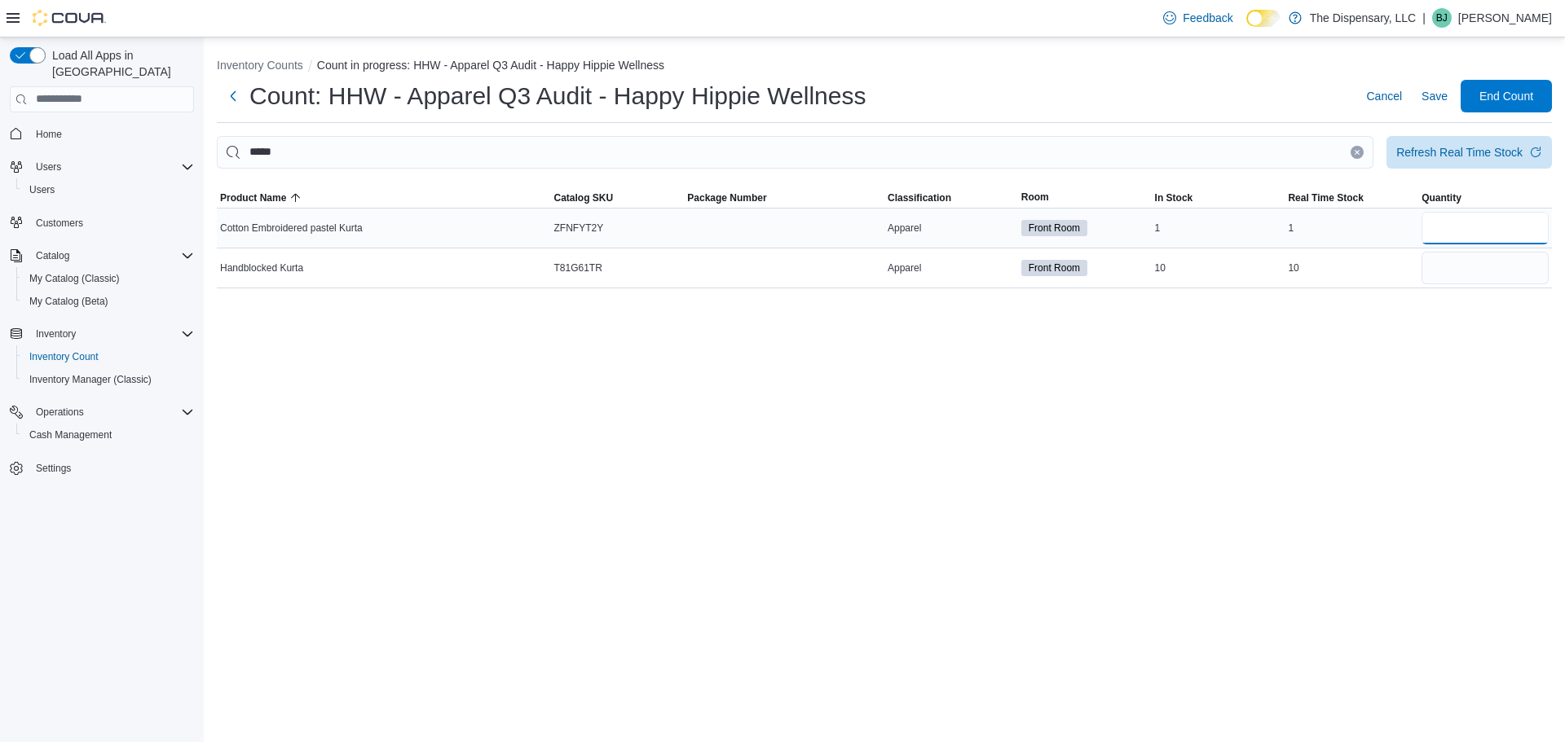
click at [1460, 240] on input "number" at bounding box center [1484, 228] width 127 height 33
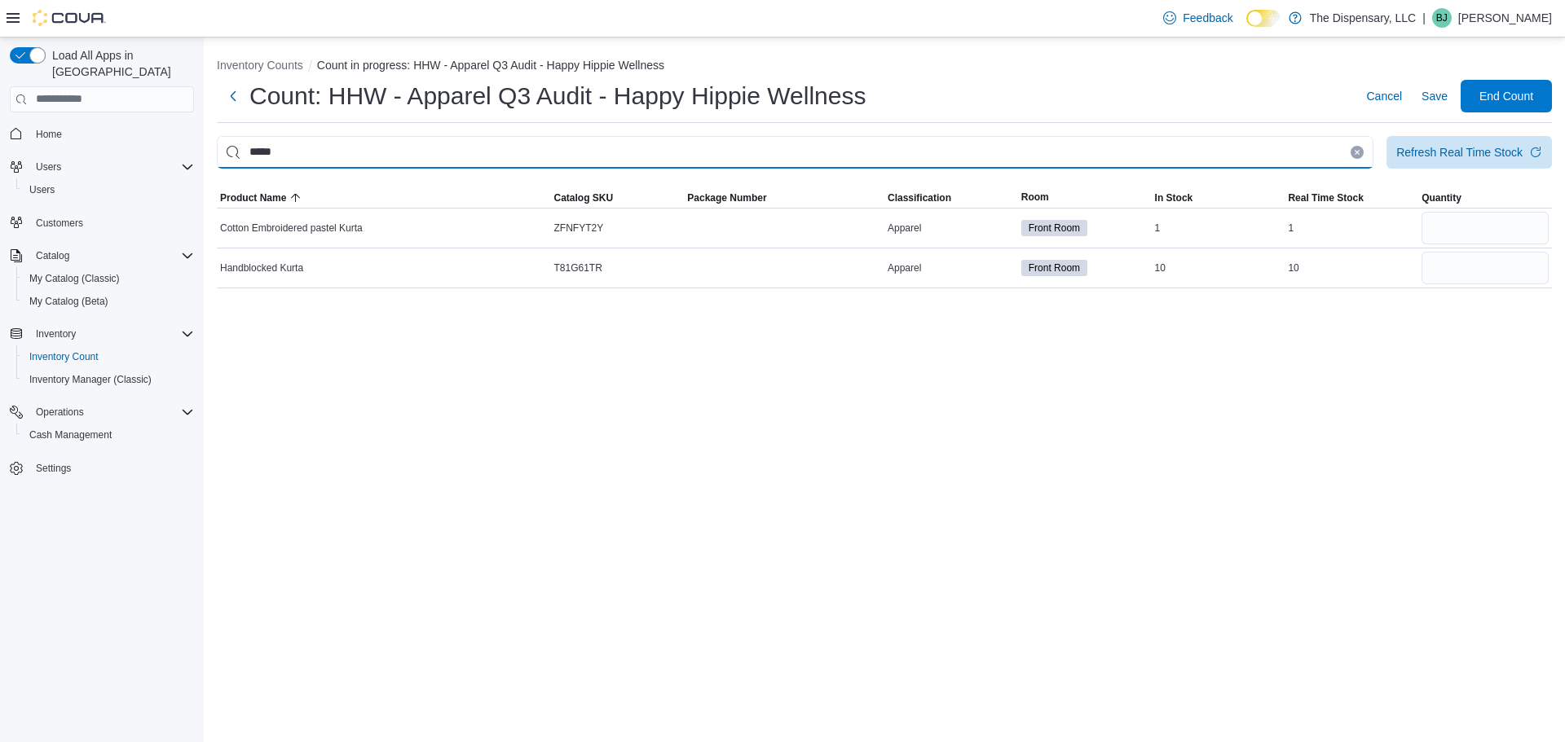
click at [1363, 153] on input "*****" at bounding box center [795, 152] width 1157 height 33
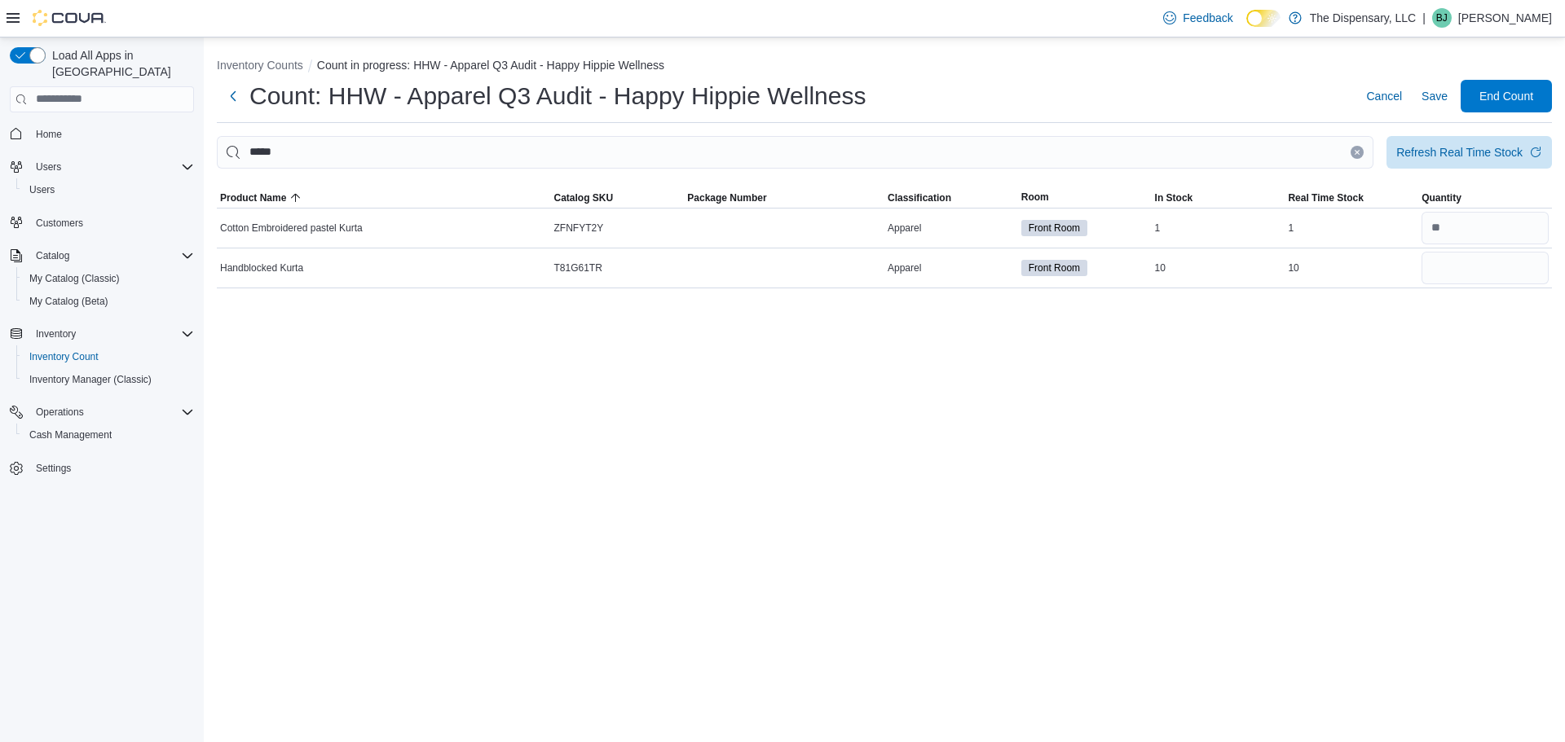
click at [1354, 152] on icon "Clear input" at bounding box center [1357, 152] width 7 height 7
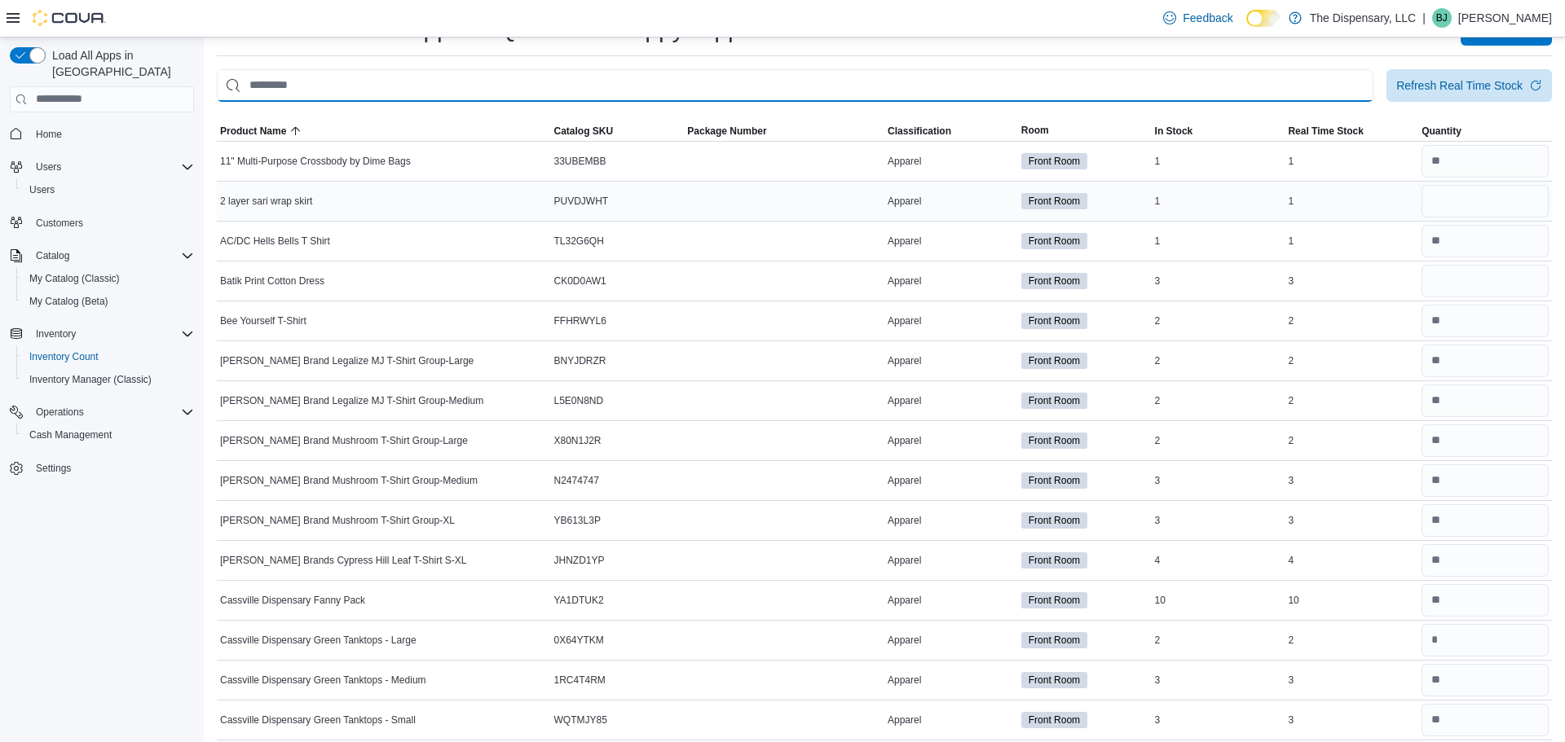
scroll to position [86, 0]
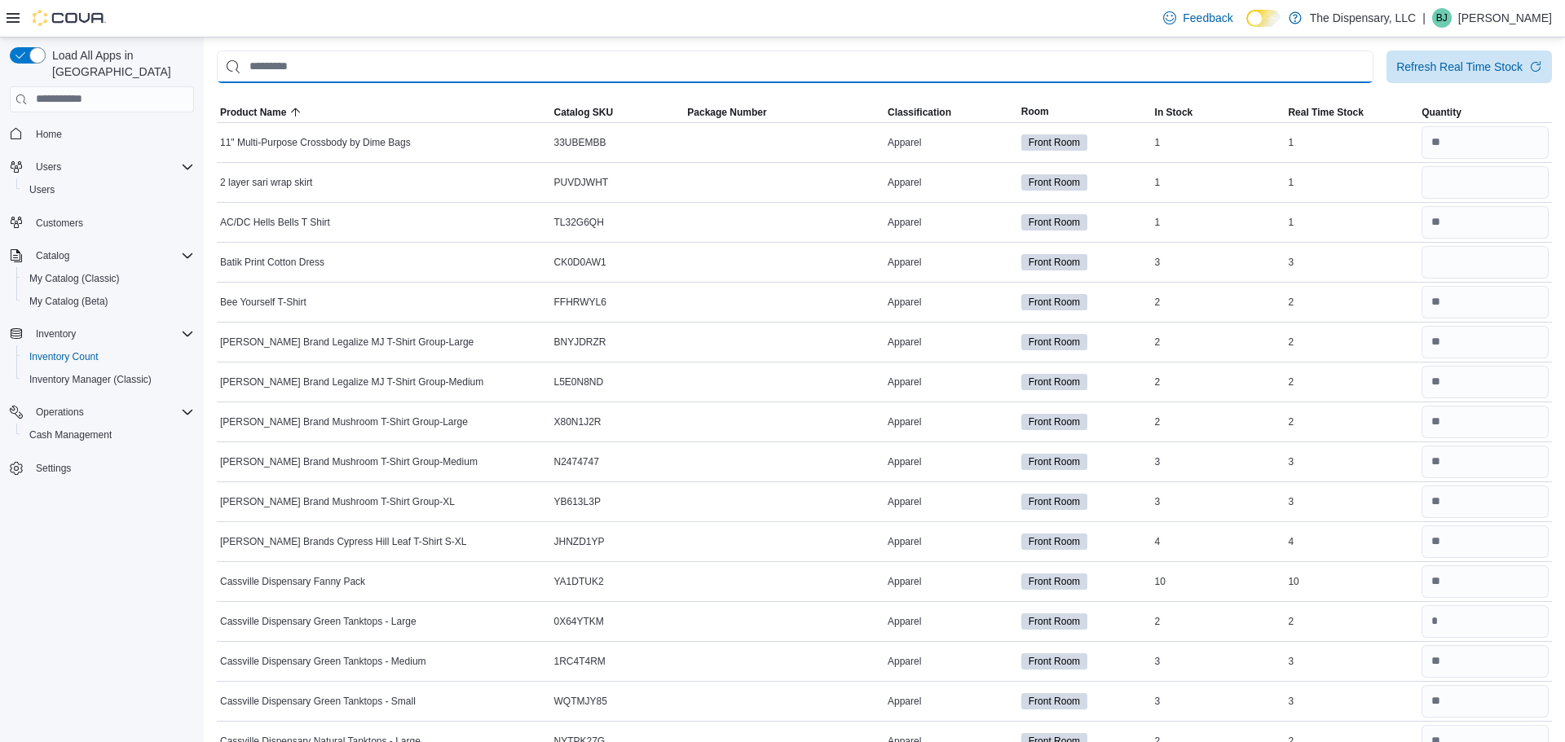
click at [835, 60] on input "This is a search bar. After typing your query, hit enter to filter the results …" at bounding box center [795, 67] width 1157 height 33
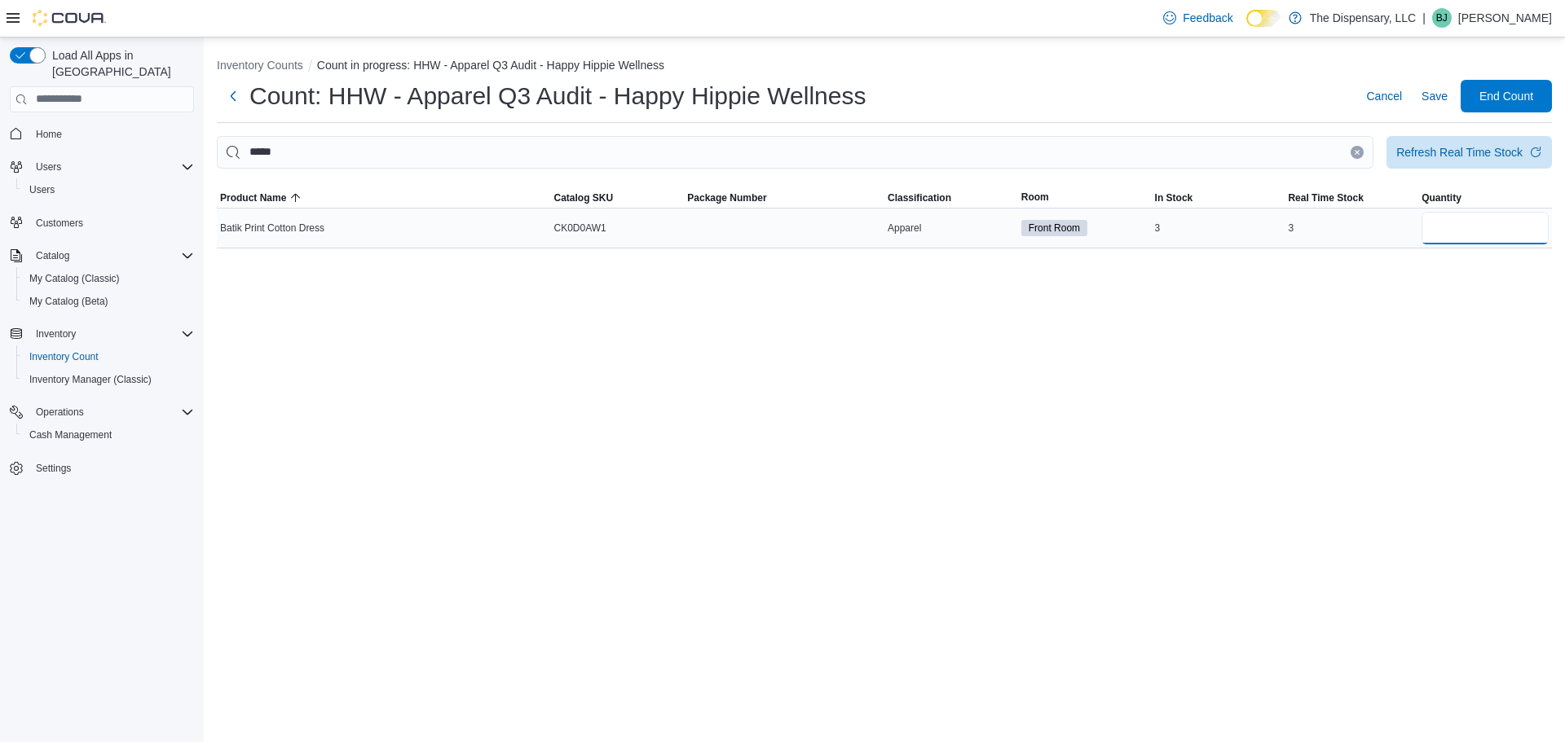
click at [1465, 236] on input "number" at bounding box center [1484, 228] width 127 height 33
click at [1358, 147] on button "Clear input" at bounding box center [1357, 152] width 13 height 13
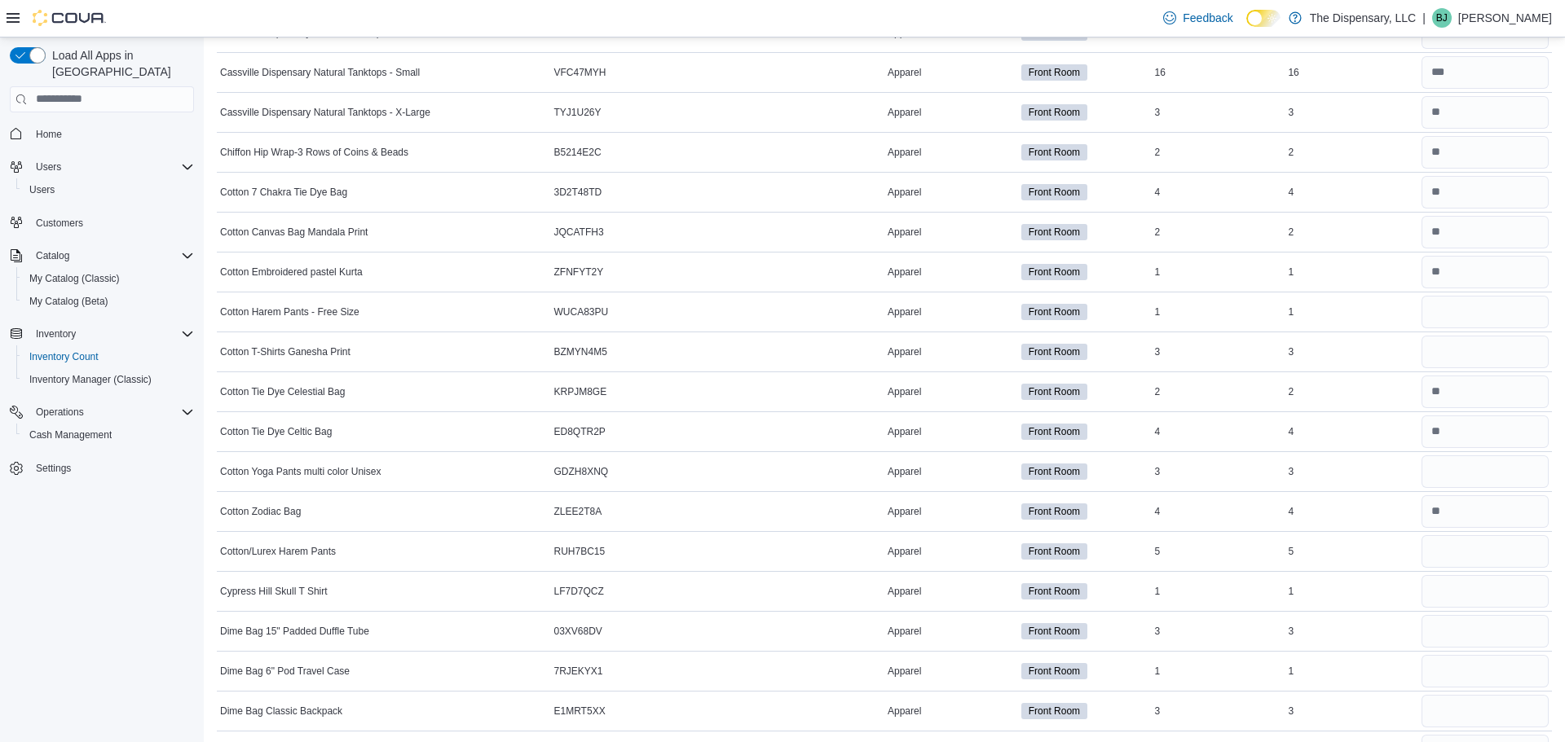
scroll to position [833, 0]
click at [1480, 326] on input "number" at bounding box center [1484, 313] width 127 height 33
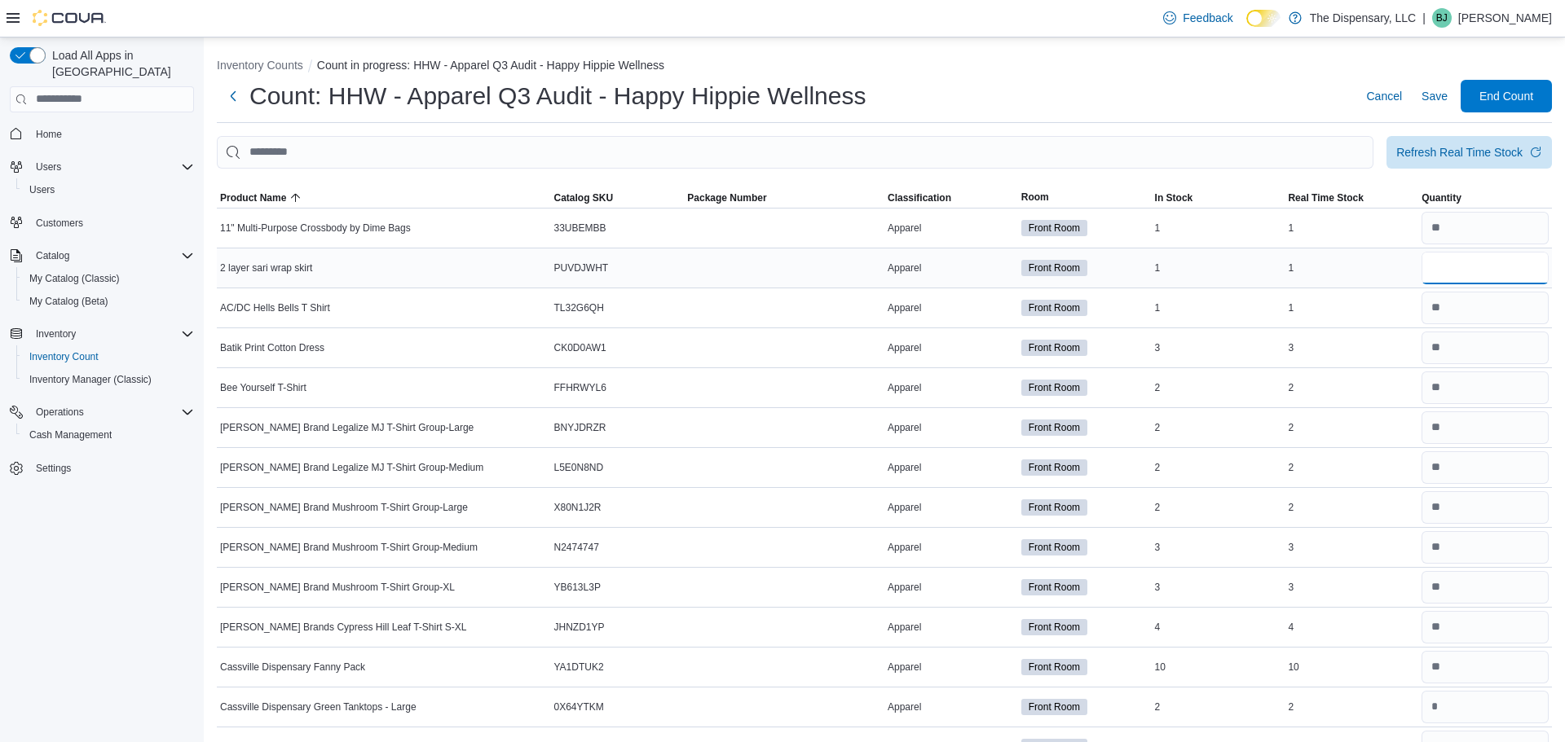
click at [1456, 266] on input "number" at bounding box center [1484, 268] width 127 height 33
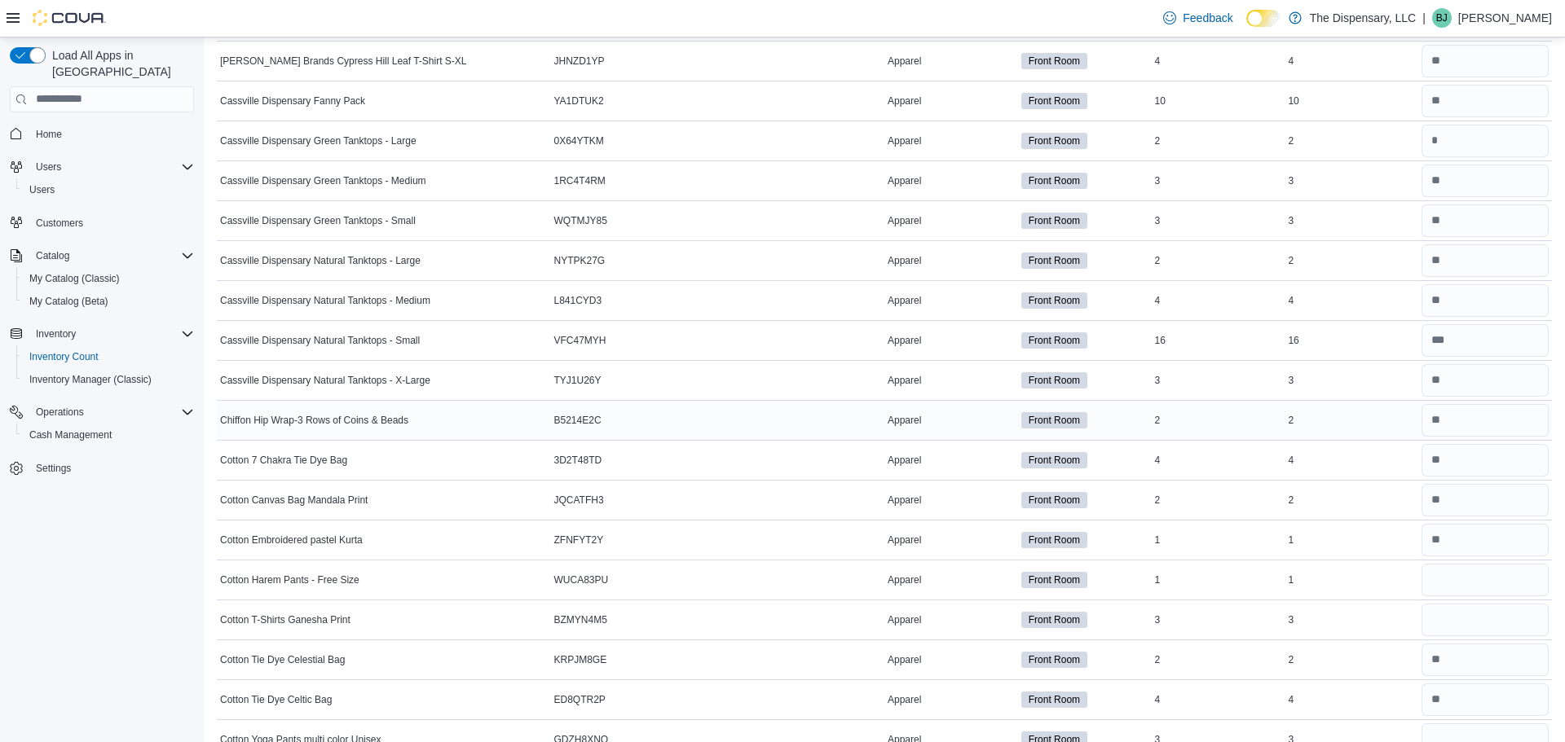
scroll to position [570, 0]
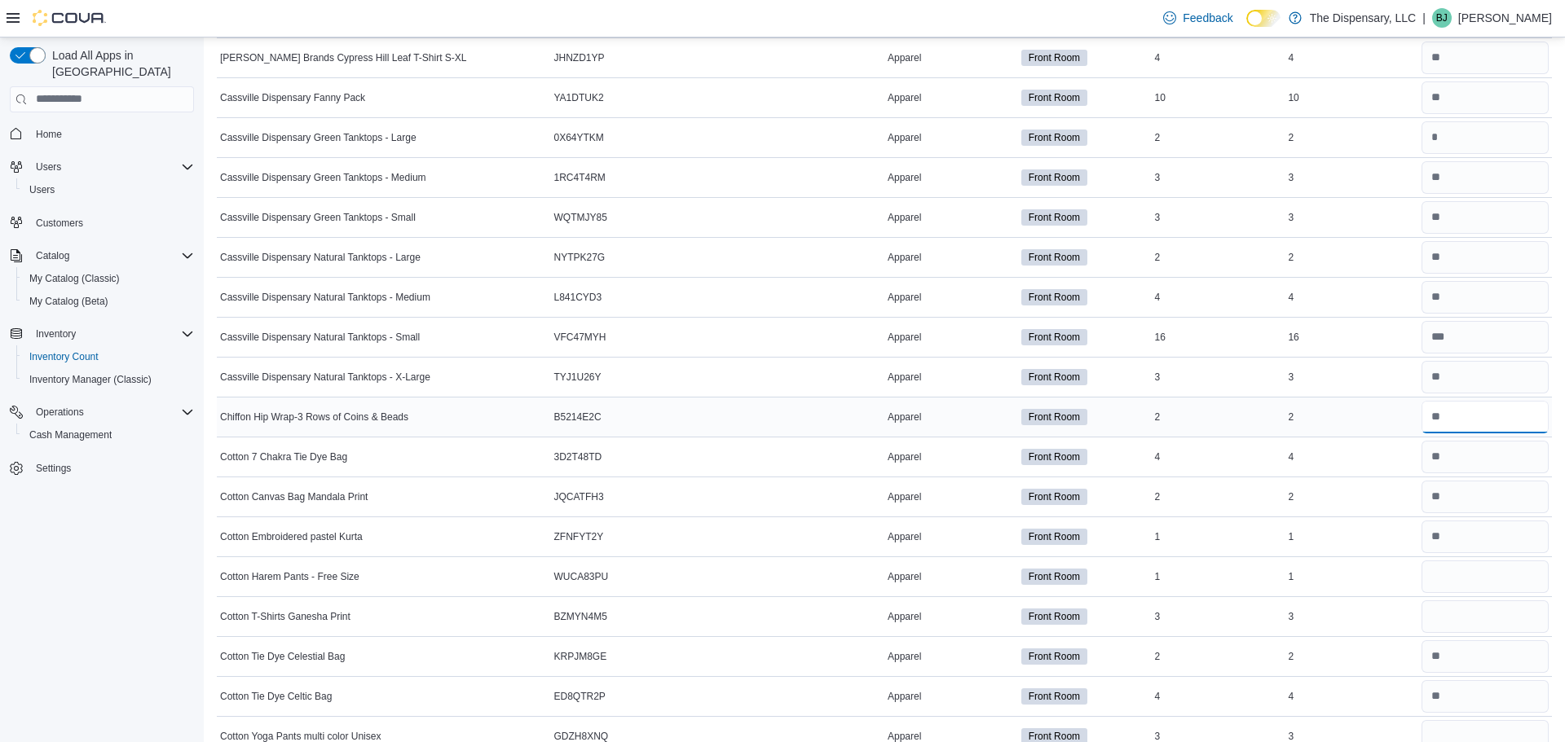
click at [1456, 424] on input "number" at bounding box center [1484, 417] width 127 height 33
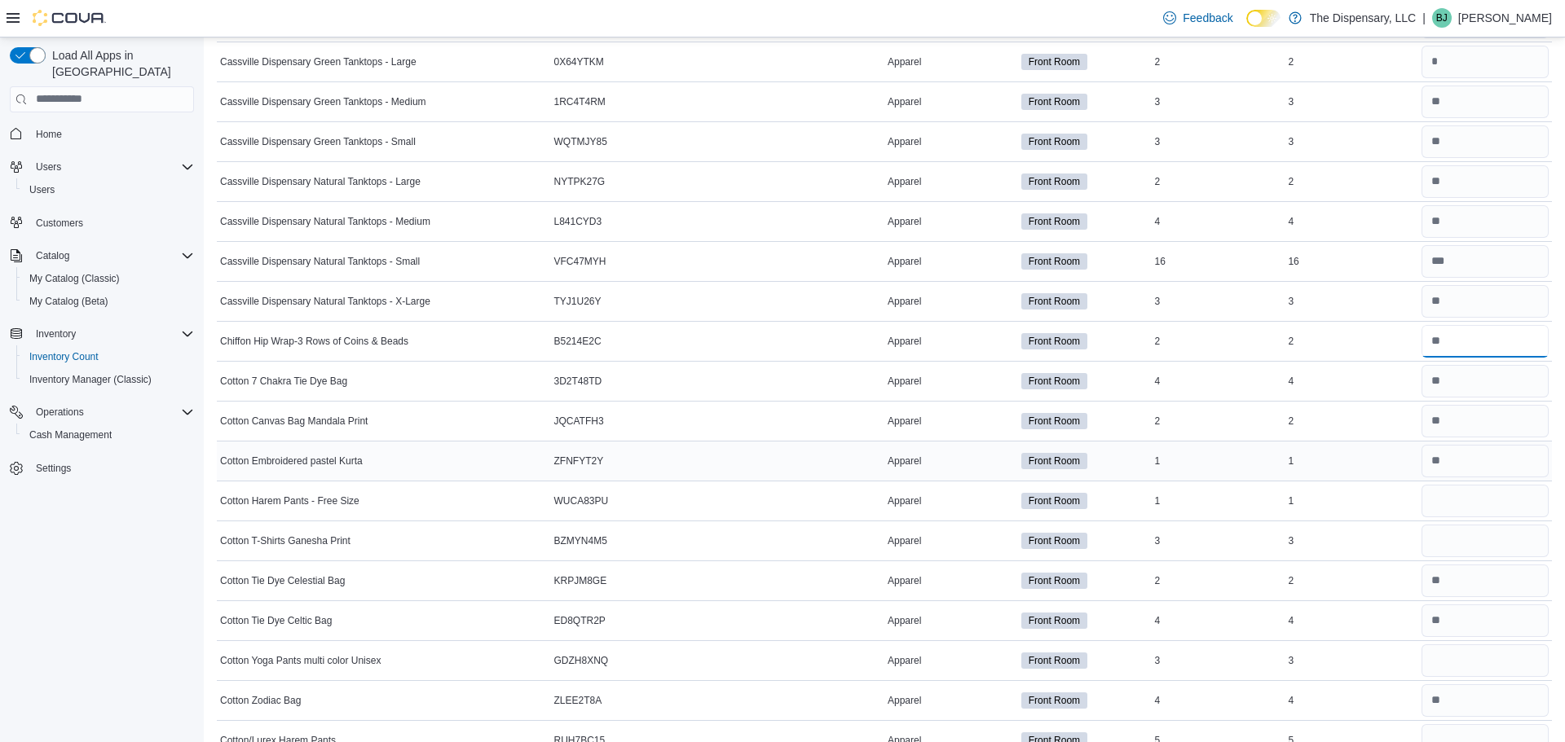
scroll to position [652, 0]
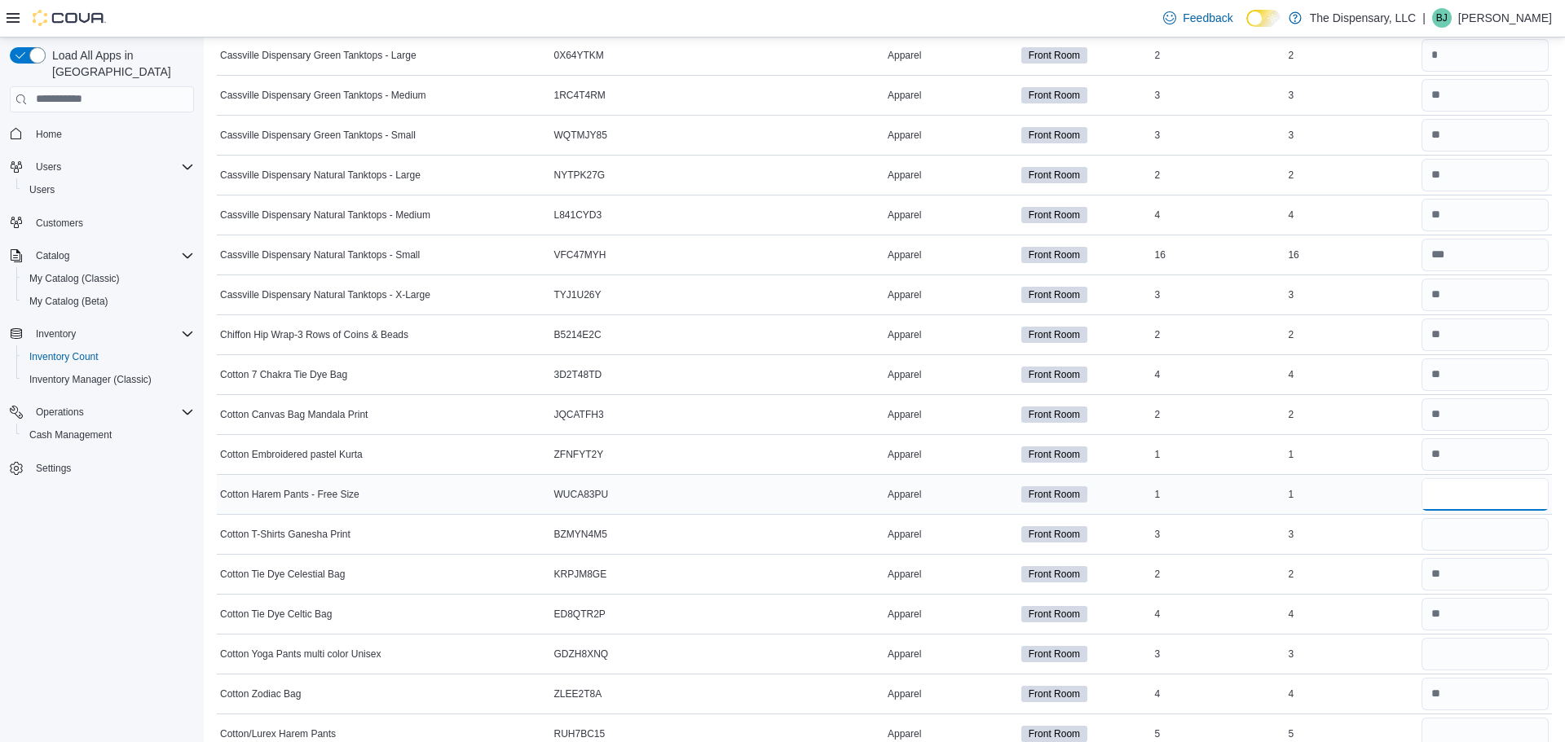
click at [1425, 496] on input "number" at bounding box center [1484, 494] width 127 height 33
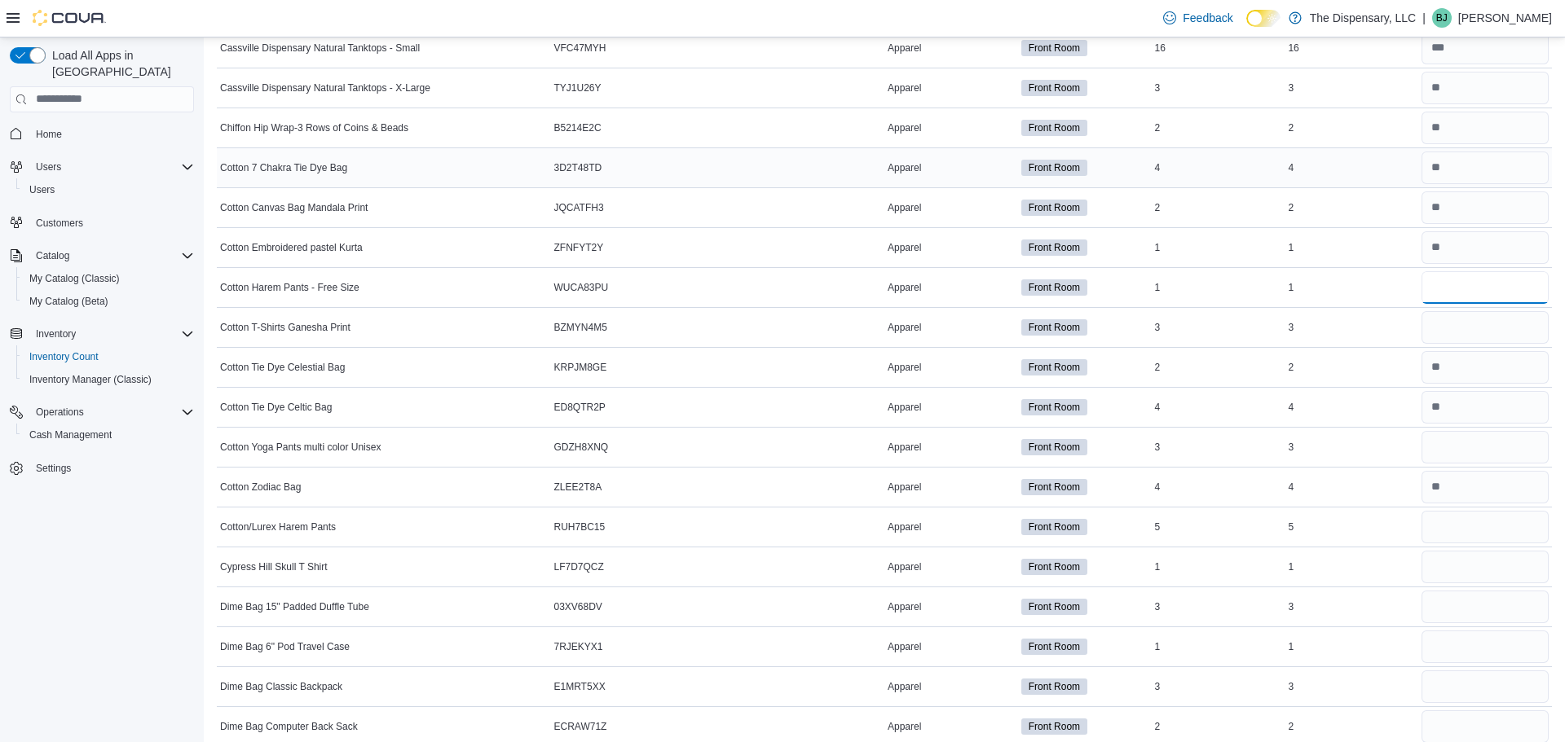
scroll to position [857, 0]
click at [1443, 325] on input "number" at bounding box center [1484, 329] width 127 height 33
click at [1456, 478] on input "number" at bounding box center [1484, 486] width 127 height 33
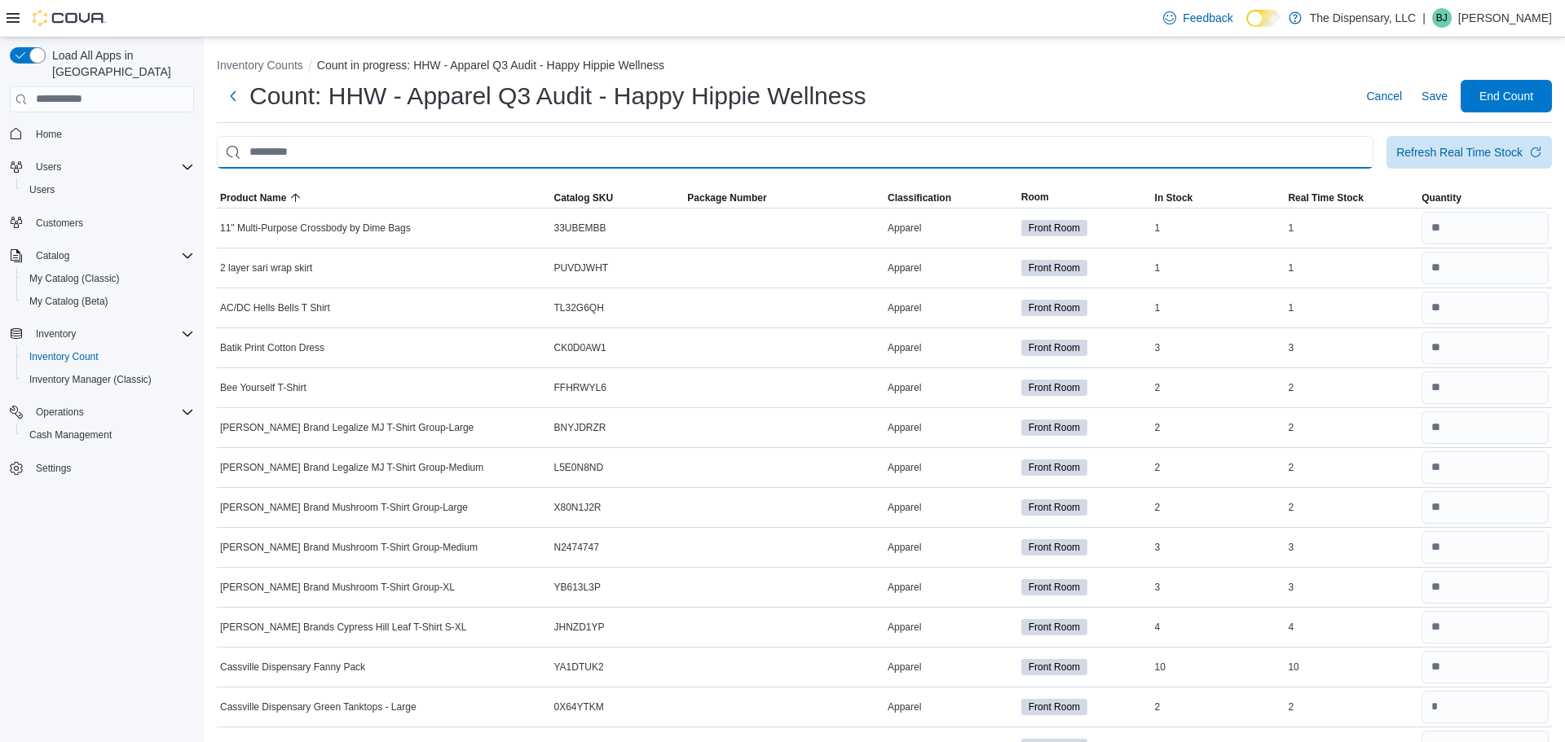
click at [1244, 159] on input "This is a search bar. After typing your query, hit enter to filter the results …" at bounding box center [795, 152] width 1157 height 33
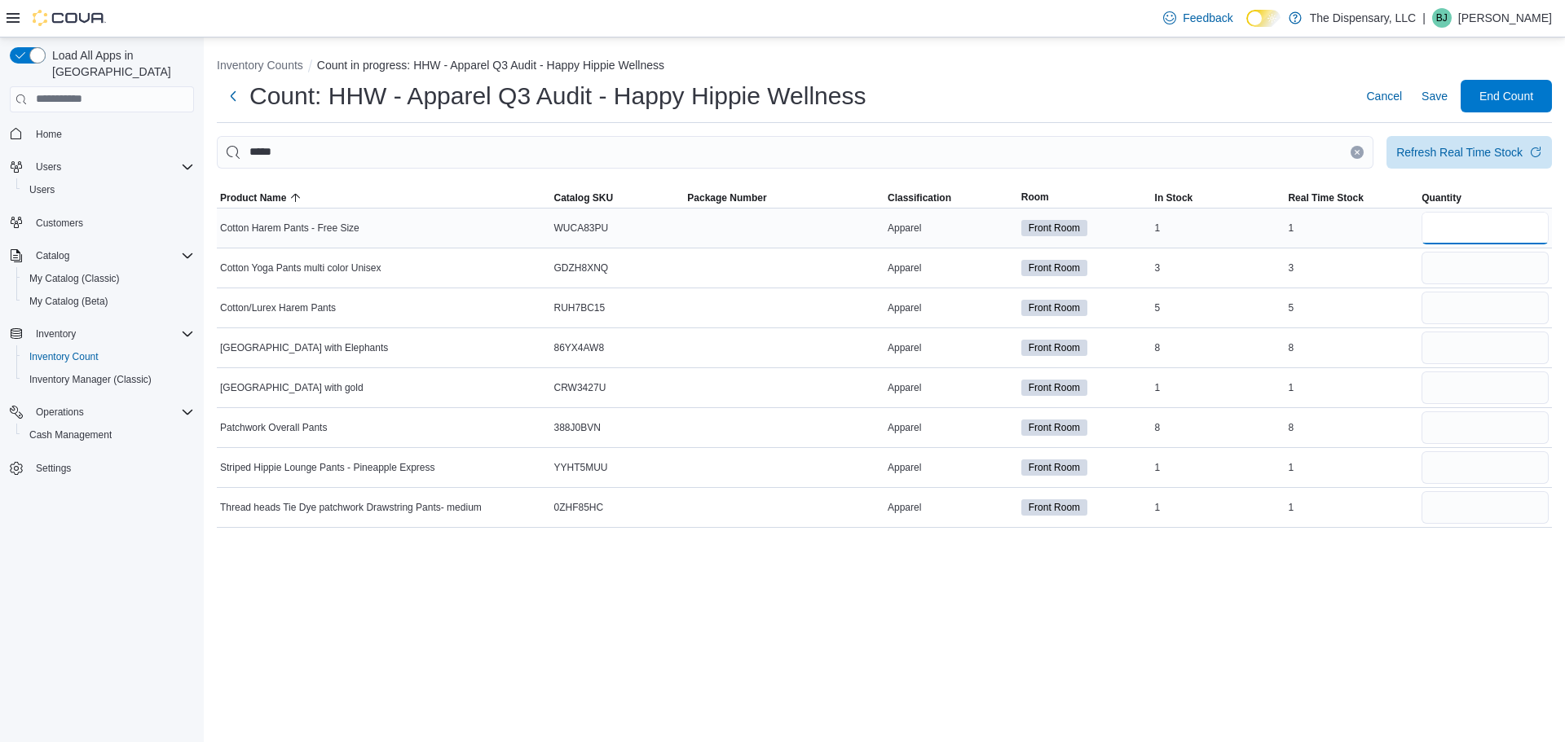
click at [1443, 231] on input "number" at bounding box center [1484, 228] width 127 height 33
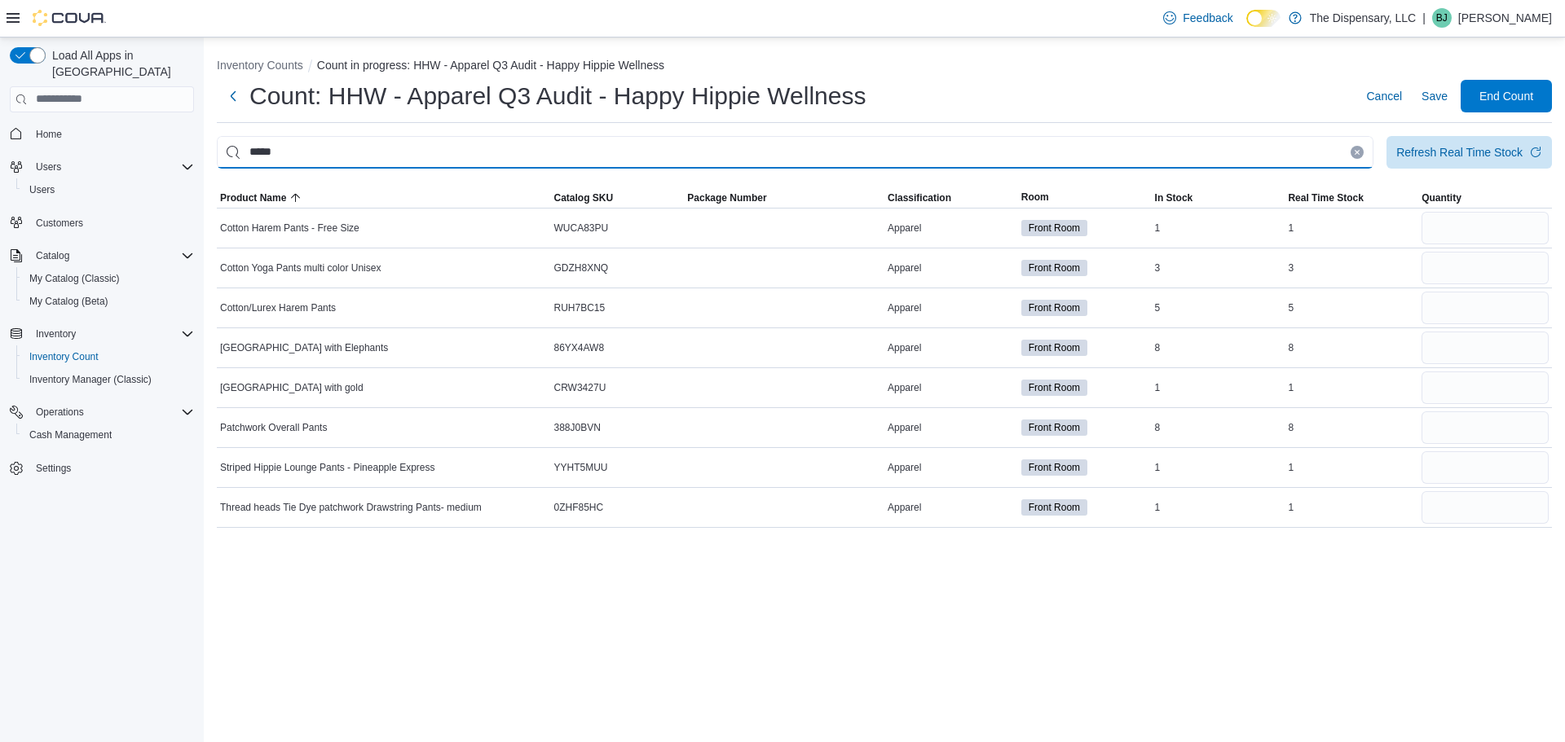
click at [1223, 166] on input "*****" at bounding box center [795, 152] width 1157 height 33
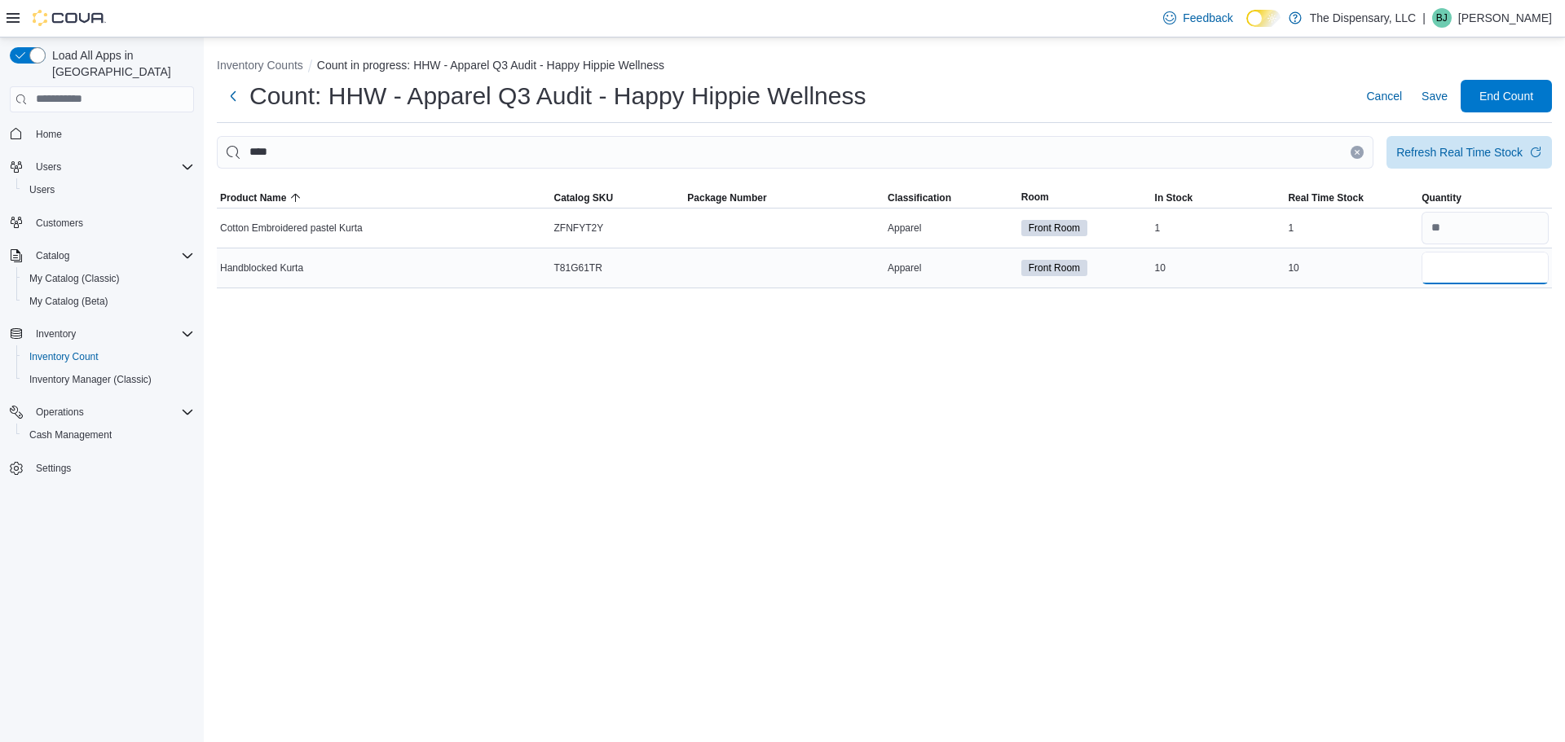
click at [1449, 271] on input "number" at bounding box center [1484, 268] width 127 height 33
click at [1357, 150] on icon "Clear input" at bounding box center [1357, 152] width 4 height 4
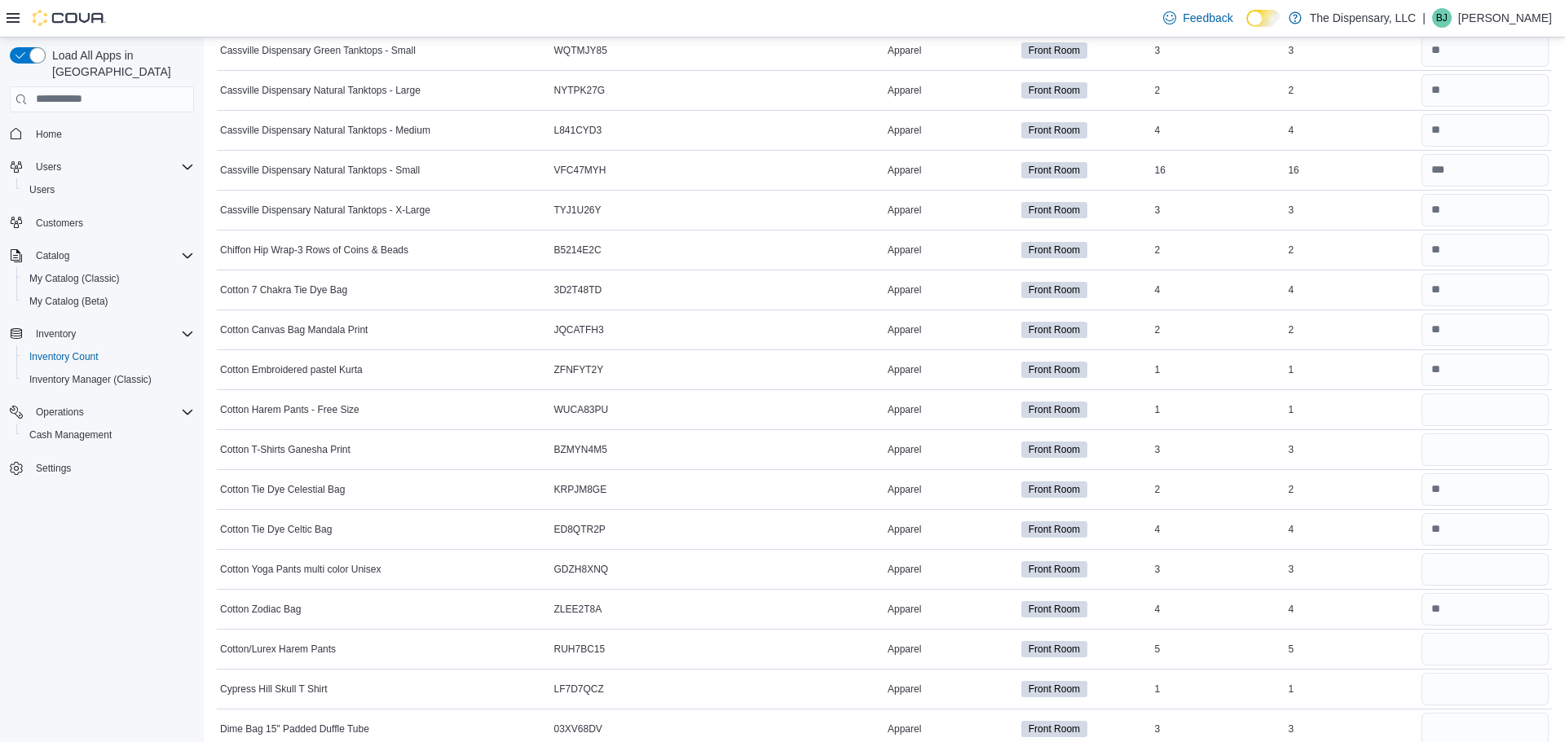
scroll to position [791, 0]
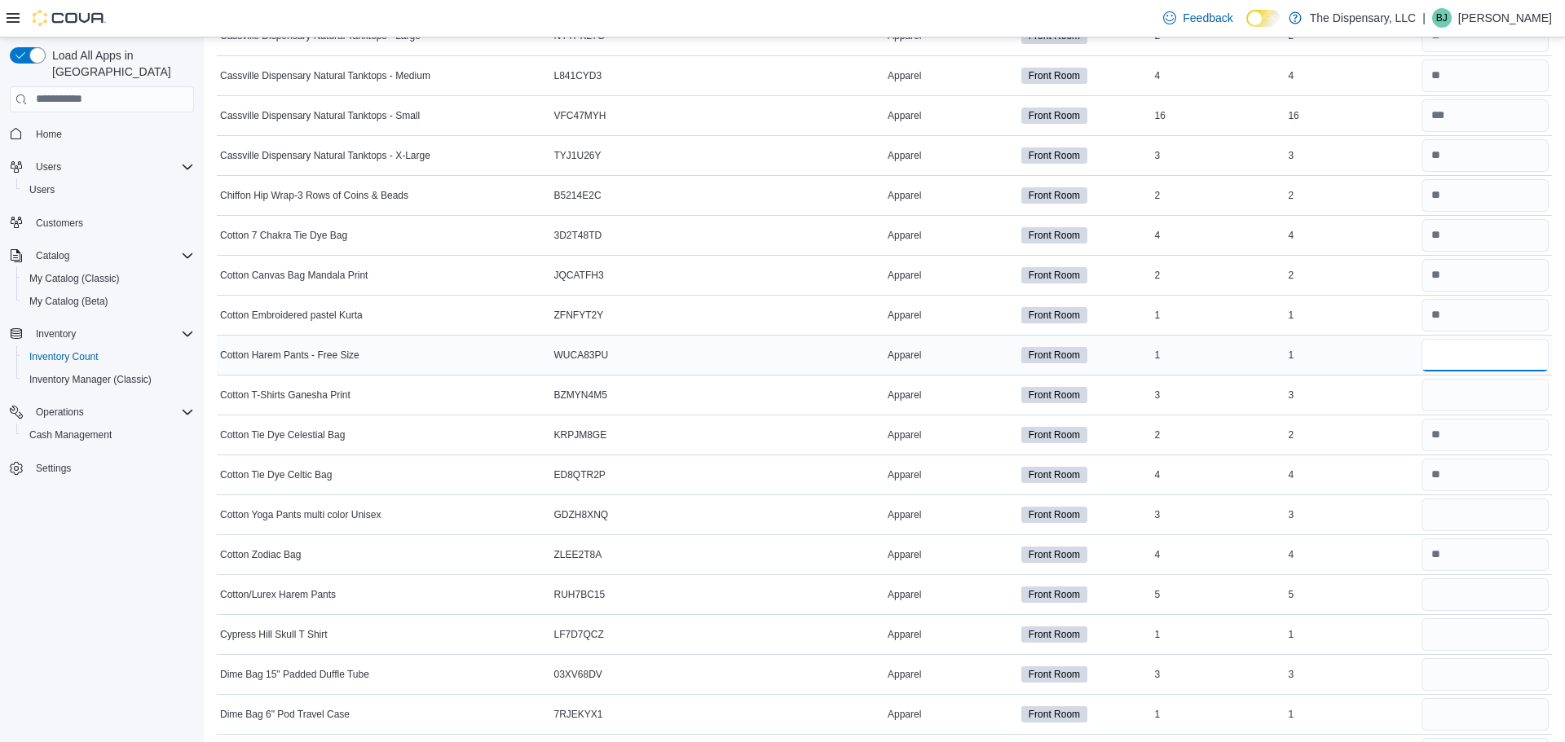
click at [1462, 358] on input "number" at bounding box center [1484, 355] width 127 height 33
click at [1446, 584] on input "number" at bounding box center [1484, 595] width 127 height 33
click at [1441, 515] on input "number" at bounding box center [1484, 515] width 127 height 33
click at [1436, 355] on input "number" at bounding box center [1484, 355] width 127 height 33
click at [1447, 390] on input "number" at bounding box center [1484, 395] width 127 height 33
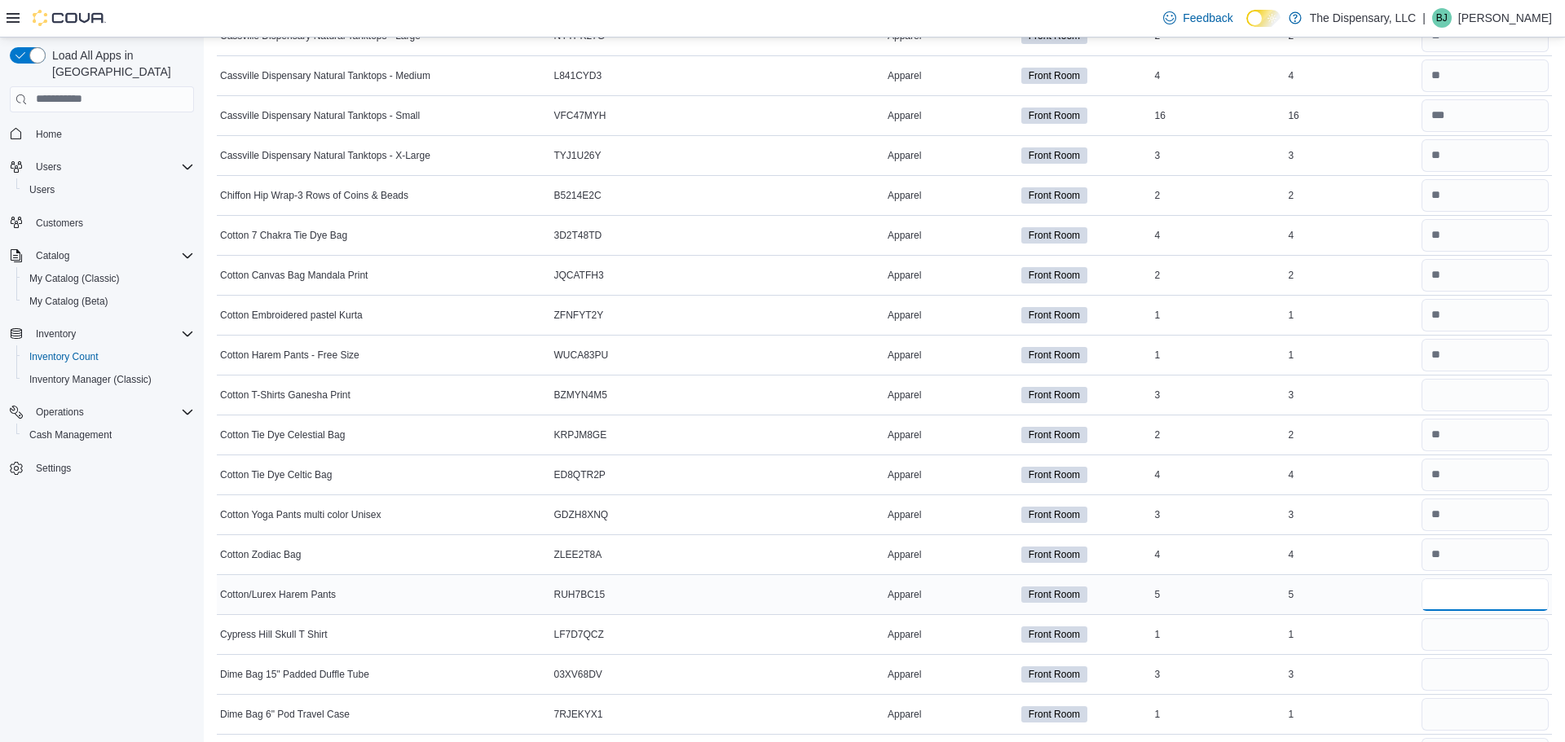
click at [1456, 597] on input "number" at bounding box center [1484, 595] width 127 height 33
click at [1461, 626] on input "number" at bounding box center [1484, 635] width 127 height 33
click at [1456, 389] on input "number" at bounding box center [1484, 395] width 127 height 33
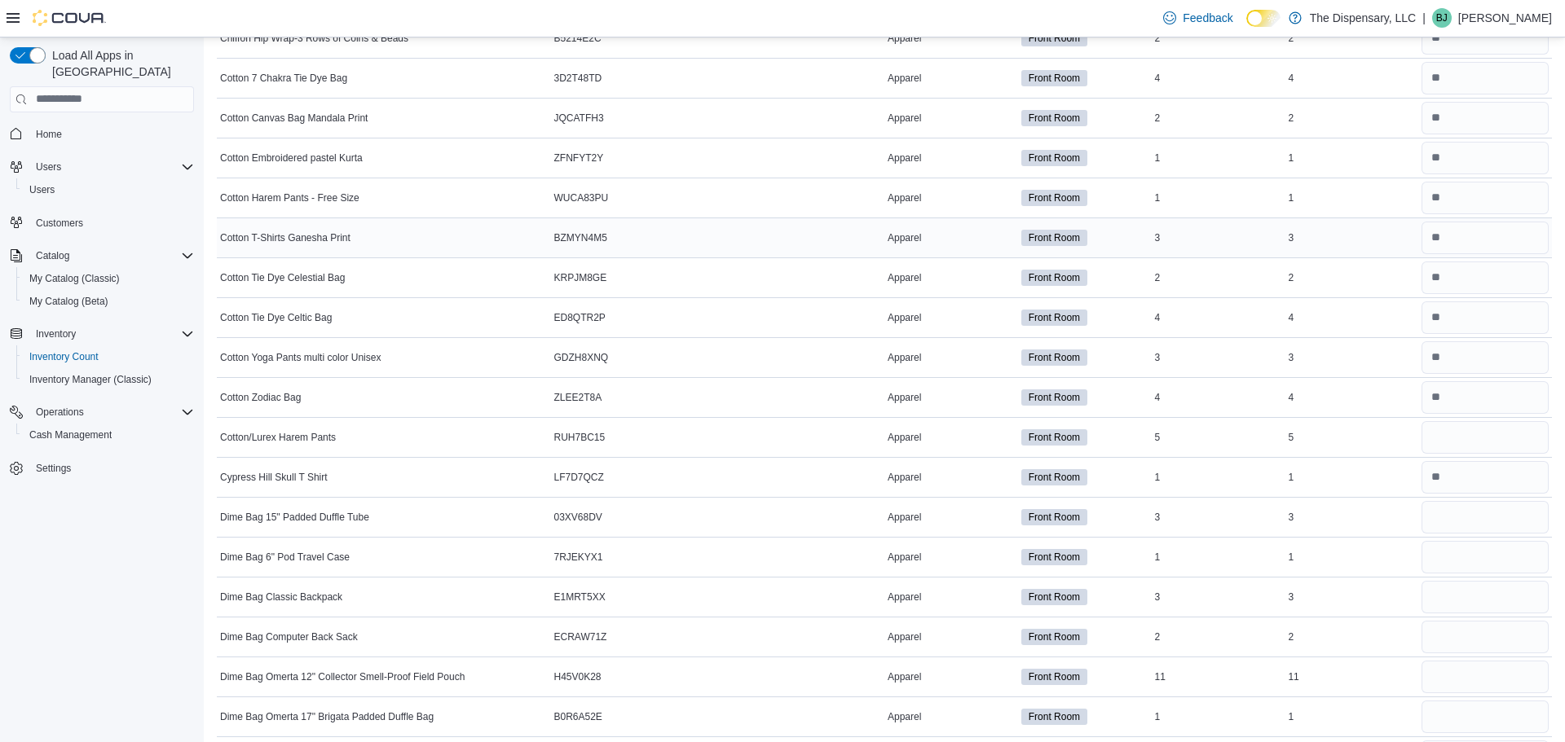
scroll to position [953, 0]
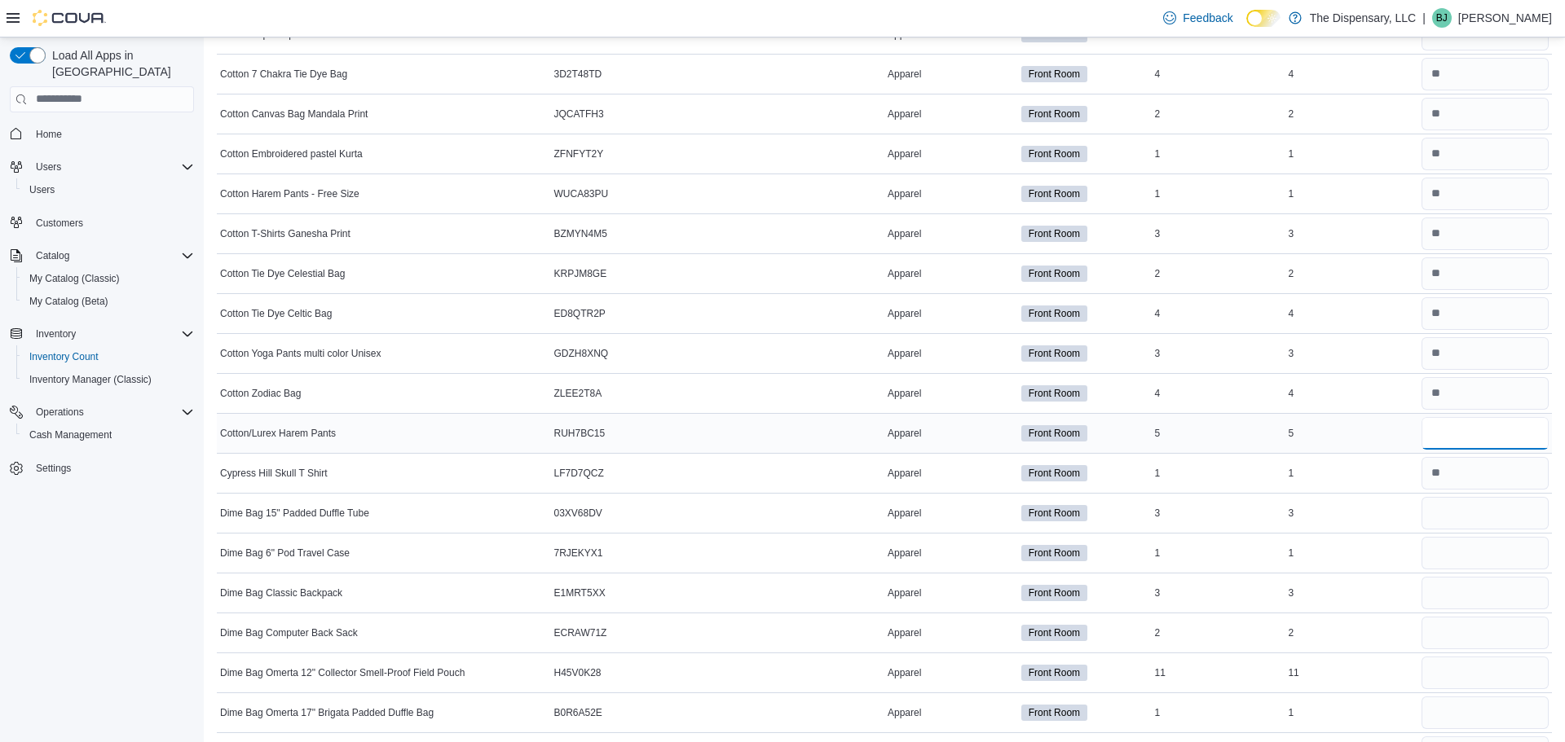
click at [1435, 438] on input "number" at bounding box center [1484, 433] width 127 height 33
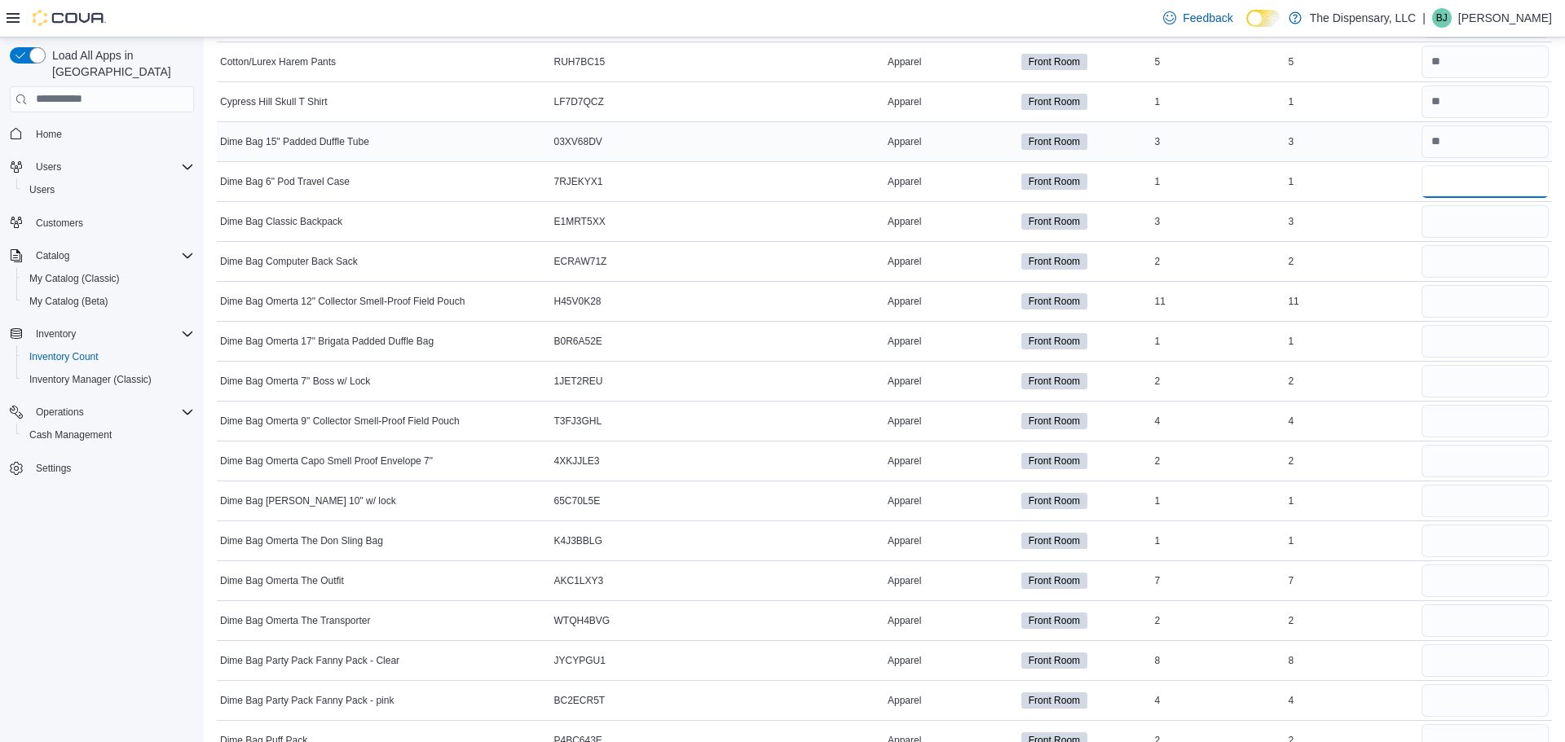
scroll to position [1331, 0]
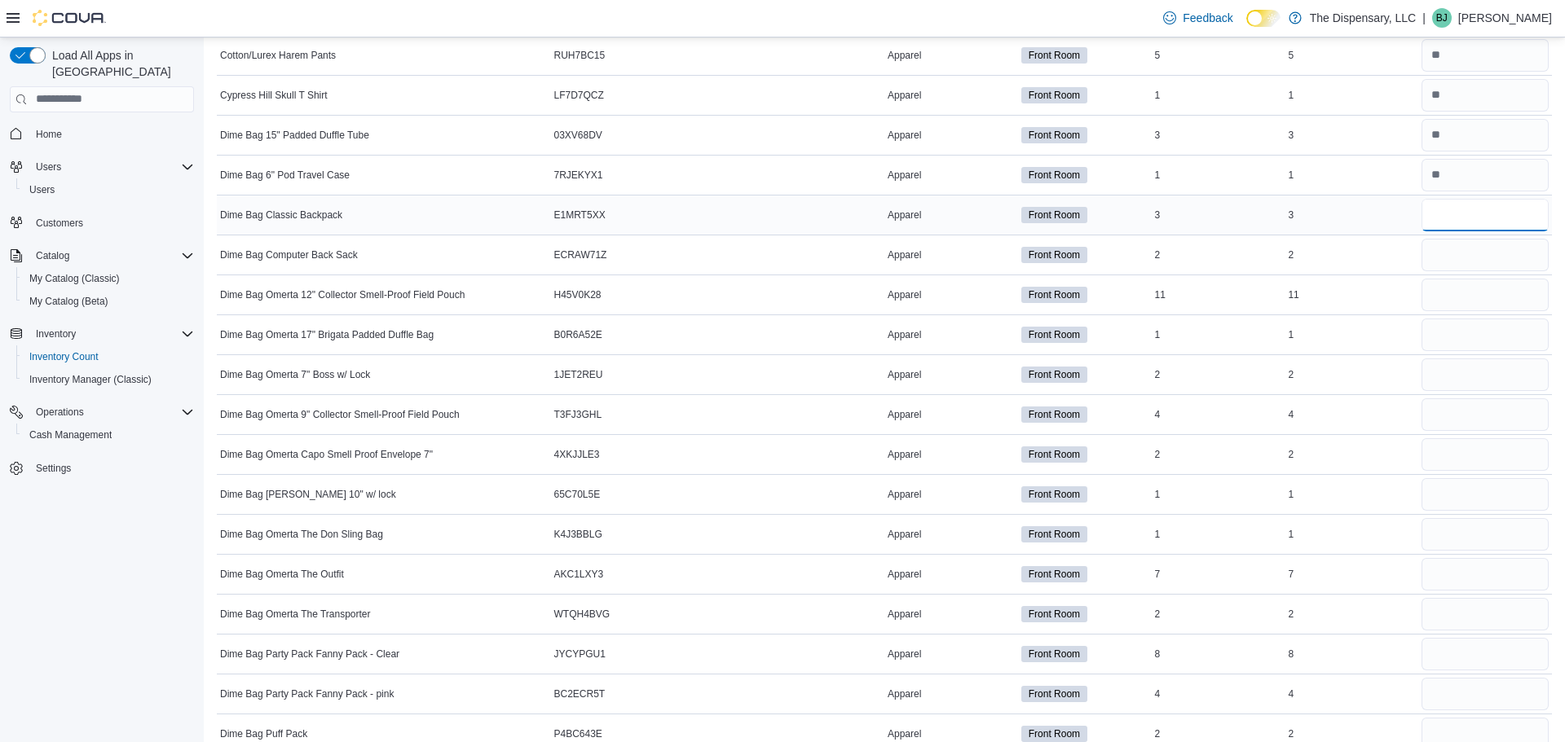
click at [1439, 220] on input "number" at bounding box center [1484, 215] width 127 height 33
click at [1488, 210] on input "number" at bounding box center [1484, 215] width 127 height 33
click at [1486, 249] on input "number" at bounding box center [1484, 255] width 127 height 33
click at [1449, 288] on input "number" at bounding box center [1484, 295] width 127 height 33
click at [1447, 289] on input "number" at bounding box center [1484, 295] width 127 height 33
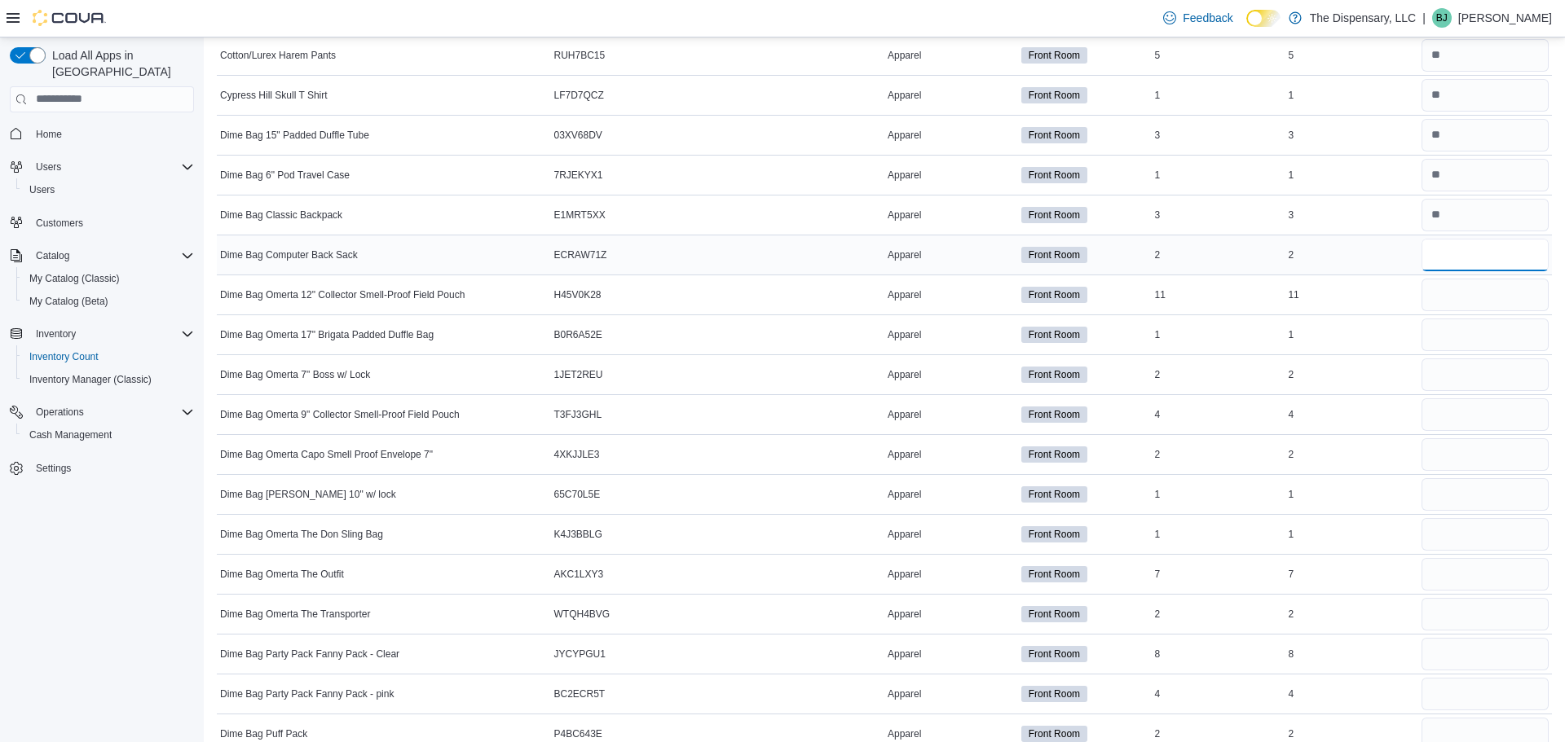
click at [1445, 260] on input "number" at bounding box center [1484, 255] width 127 height 33
click at [1453, 300] on input "number" at bounding box center [1484, 295] width 127 height 33
click at [1457, 330] on input "number" at bounding box center [1484, 335] width 127 height 33
click at [1446, 304] on input "number" at bounding box center [1484, 295] width 127 height 33
click at [1435, 290] on input "number" at bounding box center [1484, 295] width 127 height 33
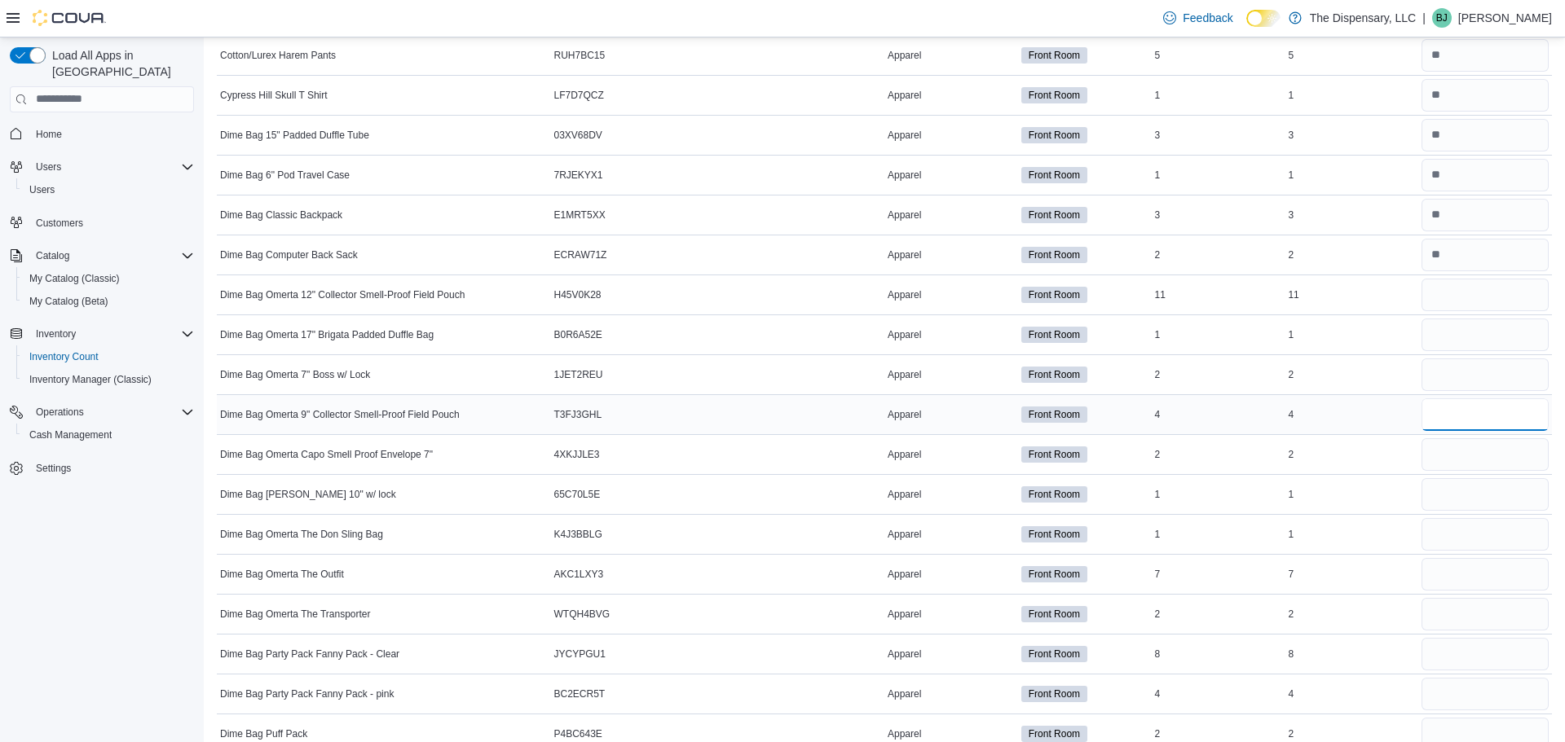
click at [1449, 405] on input "number" at bounding box center [1484, 415] width 127 height 33
click at [1485, 302] on input "number" at bounding box center [1484, 295] width 127 height 33
click at [1484, 297] on input "number" at bounding box center [1484, 295] width 127 height 33
click at [1462, 295] on input "number" at bounding box center [1484, 295] width 127 height 33
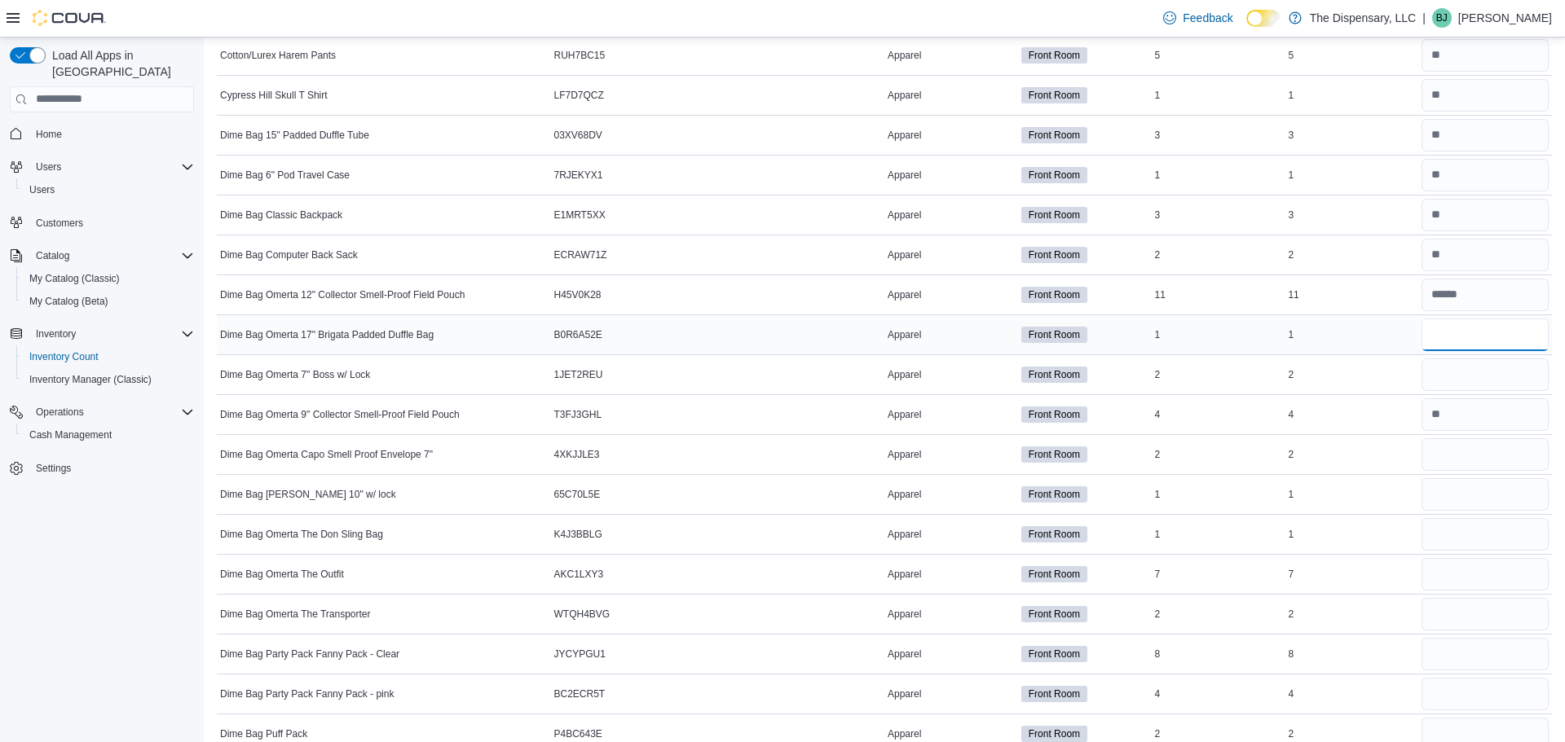
click at [1433, 329] on input "number" at bounding box center [1484, 335] width 127 height 33
click at [1452, 132] on input "number" at bounding box center [1484, 135] width 127 height 33
click at [1448, 342] on input "number" at bounding box center [1484, 335] width 127 height 33
click at [1440, 377] on input "number" at bounding box center [1484, 375] width 127 height 33
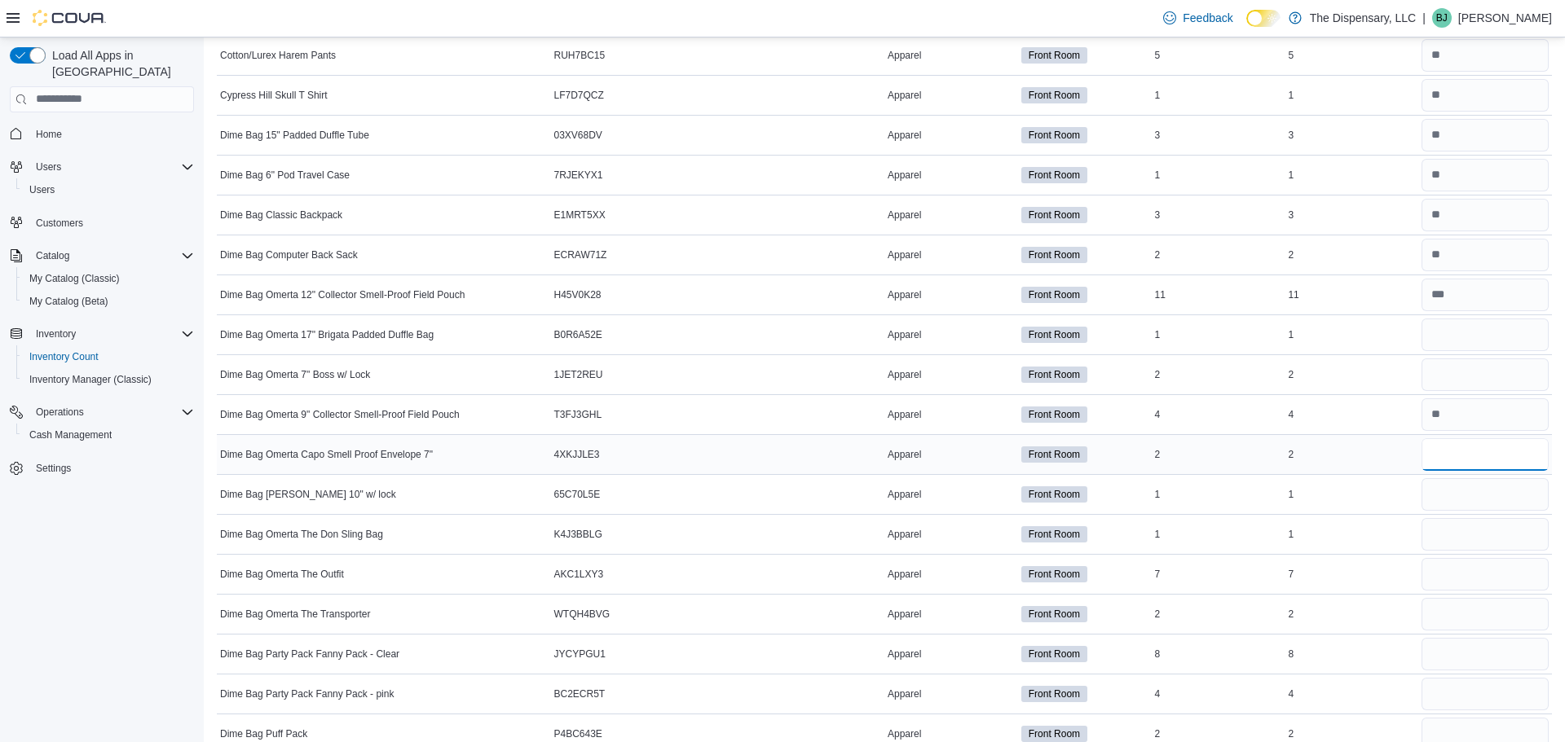
click at [1446, 467] on input "number" at bounding box center [1484, 454] width 127 height 33
click at [326, 448] on span "Dime Bag Omerta Capo Smell Proof Envelope 7"" at bounding box center [326, 454] width 213 height 13
click at [337, 454] on span "Dime Bag Omerta Capo Smell Proof Envelope 7"" at bounding box center [326, 454] width 213 height 13
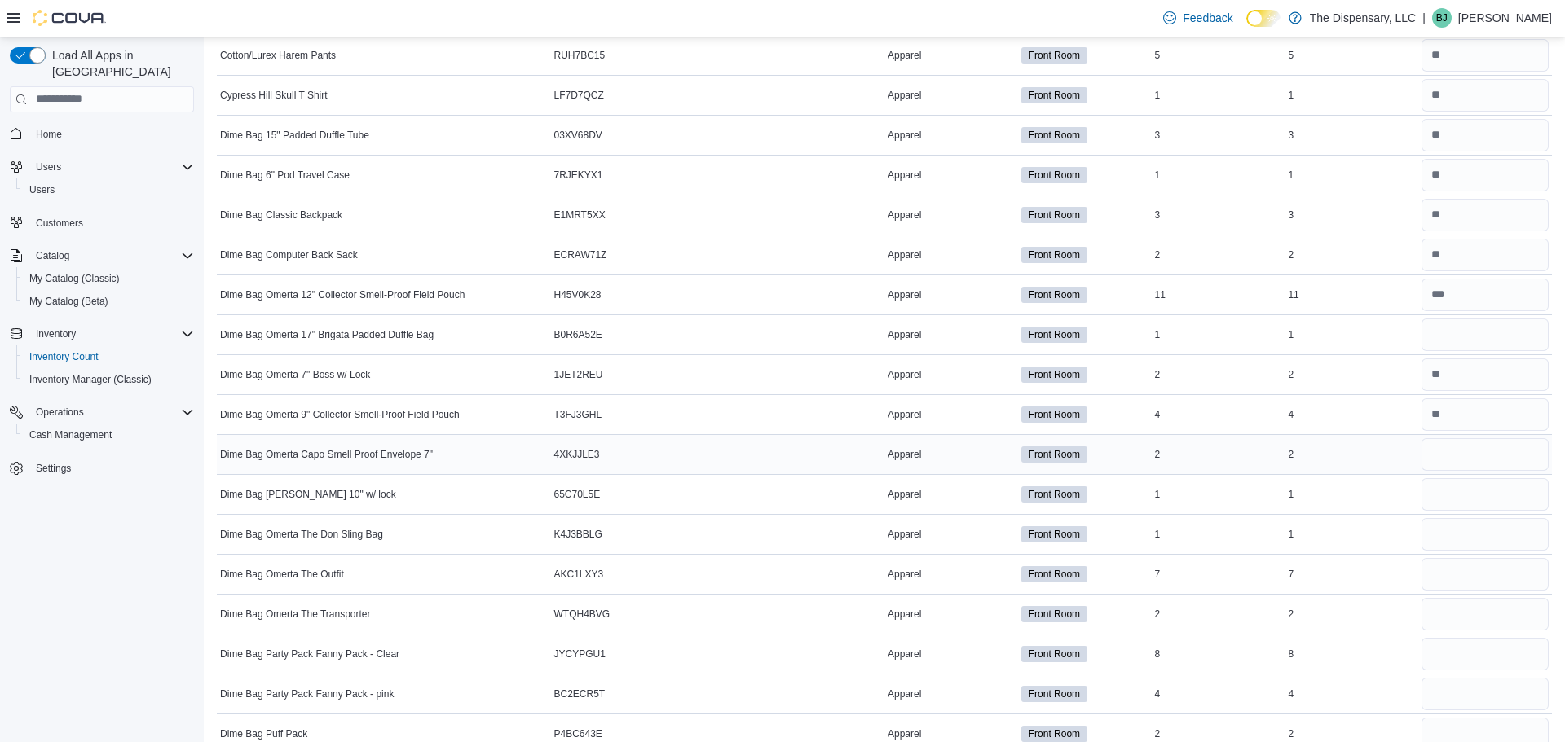
click at [877, 456] on div at bounding box center [784, 455] width 200 height 7
click at [1450, 298] on input "number" at bounding box center [1484, 295] width 127 height 33
click at [1458, 452] on input "number" at bounding box center [1484, 454] width 127 height 33
click at [1452, 484] on input "number" at bounding box center [1484, 494] width 127 height 33
click at [1454, 528] on input "number" at bounding box center [1484, 534] width 127 height 33
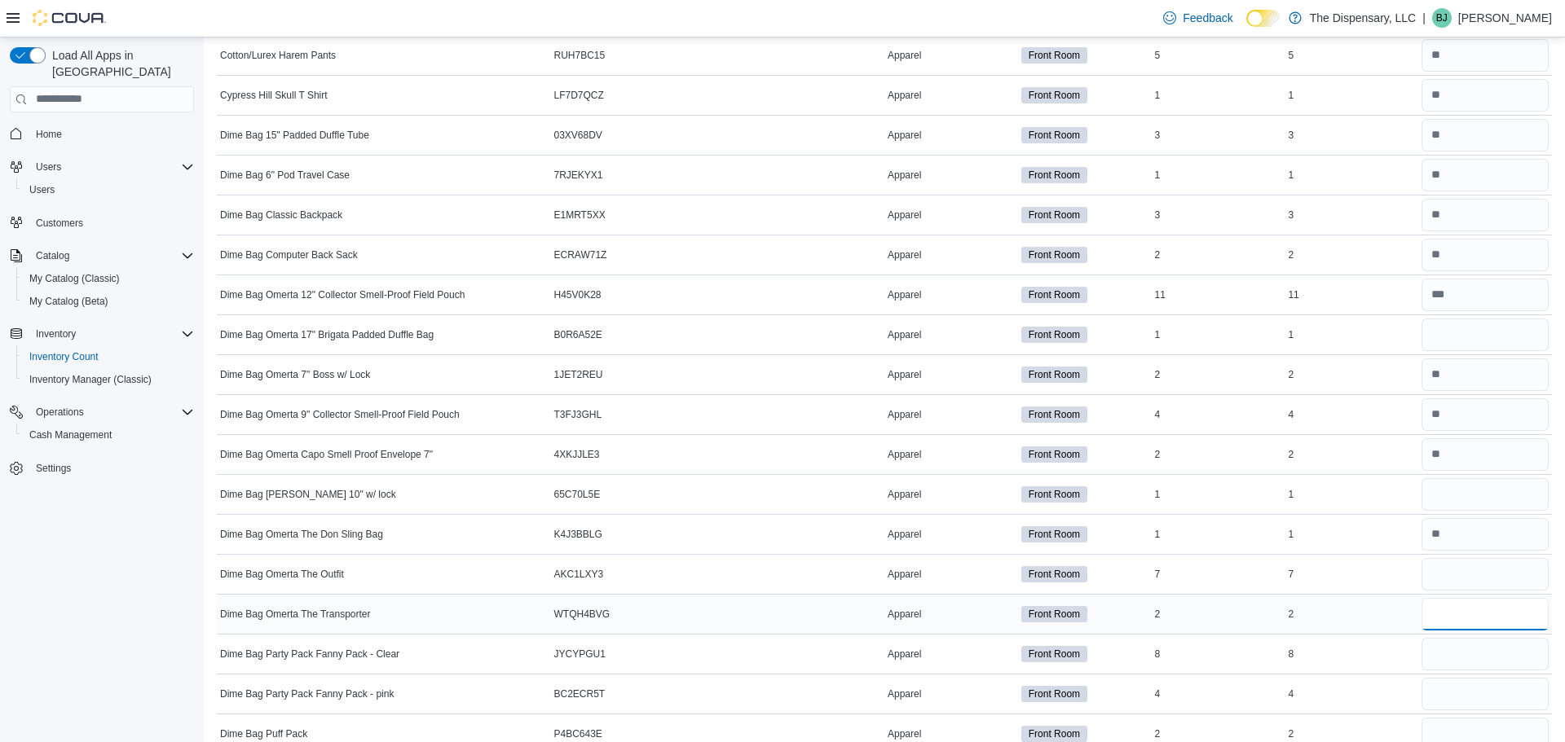
click at [1448, 624] on input "number" at bounding box center [1484, 614] width 127 height 33
click at [1481, 665] on input "number" at bounding box center [1484, 654] width 127 height 33
click at [1479, 700] on input "number" at bounding box center [1484, 694] width 127 height 33
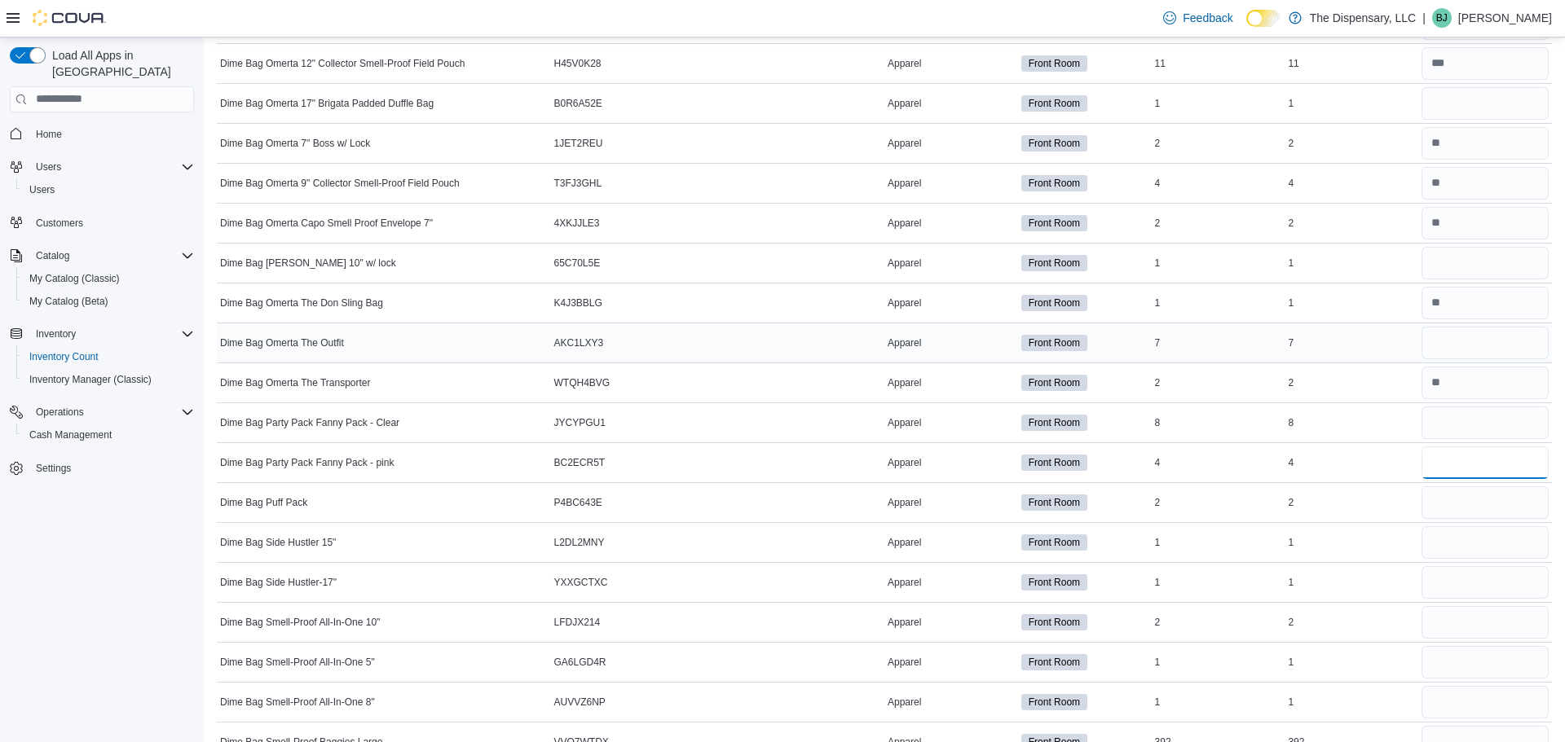
scroll to position [1563, 0]
click at [1439, 535] on input "number" at bounding box center [1484, 542] width 127 height 33
click at [1439, 265] on input "number" at bounding box center [1484, 262] width 127 height 33
click at [1443, 344] on input "number" at bounding box center [1484, 342] width 127 height 33
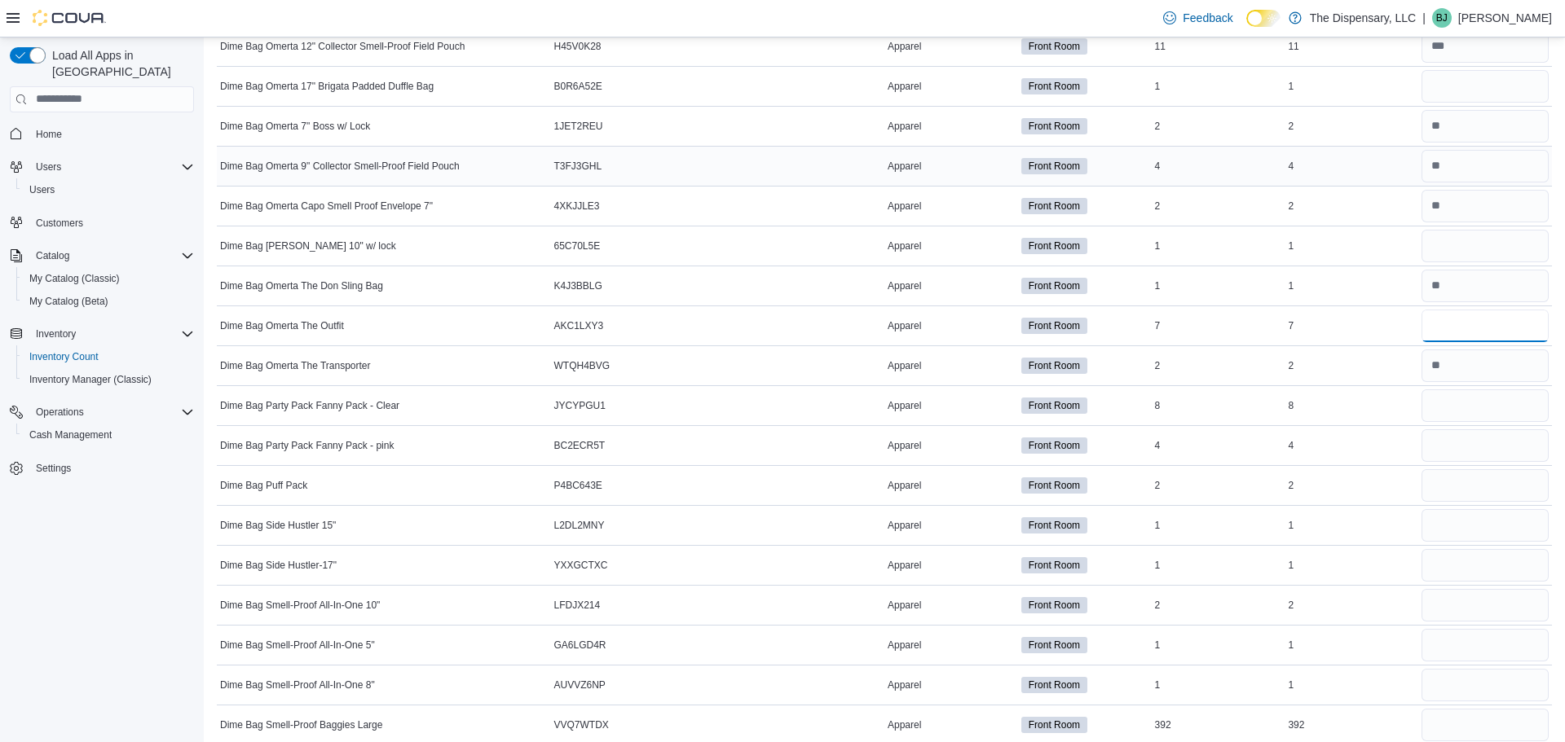
scroll to position [1599, 0]
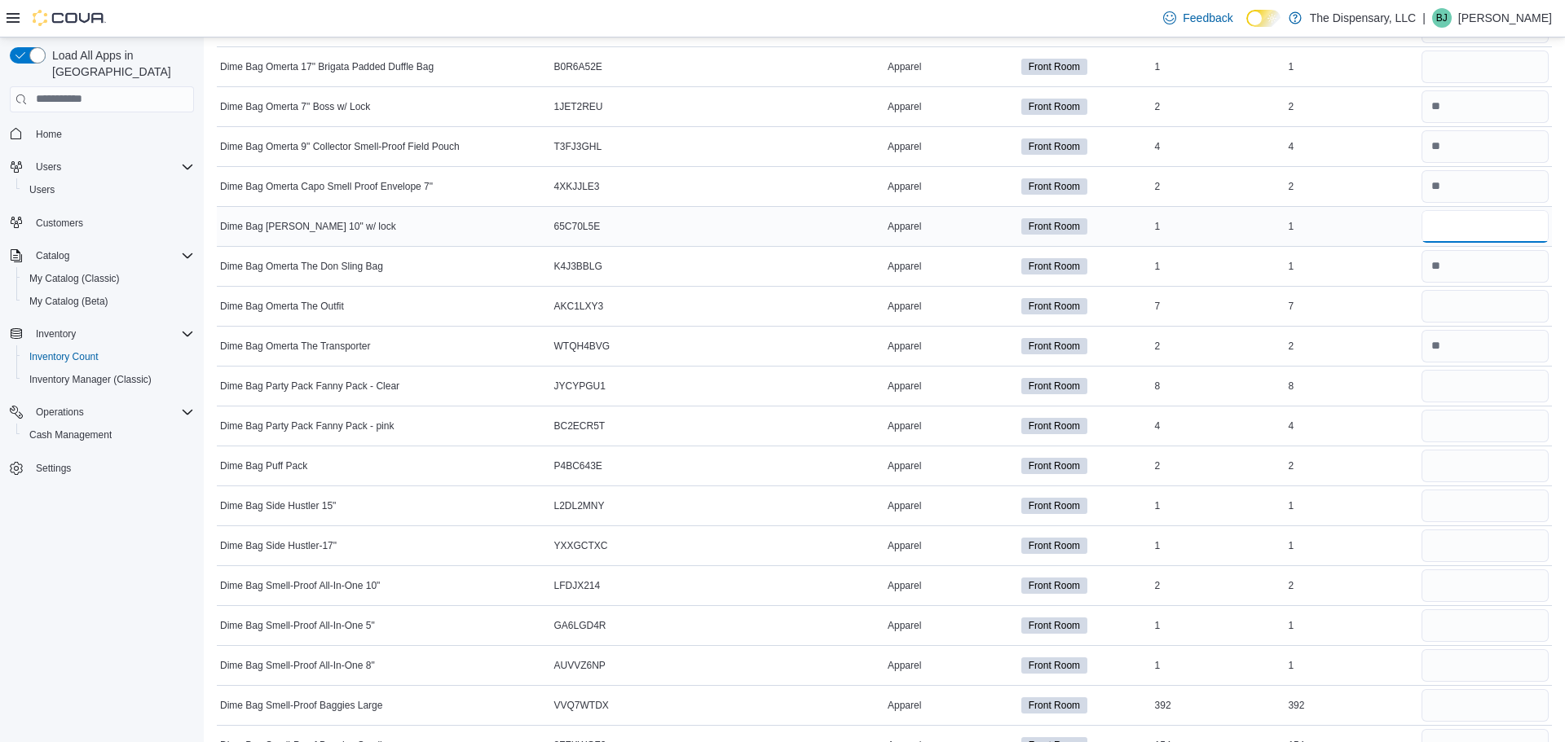
click at [1474, 229] on input "number" at bounding box center [1484, 226] width 127 height 33
click at [1460, 381] on input "number" at bounding box center [1484, 386] width 127 height 33
click at [1496, 307] on input "number" at bounding box center [1484, 306] width 127 height 33
click at [1454, 389] on input "number" at bounding box center [1484, 386] width 127 height 33
click at [1457, 315] on input "number" at bounding box center [1484, 306] width 127 height 33
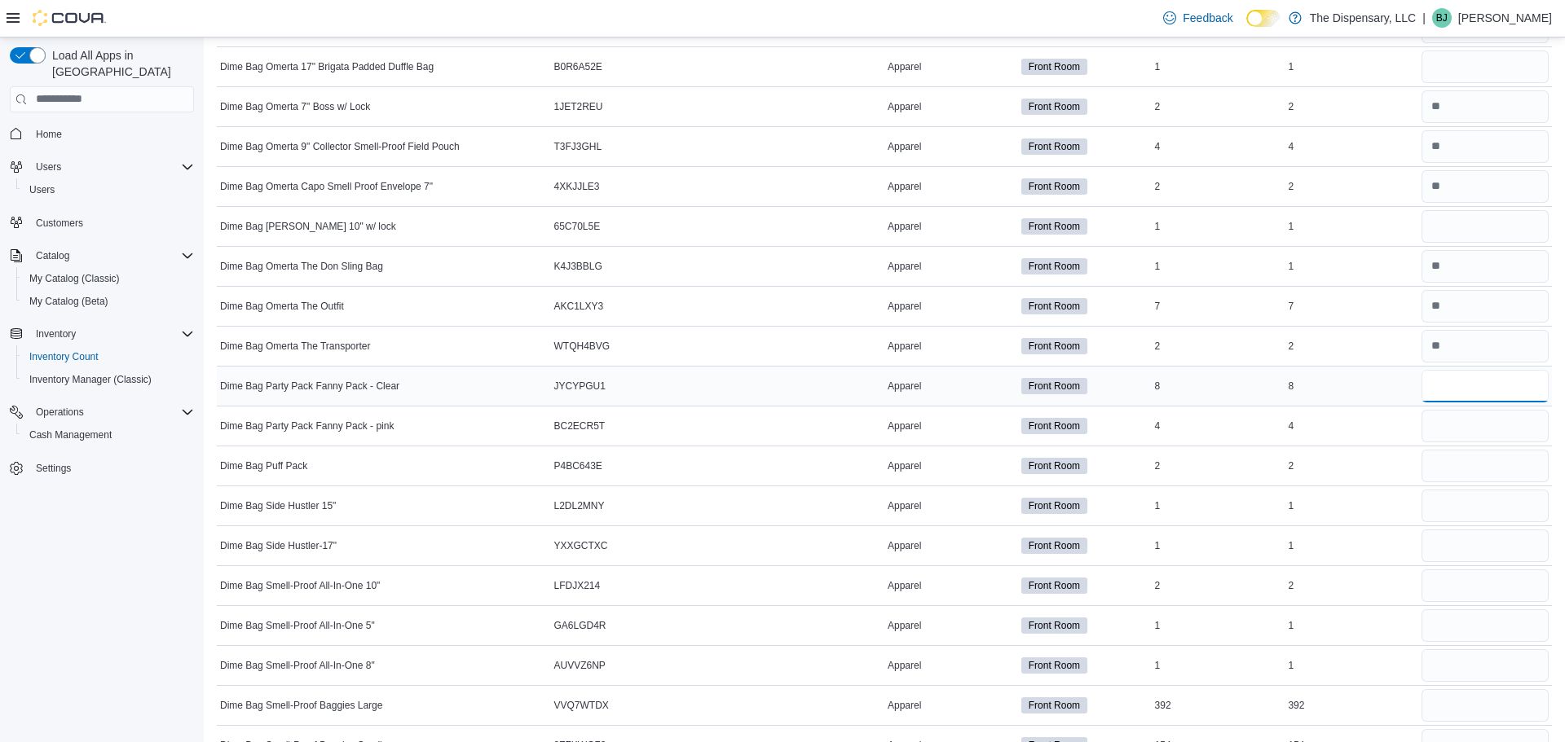
click at [1469, 377] on input "number" at bounding box center [1484, 386] width 127 height 33
click at [1445, 507] on input "number" at bounding box center [1484, 506] width 127 height 33
click at [1443, 500] on input "number" at bounding box center [1484, 506] width 127 height 33
click at [1446, 550] on input "number" at bounding box center [1484, 546] width 127 height 33
click at [1456, 582] on input "number" at bounding box center [1484, 586] width 127 height 33
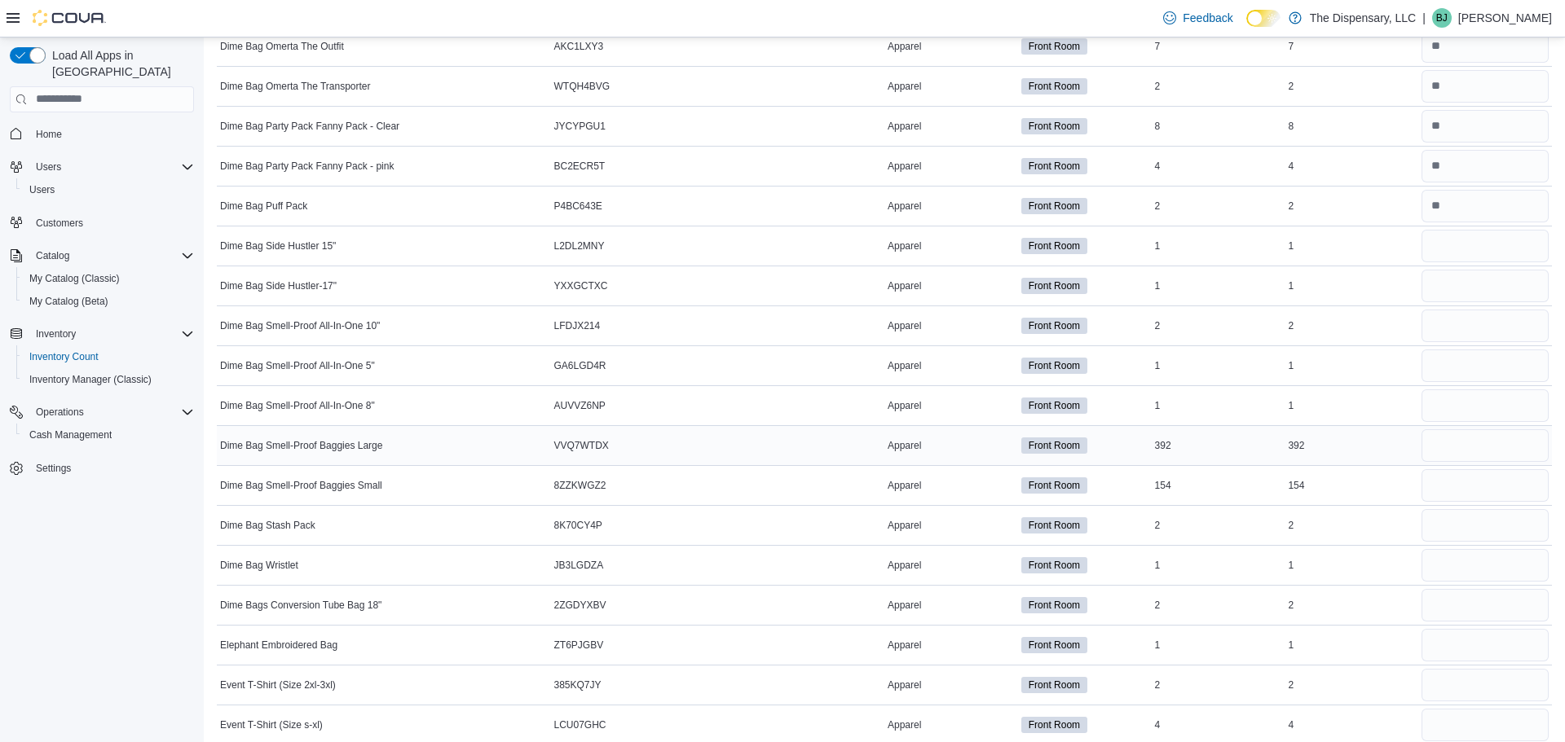
scroll to position [1860, 0]
click at [1442, 324] on input "number" at bounding box center [1484, 325] width 127 height 33
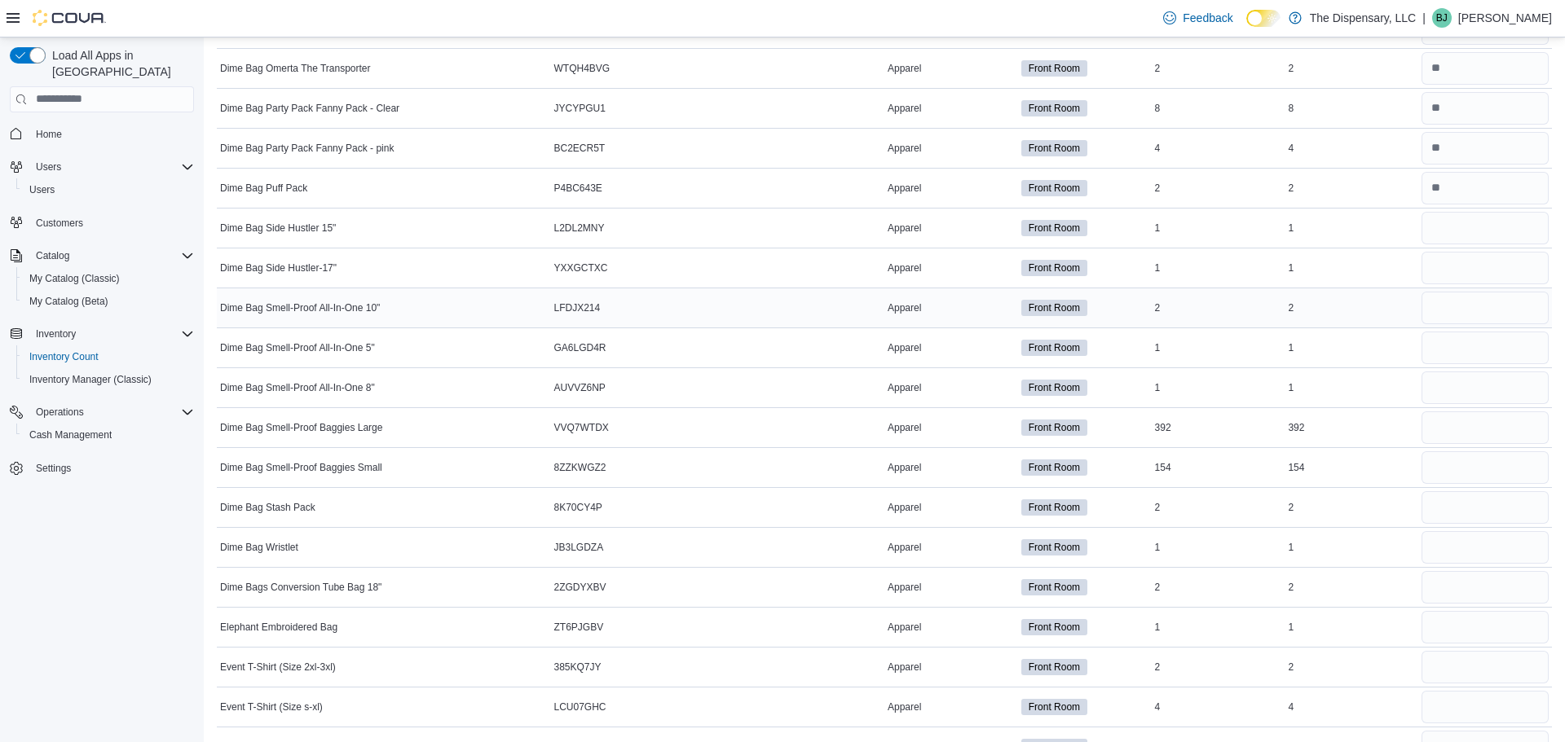
scroll to position [1880, 0]
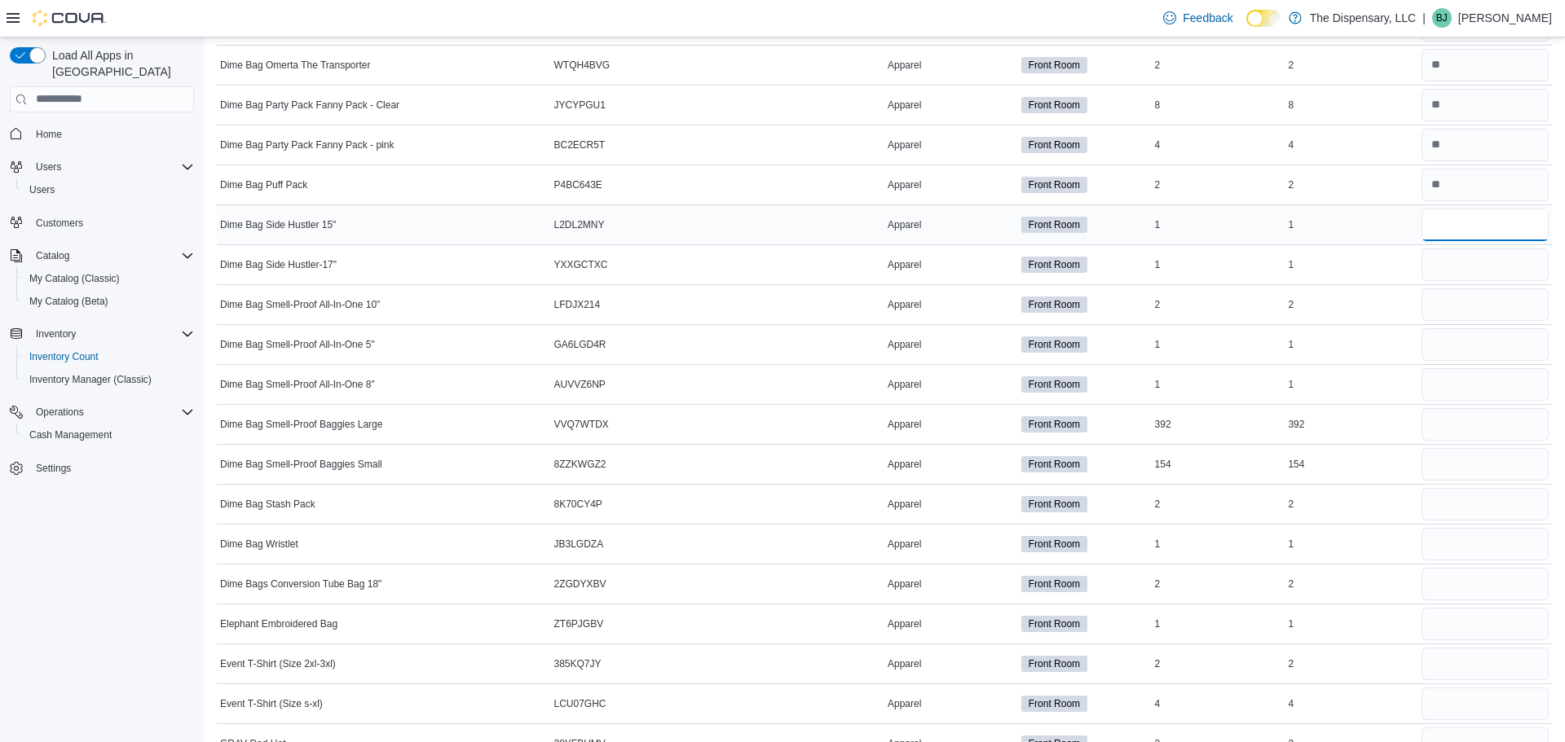
click at [1456, 234] on input "number" at bounding box center [1484, 225] width 127 height 33
click at [1331, 262] on div "1" at bounding box center [1351, 265] width 134 height 20
click at [1447, 234] on input "number" at bounding box center [1484, 225] width 127 height 33
click at [1447, 253] on input "number" at bounding box center [1484, 265] width 127 height 33
click at [1443, 217] on input "number" at bounding box center [1484, 225] width 127 height 33
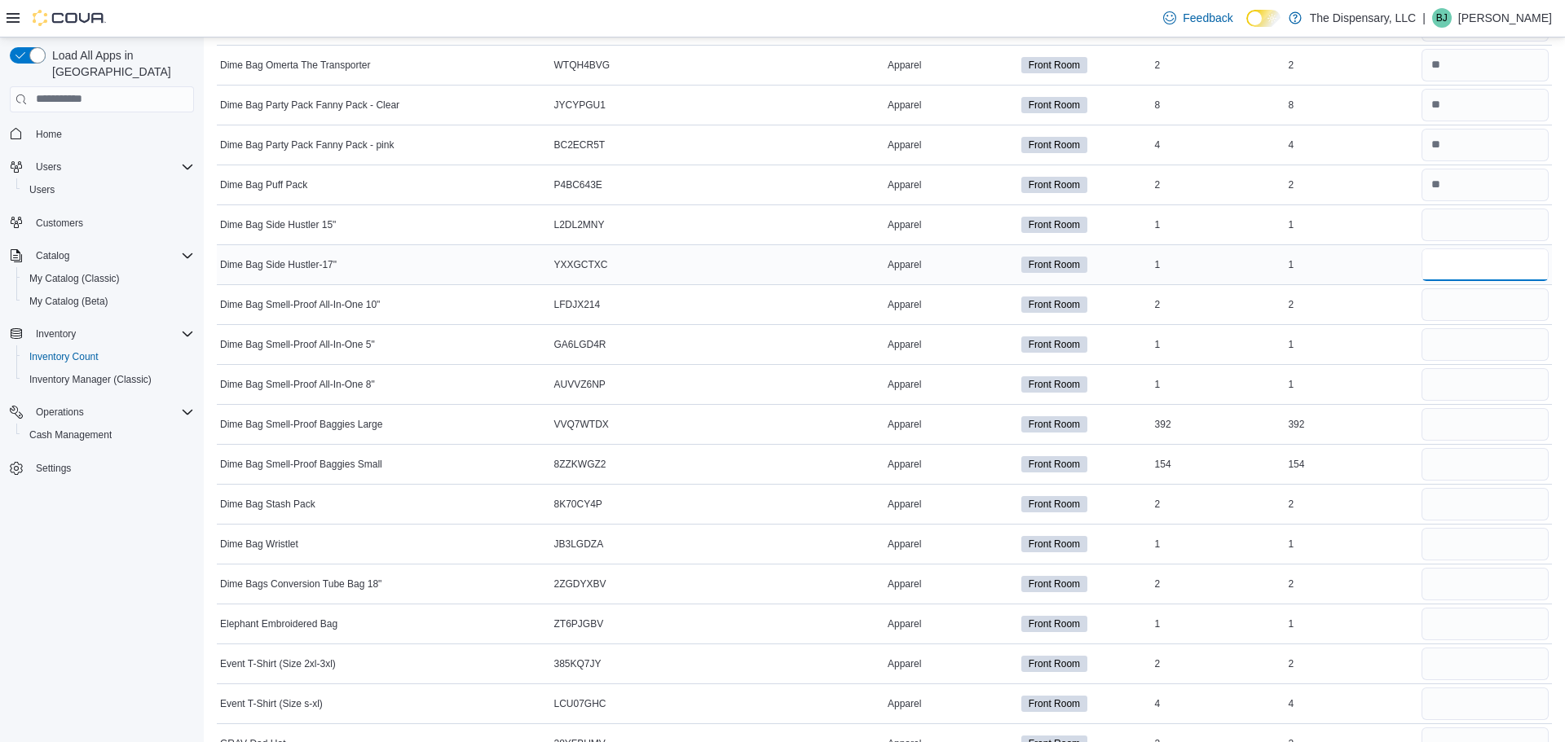
click at [1465, 270] on input "number" at bounding box center [1484, 265] width 127 height 33
click at [1470, 298] on input "number" at bounding box center [1484, 305] width 127 height 33
click at [1449, 346] on input "number" at bounding box center [1484, 344] width 127 height 33
click at [1441, 333] on input "number" at bounding box center [1484, 344] width 127 height 33
click at [1438, 386] on input "number" at bounding box center [1484, 384] width 127 height 33
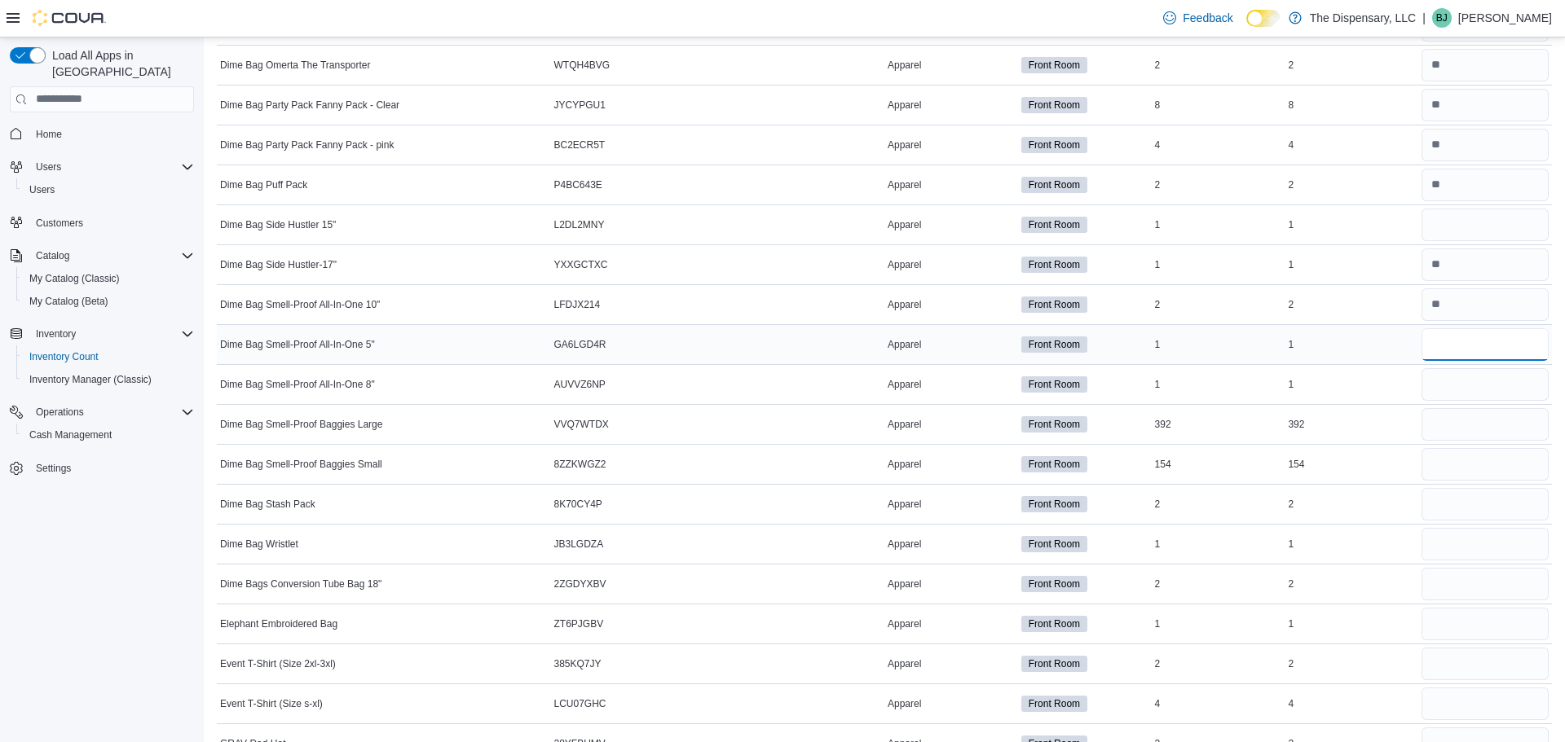
click at [1443, 350] on input "number" at bounding box center [1484, 344] width 127 height 33
click at [1442, 381] on input "number" at bounding box center [1484, 384] width 127 height 33
click at [1435, 422] on input "number" at bounding box center [1484, 424] width 127 height 33
click at [1439, 351] on input "number" at bounding box center [1484, 344] width 127 height 33
click at [1455, 380] on input "number" at bounding box center [1484, 384] width 127 height 33
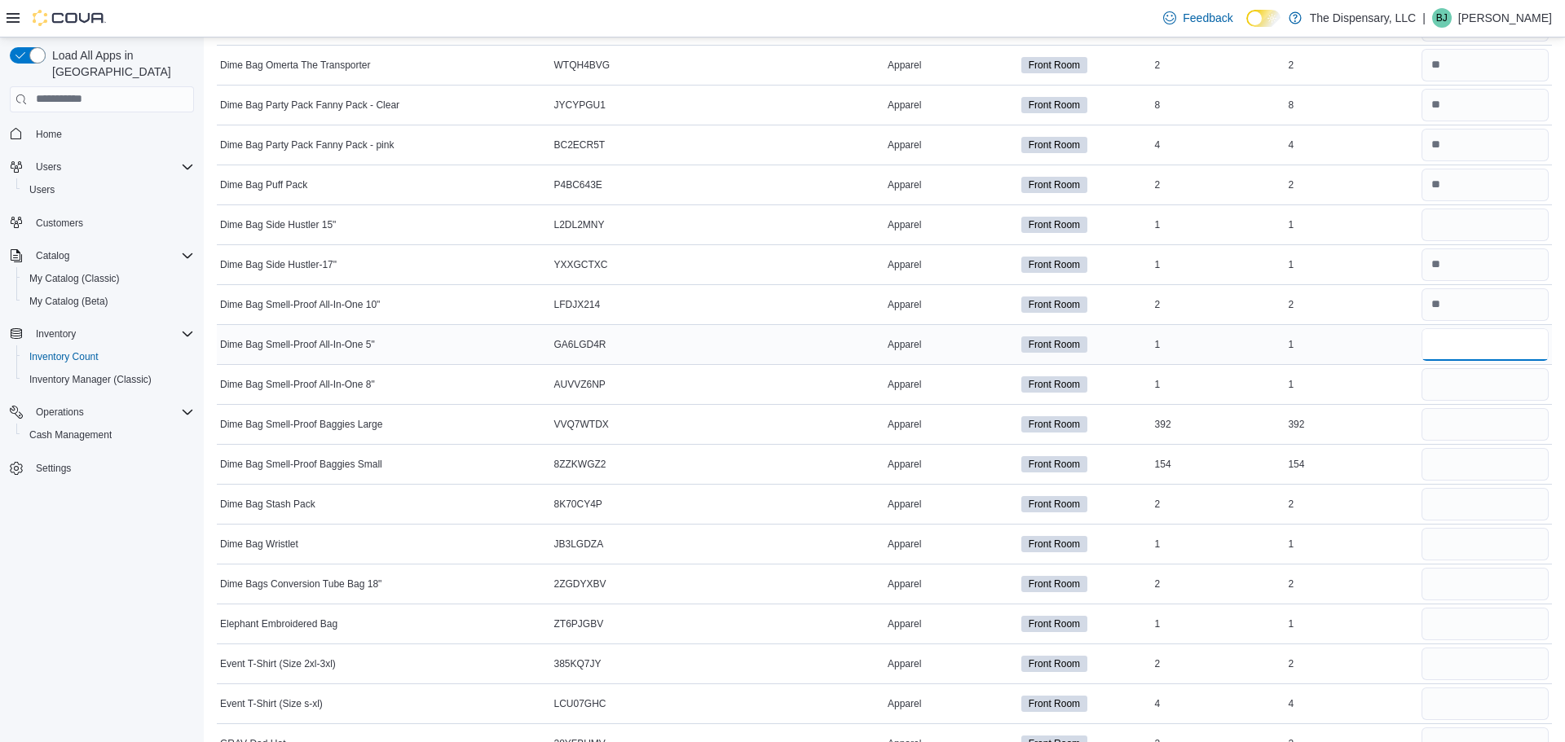
click at [1466, 344] on input "number" at bounding box center [1484, 344] width 127 height 33
click at [1473, 489] on input "number" at bounding box center [1484, 504] width 127 height 33
click at [1468, 540] on input "number" at bounding box center [1484, 544] width 127 height 33
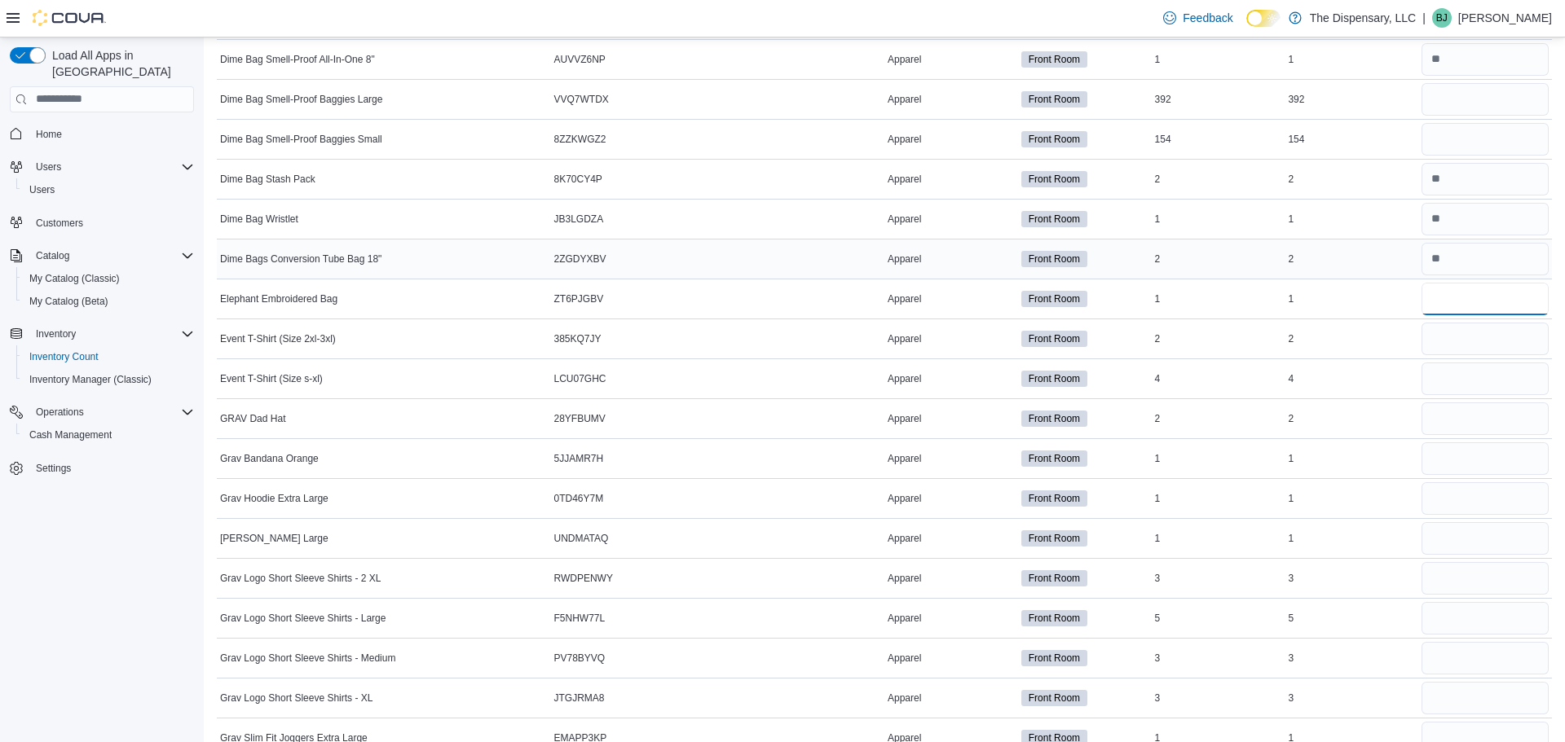
scroll to position [2204, 0]
click at [1429, 338] on input "number" at bounding box center [1484, 340] width 127 height 33
click at [1437, 418] on input "number" at bounding box center [1484, 420] width 127 height 33
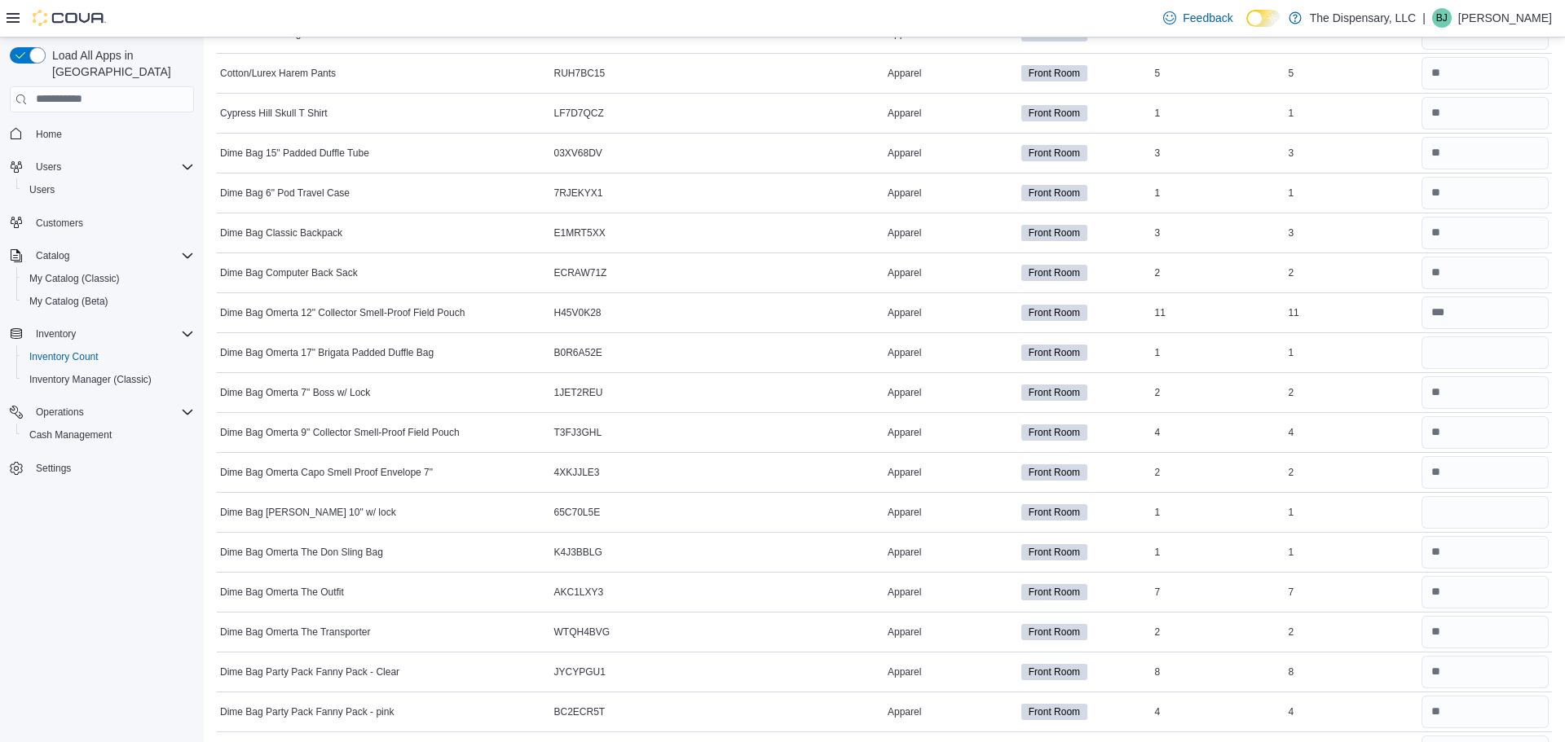
scroll to position [1306, 0]
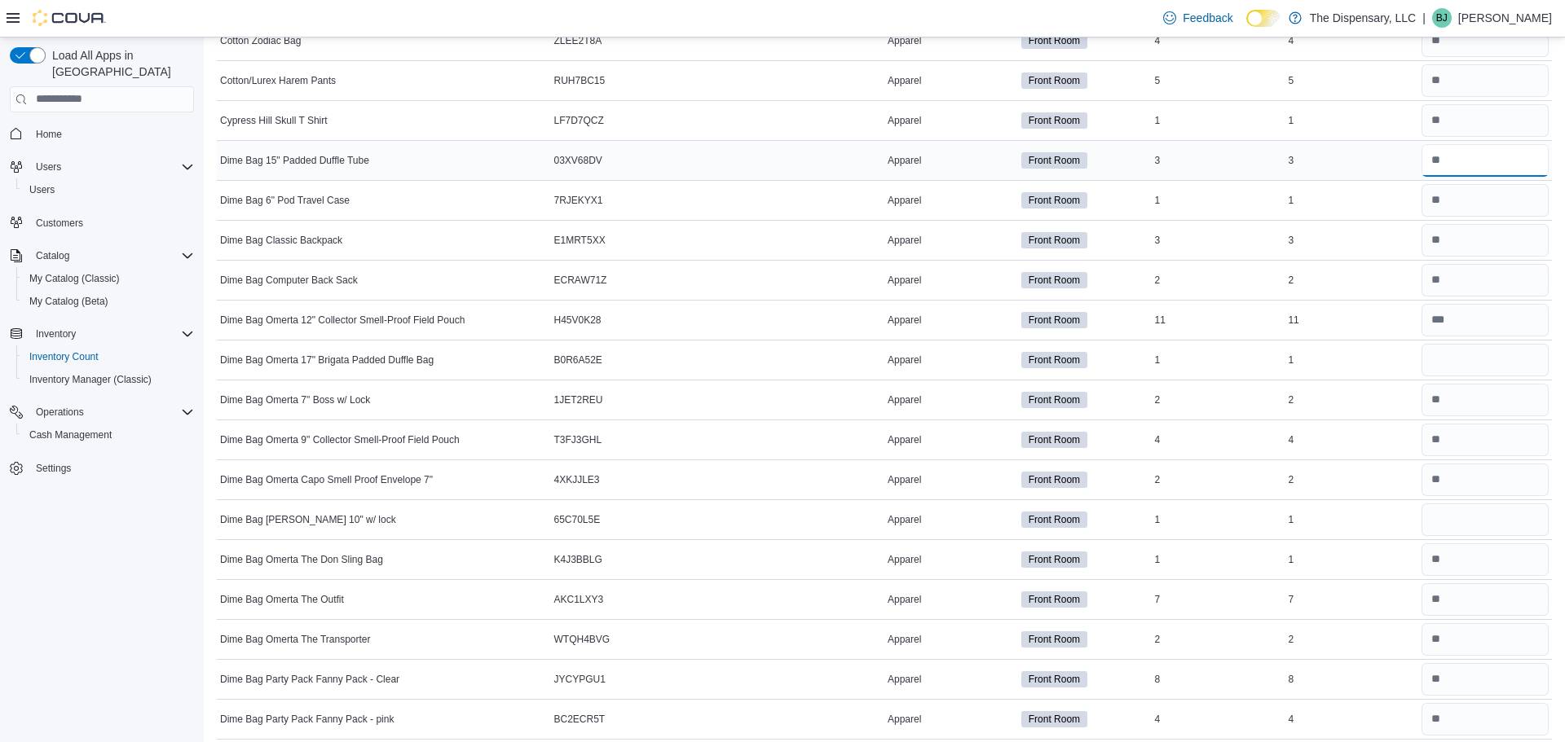
click at [1449, 165] on input "number" at bounding box center [1484, 160] width 127 height 33
click at [1459, 351] on input "number" at bounding box center [1484, 360] width 127 height 33
click at [1464, 531] on input "number" at bounding box center [1484, 520] width 127 height 33
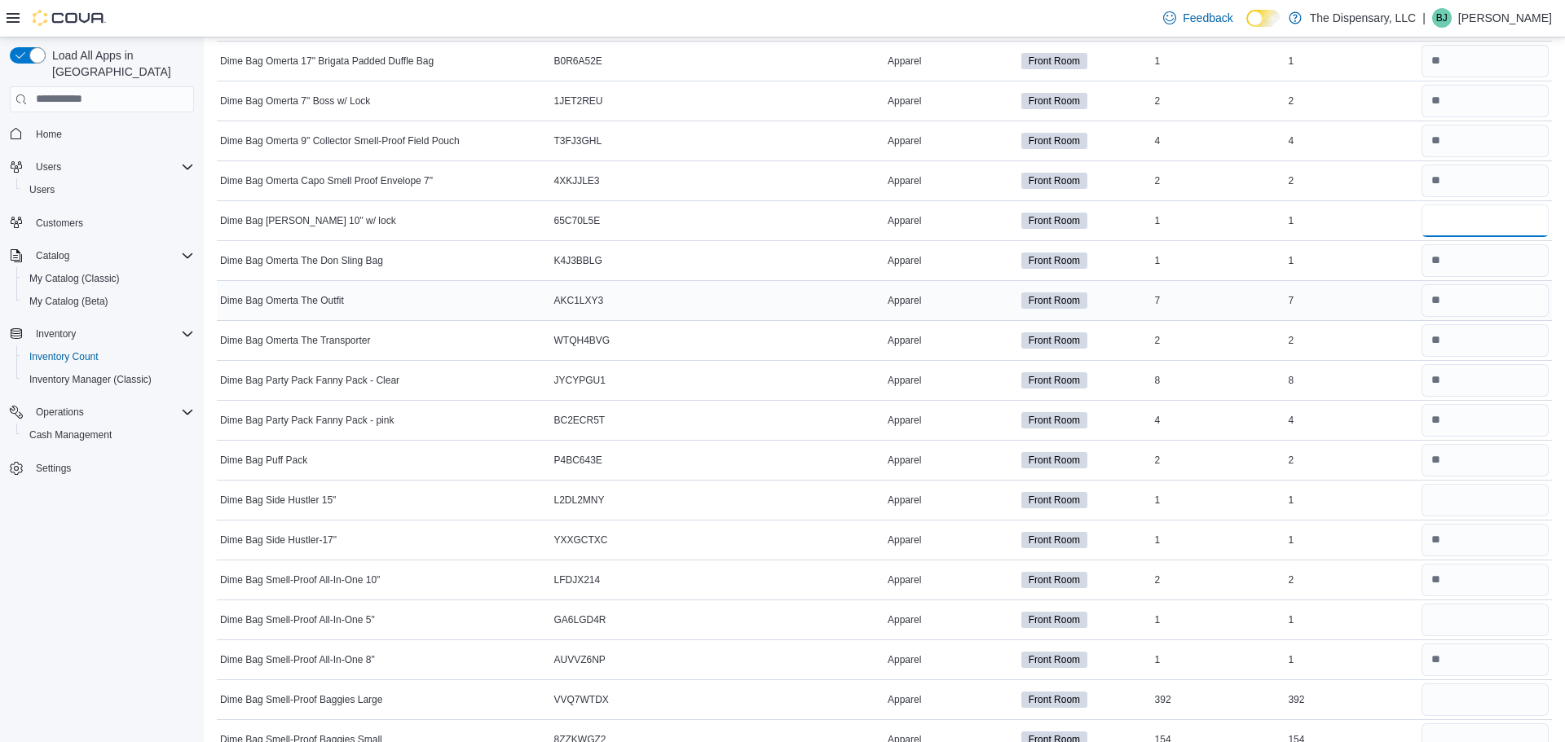
scroll to position [1606, 0]
click at [1434, 500] on input "number" at bounding box center [1484, 499] width 127 height 33
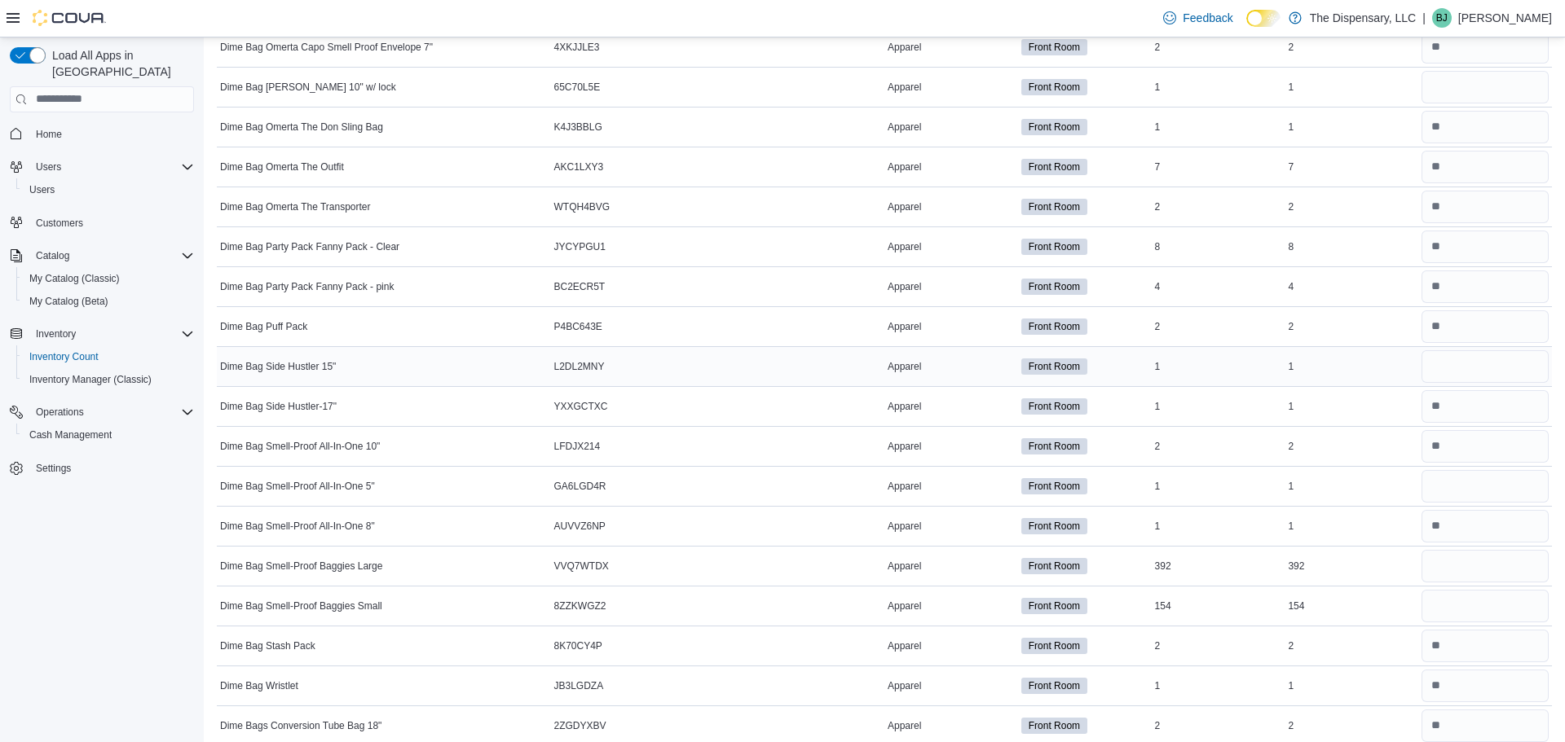
scroll to position [1738, 0]
click at [1443, 491] on input "number" at bounding box center [1484, 487] width 127 height 33
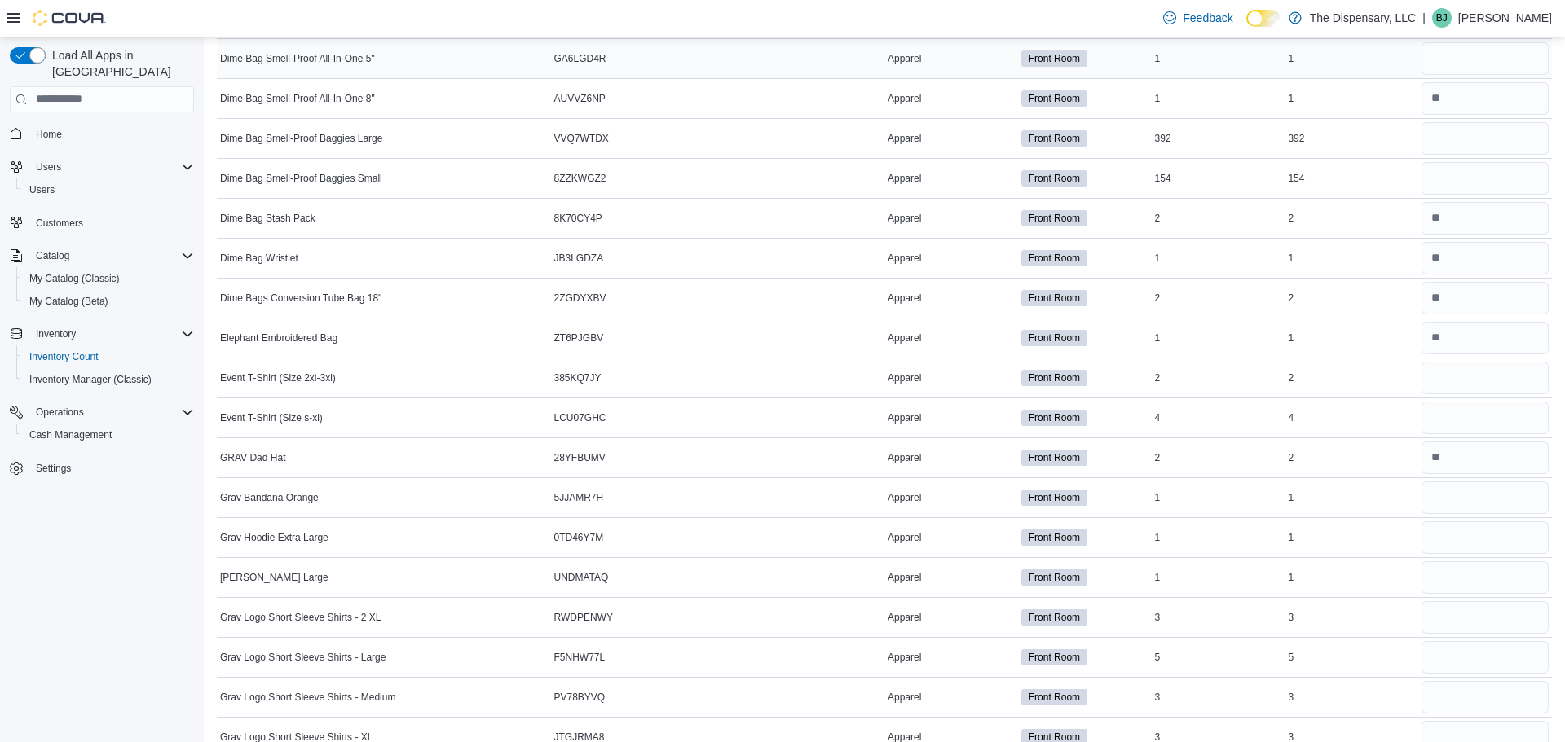
scroll to position [2191, 0]
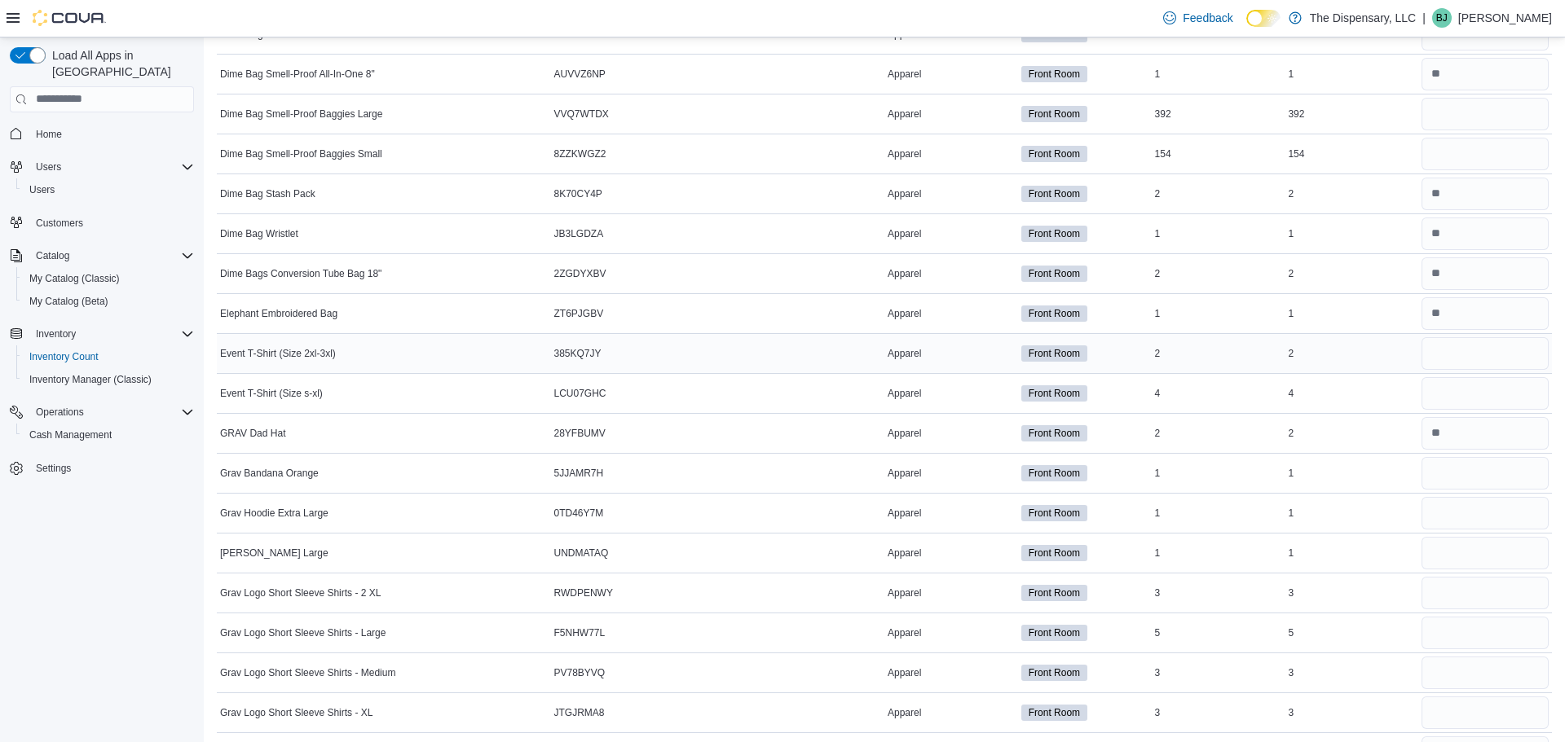
click at [1291, 354] on div "2" at bounding box center [1351, 354] width 134 height 20
click at [1487, 484] on input "number" at bounding box center [1484, 473] width 127 height 33
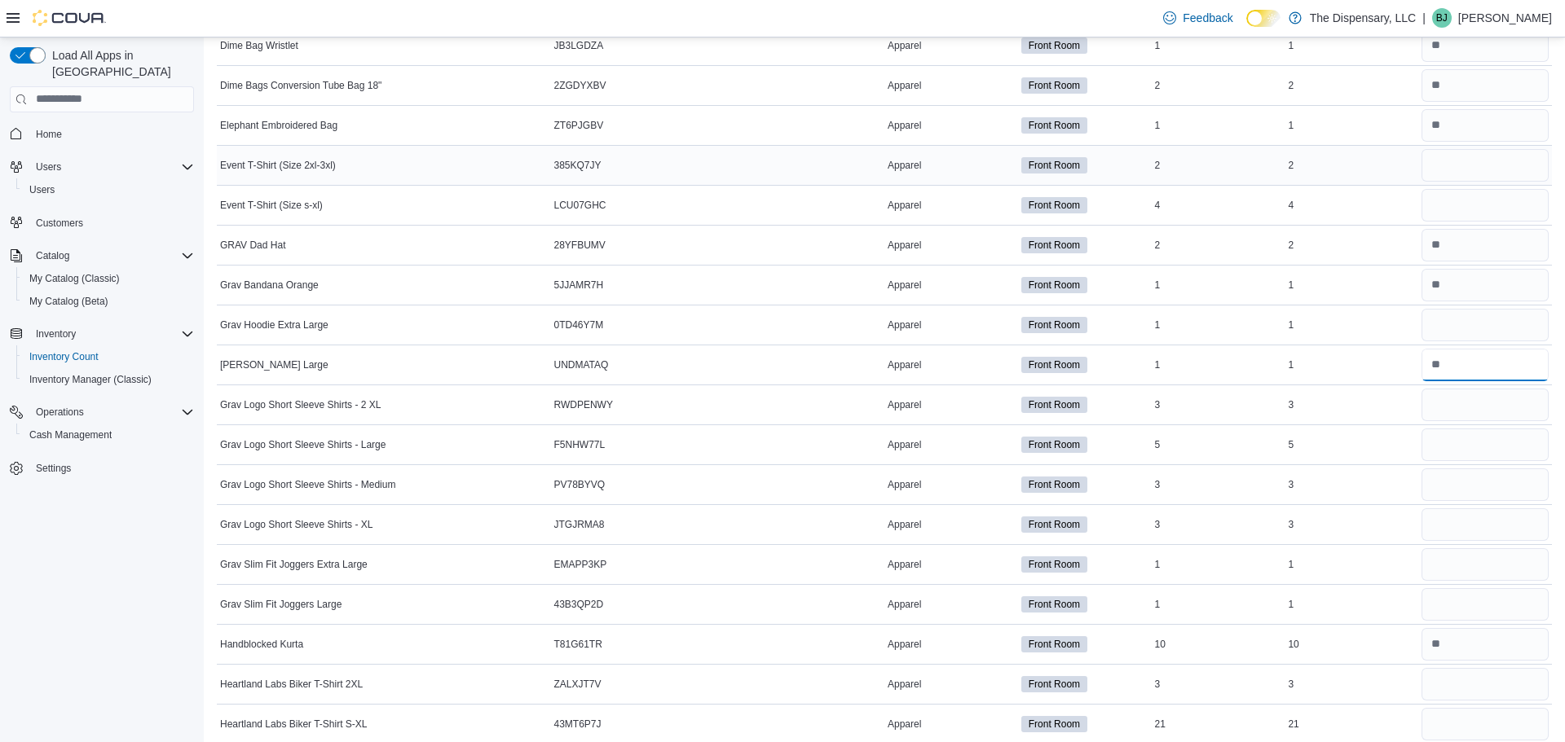
scroll to position [2376, 0]
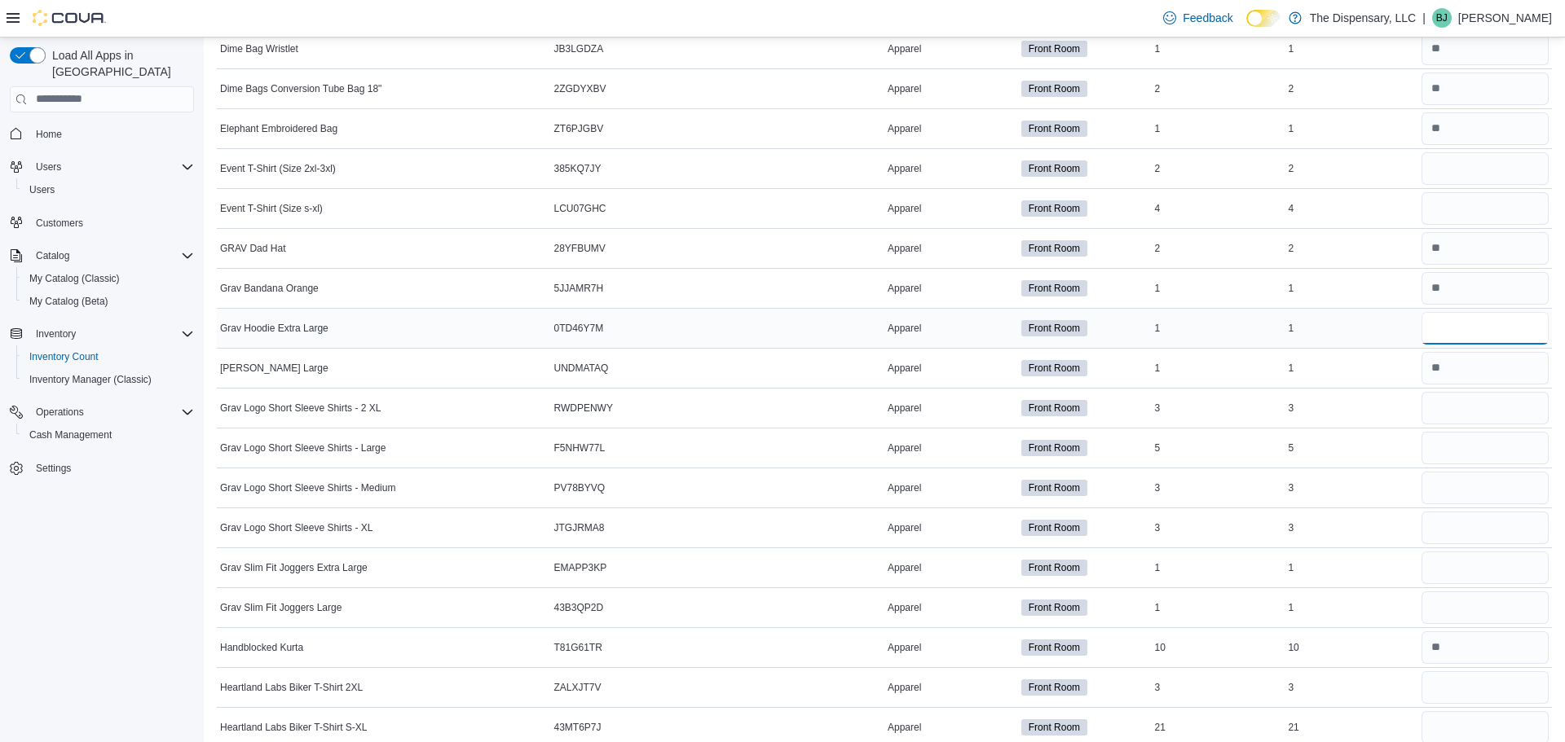
click at [1456, 318] on input "number" at bounding box center [1484, 328] width 127 height 33
click at [1452, 403] on input "number" at bounding box center [1484, 408] width 127 height 33
click at [1441, 527] on input "number" at bounding box center [1484, 528] width 127 height 33
click at [1444, 455] on input "number" at bounding box center [1484, 448] width 127 height 33
click at [1465, 563] on input "number" at bounding box center [1484, 568] width 127 height 33
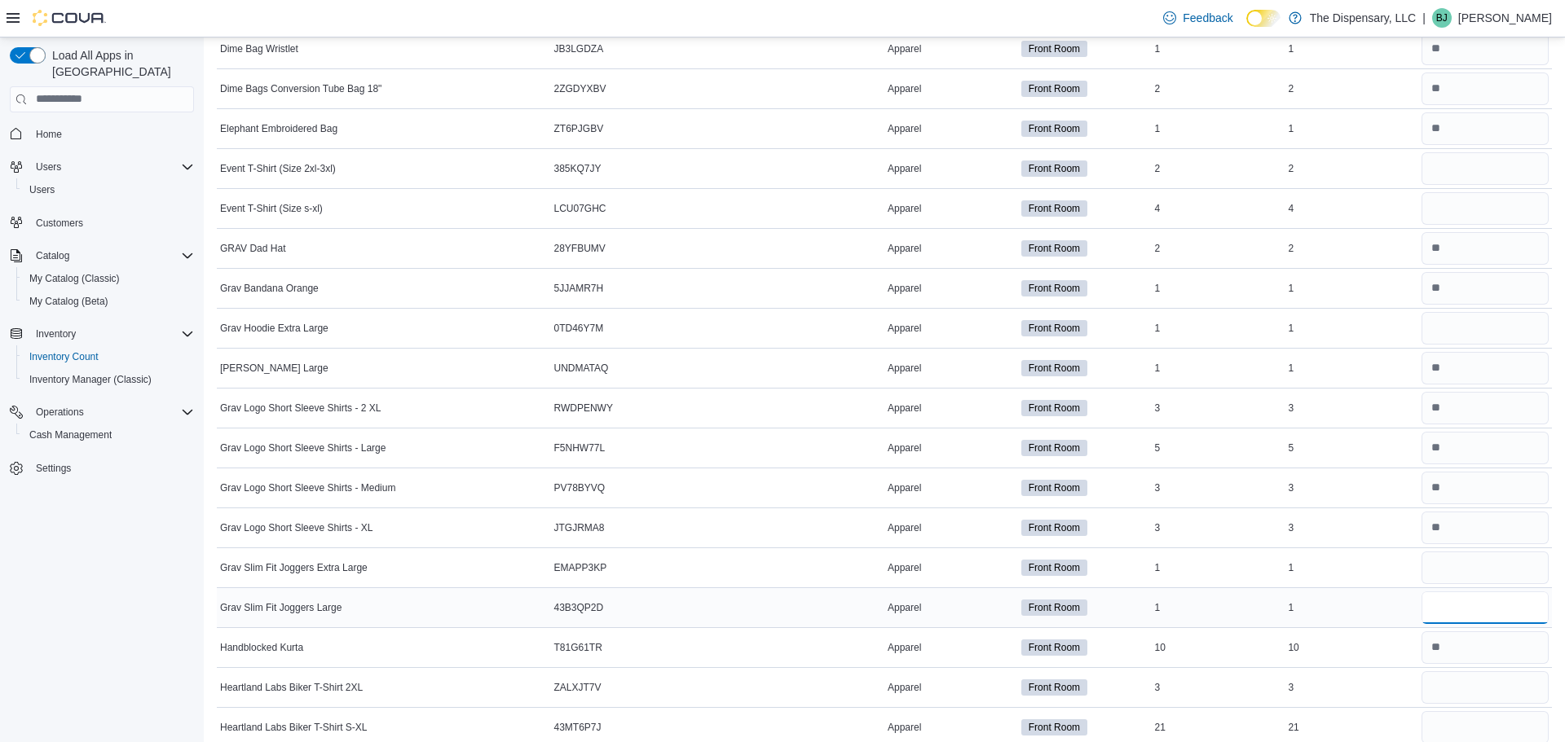
click at [1467, 605] on input "number" at bounding box center [1484, 608] width 127 height 33
click at [1466, 571] on input "number" at bounding box center [1484, 568] width 127 height 33
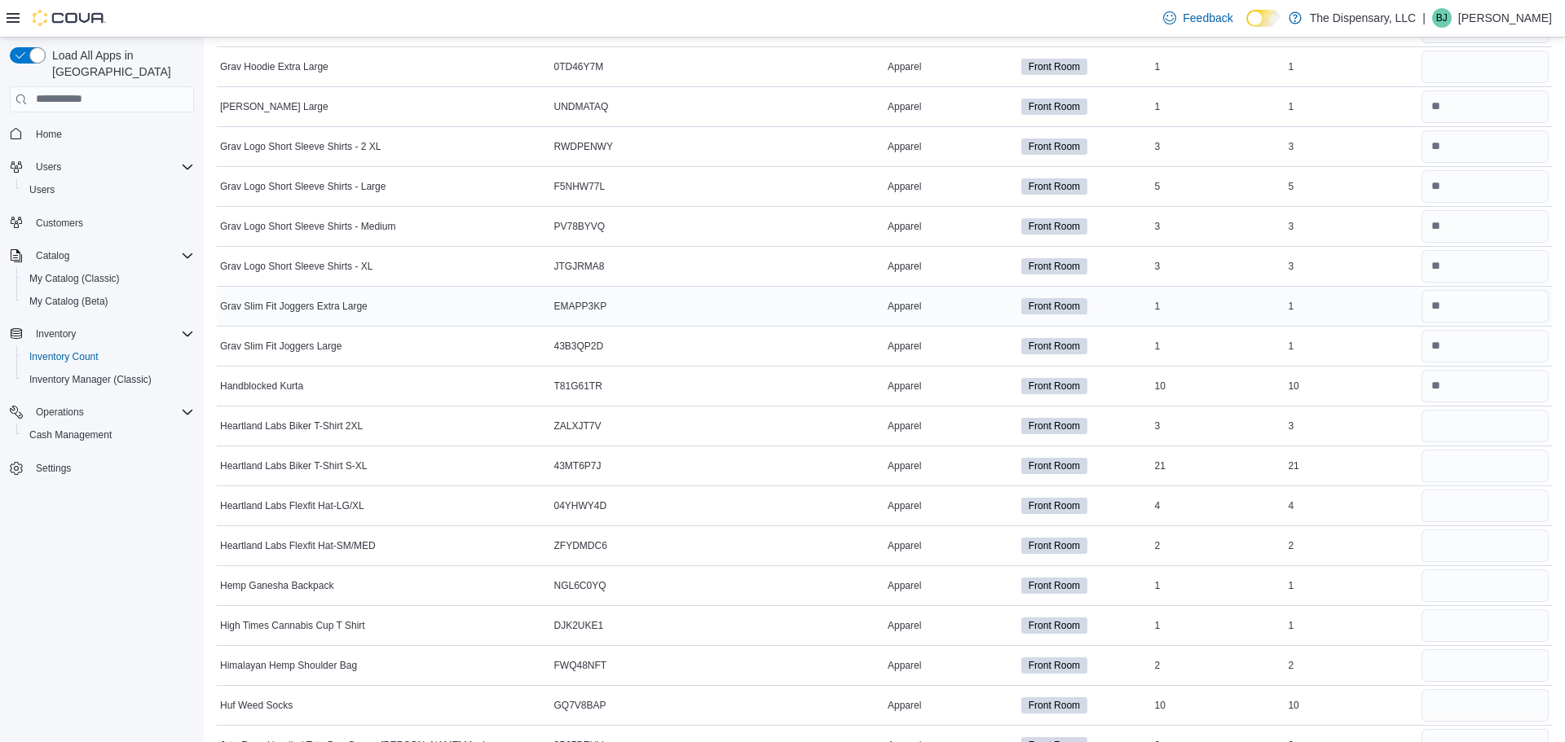
scroll to position [2645, 0]
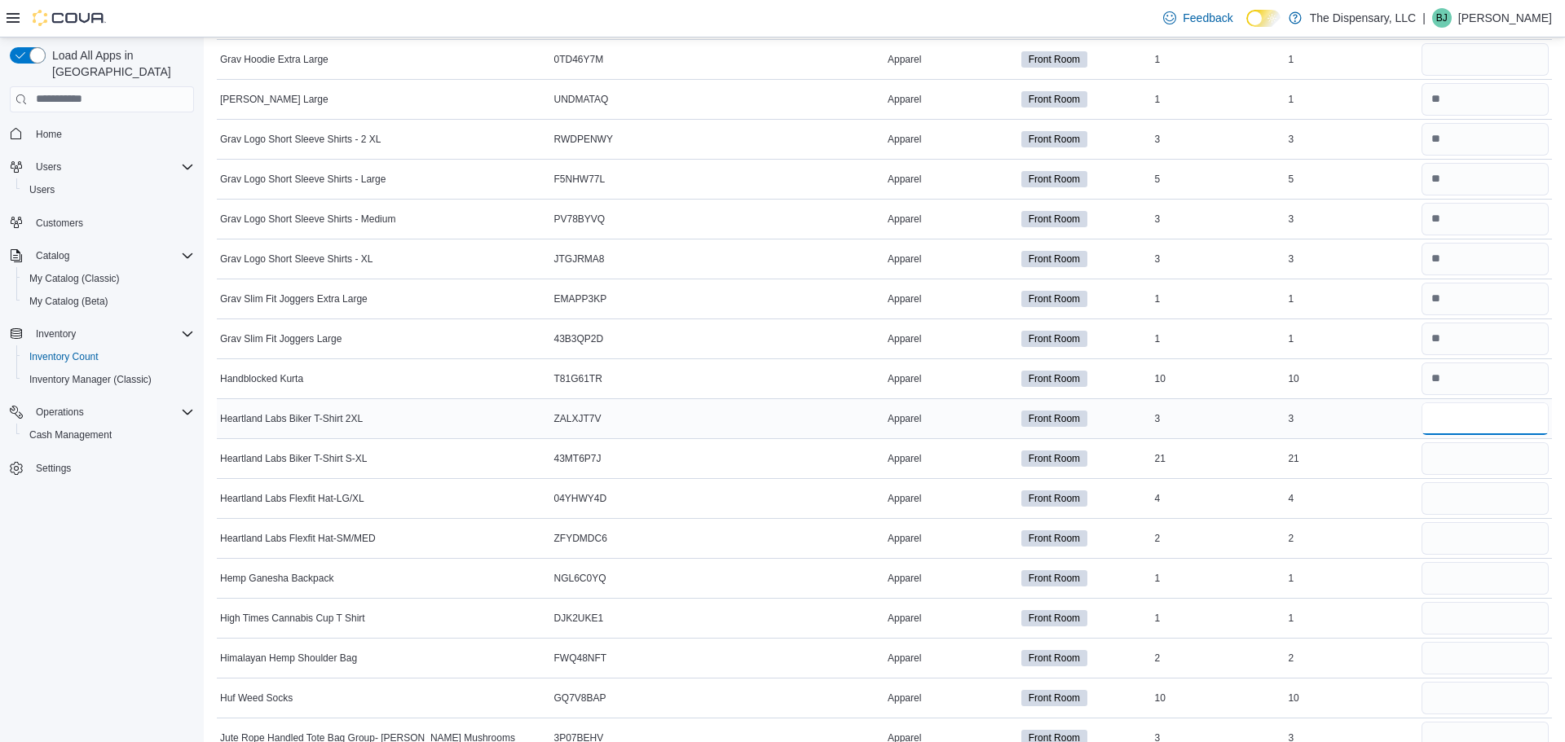
click at [1461, 421] on input "number" at bounding box center [1484, 419] width 127 height 33
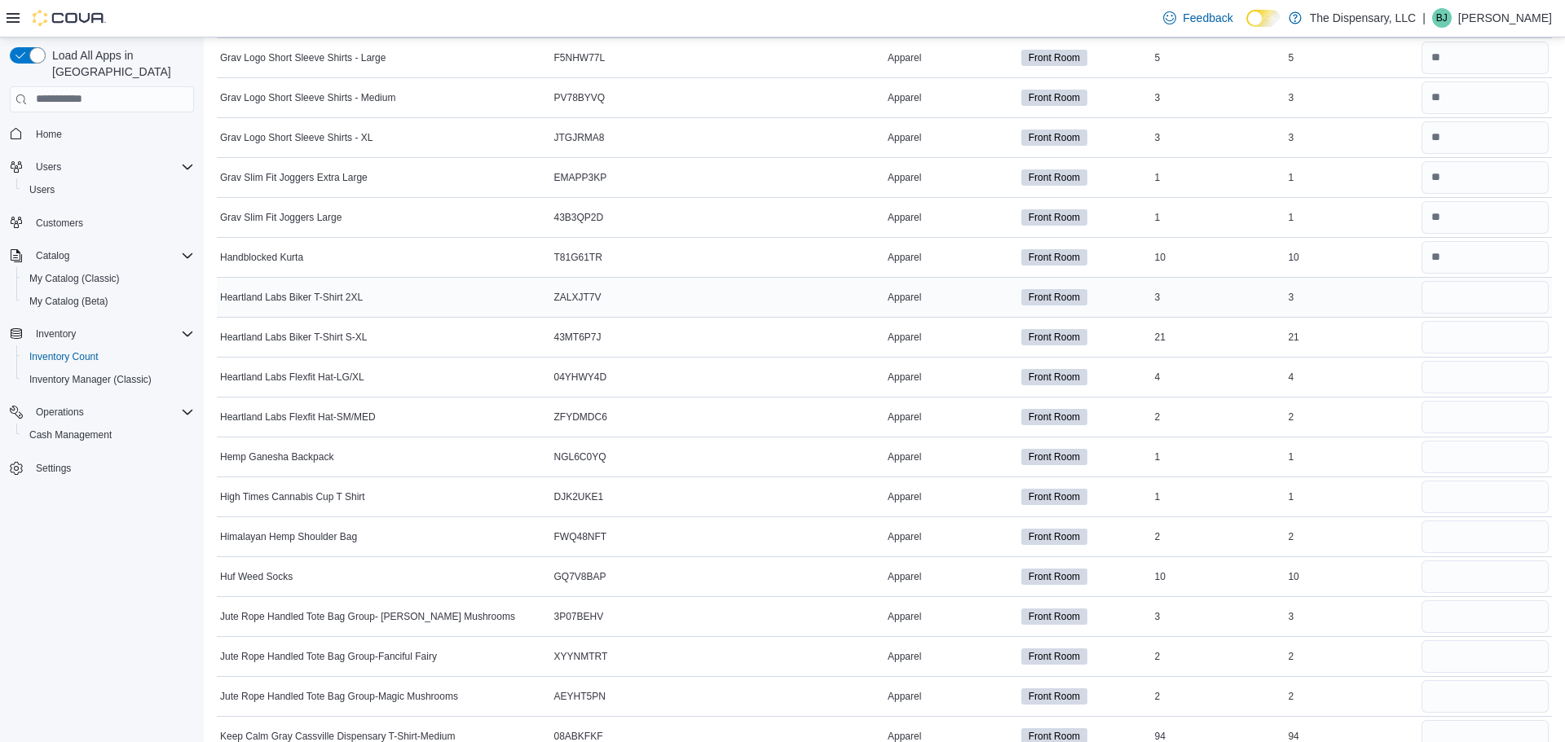
scroll to position [2770, 0]
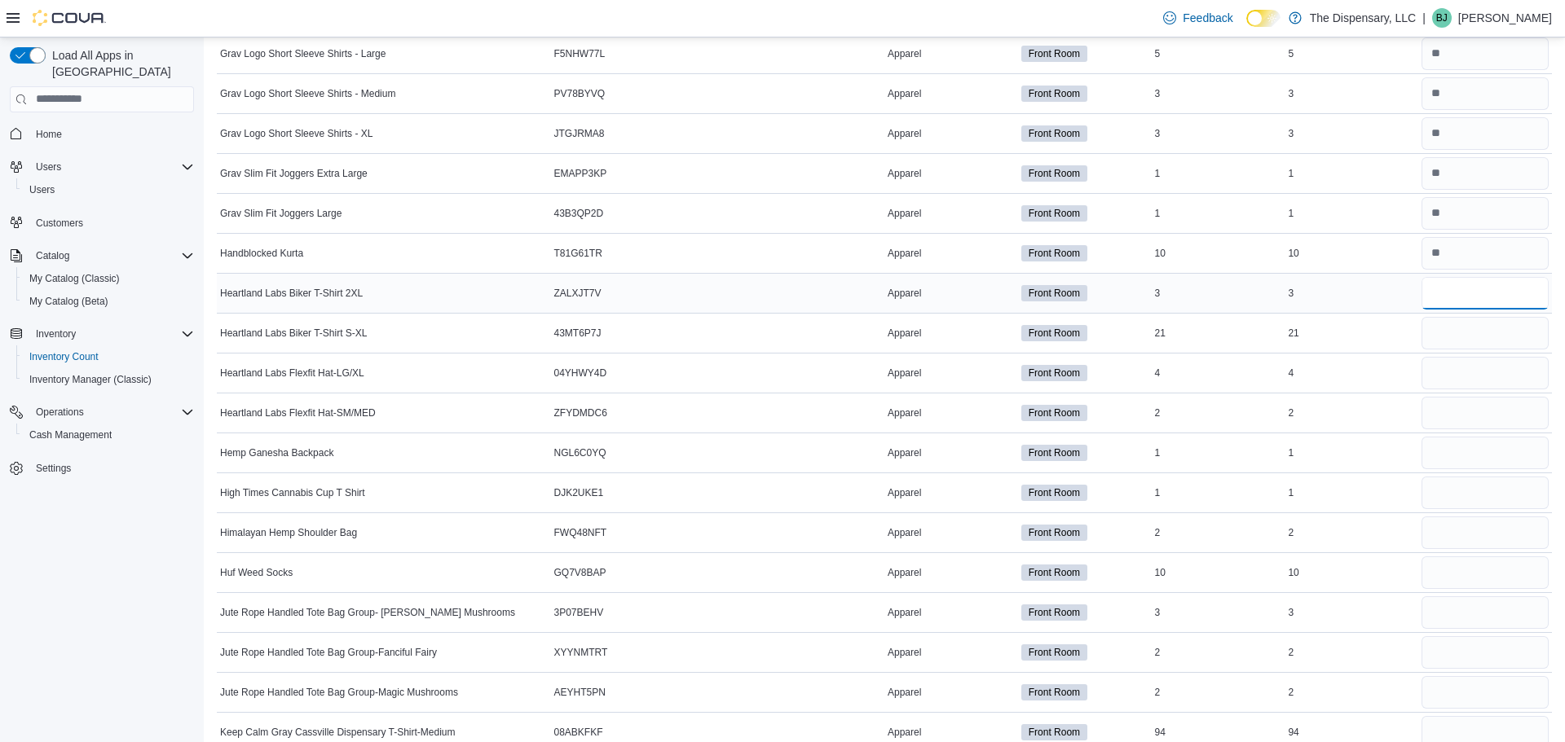
click at [1437, 284] on input "number" at bounding box center [1484, 293] width 127 height 33
click at [1461, 367] on input "number" at bounding box center [1484, 373] width 127 height 33
click at [1445, 403] on input "number" at bounding box center [1484, 413] width 127 height 33
click at [1474, 366] on input "number" at bounding box center [1484, 373] width 127 height 33
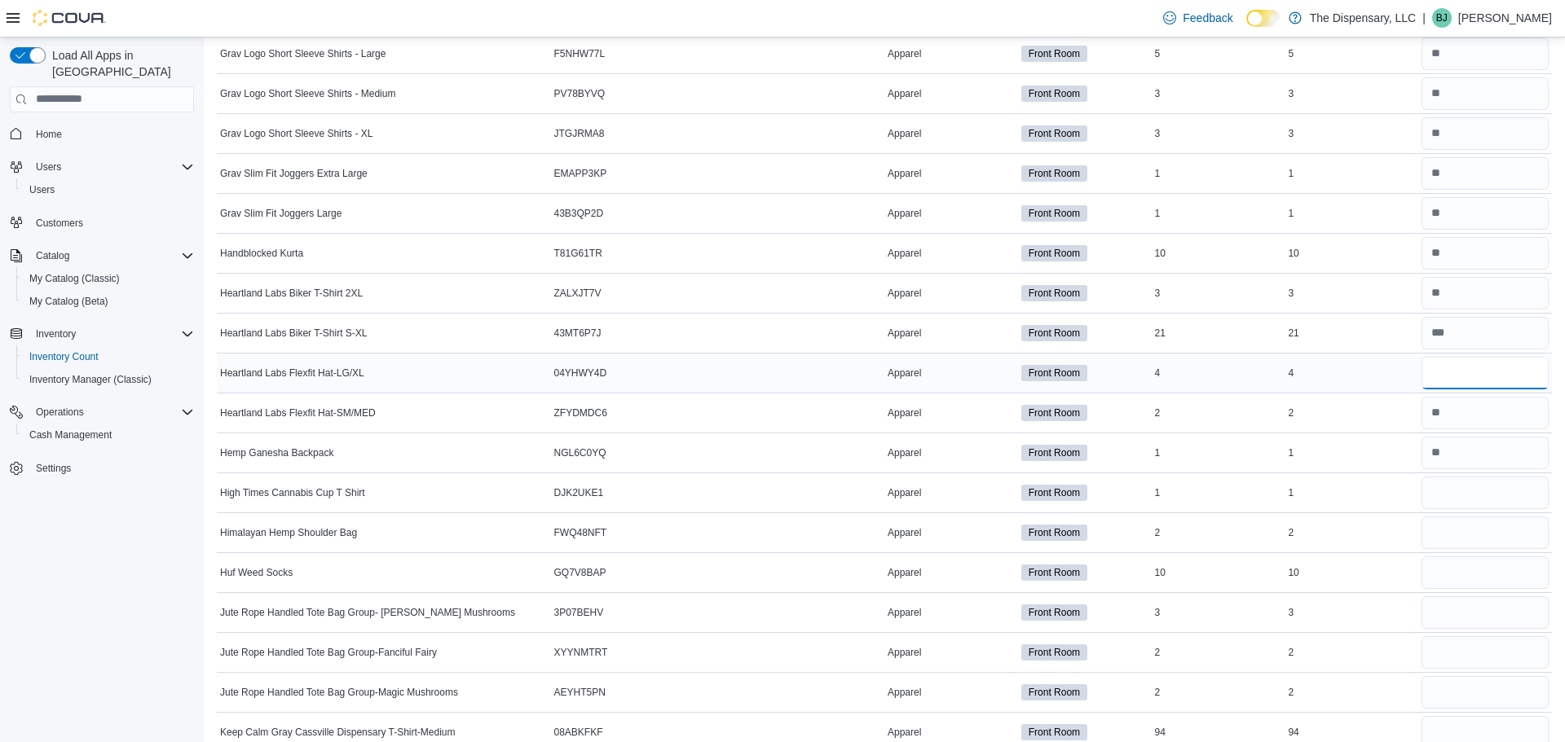
click at [1483, 369] on input "number" at bounding box center [1484, 373] width 127 height 33
click at [1502, 461] on input "number" at bounding box center [1484, 453] width 127 height 33
click at [1443, 493] on input "number" at bounding box center [1484, 493] width 127 height 33
click at [1452, 531] on input "number" at bounding box center [1484, 533] width 127 height 33
click at [1449, 581] on input "number" at bounding box center [1484, 573] width 127 height 33
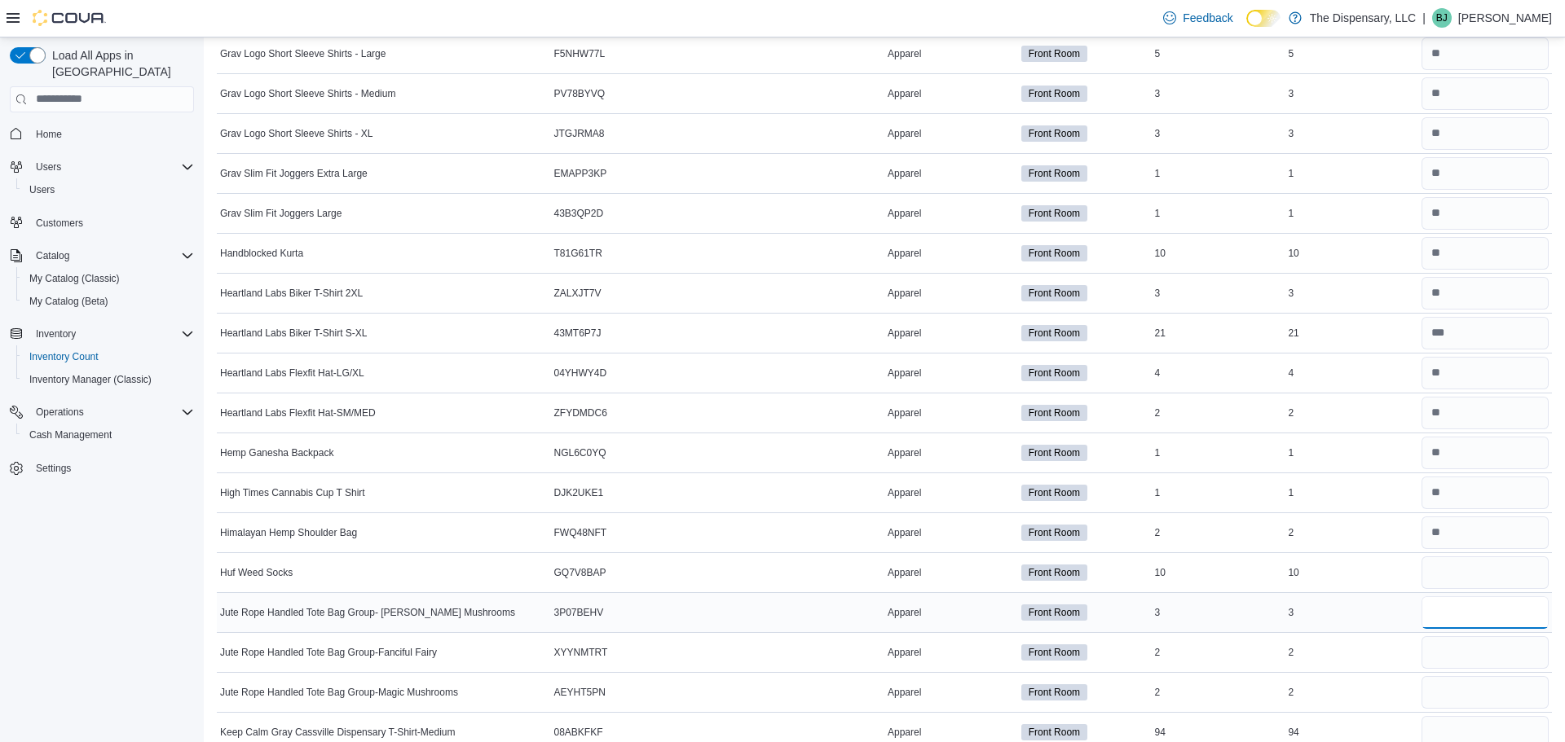
click at [1486, 597] on input "number" at bounding box center [1484, 613] width 127 height 33
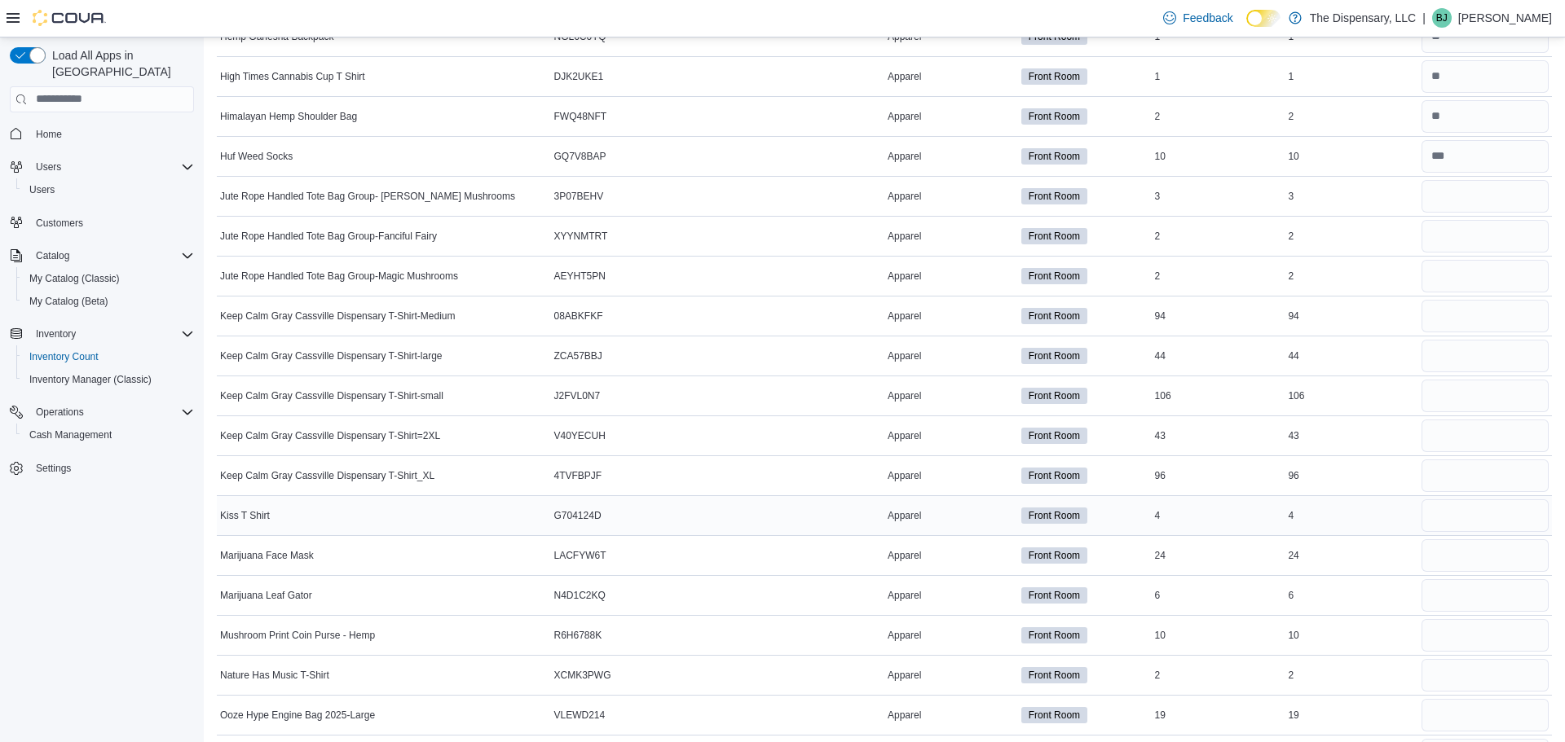
scroll to position [3155, 0]
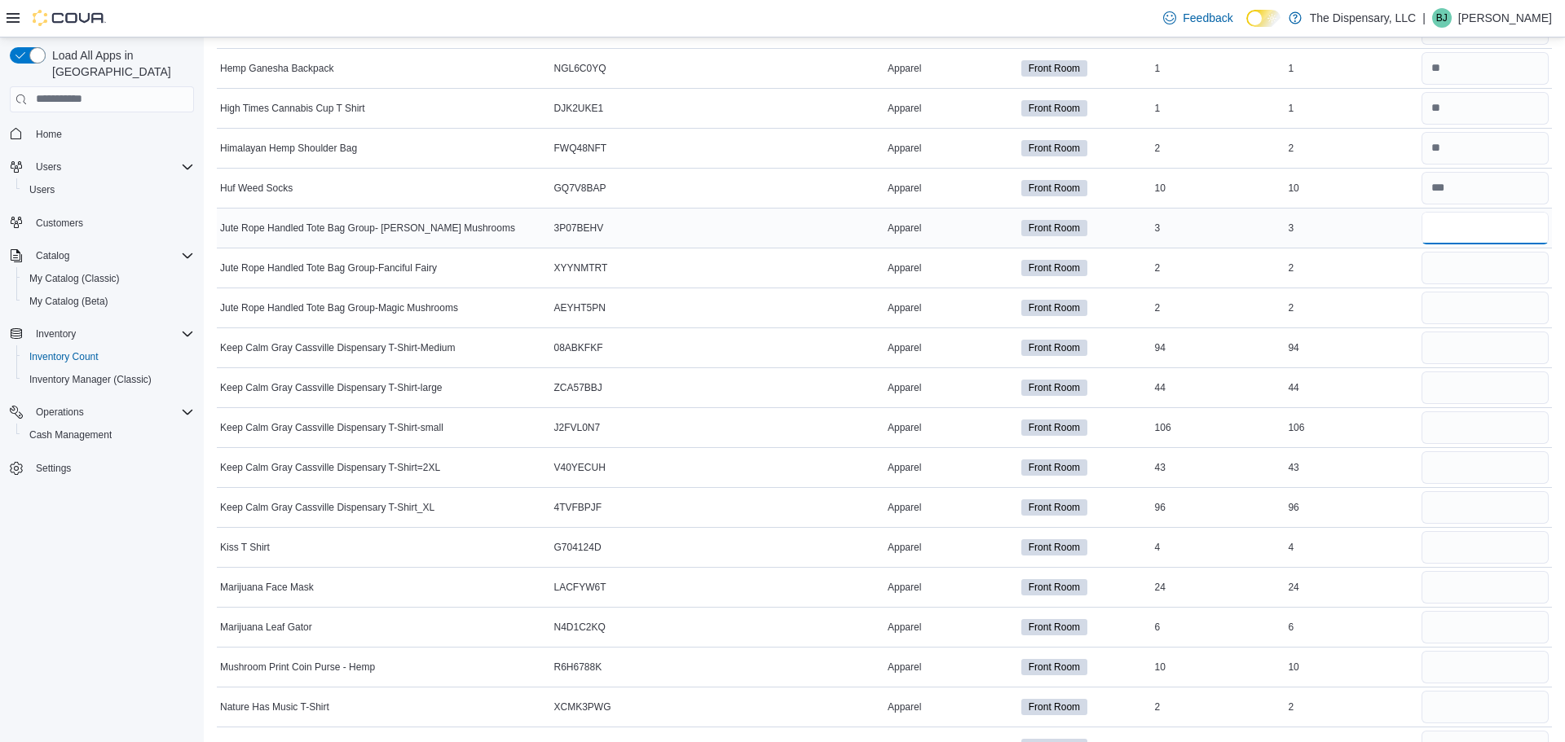
click at [1479, 215] on input "number" at bounding box center [1484, 228] width 127 height 33
click at [1477, 335] on input "number" at bounding box center [1484, 348] width 127 height 33
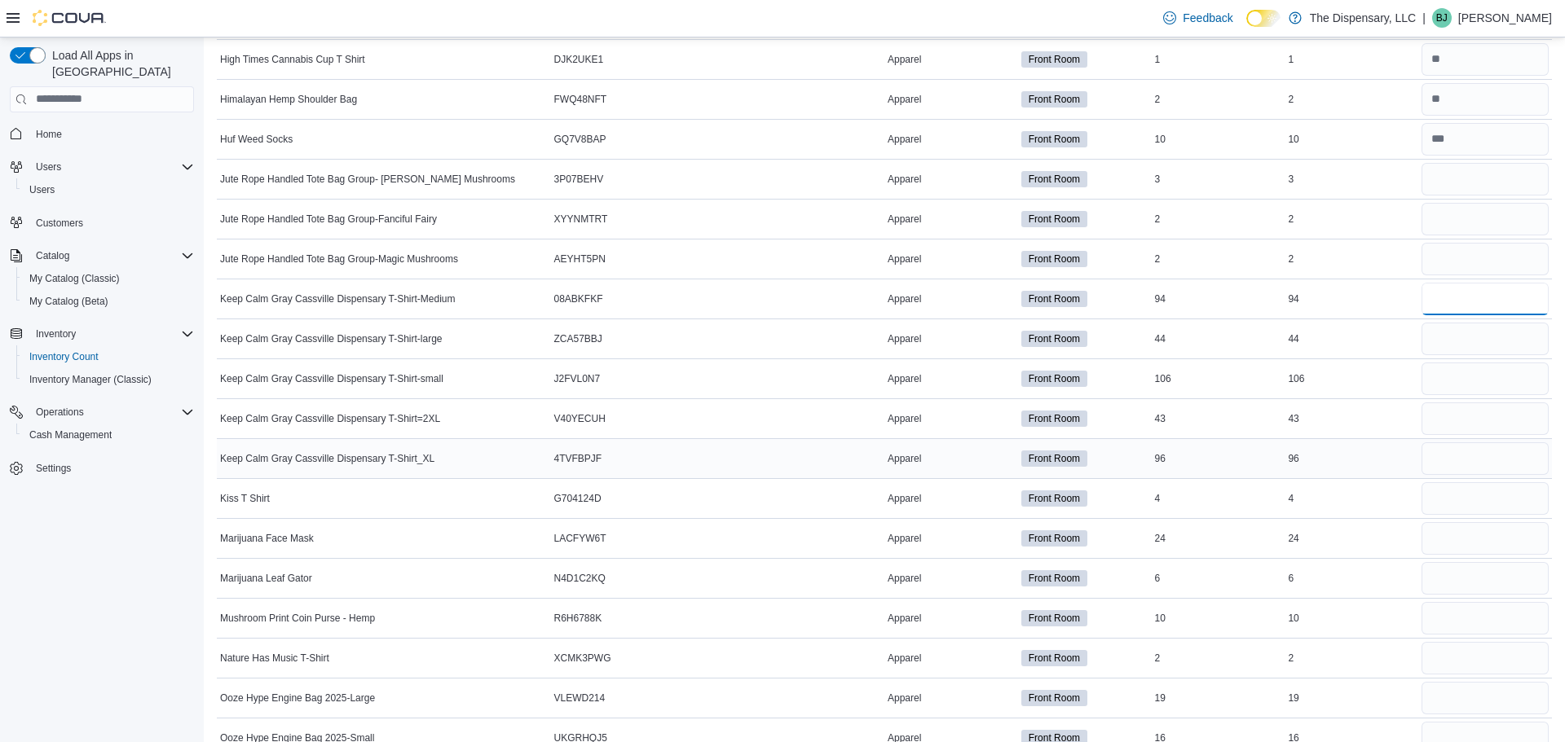
scroll to position [3206, 0]
click at [1469, 410] on input "number" at bounding box center [1484, 416] width 127 height 33
click at [1467, 478] on div at bounding box center [1485, 496] width 134 height 39
click at [1470, 494] on input "number" at bounding box center [1484, 496] width 127 height 33
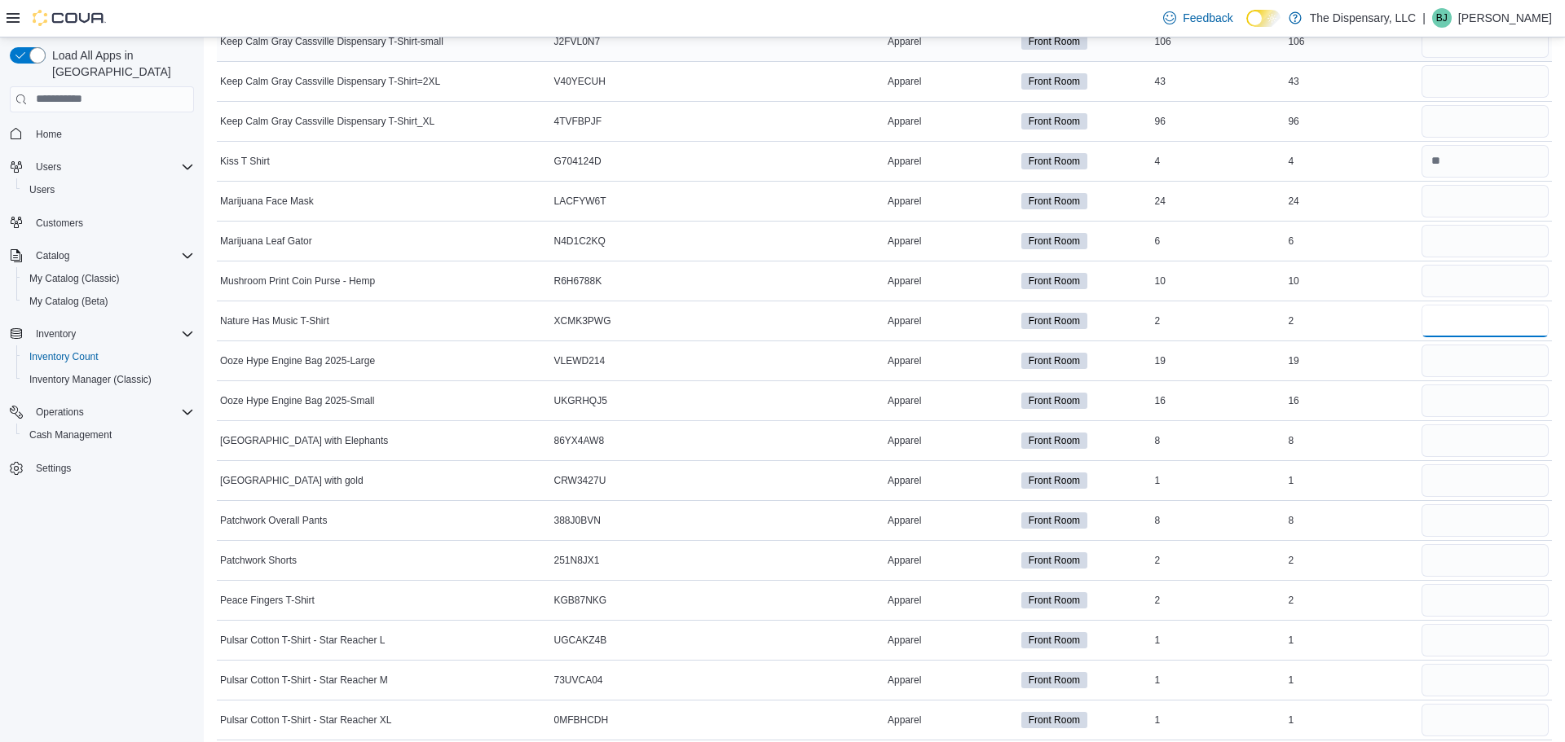
scroll to position [3543, 0]
click at [1463, 435] on input "number" at bounding box center [1484, 439] width 127 height 33
click at [1456, 474] on input "number" at bounding box center [1484, 479] width 127 height 33
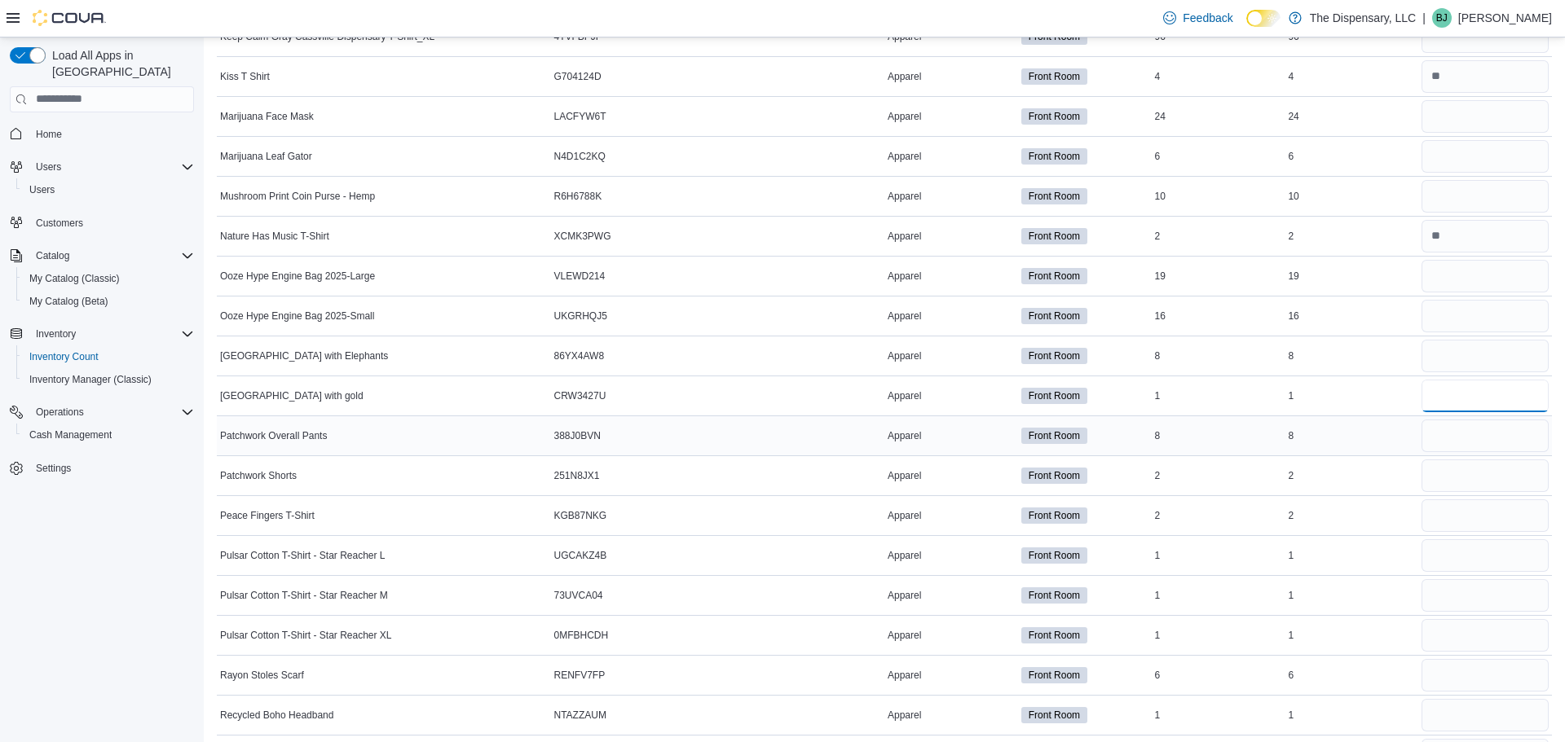
scroll to position [3627, 0]
click at [1451, 512] on input "number" at bounding box center [1484, 515] width 127 height 33
click at [1460, 562] on input "number" at bounding box center [1484, 555] width 127 height 33
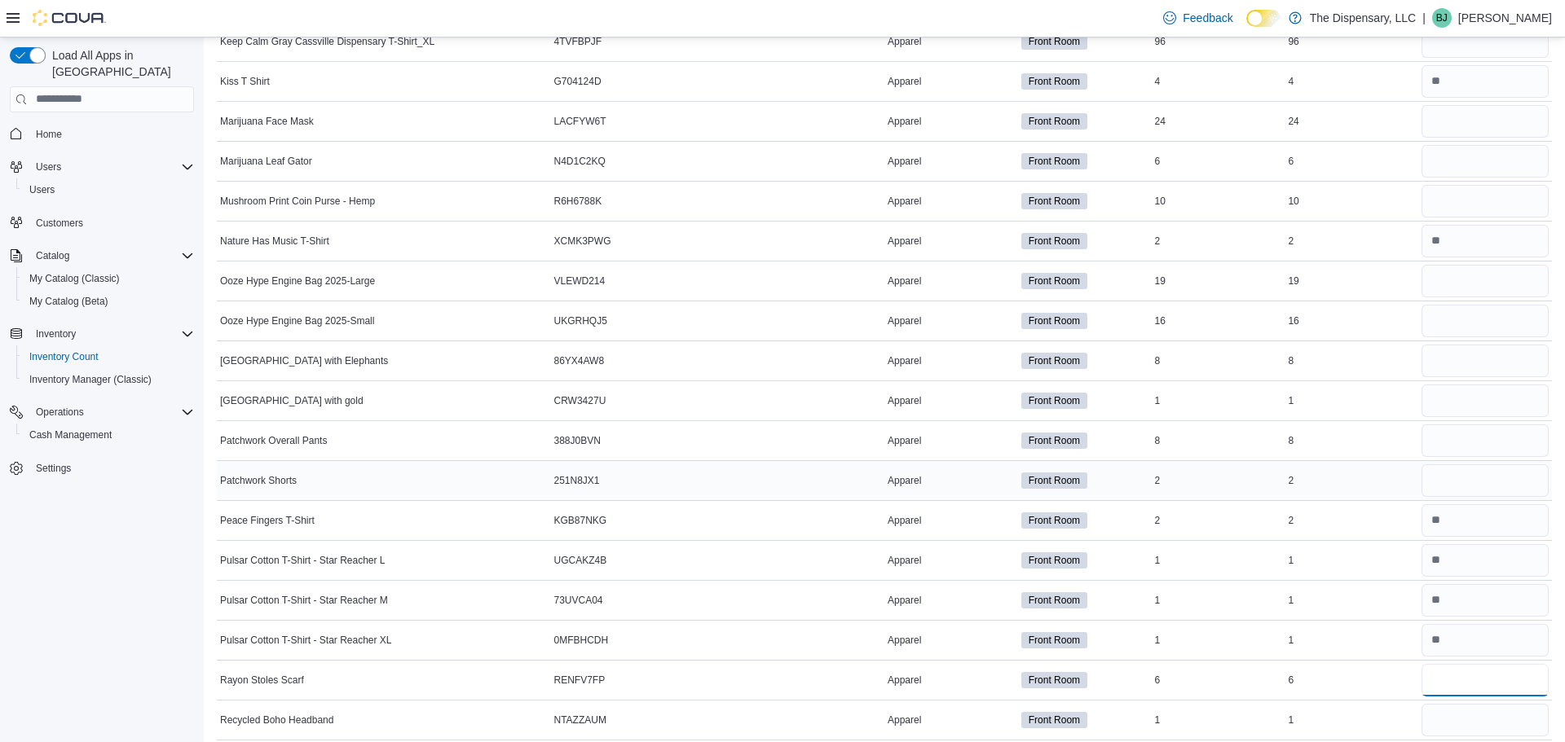
scroll to position [3624, 0]
click at [1438, 162] on input "number" at bounding box center [1484, 159] width 127 height 33
click at [1435, 137] on div at bounding box center [1485, 118] width 134 height 39
click at [1449, 117] on input "number" at bounding box center [1484, 119] width 127 height 33
click at [1446, 207] on input "number" at bounding box center [1484, 199] width 127 height 33
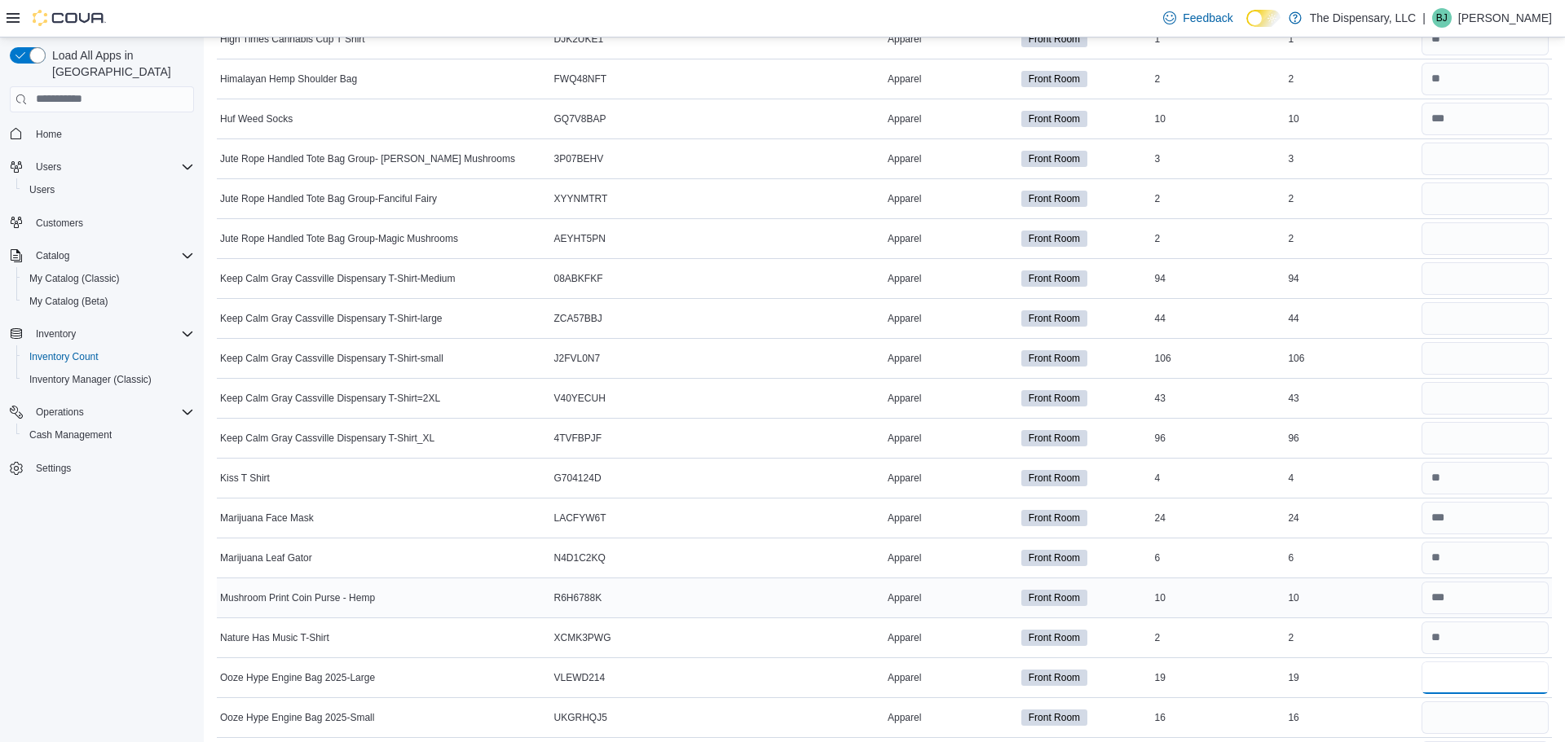
scroll to position [3194, 0]
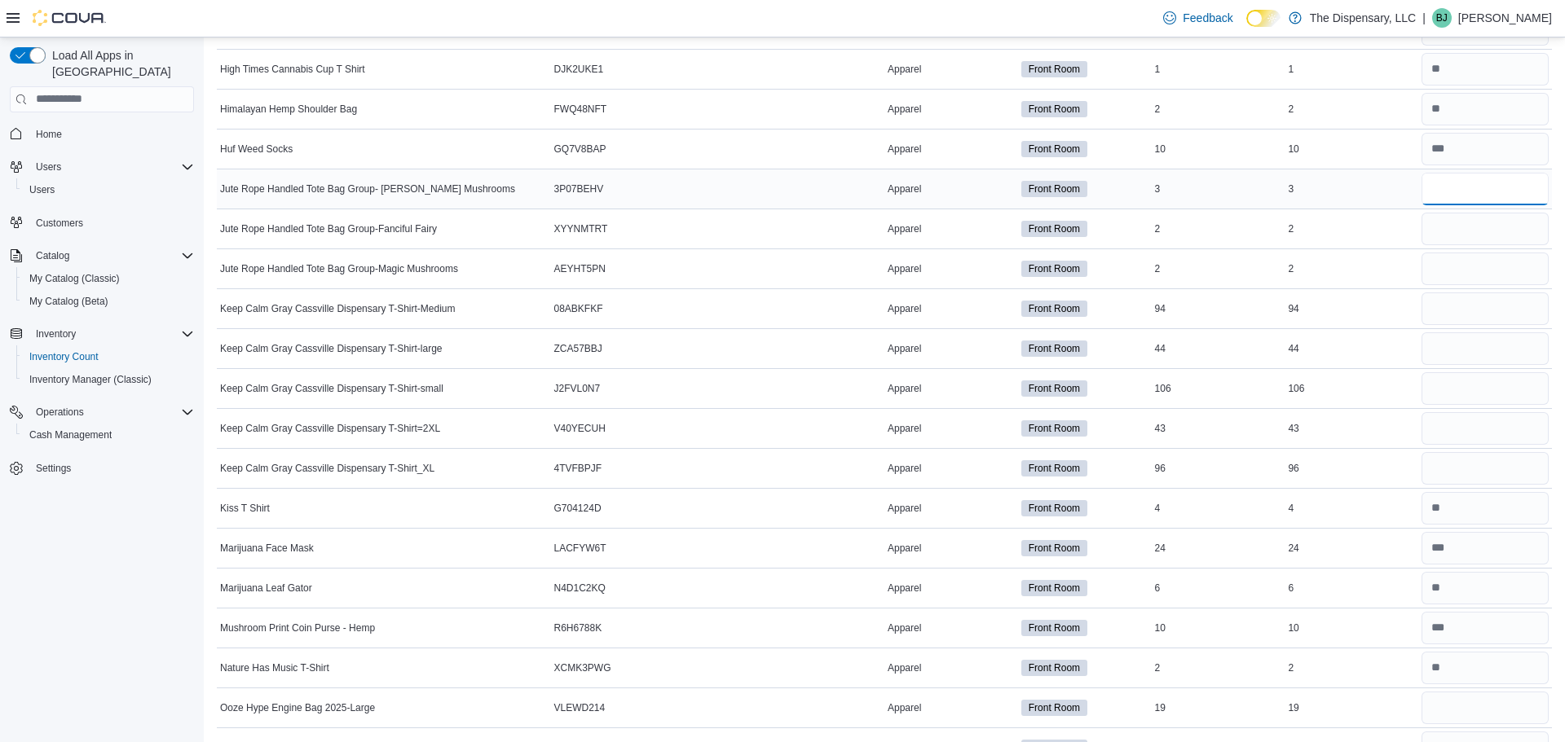
click at [1461, 198] on input "number" at bounding box center [1484, 189] width 127 height 33
click at [1444, 236] on input "number" at bounding box center [1484, 229] width 127 height 33
click at [1452, 265] on input "number" at bounding box center [1484, 269] width 127 height 33
click at [1466, 306] on input "number" at bounding box center [1484, 309] width 127 height 33
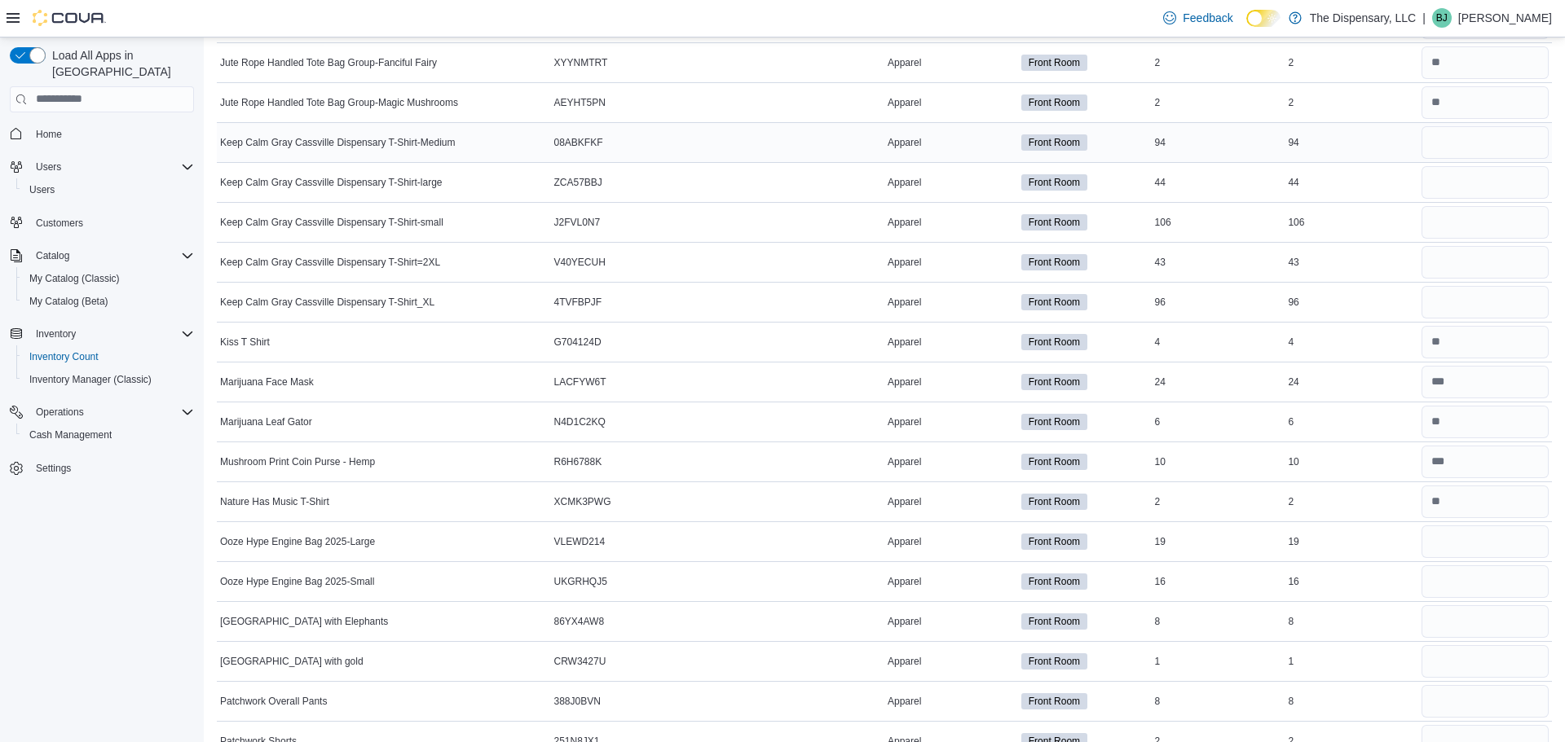
scroll to position [3423, 0]
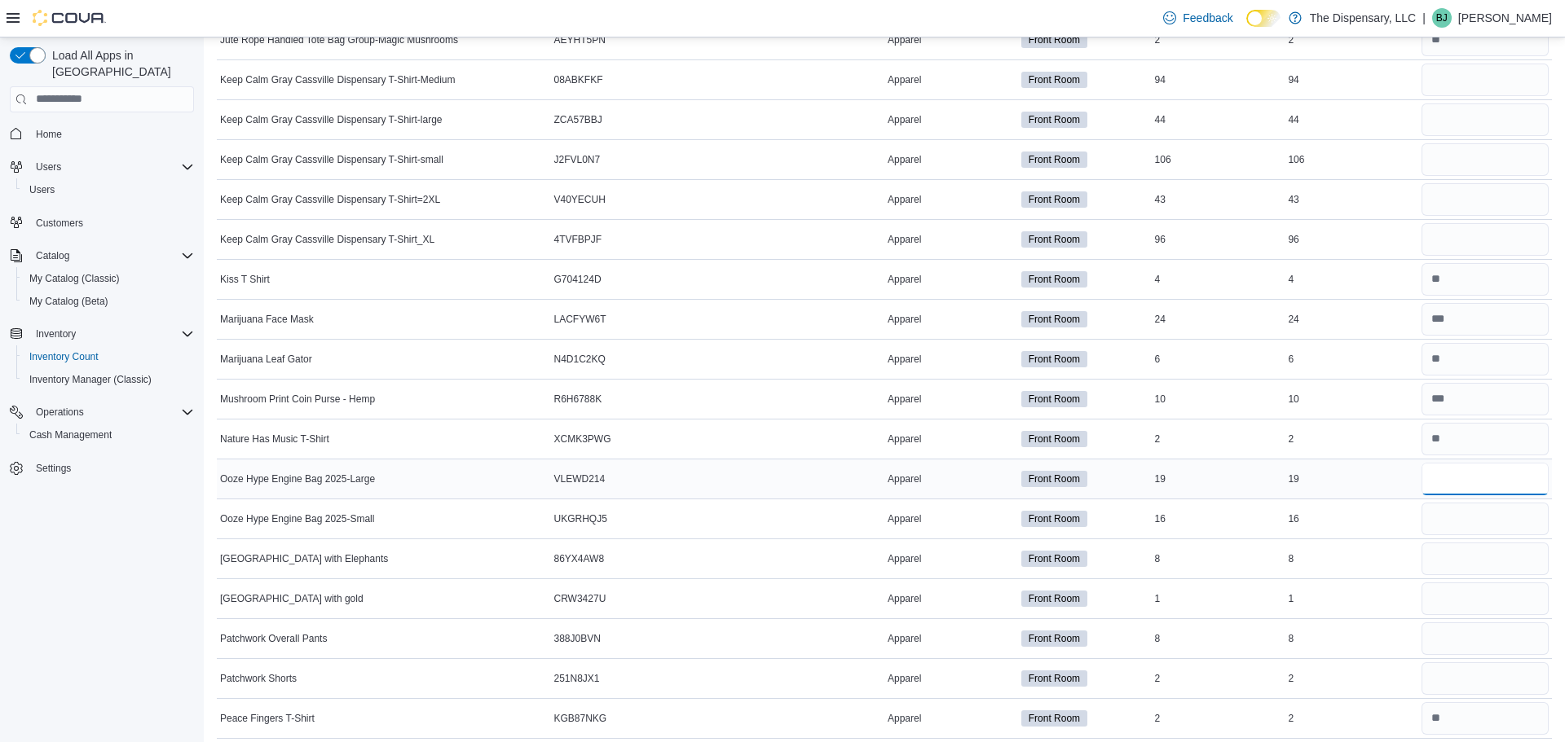
click at [1455, 482] on input "number" at bounding box center [1484, 479] width 127 height 33
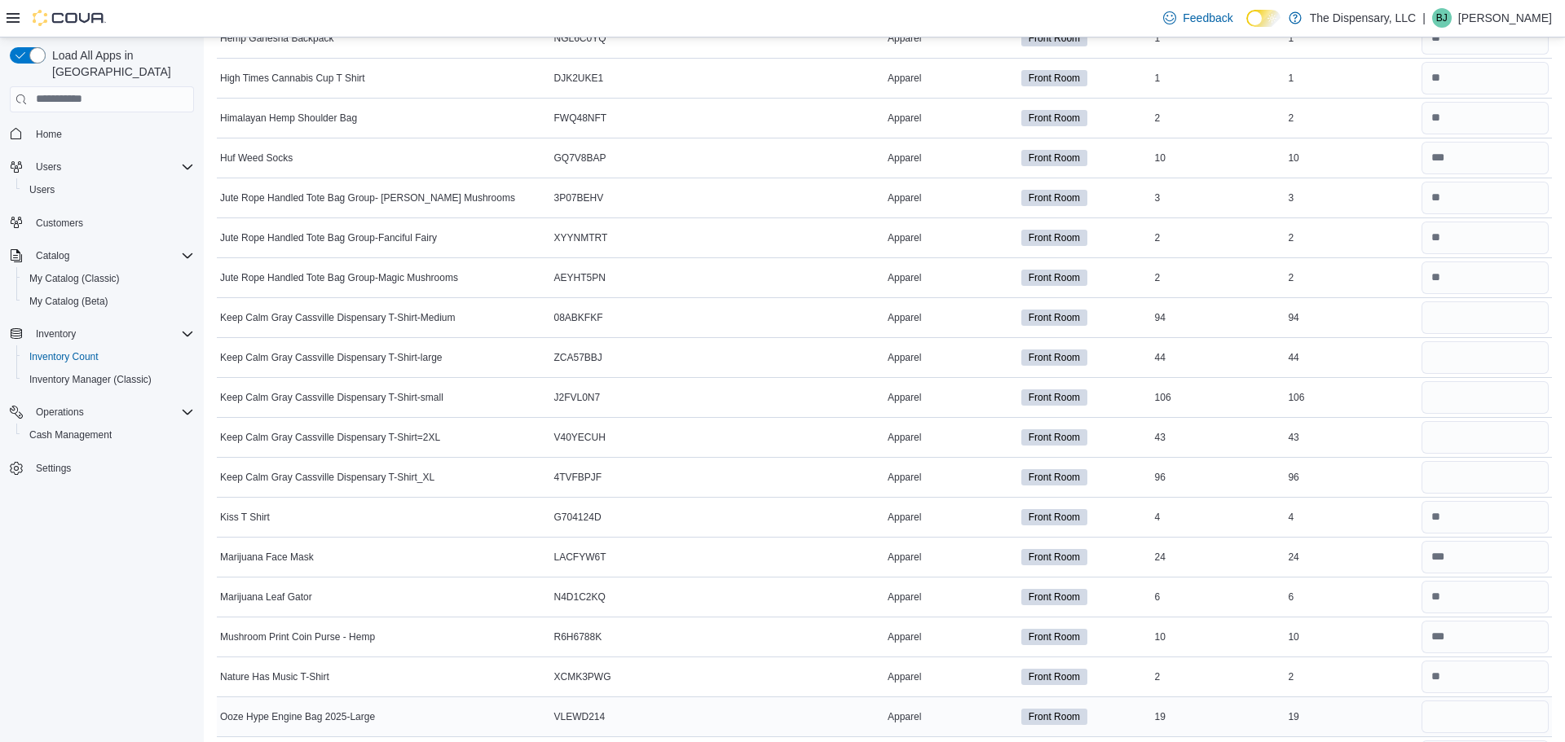
scroll to position [3181, 0]
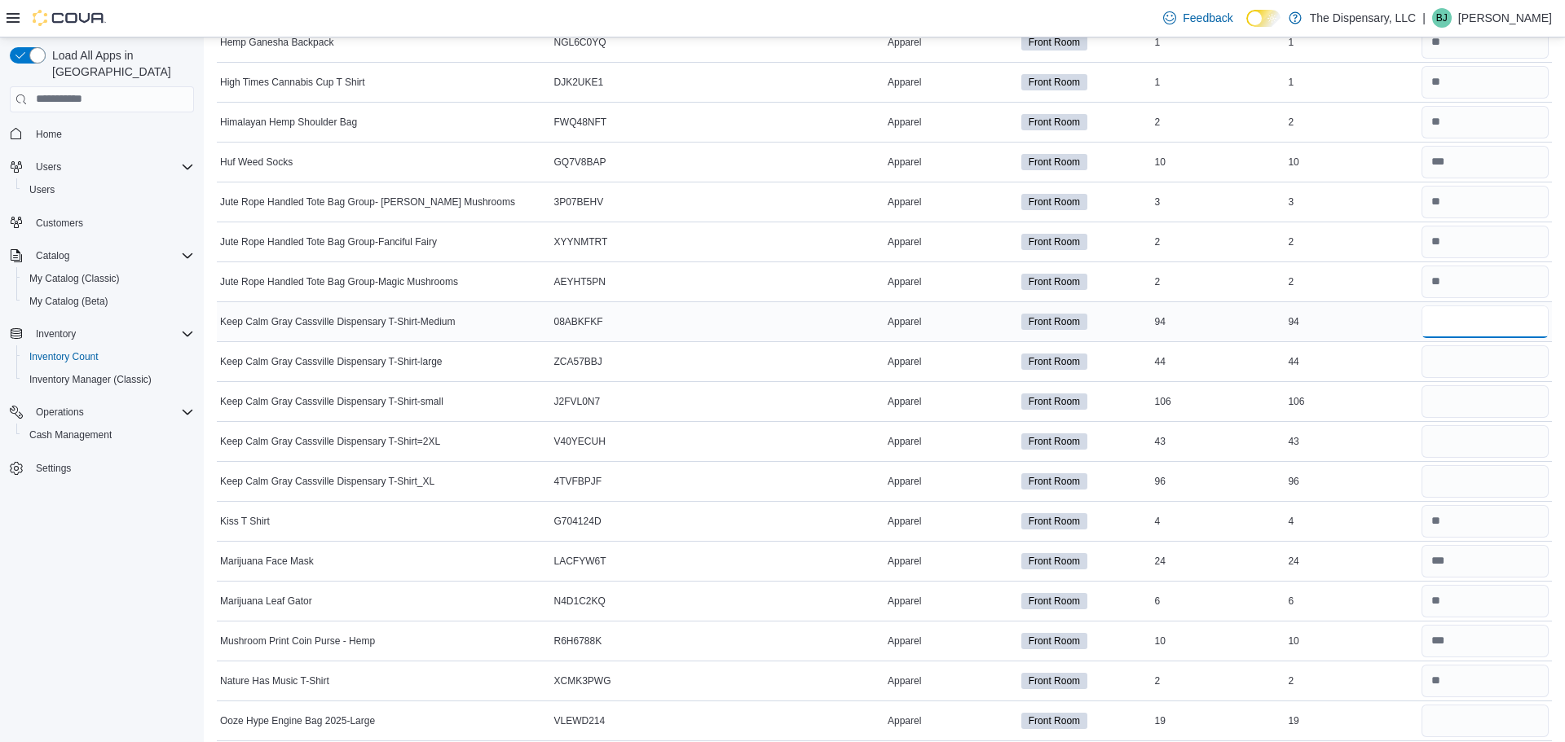
click at [1462, 324] on input "number" at bounding box center [1484, 322] width 127 height 33
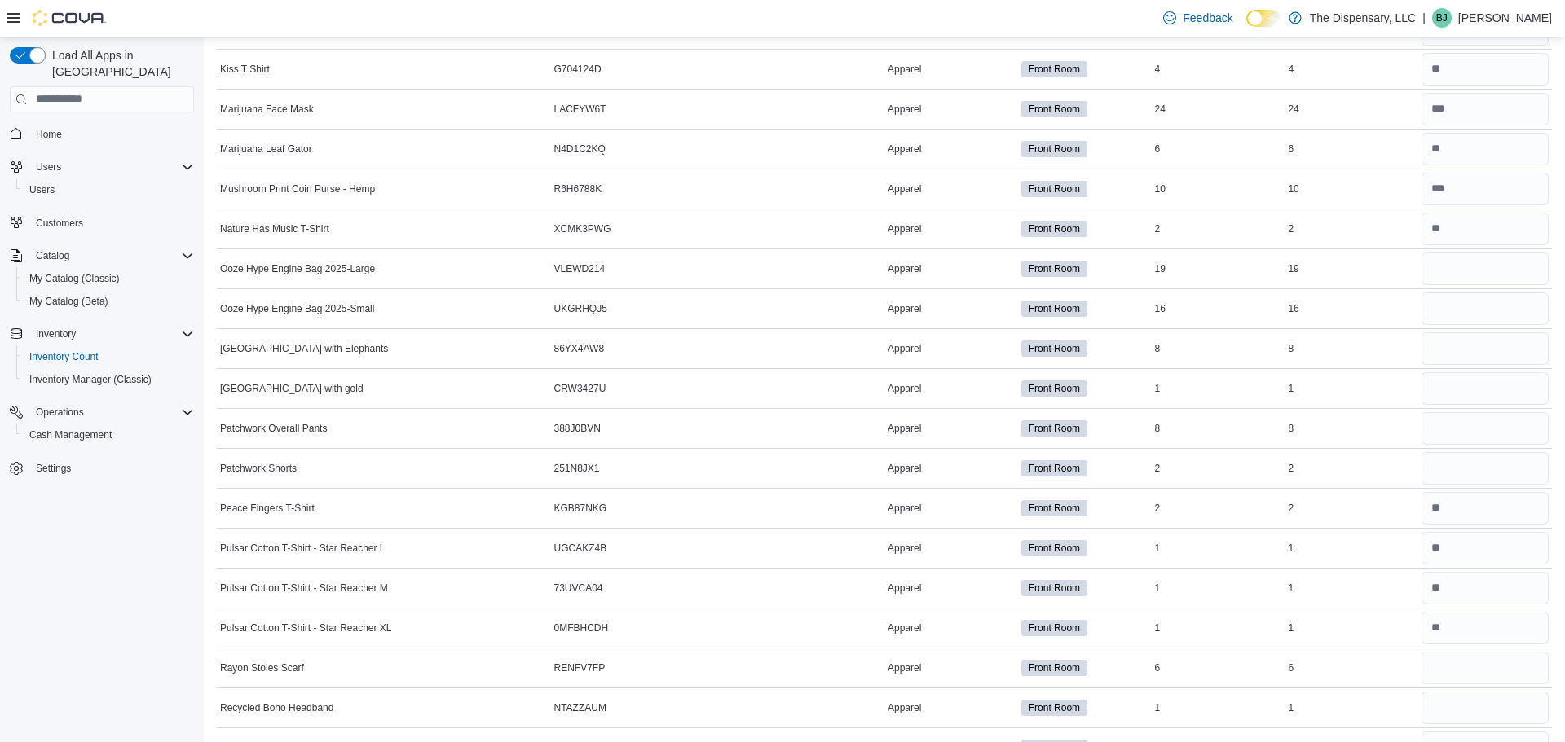
scroll to position [3664, 0]
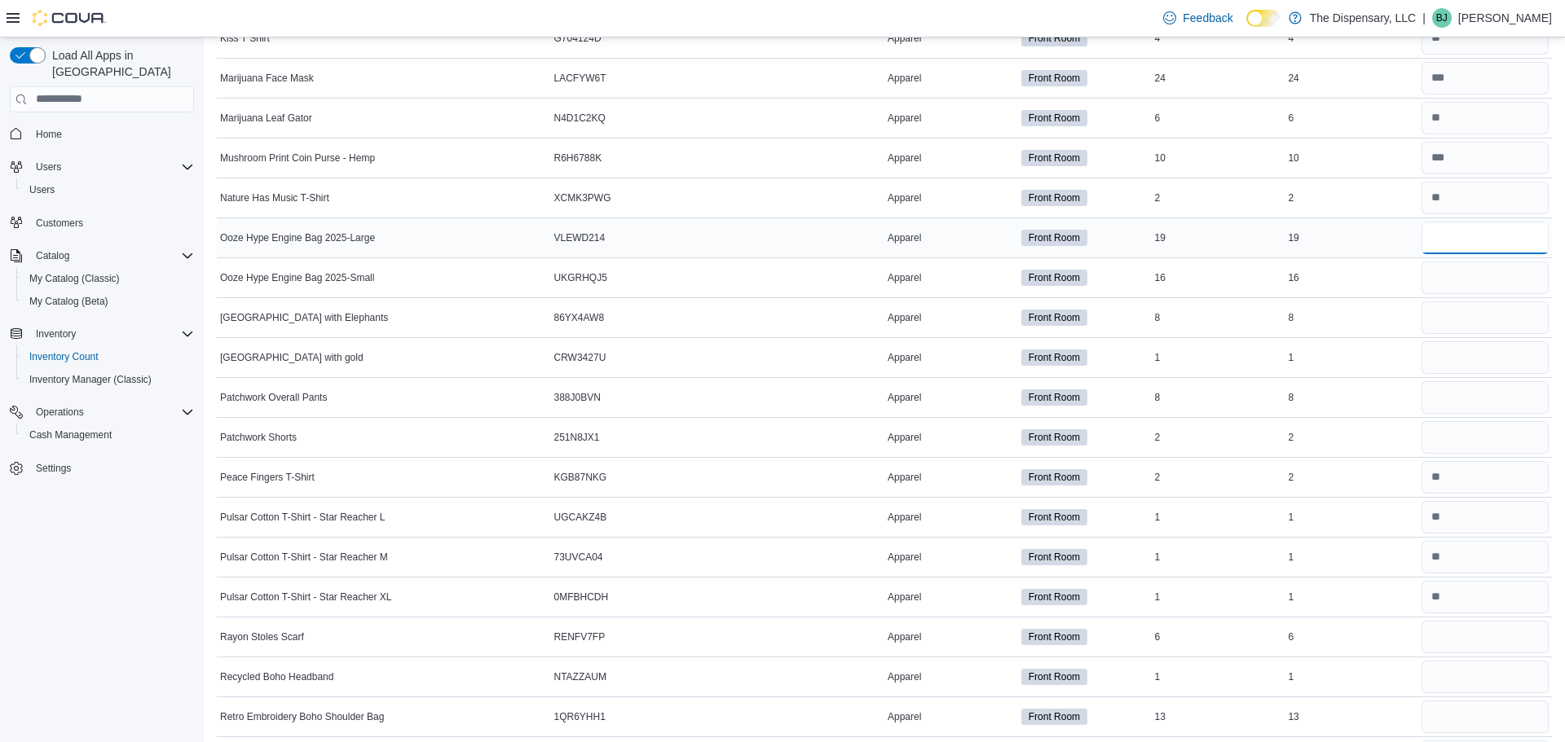
click at [1431, 239] on input "number" at bounding box center [1484, 238] width 127 height 33
click at [1445, 396] on input "number" at bounding box center [1484, 397] width 127 height 33
click at [1519, 355] on input "number" at bounding box center [1484, 357] width 127 height 33
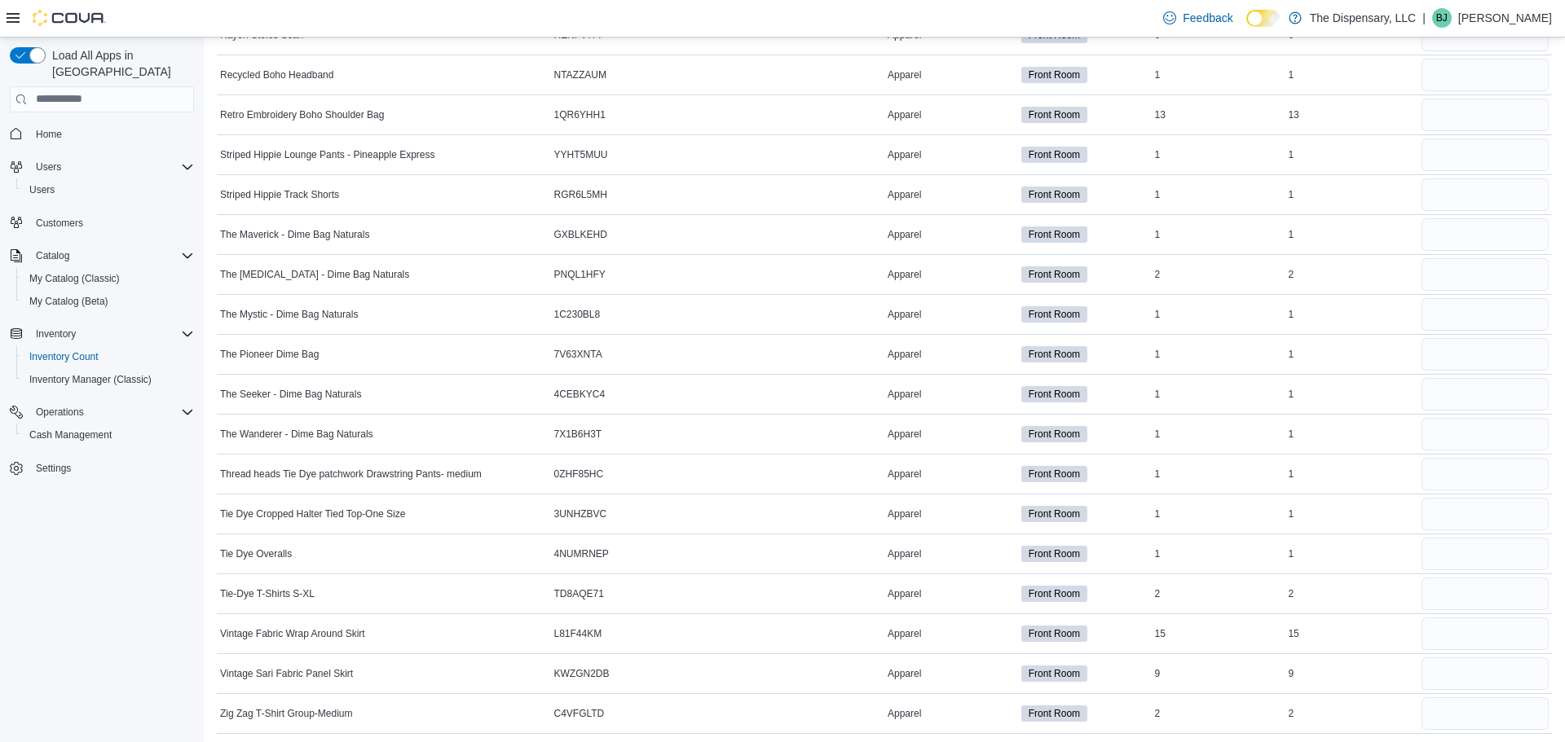
scroll to position [4272, 0]
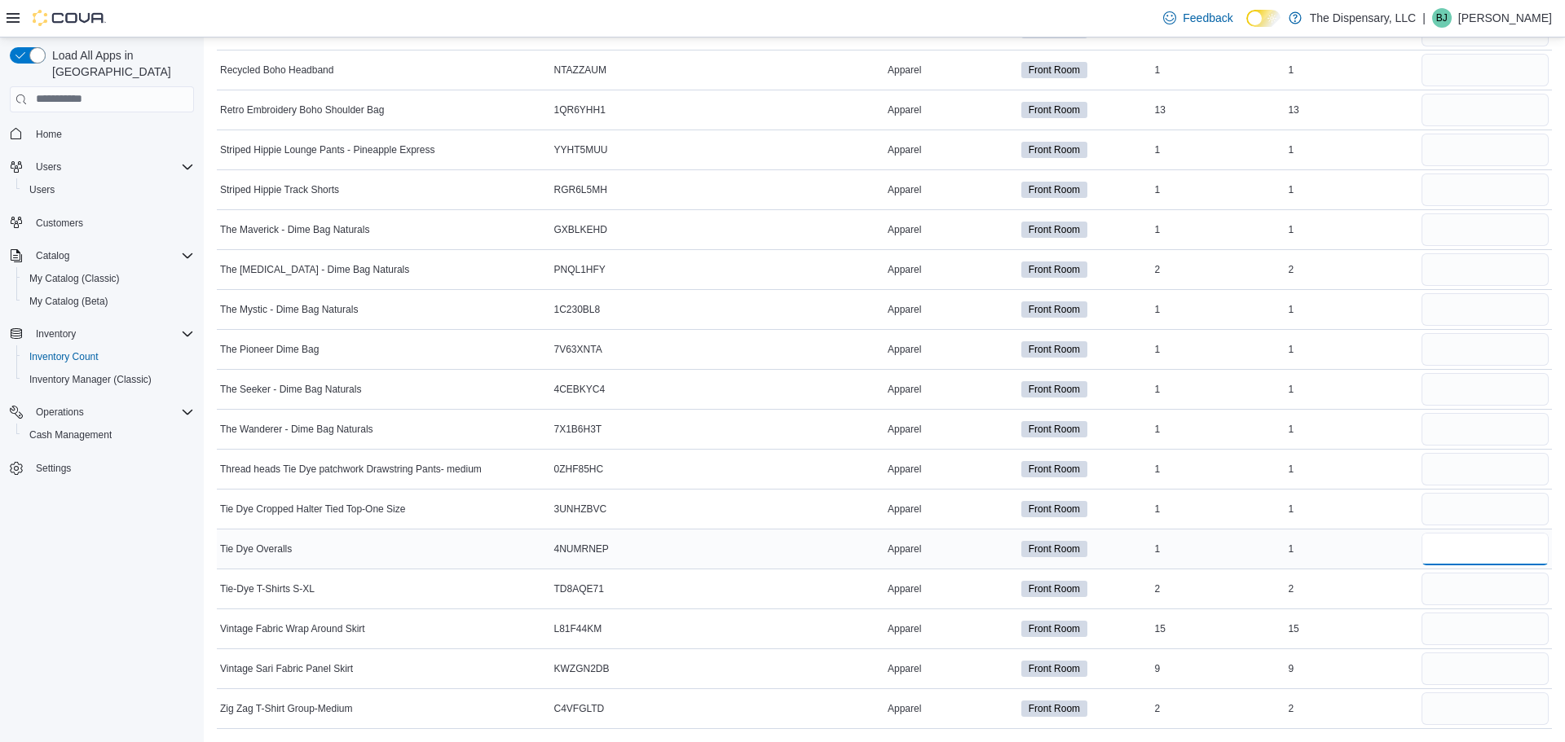
click at [1452, 535] on input "number" at bounding box center [1484, 549] width 127 height 33
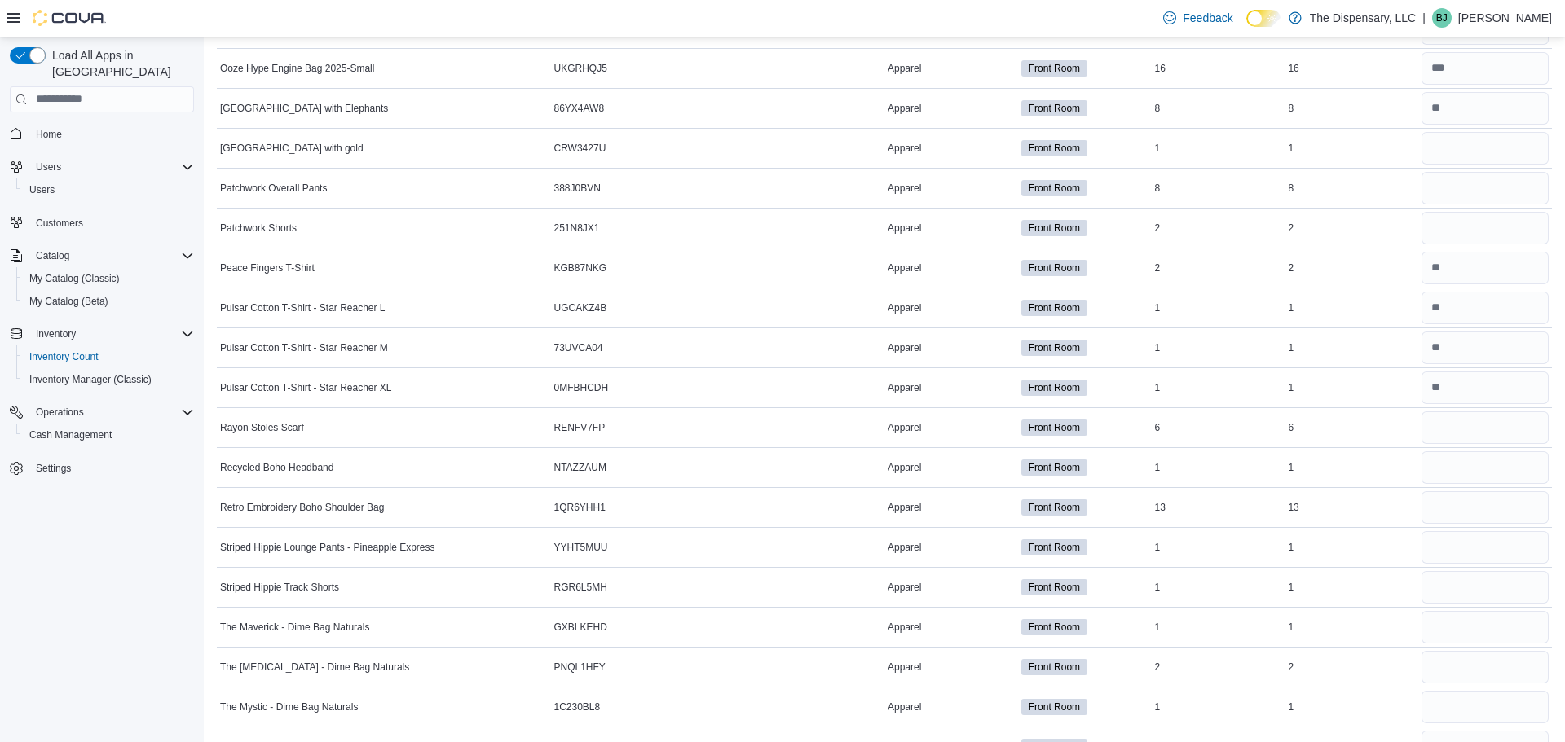
scroll to position [3871, 0]
click at [1443, 151] on input "number" at bounding box center [1484, 150] width 127 height 33
click at [1439, 234] on input "number" at bounding box center [1484, 230] width 127 height 33
click at [1531, 192] on input "number" at bounding box center [1484, 190] width 127 height 33
click at [1453, 431] on input "number" at bounding box center [1484, 430] width 127 height 33
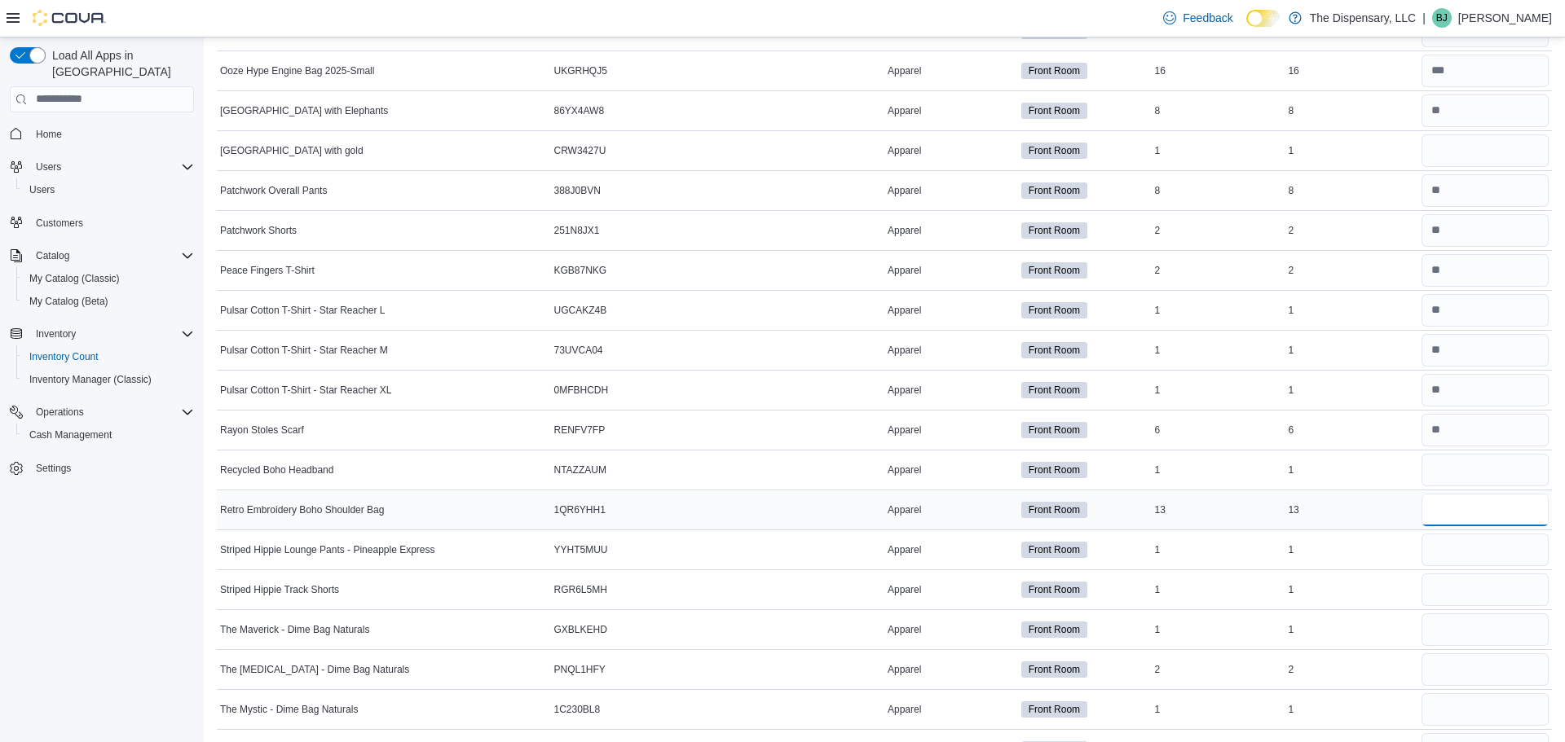
click at [1444, 518] on input "number" at bounding box center [1484, 510] width 127 height 33
click at [1436, 554] on input "number" at bounding box center [1484, 550] width 127 height 33
click at [1445, 598] on input "number" at bounding box center [1484, 590] width 127 height 33
click at [1456, 647] on div at bounding box center [1485, 629] width 134 height 39
click at [1474, 615] on input "number" at bounding box center [1484, 630] width 127 height 33
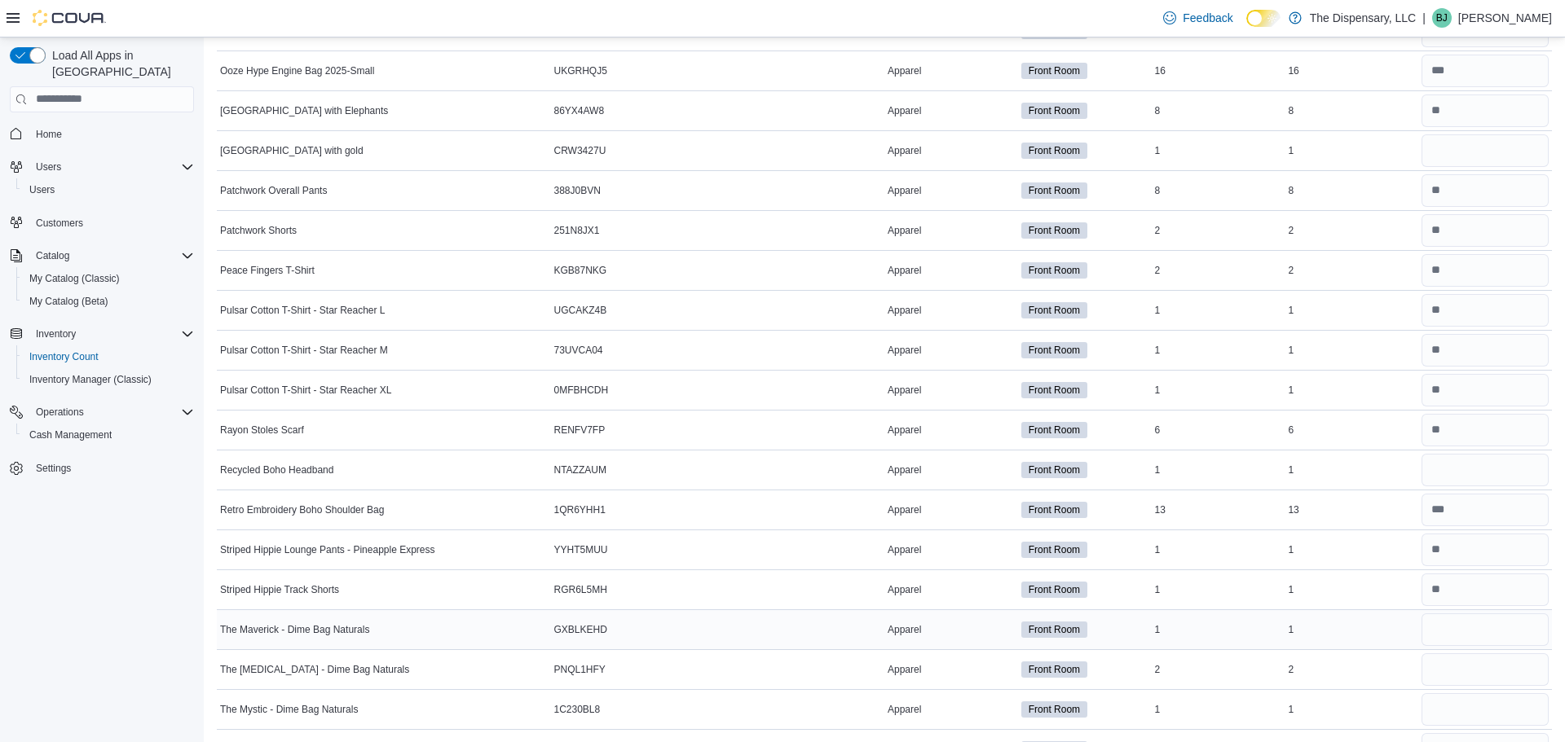
scroll to position [4272, 0]
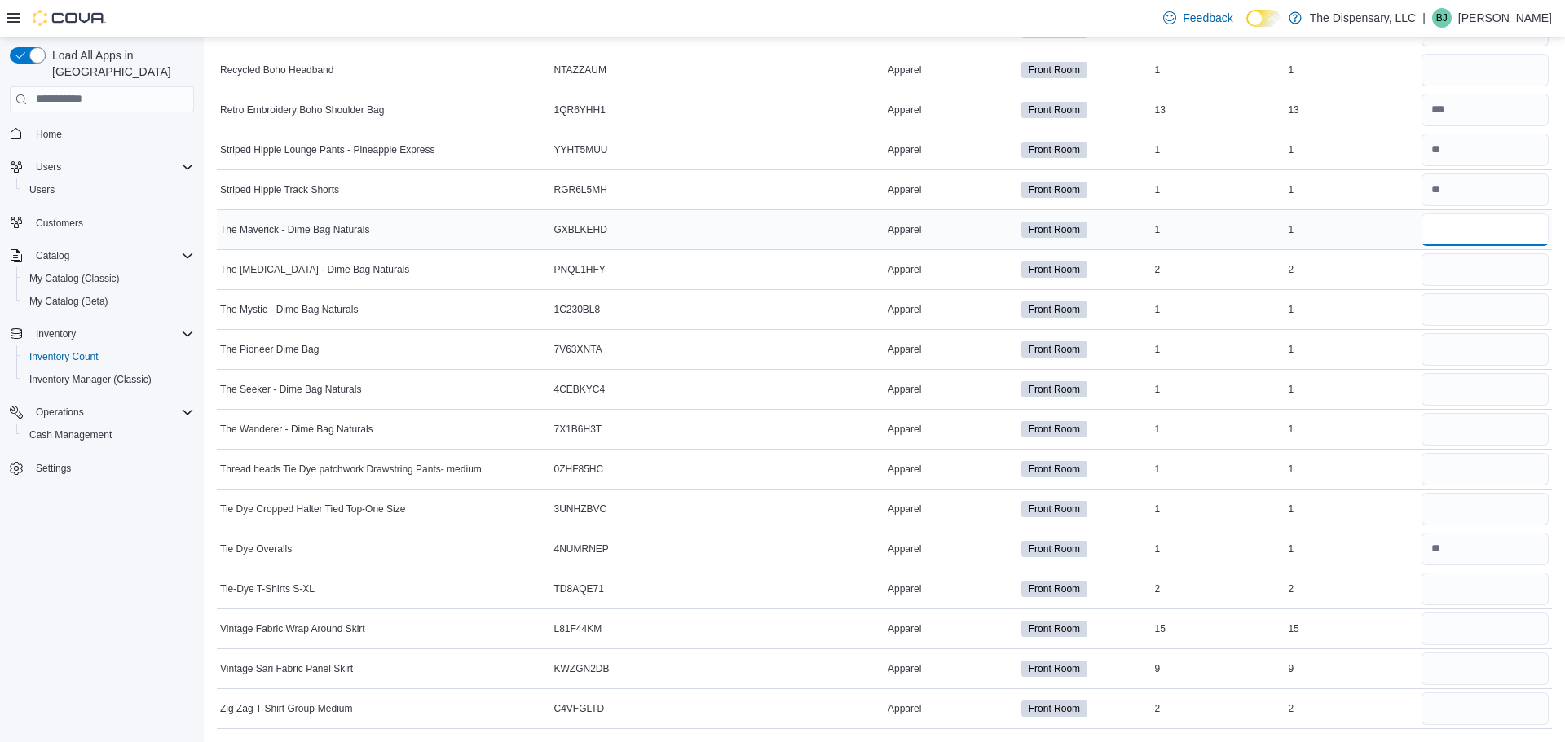
click at [1450, 240] on input "number" at bounding box center [1484, 230] width 127 height 33
click at [1432, 274] on input "number" at bounding box center [1484, 269] width 127 height 33
click at [1496, 430] on input "number" at bounding box center [1484, 429] width 127 height 33
click at [1496, 377] on input "number" at bounding box center [1484, 389] width 127 height 33
click at [1452, 349] on input "number" at bounding box center [1484, 349] width 127 height 33
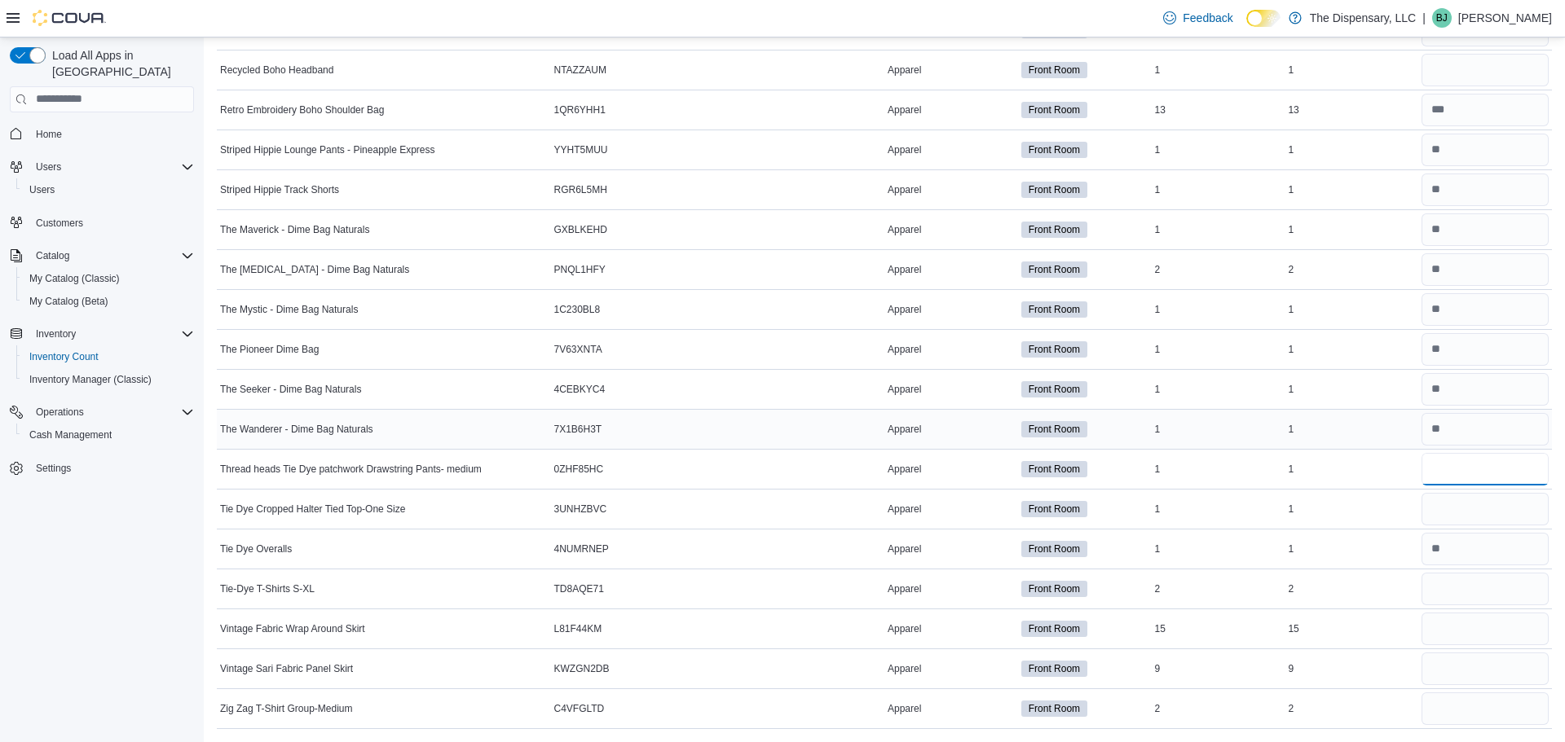
scroll to position [4271, 0]
click at [1436, 503] on input "number" at bounding box center [1484, 510] width 127 height 33
click at [1464, 583] on input "number" at bounding box center [1484, 590] width 127 height 33
click at [1503, 626] on input "number" at bounding box center [1484, 629] width 127 height 33
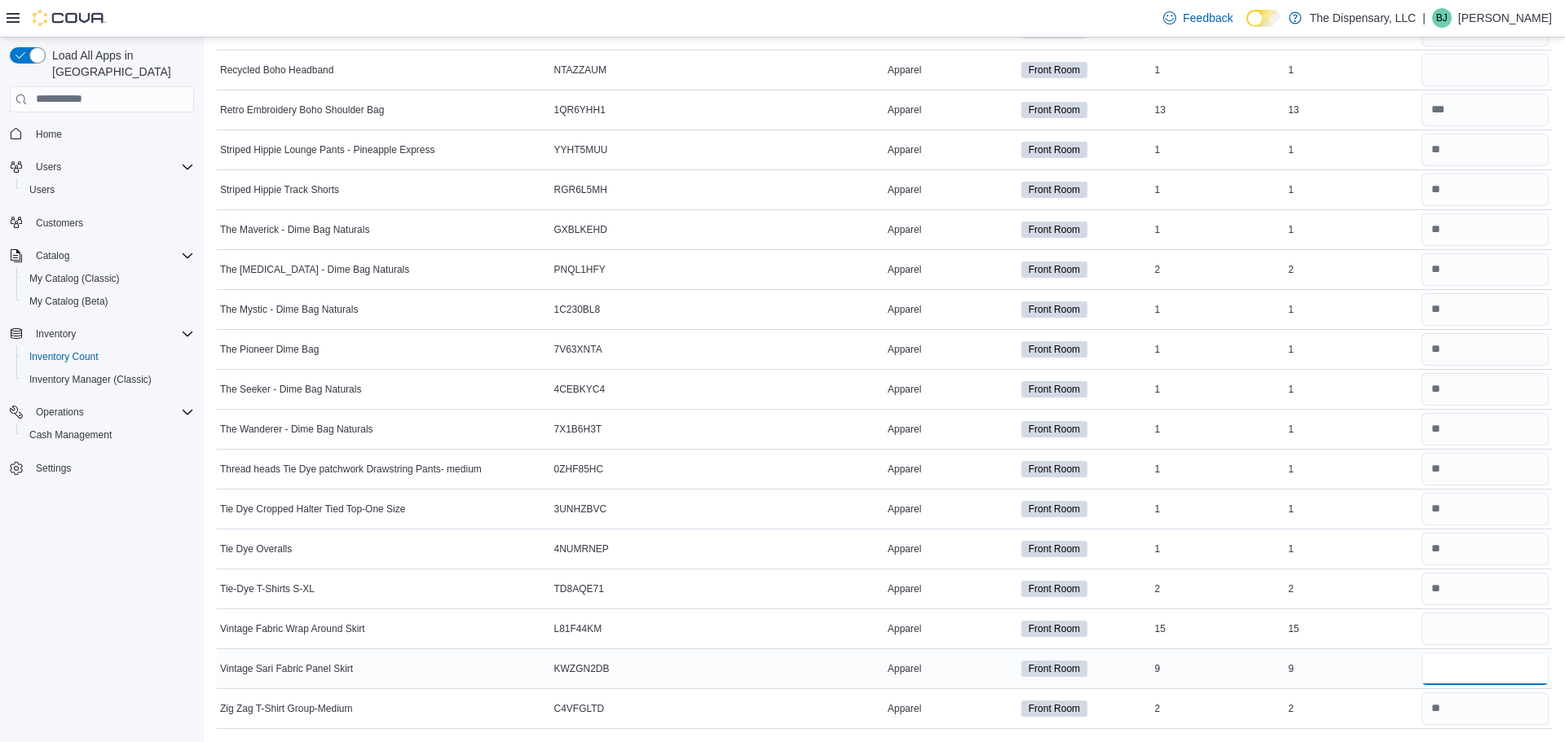
click at [1459, 673] on input "number" at bounding box center [1484, 669] width 127 height 33
click at [1506, 639] on input "number" at bounding box center [1484, 629] width 127 height 33
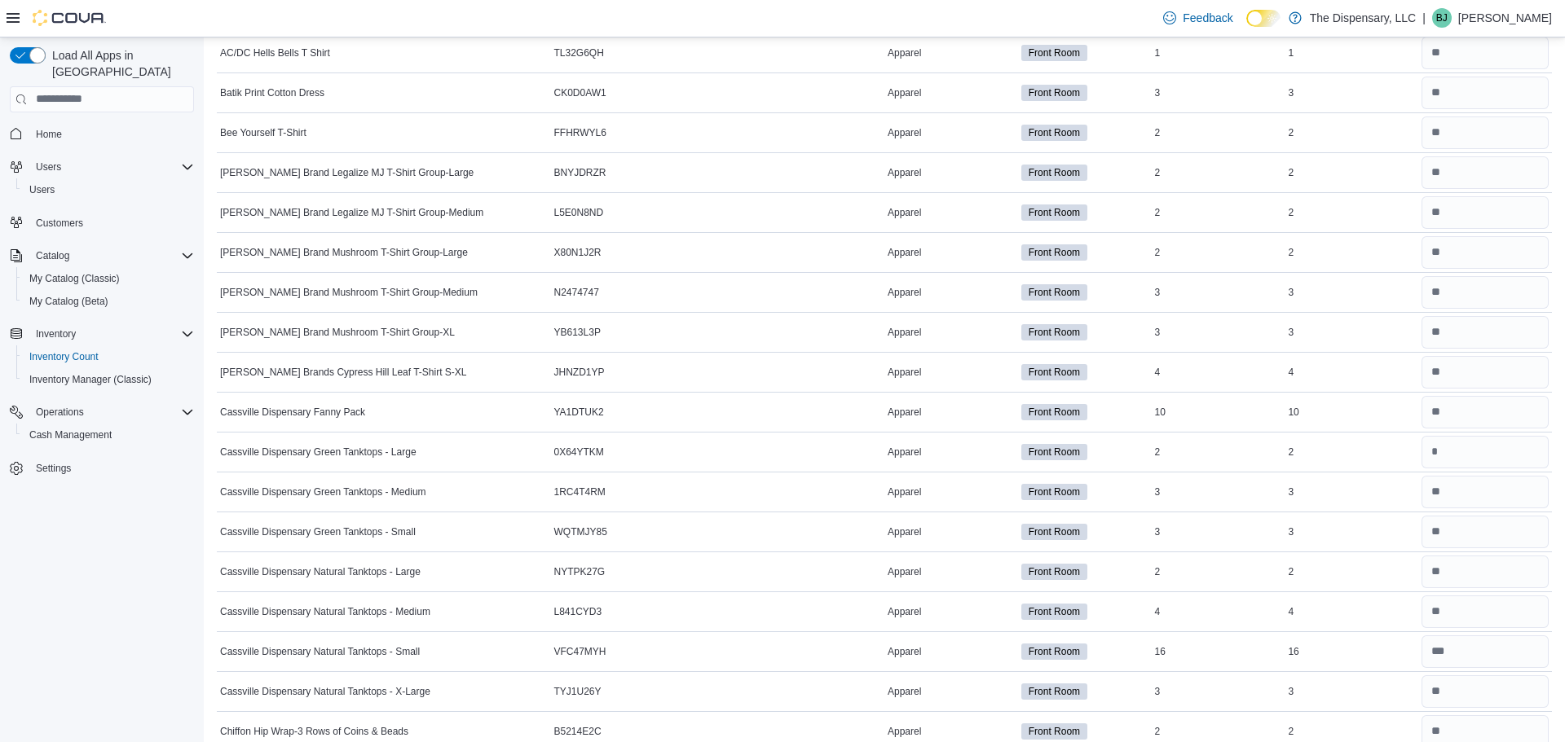
scroll to position [0, 0]
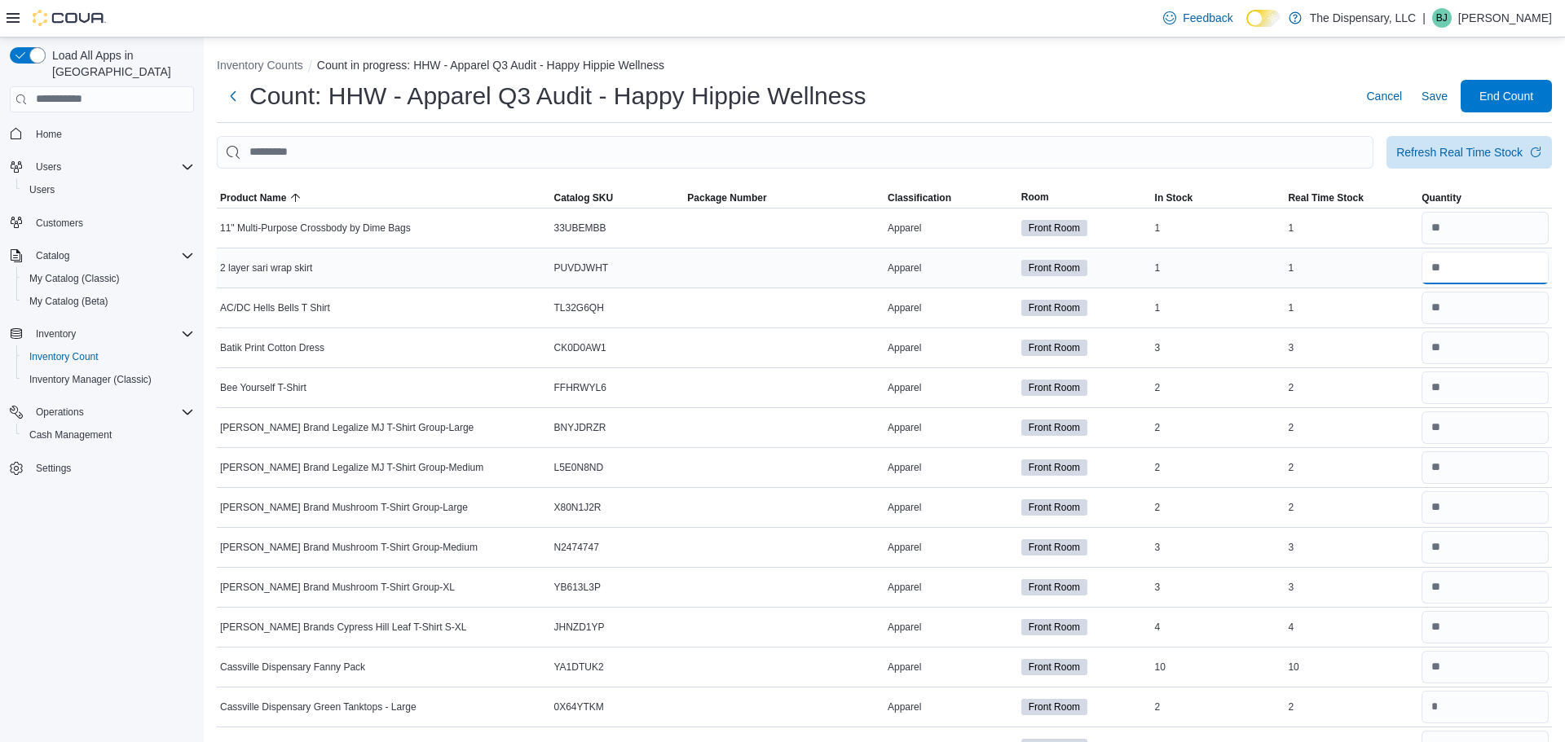
click at [1436, 273] on input "number" at bounding box center [1484, 268] width 127 height 33
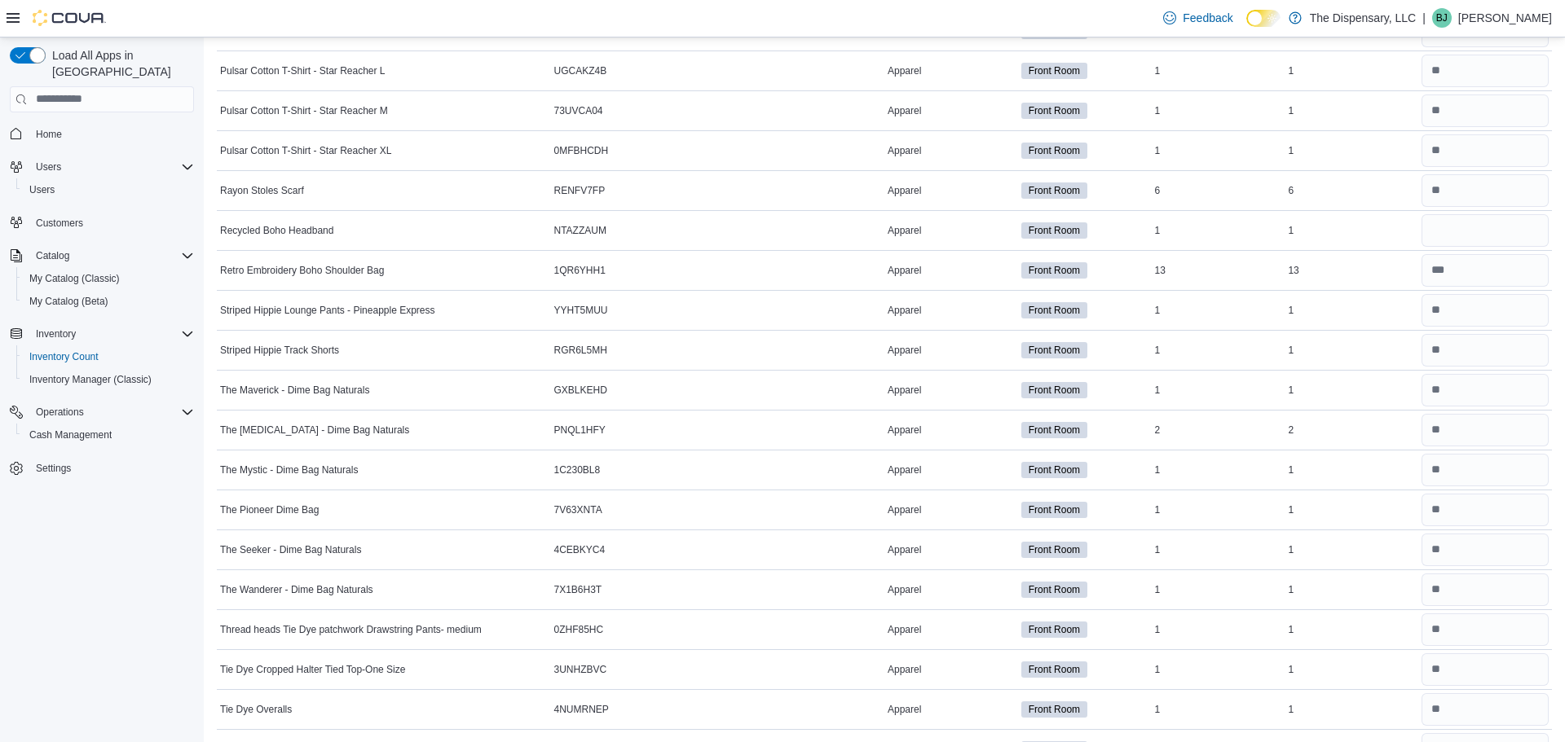
scroll to position [4272, 0]
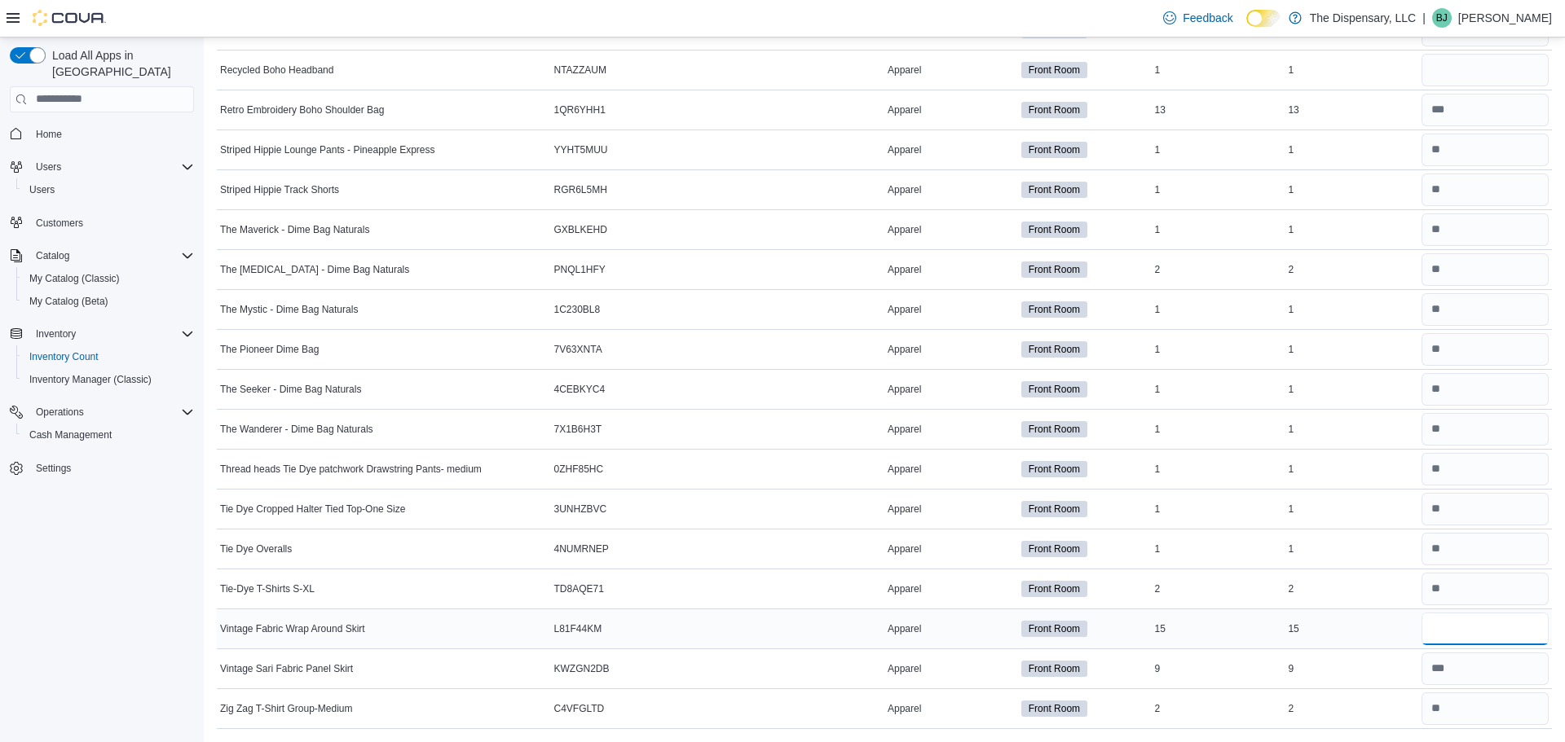
click at [1489, 630] on input "number" at bounding box center [1484, 629] width 127 height 33
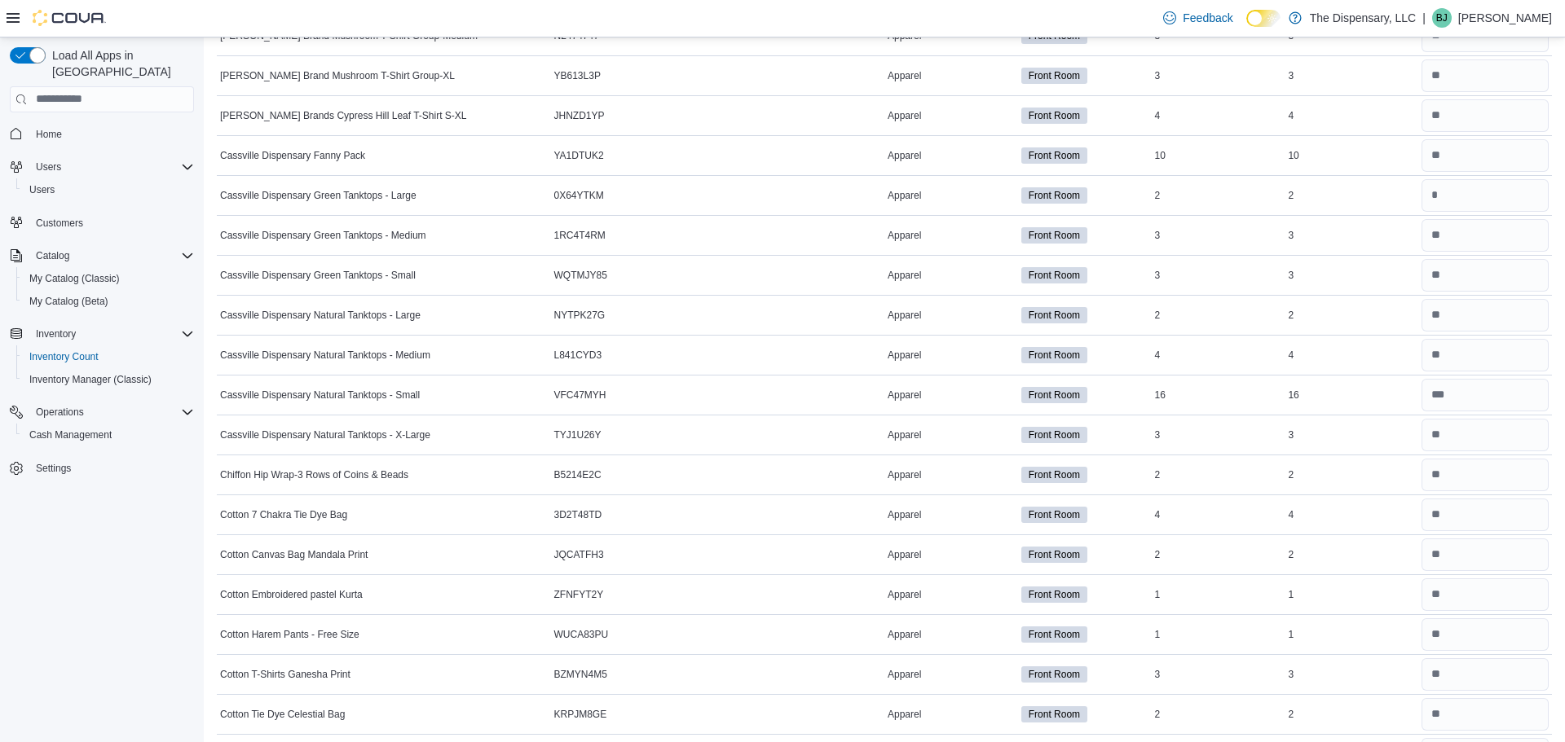
scroll to position [0, 0]
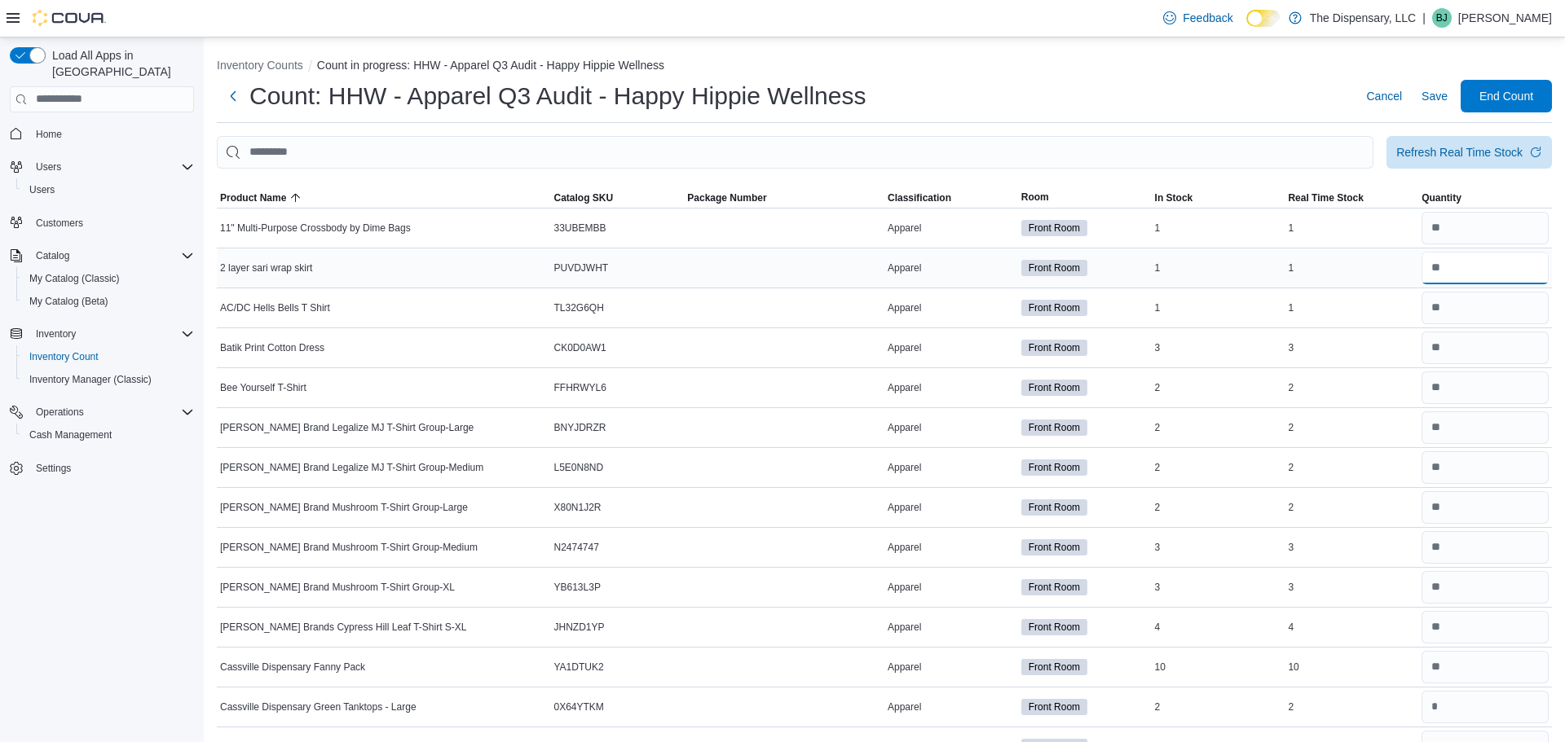
click at [1471, 268] on input "number" at bounding box center [1484, 268] width 127 height 33
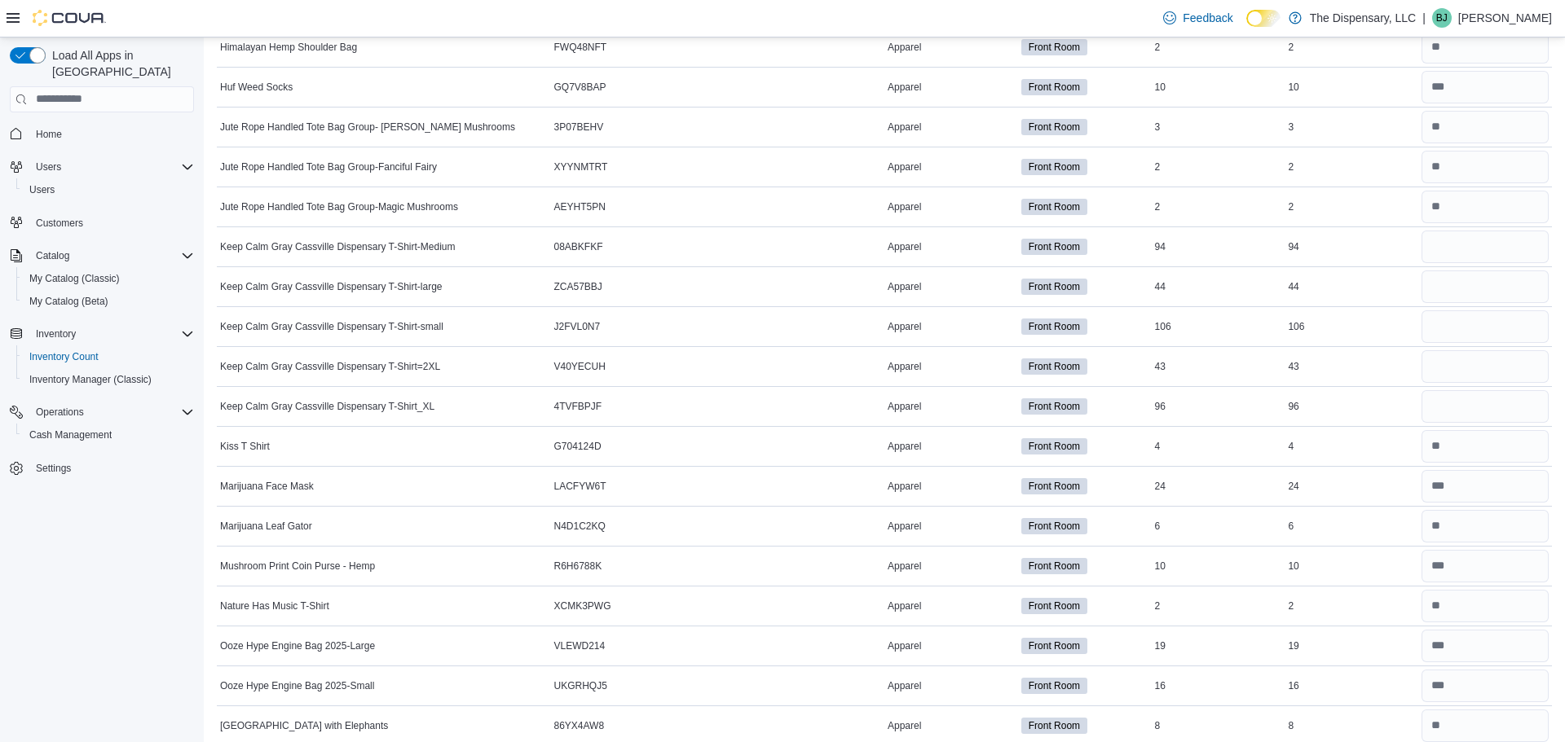
scroll to position [4272, 0]
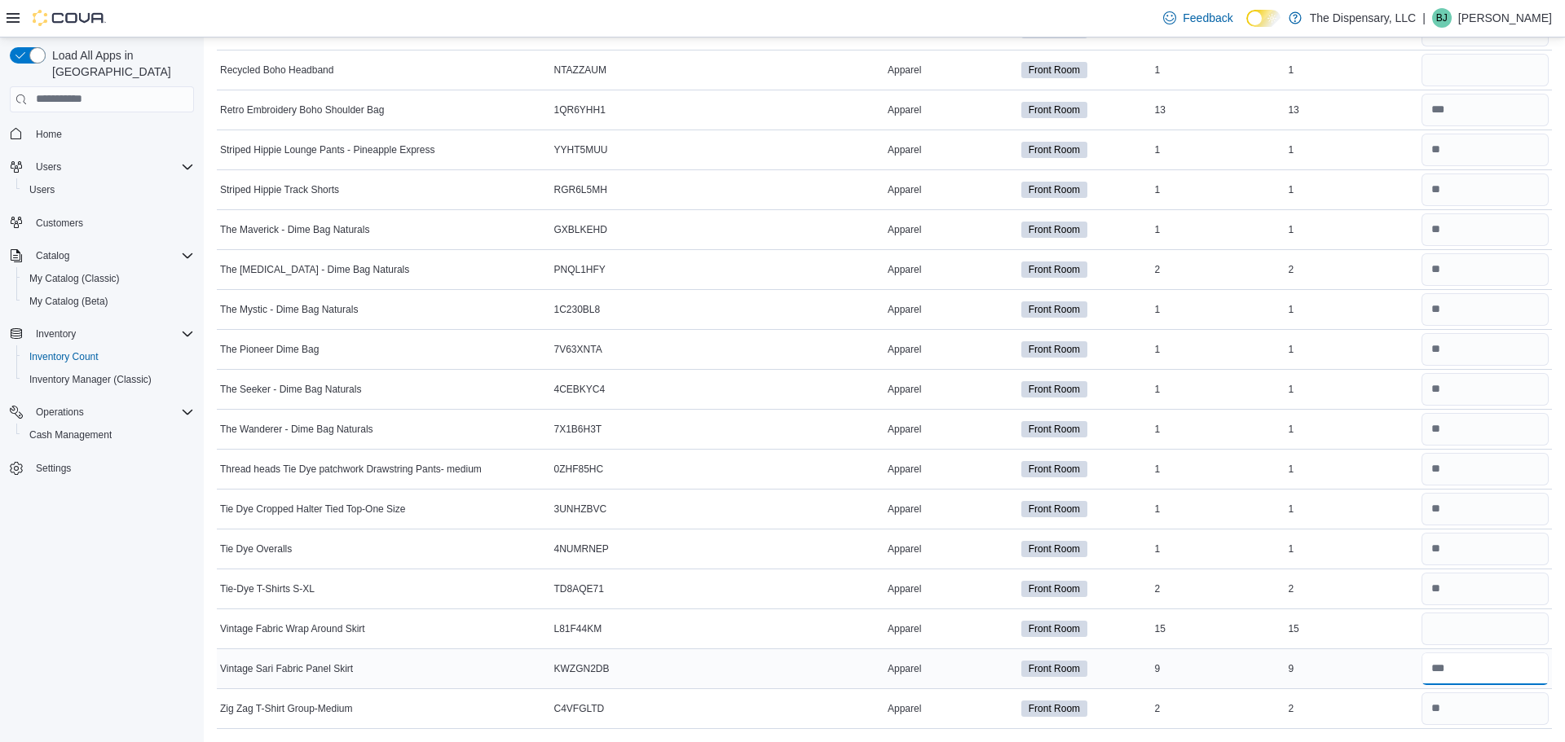
click at [1456, 669] on input "number" at bounding box center [1484, 669] width 127 height 33
click at [1494, 619] on input "number" at bounding box center [1484, 629] width 127 height 33
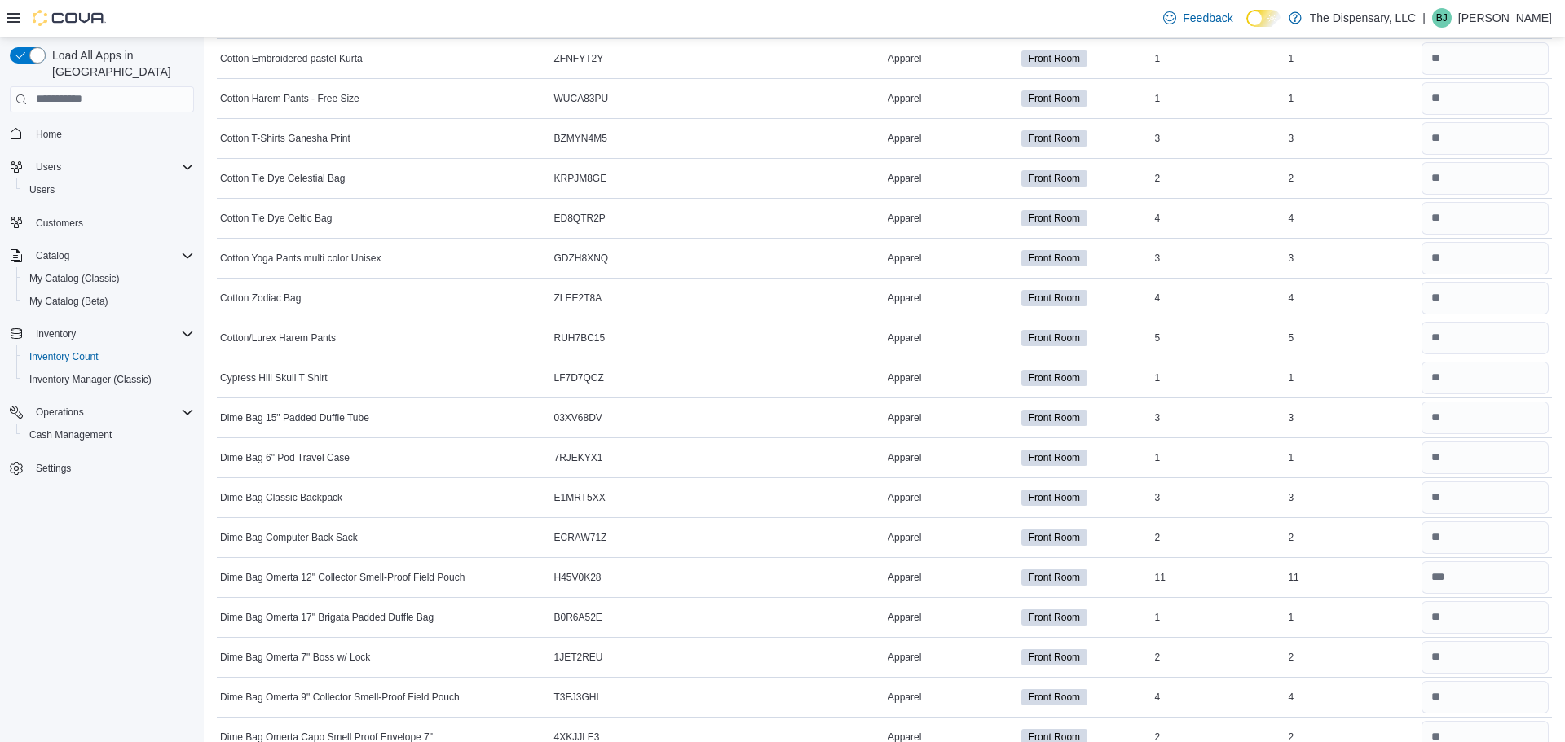
scroll to position [0, 0]
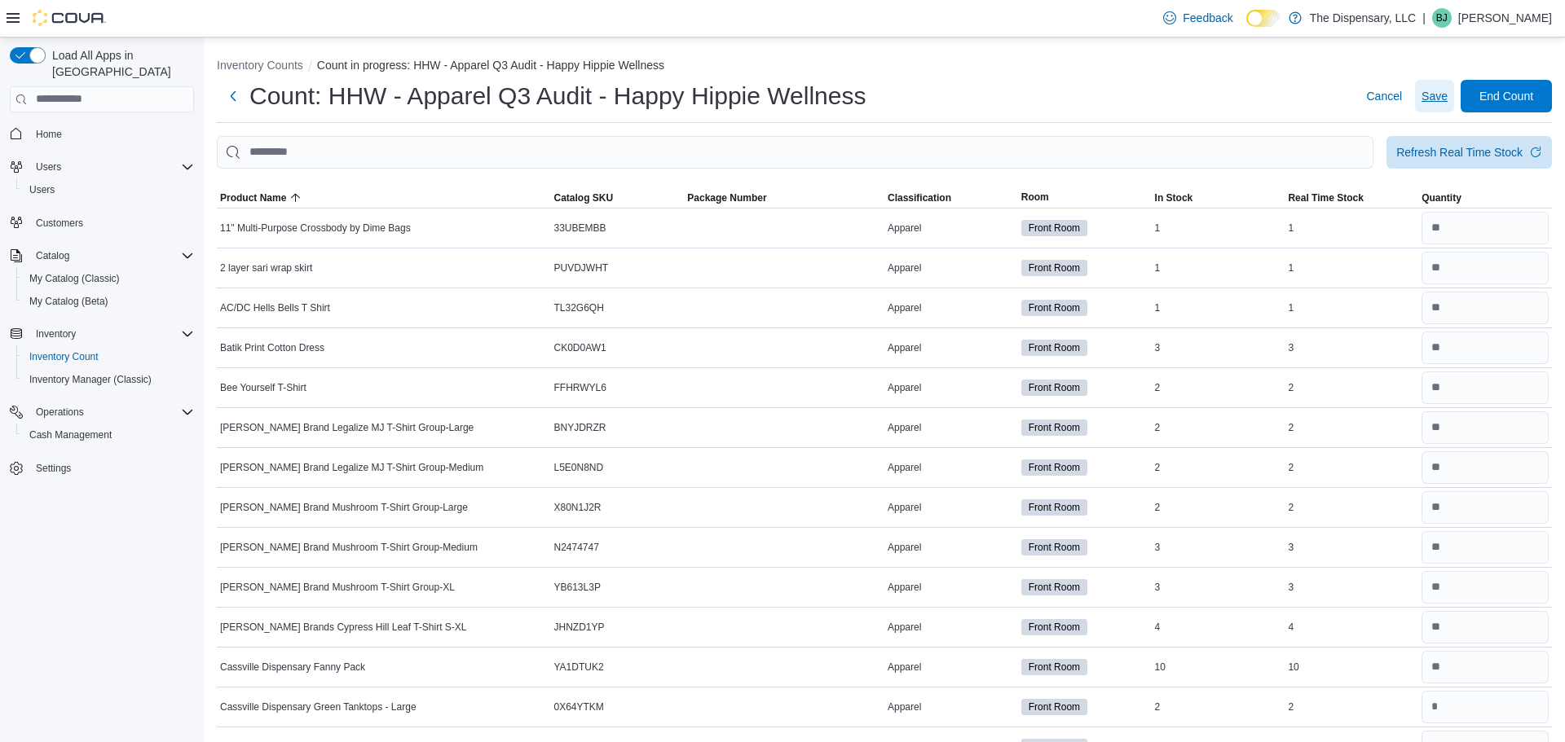
click at [1440, 95] on span "Save" at bounding box center [1434, 96] width 26 height 16
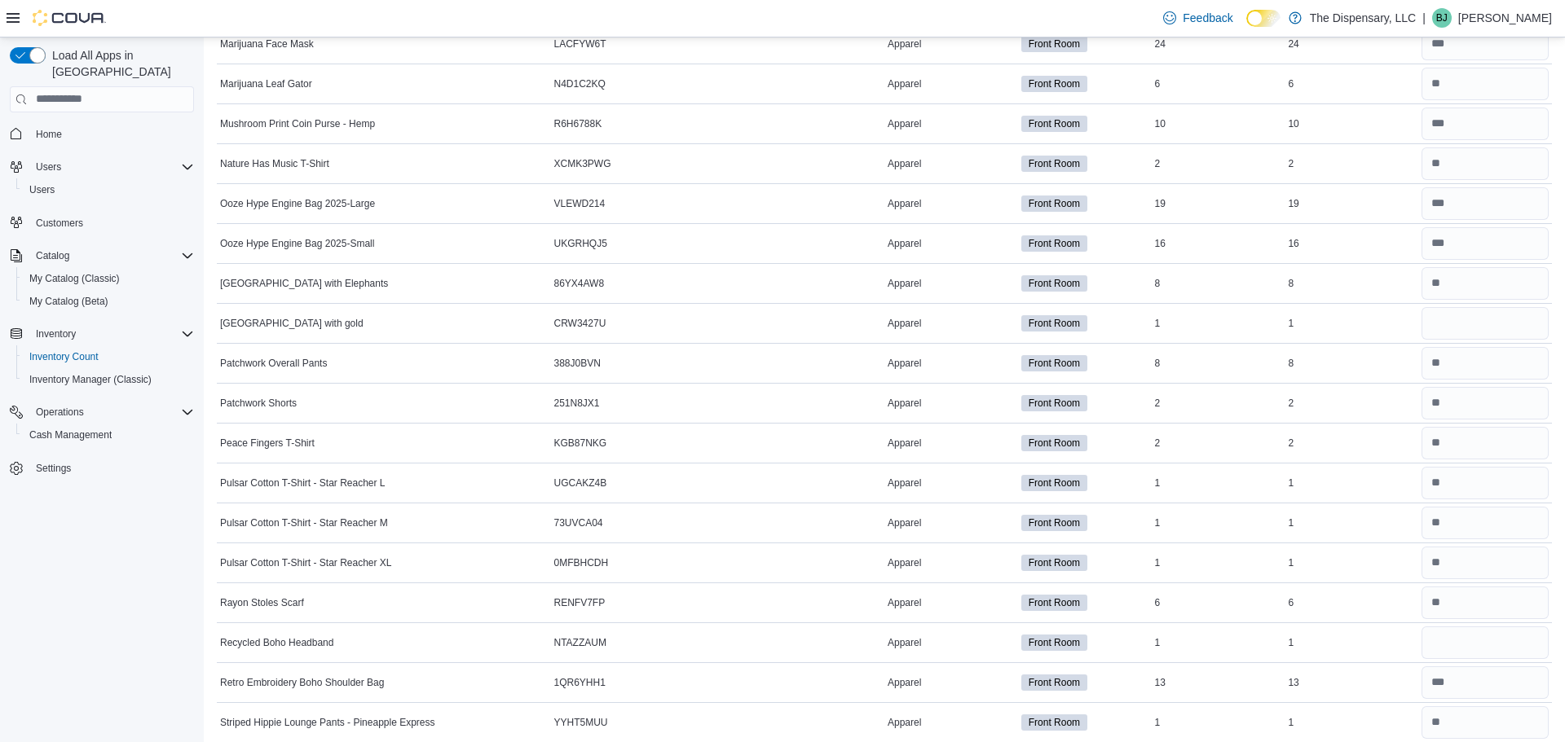
scroll to position [3690, 0]
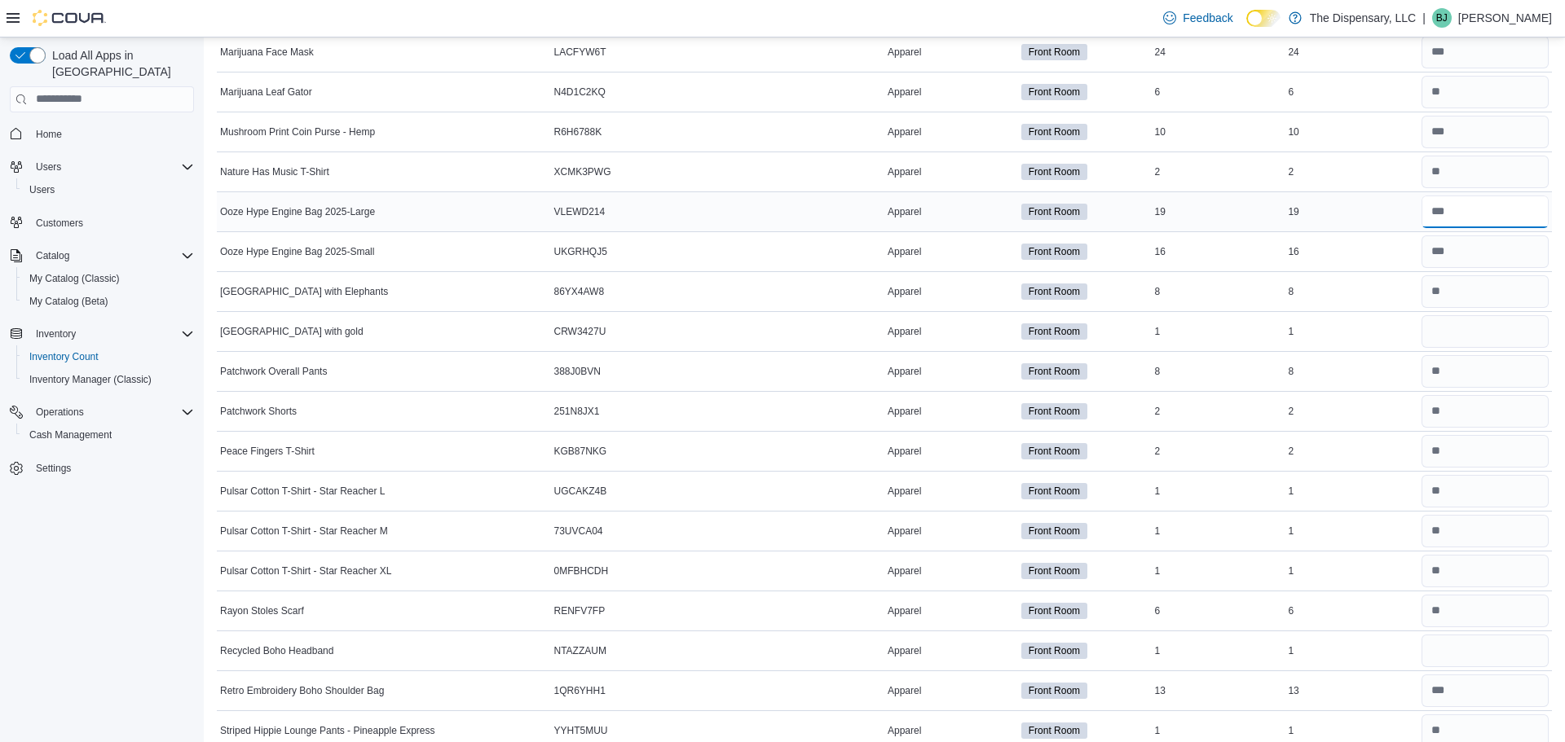
click at [1487, 205] on input "number" at bounding box center [1484, 212] width 127 height 33
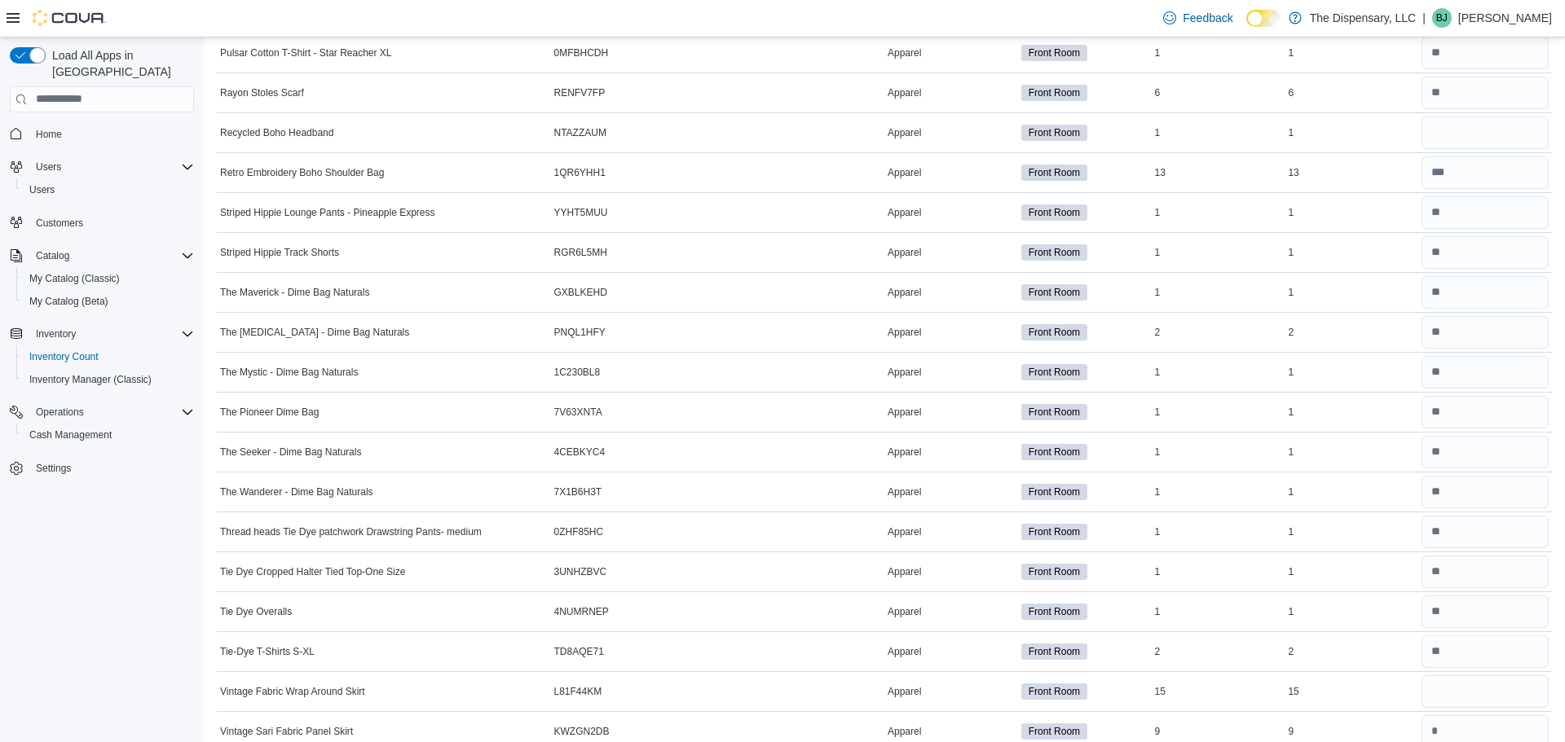
scroll to position [4272, 0]
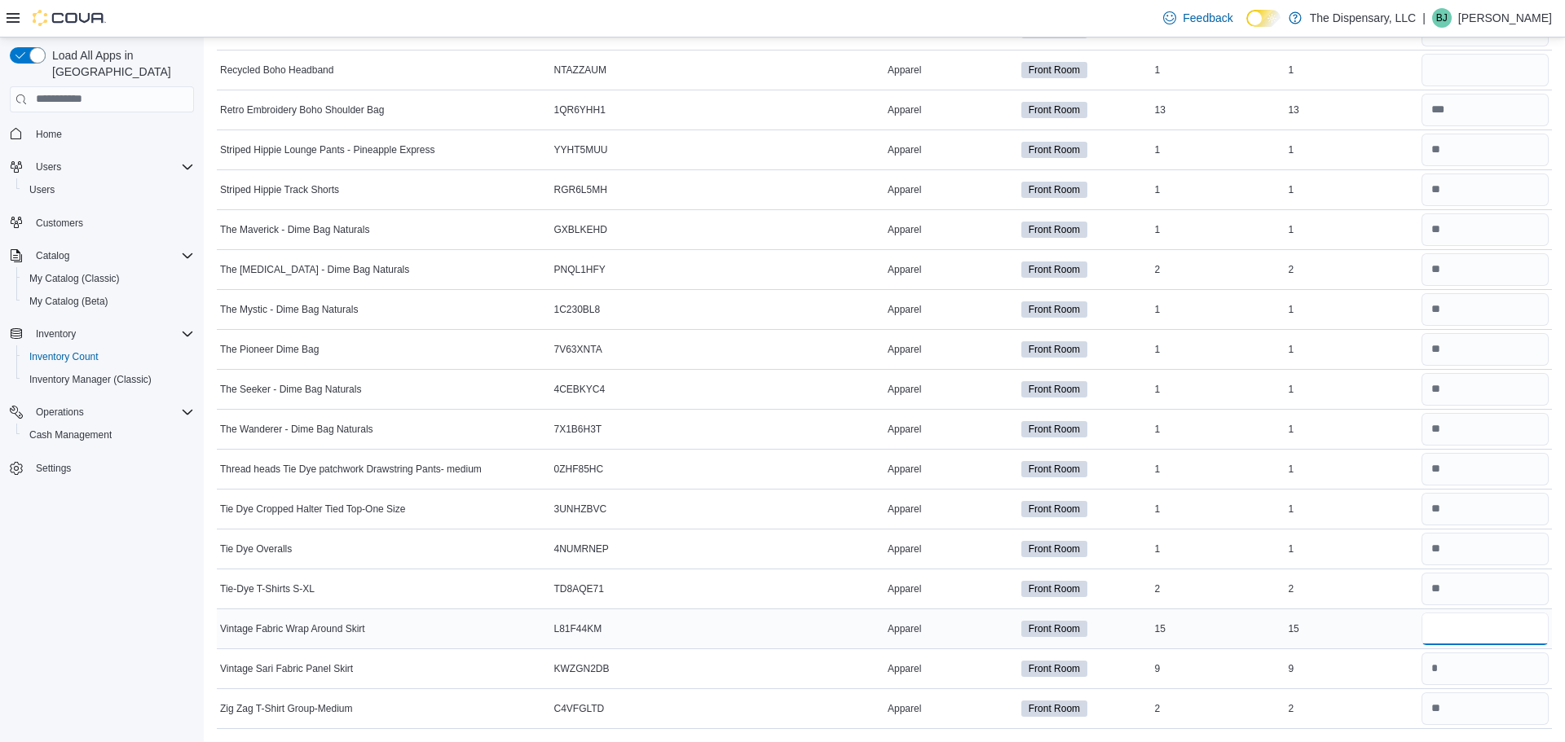
click at [1469, 624] on input "number" at bounding box center [1484, 629] width 127 height 33
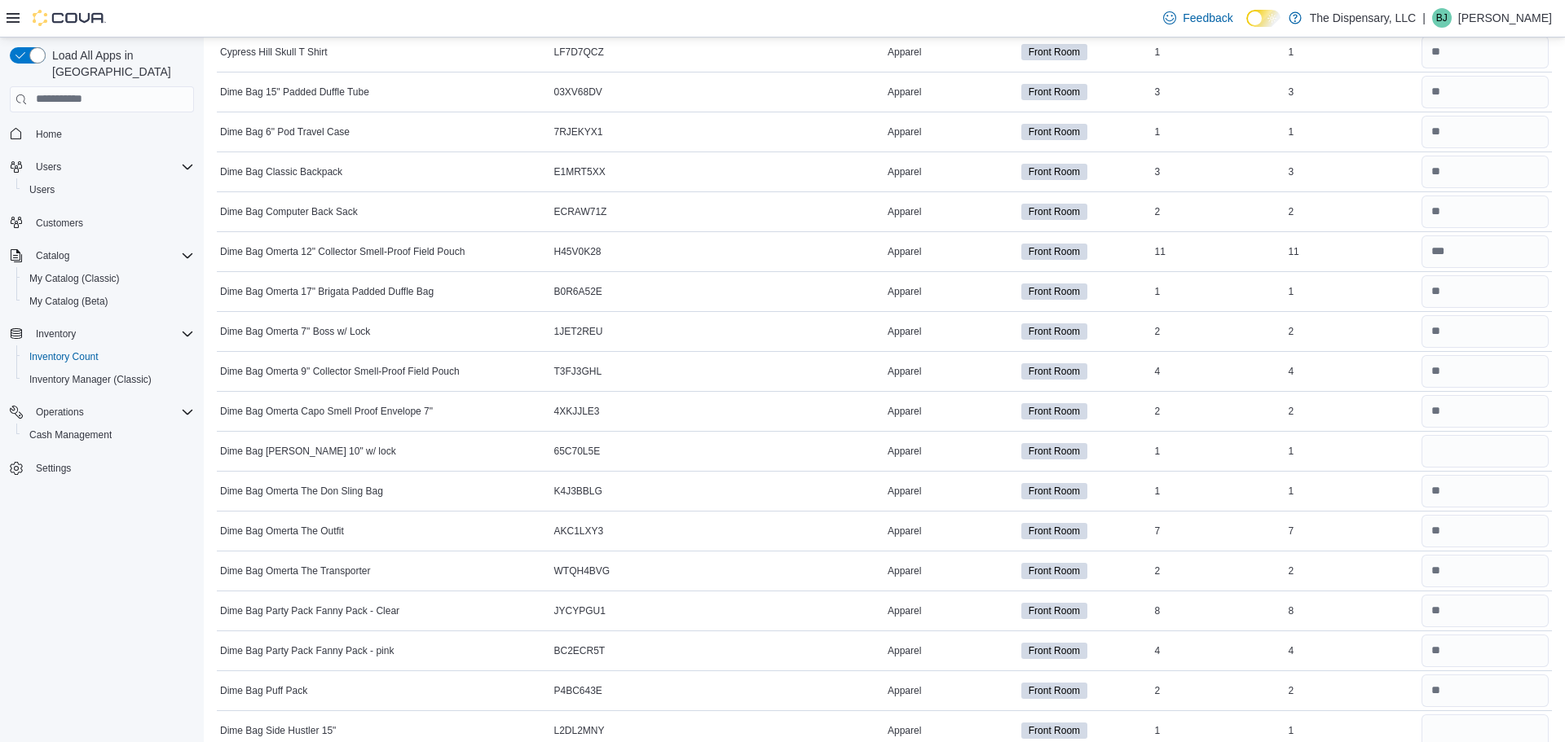
scroll to position [0, 0]
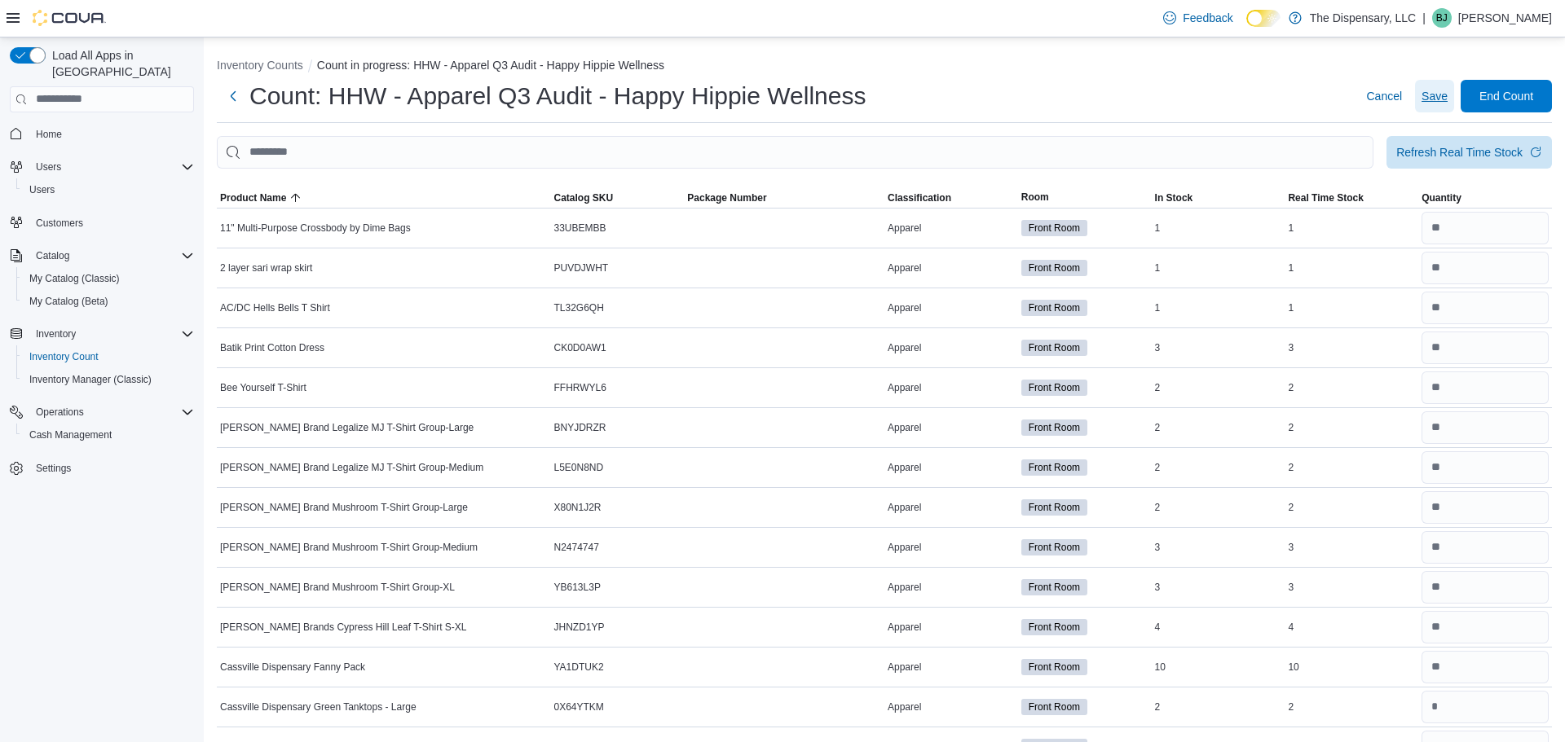
click at [1447, 95] on span "Save" at bounding box center [1434, 96] width 26 height 16
click at [650, 110] on h1 "Count: HHW - Apparel Q3 Audit - Happy Hippie Wellness" at bounding box center [557, 96] width 616 height 33
click at [644, 99] on h1 "Count: HHW - Apparel Q3 Audit - Happy Hippie Wellness" at bounding box center [557, 96] width 616 height 33
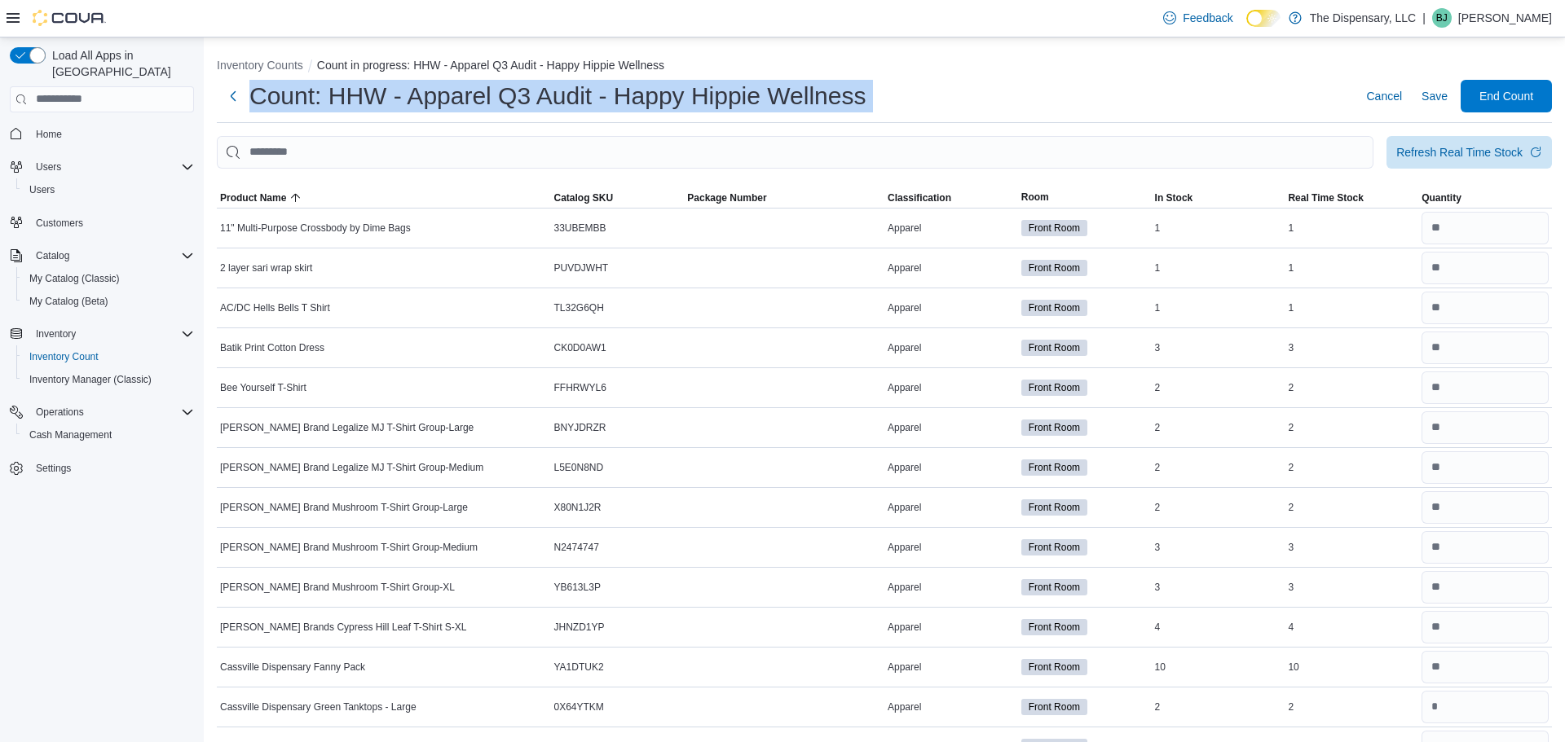
click at [644, 99] on h1 "Count: HHW - Apparel Q3 Audit - Happy Hippie Wellness" at bounding box center [557, 96] width 616 height 33
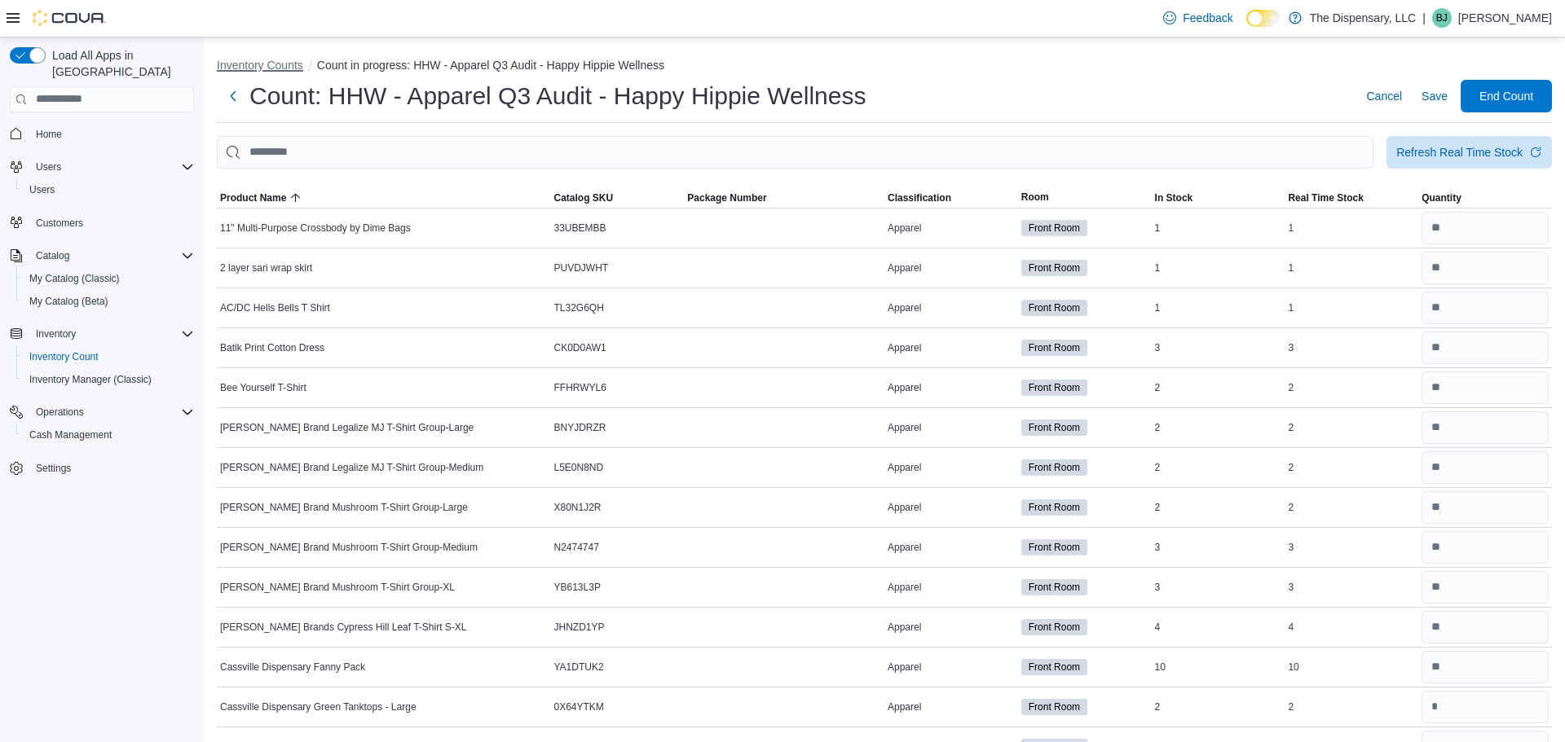
click at [291, 59] on button "Inventory Counts" at bounding box center [260, 65] width 86 height 13
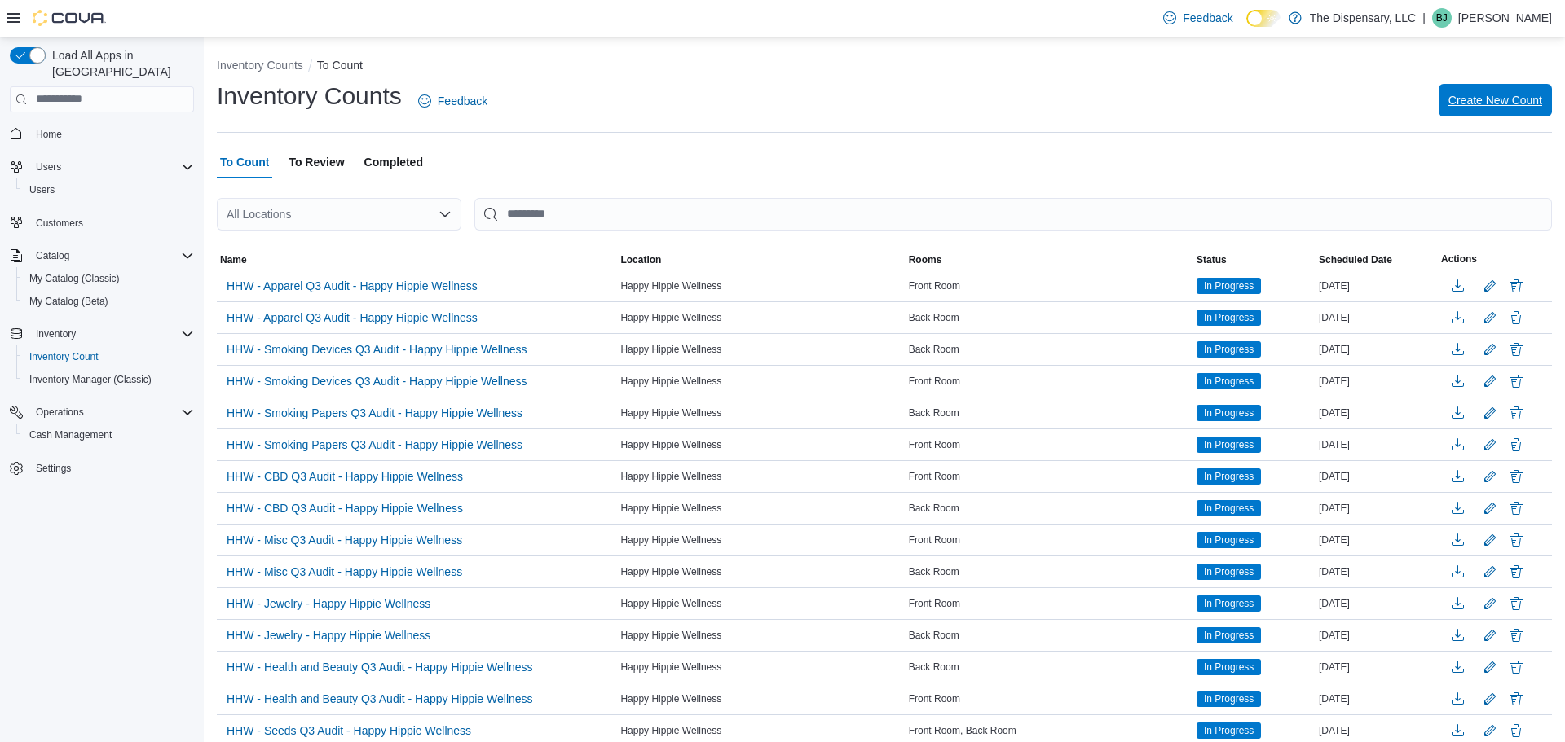
click at [1464, 100] on span "Create New Count" at bounding box center [1495, 100] width 94 height 16
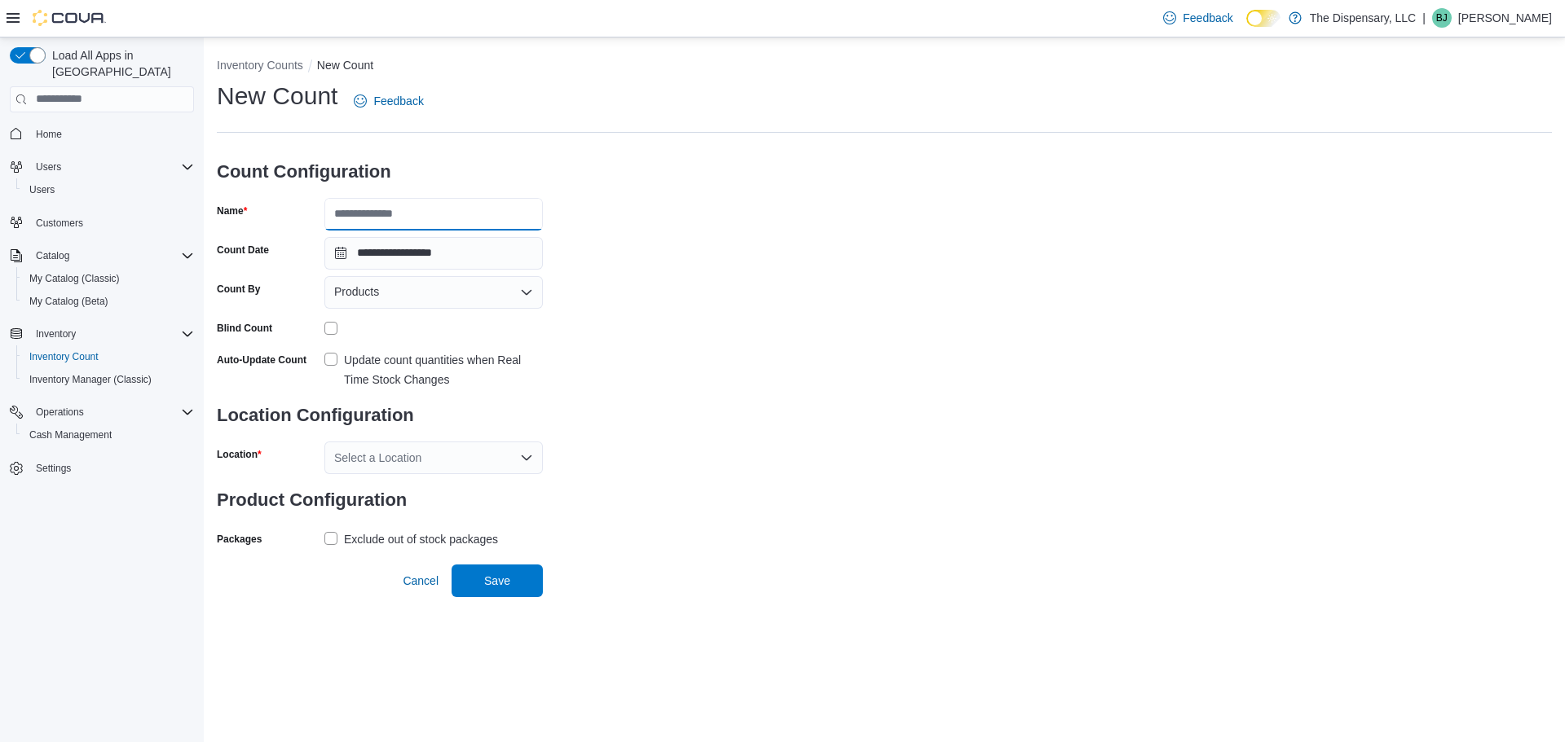
click at [463, 204] on input "Name" at bounding box center [433, 214] width 218 height 33
click at [460, 304] on div "Products" at bounding box center [433, 292] width 218 height 33
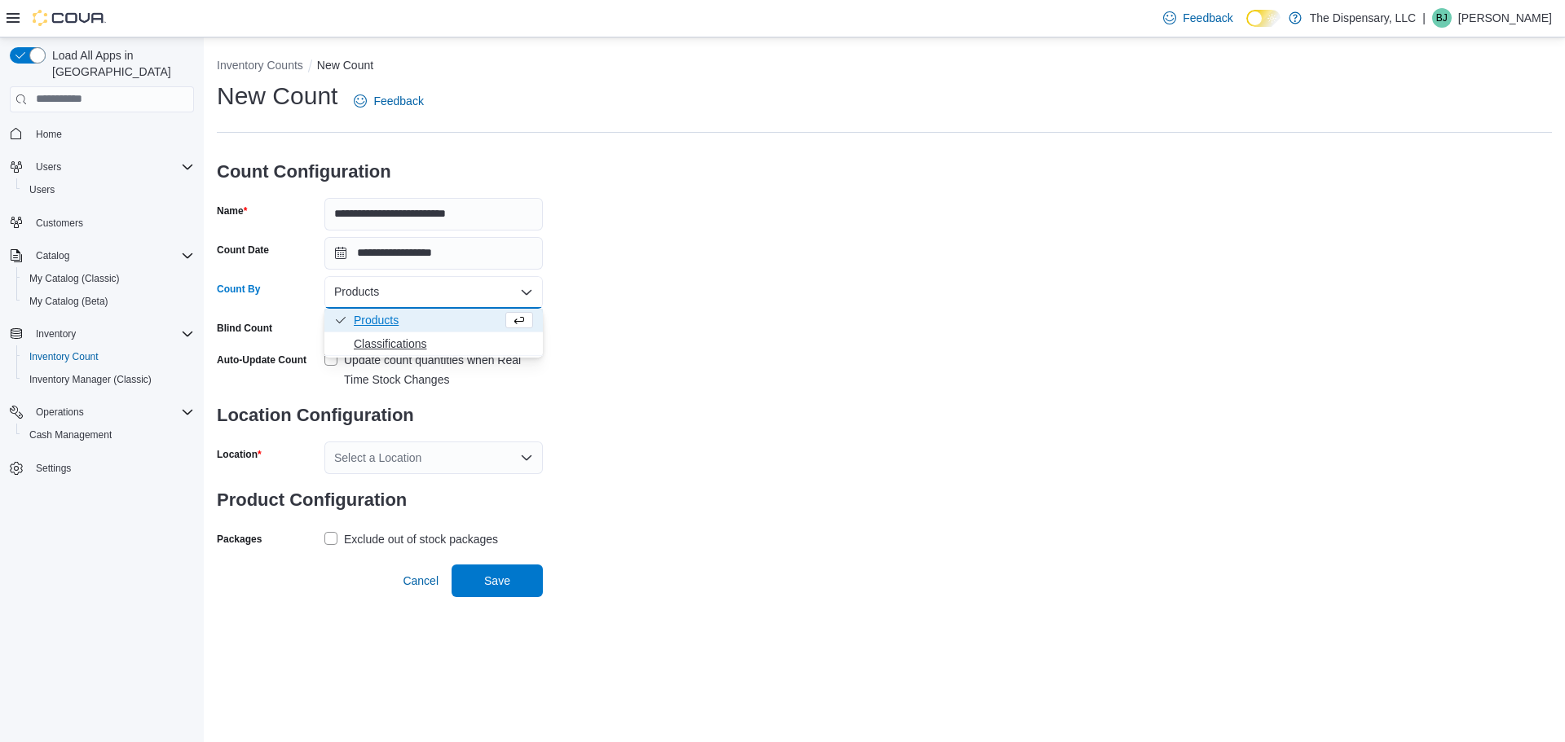
click at [377, 342] on span "Classifications" at bounding box center [443, 344] width 179 height 16
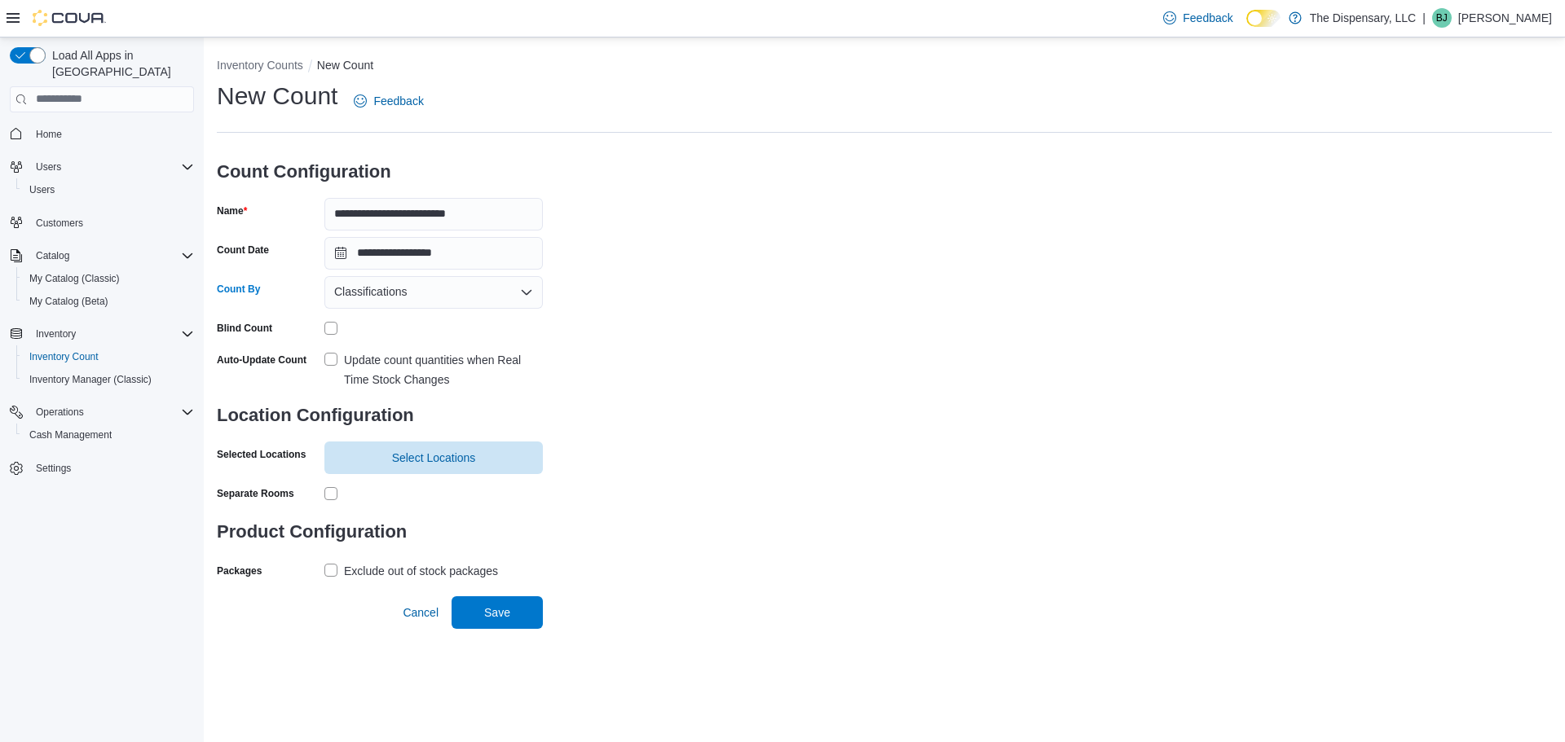
click at [339, 357] on label "Update count quantities when Real Time Stock Changes" at bounding box center [433, 369] width 218 height 39
click at [417, 458] on span "Select Locations" at bounding box center [434, 457] width 84 height 16
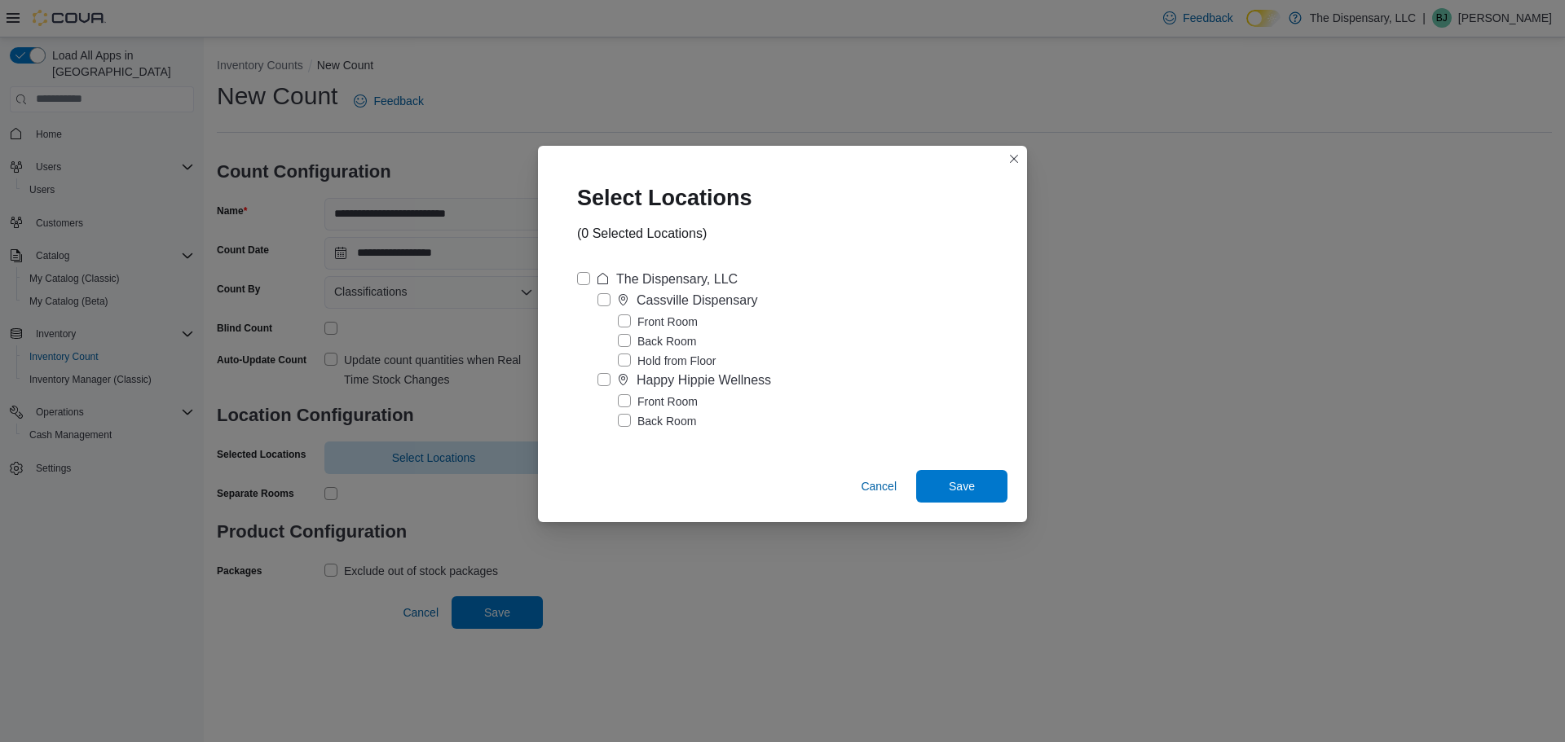
click at [607, 382] on label "Happy Hippie Wellness" at bounding box center [684, 381] width 174 height 20
click at [950, 482] on span "Save" at bounding box center [962, 486] width 26 height 16
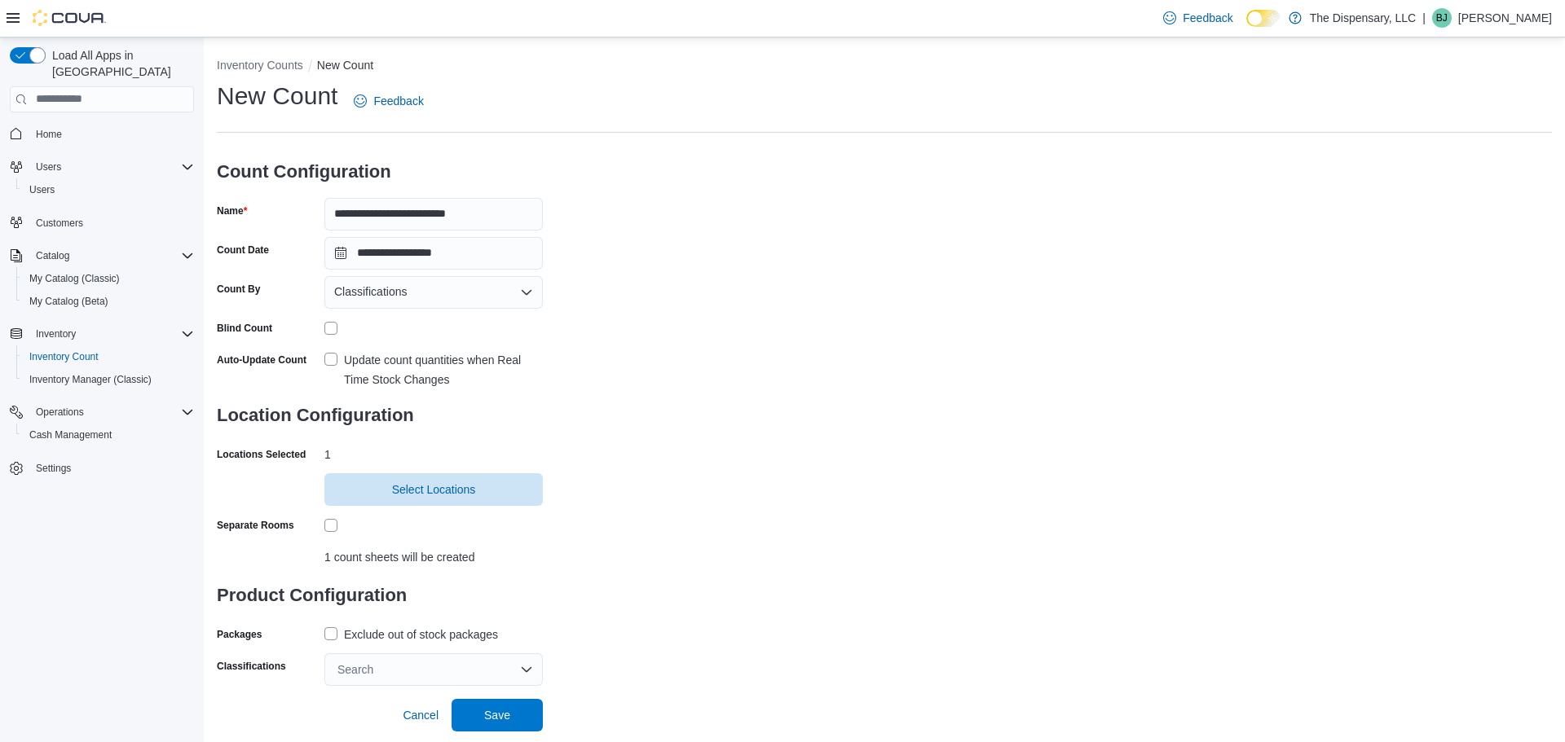
click at [323, 526] on div "Separate Rooms" at bounding box center [380, 525] width 326 height 25
click at [383, 658] on div "Search" at bounding box center [433, 670] width 218 height 33
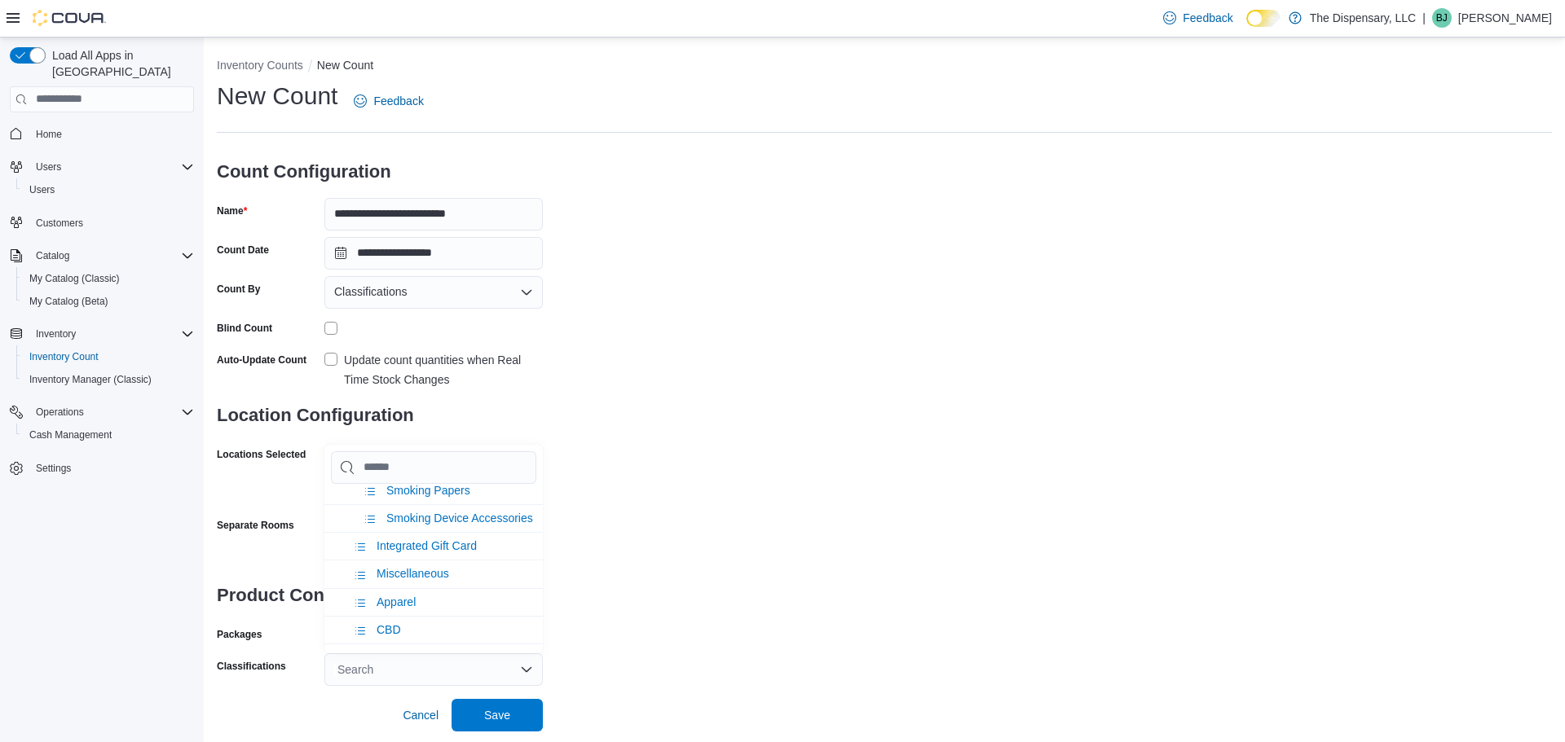
scroll to position [784, 0]
click at [408, 575] on span "Miscellaneous" at bounding box center [413, 568] width 73 height 13
click at [751, 562] on div "**********" at bounding box center [884, 383] width 1335 height 606
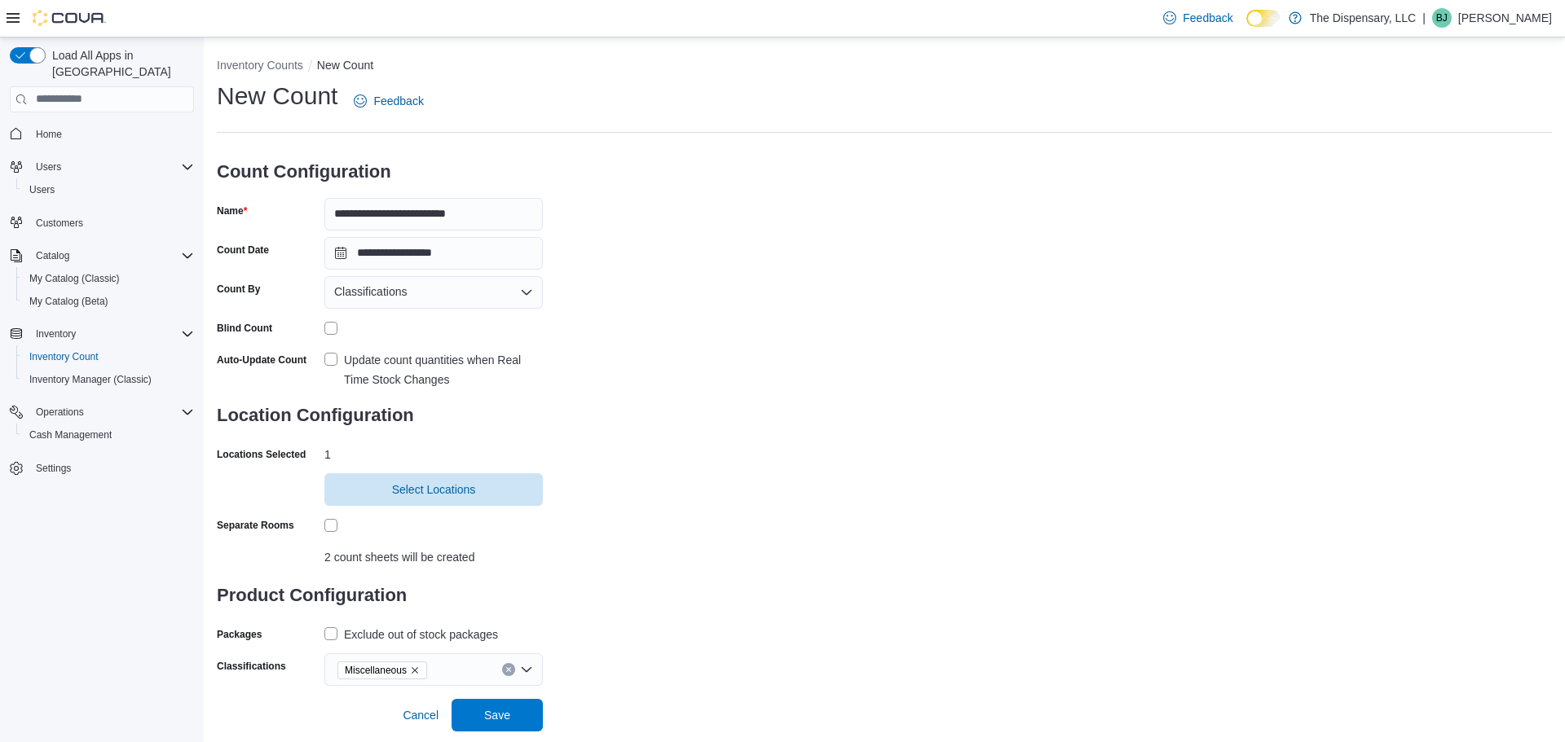
click at [466, 625] on div "Exclude out of stock packages" at bounding box center [421, 635] width 154 height 20
click at [509, 711] on span "Save" at bounding box center [497, 715] width 26 height 16
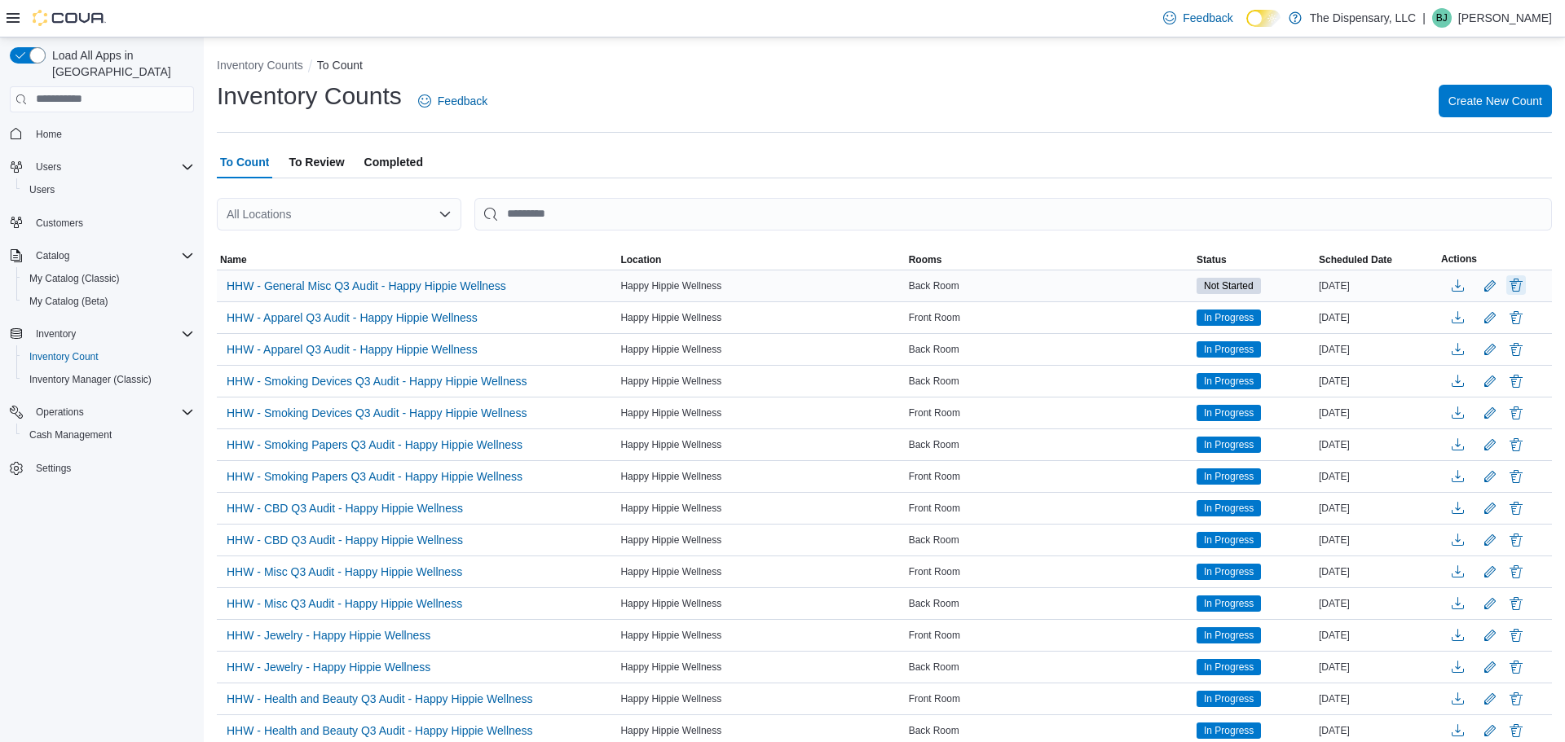
click at [1522, 284] on button "Delete" at bounding box center [1516, 285] width 20 height 20
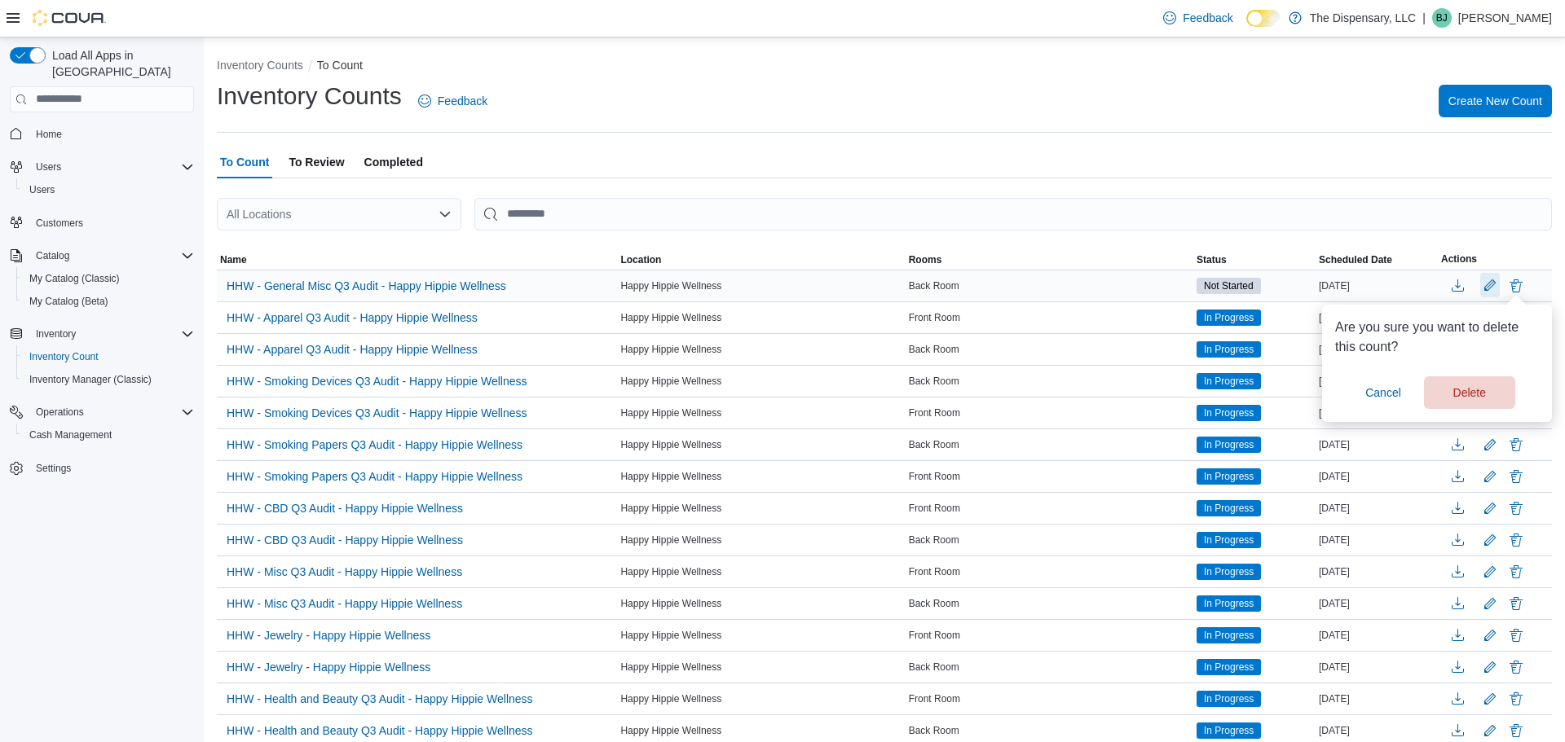
click at [1497, 287] on button "Edit count details" at bounding box center [1490, 285] width 20 height 24
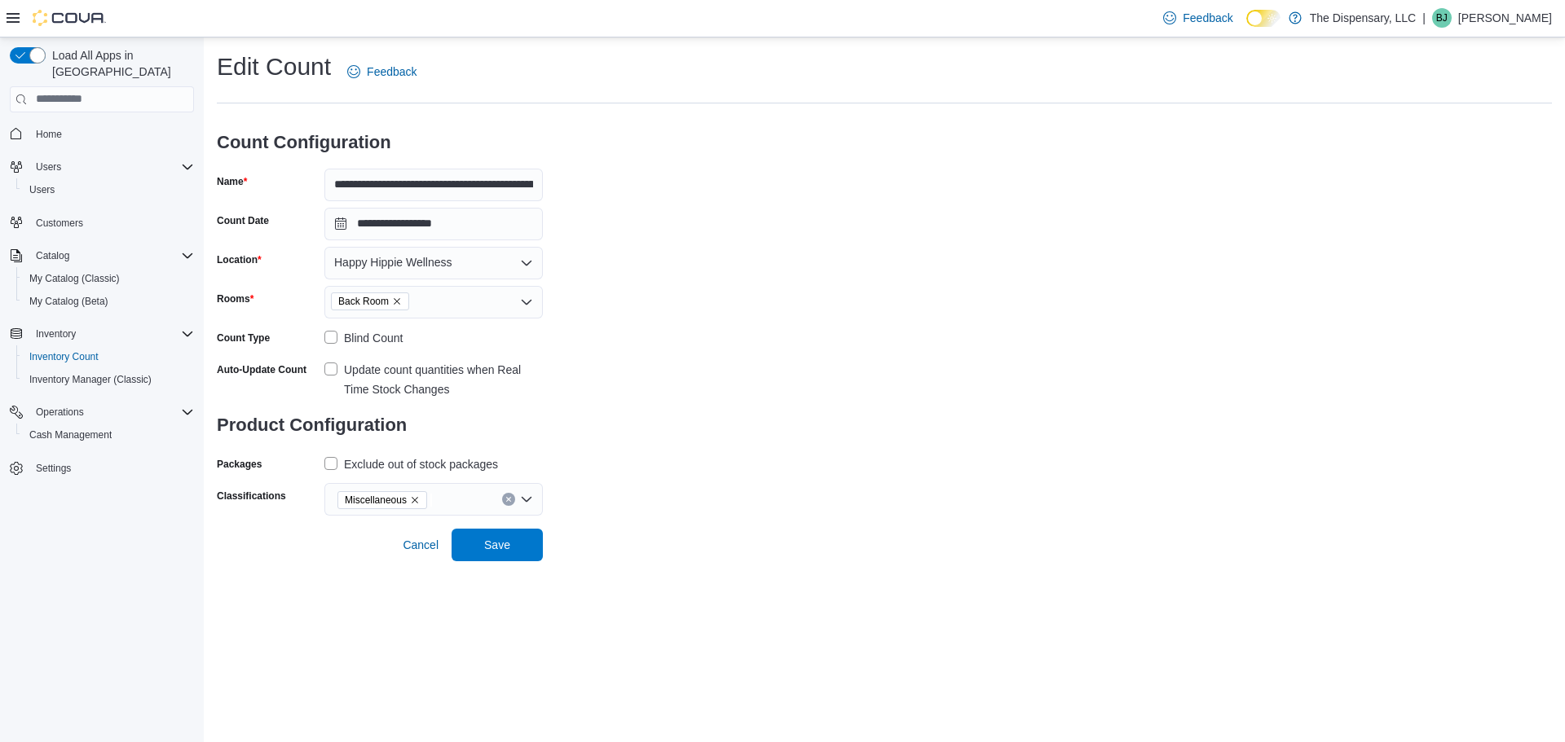
click at [527, 302] on icon "Open list of options" at bounding box center [527, 301] width 10 height 5
click at [410, 326] on span "Front Room" at bounding box center [433, 330] width 199 height 16
click at [634, 361] on div "**********" at bounding box center [884, 283] width 1335 height 465
click at [500, 544] on span "Save" at bounding box center [497, 544] width 26 height 16
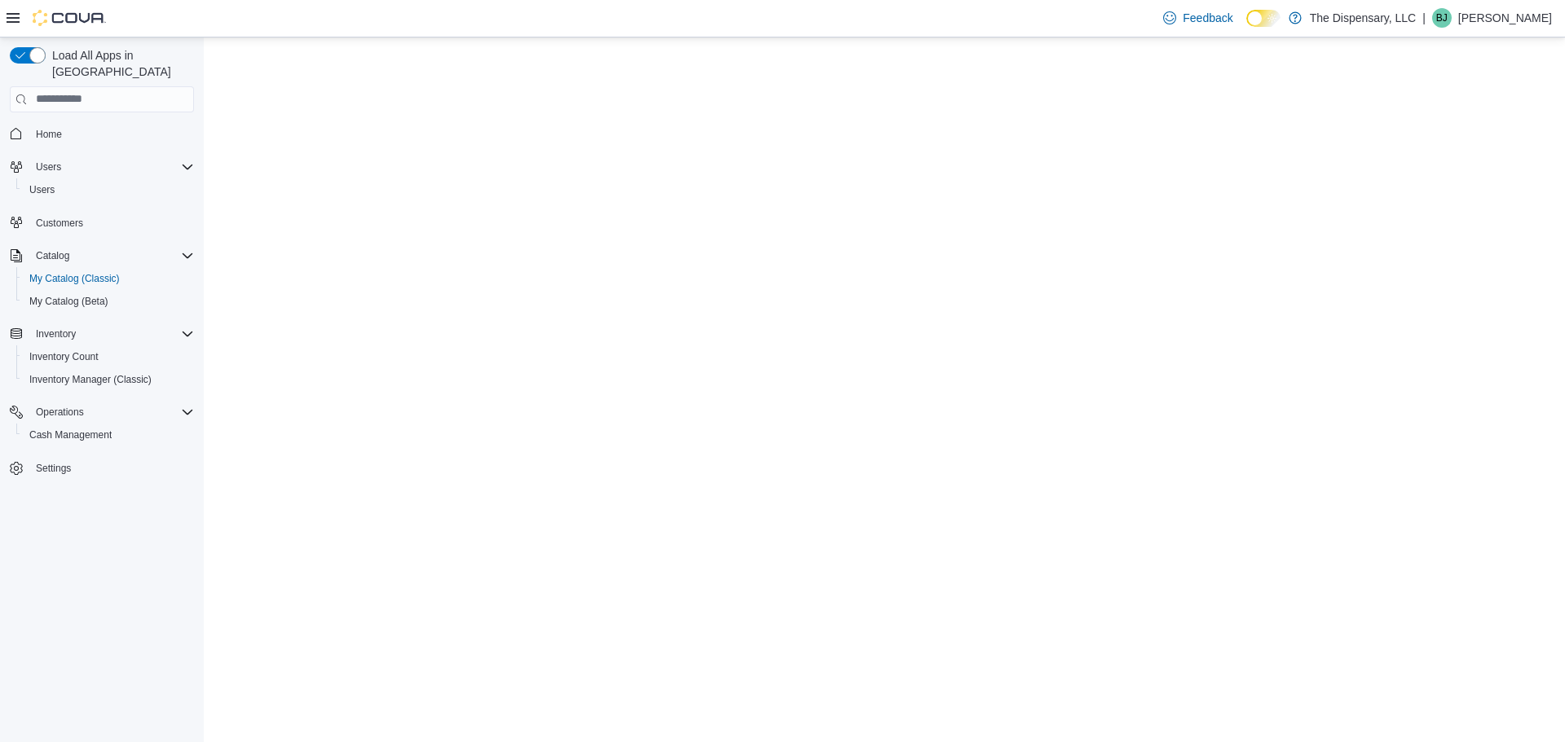
select select "**********"
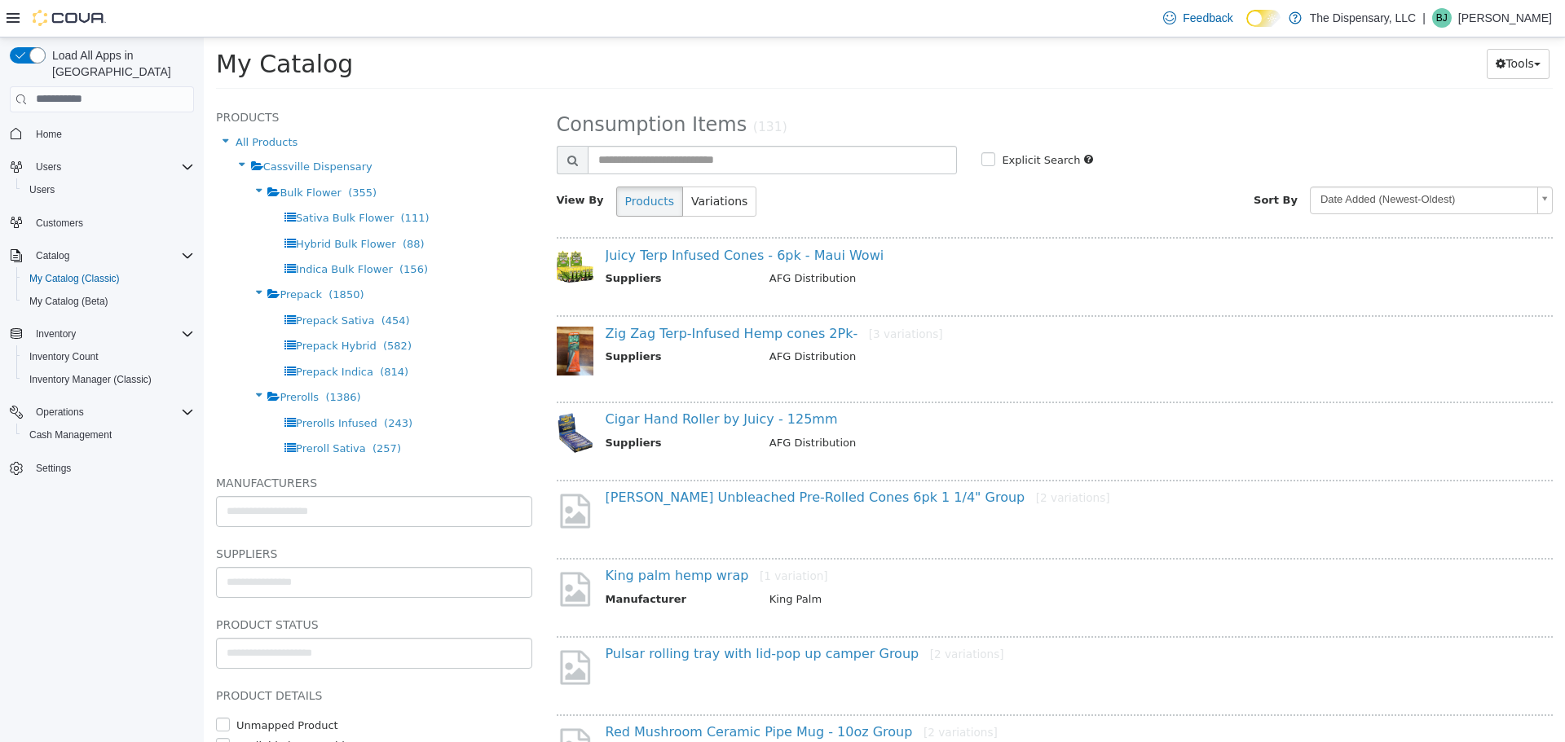
scroll to position [575, 0]
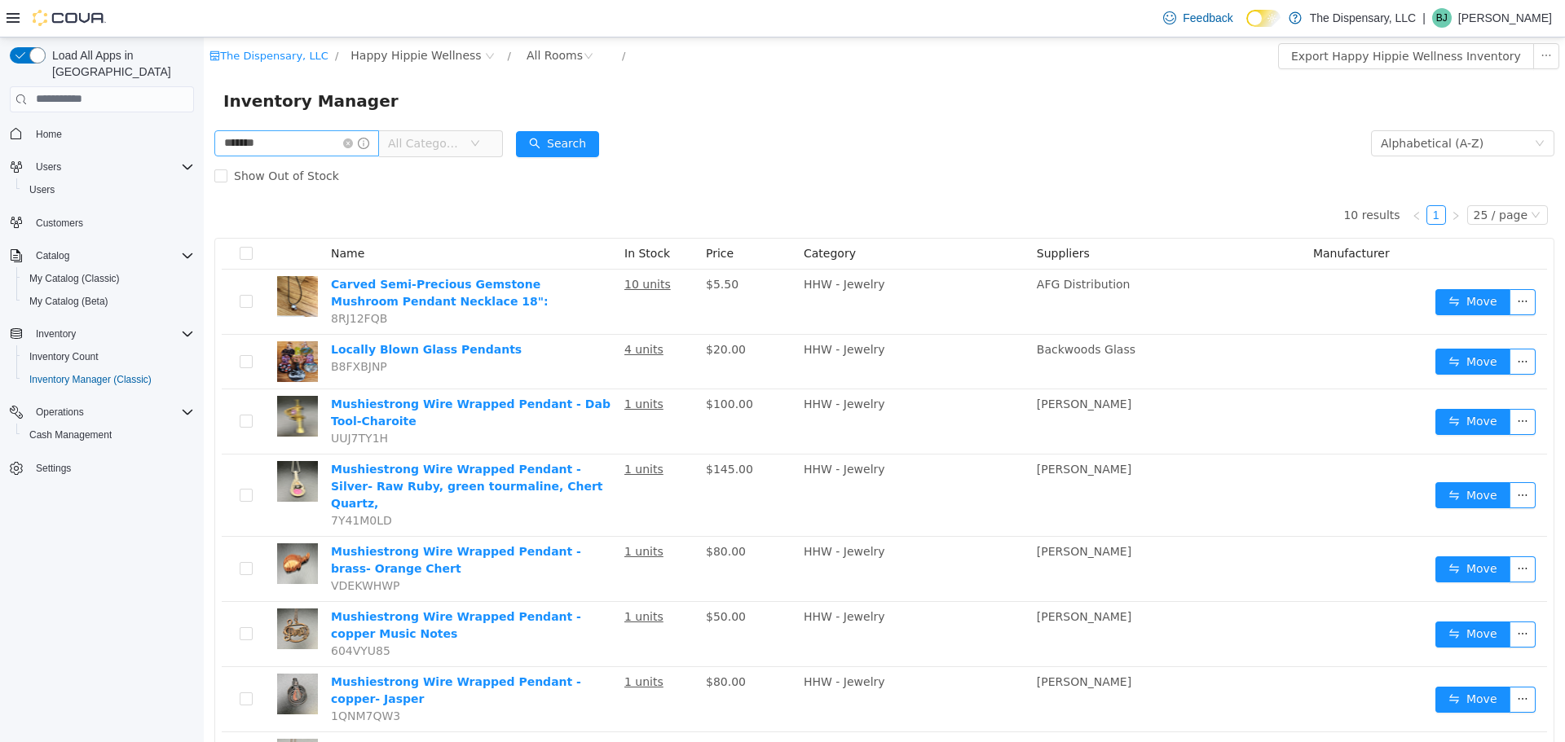
scroll to position [99, 0]
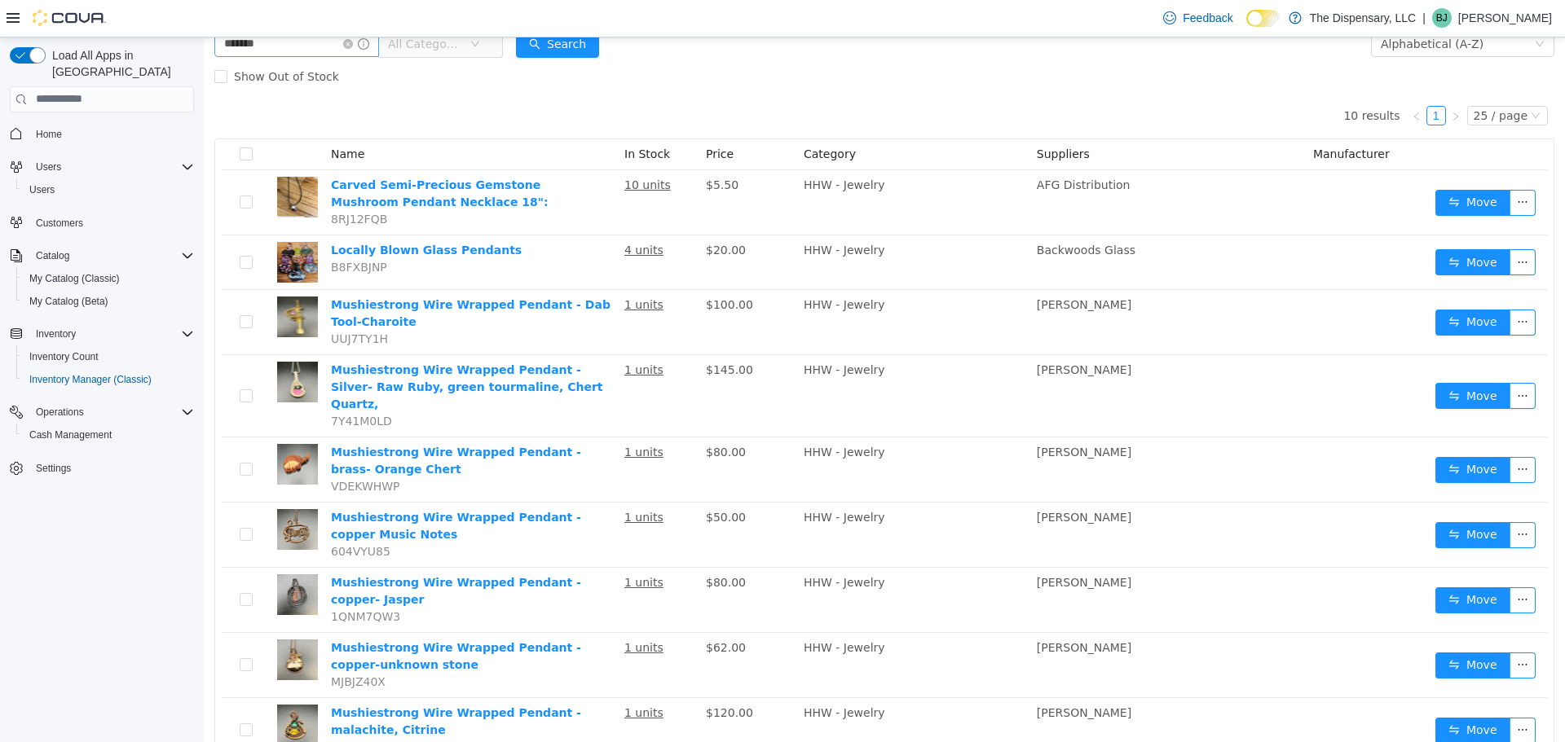
click at [363, 44] on input "*******" at bounding box center [296, 43] width 165 height 26
type input "********"
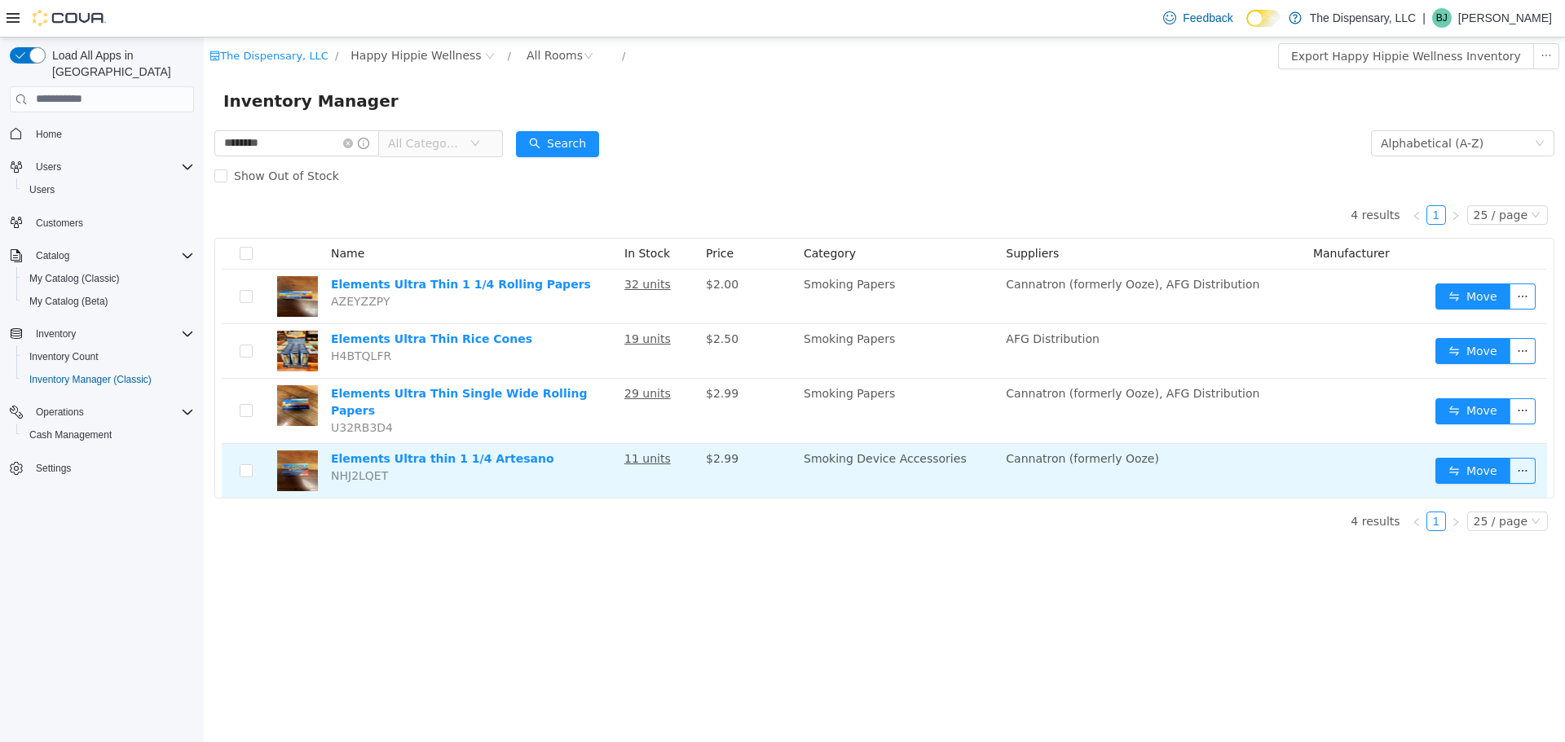
click at [835, 453] on td "Smoking Device Accessories" at bounding box center [898, 470] width 202 height 54
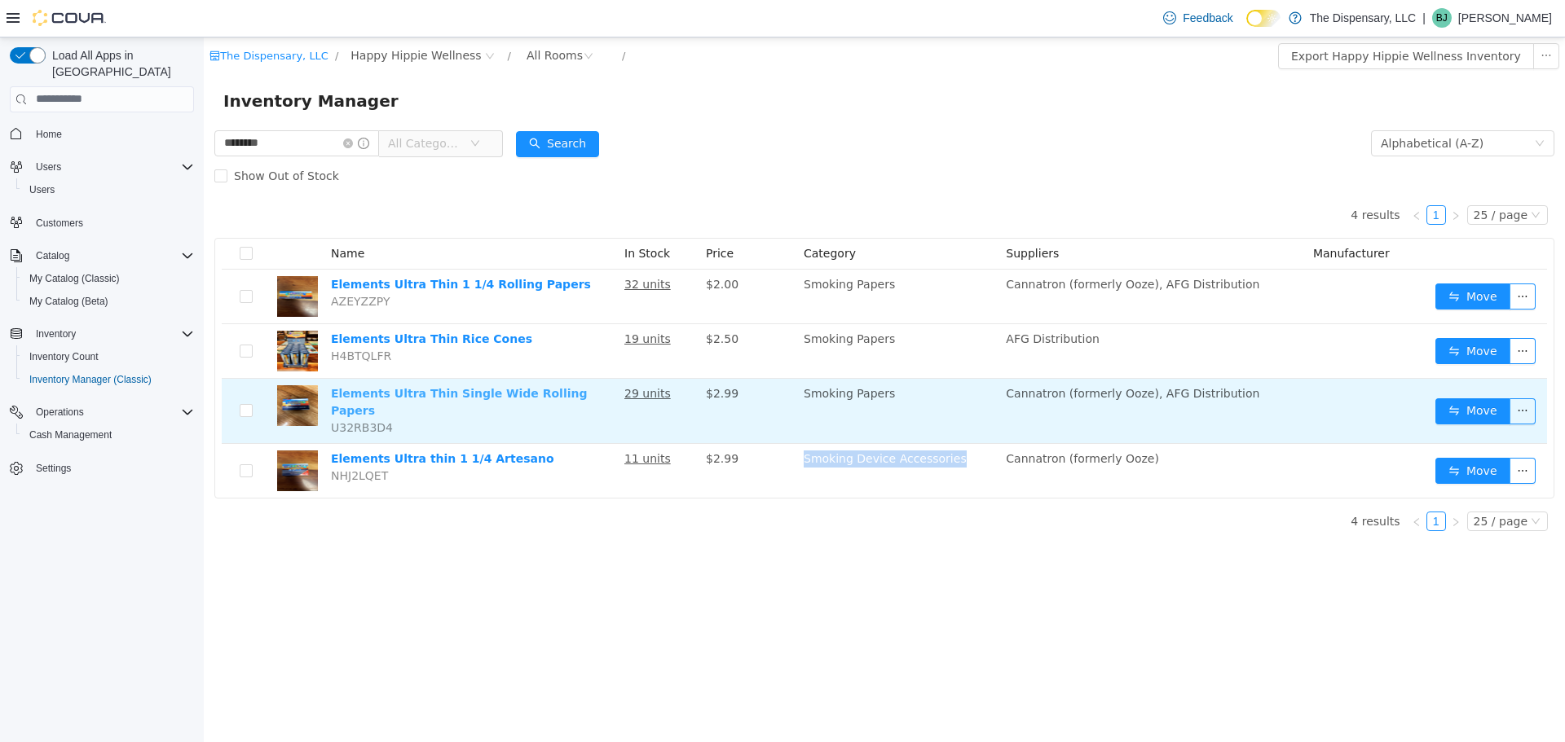
click at [493, 390] on link "Elements Ultra Thin Single Wide Rolling Papers" at bounding box center [459, 401] width 257 height 30
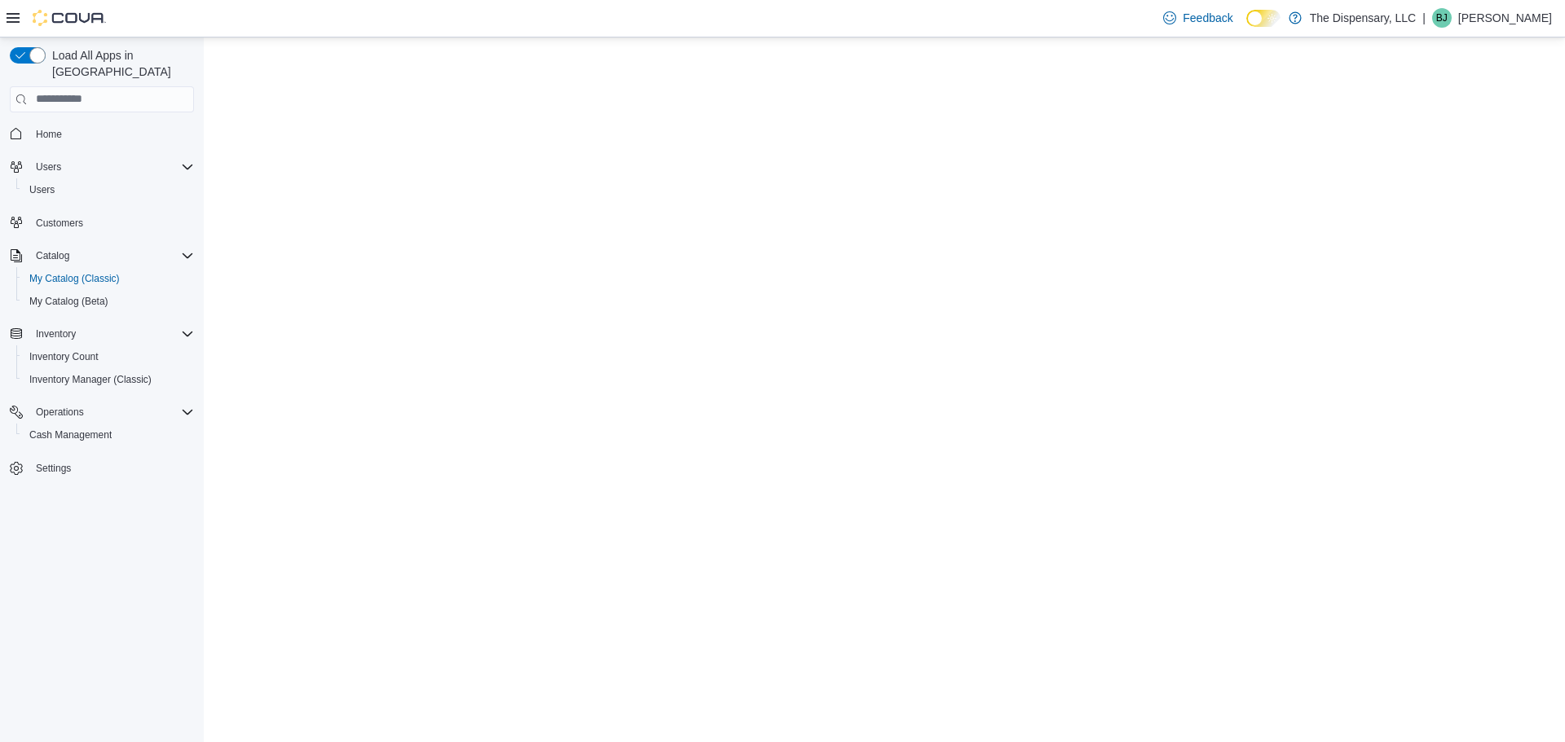
select select "**********"
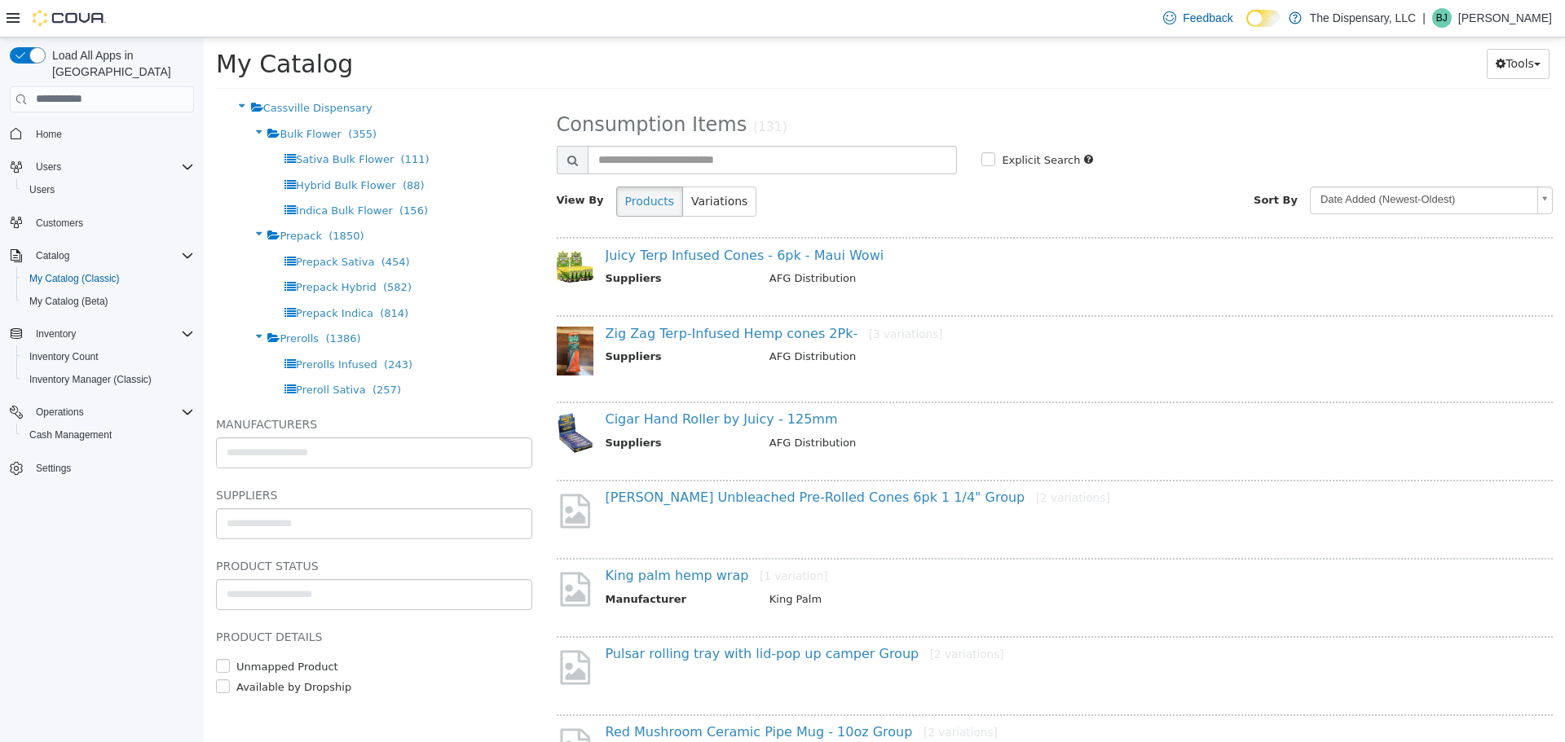
scroll to position [575, 0]
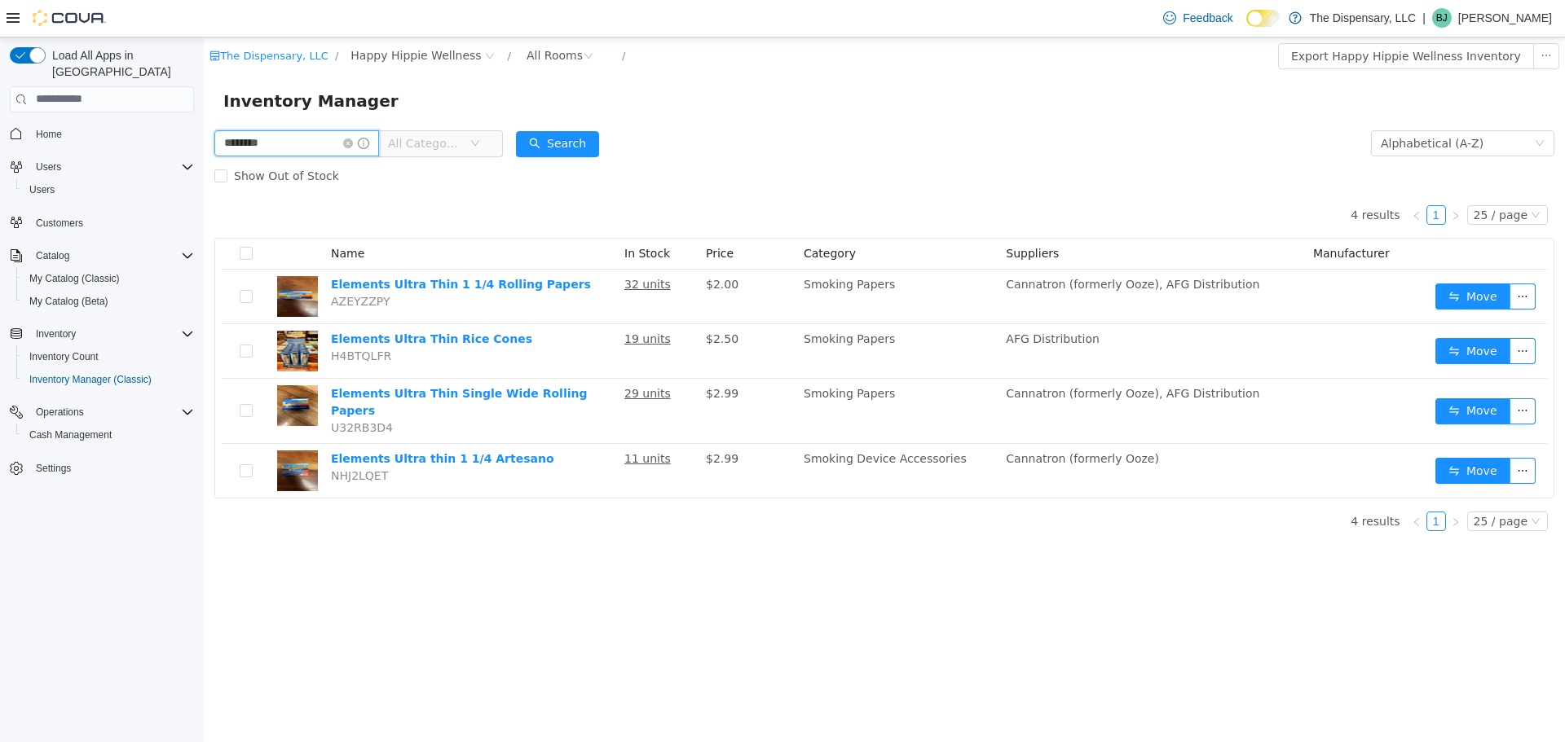
click at [342, 140] on input "********" at bounding box center [296, 143] width 165 height 26
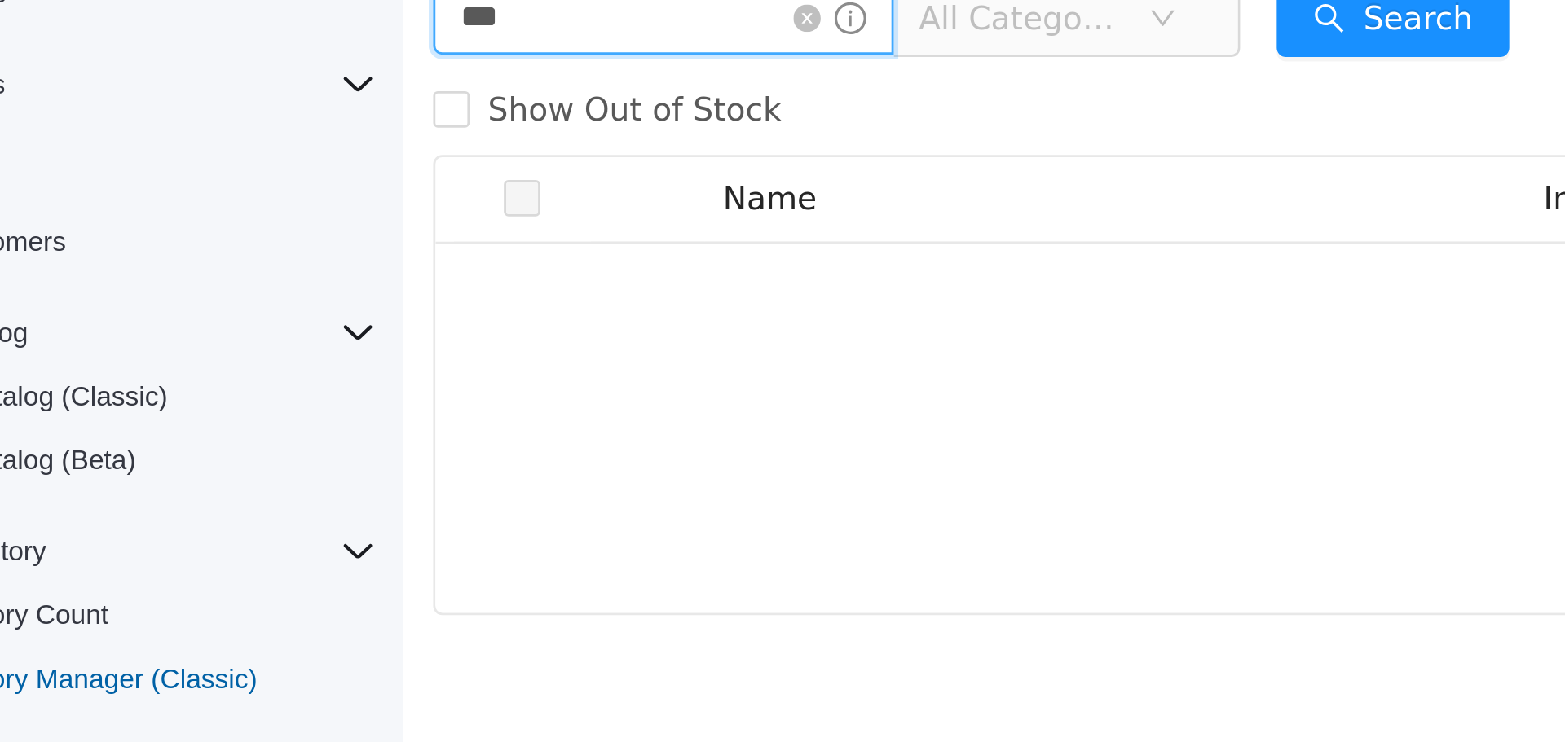
type input "****"
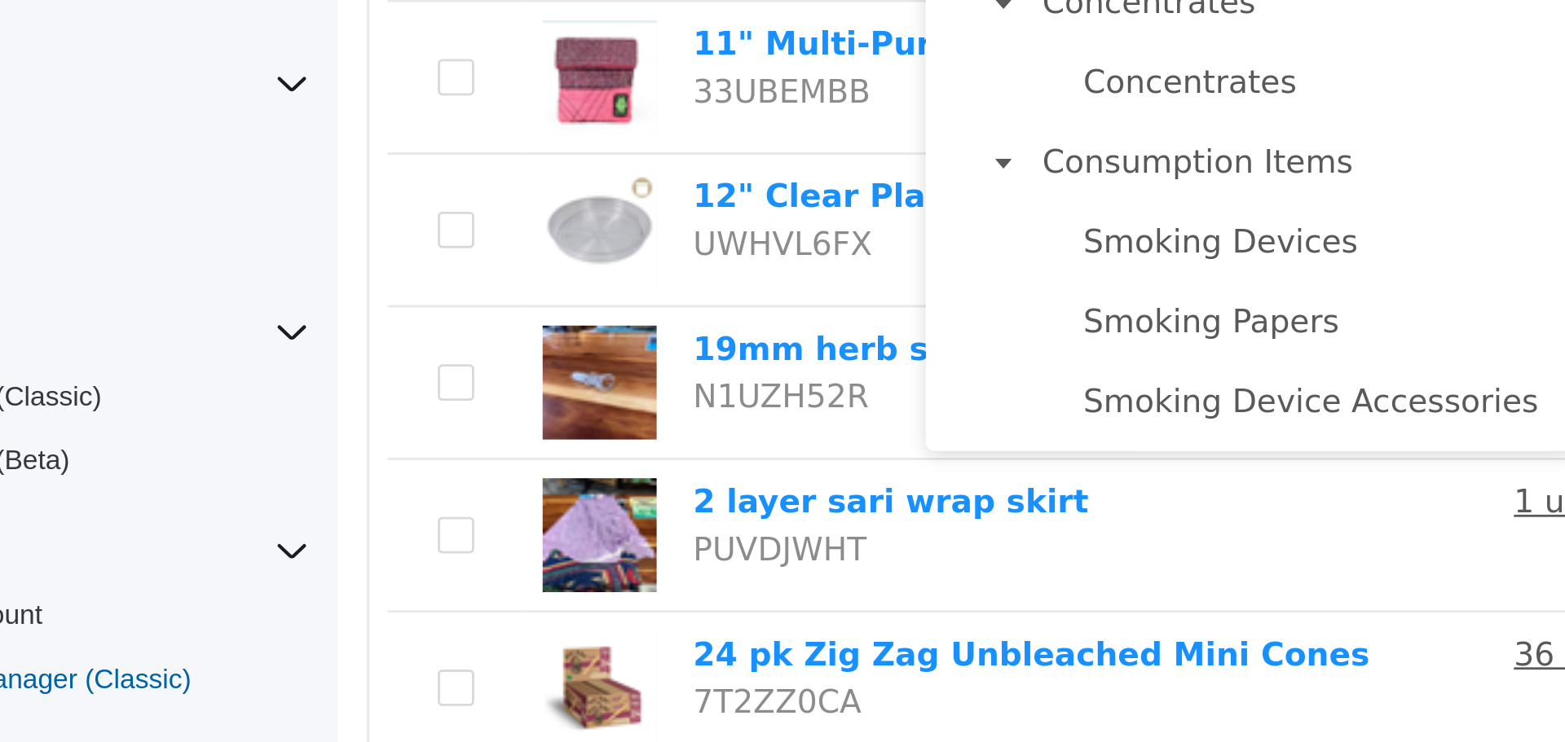
scroll to position [186, 0]
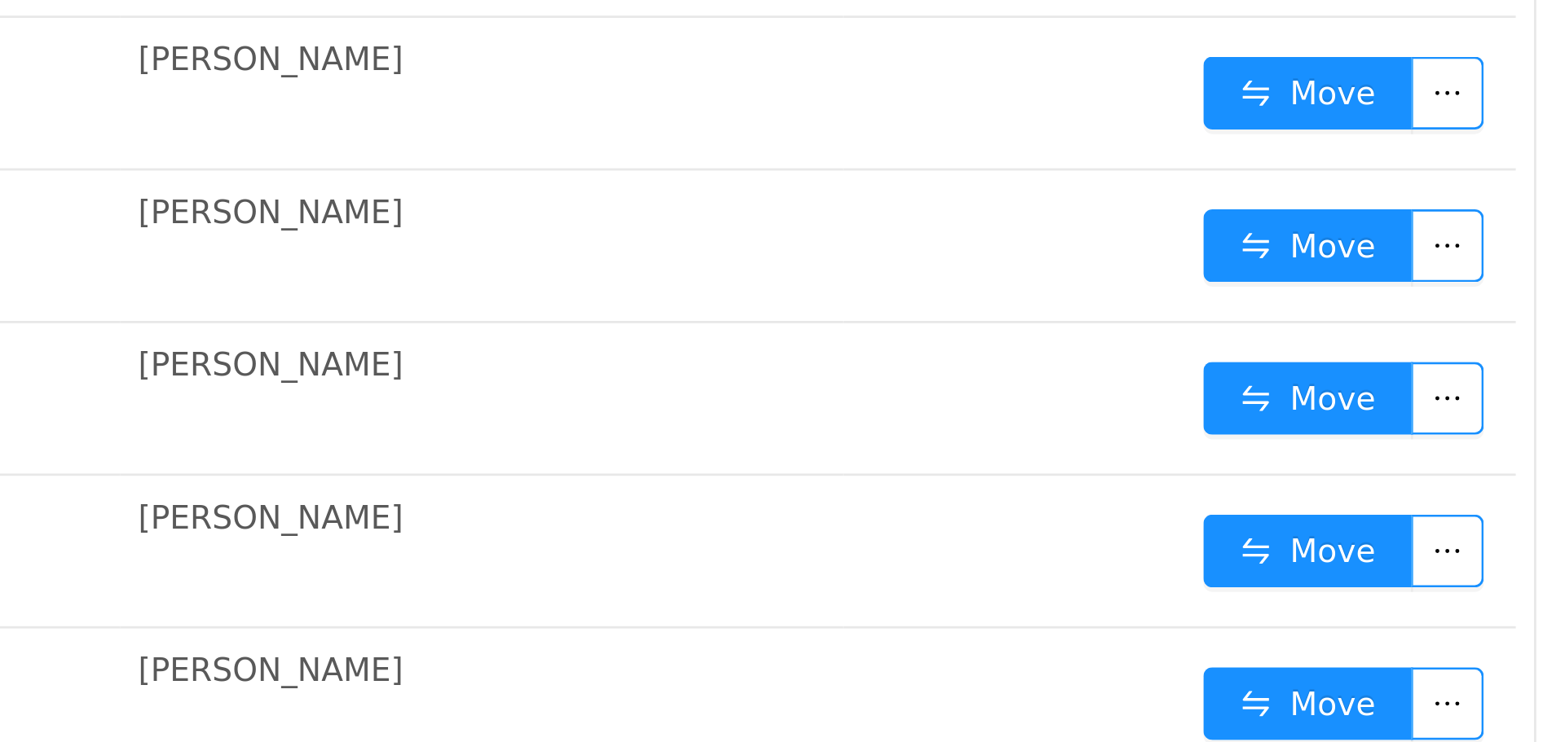
scroll to position [0, 0]
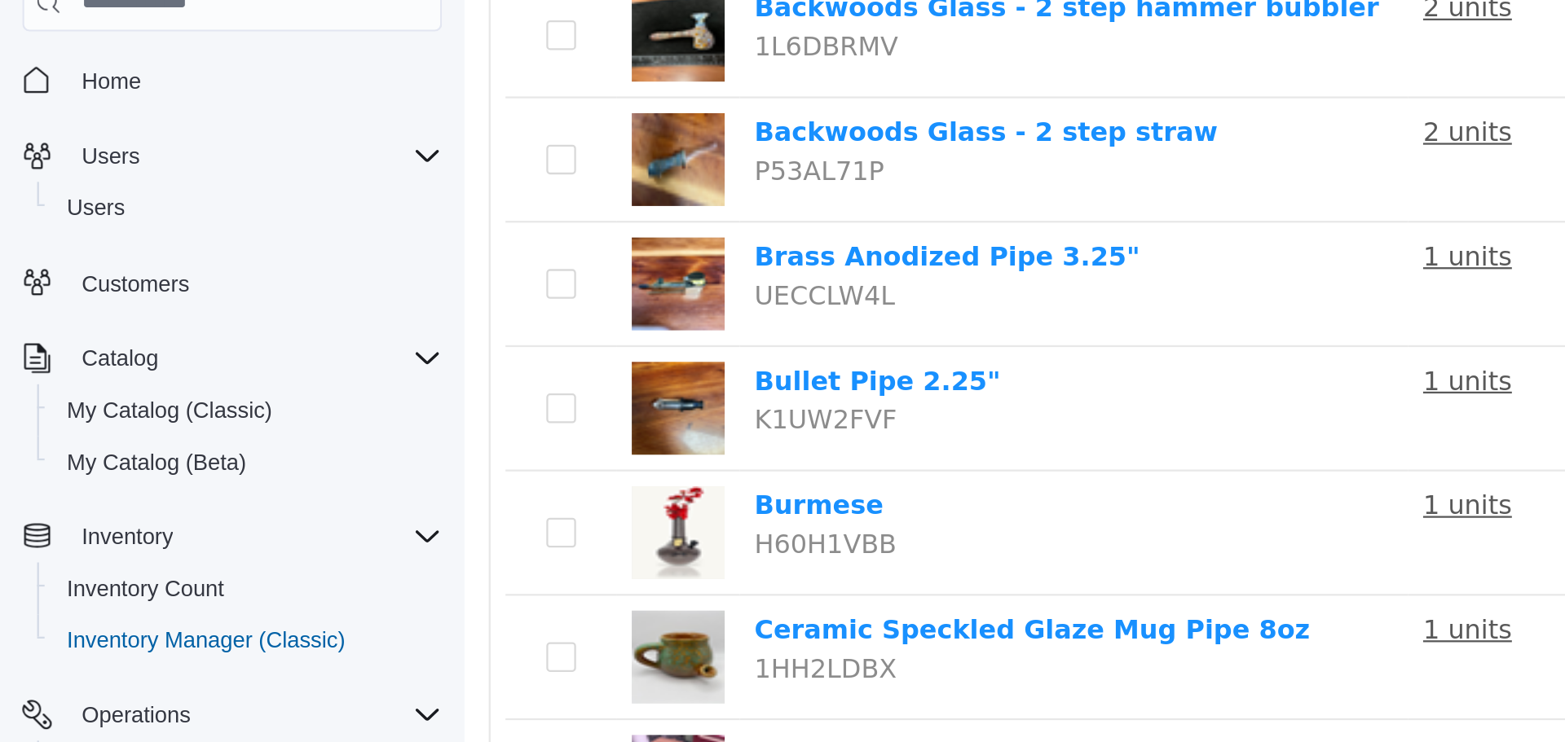
scroll to position [623, 0]
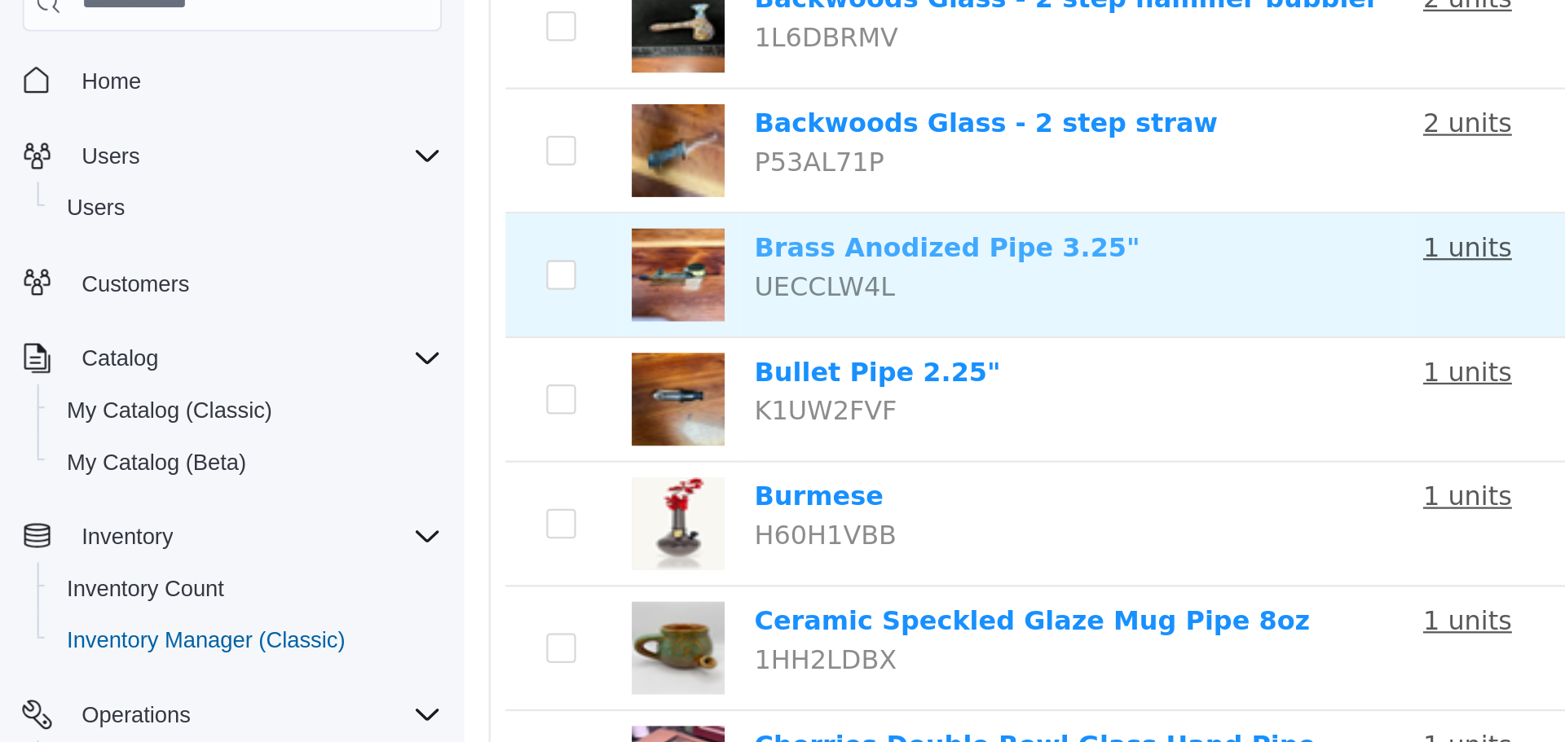
click at [647, 27] on link "Brass Anodized Pipe 3.25"" at bounding box center [676, 30] width 170 height 13
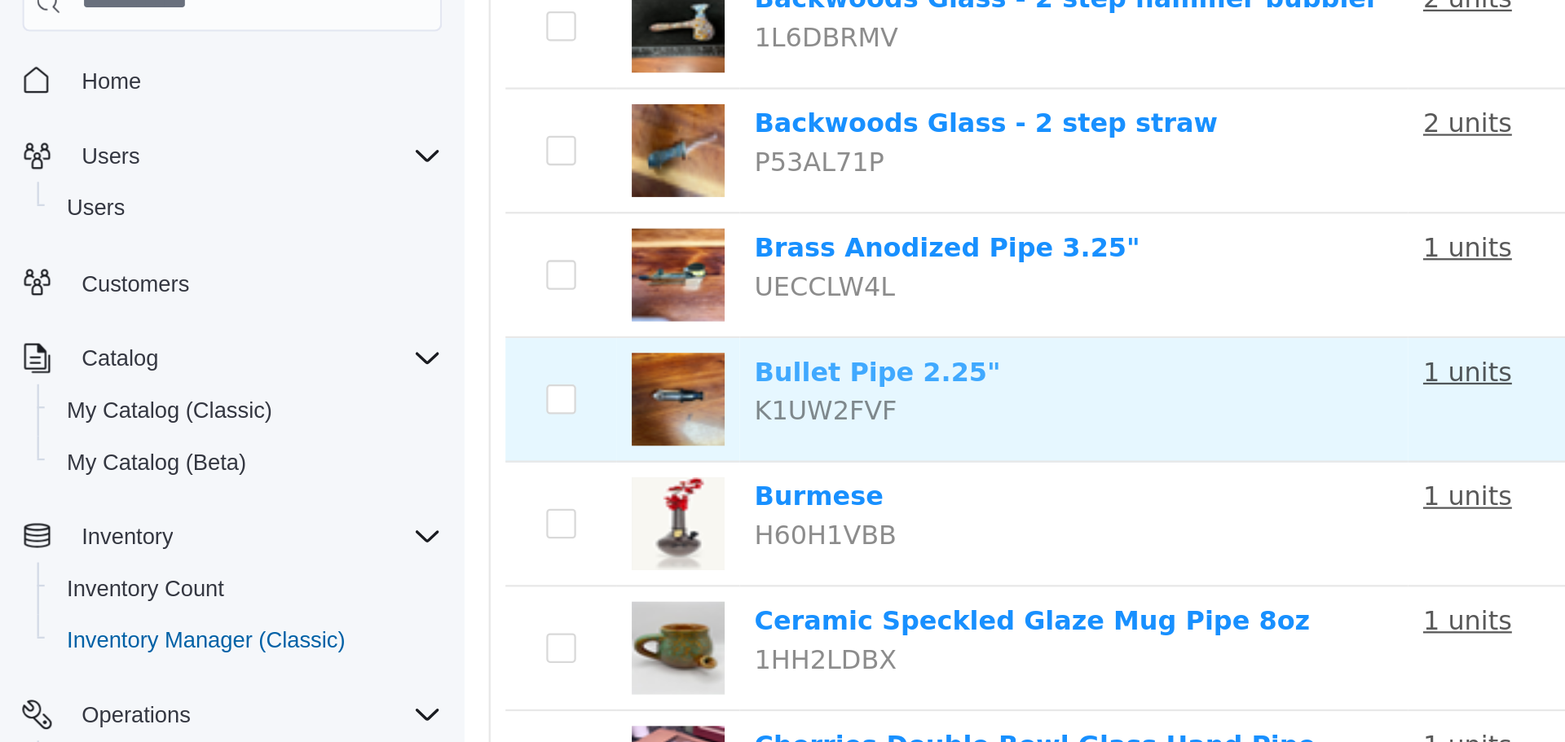
click at [611, 81] on link "Bullet Pipe 2.25"" at bounding box center [645, 84] width 108 height 13
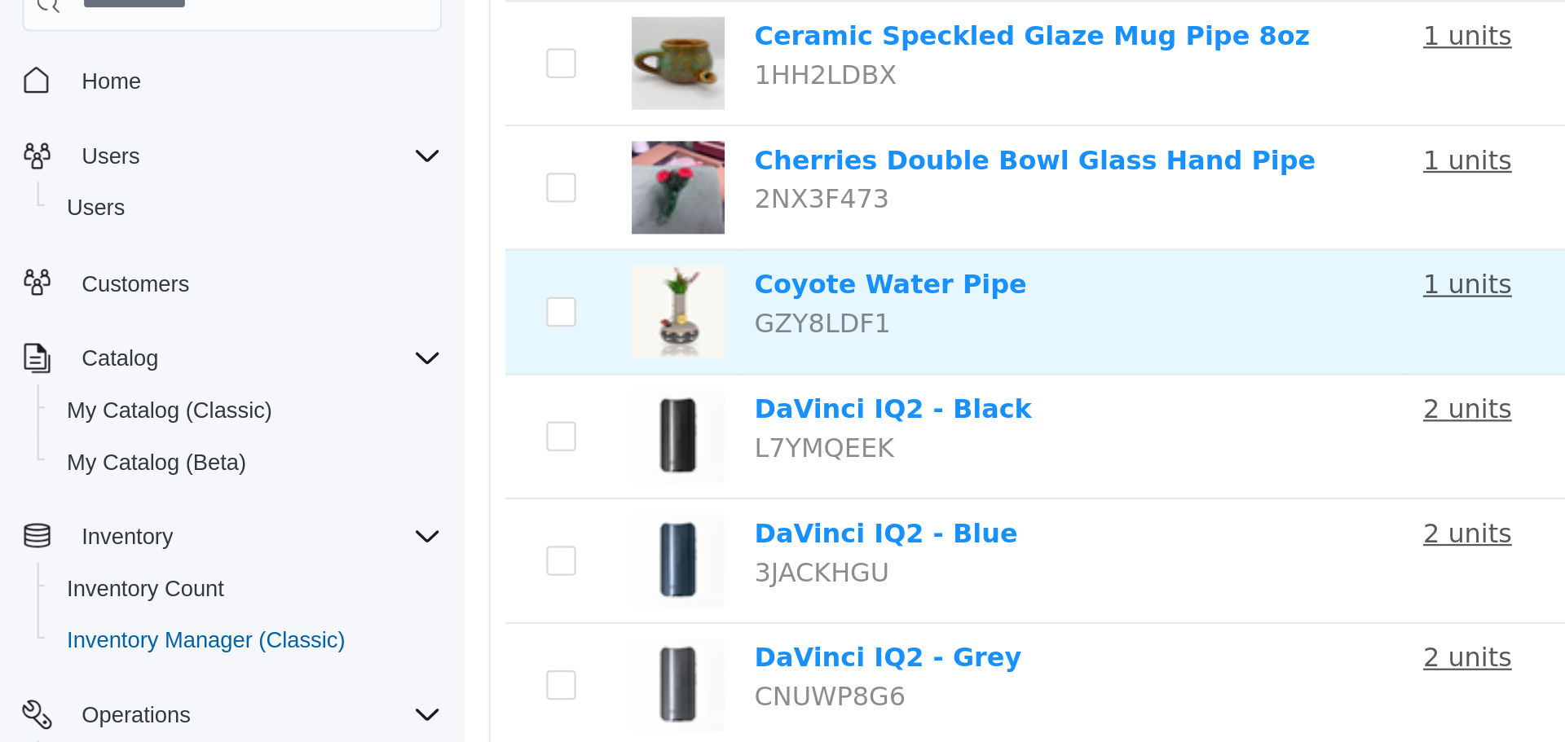
scroll to position [938, 0]
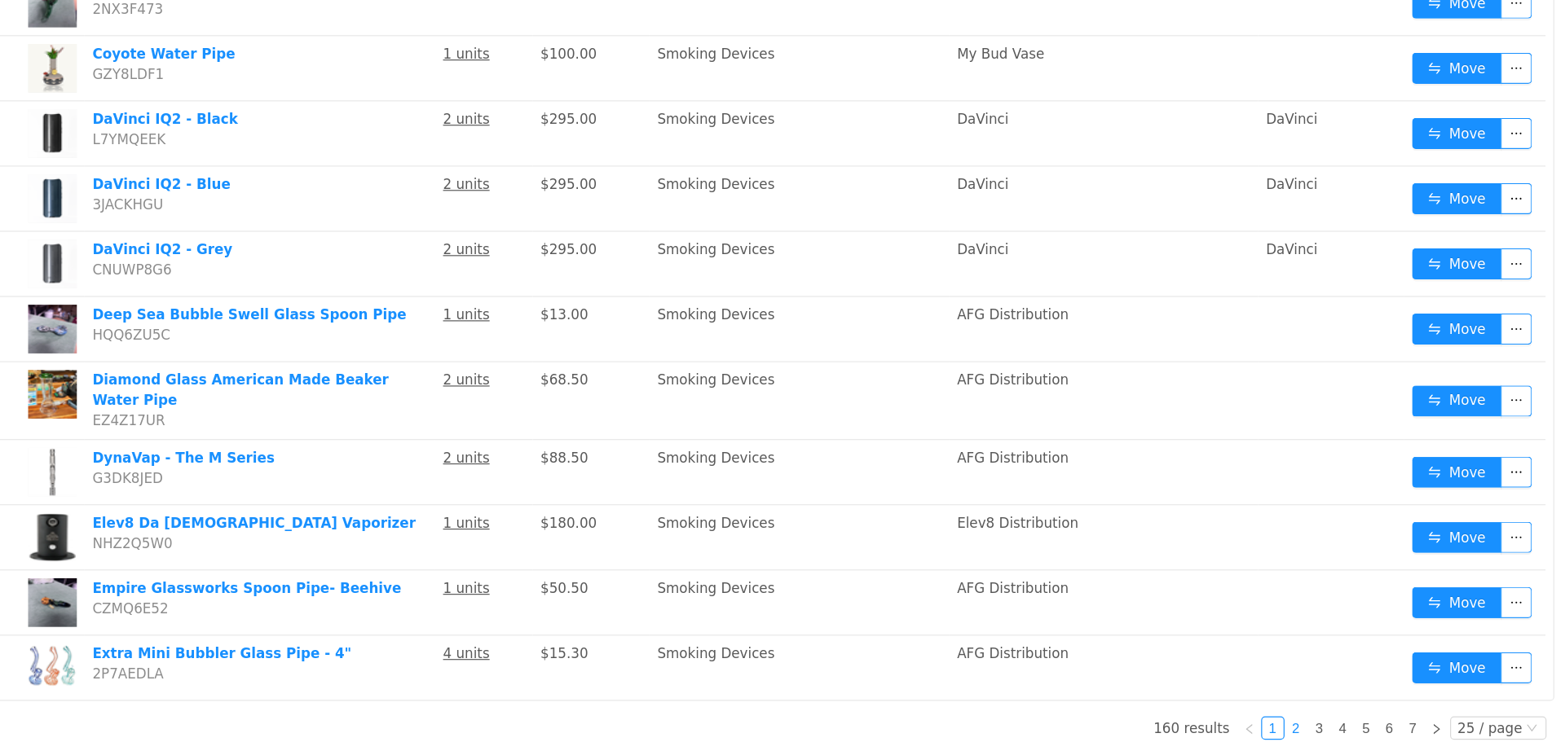
click at [1083, 587] on link "2" at bounding box center [1076, 593] width 18 height 18
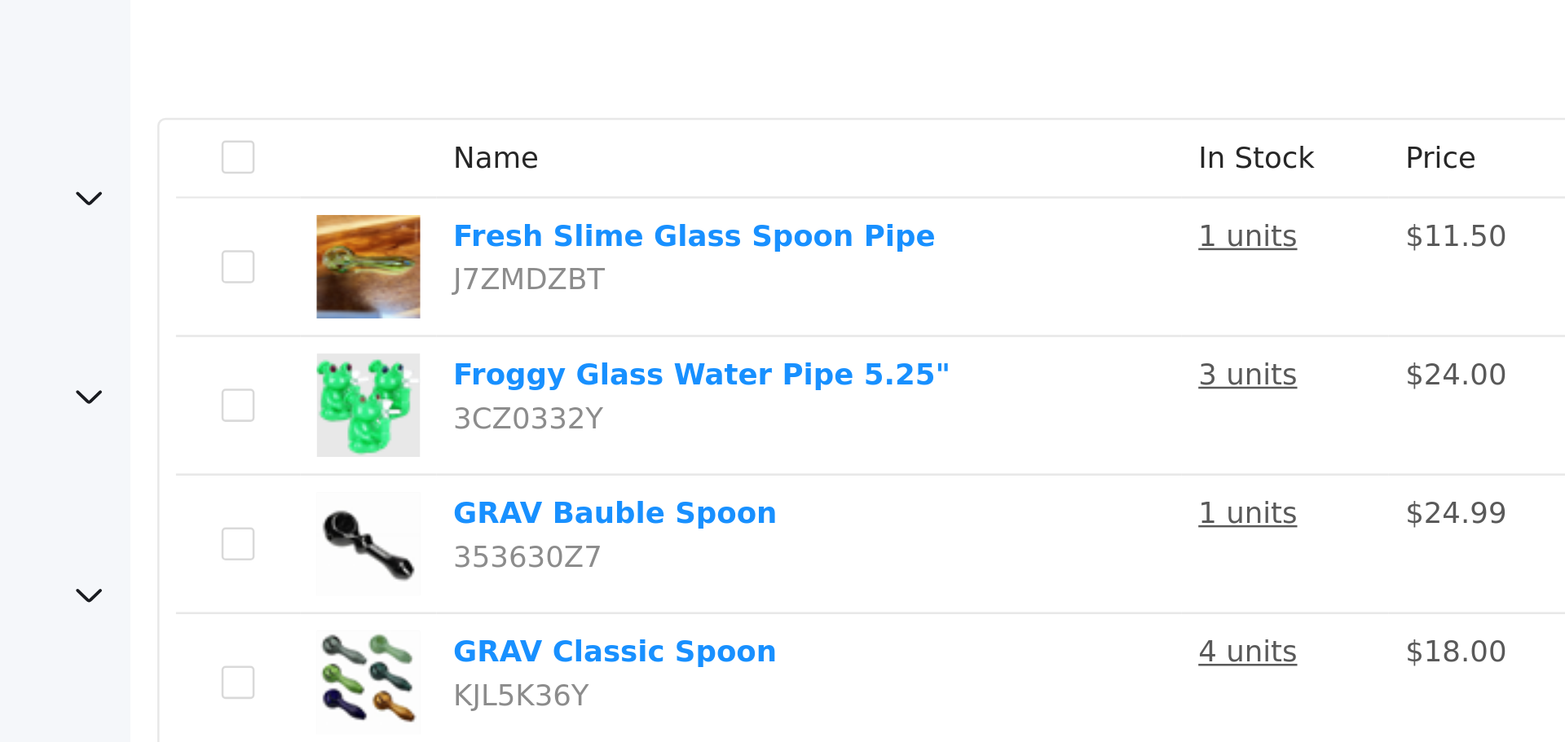
scroll to position [15, 0]
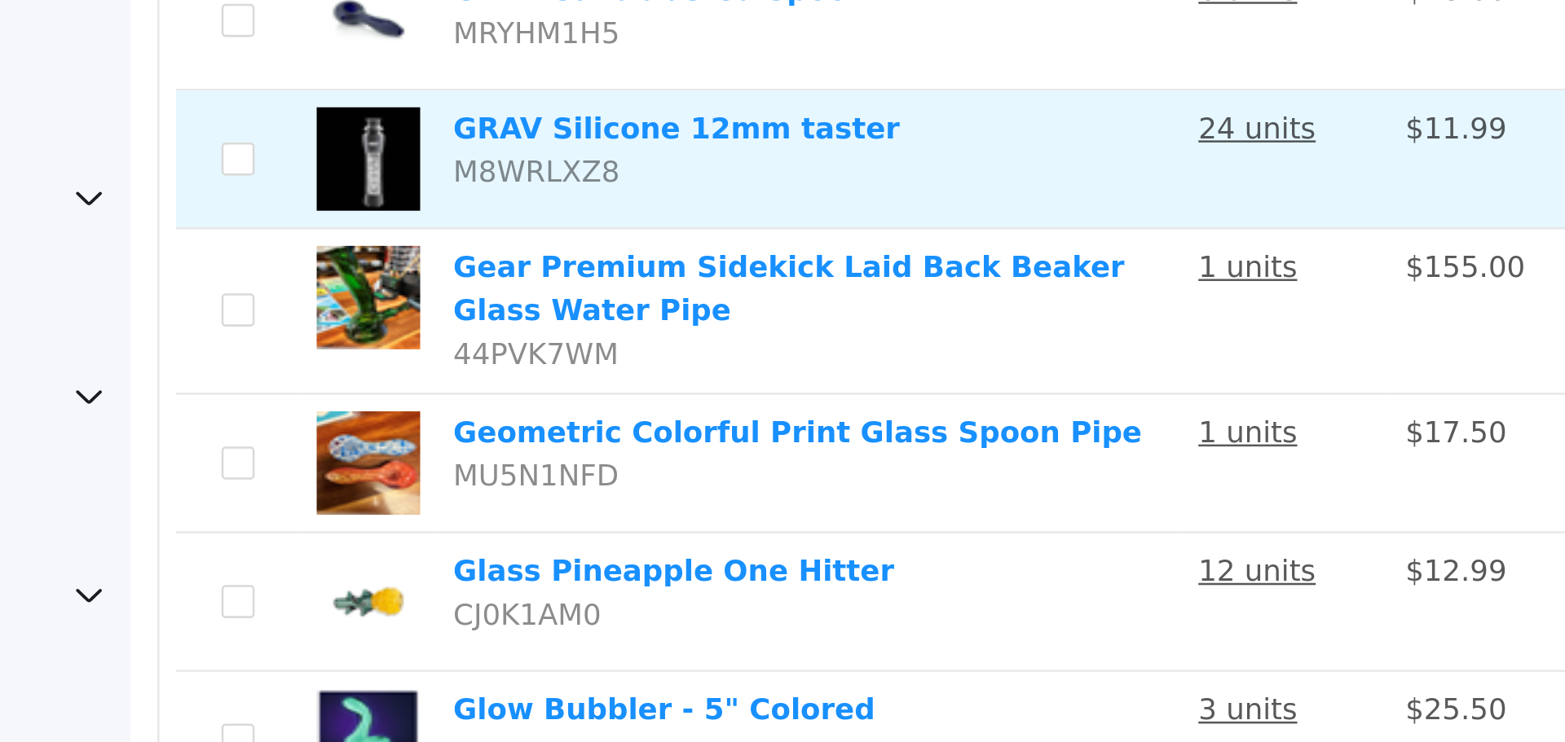
scroll to position [837, 0]
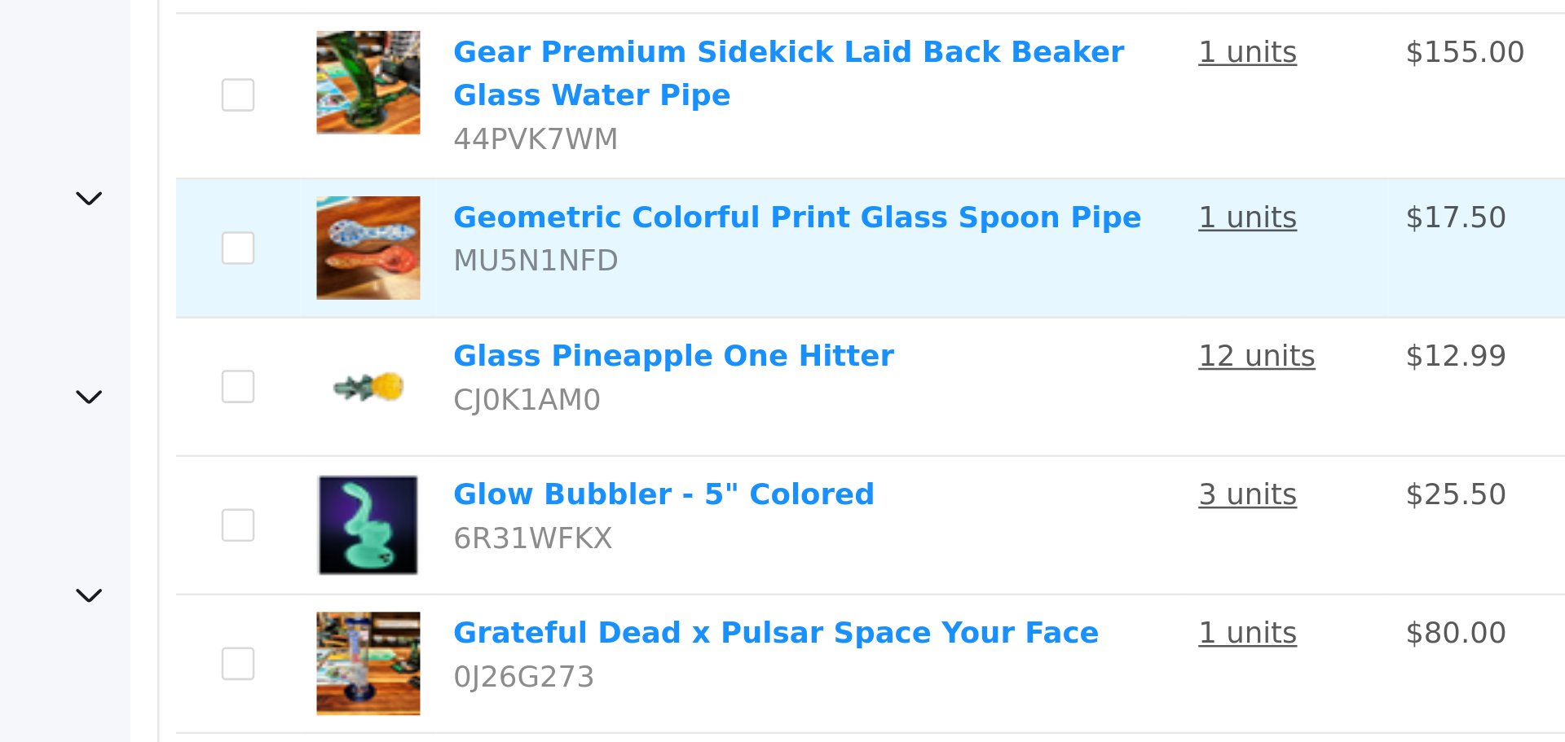
scroll to position [949, 0]
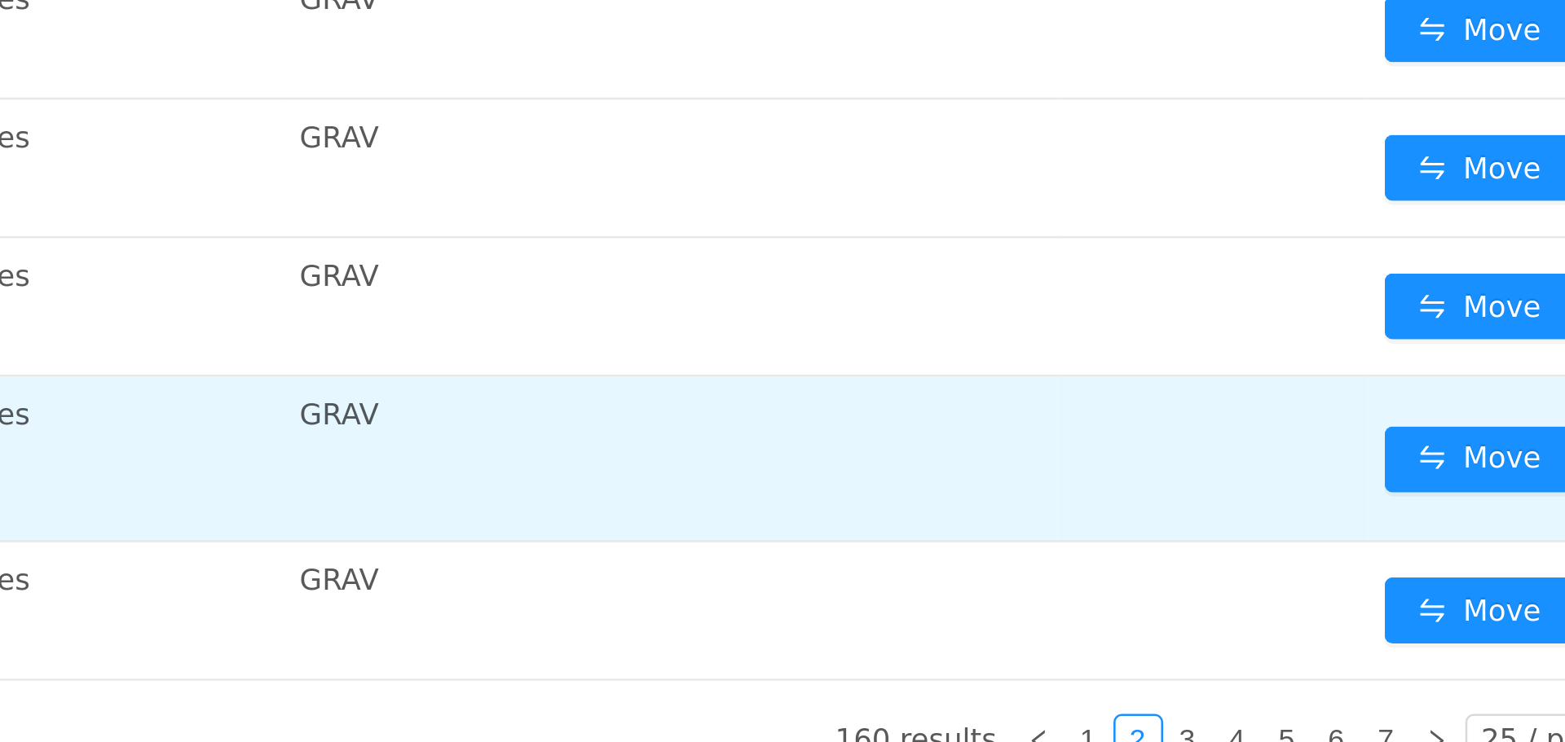
scroll to position [0, 0]
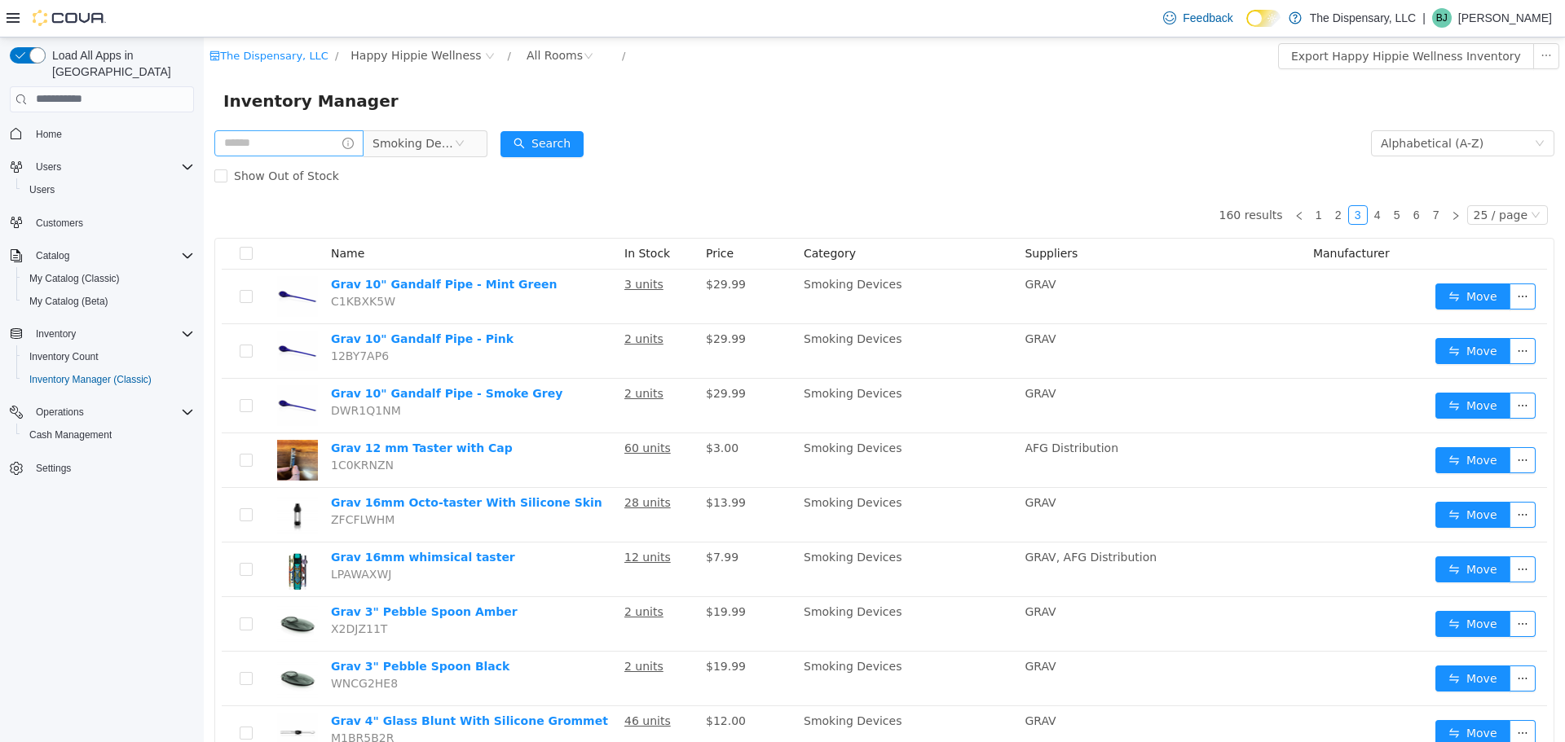
scroll to position [938, 0]
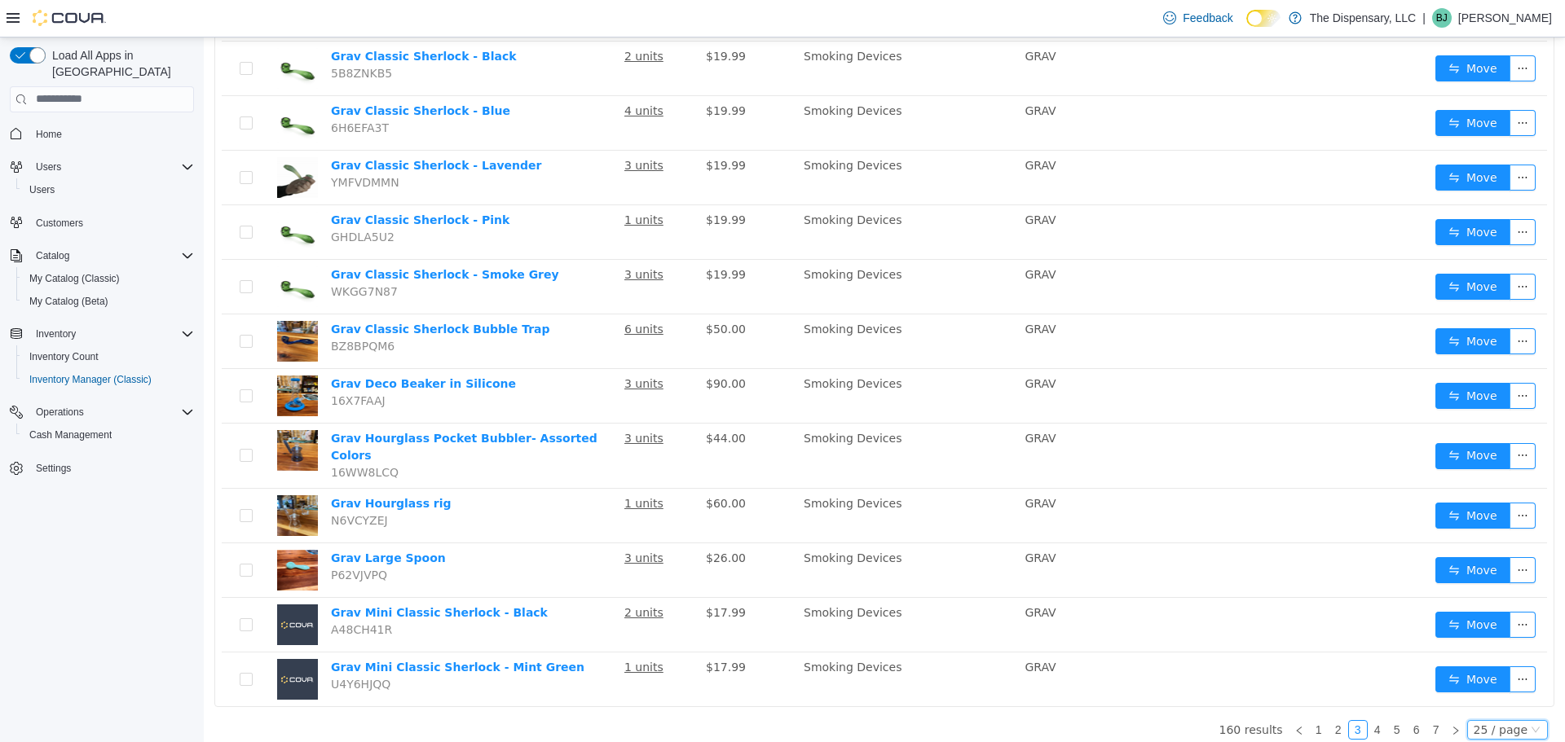
click at [1514, 720] on div "25 / page" at bounding box center [1501, 729] width 54 height 18
click at [1514, 696] on li "50 / page" at bounding box center [1511, 693] width 79 height 26
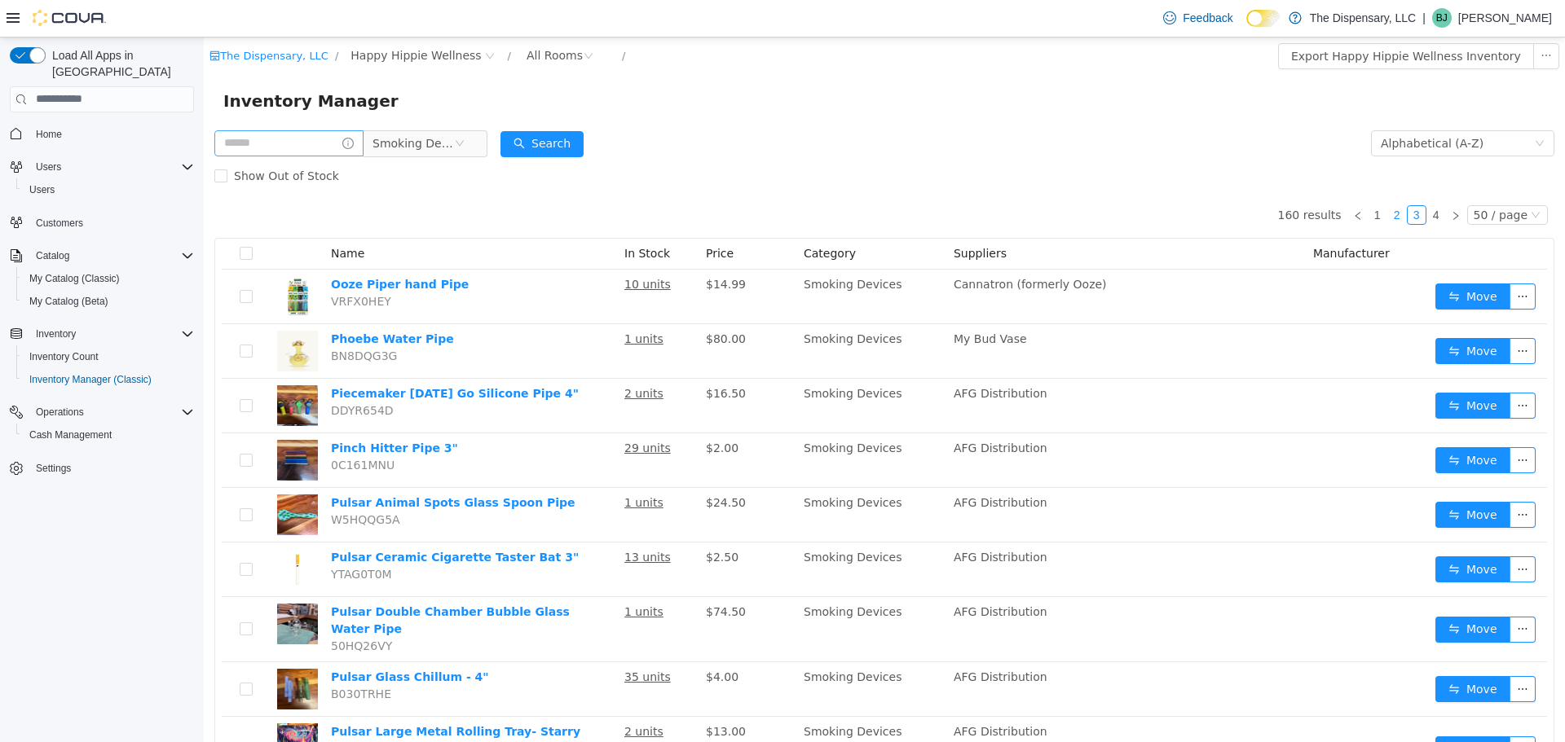
click at [1401, 221] on link "2" at bounding box center [1397, 214] width 18 height 18
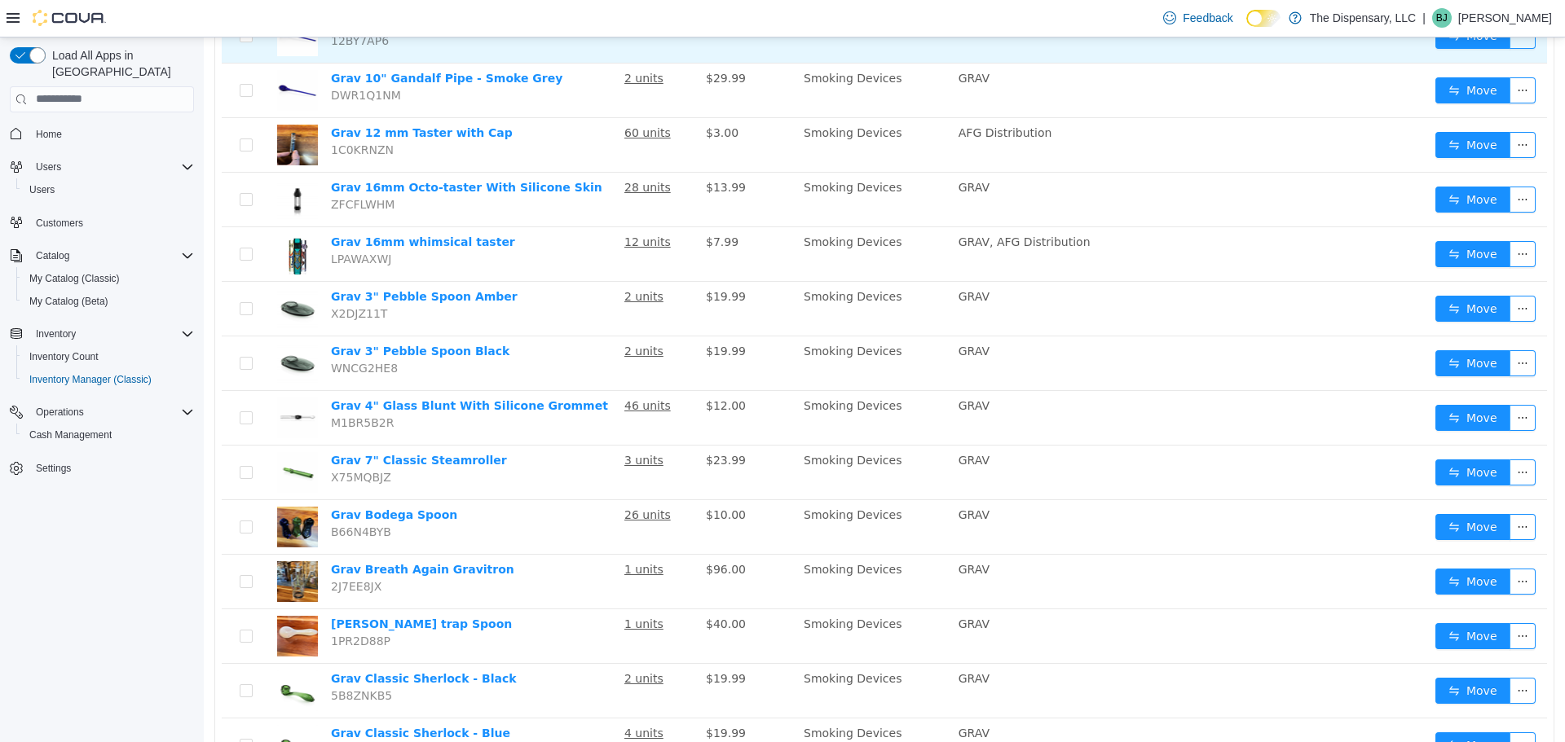
scroll to position [323, 0]
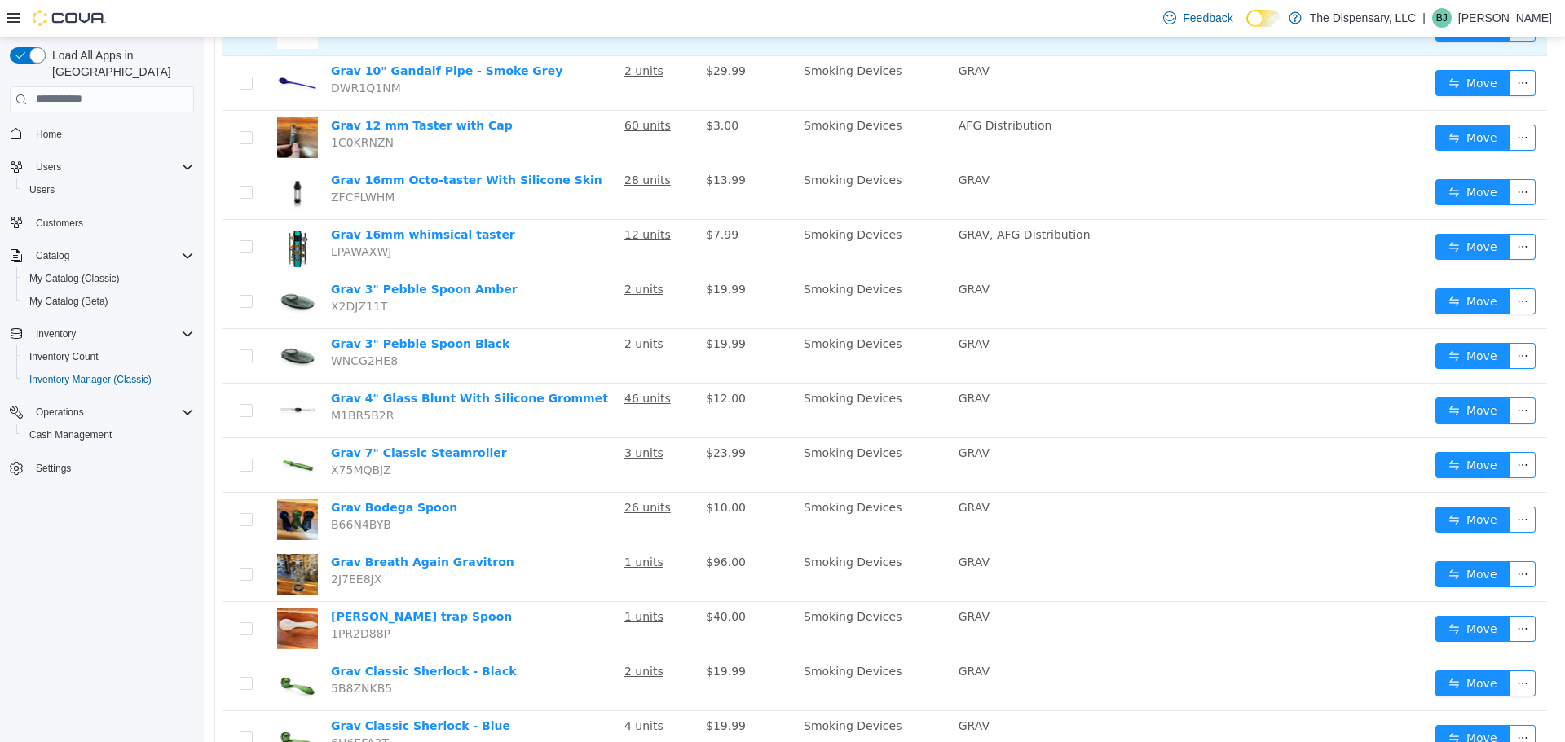
click at [815, 374] on td "Smoking Devices" at bounding box center [874, 355] width 155 height 55
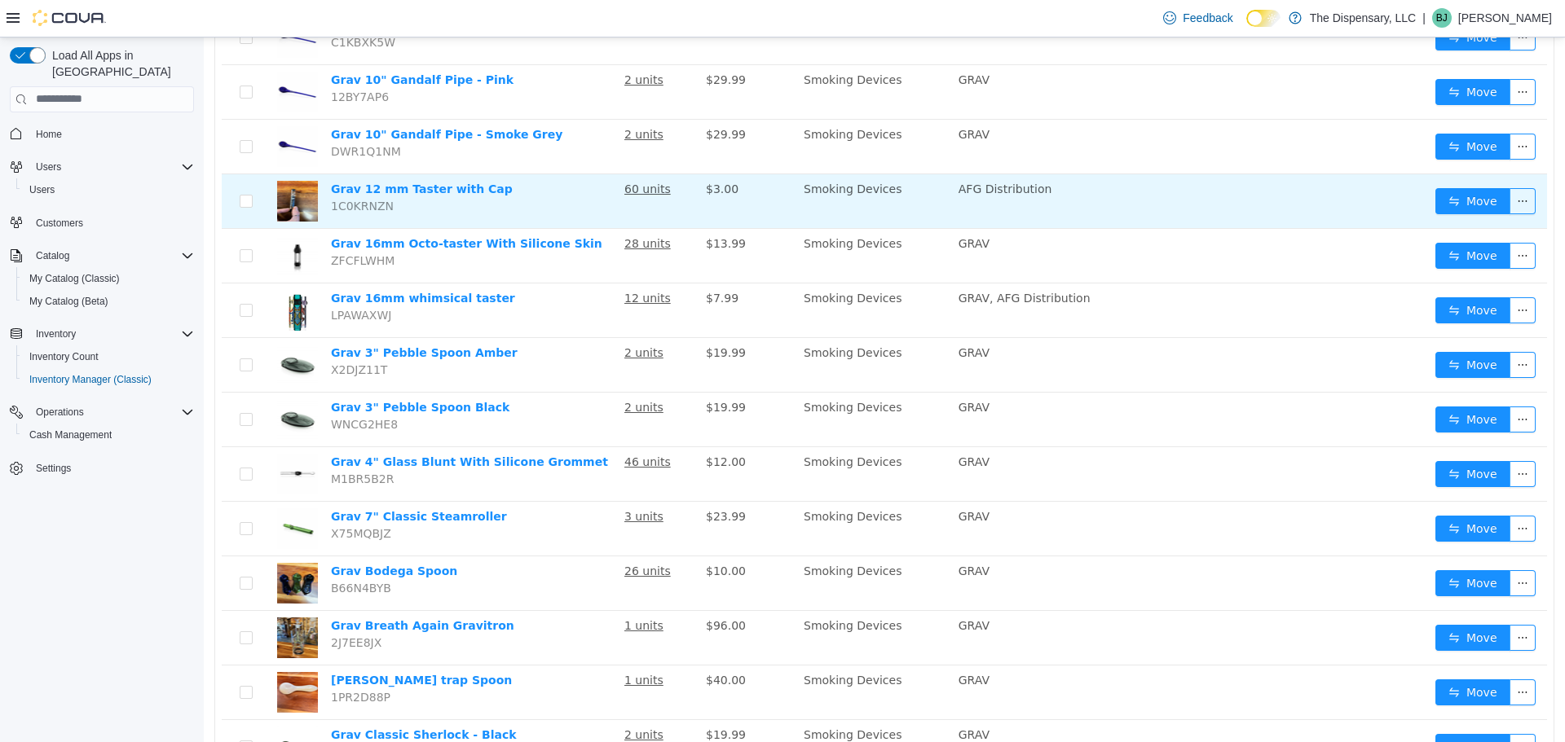
scroll to position [0, 0]
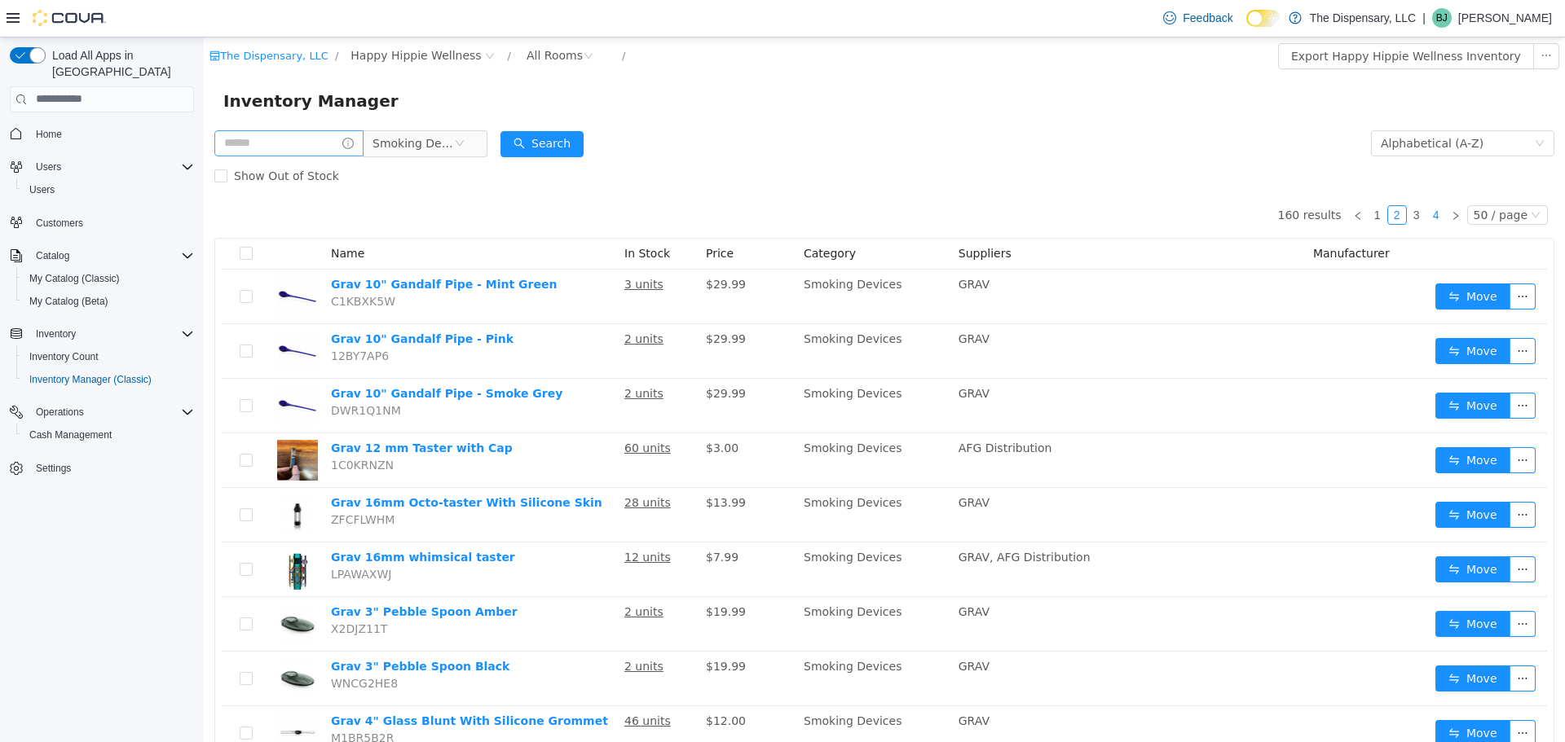
click at [1443, 215] on link "4" at bounding box center [1436, 214] width 18 height 18
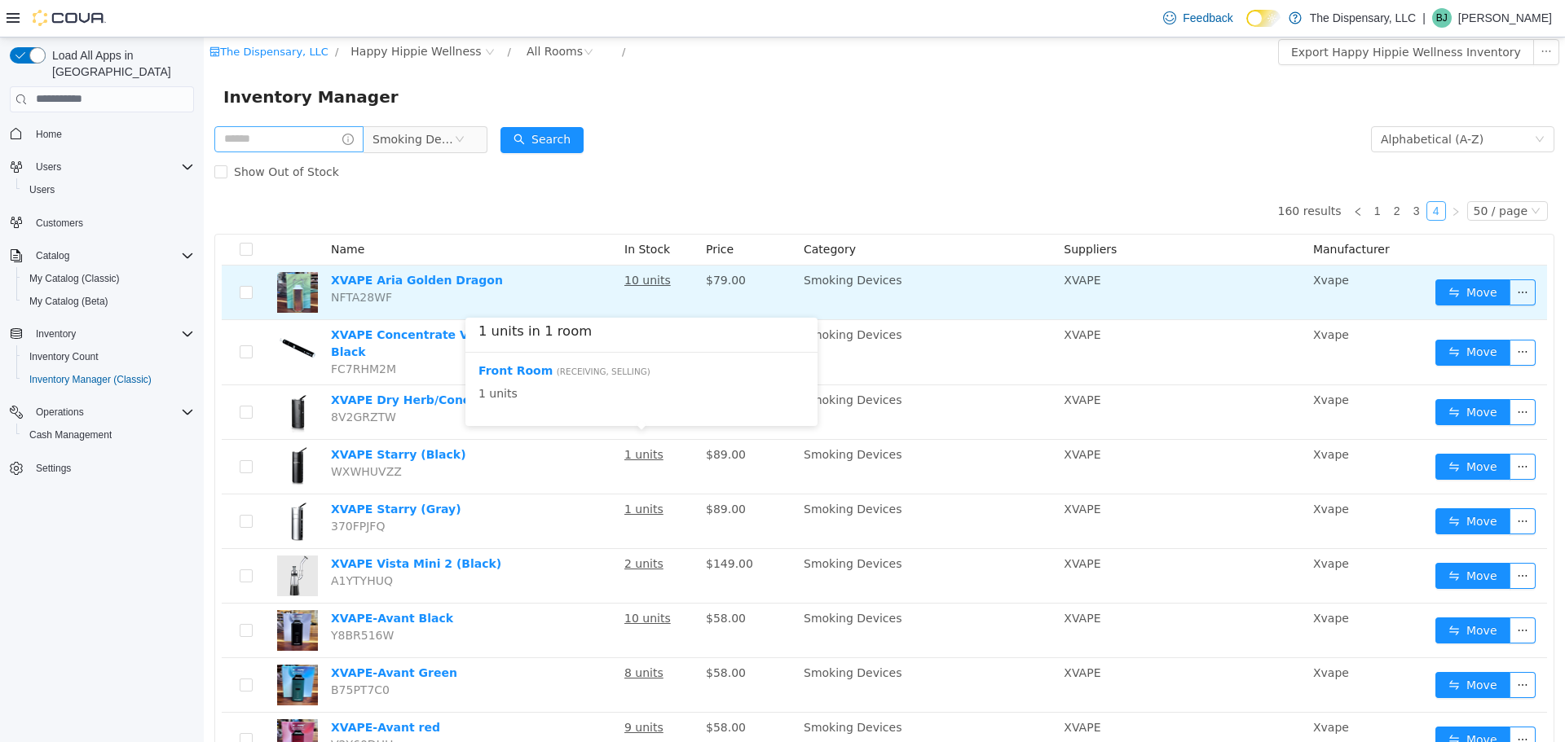
scroll to position [7, 0]
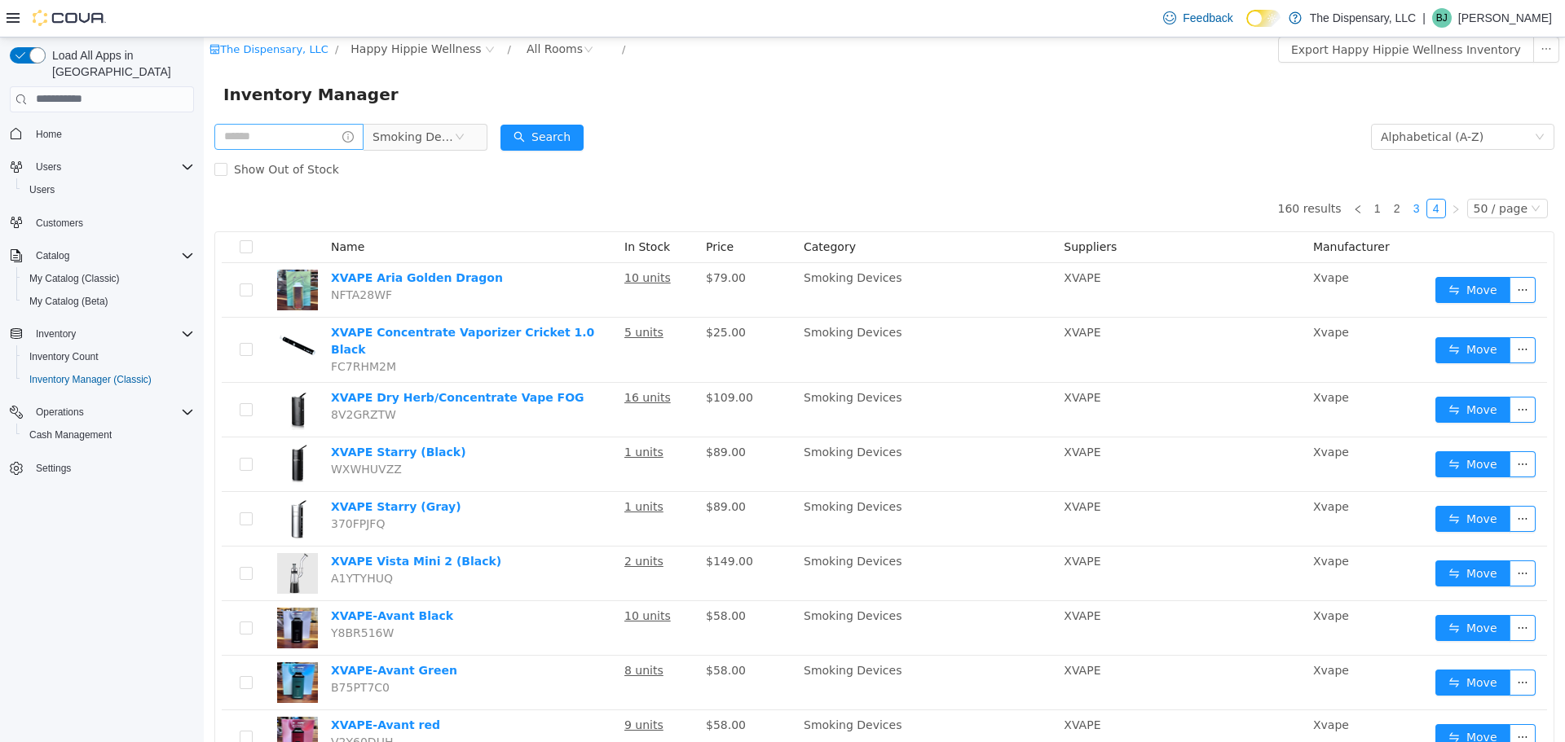
click at [1425, 202] on link "3" at bounding box center [1417, 208] width 18 height 18
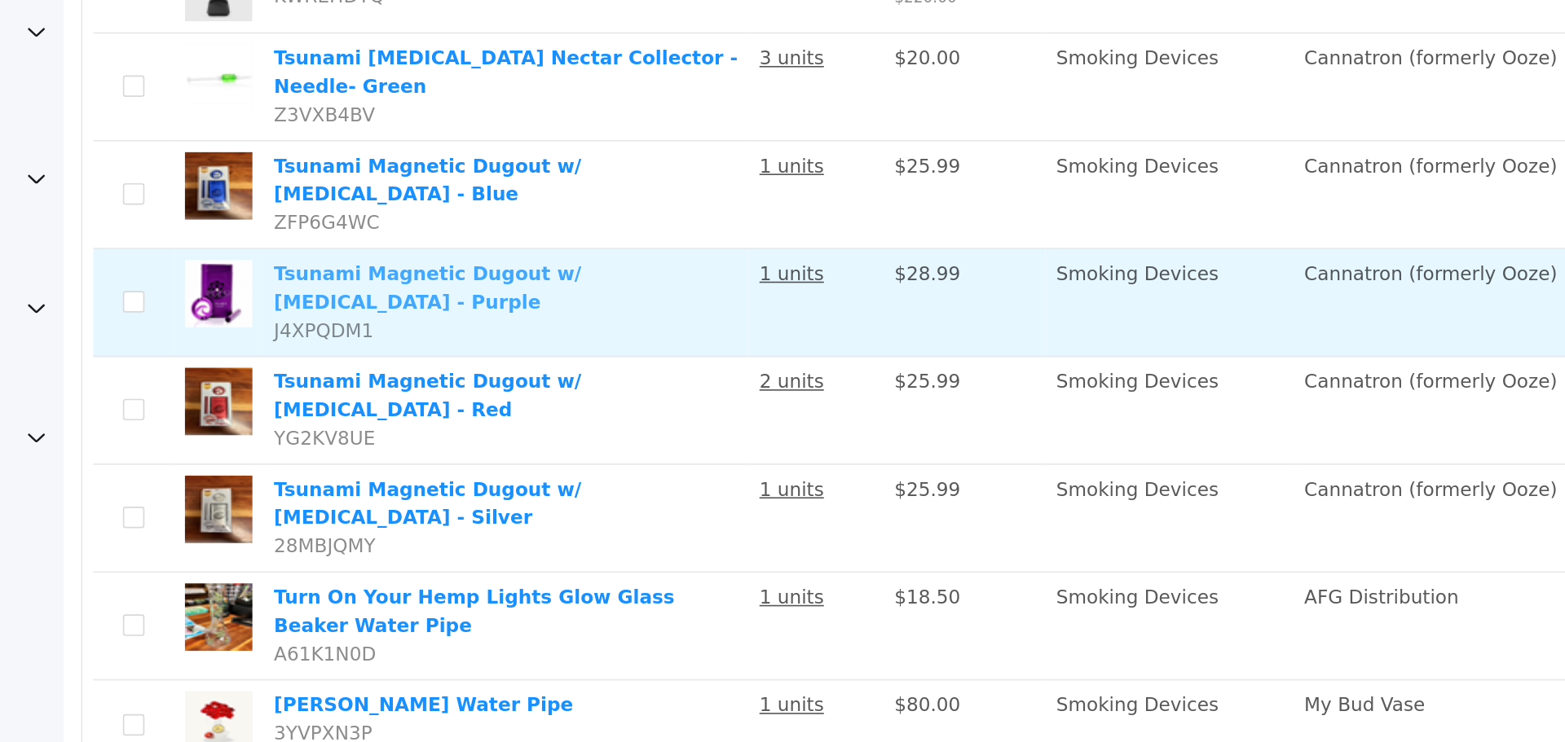
scroll to position [2176, 0]
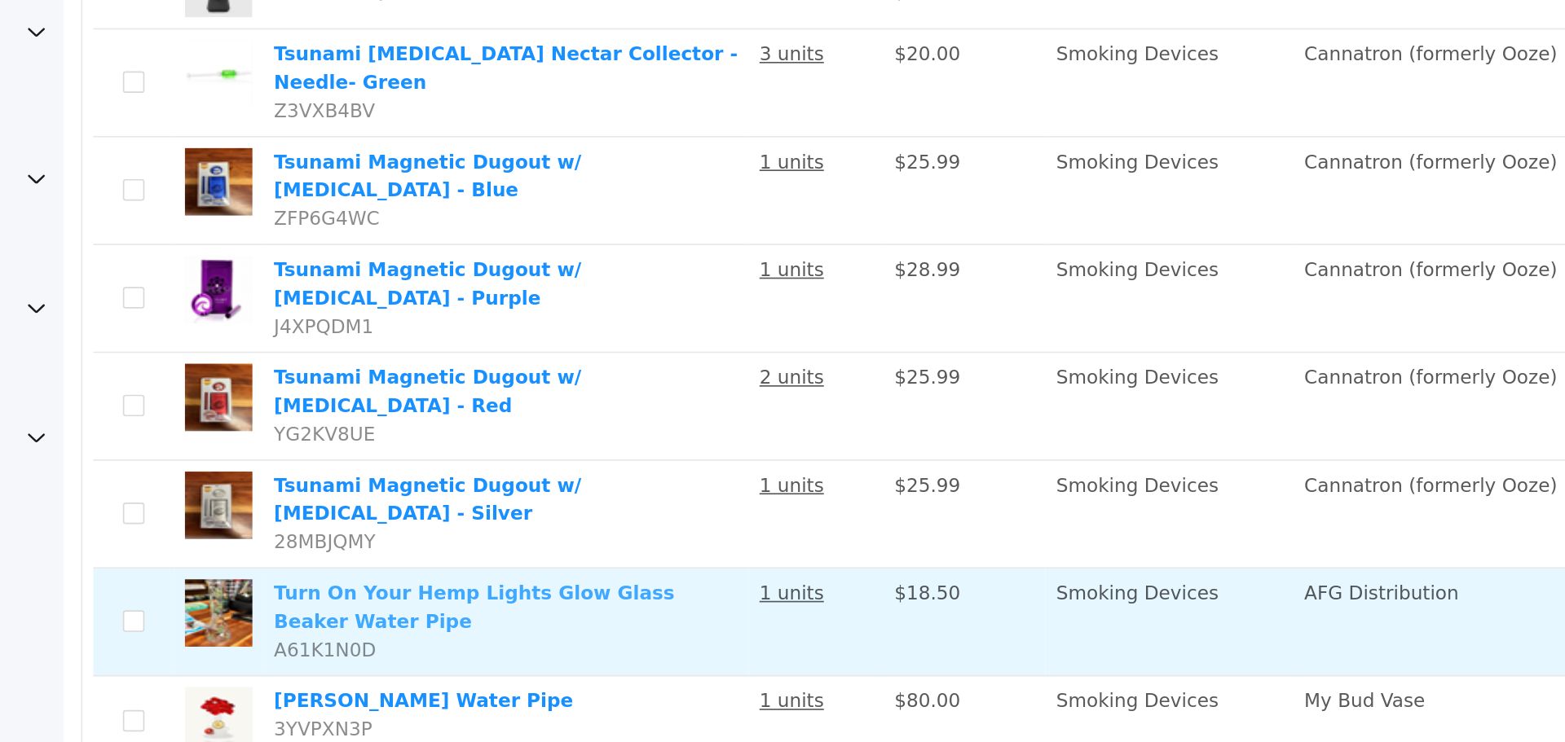
click at [381, 280] on link "Turn On Your Hemp Lights Glow Glass Beaker Water Pipe" at bounding box center [311, 295] width 242 height 30
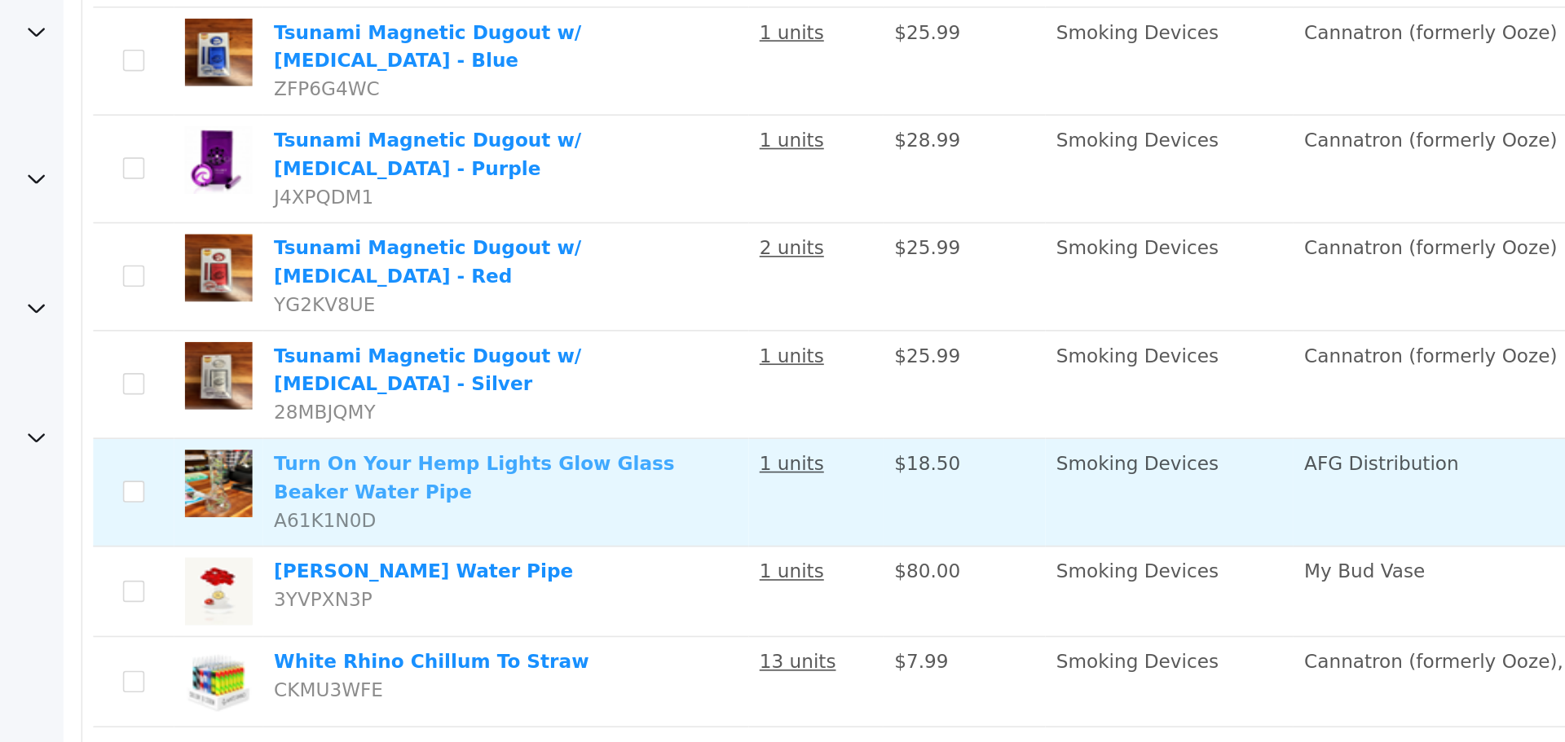
scroll to position [2346, 0]
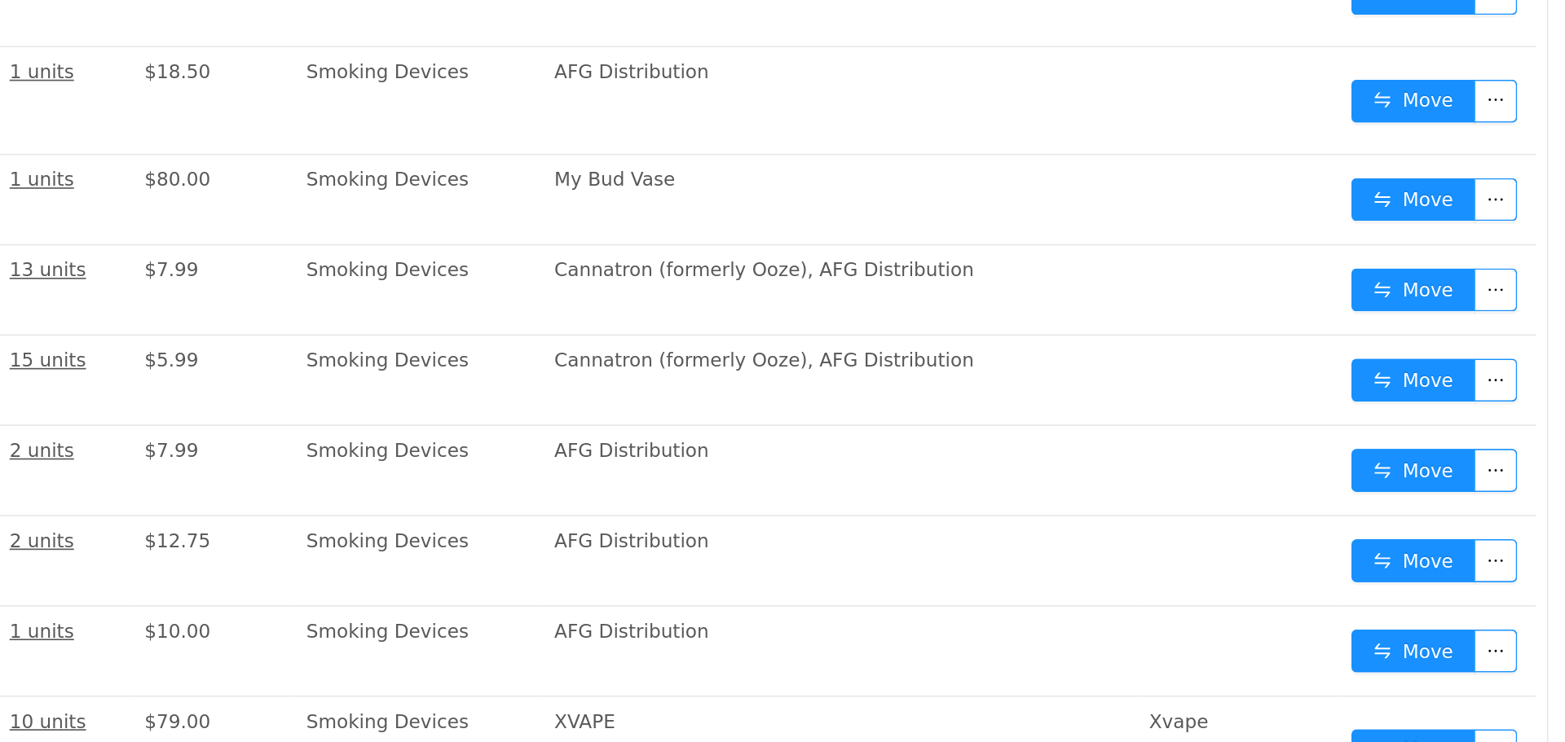
click at [555, 398] on link "4" at bounding box center [546, 407] width 18 height 18
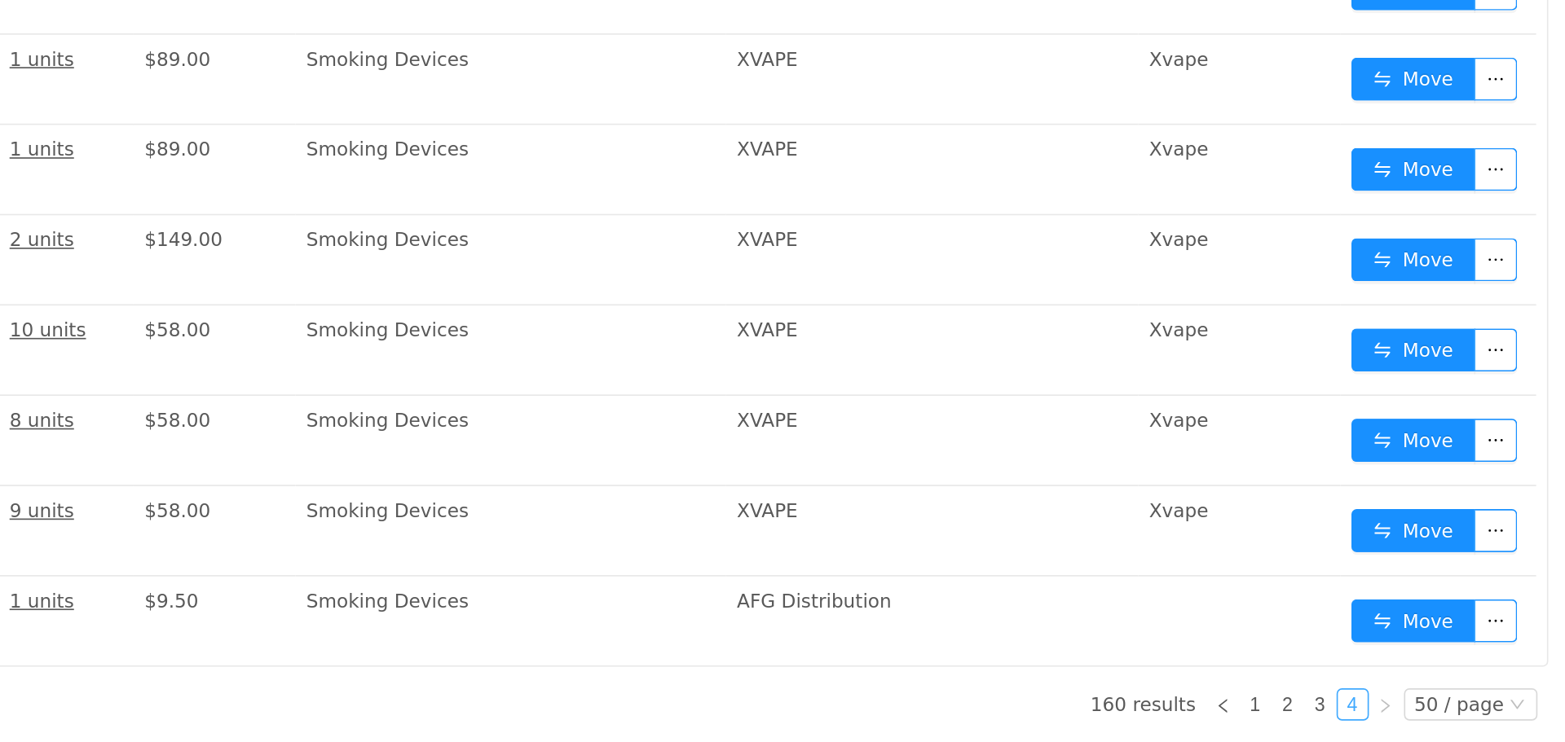
scroll to position [119, 0]
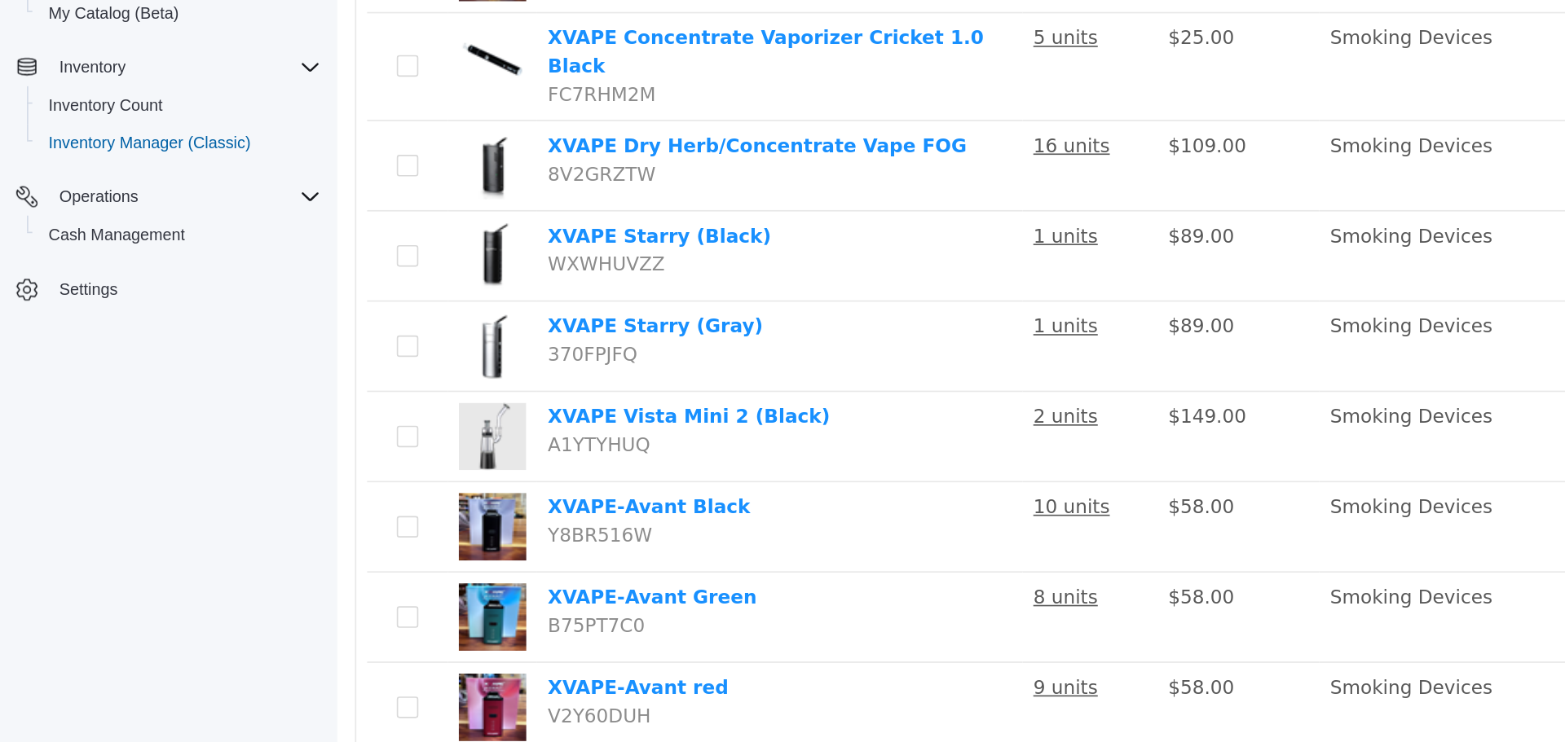
scroll to position [0, 0]
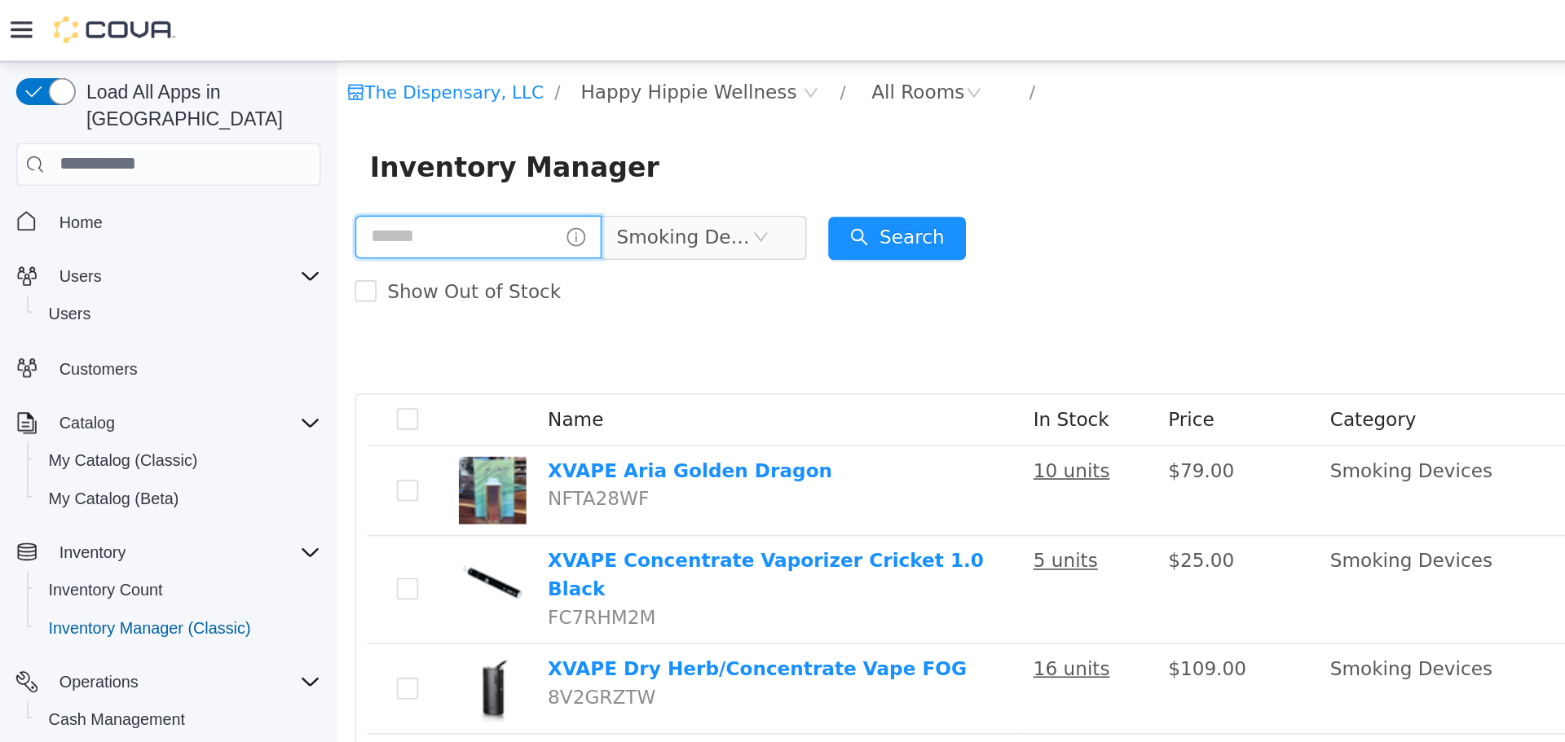
click at [430, 169] on input "text" at bounding box center [421, 167] width 149 height 26
click at [437, 169] on input "text" at bounding box center [421, 167] width 149 height 26
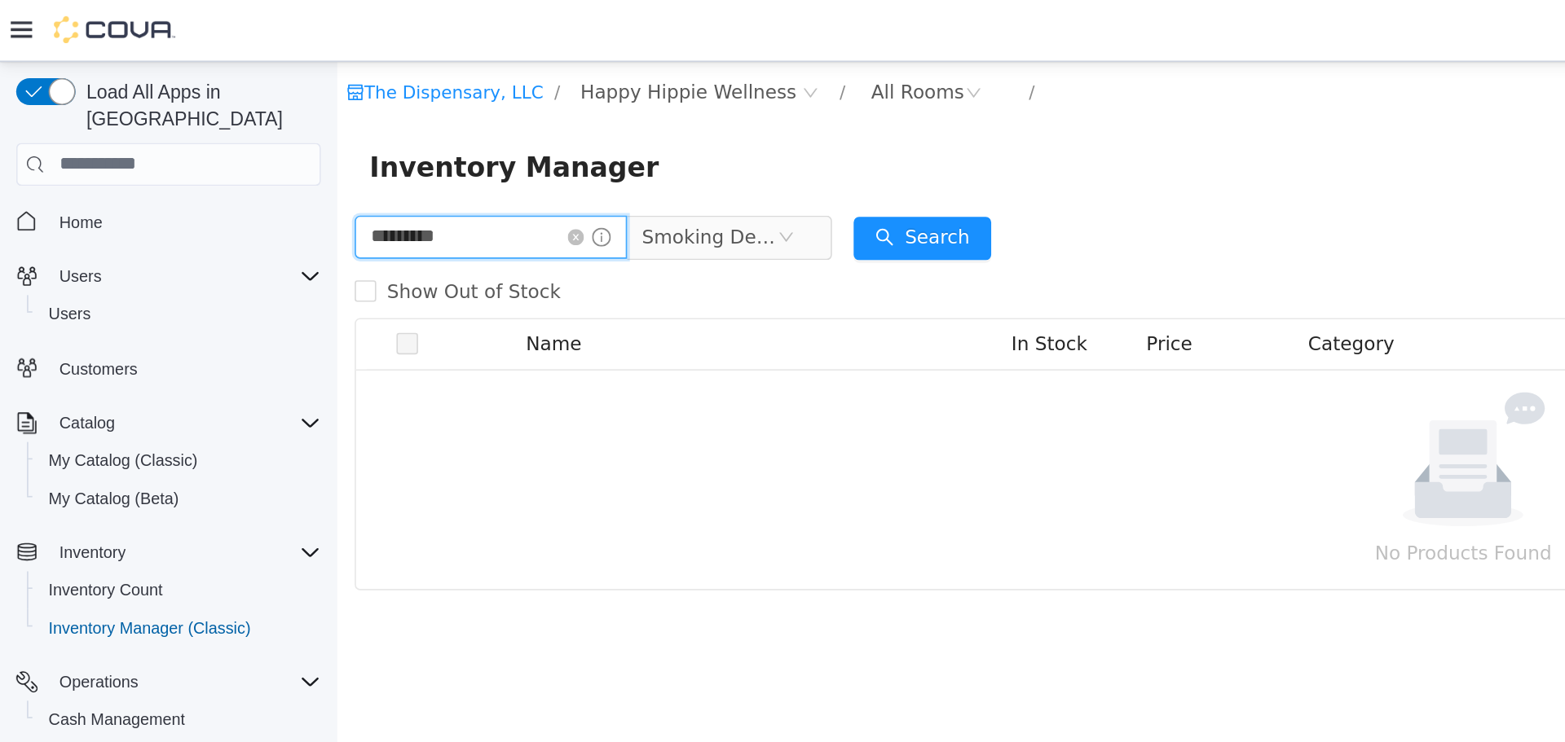
type input "*********"
click at [460, 159] on input "*********" at bounding box center [429, 167] width 165 height 26
click at [613, 165] on icon "icon: close-circle" at bounding box center [608, 167] width 10 height 10
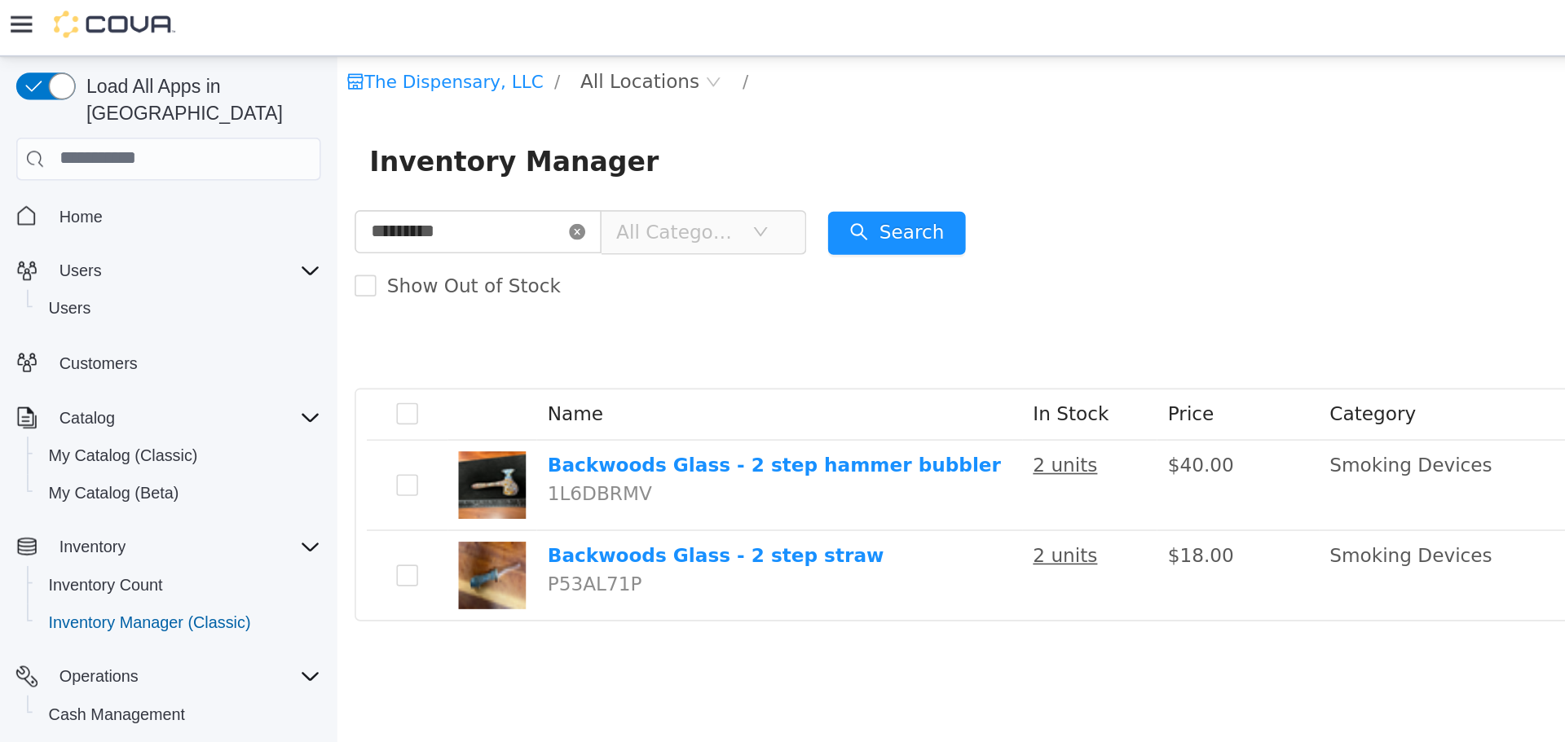
click at [487, 160] on icon "icon: close-circle" at bounding box center [482, 161] width 10 height 10
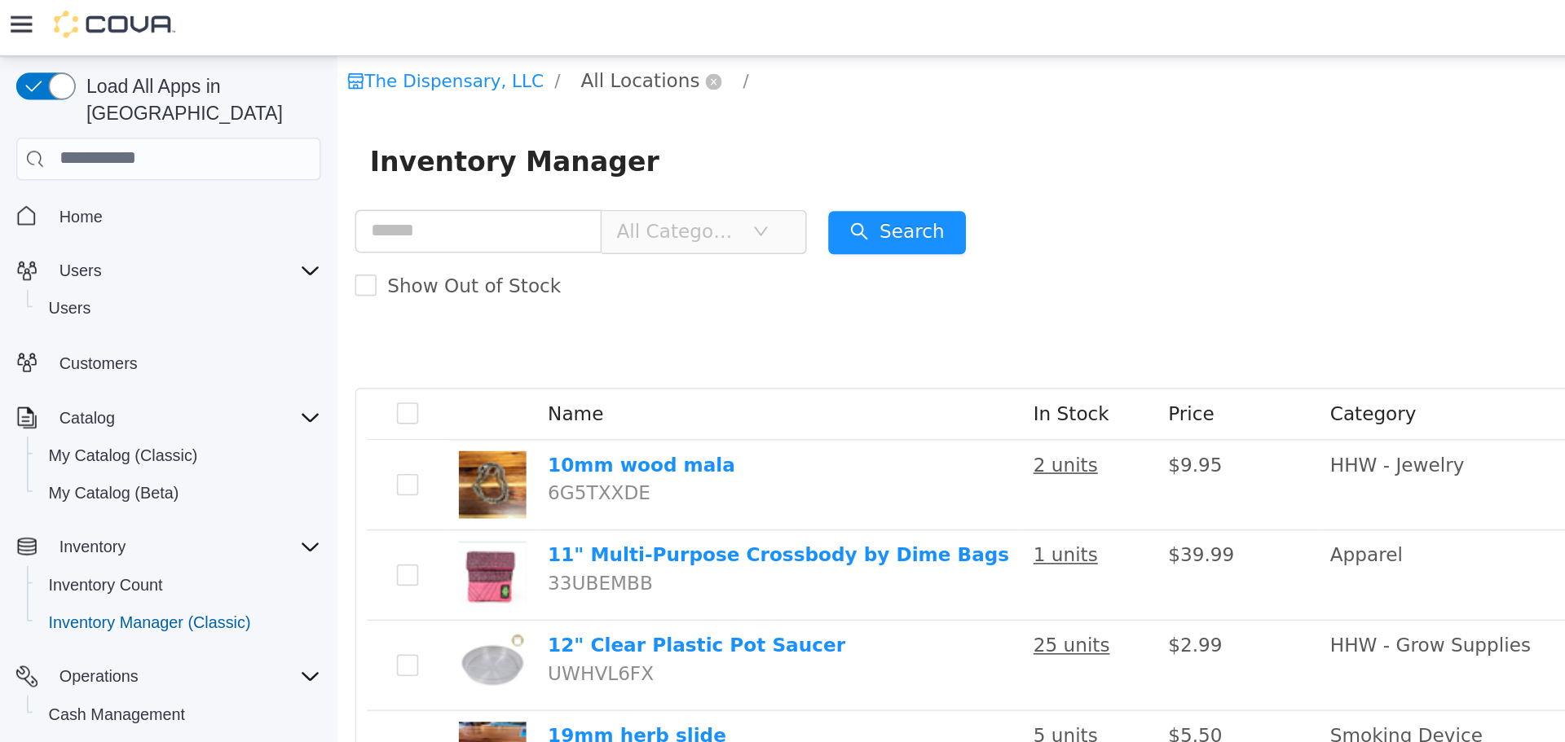
click at [509, 74] on span "All Locations" at bounding box center [519, 70] width 72 height 18
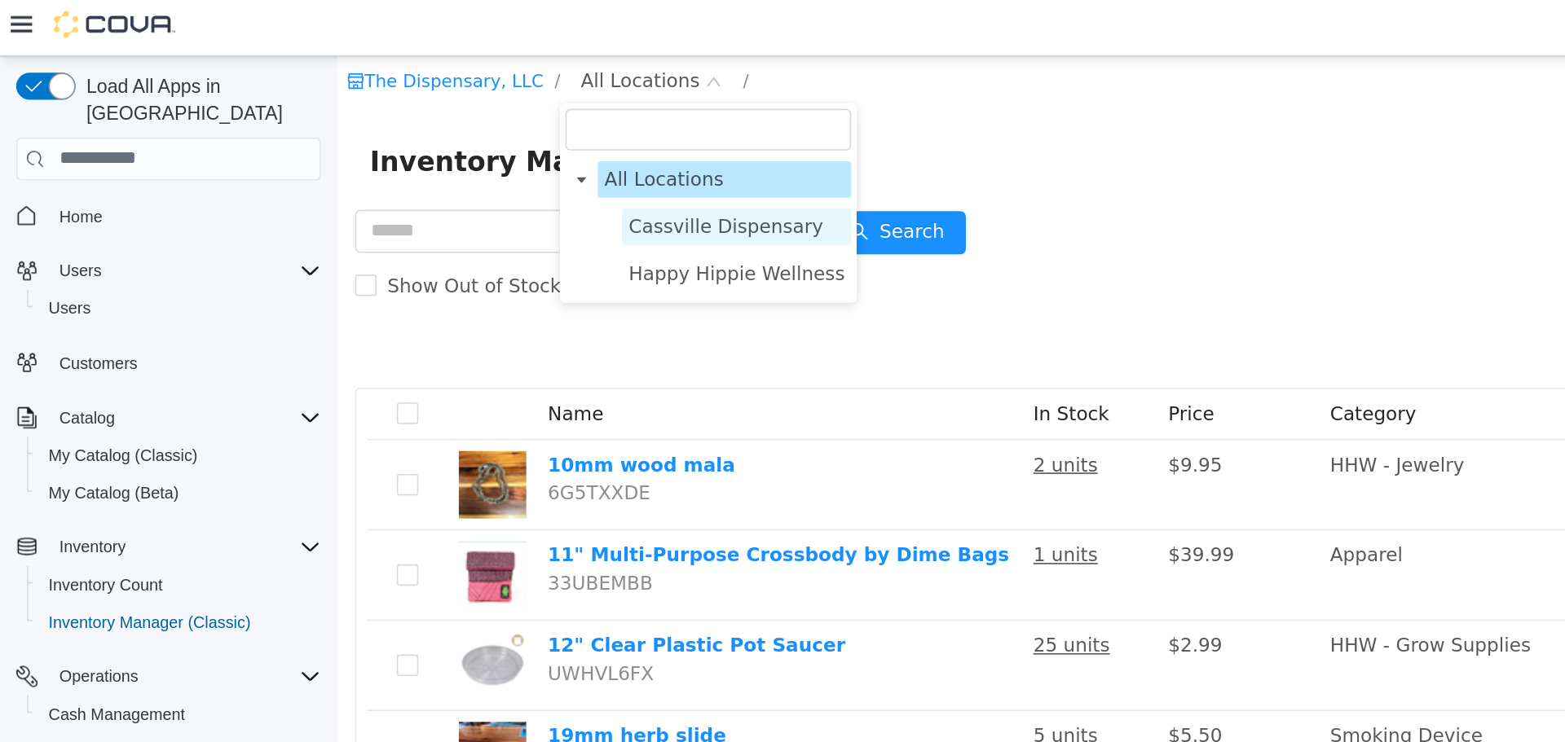
click at [549, 153] on span "Cassville Dispensary" at bounding box center [571, 158] width 117 height 13
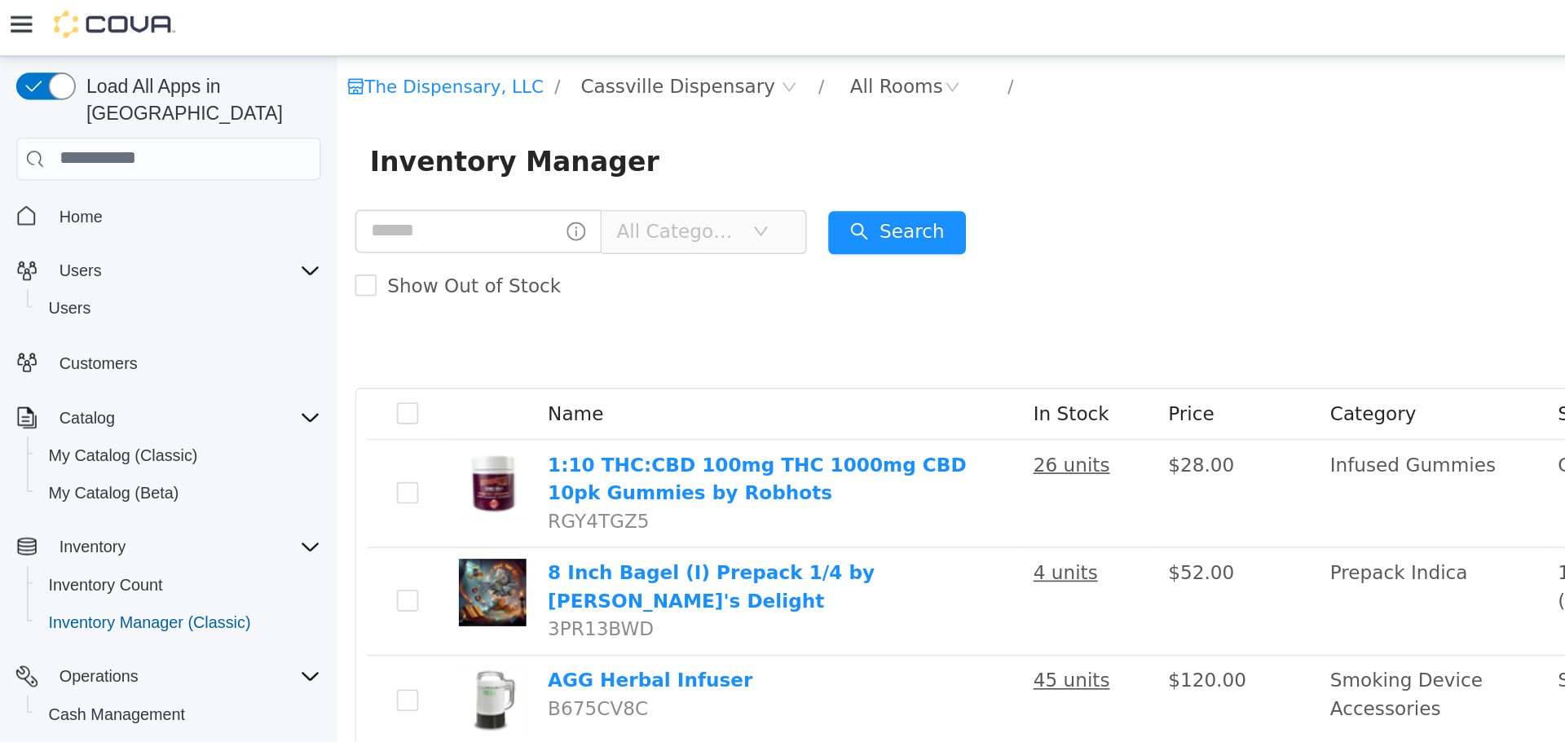
click at [579, 153] on span "All Categories" at bounding box center [542, 161] width 74 height 16
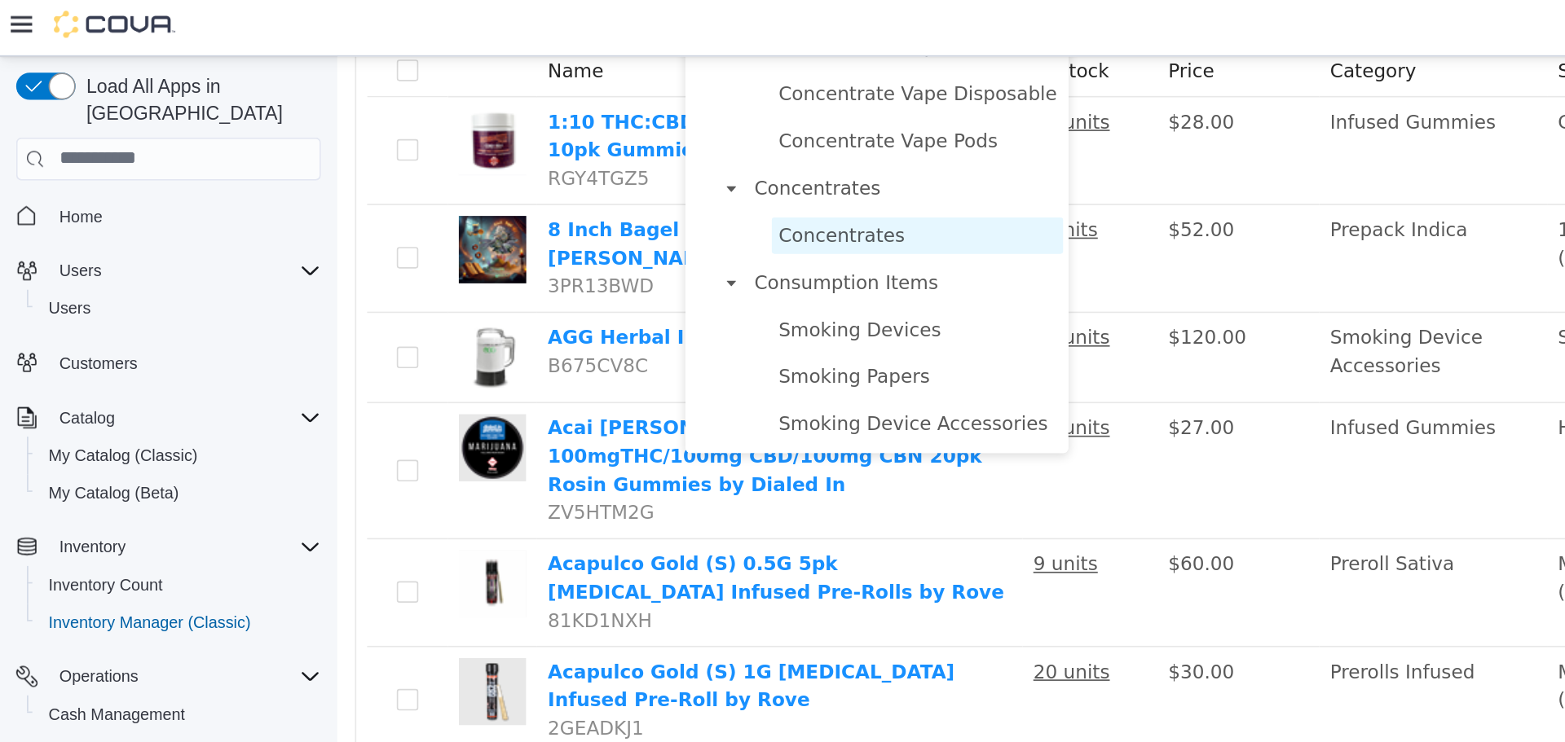
scroll to position [209, 0]
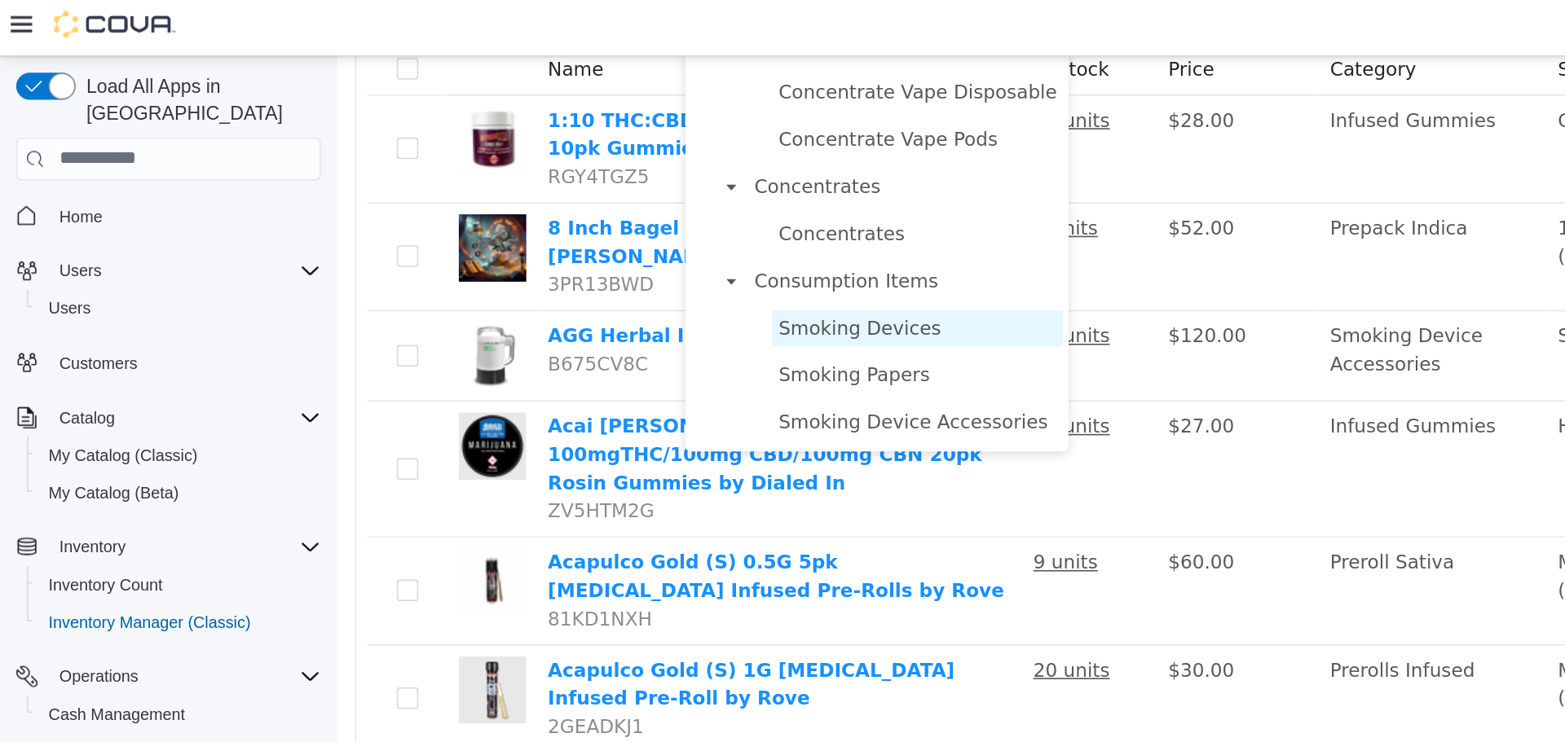
click at [666, 226] on span "Smoking Devices" at bounding box center [687, 220] width 176 height 22
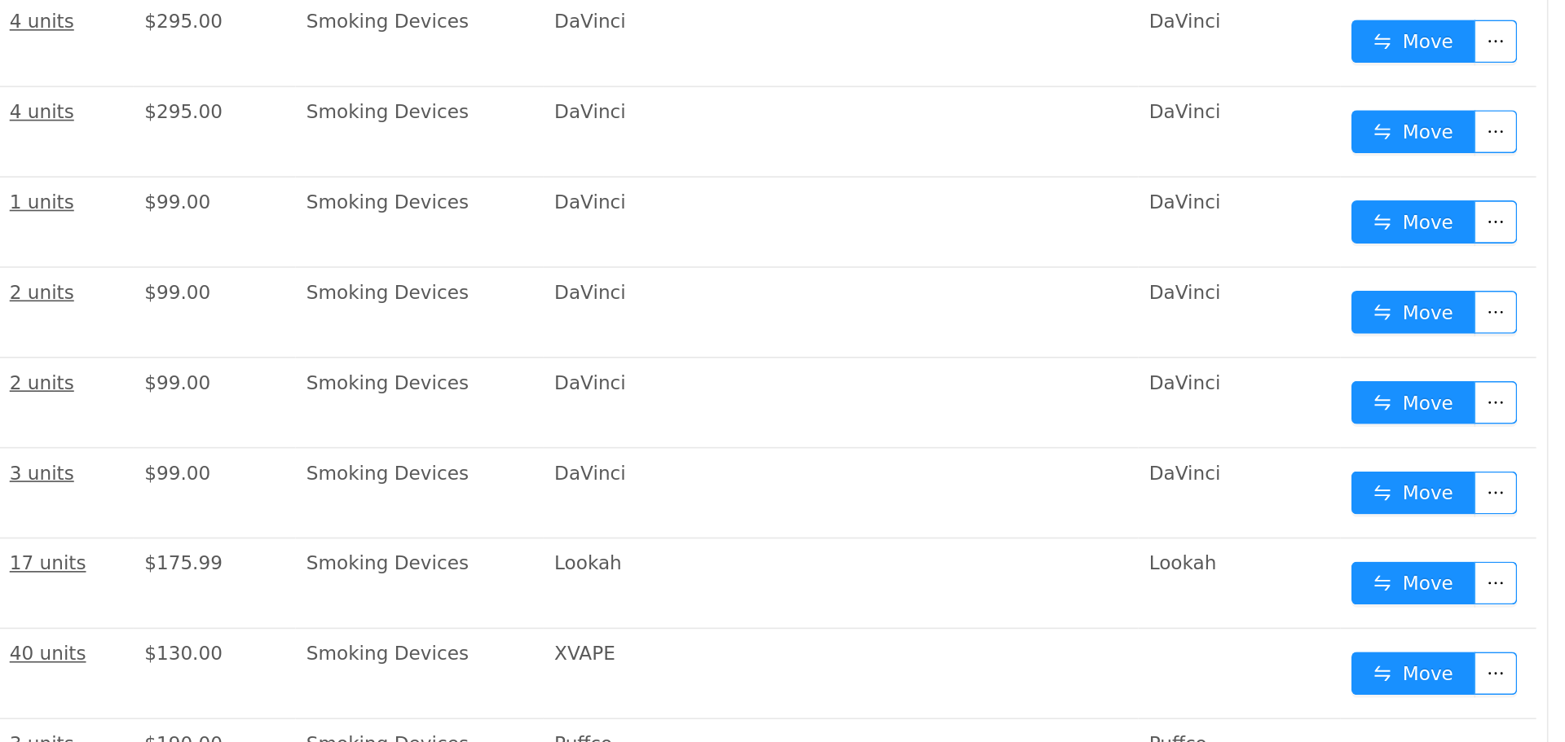
scroll to position [0, 0]
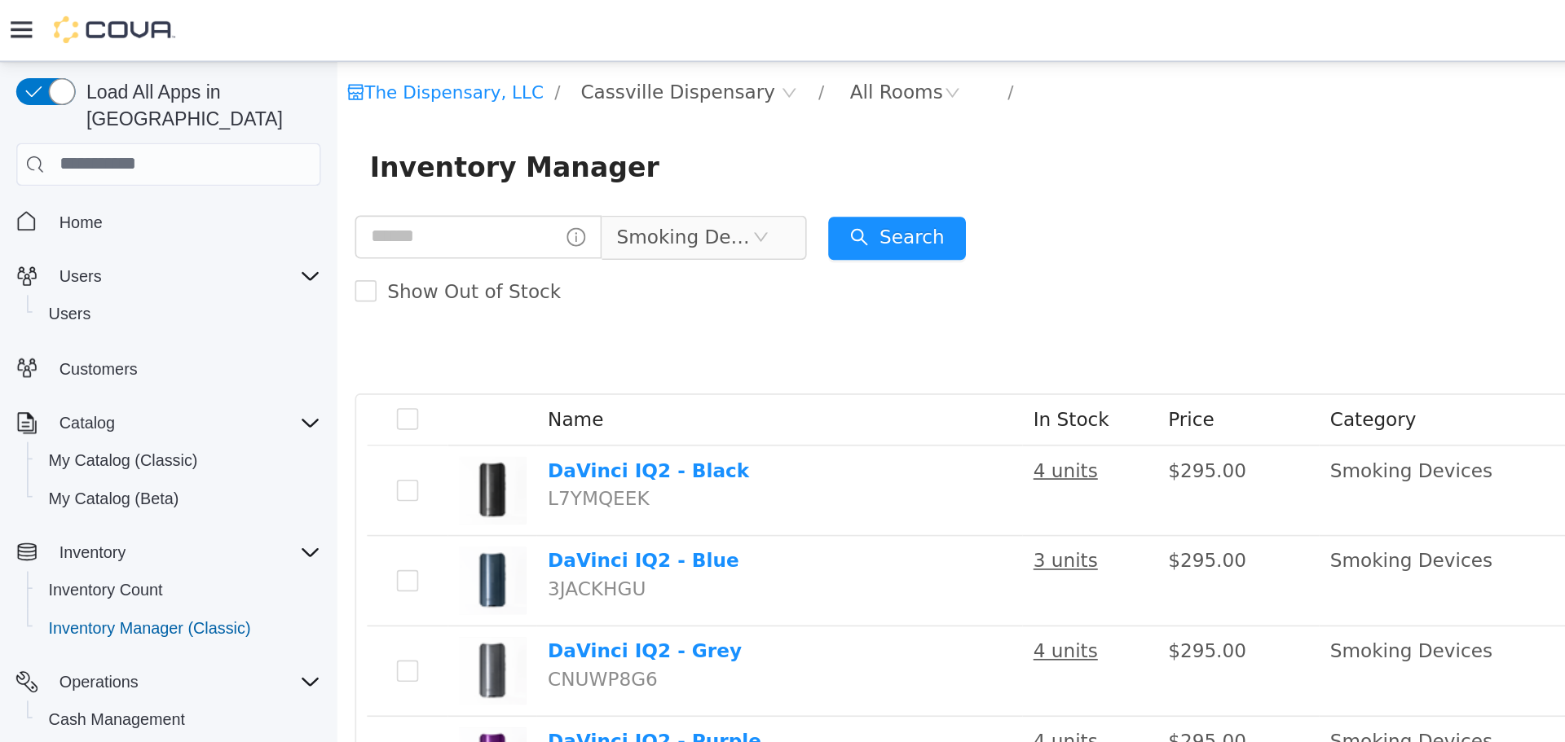
click at [596, 183] on div "Show Out of Stock" at bounding box center [1017, 199] width 1340 height 33
click at [549, 84] on span "Cassville Dispensary" at bounding box center [541, 79] width 117 height 18
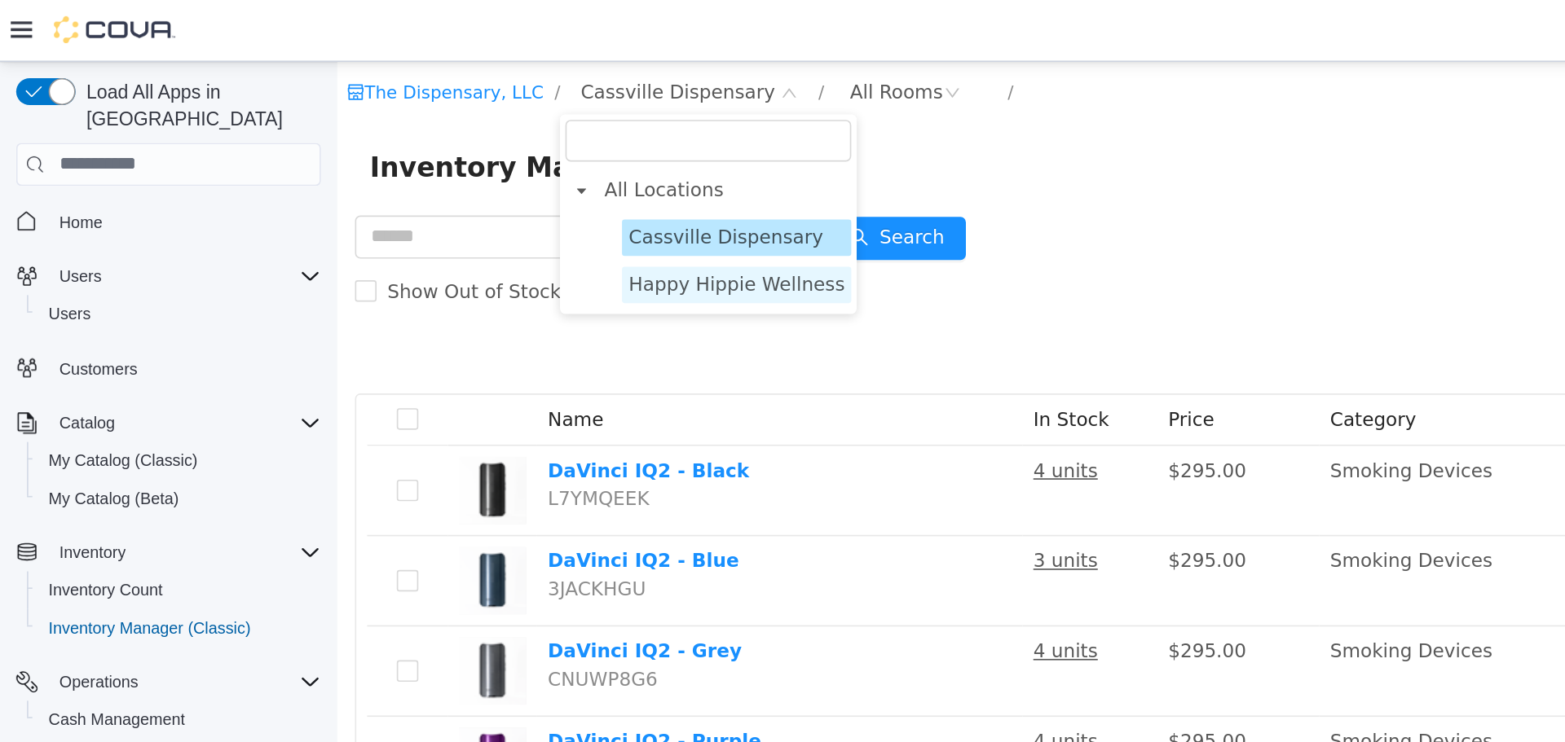
click at [577, 189] on span "Happy Hippie Wellness" at bounding box center [578, 195] width 130 height 13
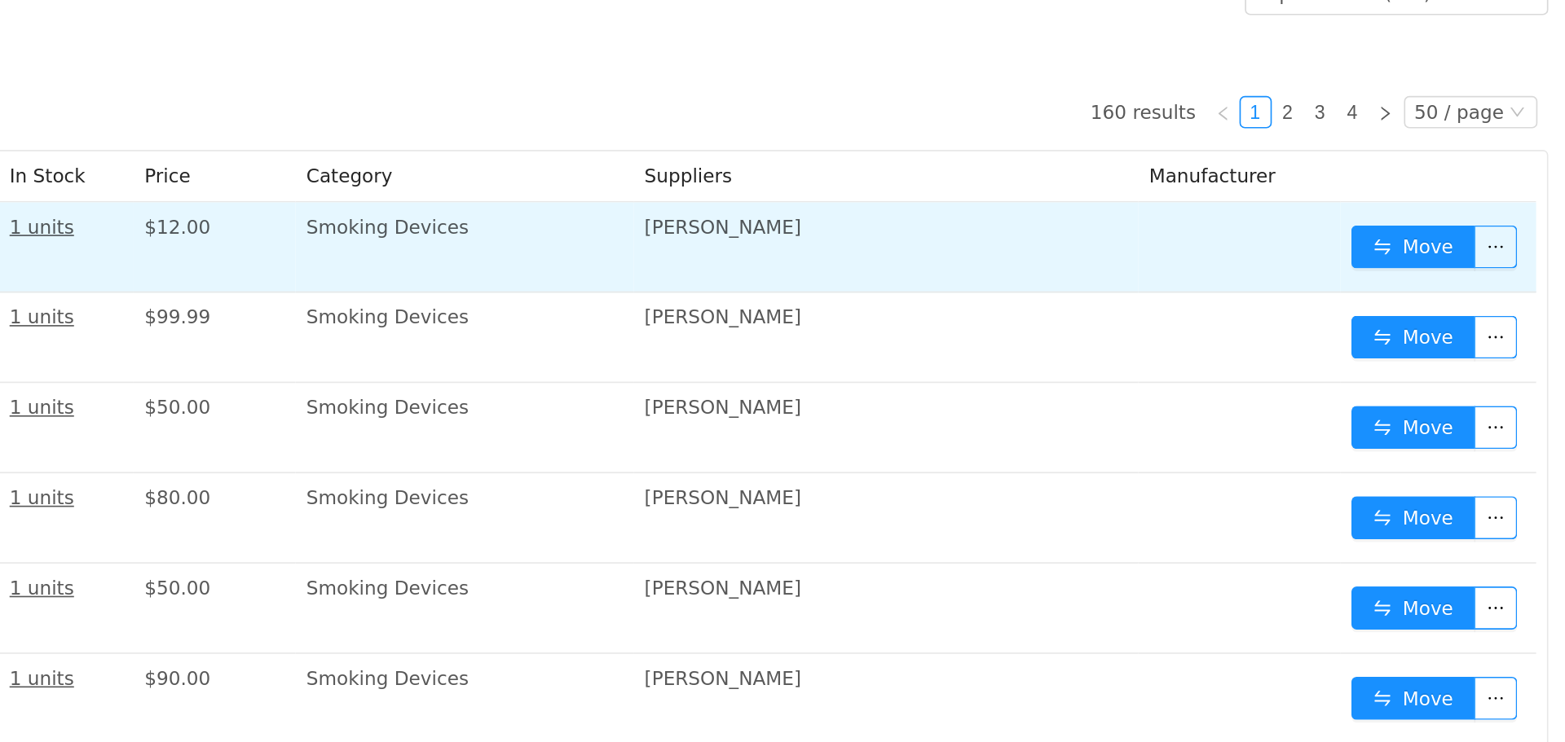
scroll to position [104, 0]
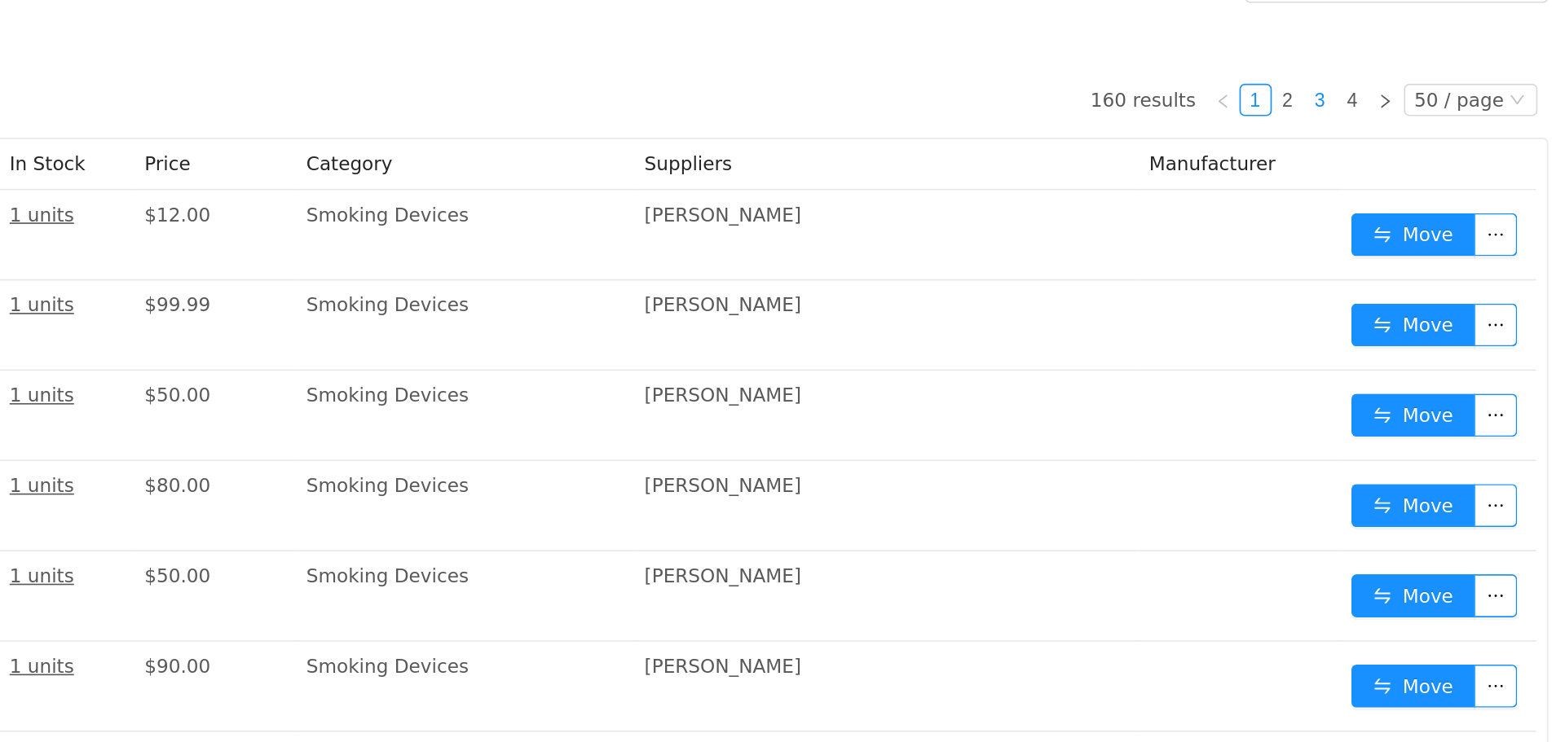
click at [530, 46] on link "3" at bounding box center [527, 51] width 18 height 18
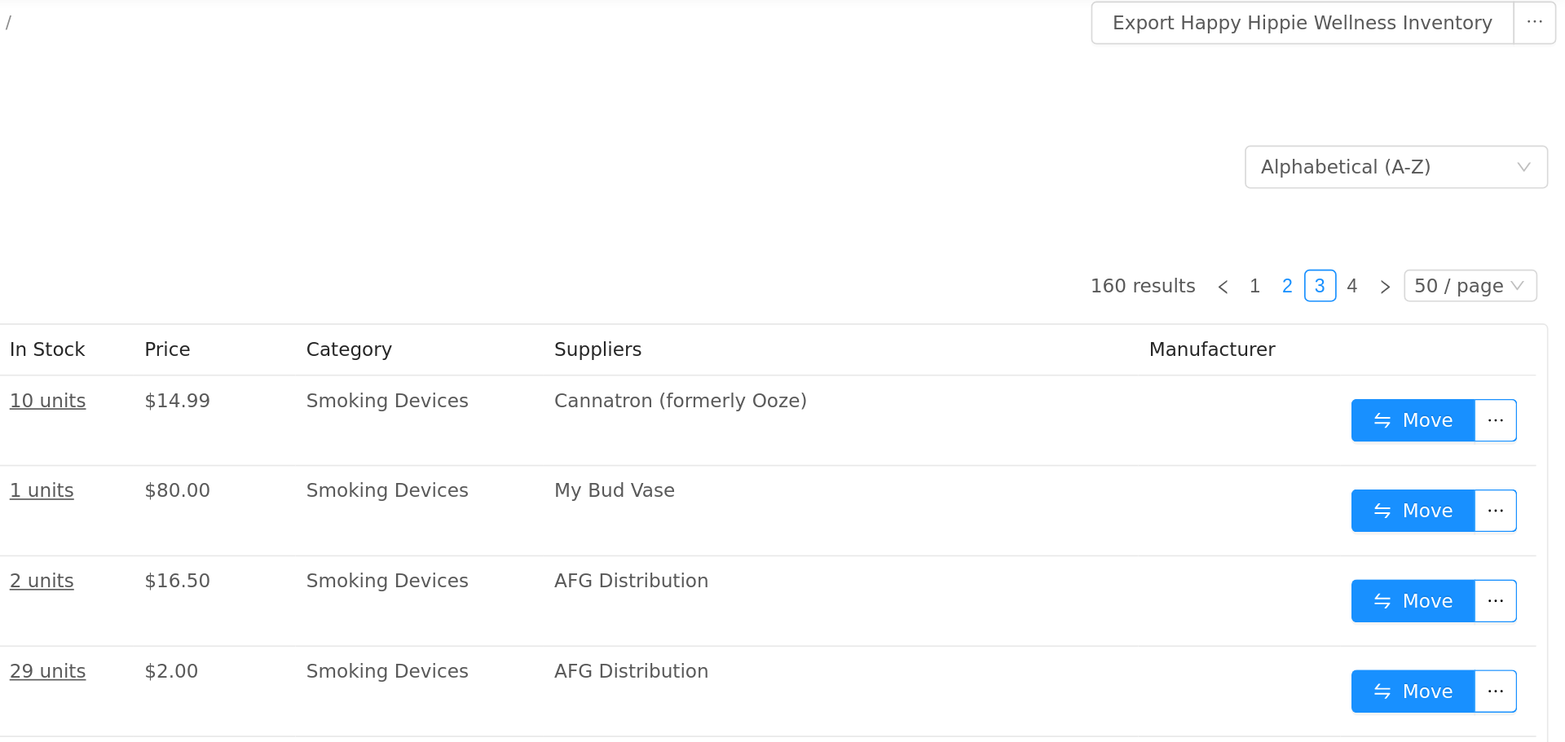
click at [512, 168] on link "2" at bounding box center [507, 170] width 18 height 18
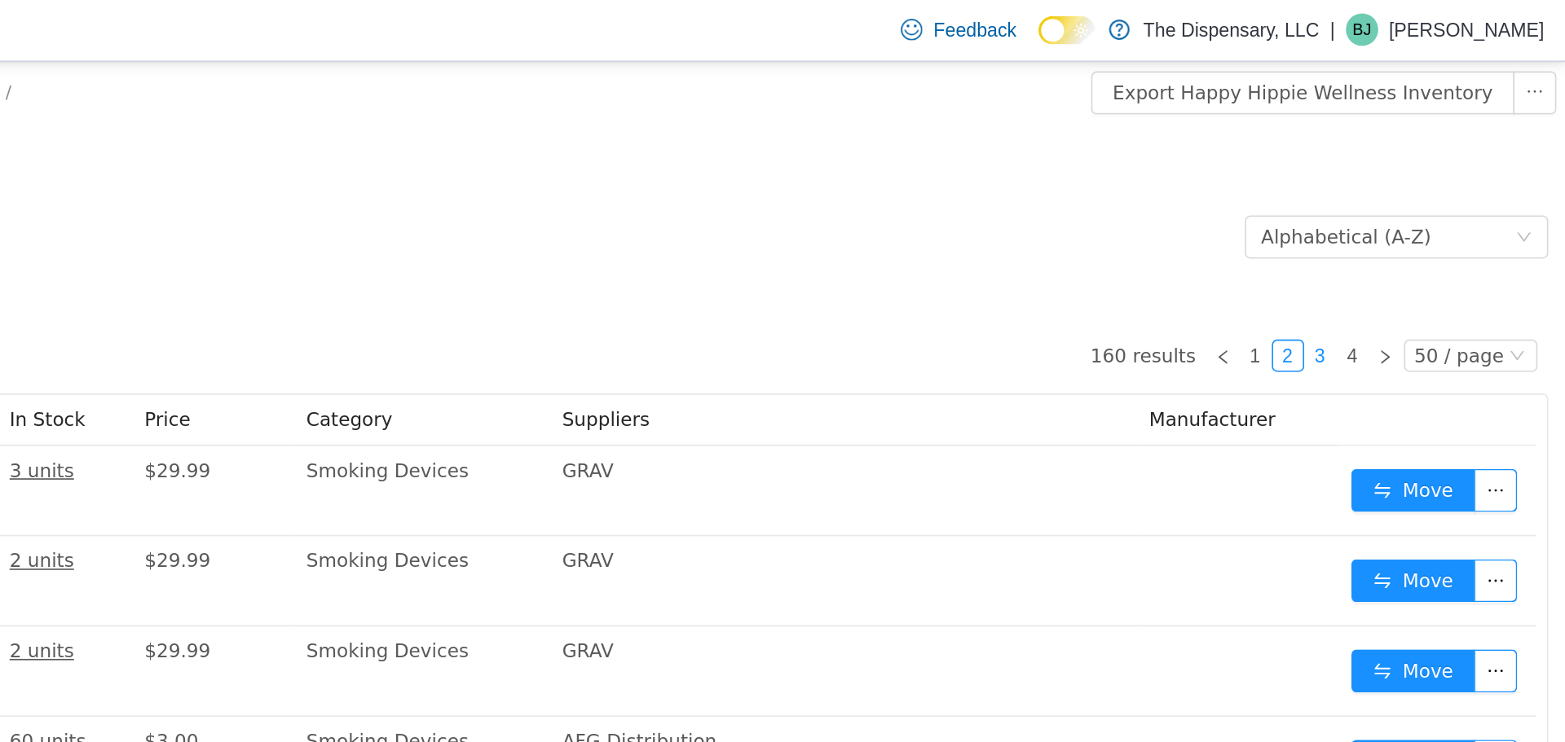
click at [533, 240] on link "3" at bounding box center [527, 239] width 18 height 18
click at [496, 241] on link "1" at bounding box center [487, 239] width 18 height 18
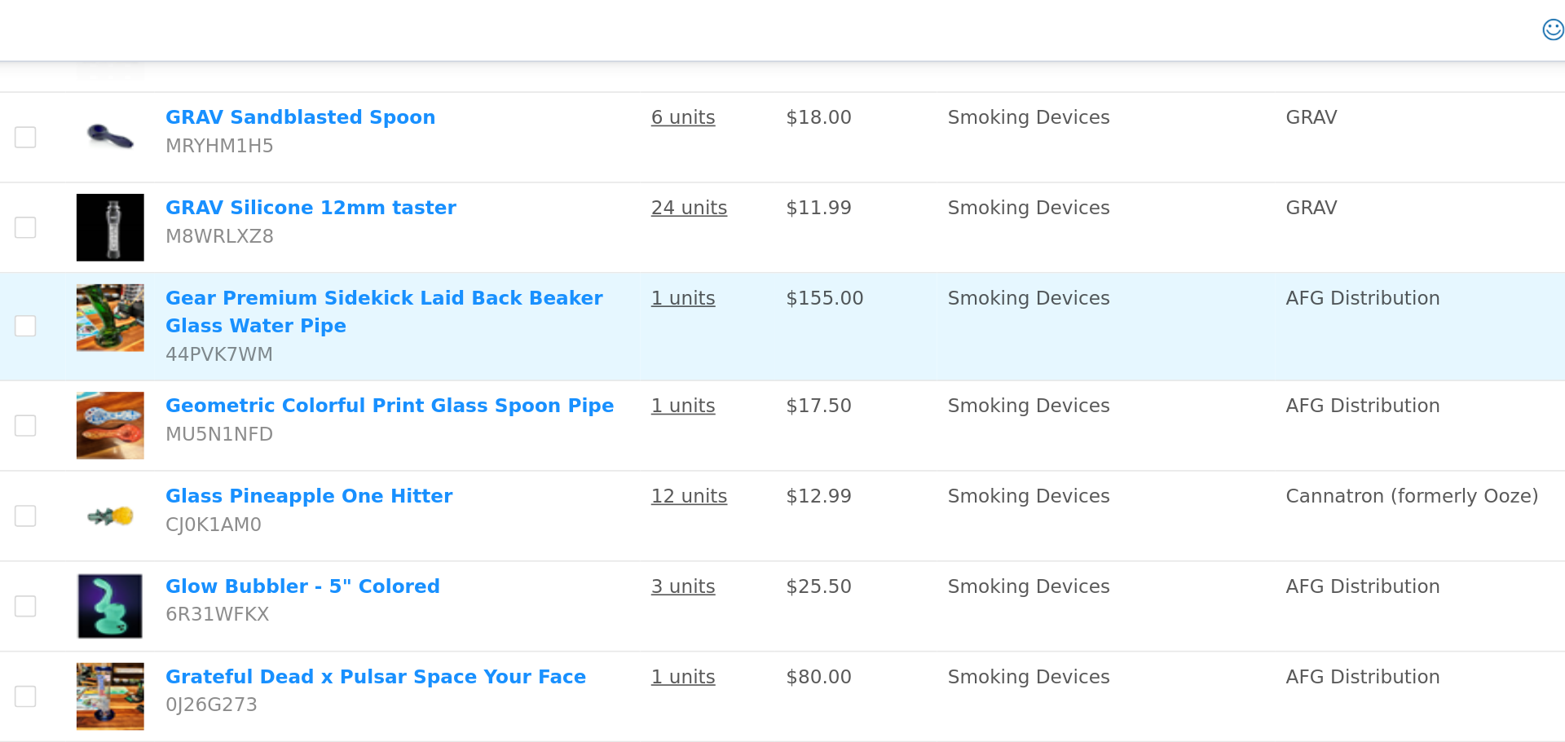
scroll to position [2314, 0]
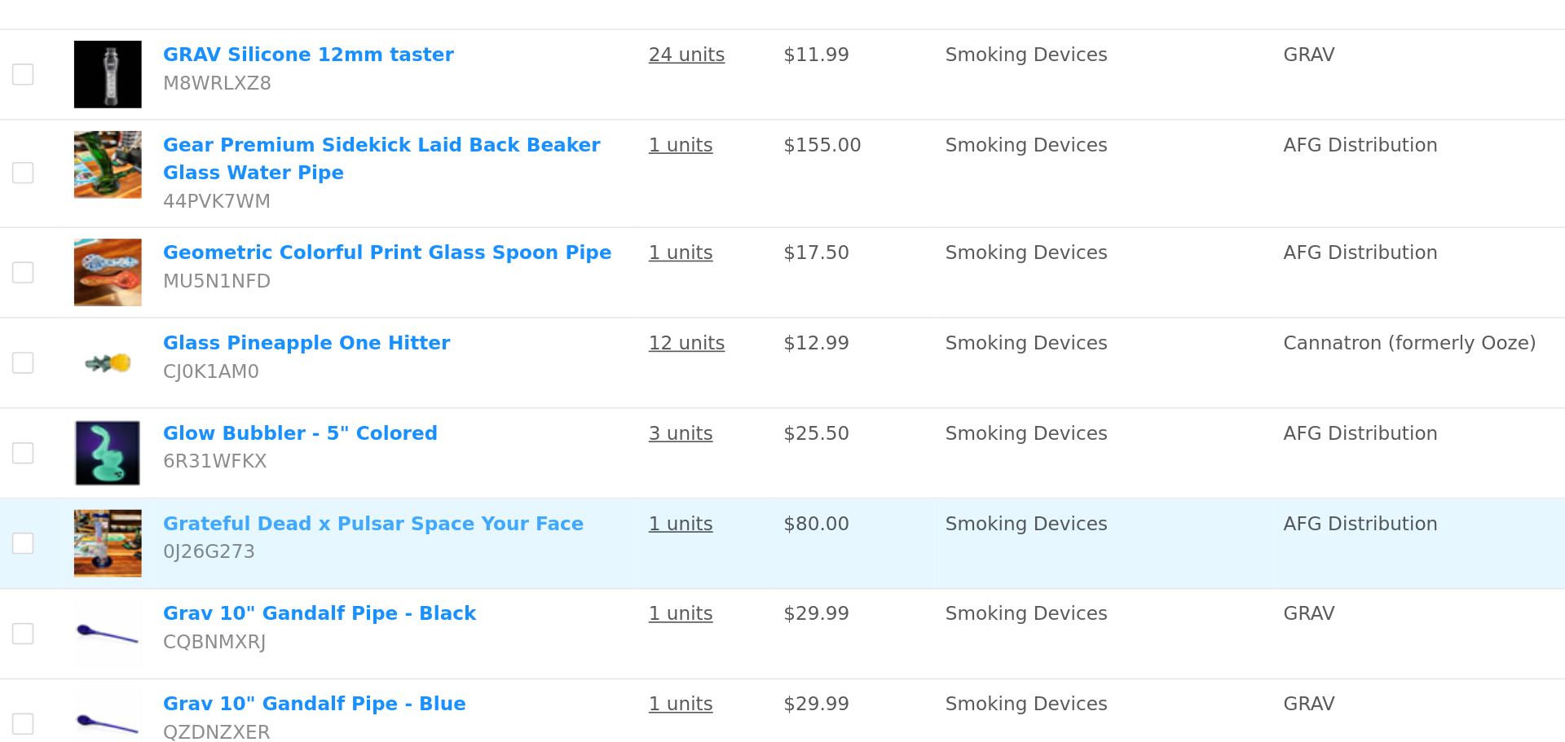
click at [230, 276] on link "Grateful Dead x Pulsar Space Your Face" at bounding box center [208, 282] width 254 height 13
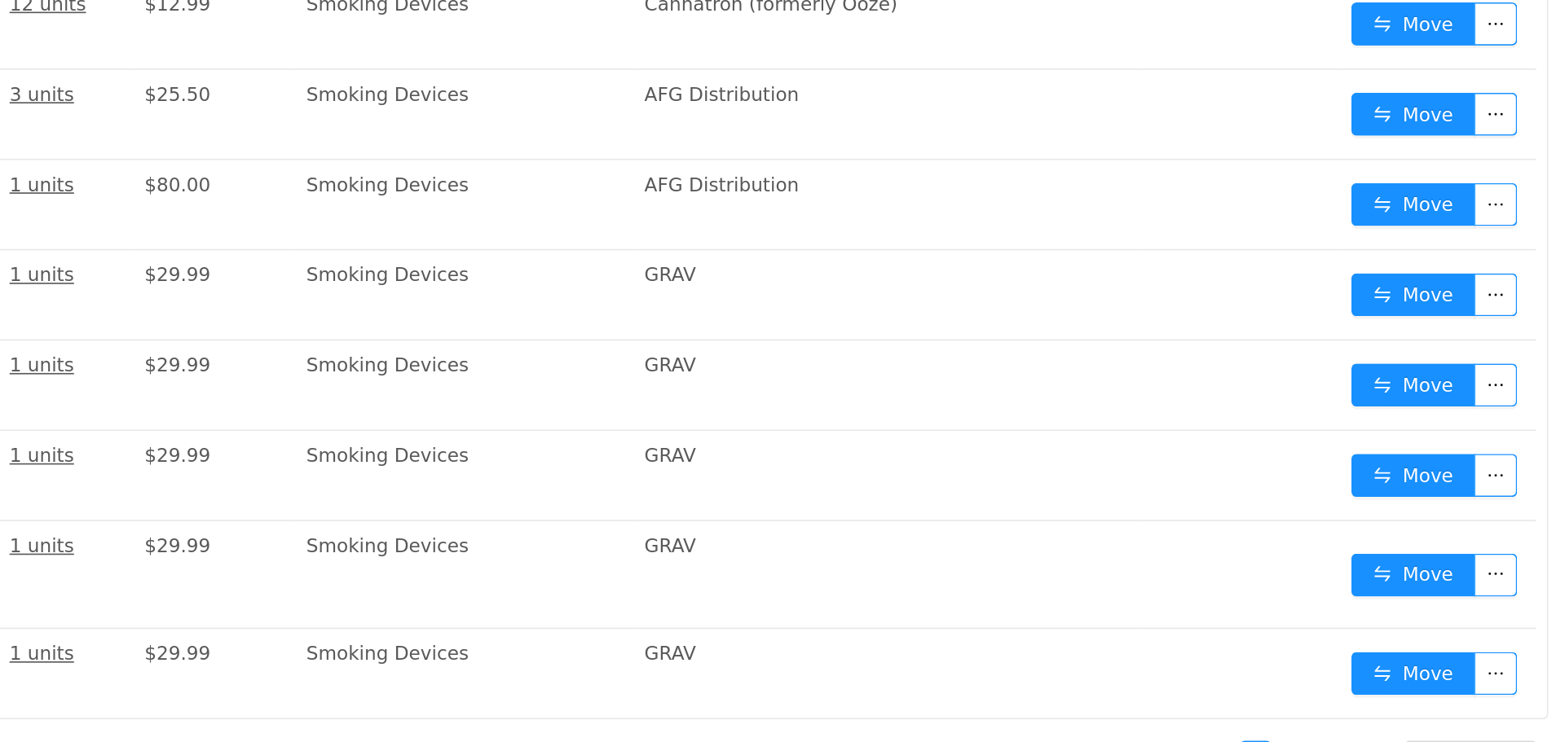
click at [510, 281] on link "2" at bounding box center [507, 290] width 18 height 18
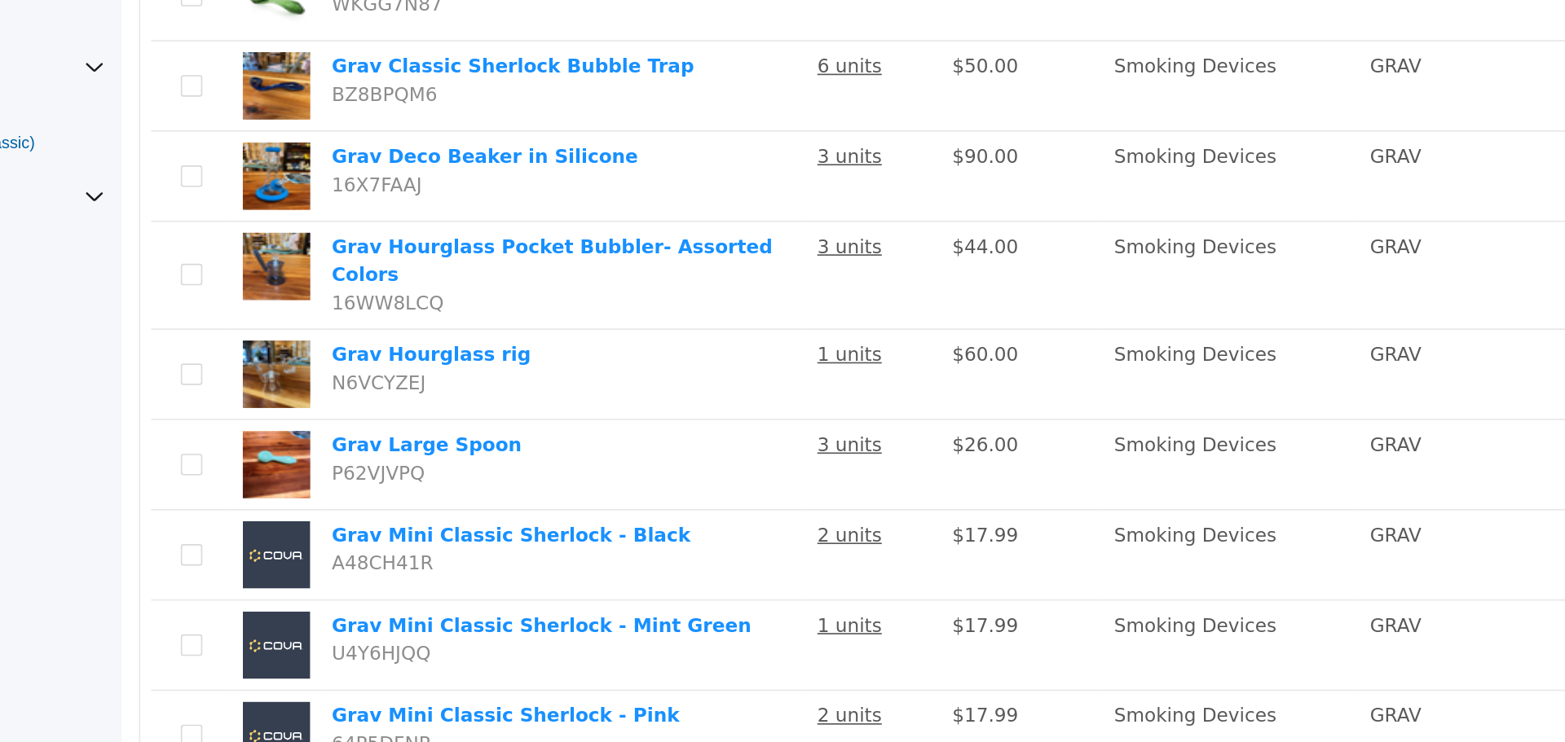
scroll to position [933, 0]
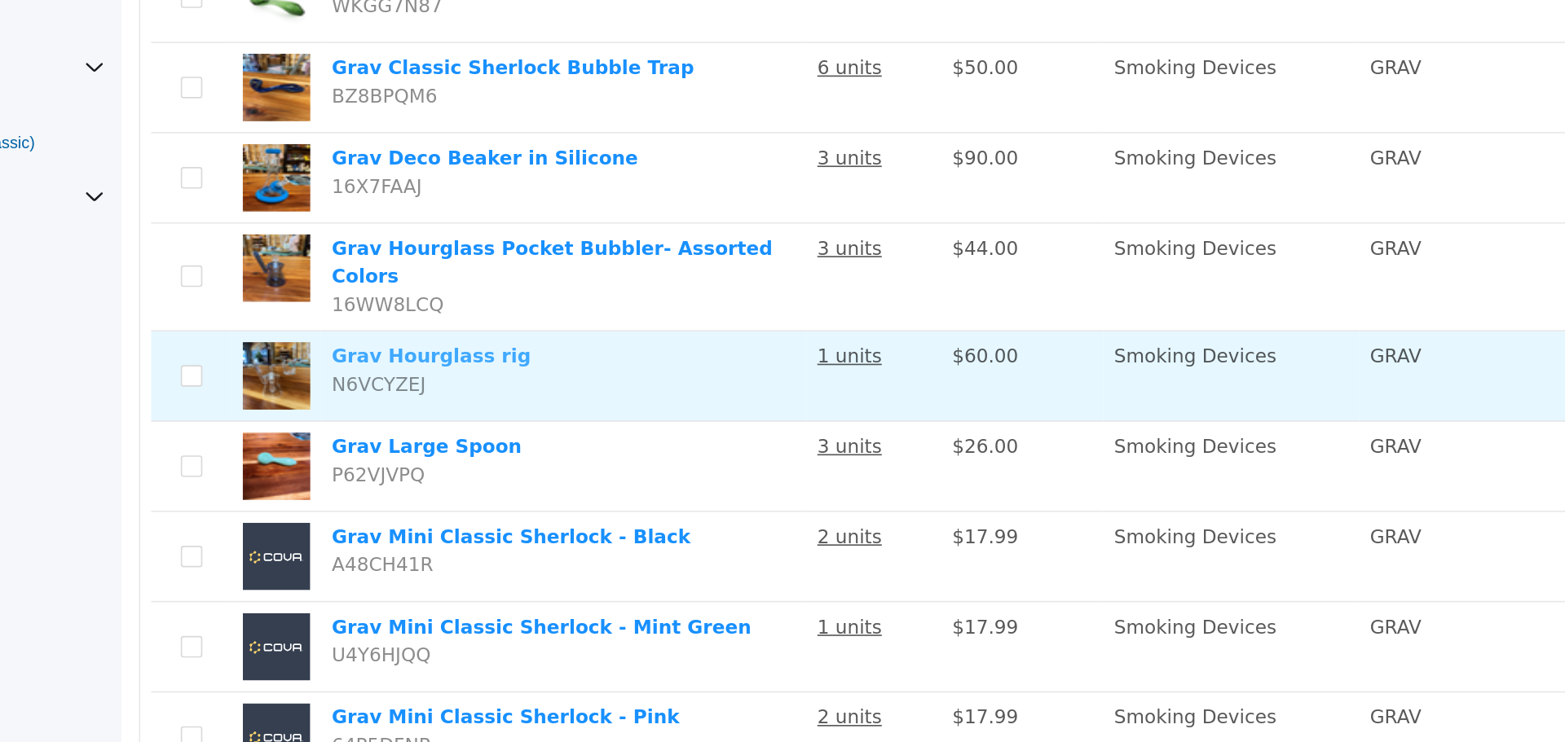
click at [337, 41] on link "Grav Hourglass rig" at bounding box center [308, 47] width 121 height 13
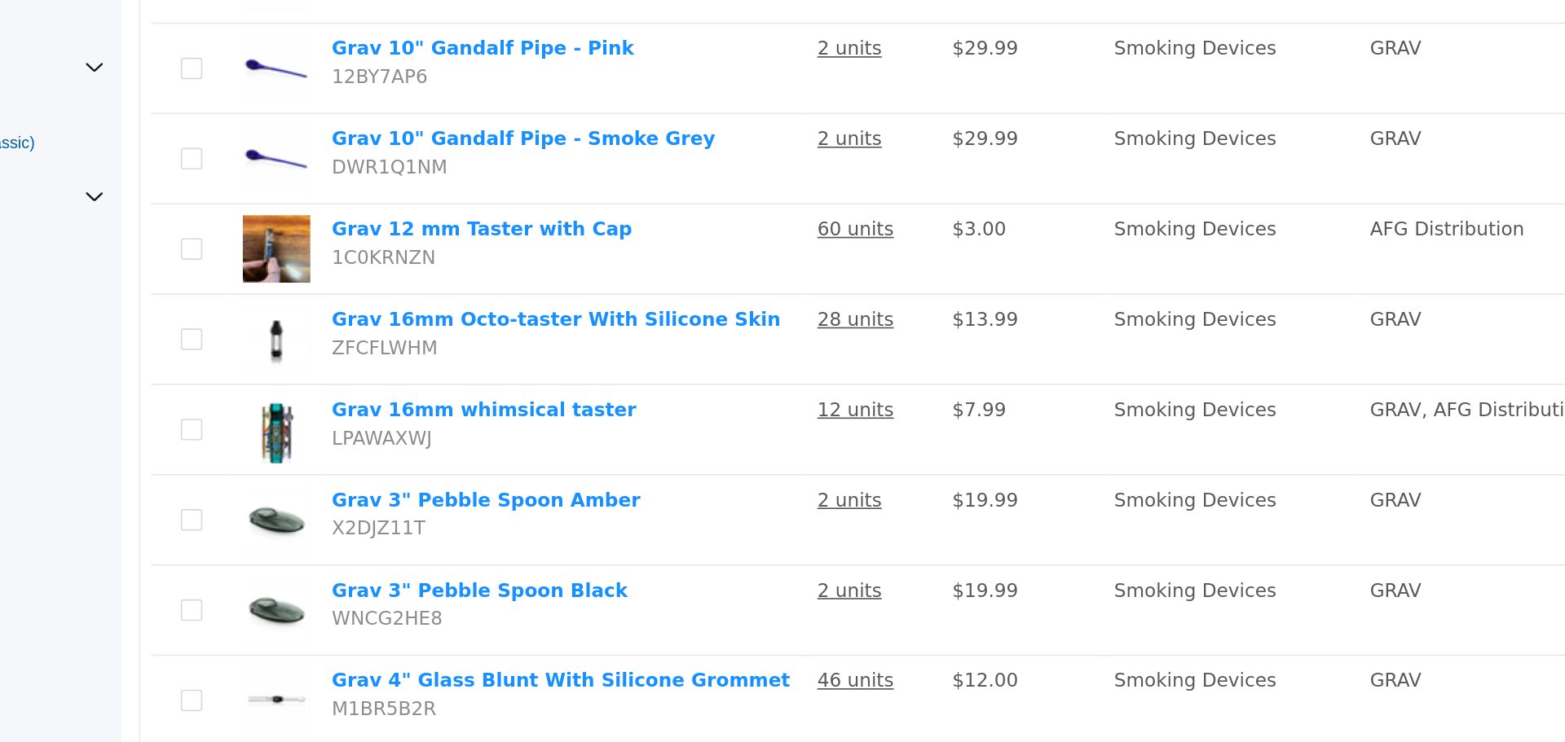
scroll to position [0, 0]
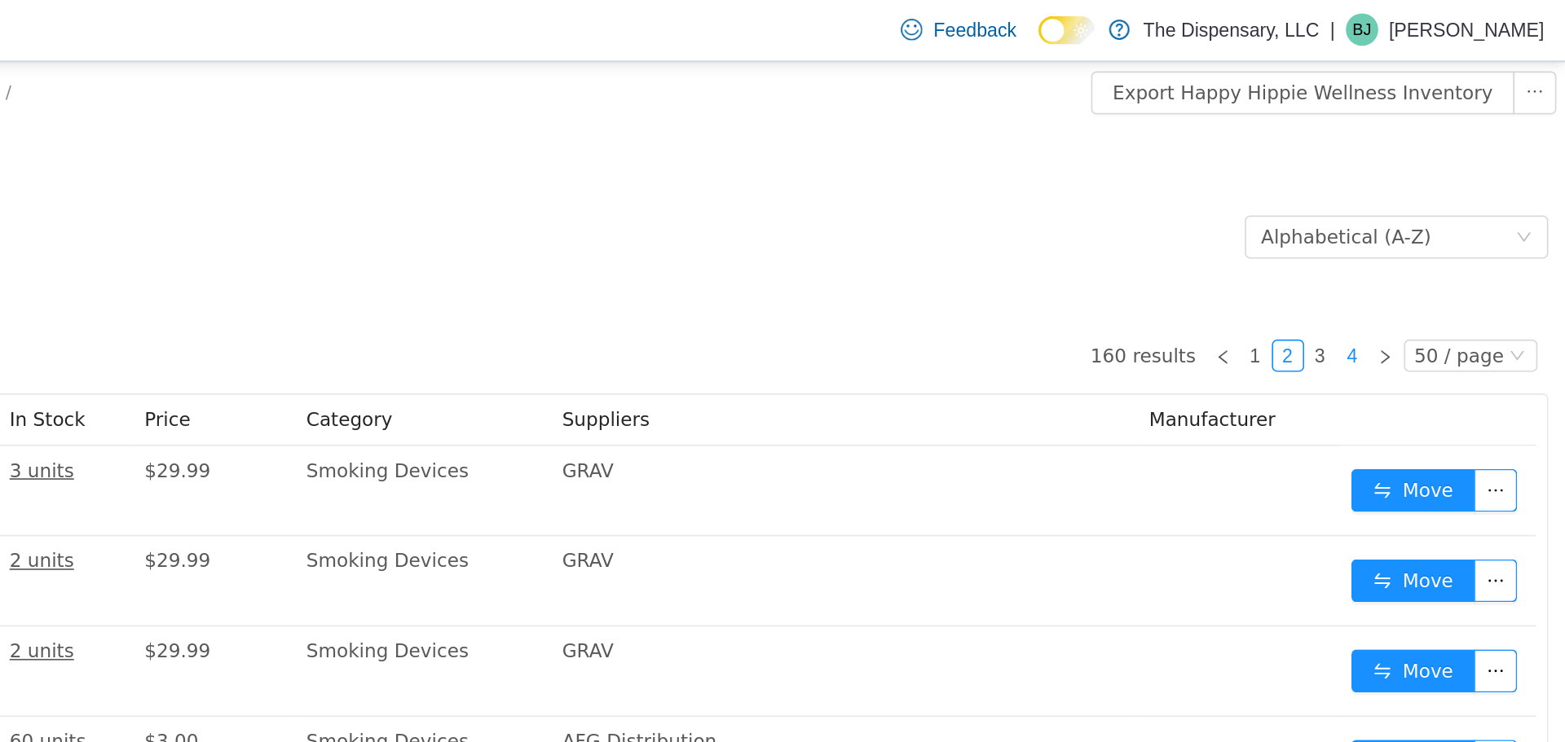
click at [544, 239] on link "4" at bounding box center [546, 239] width 18 height 18
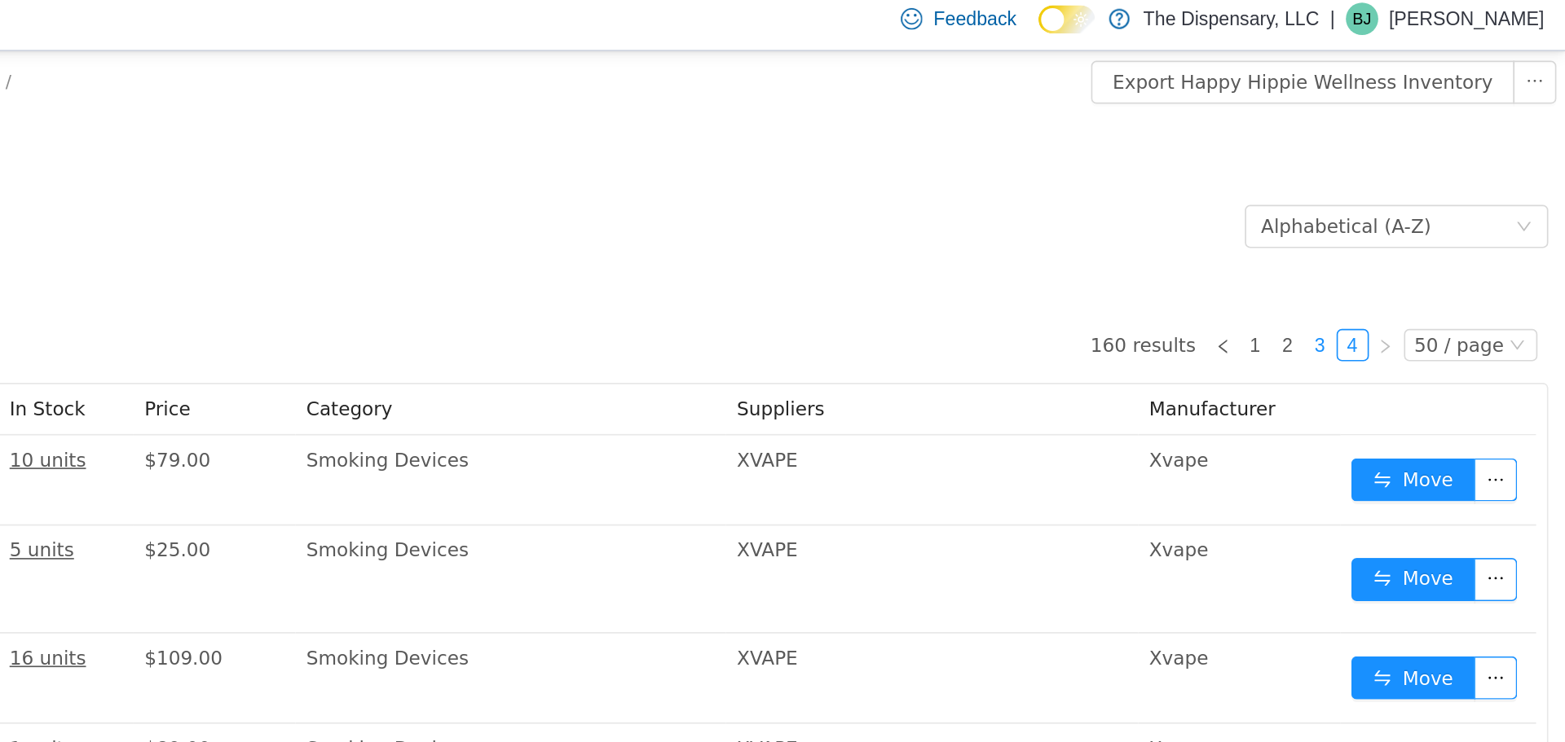
click at [534, 230] on link "3" at bounding box center [527, 228] width 18 height 18
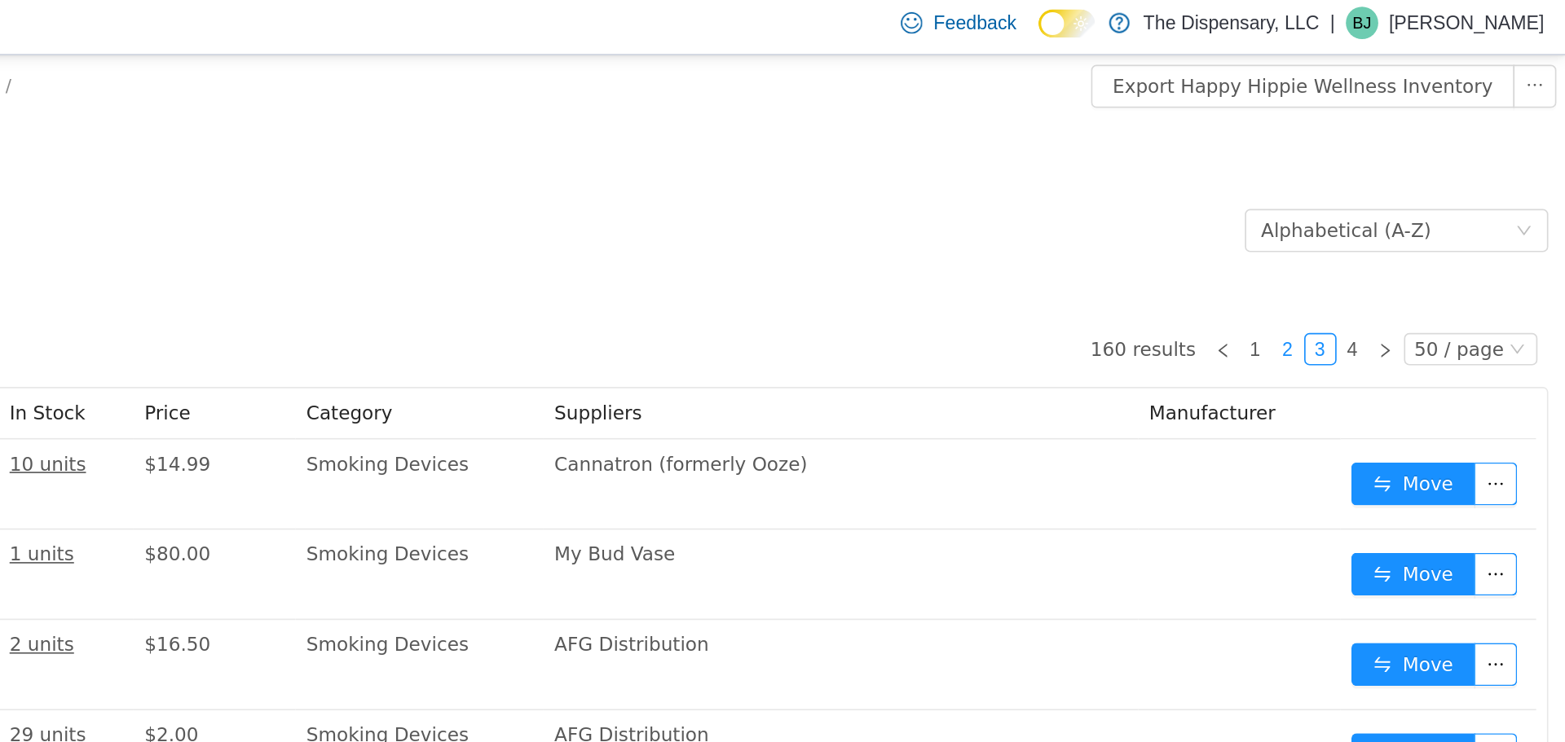
click at [503, 229] on link "2" at bounding box center [507, 232] width 18 height 18
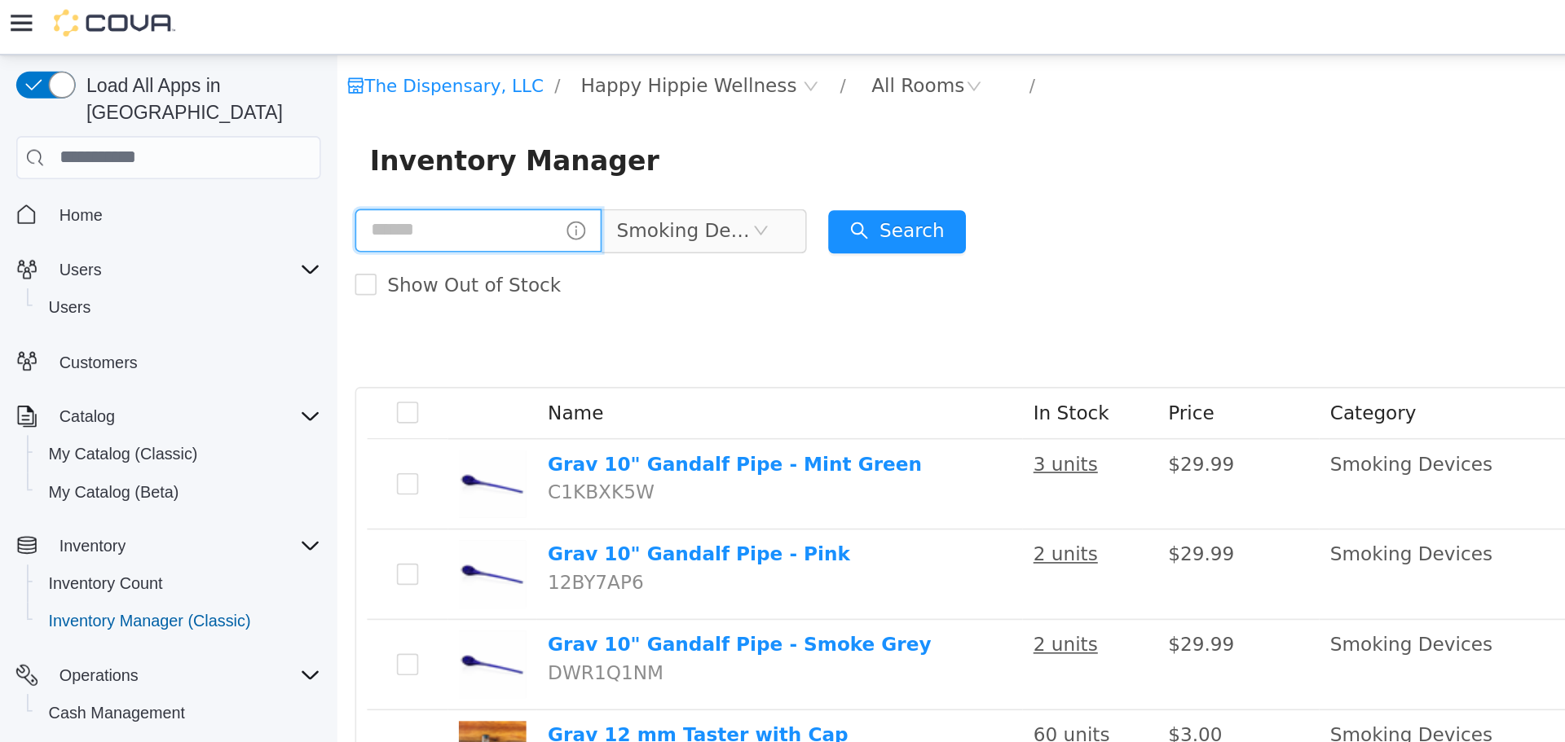
click at [403, 173] on input "text" at bounding box center [421, 161] width 149 height 26
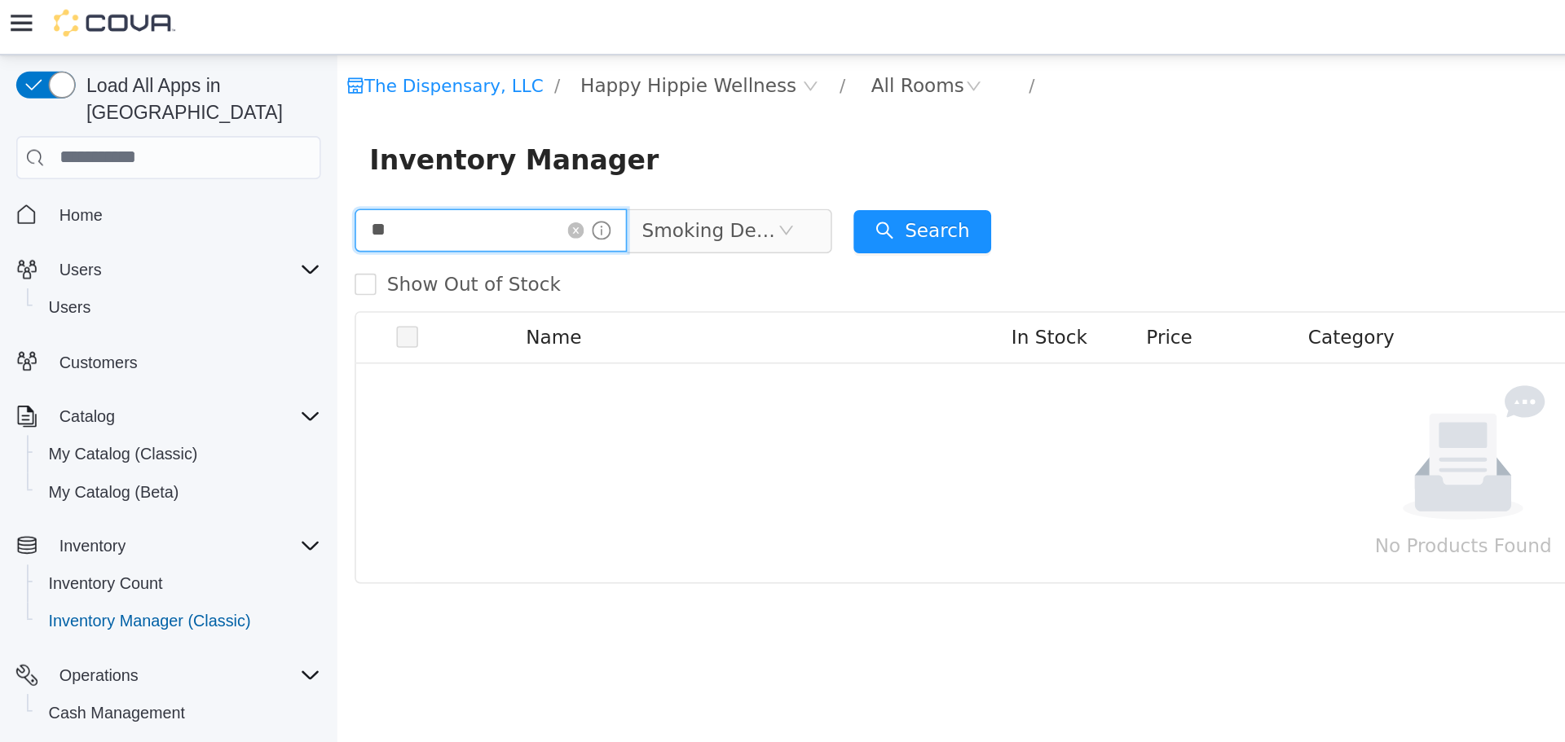
type input "*"
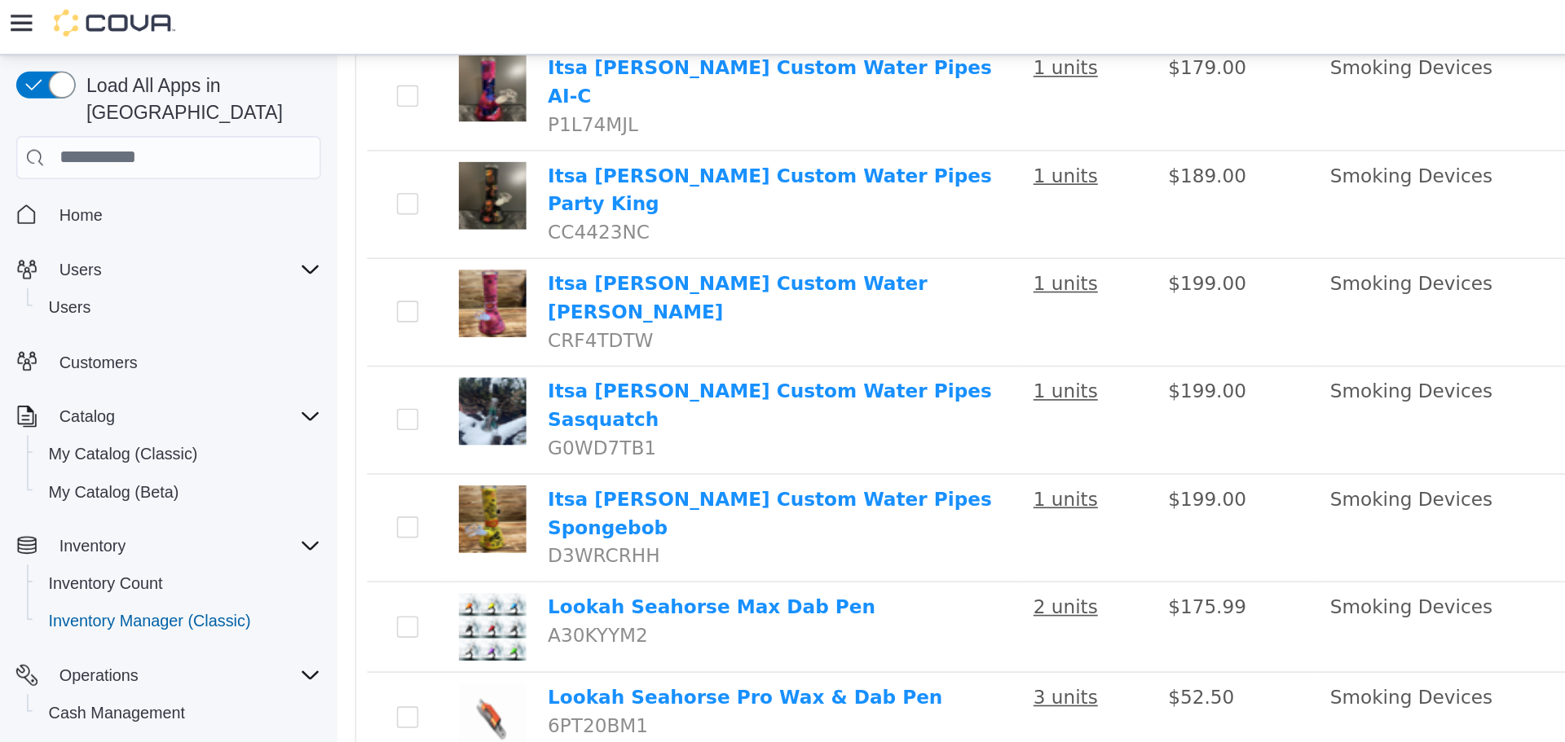
scroll to position [2314, 0]
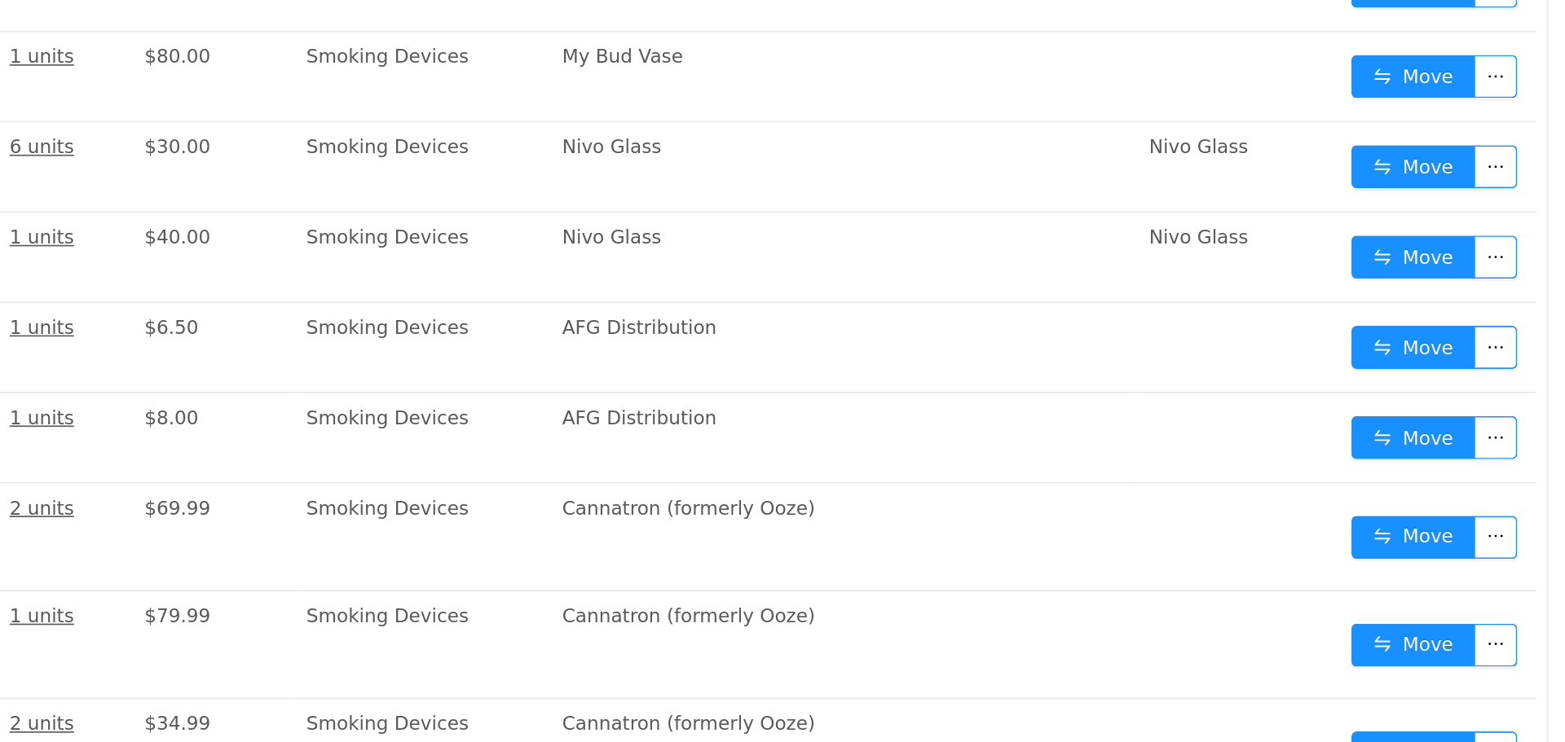
click at [550, 334] on link "4" at bounding box center [546, 343] width 18 height 18
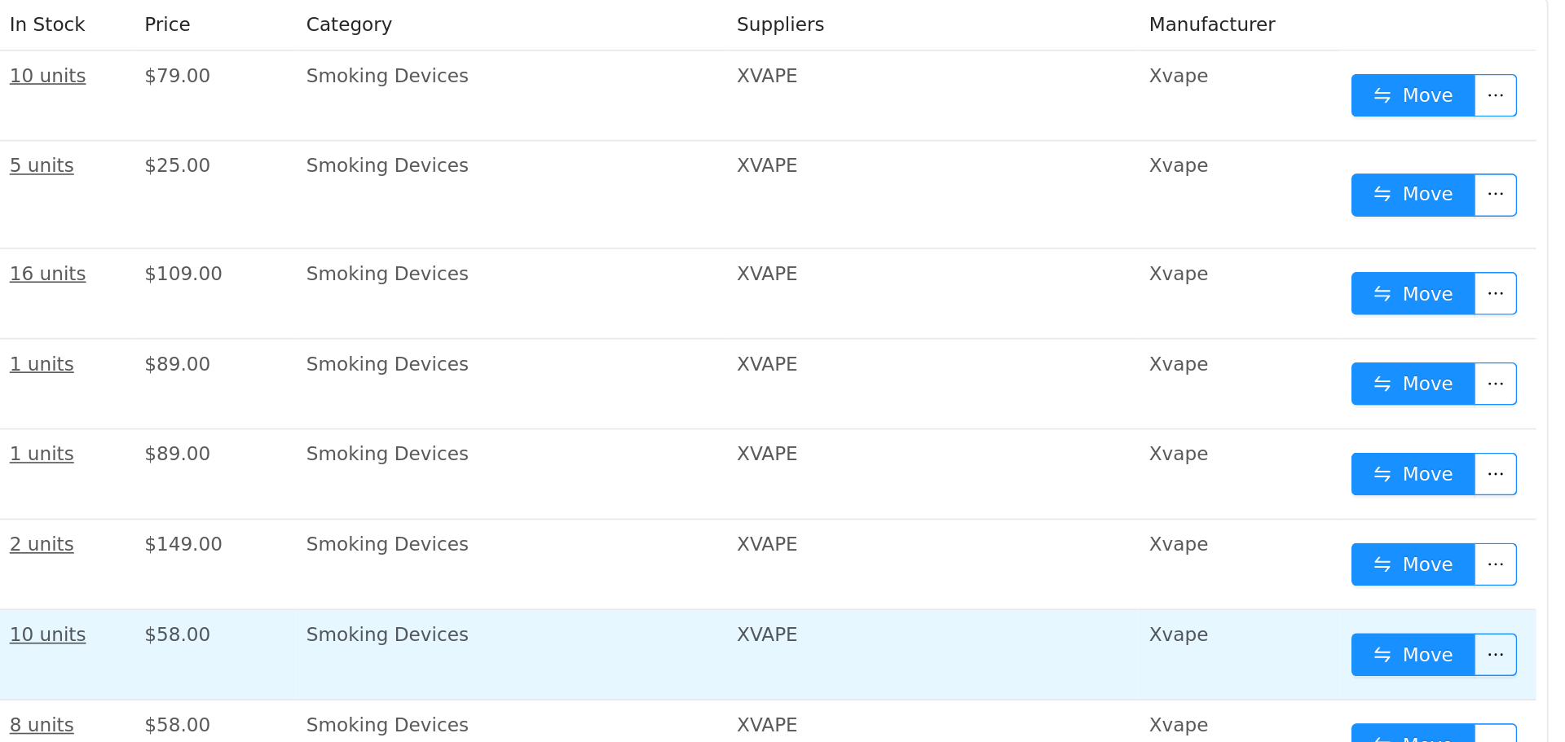
scroll to position [119, 0]
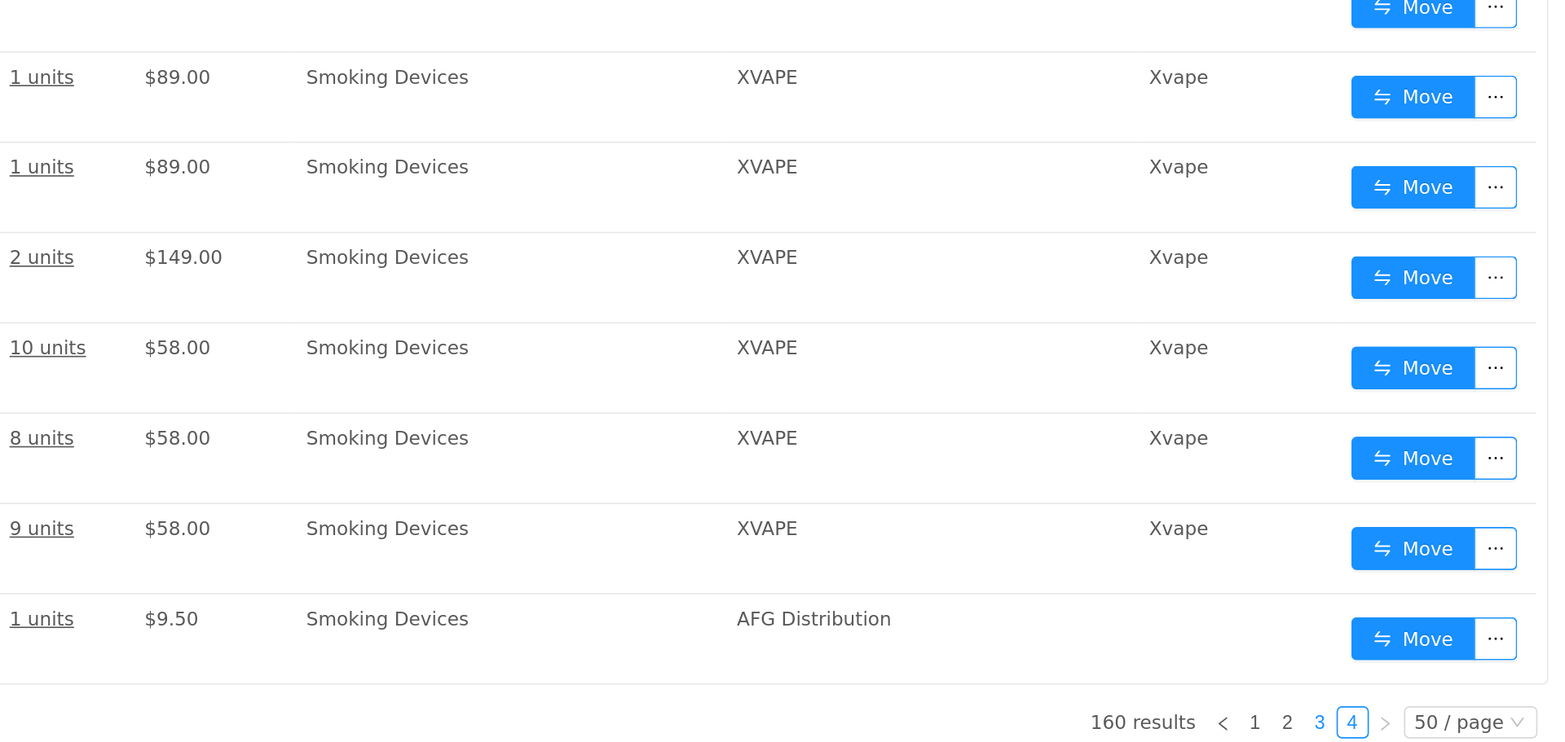
click at [527, 260] on link "3" at bounding box center [527, 269] width 18 height 18
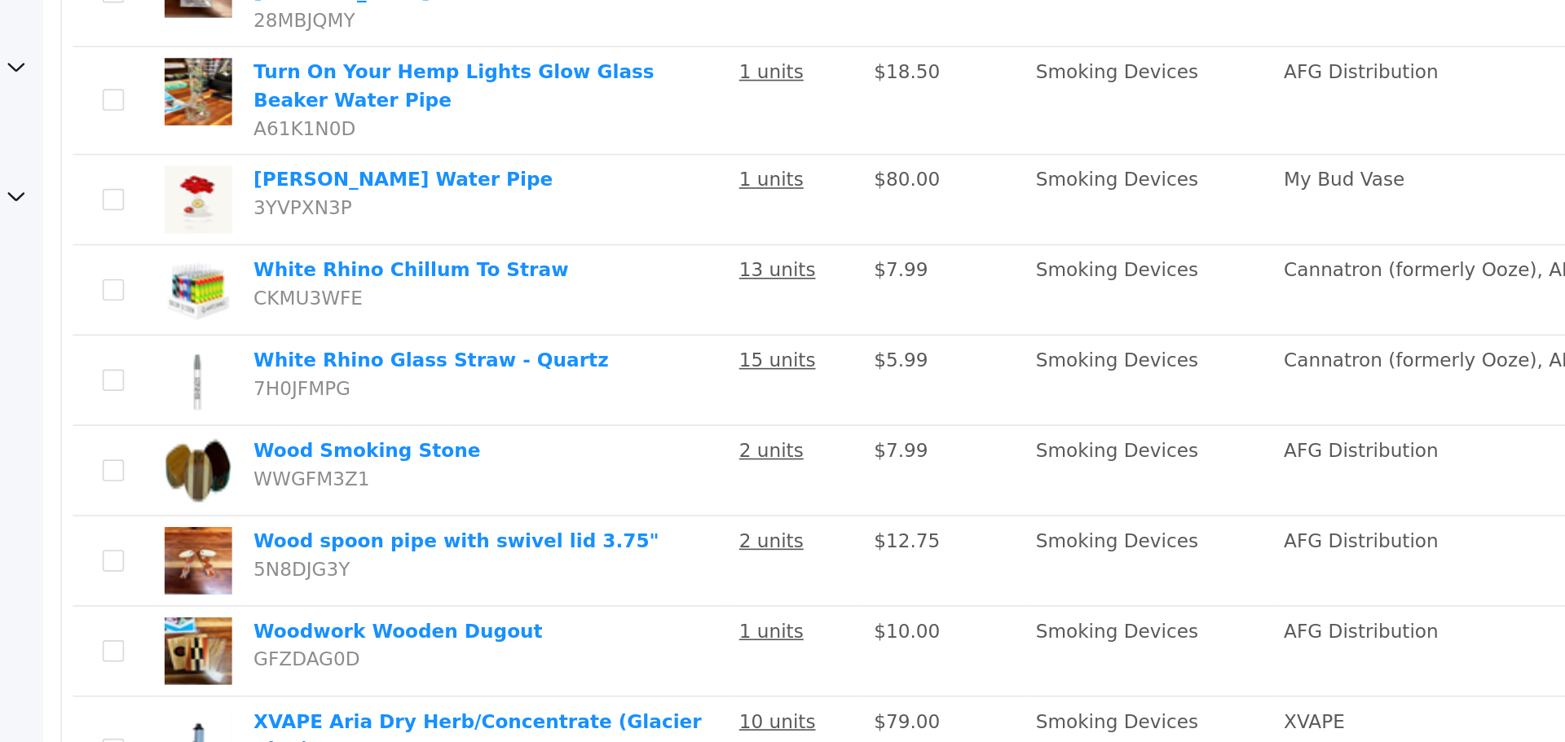
scroll to position [2344, 0]
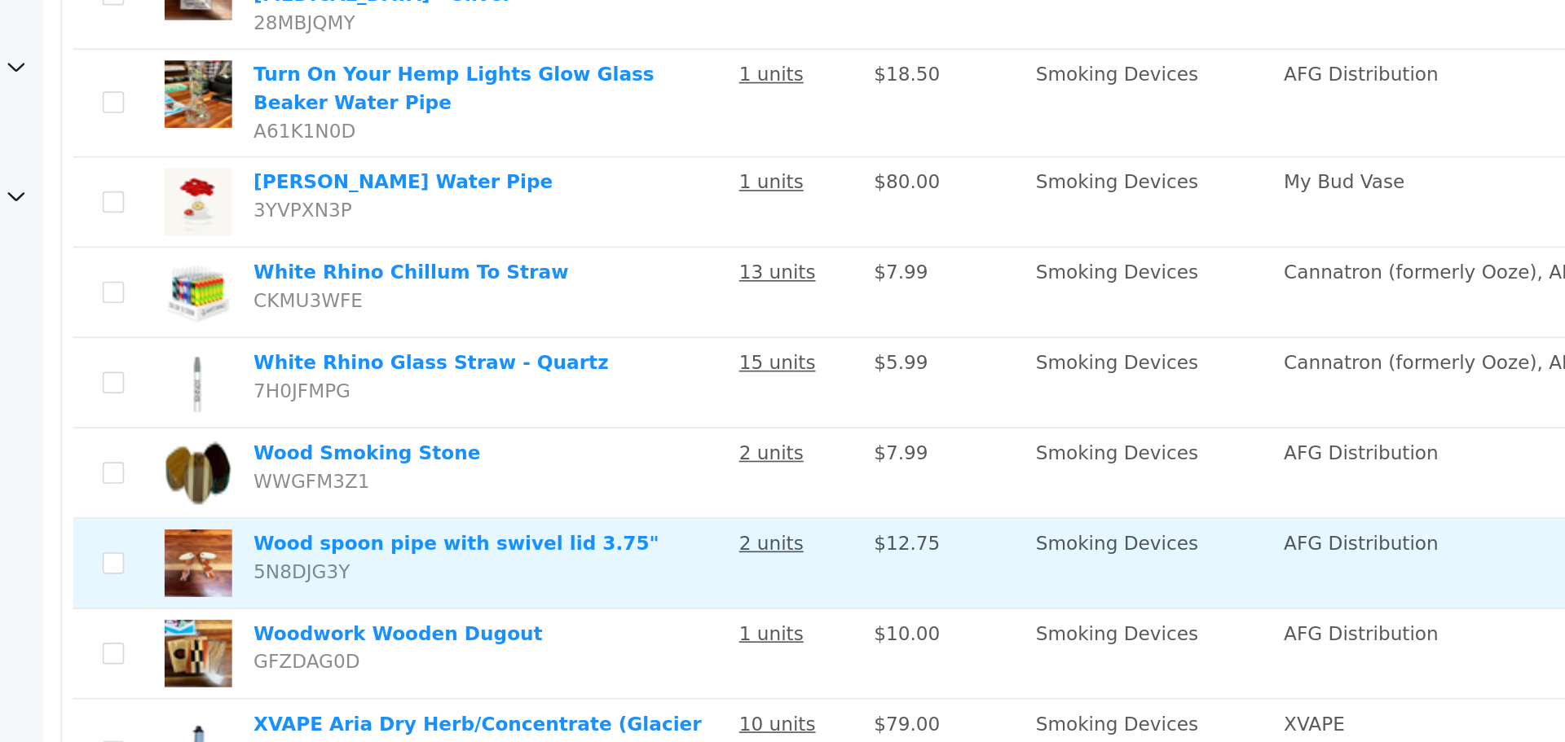
click at [340, 146] on td "Wood spoon pipe with swivel lid 3.75" 5N8DJG3Y" at bounding box center [309, 173] width 293 height 55
click at [339, 154] on link "Wood spoon pipe with swivel lid 3.75"" at bounding box center [292, 160] width 245 height 13
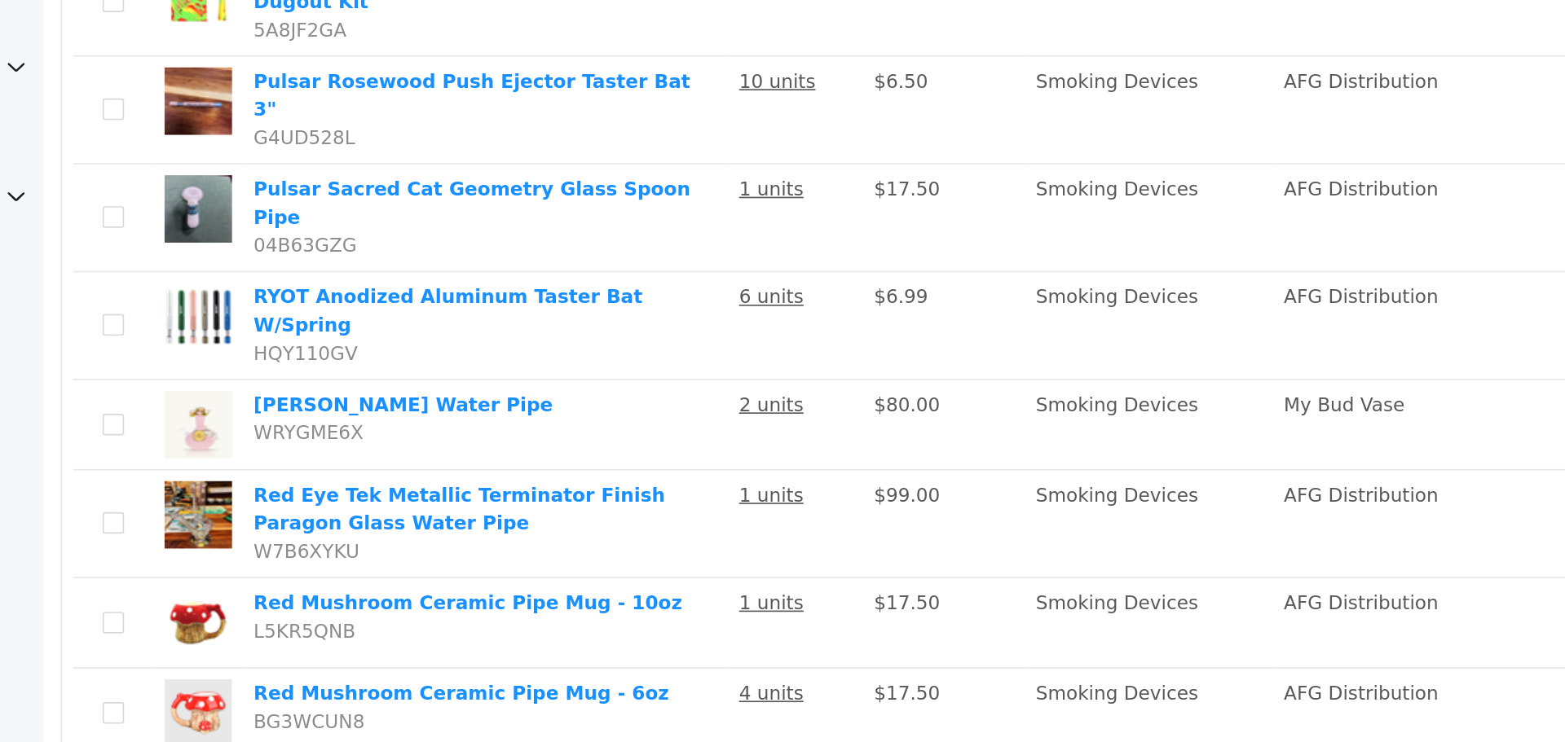
scroll to position [0, 0]
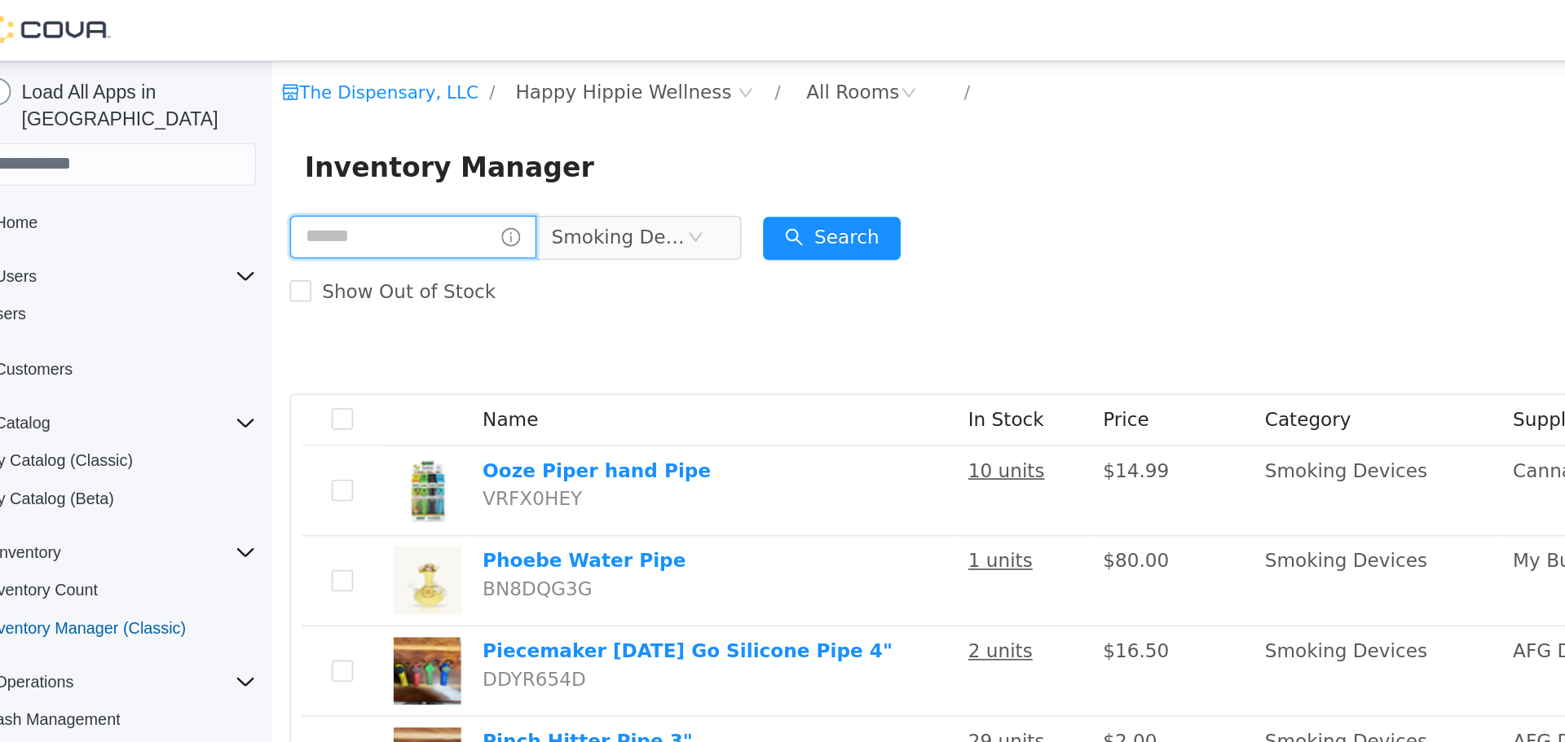
click at [321, 169] on input "text" at bounding box center [357, 167] width 149 height 26
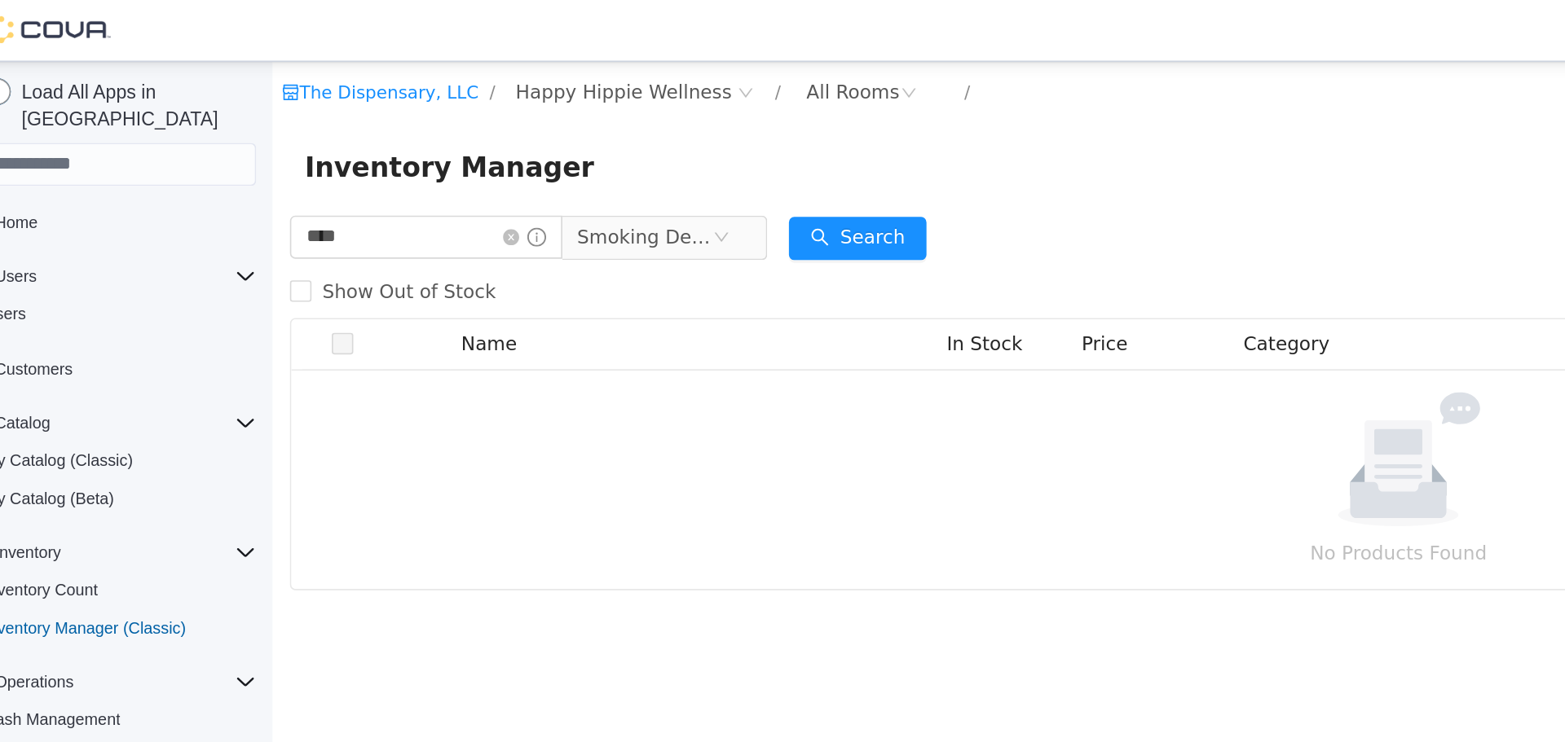
click at [348, 181] on div "**** Smoking Devices" at bounding box center [427, 167] width 289 height 33
click at [337, 171] on input "****" at bounding box center [365, 167] width 165 height 26
type input "****"
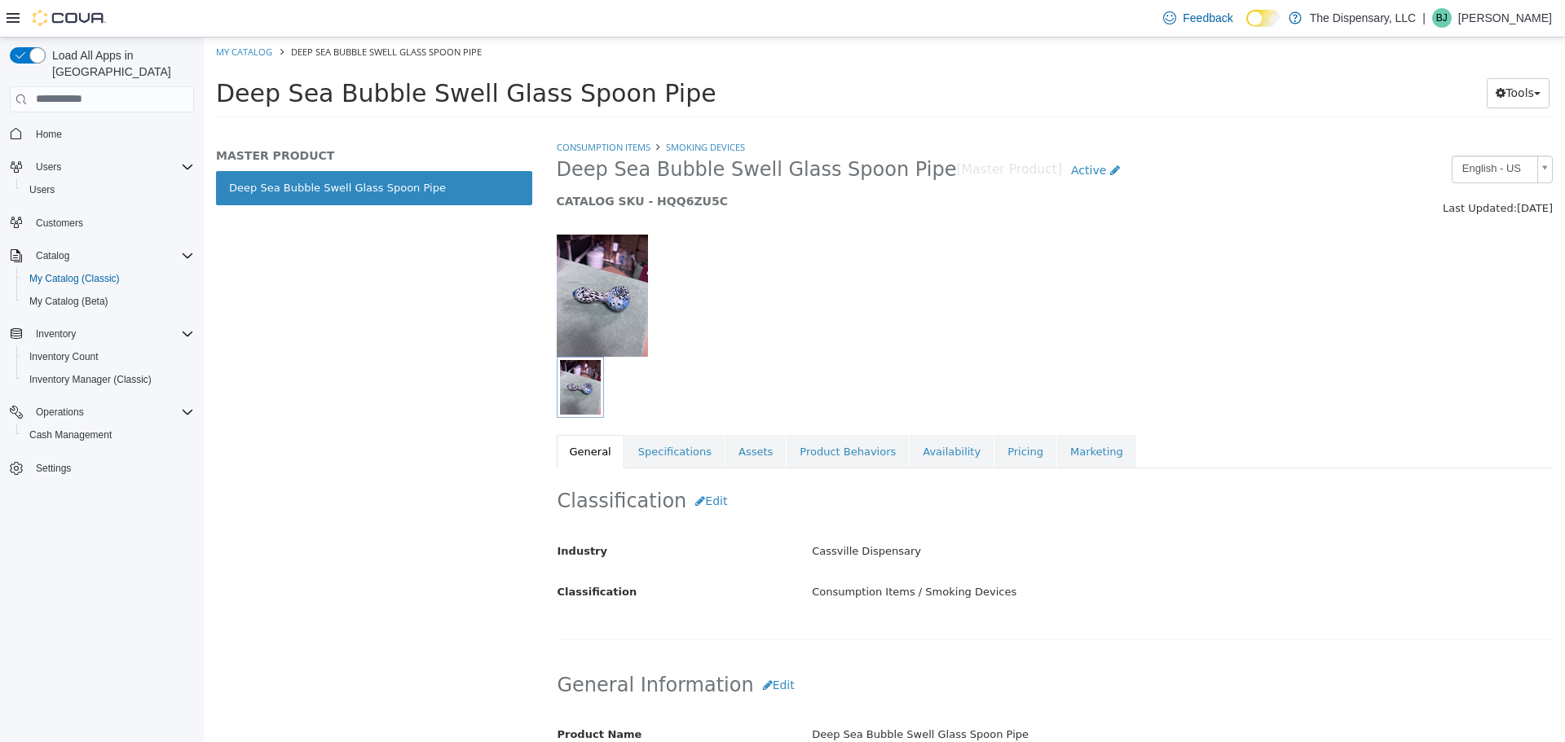
click at [623, 313] on img at bounding box center [602, 295] width 91 height 122
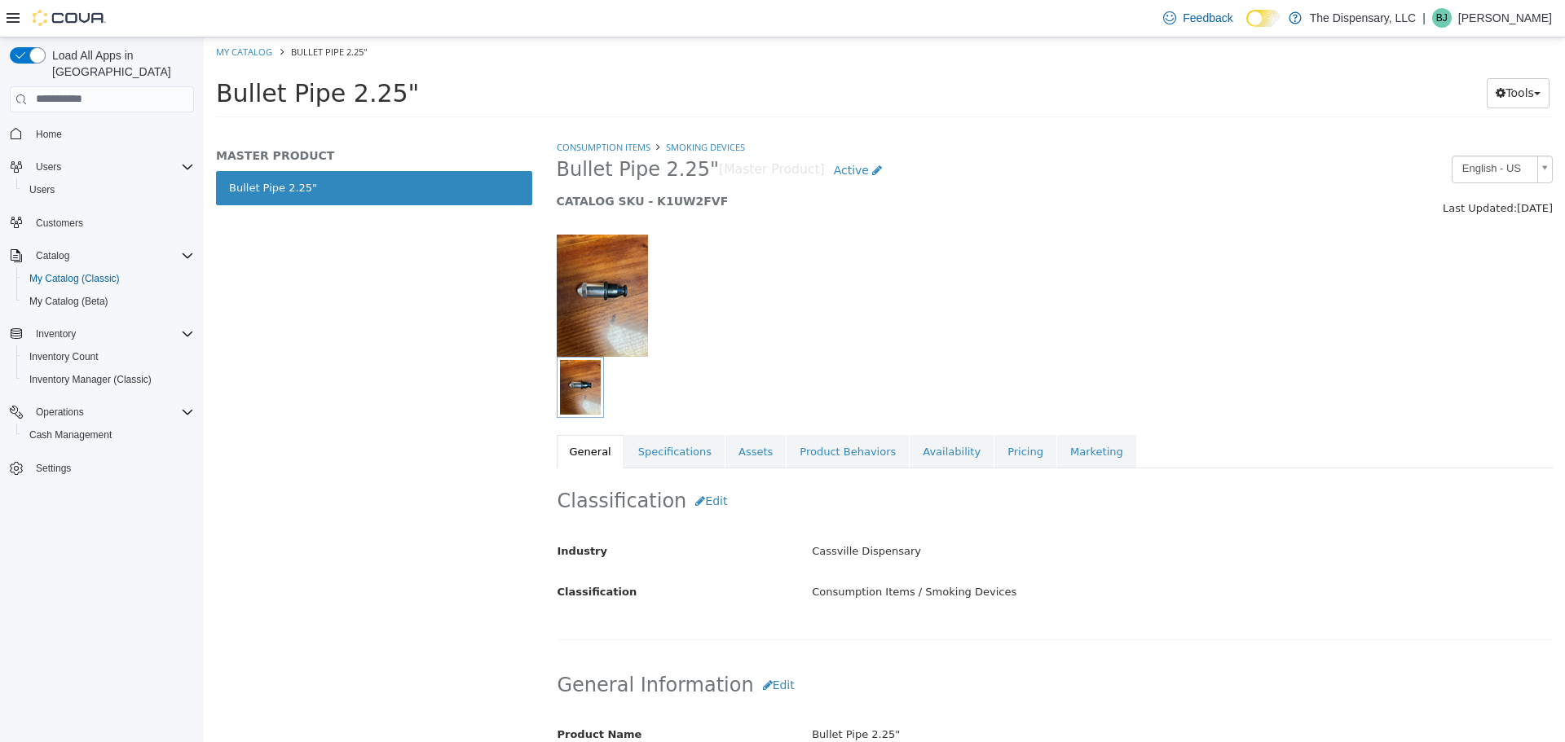
click at [621, 292] on img at bounding box center [602, 295] width 91 height 122
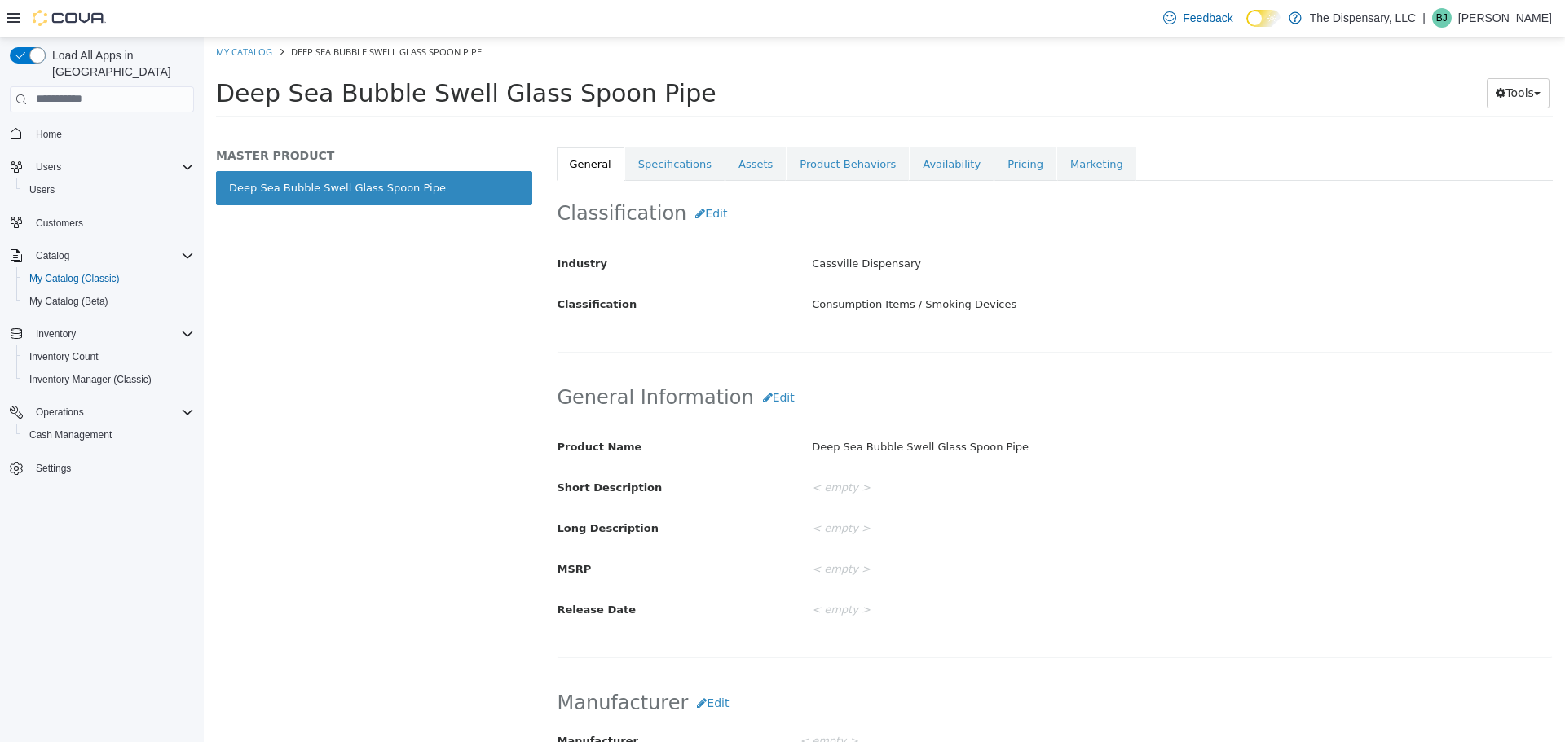
scroll to position [285, 0]
click at [747, 179] on link "Assets" at bounding box center [755, 166] width 60 height 34
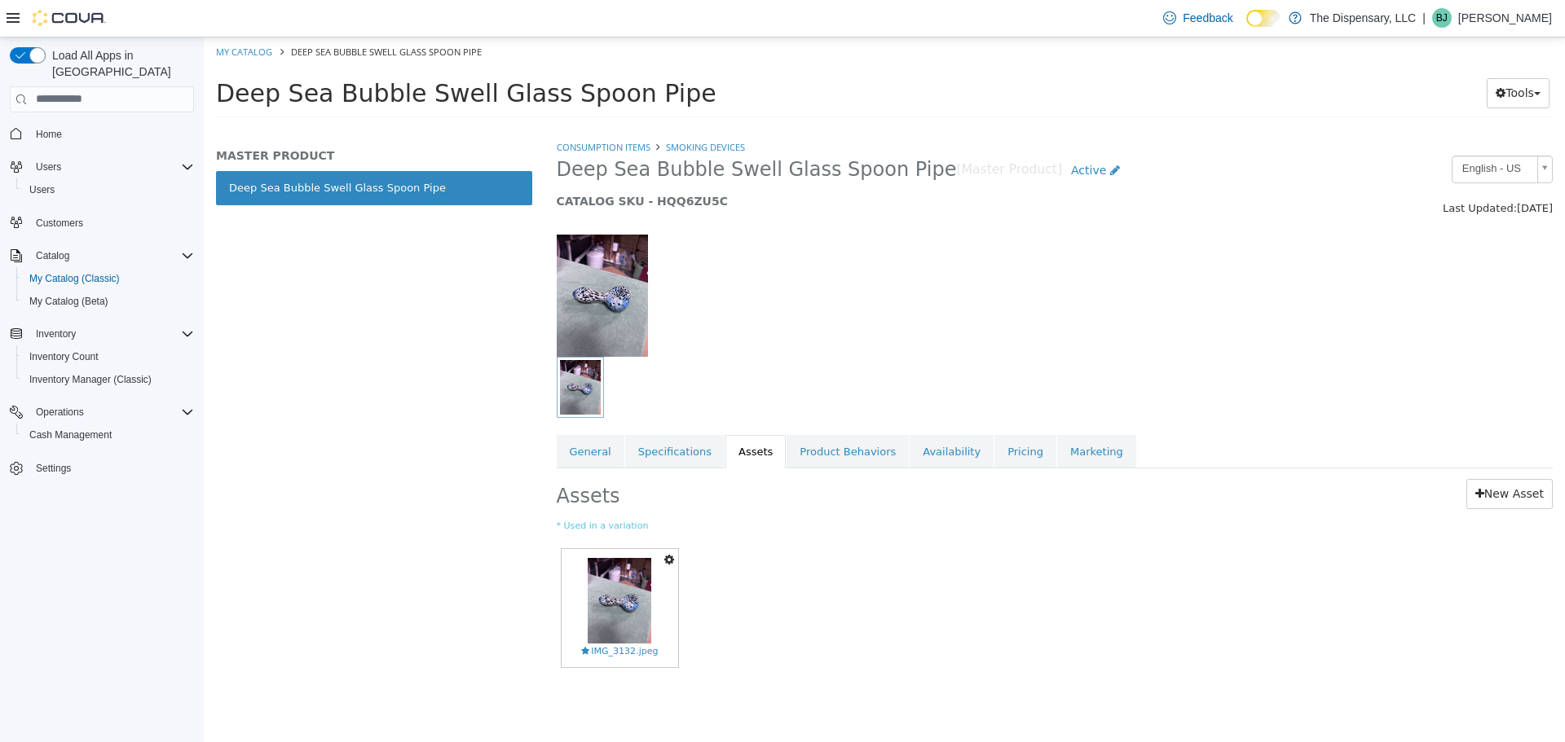
click at [650, 334] on div at bounding box center [714, 295] width 340 height 122
click at [619, 588] on img at bounding box center [620, 600] width 64 height 86
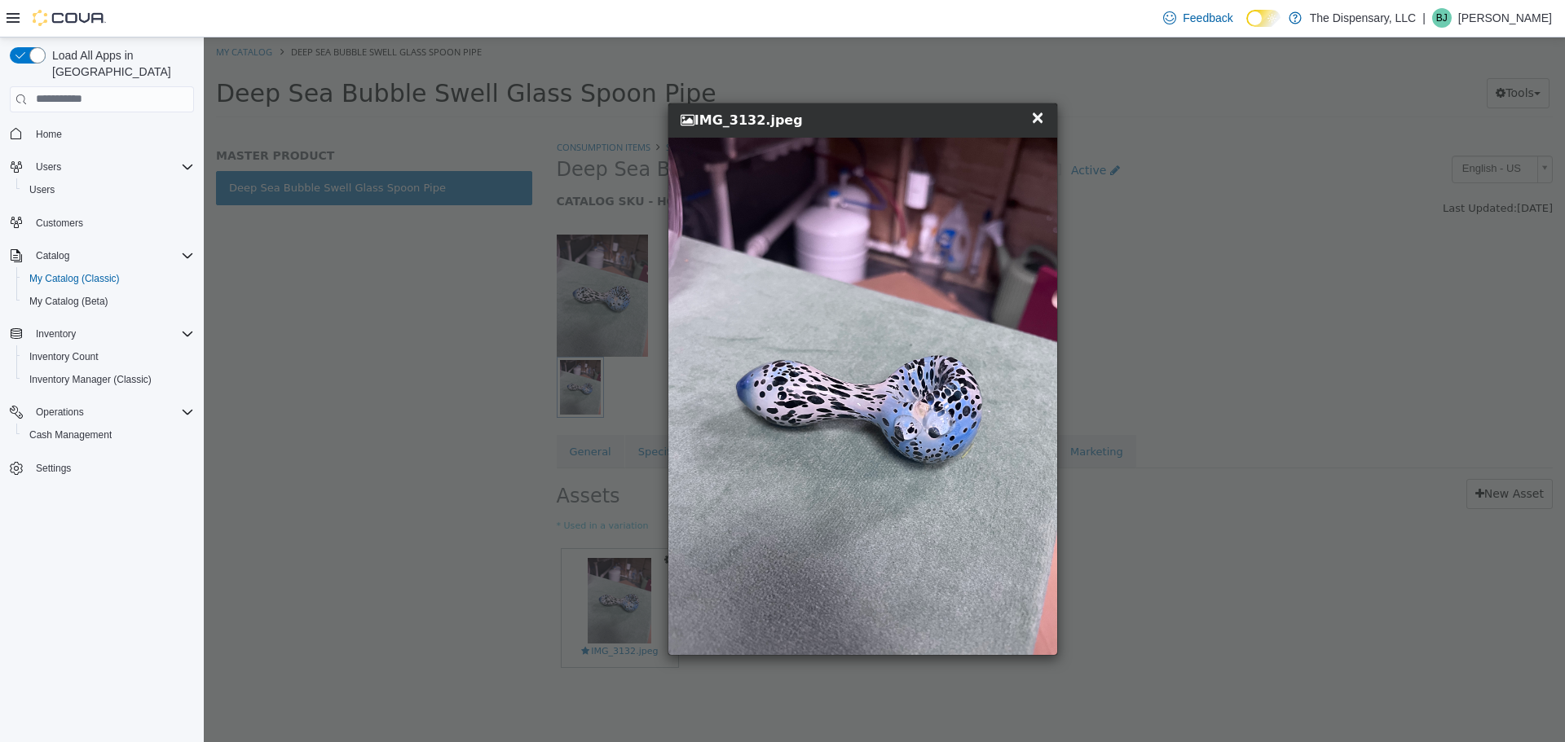
click at [1211, 408] on div "× Close IMG_3132.jpeg" at bounding box center [864, 379] width 1320 height 684
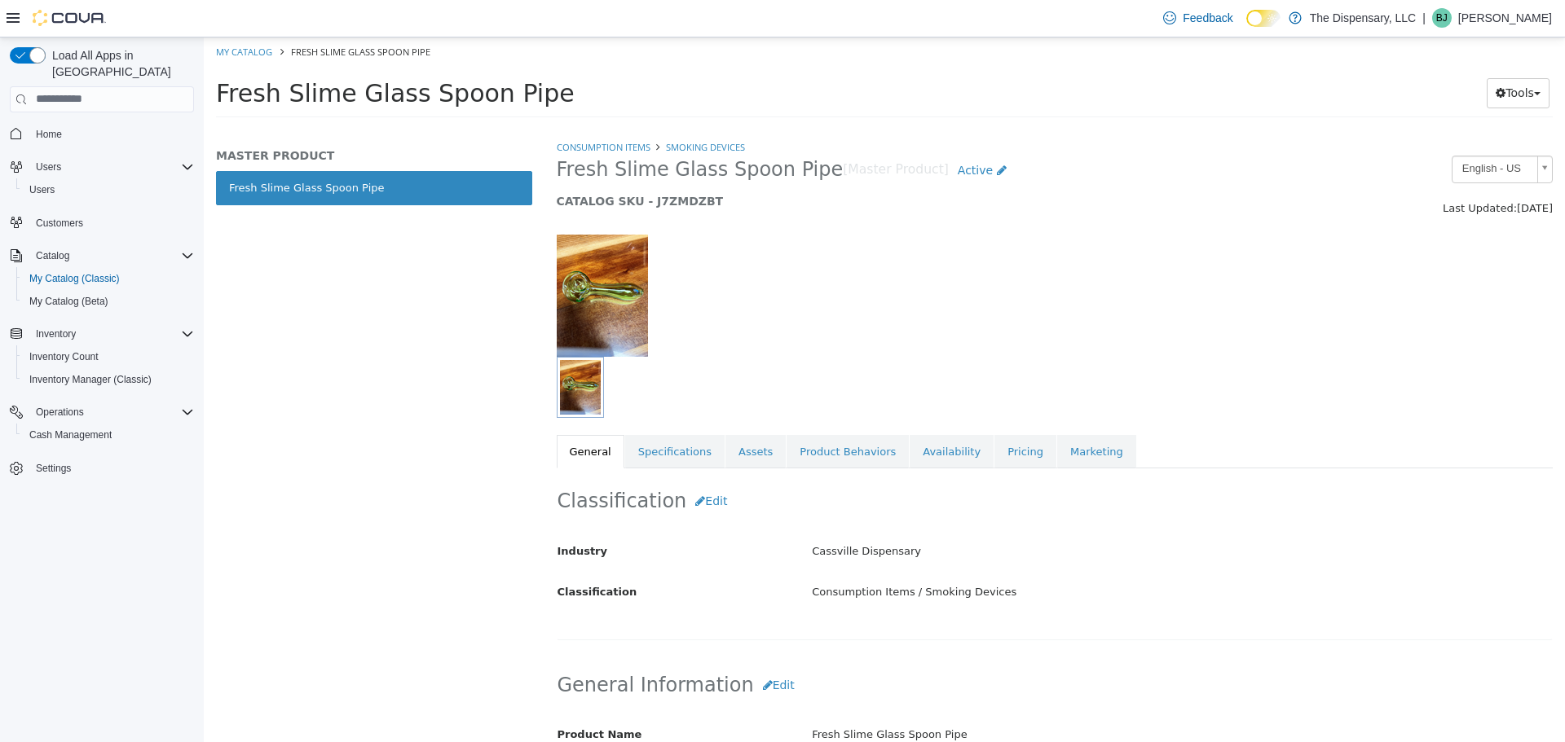
click at [632, 289] on img at bounding box center [602, 295] width 91 height 122
click at [733, 454] on link "Assets" at bounding box center [755, 451] width 60 height 34
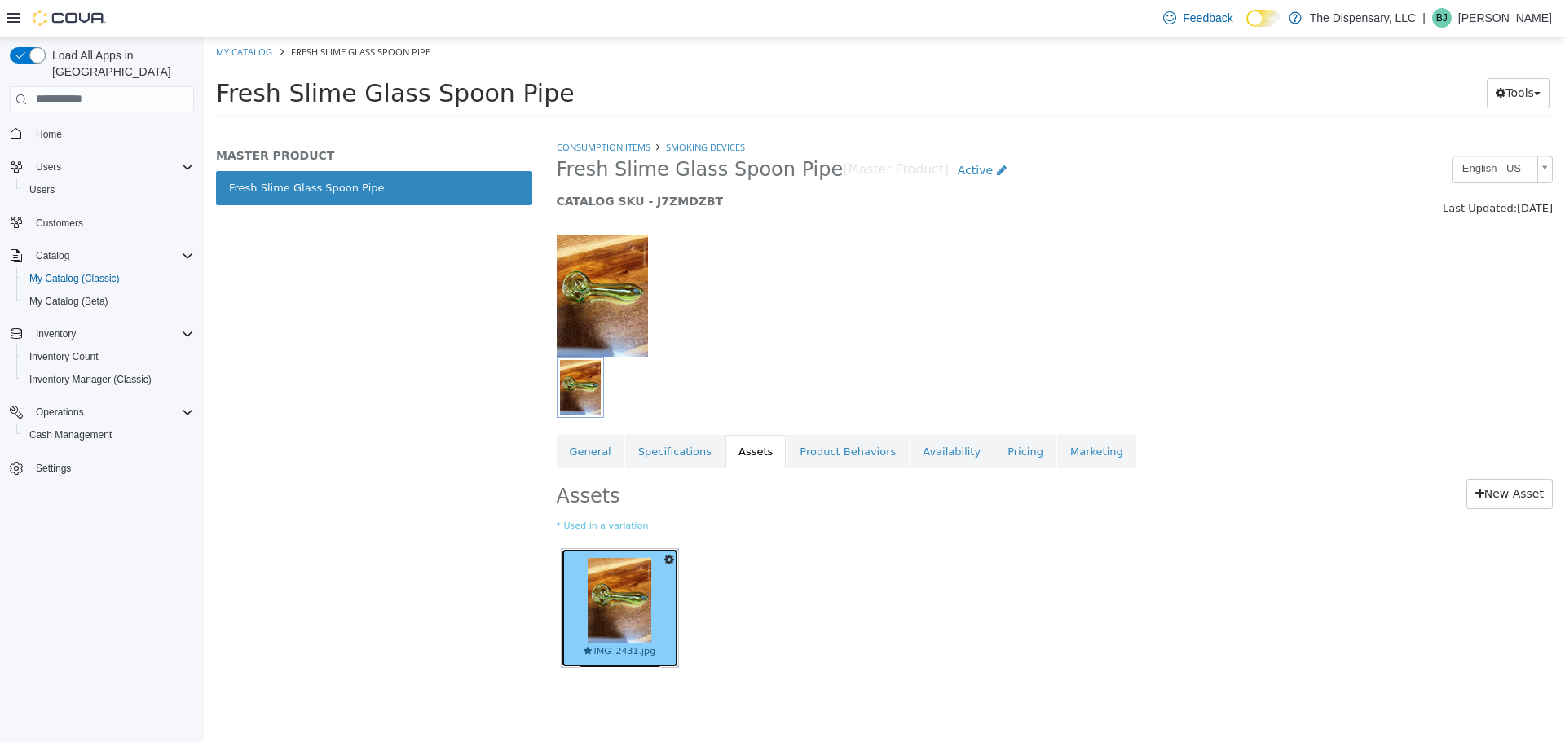
click at [612, 658] on span "IMG_2431.jpg" at bounding box center [620, 652] width 72 height 14
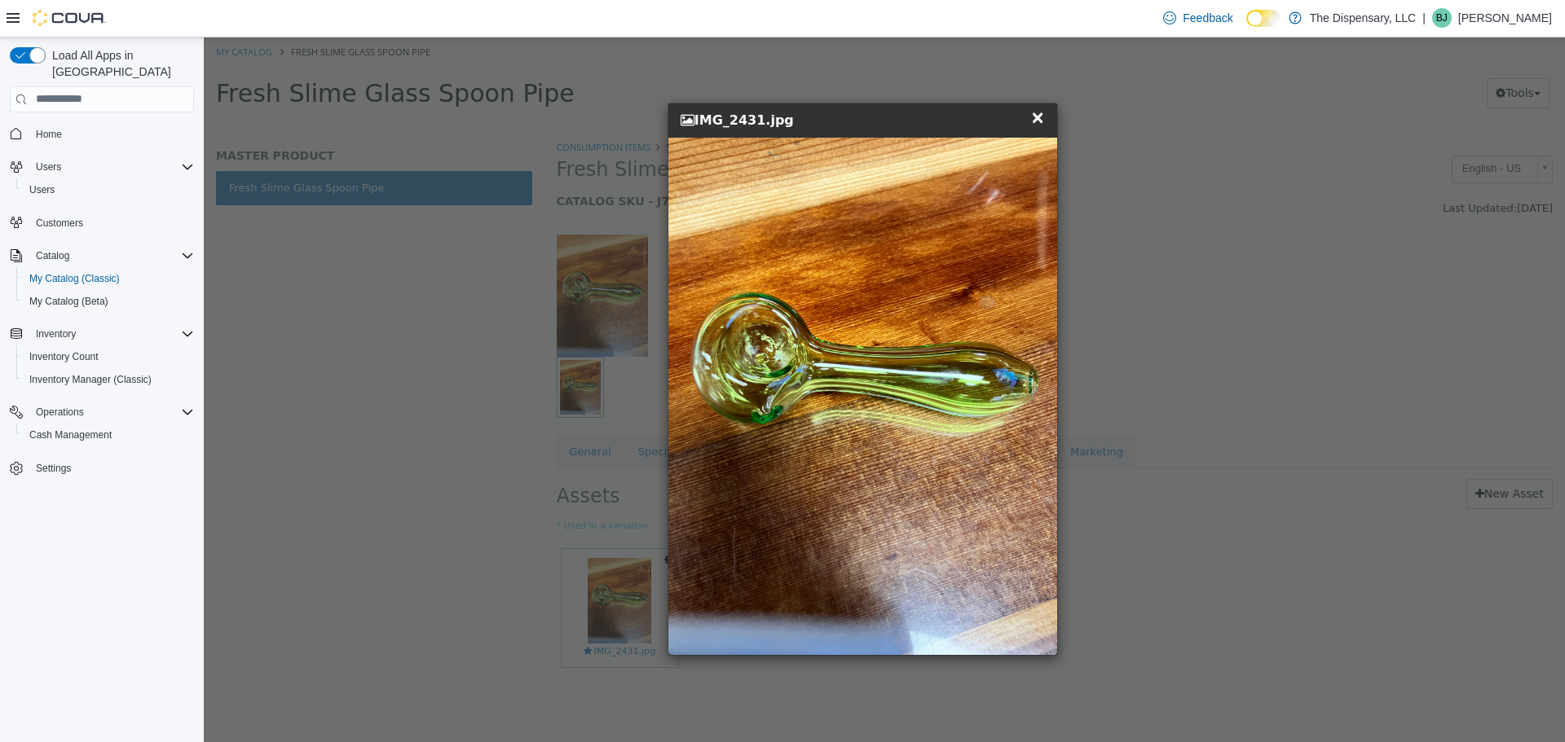
click at [1295, 441] on div "× Close IMG_2431.jpg" at bounding box center [864, 379] width 1320 height 684
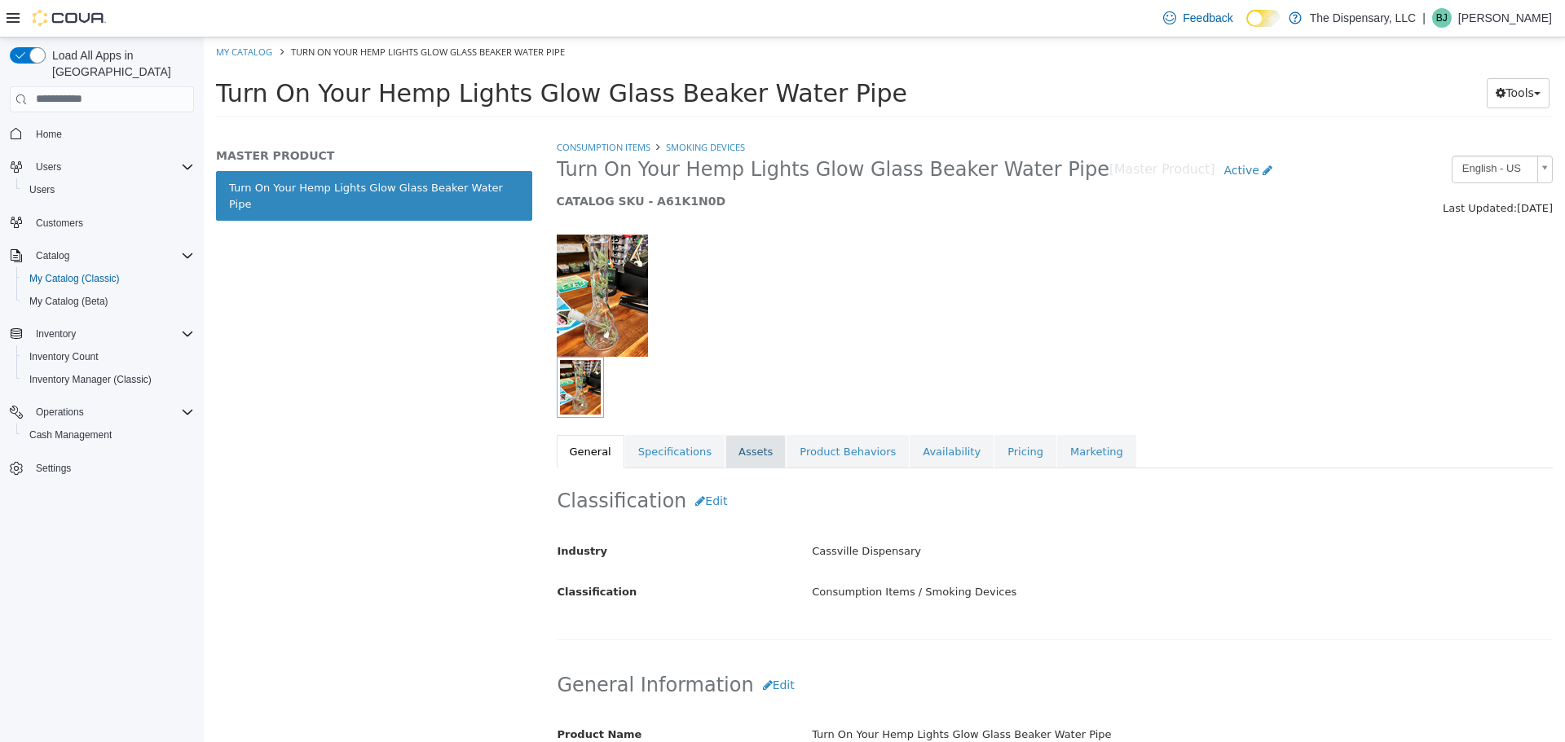
click at [737, 464] on link "Assets" at bounding box center [755, 451] width 60 height 34
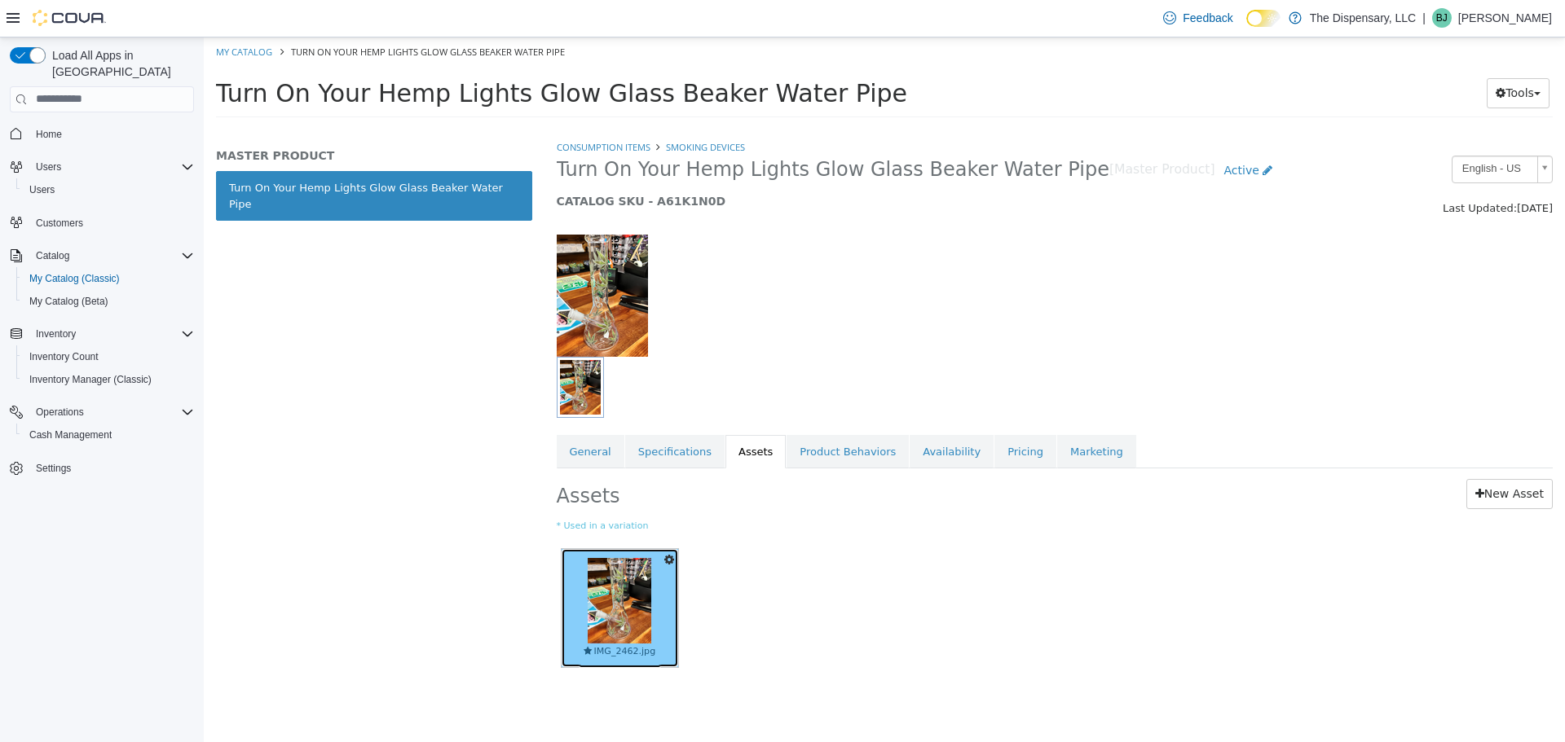
click at [636, 595] on img at bounding box center [620, 600] width 64 height 86
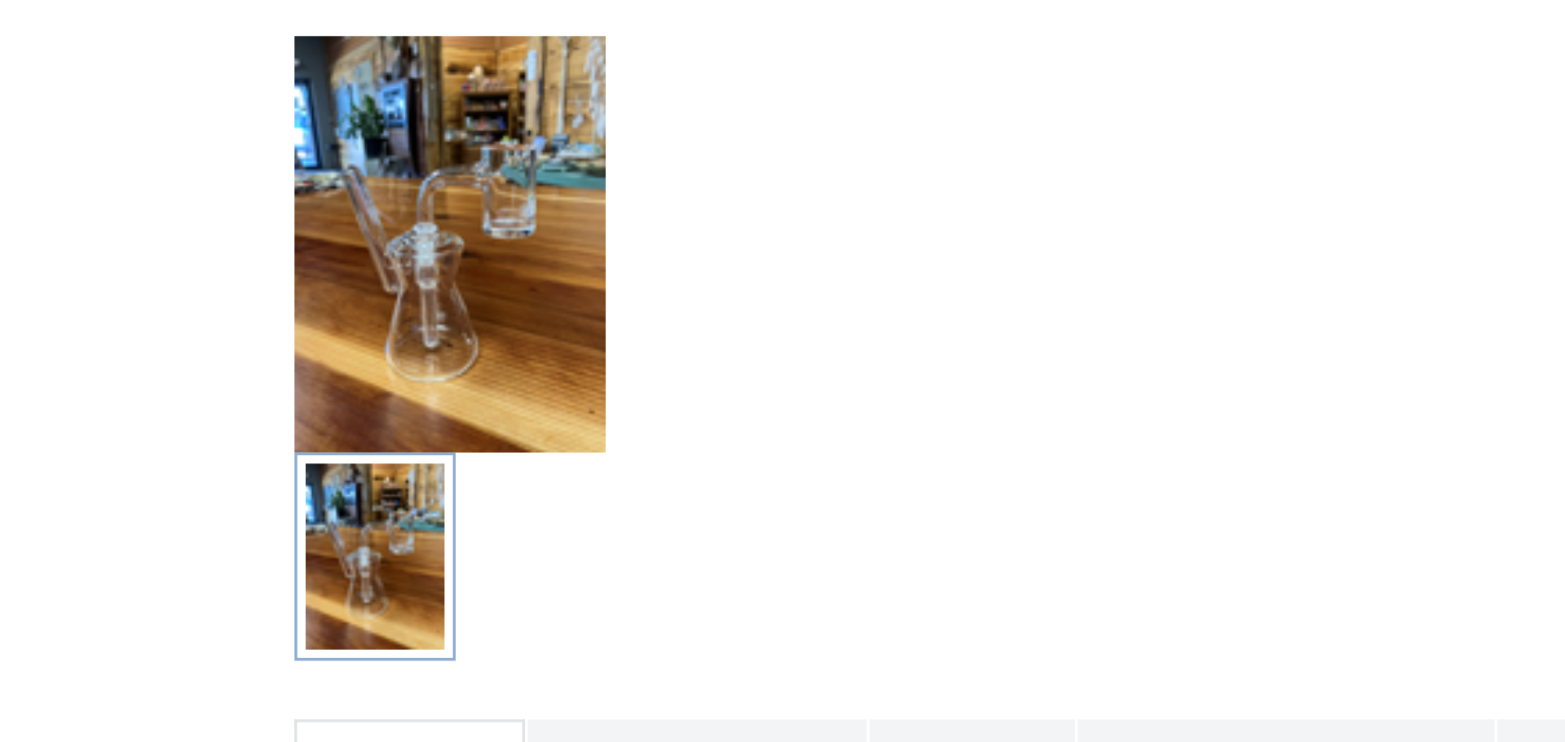
scroll to position [5, 0]
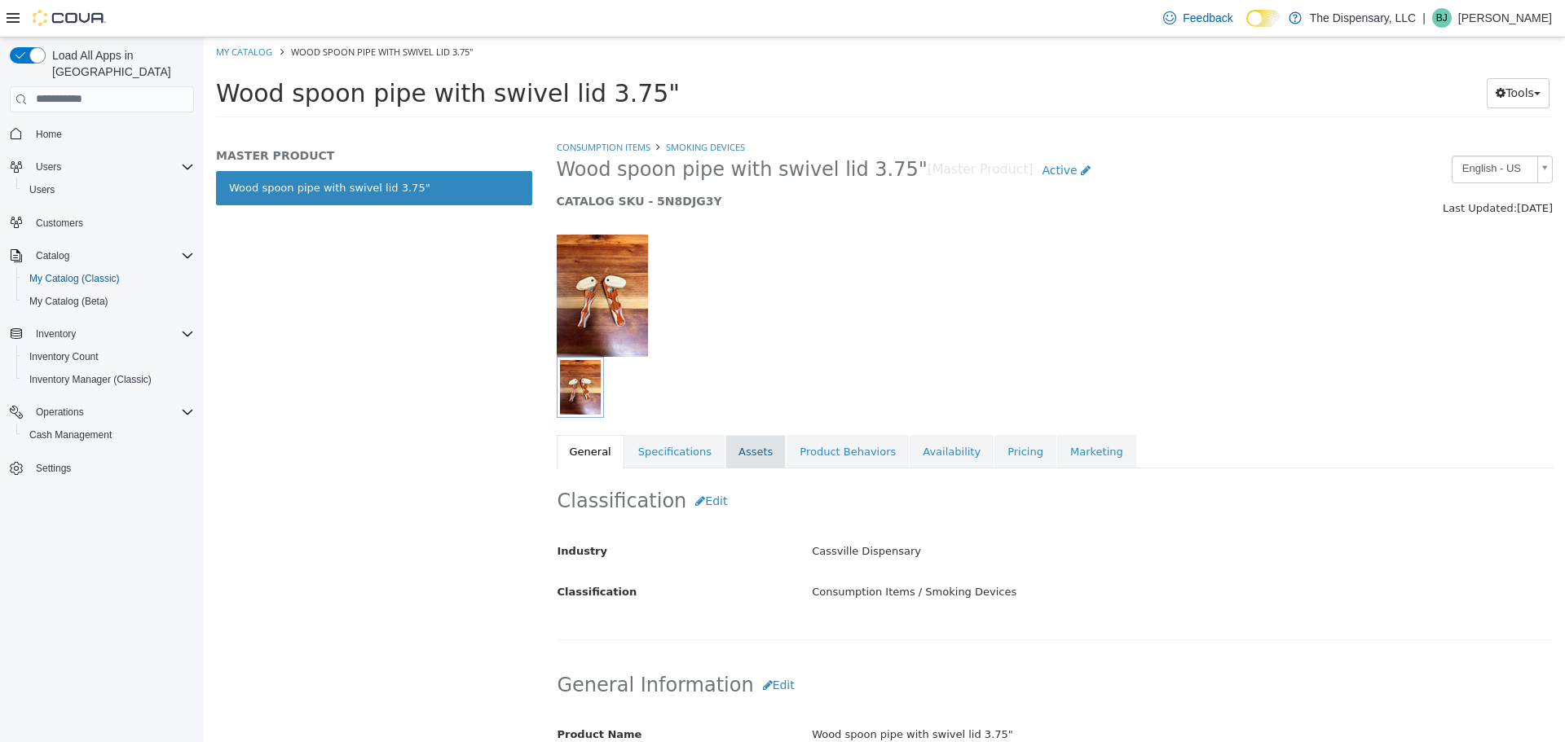
click at [735, 463] on link "Assets" at bounding box center [755, 451] width 60 height 34
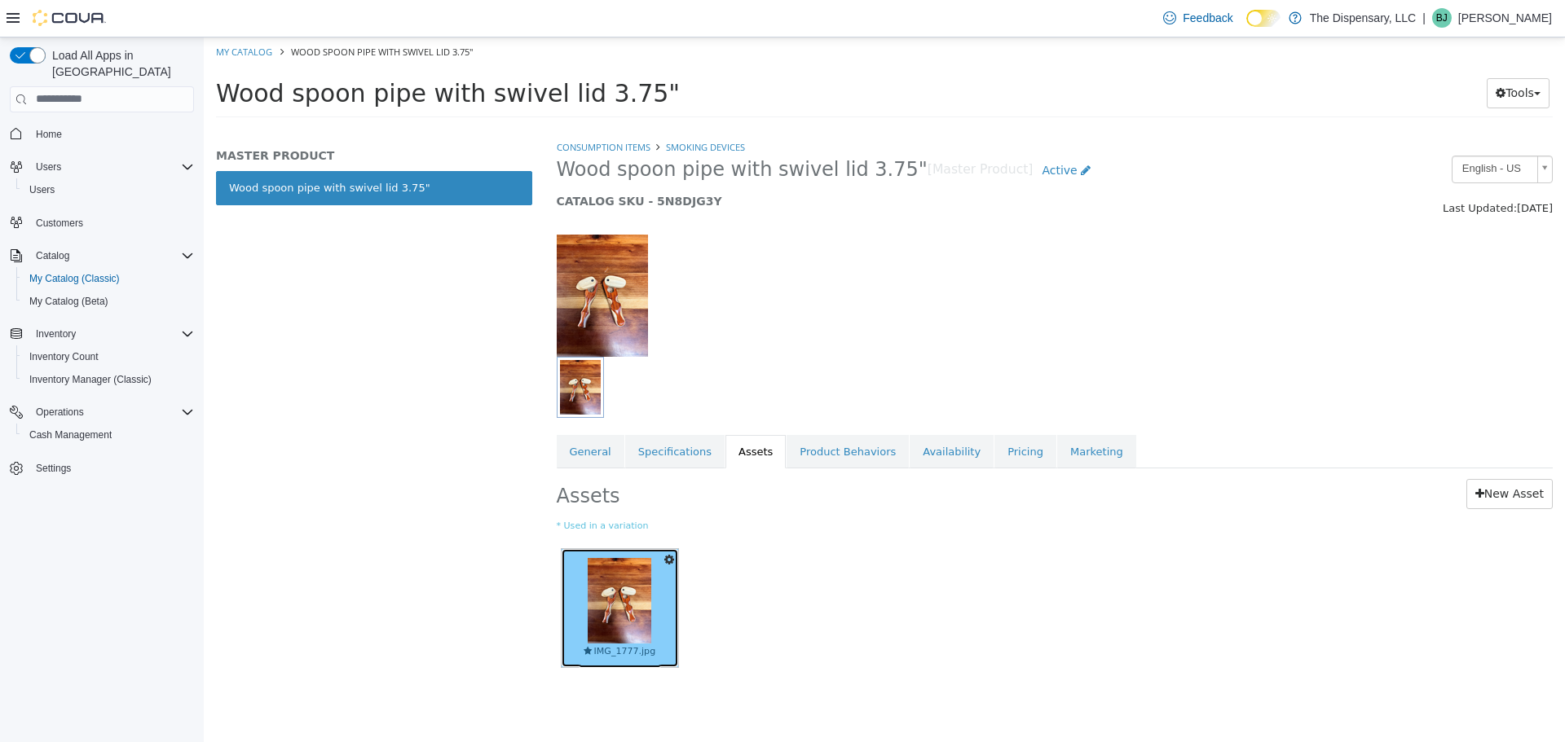
click at [597, 633] on img at bounding box center [620, 600] width 64 height 86
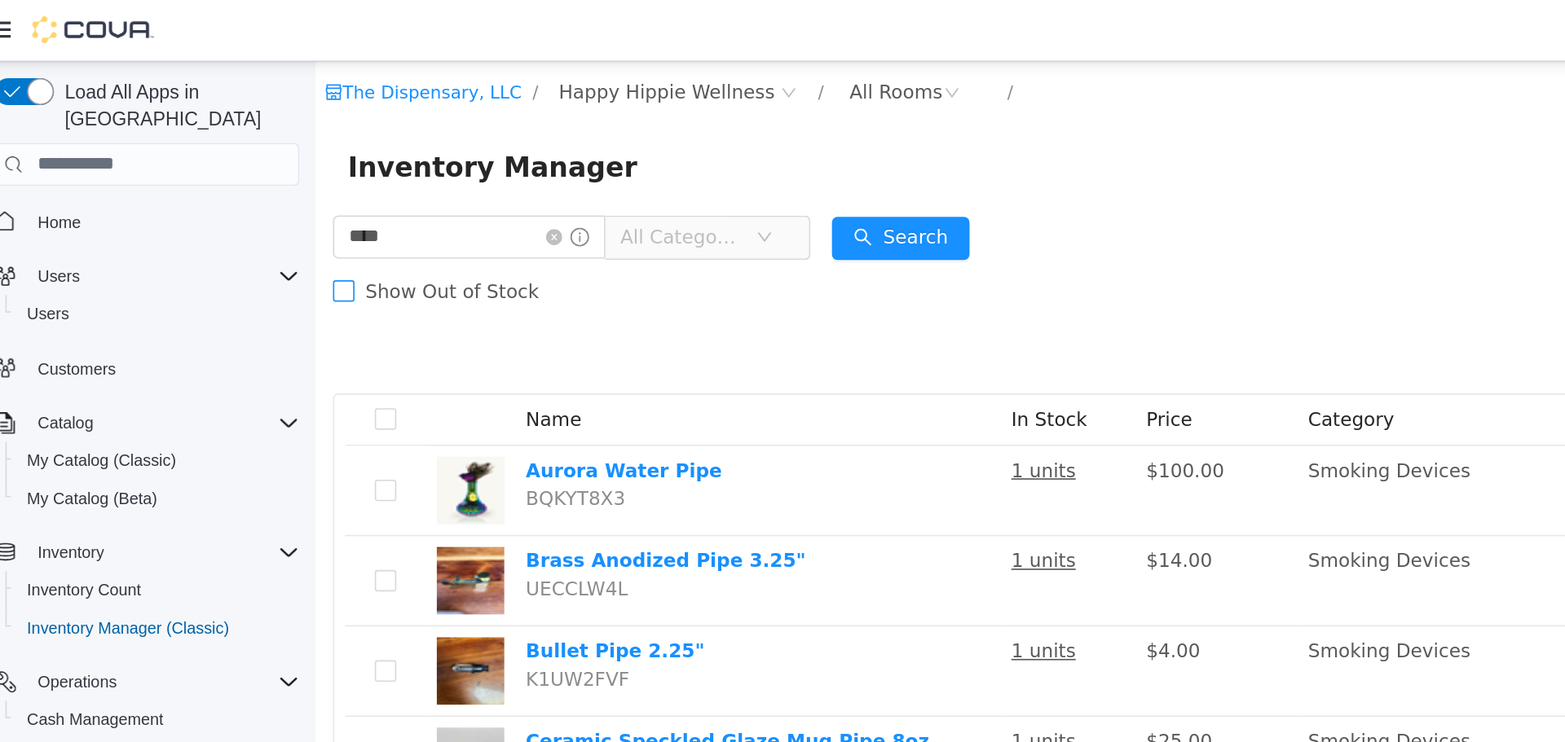
click at [421, 187] on label "Show Out of Stock" at bounding box center [391, 199] width 131 height 33
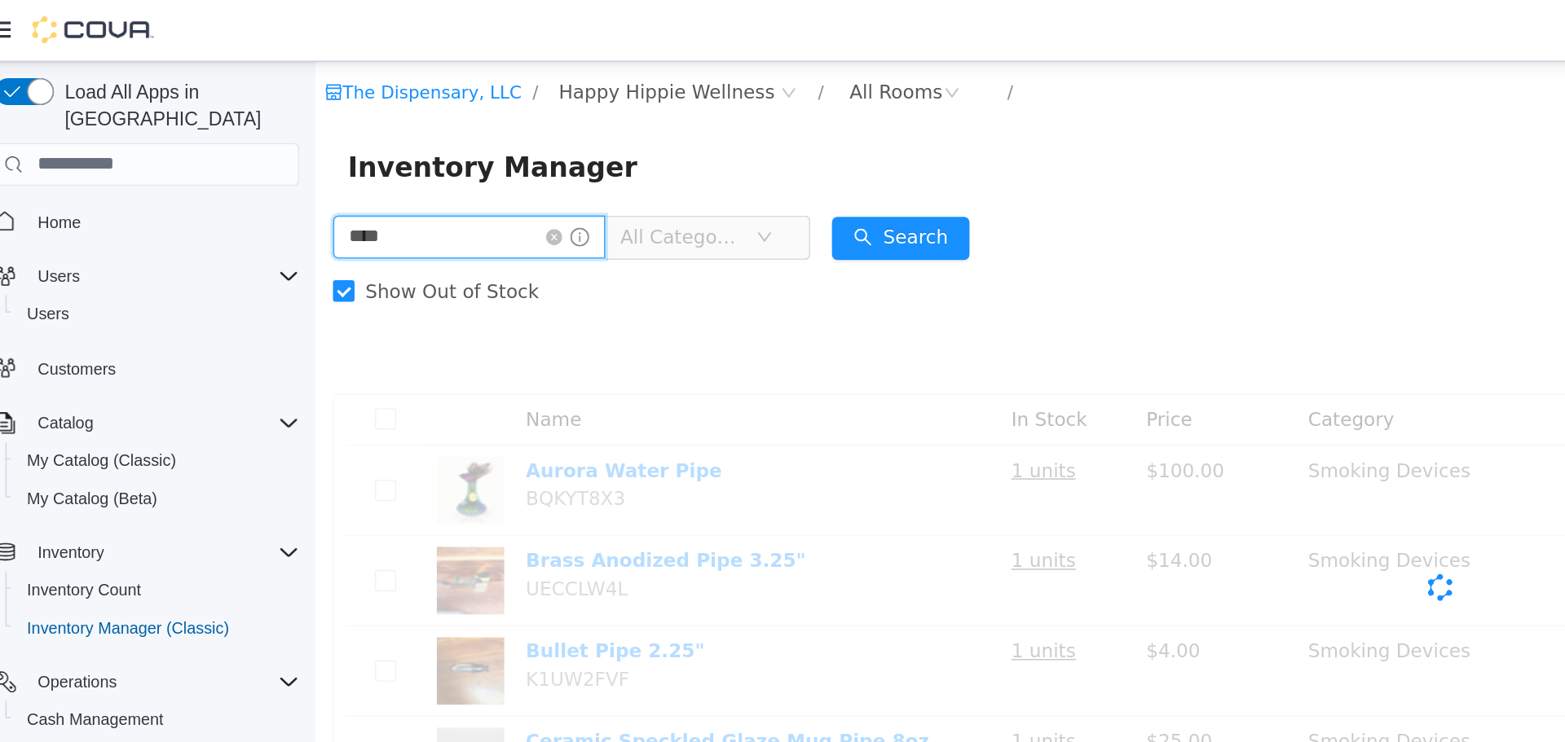
click at [412, 175] on input "****" at bounding box center [408, 167] width 165 height 26
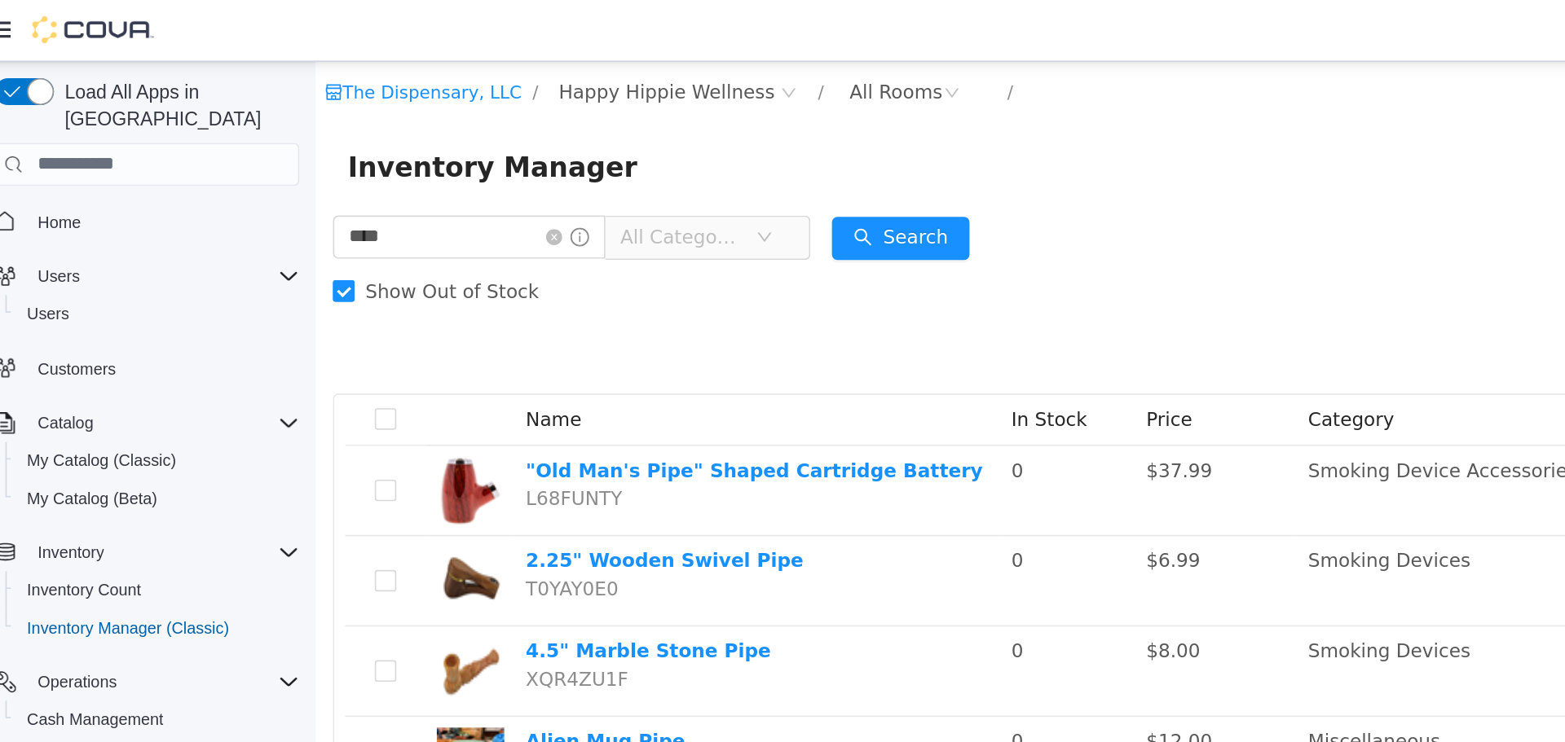
click at [416, 190] on label "Show Out of Stock" at bounding box center [391, 199] width 131 height 33
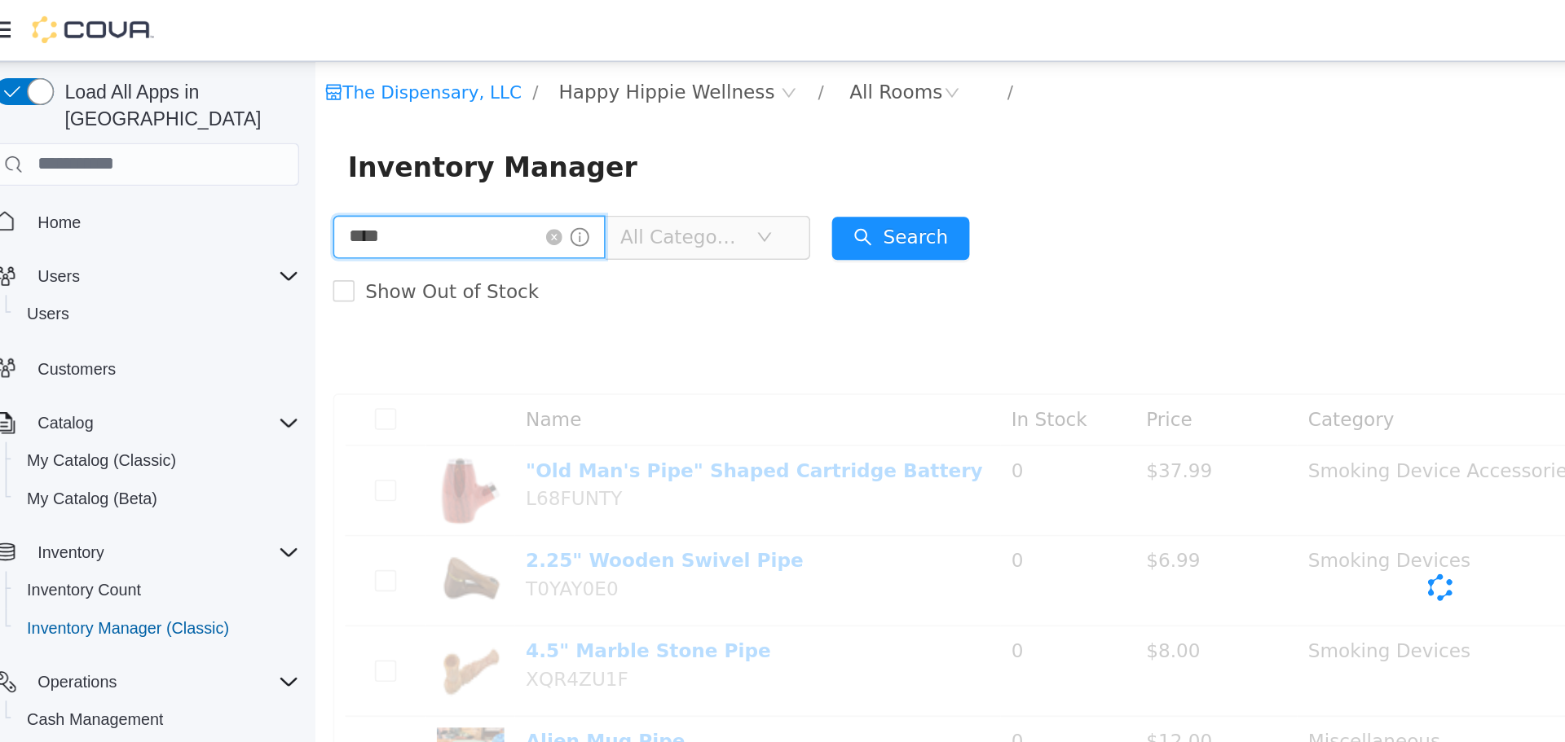
click at [408, 172] on input "****" at bounding box center [408, 167] width 165 height 26
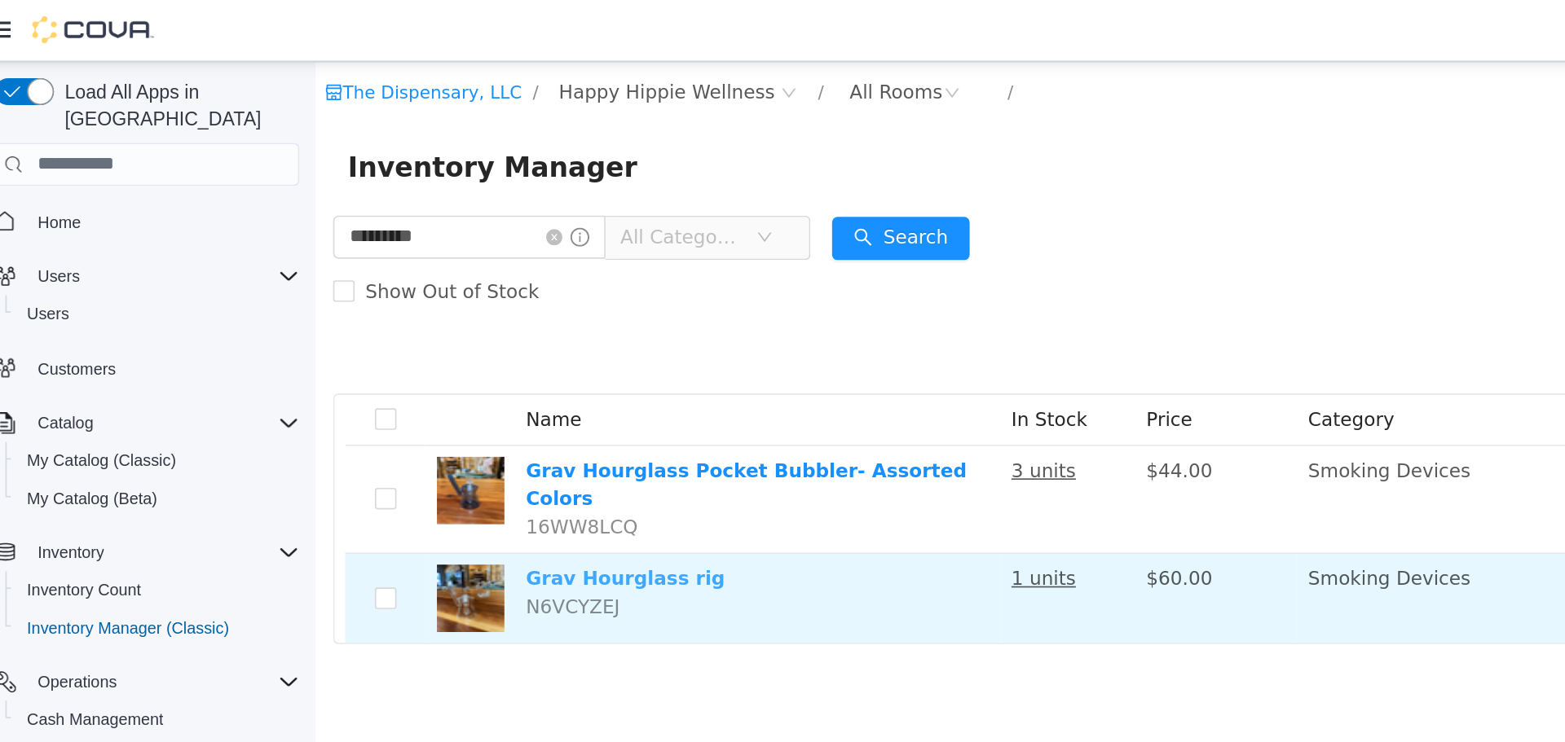
click at [474, 367] on link "Grav Hourglass rig" at bounding box center [503, 373] width 121 height 13
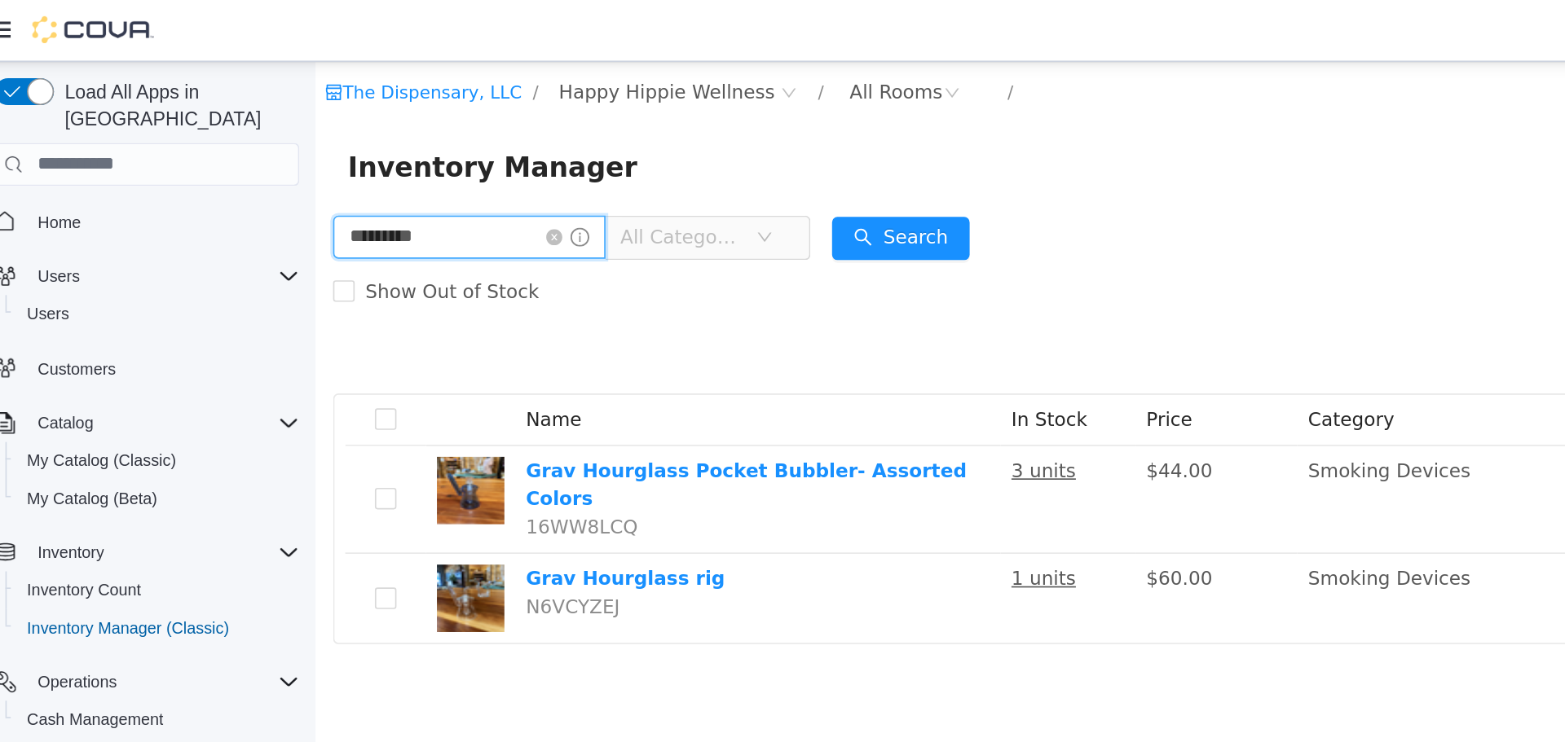
click at [426, 154] on input "*********" at bounding box center [408, 167] width 165 height 26
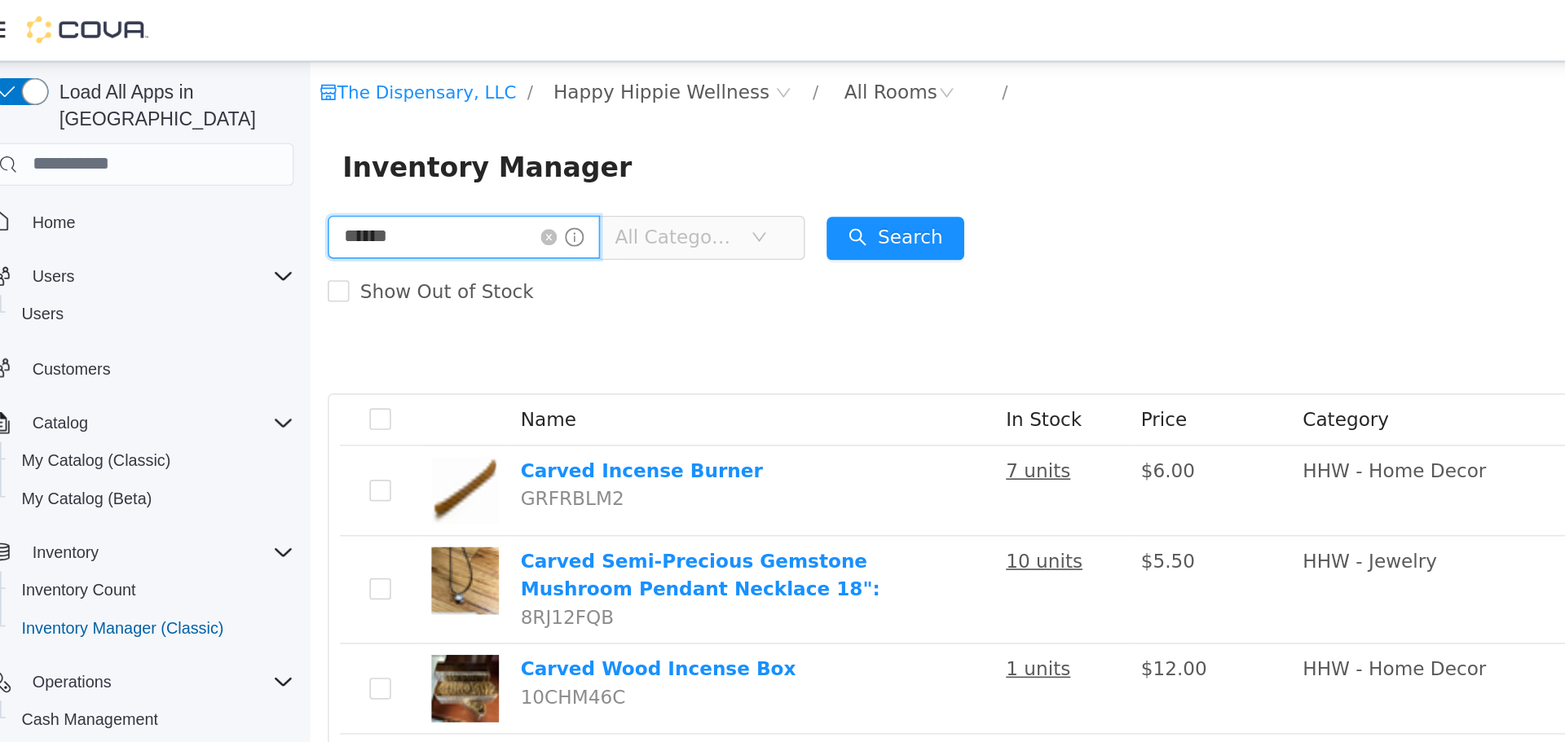
click at [469, 165] on input "******" at bounding box center [402, 167] width 165 height 26
type input "********"
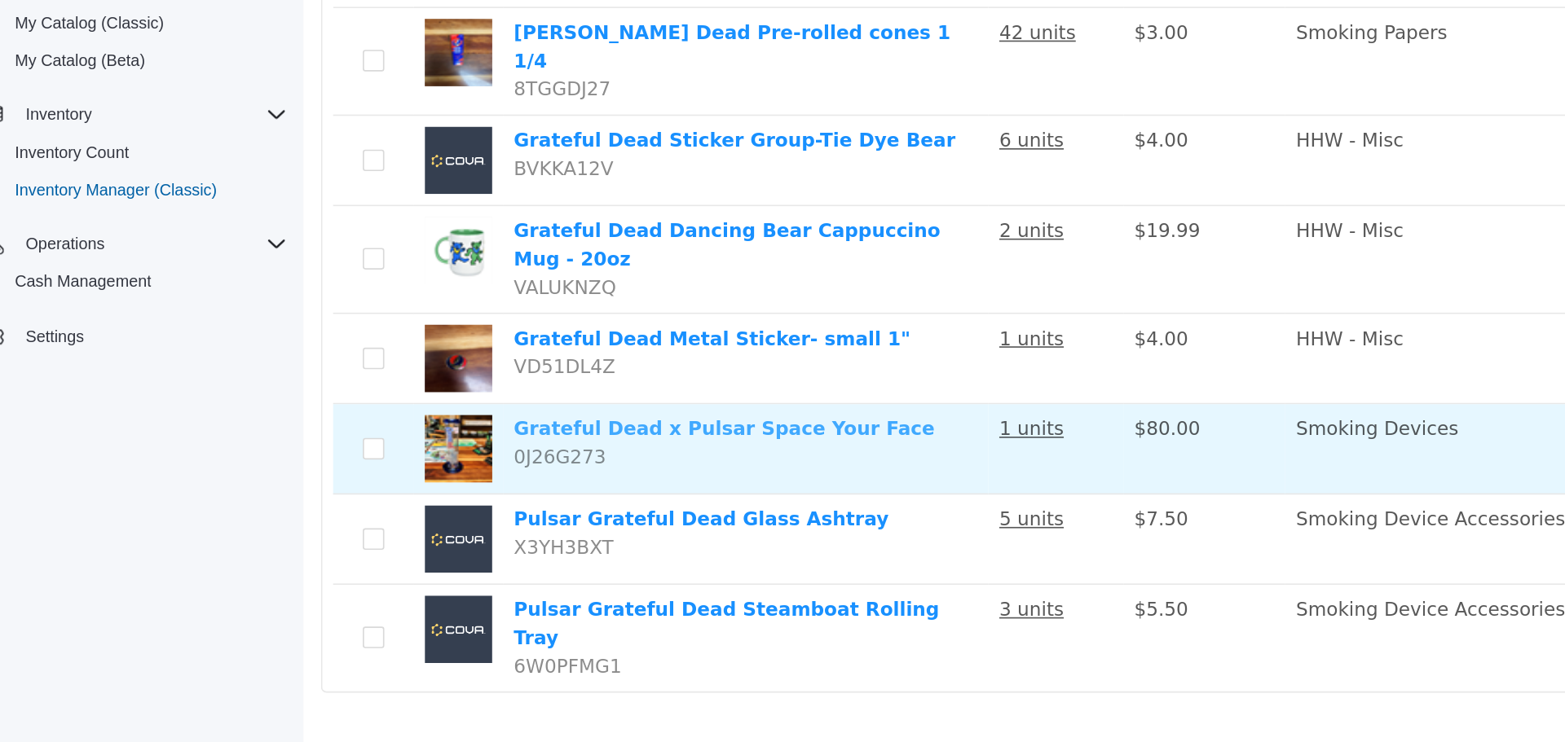
click at [540, 104] on link "Grateful Dead x Pulsar Space Your Face" at bounding box center [557, 110] width 254 height 13
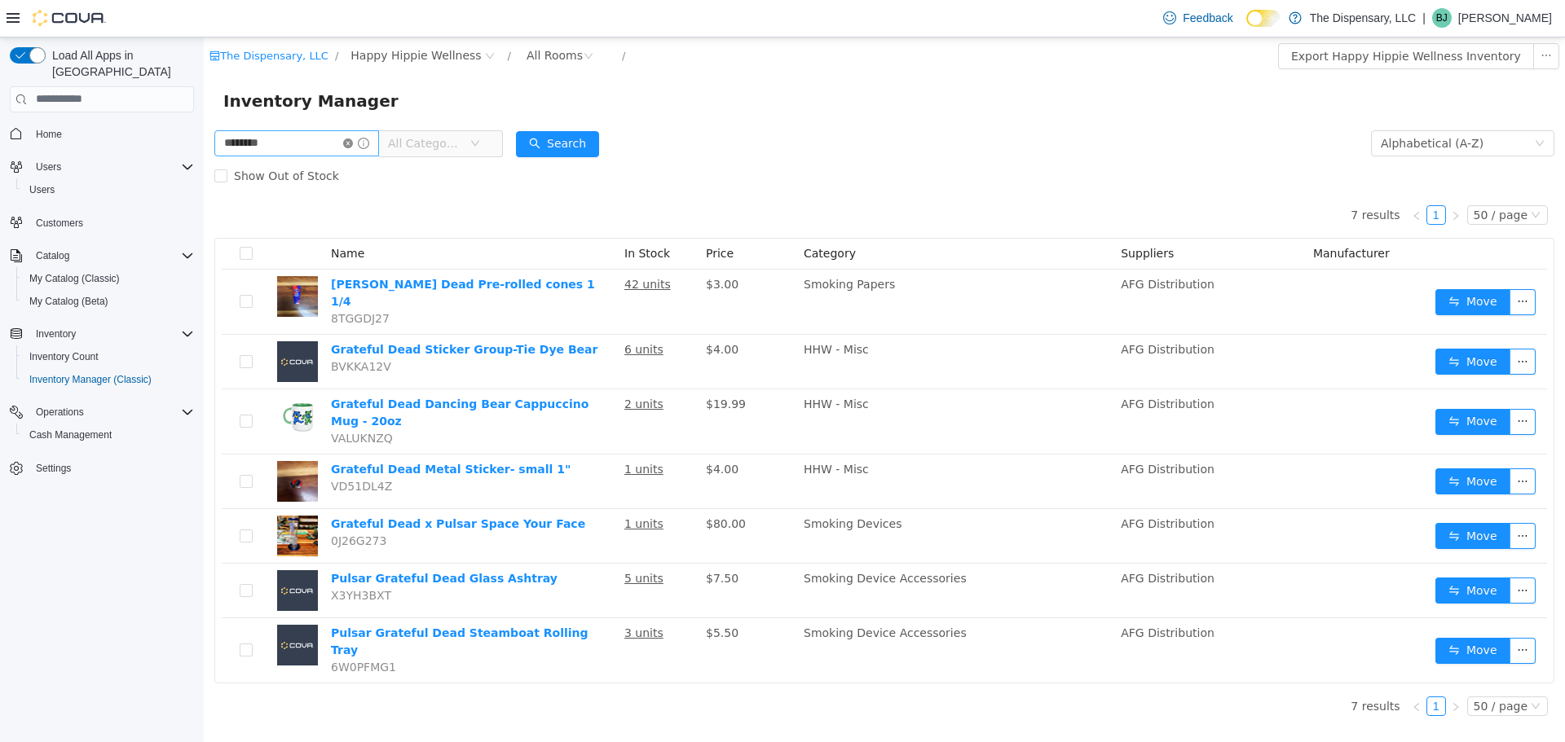
click at [353, 142] on icon "icon: close-circle" at bounding box center [348, 143] width 10 height 10
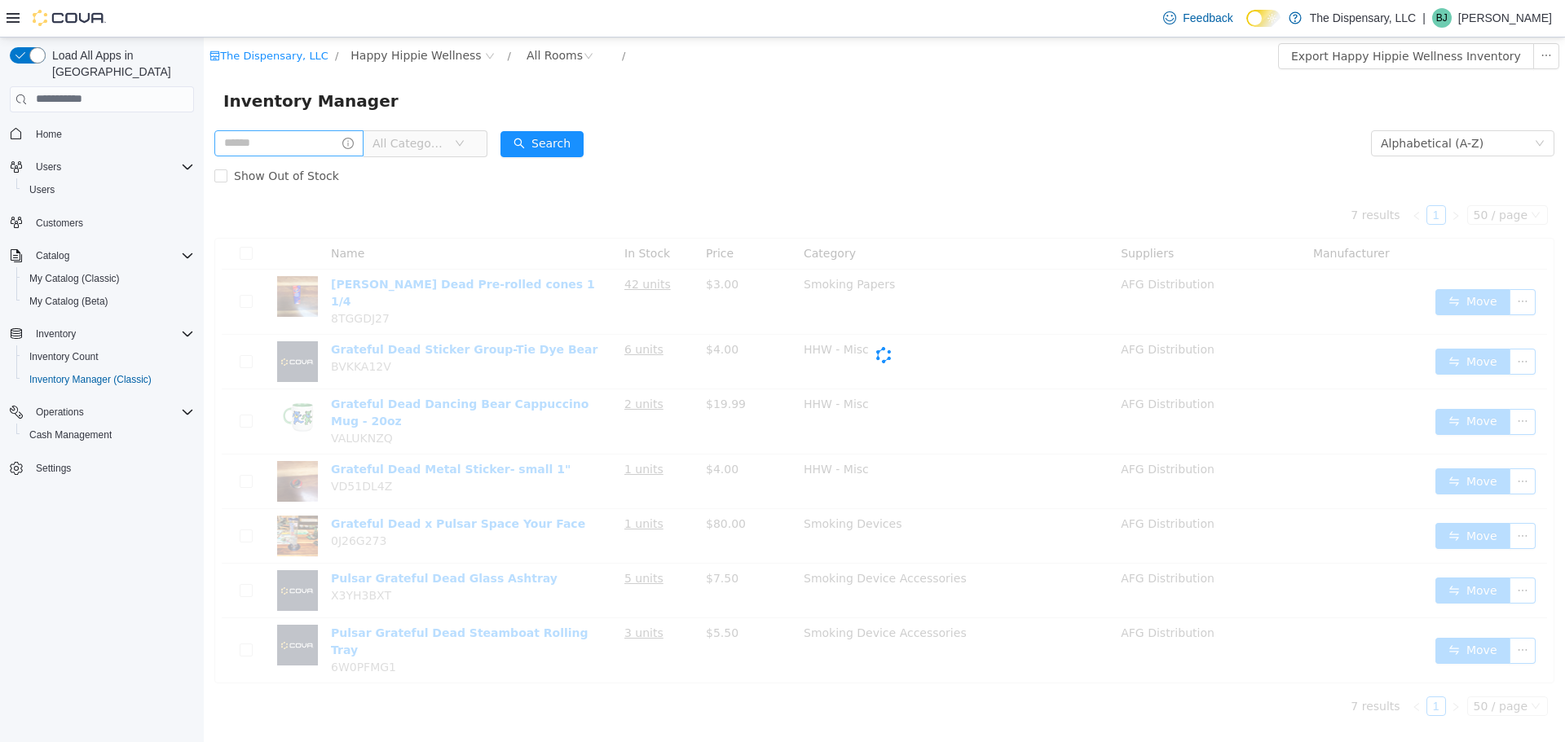
click at [446, 141] on span "All Categories" at bounding box center [409, 142] width 74 height 16
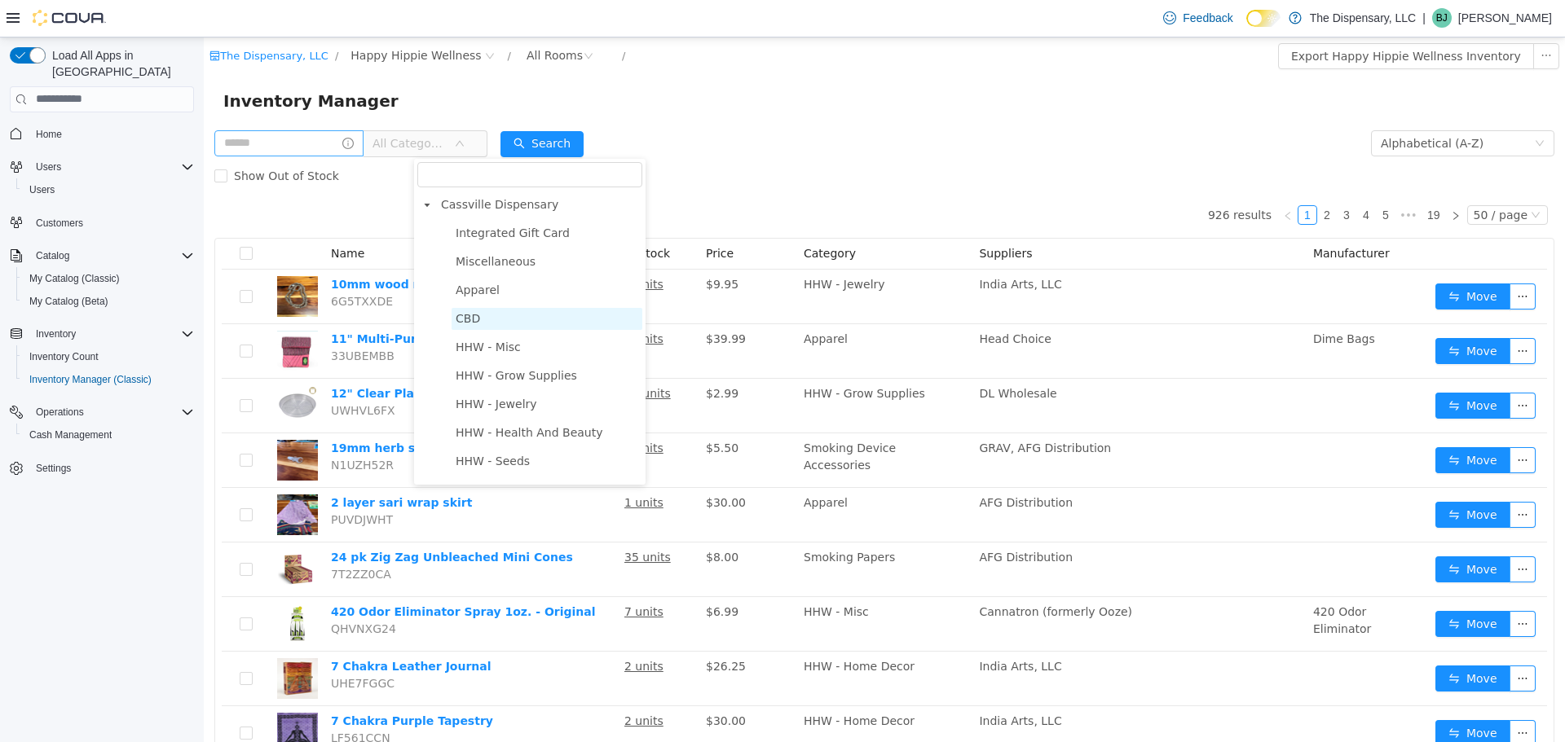
scroll to position [10, 0]
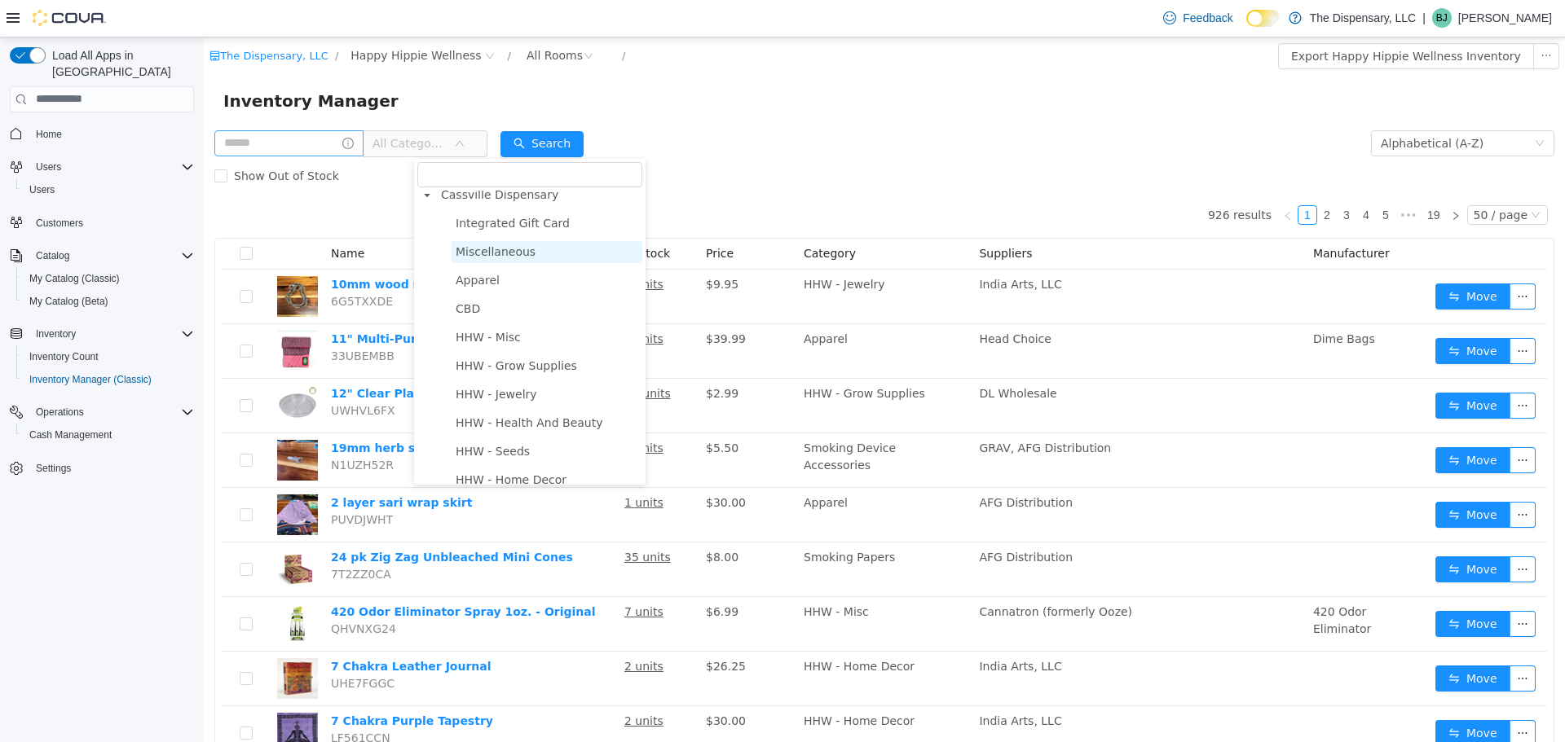
click at [478, 257] on span "Miscellaneous" at bounding box center [496, 251] width 80 height 13
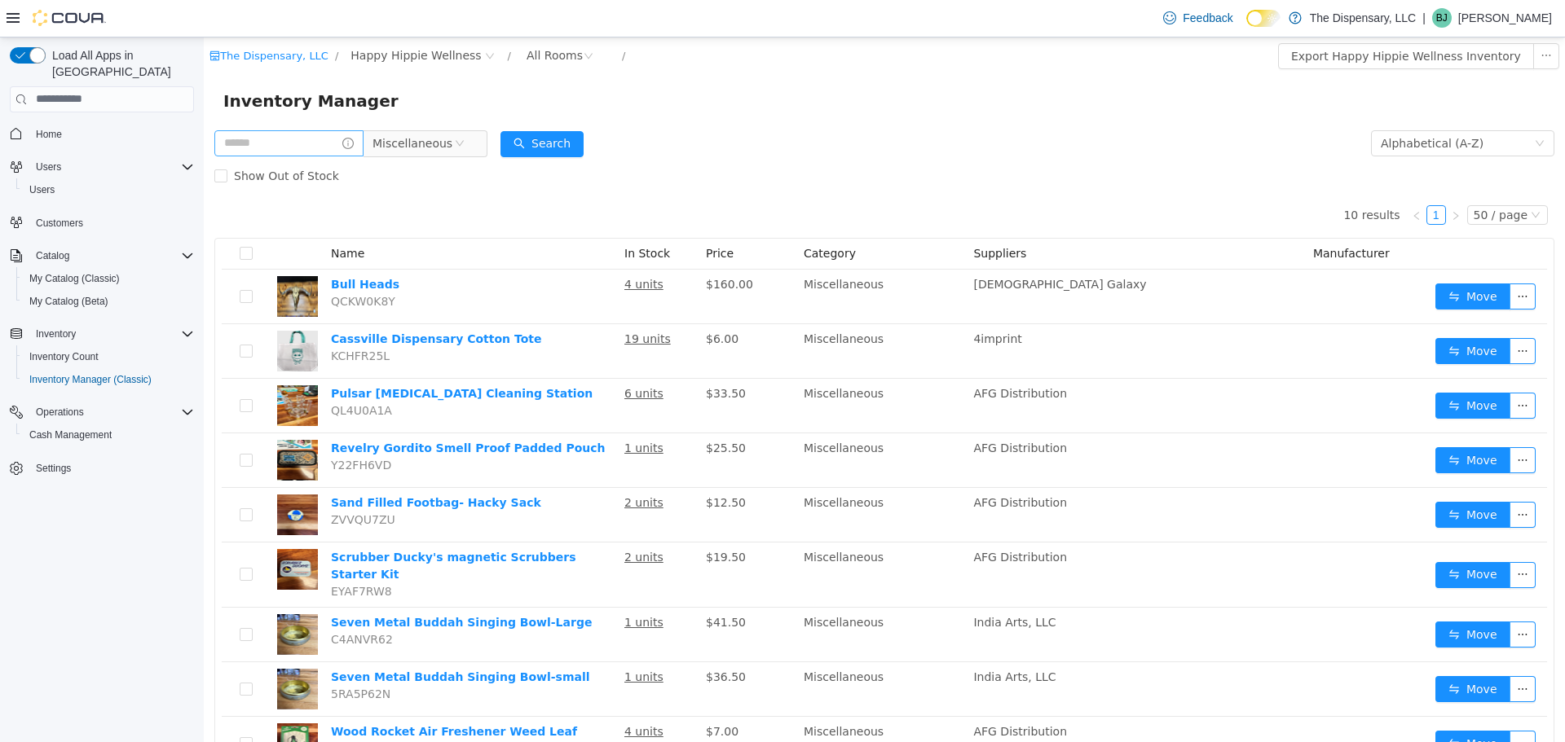
click at [706, 180] on div "Show Out of Stock" at bounding box center [884, 175] width 1340 height 33
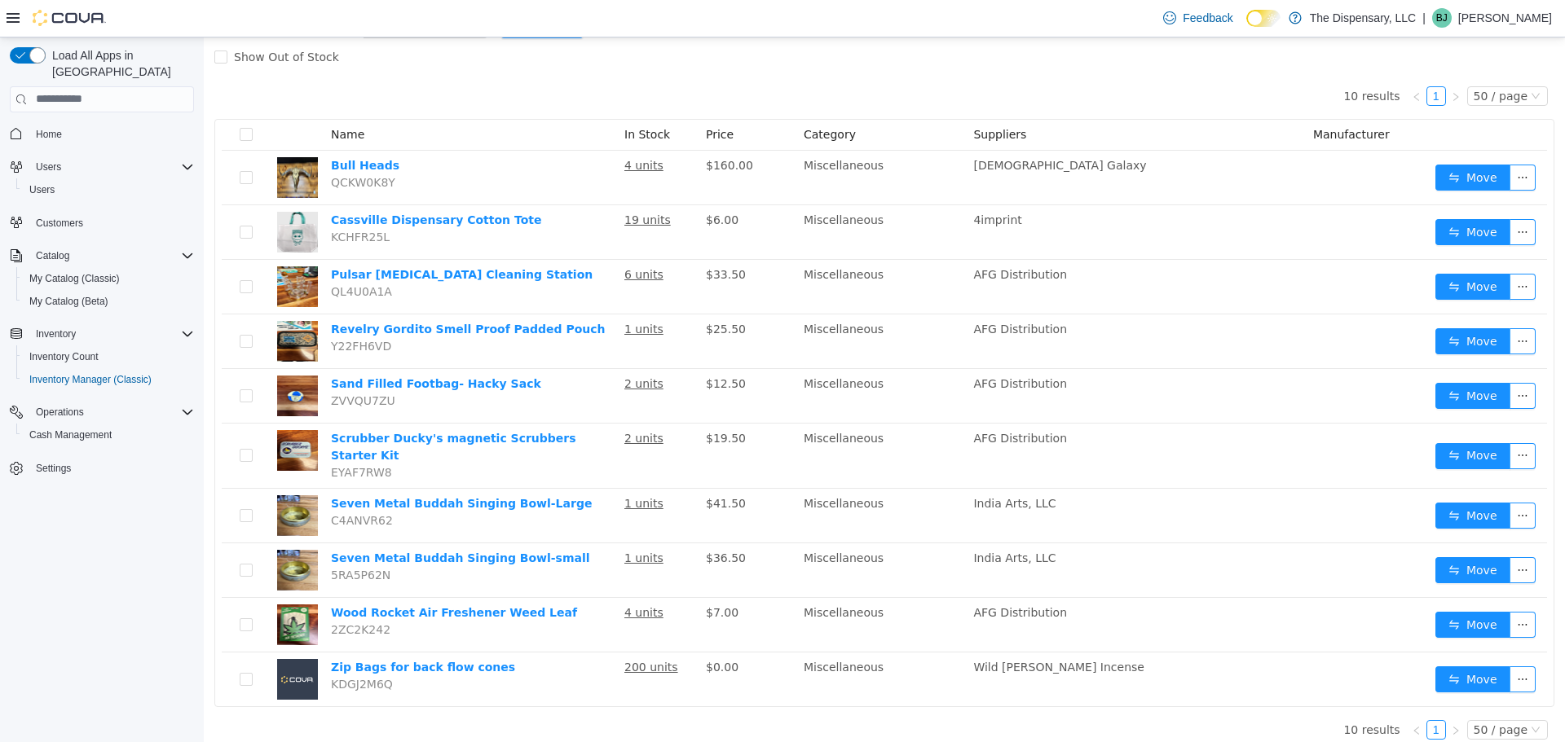
scroll to position [0, 0]
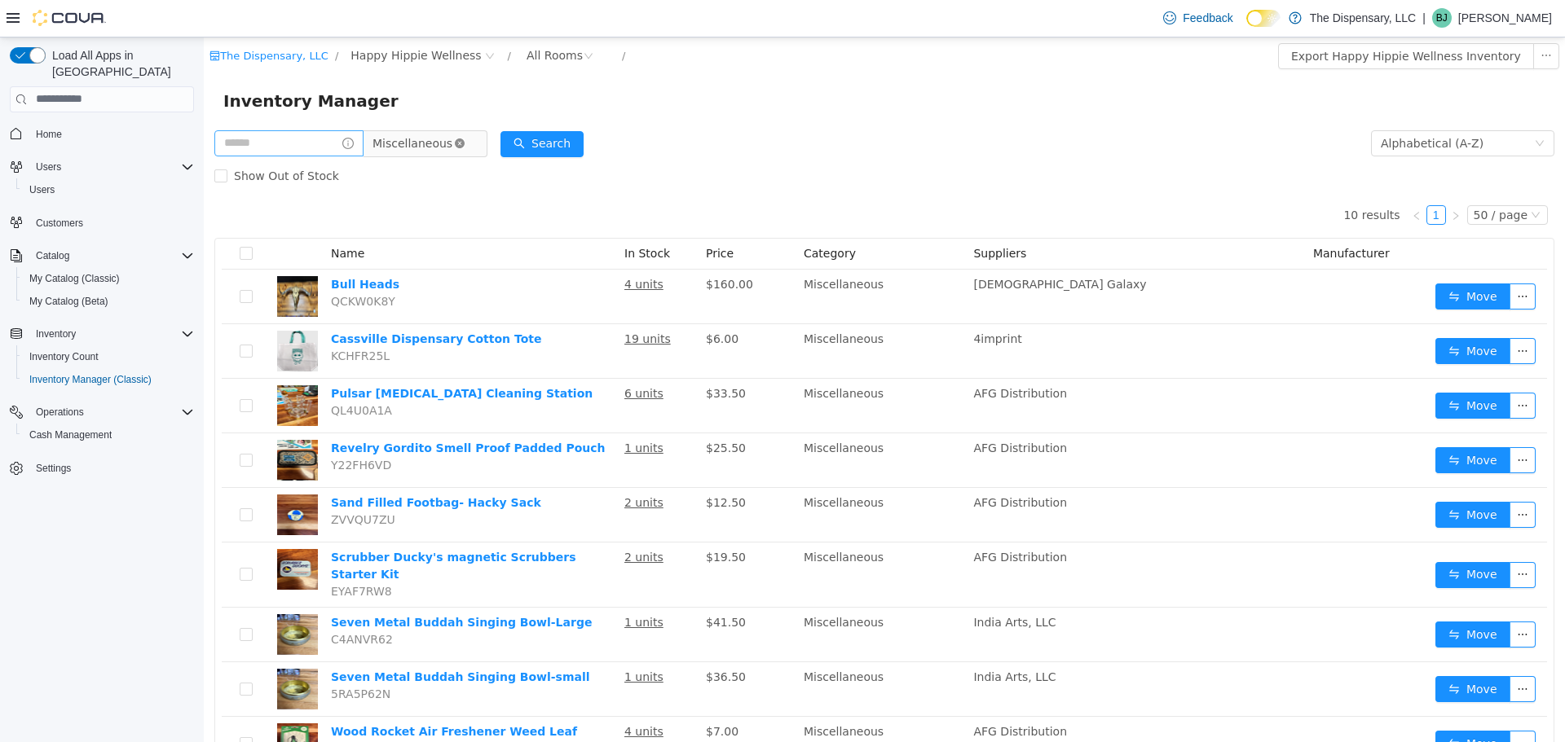
click at [465, 147] on icon "icon: close-circle" at bounding box center [460, 143] width 10 height 10
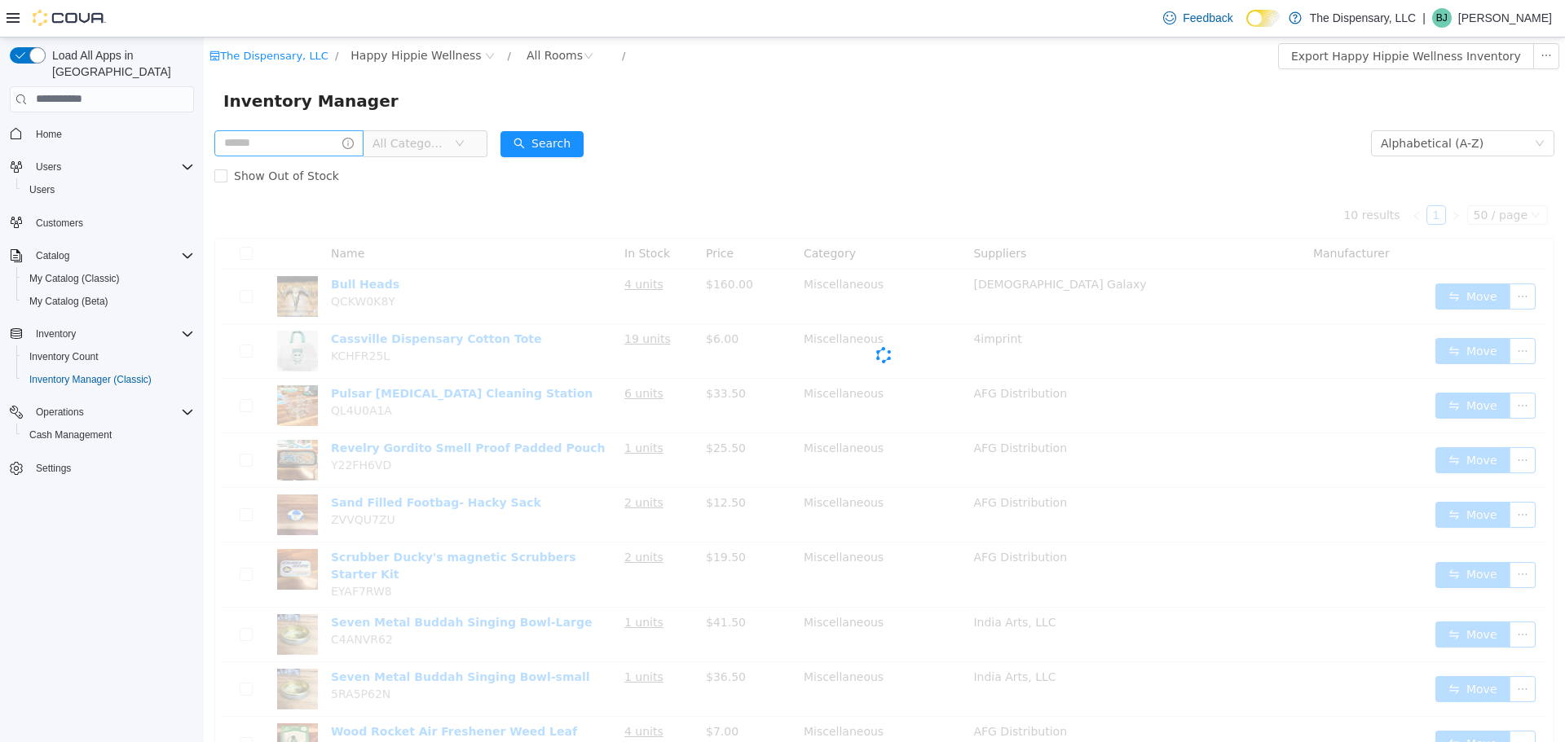
click at [447, 145] on span "All Categories" at bounding box center [409, 142] width 74 height 16
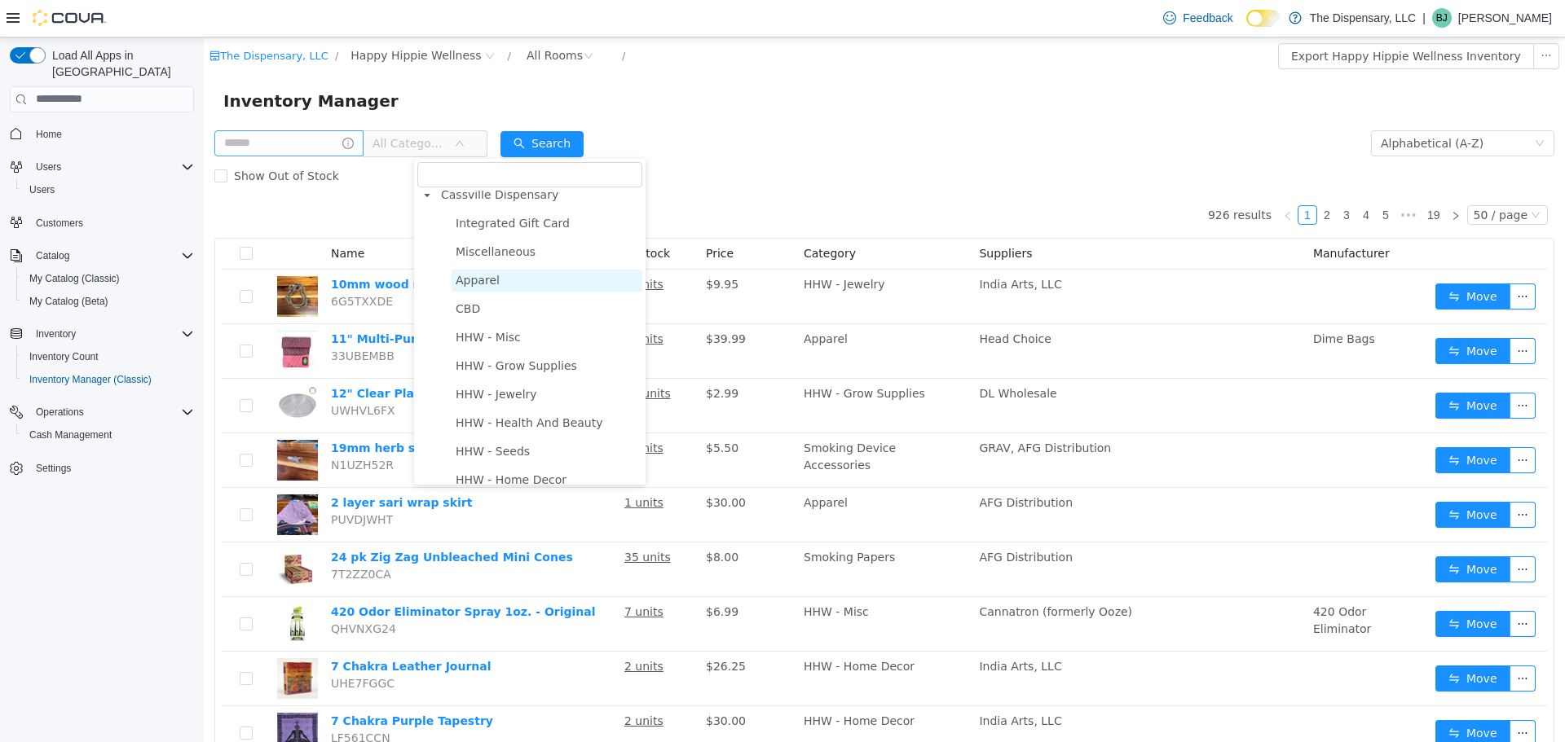
click at [484, 280] on span "Apparel" at bounding box center [478, 279] width 44 height 13
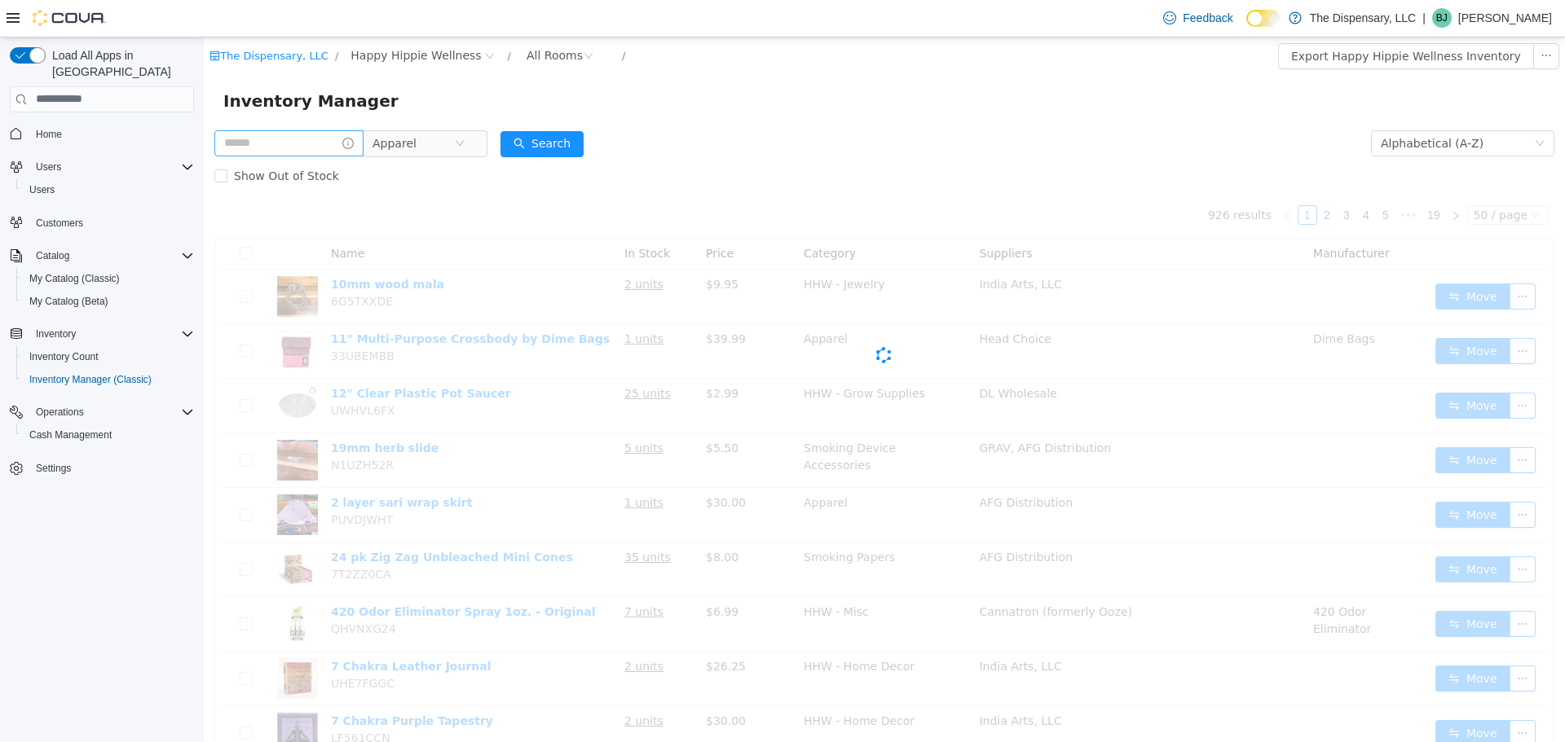
click at [734, 168] on div "Show Out of Stock" at bounding box center [884, 175] width 1340 height 33
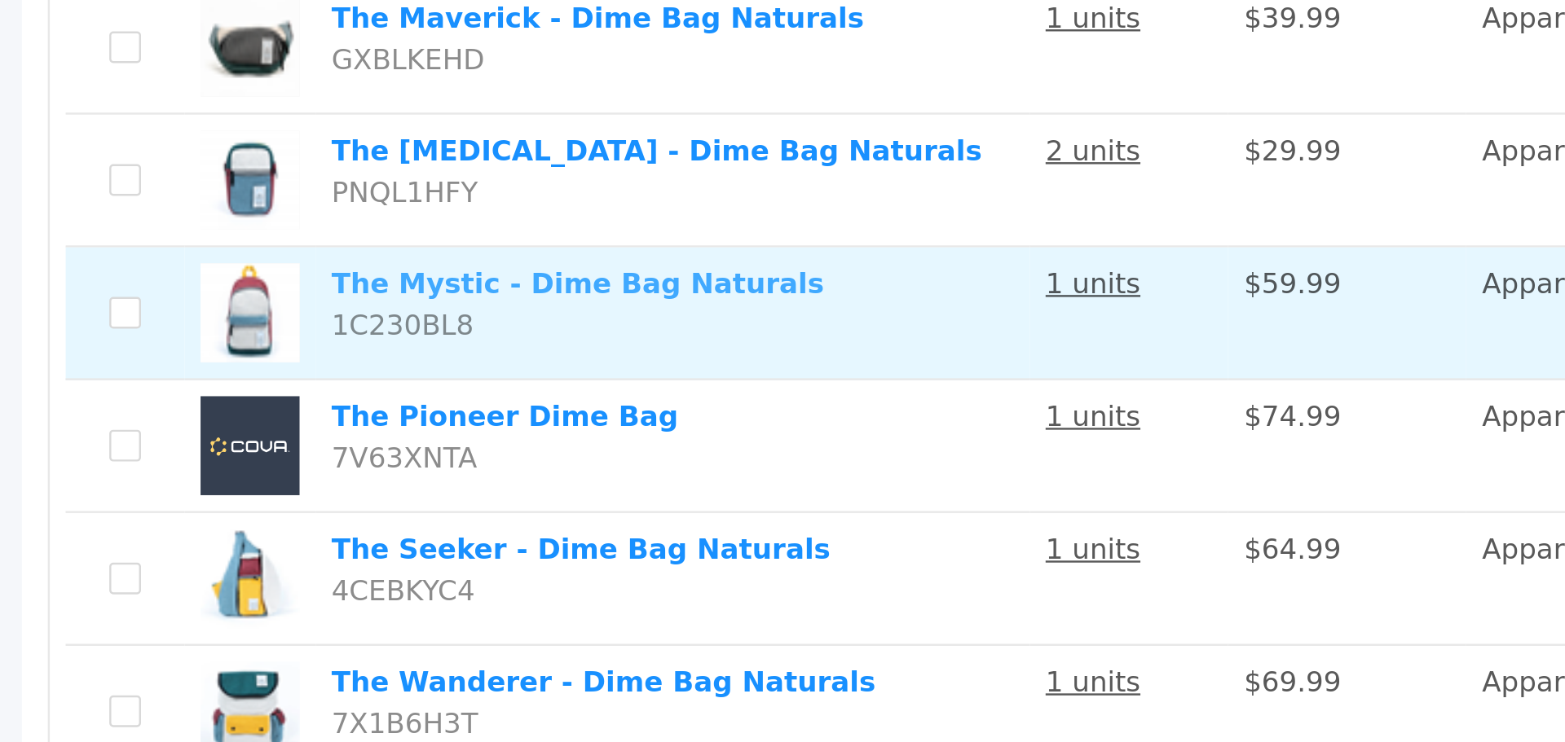
scroll to position [278, 0]
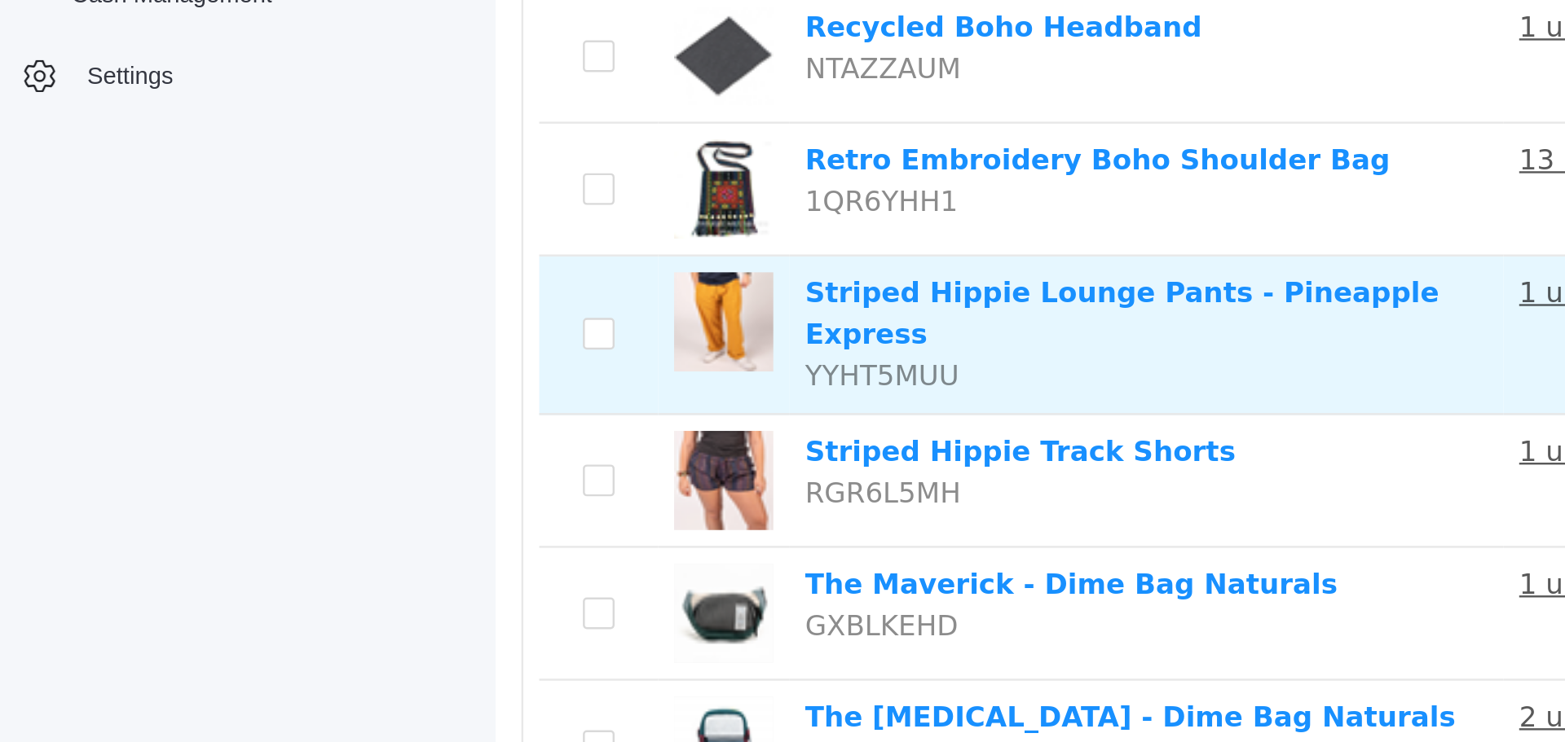
scroll to position [0, 0]
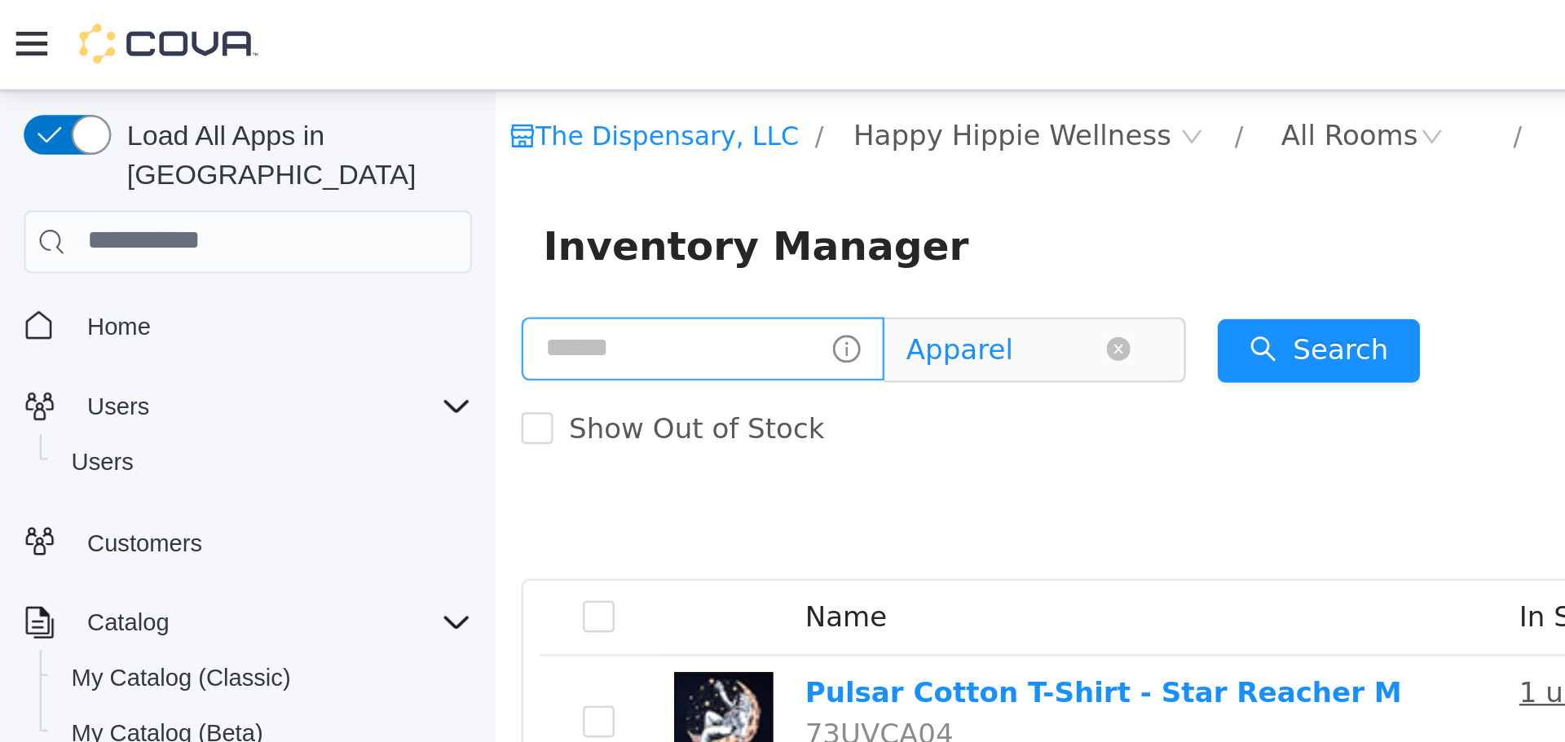
click at [708, 195] on span "Apparel" at bounding box center [686, 195] width 44 height 24
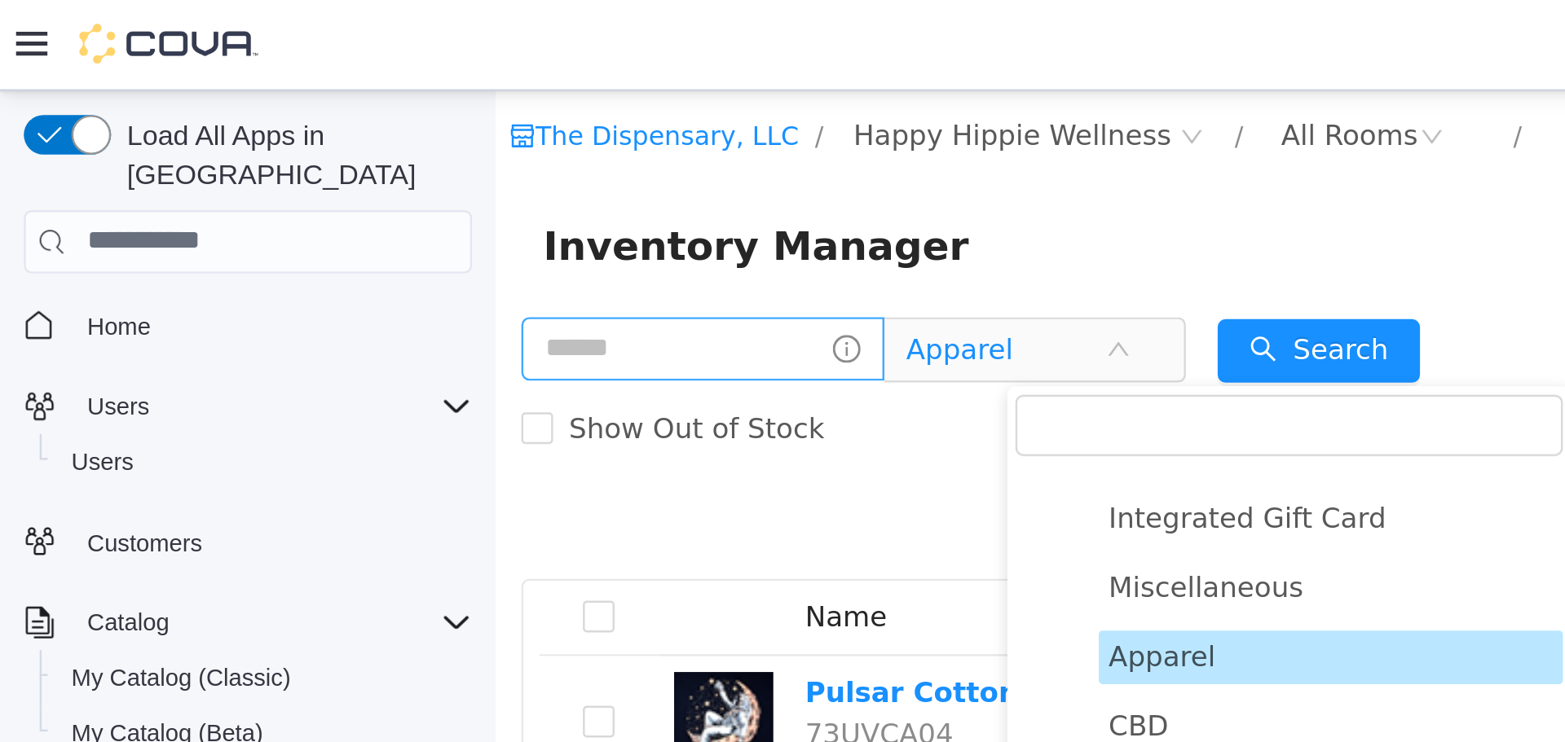
scroll to position [19, 0]
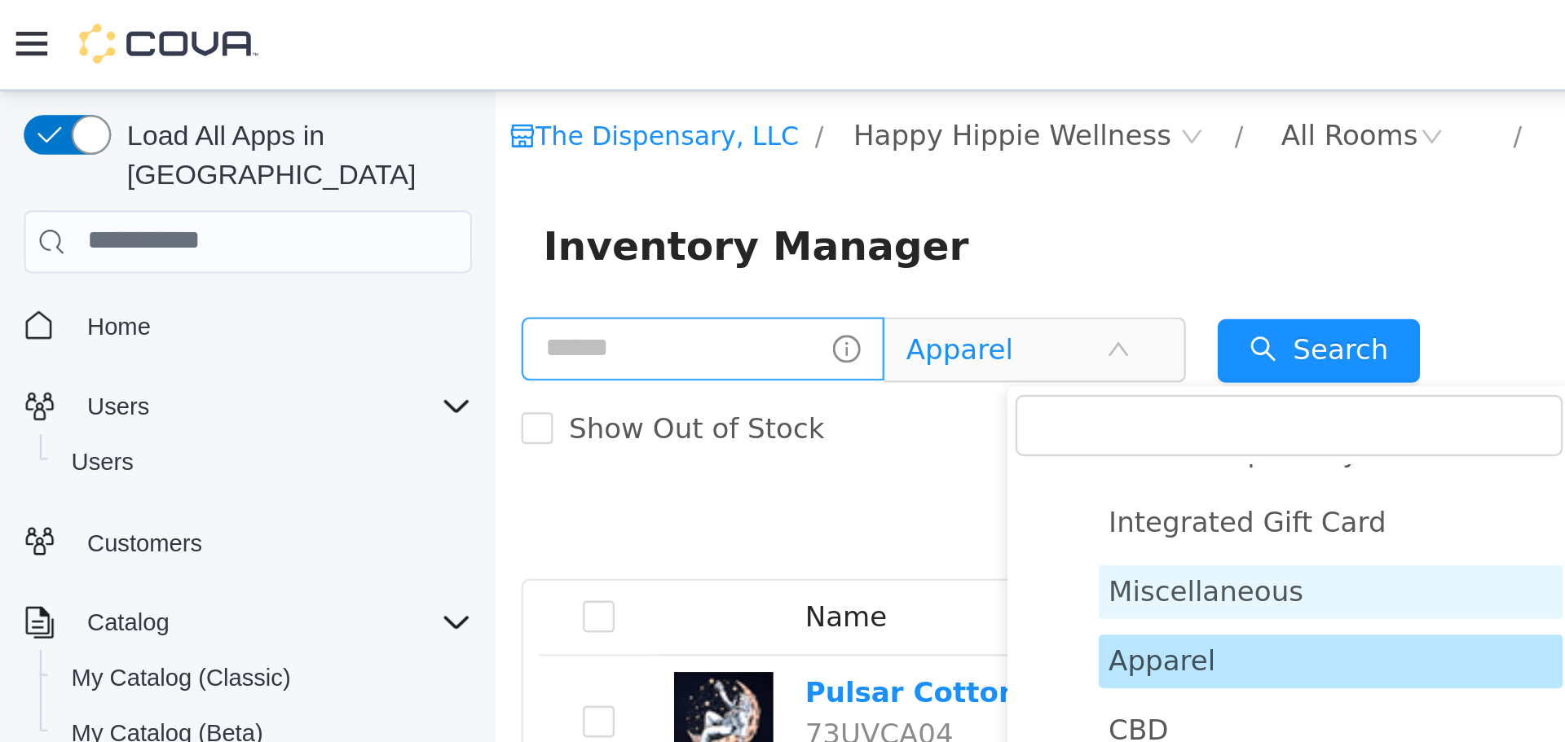
click at [774, 303] on span "Miscellaneous" at bounding box center [838, 295] width 191 height 22
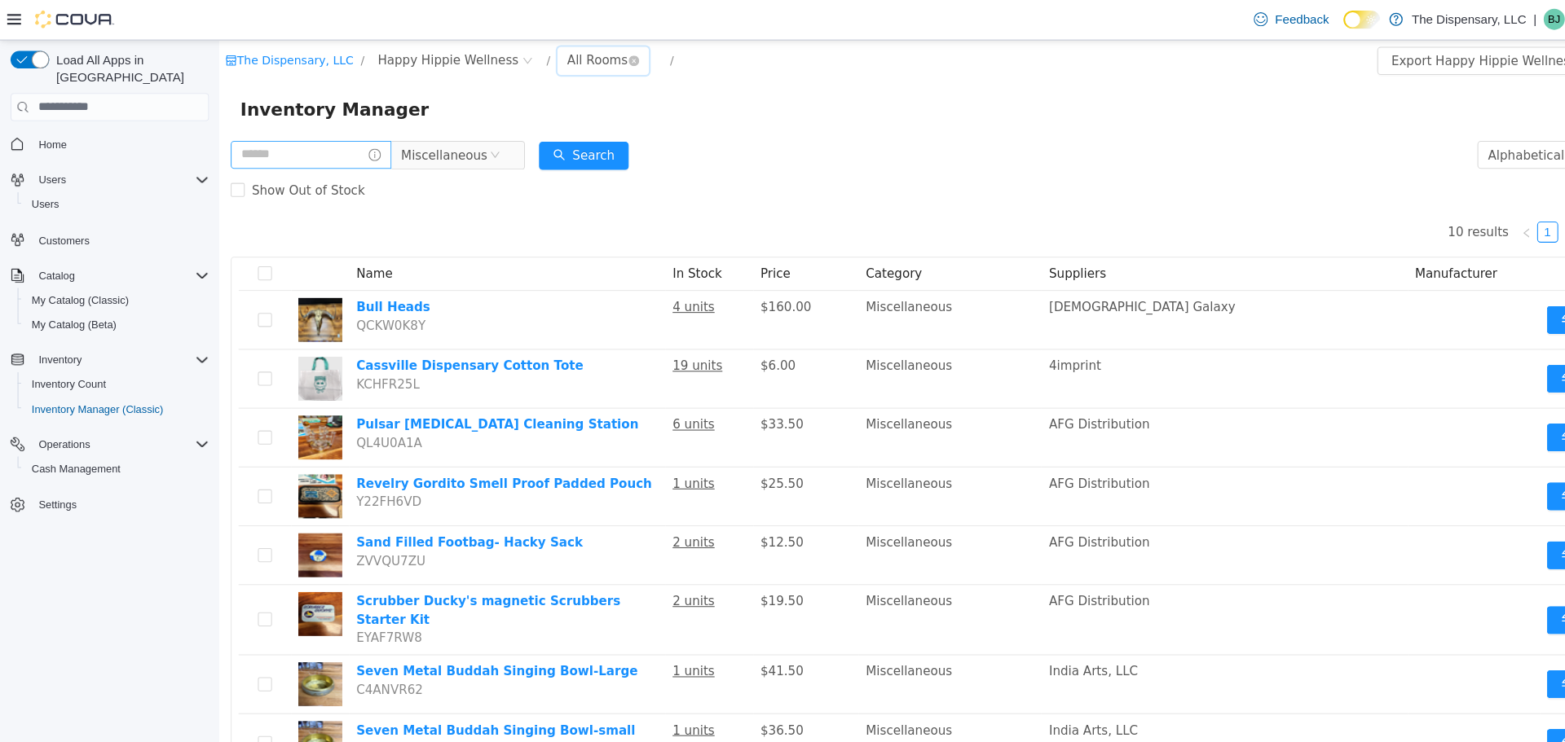
click at [542, 56] on div "All Rooms" at bounding box center [570, 58] width 56 height 24
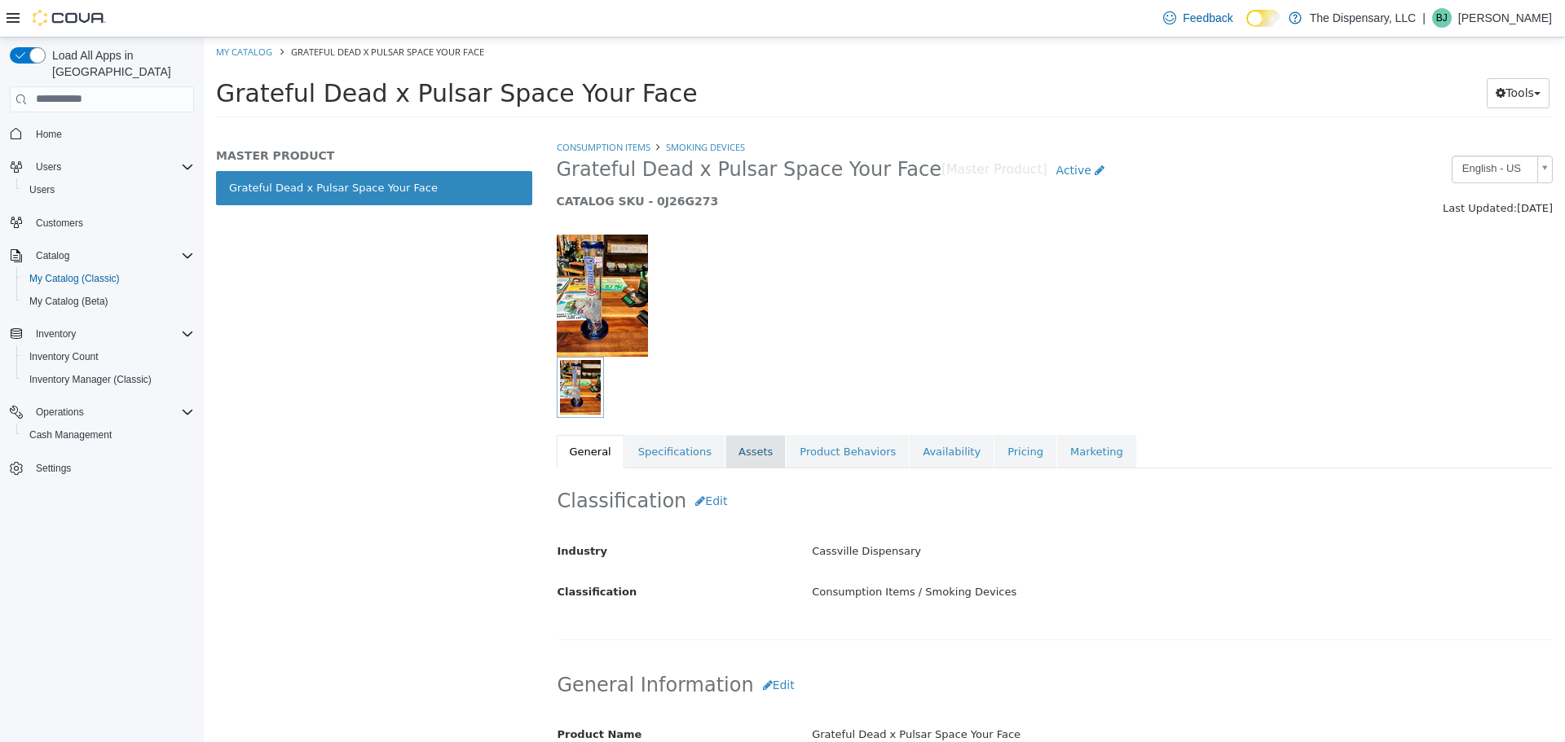
click at [755, 462] on link "Assets" at bounding box center [755, 451] width 60 height 34
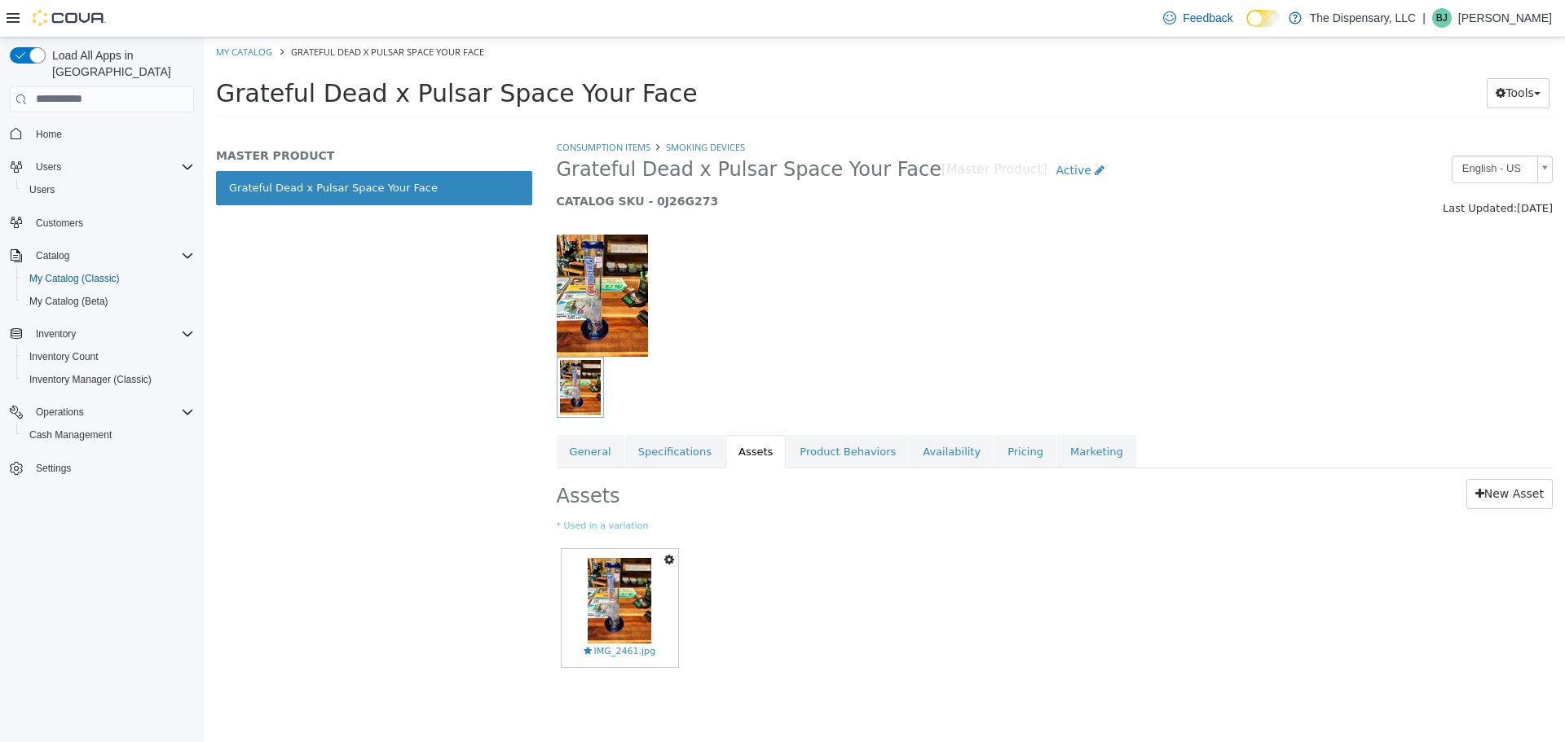
click at [663, 562] on button "button" at bounding box center [669, 560] width 18 height 22
click at [621, 569] on img at bounding box center [620, 600] width 64 height 86
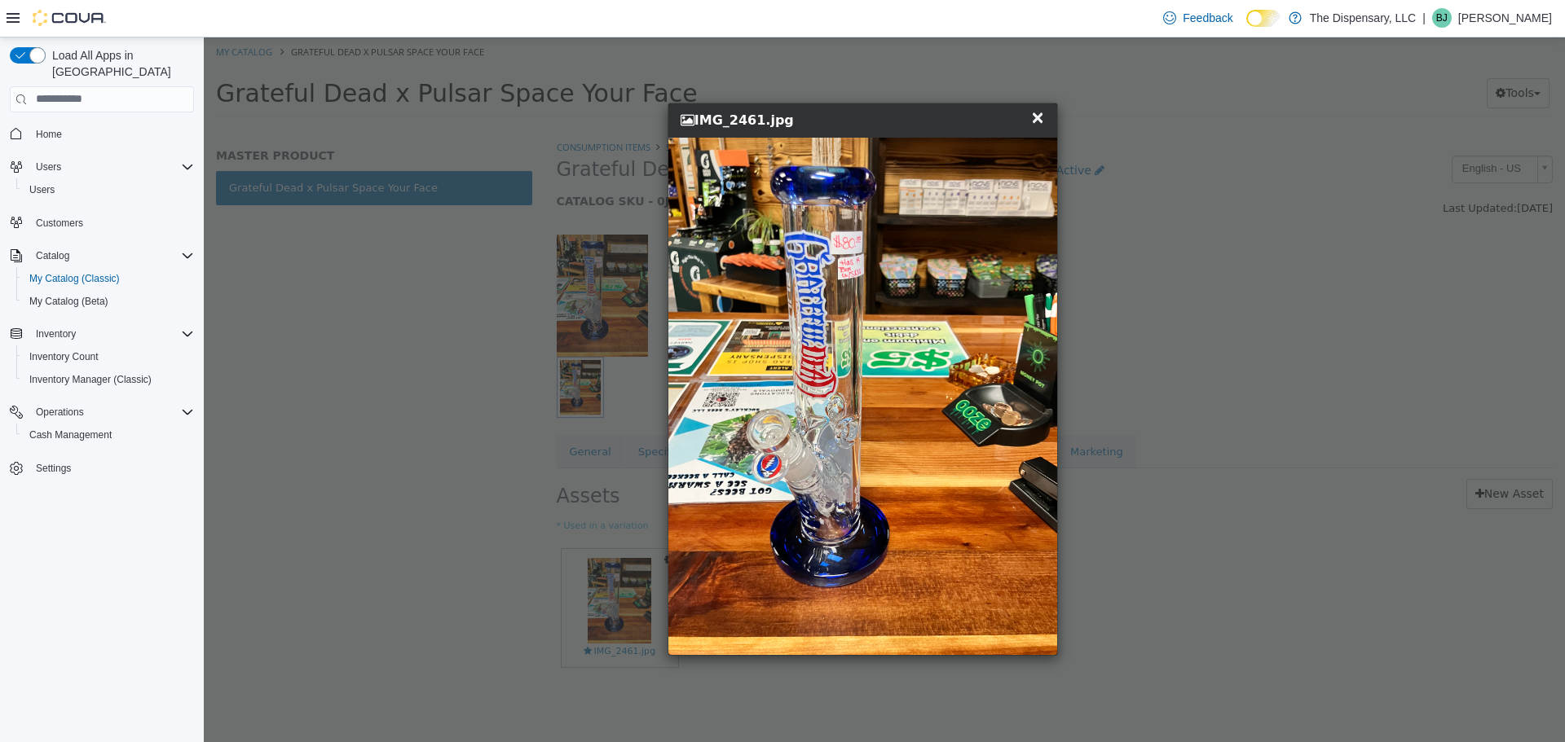
click at [493, 395] on div "× Close IMG_2461.jpg" at bounding box center [864, 379] width 1320 height 684
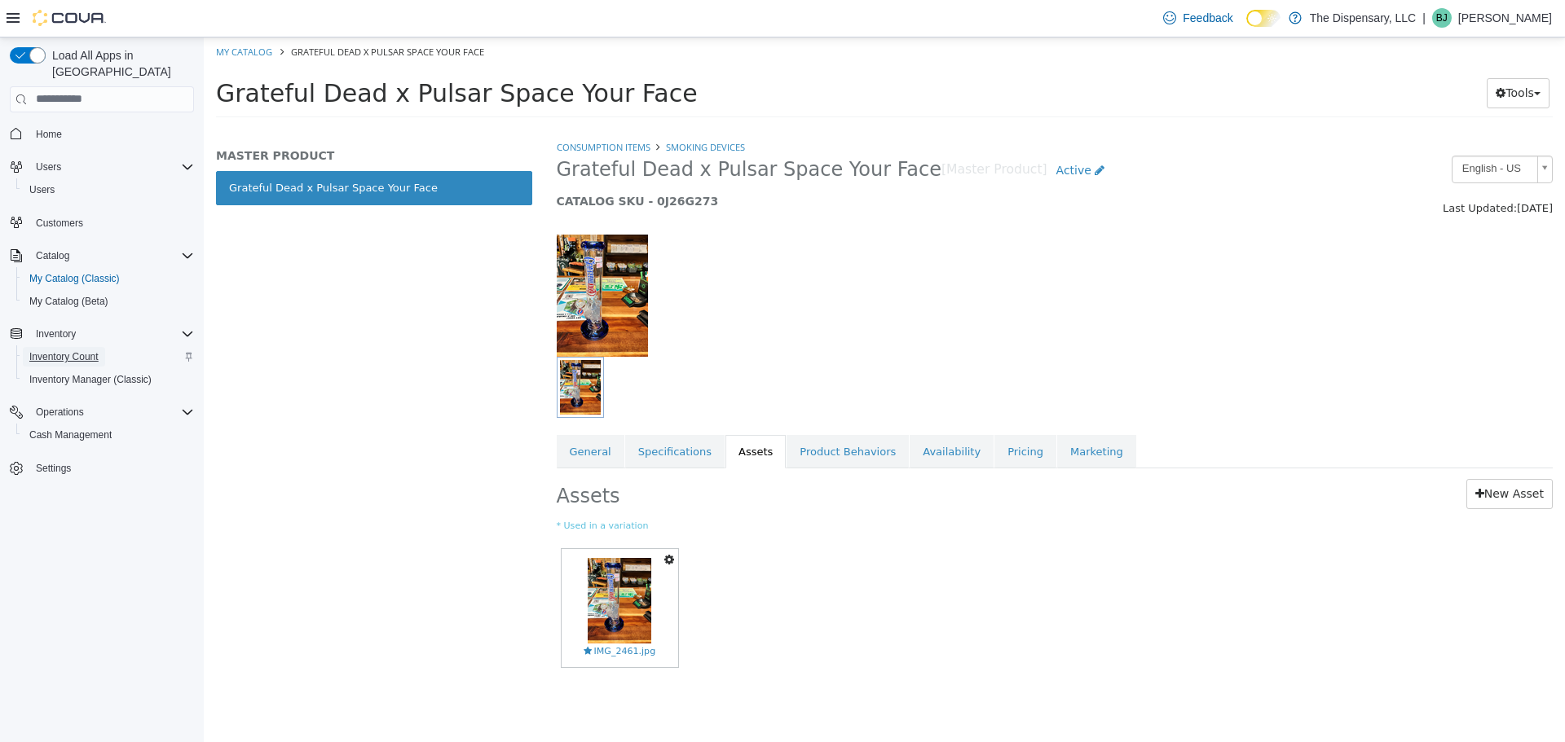
click at [70, 350] on span "Inventory Count" at bounding box center [63, 356] width 69 height 13
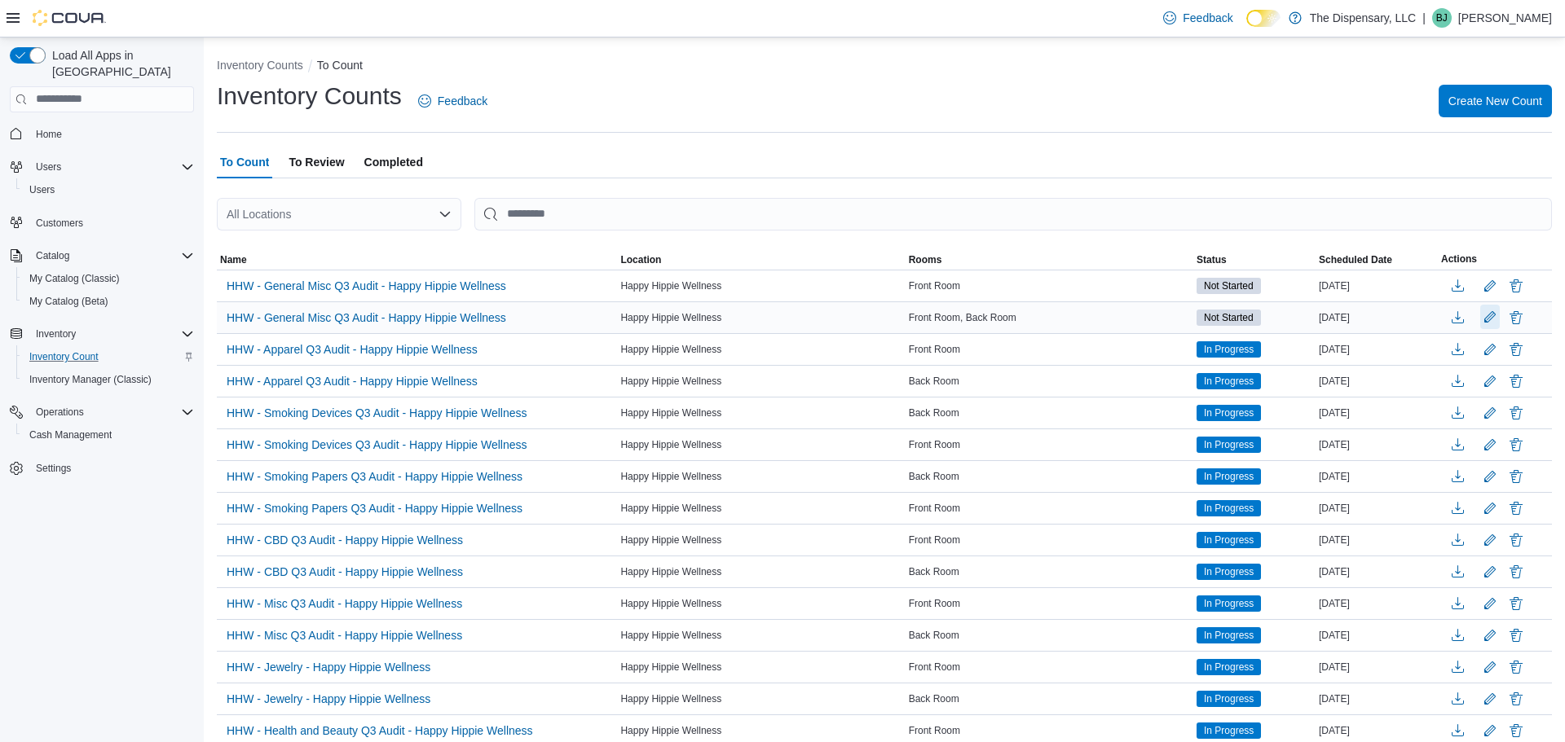
click at [1489, 319] on button "Edit count details" at bounding box center [1490, 317] width 20 height 24
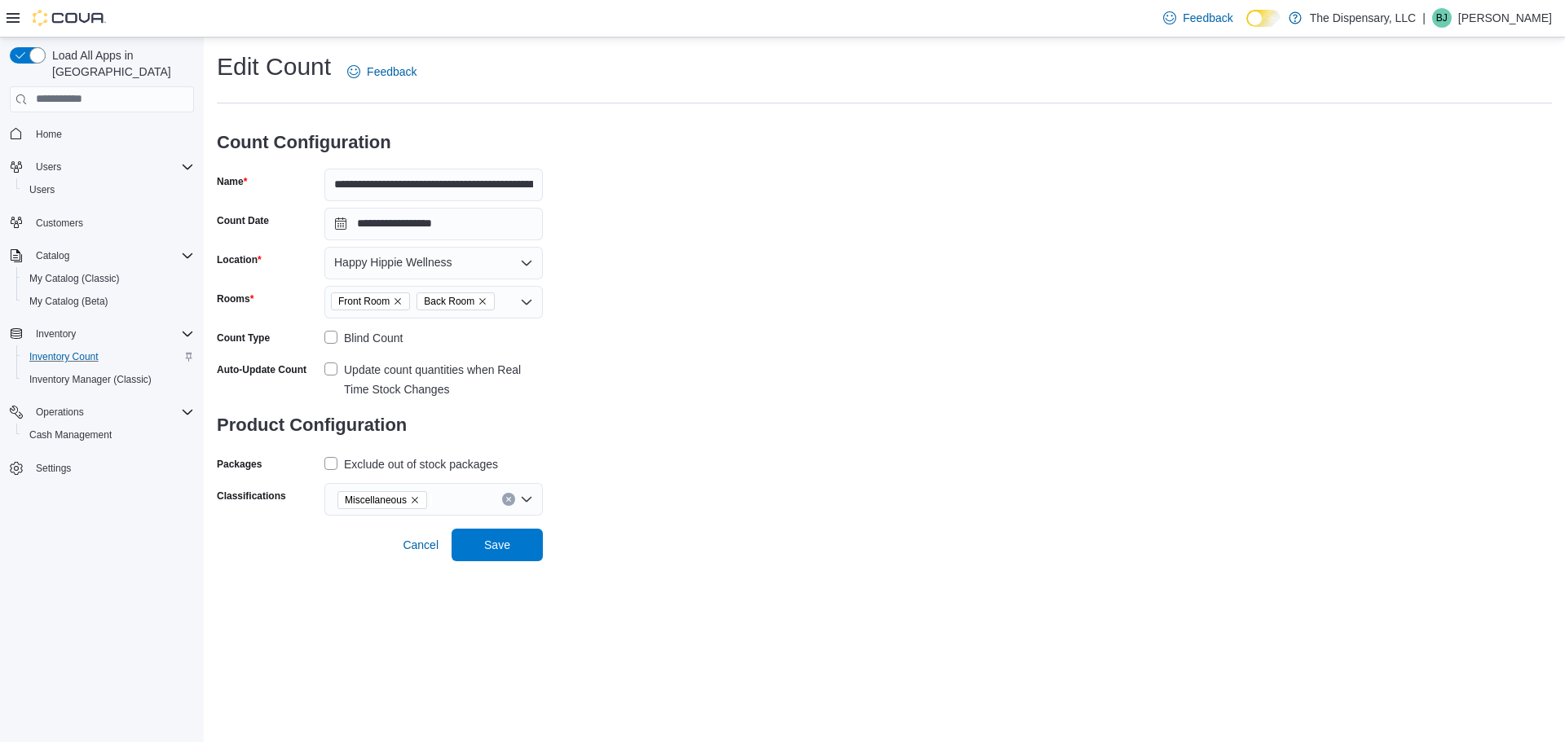
click at [487, 301] on icon "Remove Back Room from selection in this group" at bounding box center [483, 302] width 10 height 10
click at [494, 536] on span "Save" at bounding box center [497, 544] width 72 height 33
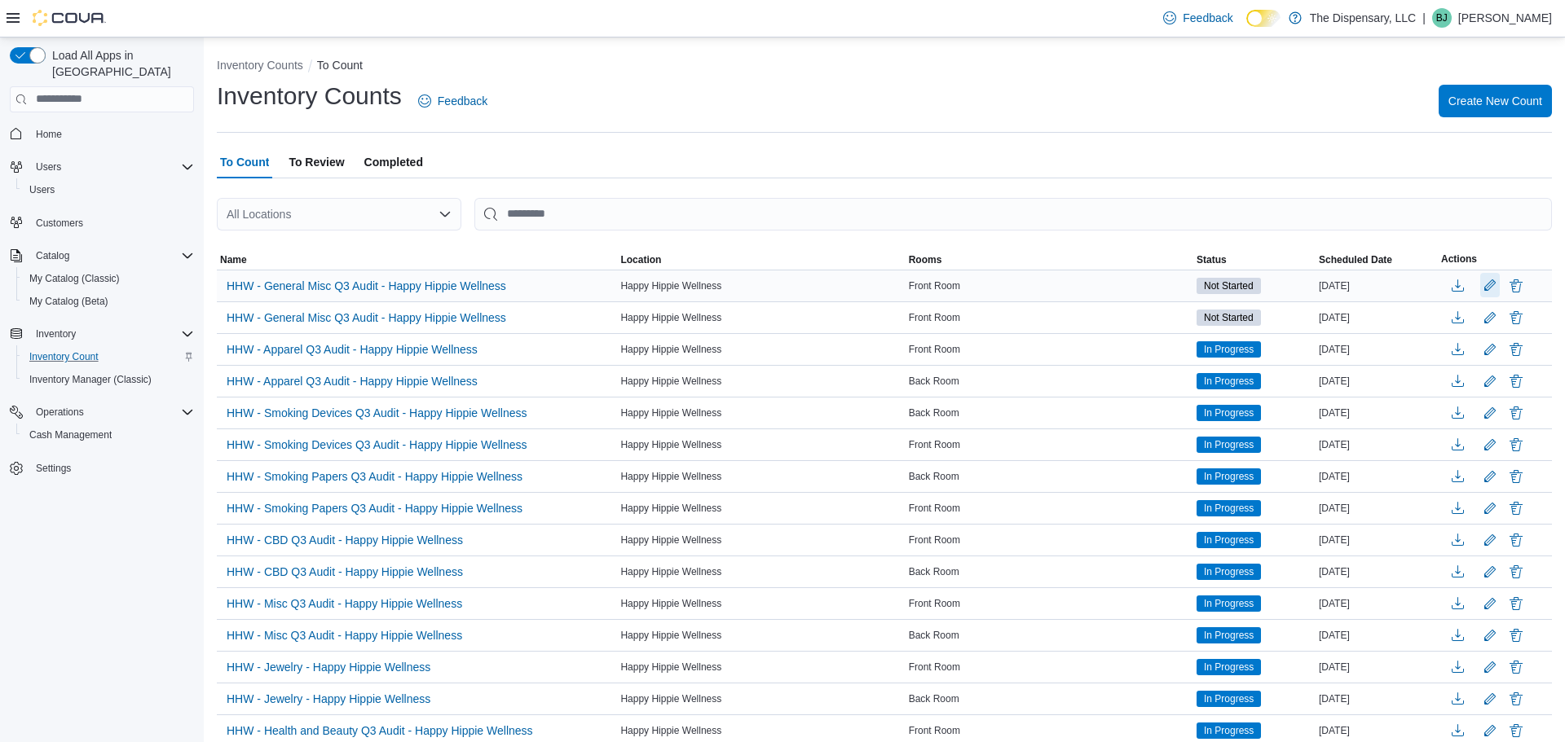
click at [1492, 284] on button "Edit count details" at bounding box center [1490, 285] width 20 height 24
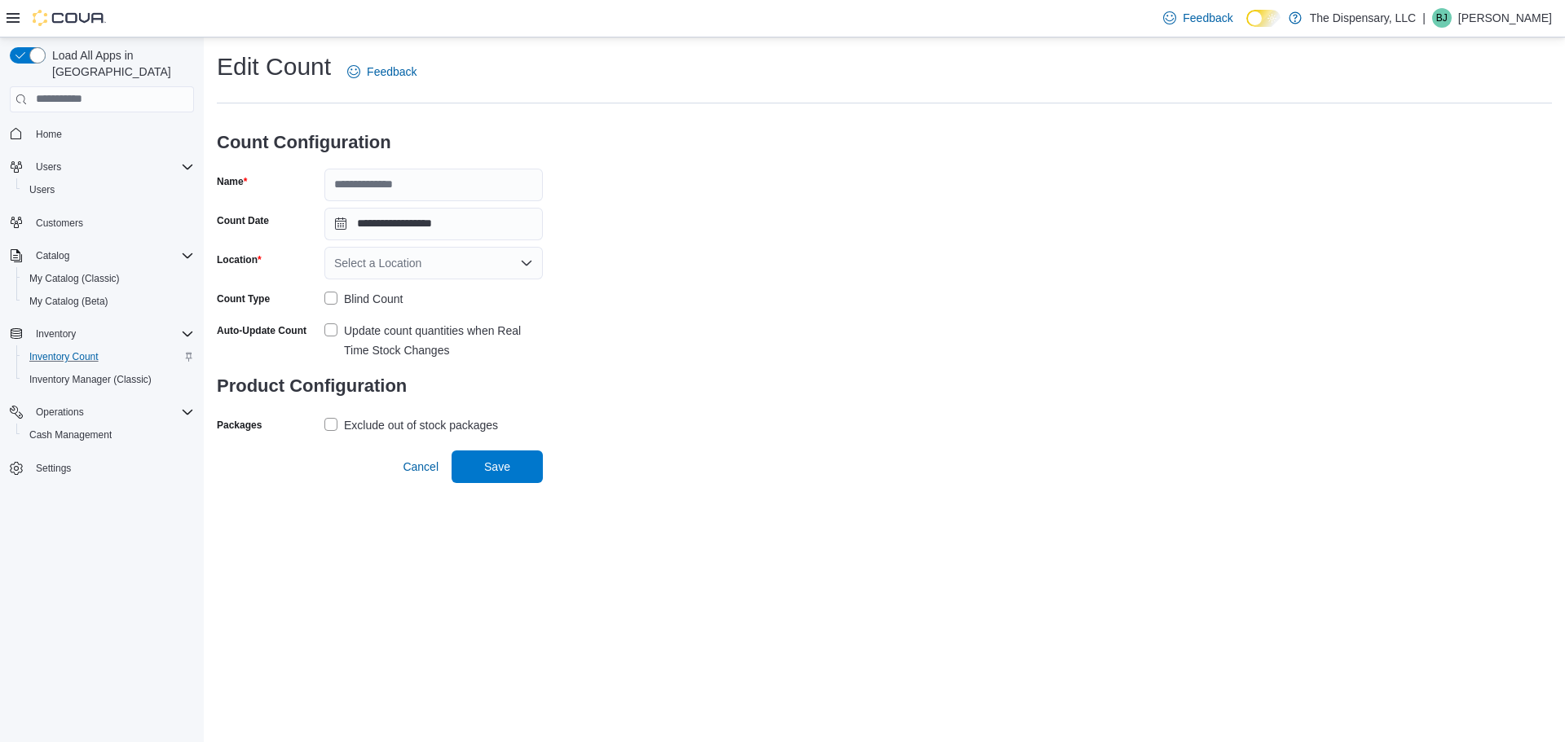
type input "**********"
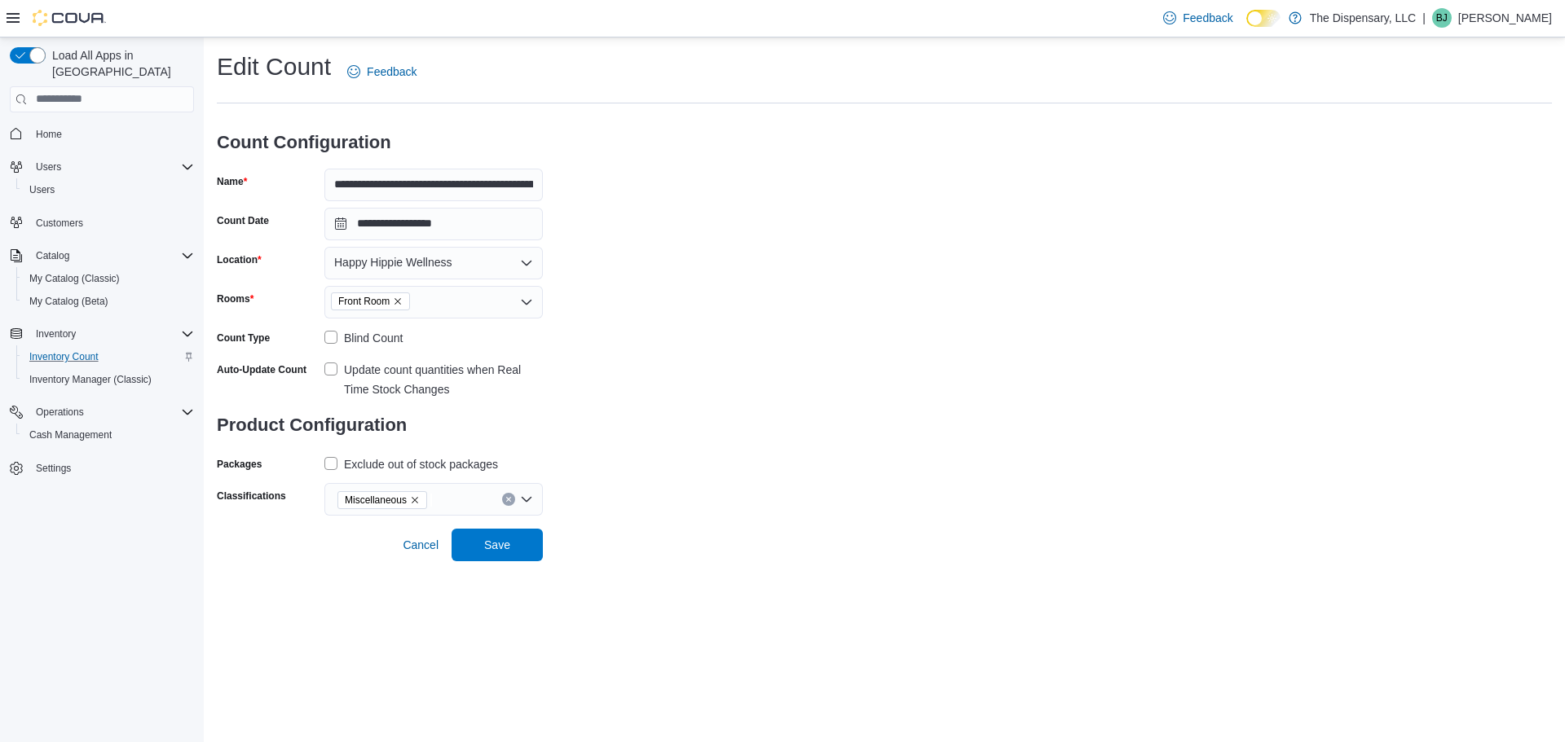
click at [441, 307] on div "Front Room" at bounding box center [433, 302] width 218 height 33
click at [440, 329] on span "Back Room" at bounding box center [433, 330] width 199 height 16
click at [399, 298] on icon "Remove Front Room from selection in this group" at bounding box center [398, 302] width 10 height 10
click at [494, 545] on span "Save" at bounding box center [497, 544] width 26 height 16
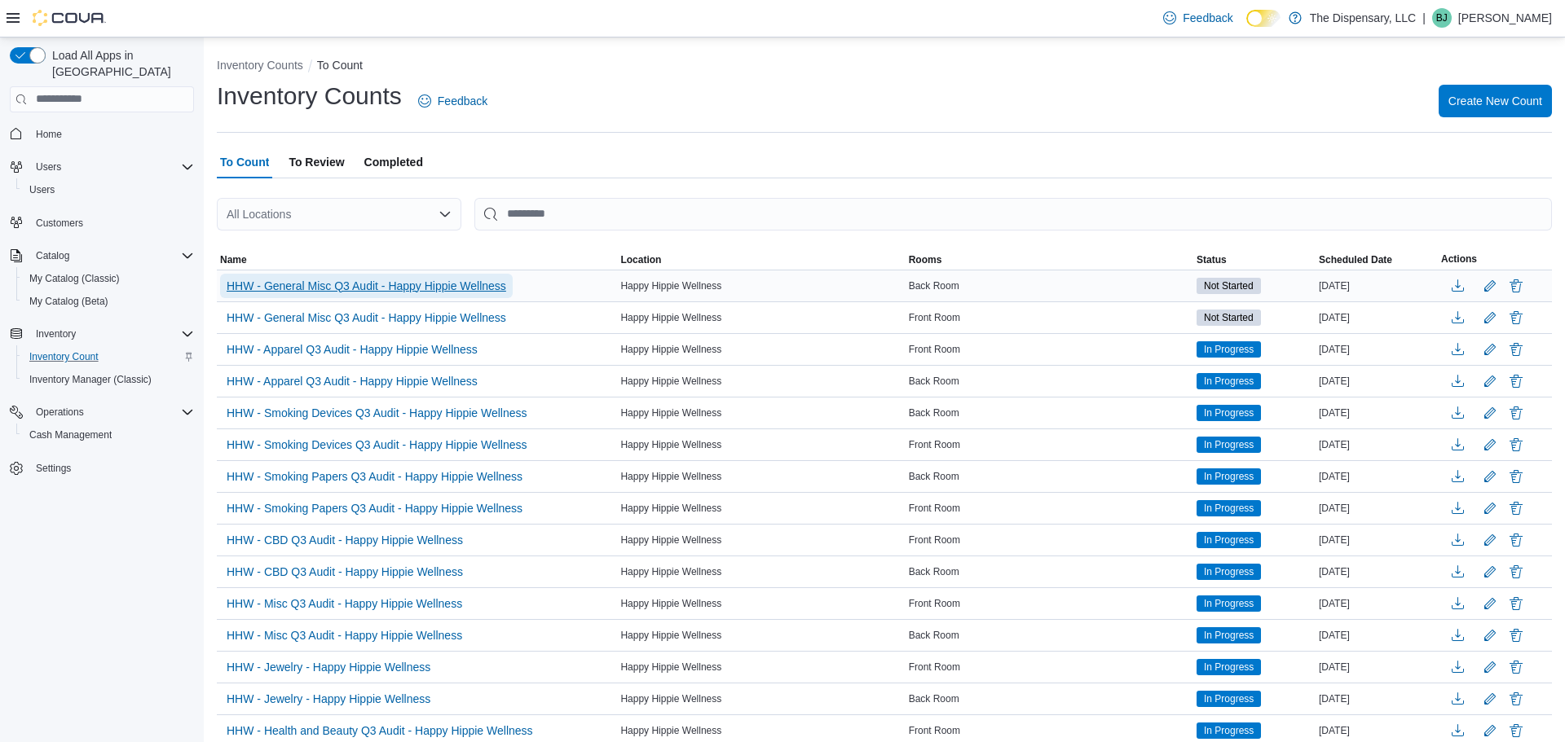
click at [491, 282] on span "HHW - General Misc Q3 Audit - Happy Hippie Wellness" at bounding box center [367, 286] width 280 height 16
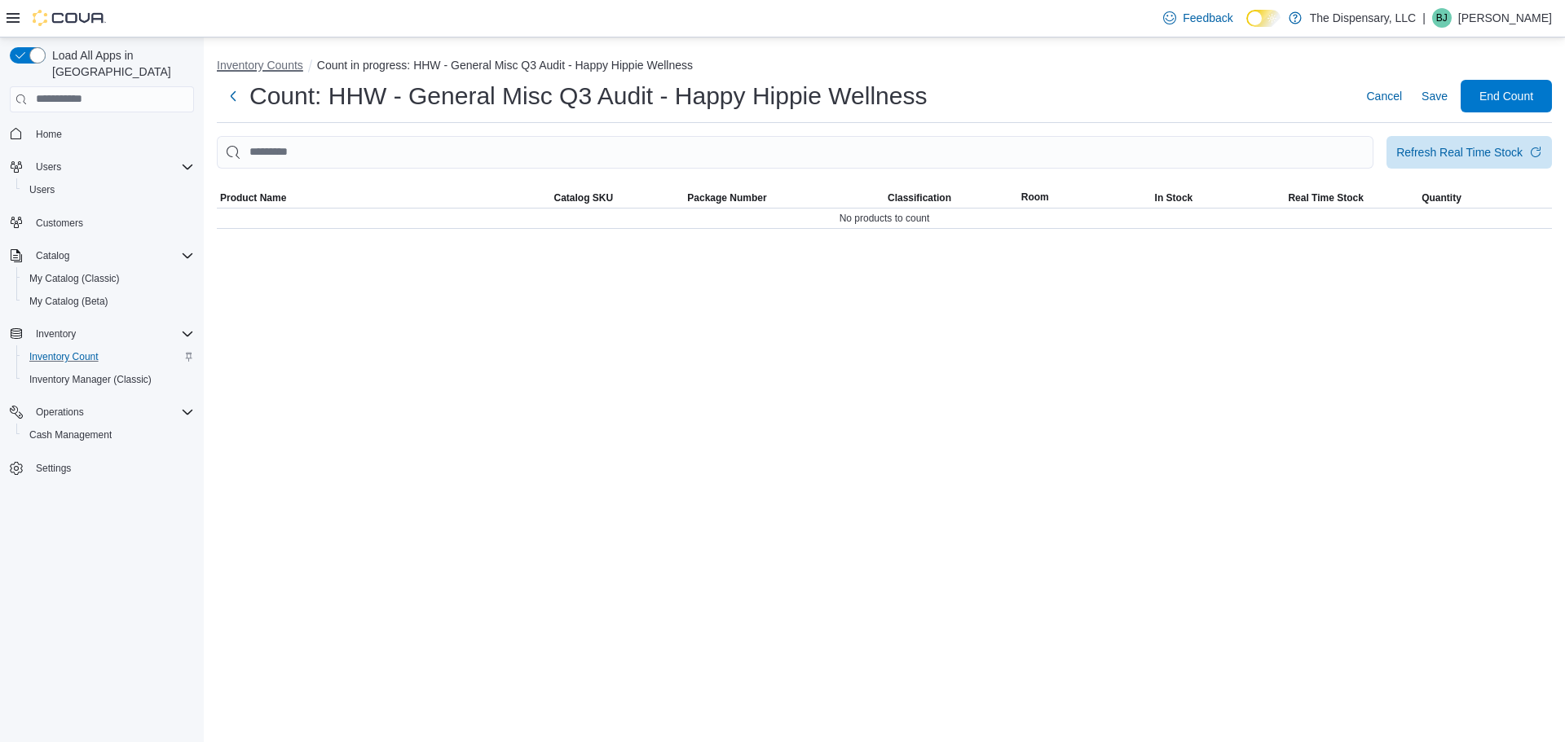
click at [245, 59] on button "Inventory Counts" at bounding box center [260, 65] width 86 height 13
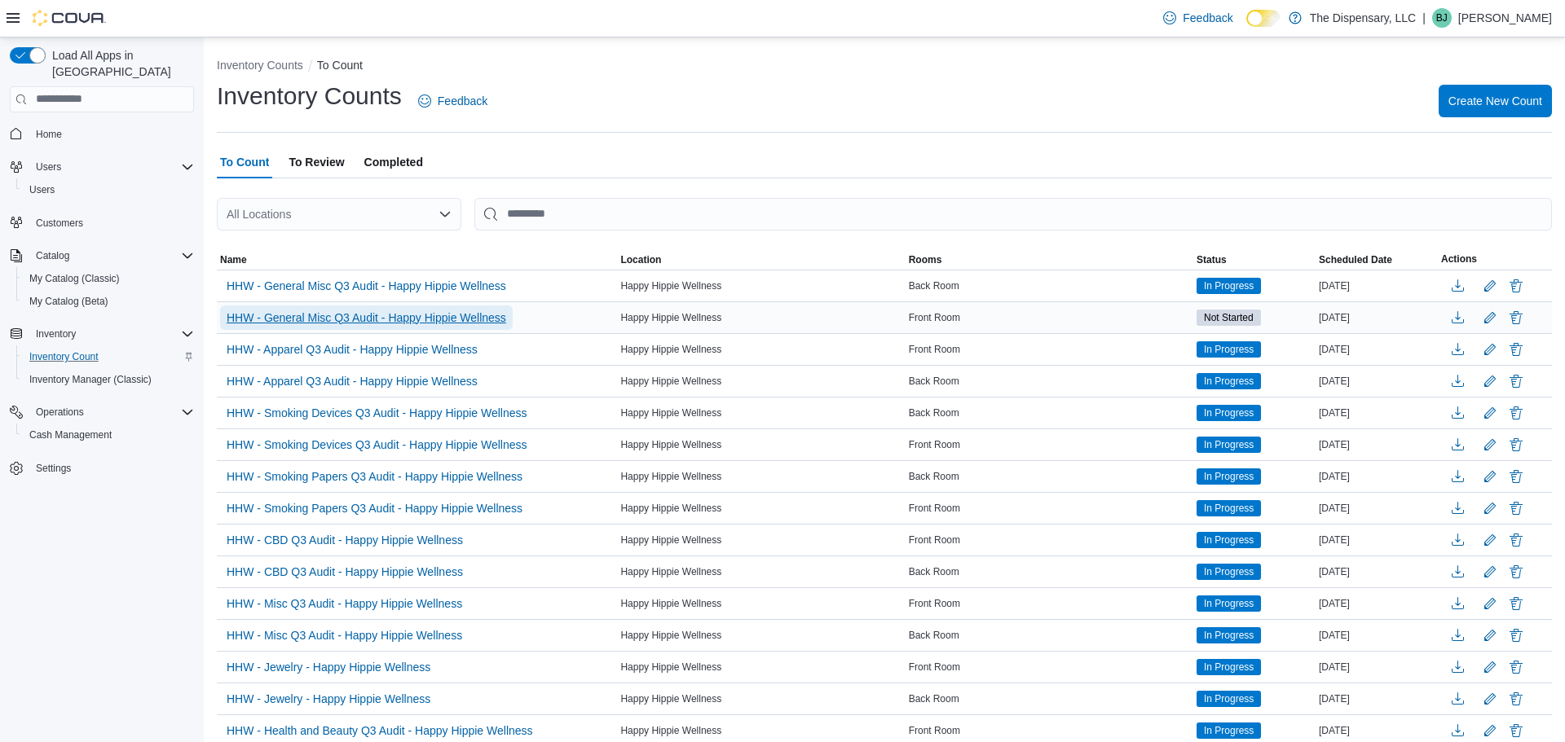
click at [389, 322] on span "HHW - General Misc Q3 Audit - Happy Hippie Wellness" at bounding box center [367, 318] width 280 height 16
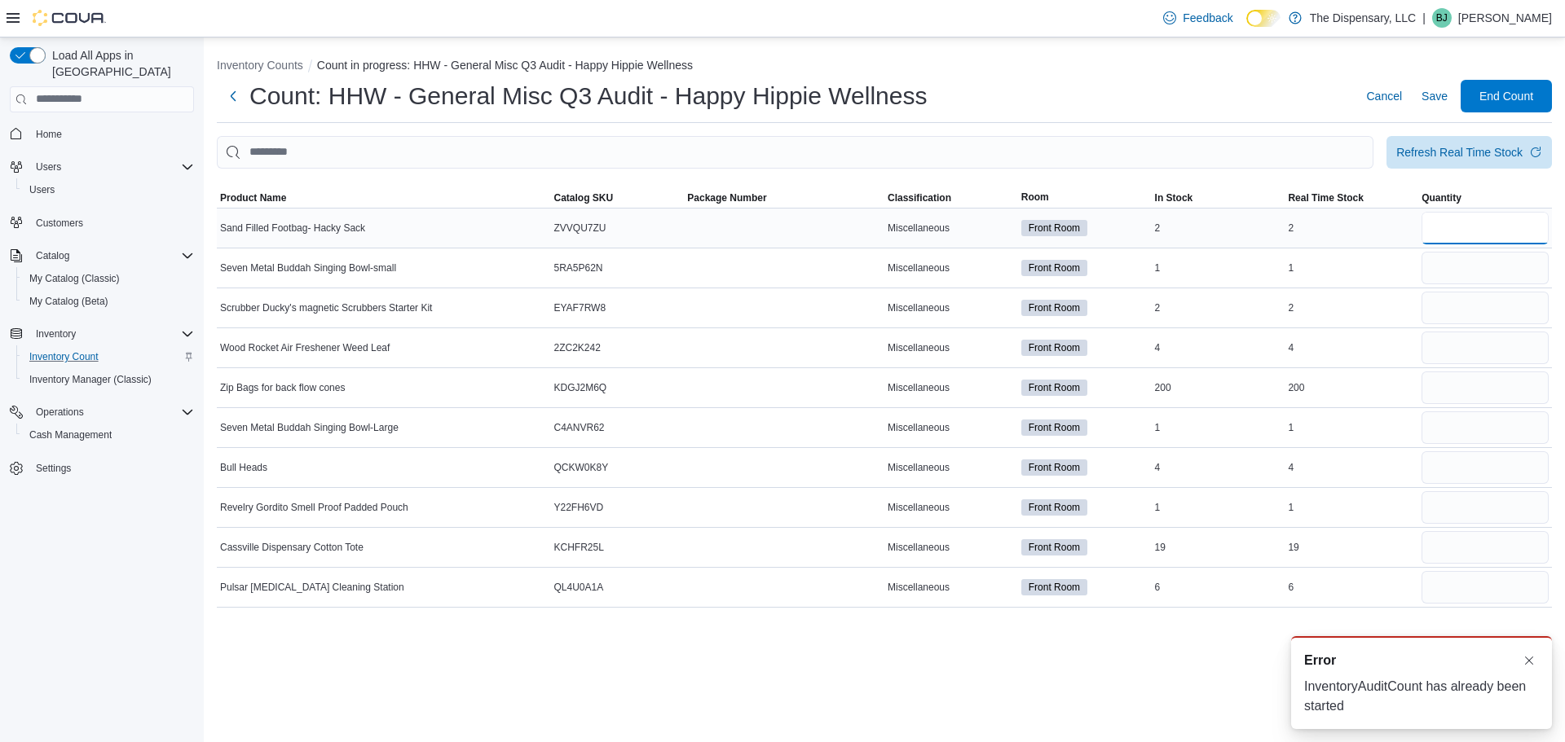
click at [1486, 218] on input "number" at bounding box center [1484, 228] width 127 height 33
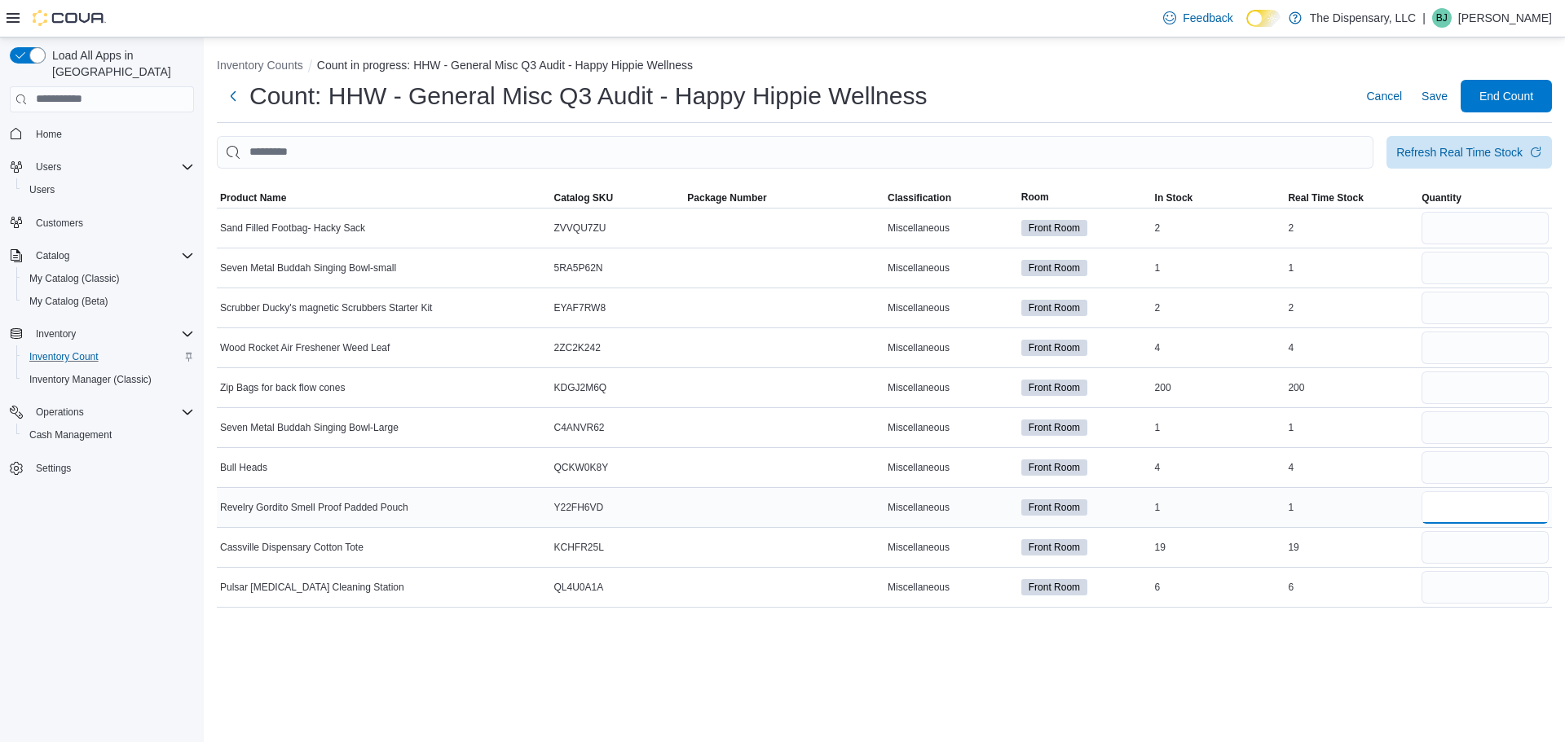
click at [1453, 518] on input "number" at bounding box center [1484, 507] width 127 height 33
type input "*"
click at [1463, 219] on input "number" at bounding box center [1484, 228] width 127 height 33
click at [1447, 265] on input "number" at bounding box center [1484, 268] width 127 height 33
type input "*"
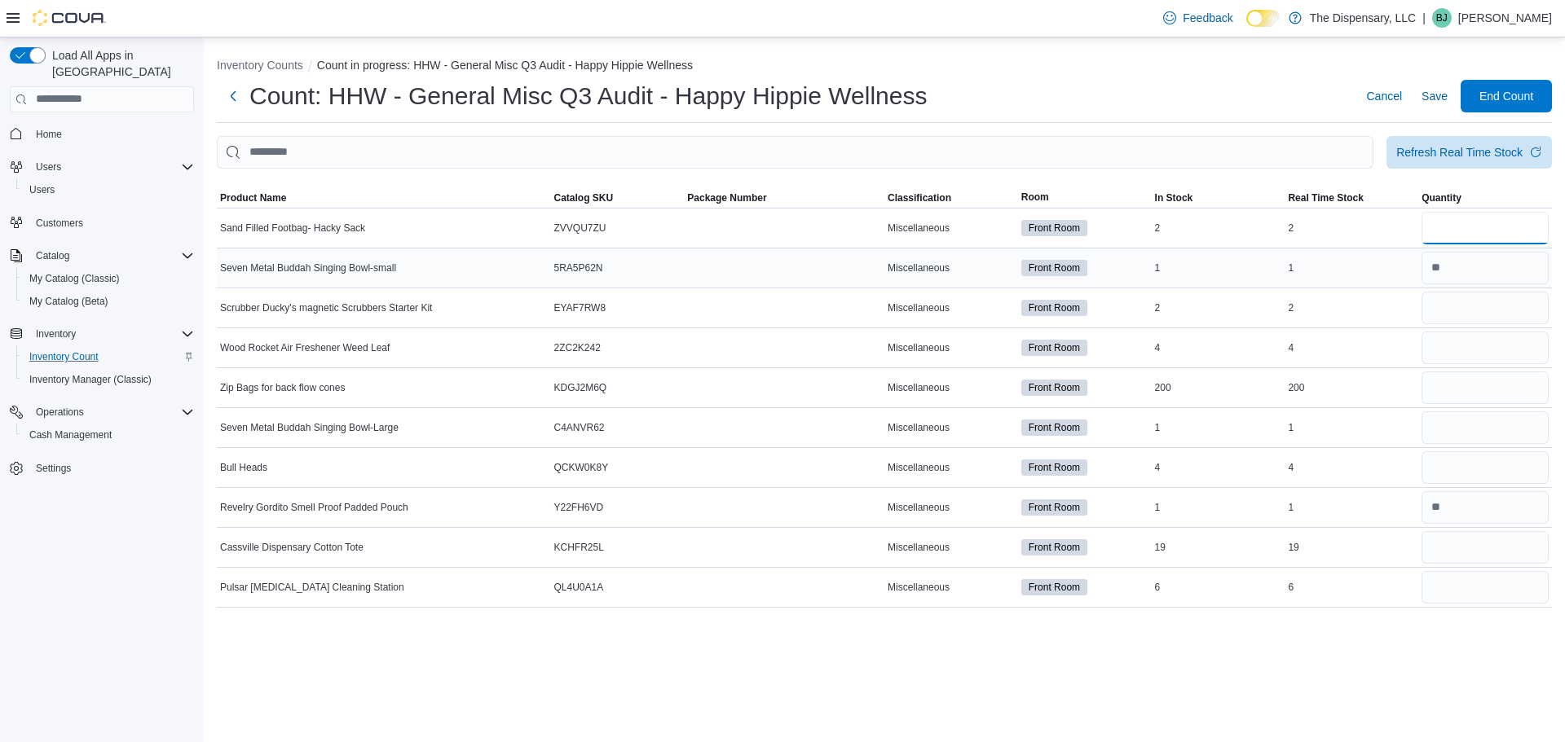
type input "*"
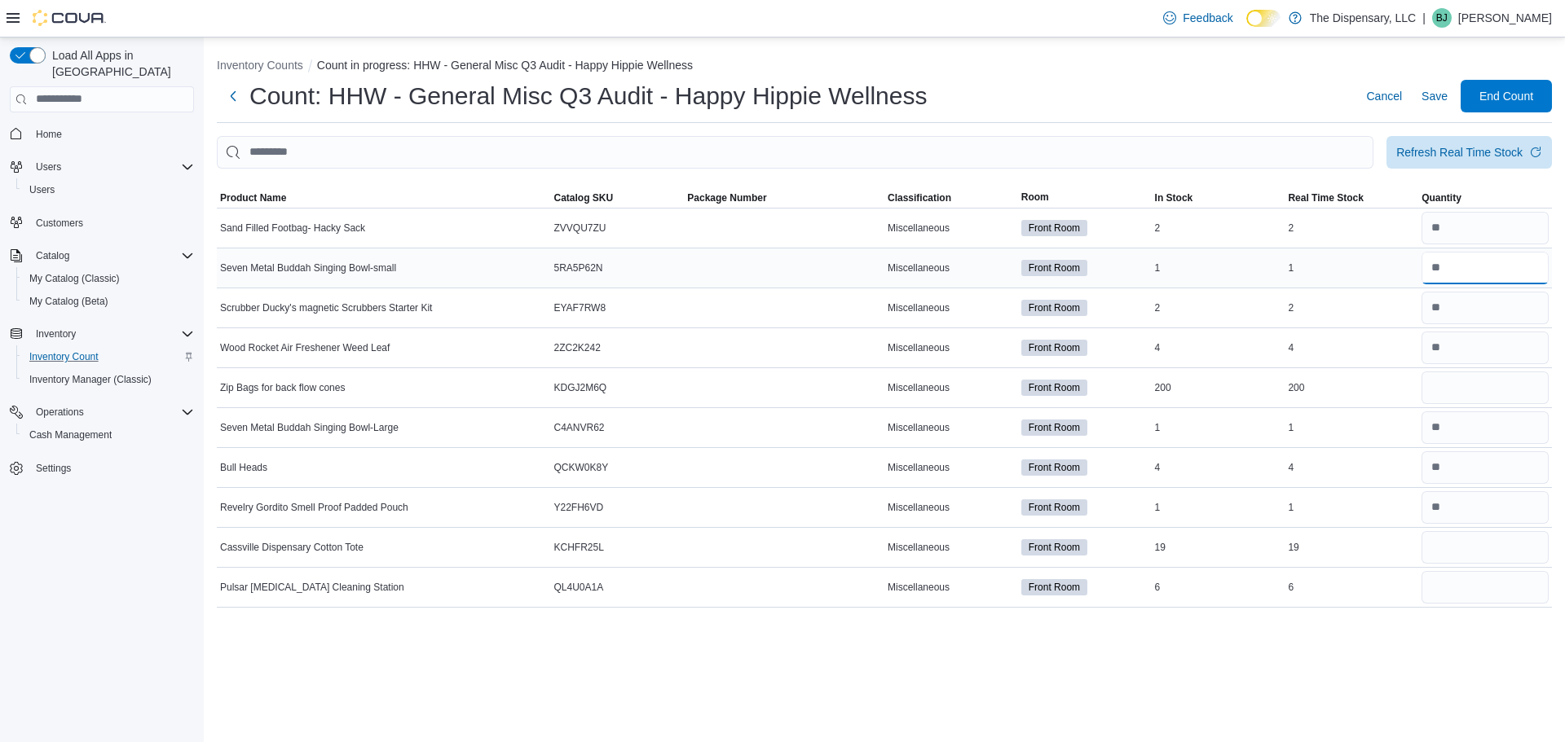
click at [1470, 277] on input "number" at bounding box center [1484, 268] width 127 height 33
type input "*"
click at [1447, 553] on input "number" at bounding box center [1484, 547] width 127 height 33
click at [1451, 573] on input "number" at bounding box center [1484, 587] width 127 height 33
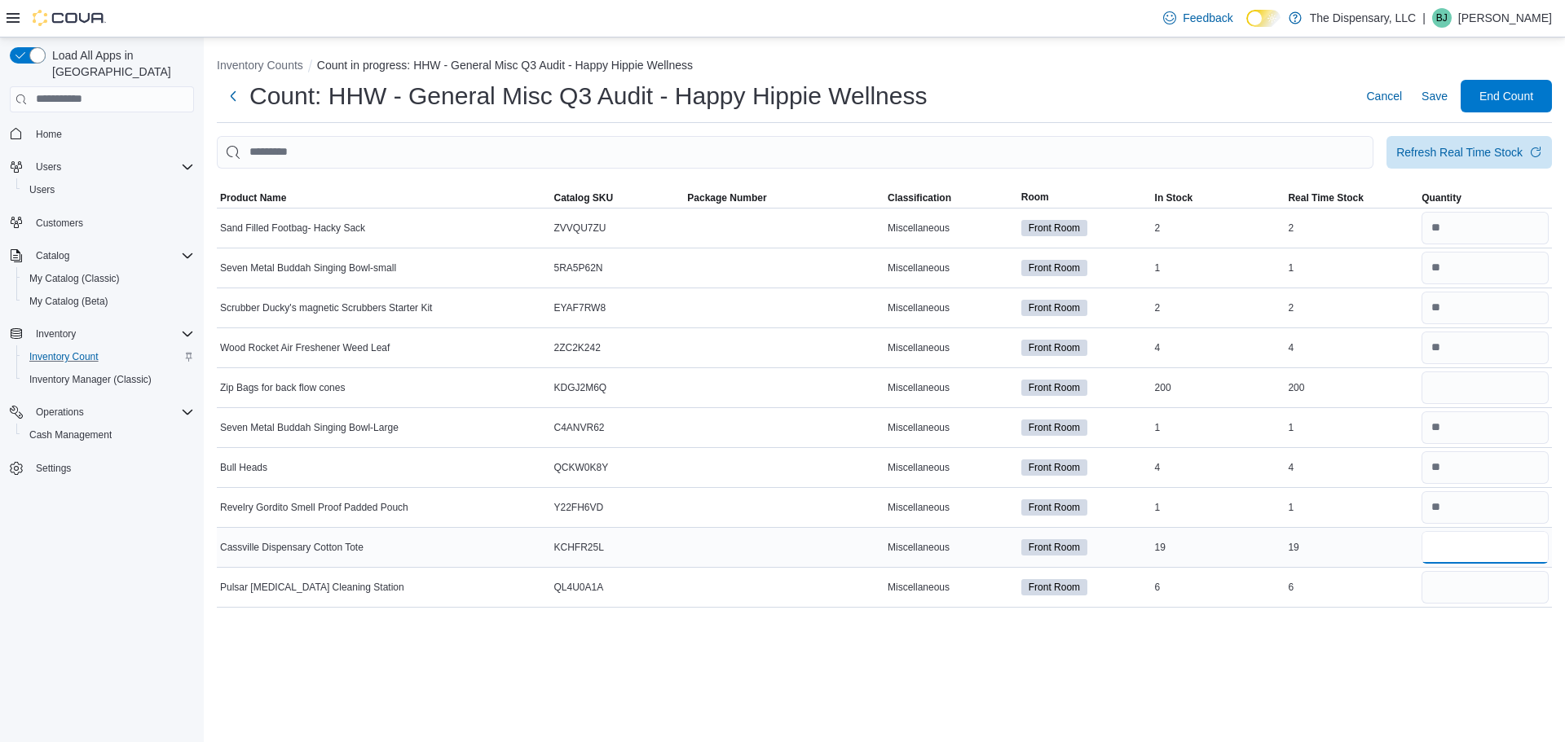
click at [1447, 544] on input "number" at bounding box center [1484, 547] width 127 height 33
type input "**"
type input "*"
click at [1428, 102] on span "Save" at bounding box center [1434, 96] width 26 height 16
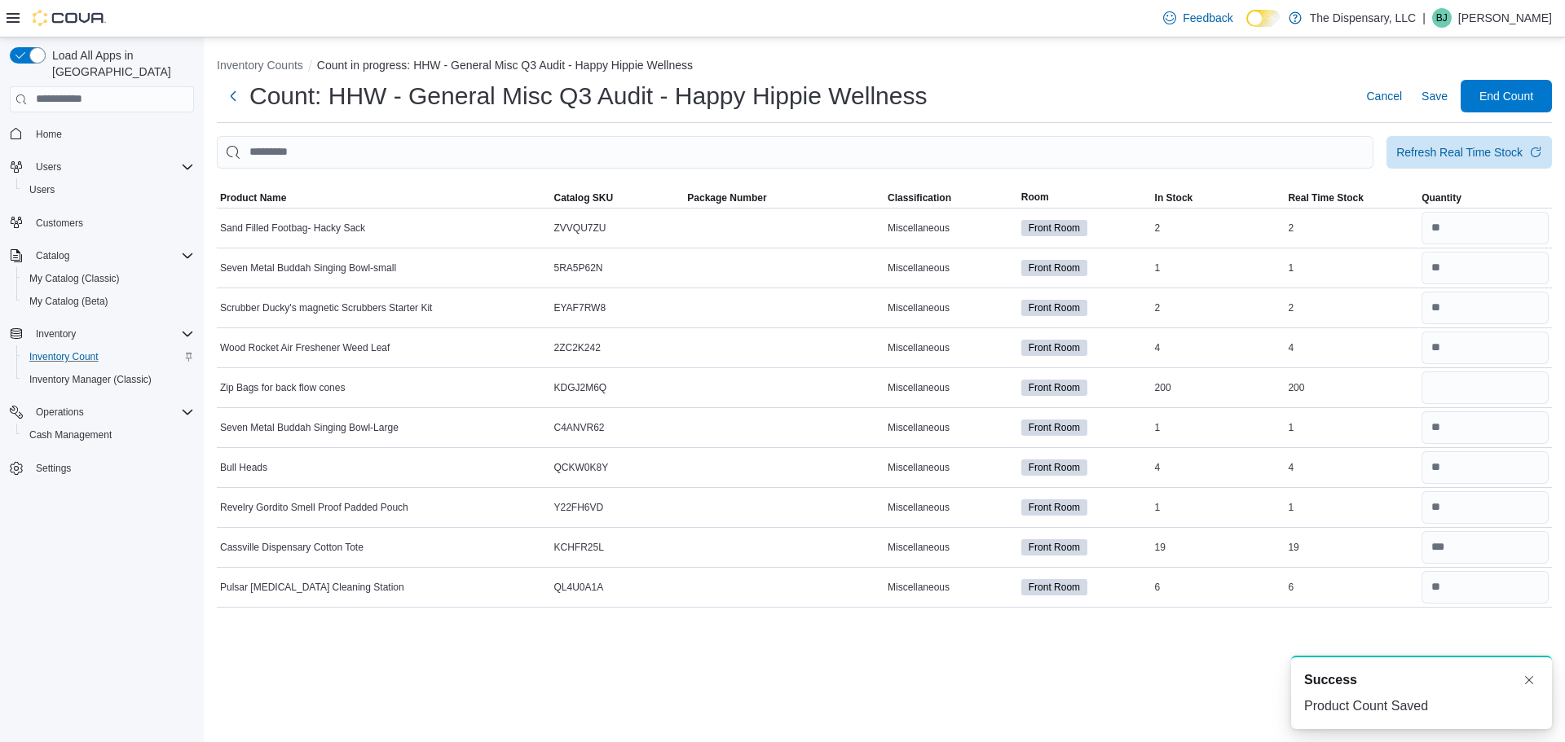
click at [258, 73] on li "Inventory Counts" at bounding box center [267, 65] width 100 height 16
click at [263, 69] on button "Inventory Counts" at bounding box center [260, 65] width 86 height 13
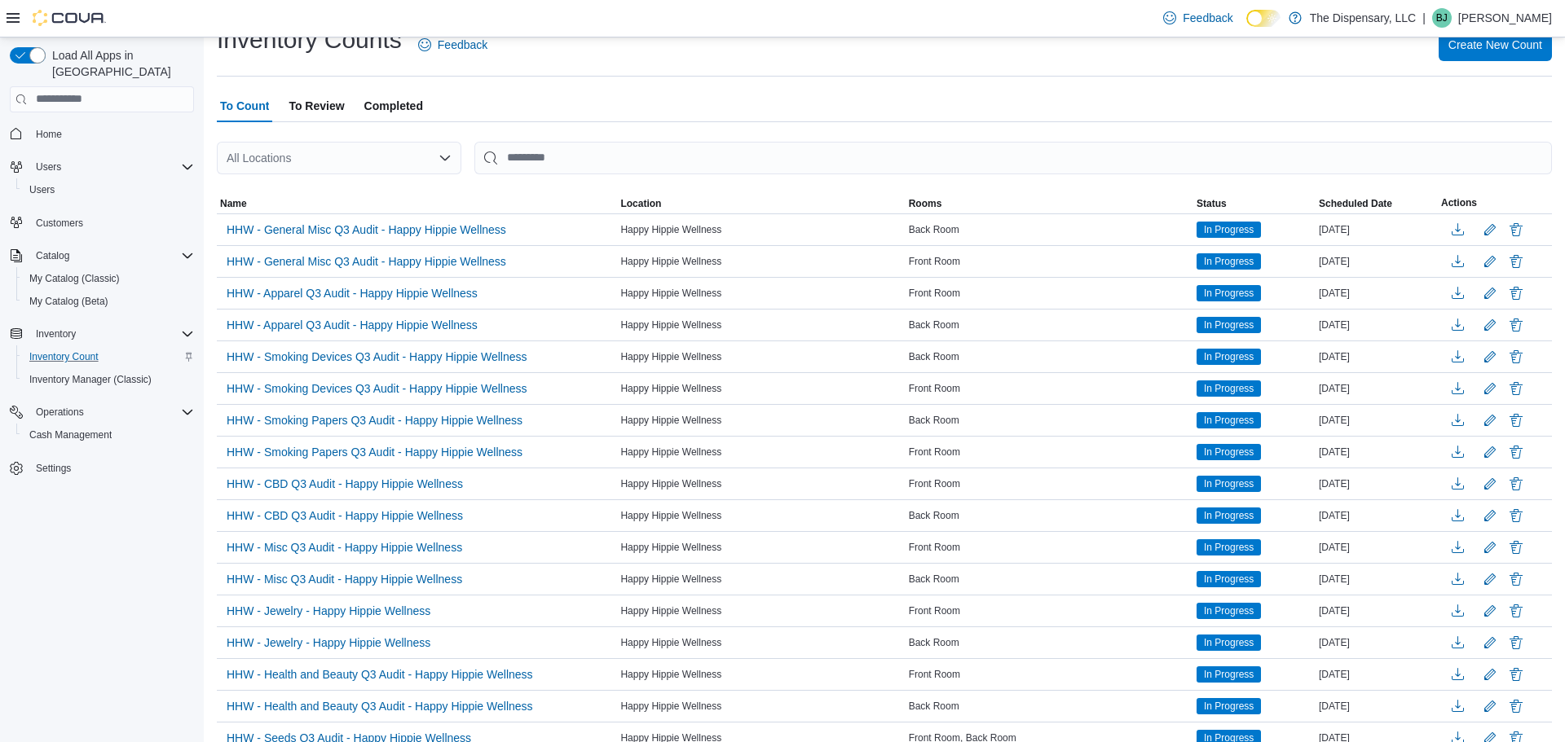
scroll to position [60, 0]
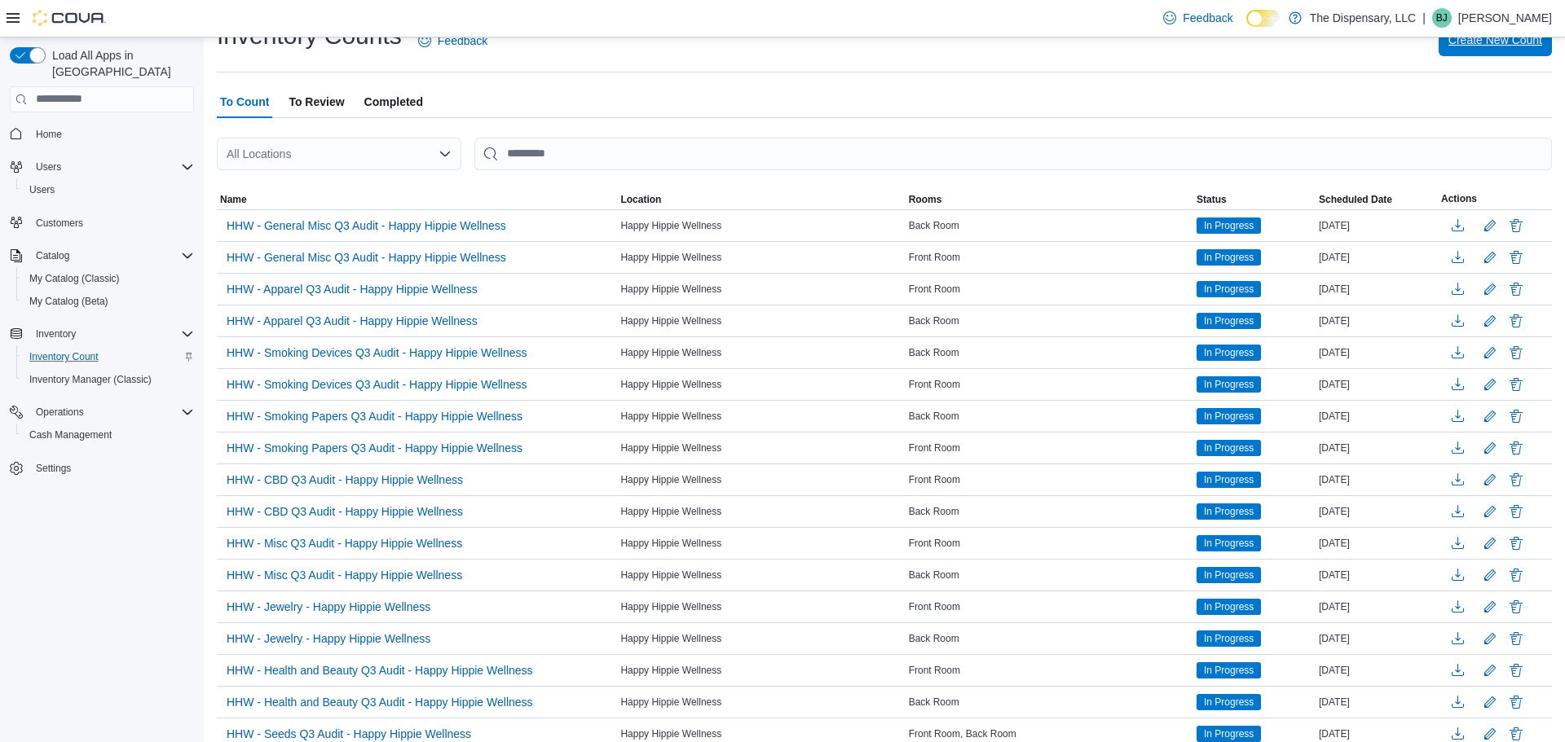
click at [1504, 40] on span "Create New Count" at bounding box center [1495, 40] width 94 height 16
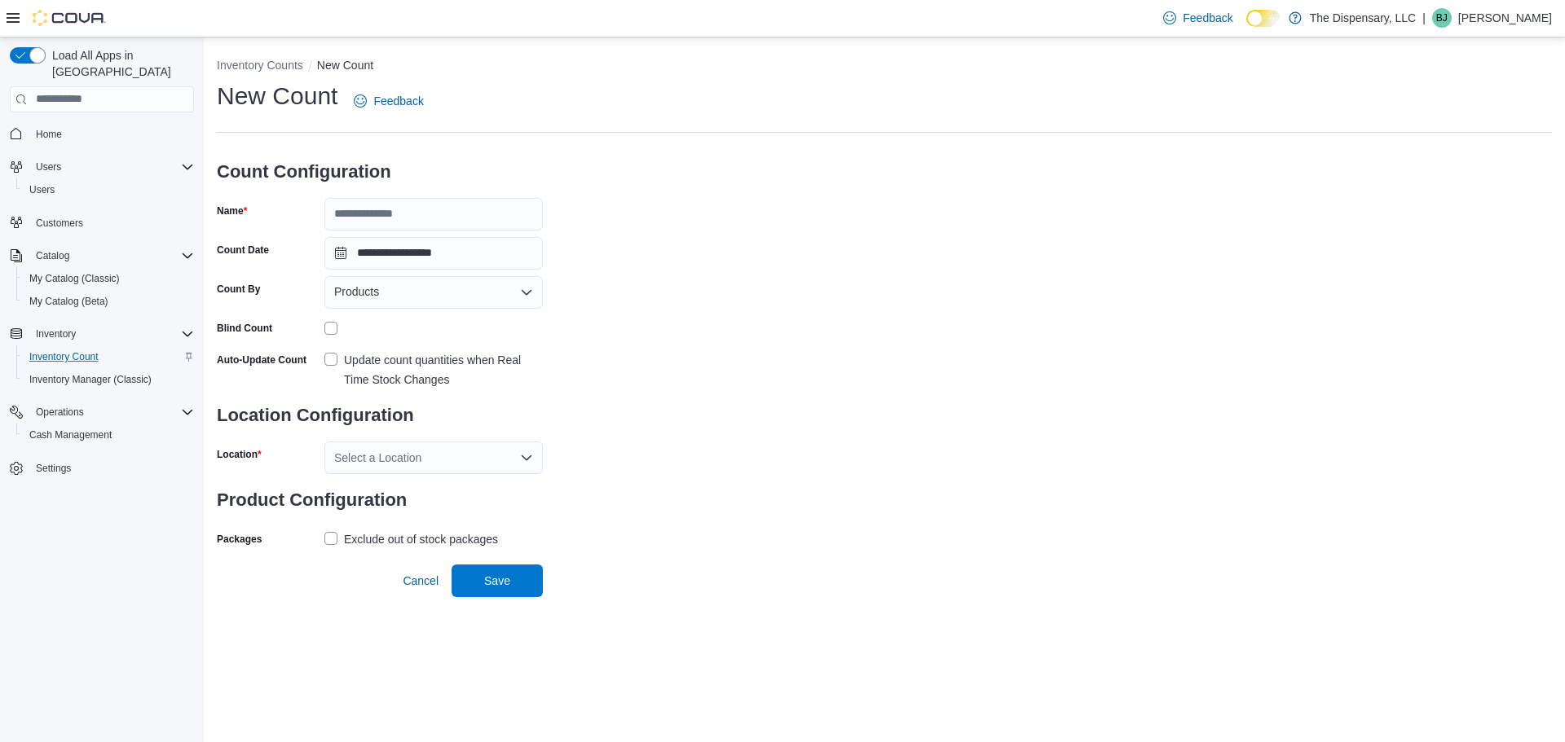
click at [417, 196] on h3 "Count Configuration" at bounding box center [380, 172] width 326 height 52
click at [416, 212] on input "Name" at bounding box center [433, 214] width 218 height 33
type input "**********"
click at [419, 297] on div "Products" at bounding box center [433, 292] width 218 height 33
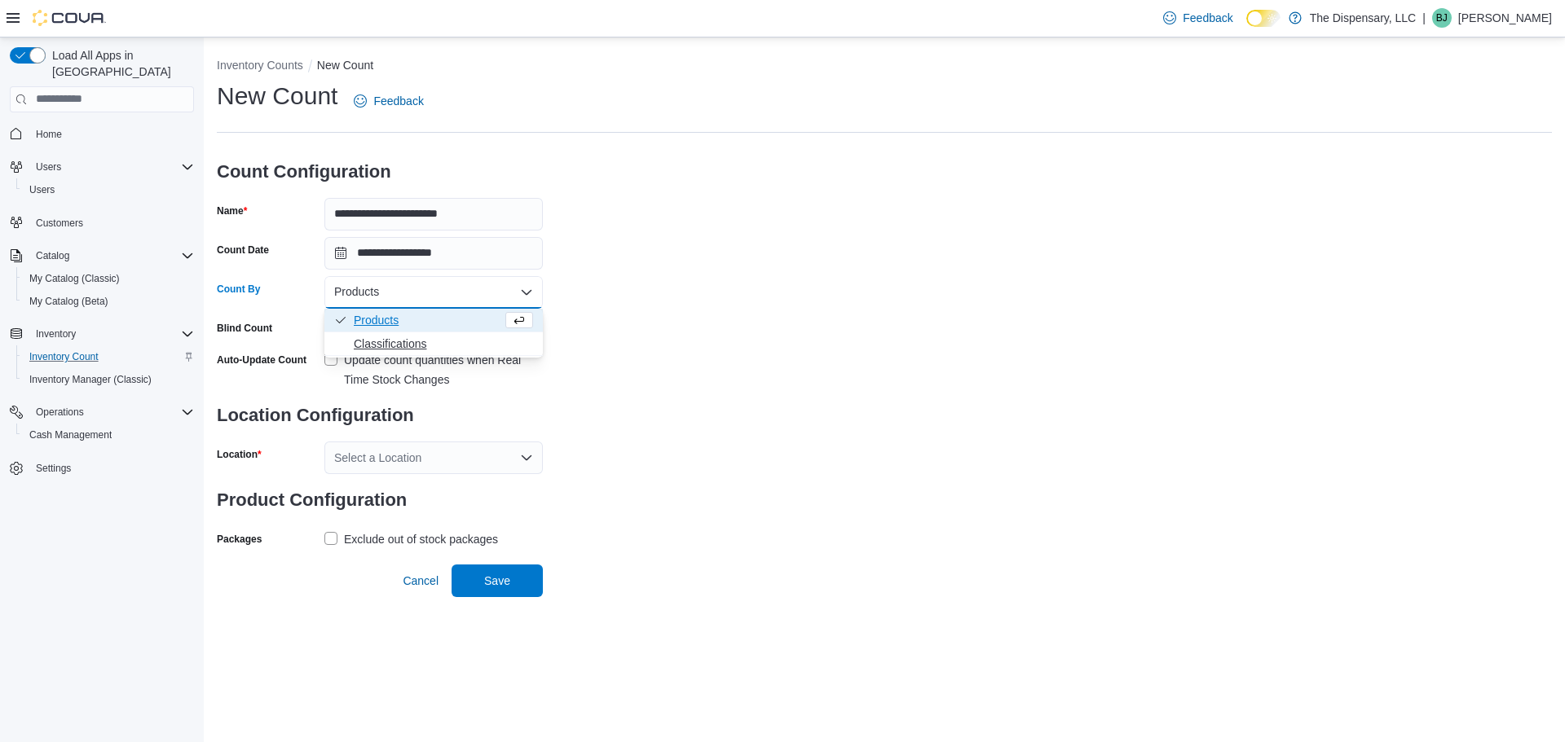
click at [386, 342] on span "Classifications" at bounding box center [443, 344] width 179 height 16
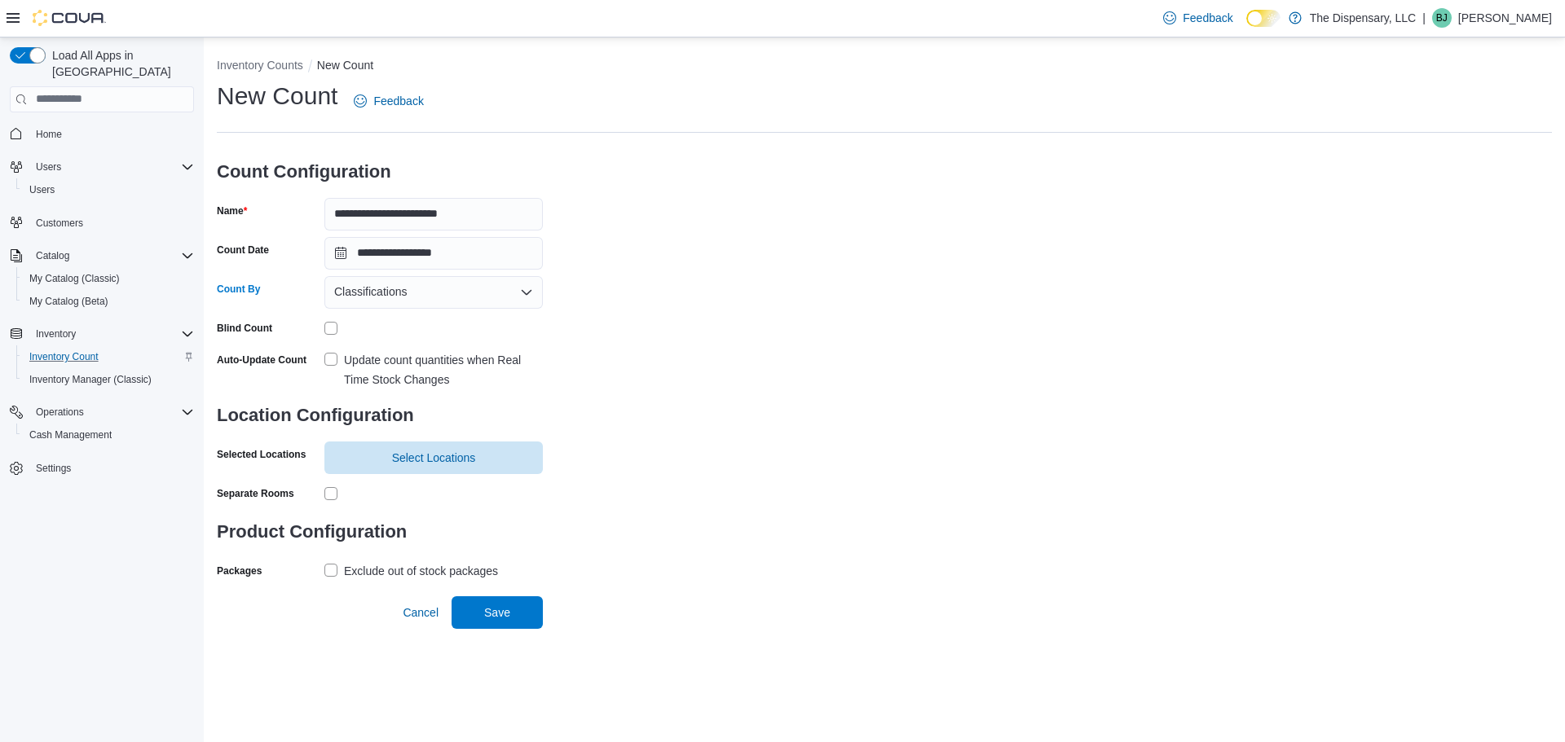
click at [337, 360] on label "Update count quantities when Real Time Stock Changes" at bounding box center [433, 369] width 218 height 39
click at [392, 459] on span "Select Locations" at bounding box center [434, 457] width 84 height 16
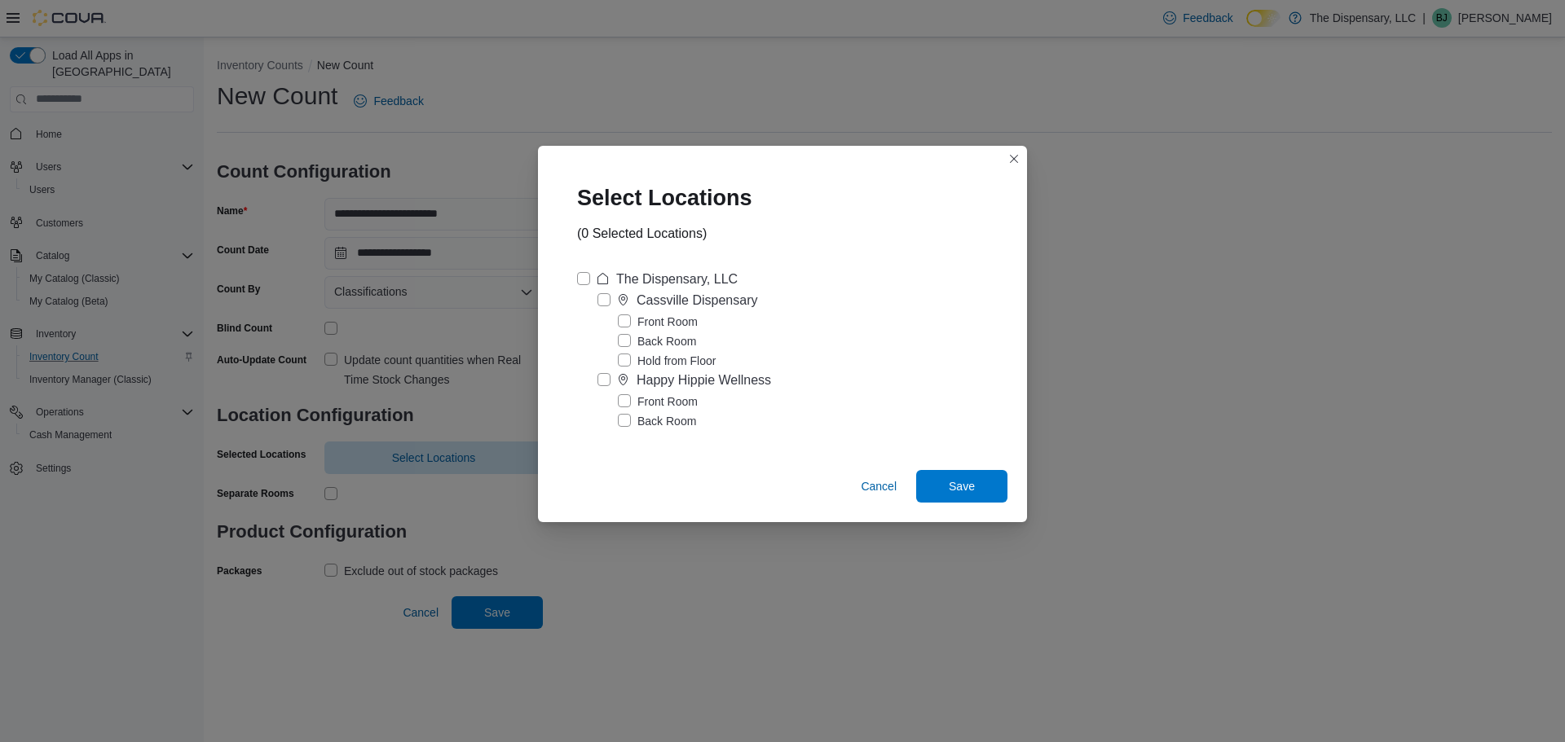
click at [601, 382] on label "Happy Hippie Wellness" at bounding box center [684, 381] width 174 height 20
click at [953, 477] on span "Save" at bounding box center [962, 485] width 72 height 33
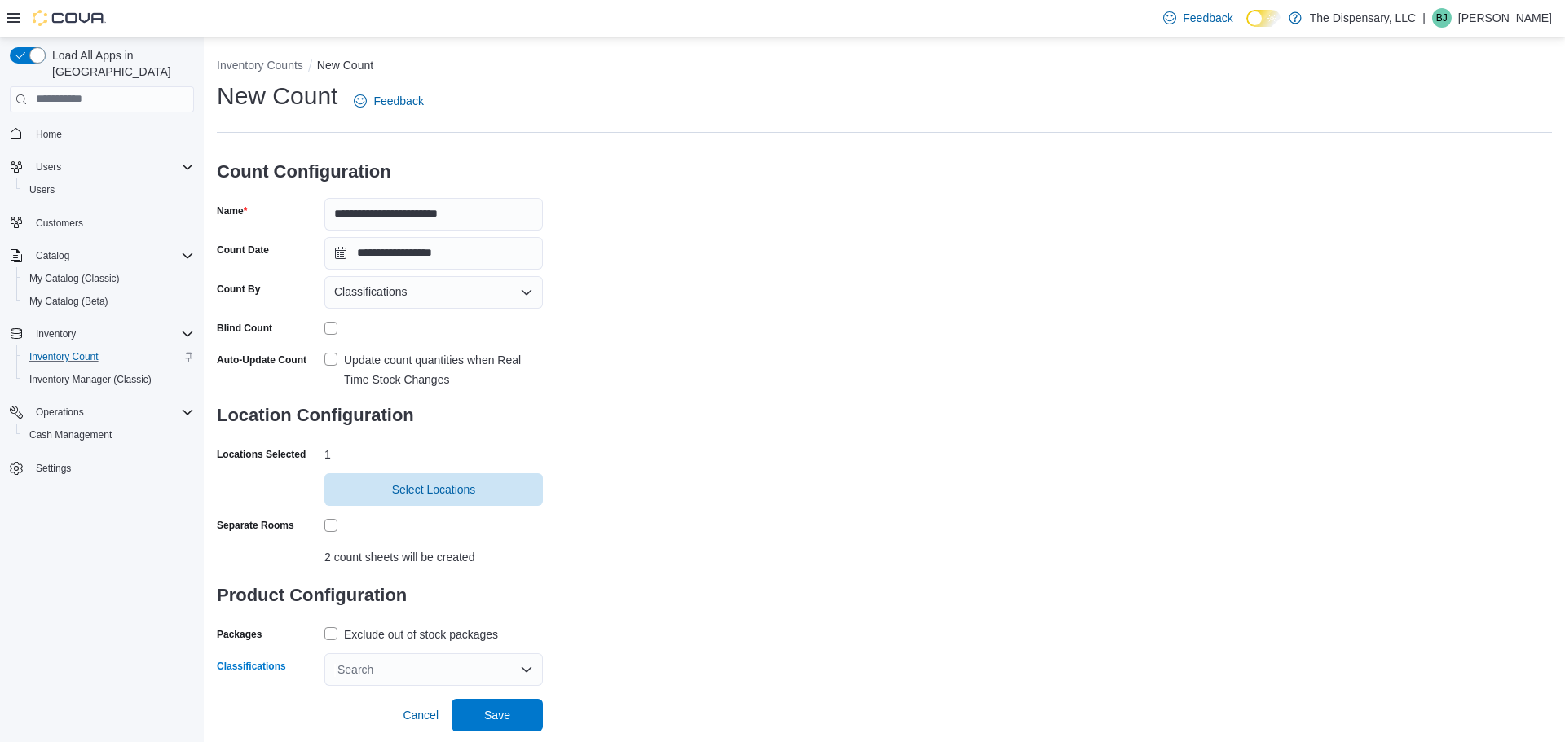
click at [353, 659] on div "Search" at bounding box center [433, 670] width 218 height 33
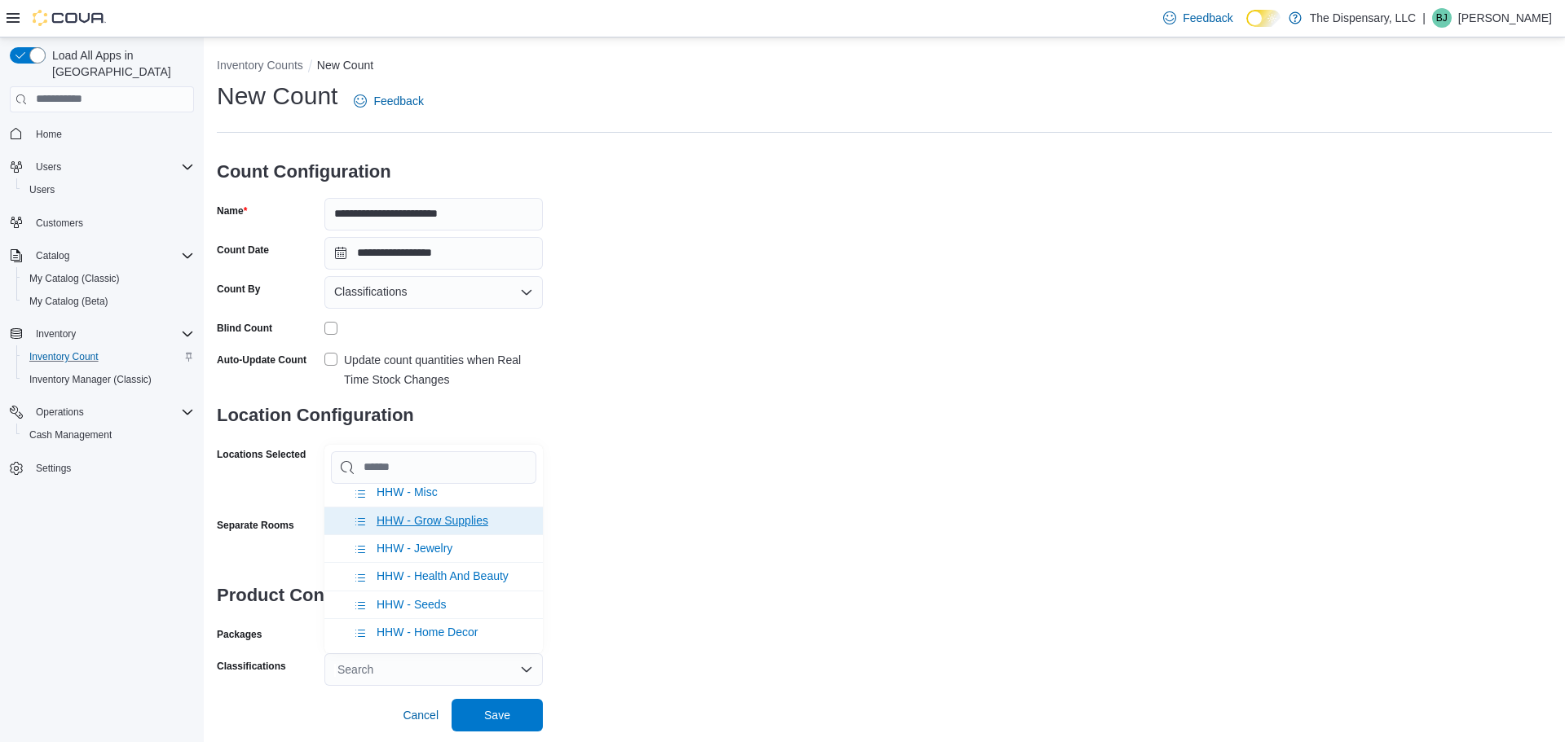
scroll to position [956, 0]
click at [441, 629] on span "HHW - Home Decor" at bounding box center [427, 632] width 101 height 13
click at [646, 619] on div "**********" at bounding box center [884, 383] width 1335 height 606
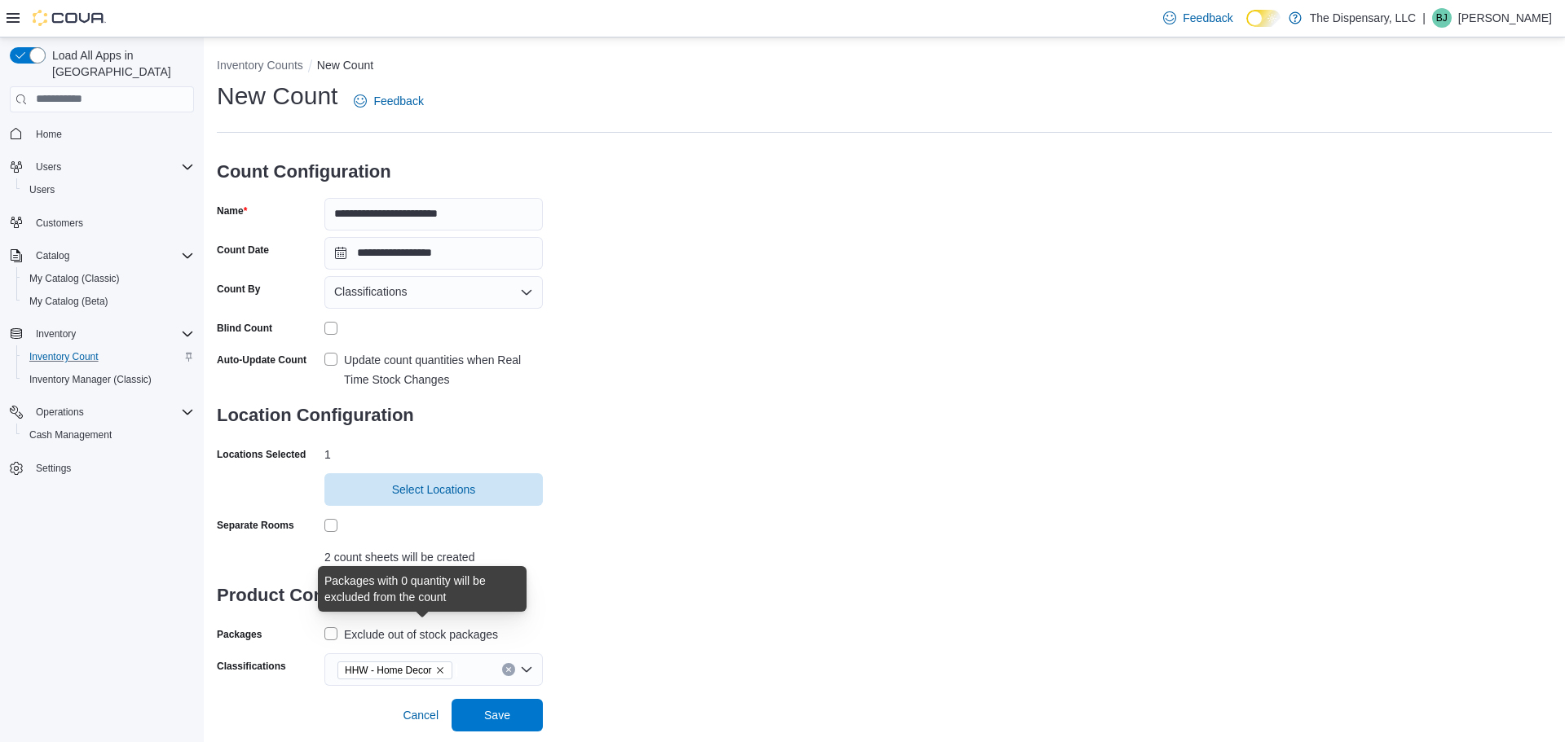
click at [403, 643] on div "Exclude out of stock packages" at bounding box center [421, 635] width 154 height 20
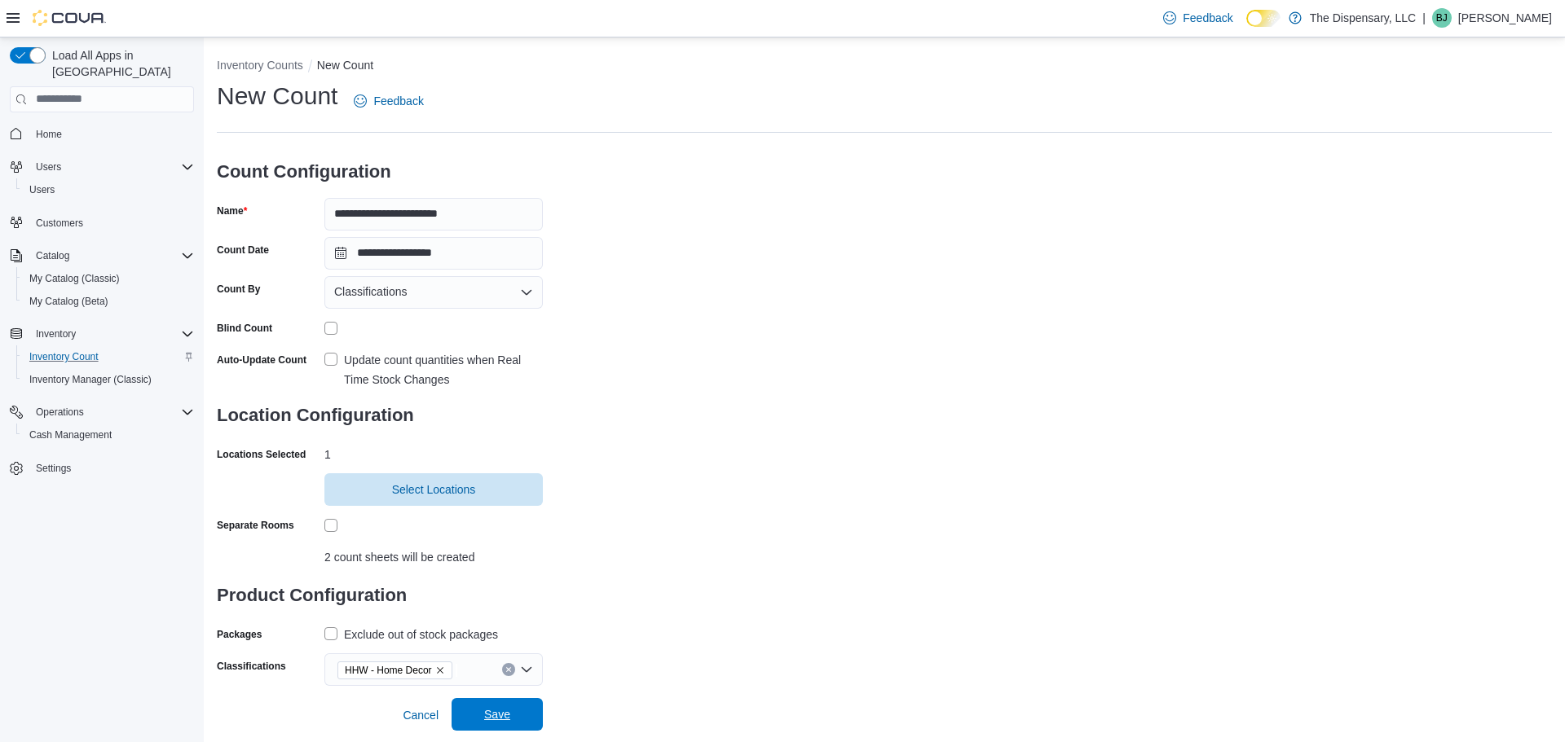
click at [496, 719] on span "Save" at bounding box center [497, 715] width 26 height 16
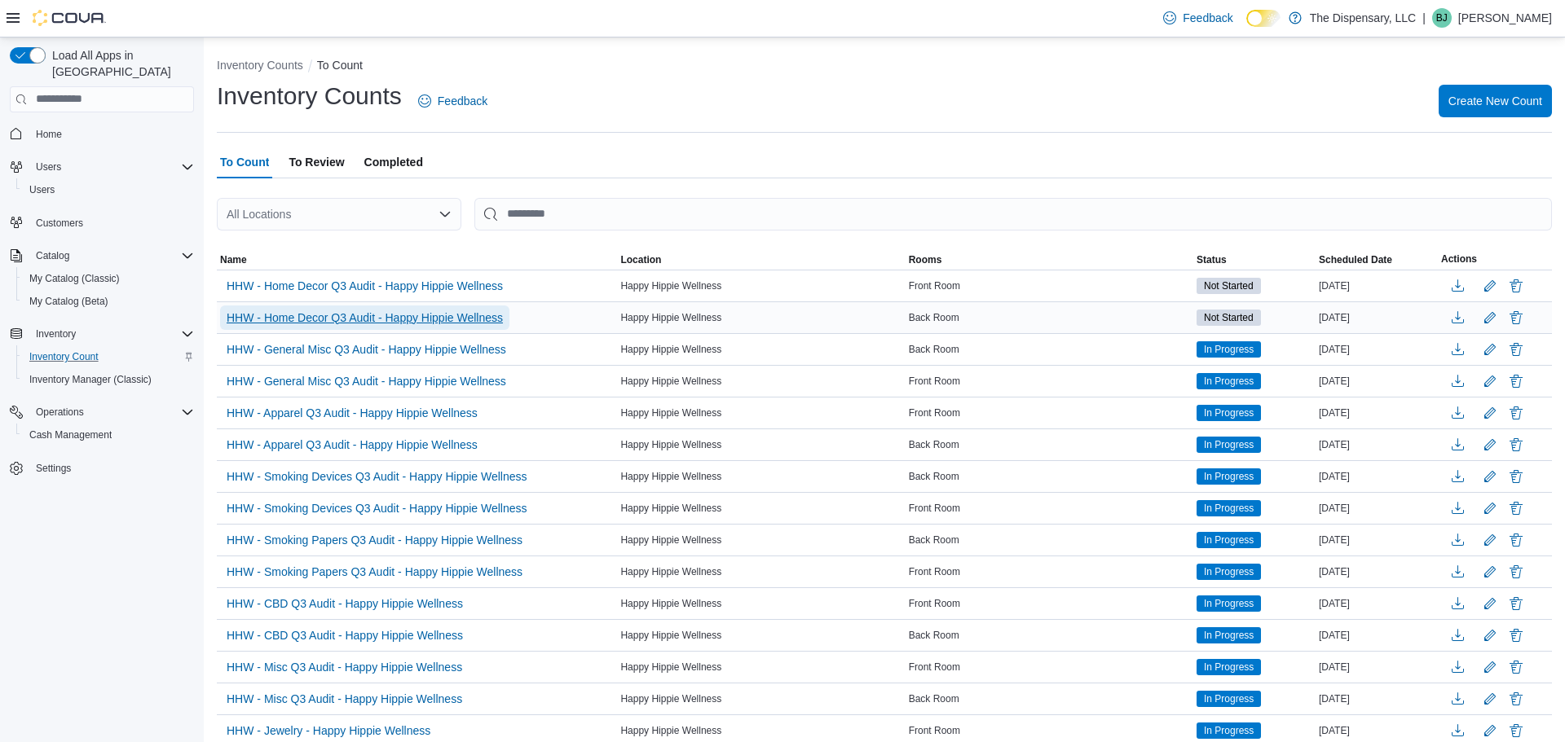
click at [359, 324] on span "HHW - Home Decor Q3 Audit - Happy Hippie Wellness" at bounding box center [365, 318] width 276 height 16
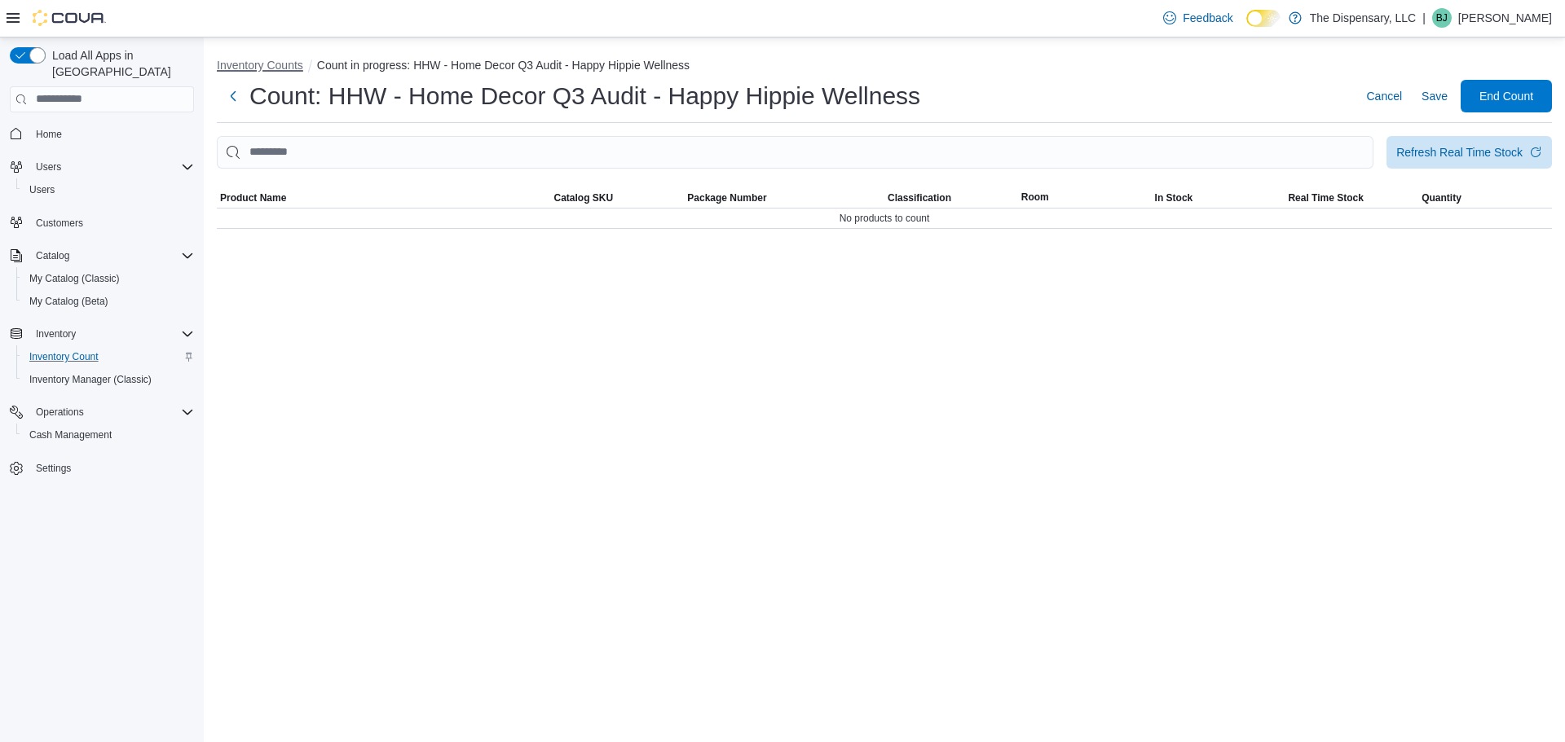
click at [276, 64] on button "Inventory Counts" at bounding box center [260, 65] width 86 height 13
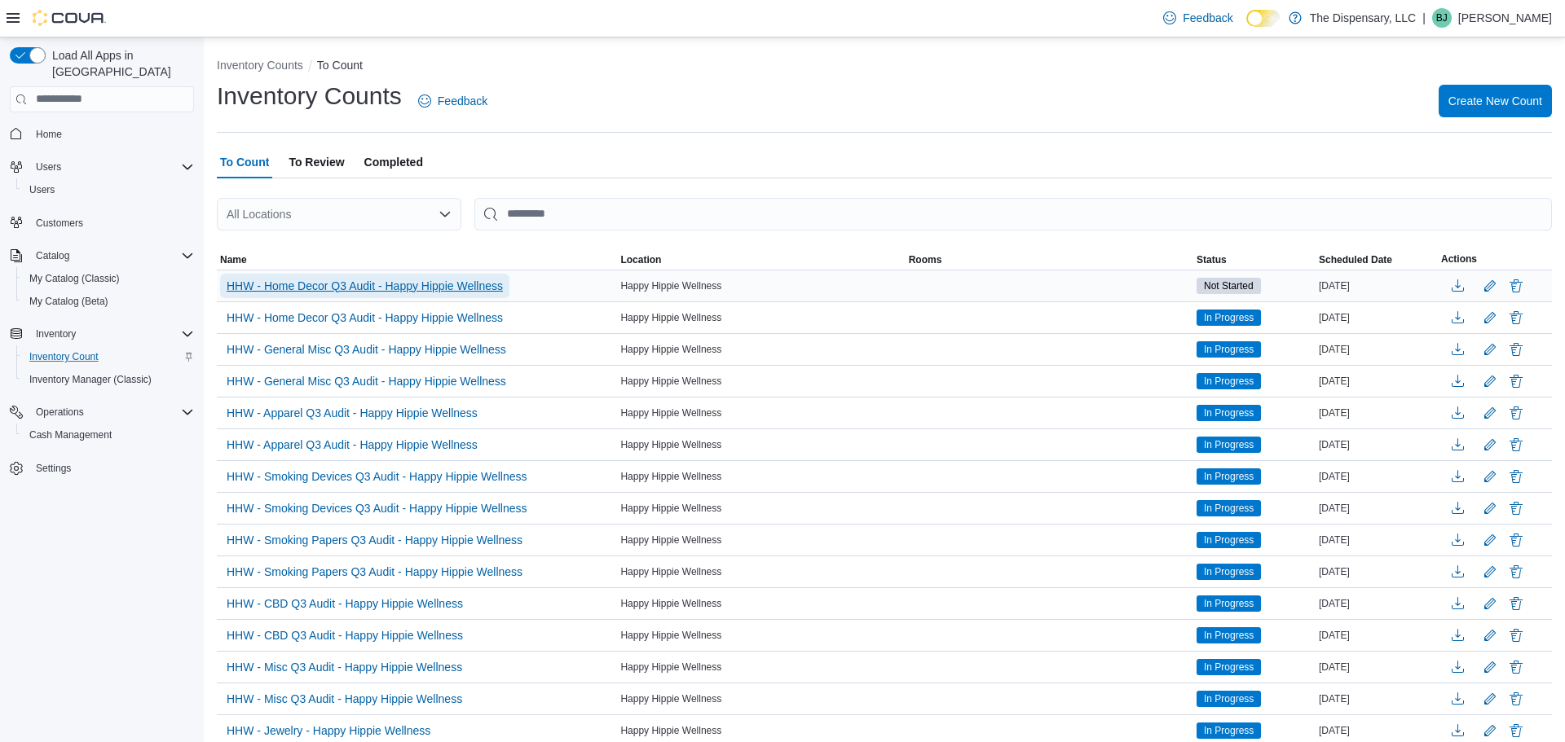
click at [399, 283] on span "HHW - Home Decor Q3 Audit - Happy Hippie Wellness" at bounding box center [365, 286] width 276 height 16
click at [416, 289] on span "HHW - Home Decor Q3 Audit - Happy Hippie Wellness" at bounding box center [365, 286] width 276 height 16
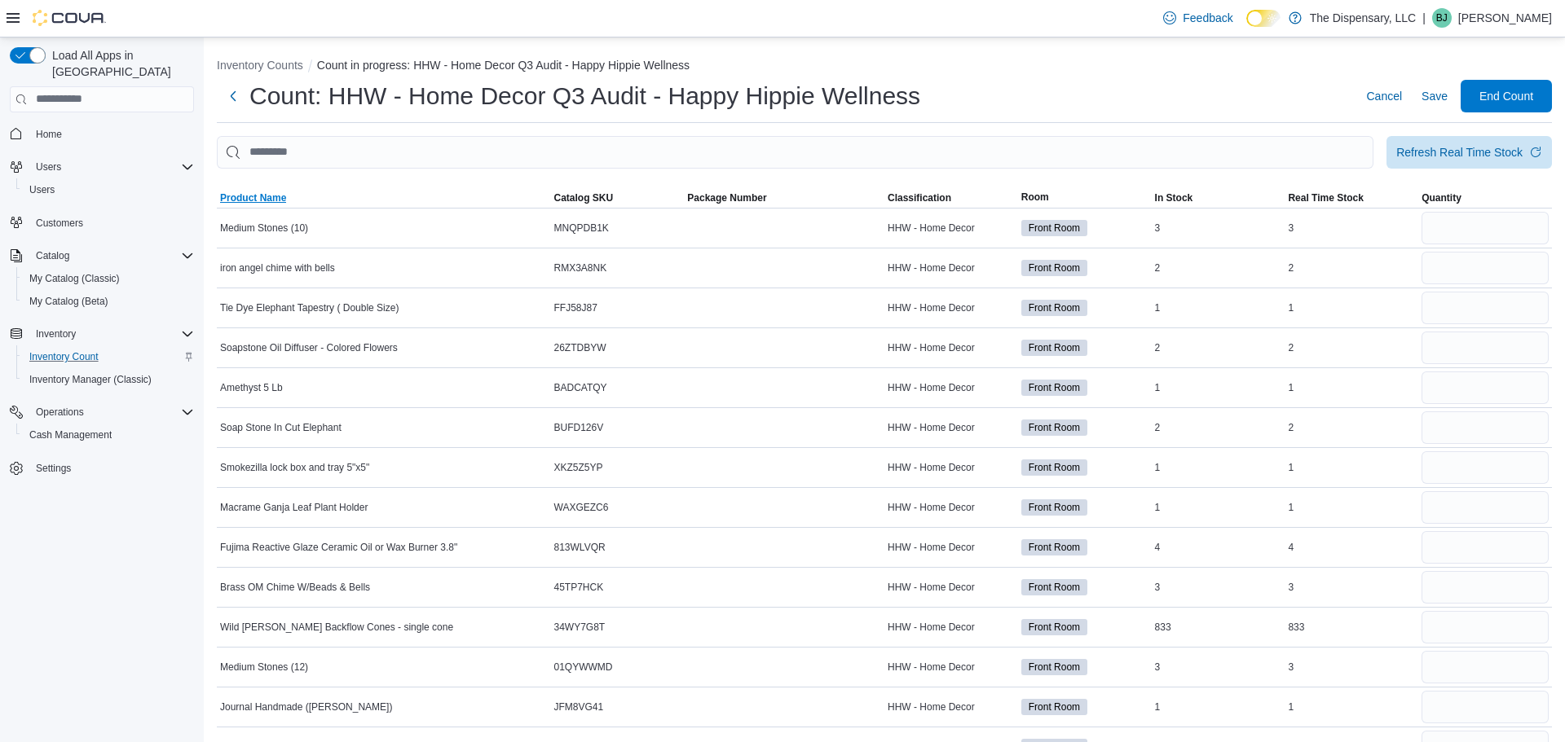
click at [375, 192] on span "Product Name" at bounding box center [384, 198] width 334 height 20
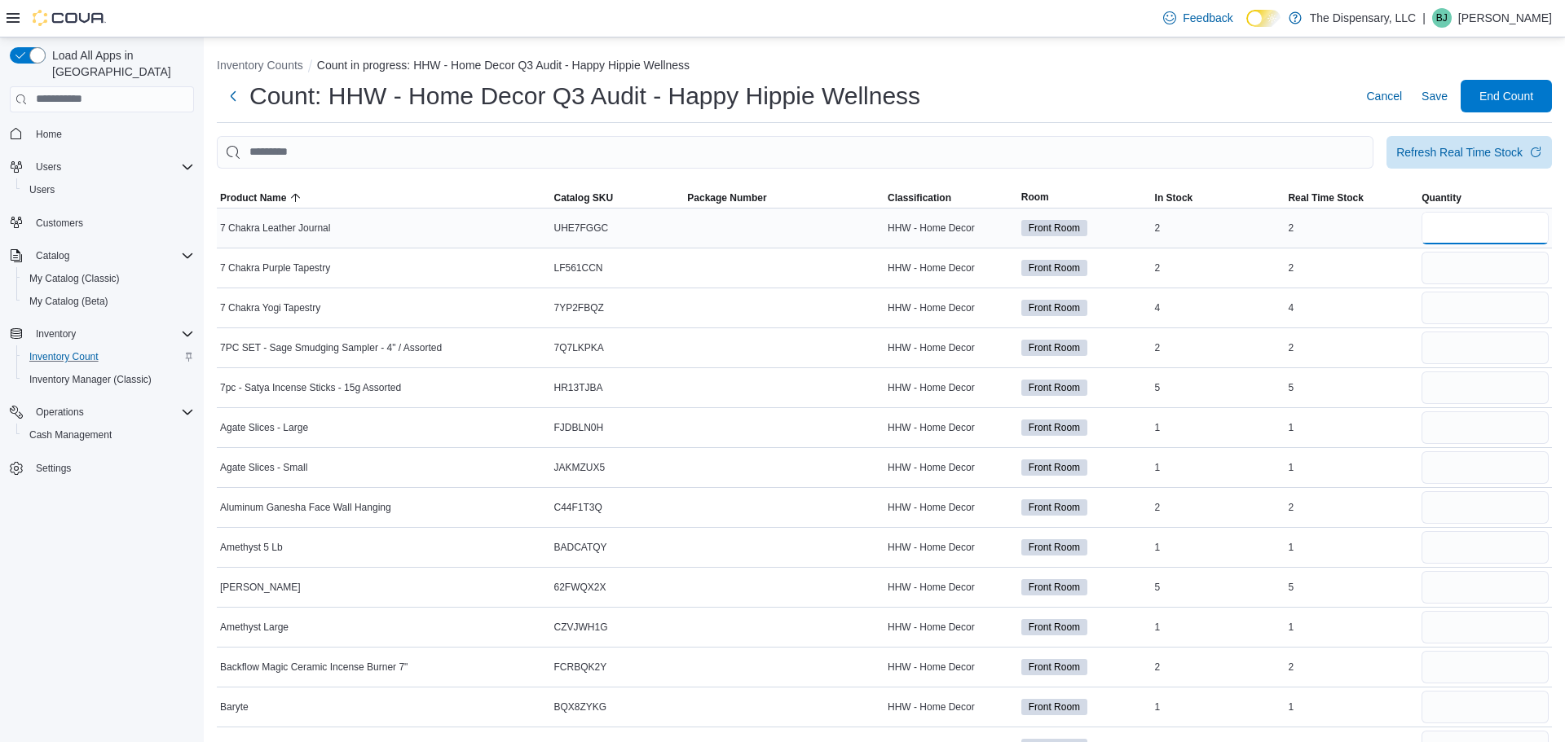
click at [1485, 231] on input "number" at bounding box center [1484, 228] width 127 height 33
type input "*"
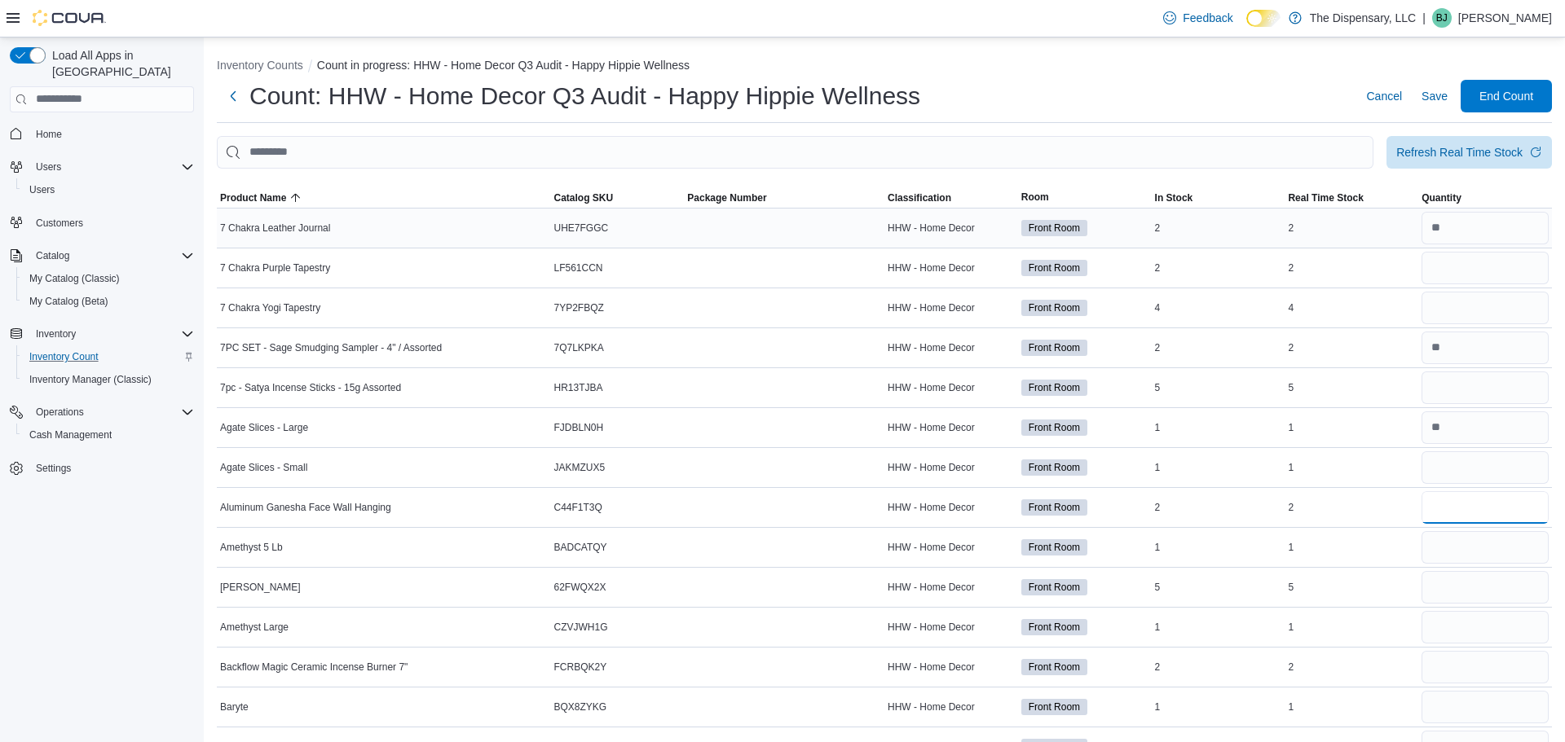
type input "*"
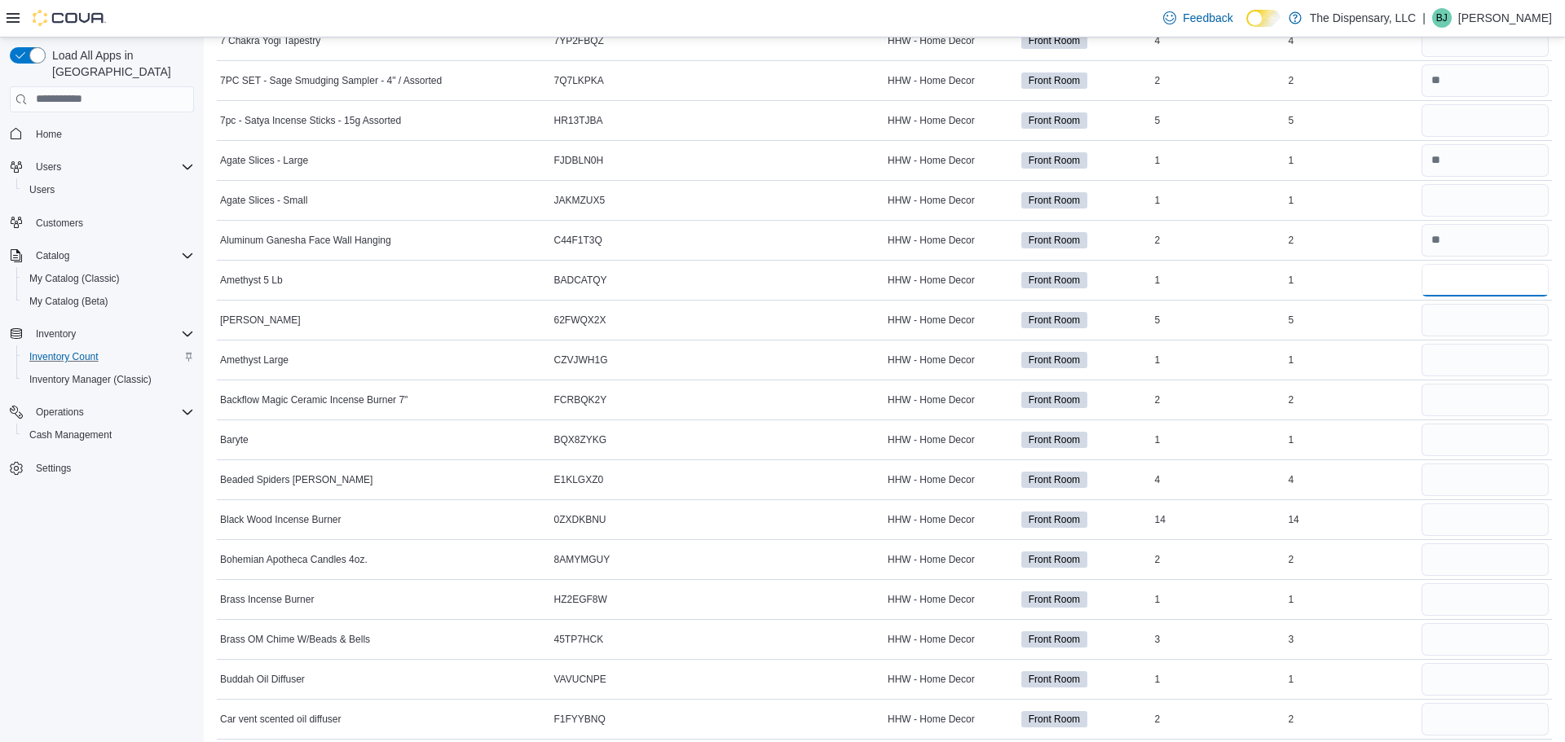
scroll to position [269, 0]
click at [1443, 364] on input "number" at bounding box center [1484, 358] width 127 height 33
type input "*"
click at [1454, 267] on input "number" at bounding box center [1484, 278] width 127 height 33
click at [1447, 279] on input "number" at bounding box center [1484, 278] width 127 height 33
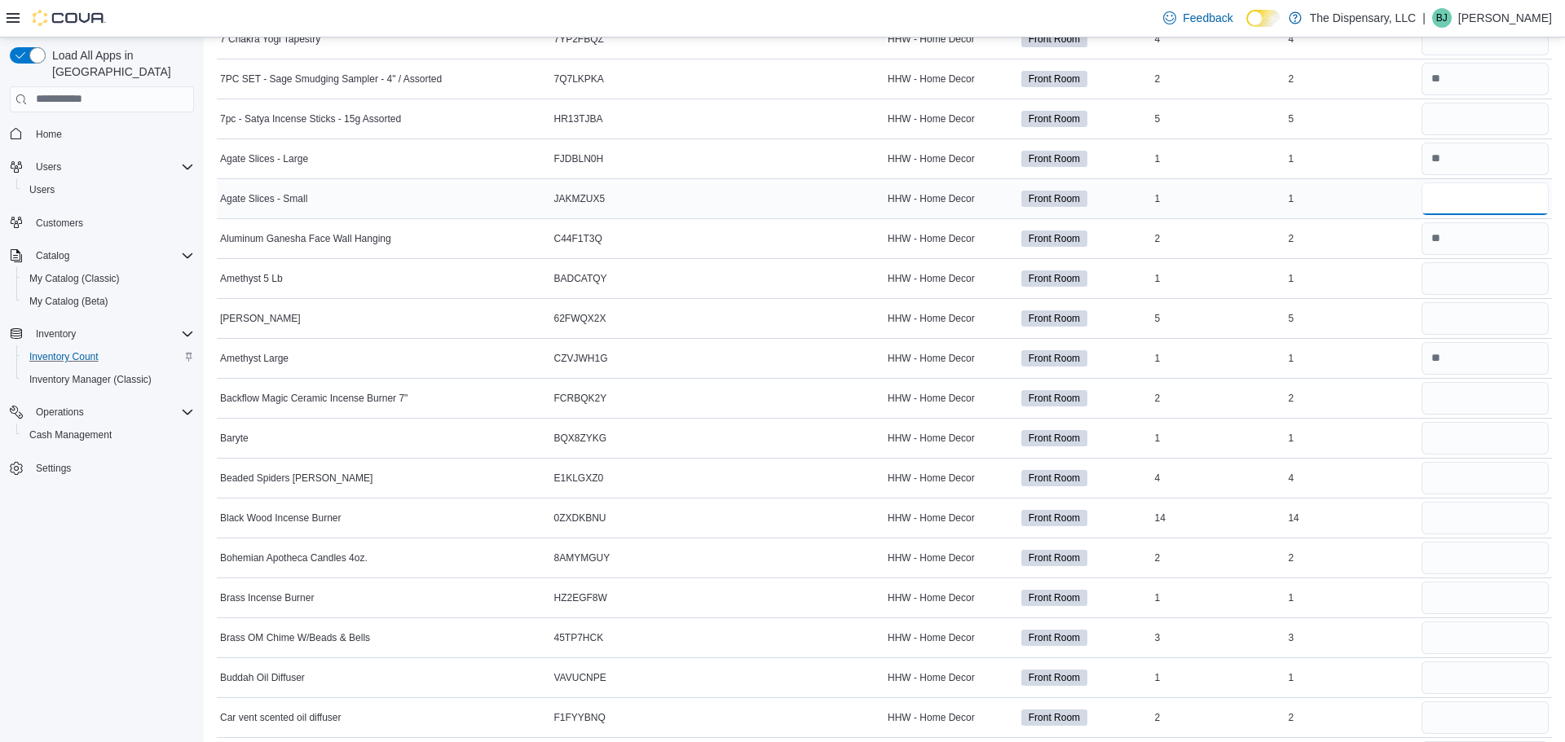
click at [1441, 203] on input "number" at bounding box center [1484, 199] width 127 height 33
type input "*"
click at [1468, 268] on input "number" at bounding box center [1484, 278] width 127 height 33
click at [1469, 316] on input "number" at bounding box center [1484, 318] width 127 height 33
click at [1484, 277] on input "number" at bounding box center [1484, 278] width 127 height 33
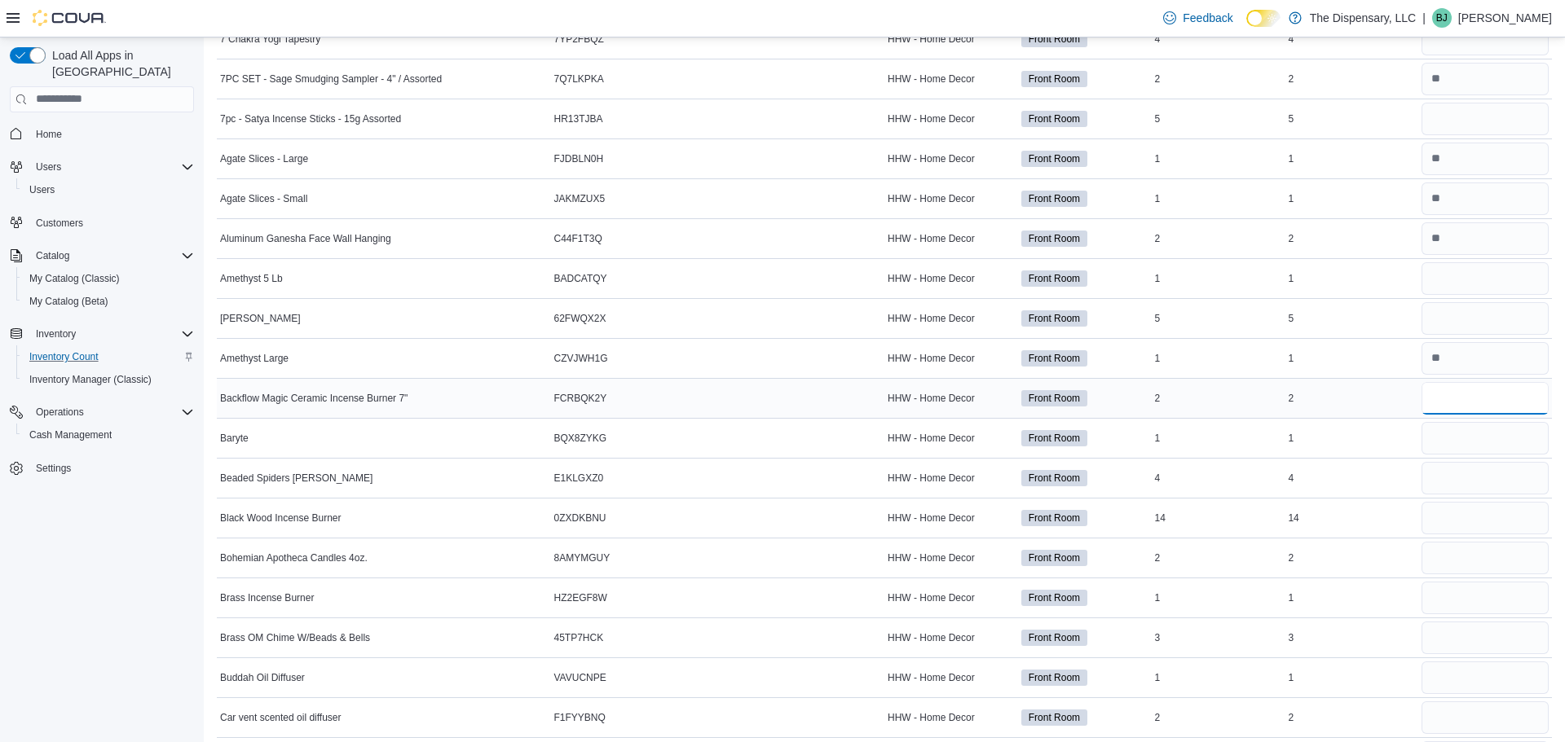
click at [1460, 396] on input "number" at bounding box center [1484, 398] width 127 height 33
type input "*"
click at [1492, 437] on input "number" at bounding box center [1484, 438] width 127 height 33
click at [1478, 480] on input "number" at bounding box center [1484, 478] width 127 height 33
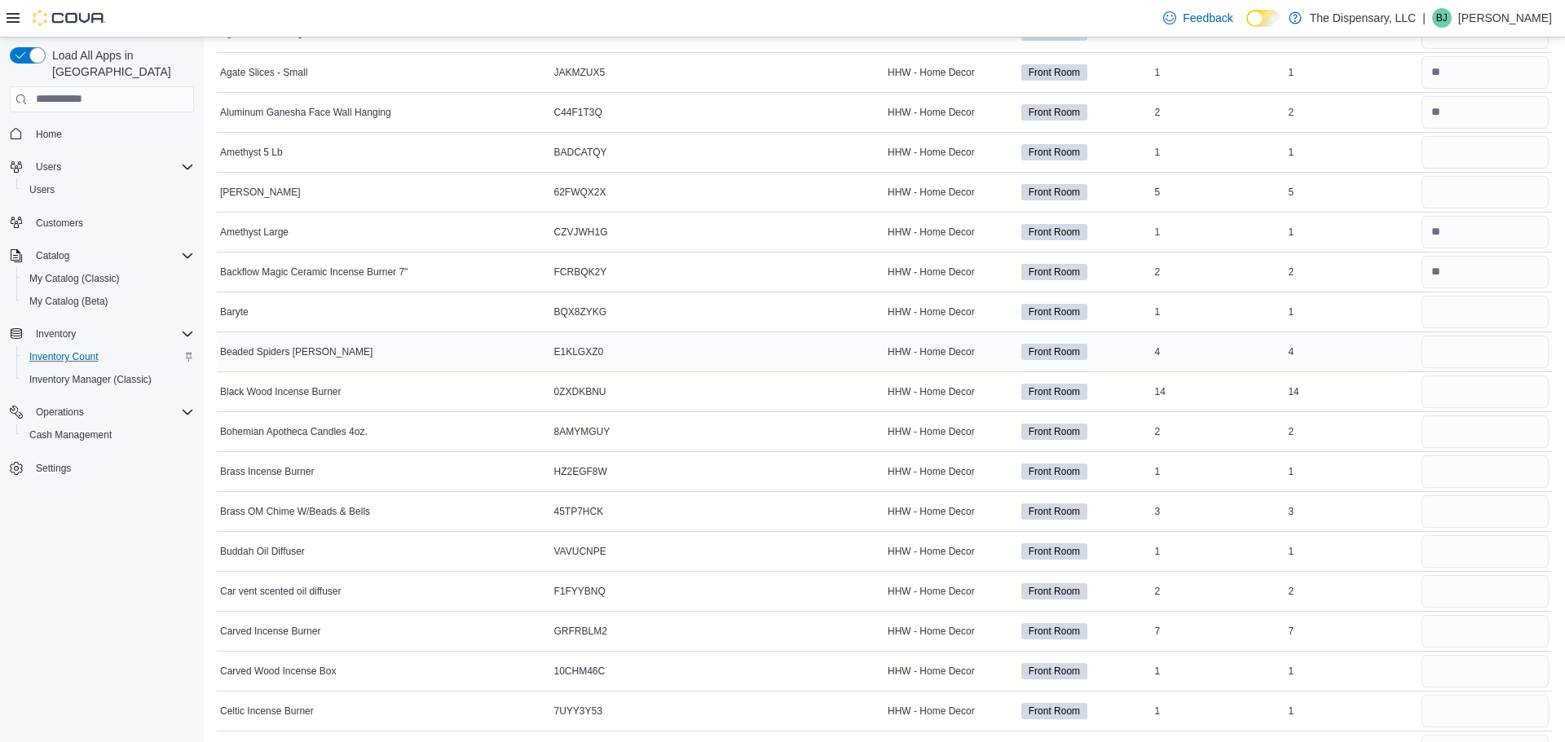
scroll to position [392, 0]
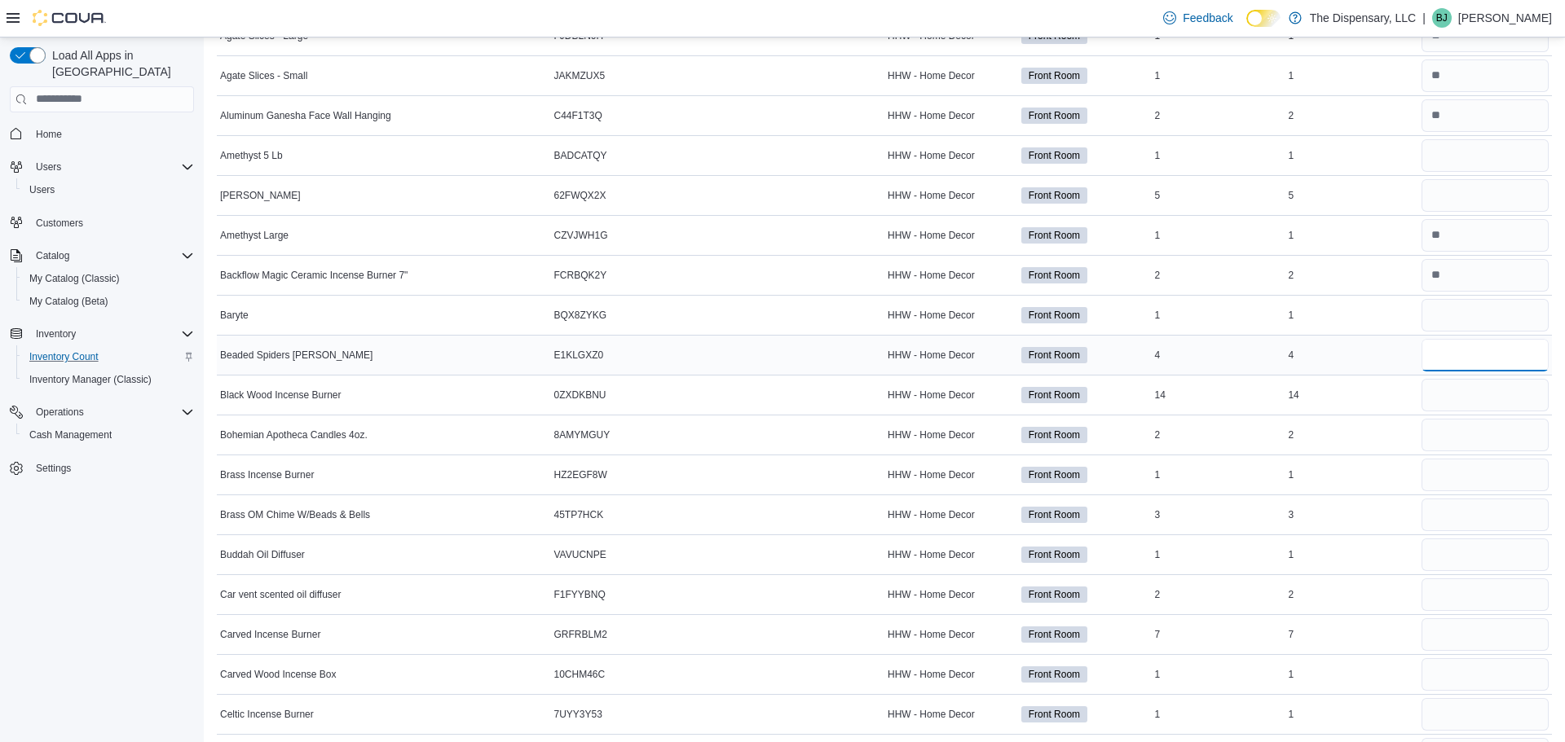
click at [1445, 347] on input "number" at bounding box center [1484, 355] width 127 height 33
type input "*"
click at [1464, 442] on input "number" at bounding box center [1484, 435] width 127 height 33
type input "*"
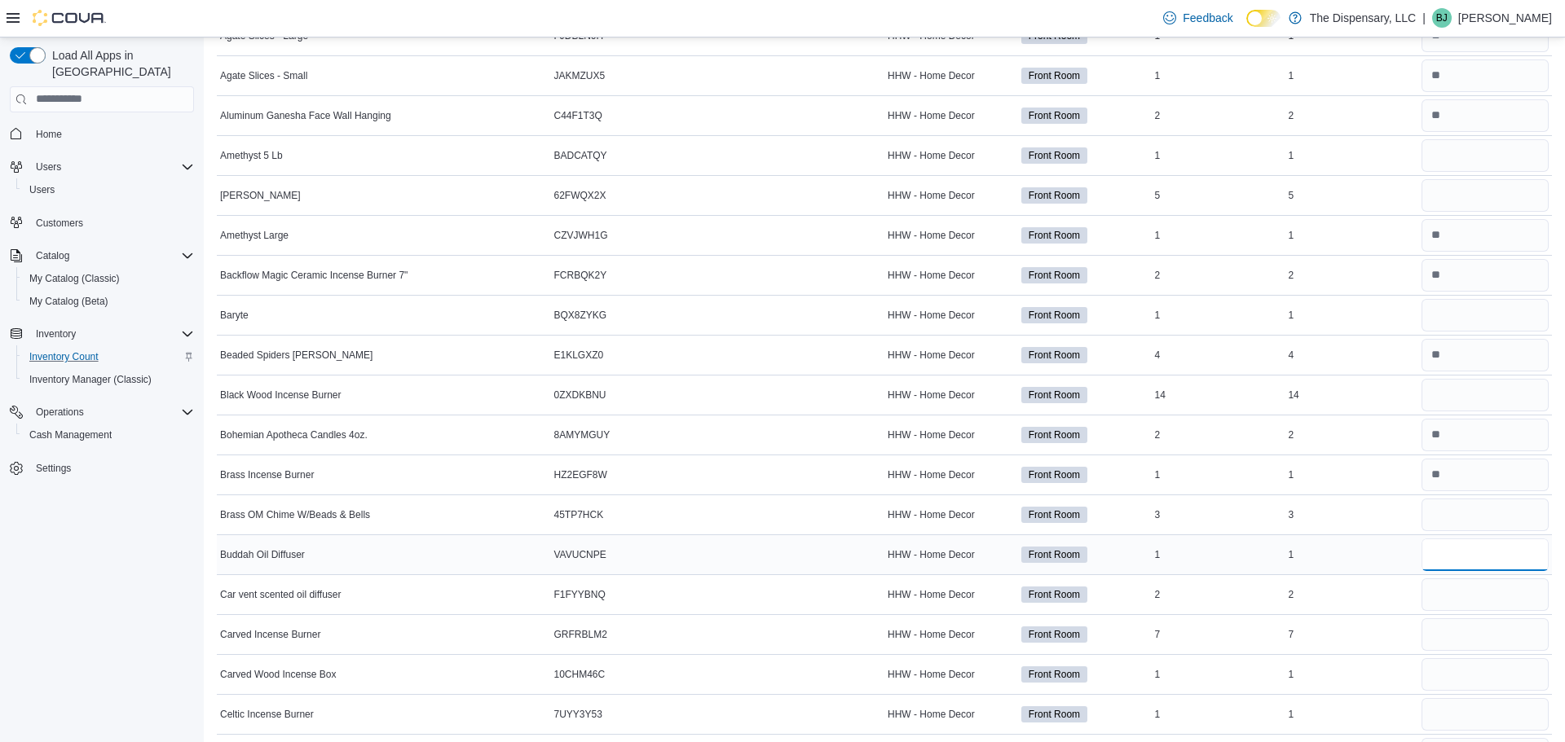
click at [1460, 562] on input "number" at bounding box center [1484, 555] width 127 height 33
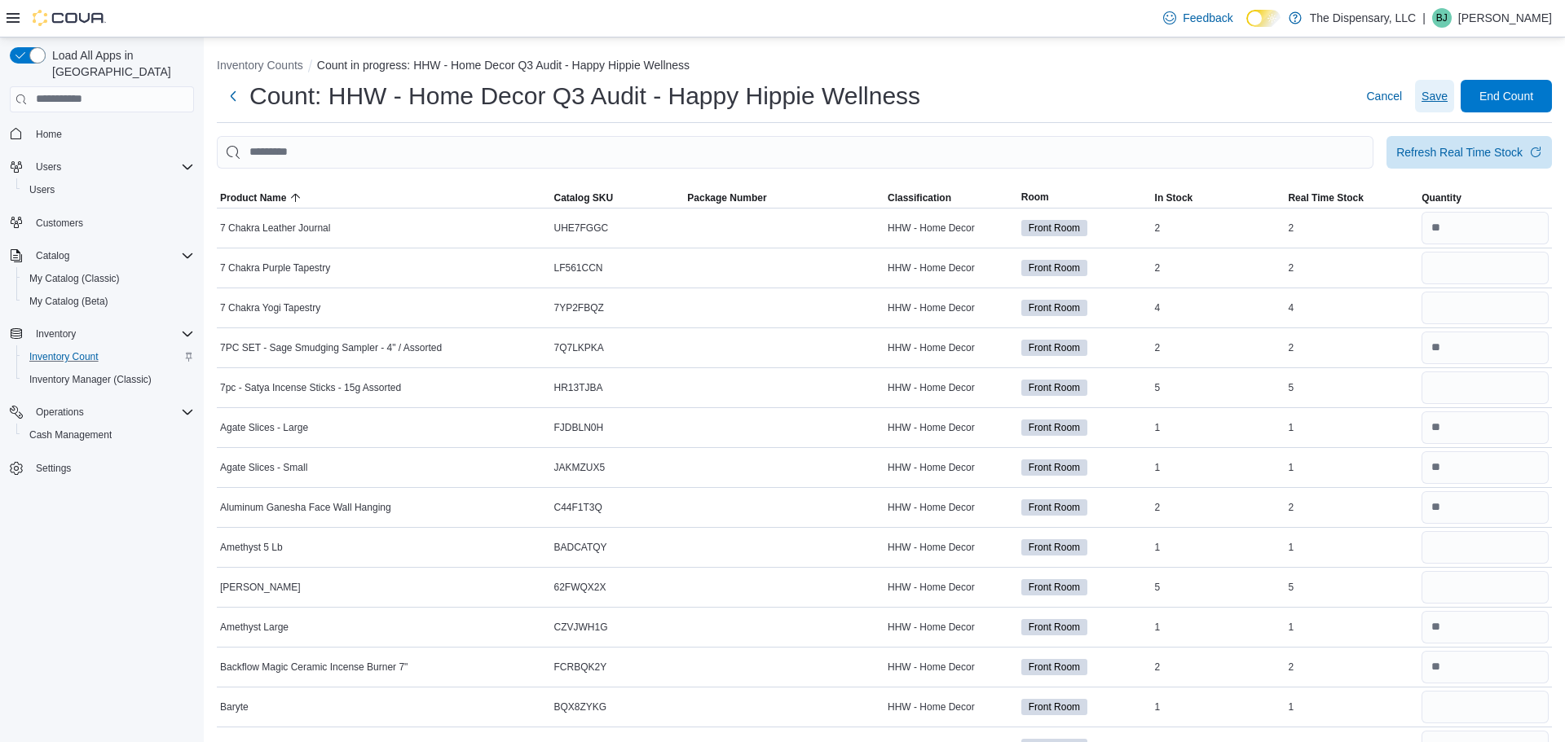
click at [1417, 98] on button "Save" at bounding box center [1434, 96] width 39 height 33
click at [302, 66] on button "Inventory Counts" at bounding box center [260, 65] width 86 height 13
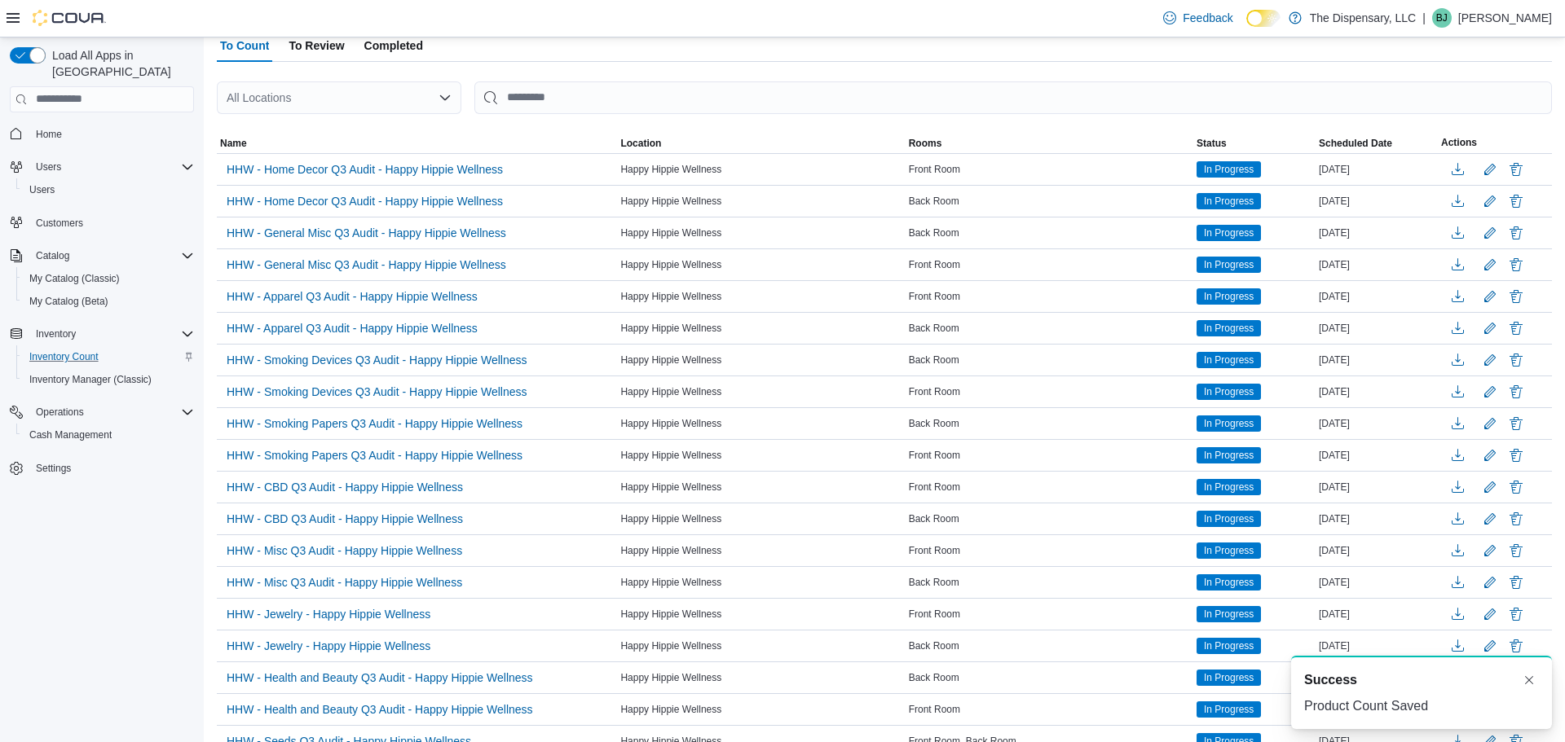
scroll to position [117, 0]
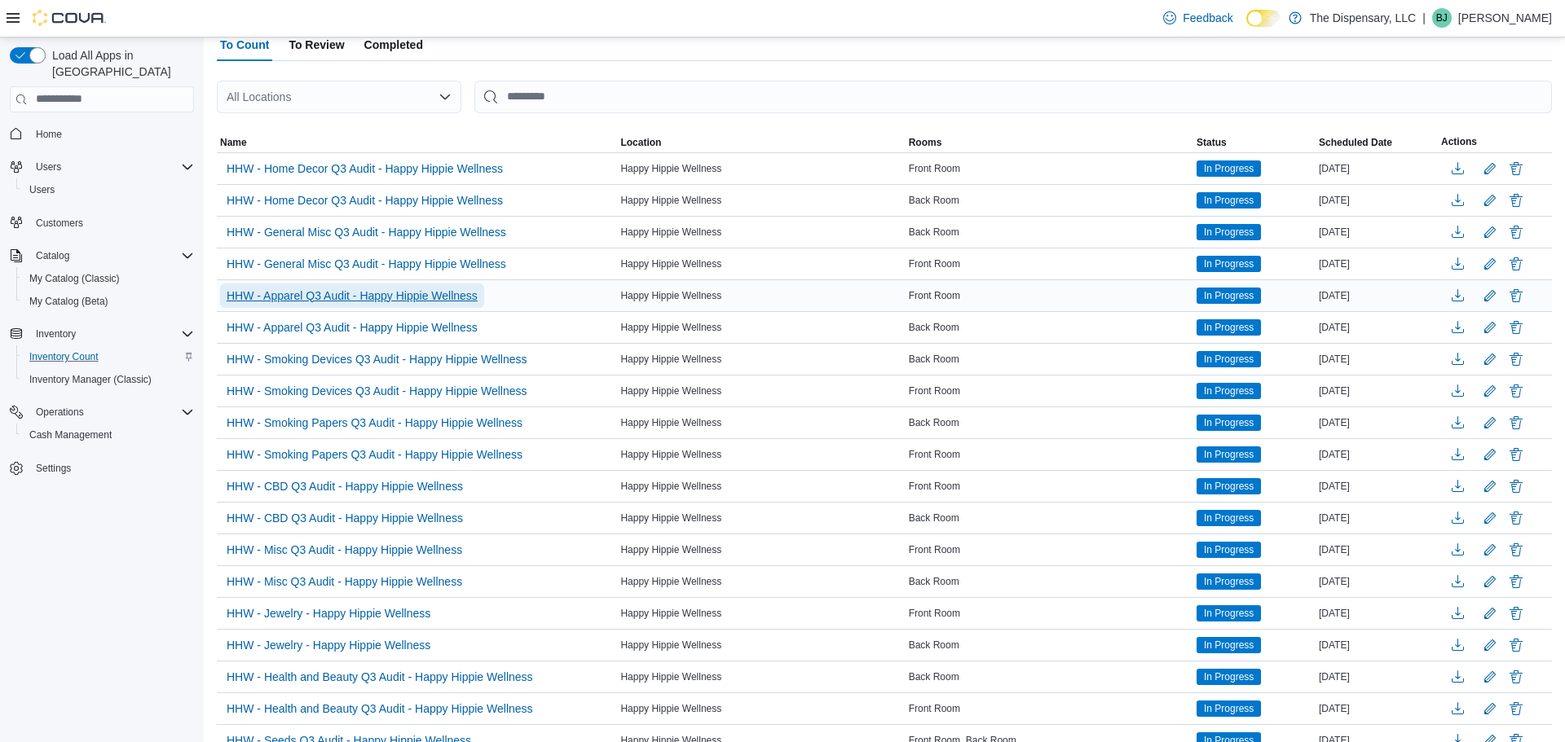
click at [414, 304] on span "HHW - Apparel Q3 Audit - Happy Hippie Wellness" at bounding box center [352, 296] width 251 height 24
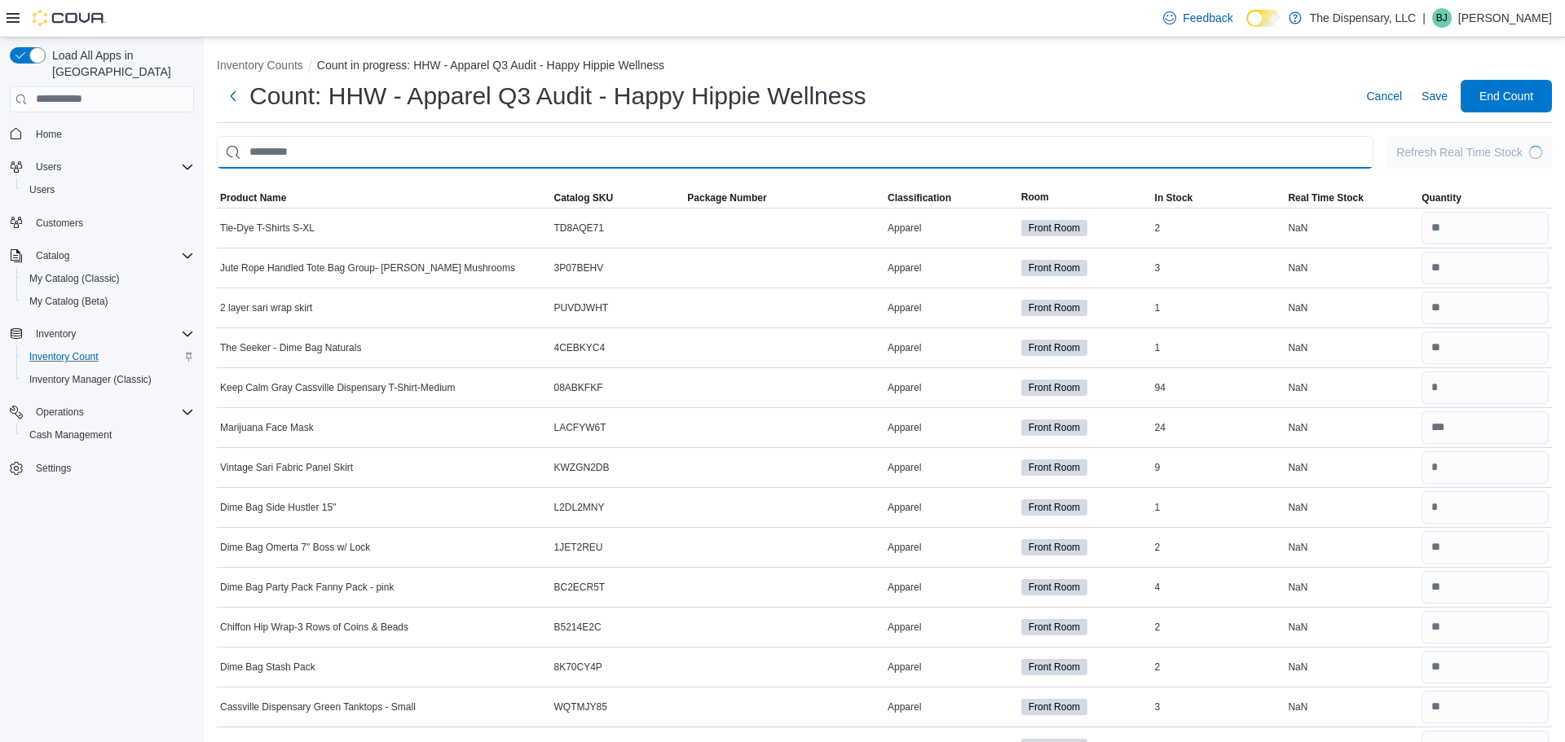
click at [606, 149] on input "This is a search bar. After typing your query, hit enter to filter the results …" at bounding box center [795, 152] width 1157 height 33
type input "******"
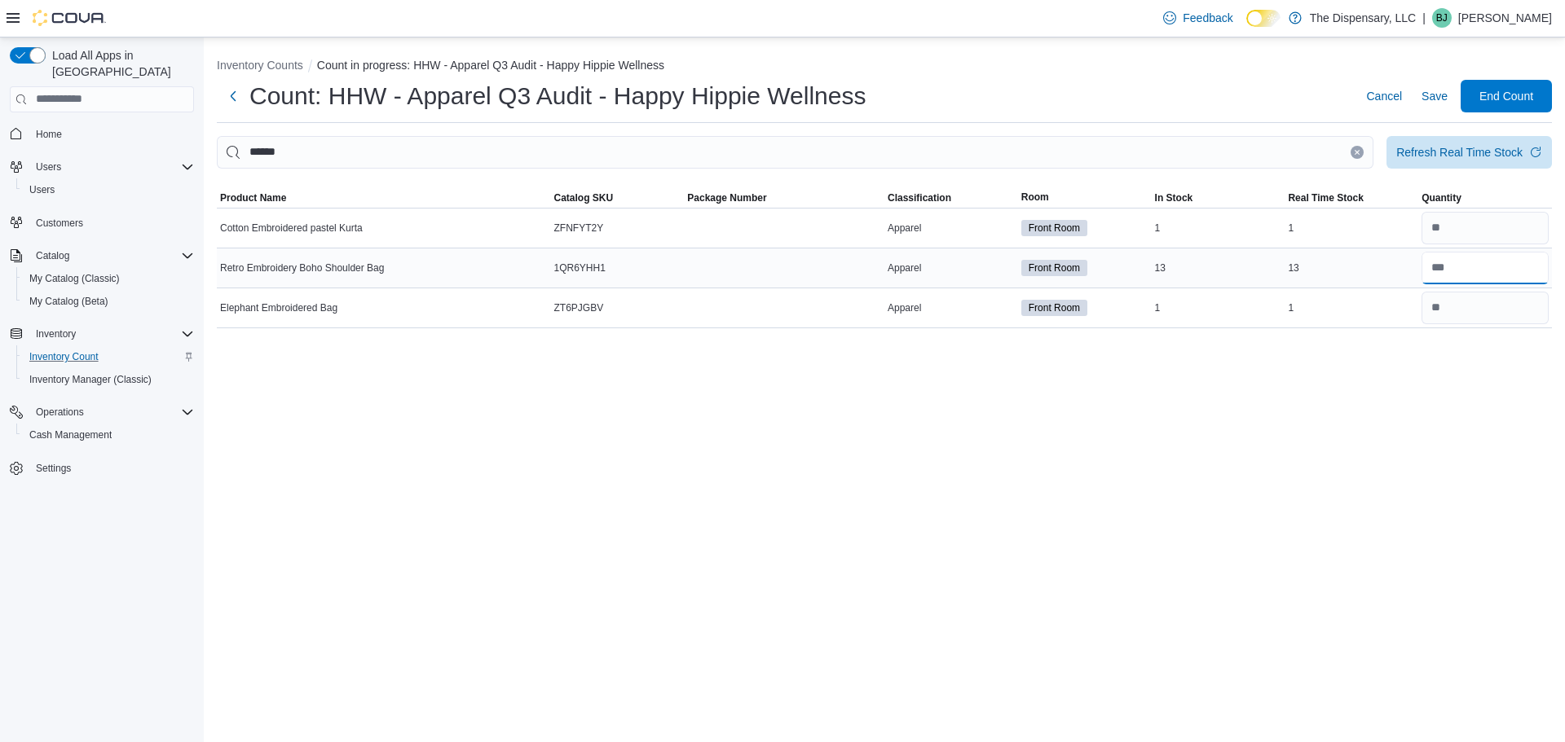
click at [1458, 266] on input "number" at bounding box center [1484, 268] width 127 height 33
type input "**"
click at [1445, 90] on span "Save" at bounding box center [1434, 96] width 26 height 16
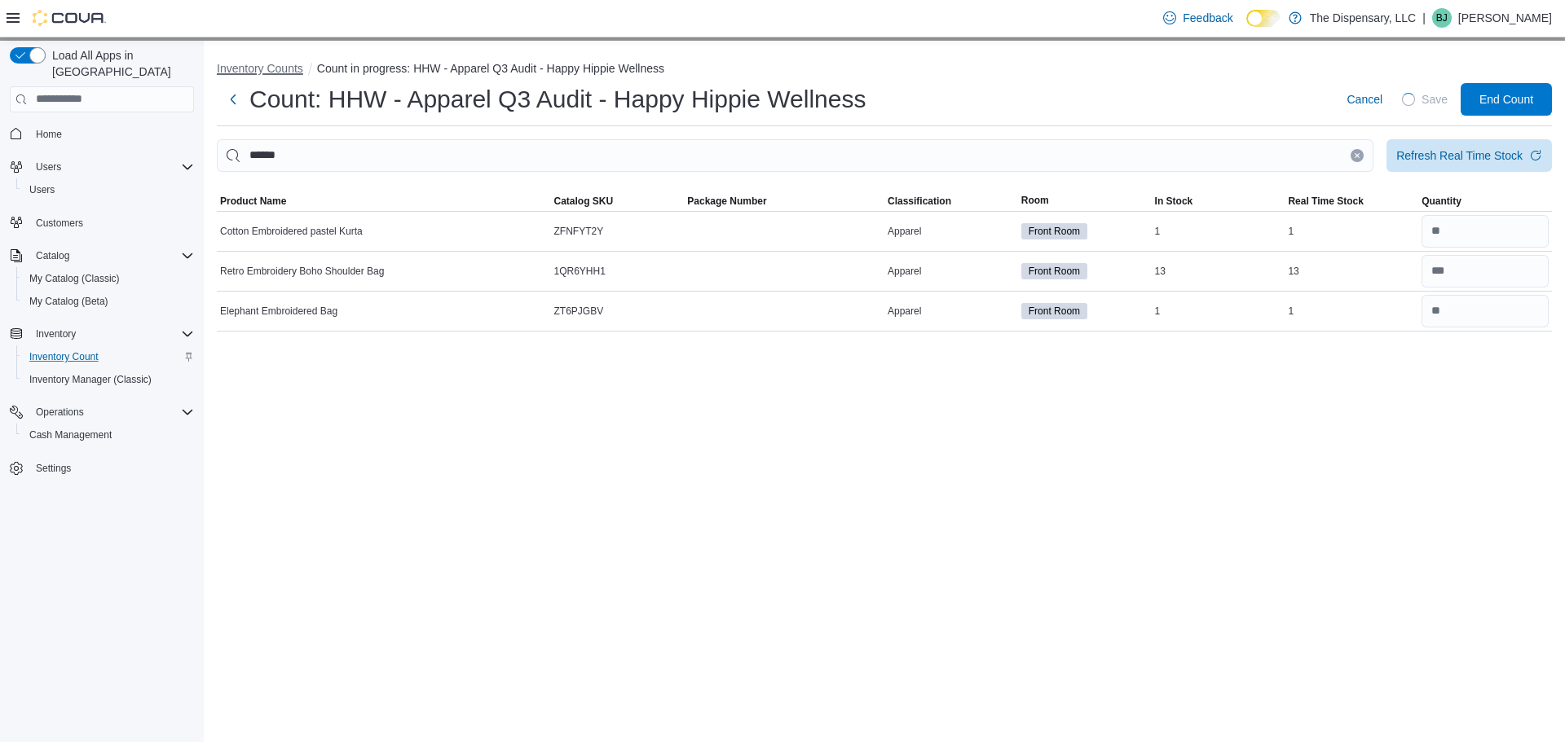
click at [271, 66] on button "Inventory Counts" at bounding box center [260, 68] width 86 height 13
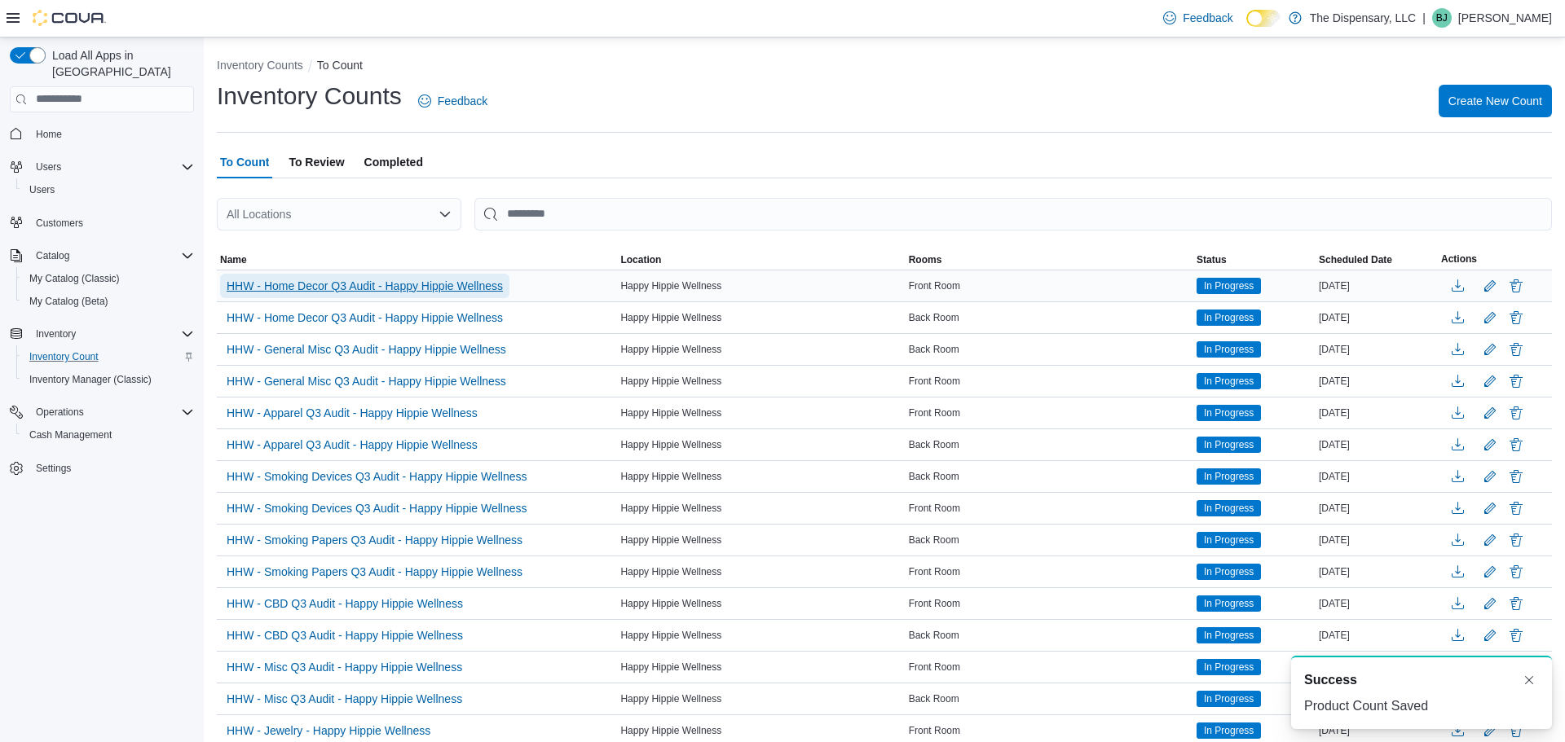
click at [422, 293] on span "HHW - Home Decor Q3 Audit - Happy Hippie Wellness" at bounding box center [365, 286] width 276 height 16
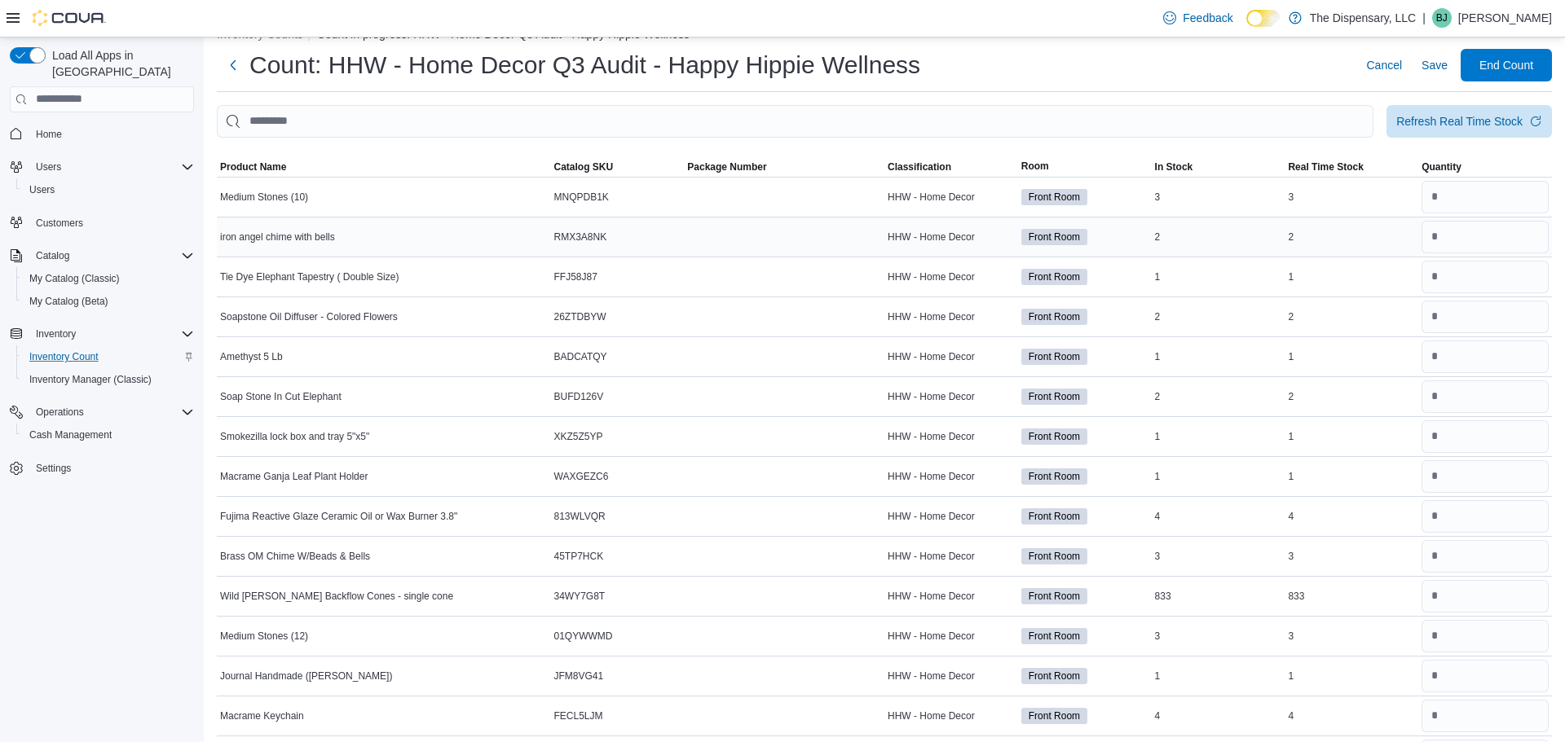
scroll to position [32, 0]
click at [268, 162] on span "Product Name" at bounding box center [253, 166] width 66 height 13
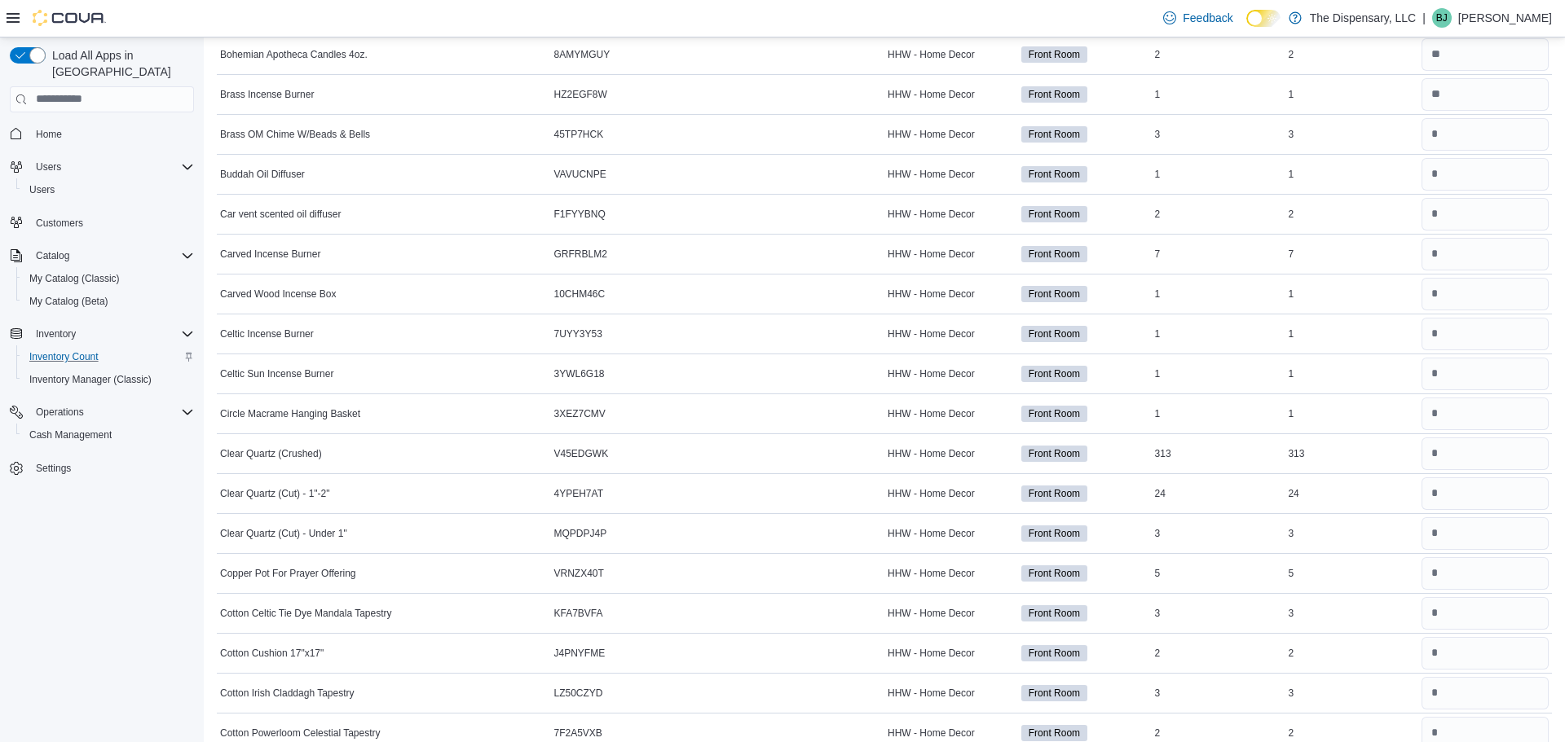
scroll to position [785, 0]
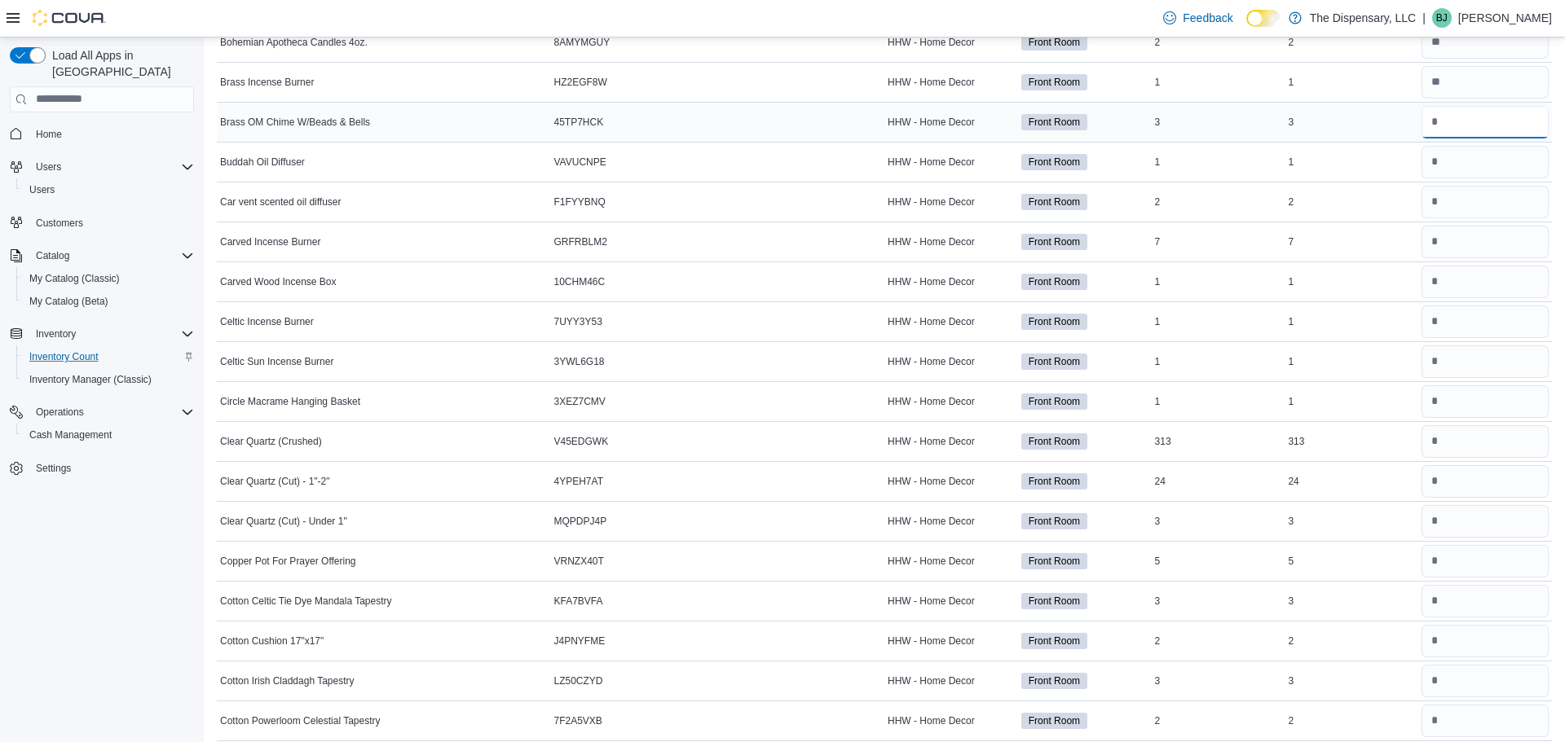
click at [1461, 115] on input "number" at bounding box center [1484, 122] width 127 height 33
click at [1456, 200] on input "number" at bounding box center [1484, 202] width 127 height 33
type input "*"
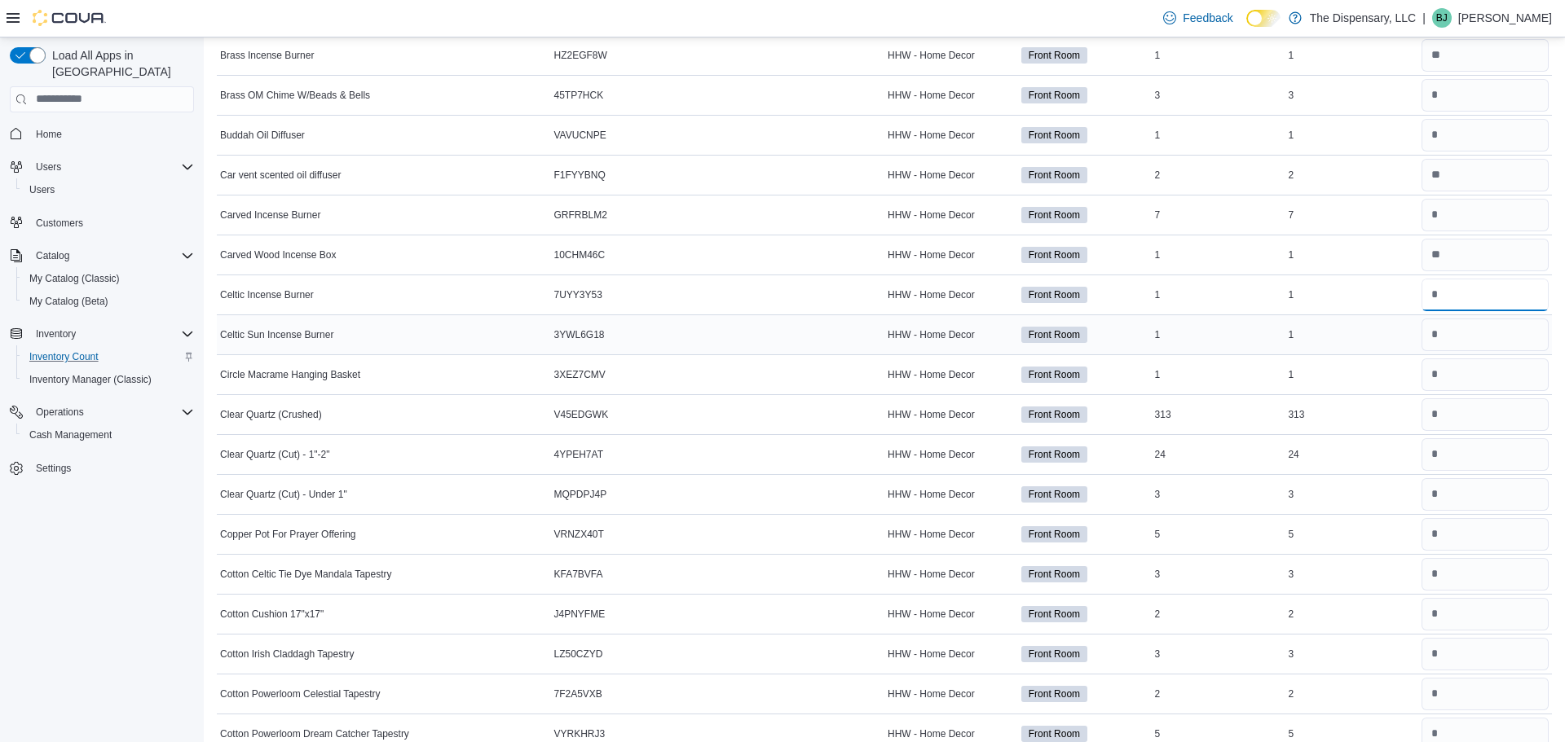
scroll to position [817, 0]
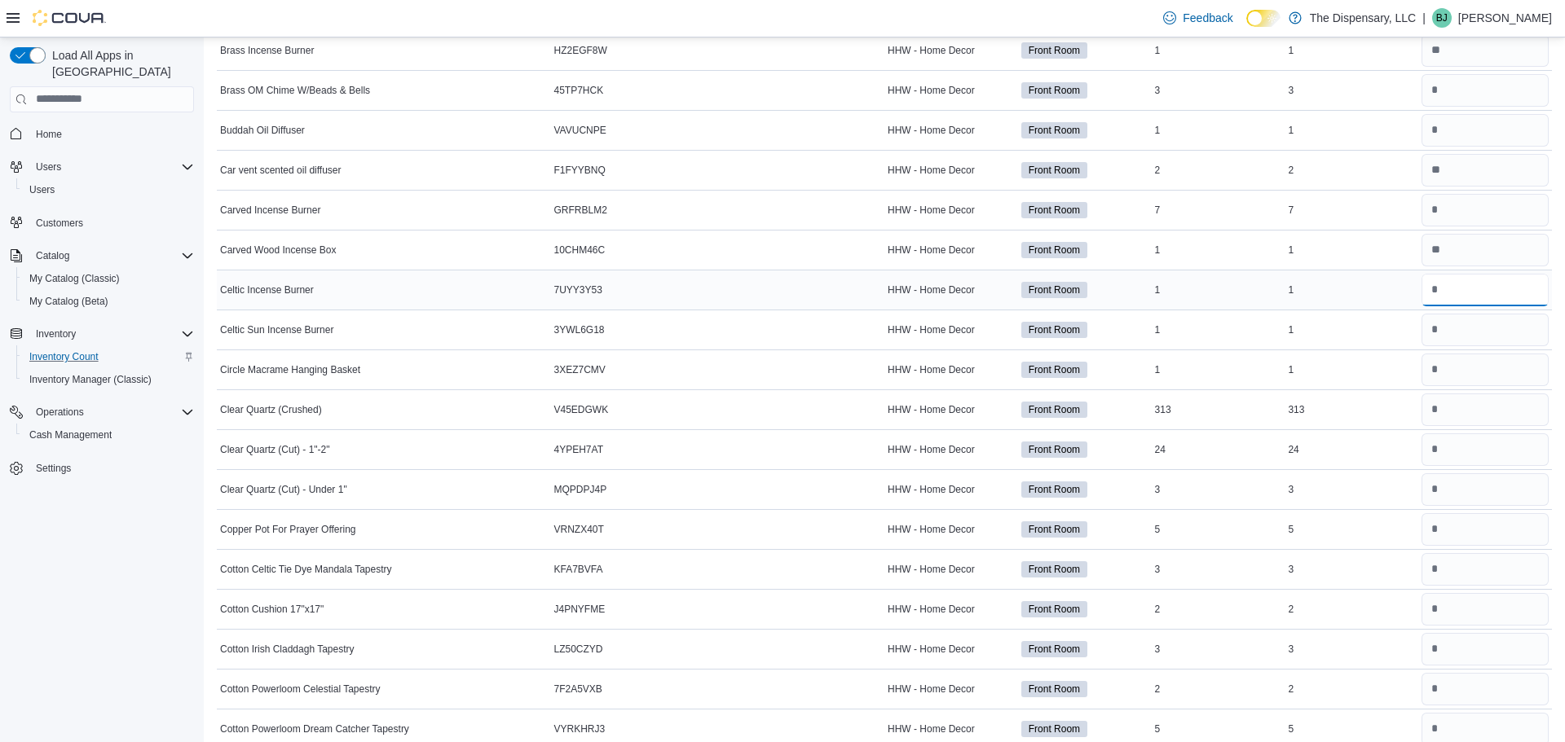
click at [1473, 287] on input "number" at bounding box center [1484, 290] width 127 height 33
click at [1504, 335] on input "number" at bounding box center [1484, 330] width 127 height 33
click at [1502, 366] on input "number" at bounding box center [1484, 370] width 127 height 33
type input "*"
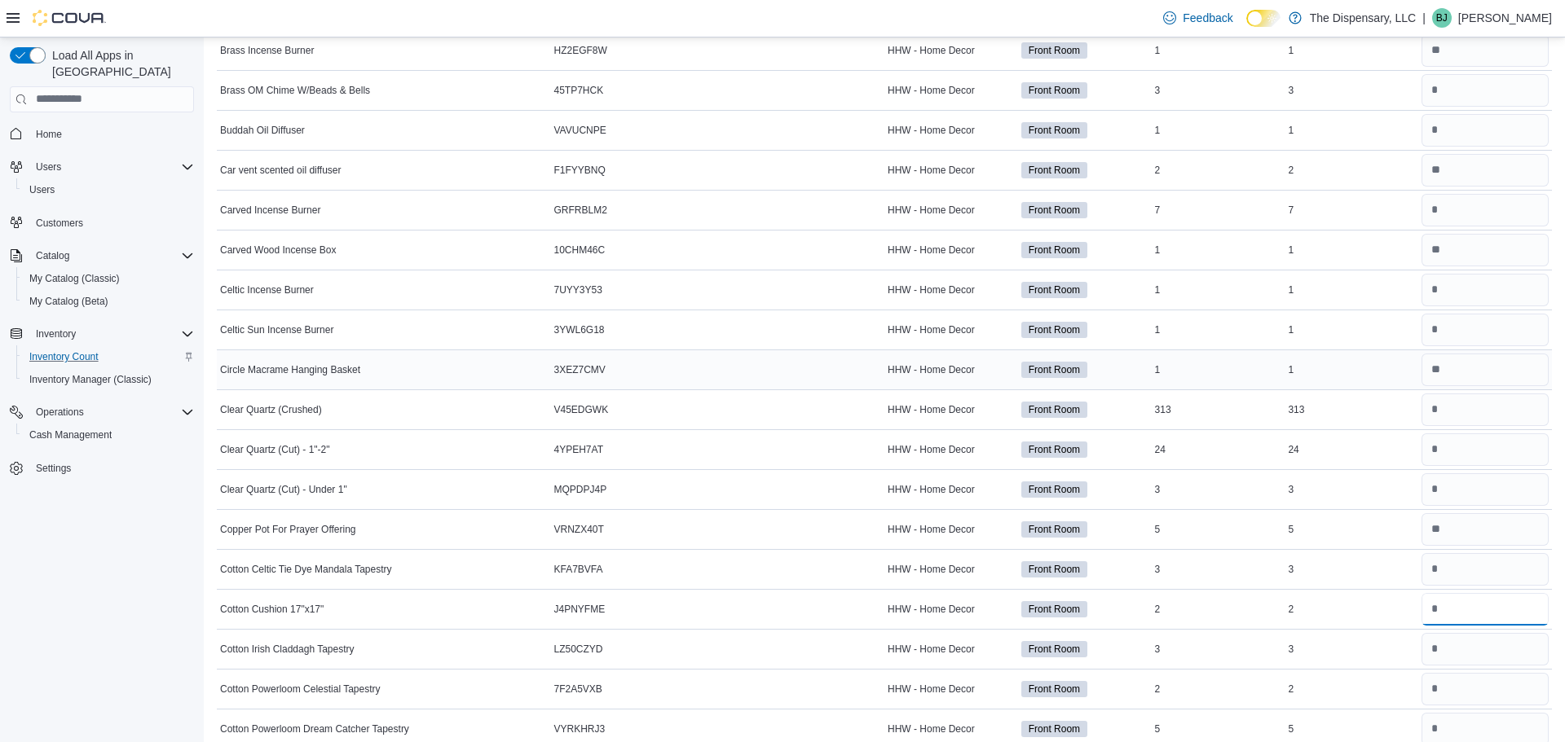
type input "*"
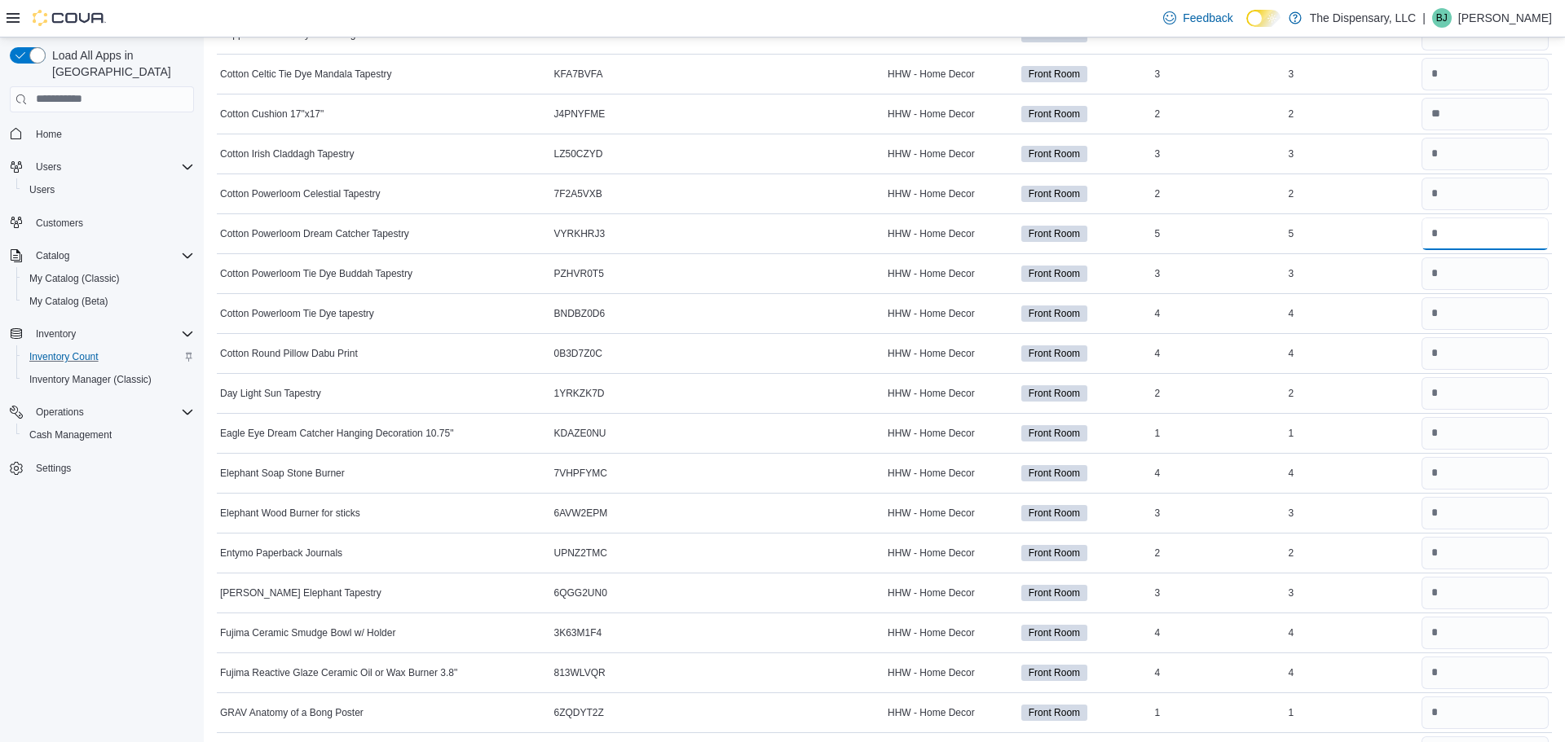
scroll to position [1322, 0]
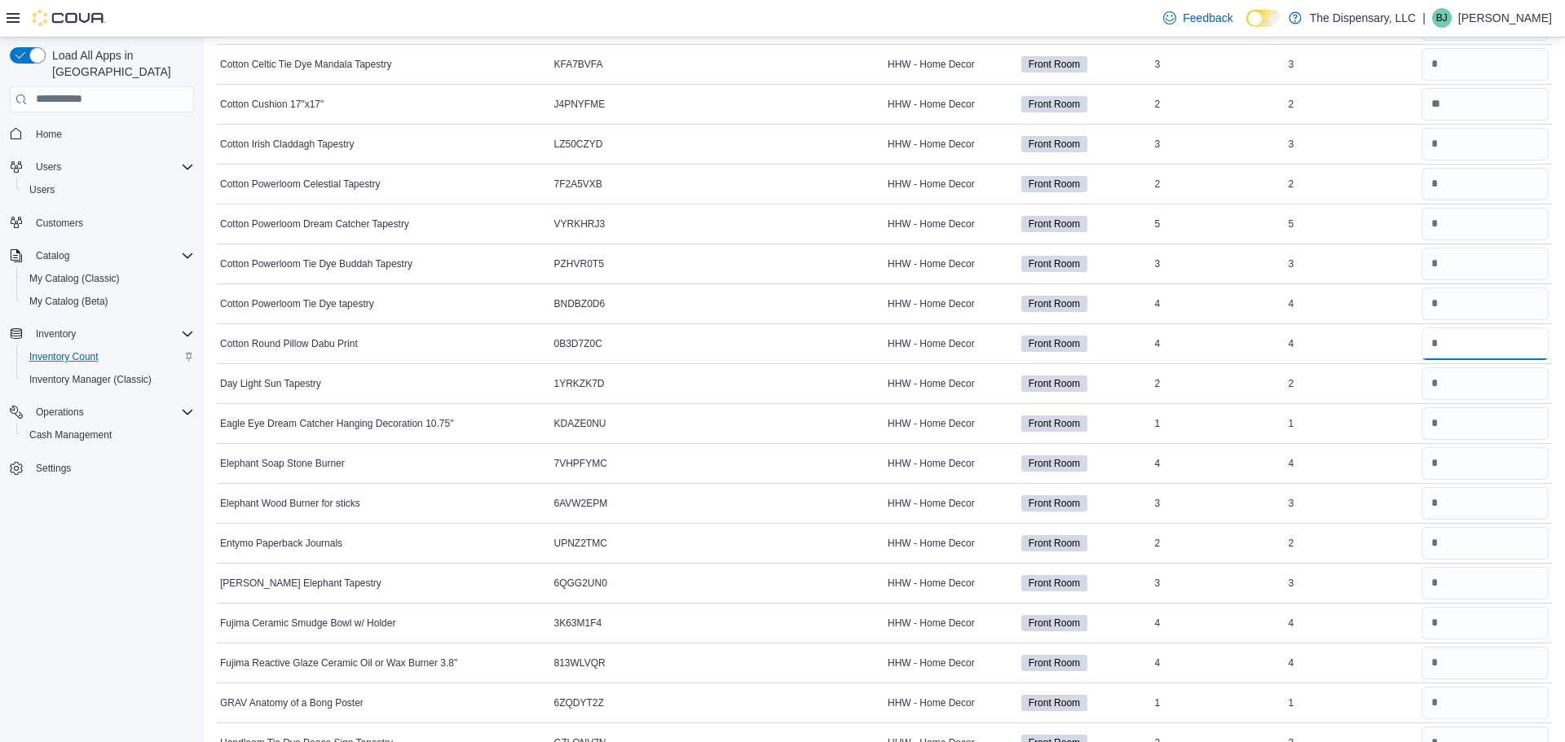
type input "*"
click at [1464, 460] on input "number" at bounding box center [1484, 463] width 127 height 33
type input "*"
click at [1448, 463] on input "number" at bounding box center [1484, 463] width 127 height 33
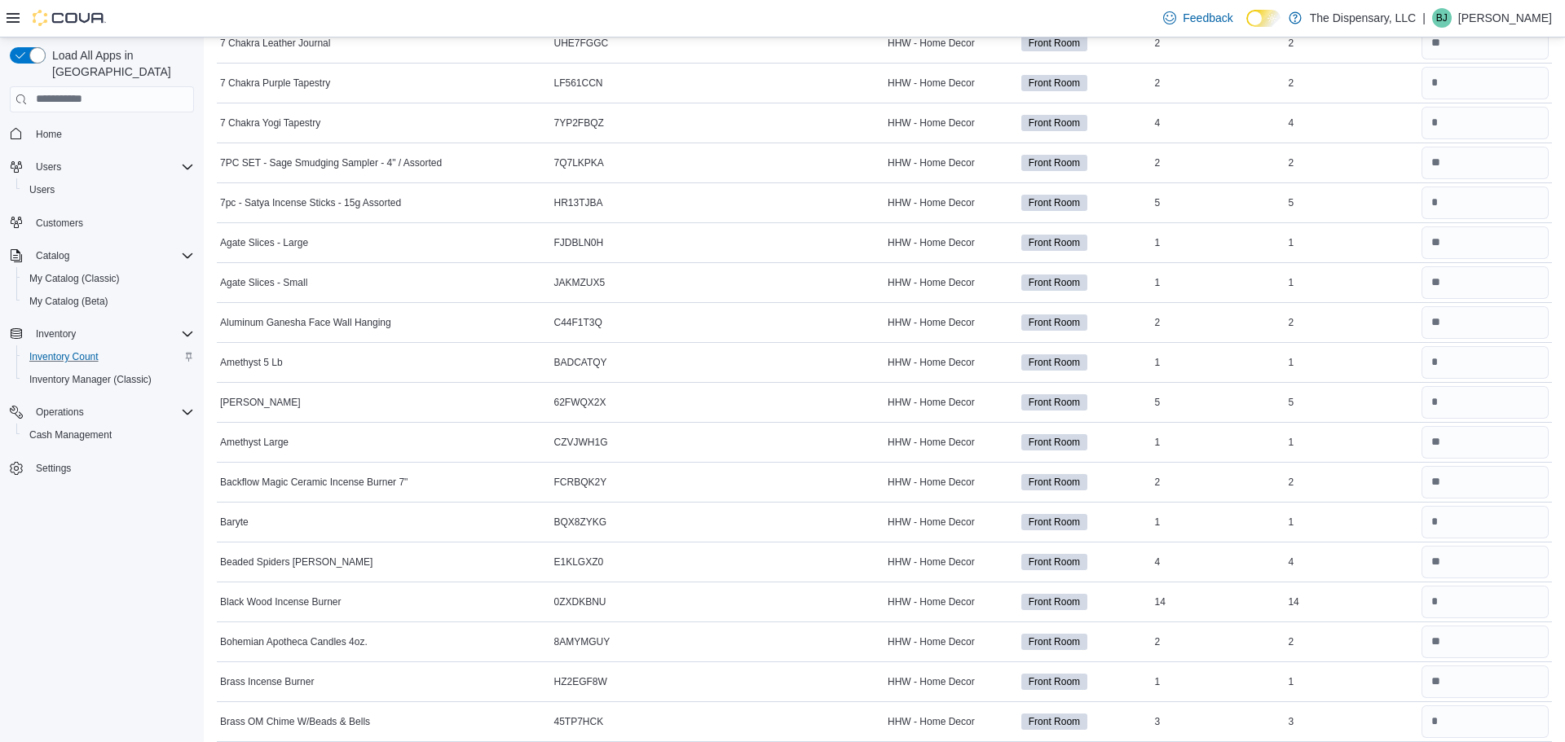
scroll to position [0, 0]
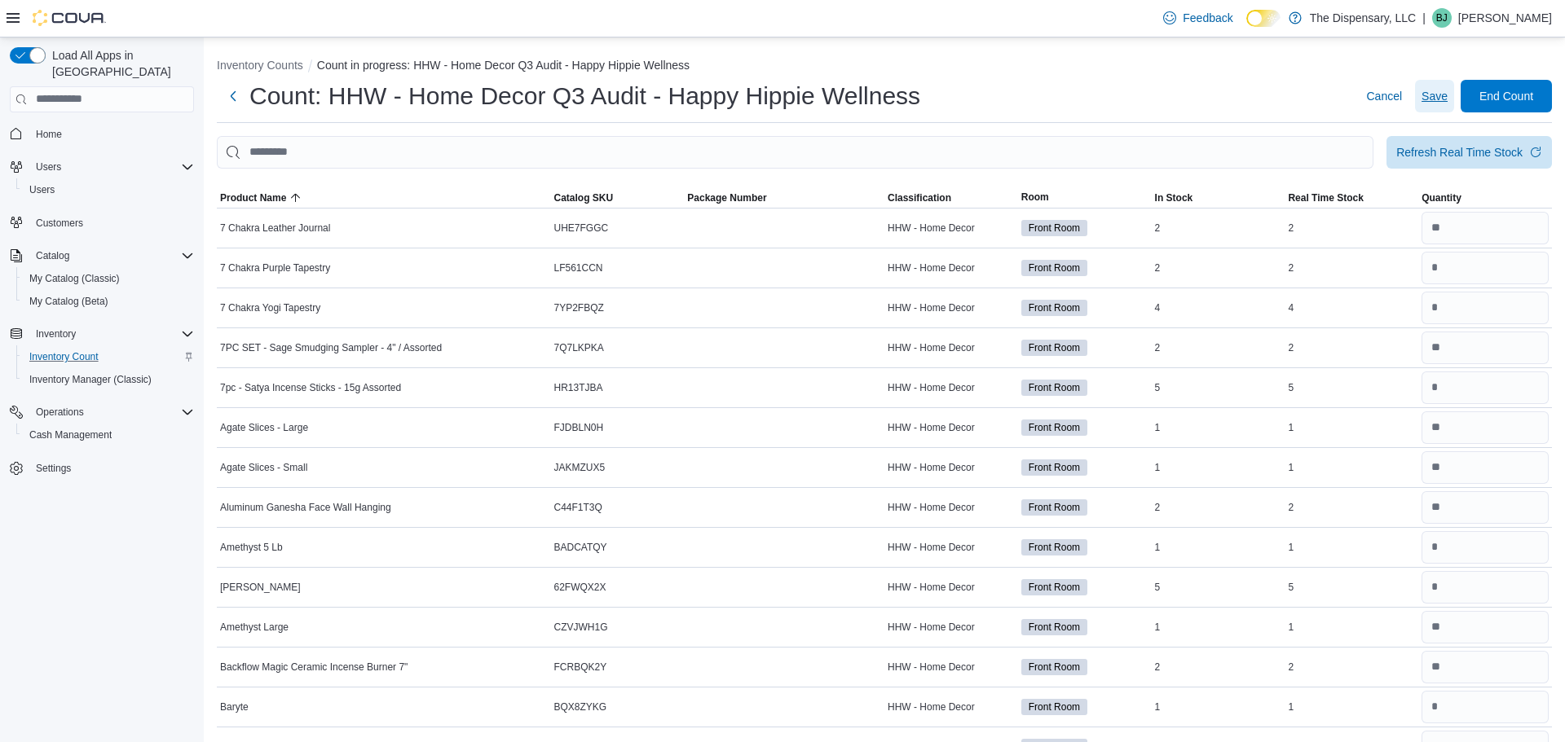
click at [1425, 103] on span "Save" at bounding box center [1434, 96] width 26 height 16
click at [1428, 105] on span "Save" at bounding box center [1434, 96] width 26 height 33
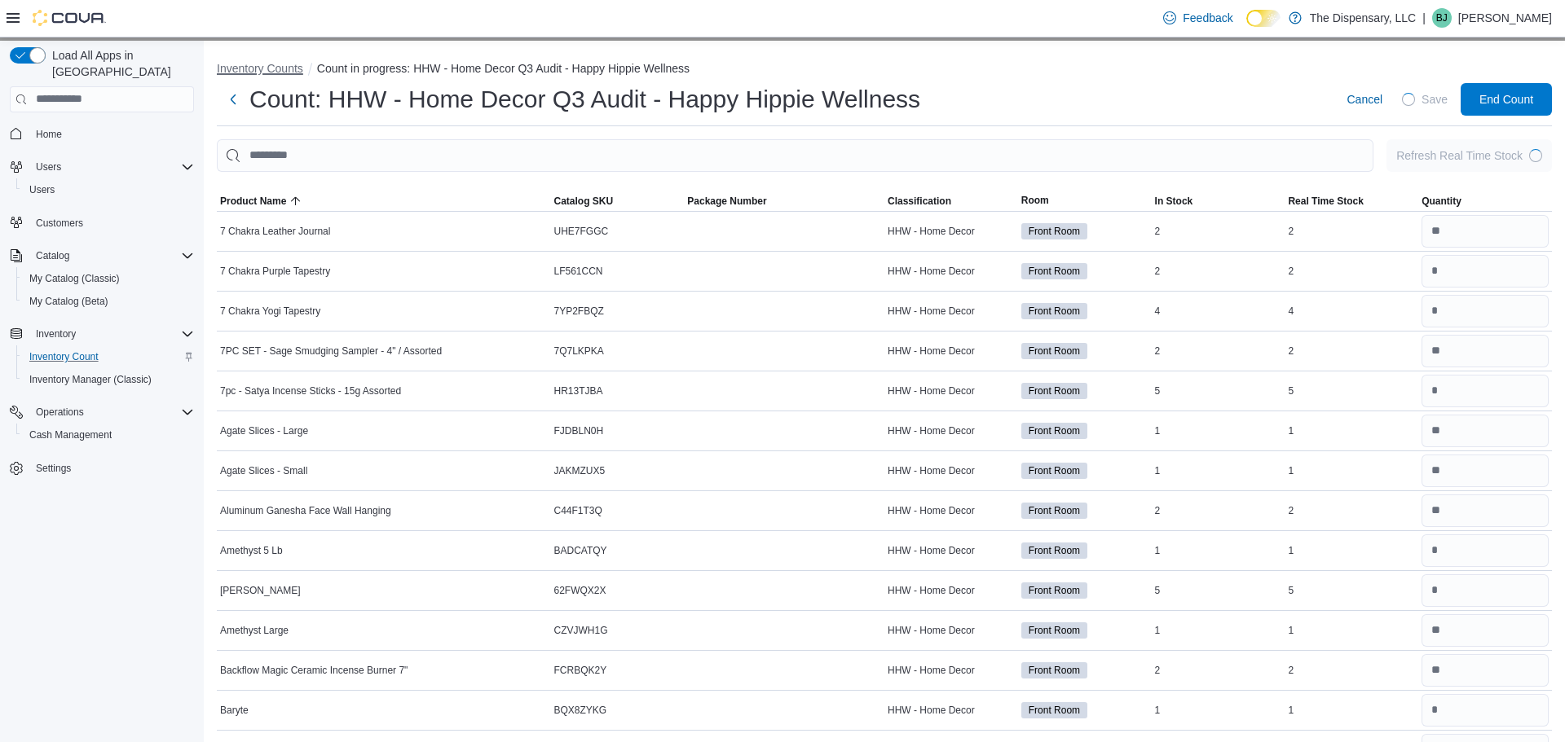
click at [289, 73] on button "Inventory Counts" at bounding box center [260, 68] width 86 height 13
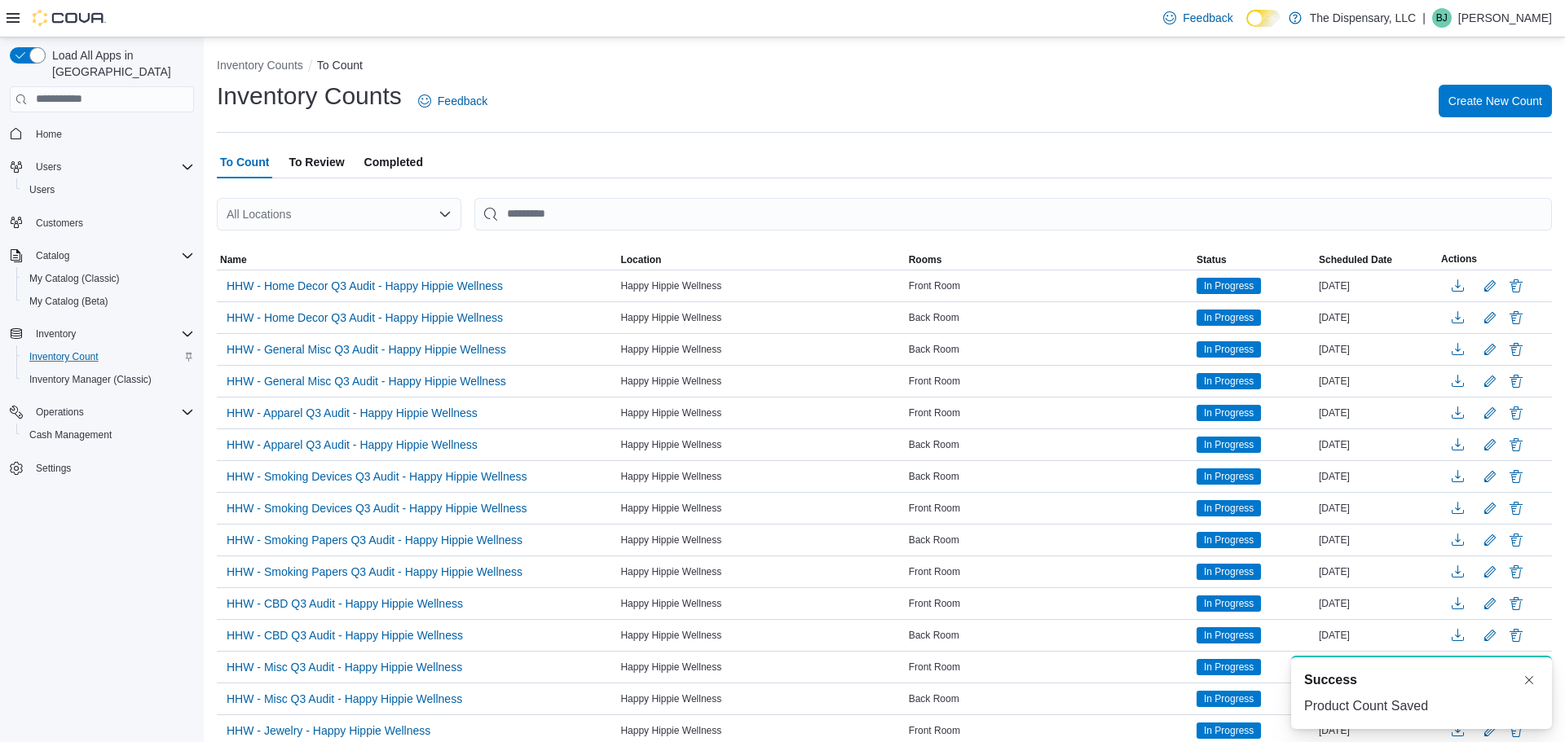
click at [1509, 25] on p "Bayli Judd" at bounding box center [1505, 18] width 94 height 20
click at [1441, 148] on button "Sign Out" at bounding box center [1470, 159] width 150 height 26
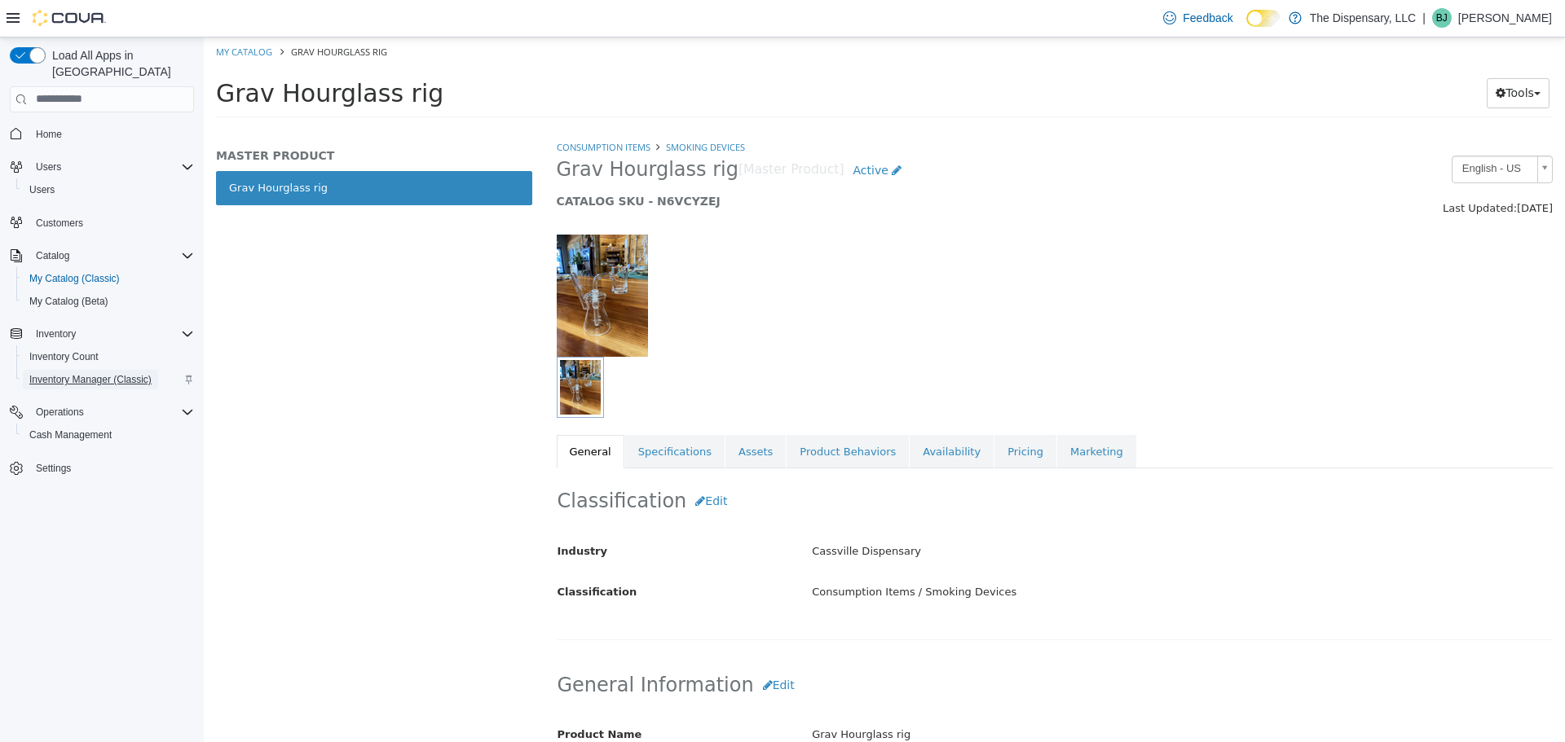
click at [95, 373] on span "Inventory Manager (Classic)" at bounding box center [90, 379] width 122 height 13
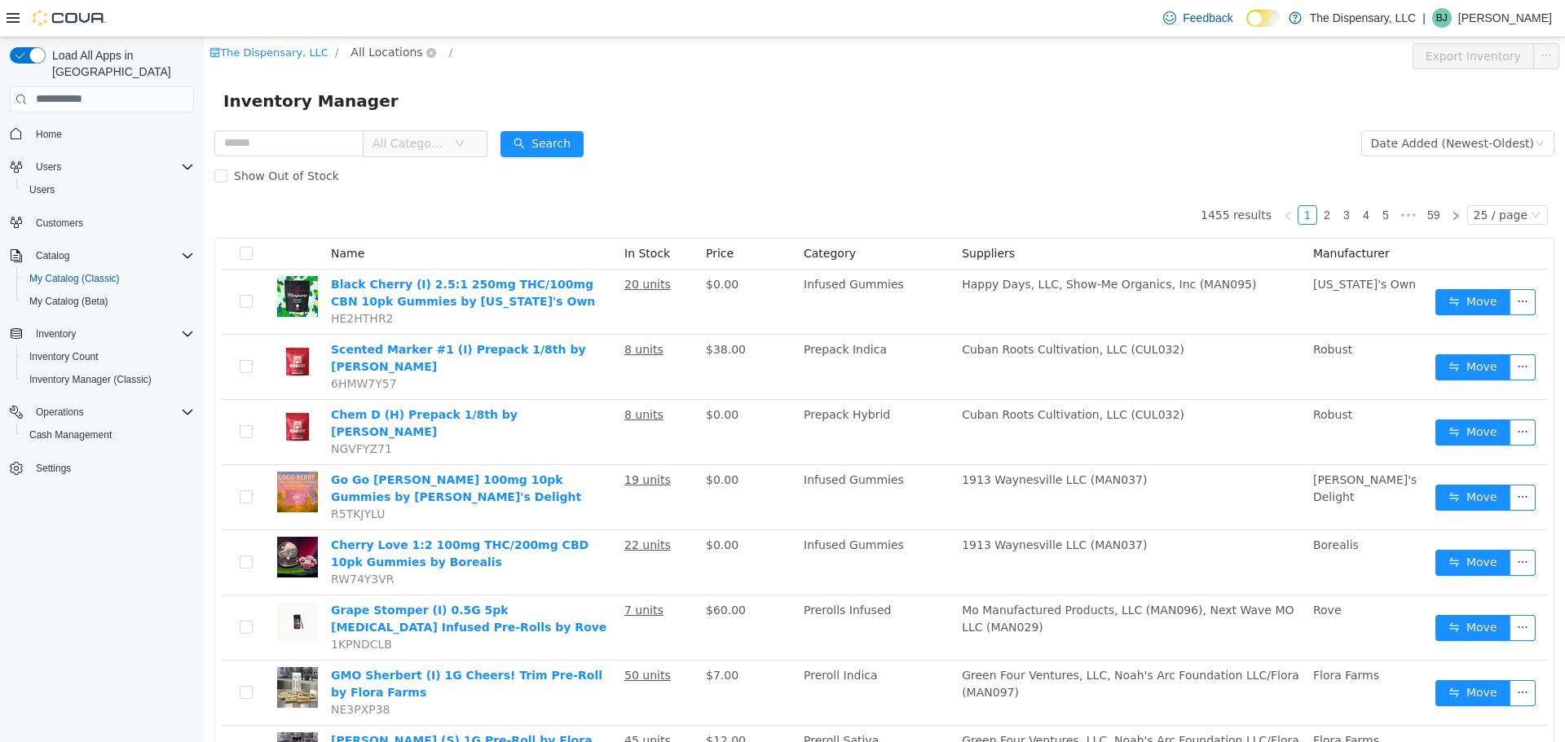
click at [381, 45] on span "All Locations" at bounding box center [386, 51] width 72 height 18
click at [438, 170] on span "Happy Hippie Wellness" at bounding box center [445, 167] width 130 height 13
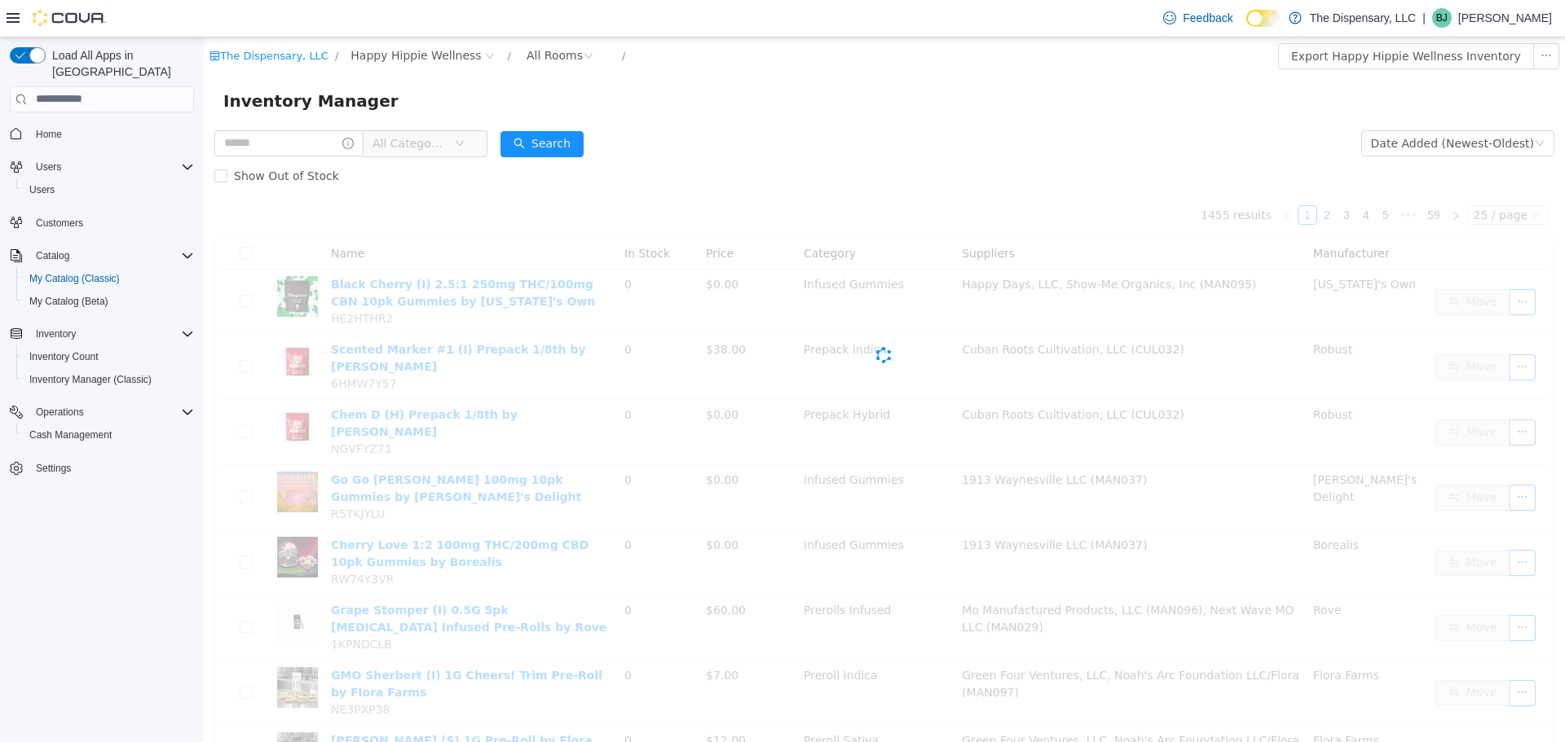
click at [452, 152] on span "All Categories" at bounding box center [413, 142] width 82 height 24
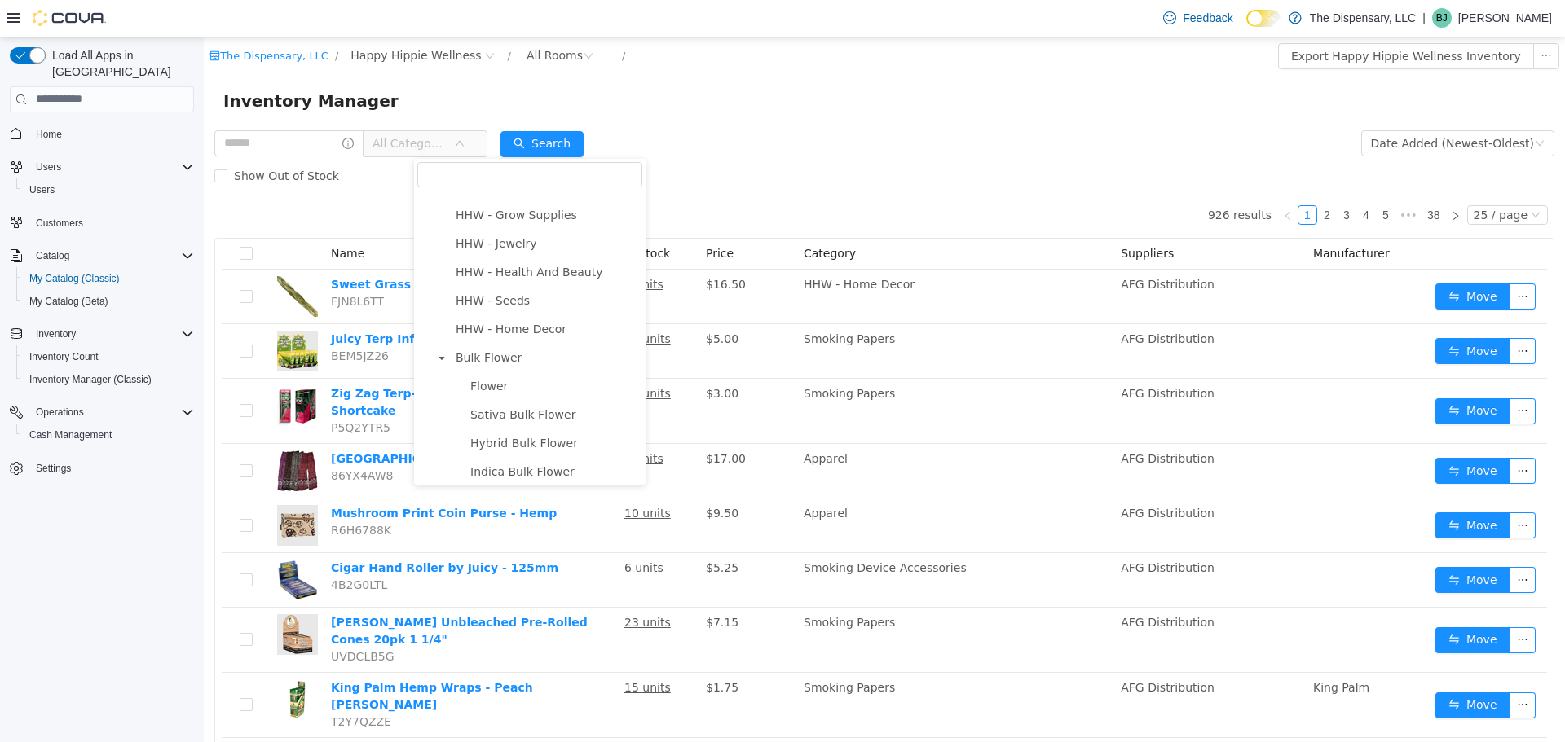
scroll to position [162, 0]
click at [509, 330] on span "HHW - Home Decor" at bounding box center [511, 326] width 111 height 13
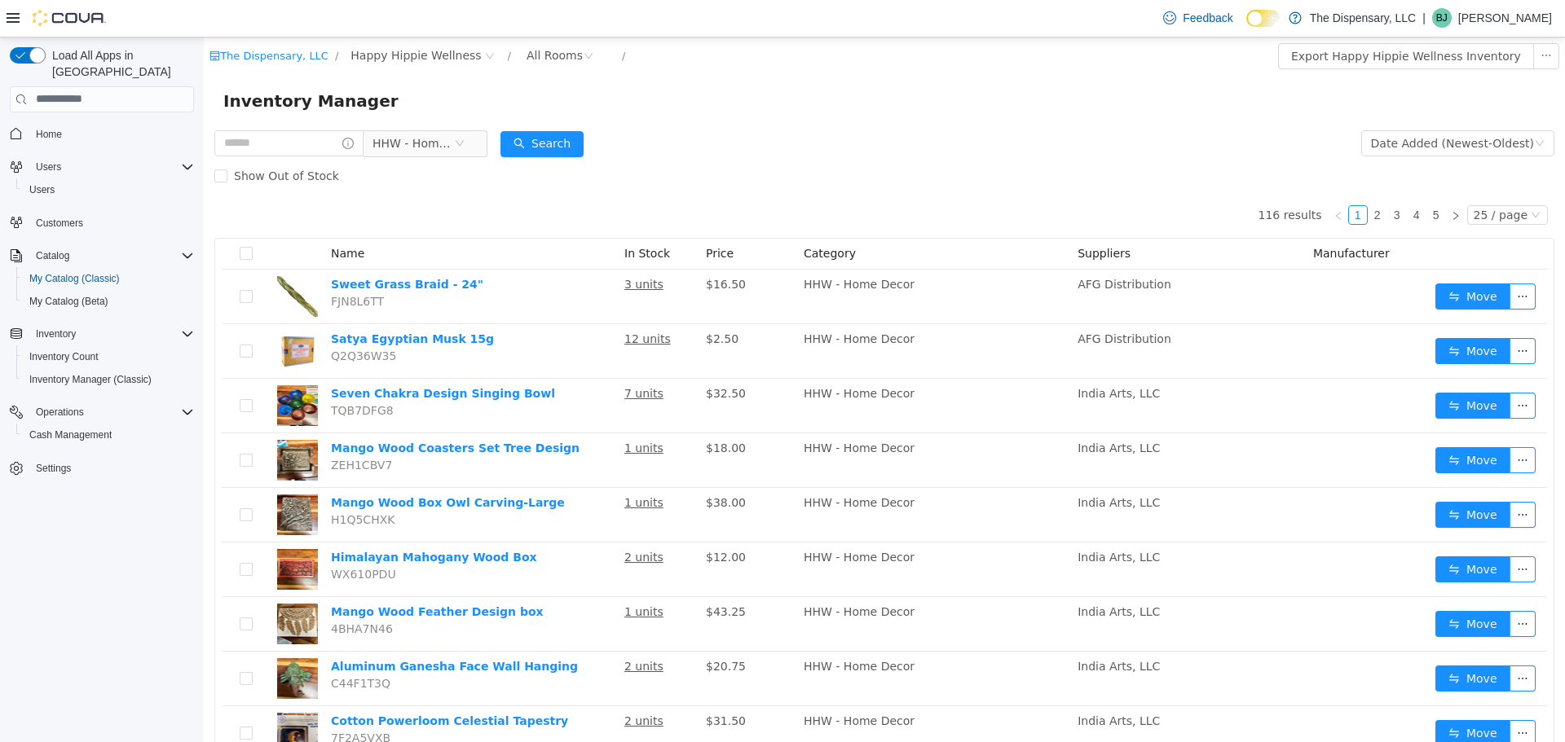
click at [777, 148] on form "HHW - Home Decor Date Added (Newest-Oldest) Search Show Out of Stock" at bounding box center [884, 158] width 1340 height 65
click at [1435, 156] on div "Date Added (Newest-Oldest)" at bounding box center [1457, 142] width 193 height 33
click at [1429, 146] on div "Date Added (Newest-Oldest)" at bounding box center [1452, 142] width 163 height 24
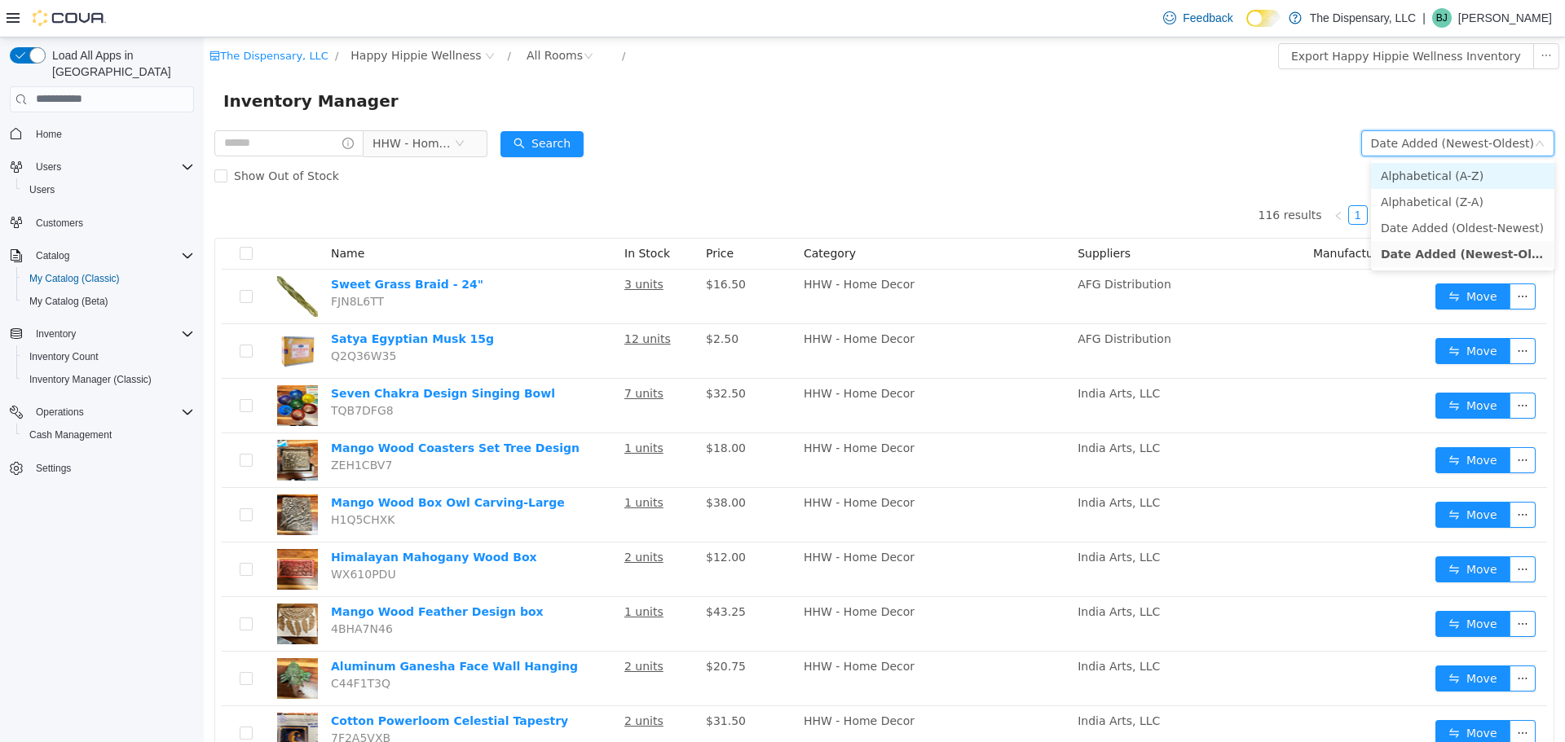
click at [1443, 181] on li "Alphabetical (A-Z)" at bounding box center [1462, 175] width 183 height 26
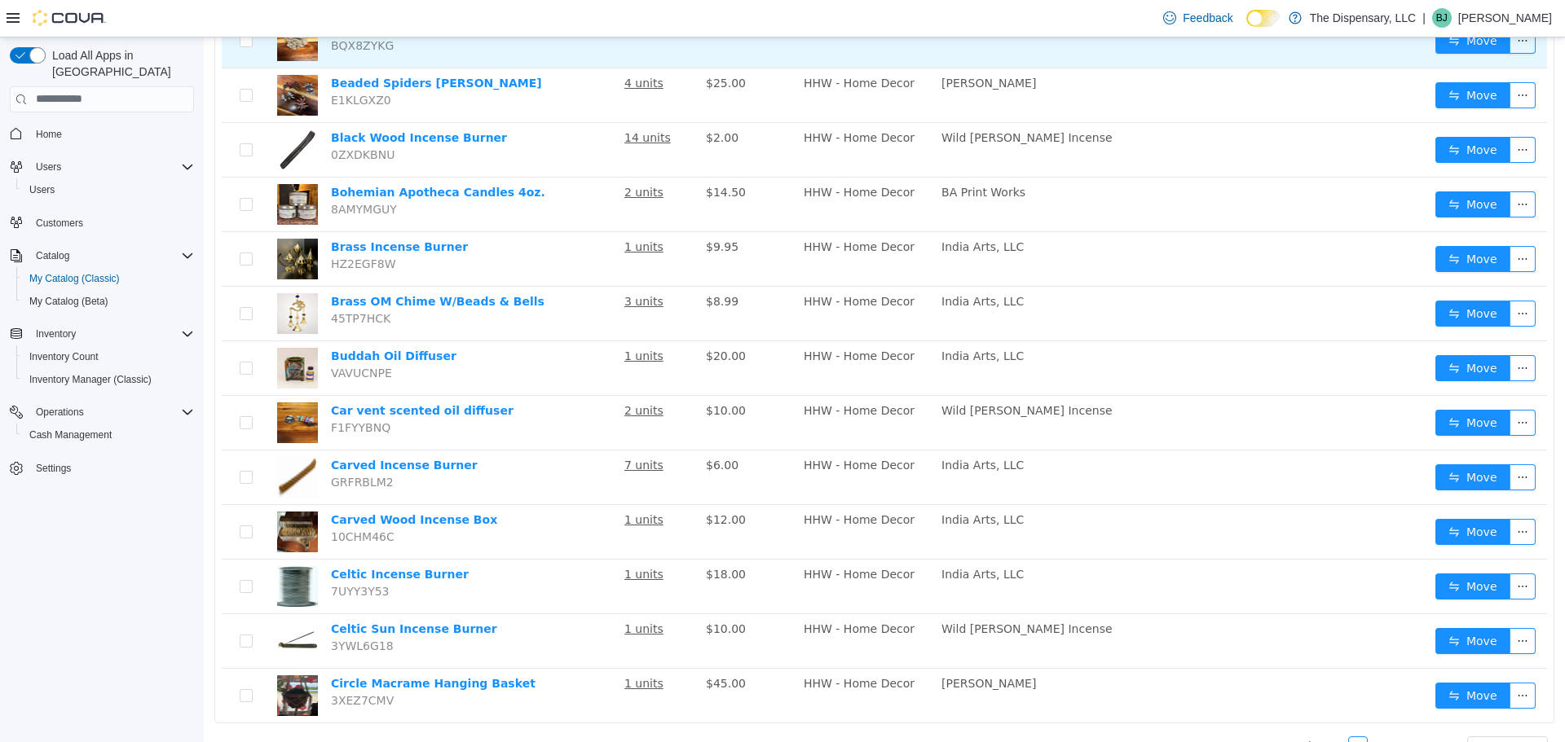
scroll to position [938, 0]
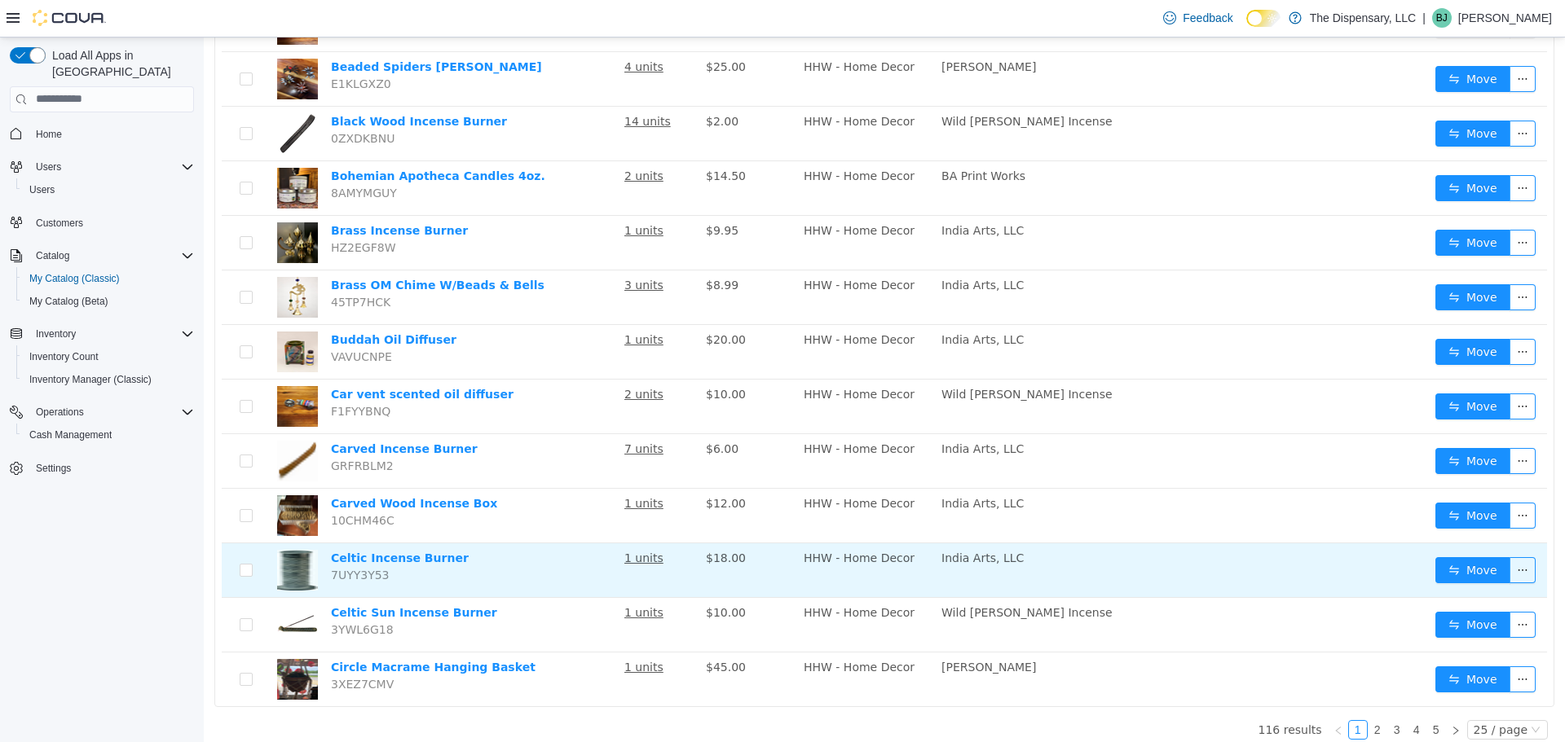
click at [364, 553] on td "Celtic Incense Burner 7UYY3Y53" at bounding box center [470, 570] width 293 height 55
click at [369, 551] on link "Celtic Incense Burner" at bounding box center [400, 557] width 138 height 13
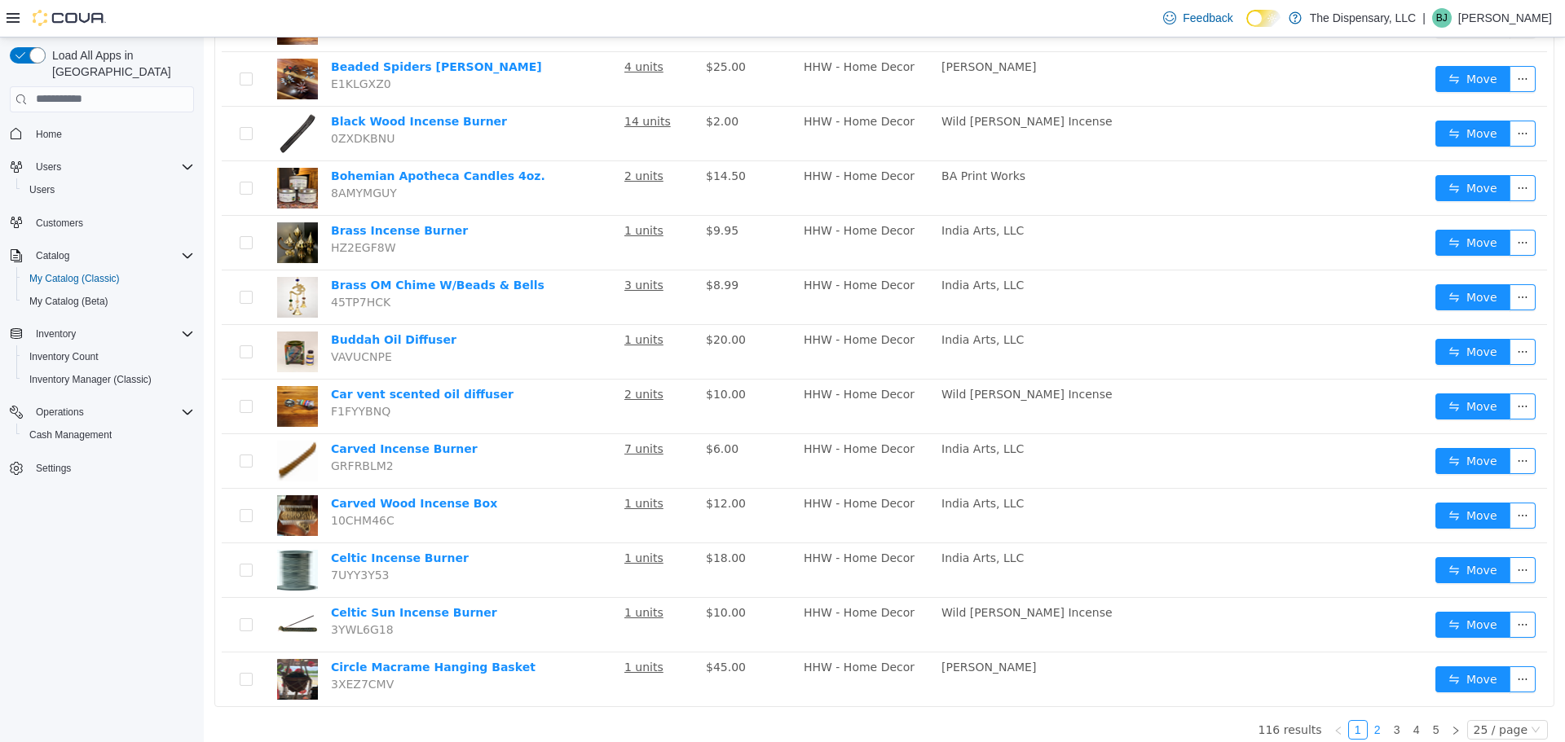
click at [1386, 720] on link "2" at bounding box center [1377, 729] width 18 height 18
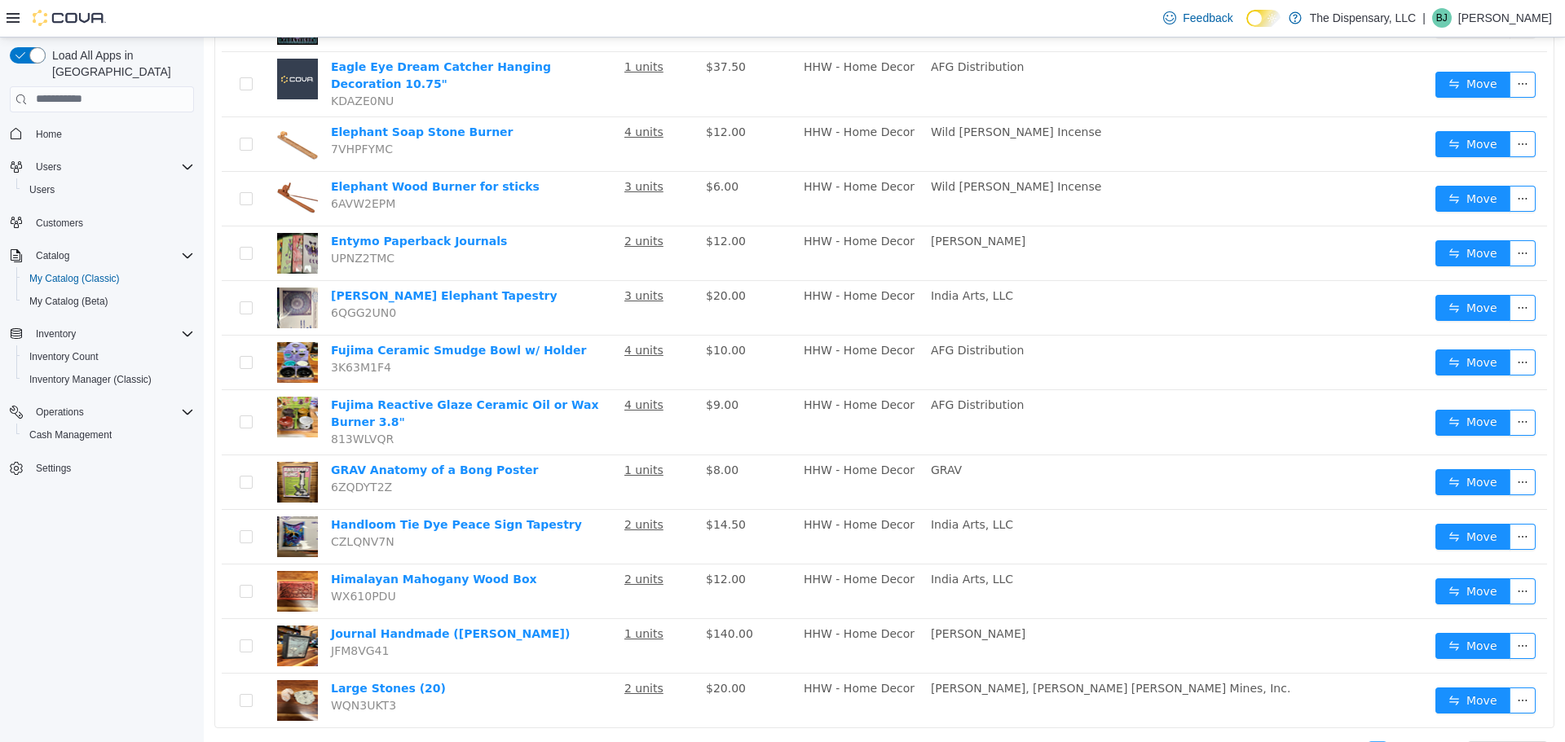
scroll to position [959, 0]
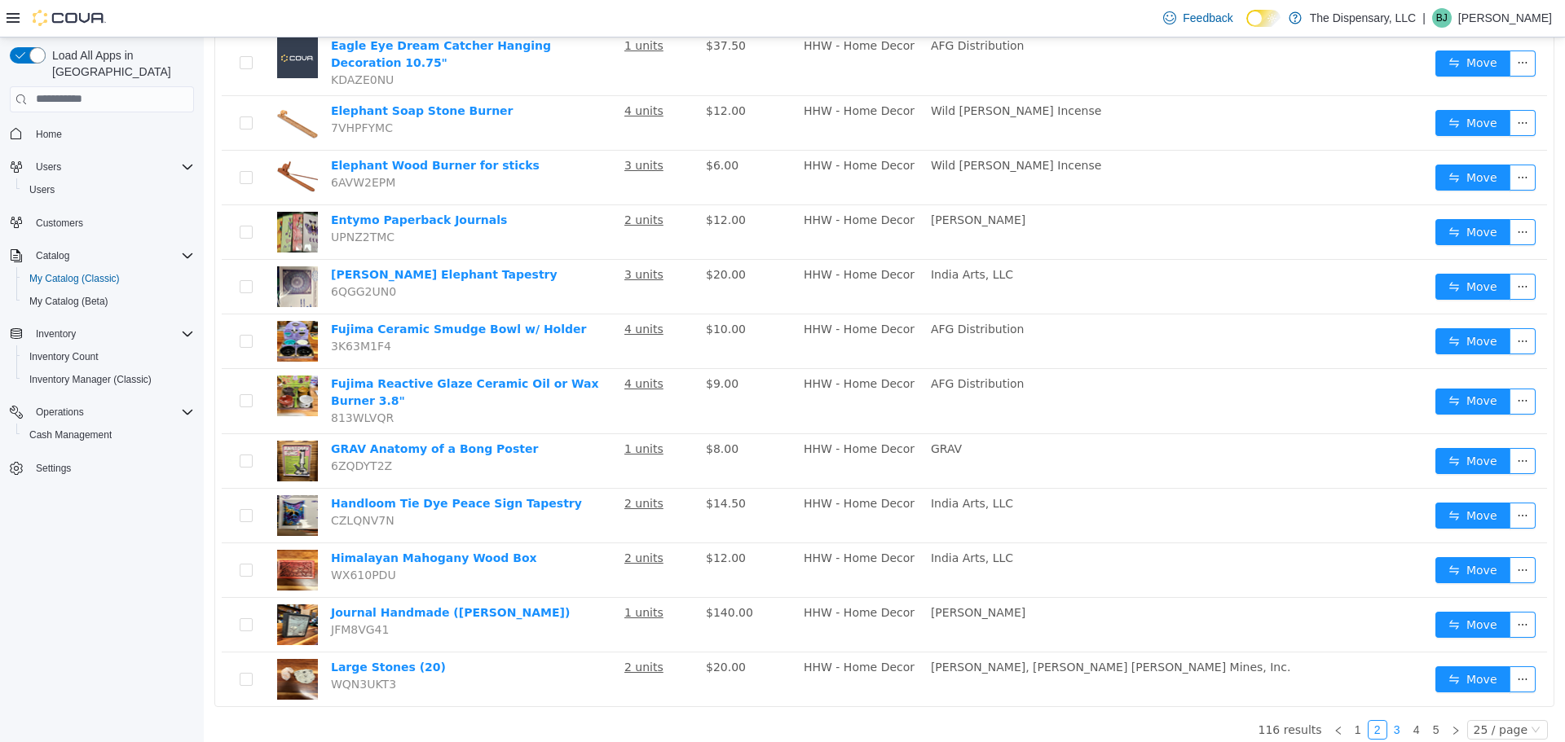
click at [1406, 720] on link "3" at bounding box center [1397, 729] width 18 height 18
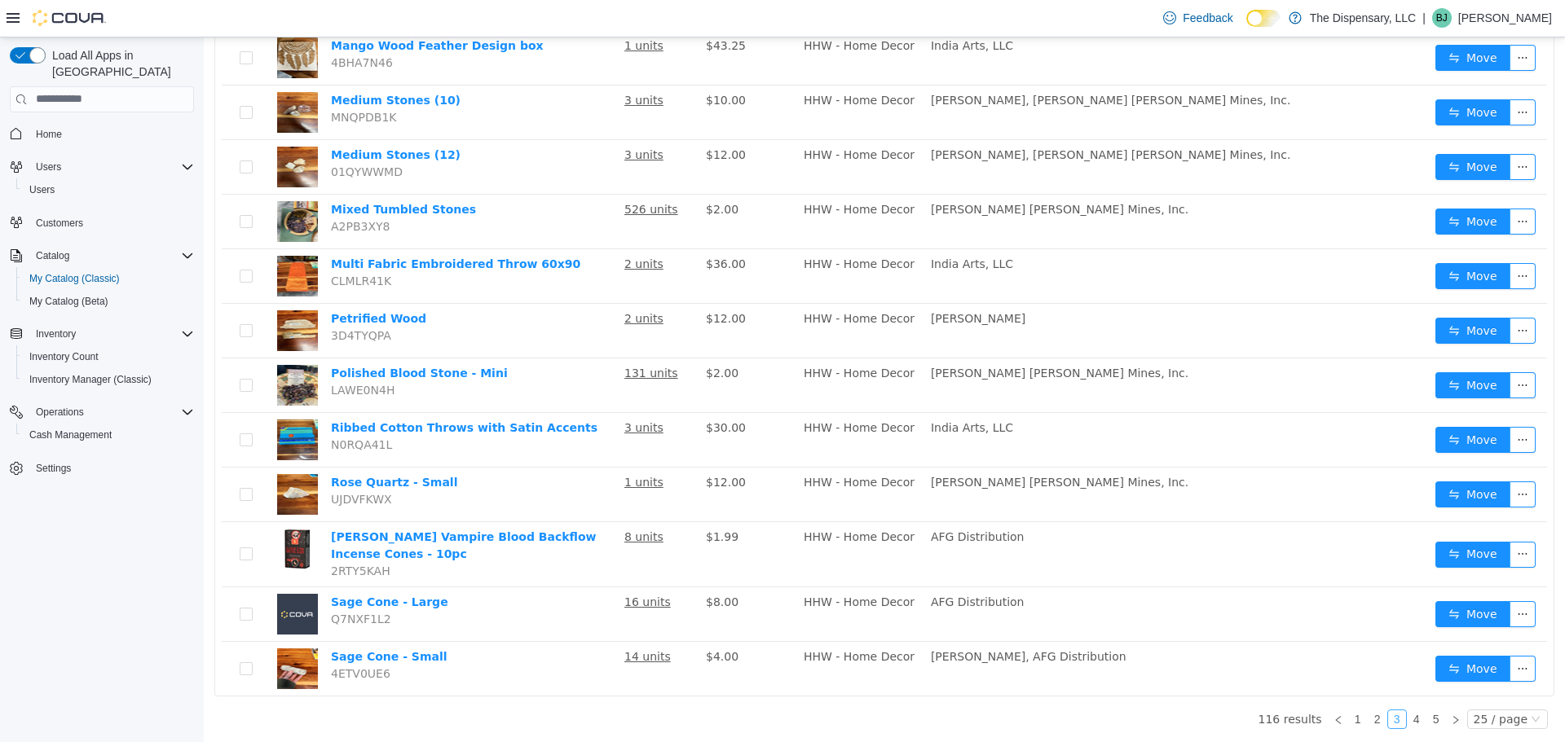
scroll to position [949, 0]
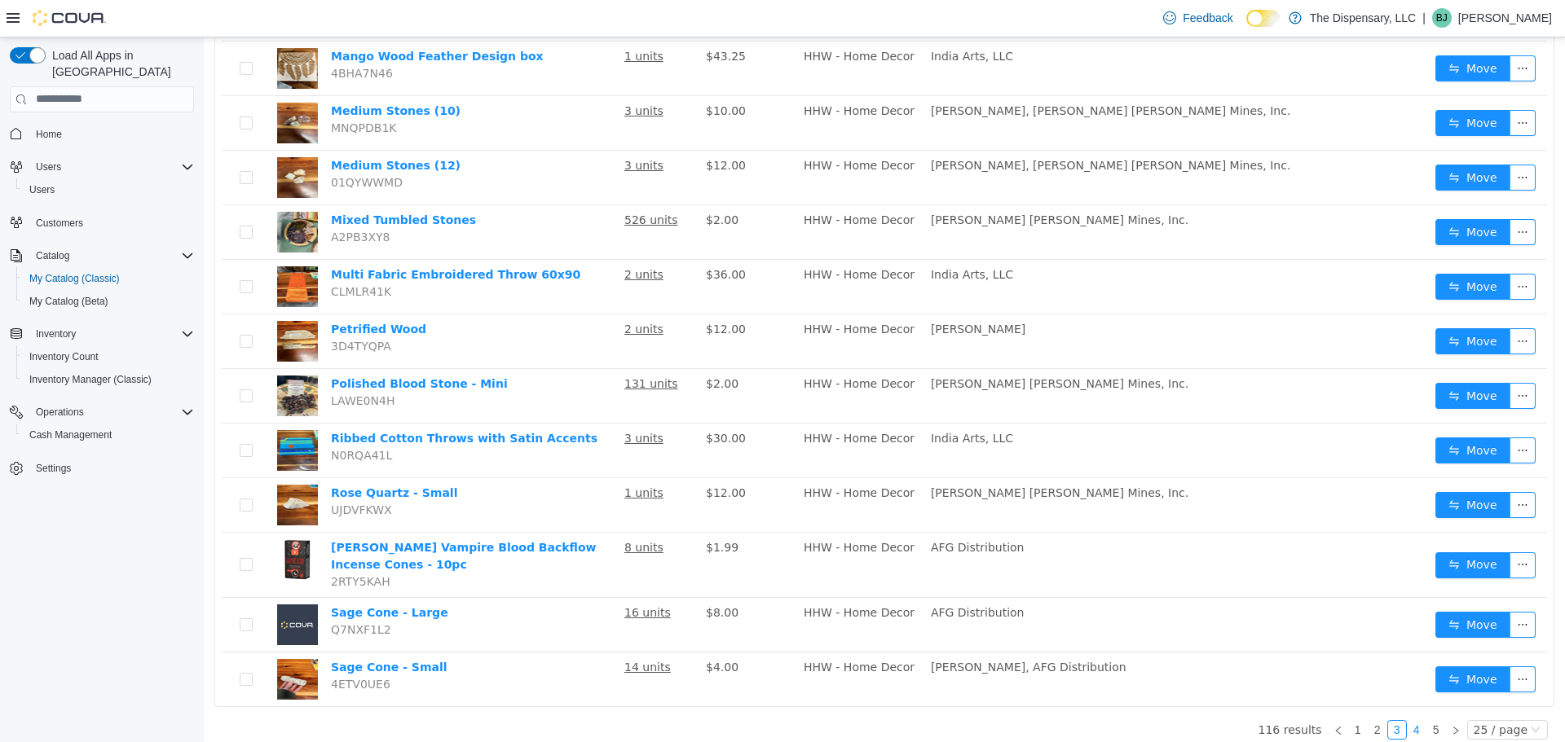
click at [1421, 720] on link "4" at bounding box center [1417, 729] width 18 height 18
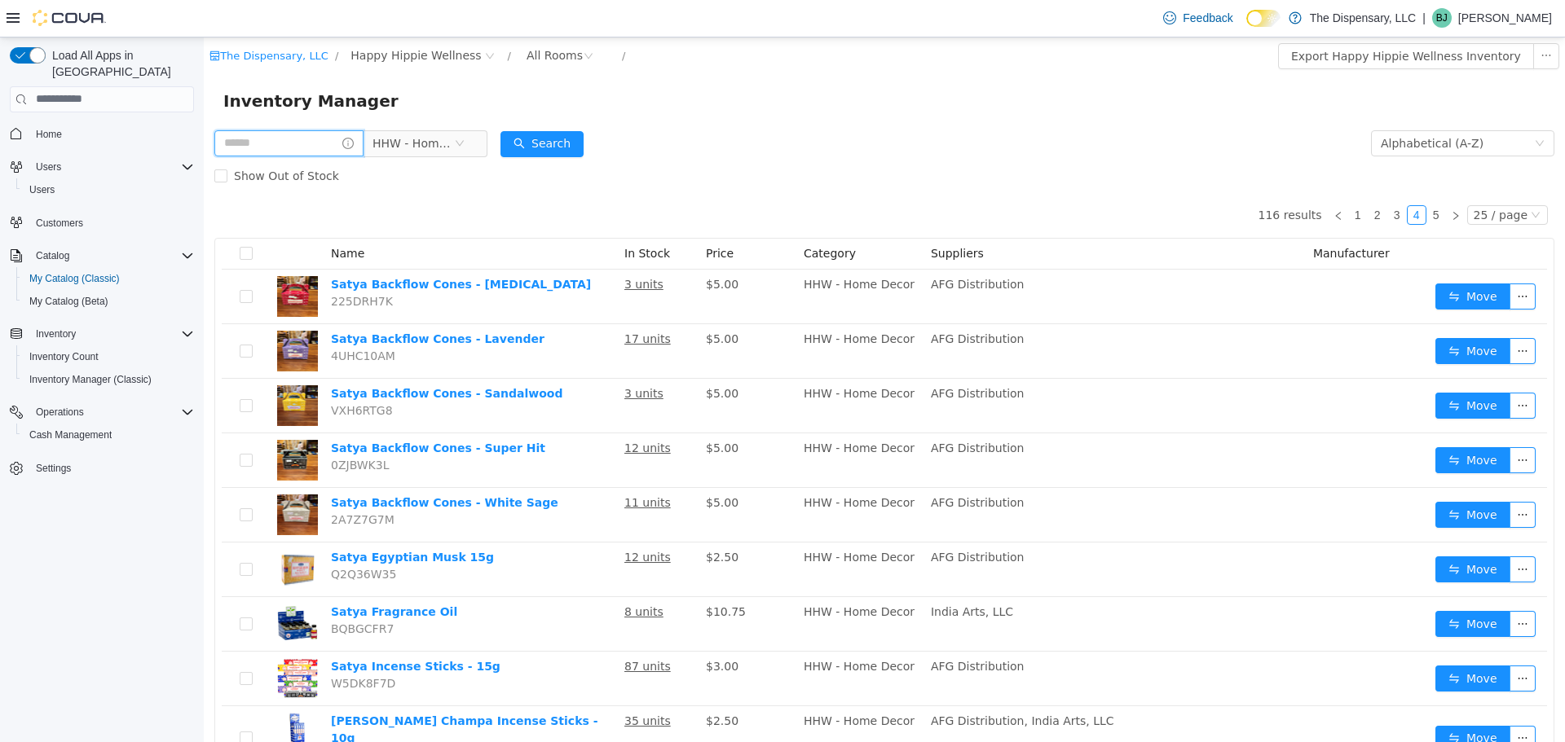
click at [293, 144] on input "text" at bounding box center [288, 143] width 149 height 26
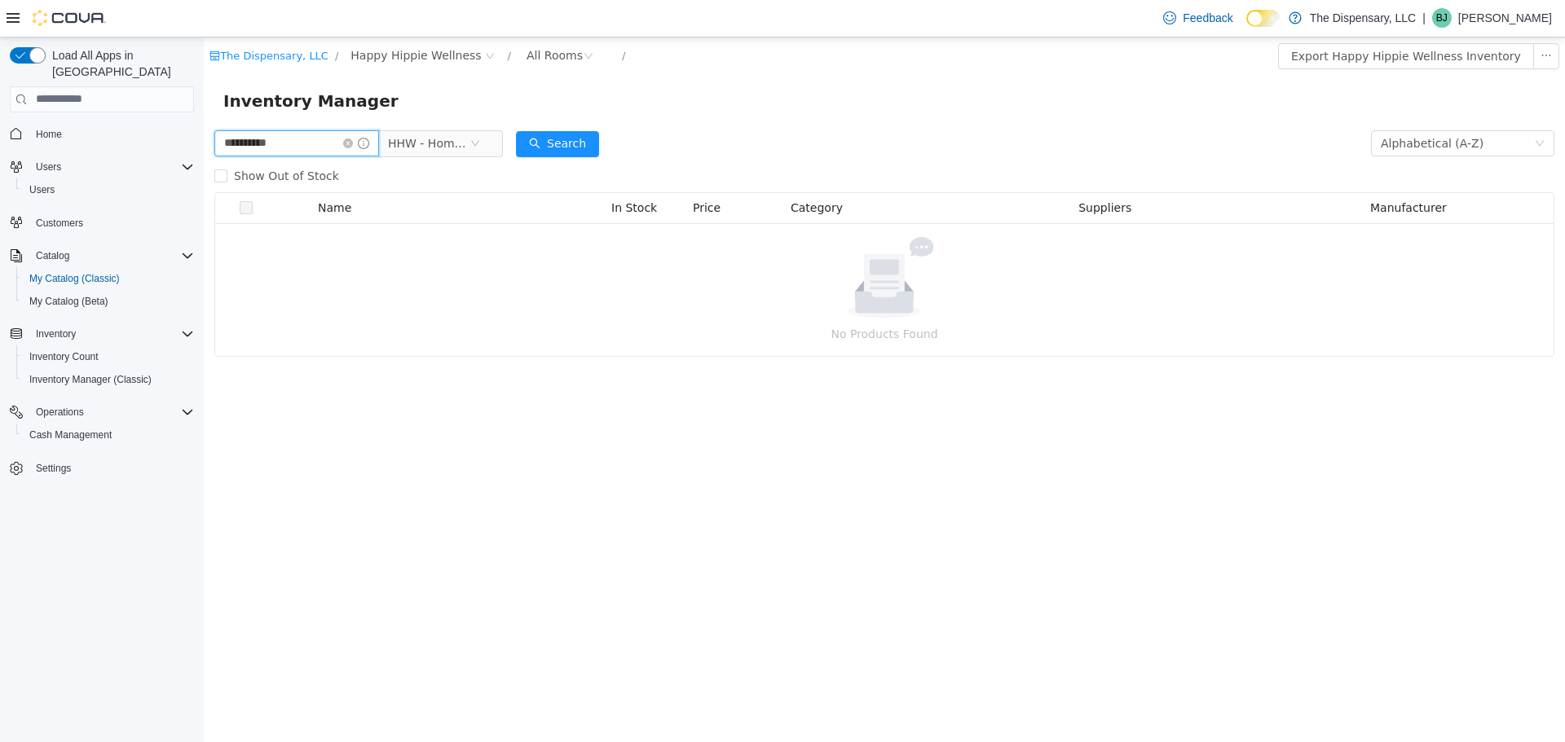
type input "**********"
click at [353, 145] on icon "icon: close-circle" at bounding box center [348, 143] width 10 height 10
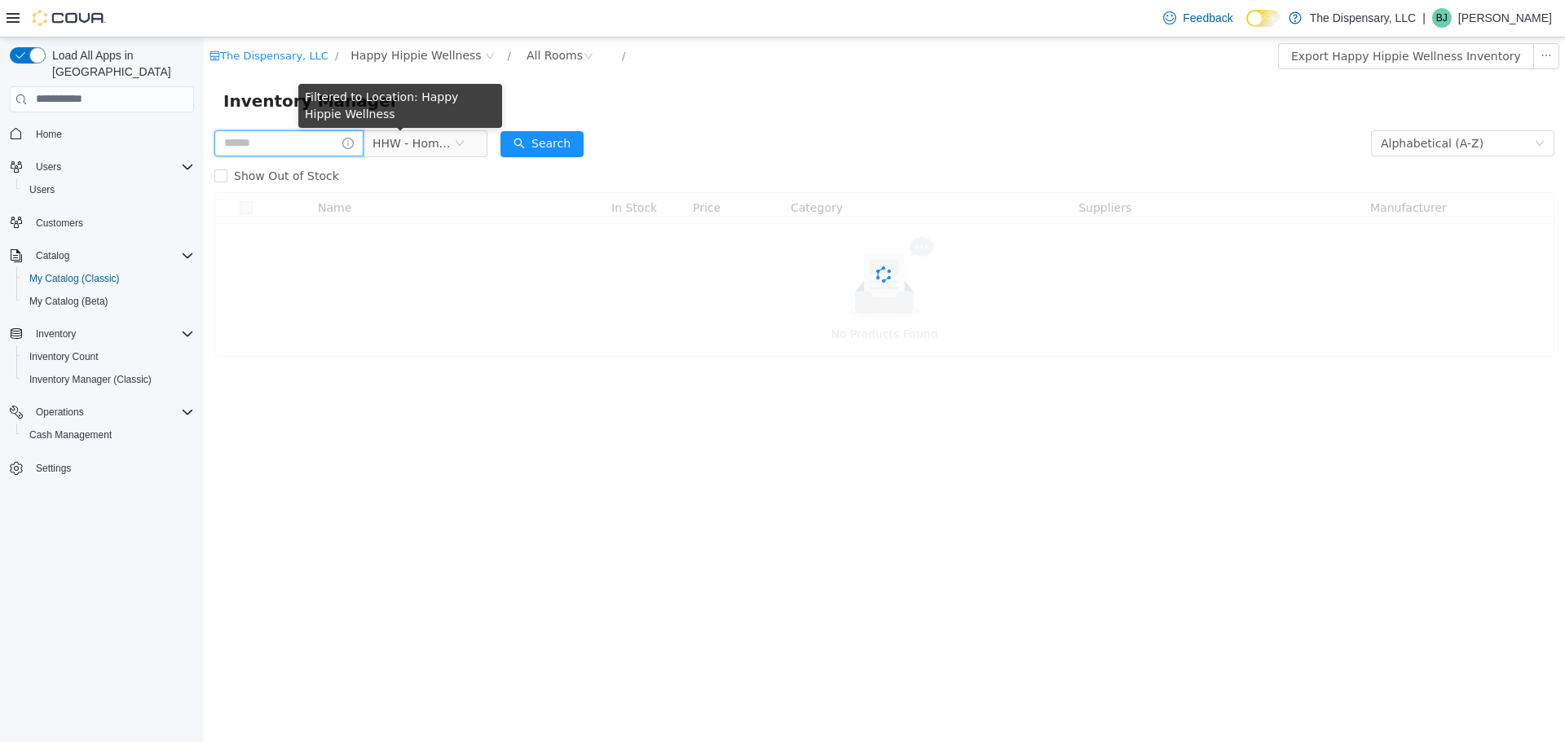
click at [335, 148] on input "text" at bounding box center [288, 143] width 149 height 26
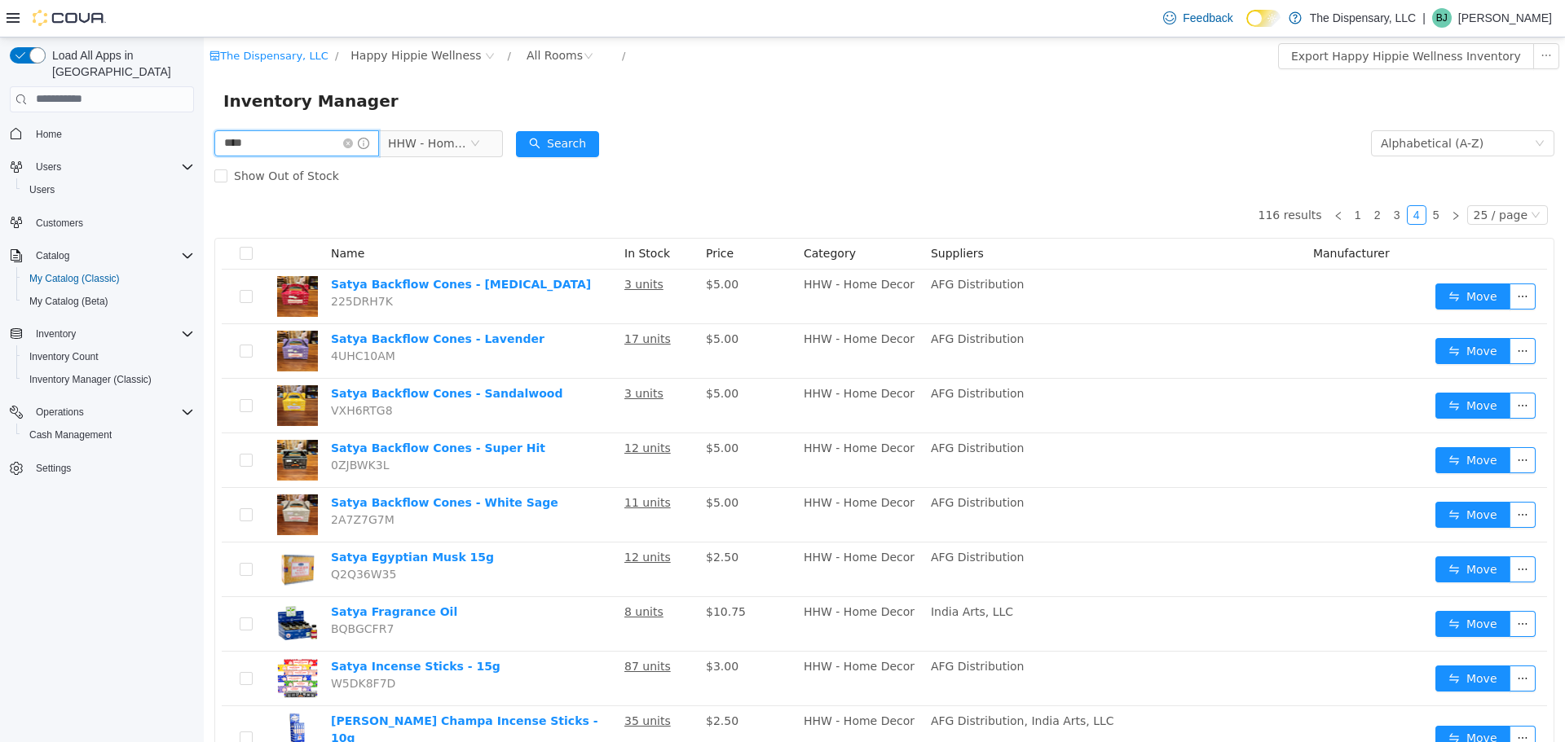
type input "****"
